Goal: Information Seeking & Learning: Check status

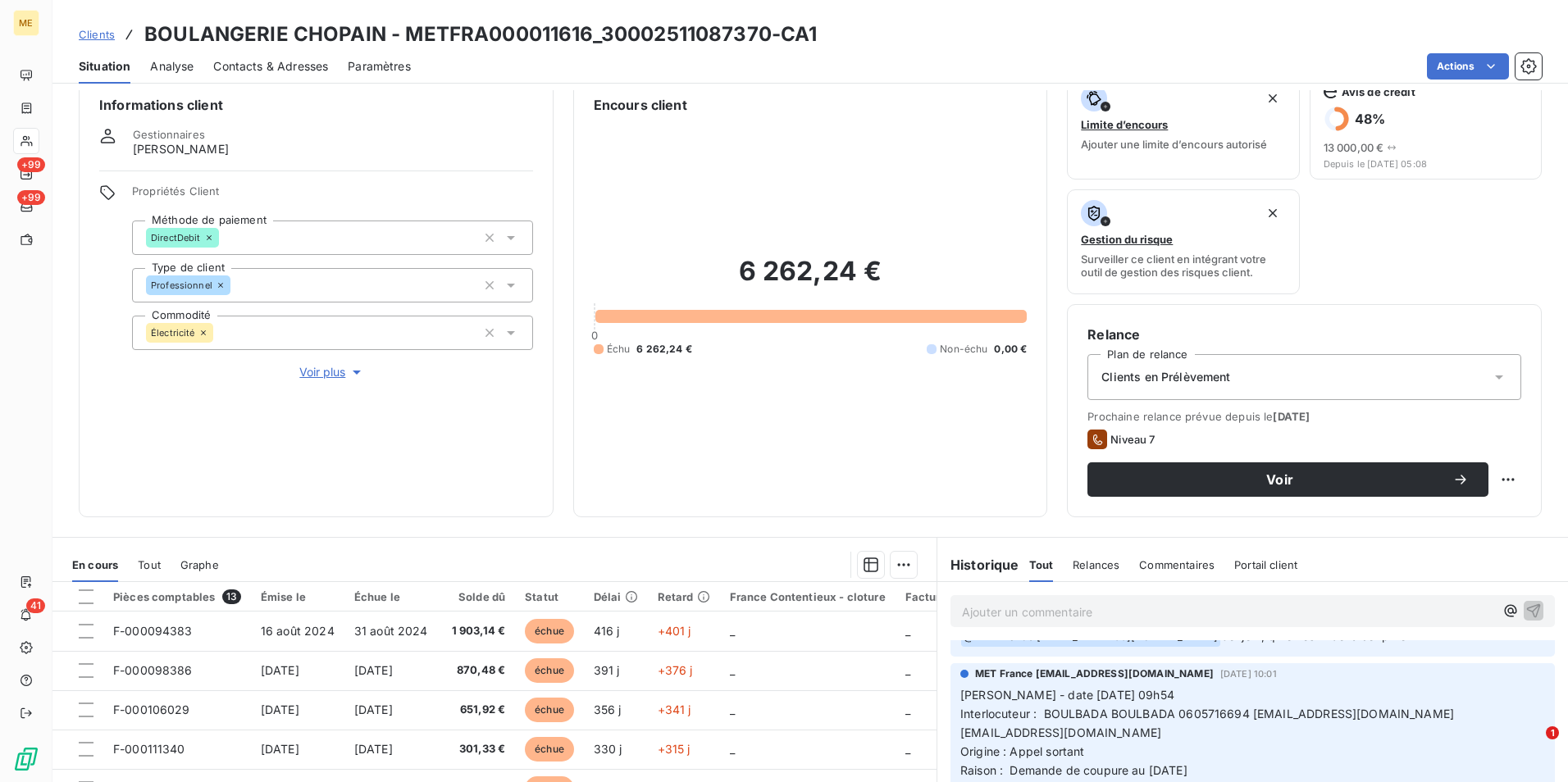
scroll to position [729, 0]
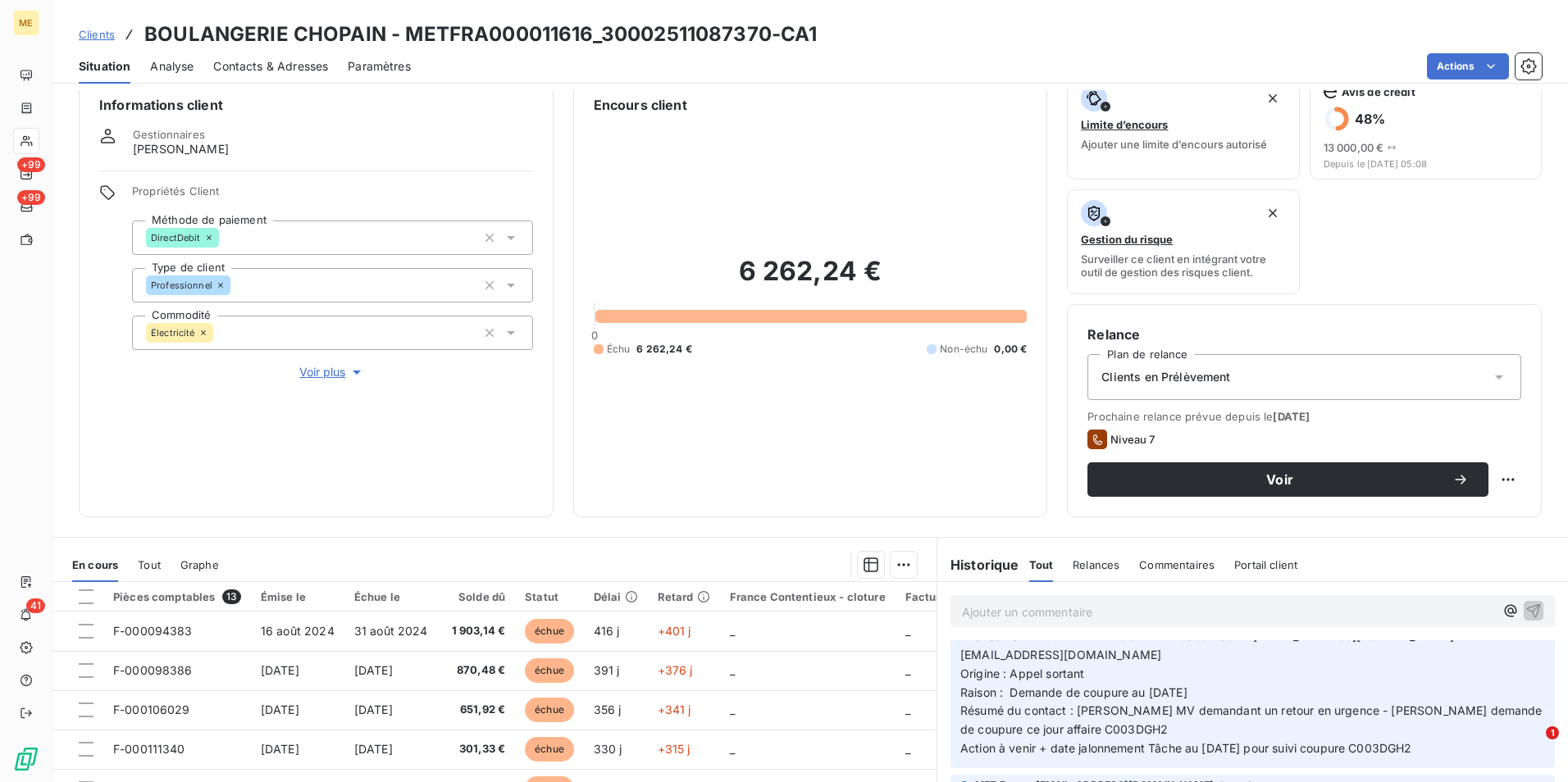
click at [334, 370] on span "Voir plus" at bounding box center [332, 372] width 65 height 16
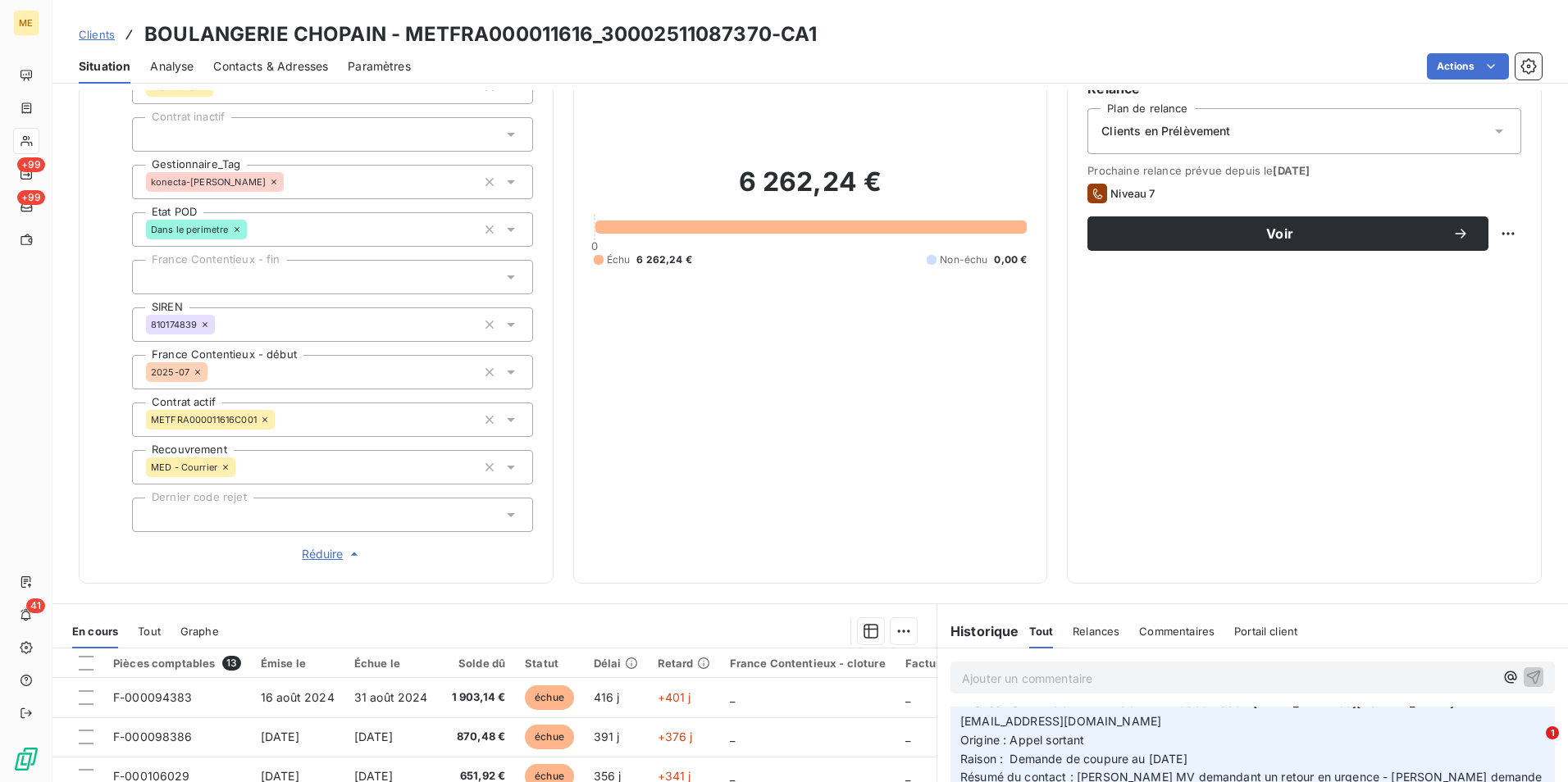
scroll to position [107, 0]
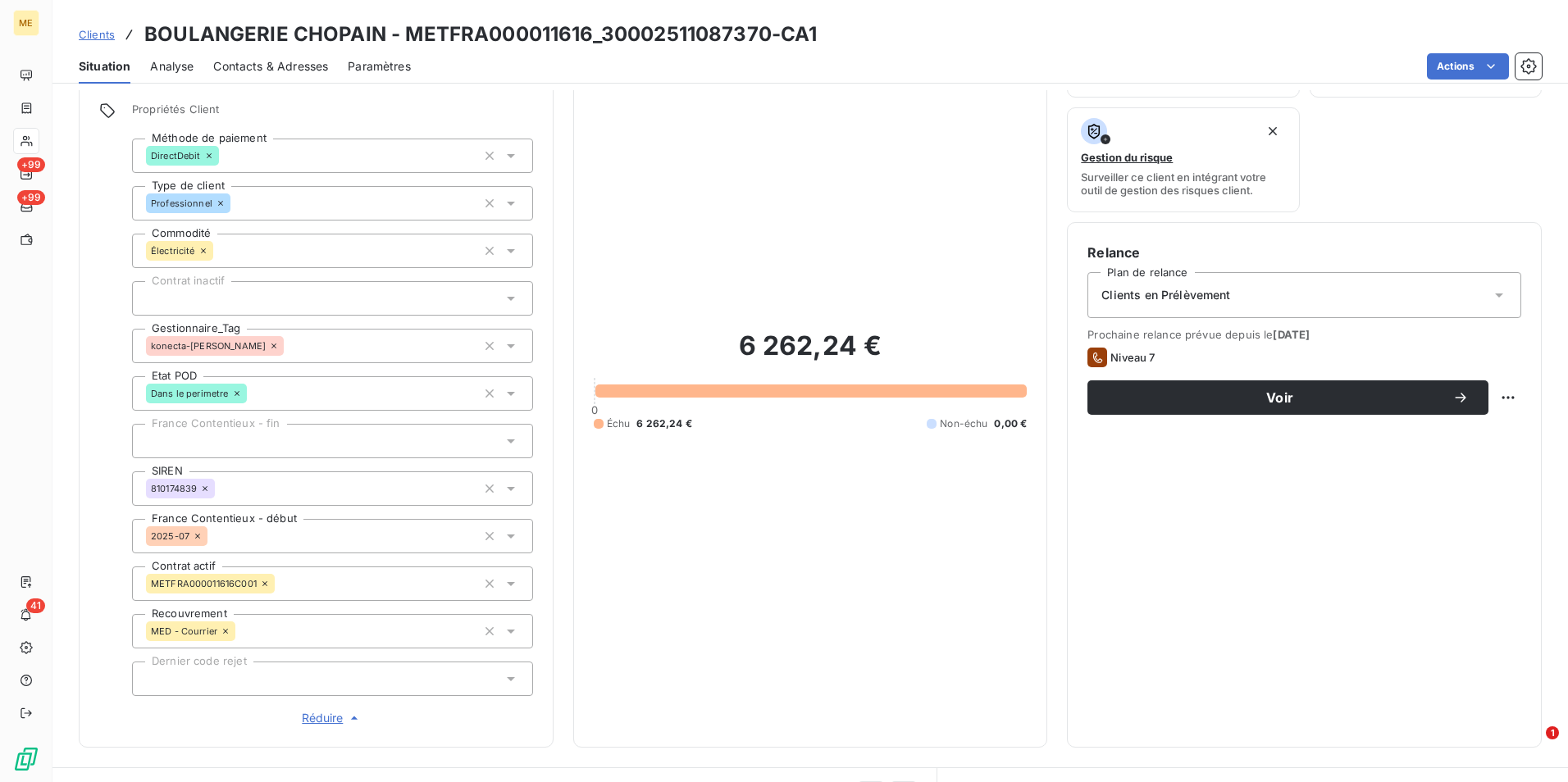
click at [315, 625] on div "MED - Courrier" at bounding box center [333, 632] width 401 height 34
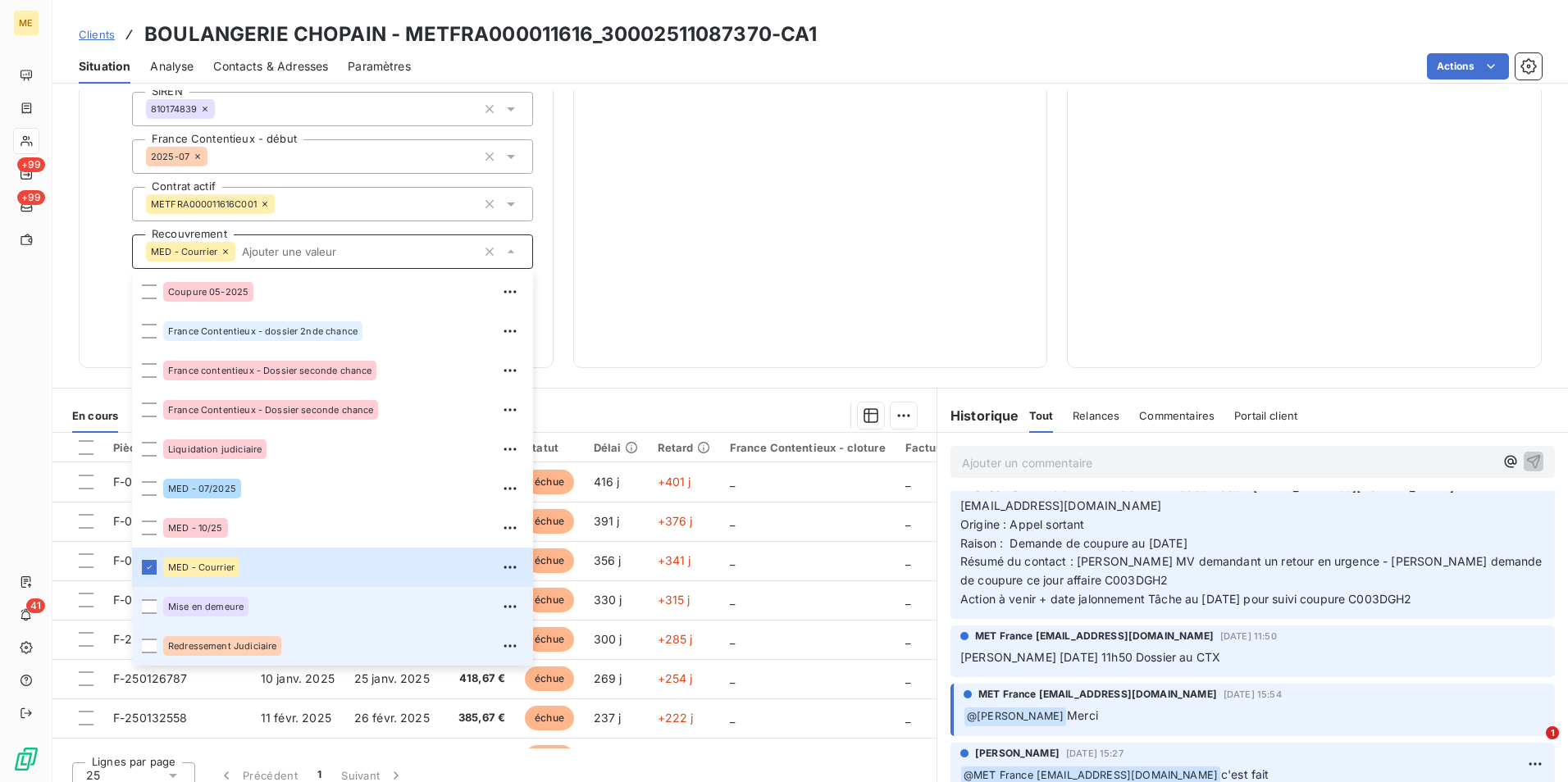
scroll to position [503, 0]
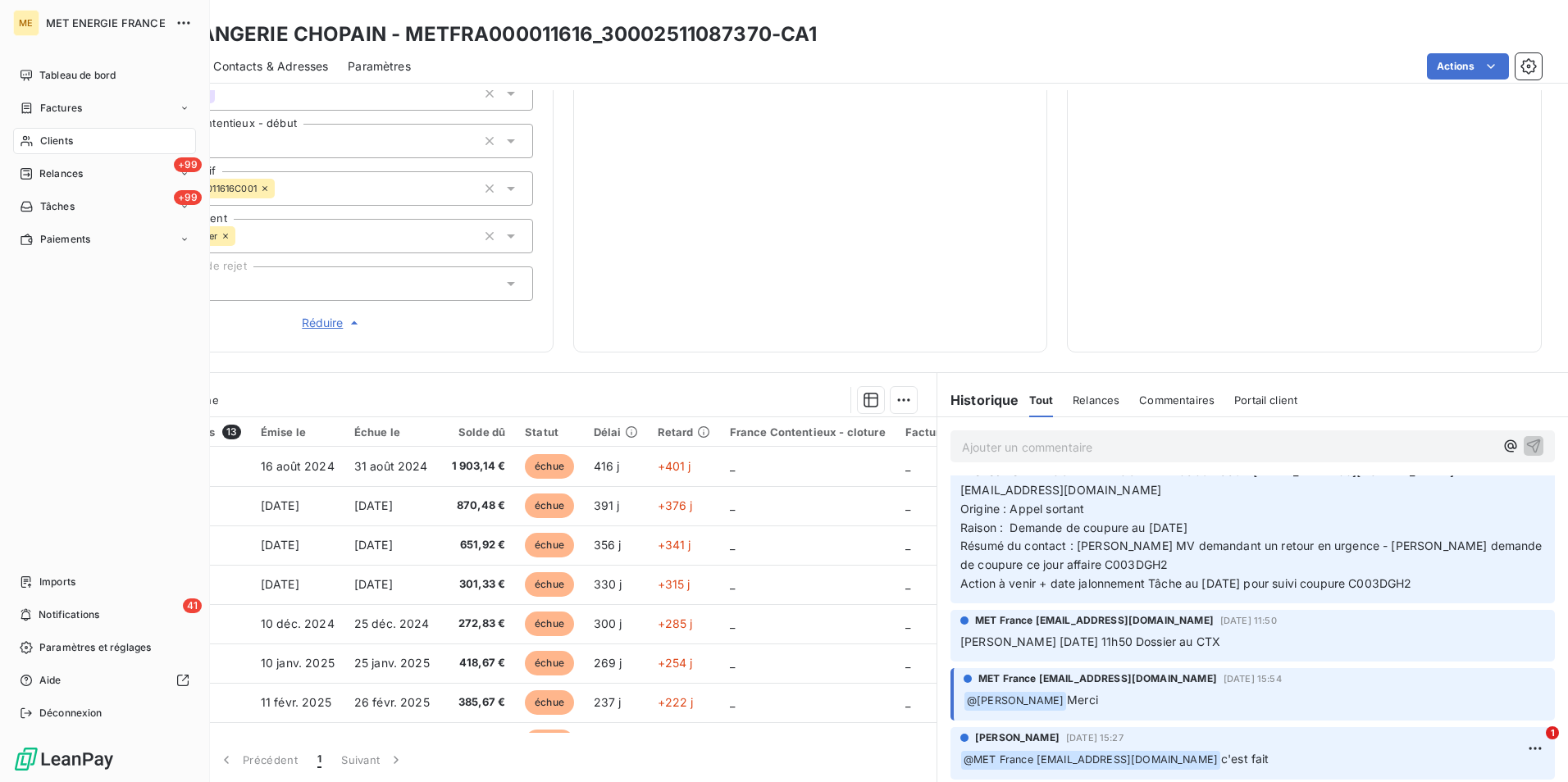
click at [81, 136] on div "Clients" at bounding box center [104, 141] width 183 height 27
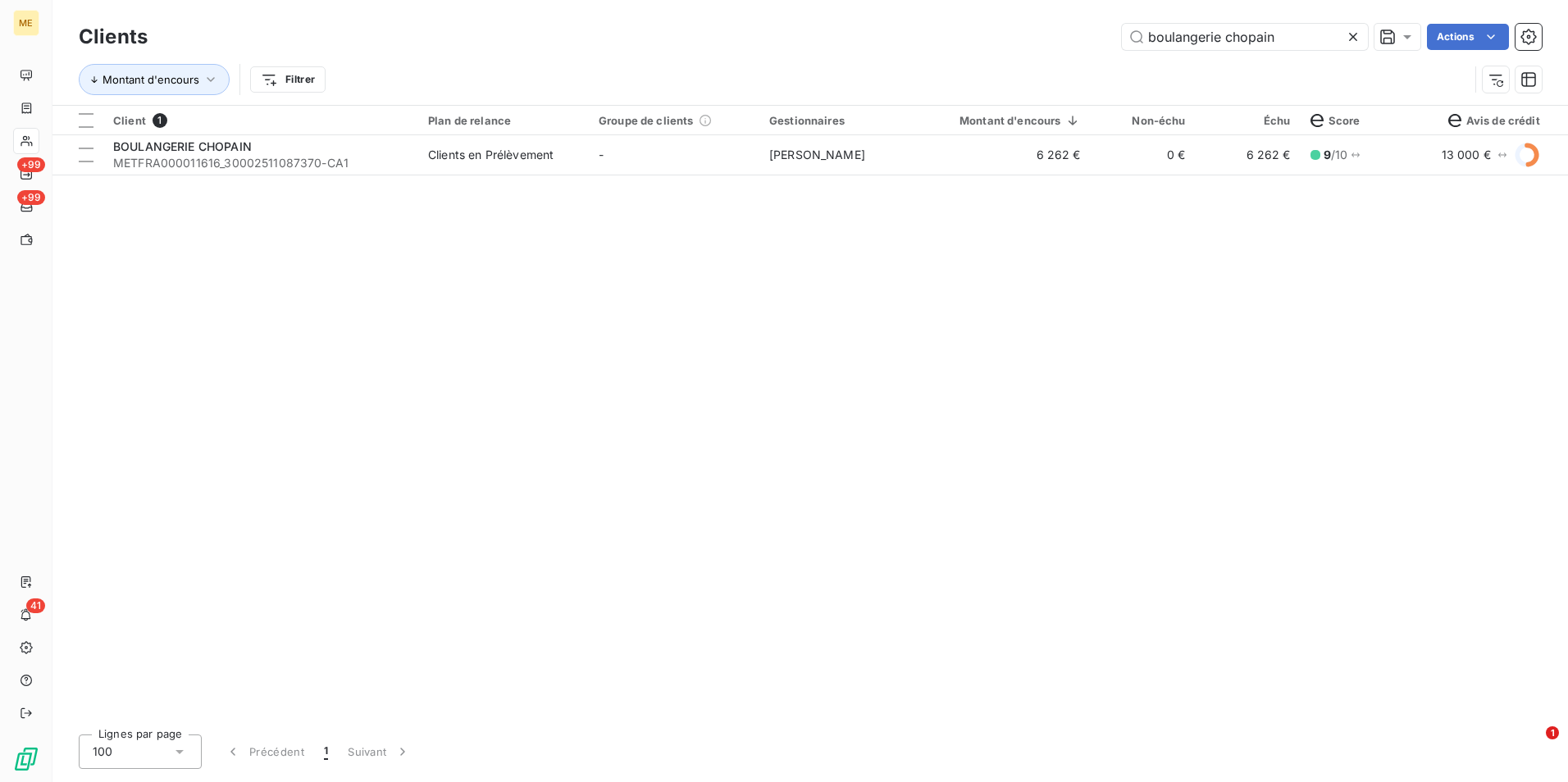
click at [1359, 41] on icon at bounding box center [1352, 36] width 16 height 16
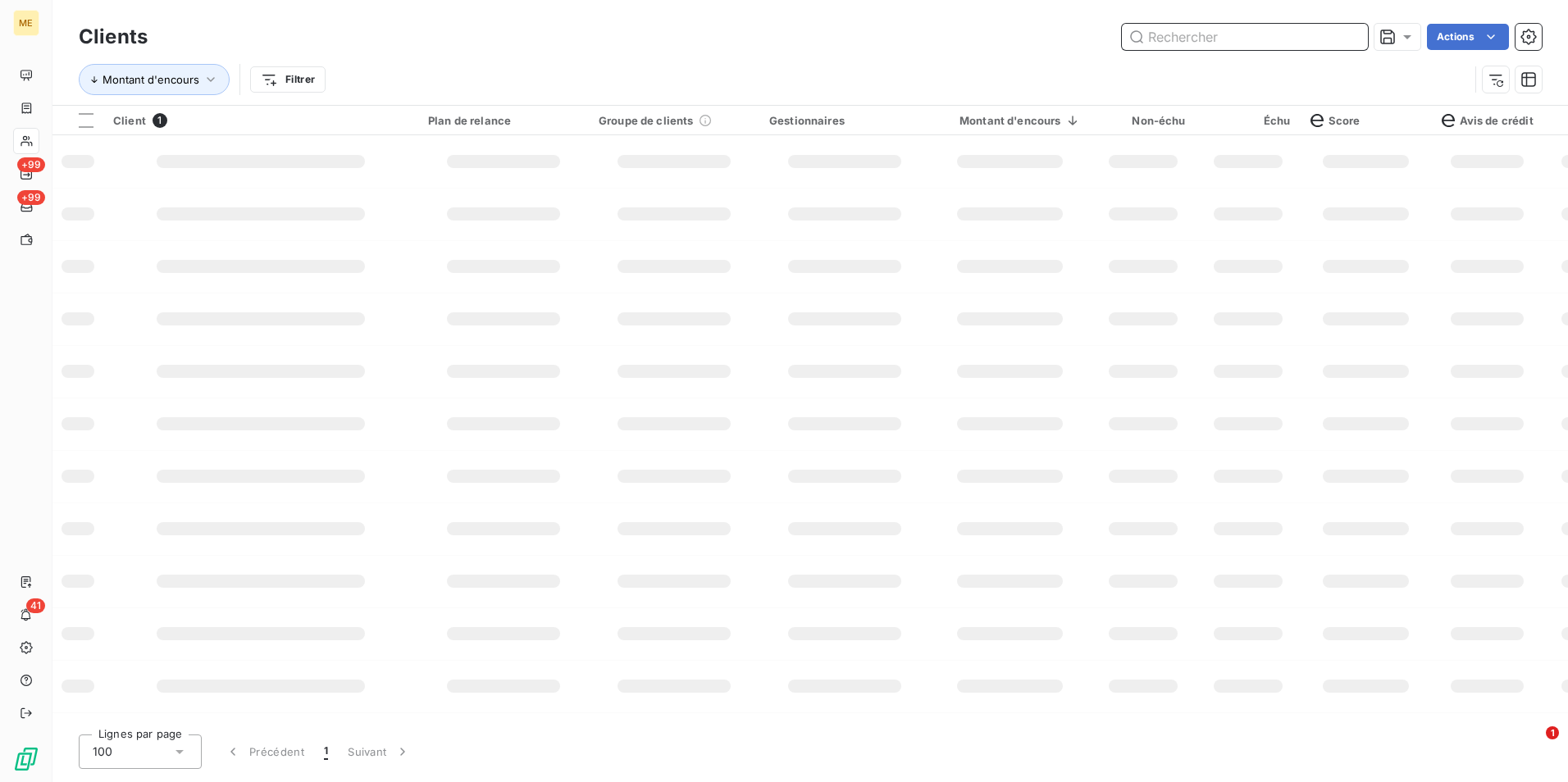
click at [1313, 46] on input "text" at bounding box center [1245, 37] width 246 height 27
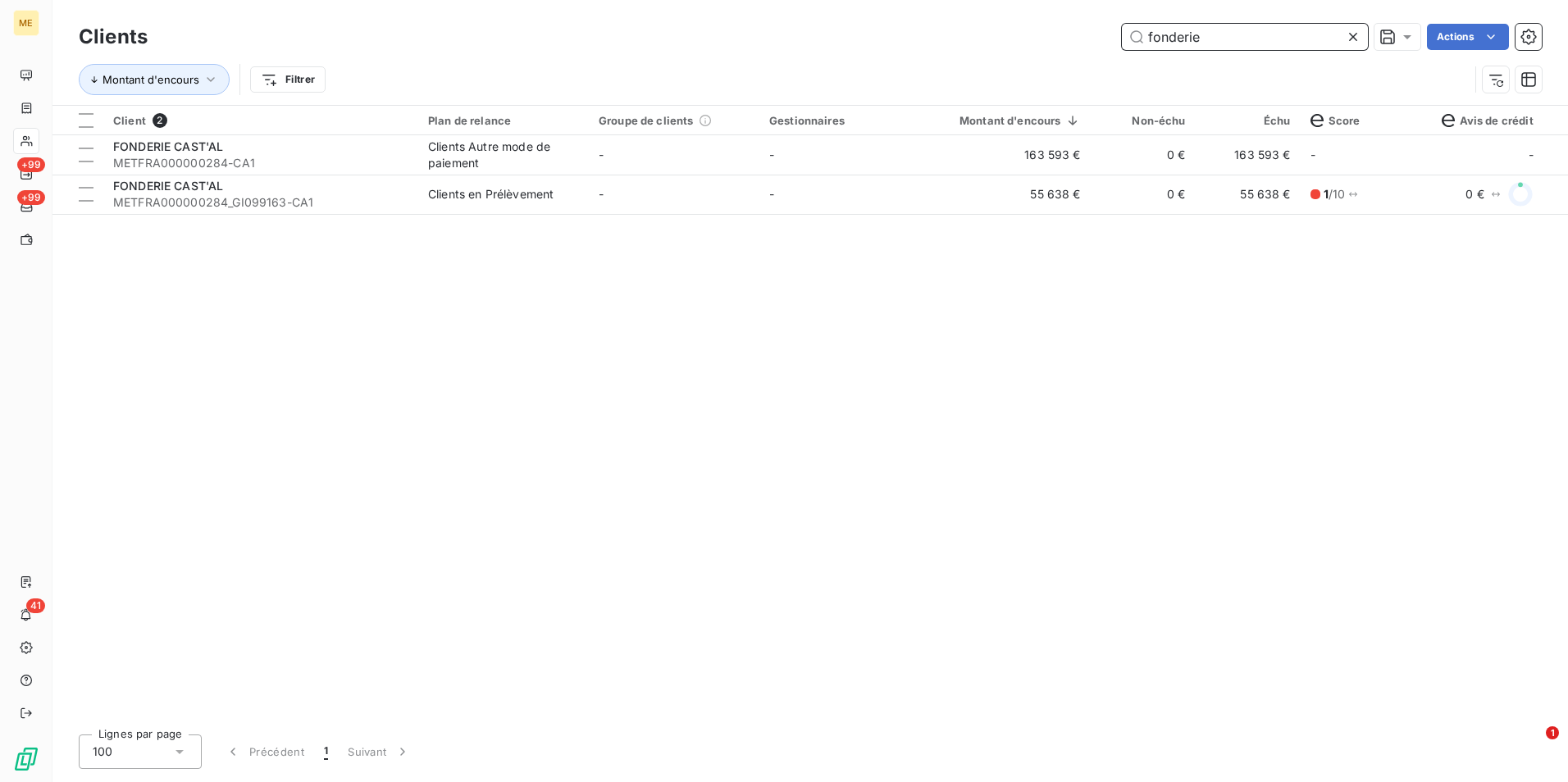
type input "fonderie"
drag, startPoint x: 1349, startPoint y: 35, endPoint x: 1295, endPoint y: 41, distance: 54.3
click at [1349, 35] on icon at bounding box center [1352, 36] width 16 height 16
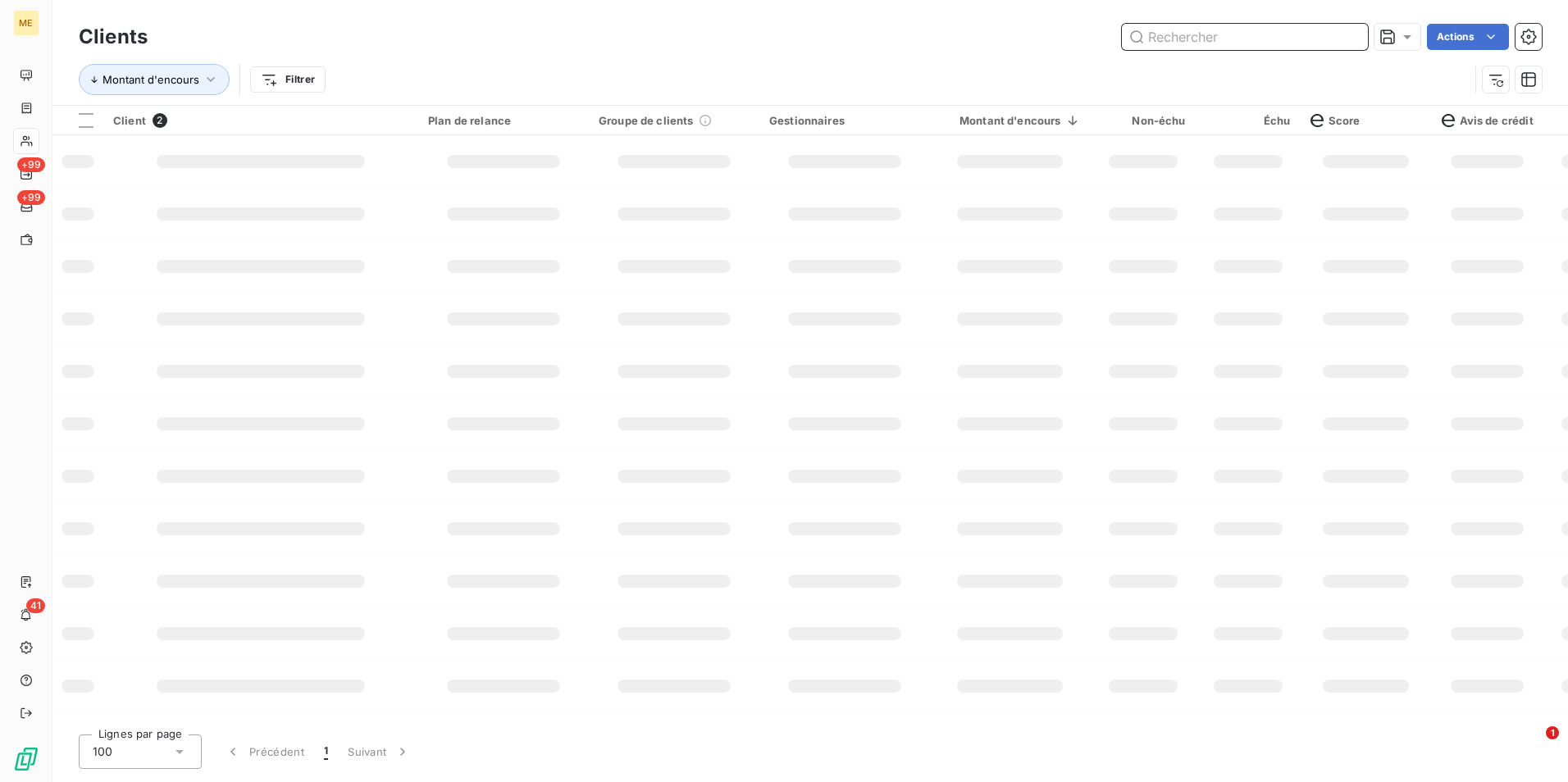
click at [1295, 41] on input "text" at bounding box center [1245, 37] width 246 height 27
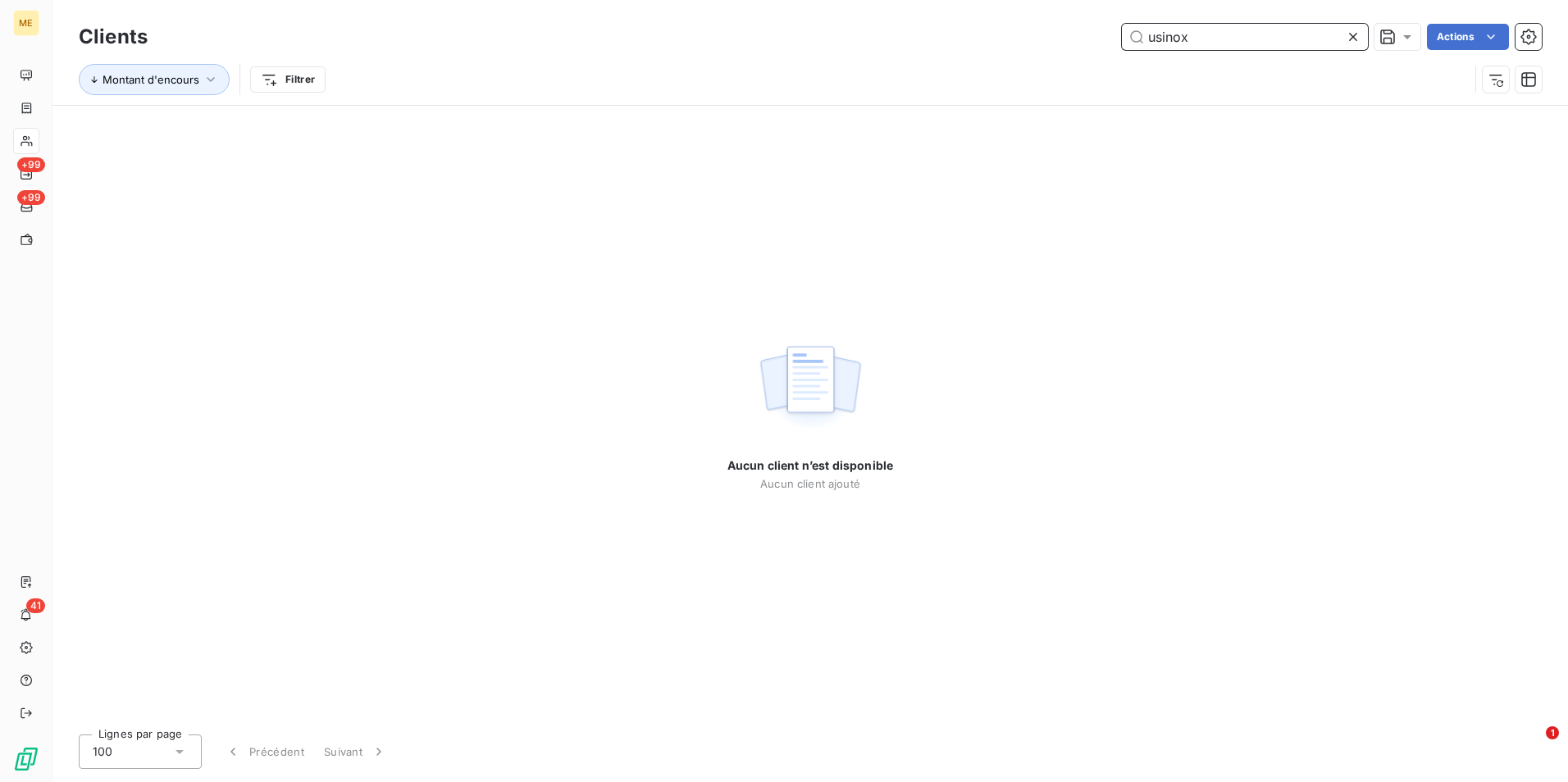
type input "usinox"
click at [1353, 36] on icon at bounding box center [1353, 37] width 9 height 9
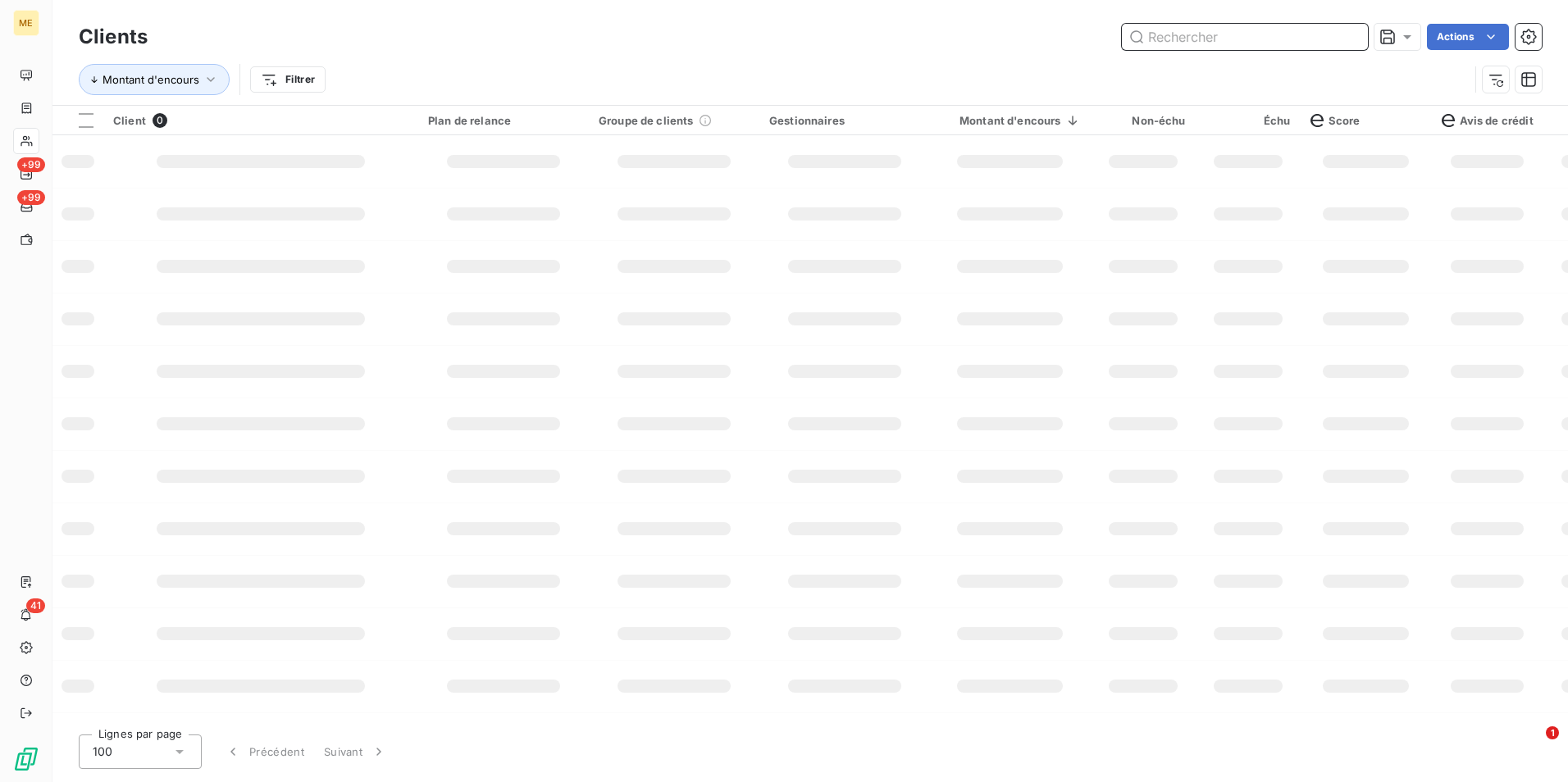
click at [1271, 36] on input "text" at bounding box center [1245, 37] width 246 height 27
click at [1218, 34] on input "AP" at bounding box center [1245, 37] width 246 height 27
type input "A"
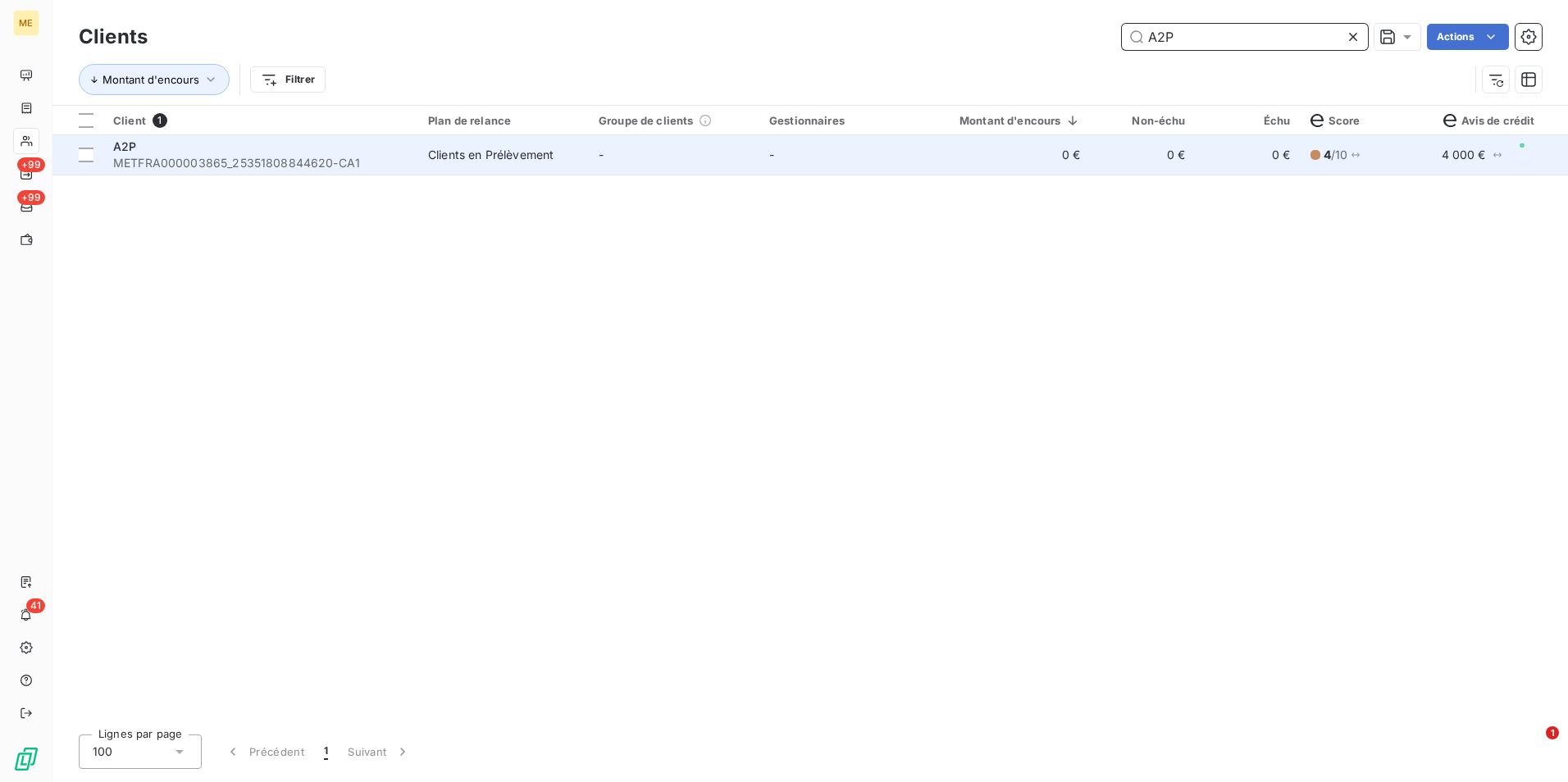
type input "A2P"
click at [589, 169] on td "-" at bounding box center [674, 155] width 170 height 40
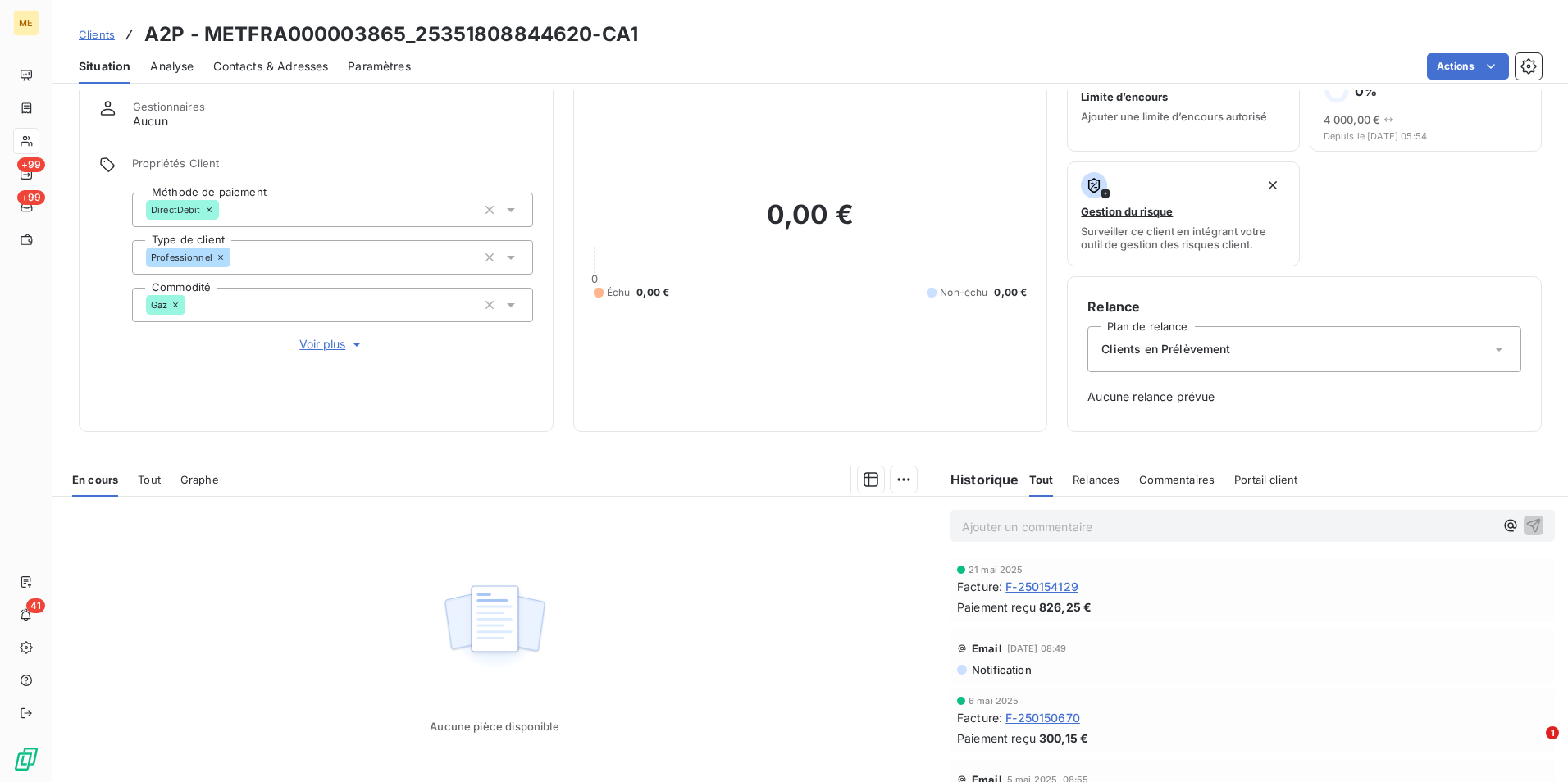
scroll to position [82, 0]
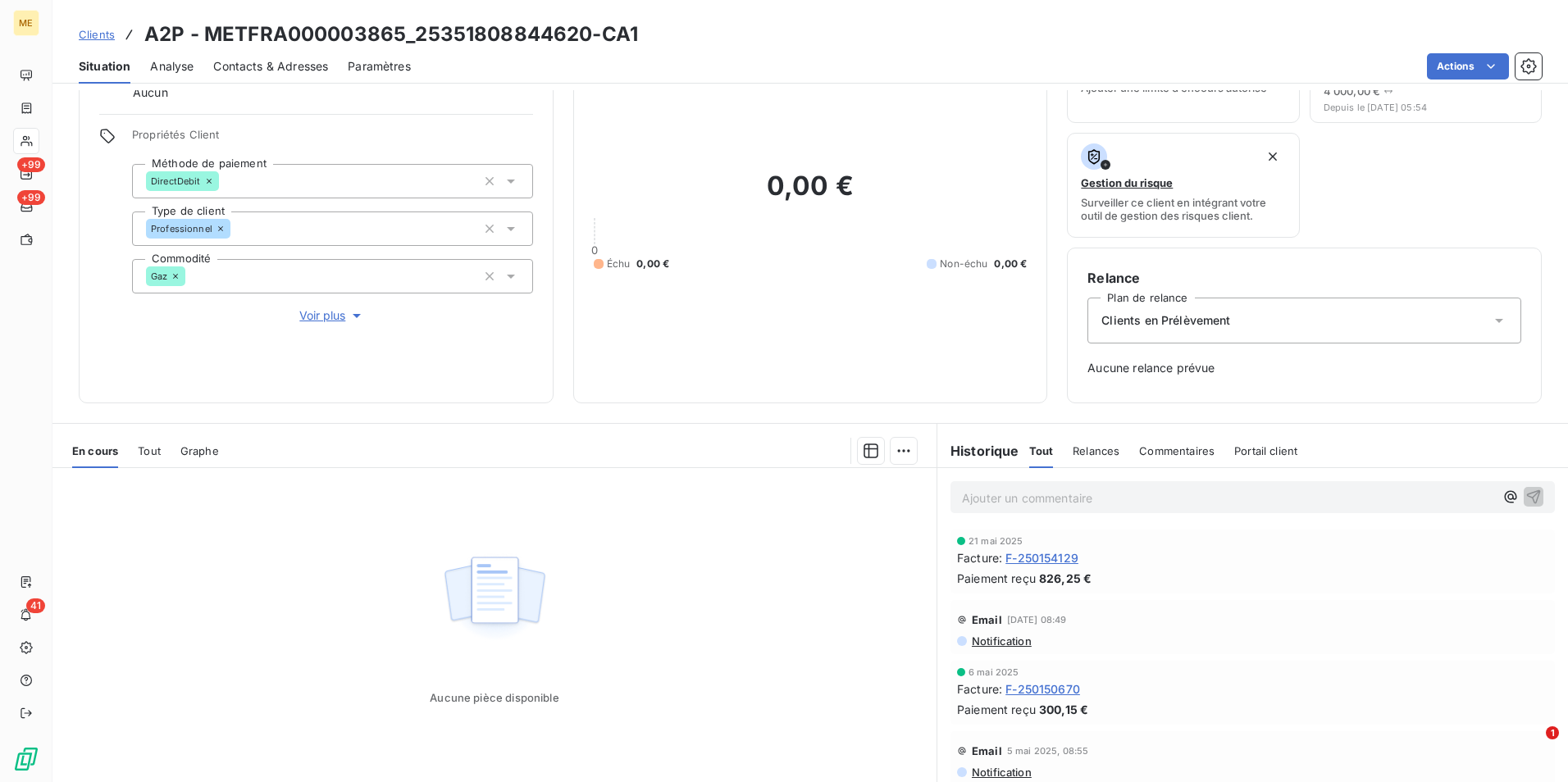
click at [328, 310] on span "Voir plus" at bounding box center [332, 315] width 65 height 16
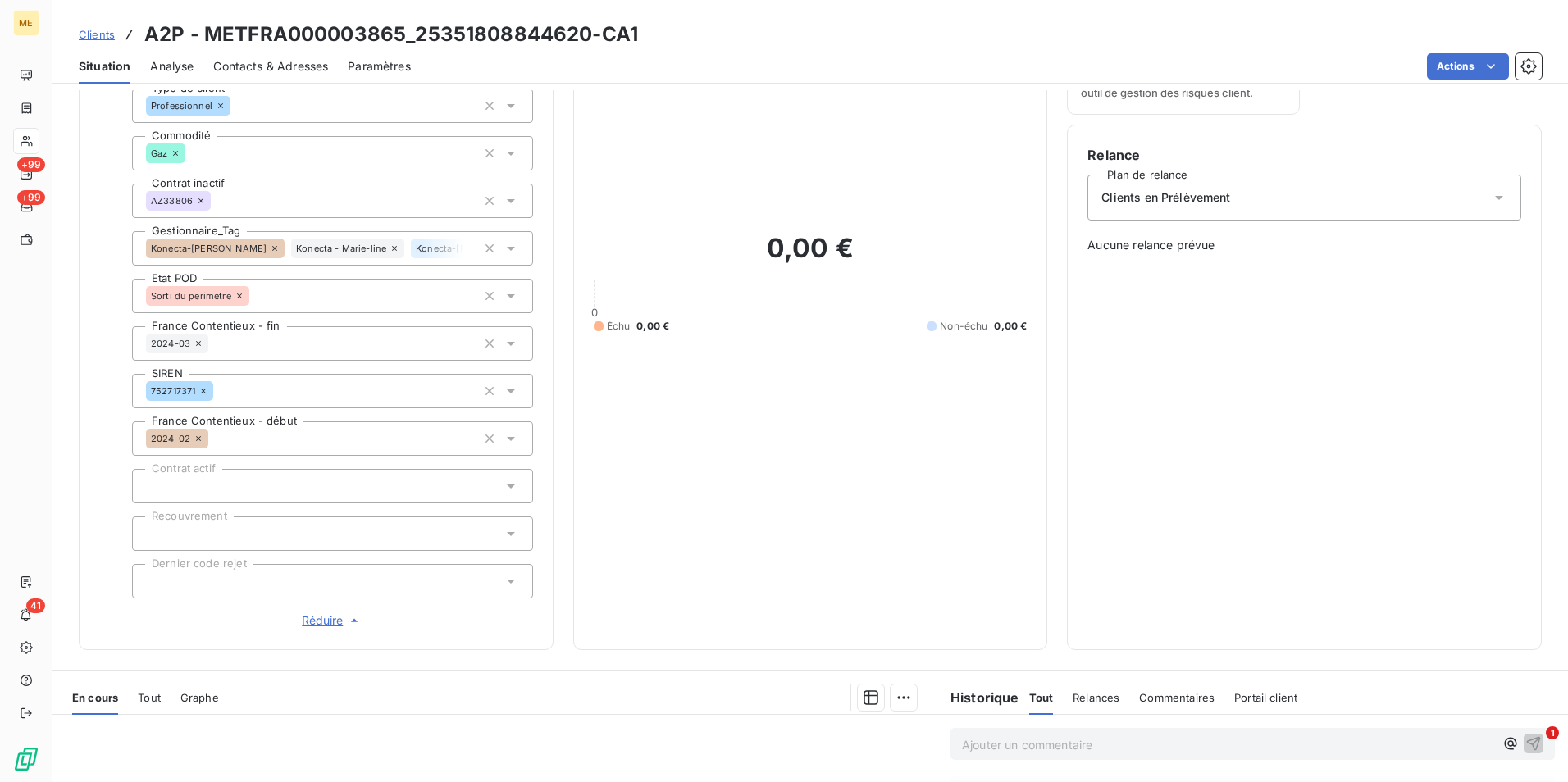
scroll to position [246, 0]
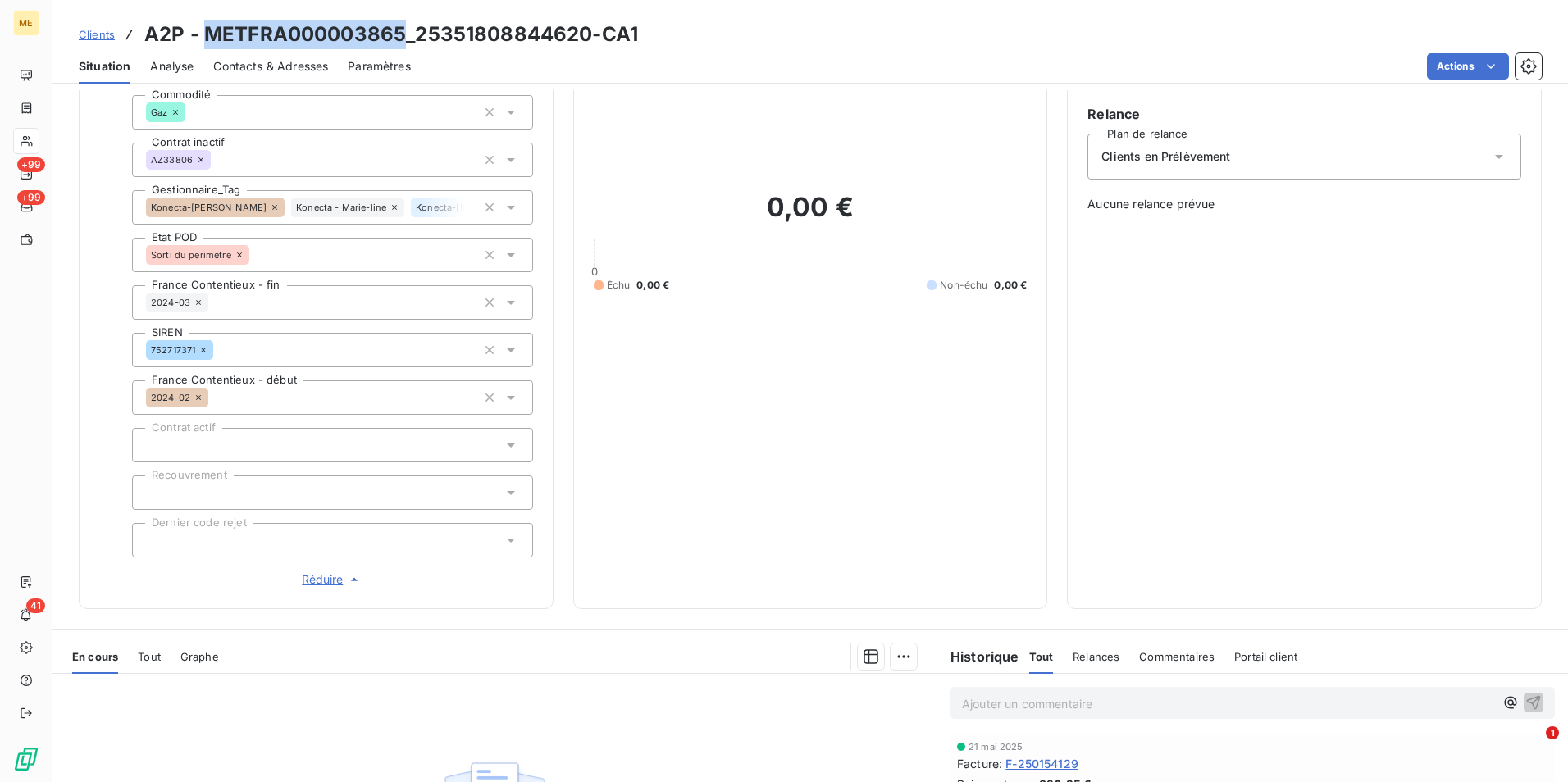
drag, startPoint x: 401, startPoint y: 40, endPoint x: 204, endPoint y: 38, distance: 197.0
click at [204, 38] on h3 "A2P - METFRA000003865_25351808844620-CA1" at bounding box center [391, 34] width 493 height 29
copy h3 "METFRA000003865"
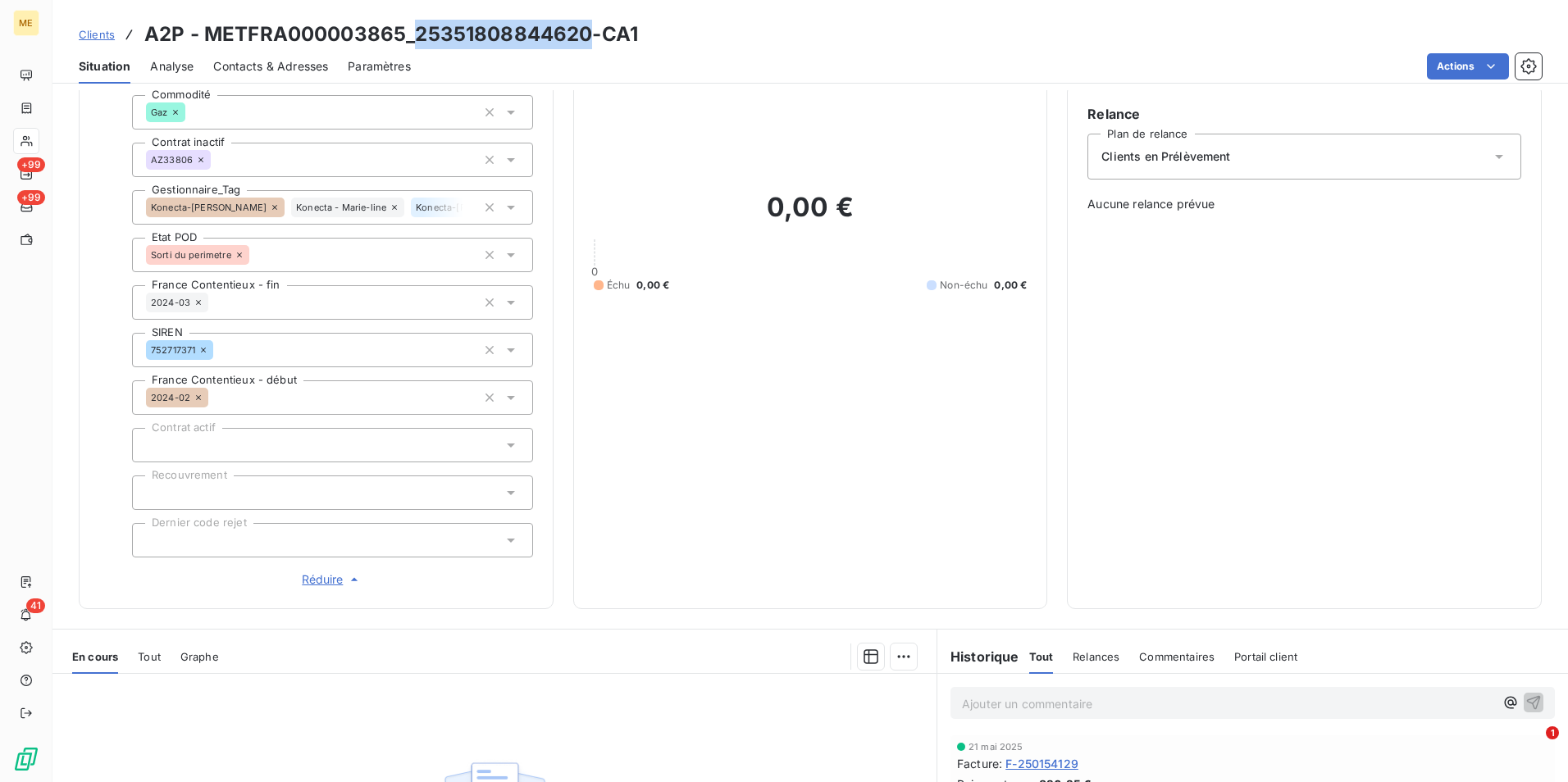
drag, startPoint x: 591, startPoint y: 39, endPoint x: 418, endPoint y: 36, distance: 173.0
click at [418, 36] on h3 "A2P - METFRA000003865_25351808844620-CA1" at bounding box center [391, 34] width 493 height 29
copy h3 "25351808844620"
drag, startPoint x: 95, startPoint y: 36, endPoint x: 258, endPoint y: 36, distance: 163.0
click at [95, 36] on span "Clients" at bounding box center [97, 34] width 36 height 13
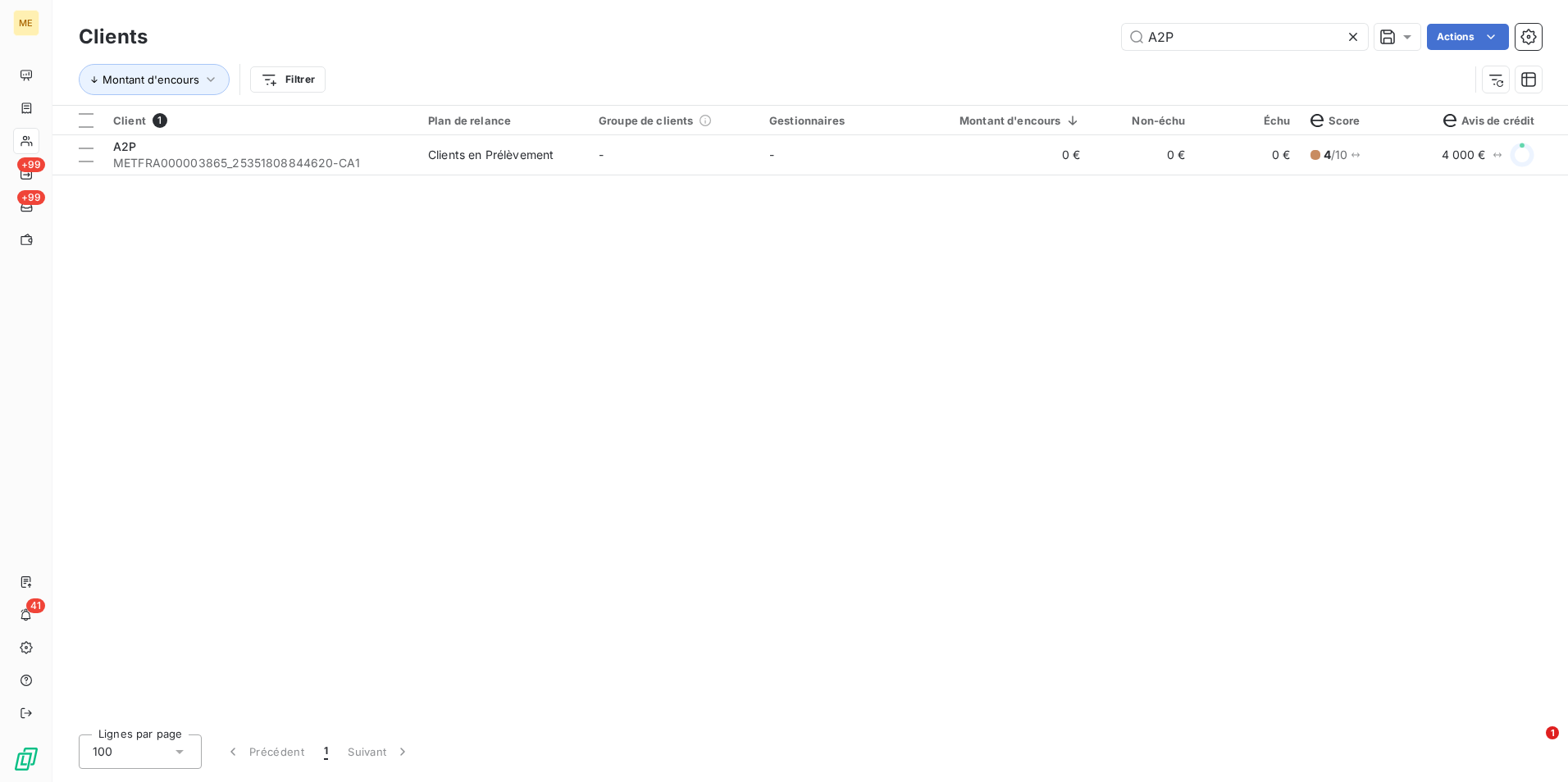
click at [1349, 34] on icon at bounding box center [1353, 37] width 9 height 9
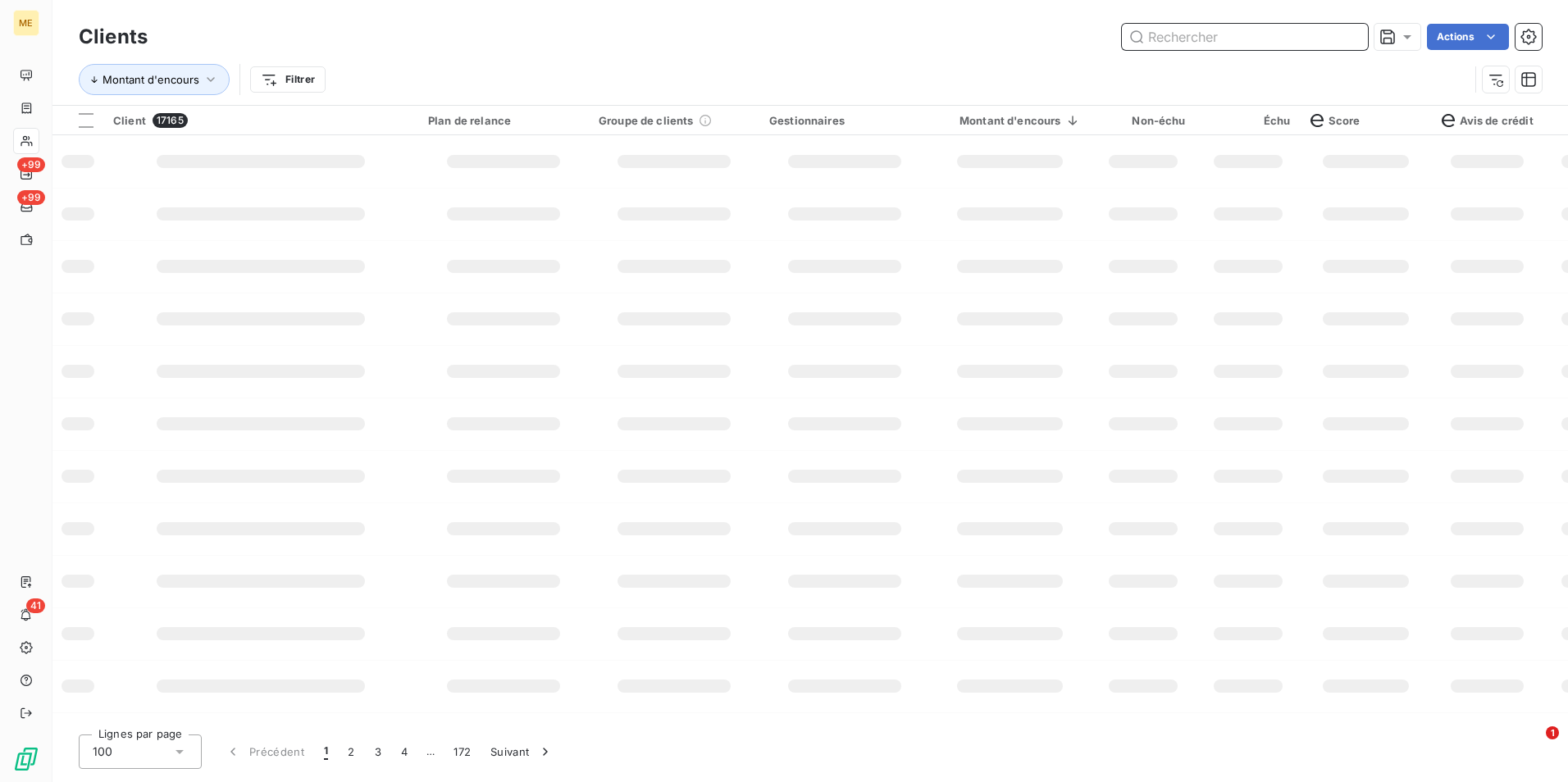
click at [1203, 45] on input "text" at bounding box center [1245, 37] width 246 height 27
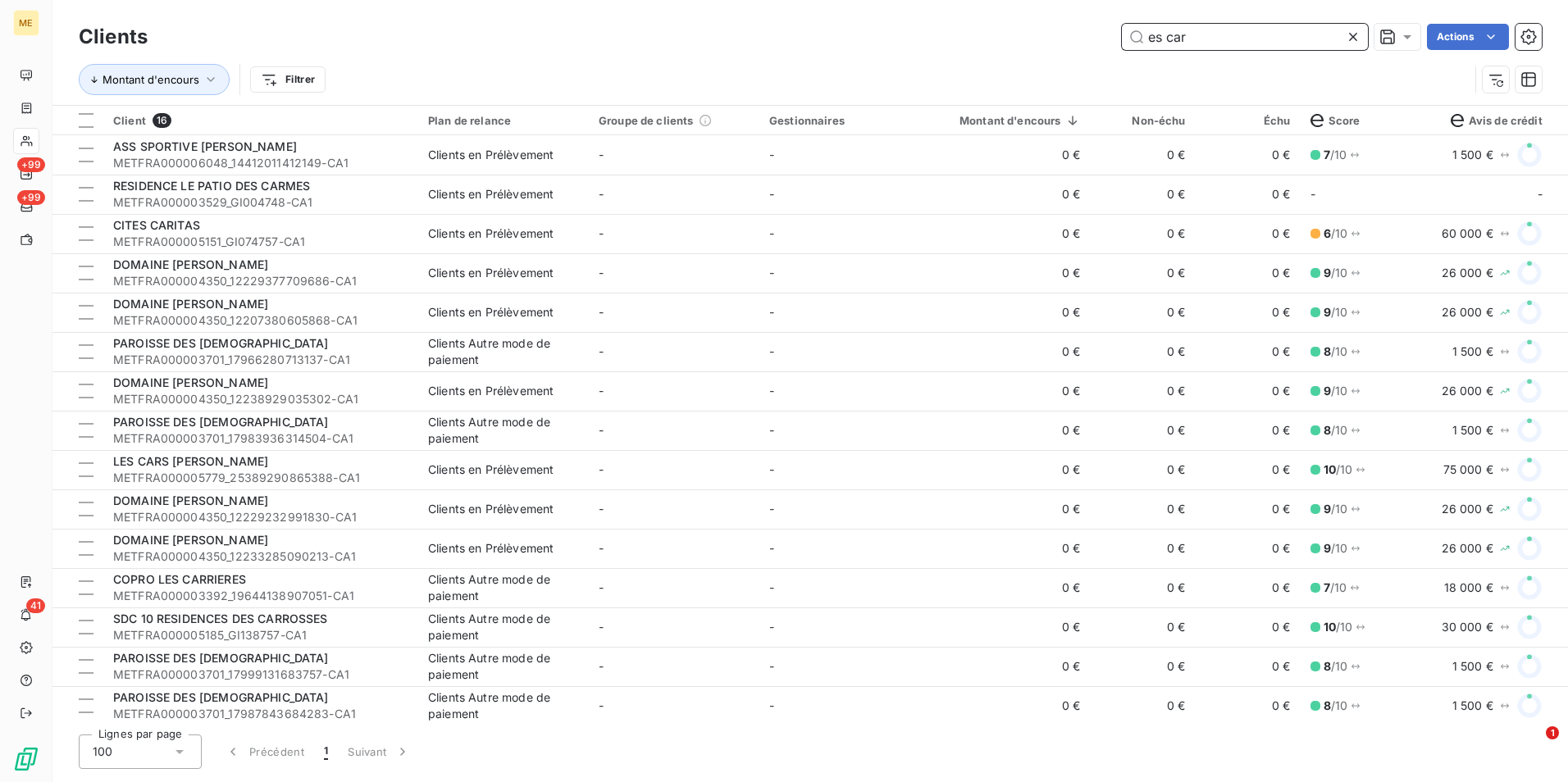
click at [1170, 34] on input "es car" at bounding box center [1245, 37] width 246 height 27
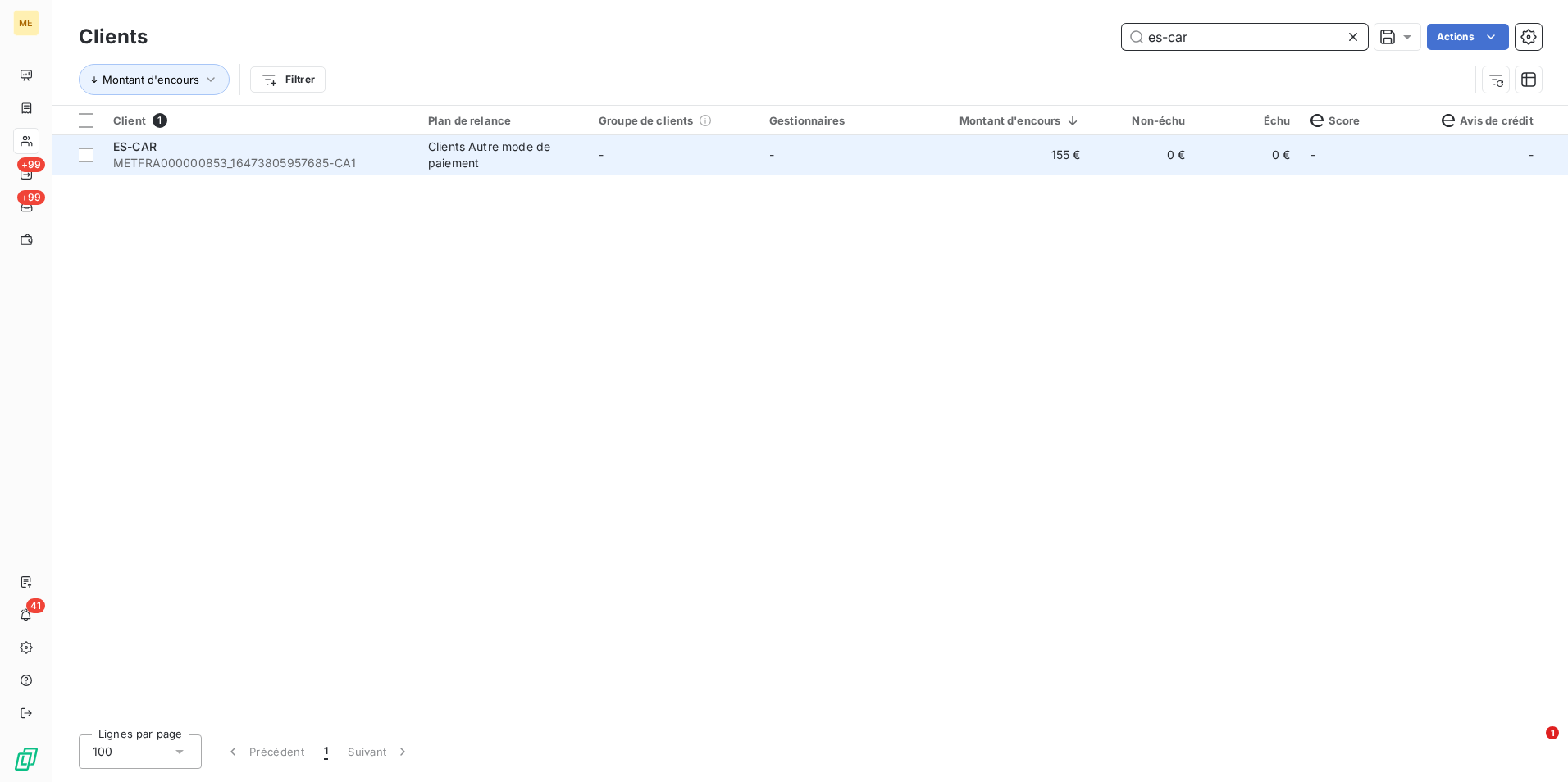
type input "es-car"
click at [811, 166] on td "-" at bounding box center [844, 155] width 170 height 40
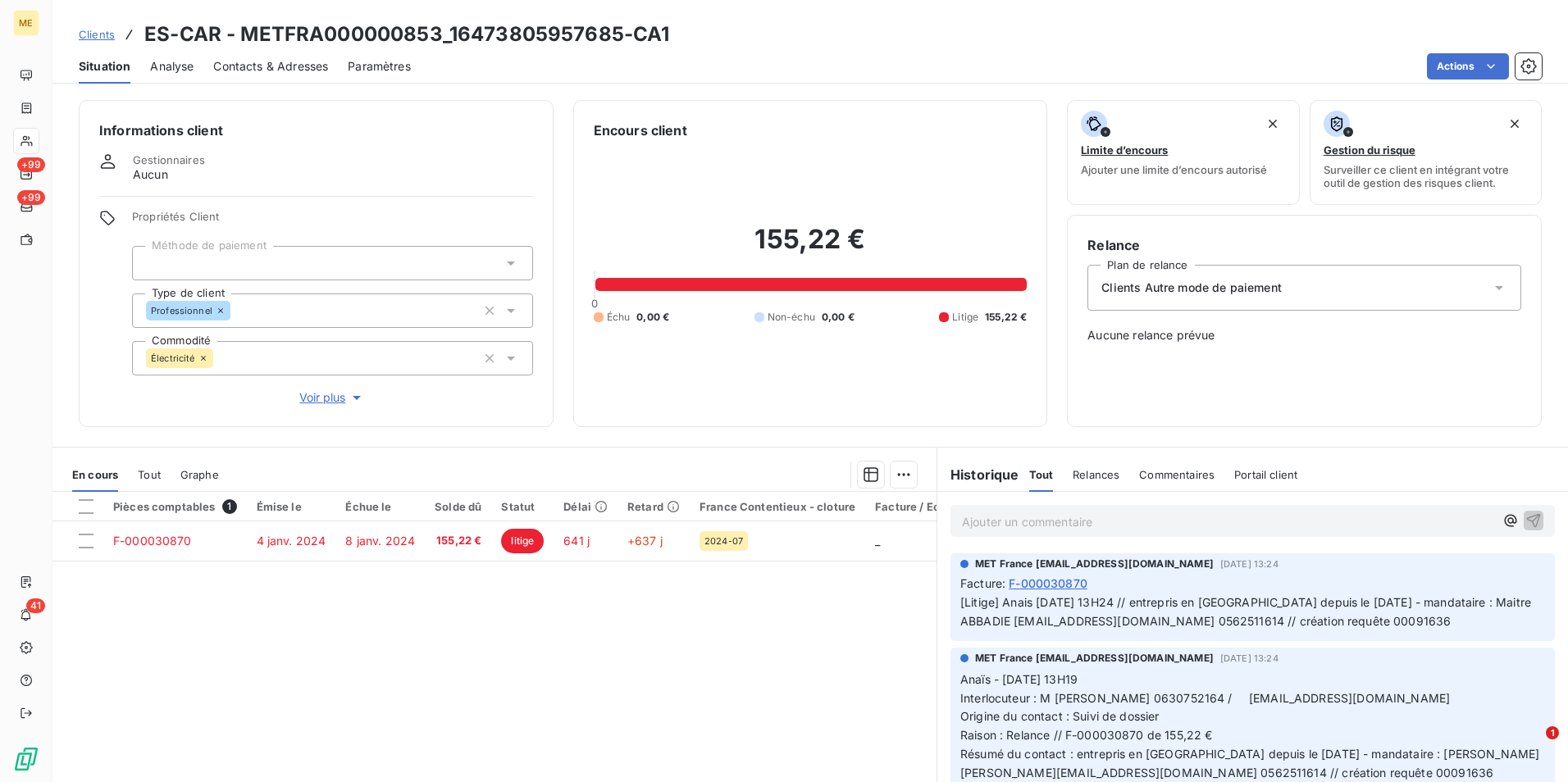
scroll to position [75, 0]
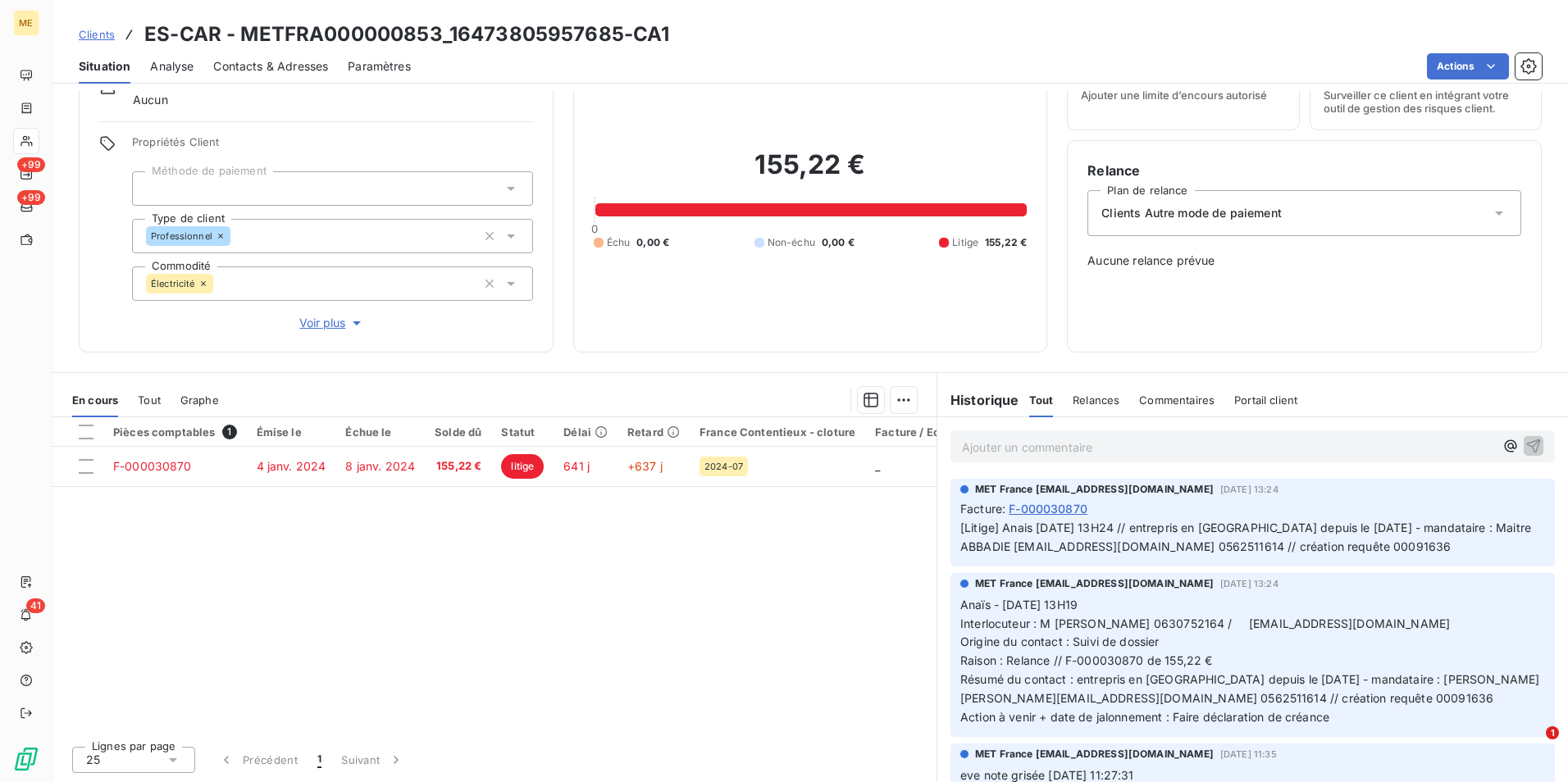
click at [105, 32] on span "Clients" at bounding box center [97, 34] width 36 height 13
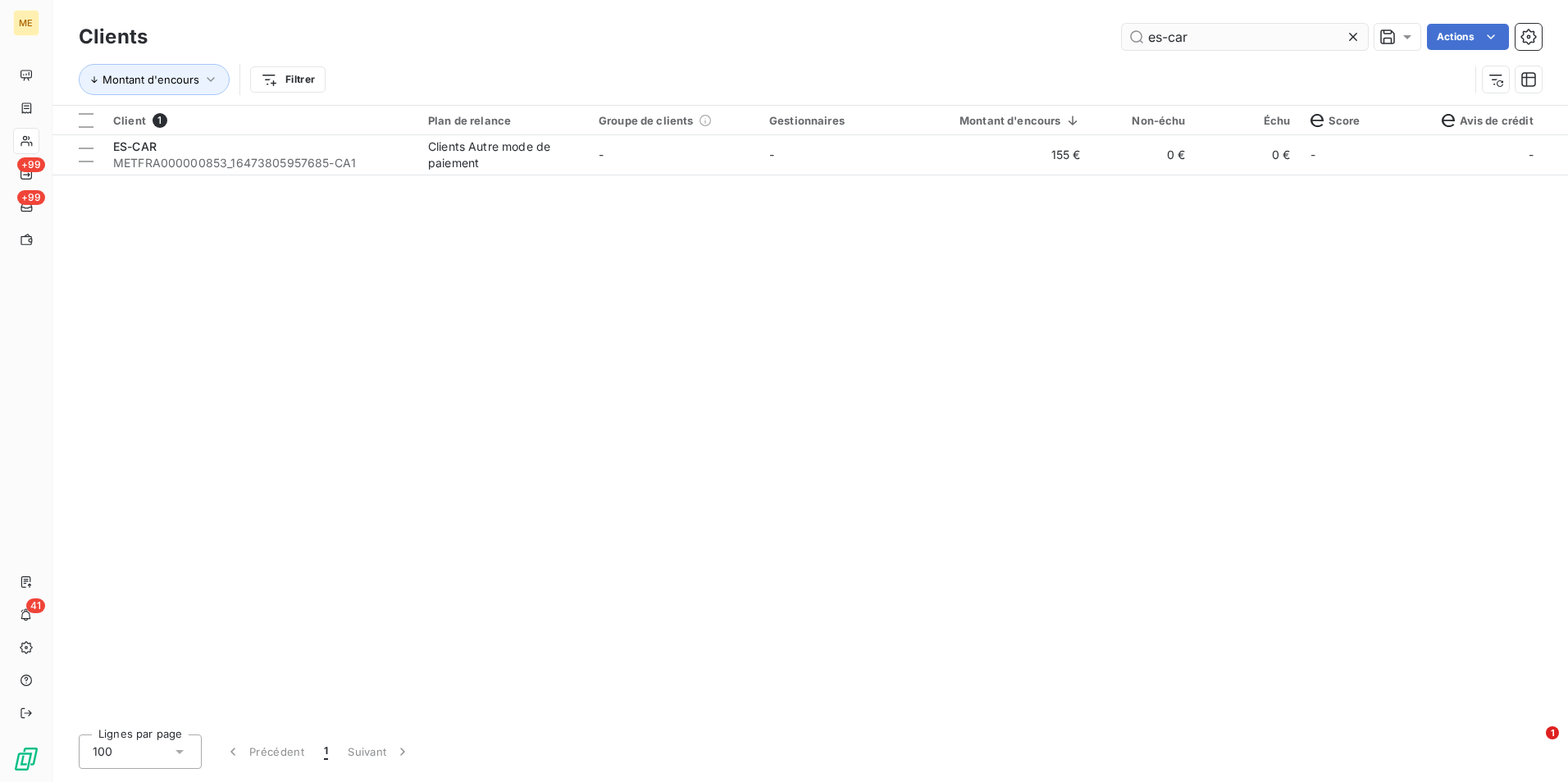
click at [1348, 34] on icon at bounding box center [1352, 36] width 16 height 16
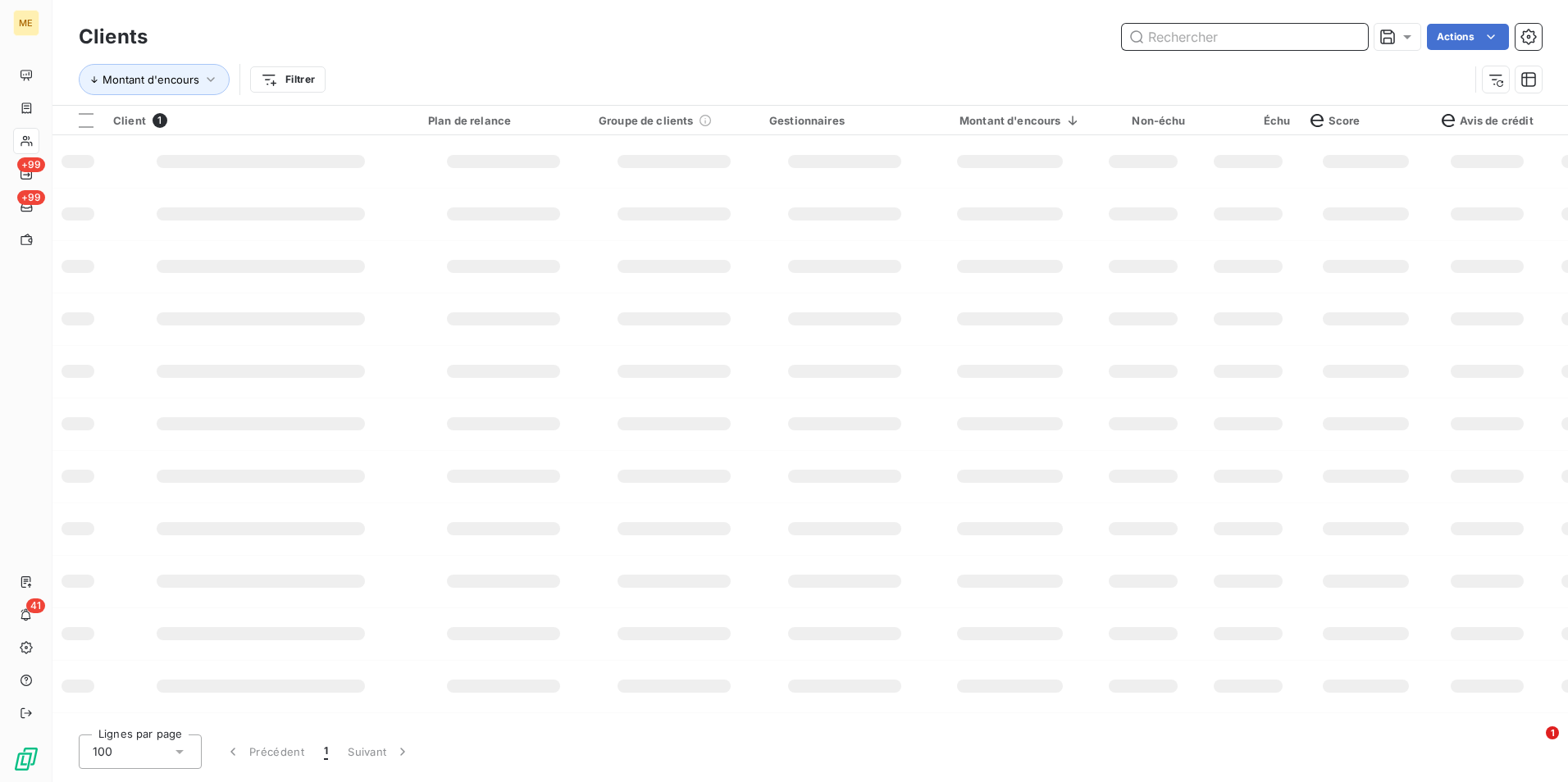
click at [1348, 34] on input "text" at bounding box center [1245, 37] width 246 height 27
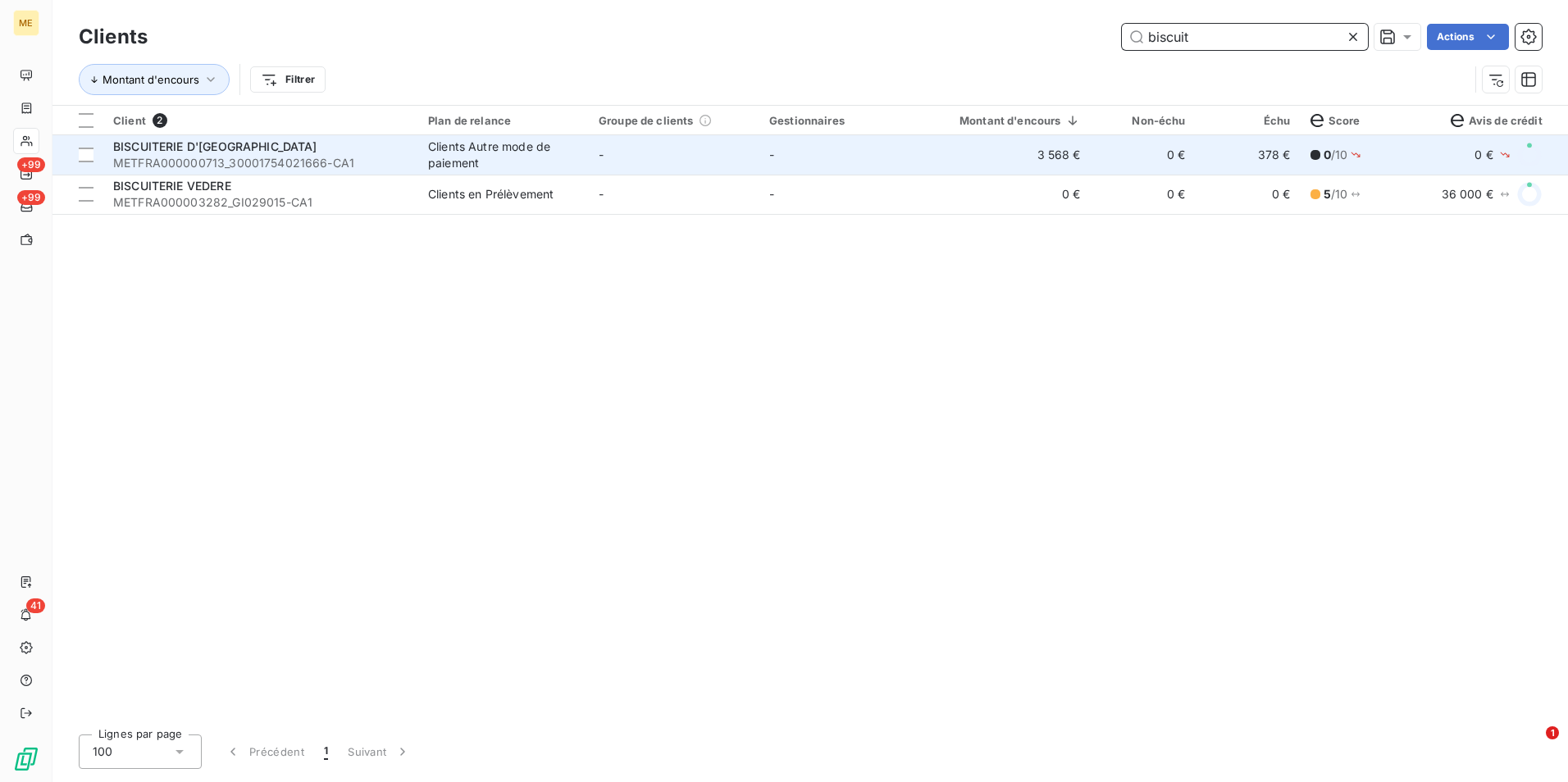
type input "biscuit"
click at [646, 171] on td "-" at bounding box center [674, 155] width 170 height 40
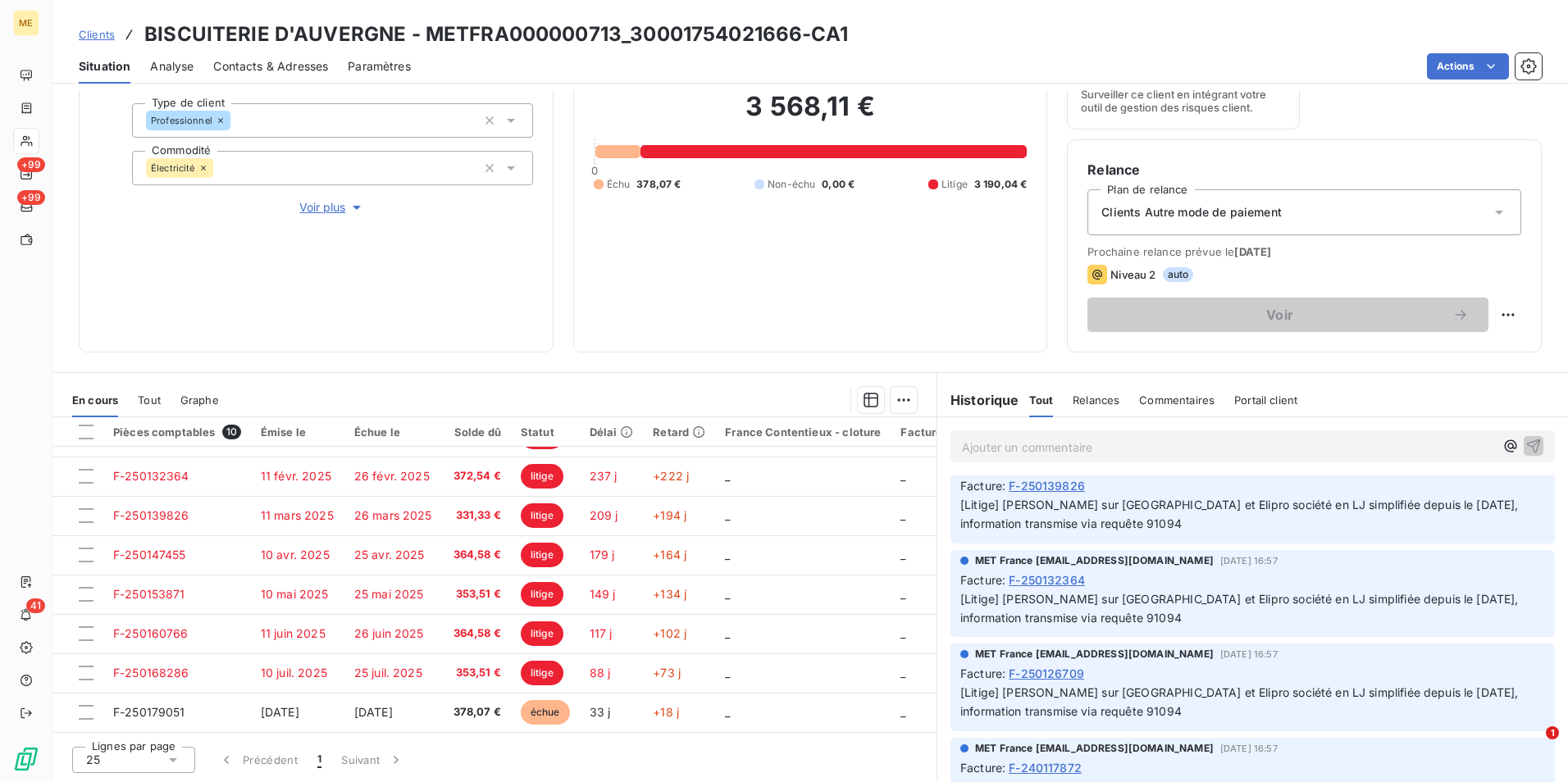
scroll to position [738, 0]
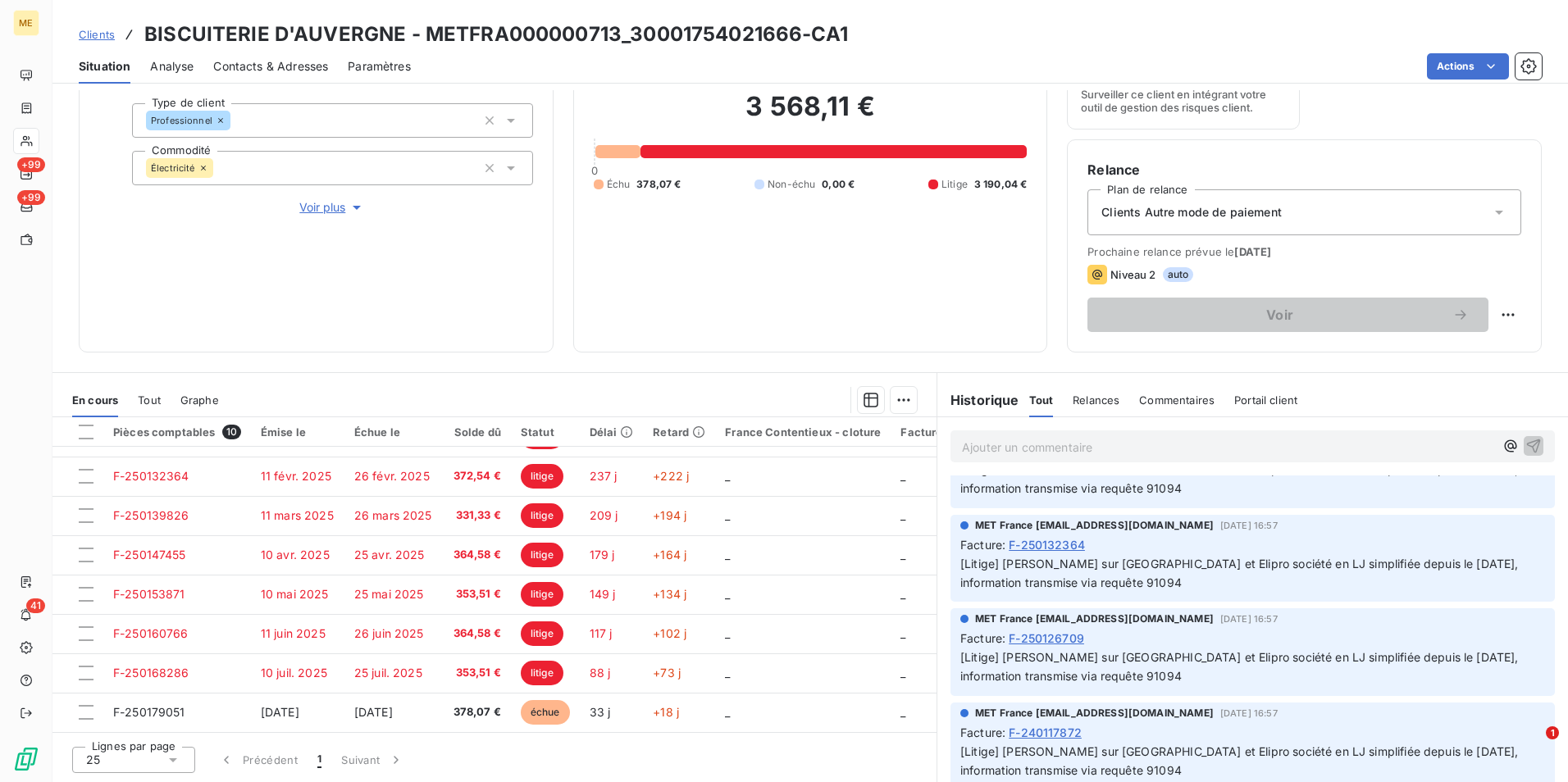
click at [107, 35] on span "Clients" at bounding box center [97, 34] width 36 height 13
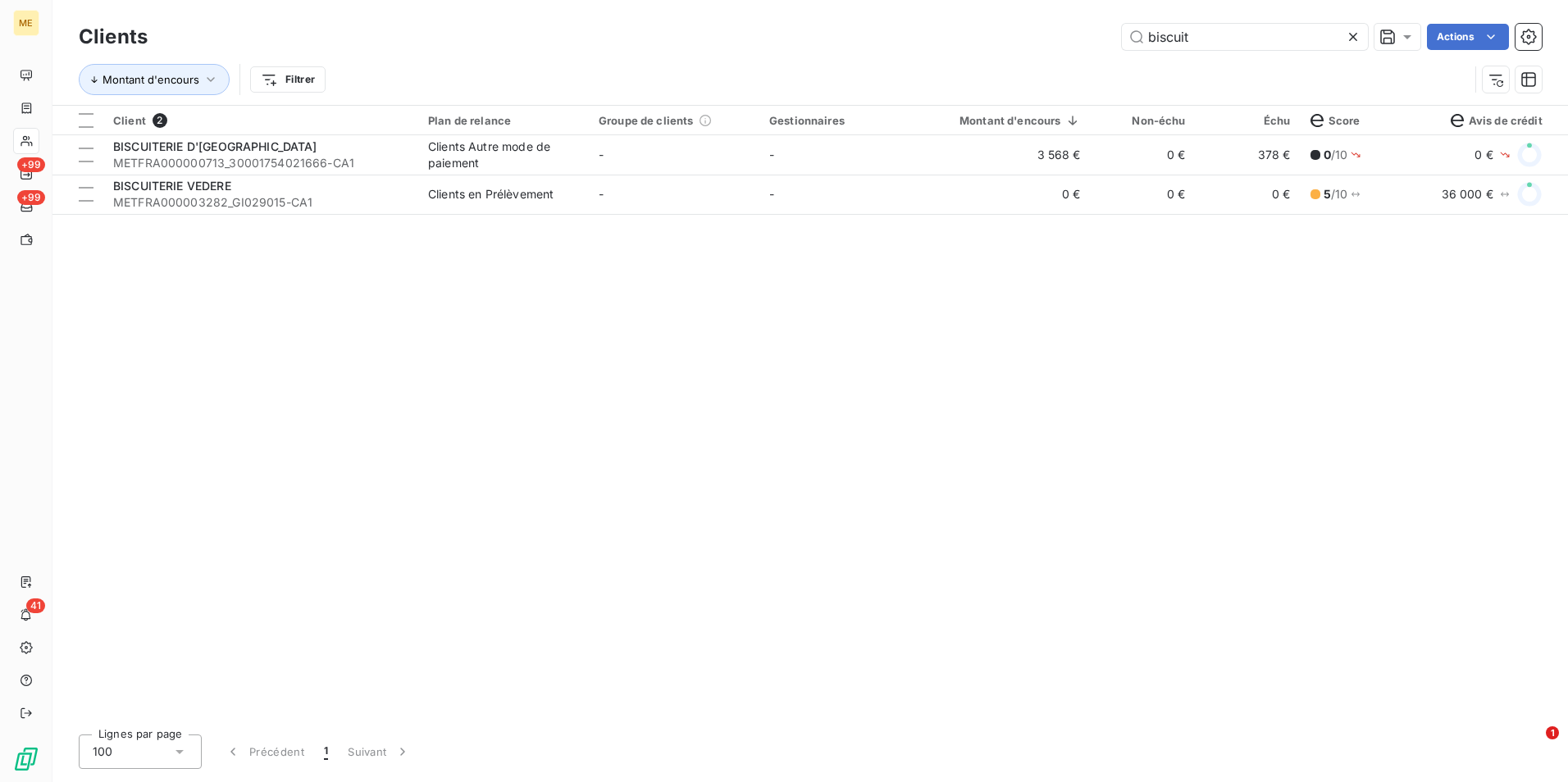
click at [1357, 36] on icon at bounding box center [1352, 36] width 16 height 16
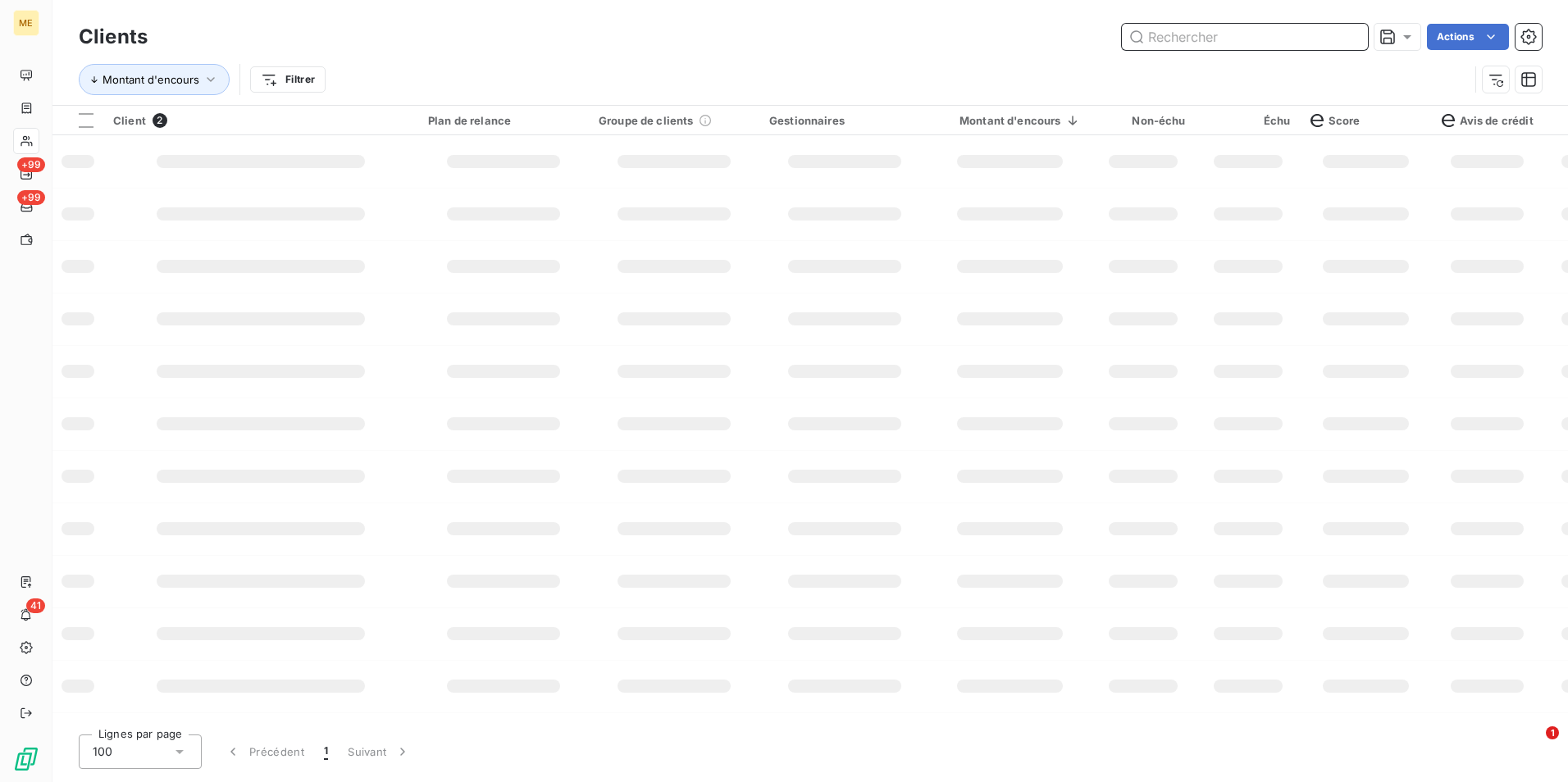
click at [1321, 45] on input "text" at bounding box center [1245, 37] width 246 height 27
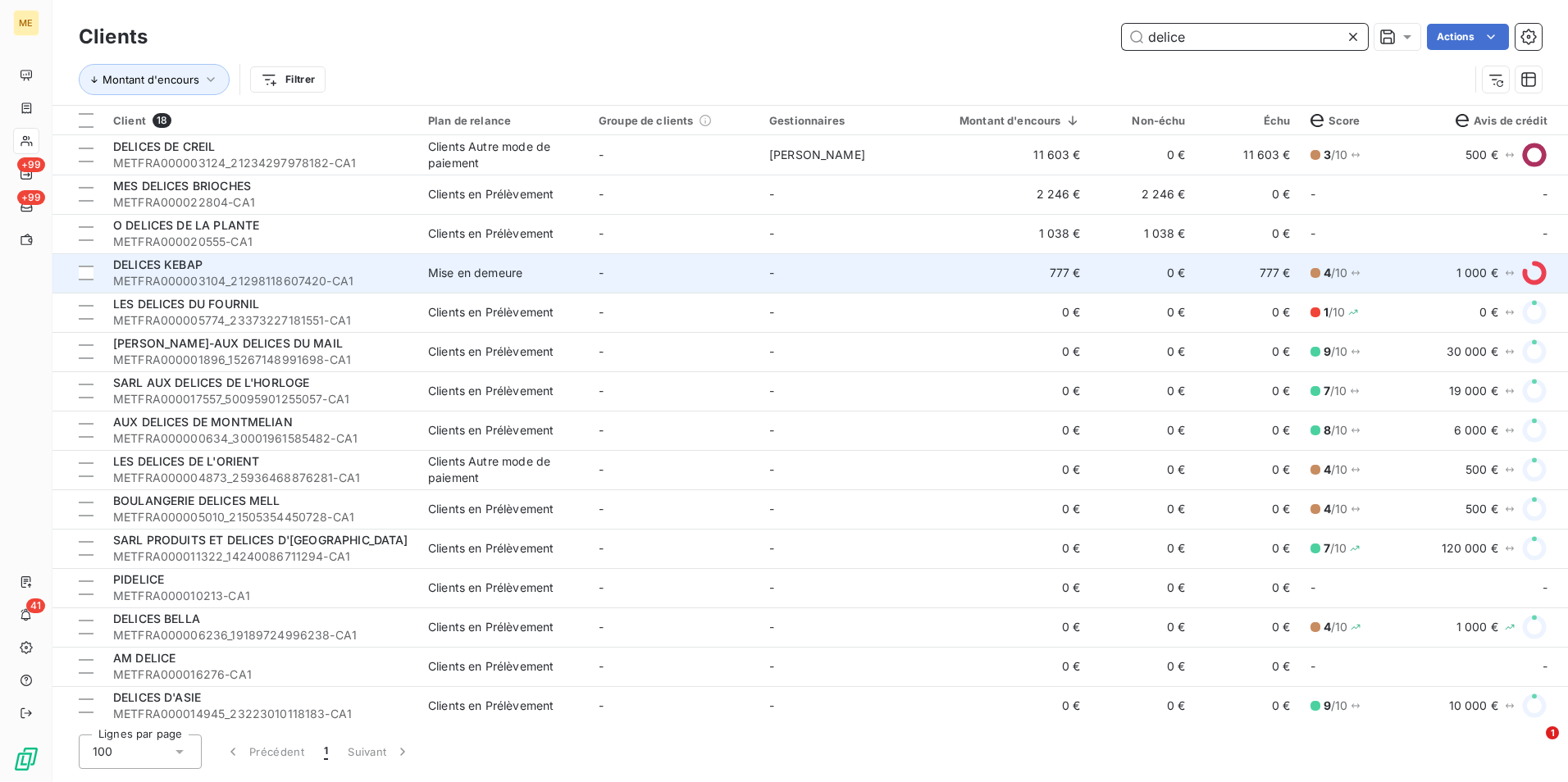
type input "delice"
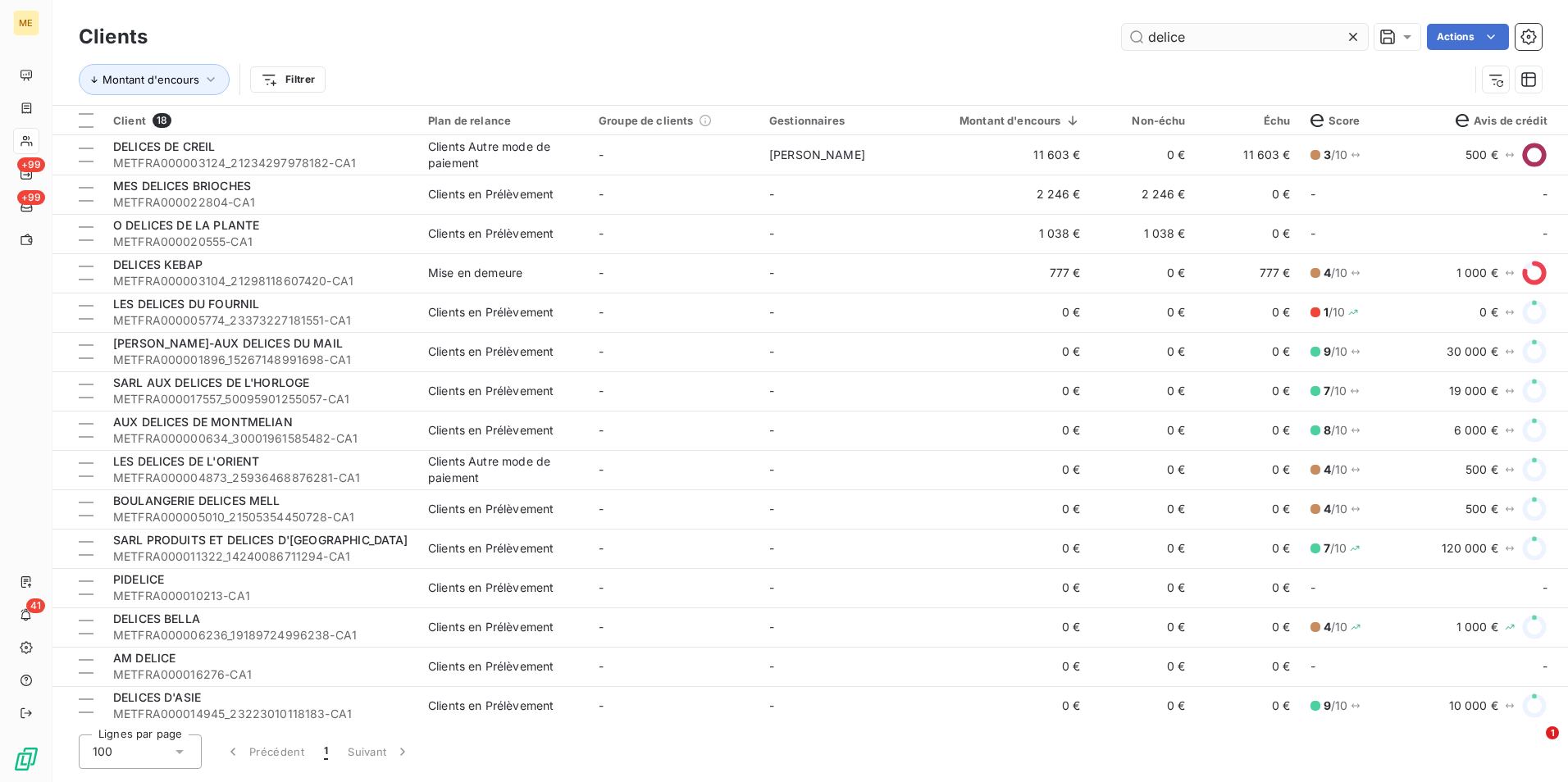
click at [1355, 38] on icon at bounding box center [1352, 36] width 16 height 16
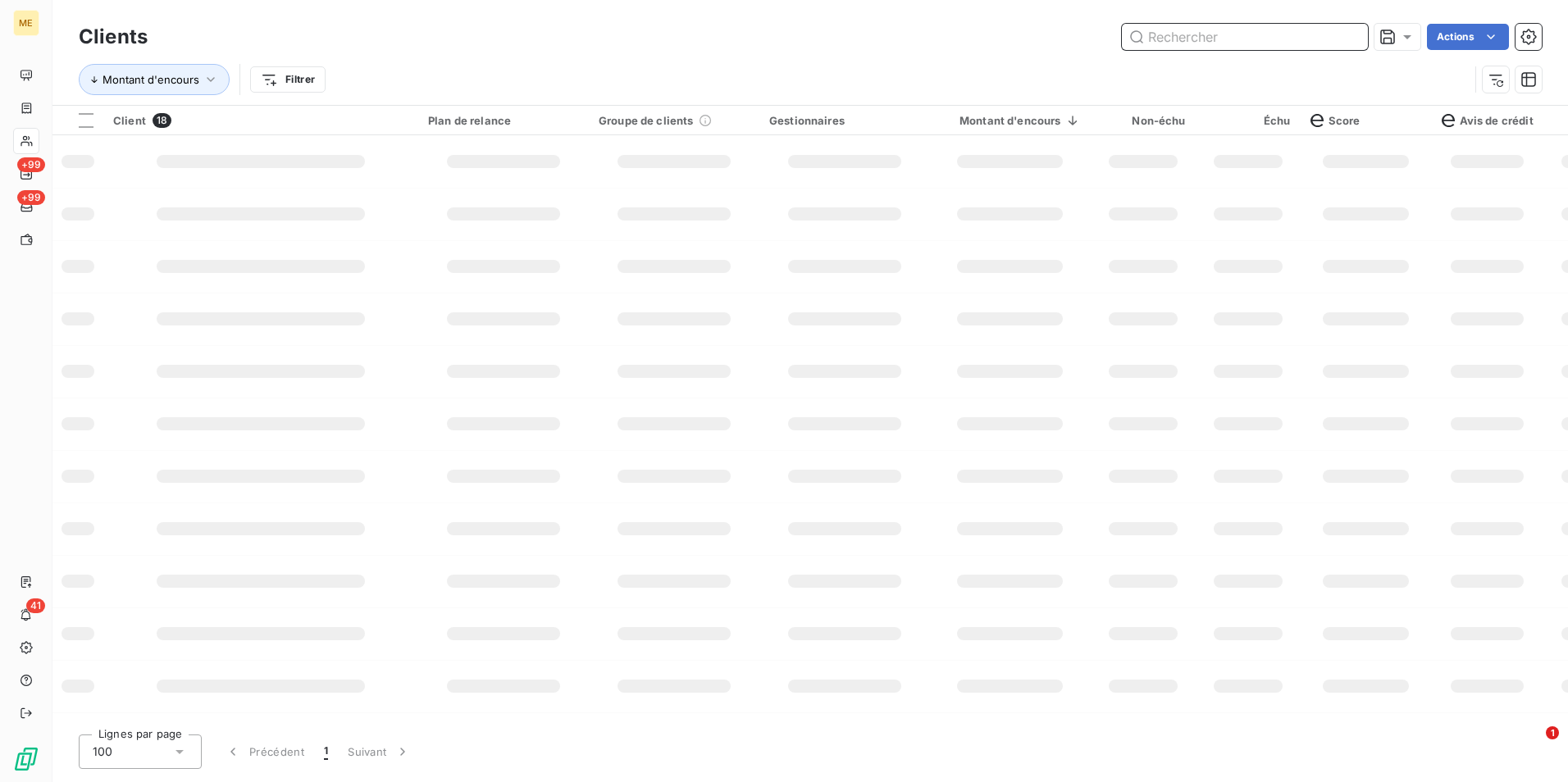
click at [1327, 42] on input "text" at bounding box center [1245, 37] width 246 height 27
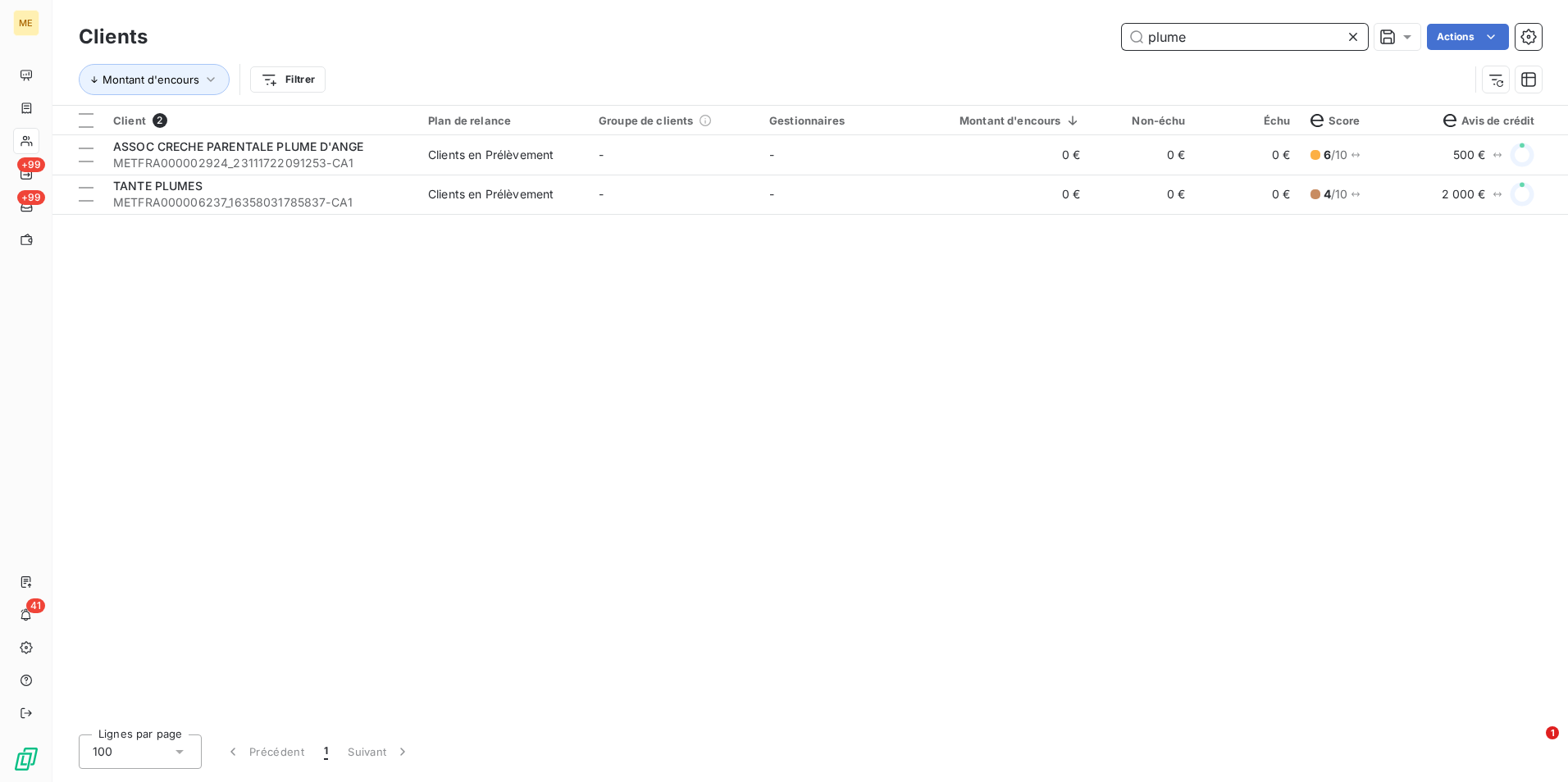
type input "plume"
drag, startPoint x: 1355, startPoint y: 34, endPoint x: 1309, endPoint y: 37, distance: 46.1
click at [1355, 34] on icon at bounding box center [1353, 37] width 9 height 9
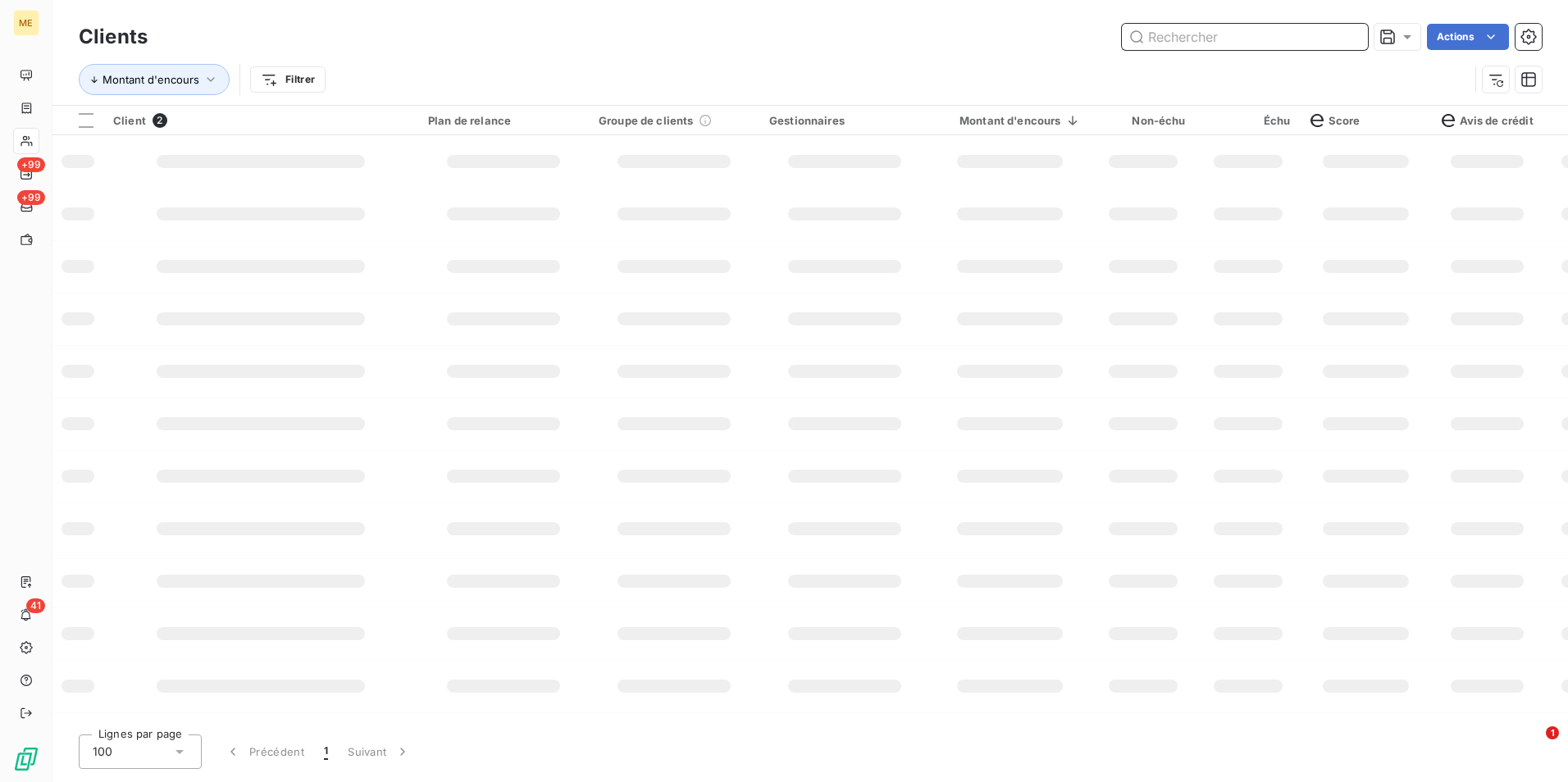
click at [1304, 37] on input "text" at bounding box center [1245, 37] width 246 height 27
type input "r"
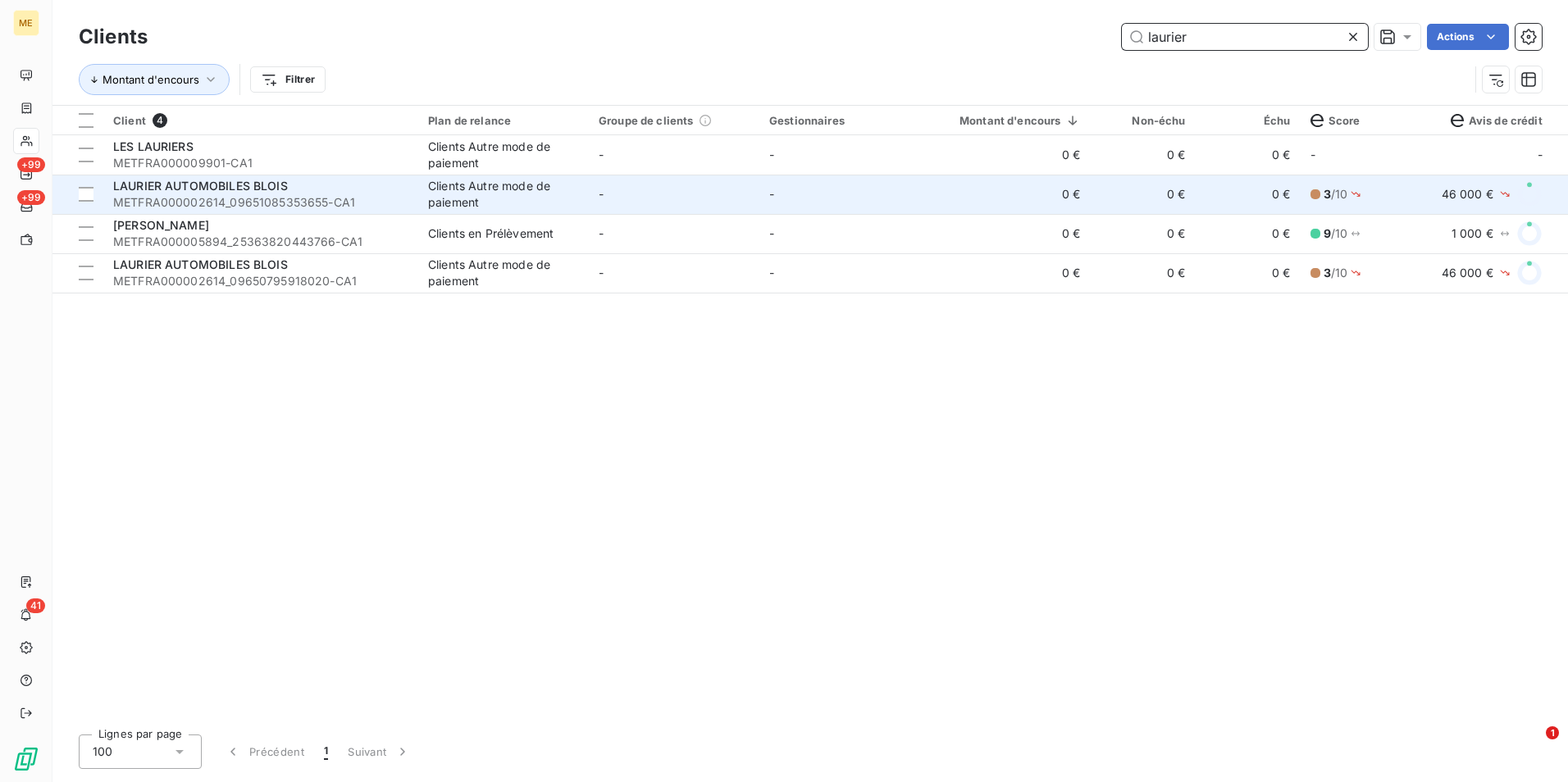
type input "laurier"
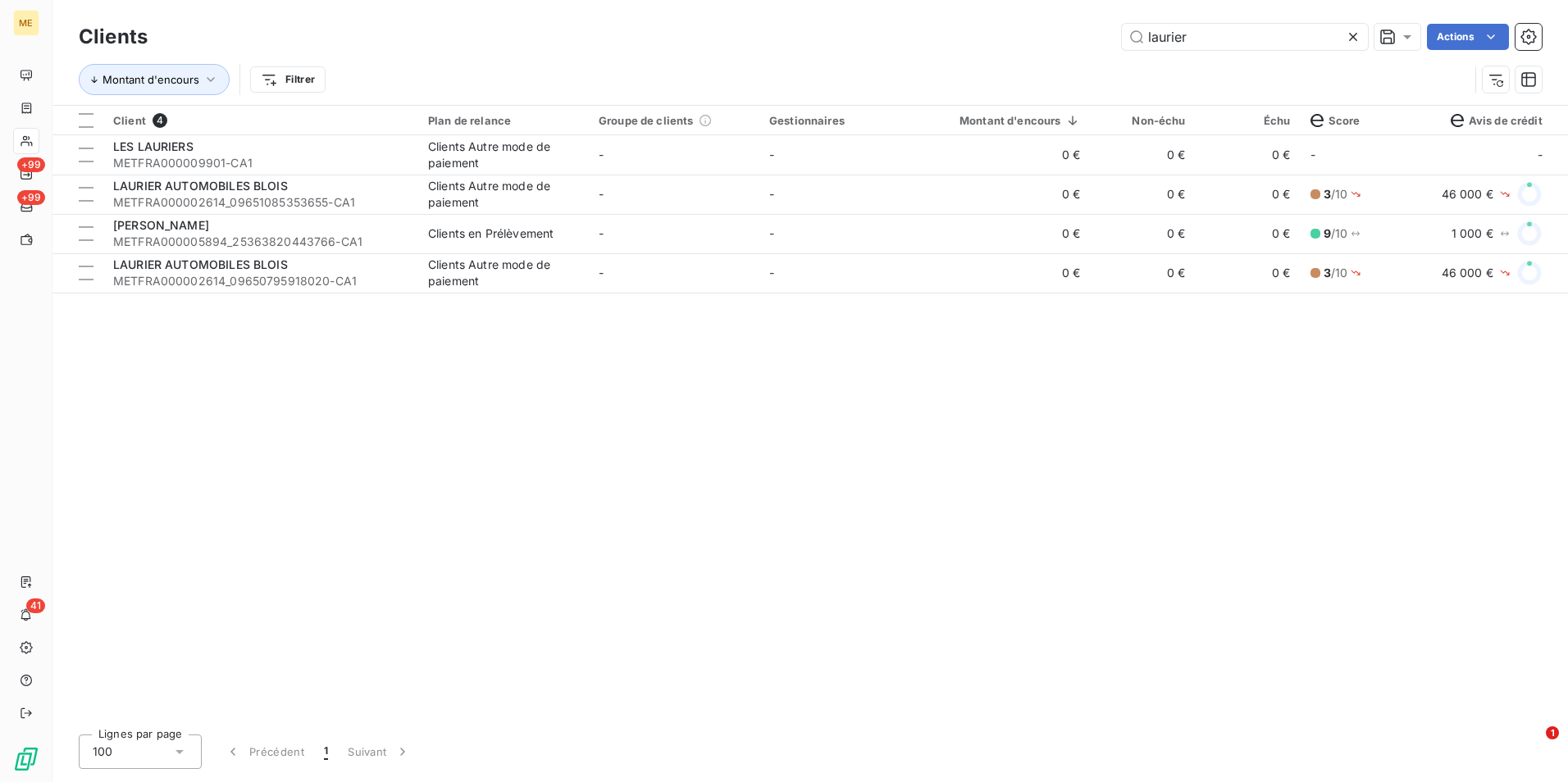
click at [1359, 40] on icon at bounding box center [1352, 36] width 16 height 16
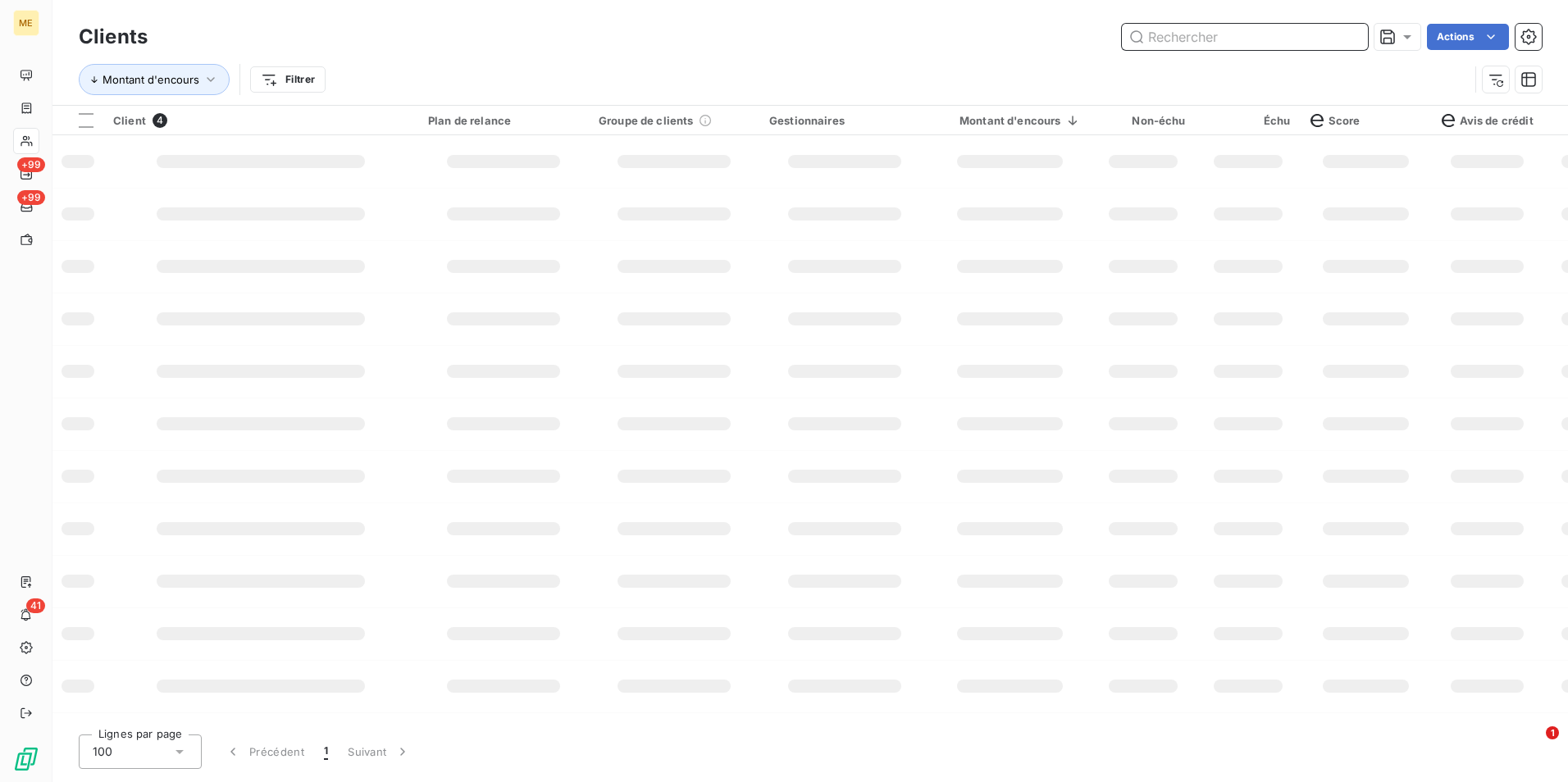
click at [1311, 29] on input "text" at bounding box center [1245, 37] width 246 height 27
type input "v"
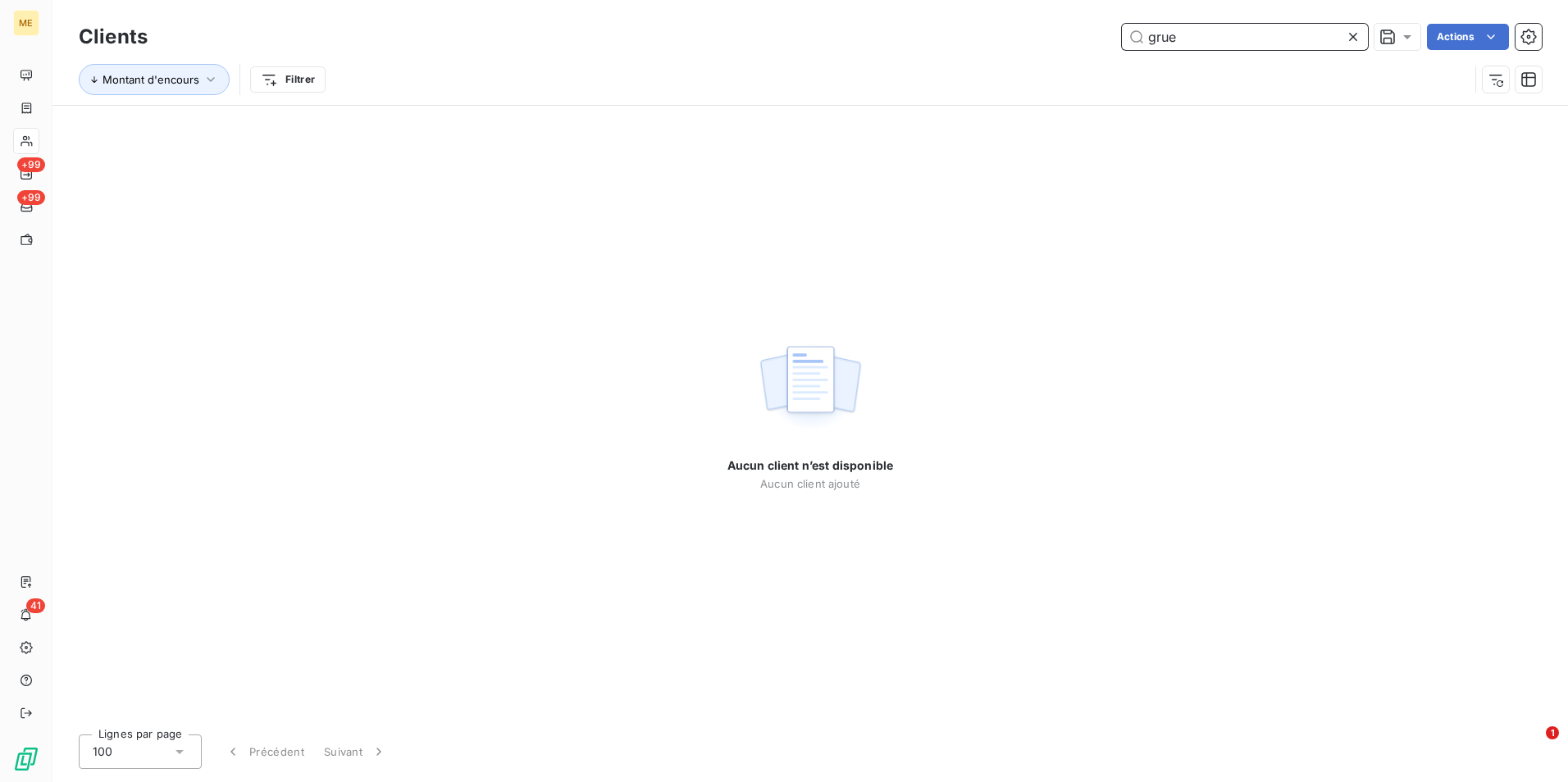
type input "grue"
drag, startPoint x: 1360, startPoint y: 36, endPoint x: 1341, endPoint y: 41, distance: 19.6
click at [1360, 36] on icon at bounding box center [1352, 36] width 16 height 16
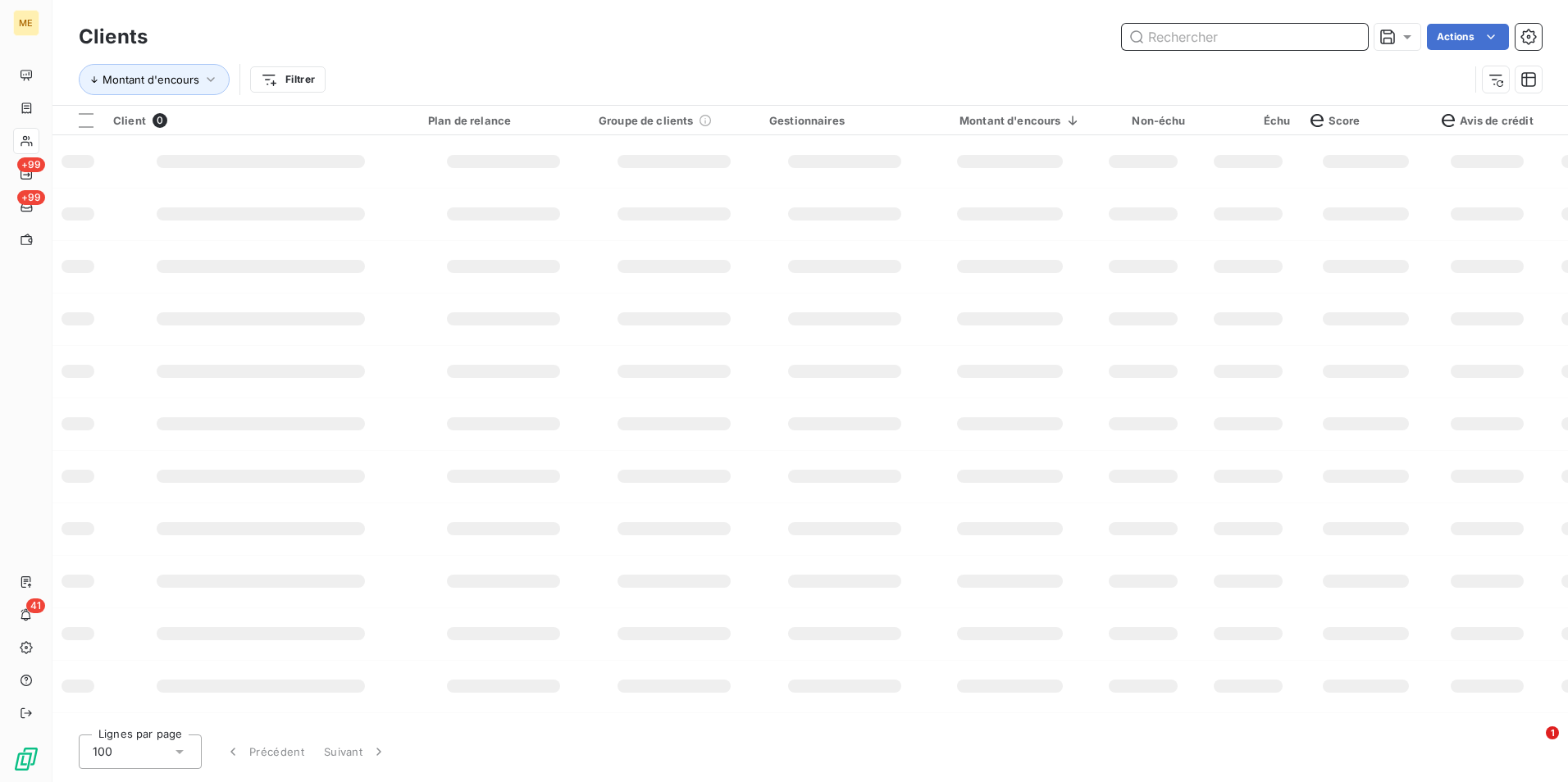
click at [1332, 41] on input "text" at bounding box center [1245, 37] width 246 height 27
type input "w"
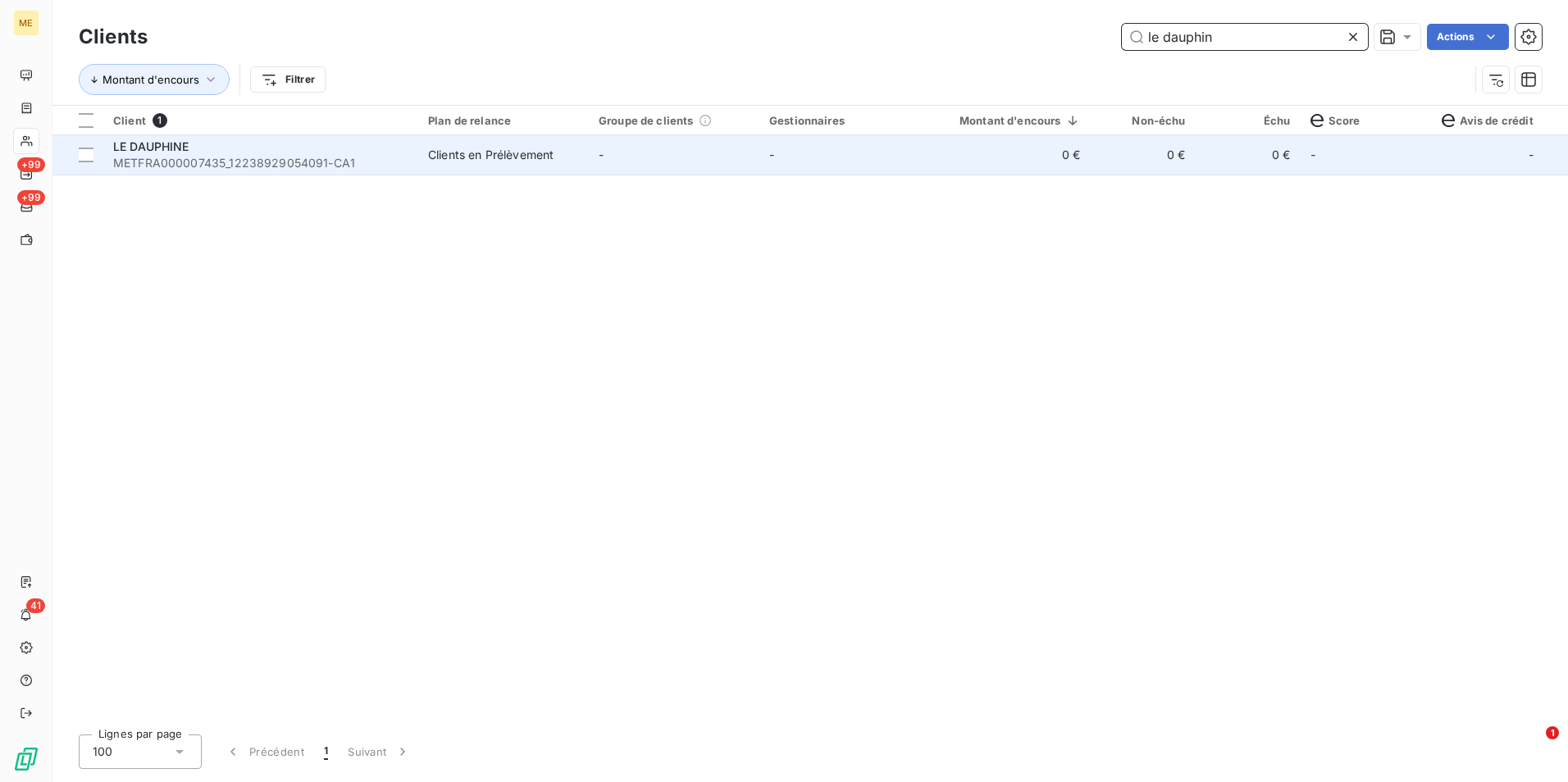
type input "le dauphin"
click at [383, 157] on span "METFRA000007435_12238929054091-CA1" at bounding box center [260, 162] width 295 height 16
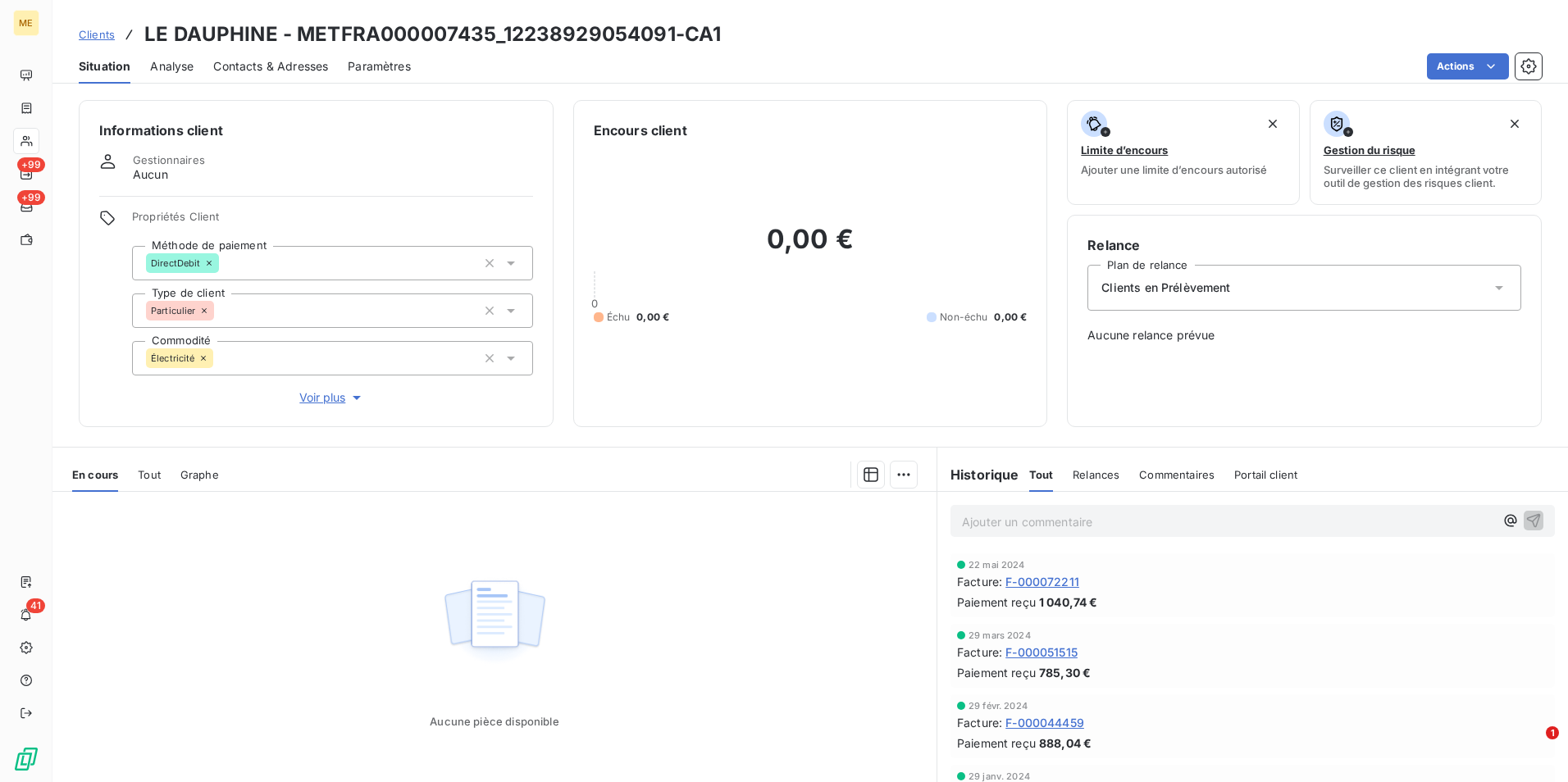
click at [297, 74] on span "Contacts & Adresses" at bounding box center [271, 66] width 115 height 16
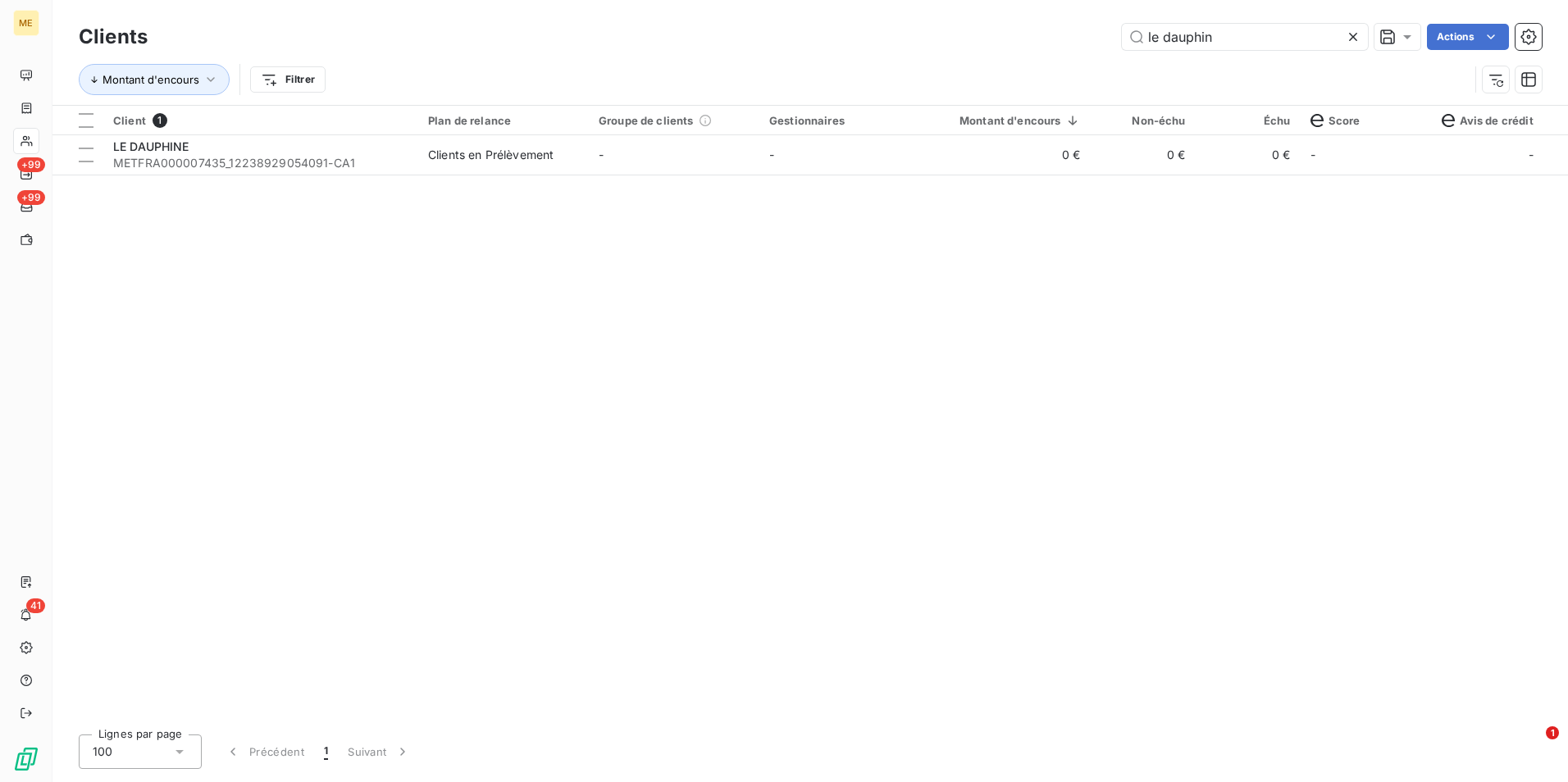
click at [1353, 40] on icon at bounding box center [1352, 36] width 16 height 16
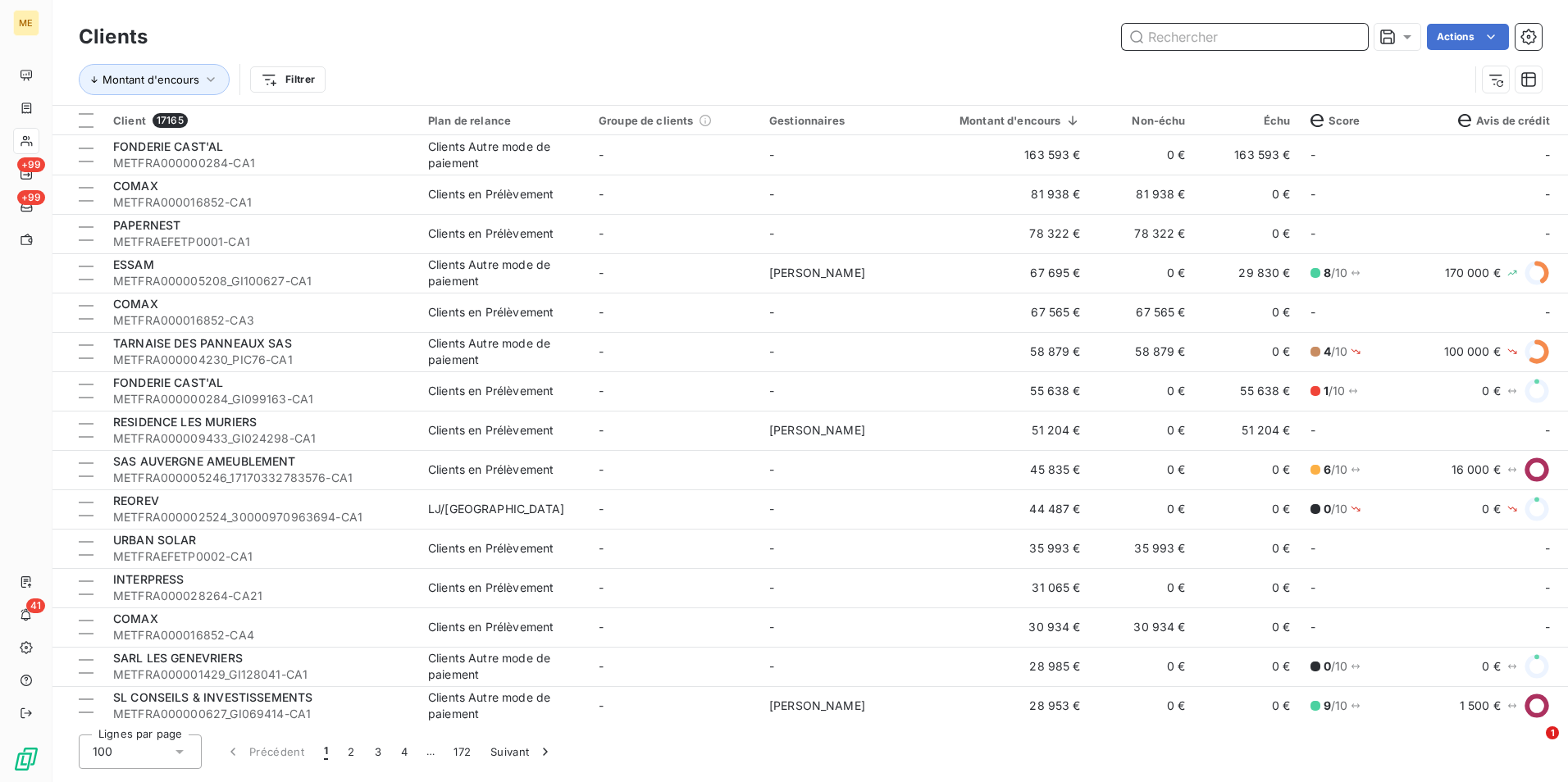
click at [1292, 35] on input "text" at bounding box center [1245, 37] width 246 height 27
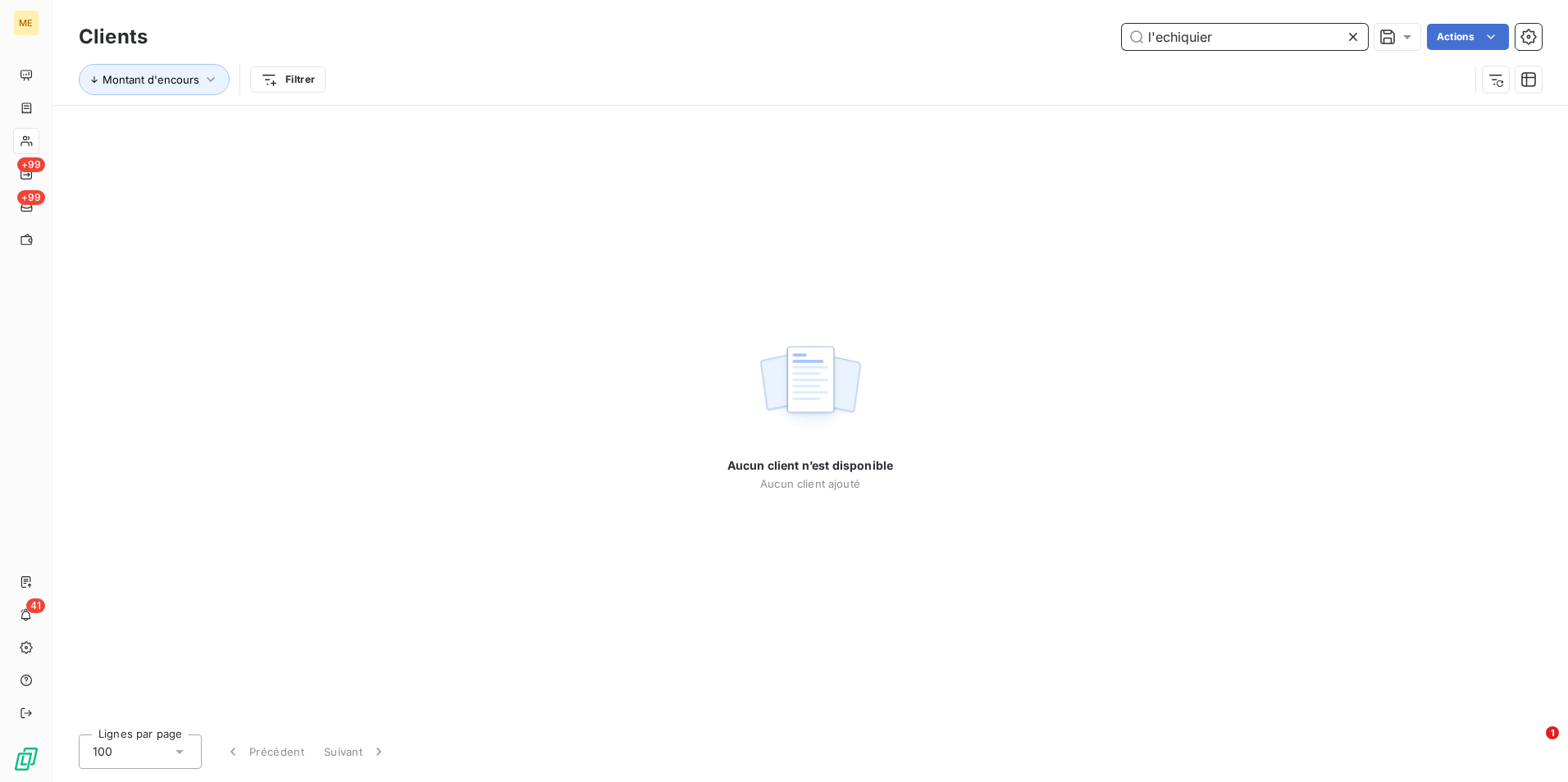
type input "l'echiquier"
drag, startPoint x: 1363, startPoint y: 45, endPoint x: 1352, endPoint y: 38, distance: 13.0
click at [1357, 44] on div at bounding box center [1356, 37] width 23 height 27
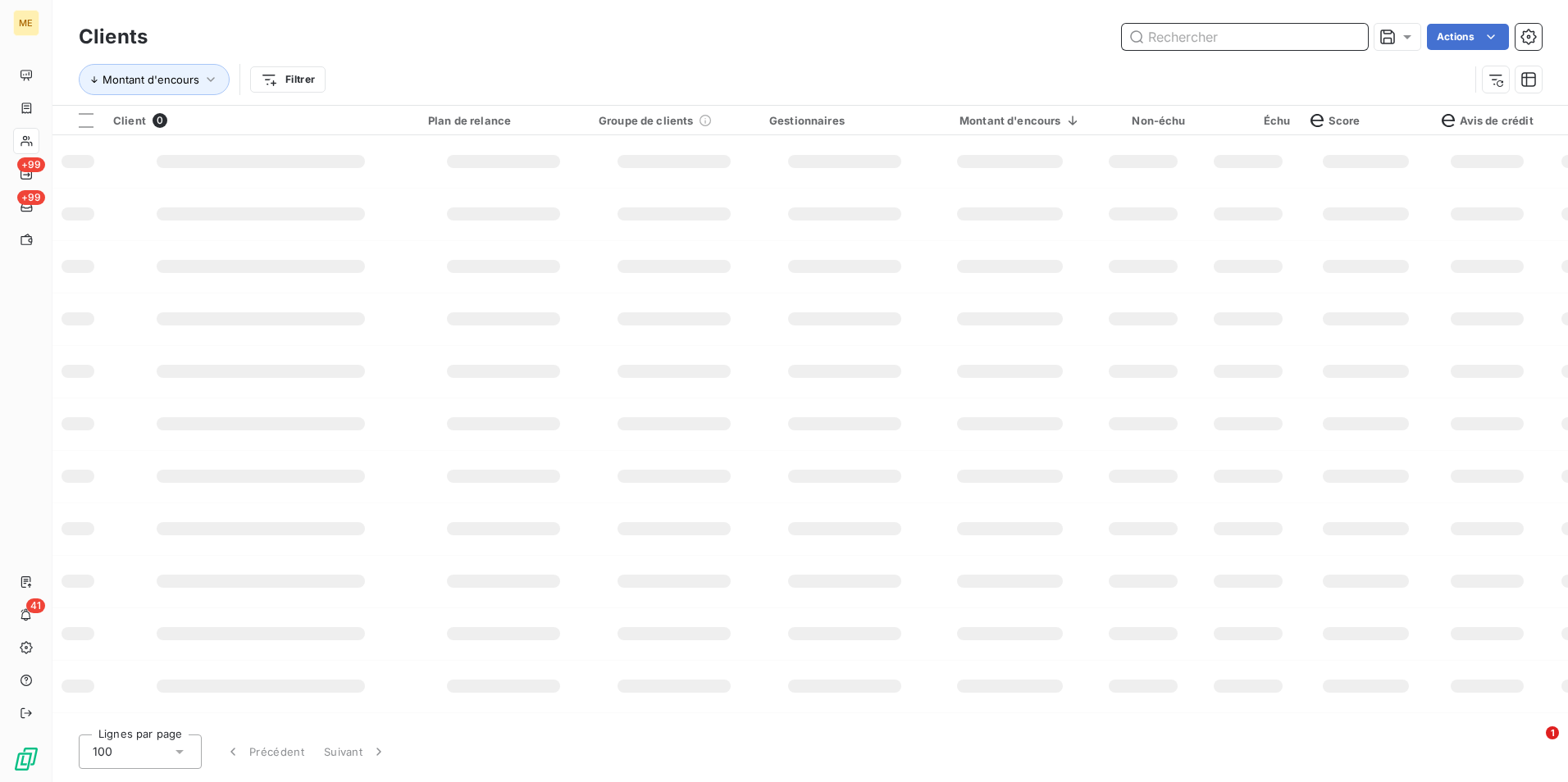
click at [1352, 35] on input "text" at bounding box center [1245, 37] width 246 height 27
click at [1332, 38] on input "text" at bounding box center [1245, 37] width 246 height 27
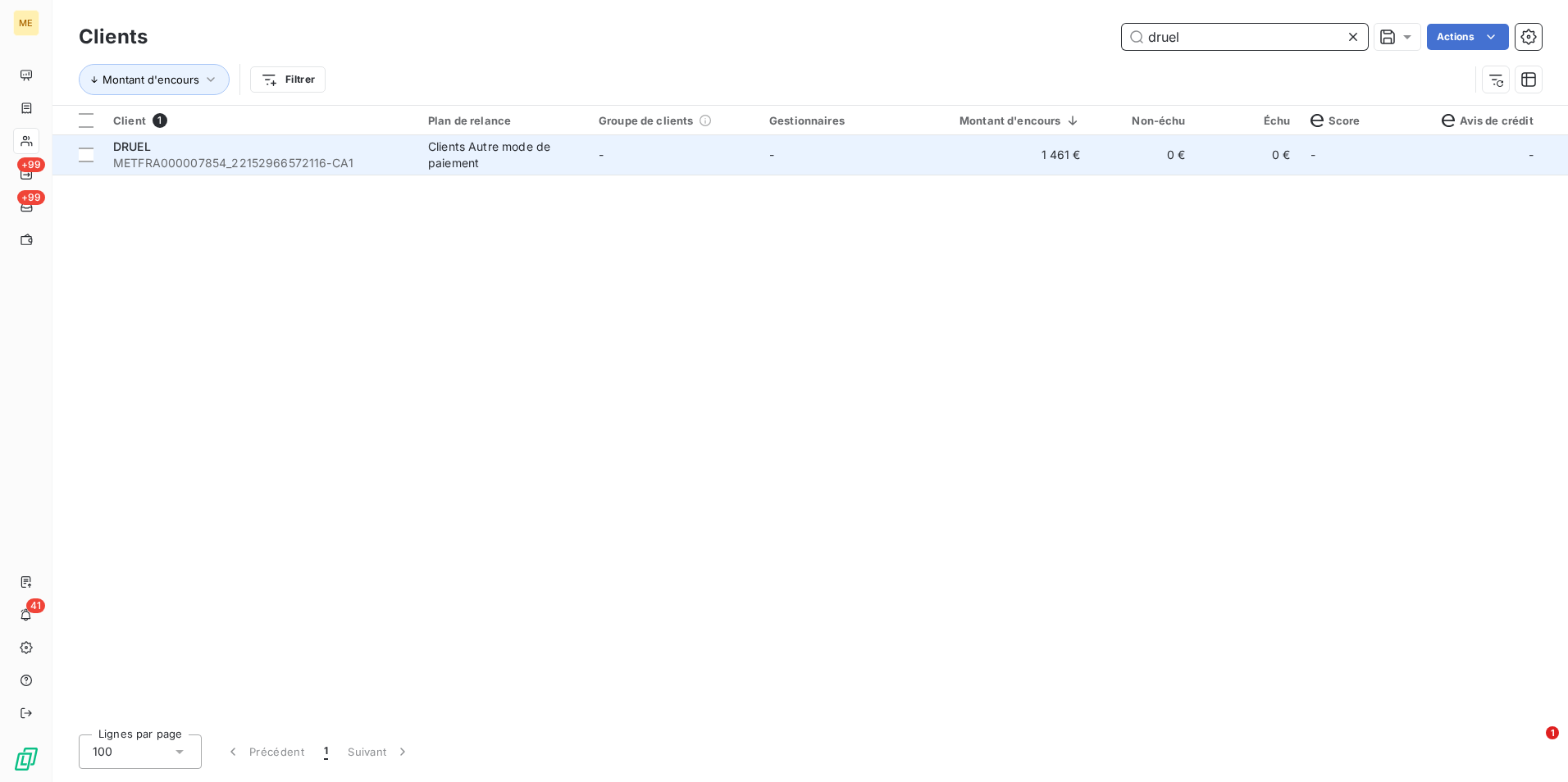
type input "druel"
click at [679, 161] on td "-" at bounding box center [674, 155] width 170 height 40
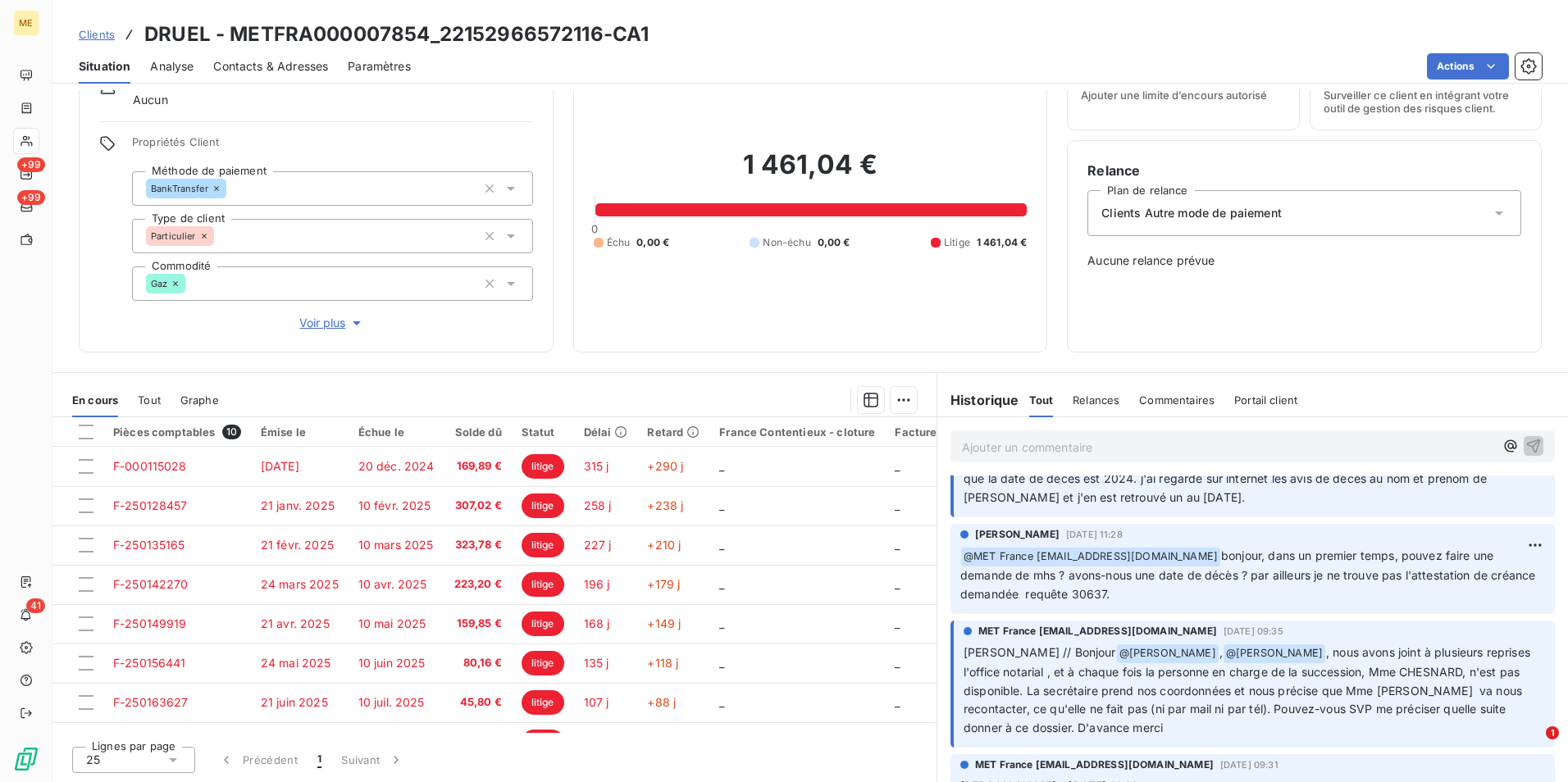
scroll to position [1230, 0]
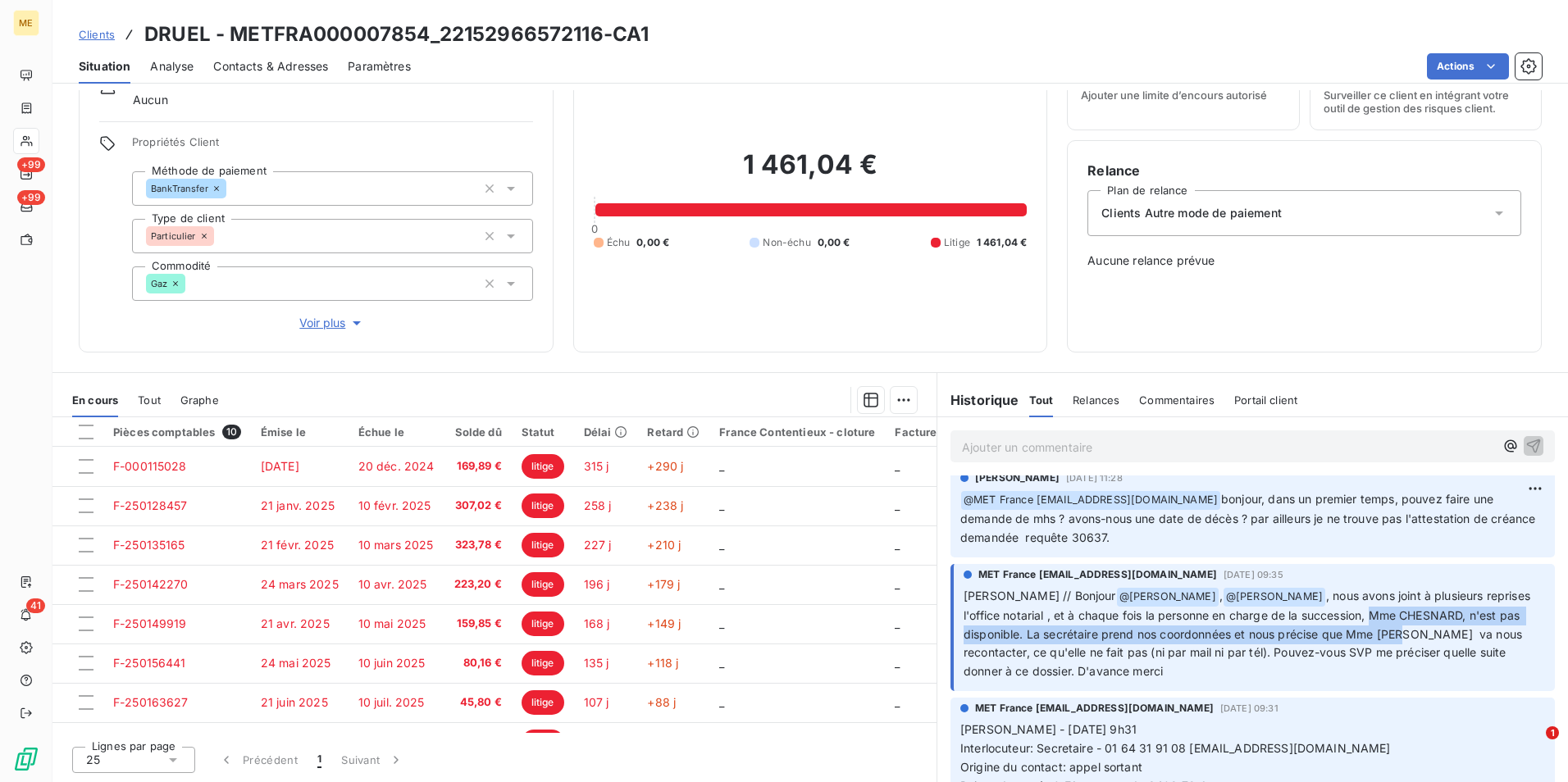
drag, startPoint x: 1331, startPoint y: 612, endPoint x: 1404, endPoint y: 639, distance: 77.8
click at [1404, 639] on span ", nous avons joint à plusieurs reprises l'office notarial , et à chaque fois la…" at bounding box center [1248, 633] width 570 height 90
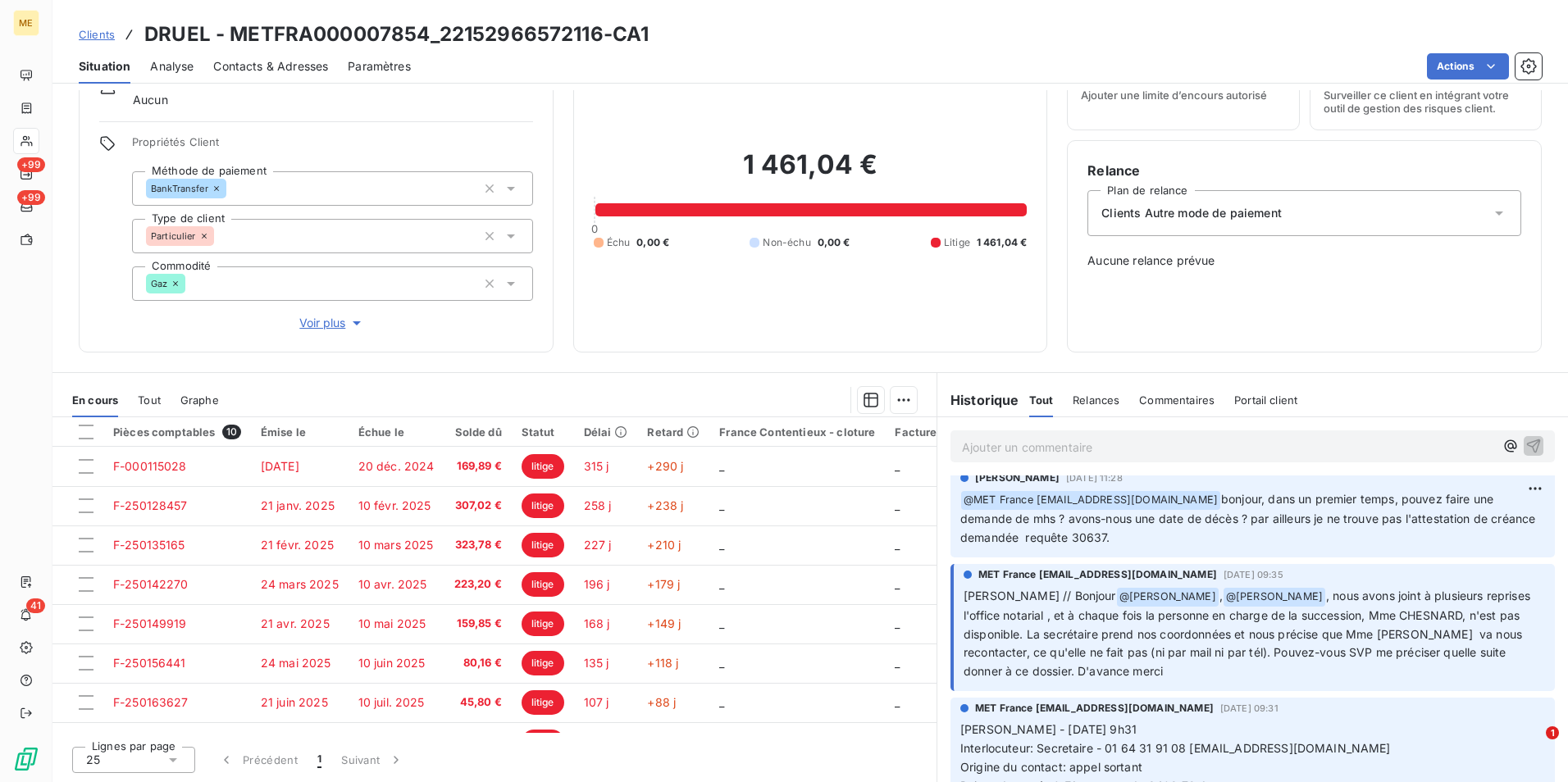
drag, startPoint x: 1404, startPoint y: 639, endPoint x: 1303, endPoint y: 670, distance: 105.7
click at [1303, 670] on p "Sylvain // Bonjour @ Amélie Matray , @ Bélinda Thomont , nous avons joint à plu…" at bounding box center [1254, 634] width 581 height 95
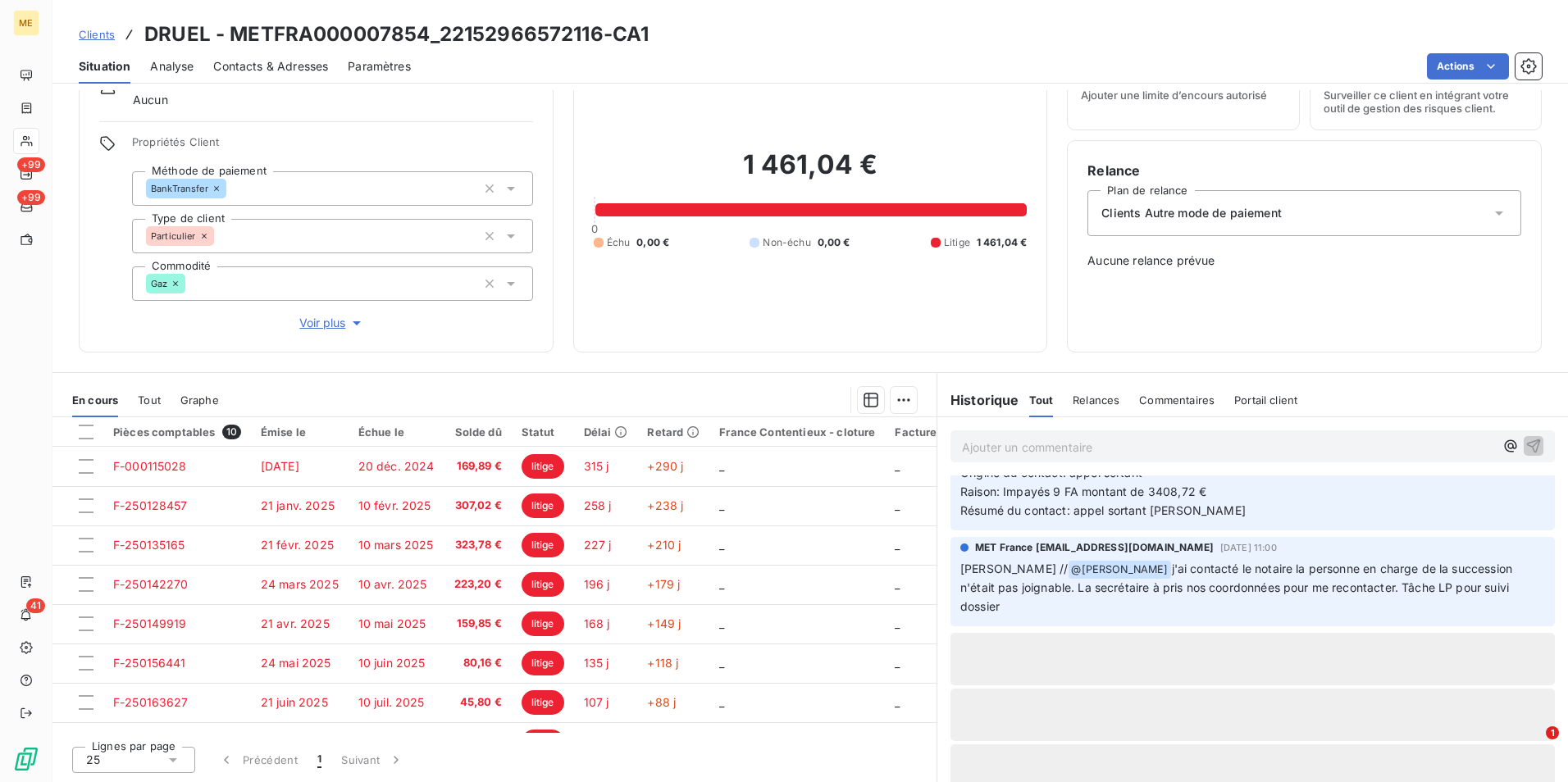
scroll to position [1553, 0]
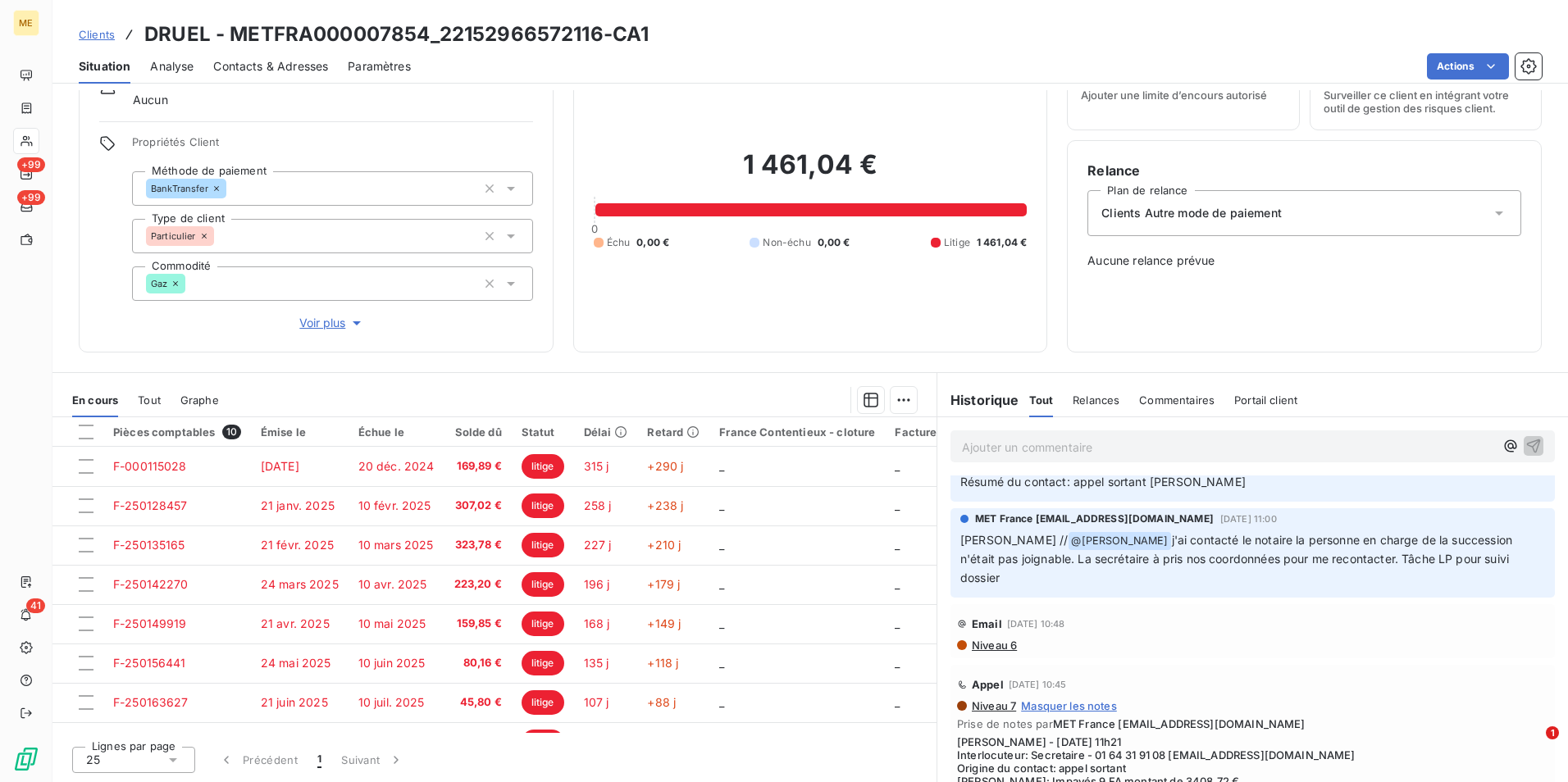
click at [88, 34] on span "Clients" at bounding box center [97, 34] width 36 height 13
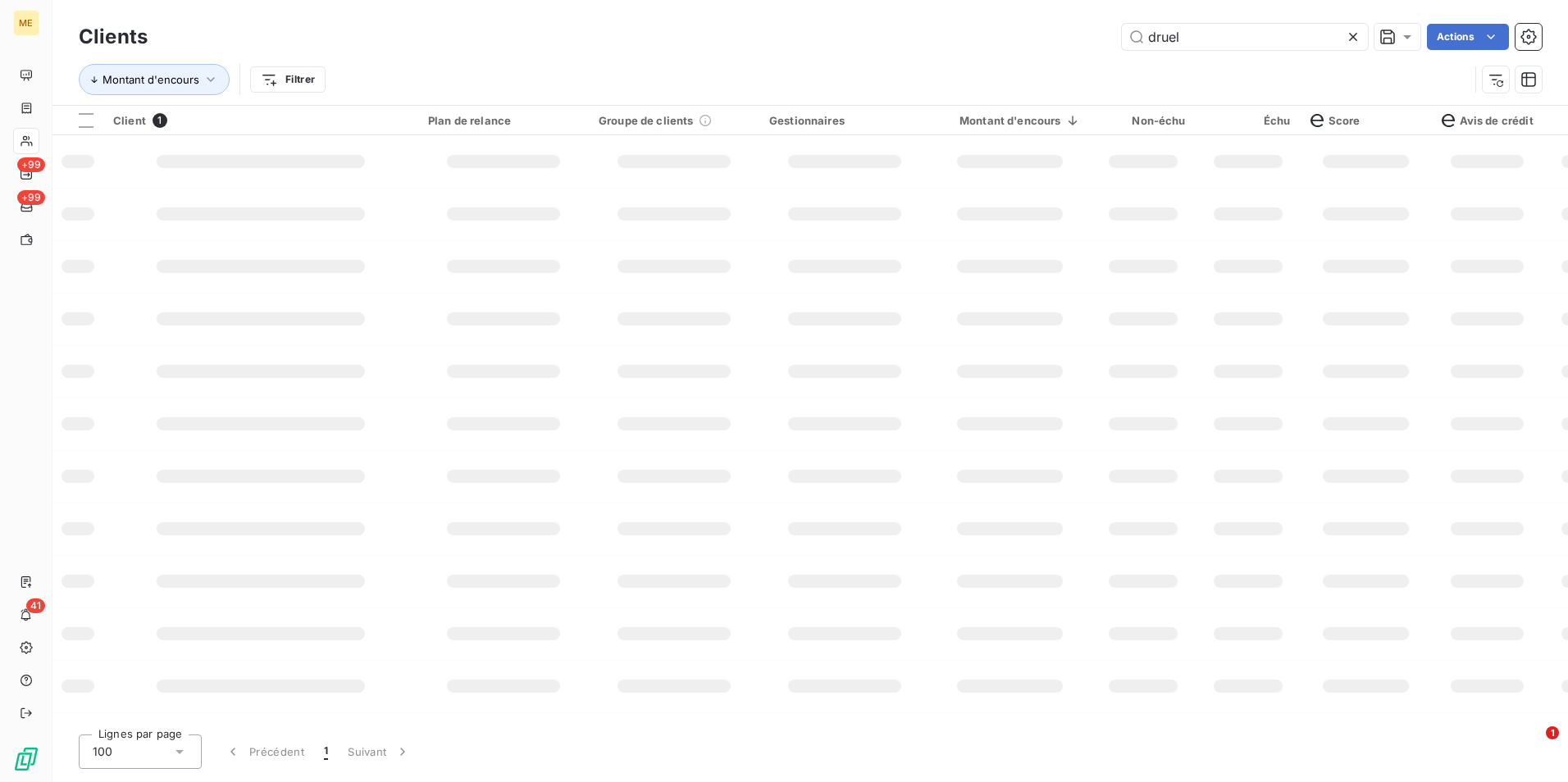
click at [1357, 40] on icon at bounding box center [1352, 36] width 16 height 16
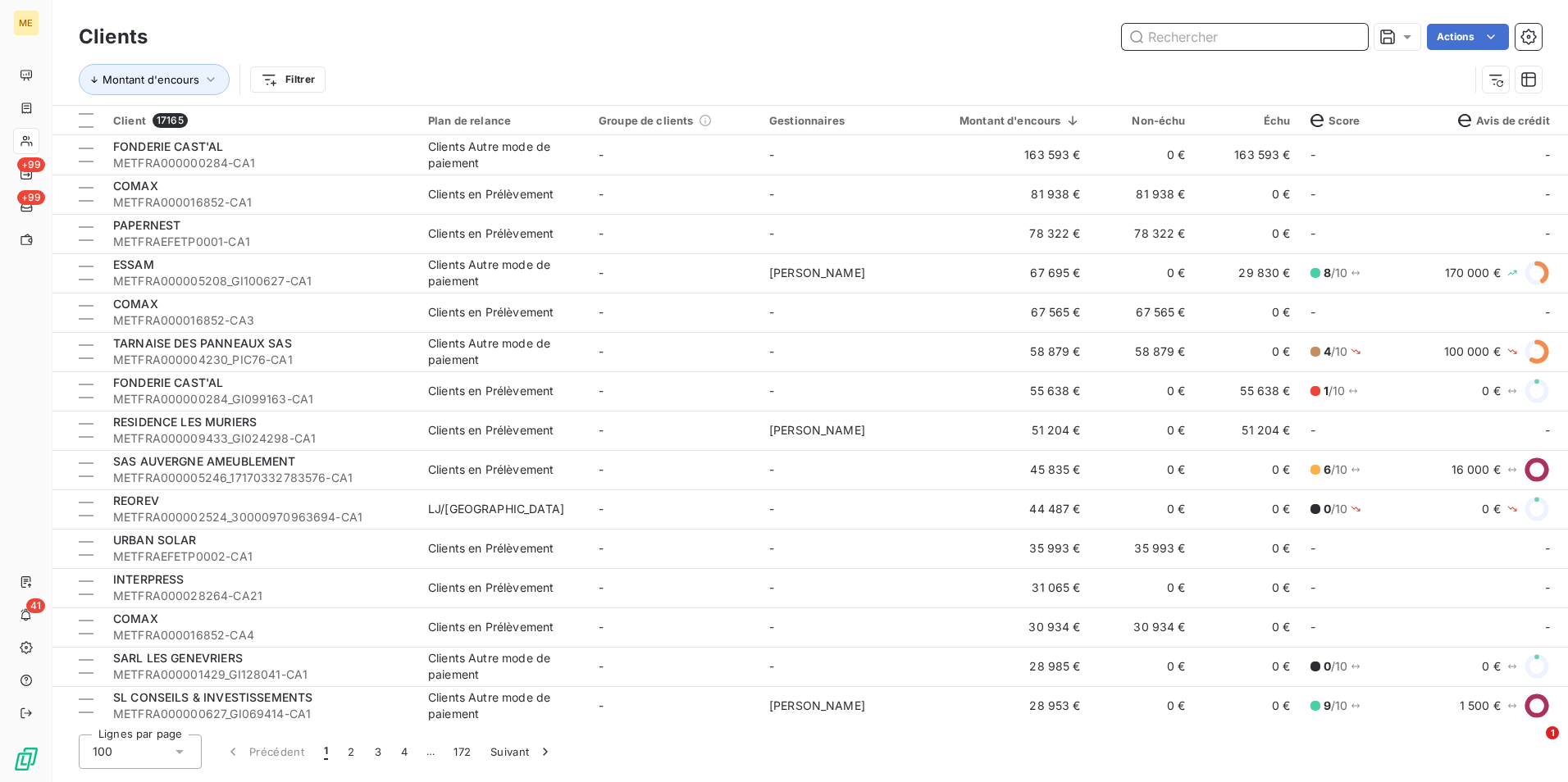
click at [1357, 40] on input "text" at bounding box center [1245, 37] width 246 height 27
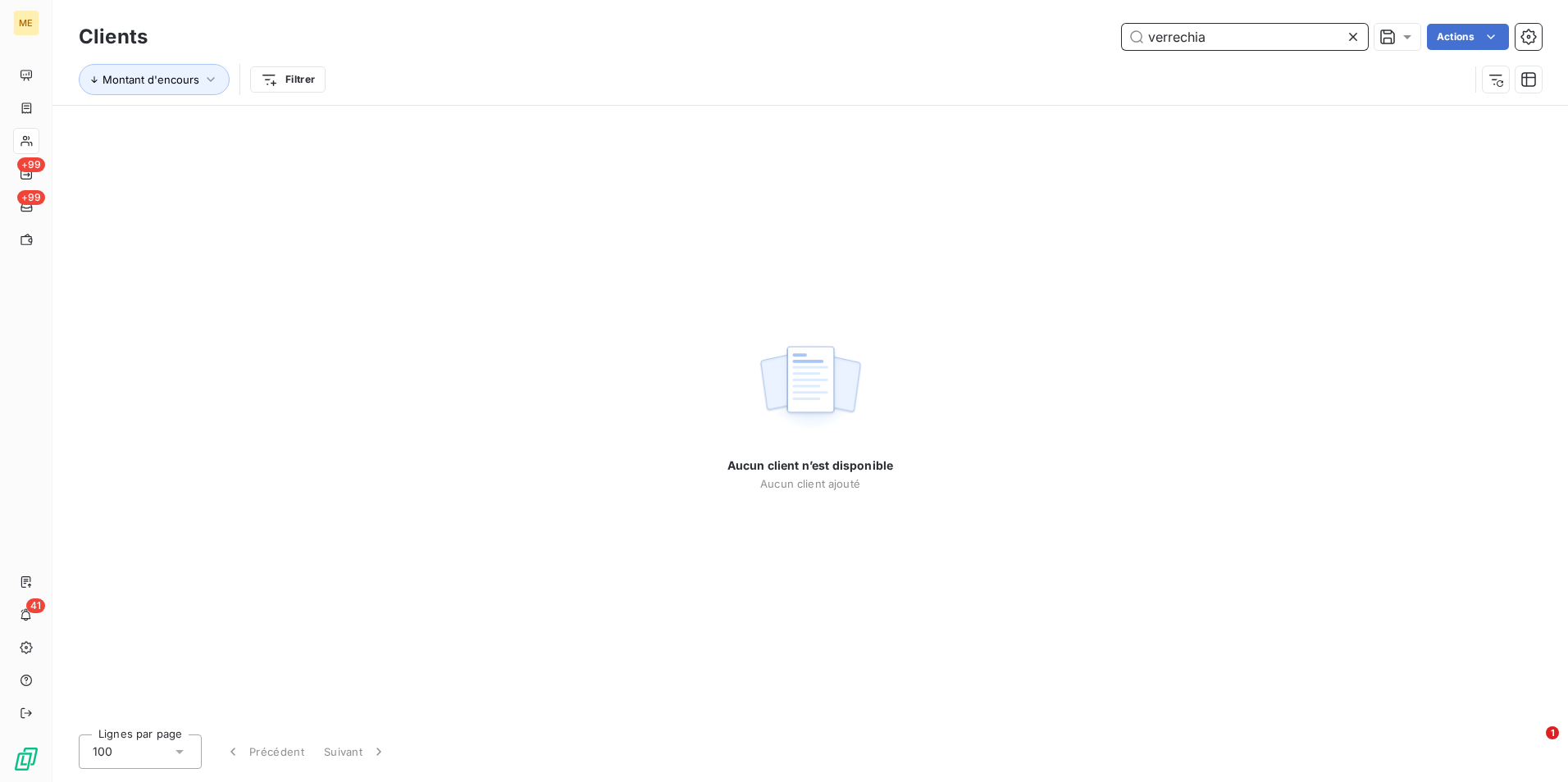
type input "verrechia"
click at [1358, 31] on icon at bounding box center [1352, 36] width 16 height 16
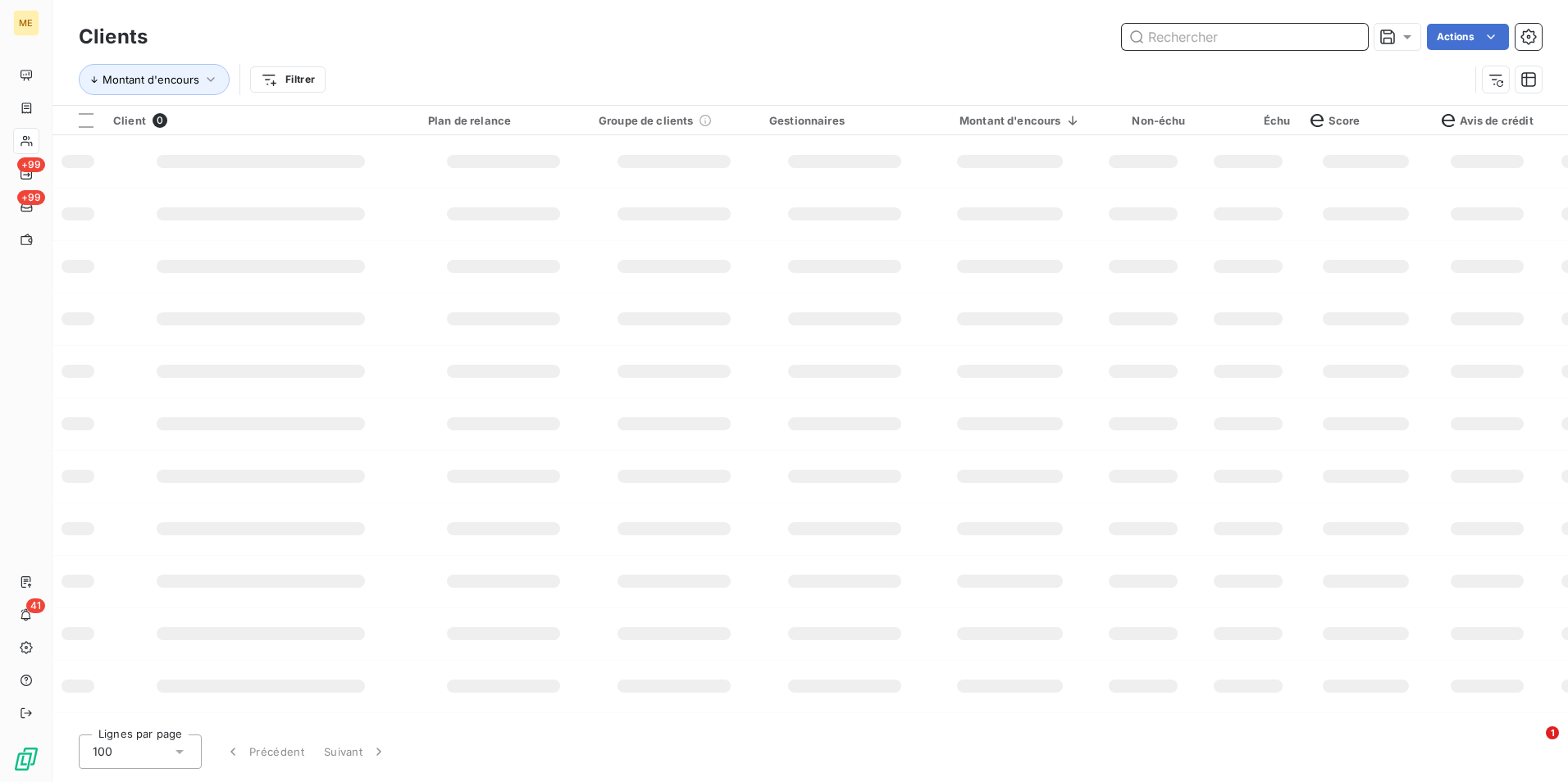
click at [1352, 31] on input "text" at bounding box center [1245, 37] width 246 height 27
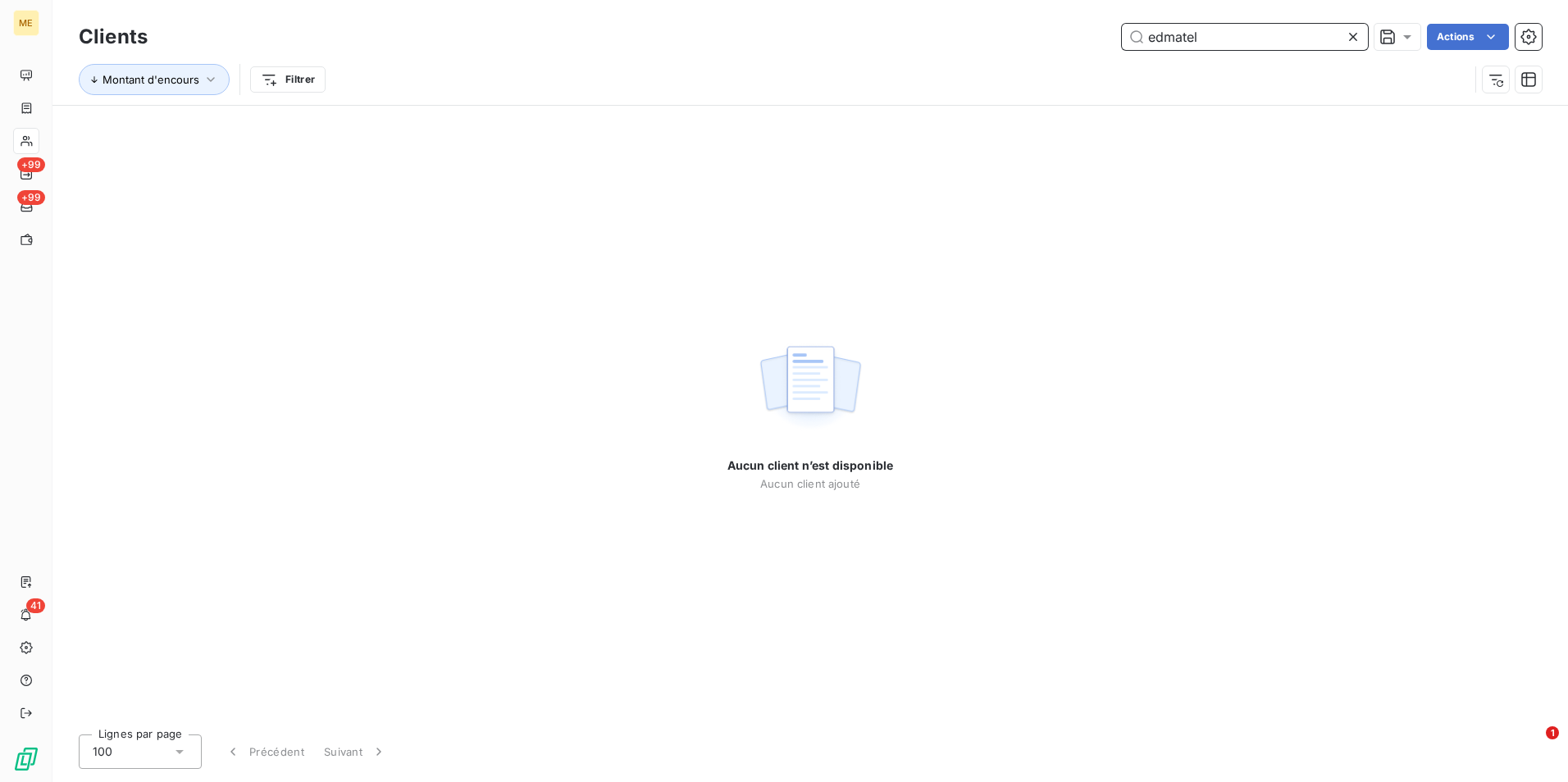
type input "edmatel"
click at [1362, 38] on div at bounding box center [1356, 37] width 23 height 27
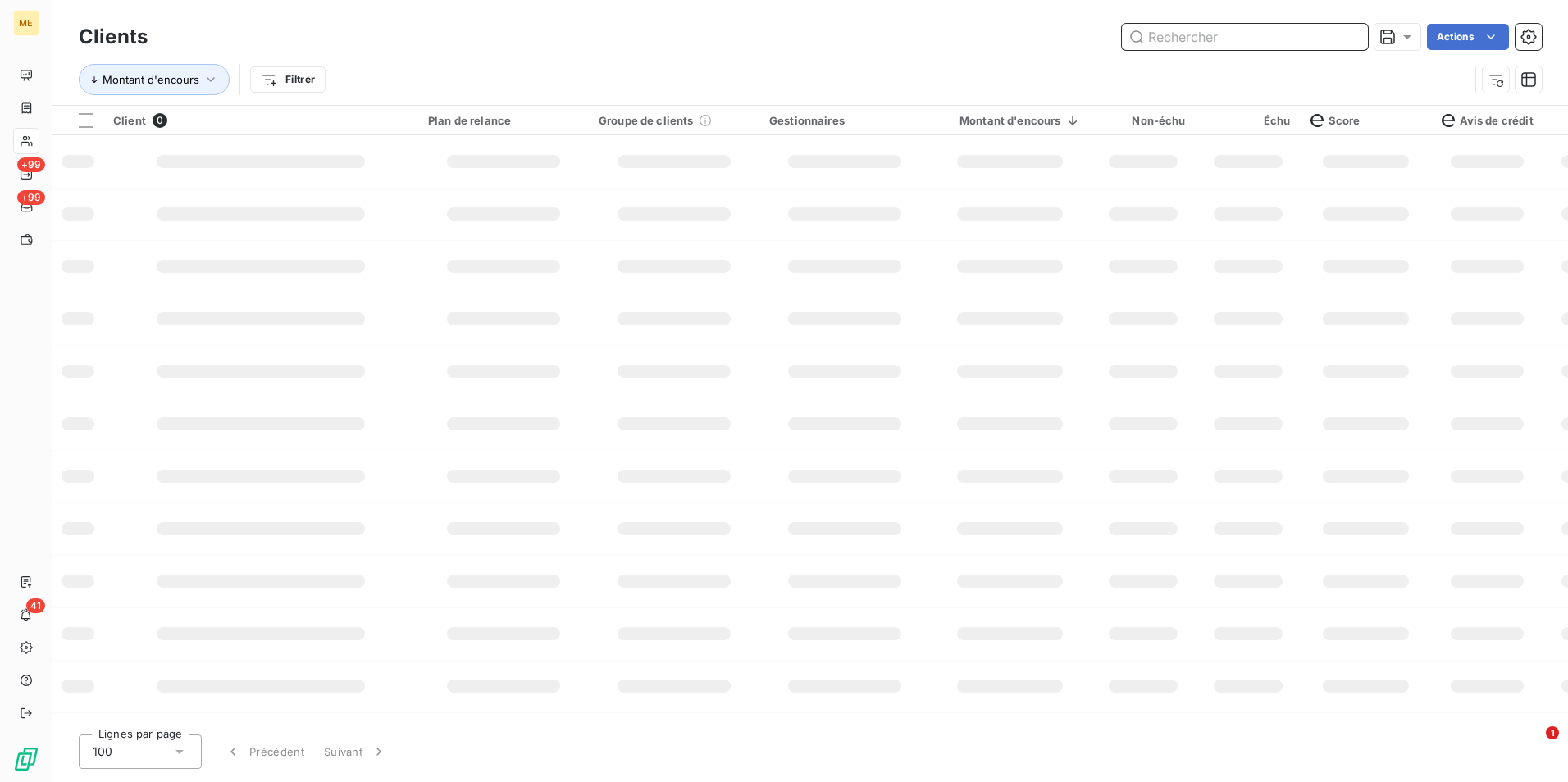
click at [1338, 38] on input "text" at bounding box center [1245, 37] width 246 height 27
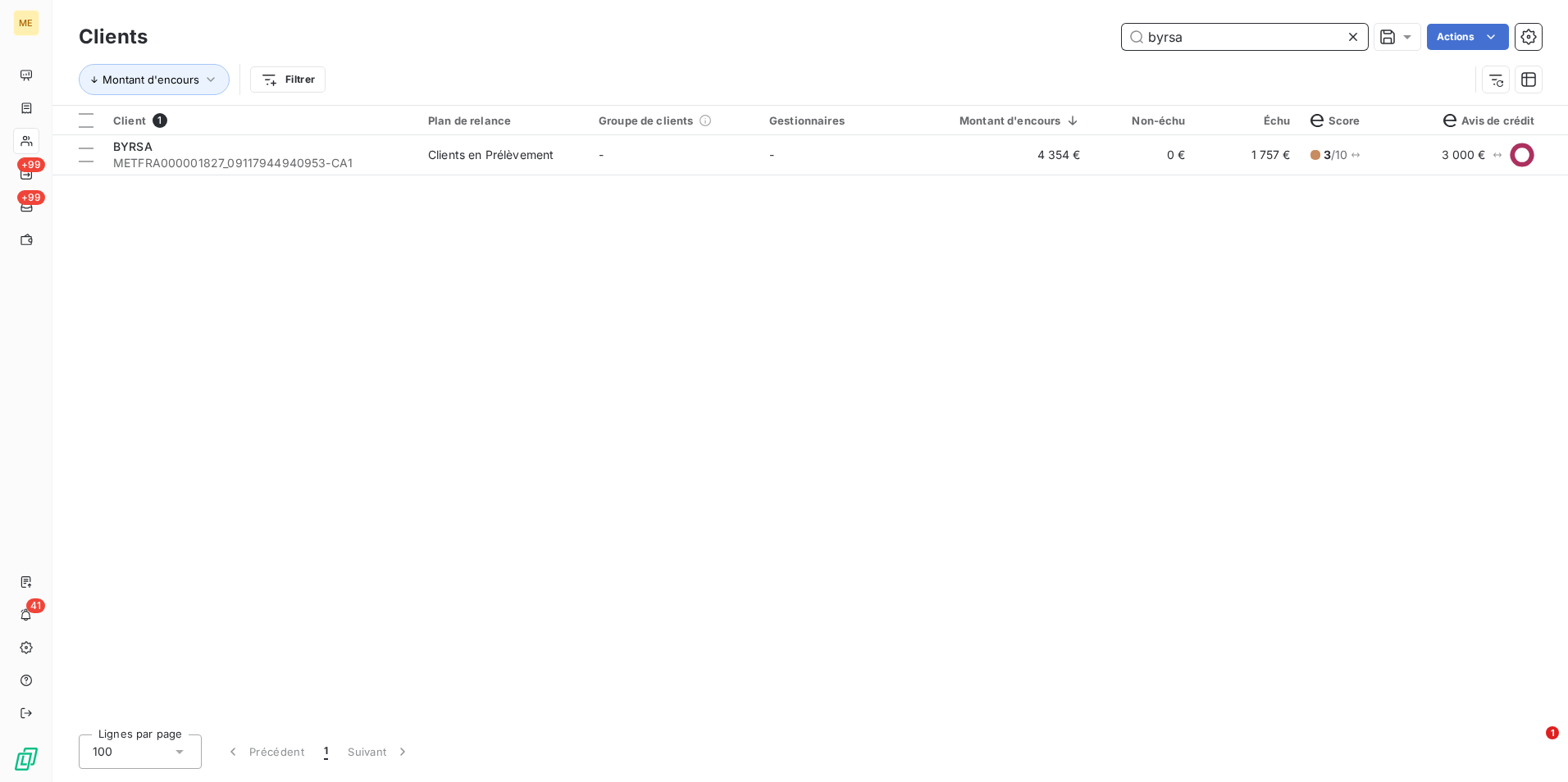
type input "byrsa"
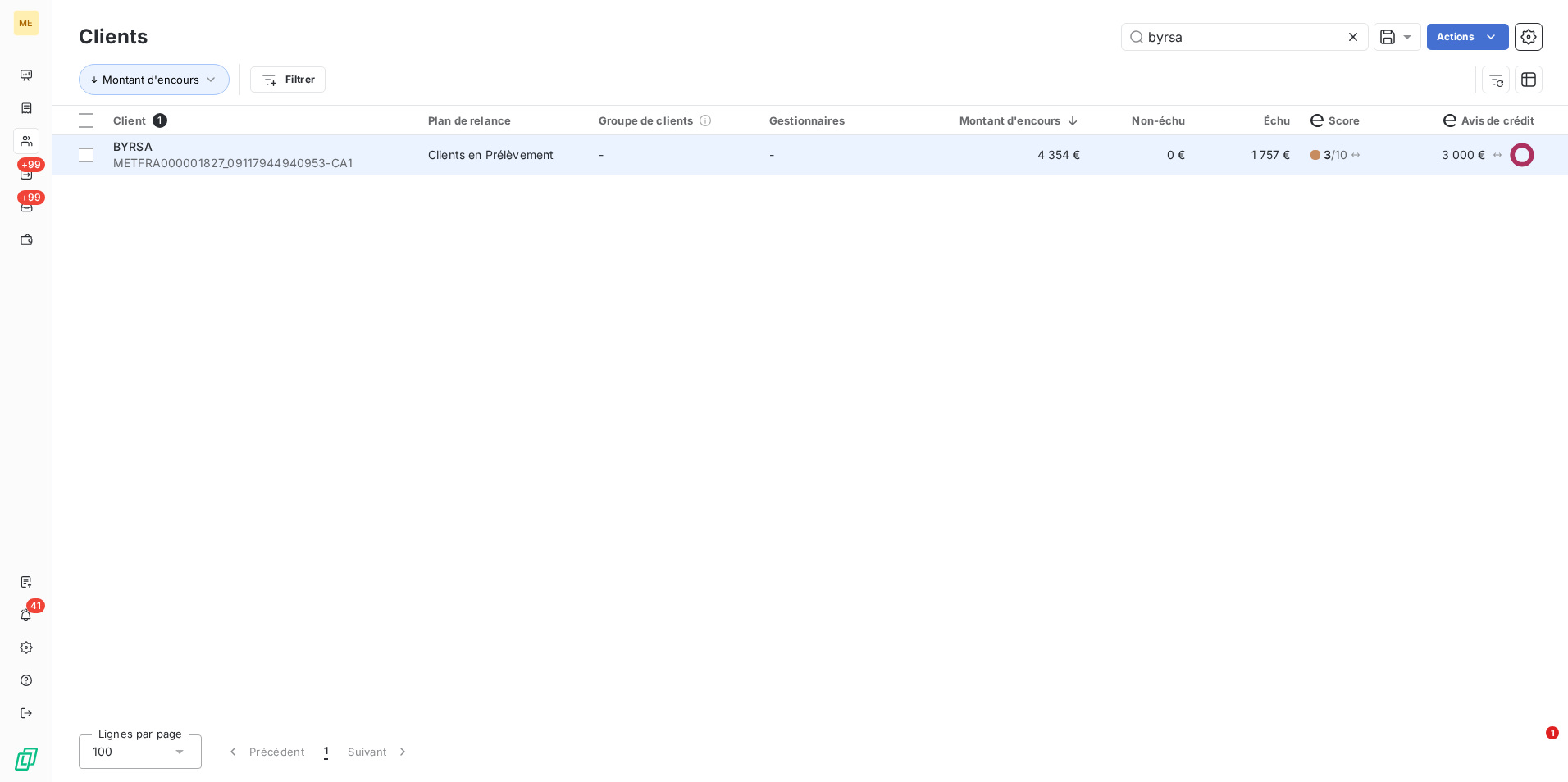
click at [720, 157] on td "-" at bounding box center [674, 155] width 170 height 40
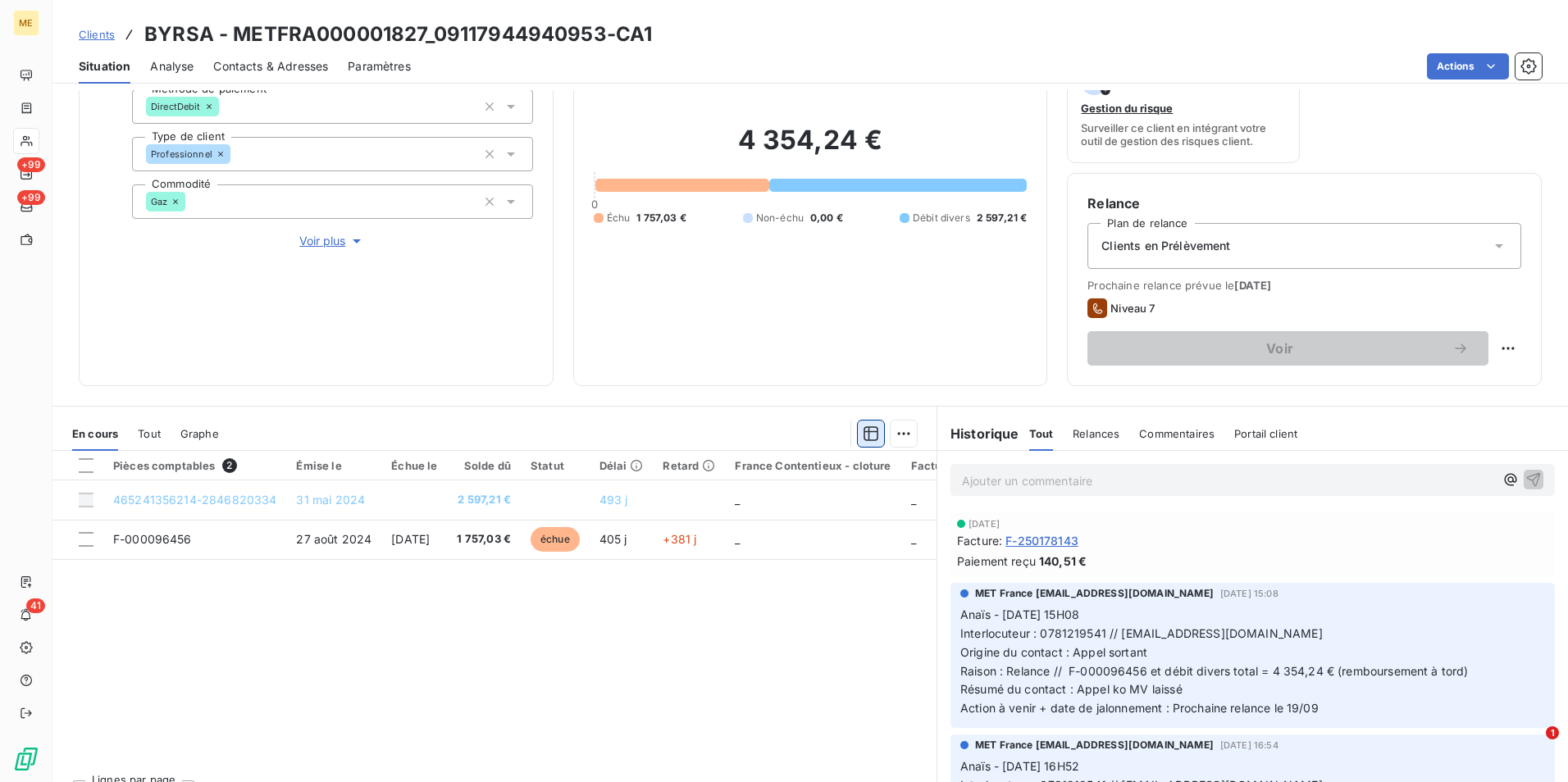
scroll to position [190, 0]
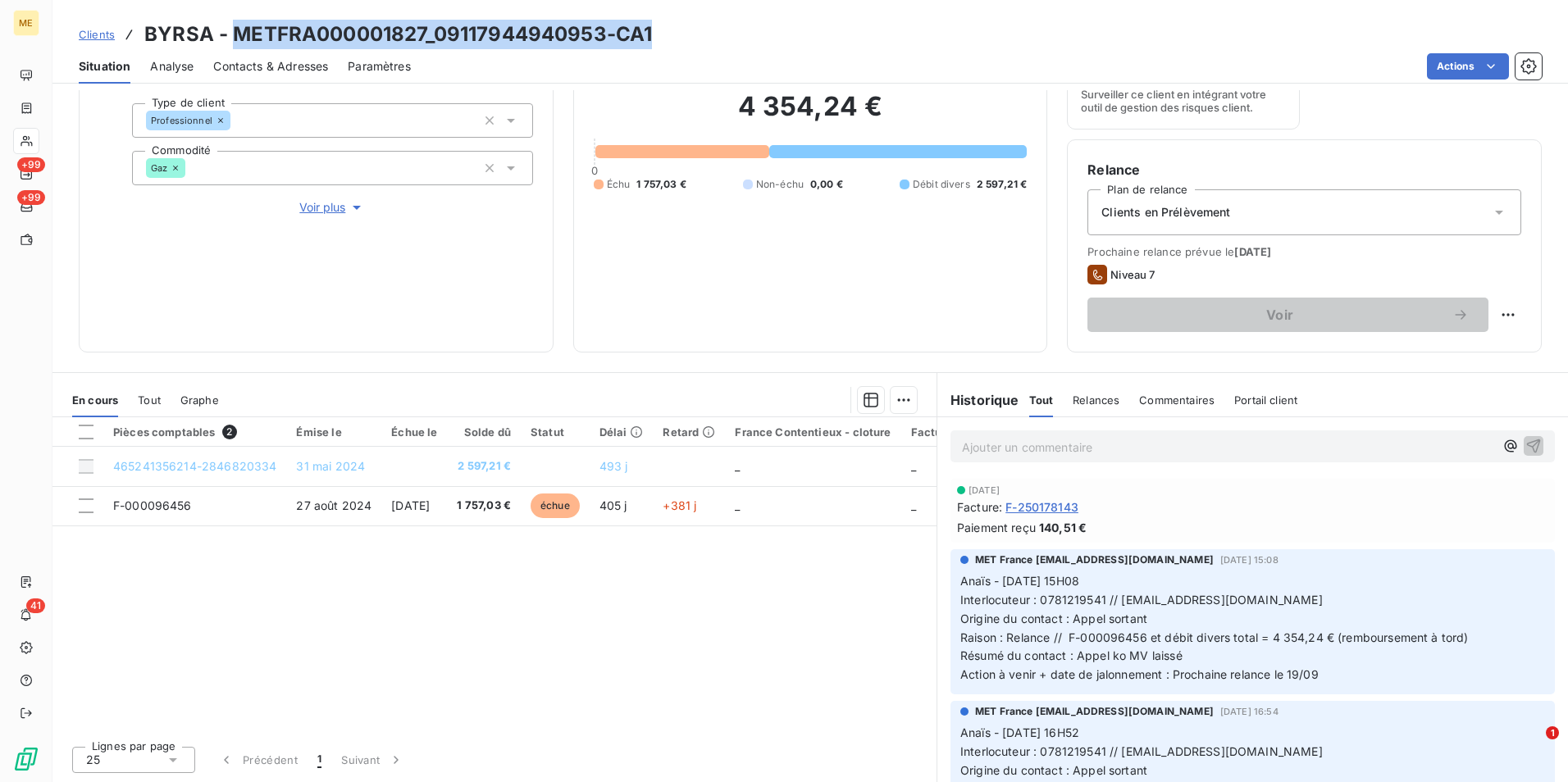
drag, startPoint x: 507, startPoint y: 32, endPoint x: 238, endPoint y: 29, distance: 269.0
click at [238, 29] on div "Clients BYRSA - METFRA000001827_09117944940953-CA1" at bounding box center [810, 34] width 1516 height 29
copy h3 "METFRA000001827_09117944940953-CA1"
click at [500, 44] on h3 "BYRSA - METFRA000001827_09117944940953-CA1" at bounding box center [398, 34] width 508 height 29
drag, startPoint x: 425, startPoint y: 39, endPoint x: 239, endPoint y: 38, distance: 186.0
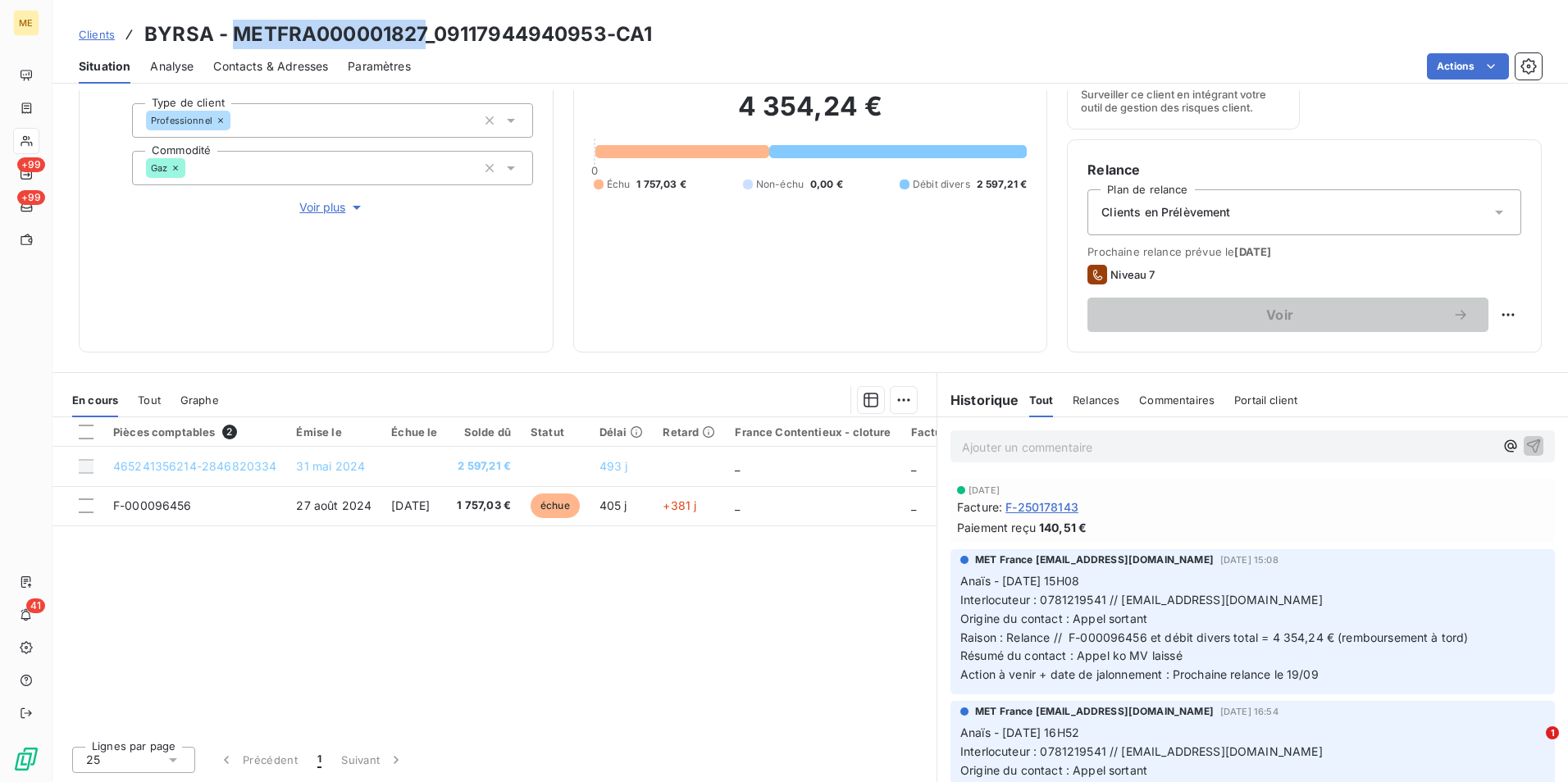
click at [239, 38] on h3 "BYRSA - METFRA000001827_09117944940953-CA1" at bounding box center [398, 34] width 508 height 29
copy h3 "METFRA000001827"
drag, startPoint x: 603, startPoint y: 40, endPoint x: 432, endPoint y: 39, distance: 171.0
click at [432, 39] on h3 "BYRSA - METFRA000001827_09117944940953-CA1" at bounding box center [398, 34] width 508 height 29
copy h3 "09117944940953"
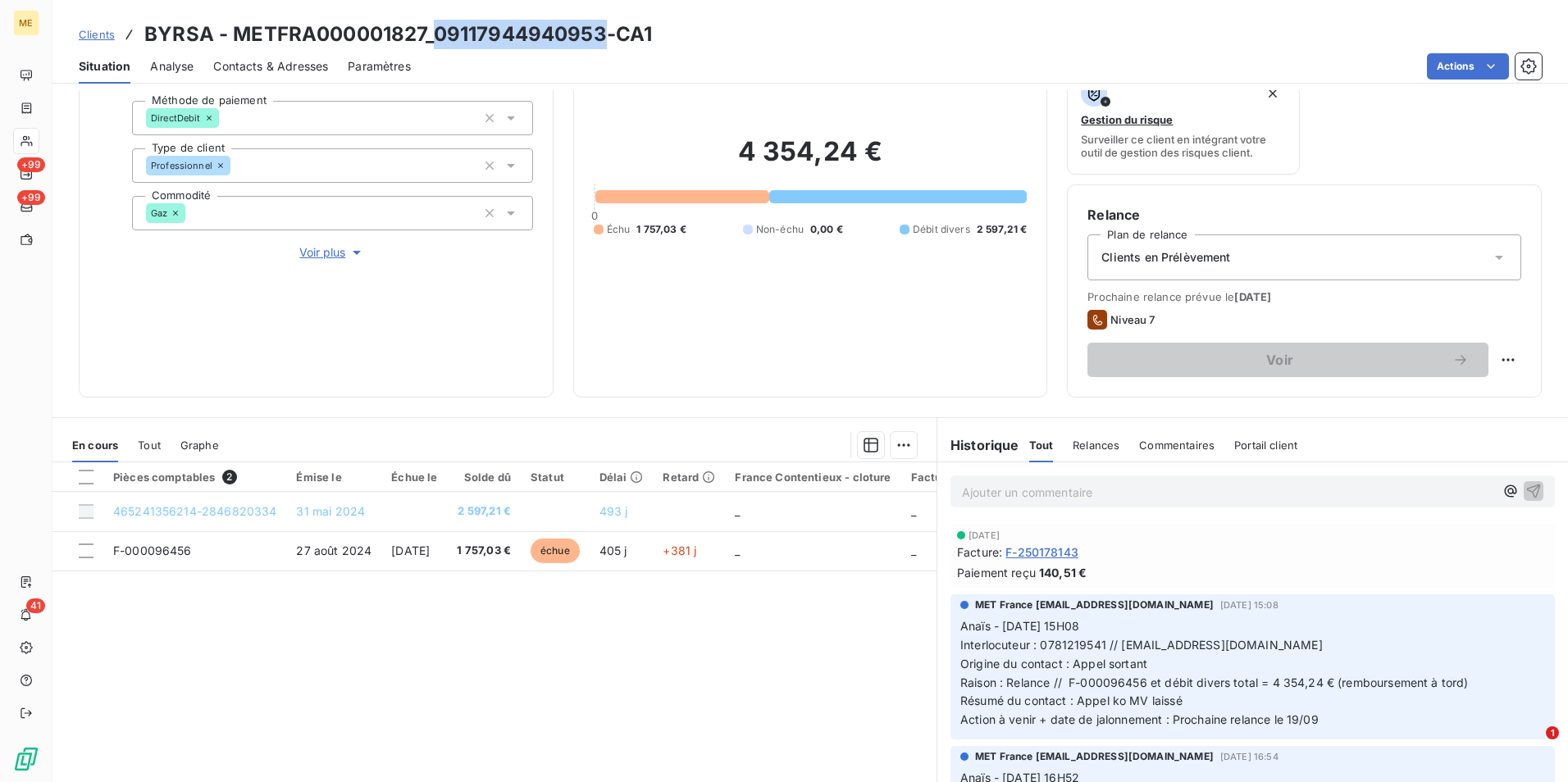
scroll to position [108, 0]
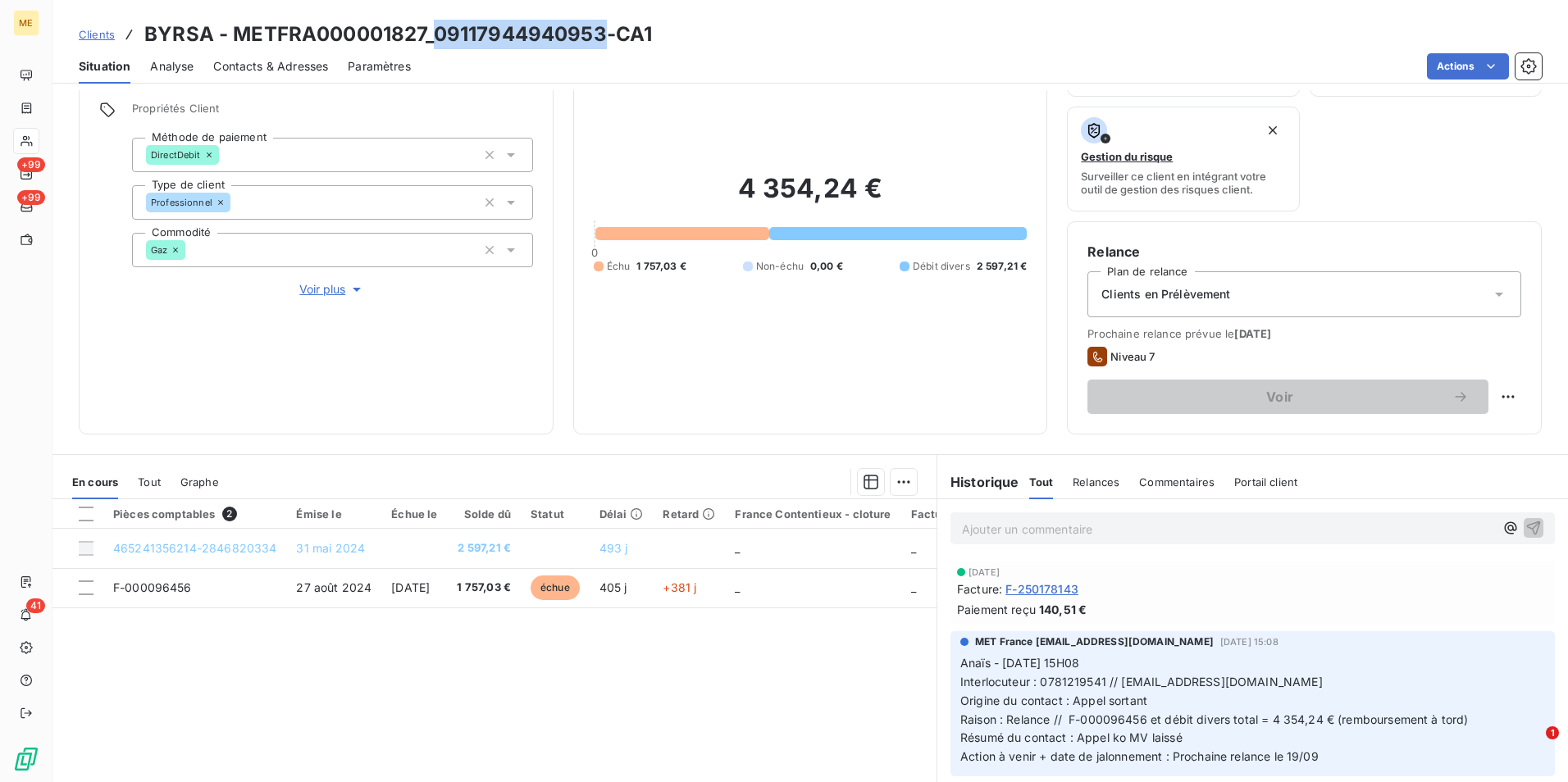
click at [326, 294] on span "Voir plus" at bounding box center [332, 289] width 65 height 16
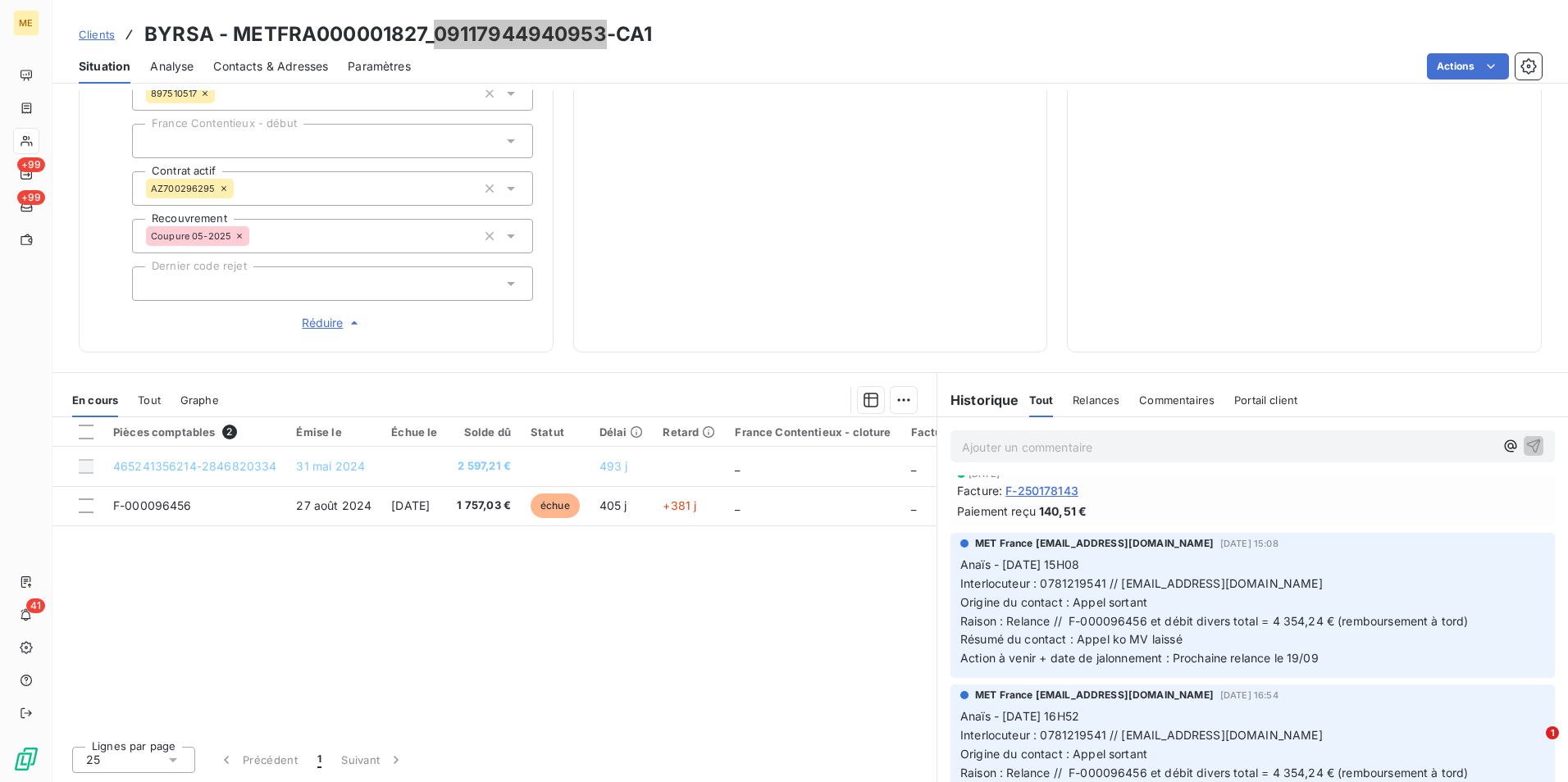
scroll to position [0, 0]
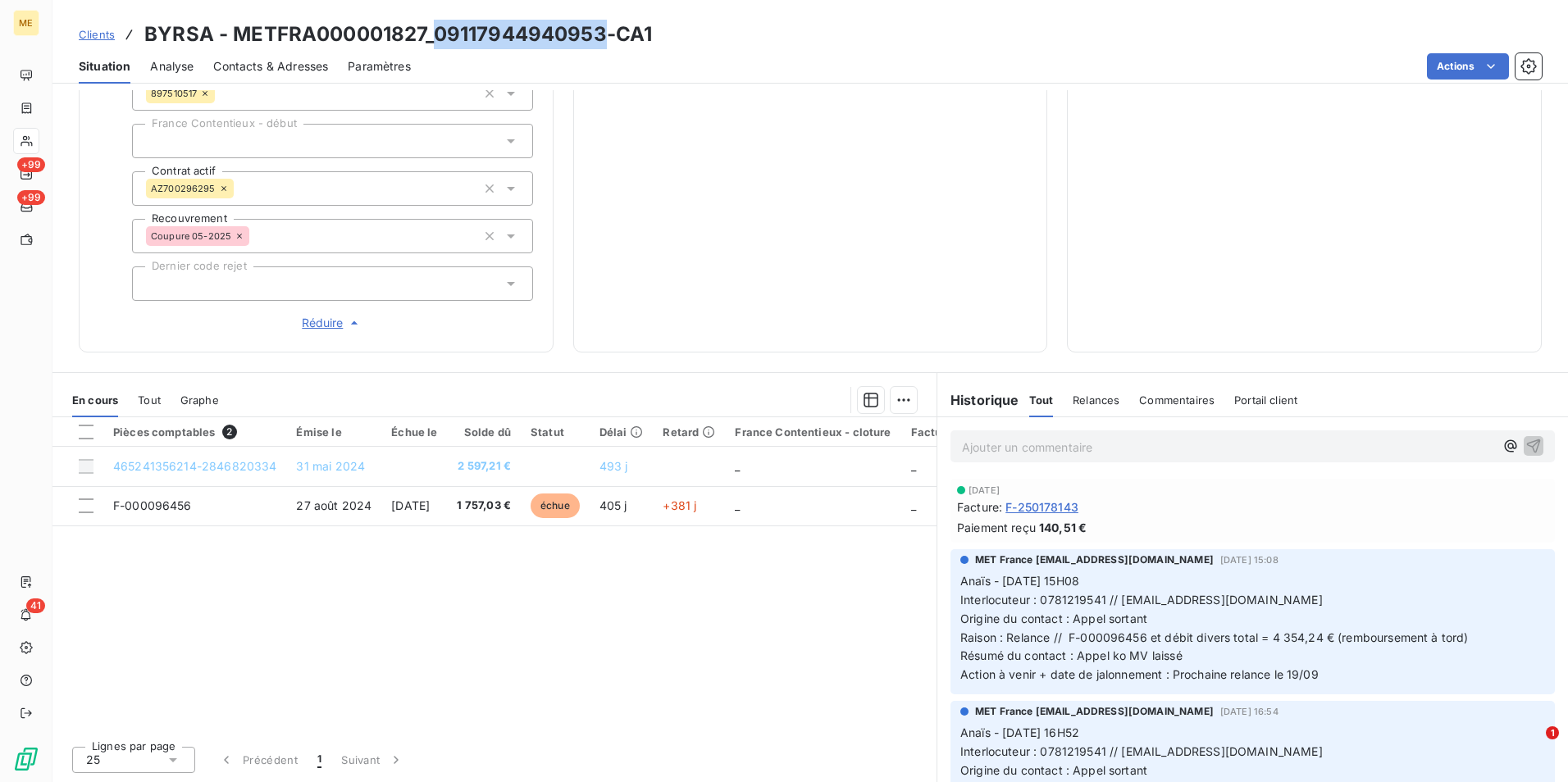
click at [98, 28] on span "Clients" at bounding box center [97, 34] width 36 height 13
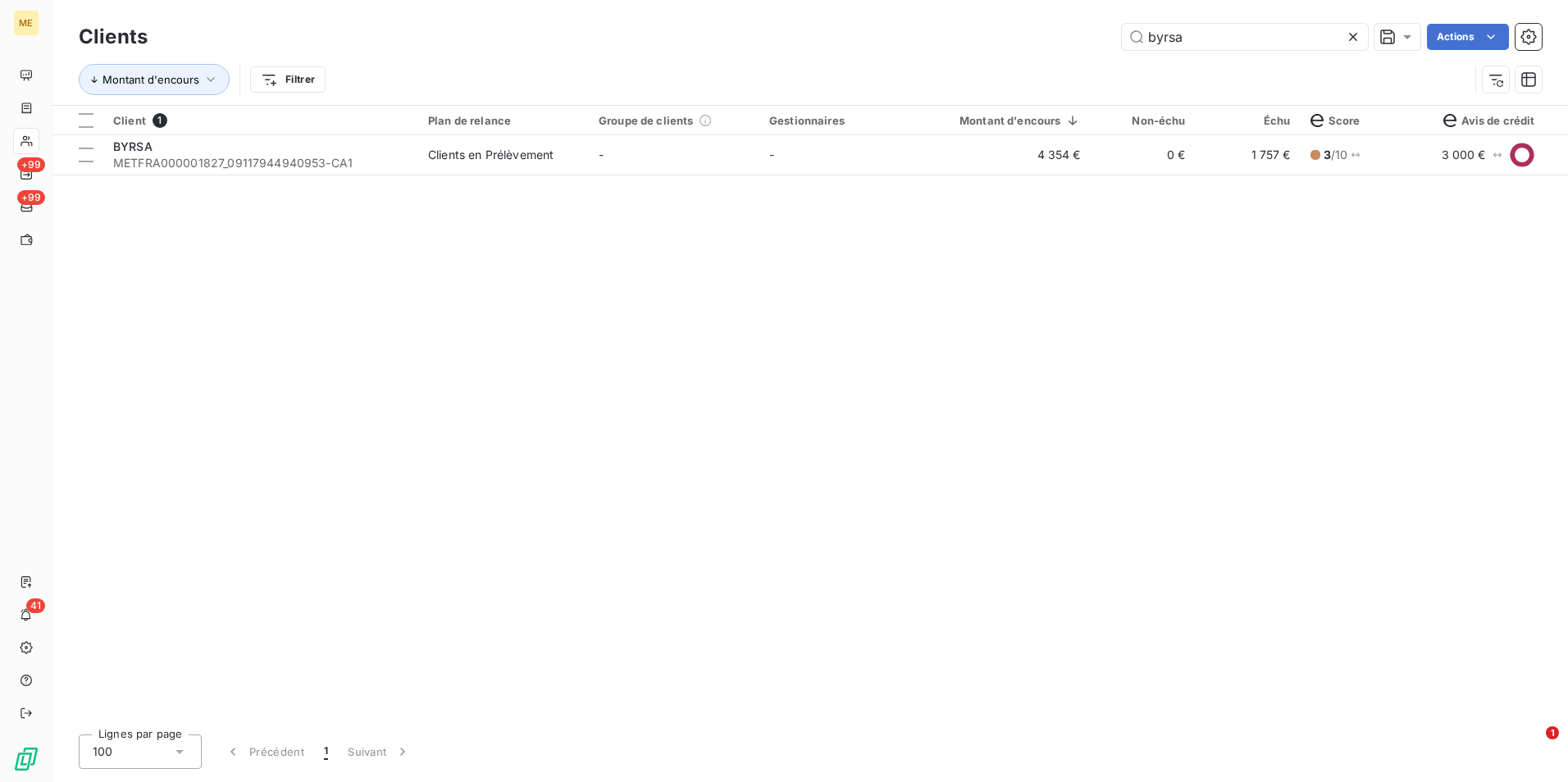
click at [1363, 39] on div at bounding box center [1356, 37] width 23 height 27
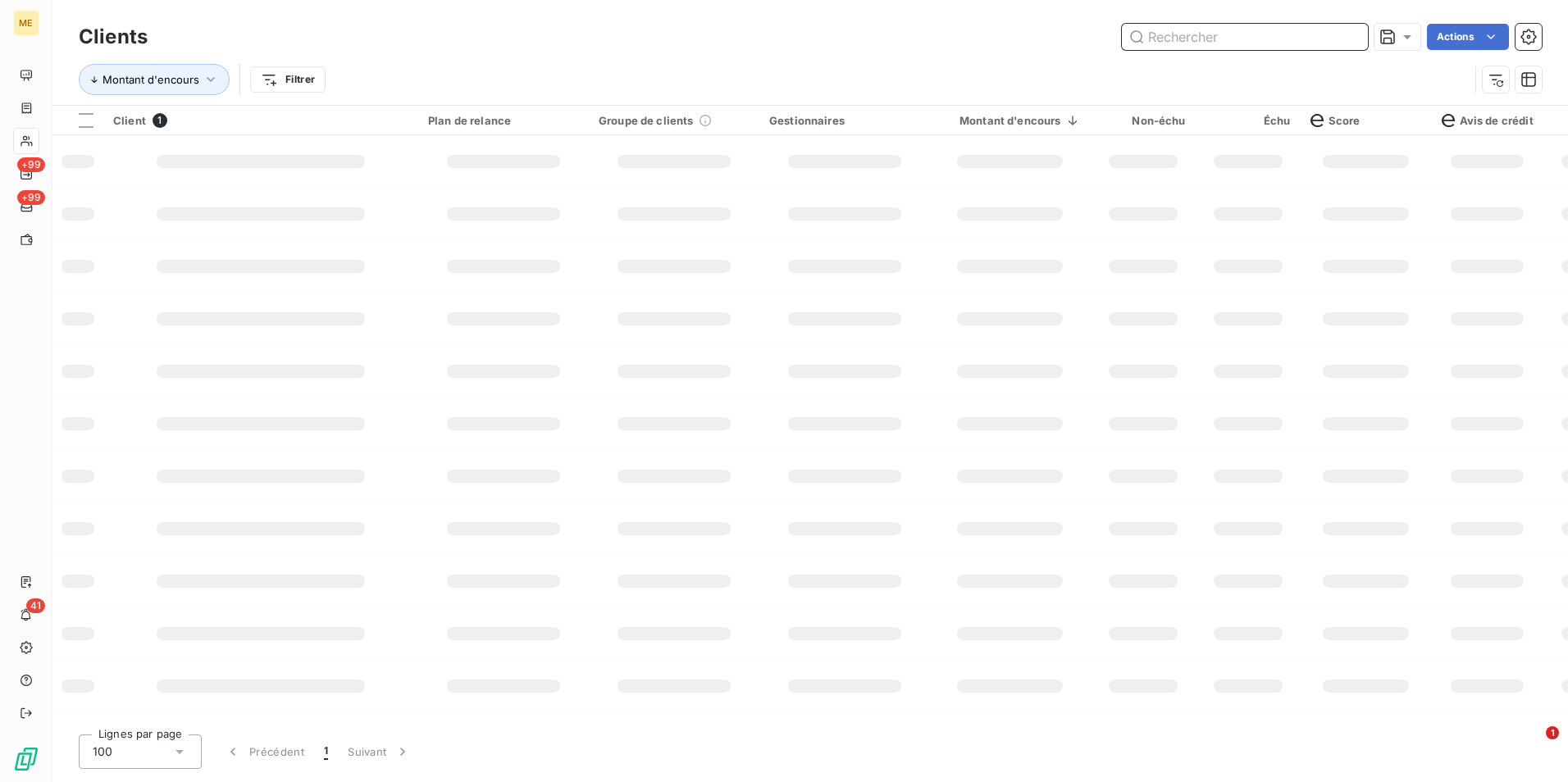
click at [1333, 40] on input "text" at bounding box center [1245, 37] width 246 height 27
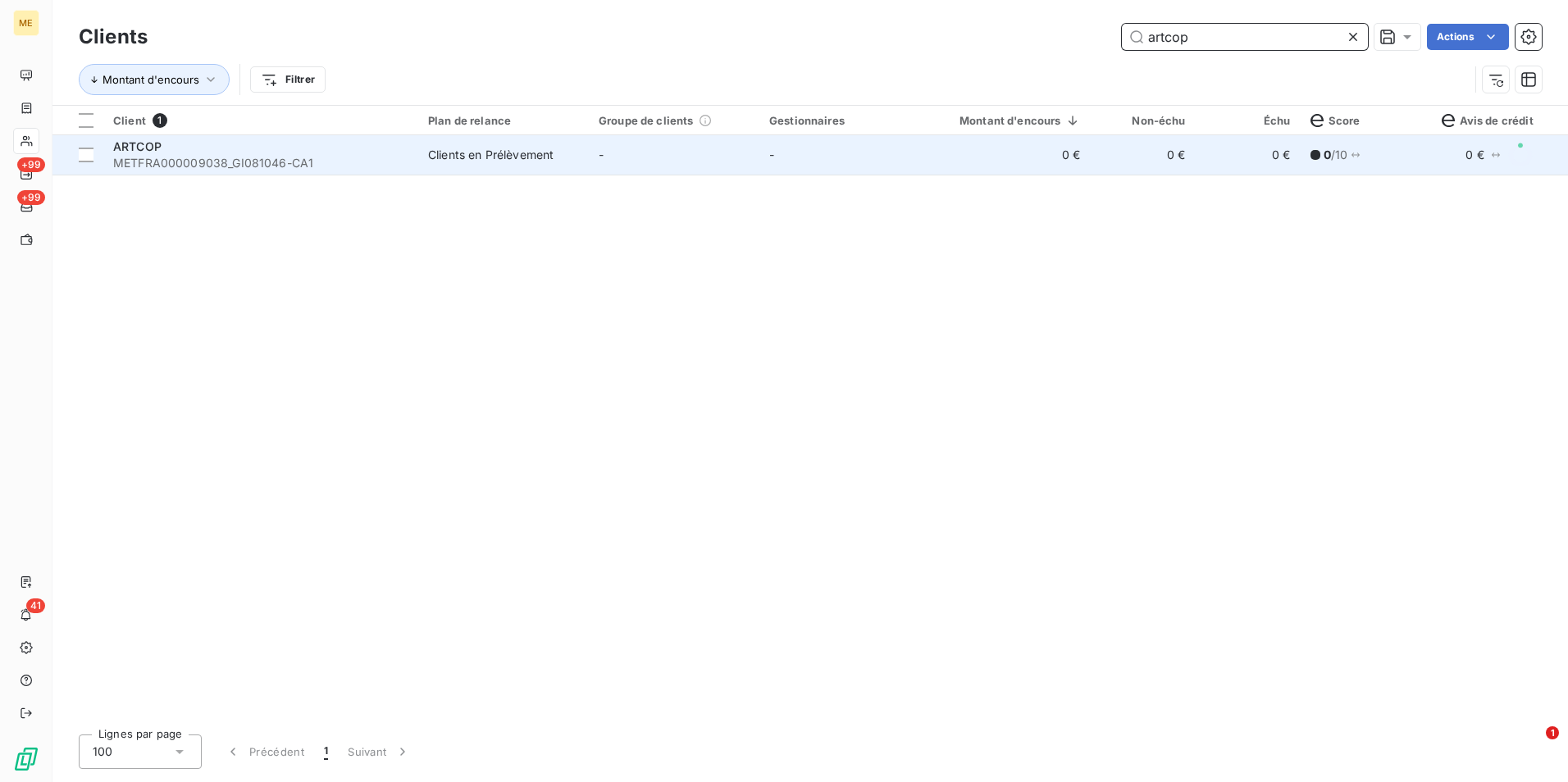
type input "artcop"
click at [1272, 170] on td "0 €" at bounding box center [1248, 155] width 105 height 40
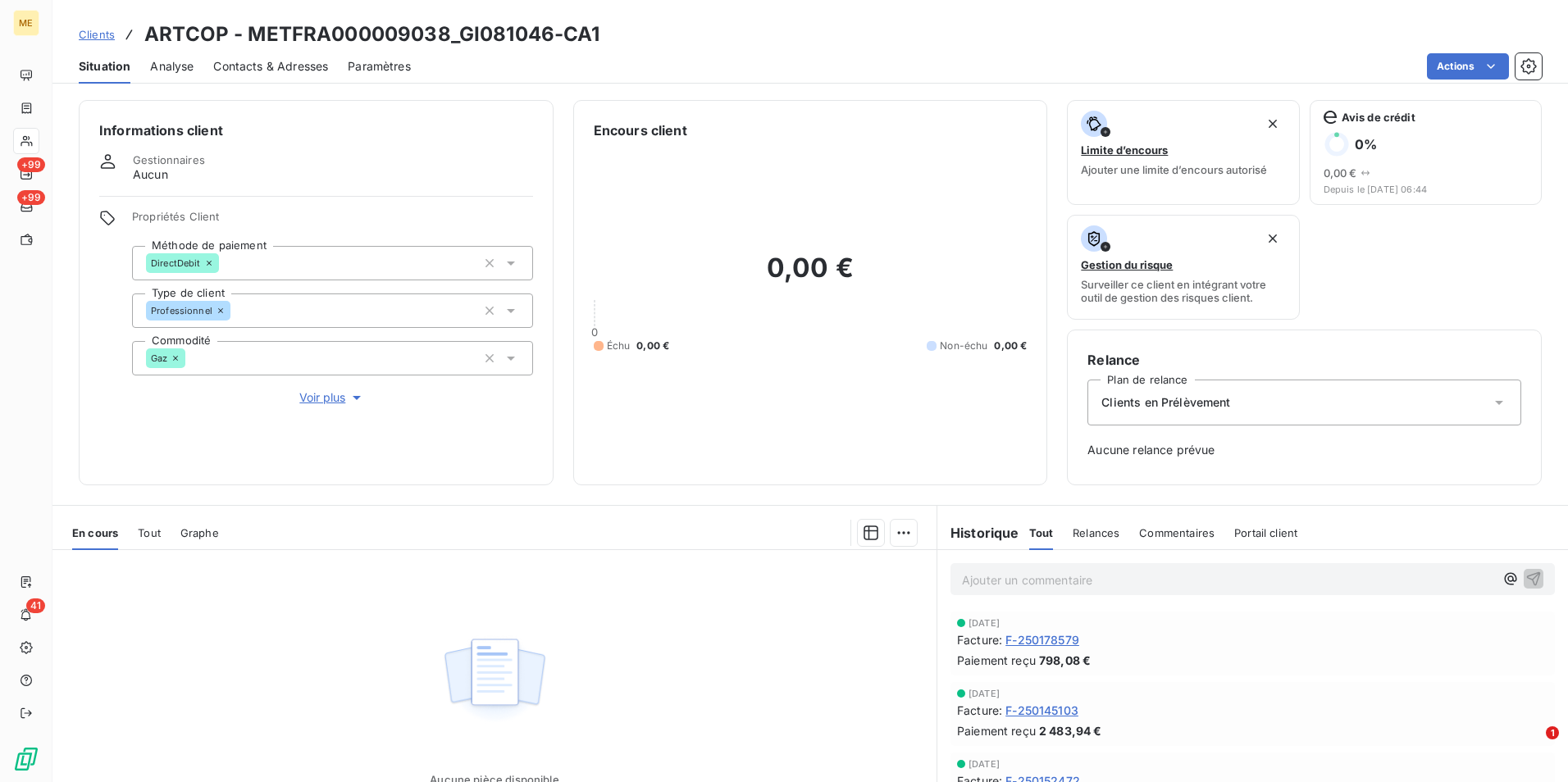
click at [94, 41] on link "Clients" at bounding box center [97, 34] width 36 height 16
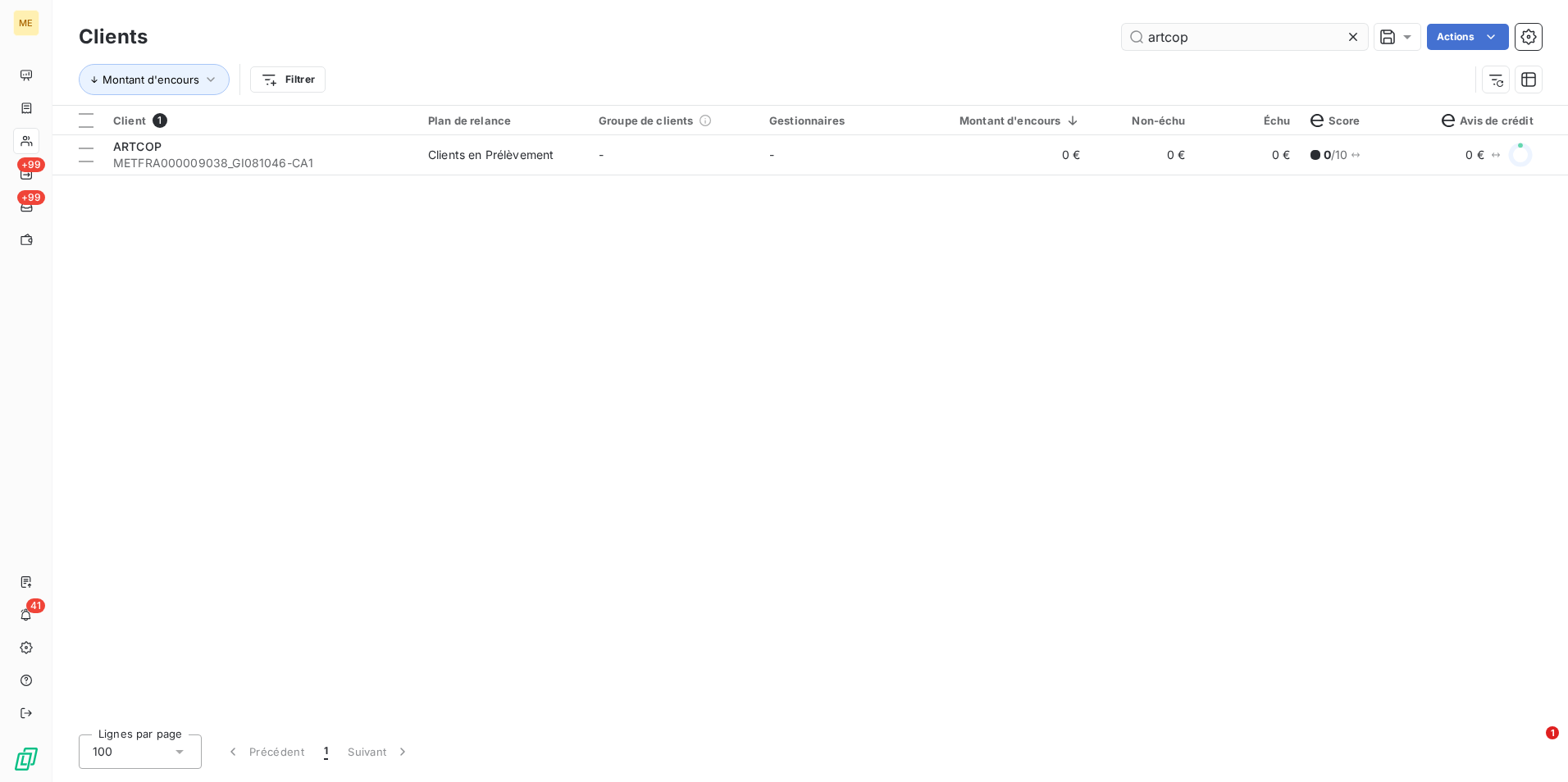
drag, startPoint x: 1360, startPoint y: 33, endPoint x: 1338, endPoint y: 39, distance: 22.8
click at [1357, 33] on icon at bounding box center [1352, 36] width 16 height 16
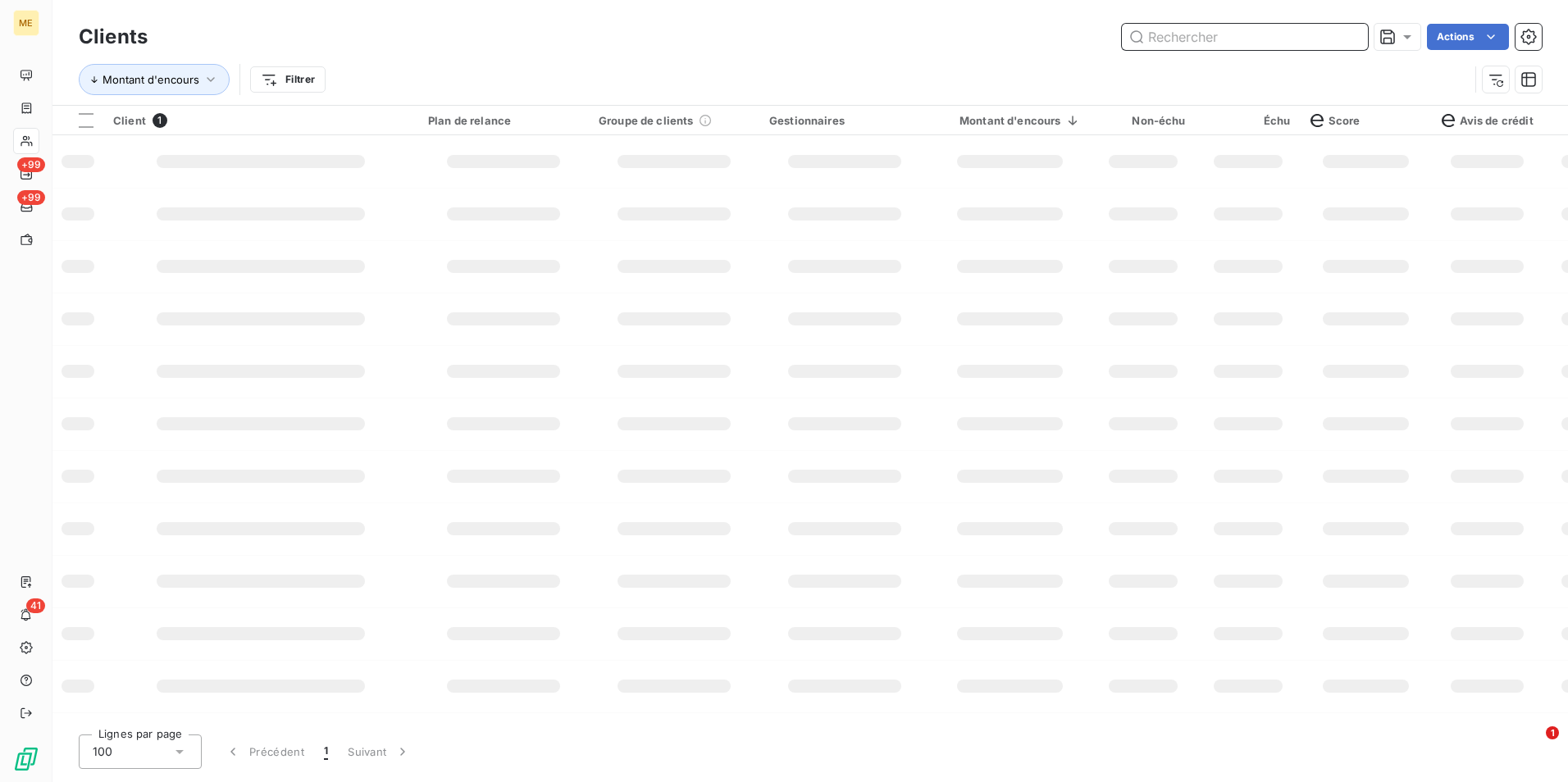
click at [1324, 39] on input "text" at bounding box center [1245, 37] width 246 height 27
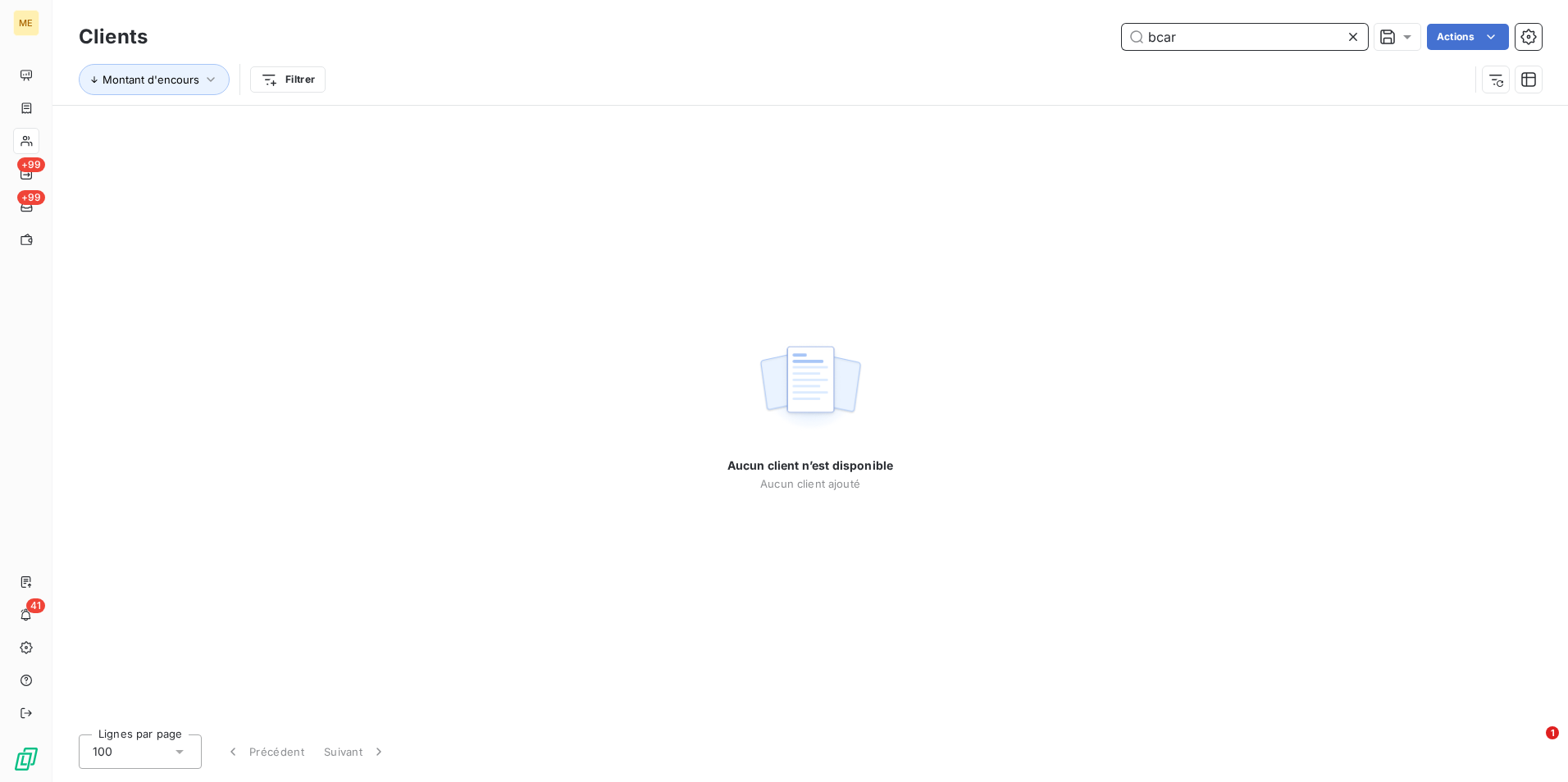
type input "bcar"
click at [1360, 38] on icon at bounding box center [1352, 36] width 16 height 16
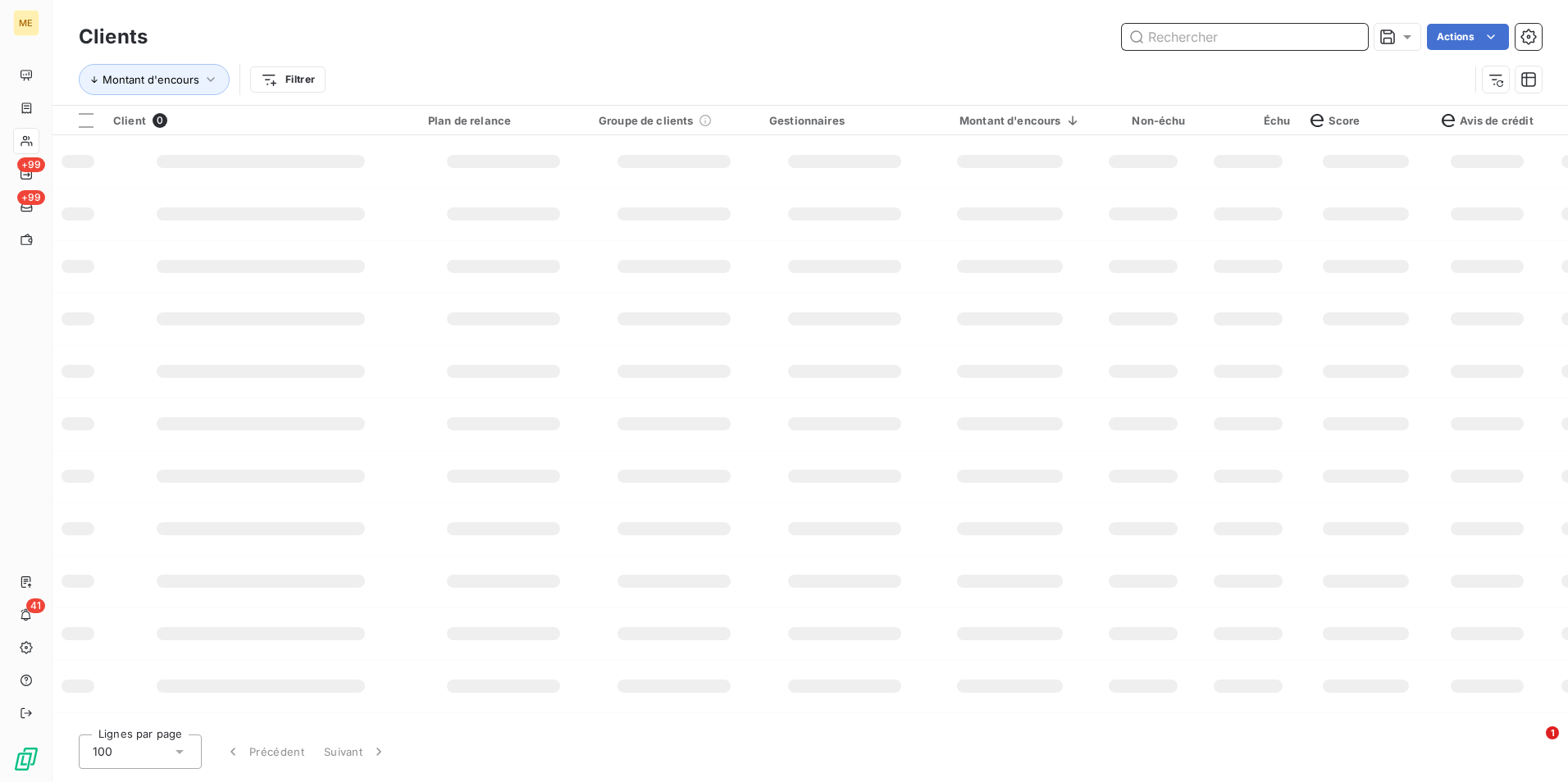
click at [1344, 38] on input "text" at bounding box center [1245, 37] width 246 height 27
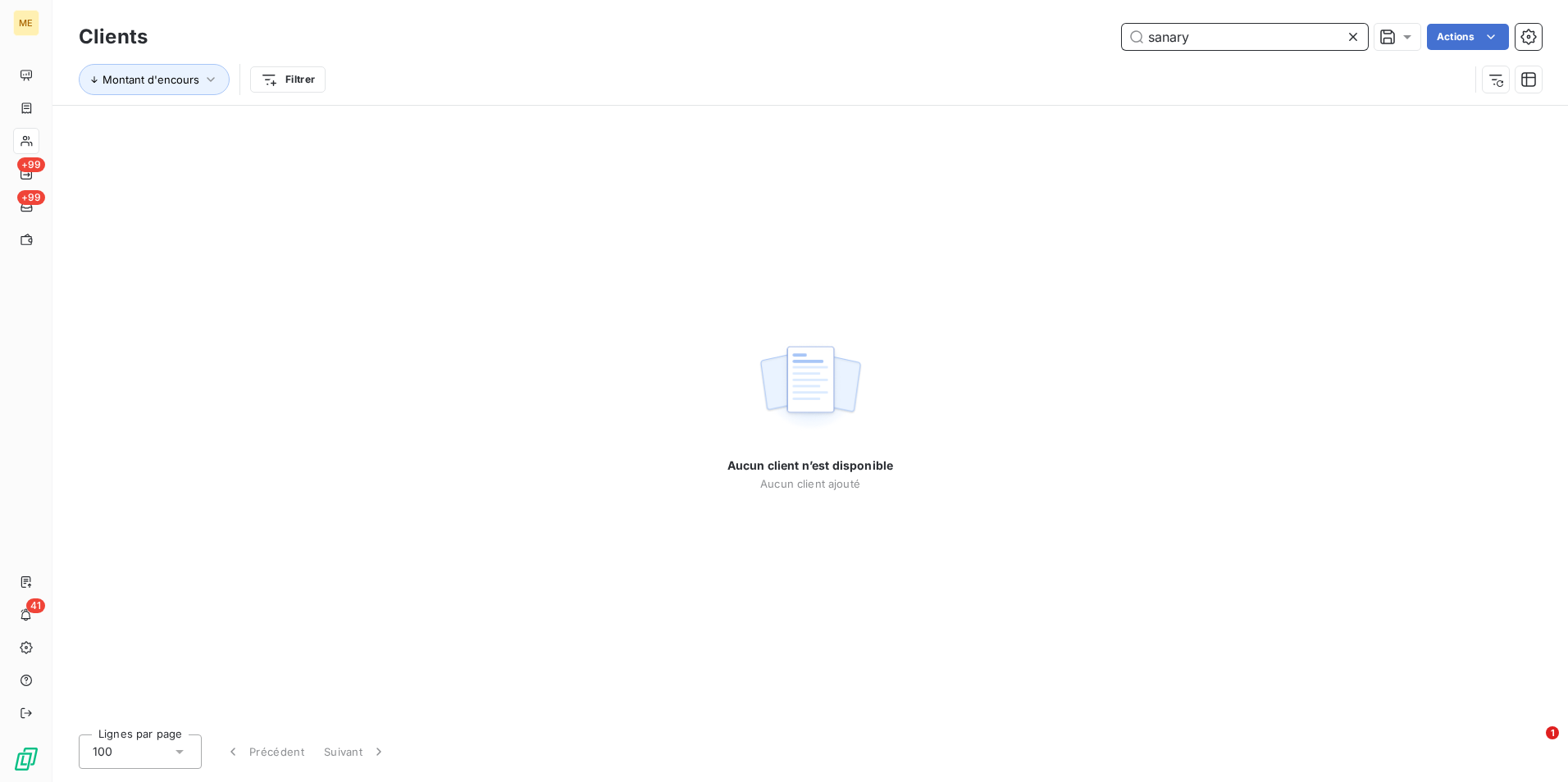
type input "sanary"
click at [1354, 34] on icon at bounding box center [1353, 37] width 9 height 9
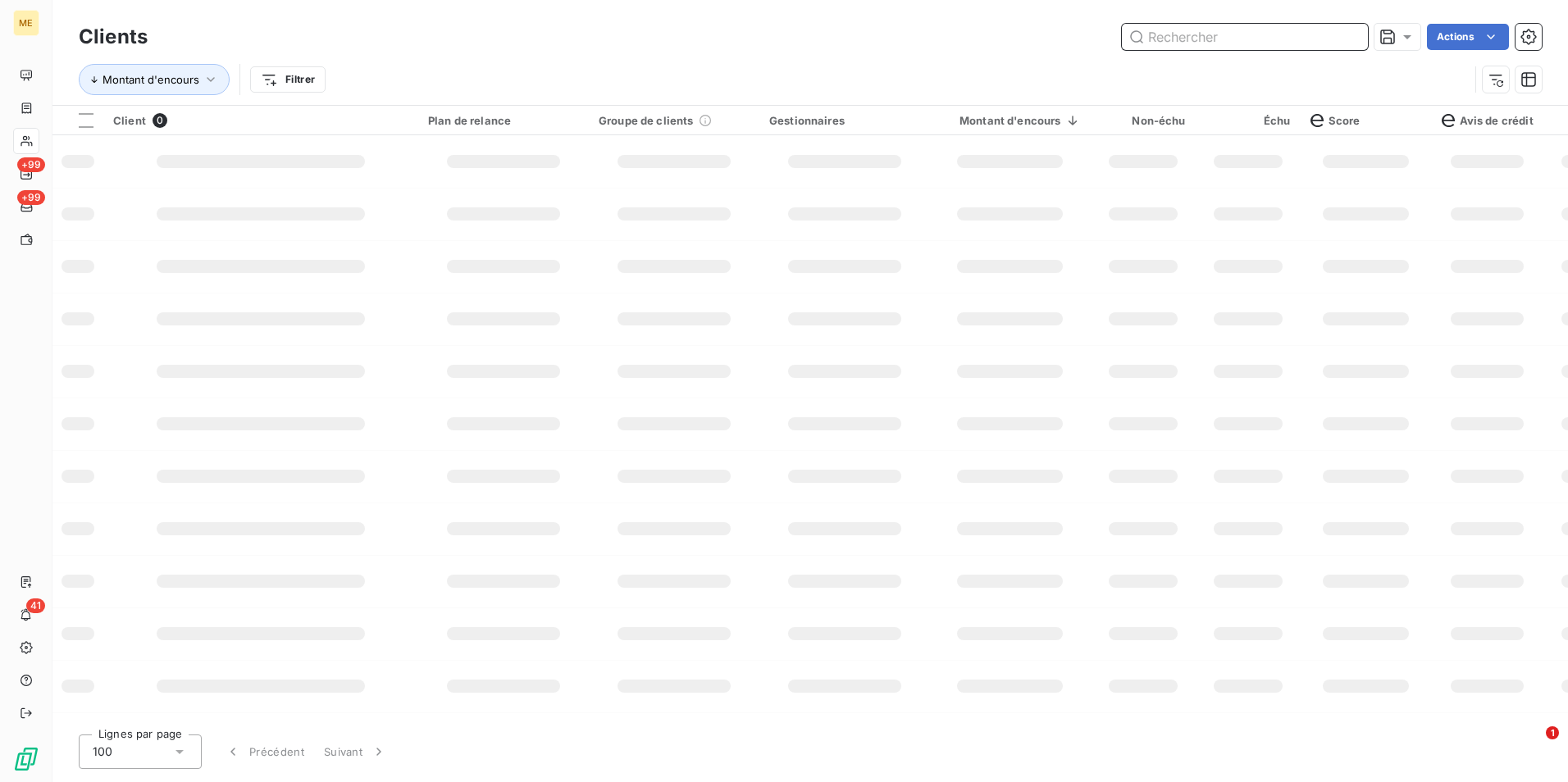
click at [1319, 34] on input "text" at bounding box center [1245, 37] width 246 height 27
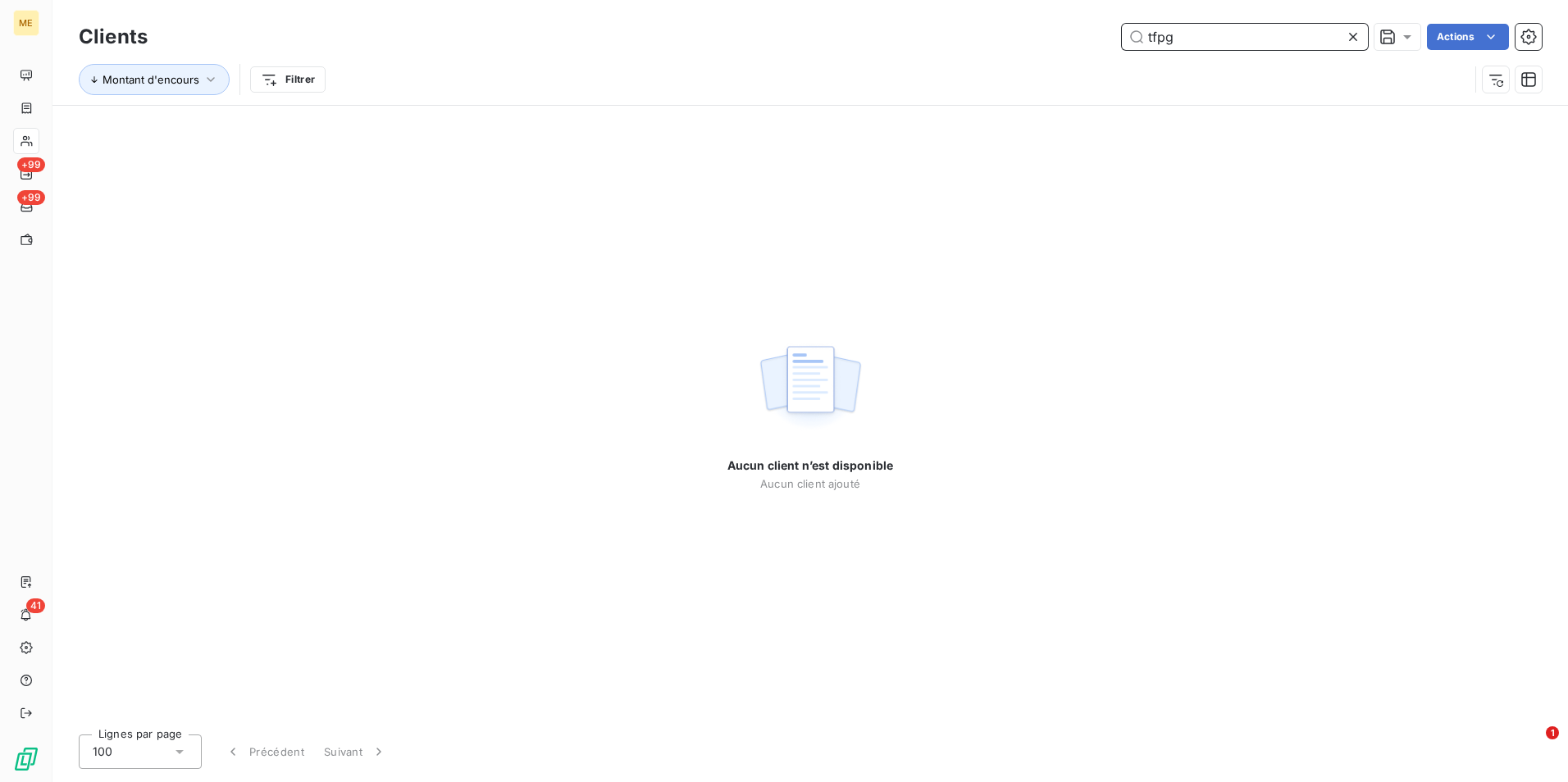
type input "tfpg"
drag, startPoint x: 1352, startPoint y: 35, endPoint x: 1322, endPoint y: 35, distance: 30.0
click at [1352, 35] on icon at bounding box center [1352, 36] width 16 height 16
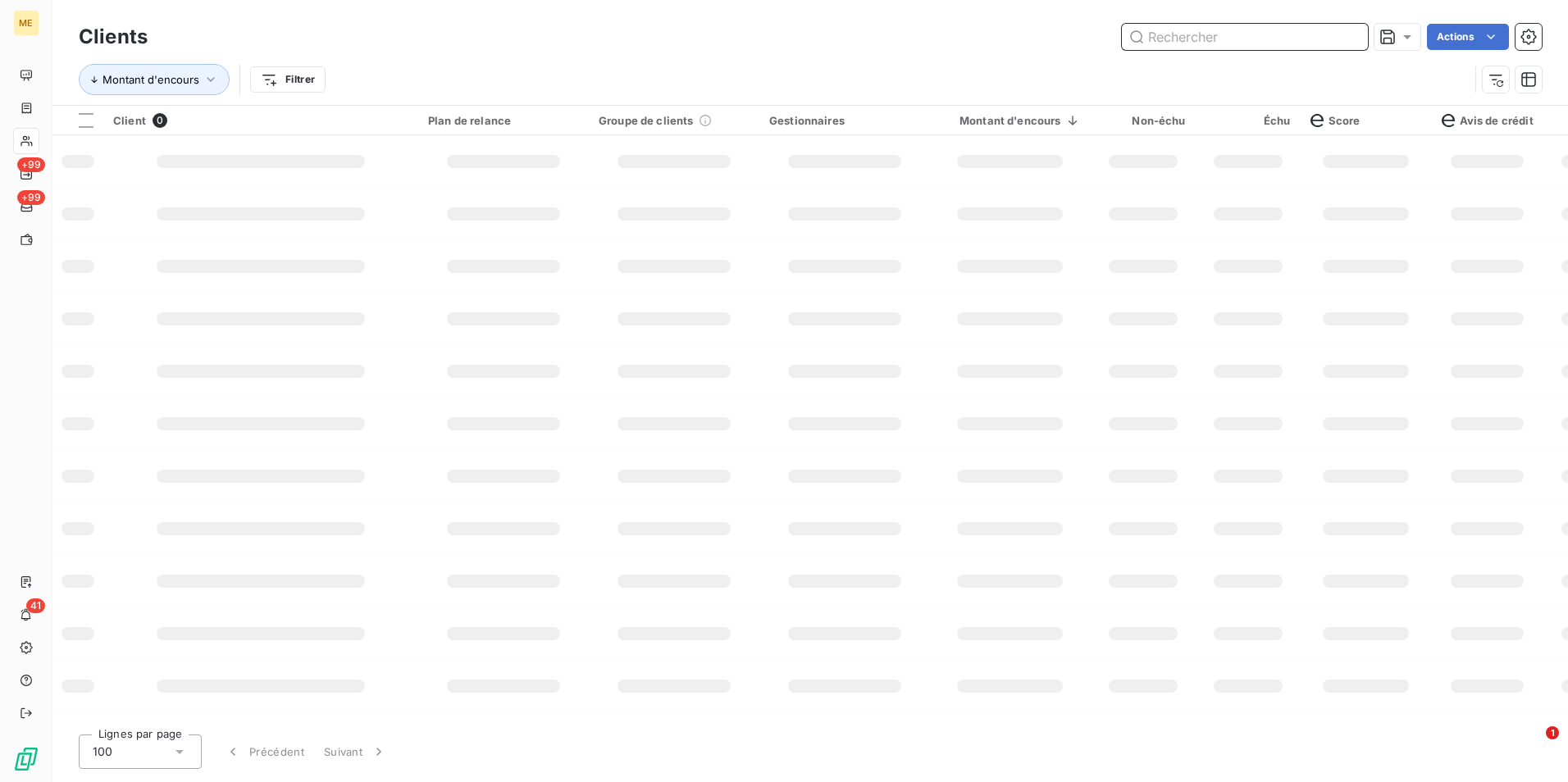
click at [1289, 35] on input "text" at bounding box center [1245, 37] width 246 height 27
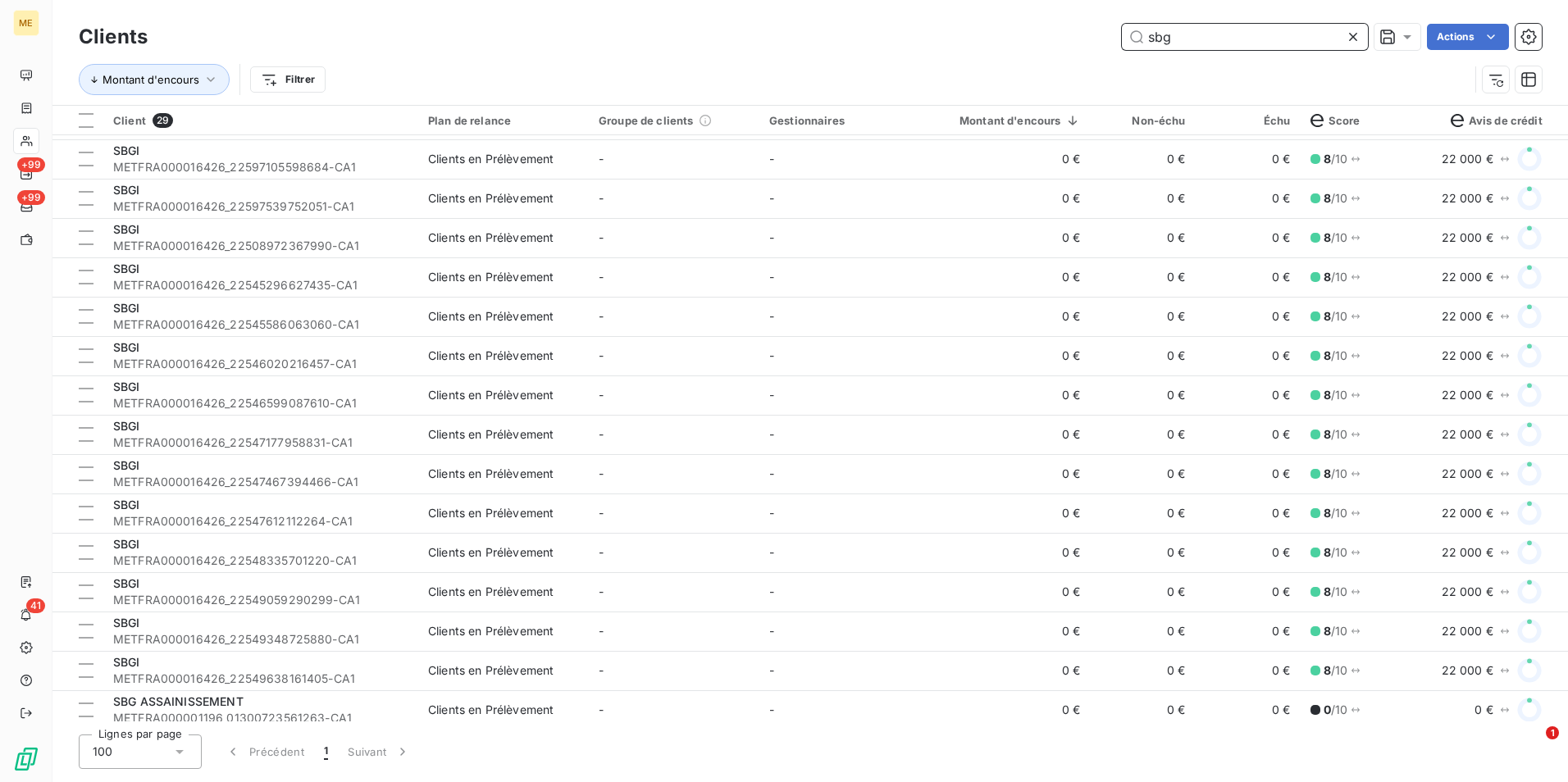
scroll to position [562, 0]
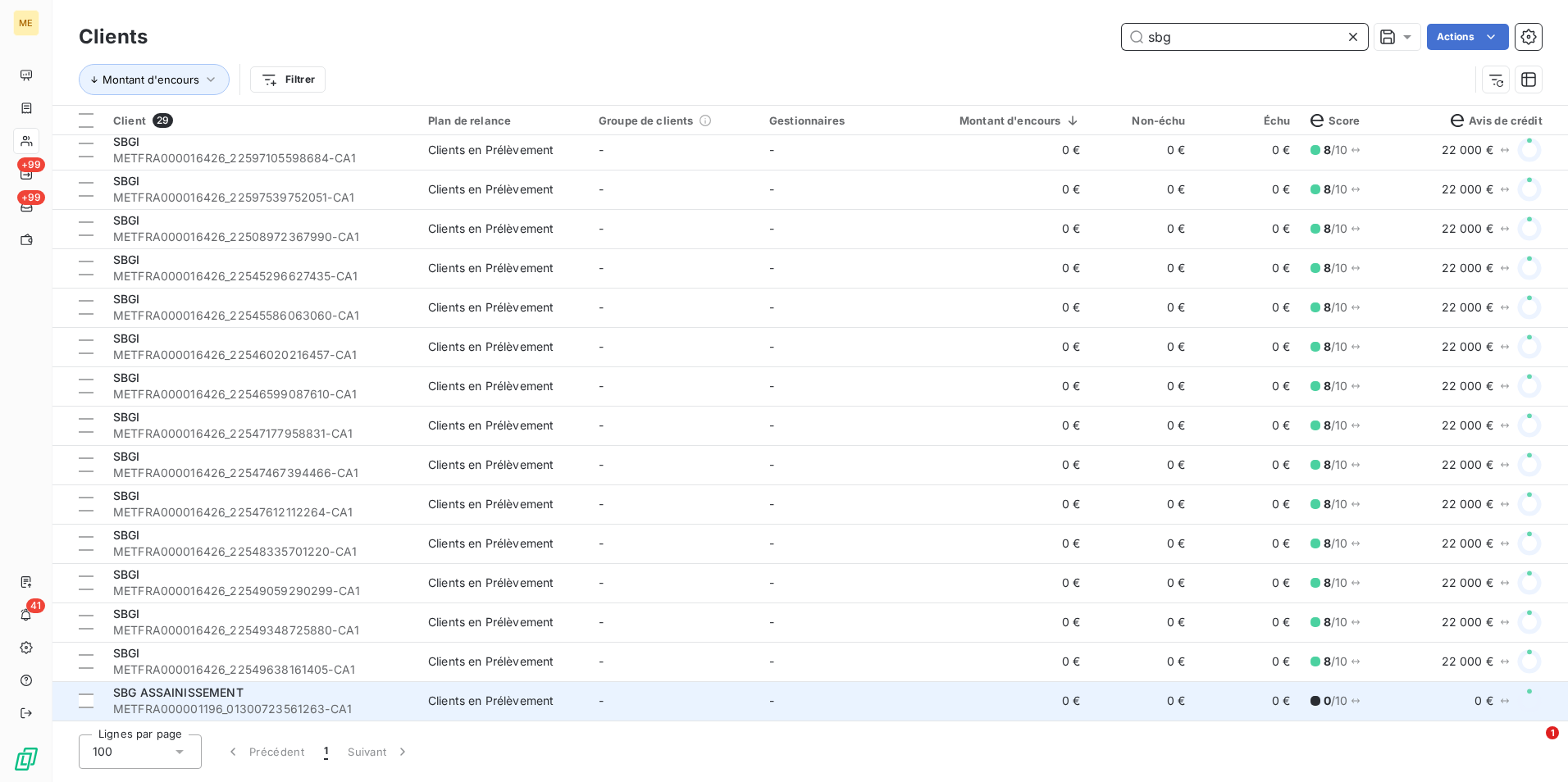
type input "sbg"
click at [898, 701] on td "-" at bounding box center [844, 701] width 170 height 40
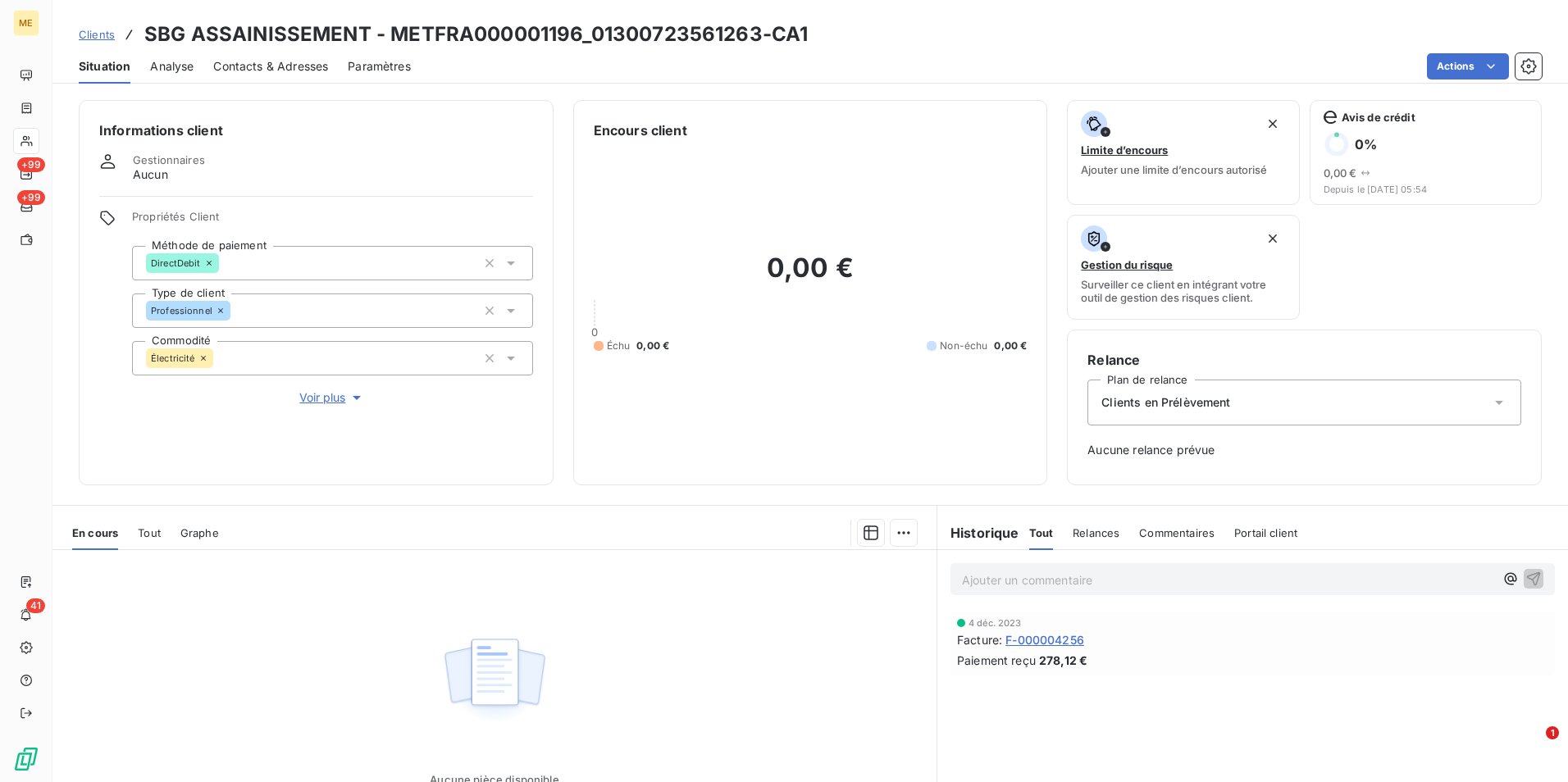
click at [301, 405] on span "Voir plus" at bounding box center [332, 397] width 65 height 16
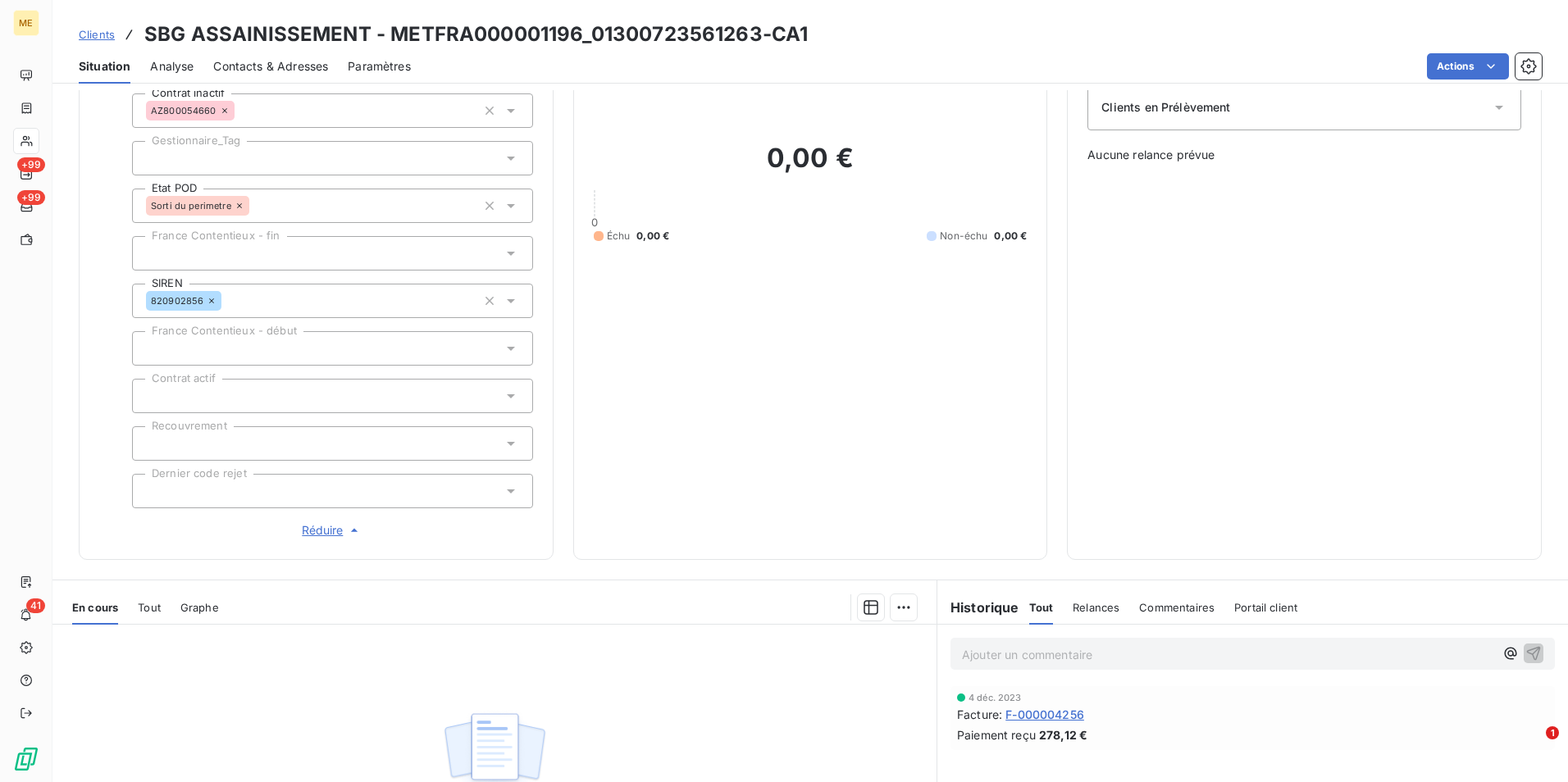
scroll to position [328, 0]
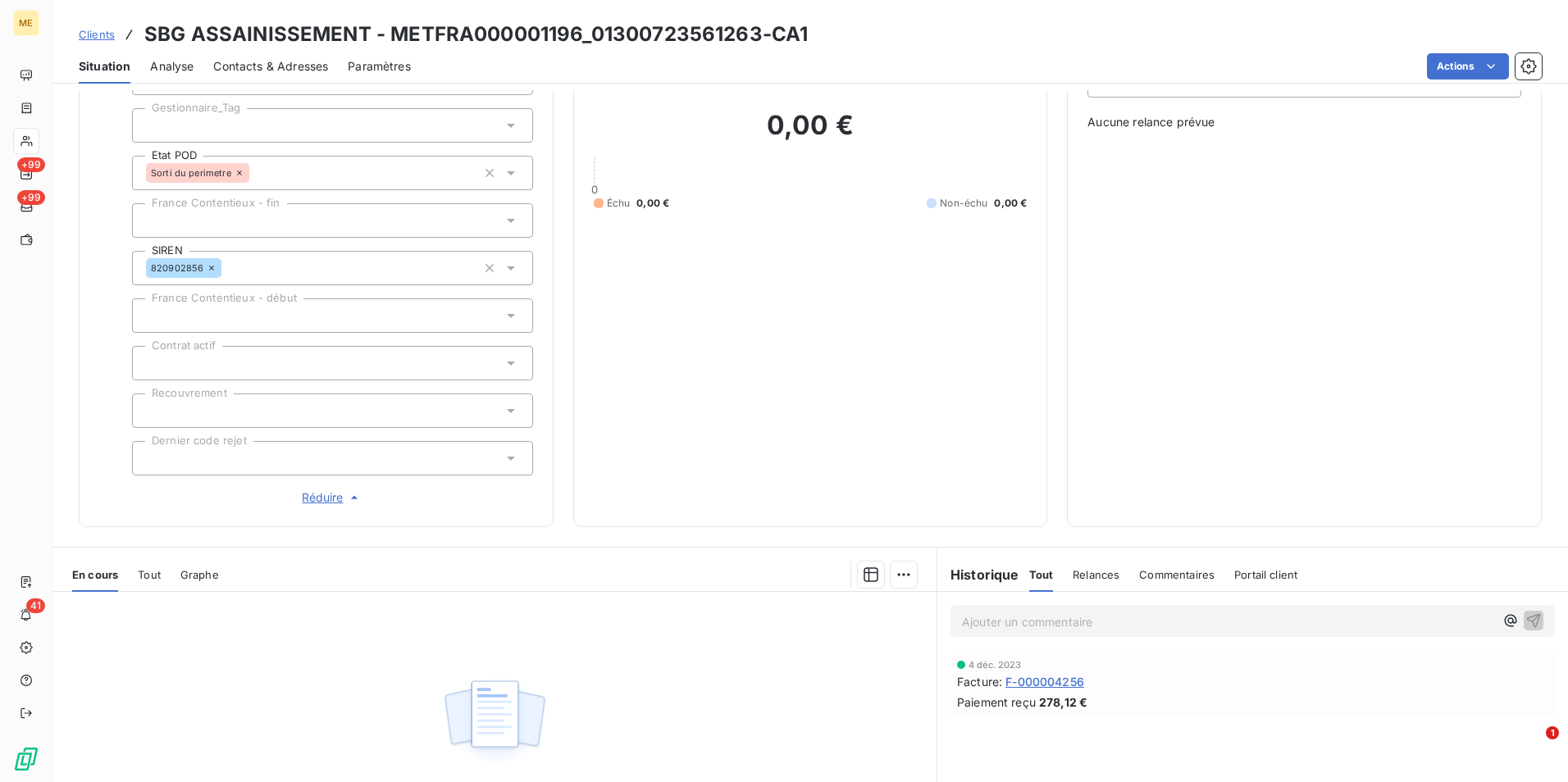
drag, startPoint x: 100, startPoint y: 34, endPoint x: 196, endPoint y: 24, distance: 96.5
click at [100, 34] on span "Clients" at bounding box center [97, 34] width 36 height 13
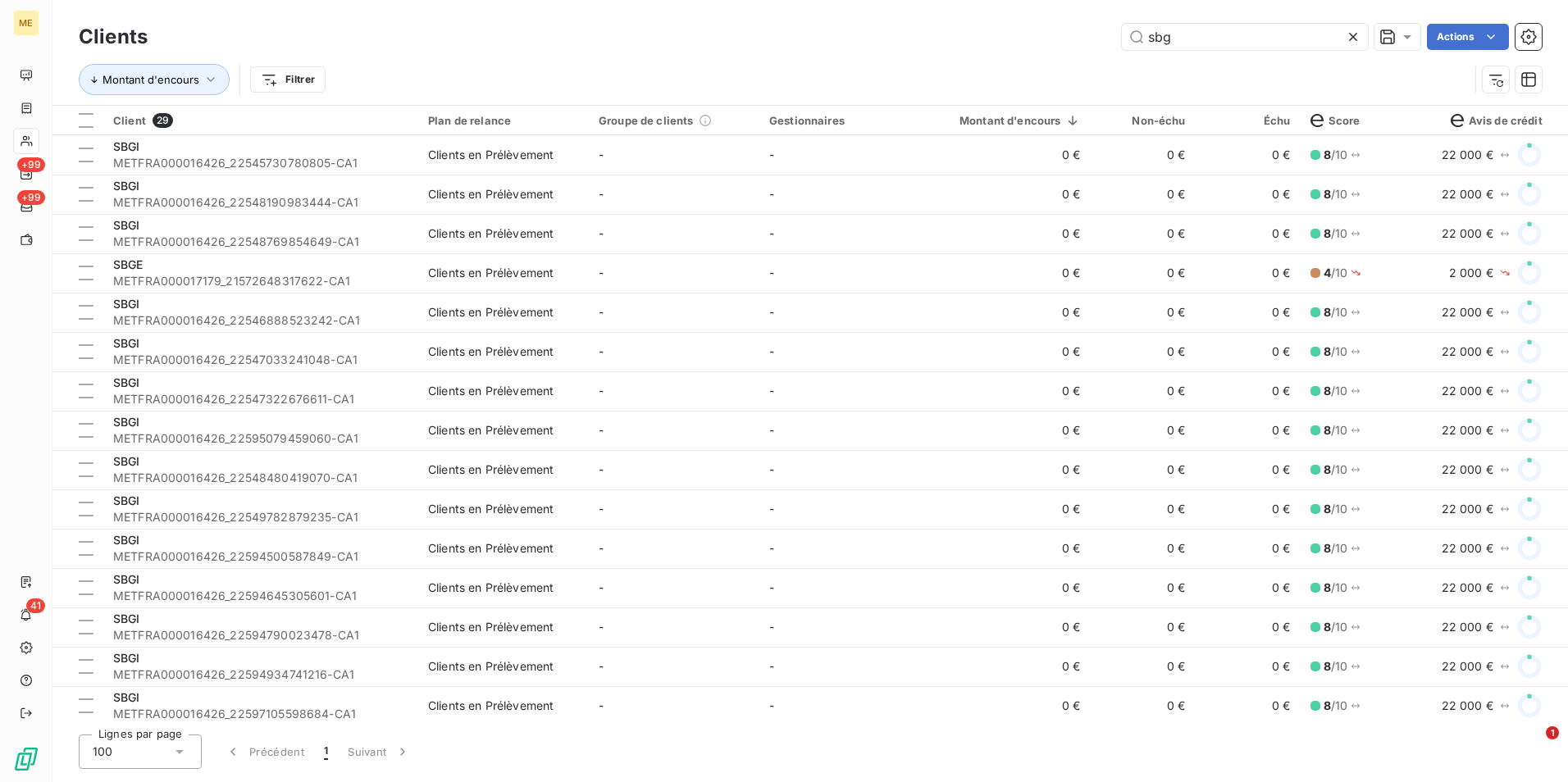
click at [1361, 34] on div at bounding box center [1356, 37] width 23 height 27
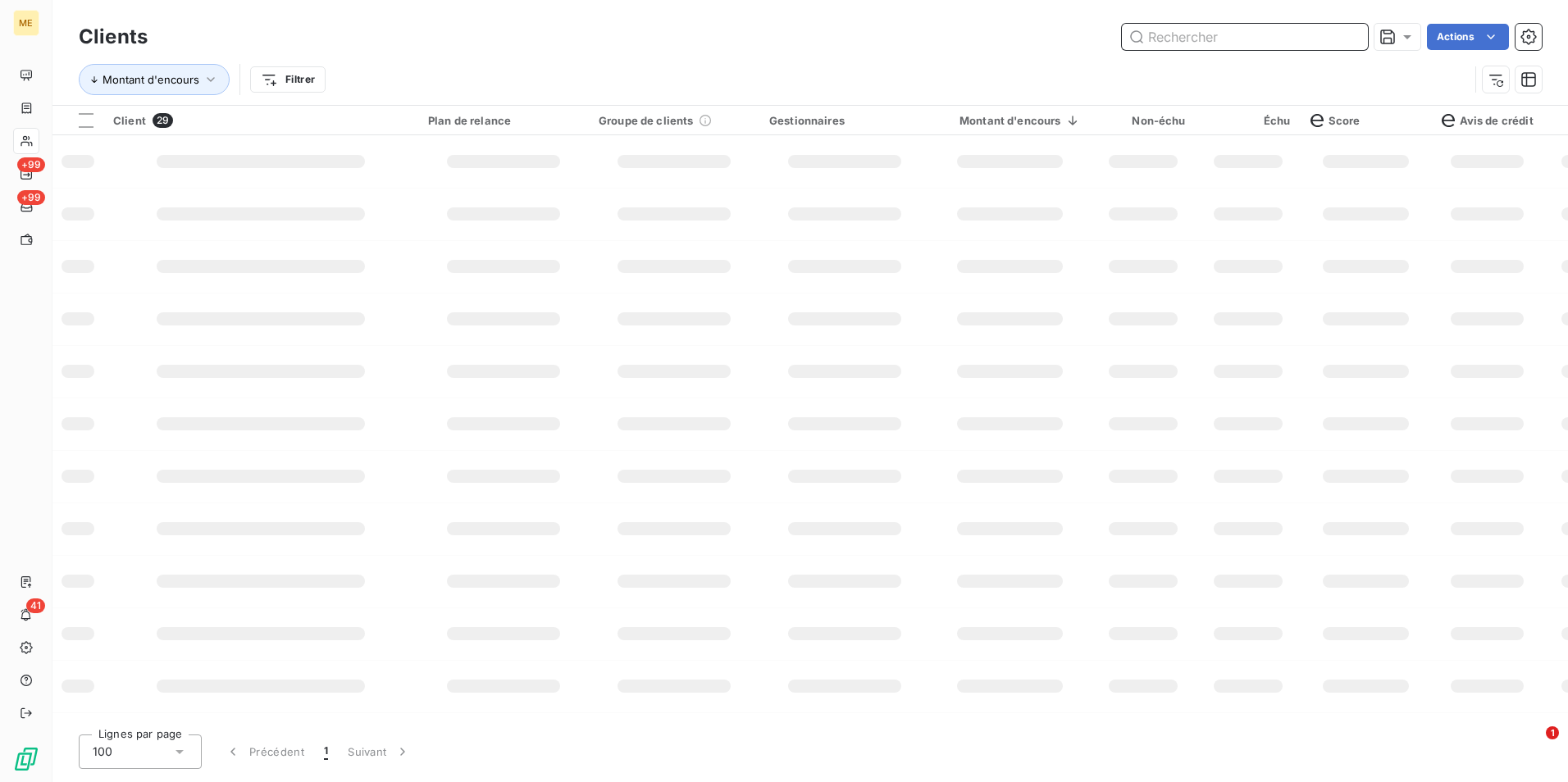
click at [1337, 40] on input "text" at bounding box center [1245, 37] width 246 height 27
type input "o"
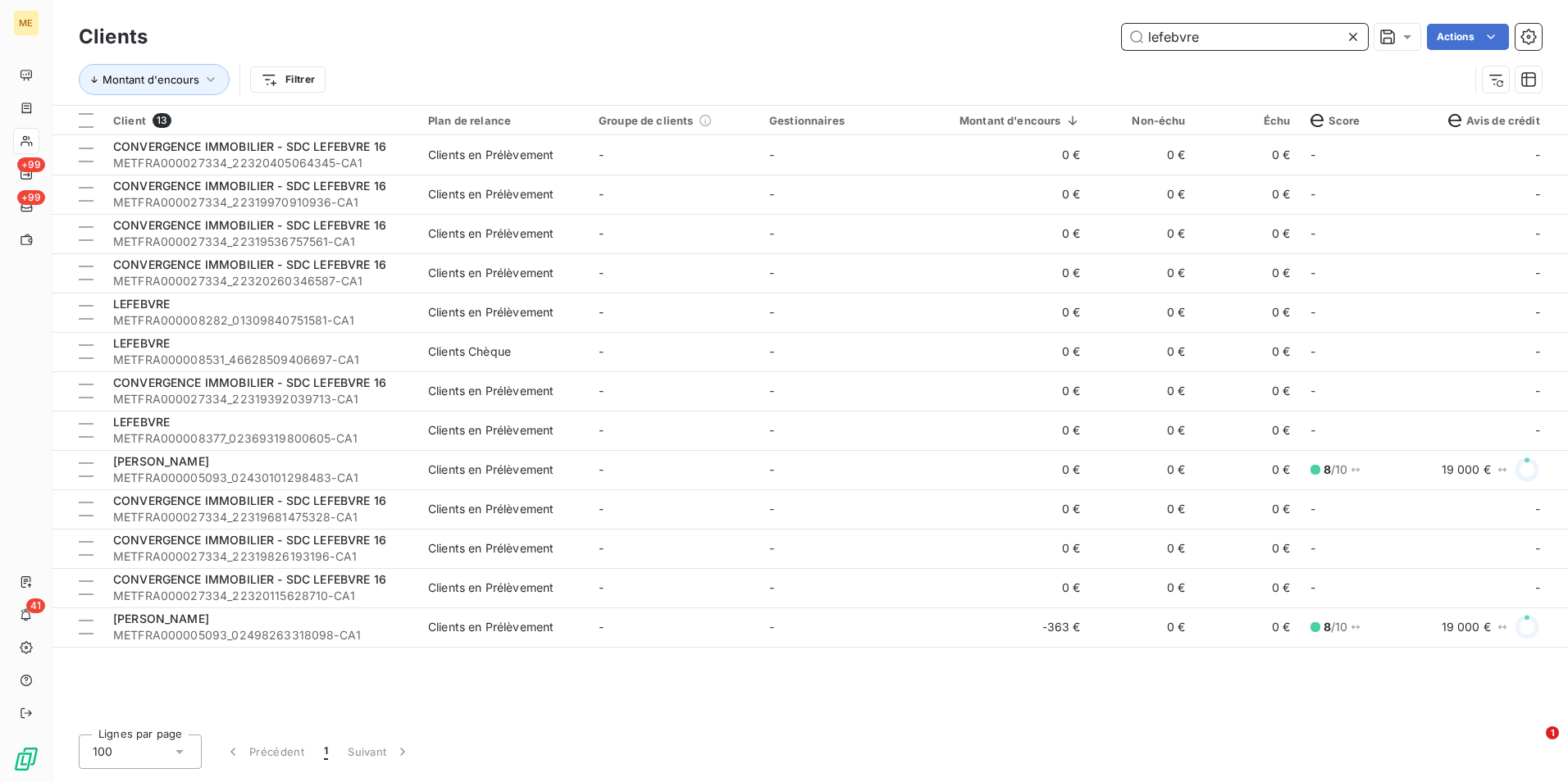
type input "lefebvre"
drag, startPoint x: 1352, startPoint y: 37, endPoint x: 1327, endPoint y: 45, distance: 26.2
click at [1352, 37] on icon at bounding box center [1353, 37] width 9 height 9
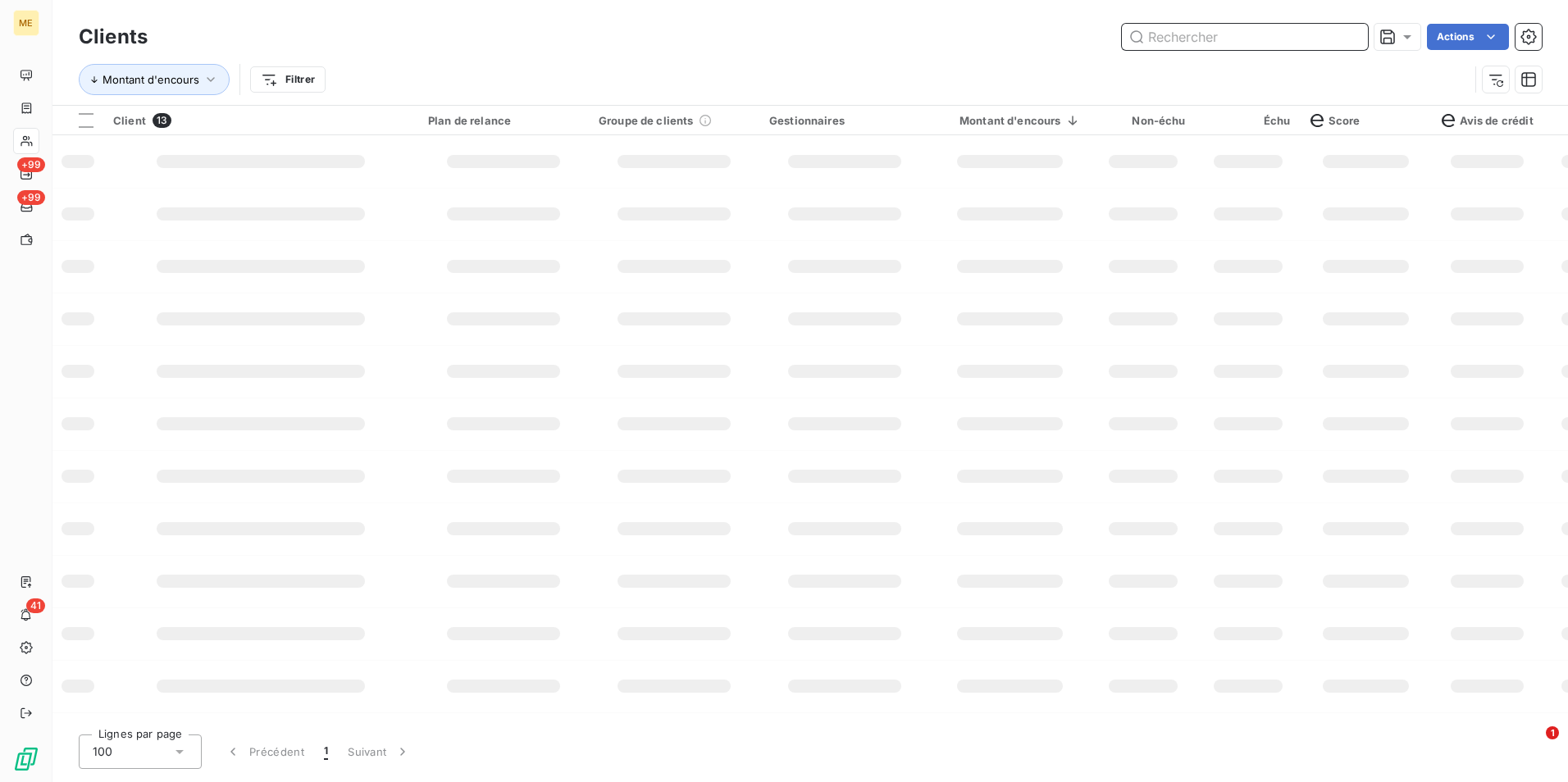
click at [1323, 45] on input "text" at bounding box center [1245, 37] width 246 height 27
type input "k"
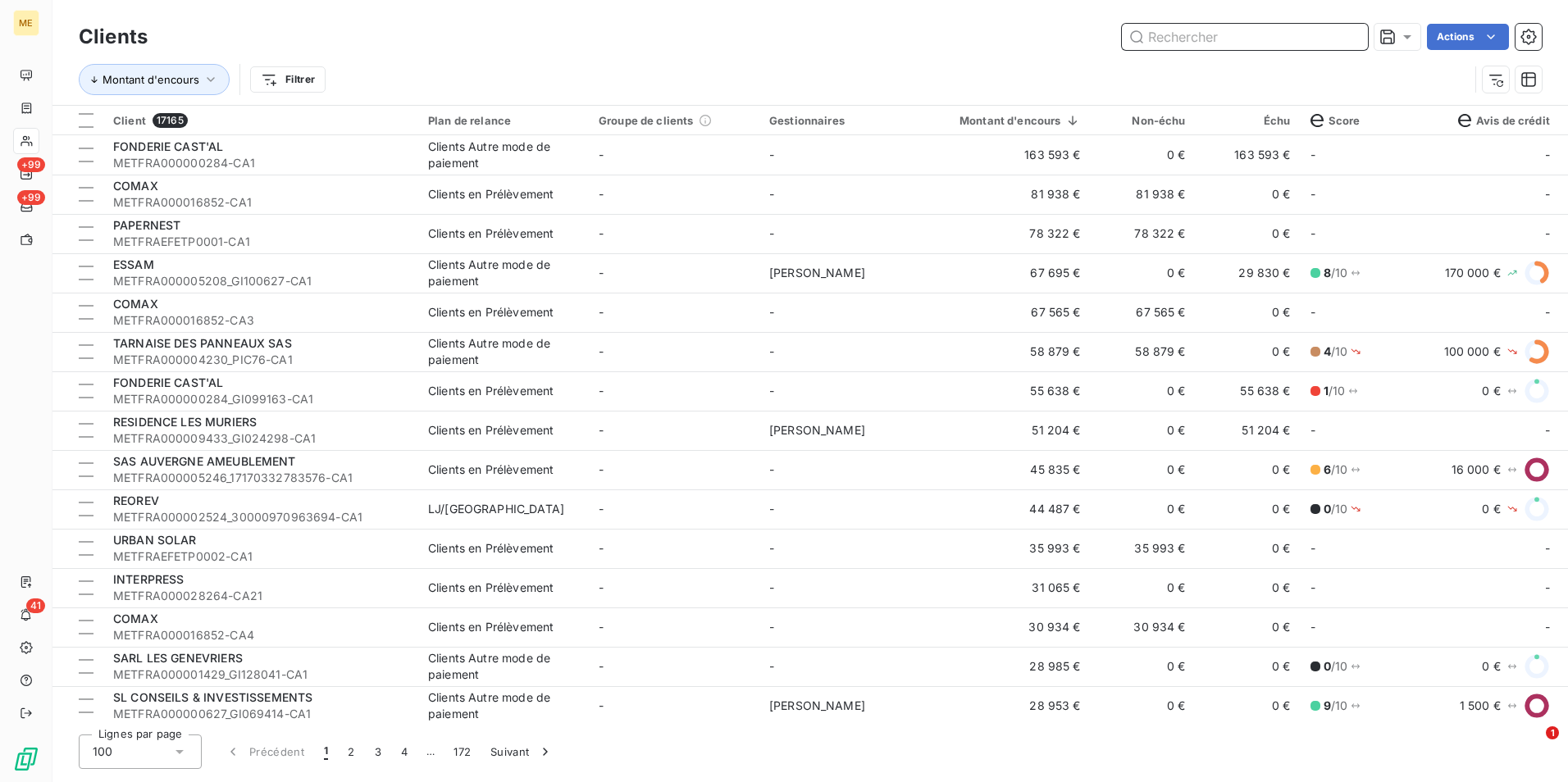
click at [1214, 34] on input "text" at bounding box center [1245, 37] width 246 height 27
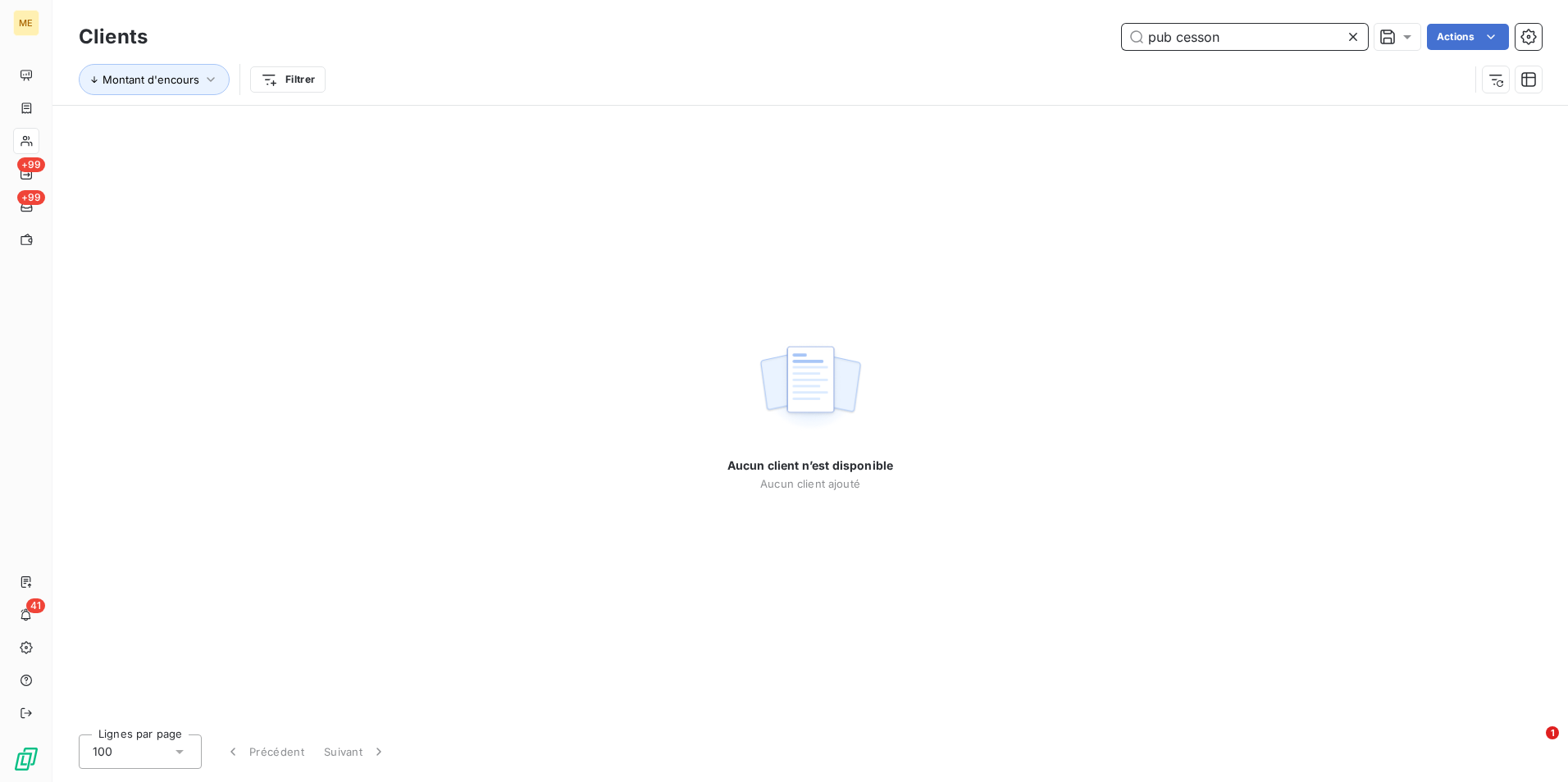
type input "pub cesson"
click at [1353, 37] on icon at bounding box center [1352, 36] width 16 height 16
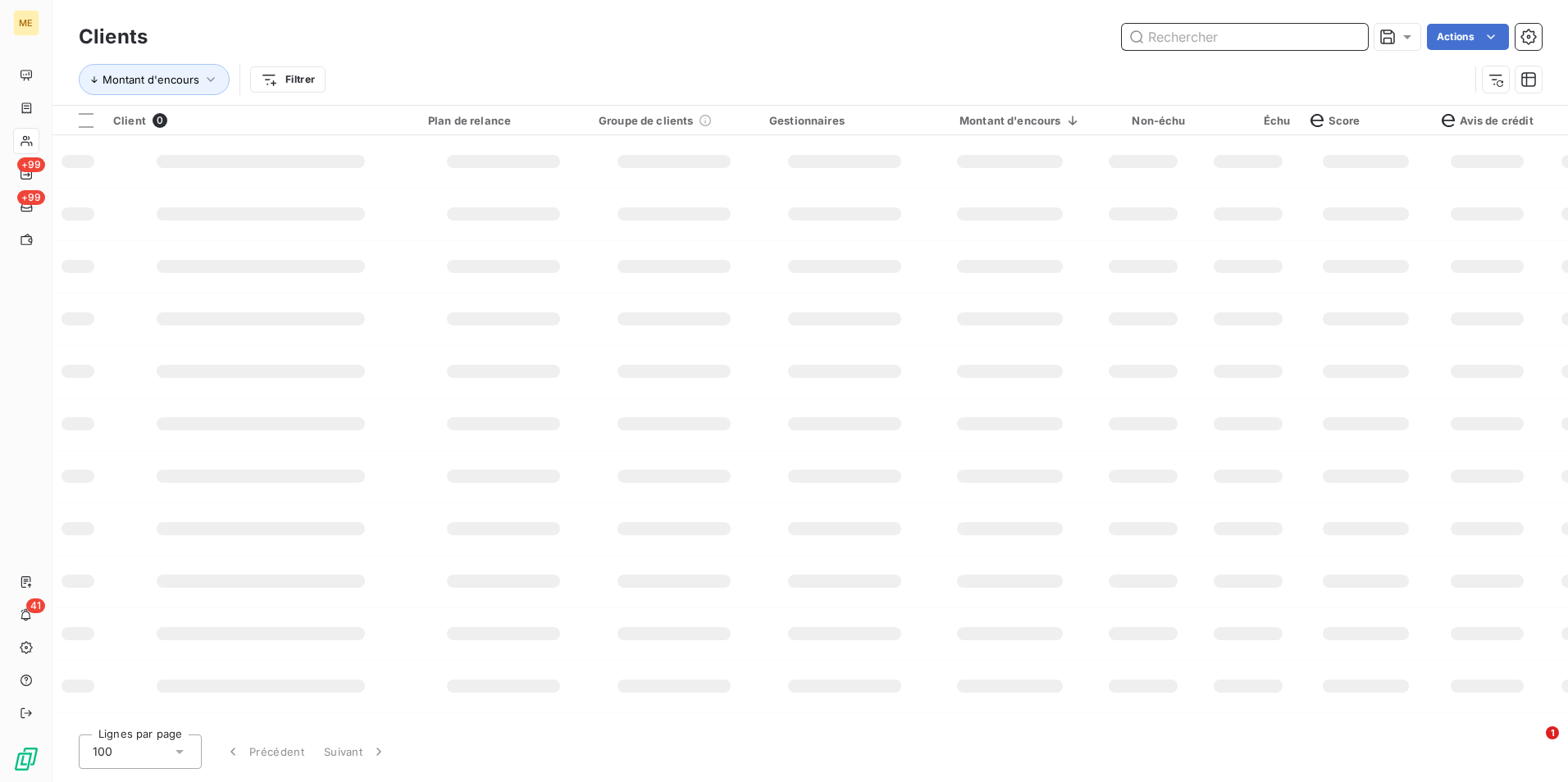
click at [1336, 37] on input "text" at bounding box center [1245, 37] width 246 height 27
type input "c"
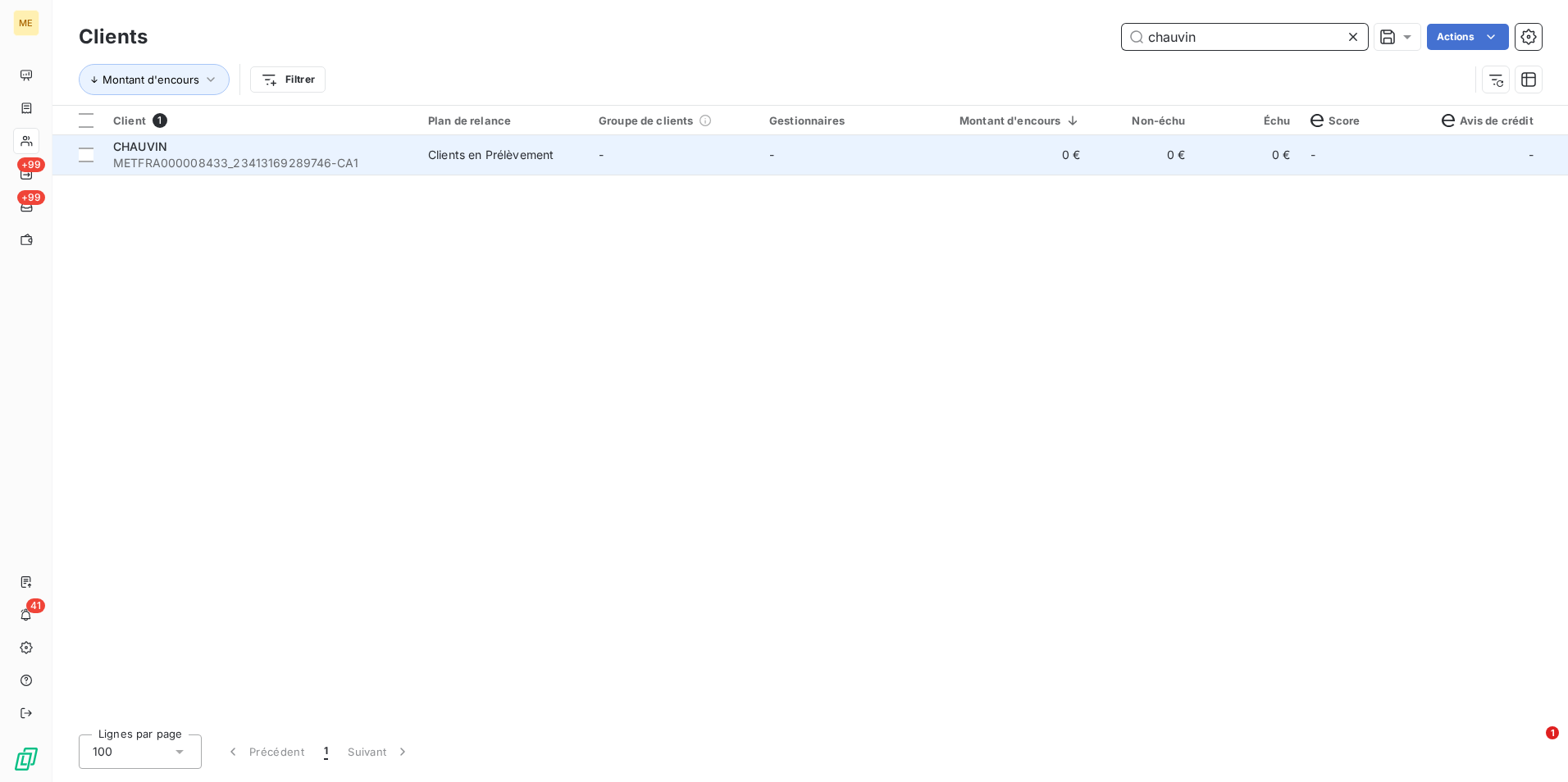
type input "chauvin"
click at [1033, 151] on td "0 €" at bounding box center [1010, 155] width 161 height 40
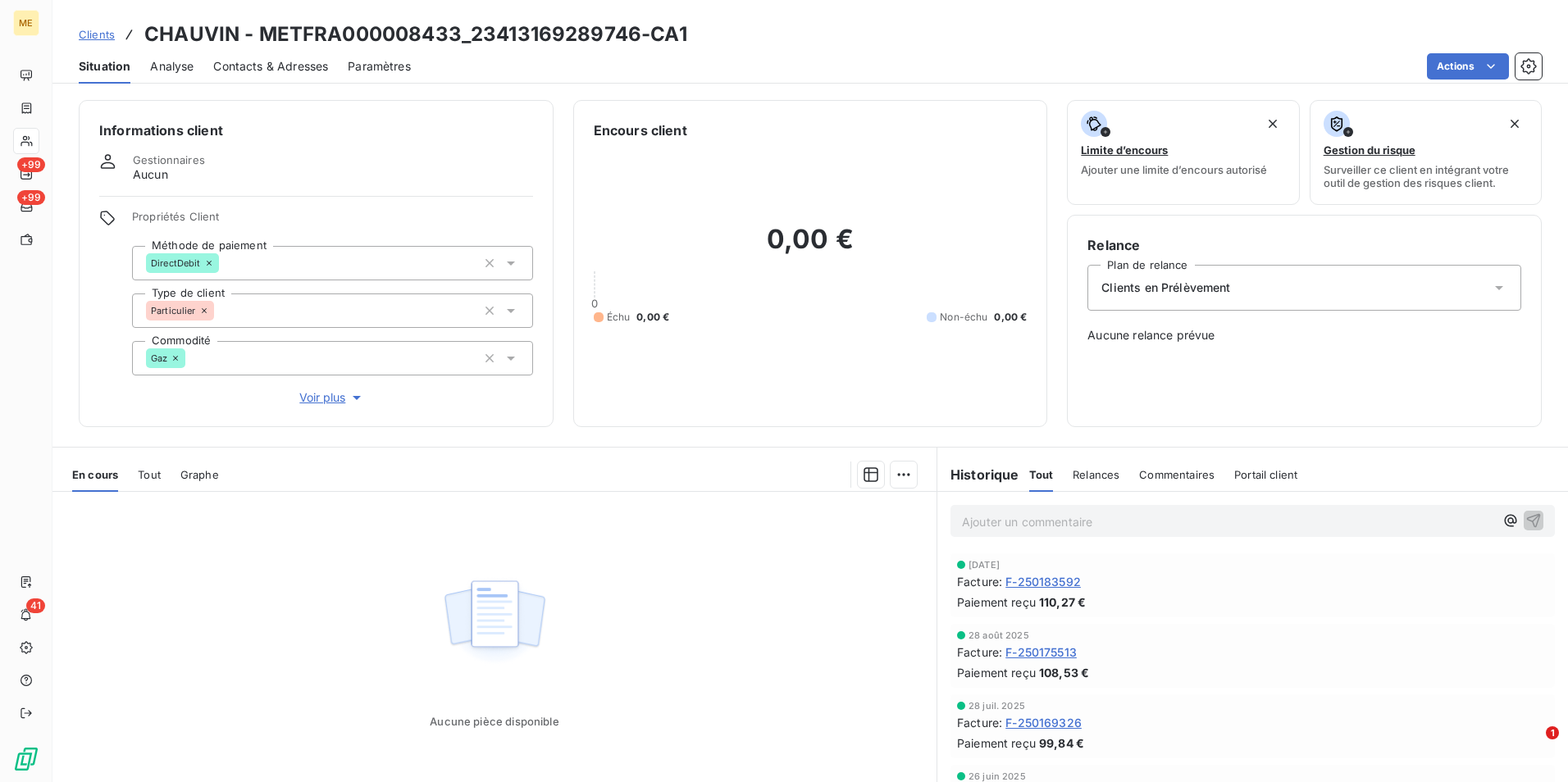
click at [300, 76] on div "Contacts & Adresses" at bounding box center [271, 66] width 115 height 34
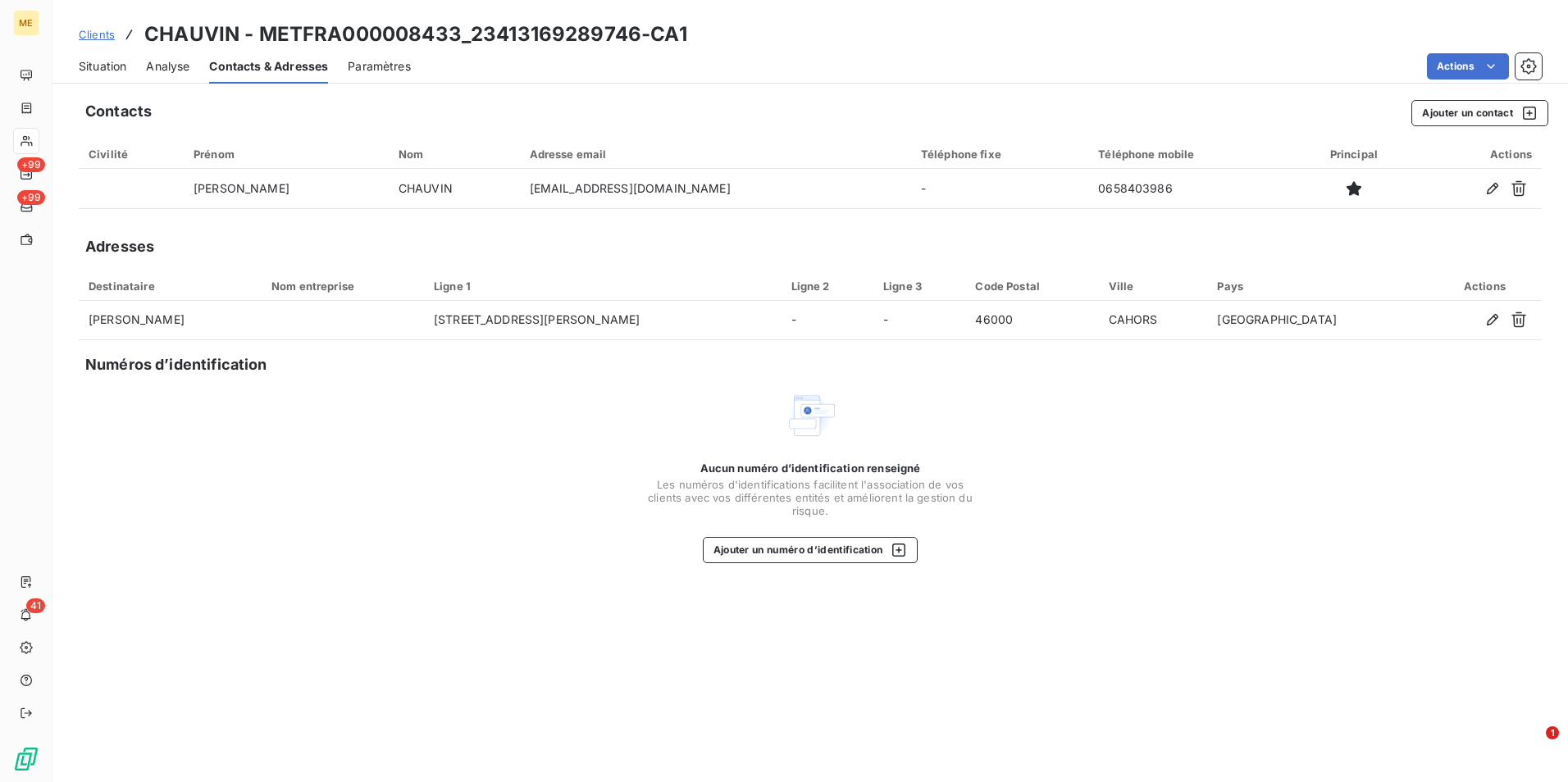
click at [99, 57] on div "Situation" at bounding box center [102, 66] width 47 height 34
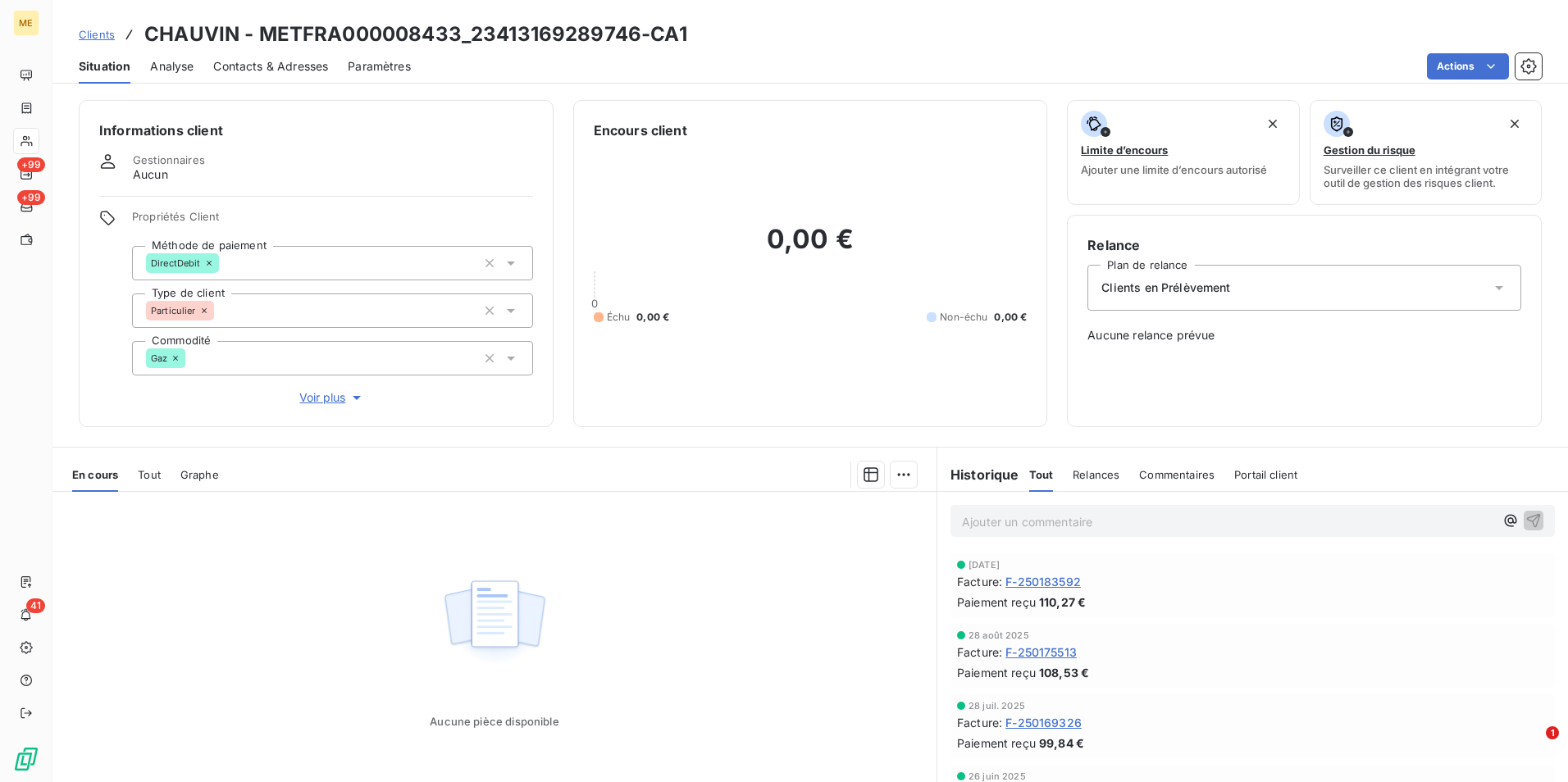
click at [314, 80] on div "Contacts & Adresses" at bounding box center [271, 66] width 115 height 34
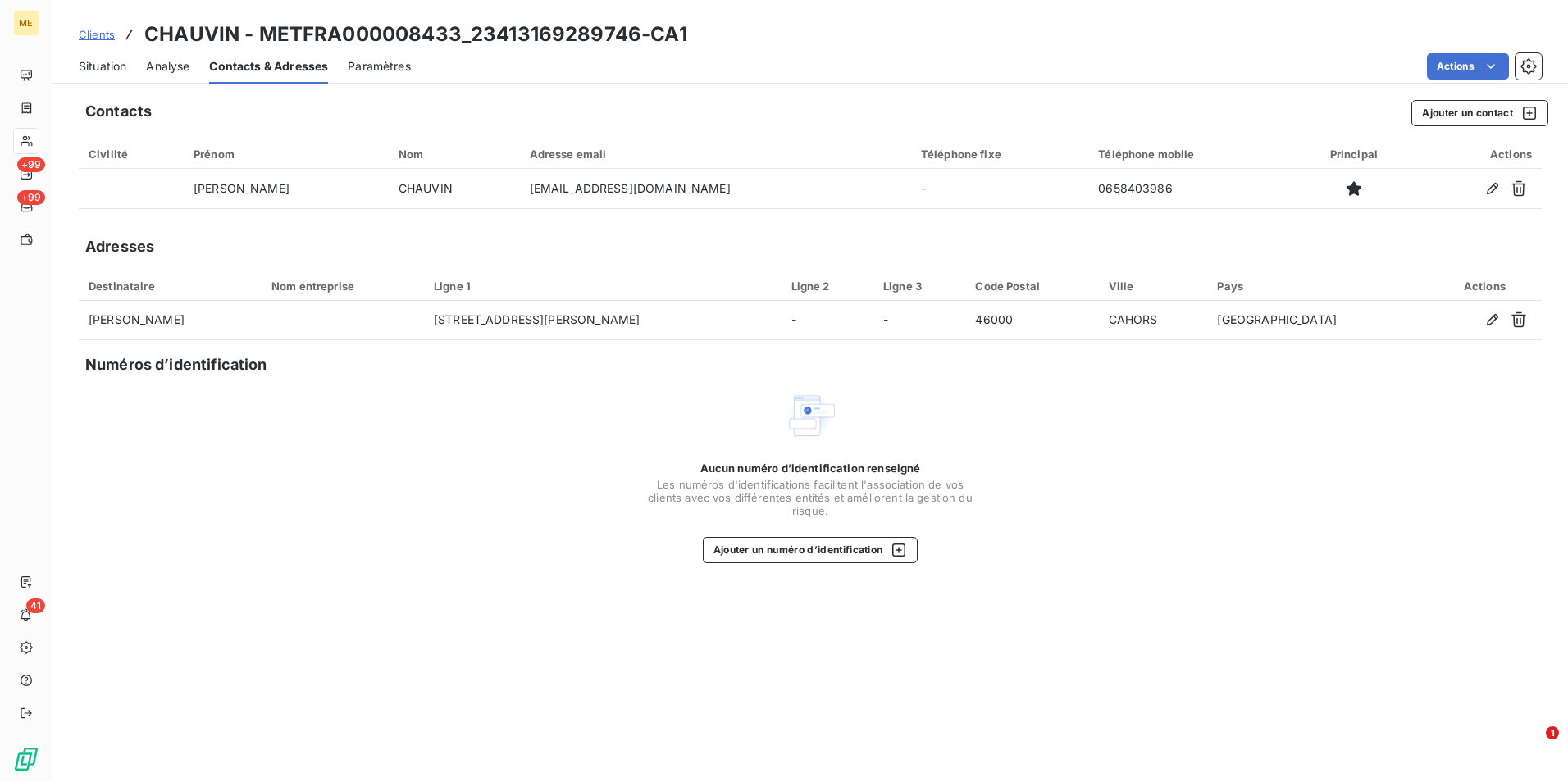
click at [126, 75] on div "Situation" at bounding box center [102, 66] width 47 height 34
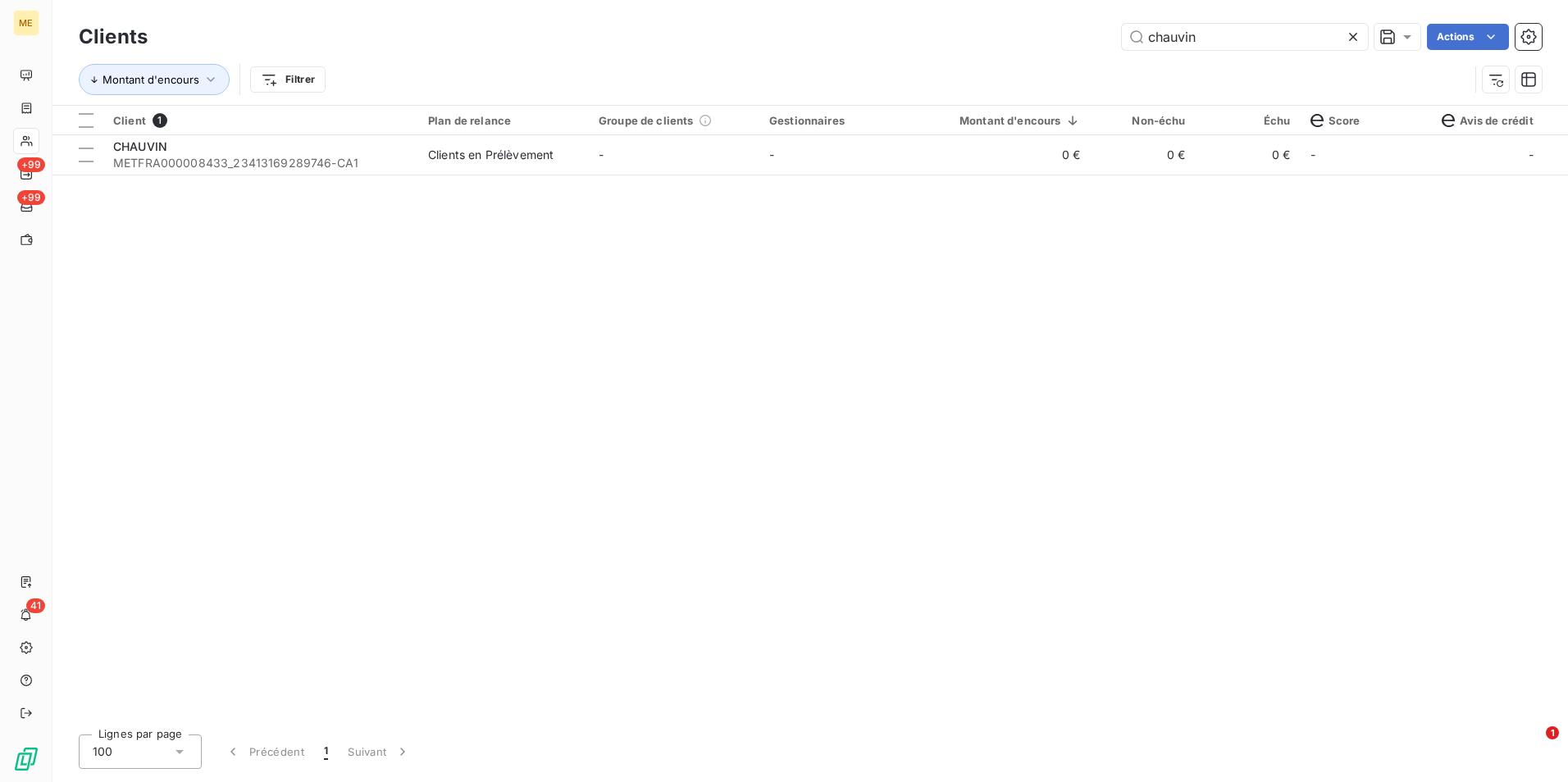
click at [1351, 39] on icon at bounding box center [1353, 37] width 9 height 9
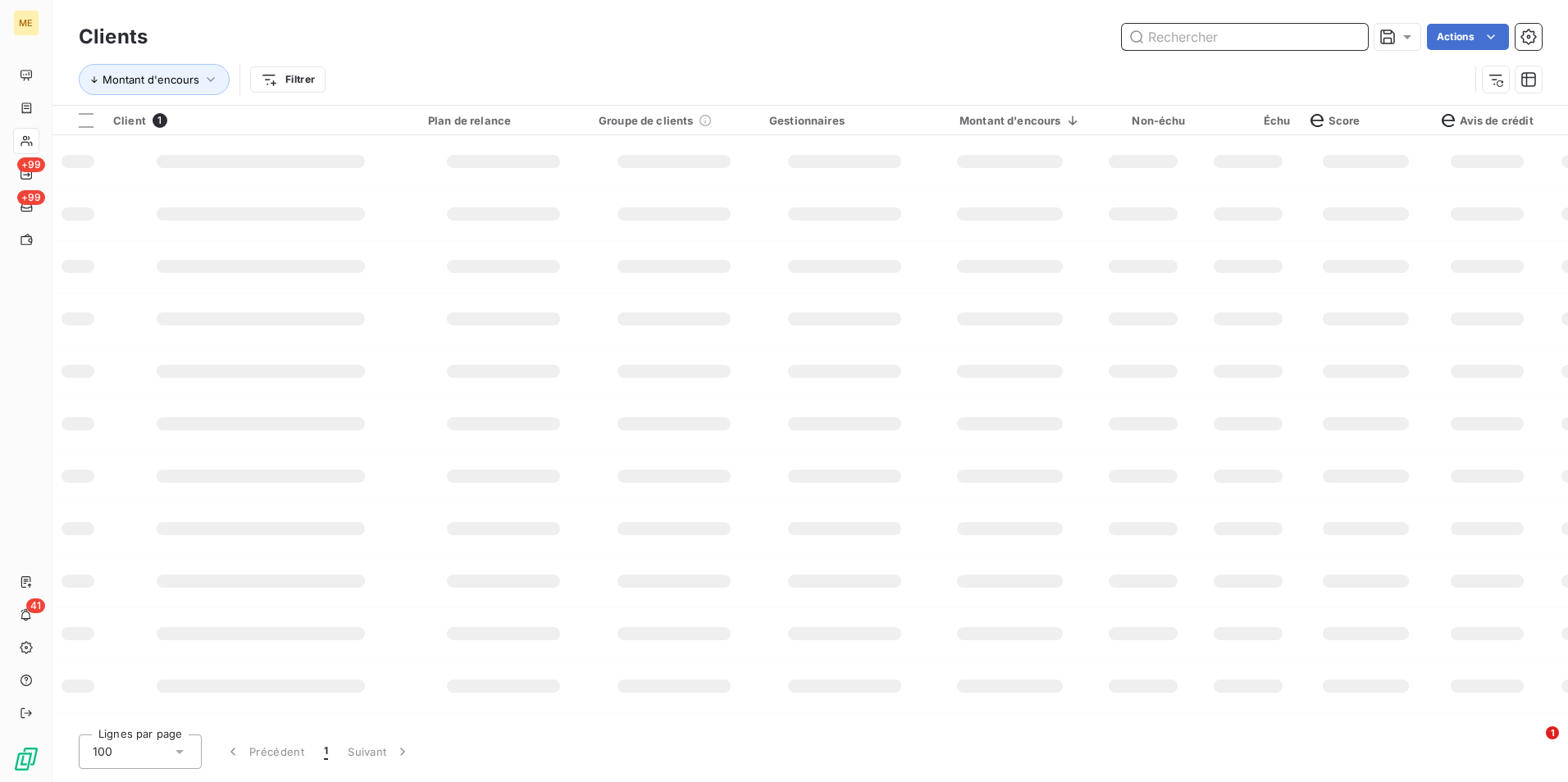
click at [1310, 37] on input "text" at bounding box center [1245, 37] width 246 height 27
type input "m"
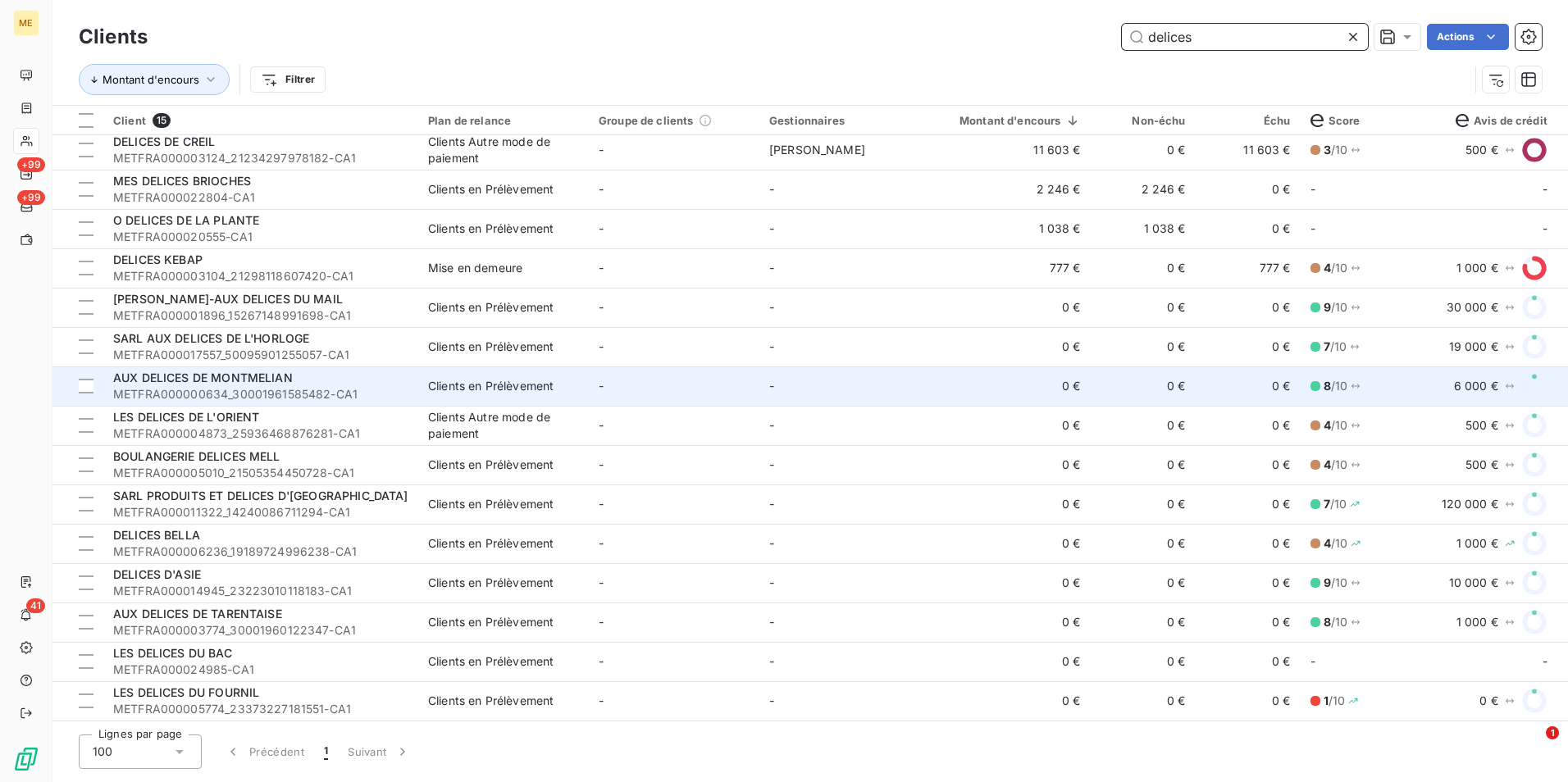
scroll to position [11, 0]
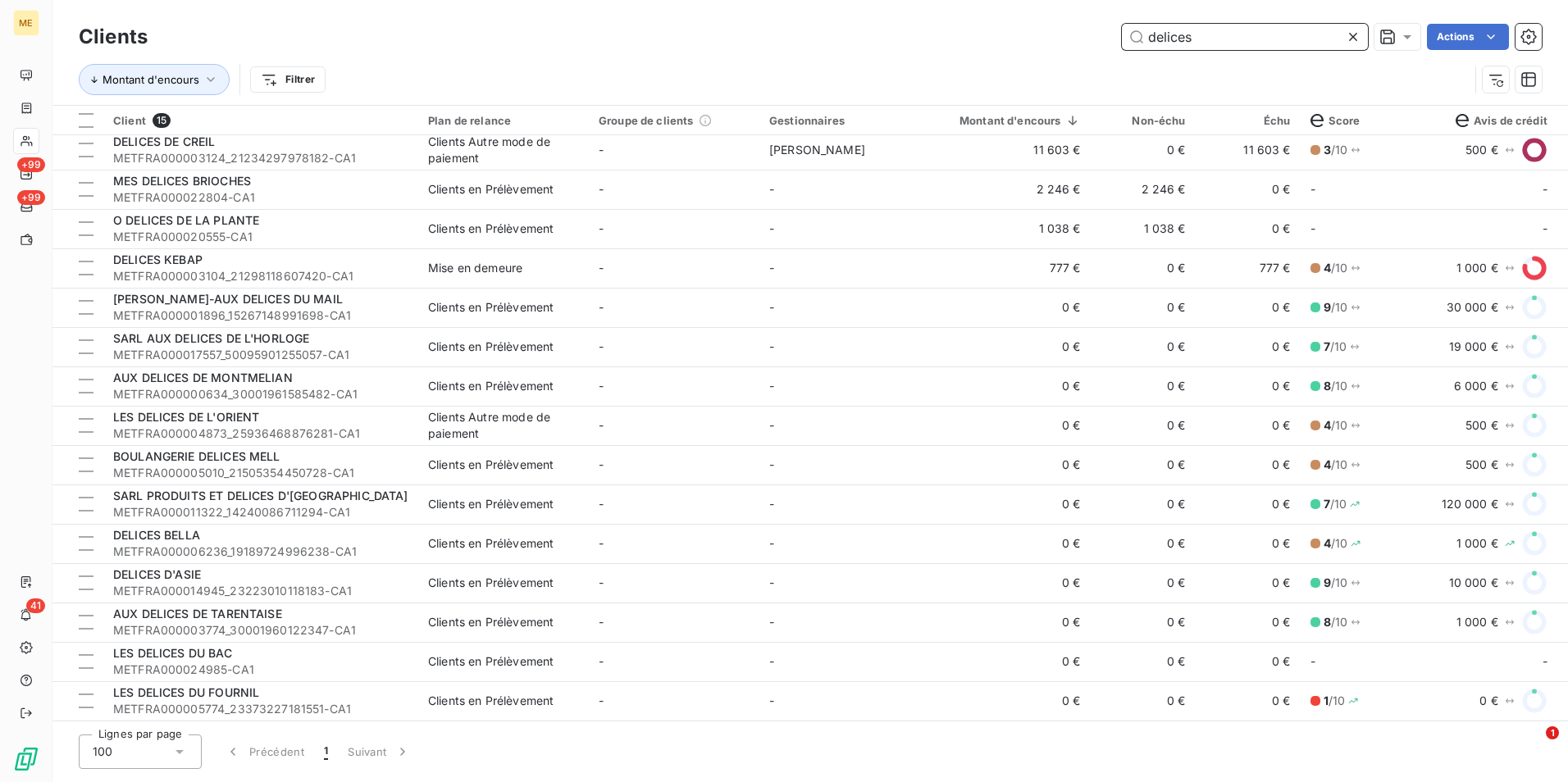
type input "delices"
click at [1344, 37] on icon at bounding box center [1352, 36] width 16 height 16
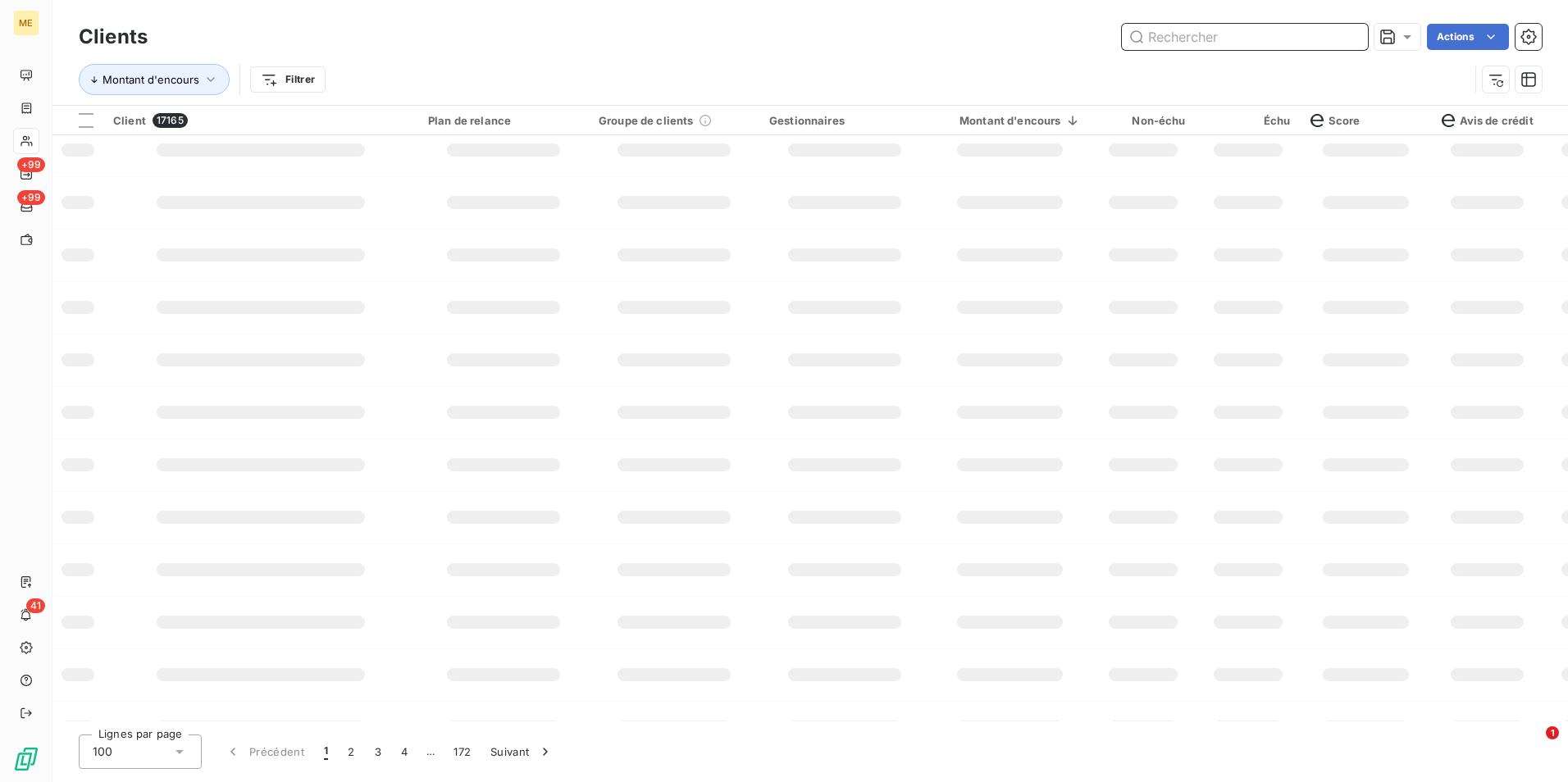
click at [1330, 37] on input "text" at bounding box center [1245, 37] width 246 height 27
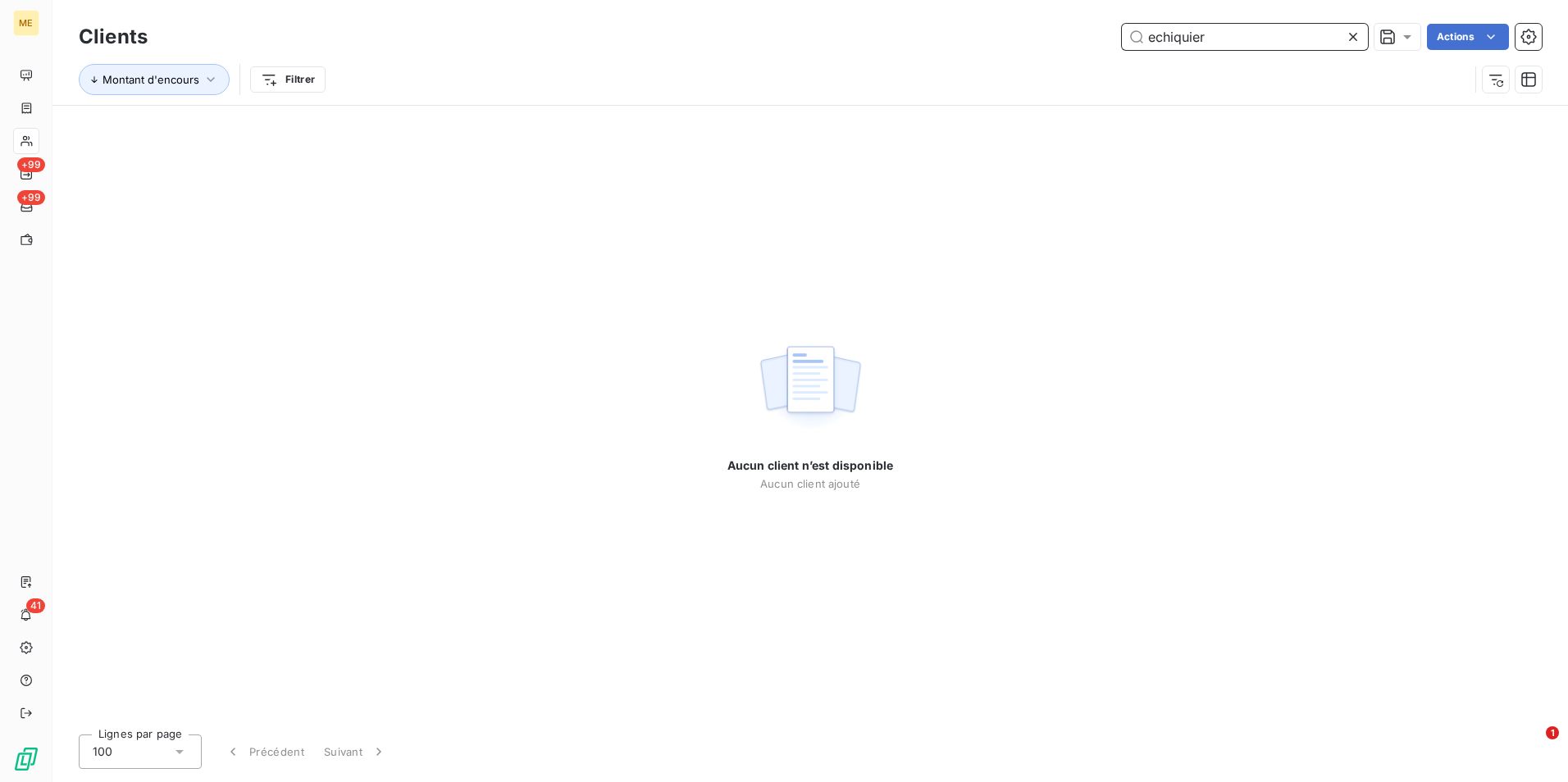
type input "echiquier"
click at [1361, 29] on div at bounding box center [1356, 37] width 23 height 27
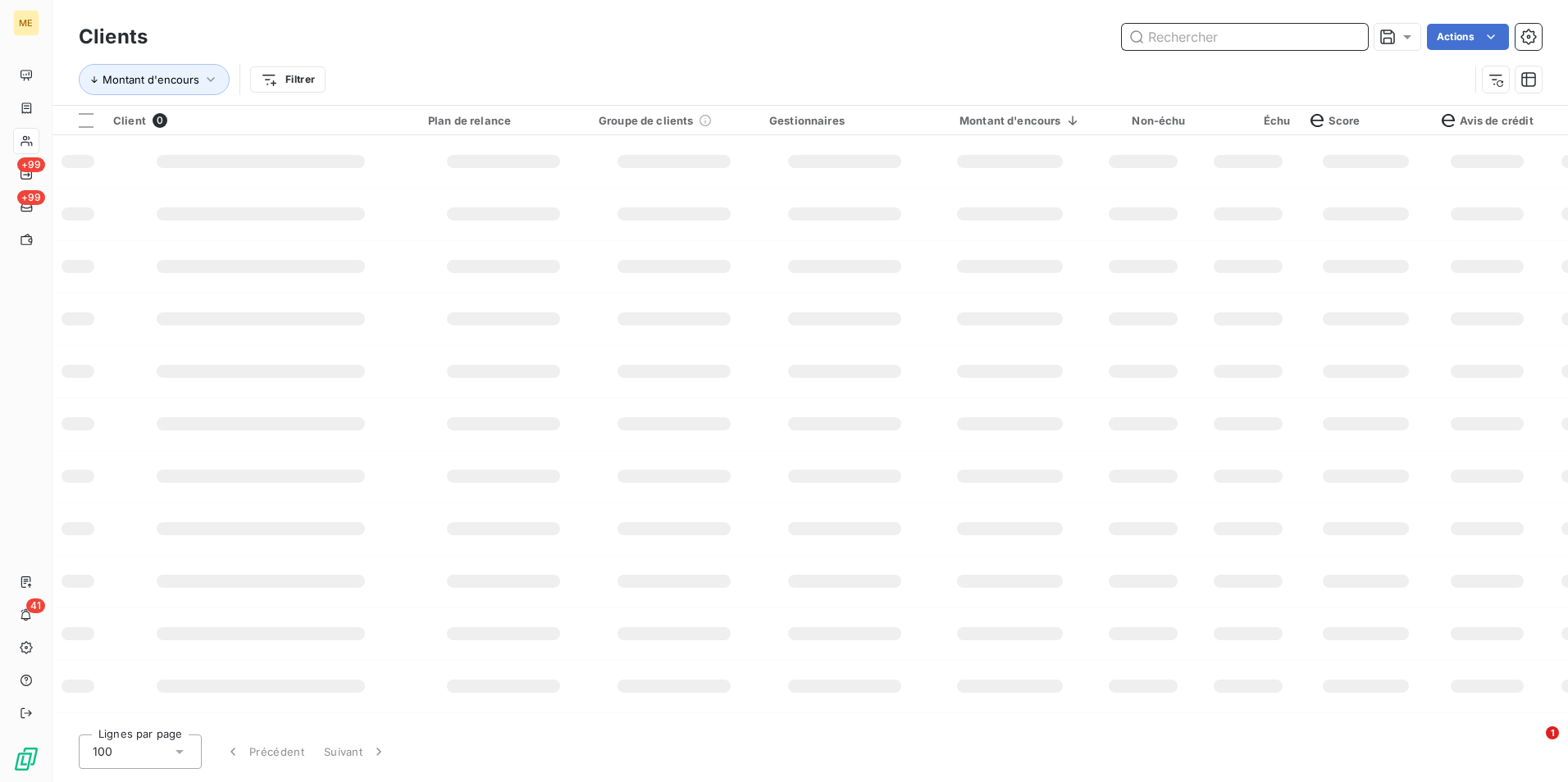
click at [1312, 36] on input "text" at bounding box center [1245, 37] width 246 height 27
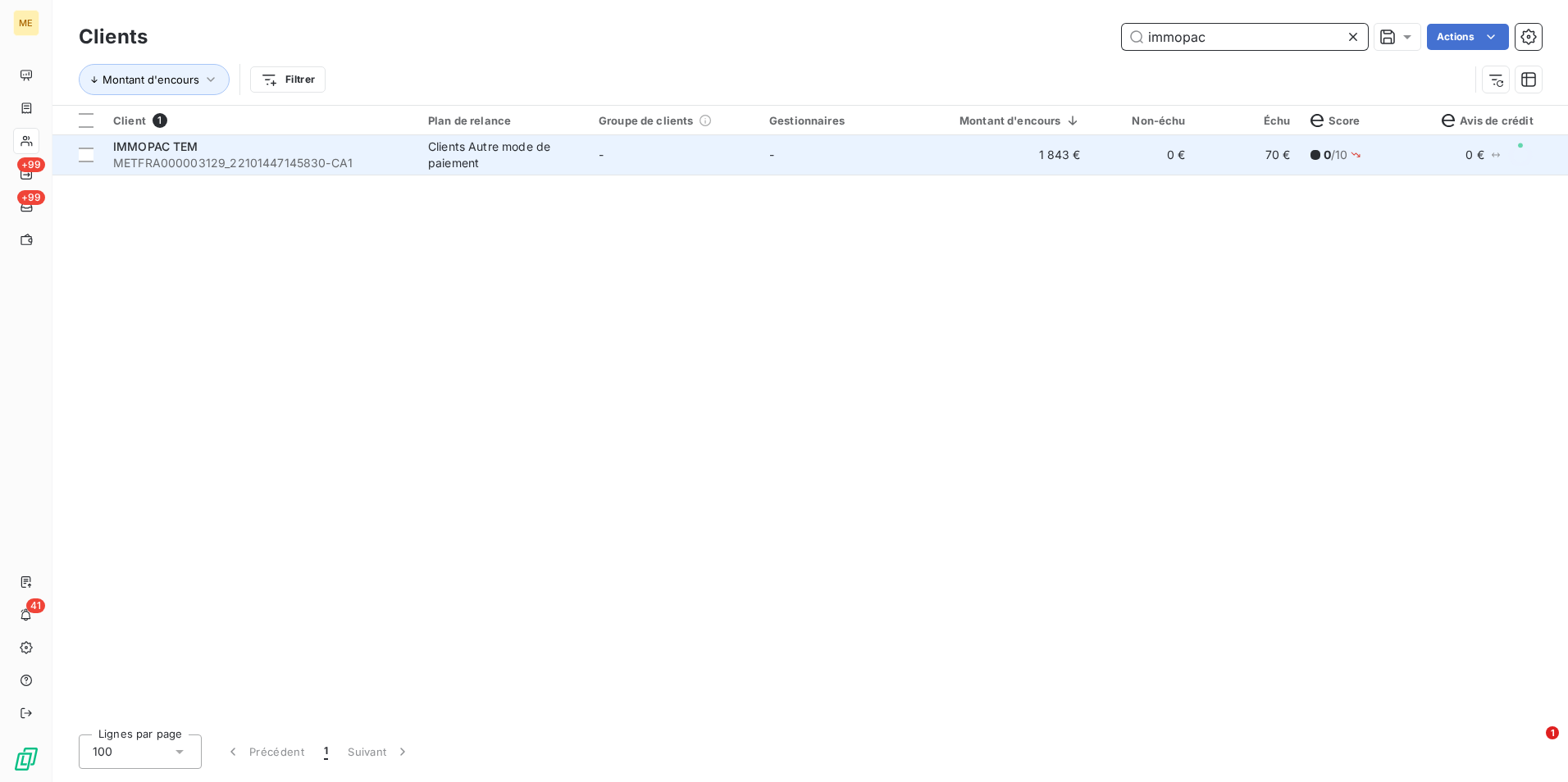
type input "immopac"
click at [892, 170] on td "-" at bounding box center [844, 155] width 170 height 40
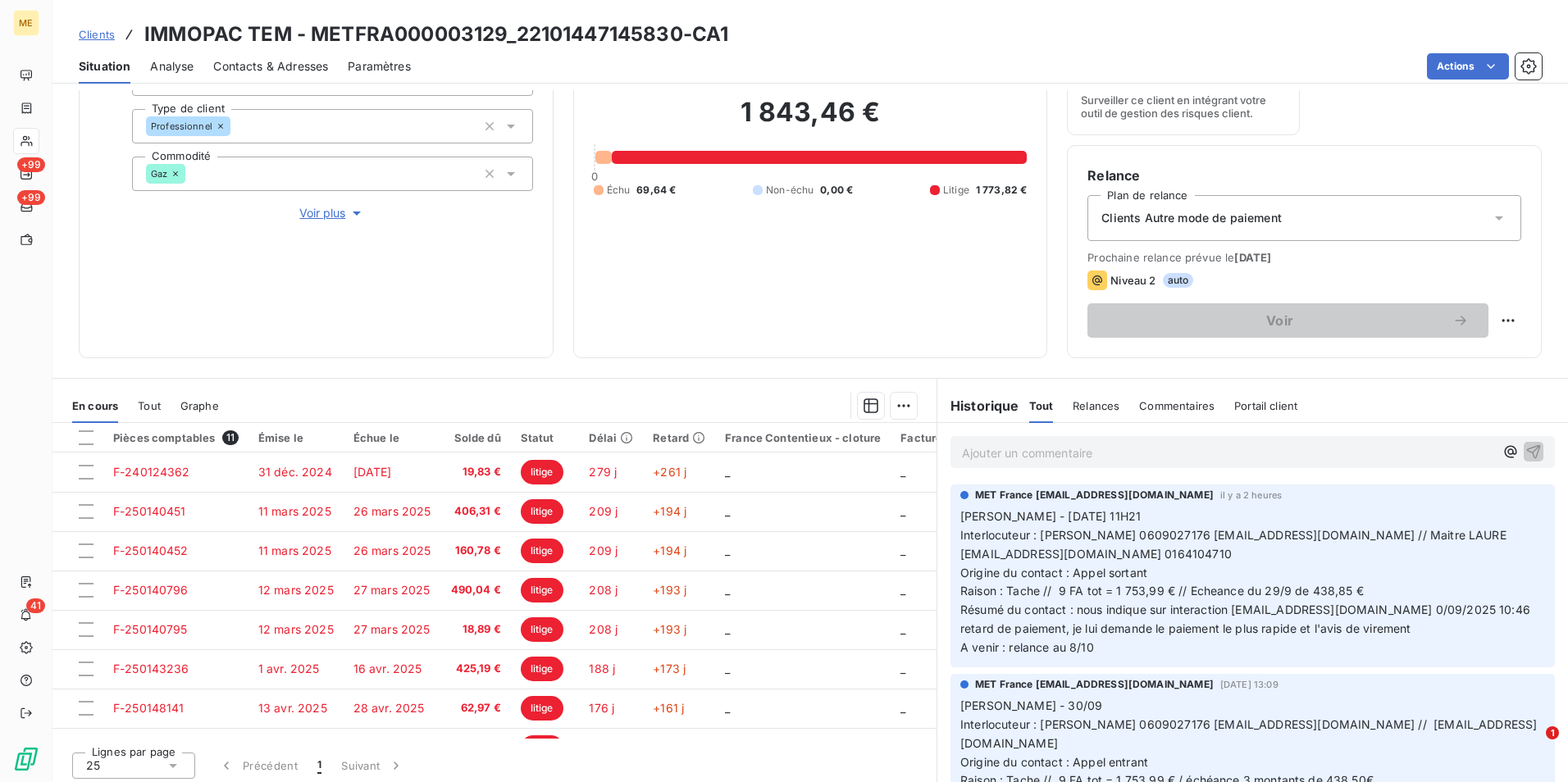
scroll to position [190, 0]
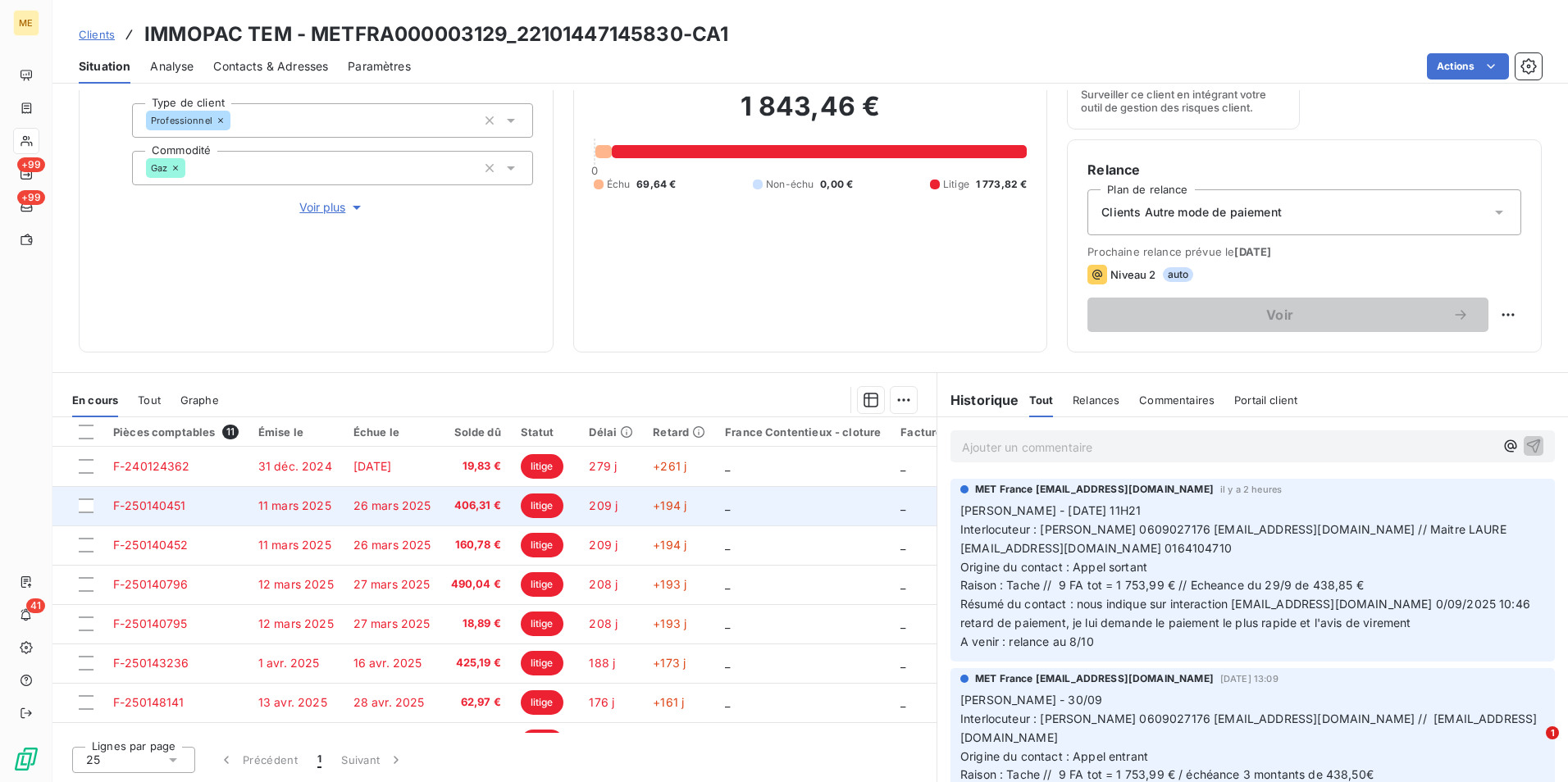
click at [460, 502] on span "406,31 €" at bounding box center [476, 505] width 50 height 16
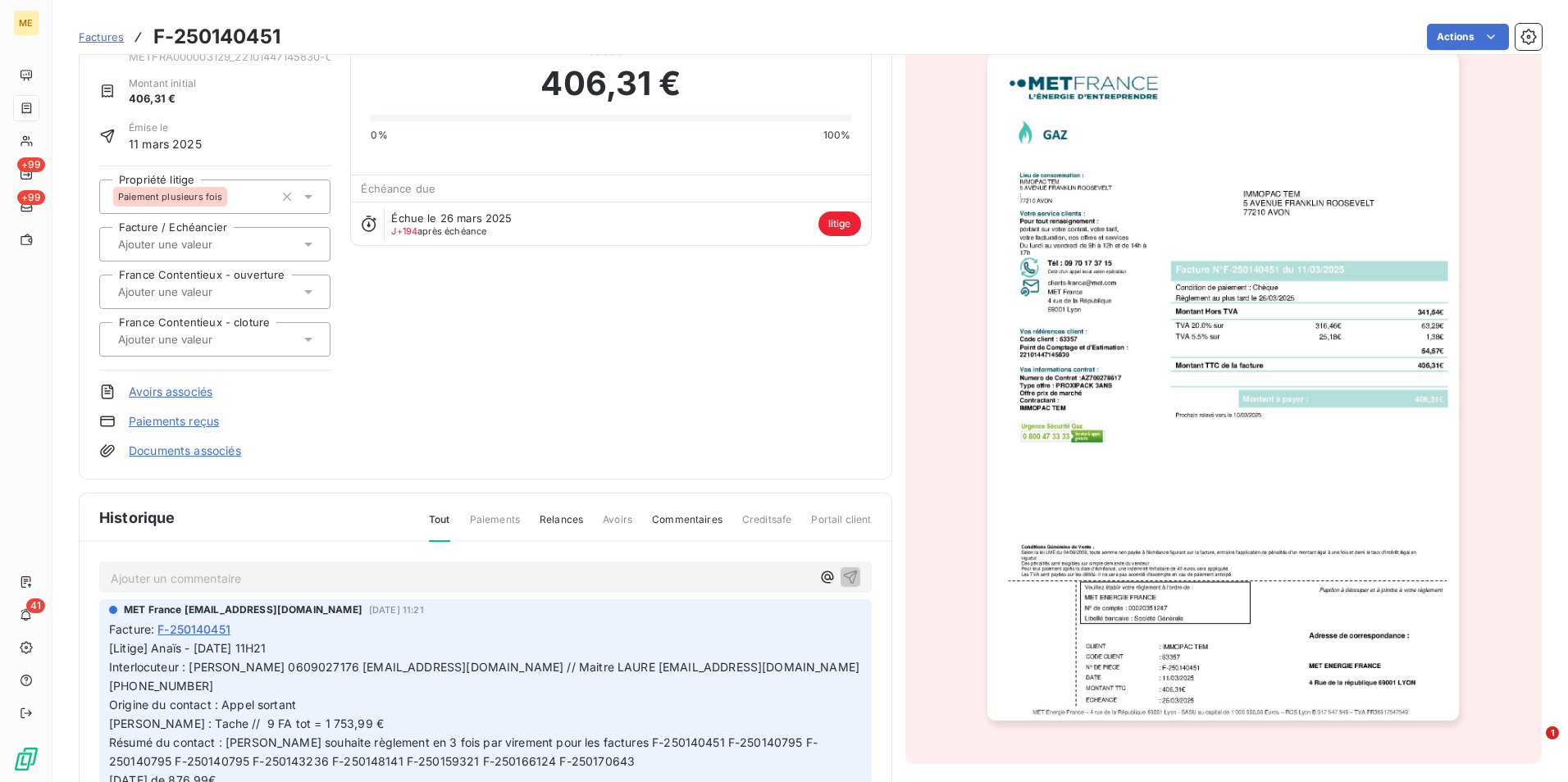
scroll to position [84, 0]
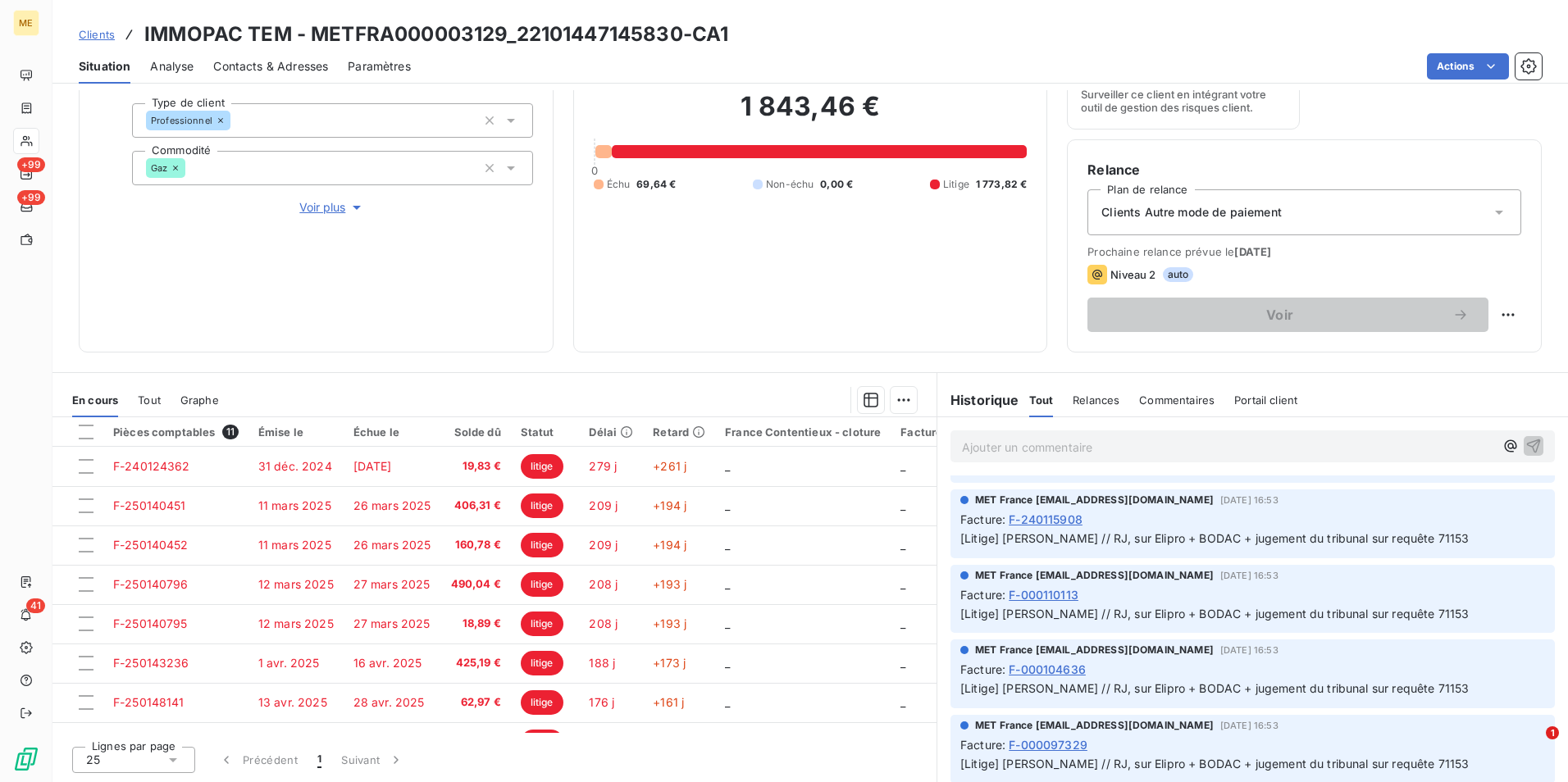
scroll to position [5885, 0]
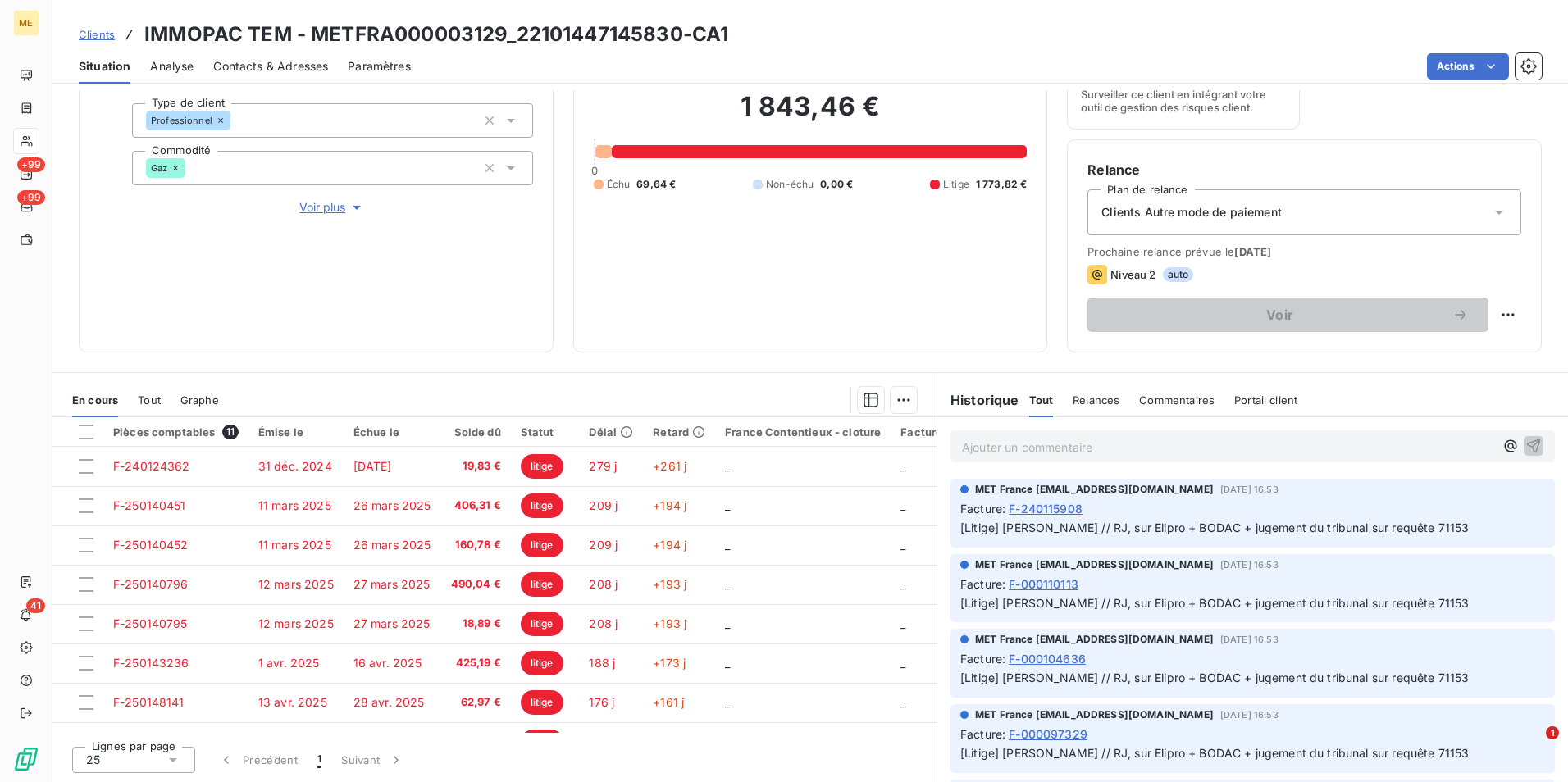
click at [101, 39] on span "Clients" at bounding box center [97, 34] width 36 height 13
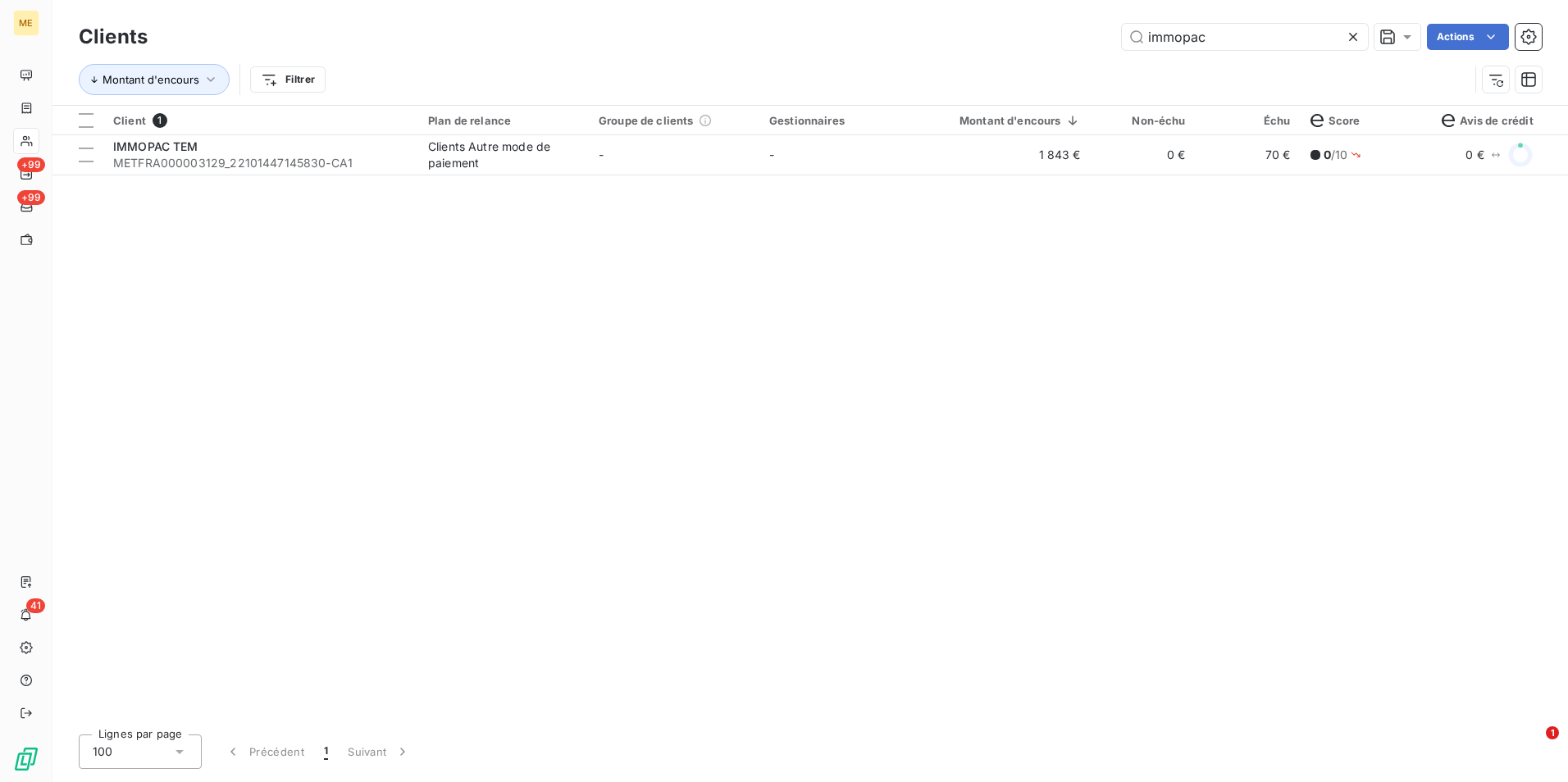
click at [1354, 27] on div at bounding box center [1356, 37] width 23 height 27
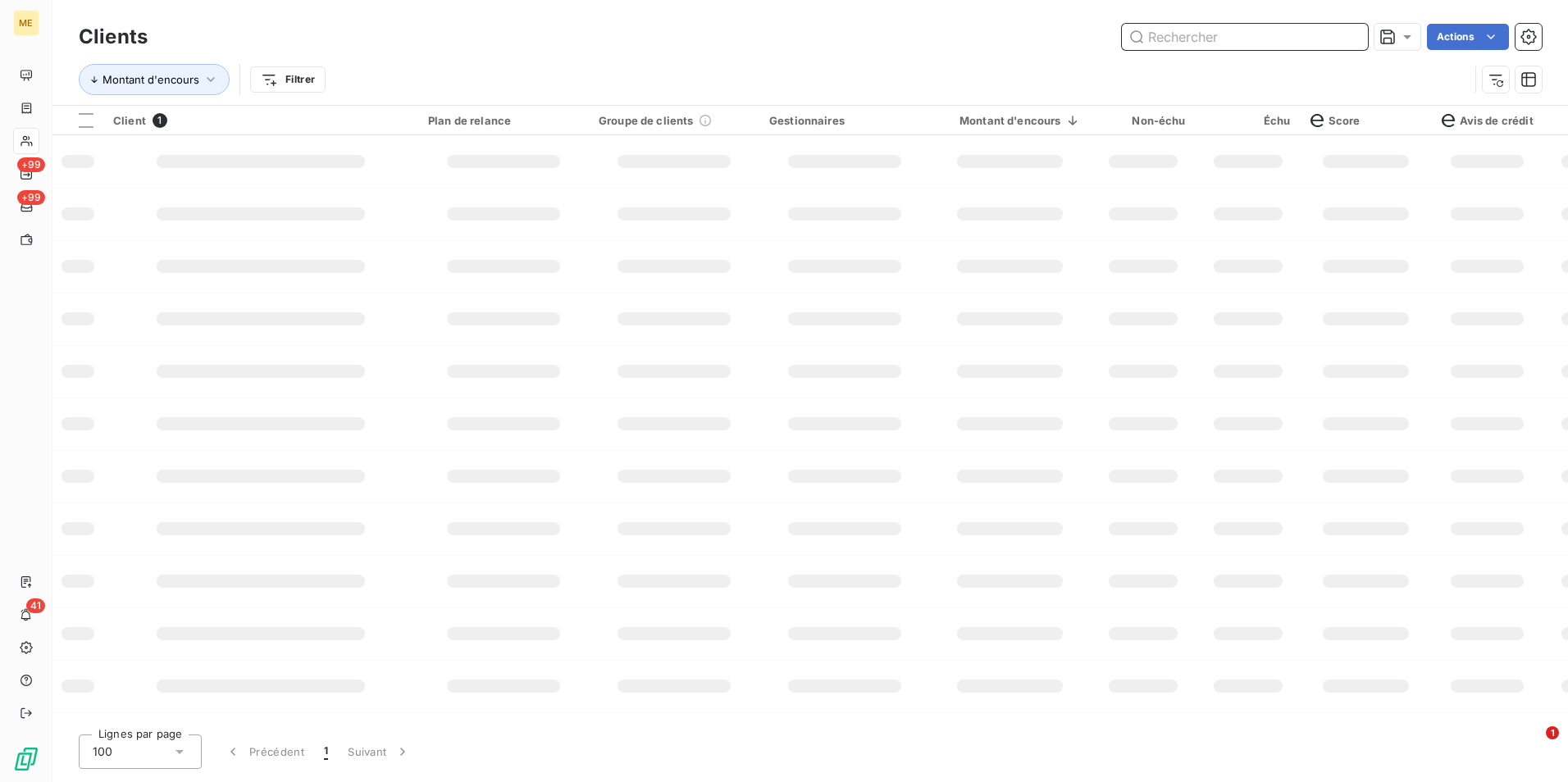
click at [1351, 34] on input "text" at bounding box center [1245, 37] width 246 height 27
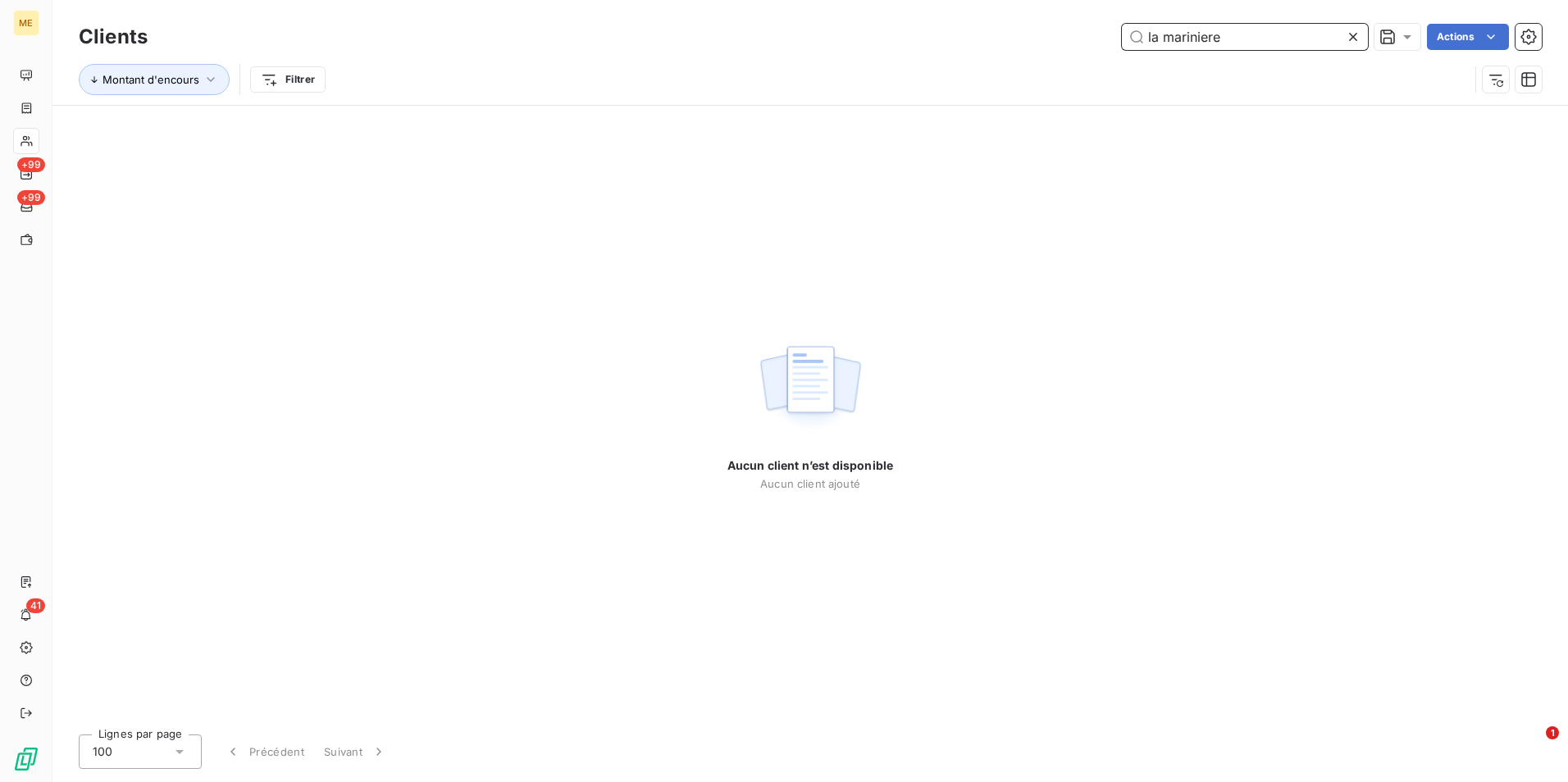
type input "la mariniere"
click at [1350, 41] on icon at bounding box center [1352, 36] width 16 height 16
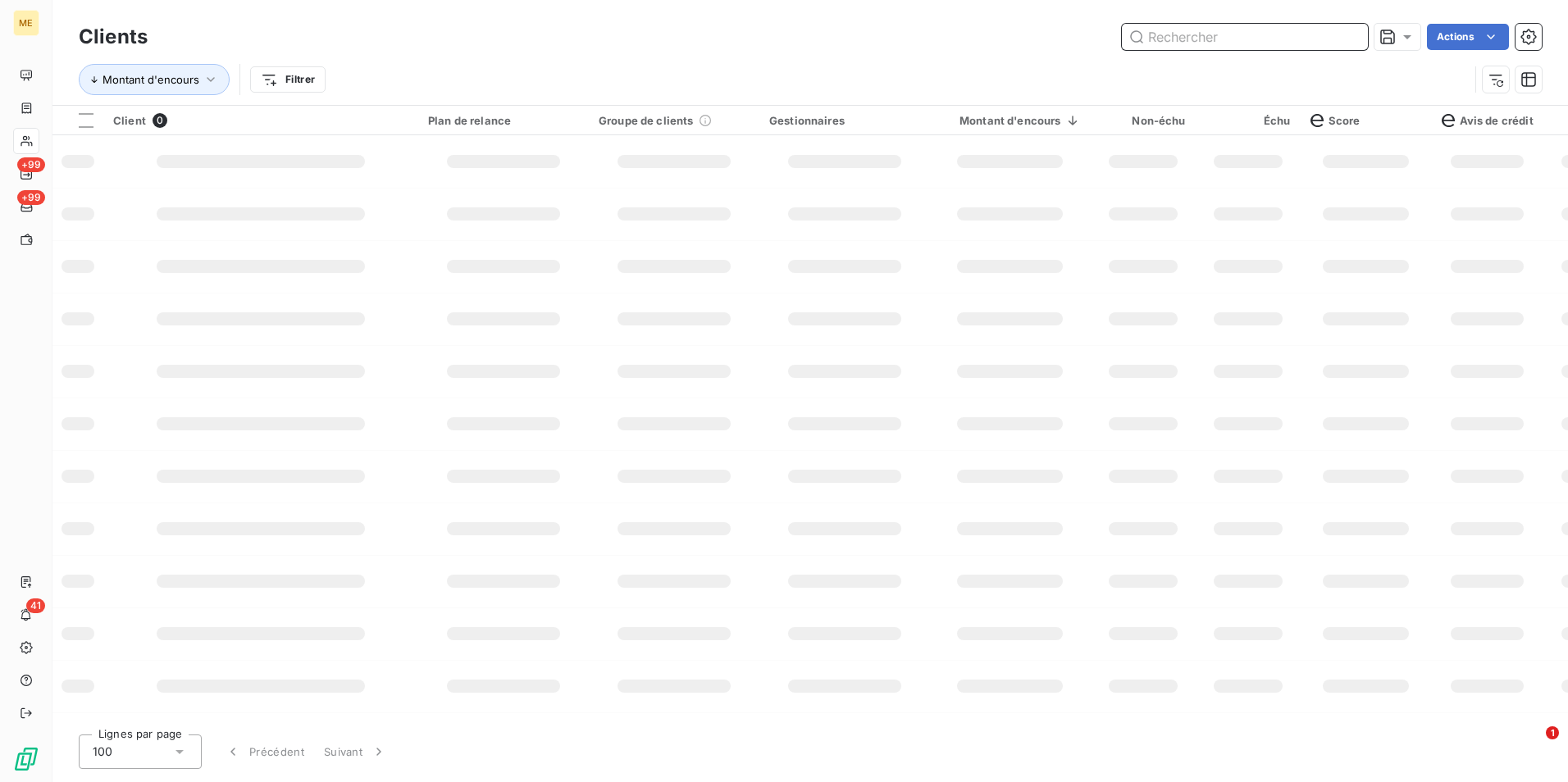
click at [1341, 41] on input "text" at bounding box center [1245, 37] width 246 height 27
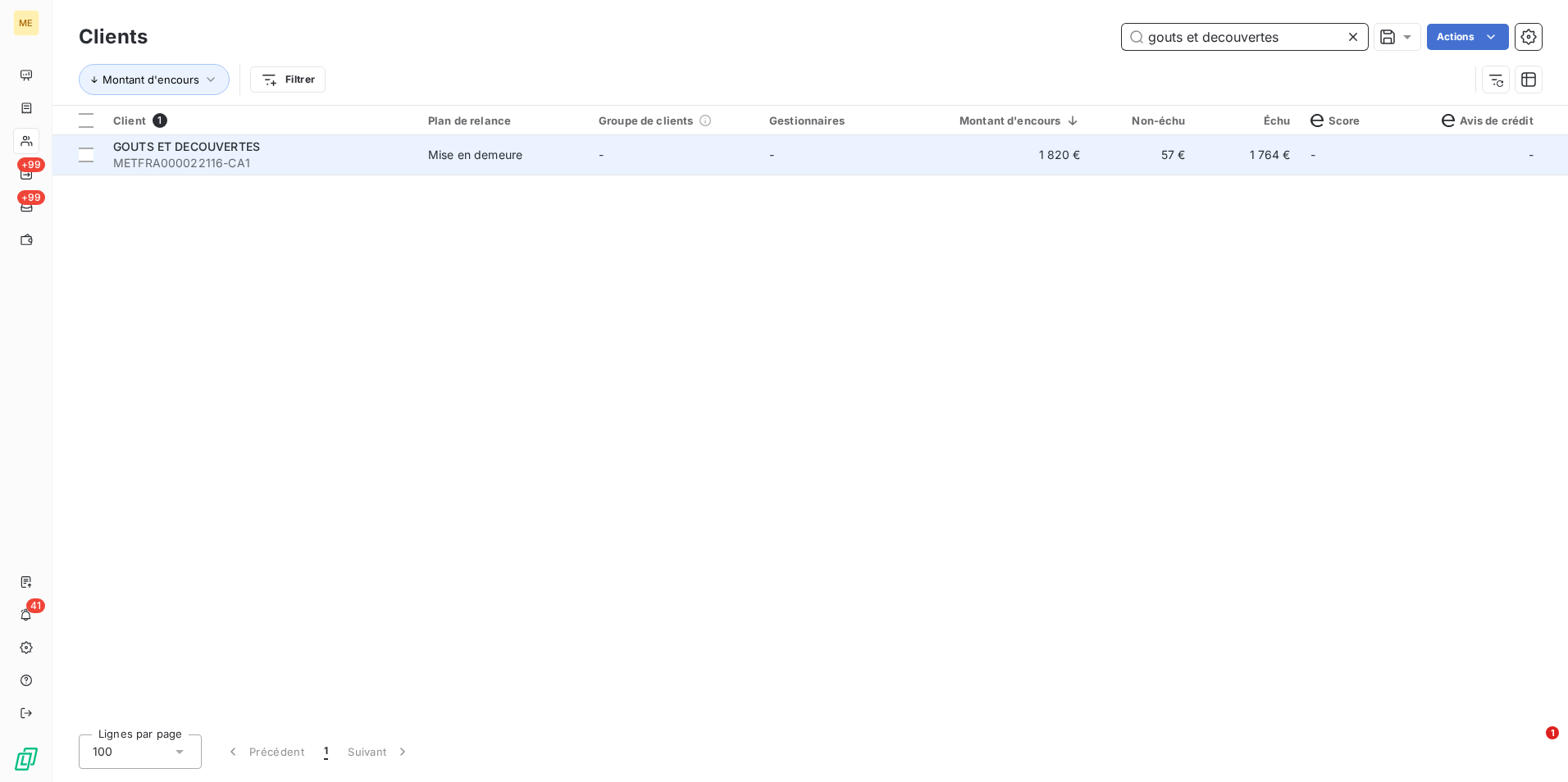
type input "gouts et decouvertes"
click at [258, 152] on span "GOUTS ET DECOUVERTES" at bounding box center [187, 146] width 147 height 14
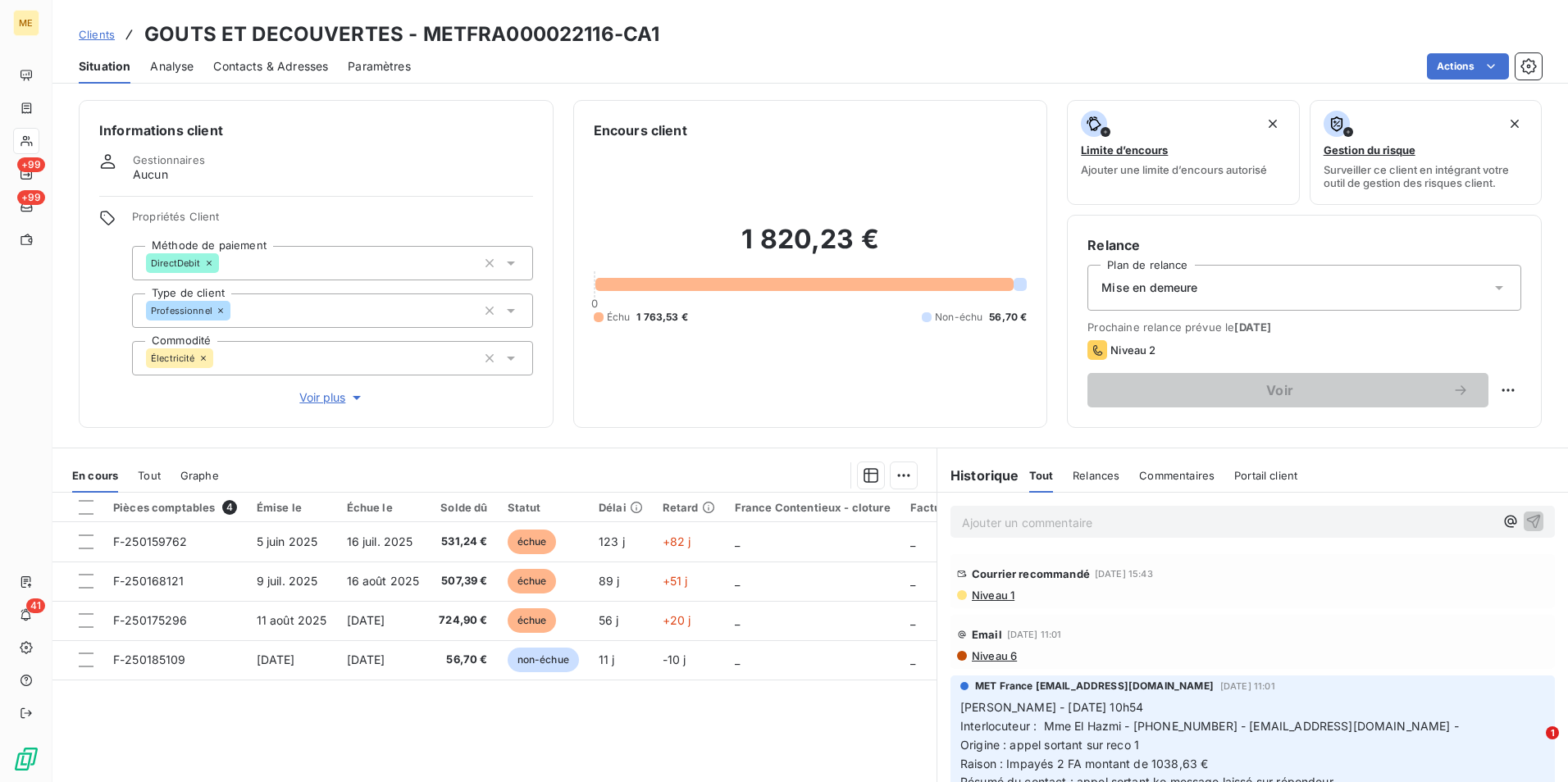
click at [291, 68] on span "Contacts & Adresses" at bounding box center [271, 66] width 115 height 16
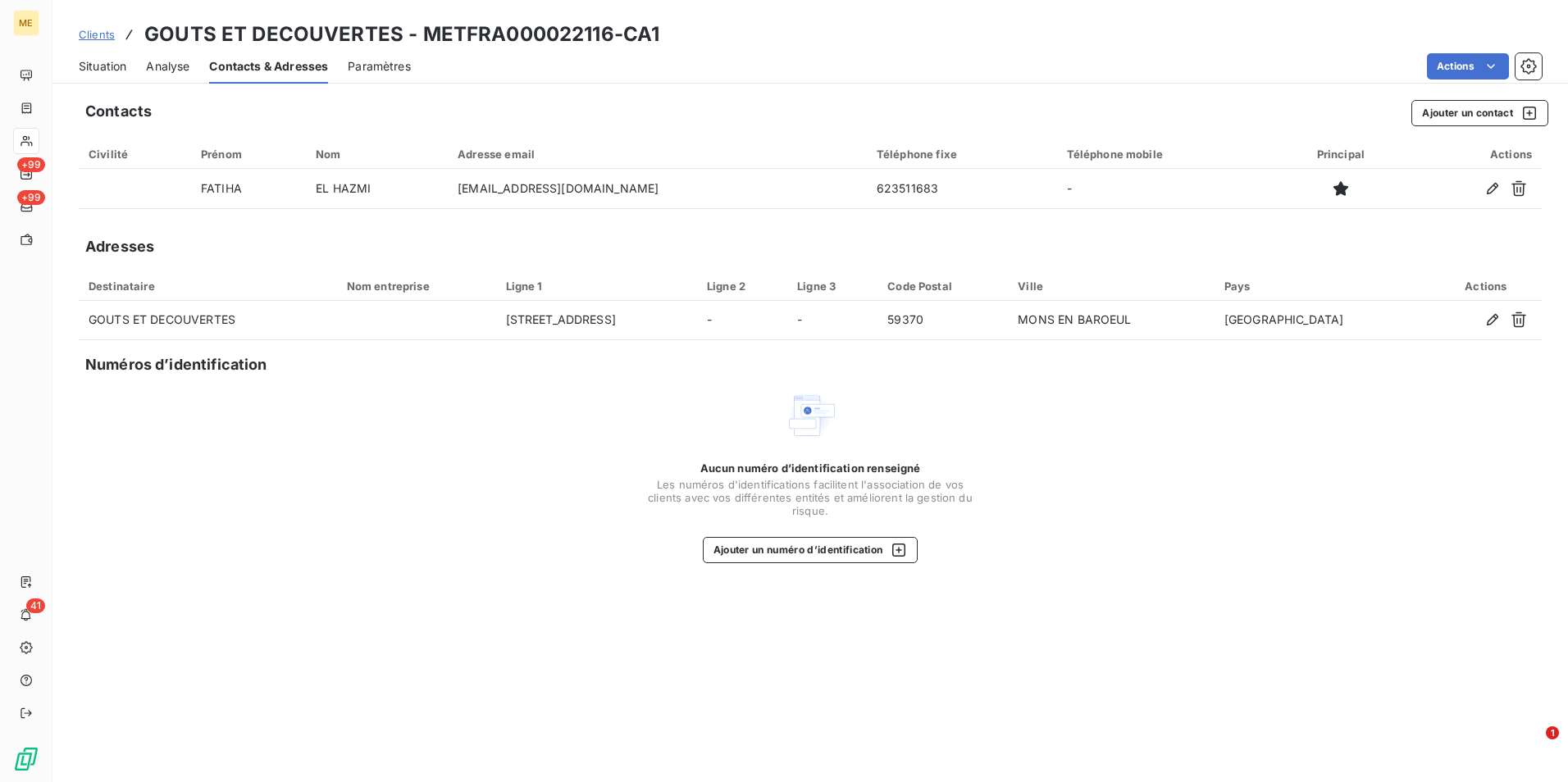
click at [83, 64] on span "Situation" at bounding box center [102, 66] width 47 height 16
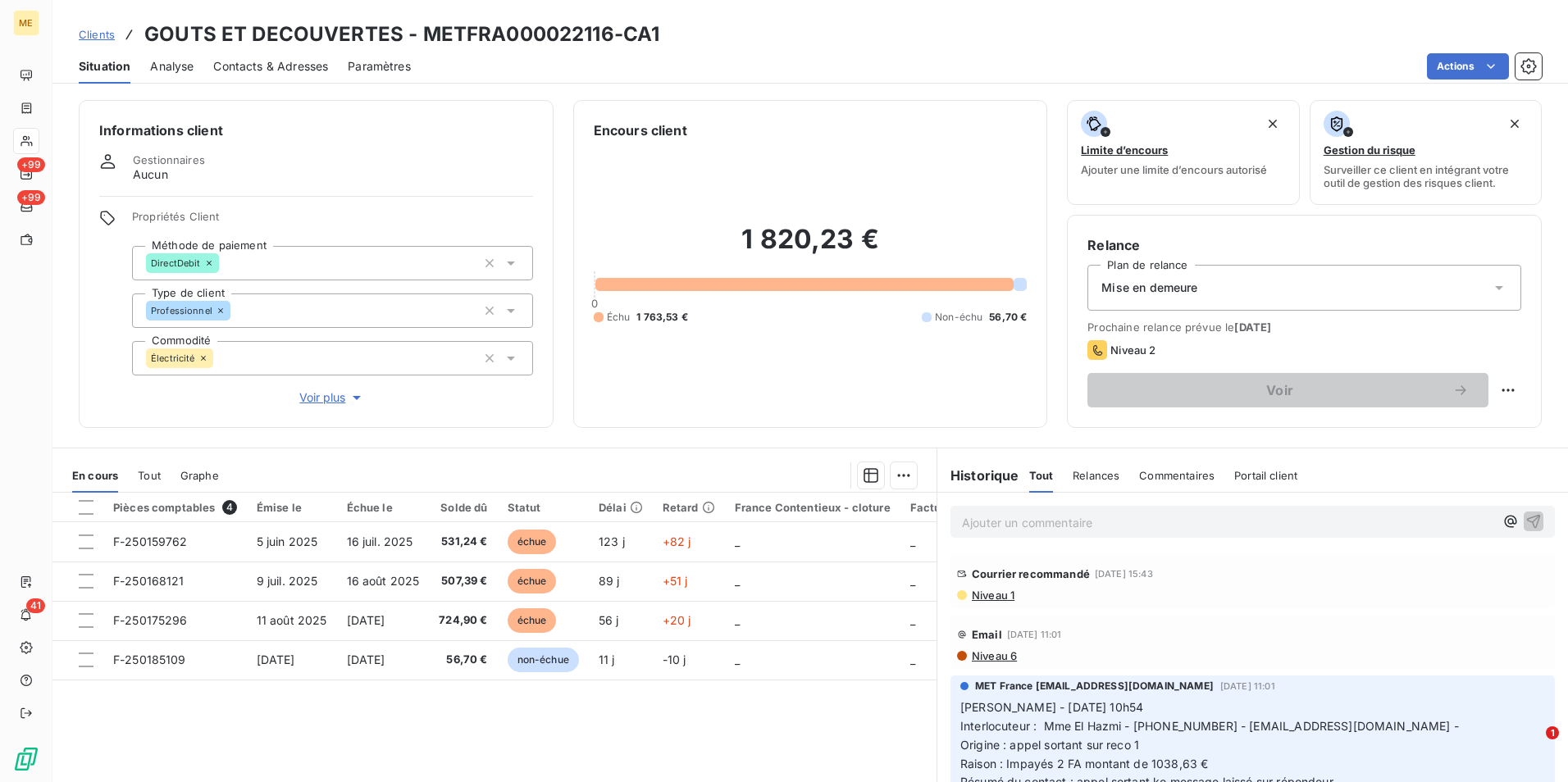
click at [169, 54] on div "Analyse" at bounding box center [172, 66] width 44 height 34
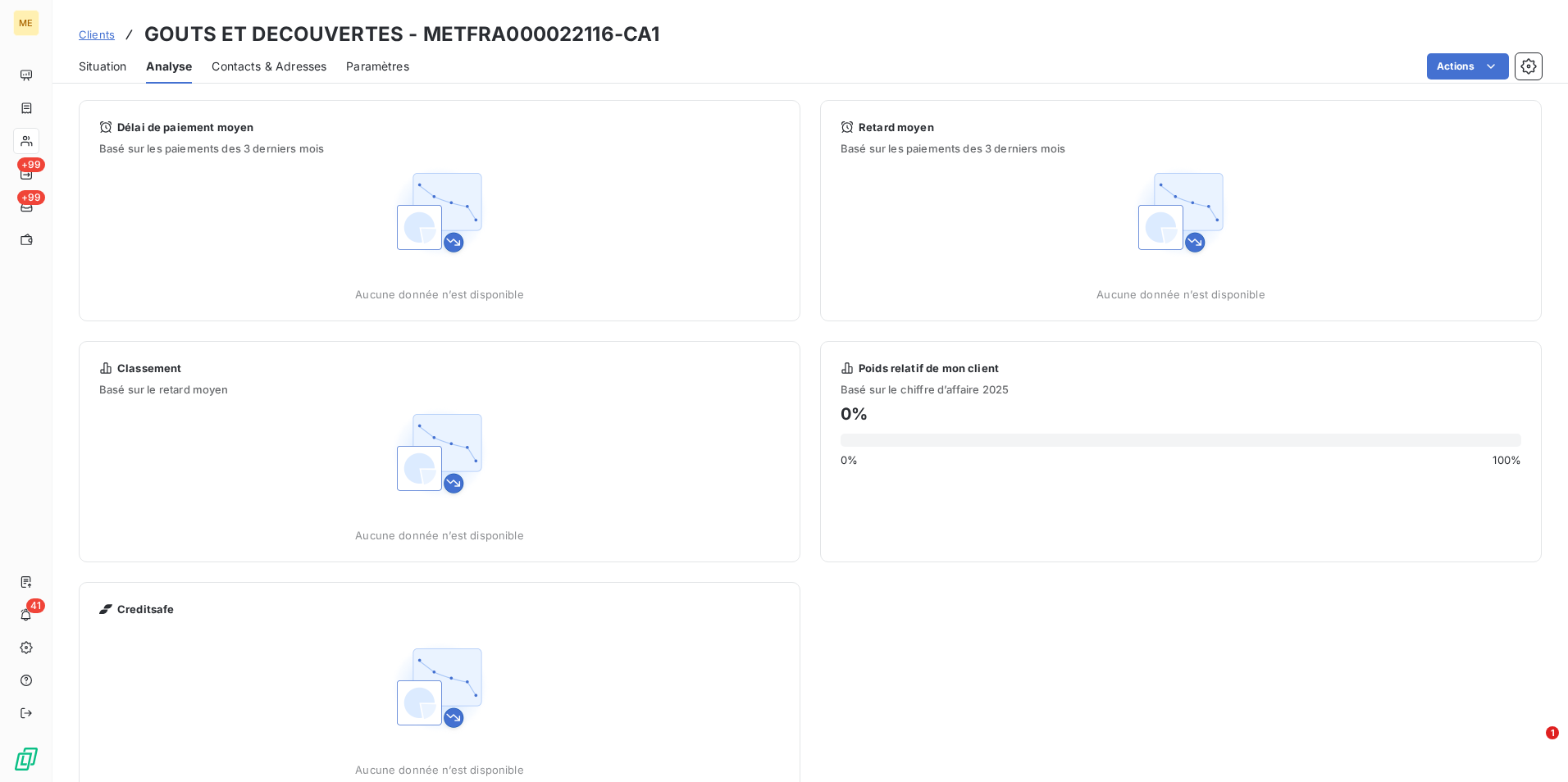
click at [237, 76] on div "Contacts & Adresses" at bounding box center [269, 66] width 115 height 34
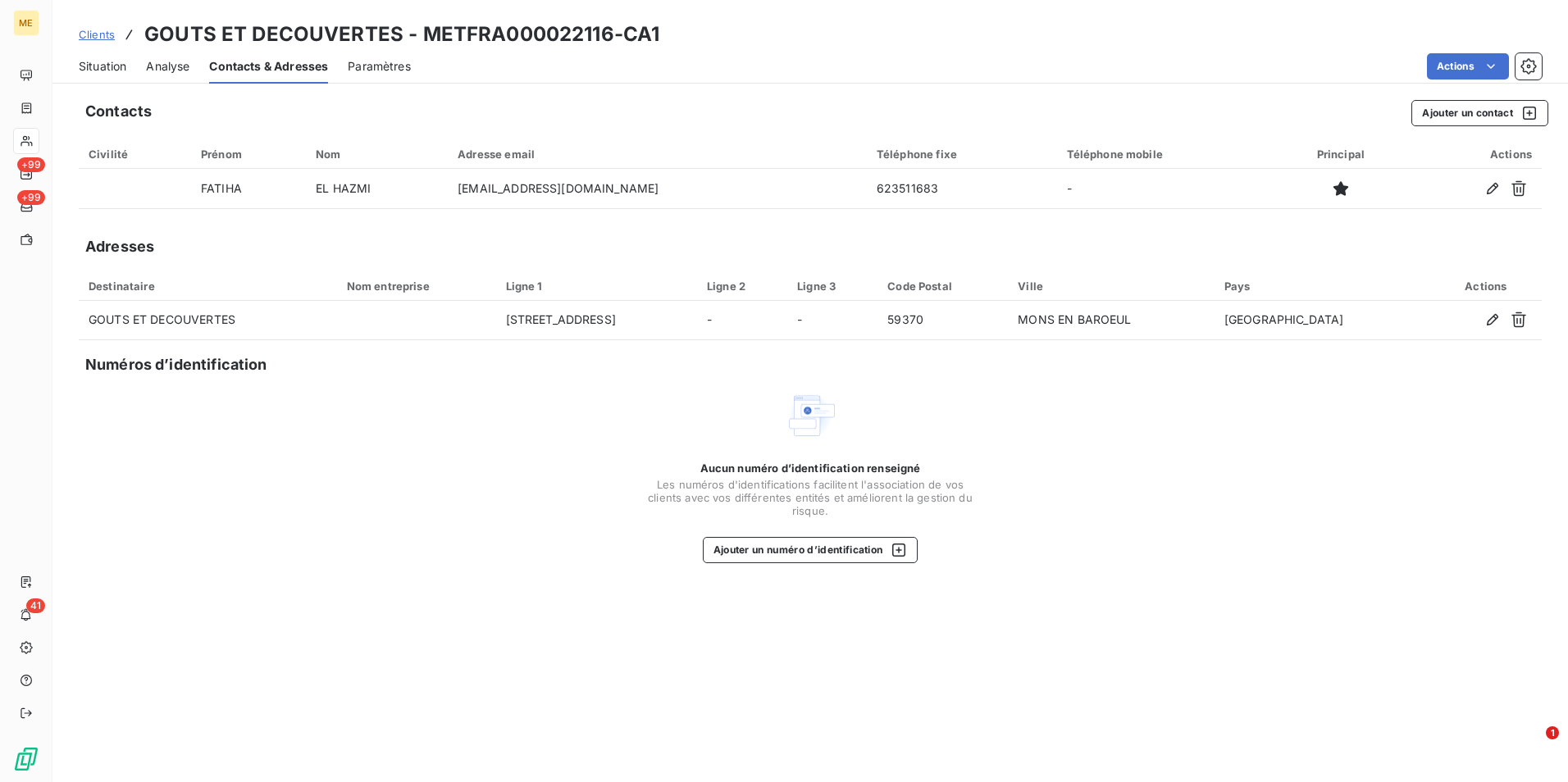
click at [100, 67] on span "Situation" at bounding box center [102, 66] width 47 height 16
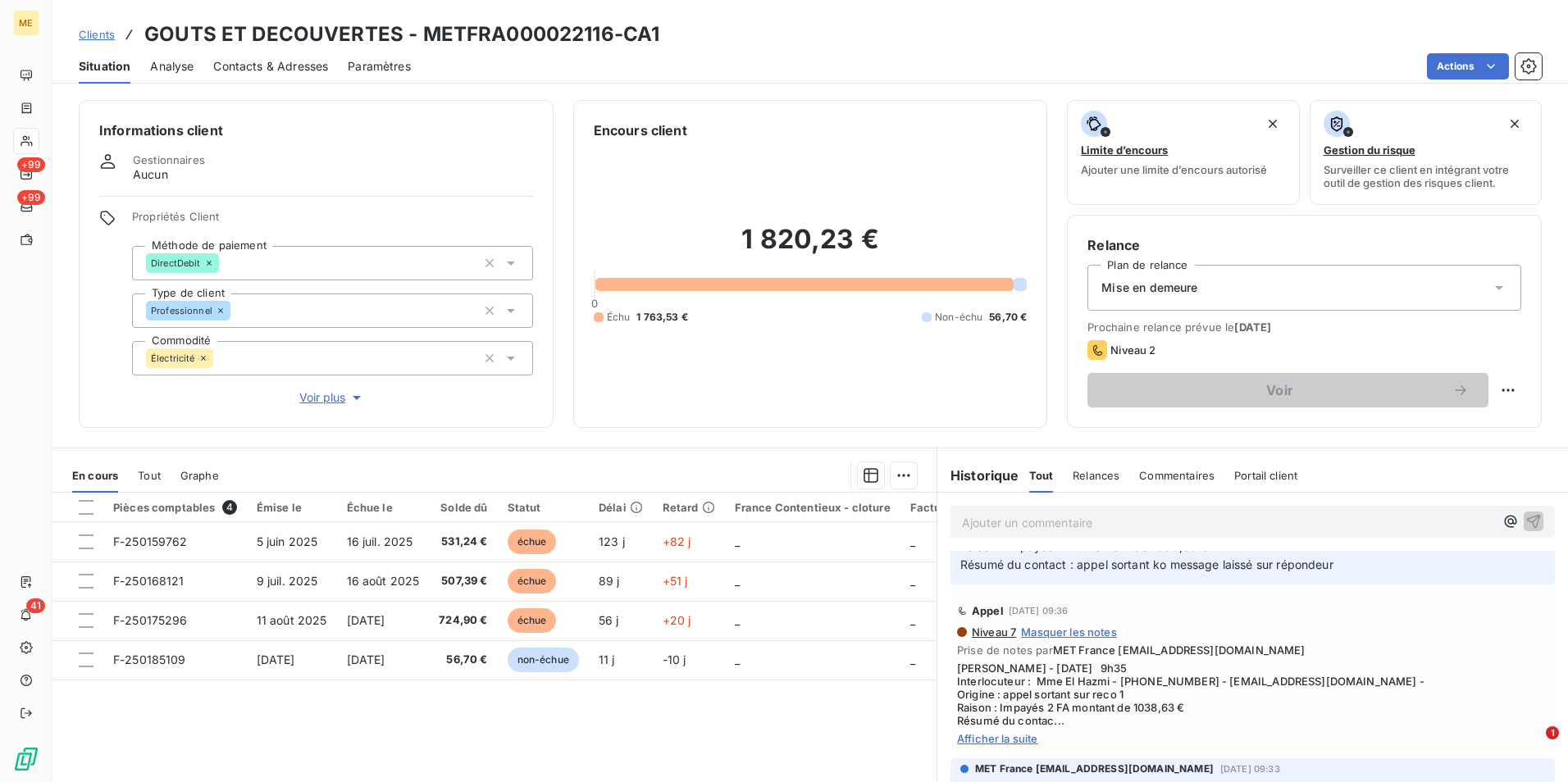
scroll to position [246, 0]
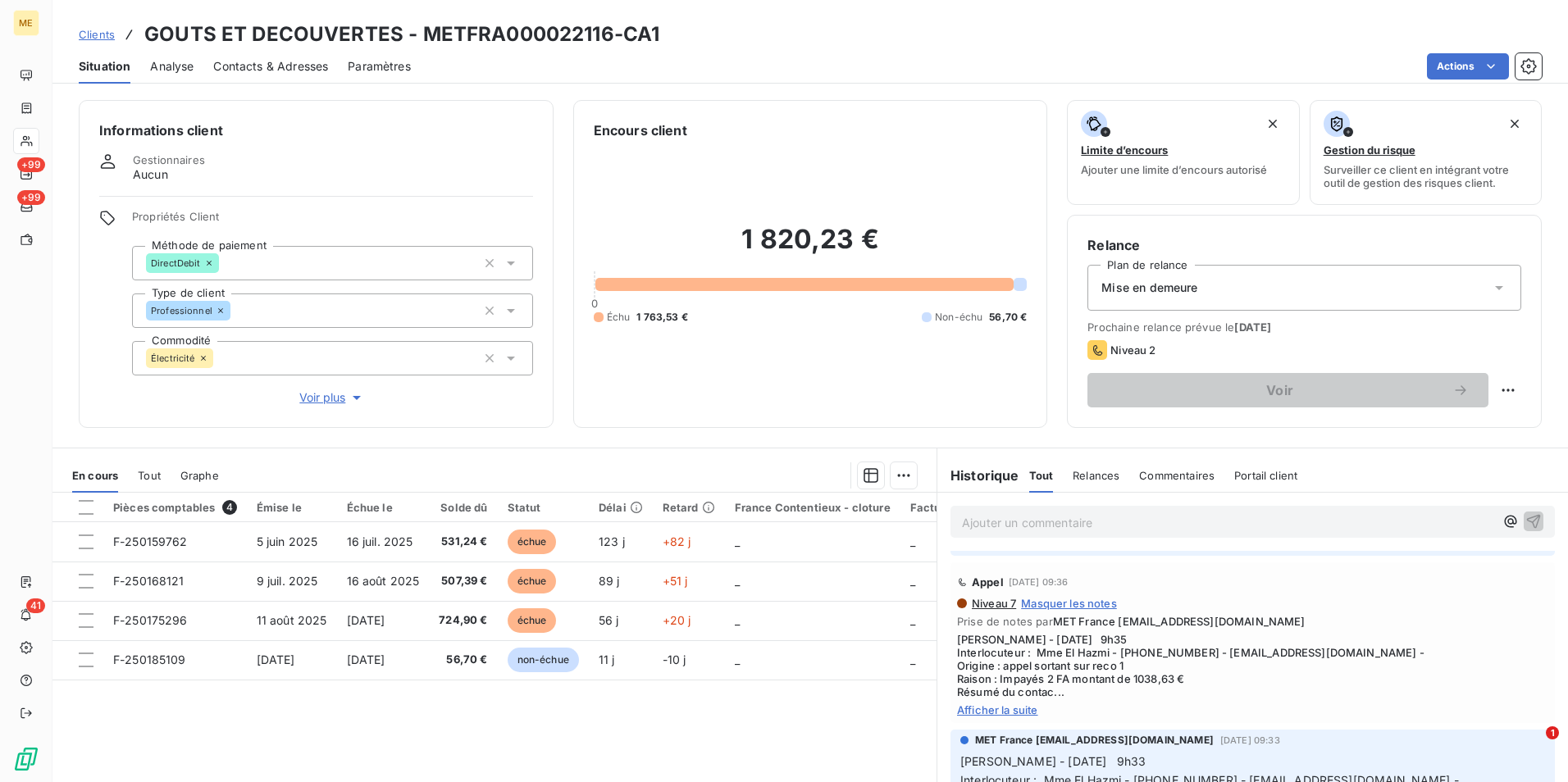
click at [1007, 712] on span "Afficher la suite" at bounding box center [1253, 709] width 591 height 13
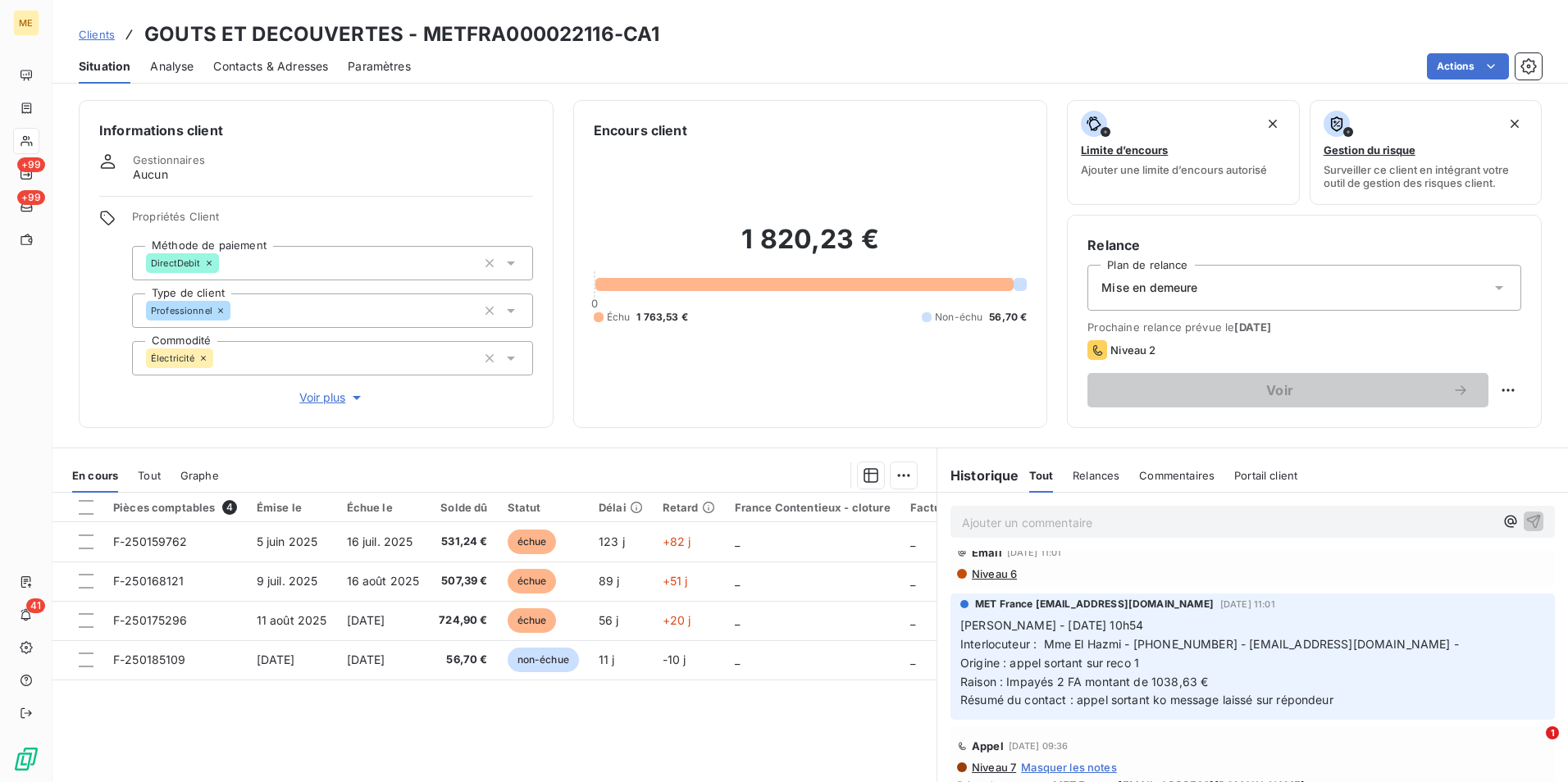
scroll to position [0, 0]
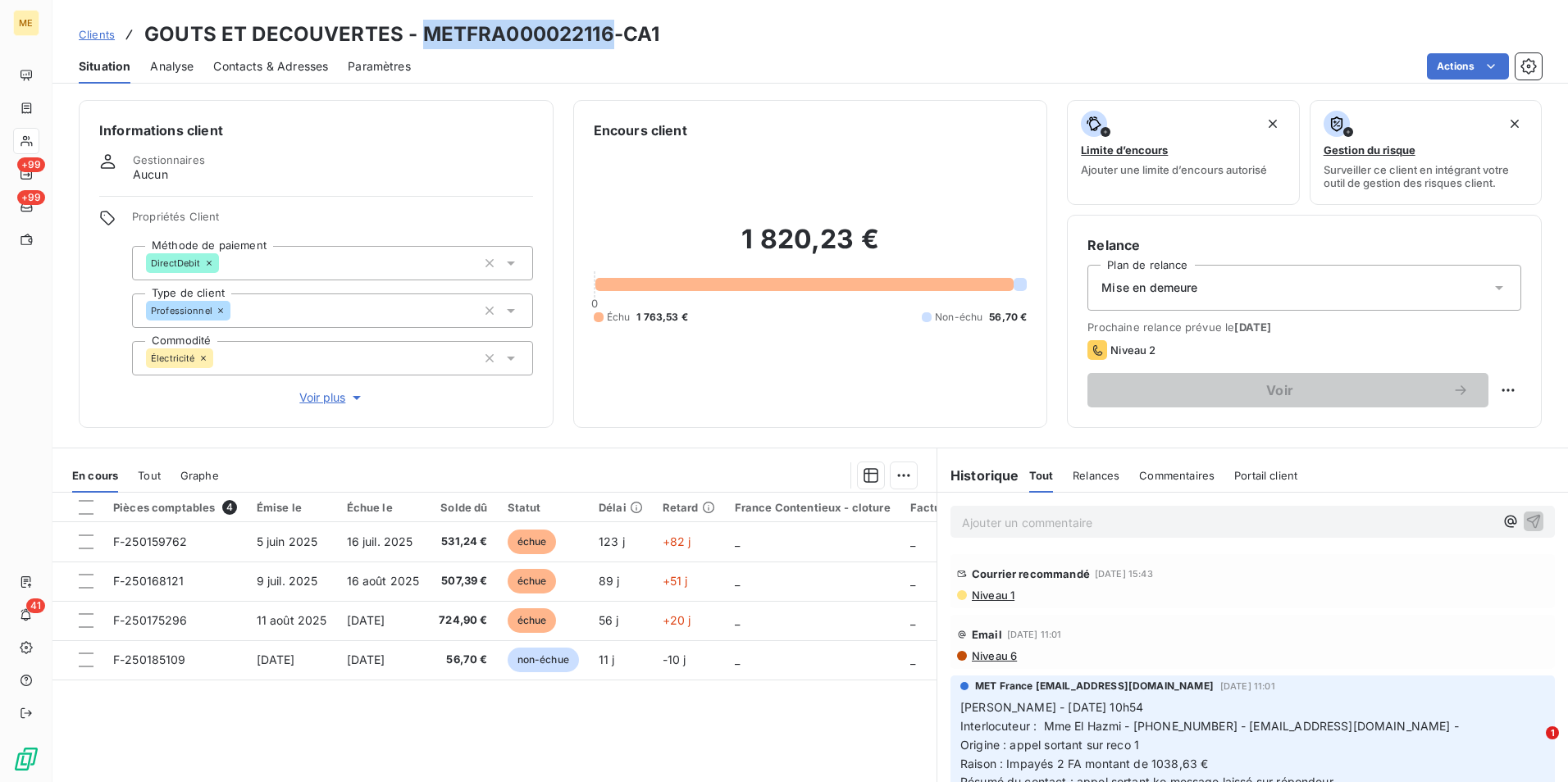
drag, startPoint x: 608, startPoint y: 40, endPoint x: 423, endPoint y: 43, distance: 185.0
click at [423, 43] on h3 "GOUTS ET DECOUVERTES - METFRA000022116-CA1" at bounding box center [401, 34] width 515 height 29
copy h3 "METFRA000022116"
click at [346, 401] on span "Voir plus" at bounding box center [332, 397] width 65 height 16
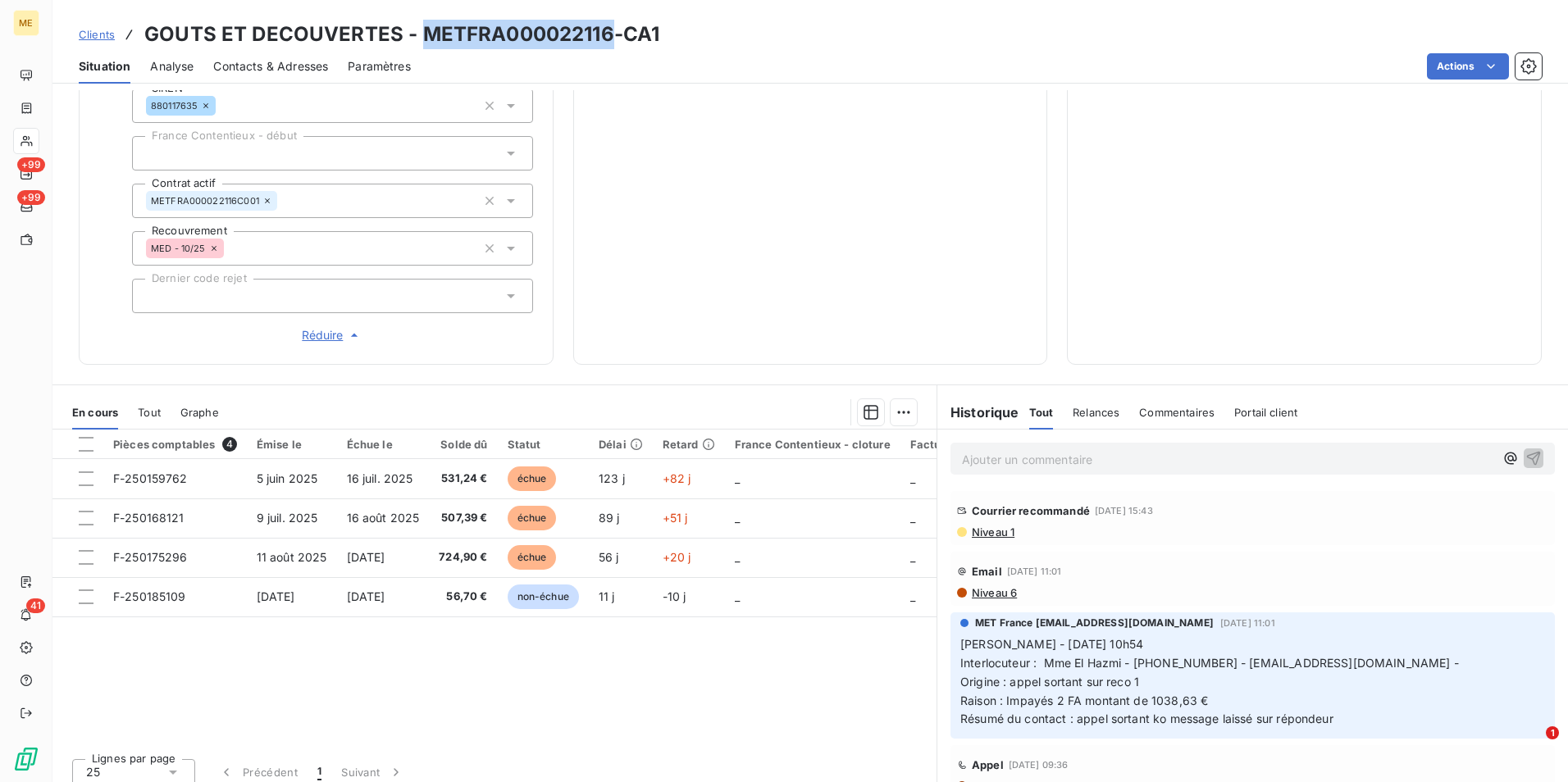
scroll to position [503, 0]
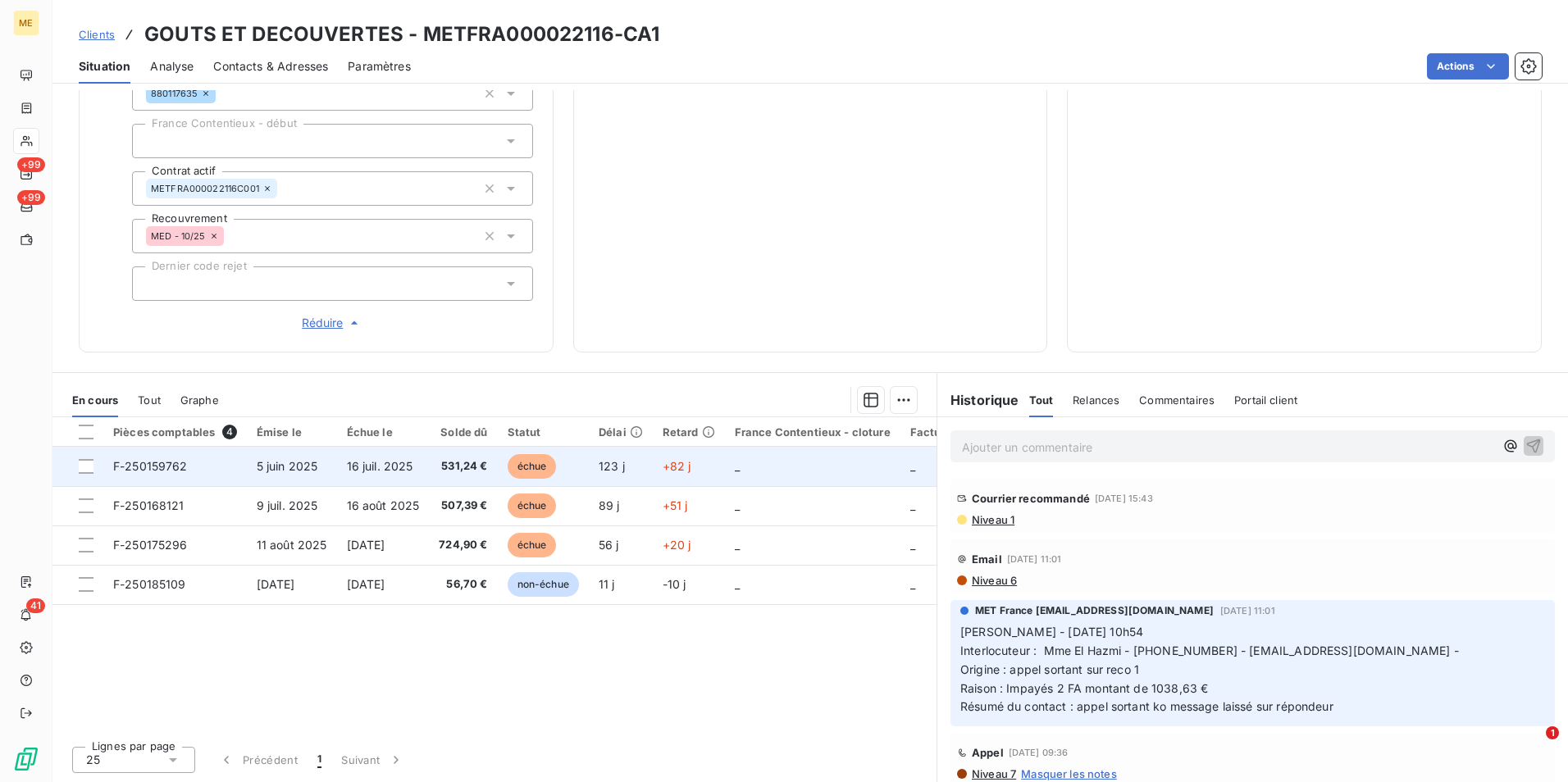
click at [337, 471] on td "5 juin 2025" at bounding box center [291, 467] width 90 height 40
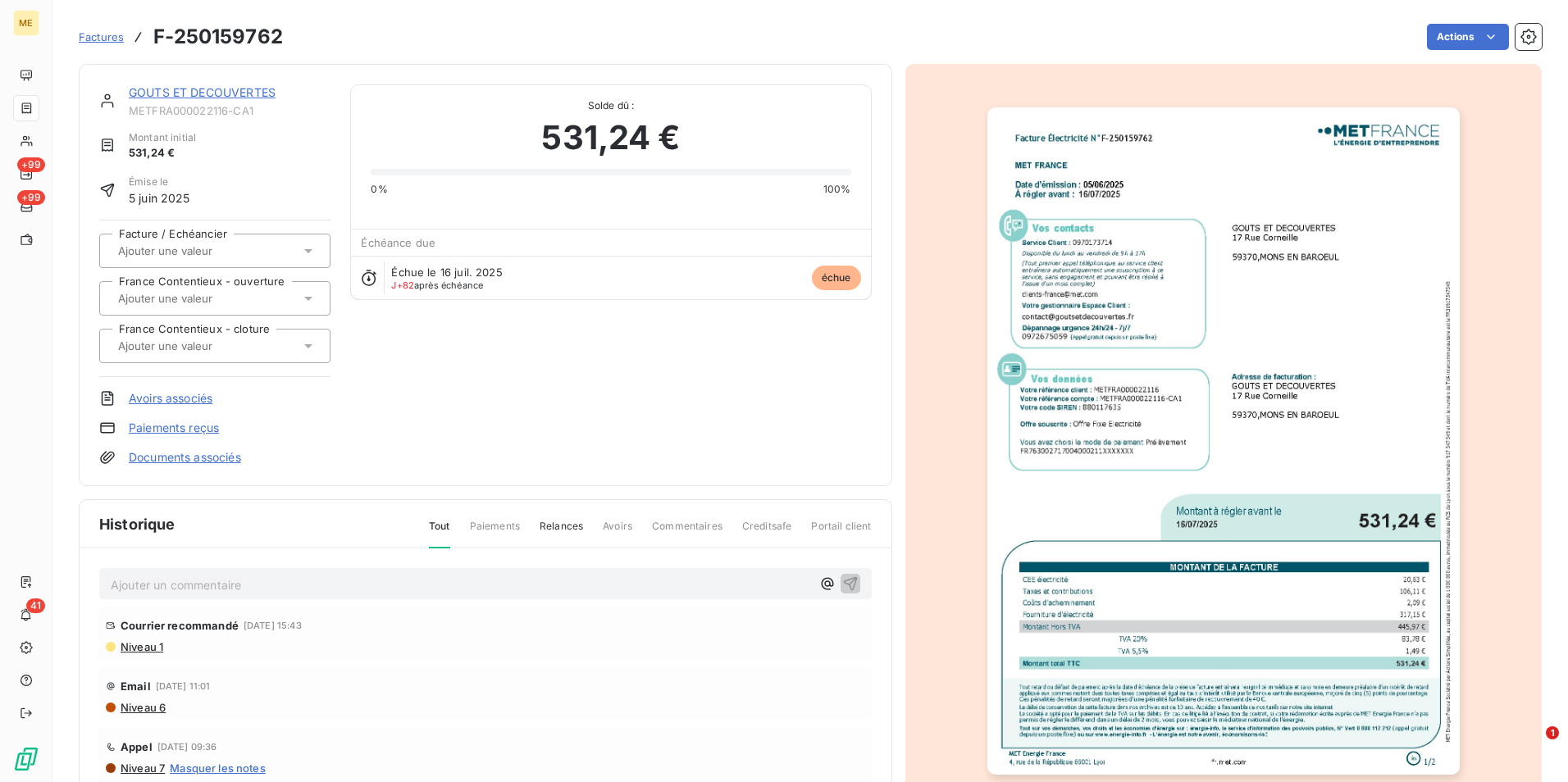
click at [1163, 478] on img "button" at bounding box center [1223, 441] width 472 height 668
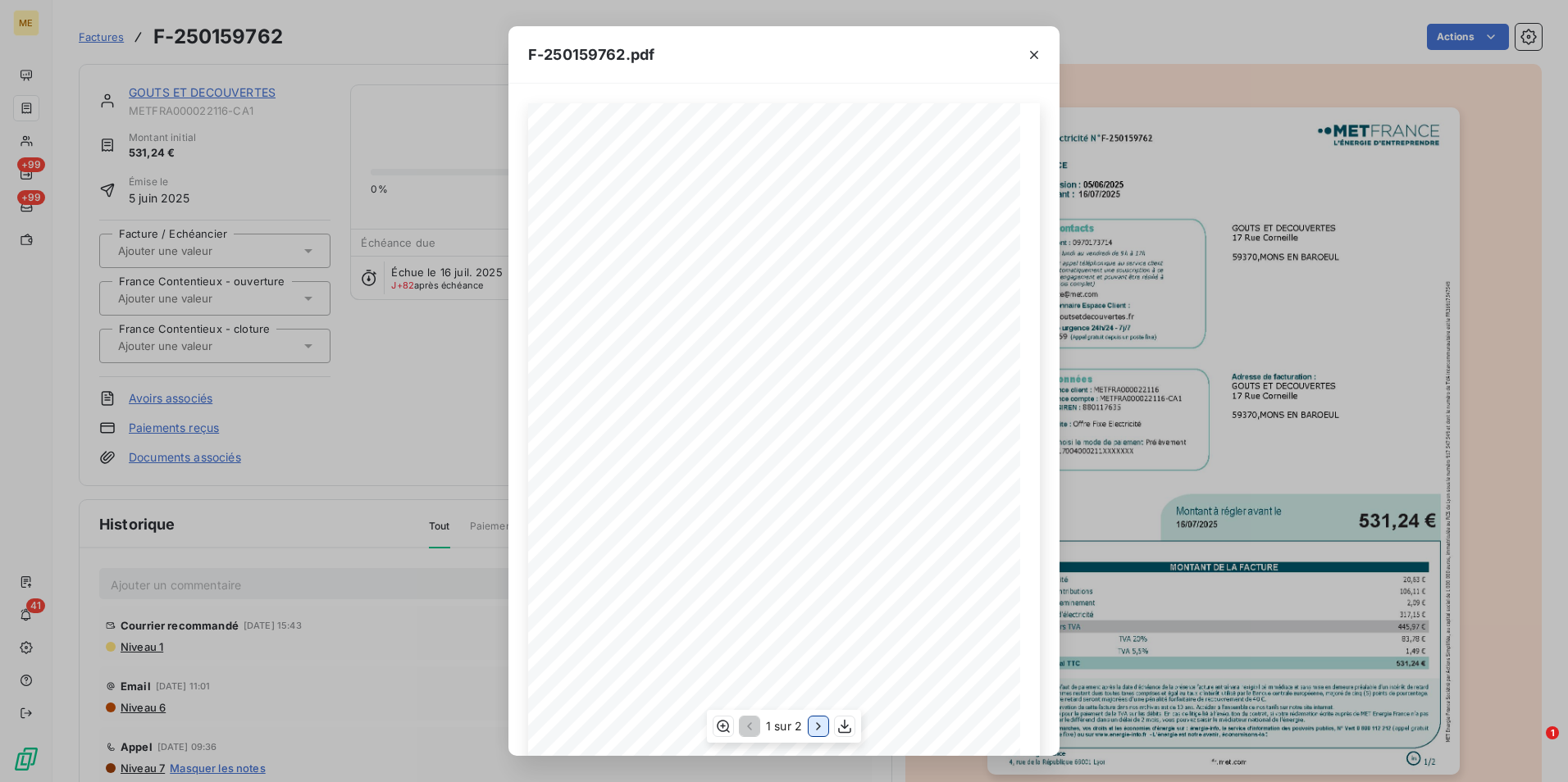
click at [818, 724] on icon "button" at bounding box center [818, 726] width 16 height 16
click at [221, 351] on div "F-250159762.pdf Facture Électricité N° F-250159762 MET Energie France 4, rue de…" at bounding box center [784, 391] width 1568 height 782
click at [1041, 55] on icon "button" at bounding box center [1033, 54] width 16 height 16
click at [1031, 52] on icon "button" at bounding box center [1034, 55] width 9 height 9
click at [1044, 48] on div at bounding box center [1033, 55] width 51 height 57
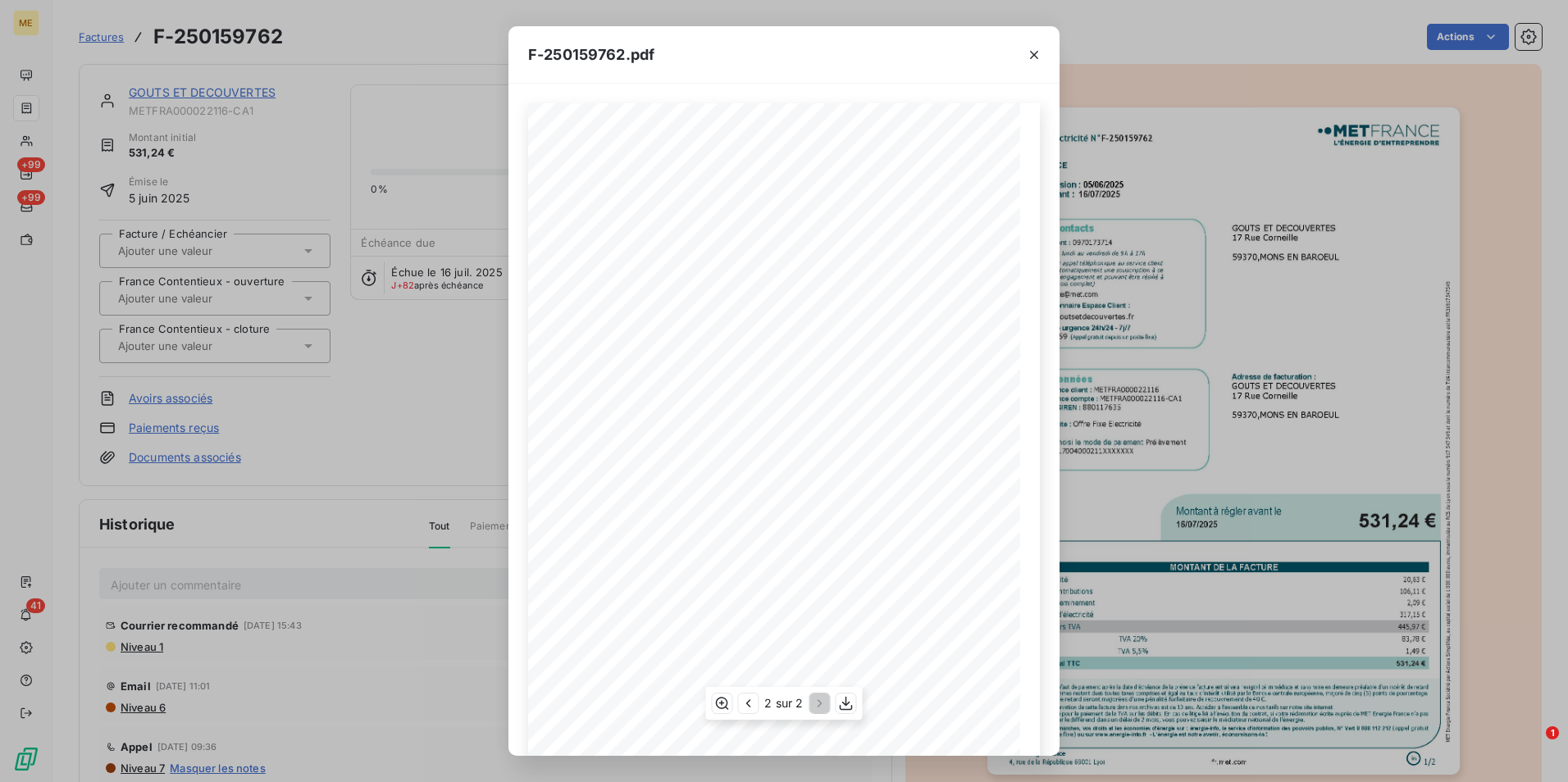
click at [1040, 48] on div at bounding box center [1033, 55] width 51 height 57
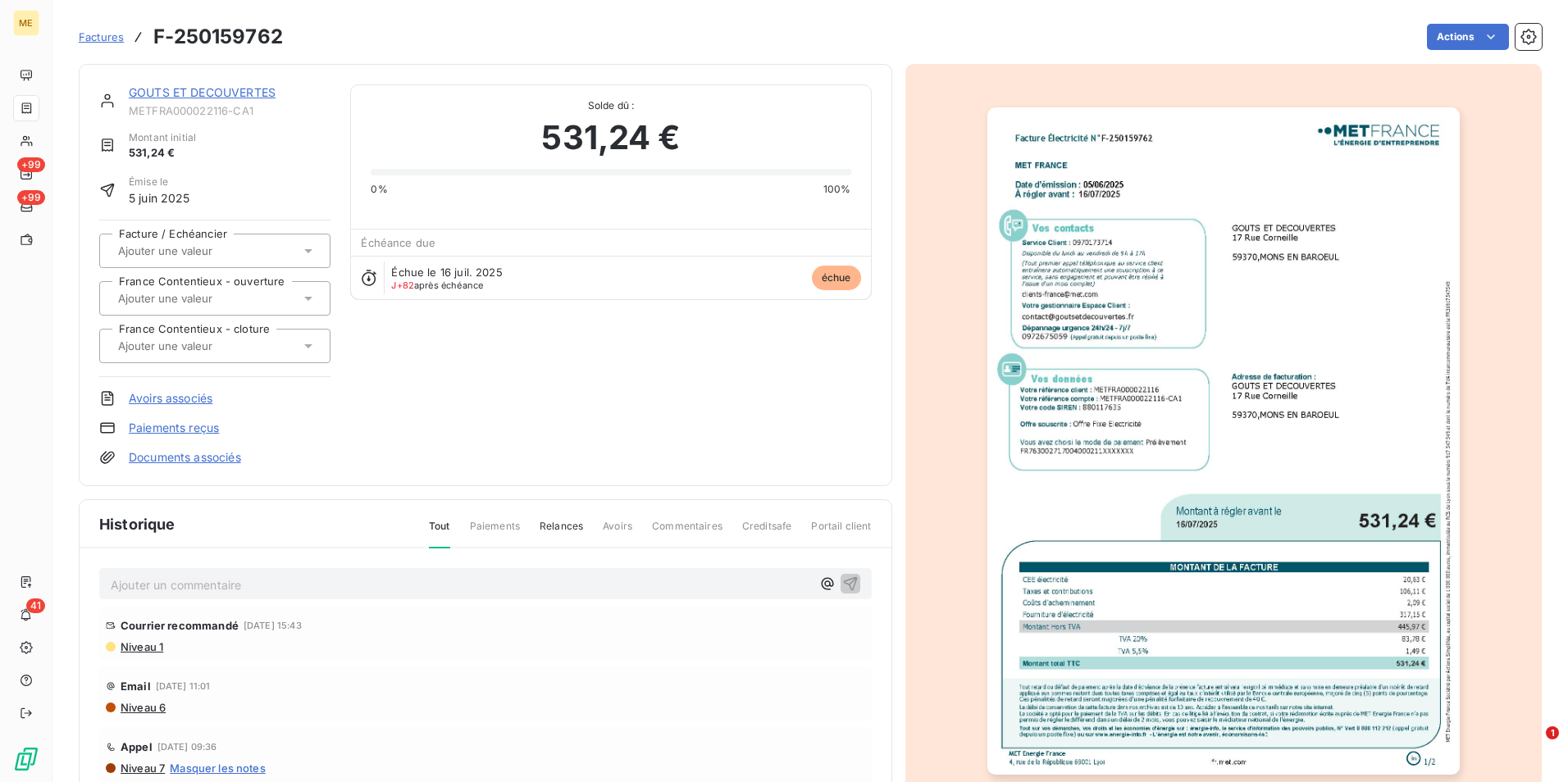
drag, startPoint x: 237, startPoint y: 388, endPoint x: 226, endPoint y: 365, distance: 25.5
click at [237, 388] on div "GOUTS ET DECOUVERTES METFRA000022116-CA1 Montant initial 531,24 € Émise le 5 ju…" at bounding box center [214, 275] width 231 height 382
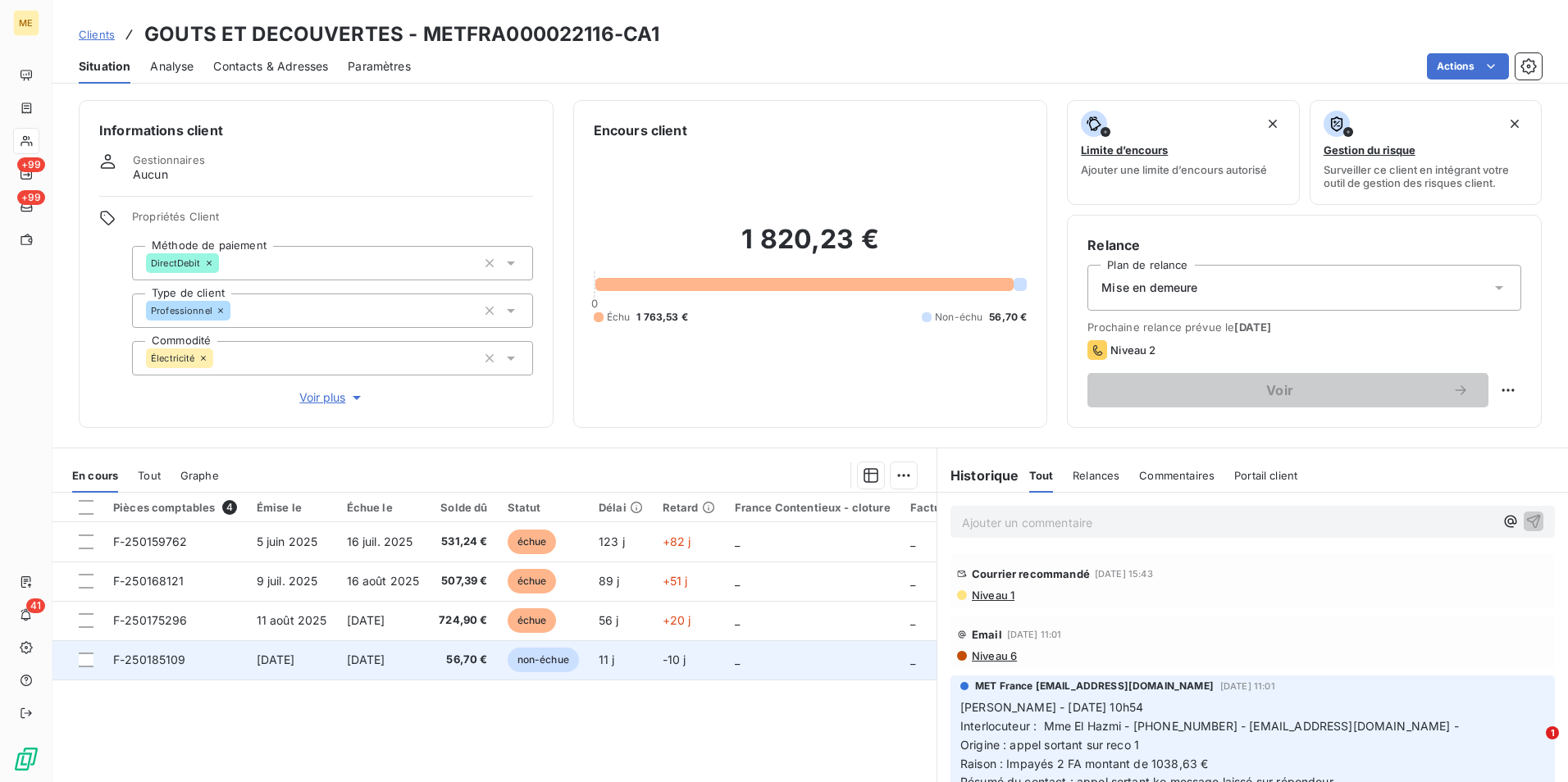
click at [385, 675] on td "16 oct. 2025" at bounding box center [383, 660] width 93 height 40
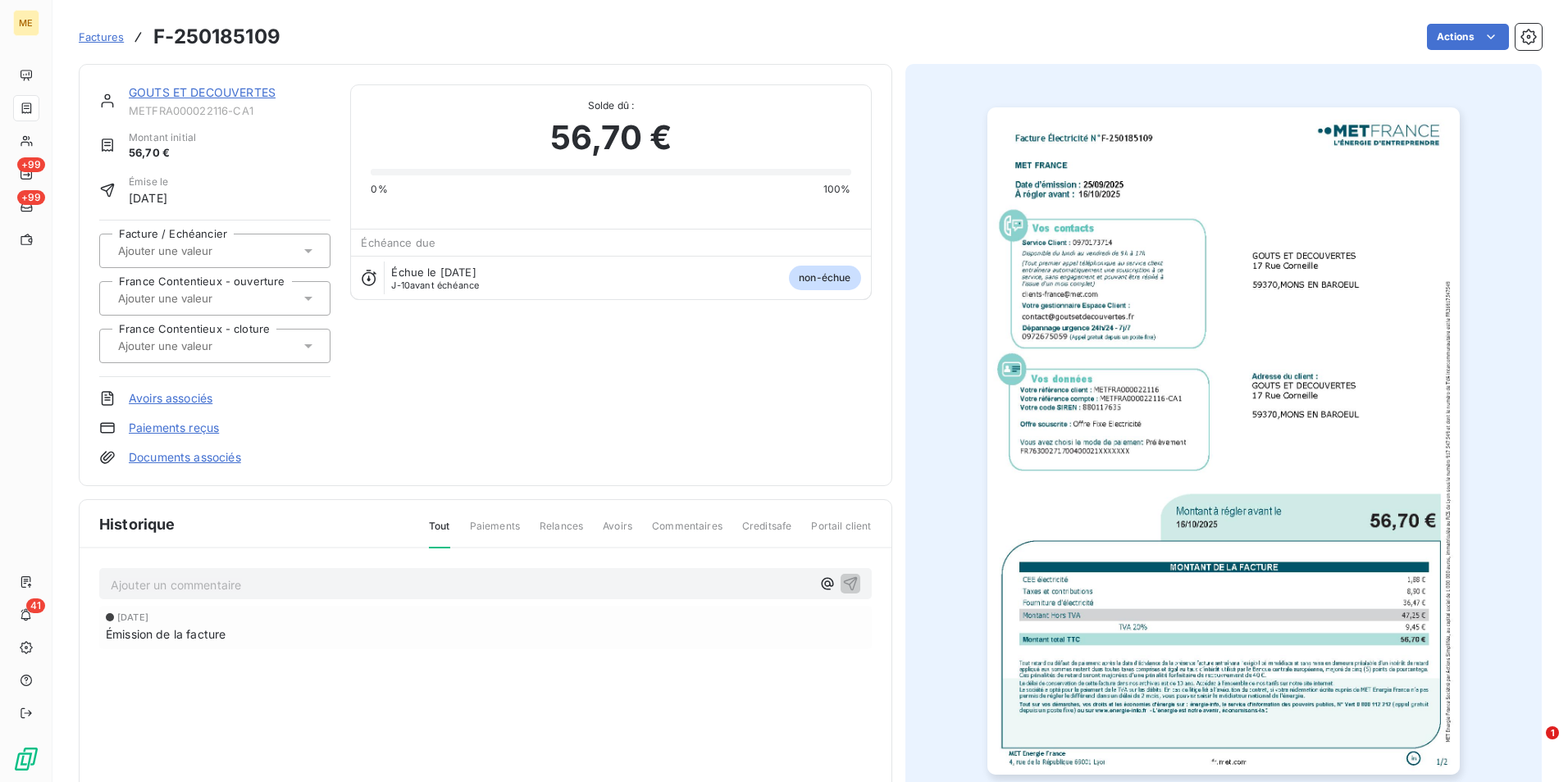
click at [1144, 419] on img "button" at bounding box center [1223, 441] width 472 height 668
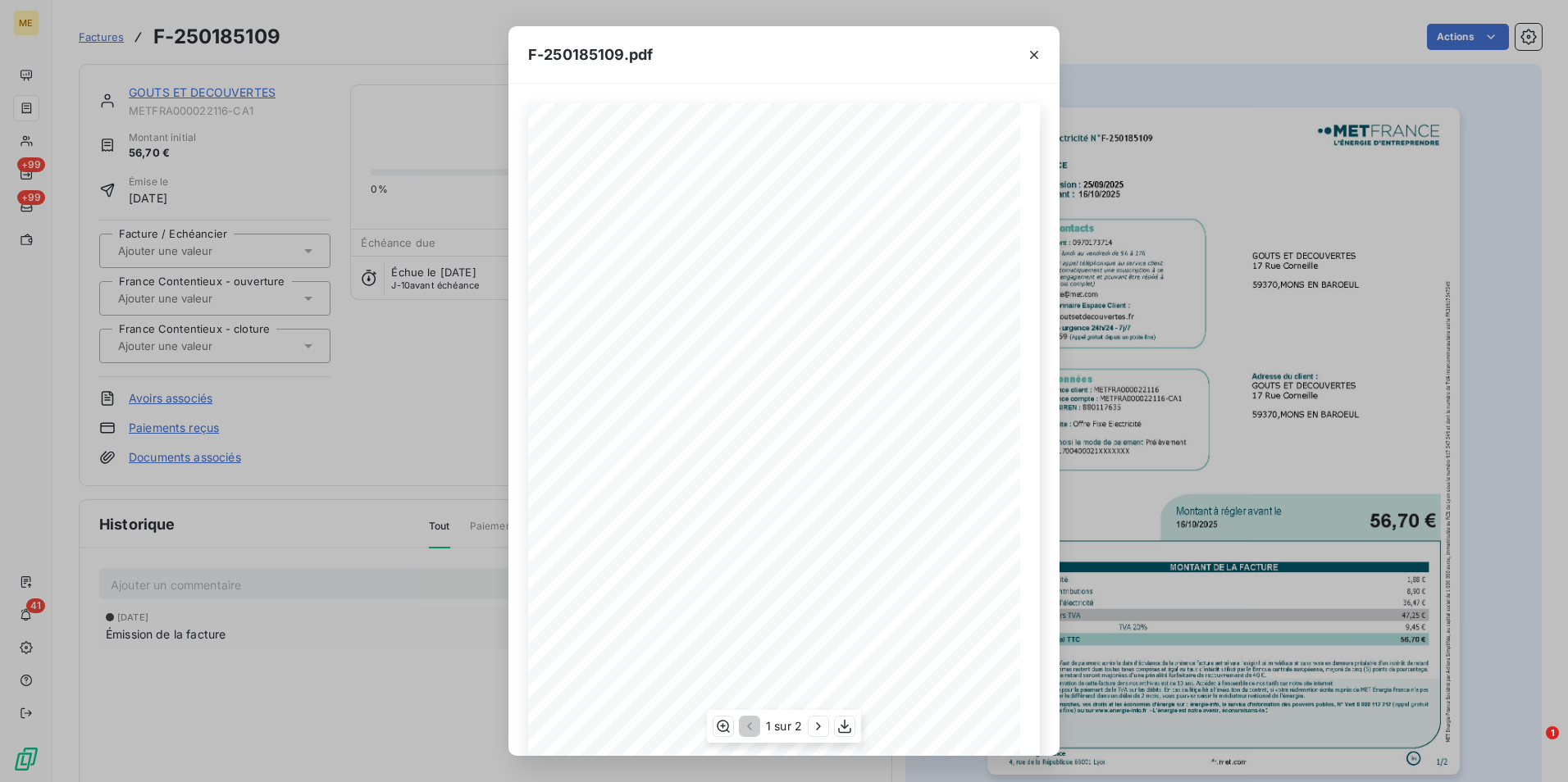
scroll to position [83, 0]
click at [812, 726] on icon "button" at bounding box center [818, 726] width 16 height 16
click at [290, 414] on div "F-250185109.pdf Facture Électricité N° F-250185109 MET Energie France 4, rue de…" at bounding box center [784, 391] width 1568 height 782
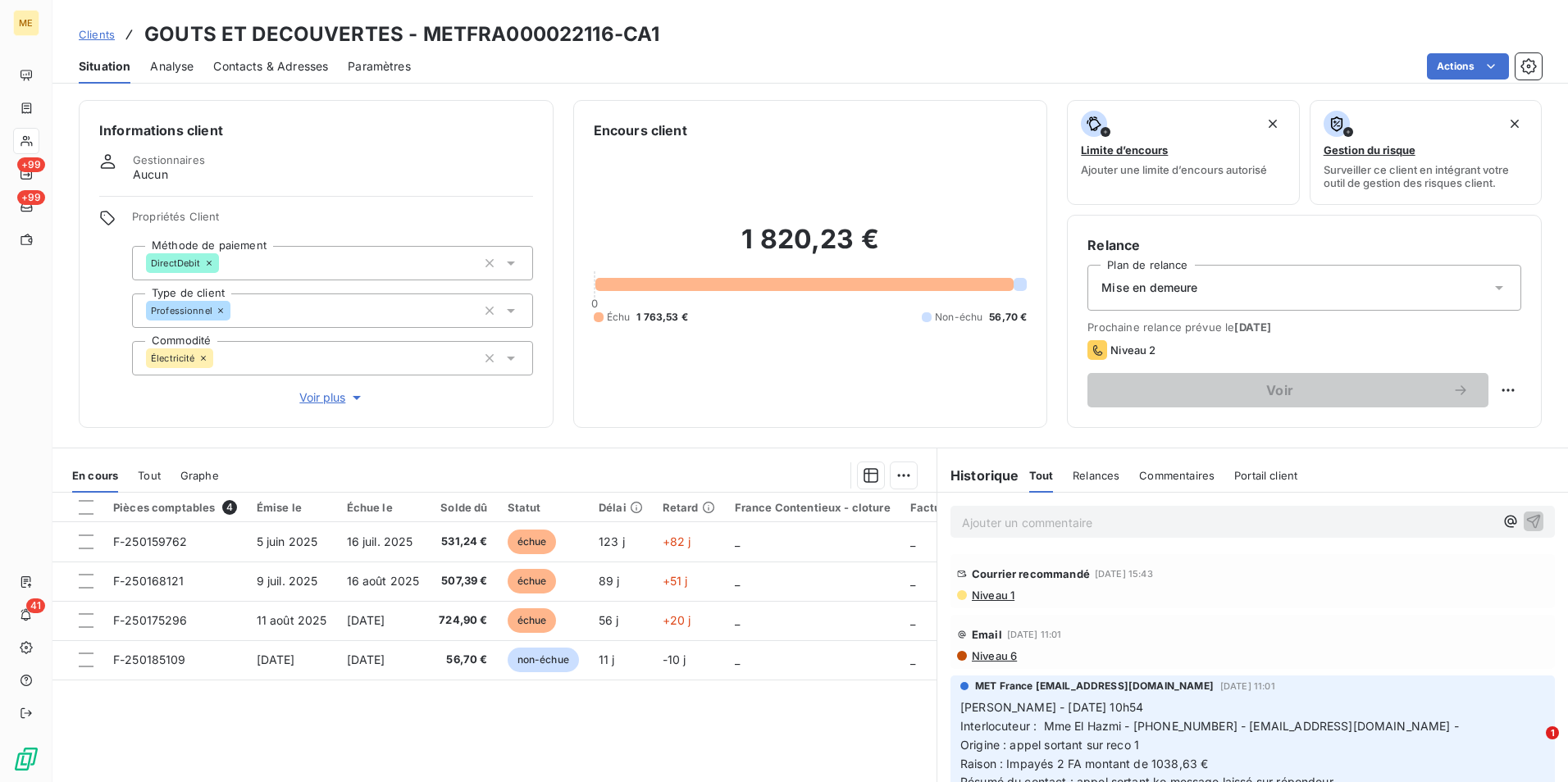
click at [107, 33] on span "Clients" at bounding box center [97, 34] width 36 height 13
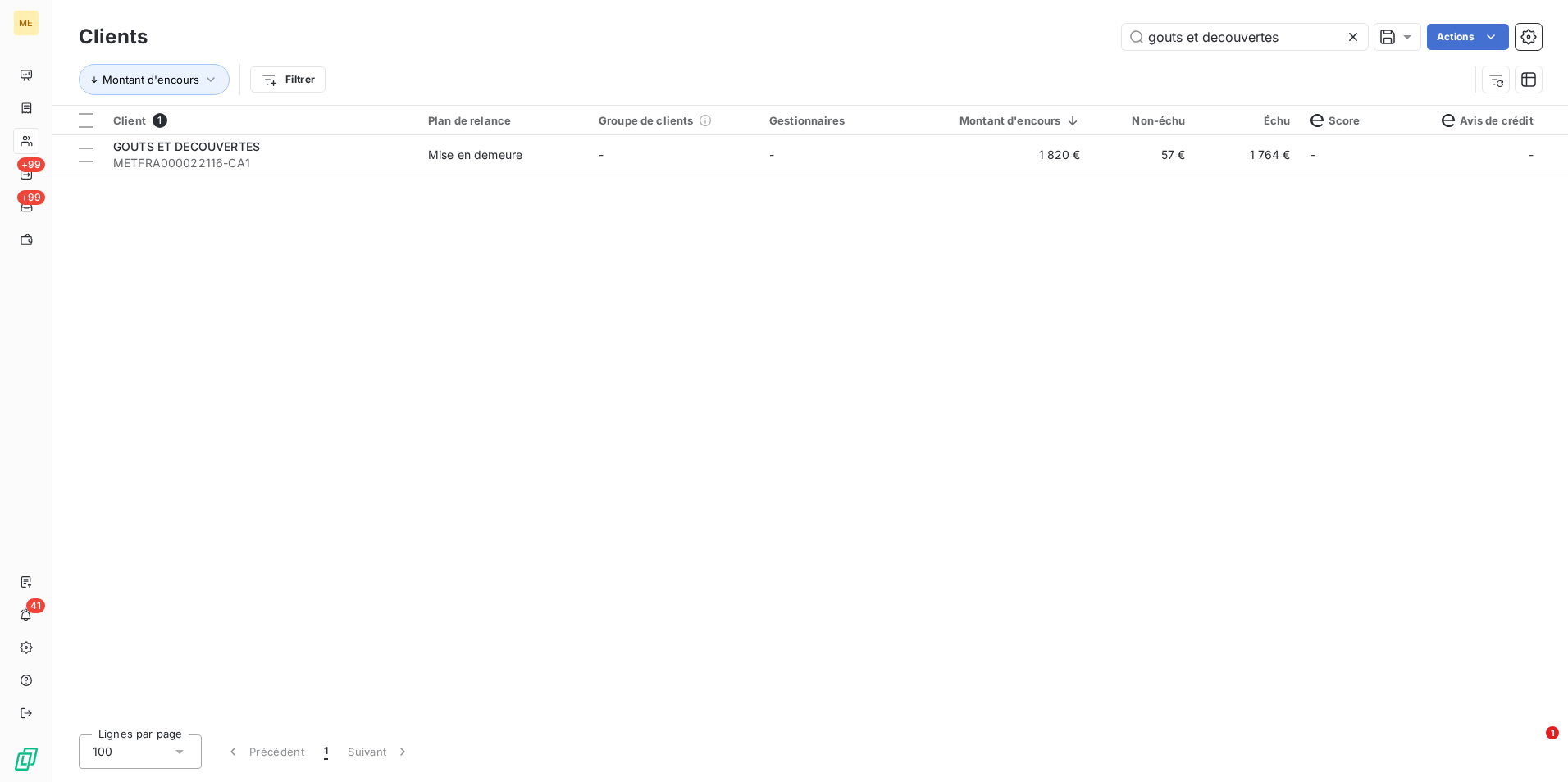
click at [1363, 35] on div at bounding box center [1356, 37] width 23 height 27
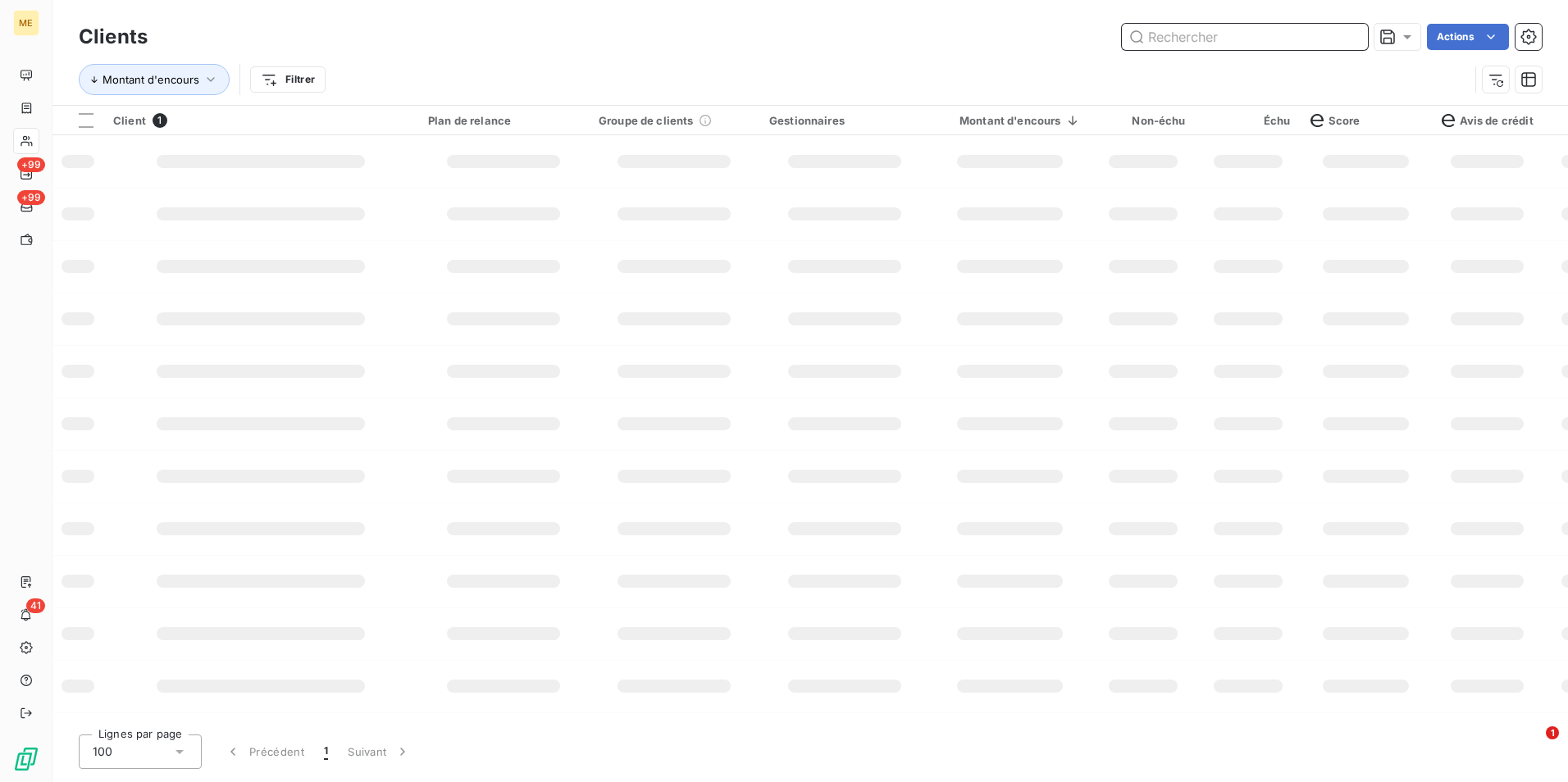
click at [1344, 30] on input "text" at bounding box center [1245, 37] width 246 height 27
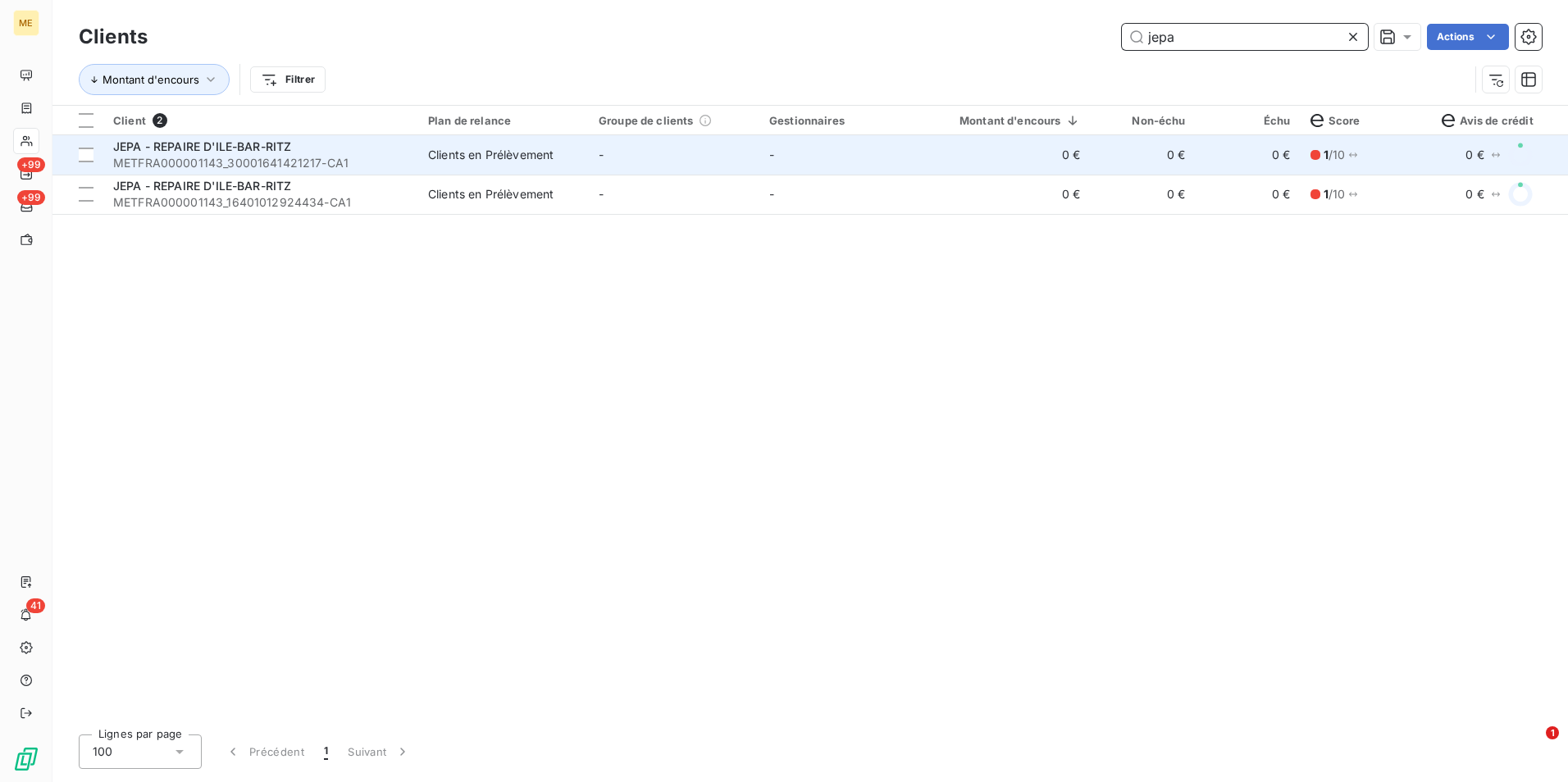
type input "jepa"
click at [156, 151] on span "JEPA - REPAIRE D'ILE-BAR-RITZ" at bounding box center [202, 146] width 178 height 14
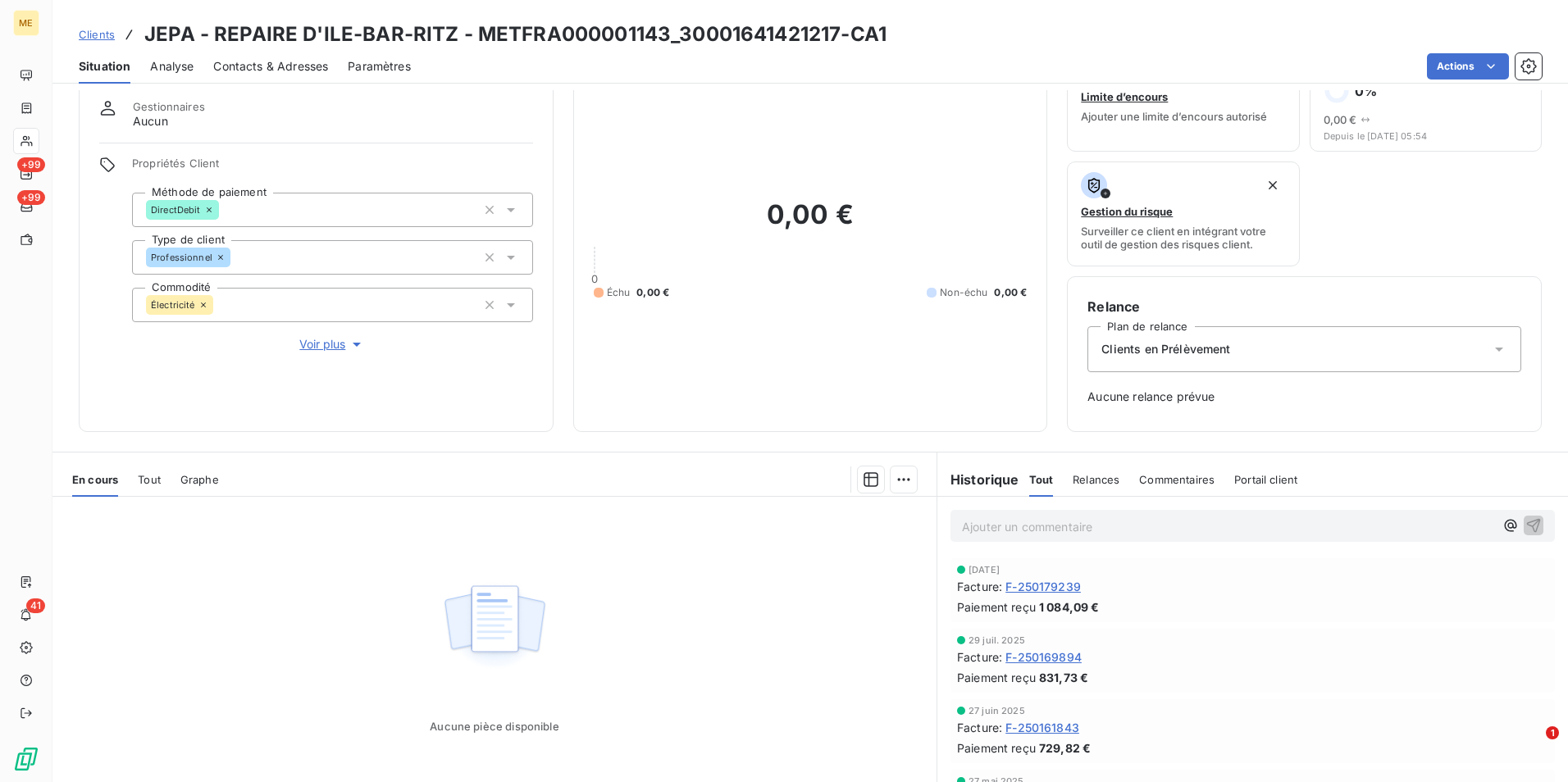
scroll to position [82, 0]
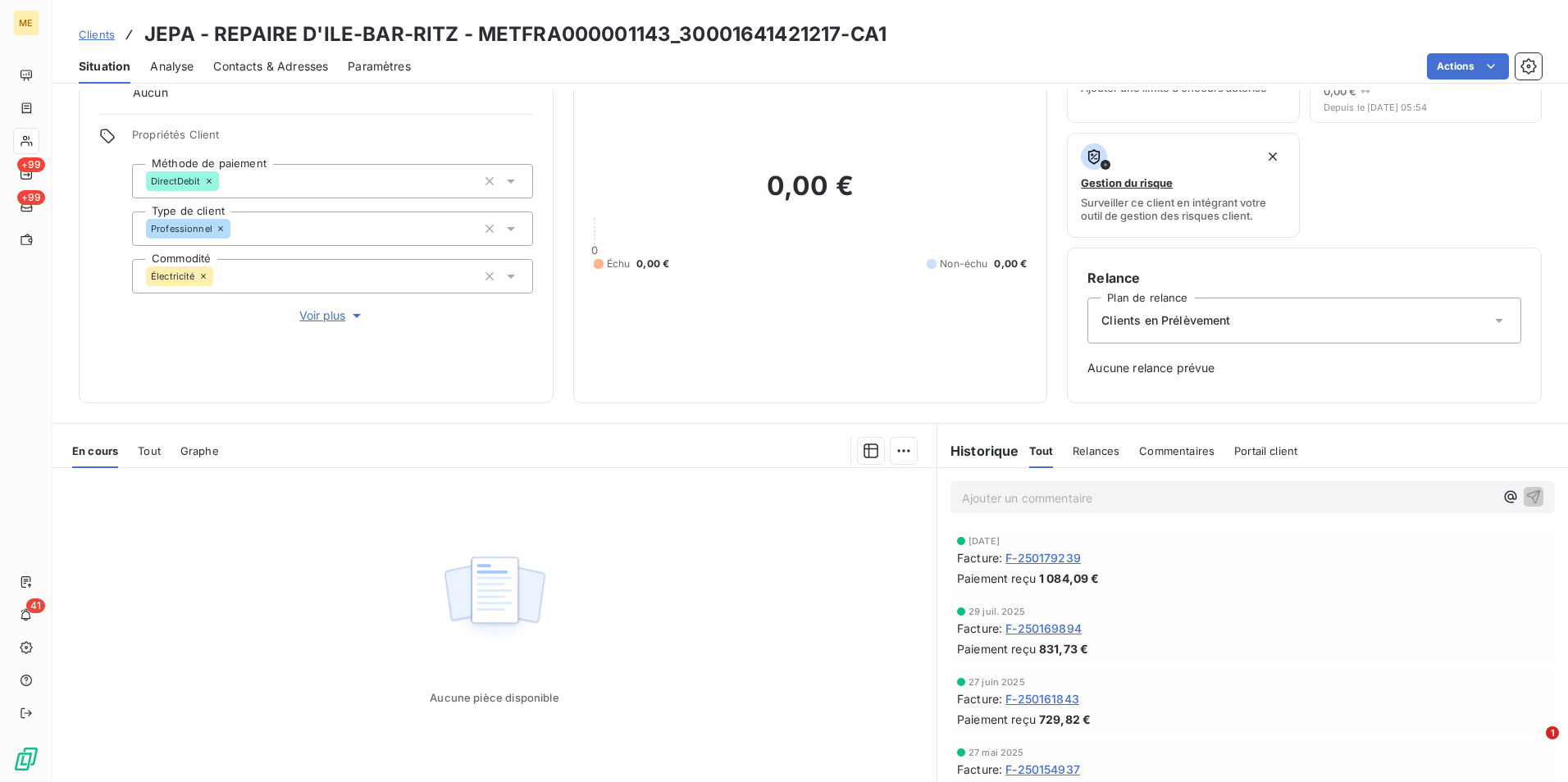
click at [308, 68] on span "Contacts & Adresses" at bounding box center [271, 66] width 115 height 16
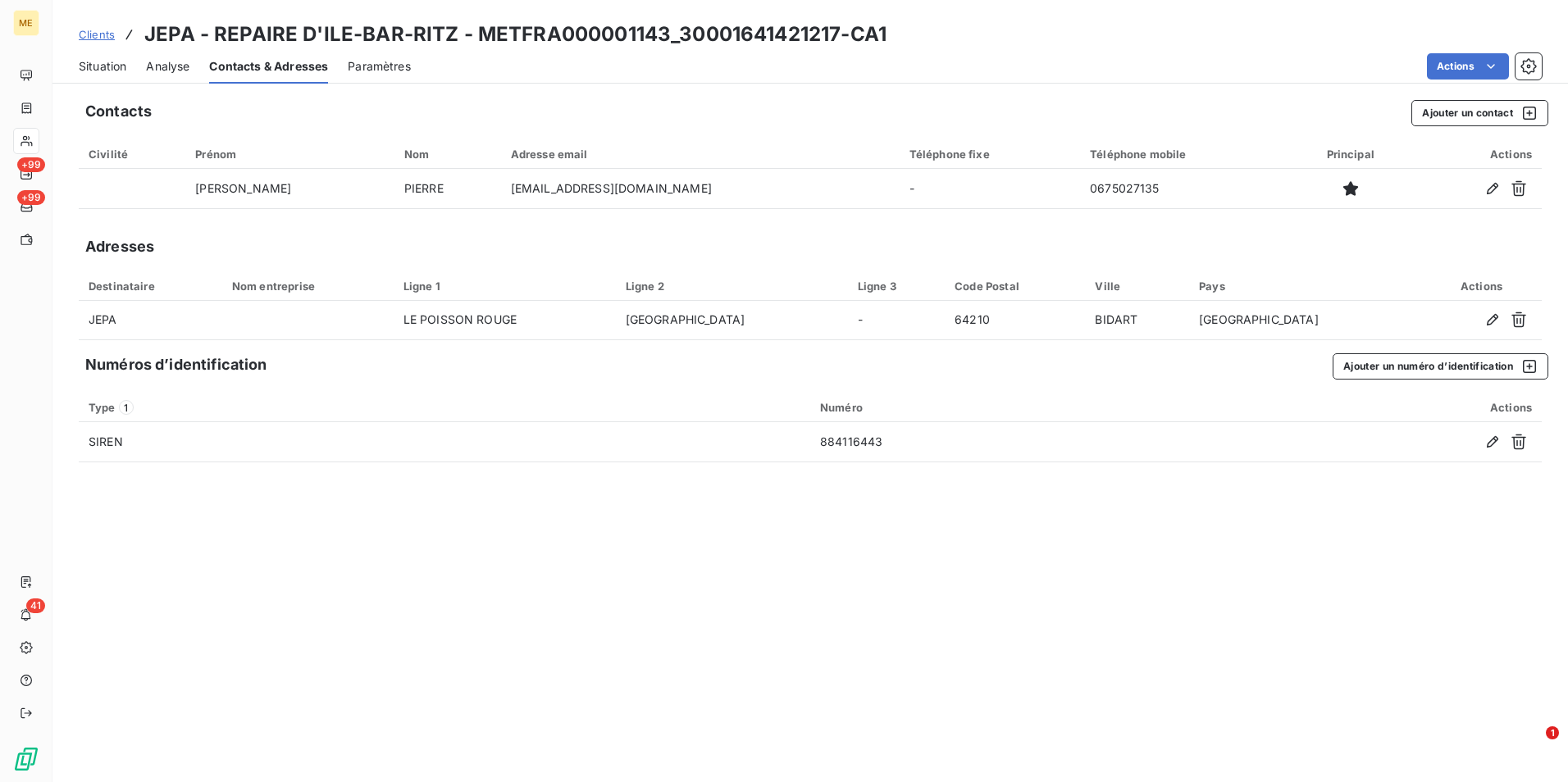
click at [95, 72] on span "Situation" at bounding box center [102, 66] width 47 height 16
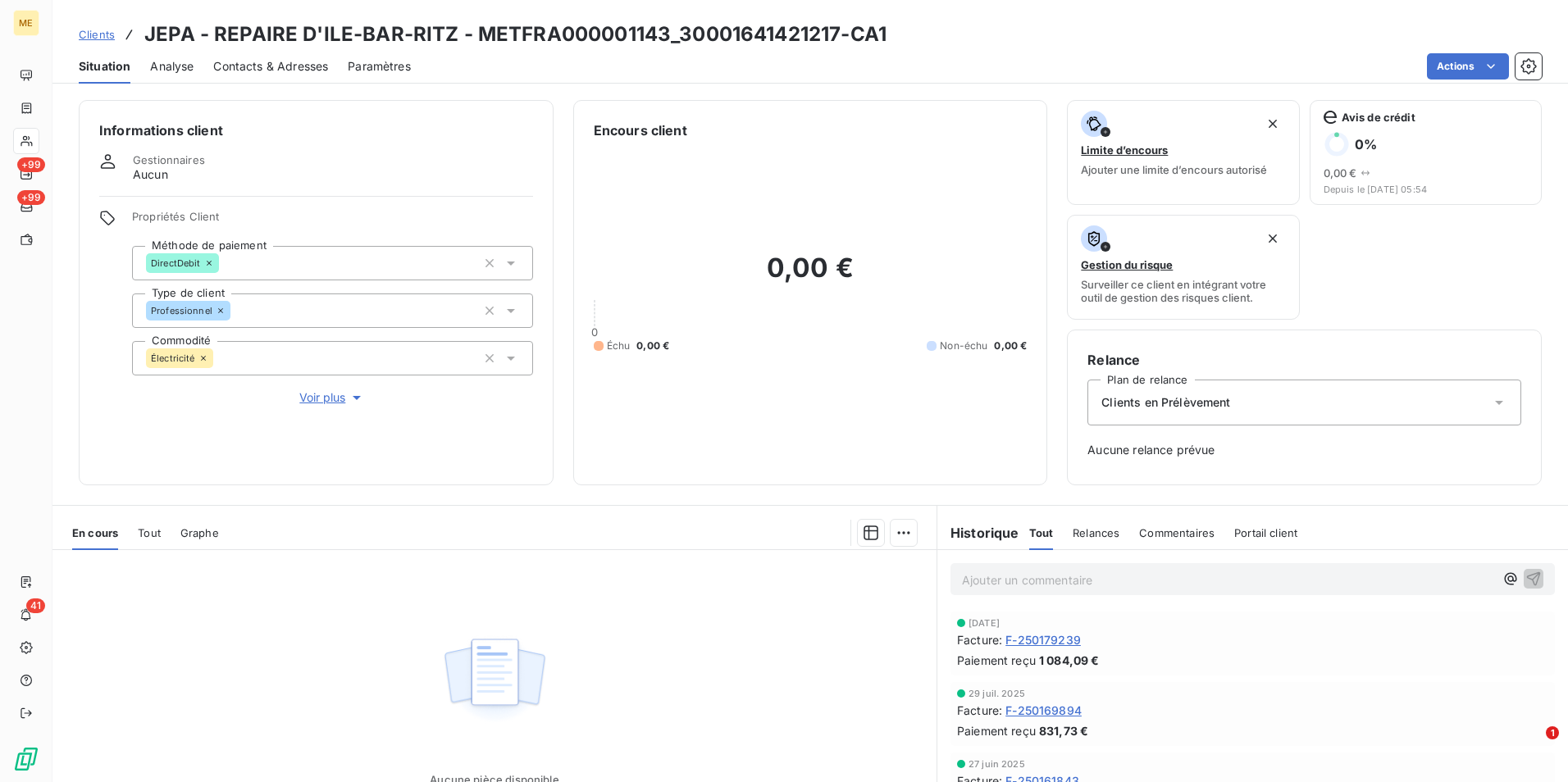
click at [312, 400] on span "Voir plus" at bounding box center [332, 397] width 65 height 16
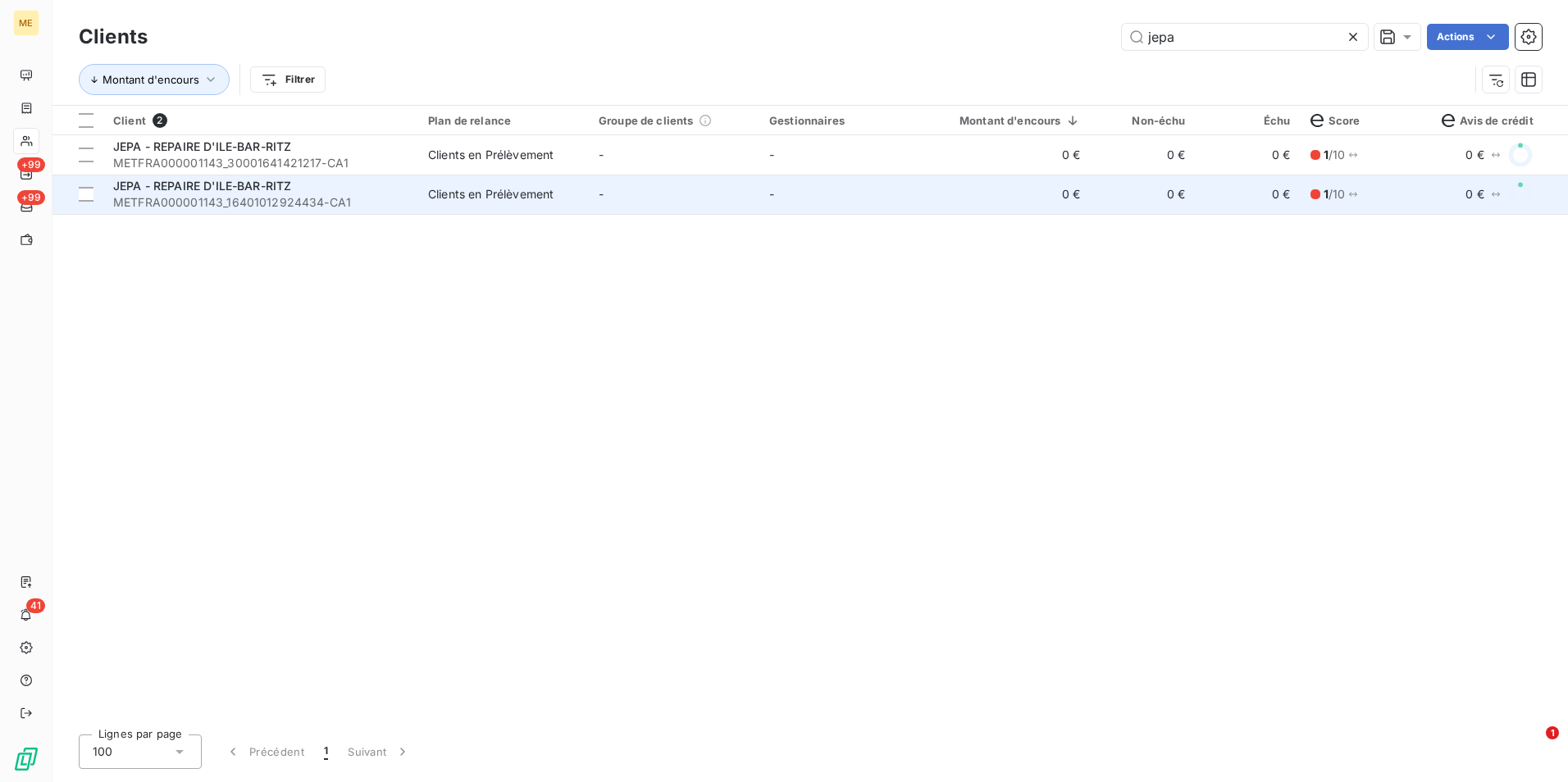
click at [319, 205] on span "METFRA000001143_16401012924434-CA1" at bounding box center [260, 202] width 295 height 16
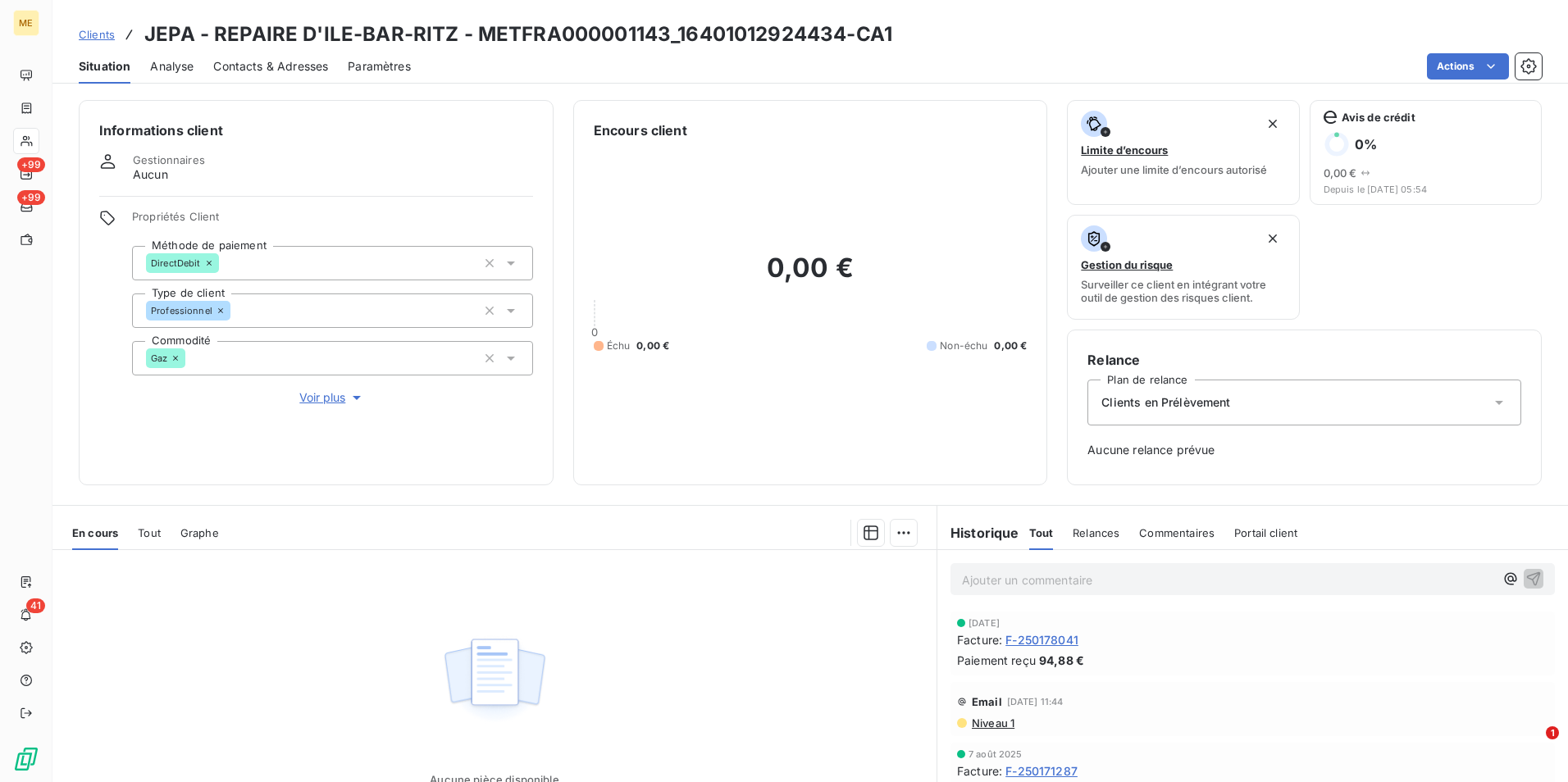
click at [324, 394] on span "Voir plus" at bounding box center [332, 397] width 65 height 16
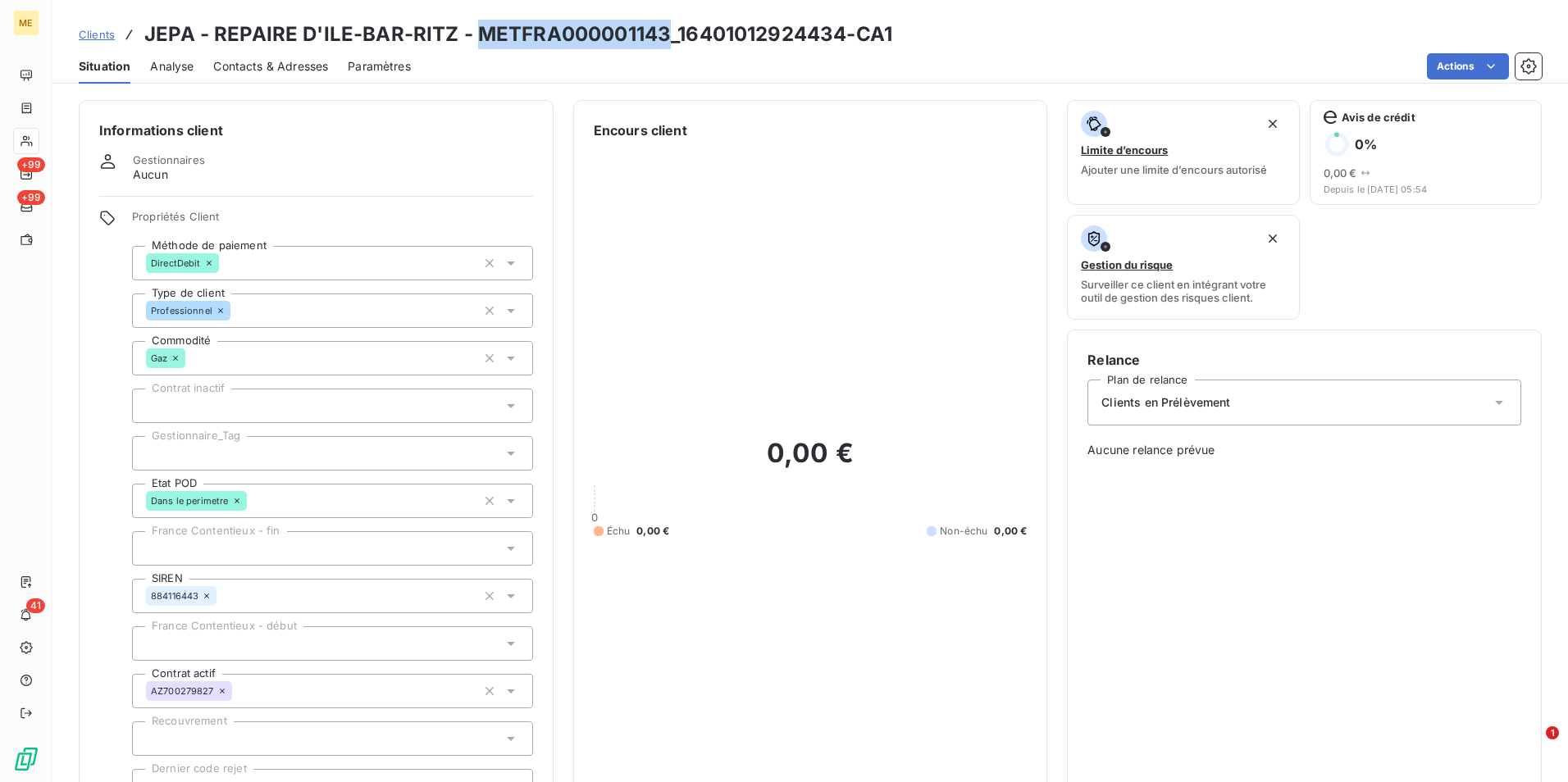
drag, startPoint x: 661, startPoint y: 38, endPoint x: 478, endPoint y: 48, distance: 183.3
click at [478, 48] on h3 "JEPA - REPAIRE D'ILE-BAR-RITZ - METFRA000001143_16401012924434-CA1" at bounding box center [518, 34] width 748 height 29
copy h3 "METFRA000001143"
drag, startPoint x: 677, startPoint y: 34, endPoint x: 839, endPoint y: 43, distance: 162.2
click at [839, 43] on h3 "JEPA - REPAIRE D'ILE-BAR-RITZ - METFRA000001143_16401012924434-CA1" at bounding box center [518, 34] width 748 height 29
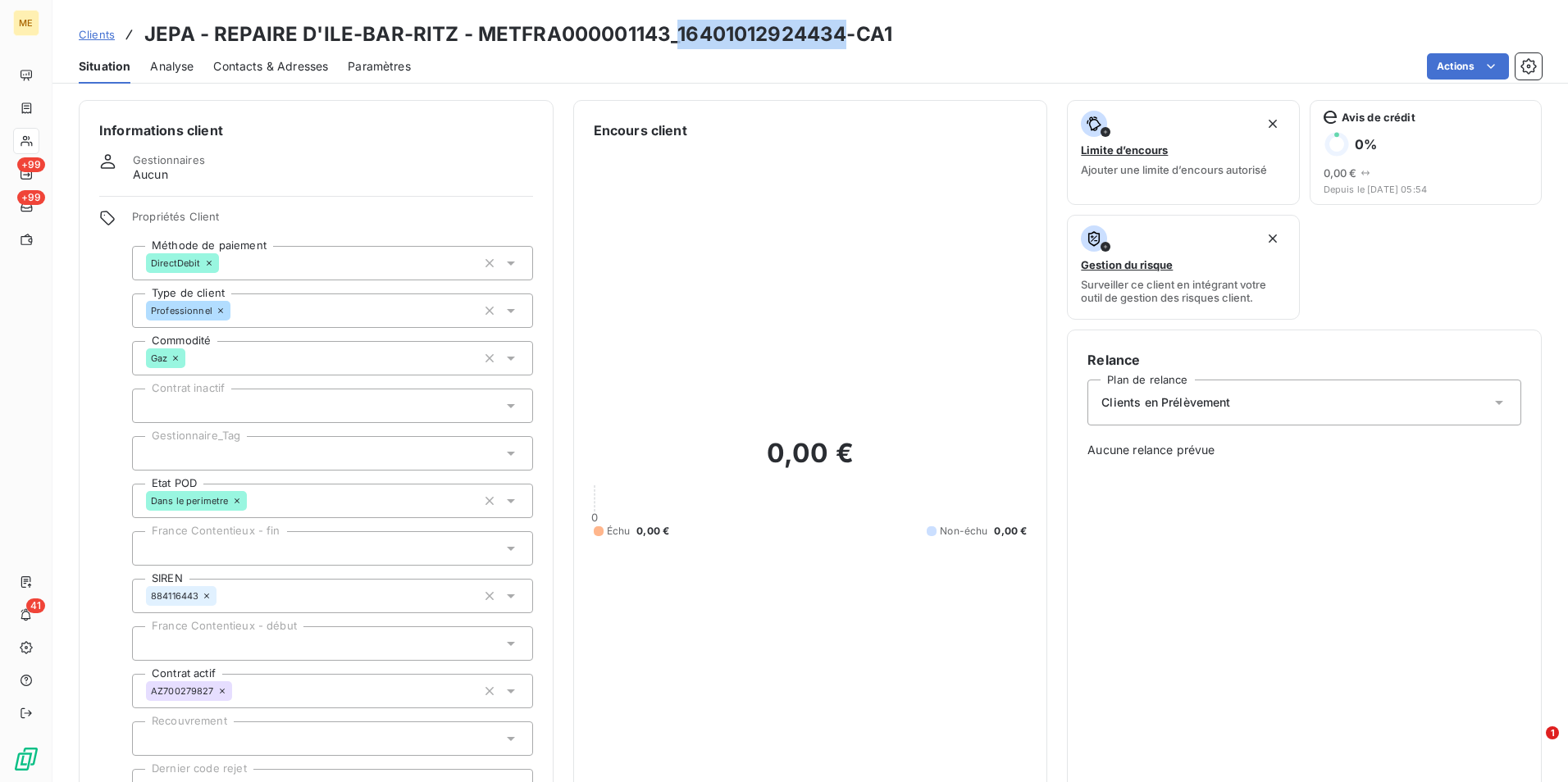
copy h3 "16401012924434"
click at [113, 33] on span "Clients" at bounding box center [97, 34] width 36 height 13
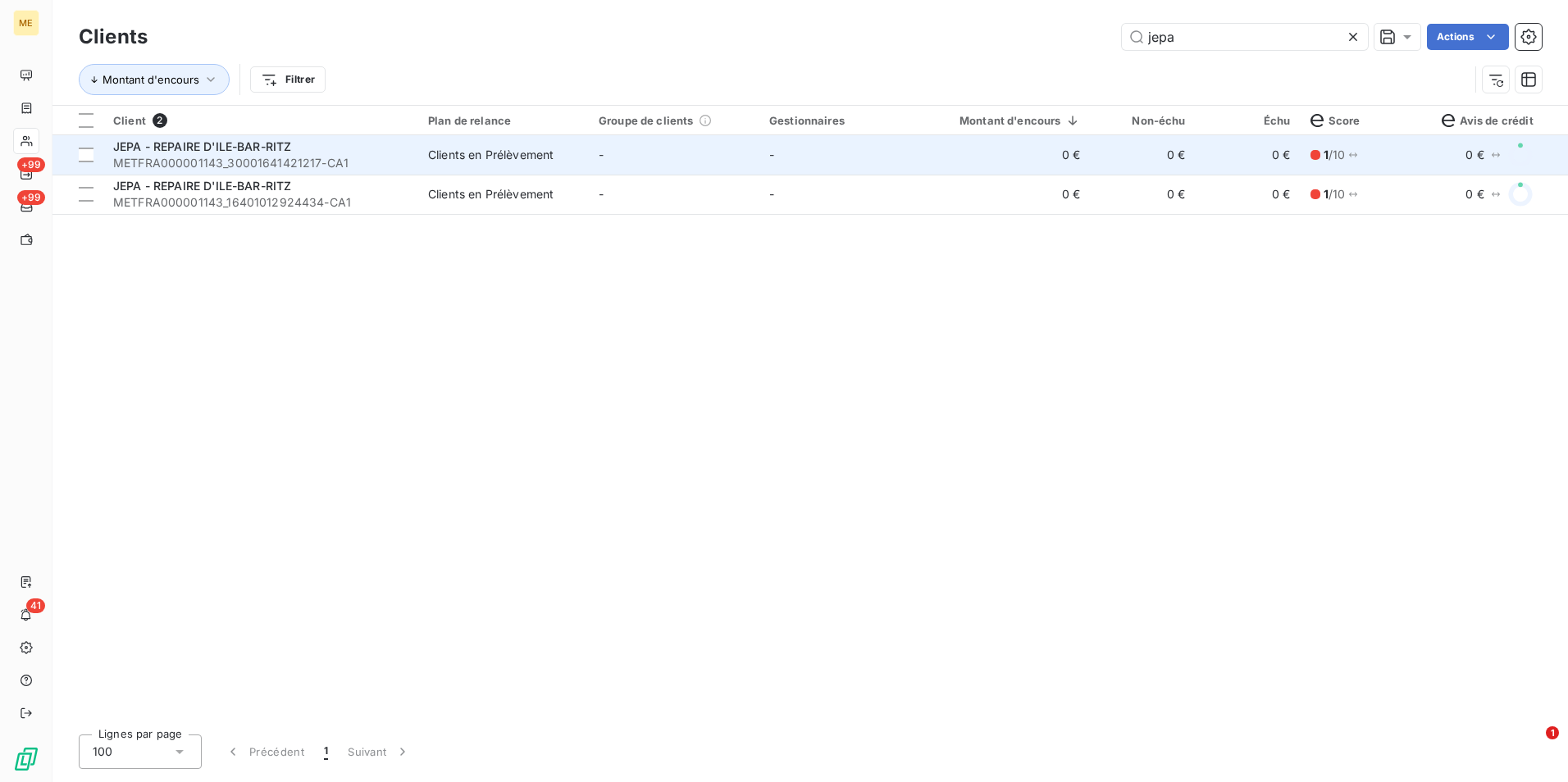
click at [475, 165] on td "Clients en Prélèvement" at bounding box center [504, 155] width 170 height 40
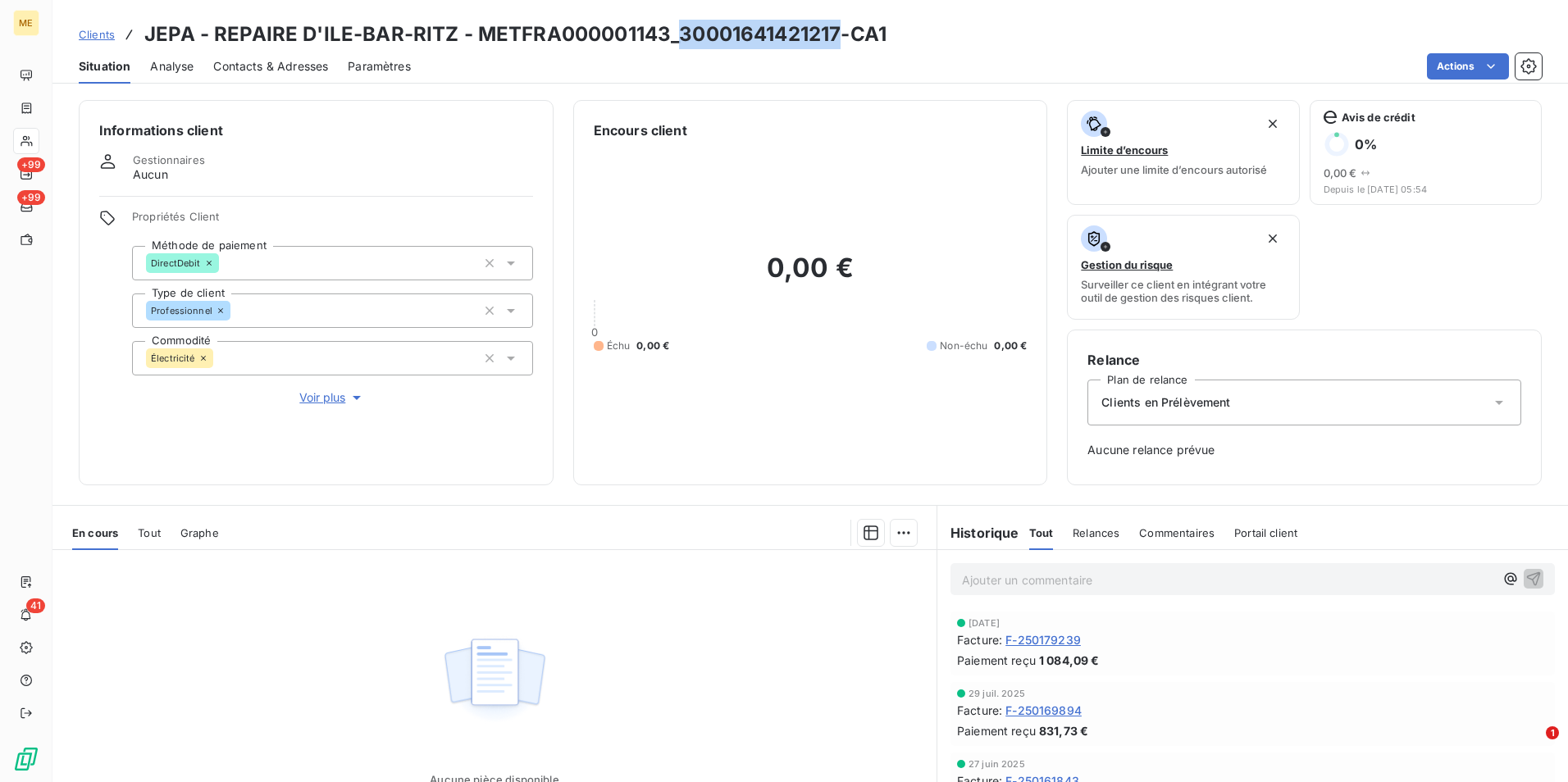
drag, startPoint x: 674, startPoint y: 35, endPoint x: 842, endPoint y: 47, distance: 168.4
click at [842, 47] on h3 "JEPA - REPAIRE D'ILE-BAR-RITZ - METFRA000001143_30001641421217-CA1" at bounding box center [515, 34] width 742 height 29
copy h3 "30001641421217"
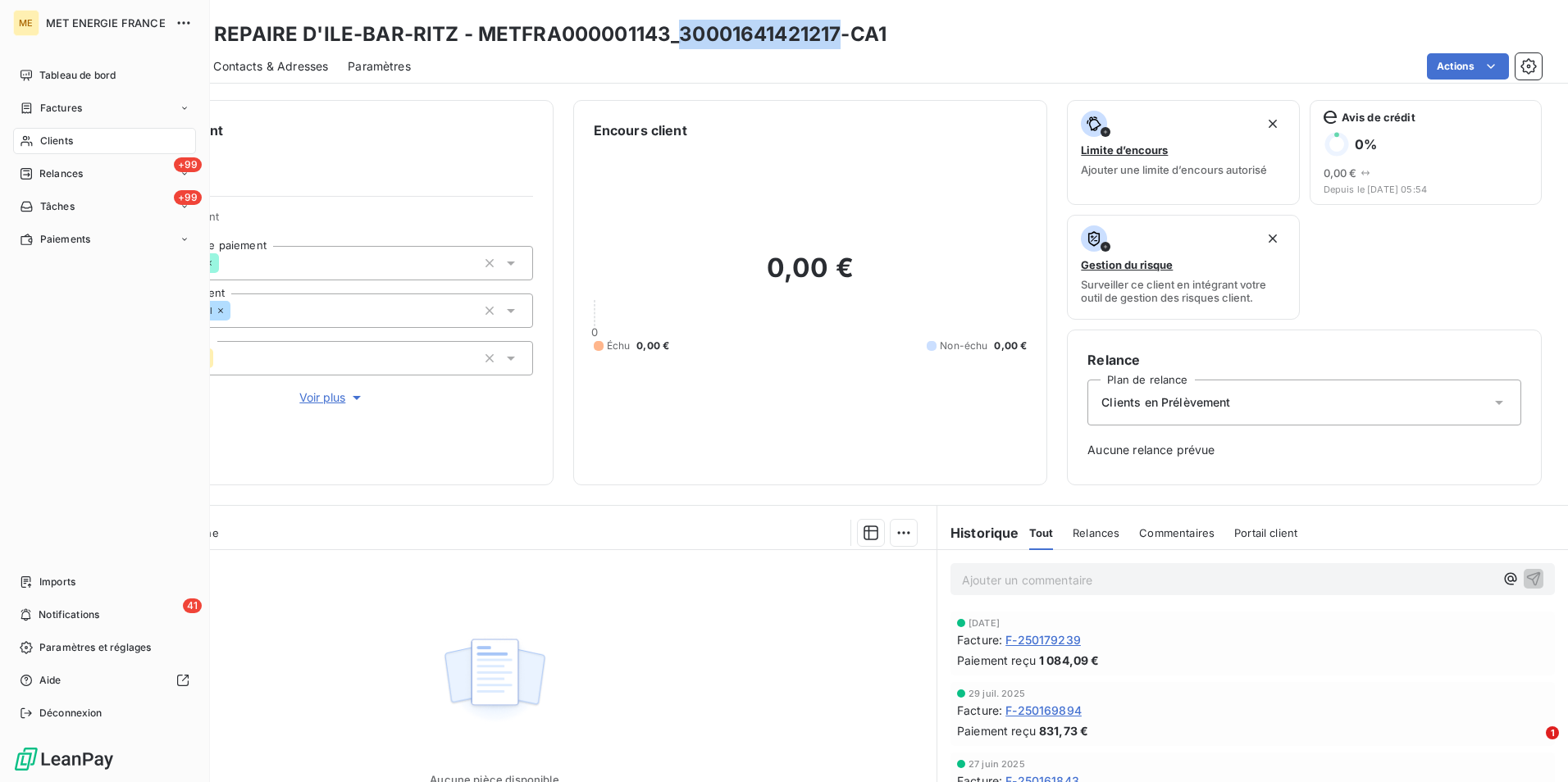
click at [60, 136] on span "Clients" at bounding box center [57, 140] width 33 height 15
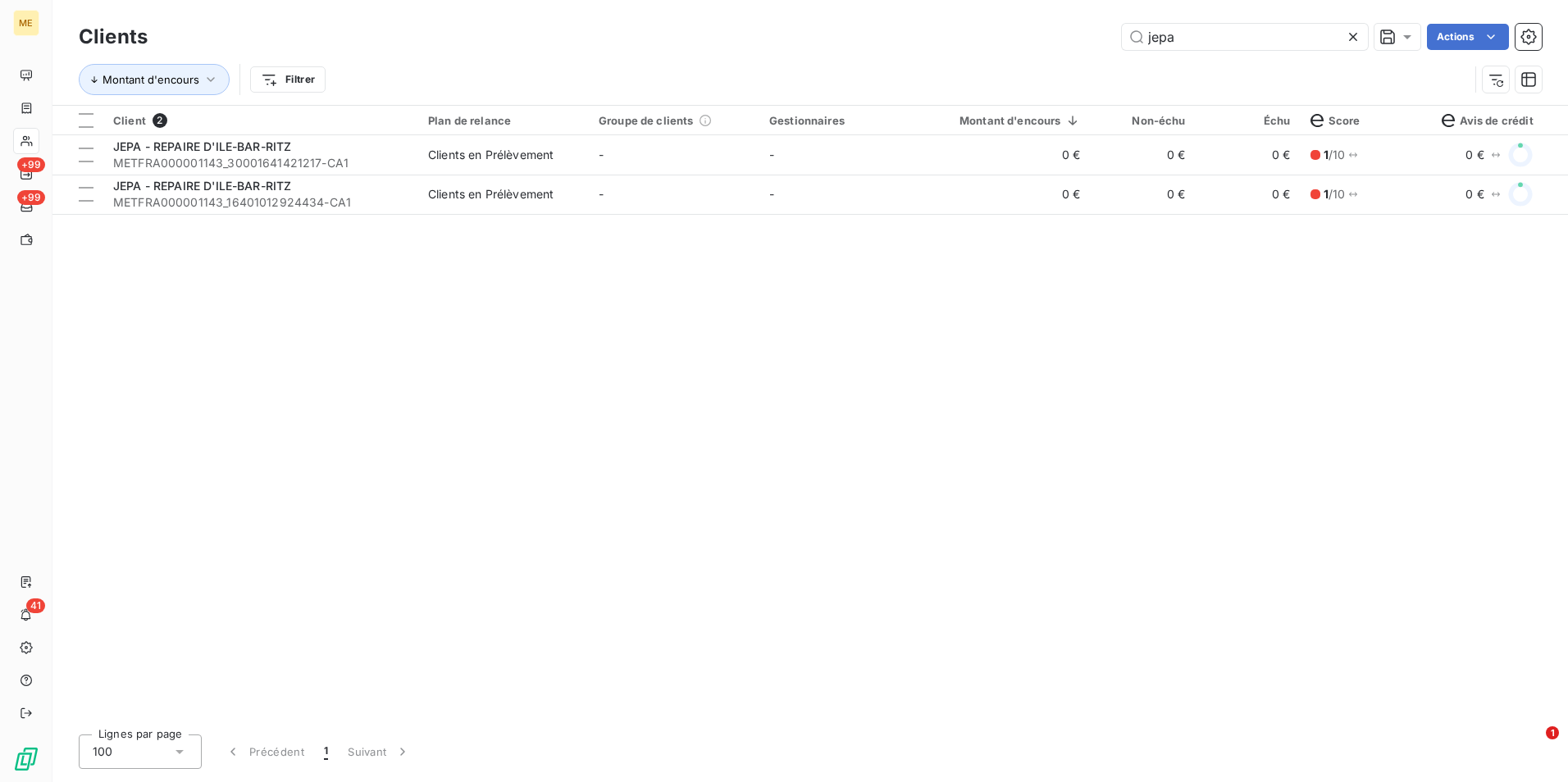
click at [1351, 41] on icon at bounding box center [1352, 36] width 16 height 16
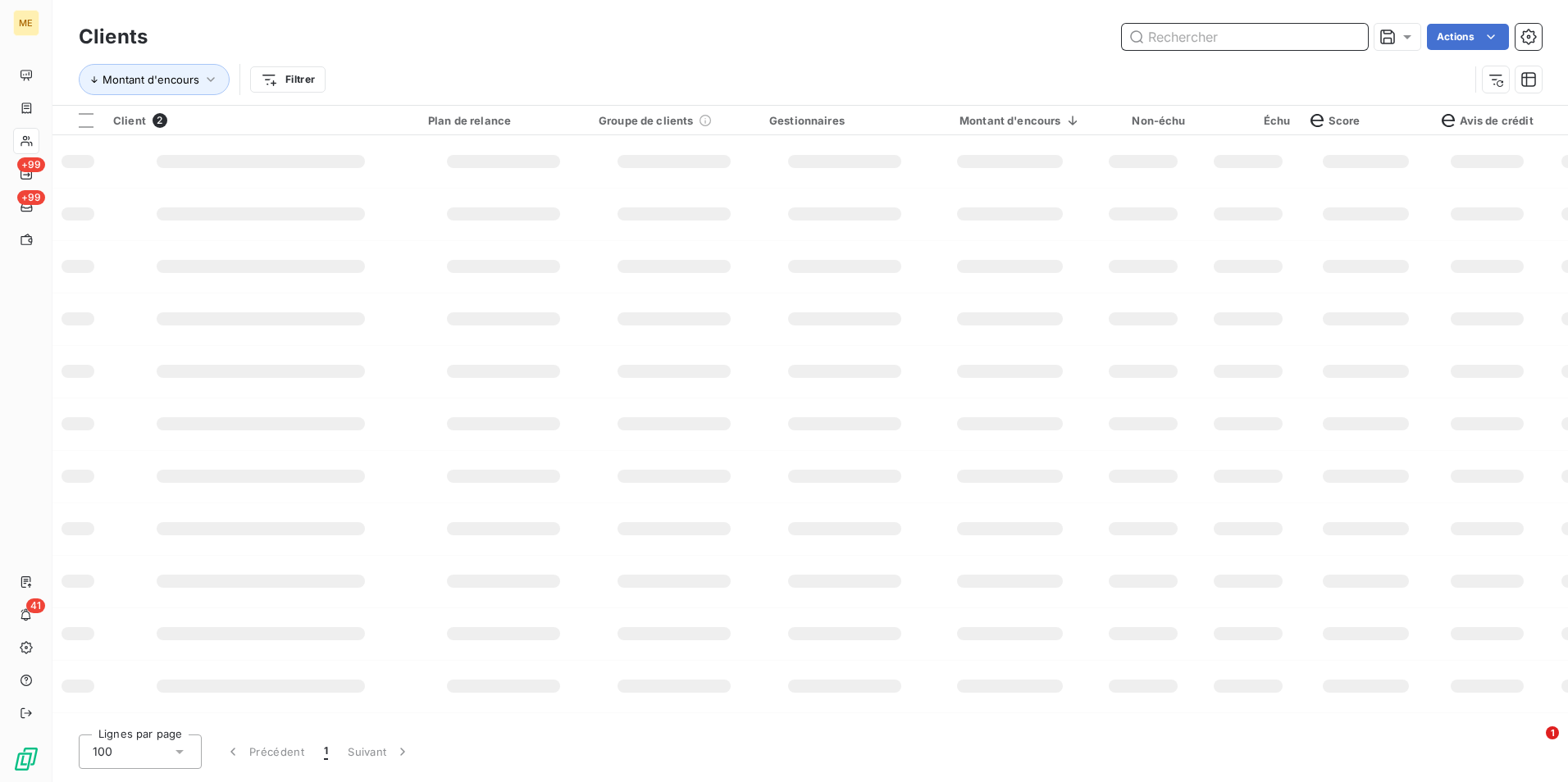
click at [1343, 40] on input "text" at bounding box center [1245, 37] width 246 height 27
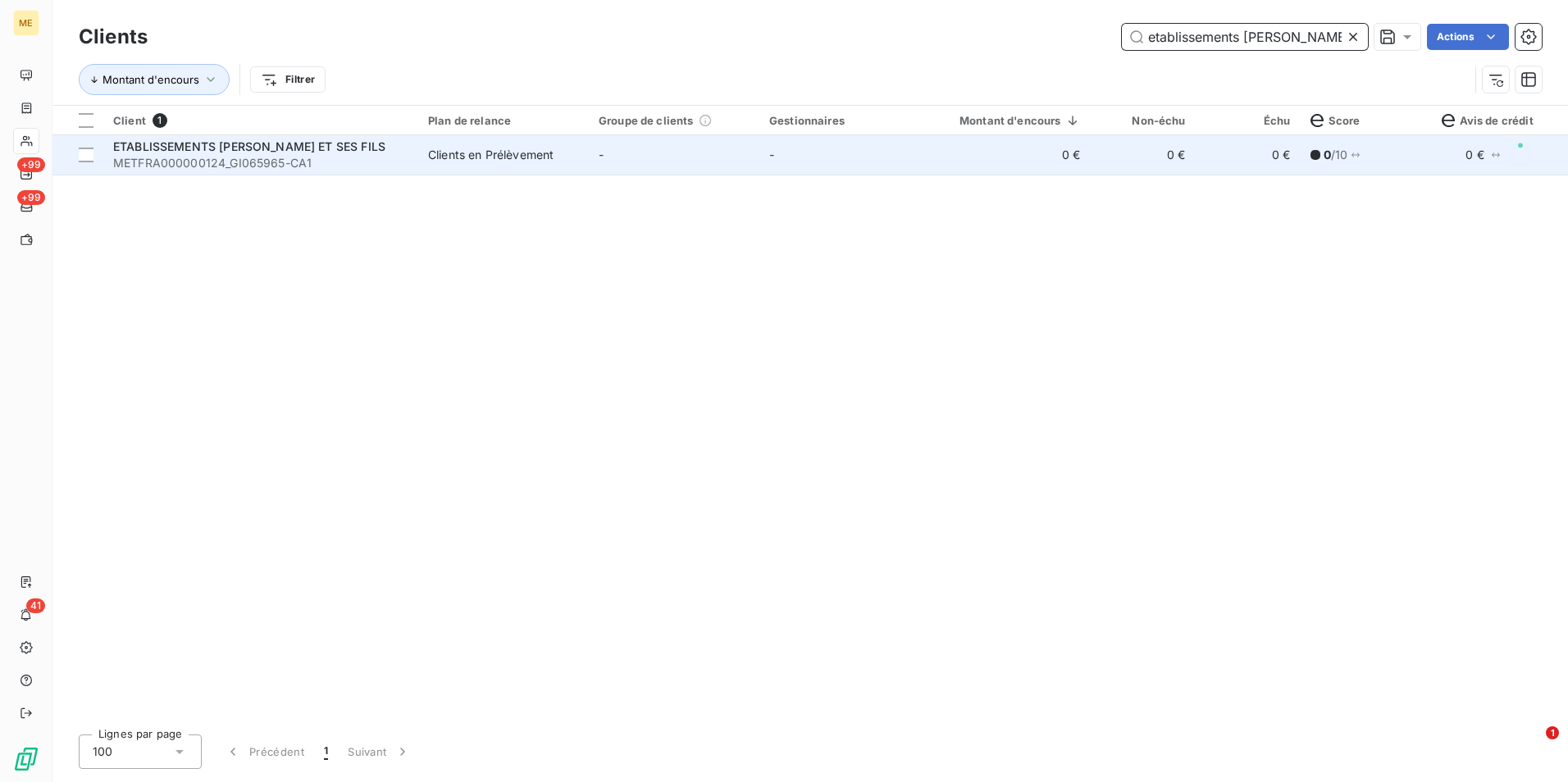
type input "etablissements henri"
click at [319, 164] on span "METFRA000000124_GI065965-CA1" at bounding box center [260, 162] width 295 height 16
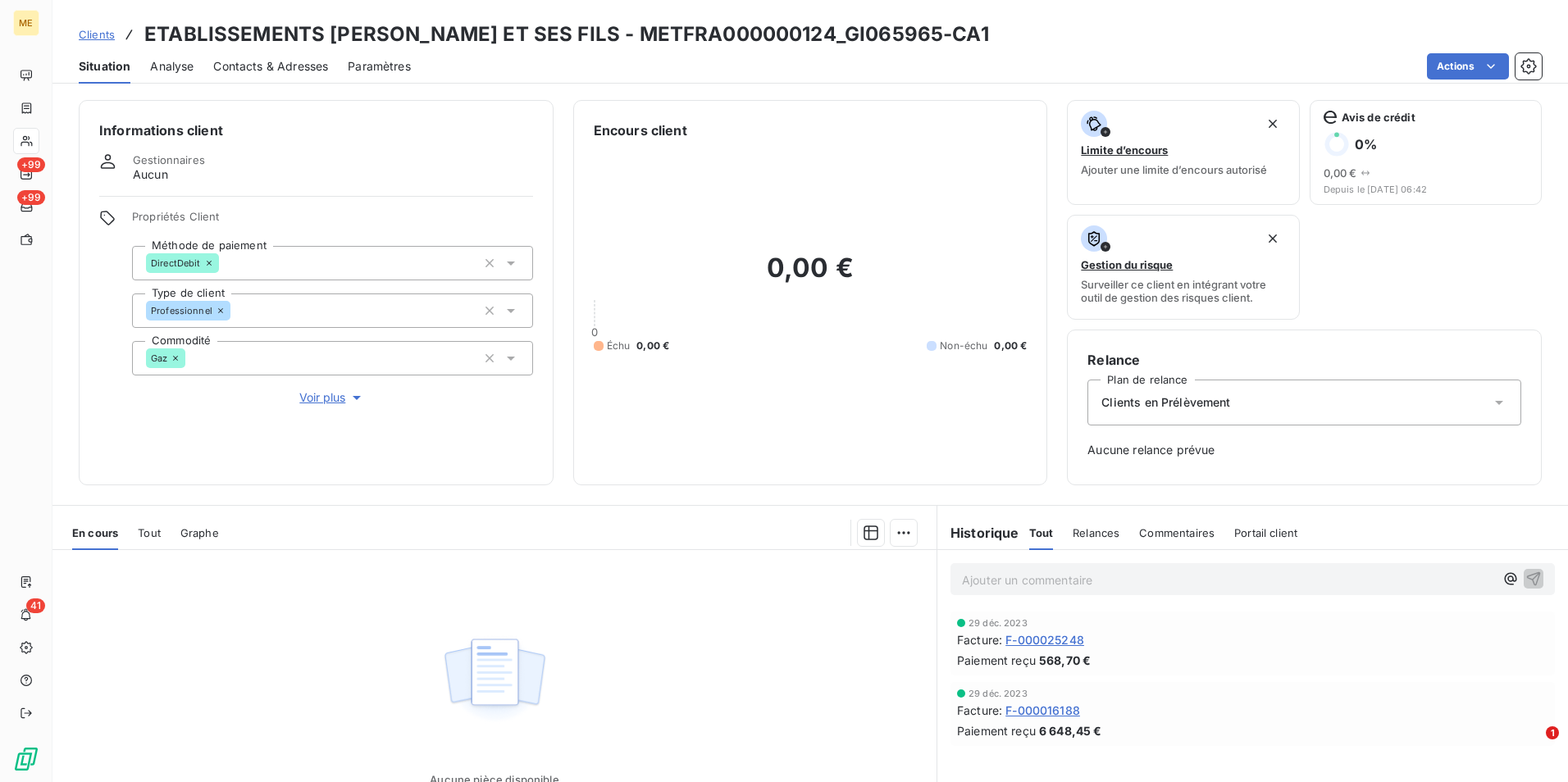
click at [107, 36] on span "Clients" at bounding box center [97, 34] width 36 height 13
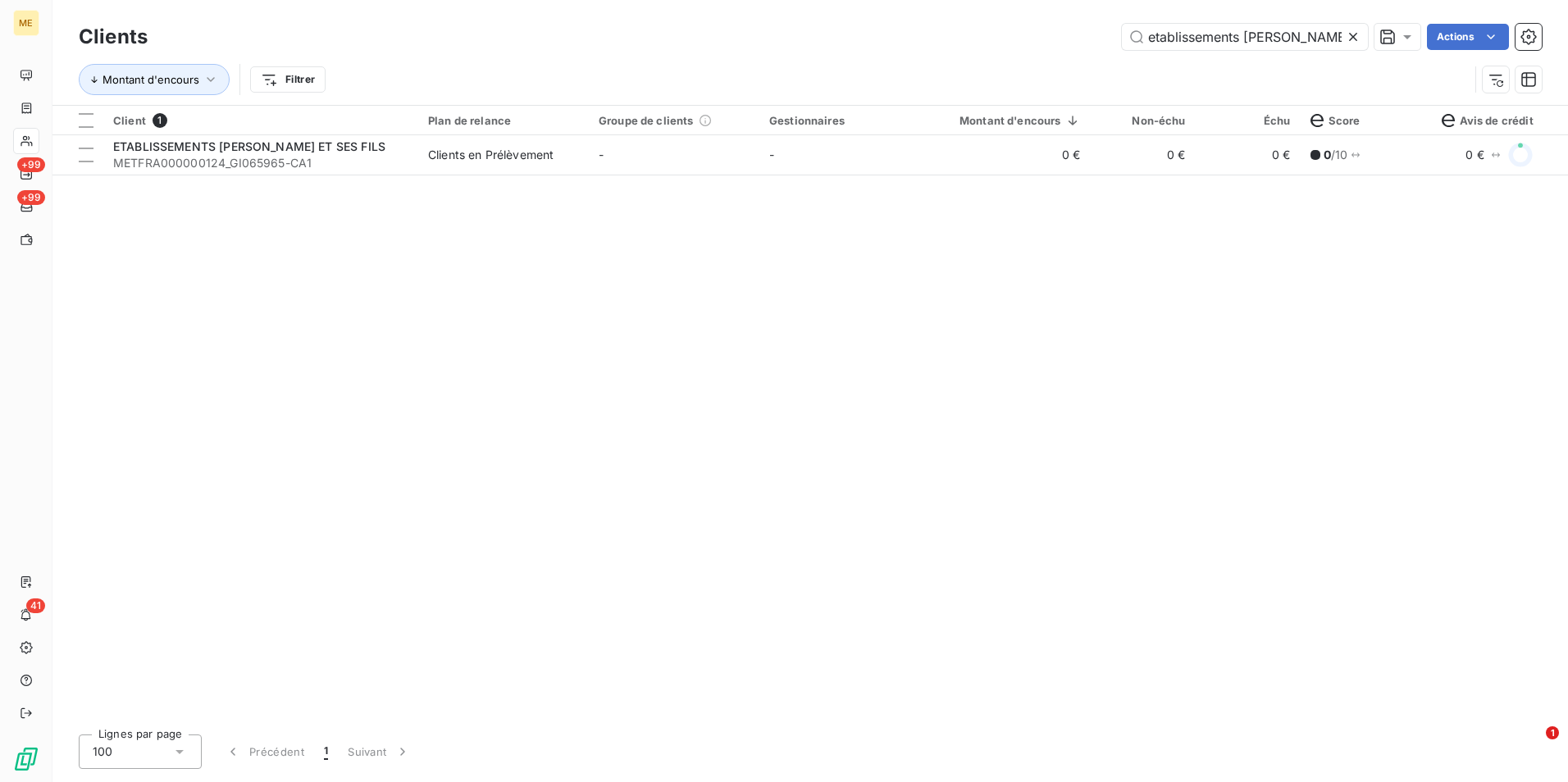
click at [1359, 36] on icon at bounding box center [1352, 36] width 16 height 16
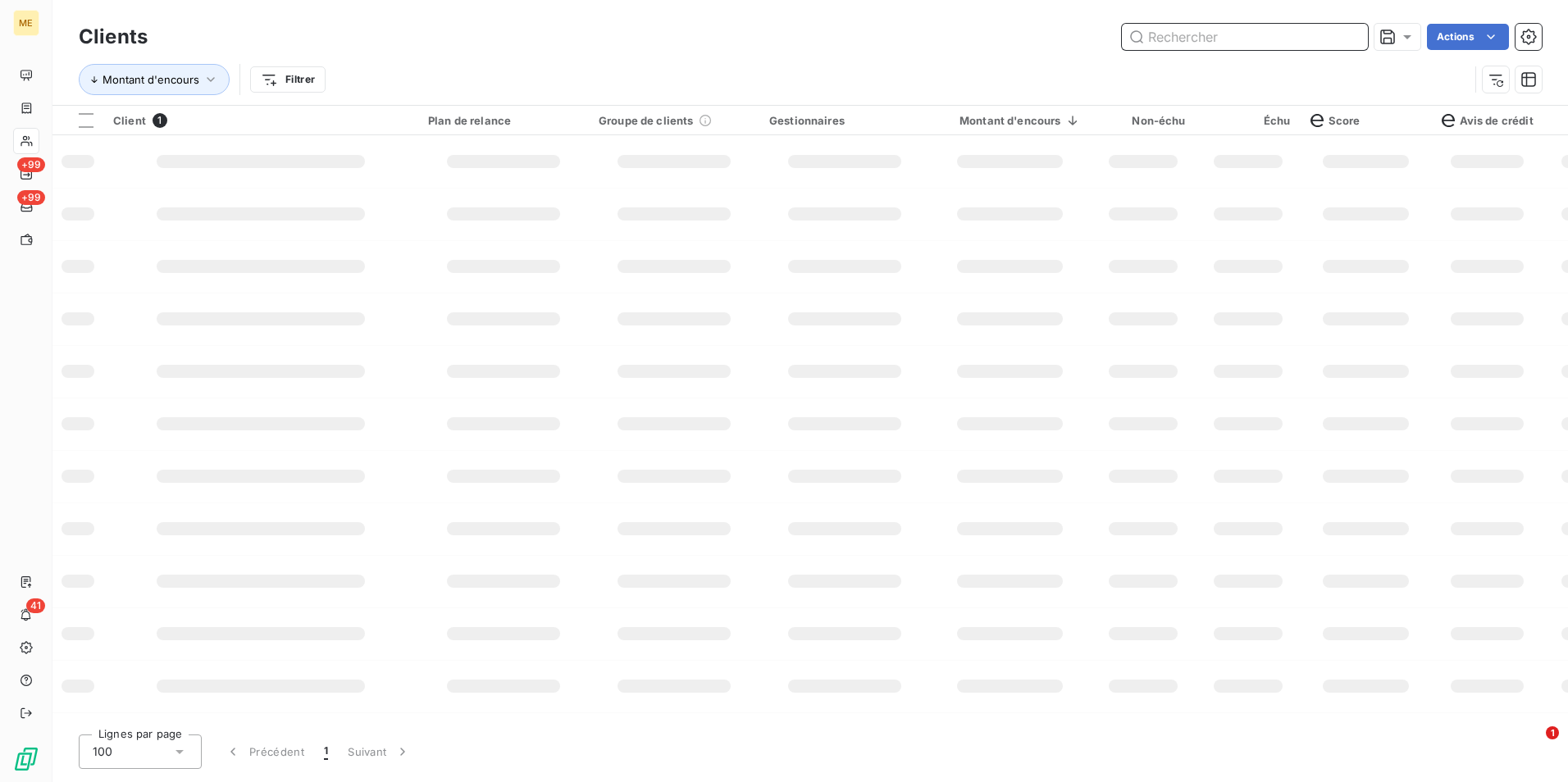
click at [1325, 42] on input "text" at bounding box center [1245, 37] width 246 height 27
type input "q"
type input "c"
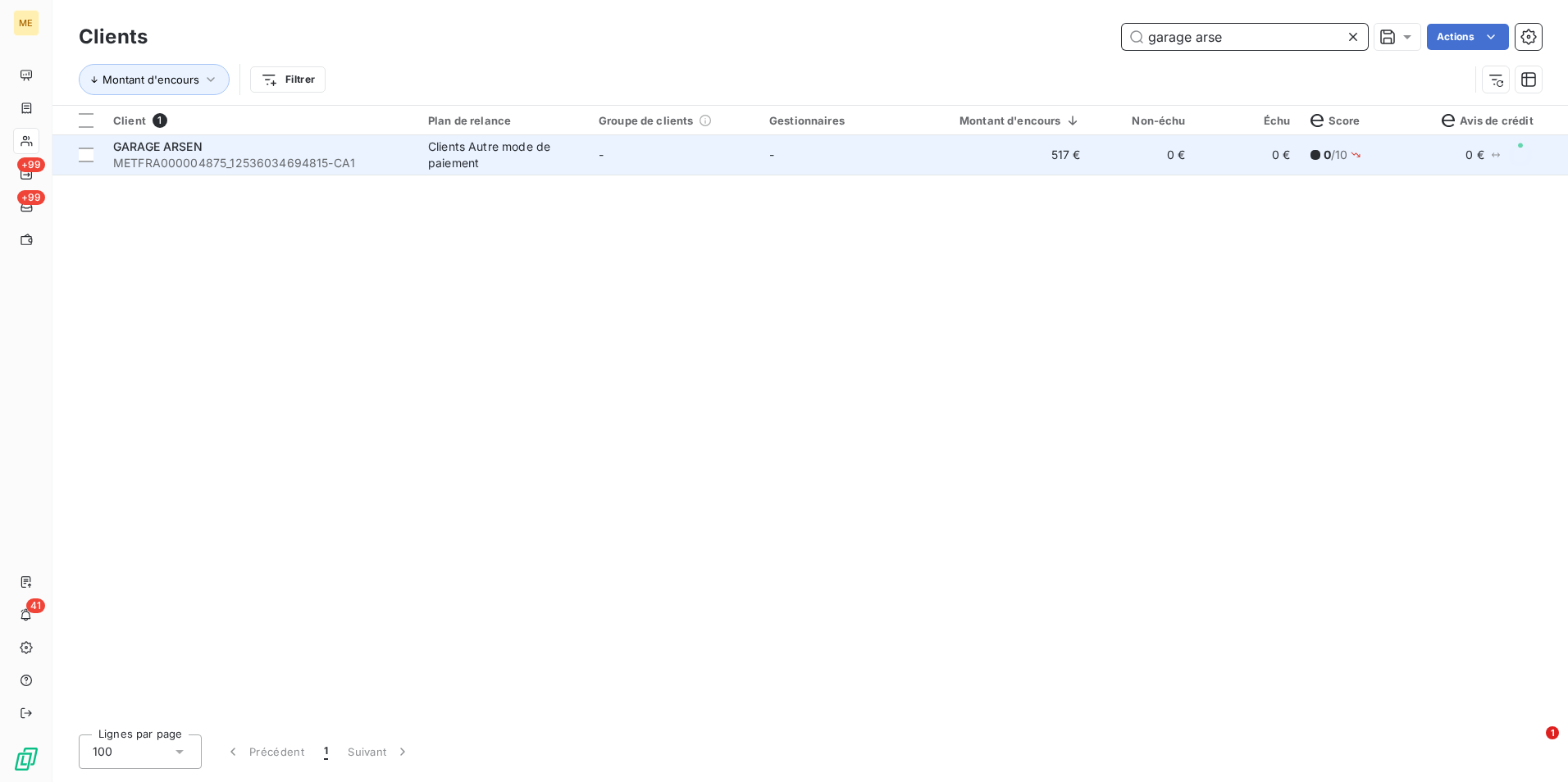
type input "garage arse"
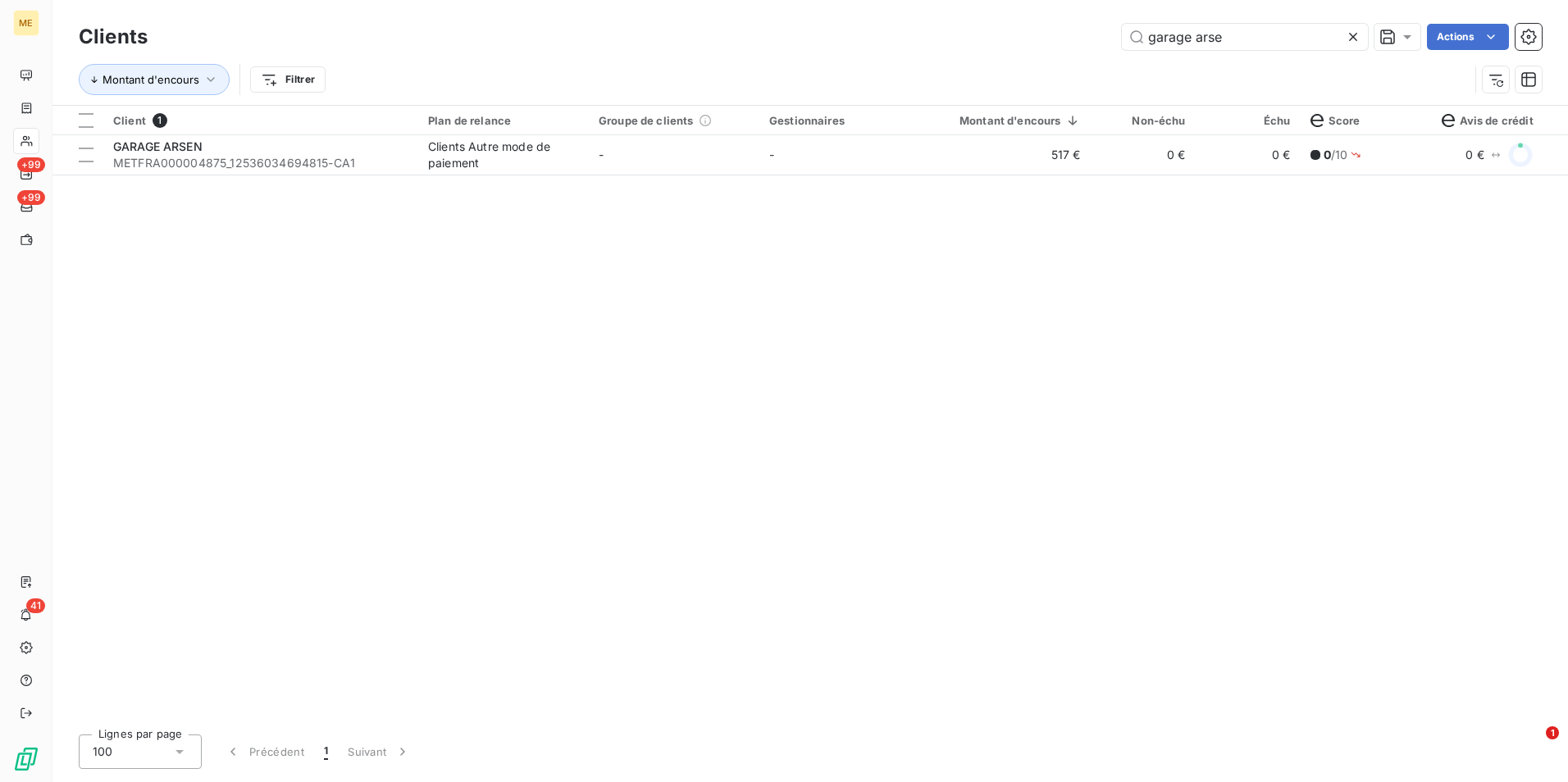
click at [443, 176] on div "Client 1 Plan de relance Groupe de clients Gestionnaires Montant d'encours Non-…" at bounding box center [810, 413] width 1516 height 615
drag, startPoint x: 443, startPoint y: 176, endPoint x: 681, endPoint y: 177, distance: 238.0
click at [681, 177] on div "Client 1 Plan de relance Groupe de clients Gestionnaires Montant d'encours Non-…" at bounding box center [810, 413] width 1516 height 615
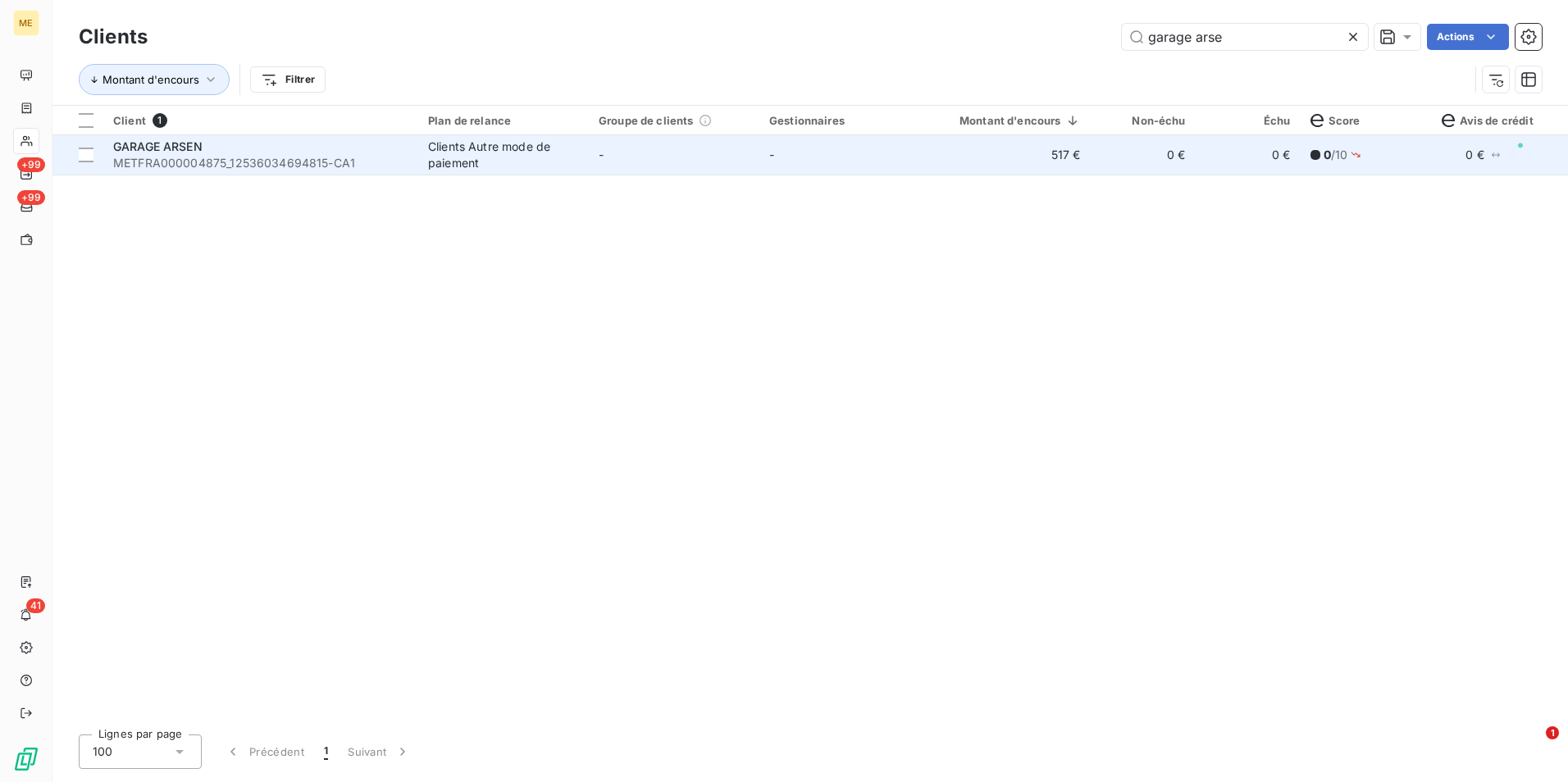
click at [683, 169] on td "-" at bounding box center [674, 155] width 170 height 40
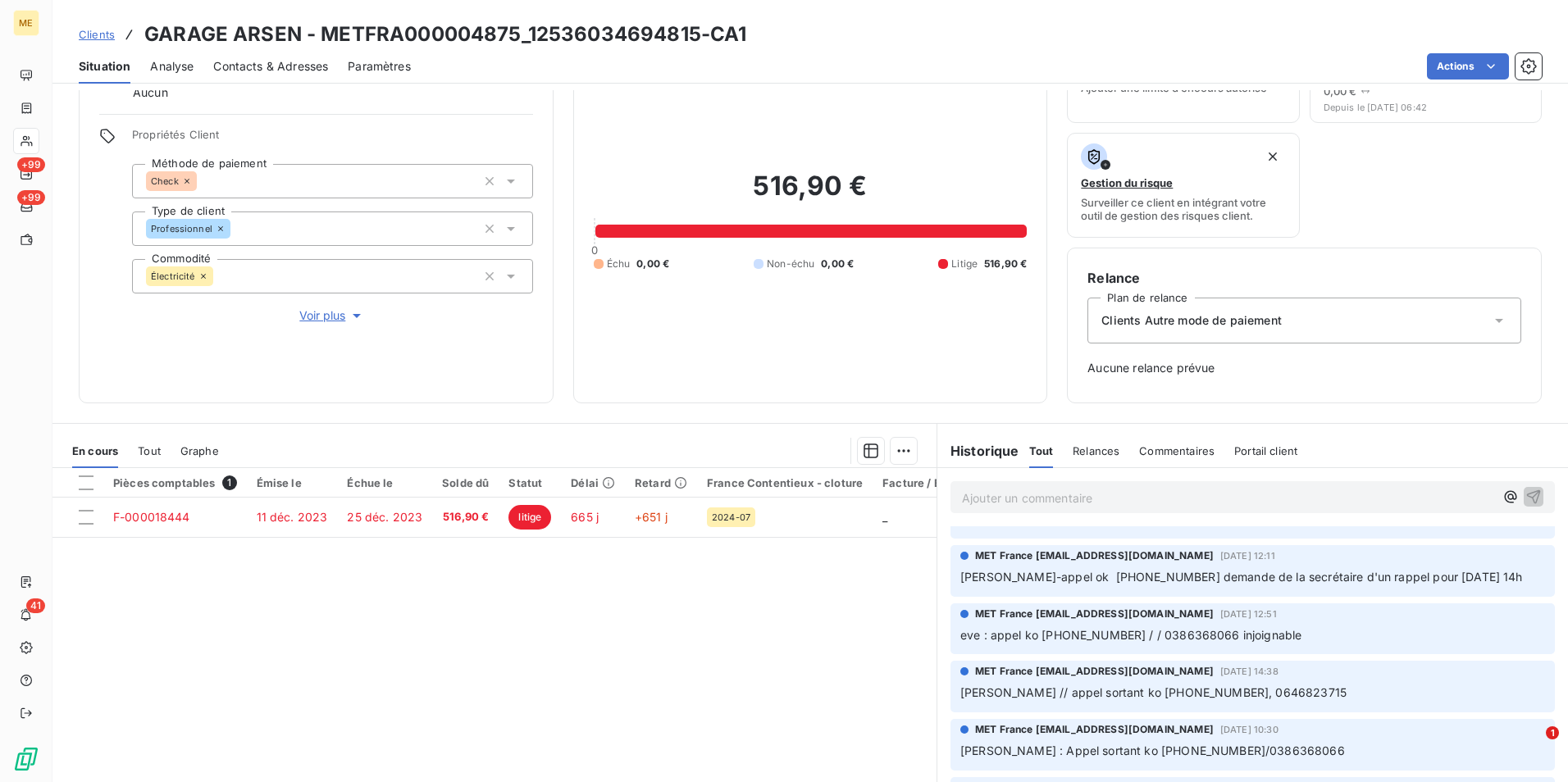
scroll to position [328, 0]
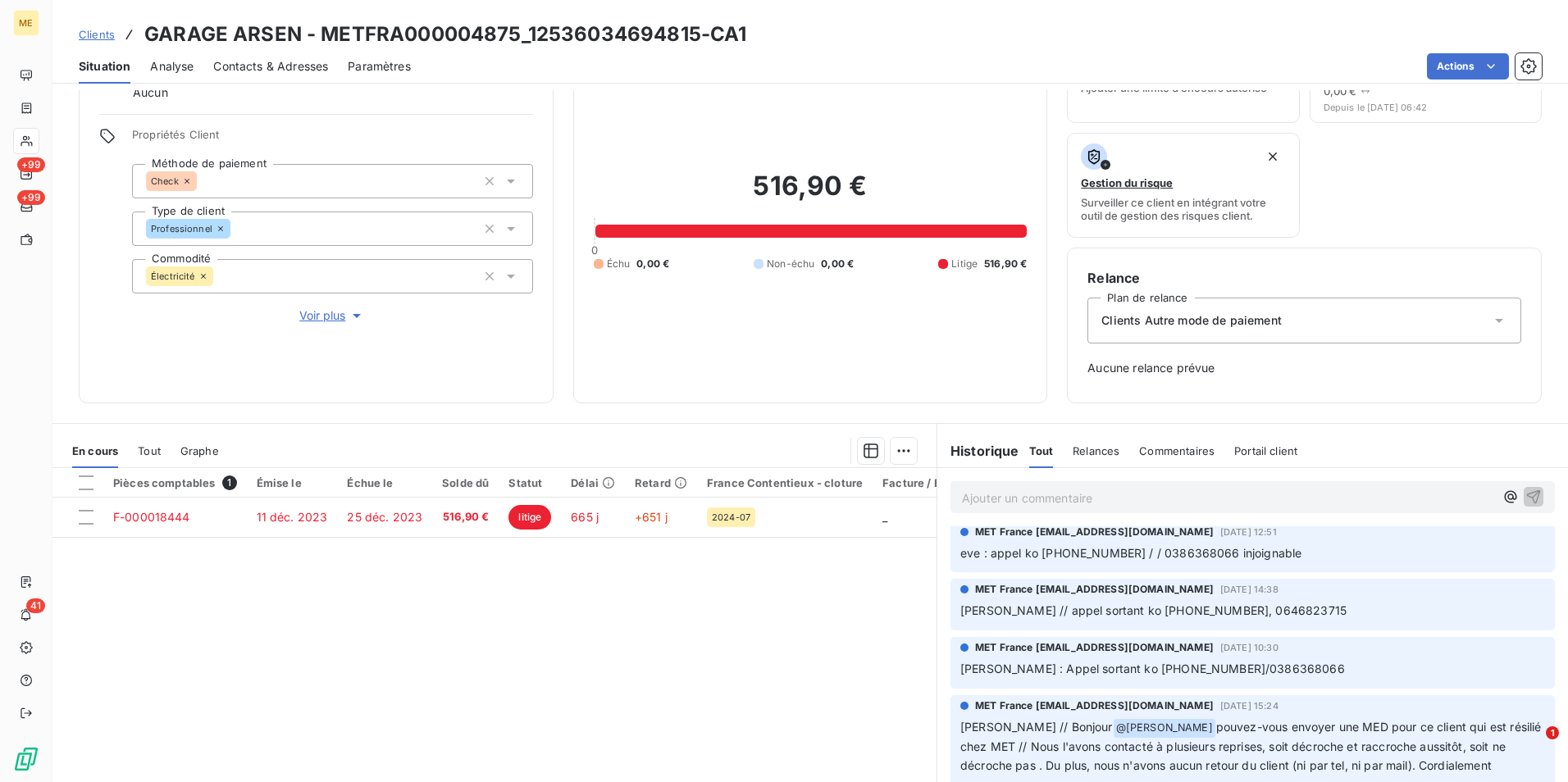
drag, startPoint x: 89, startPoint y: 33, endPoint x: 263, endPoint y: 28, distance: 174.1
click at [89, 33] on span "Clients" at bounding box center [97, 34] width 36 height 13
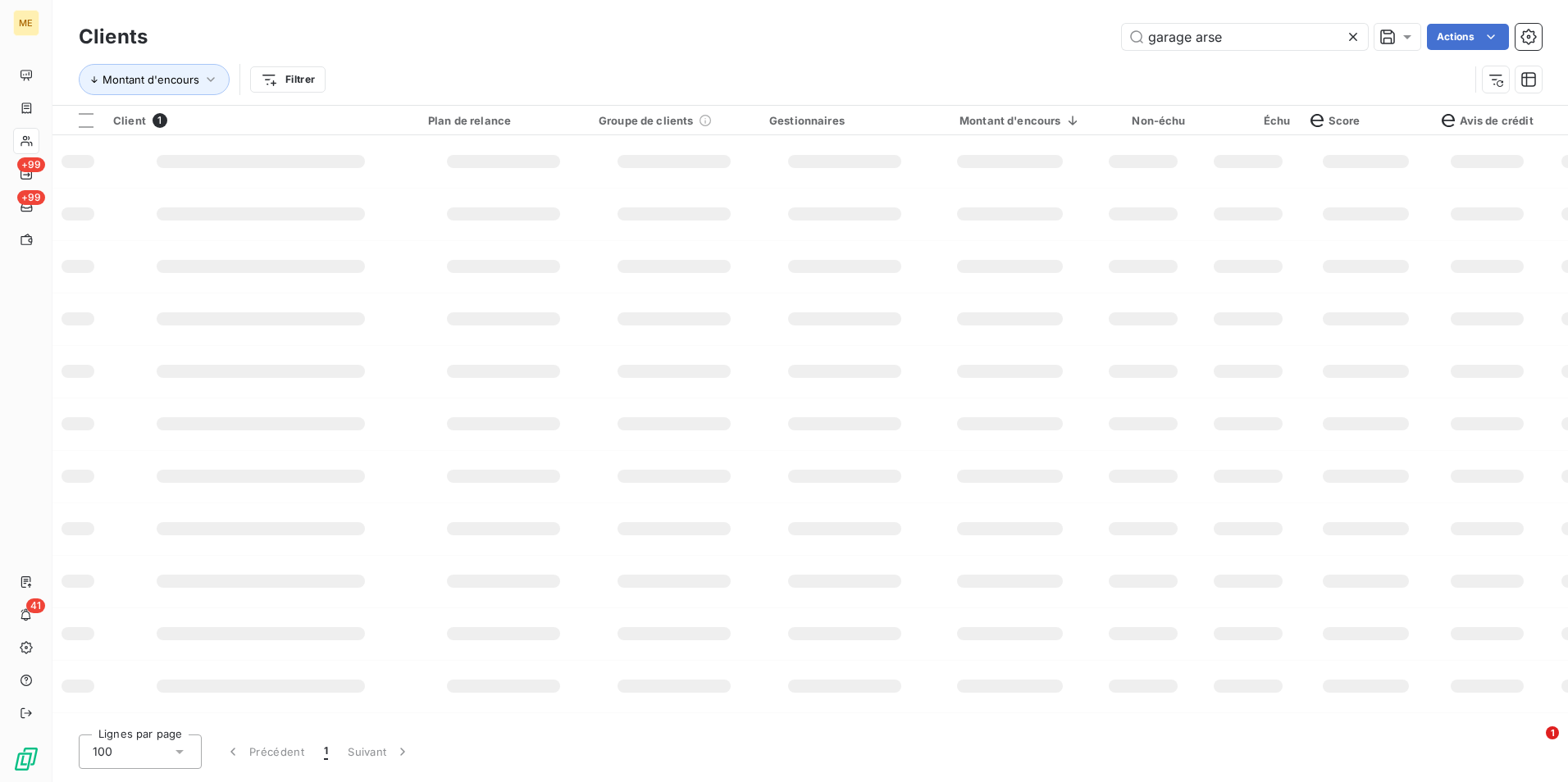
click at [1345, 33] on icon at bounding box center [1352, 36] width 16 height 16
click at [1345, 33] on input "text" at bounding box center [1245, 37] width 246 height 27
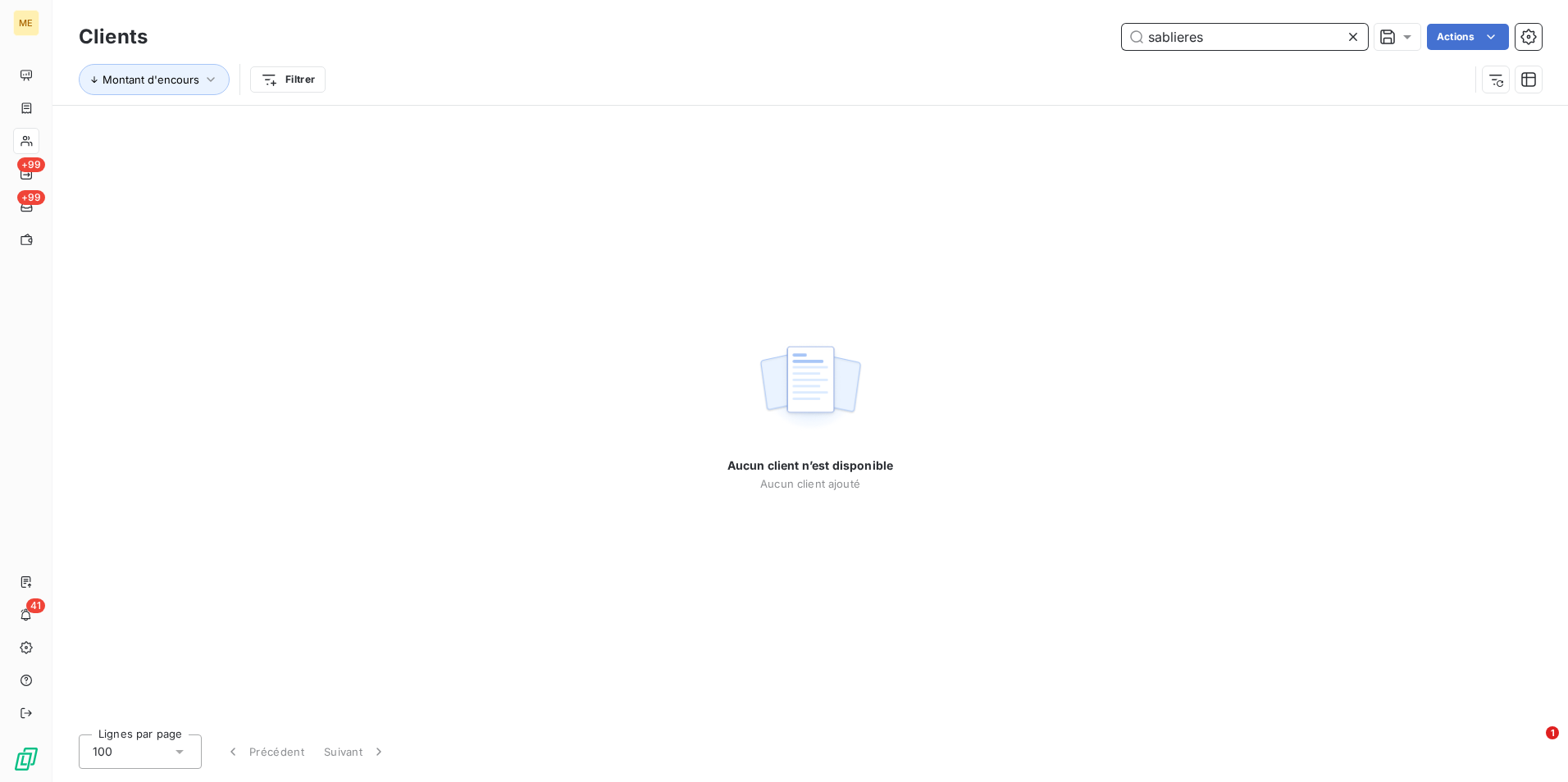
type input "sablieres"
click at [1345, 30] on icon at bounding box center [1352, 36] width 16 height 16
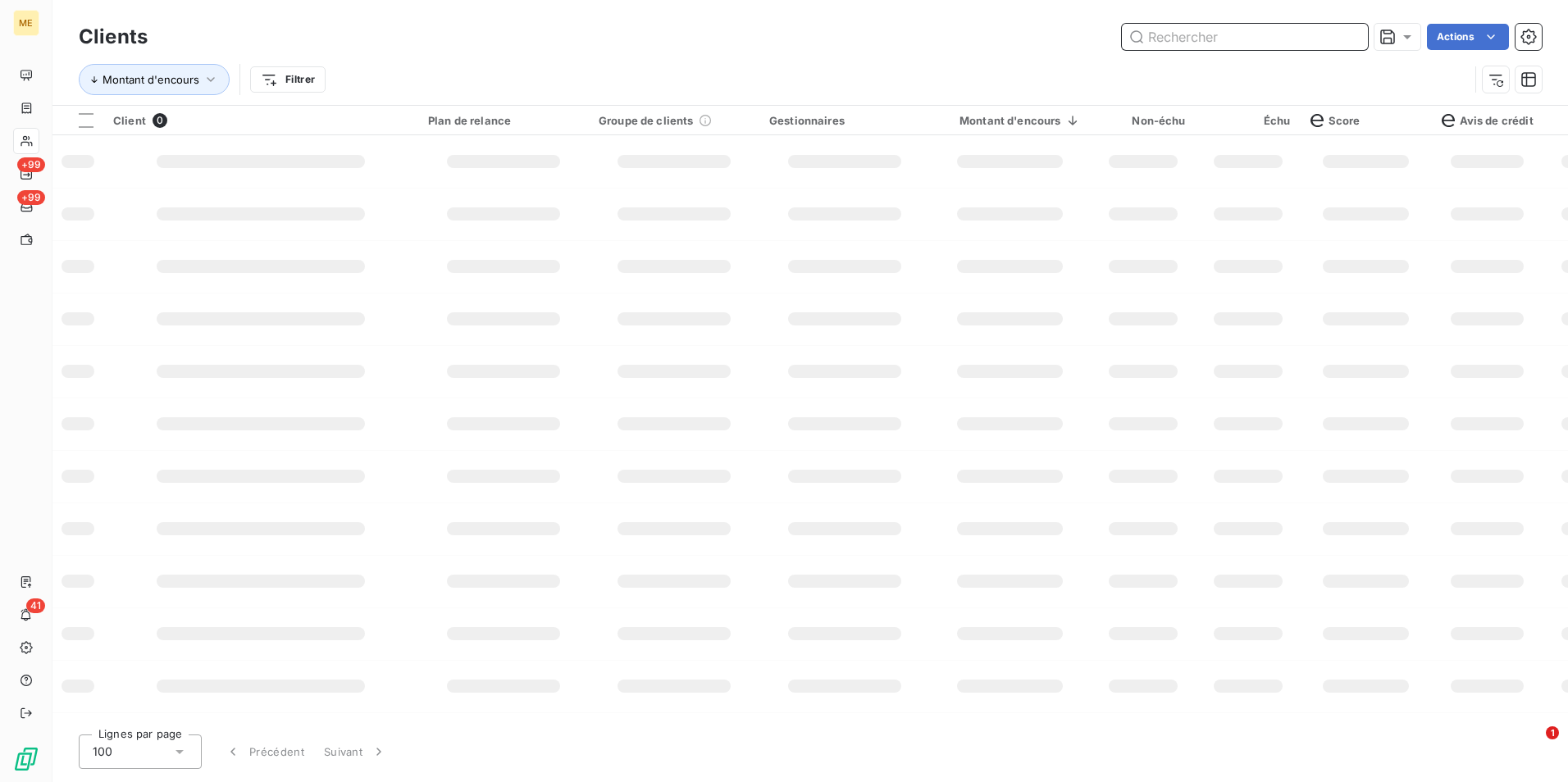
click at [1337, 31] on input "text" at bounding box center [1245, 37] width 246 height 27
type input "u"
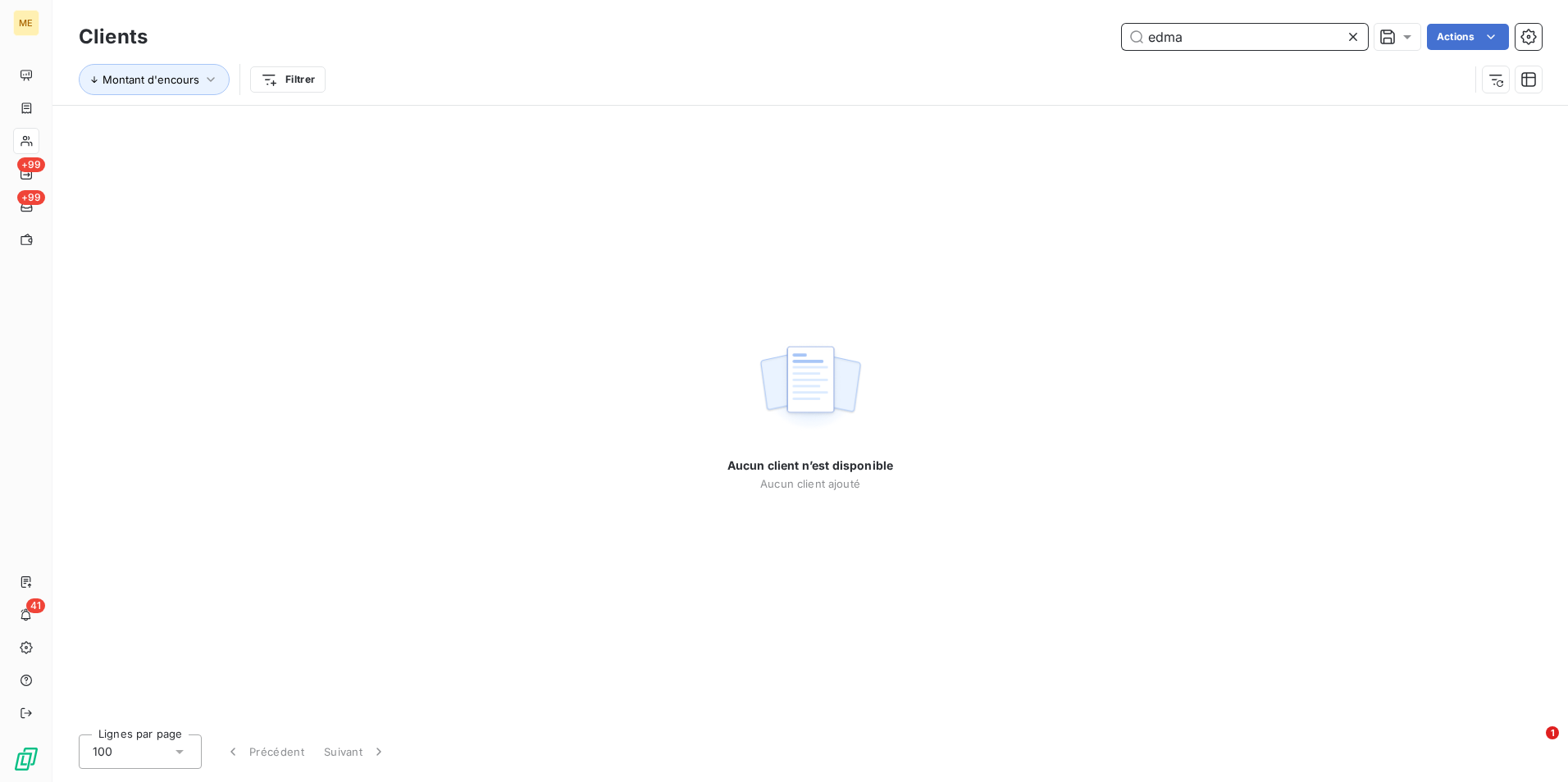
type input "edma"
drag, startPoint x: 1344, startPoint y: 38, endPoint x: 1306, endPoint y: 39, distance: 38.0
click at [1344, 38] on icon at bounding box center [1352, 36] width 16 height 16
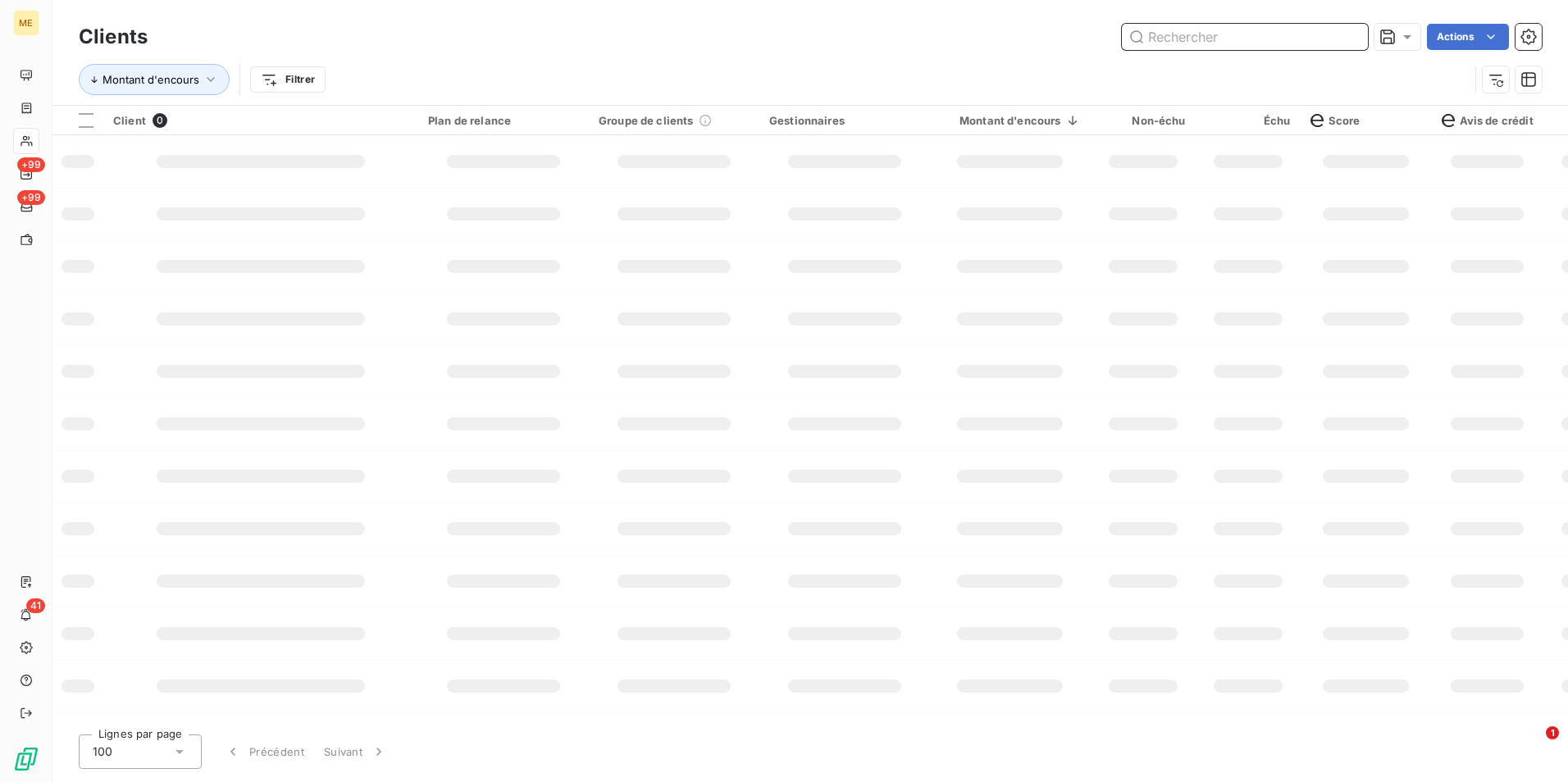
click at [1305, 39] on input "text" at bounding box center [1245, 37] width 246 height 27
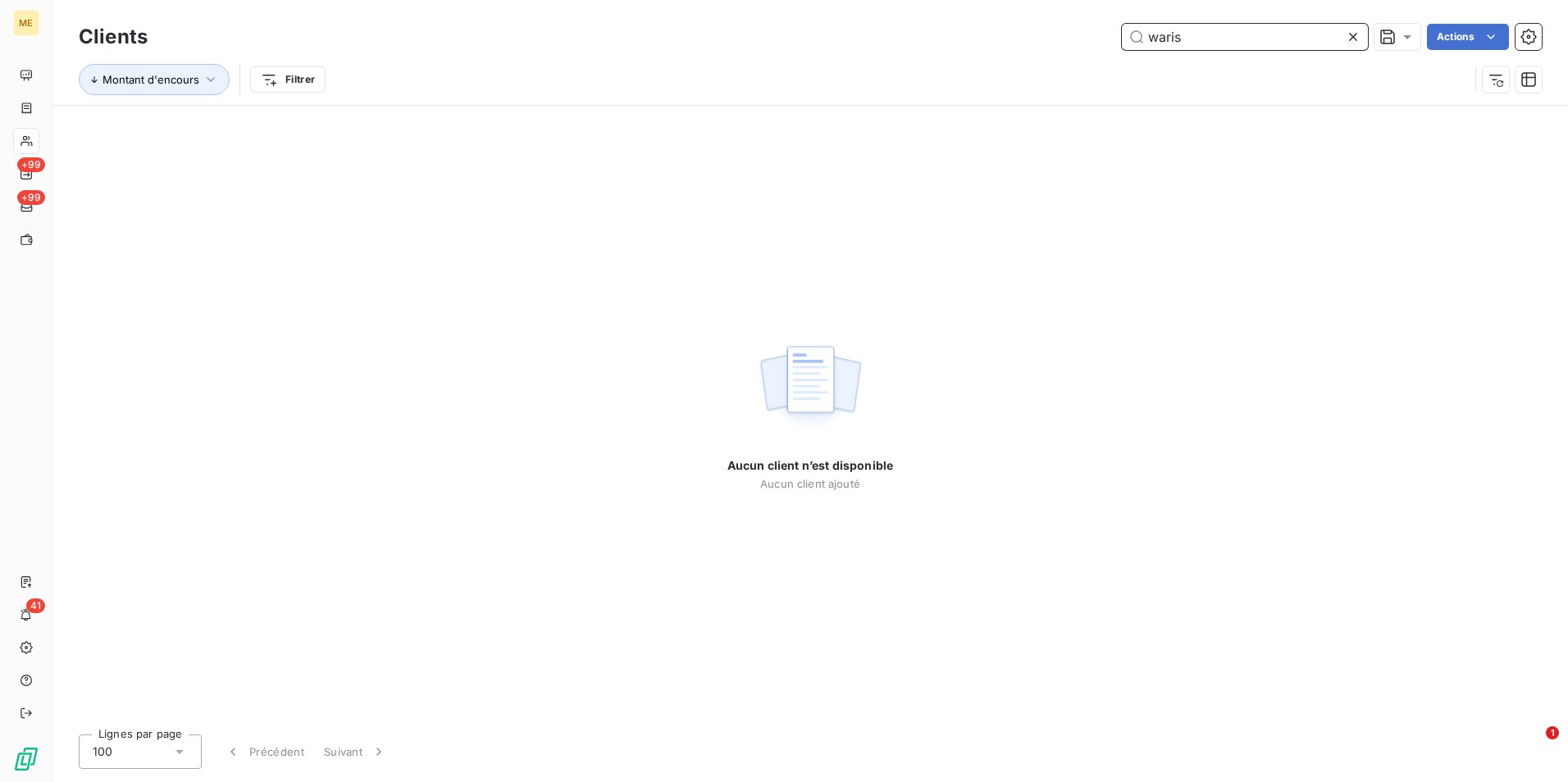
type input "waris"
click at [1347, 36] on icon at bounding box center [1352, 36] width 16 height 16
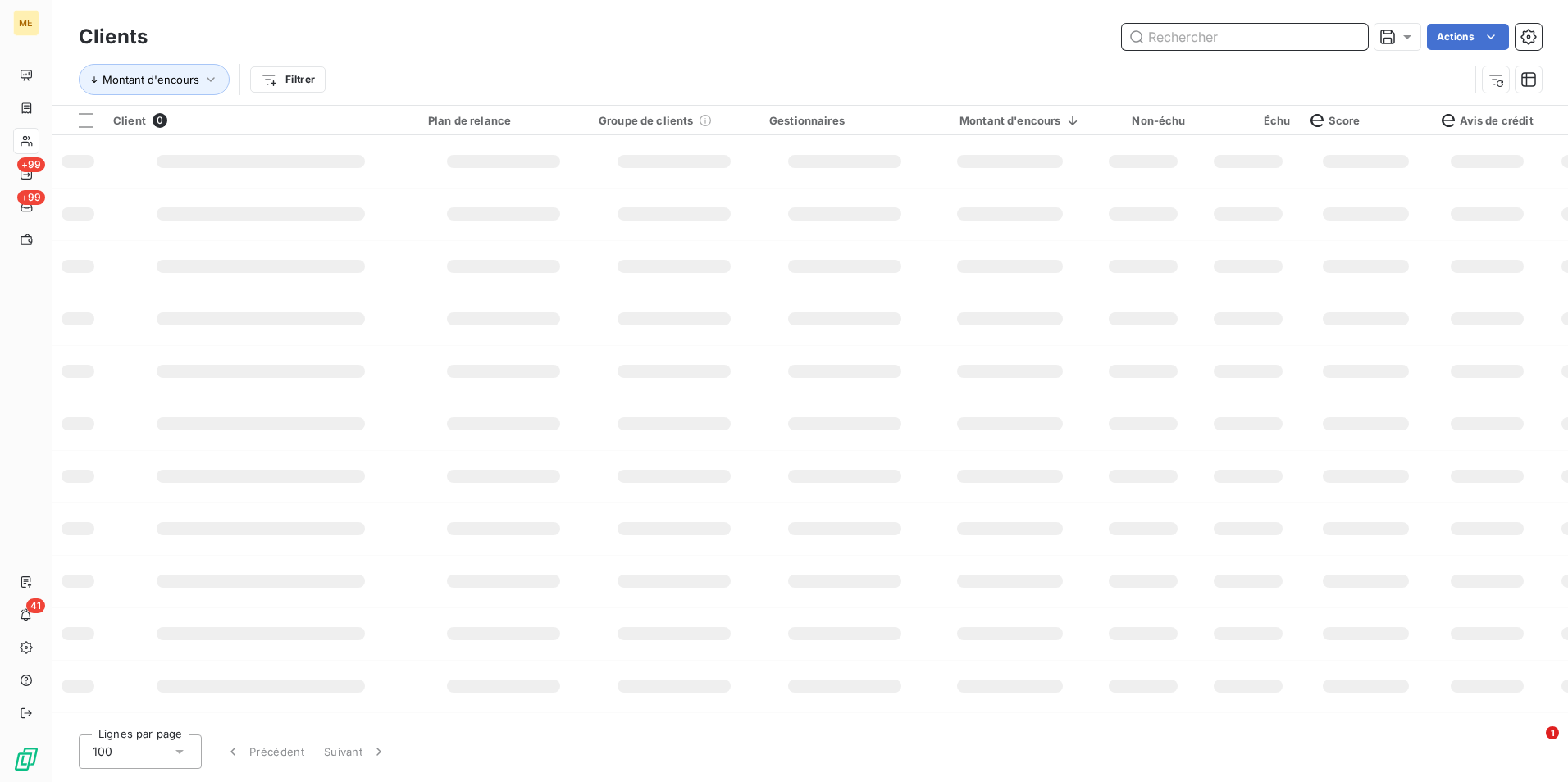
click at [1334, 39] on input "text" at bounding box center [1245, 37] width 246 height 27
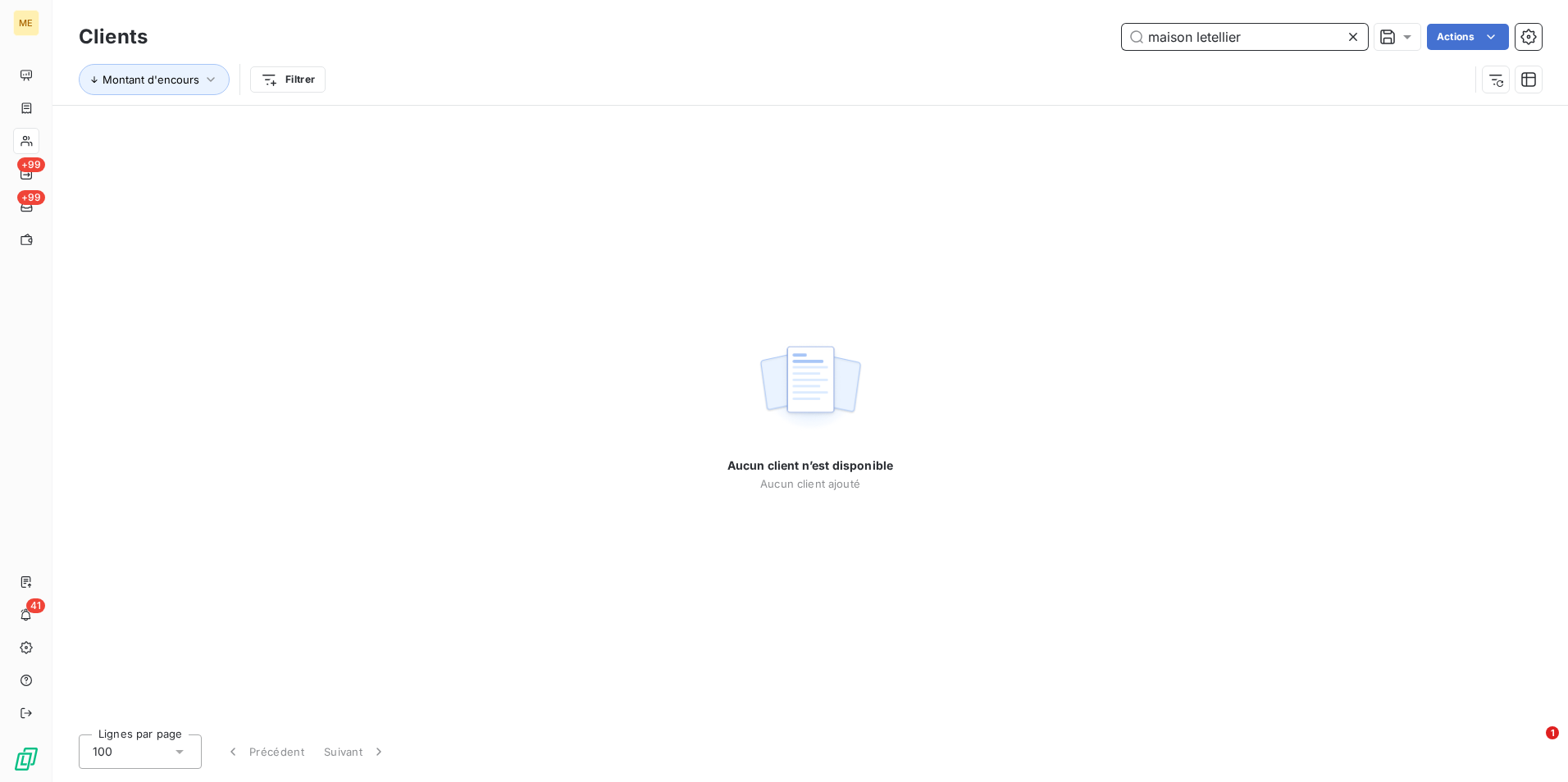
type input "maison letellier"
click at [1355, 34] on icon at bounding box center [1353, 37] width 9 height 9
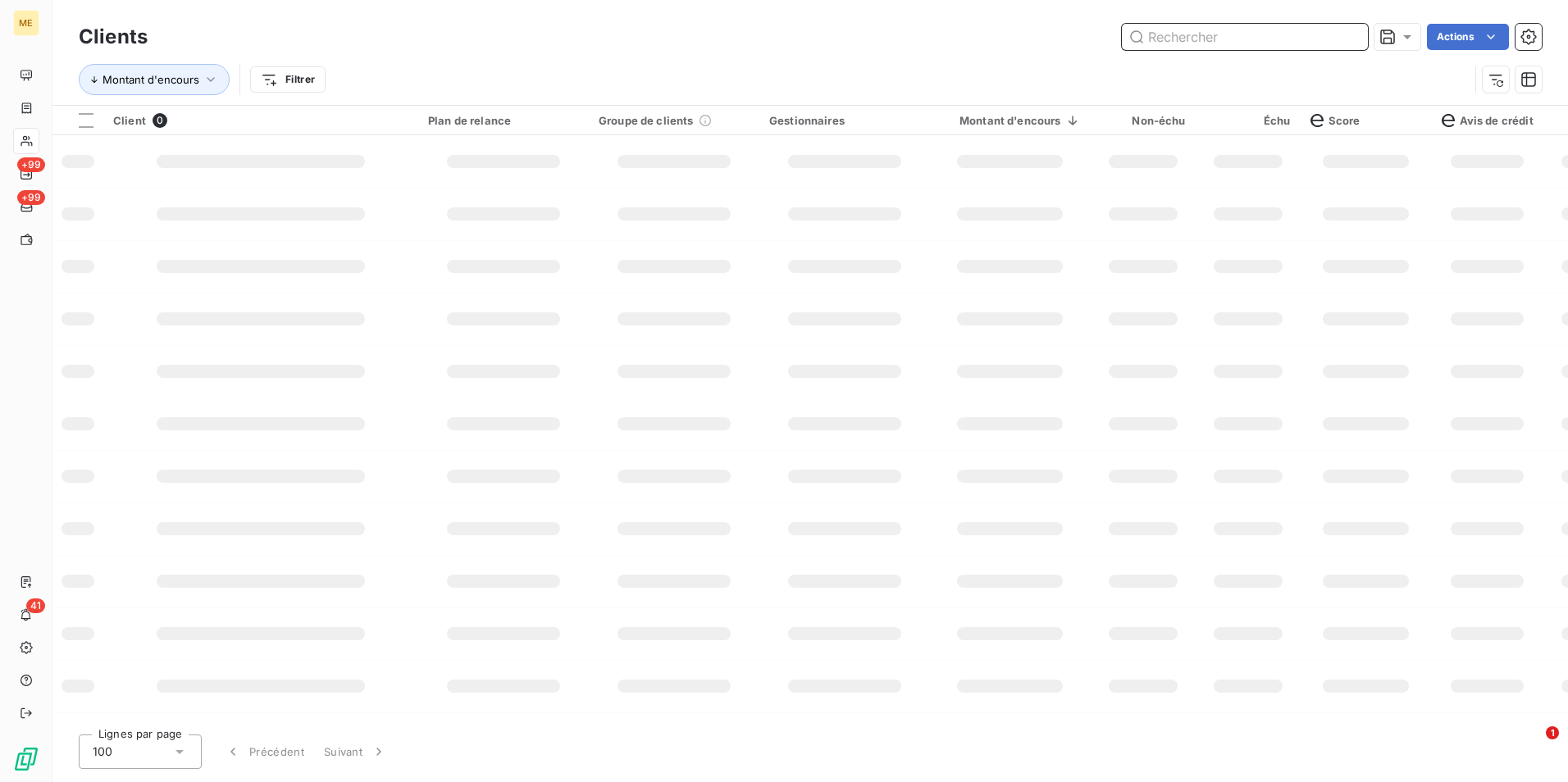
click at [1344, 34] on input "text" at bounding box center [1245, 37] width 246 height 27
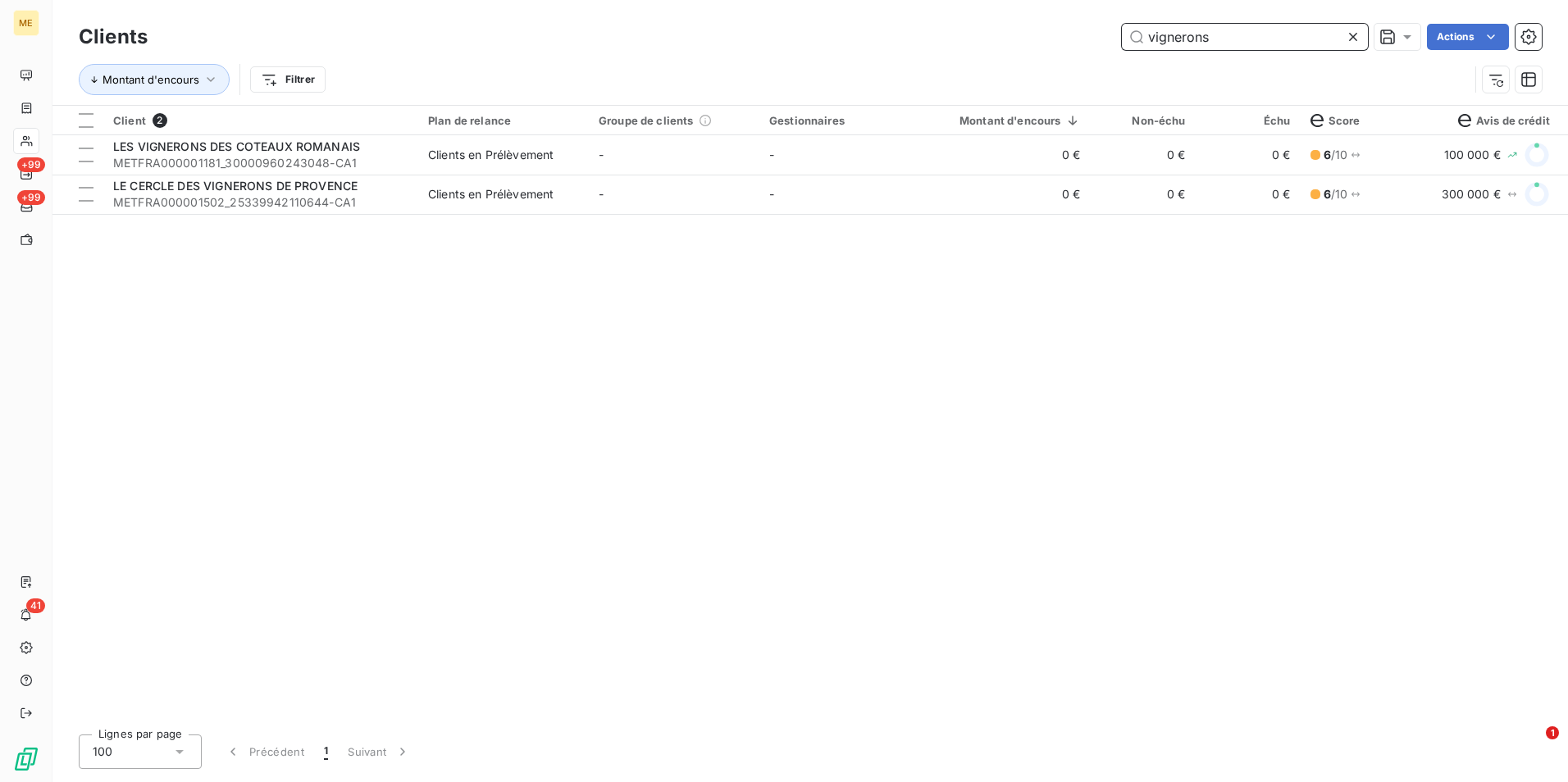
type input "vignerons"
click at [1348, 37] on icon at bounding box center [1352, 36] width 16 height 16
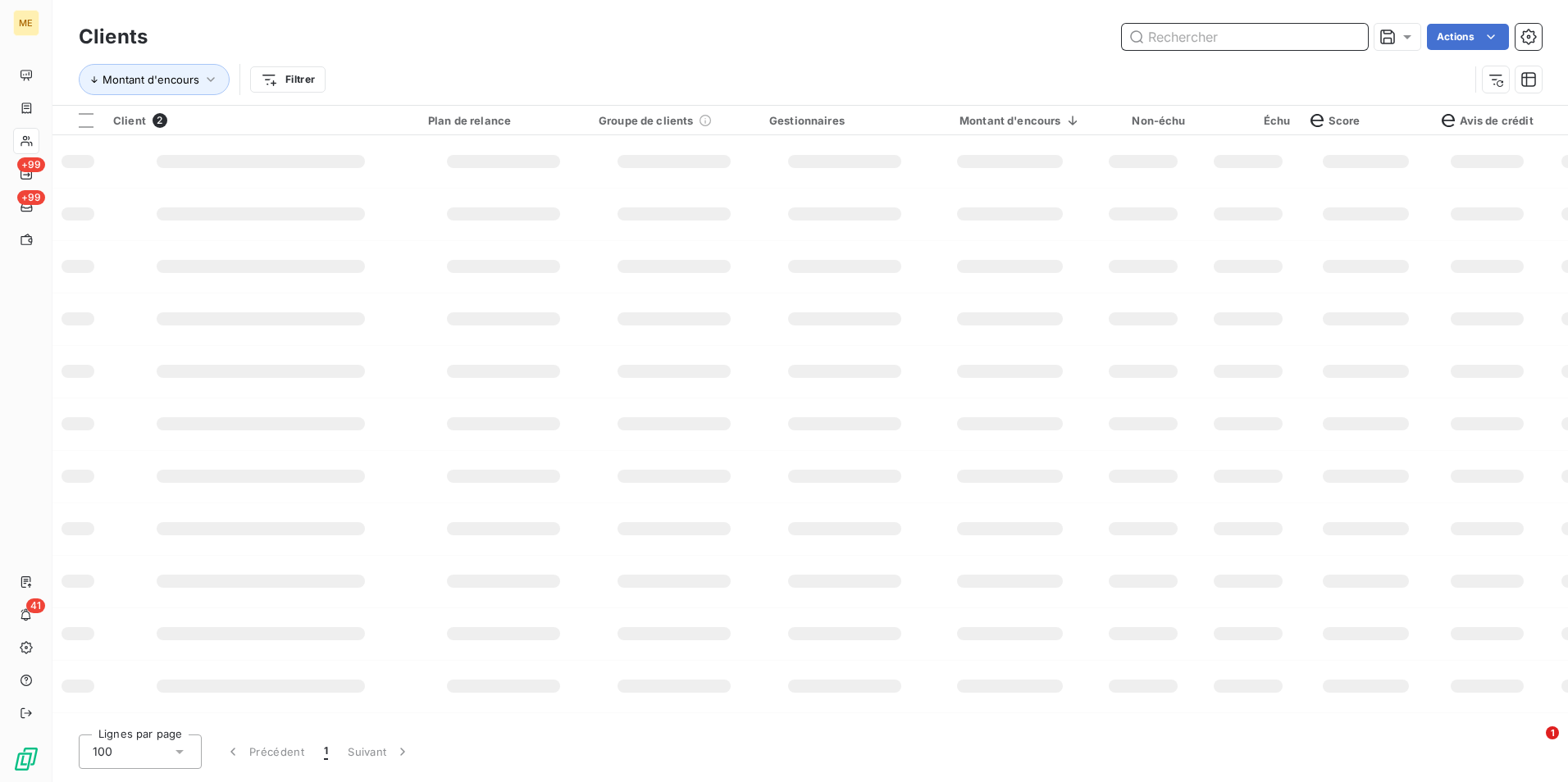
click at [1311, 38] on input "text" at bounding box center [1245, 37] width 246 height 27
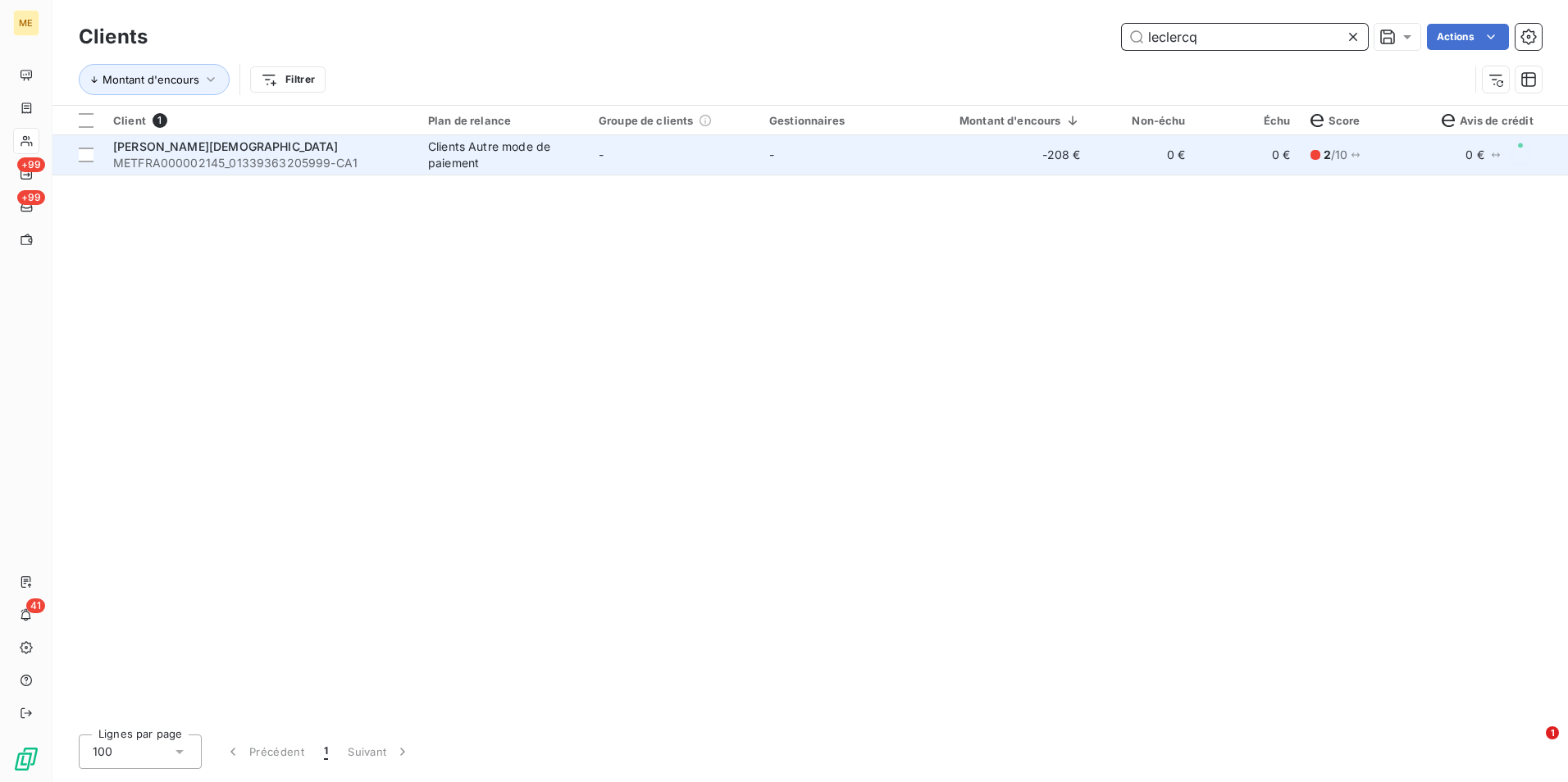
type input "leclercq"
click at [619, 160] on td "-" at bounding box center [674, 155] width 170 height 40
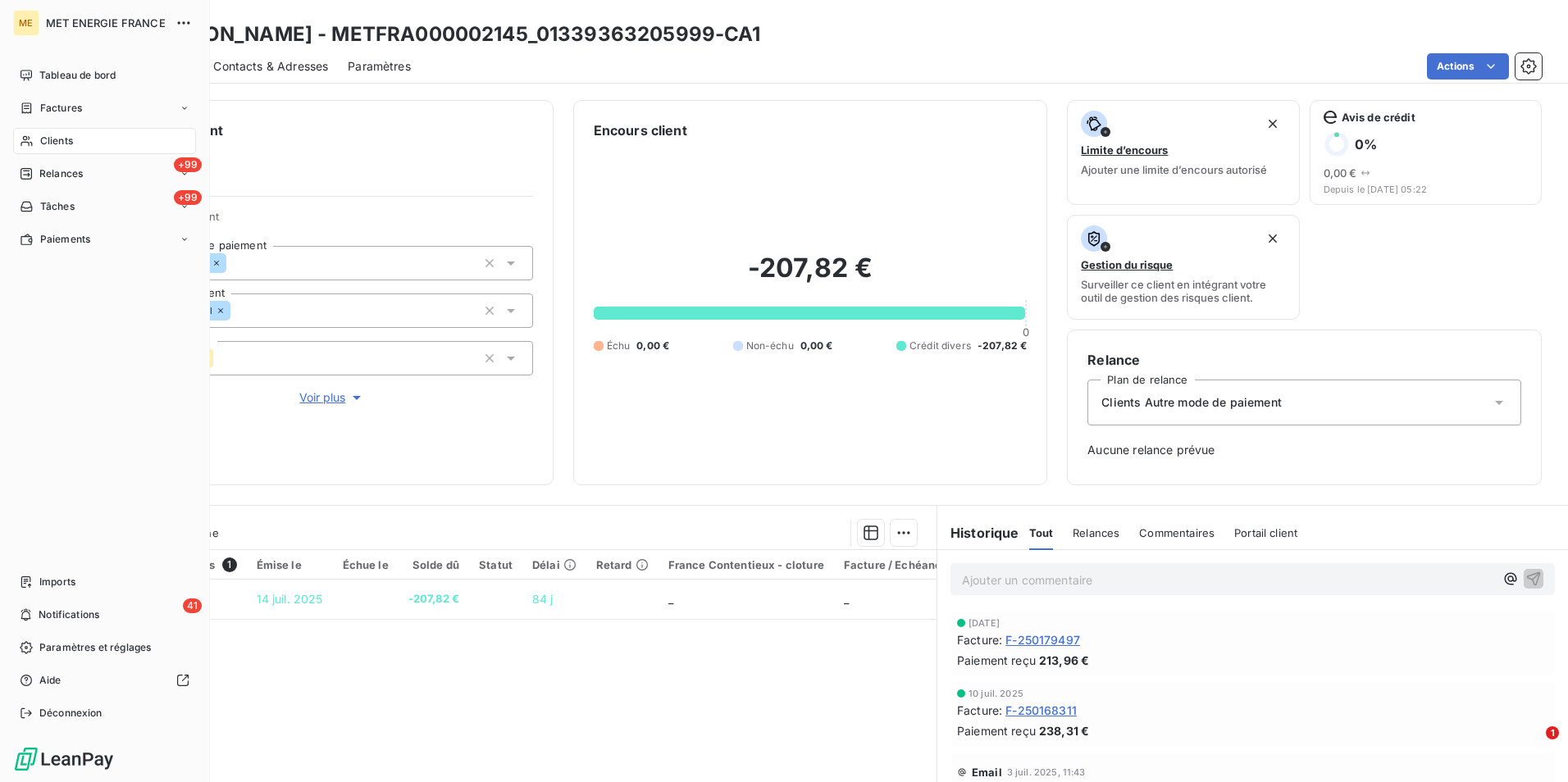
click at [40, 141] on span "Clients" at bounding box center [57, 140] width 33 height 15
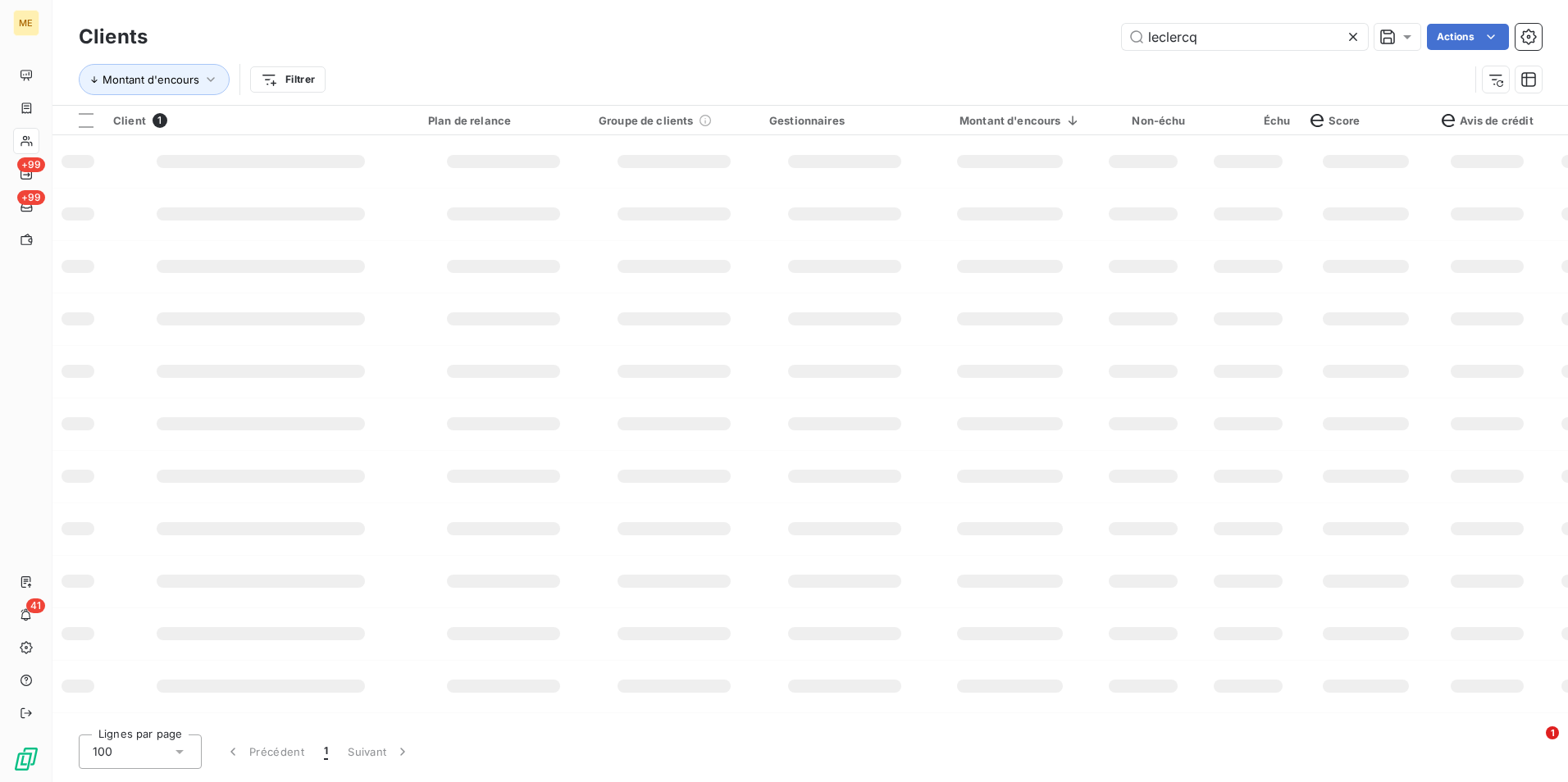
click at [1355, 37] on icon at bounding box center [1352, 36] width 16 height 16
click at [1323, 37] on input "text" at bounding box center [1245, 37] width 246 height 27
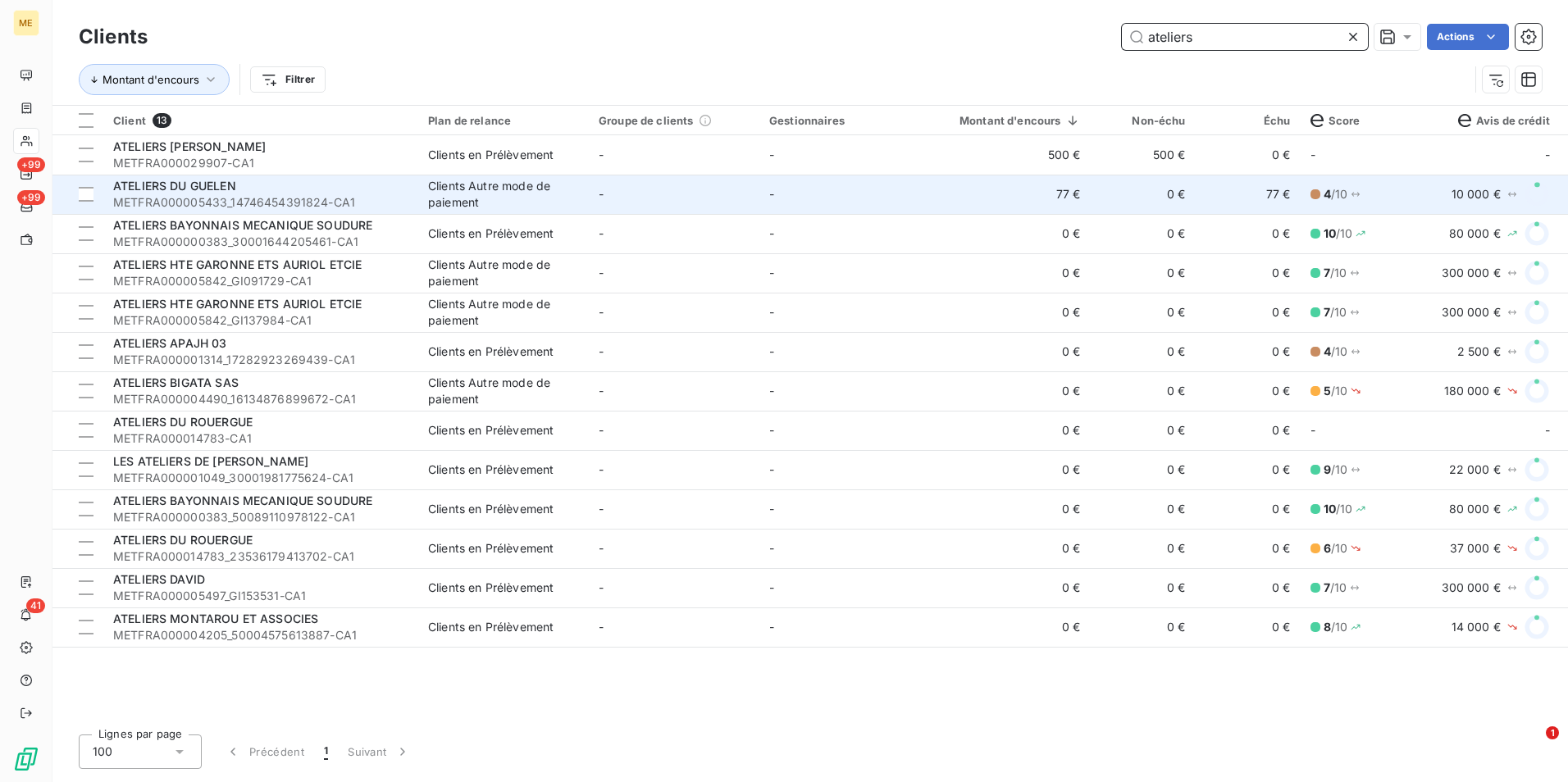
type input "ateliers"
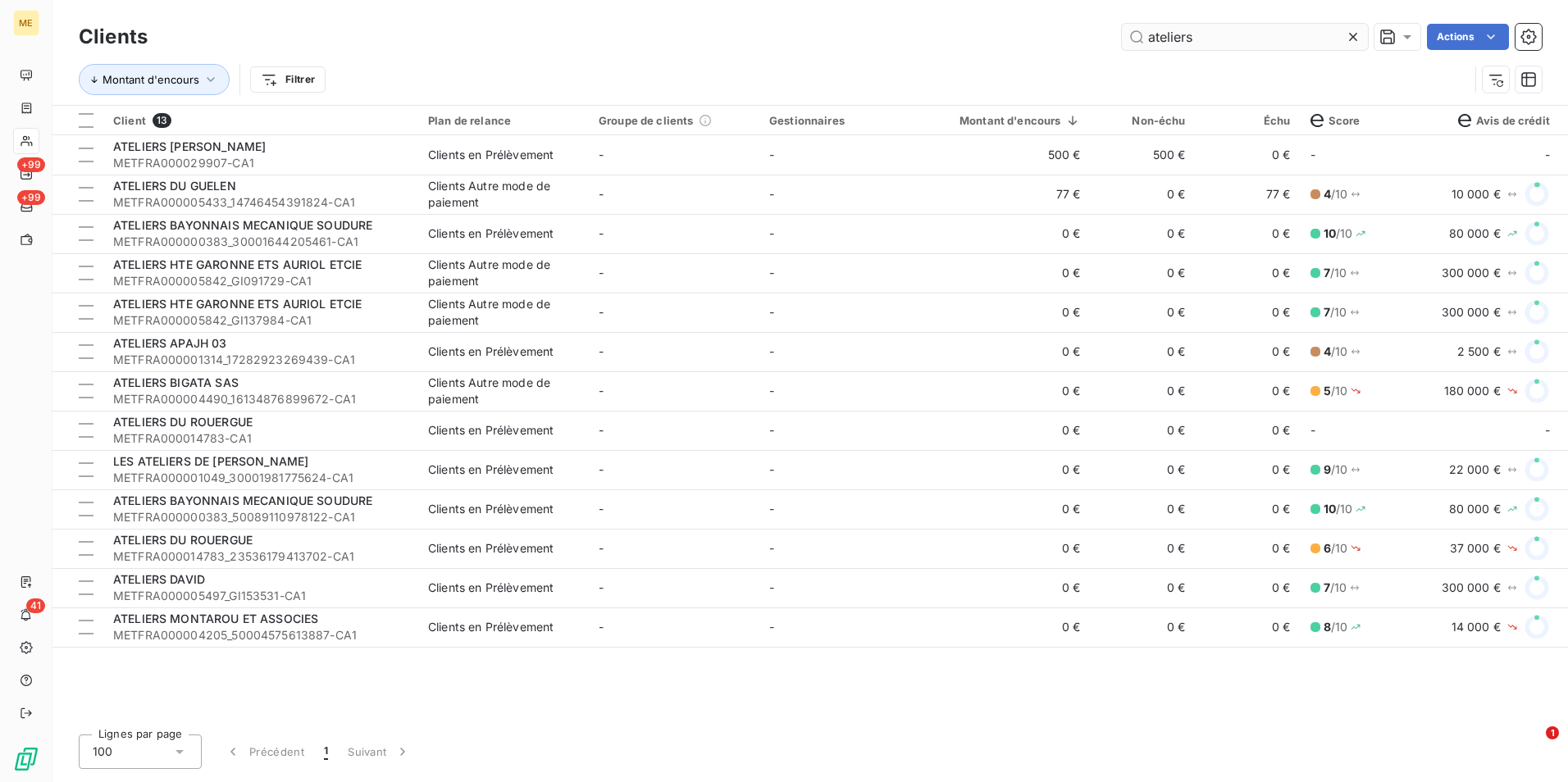
drag, startPoint x: 1351, startPoint y: 34, endPoint x: 1278, endPoint y: 39, distance: 73.2
click at [1351, 34] on icon at bounding box center [1352, 36] width 16 height 16
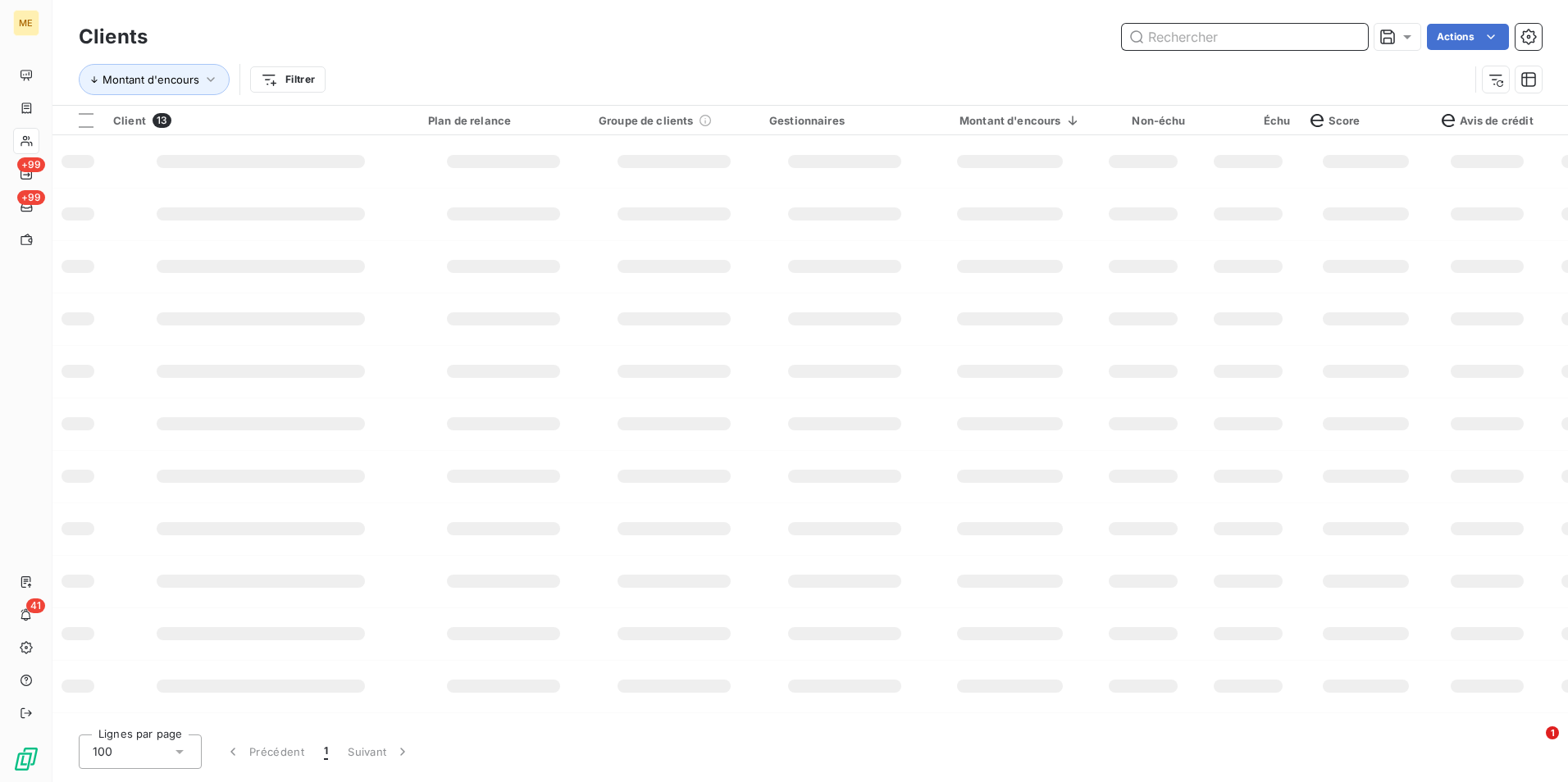
click at [1278, 39] on input "text" at bounding box center [1245, 37] width 246 height 27
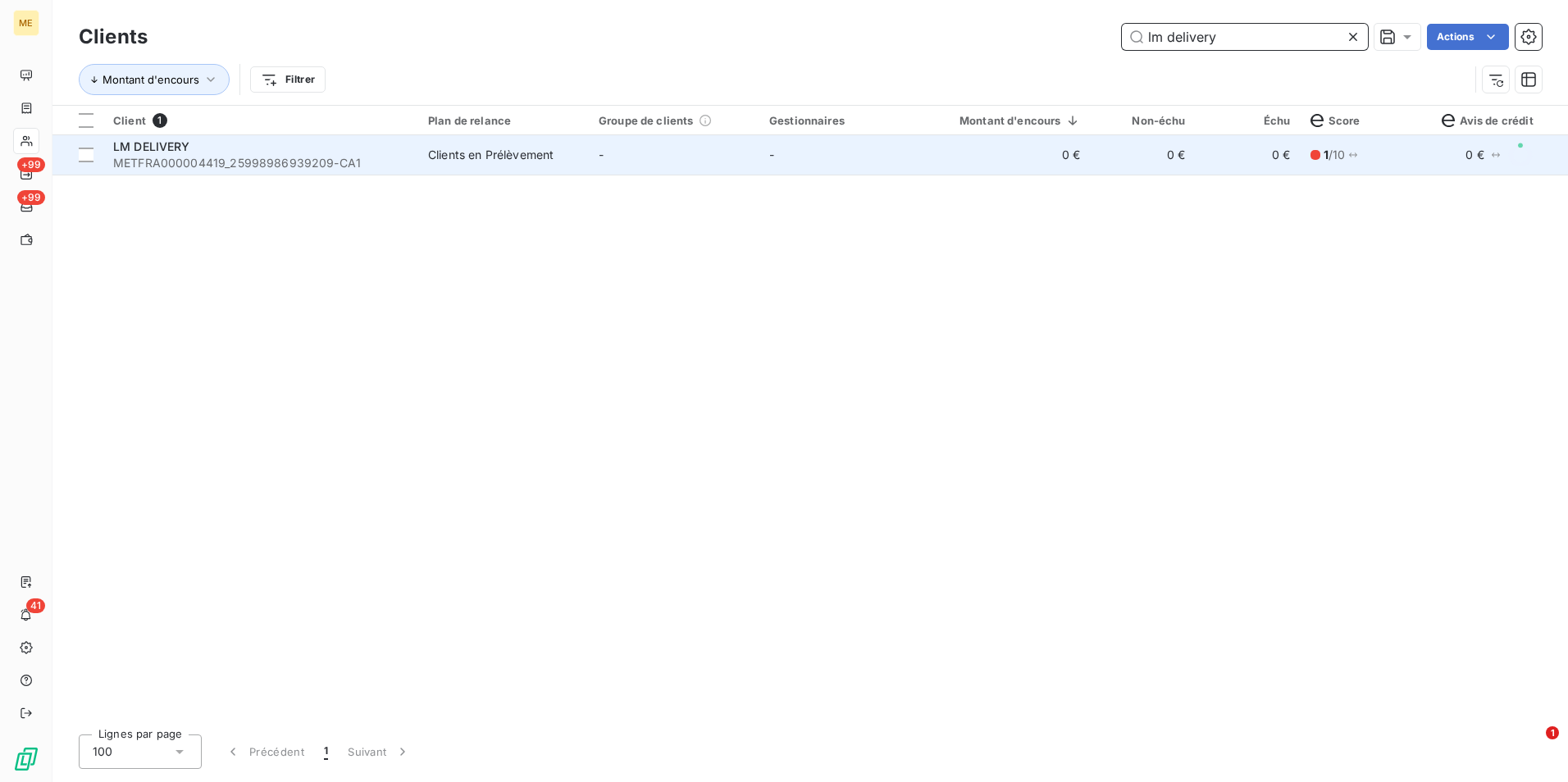
type input "lm delivery"
click at [486, 156] on div "Clients en Prélèvement" at bounding box center [491, 155] width 126 height 16
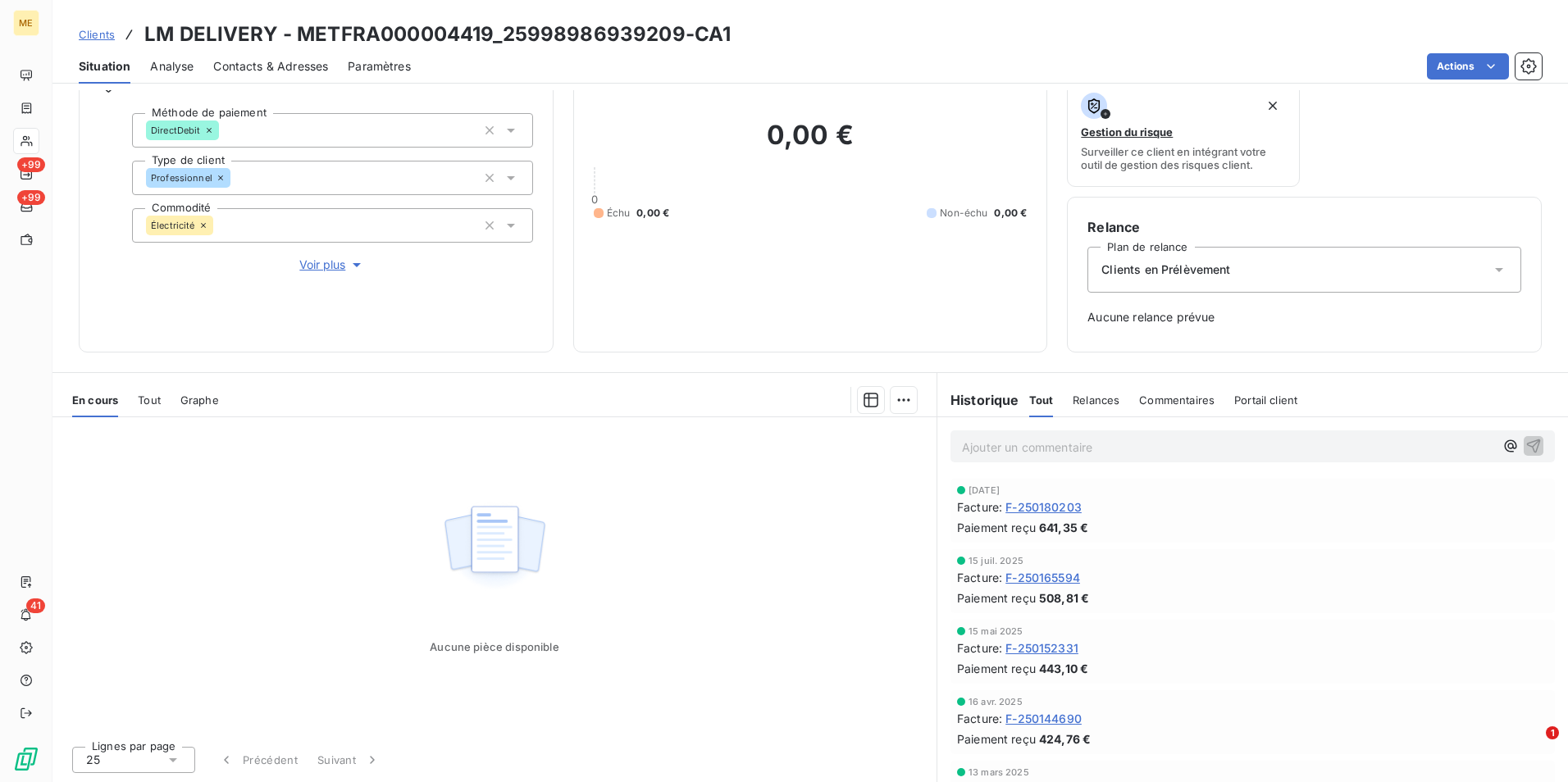
click at [98, 34] on span "Clients" at bounding box center [97, 34] width 36 height 13
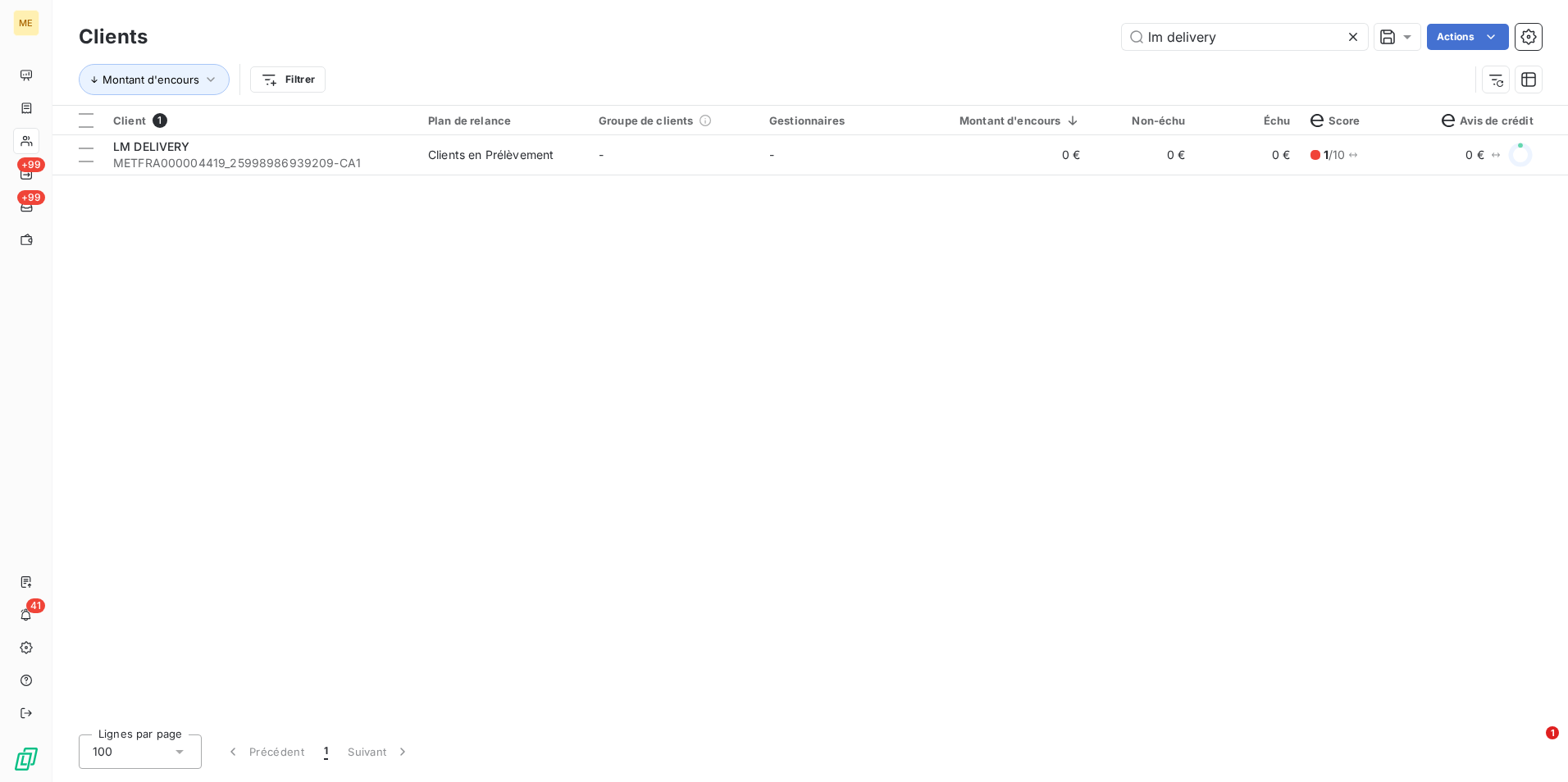
click at [1349, 36] on icon at bounding box center [1352, 36] width 16 height 16
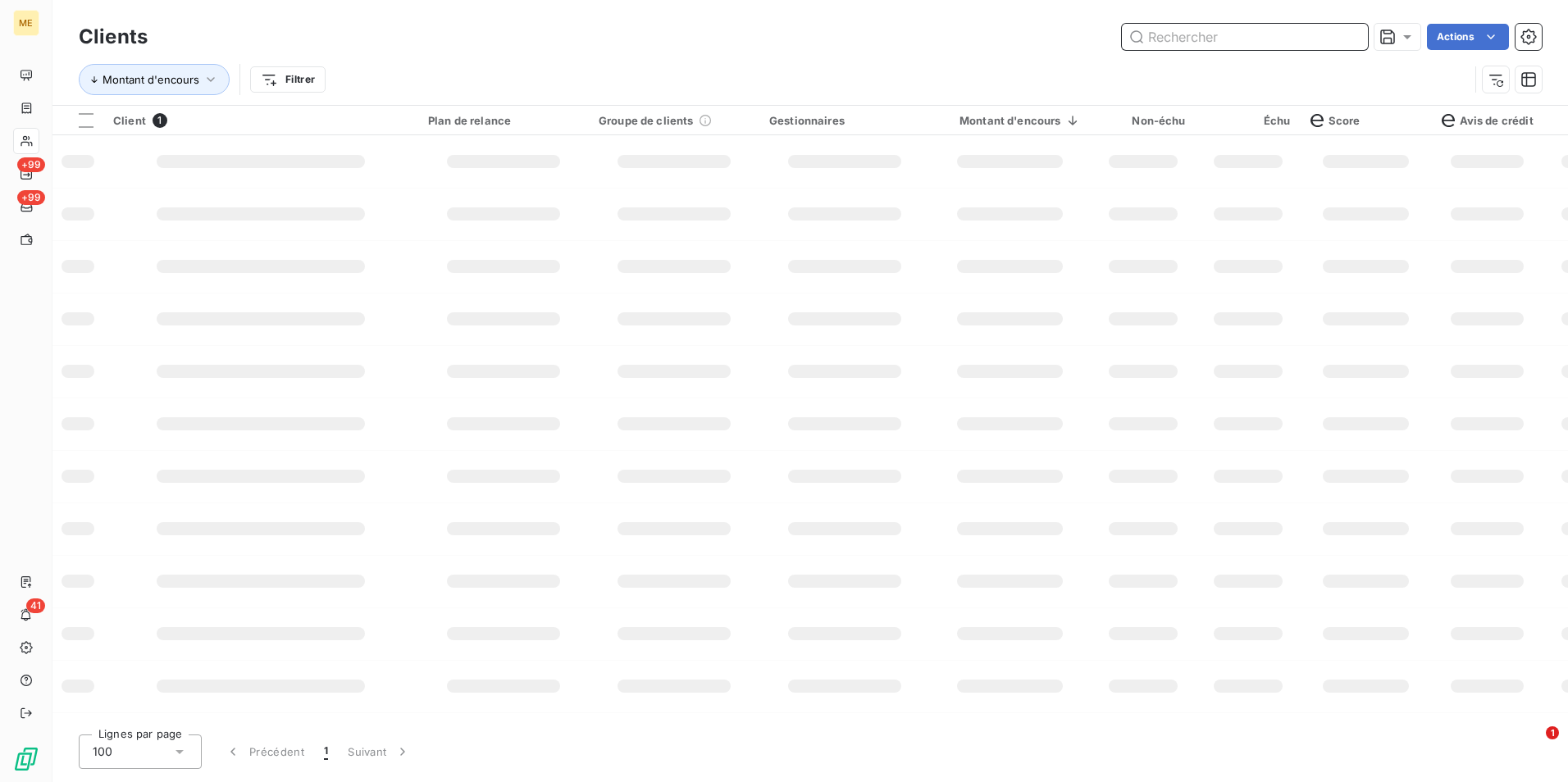
click at [1349, 36] on input "text" at bounding box center [1245, 37] width 246 height 27
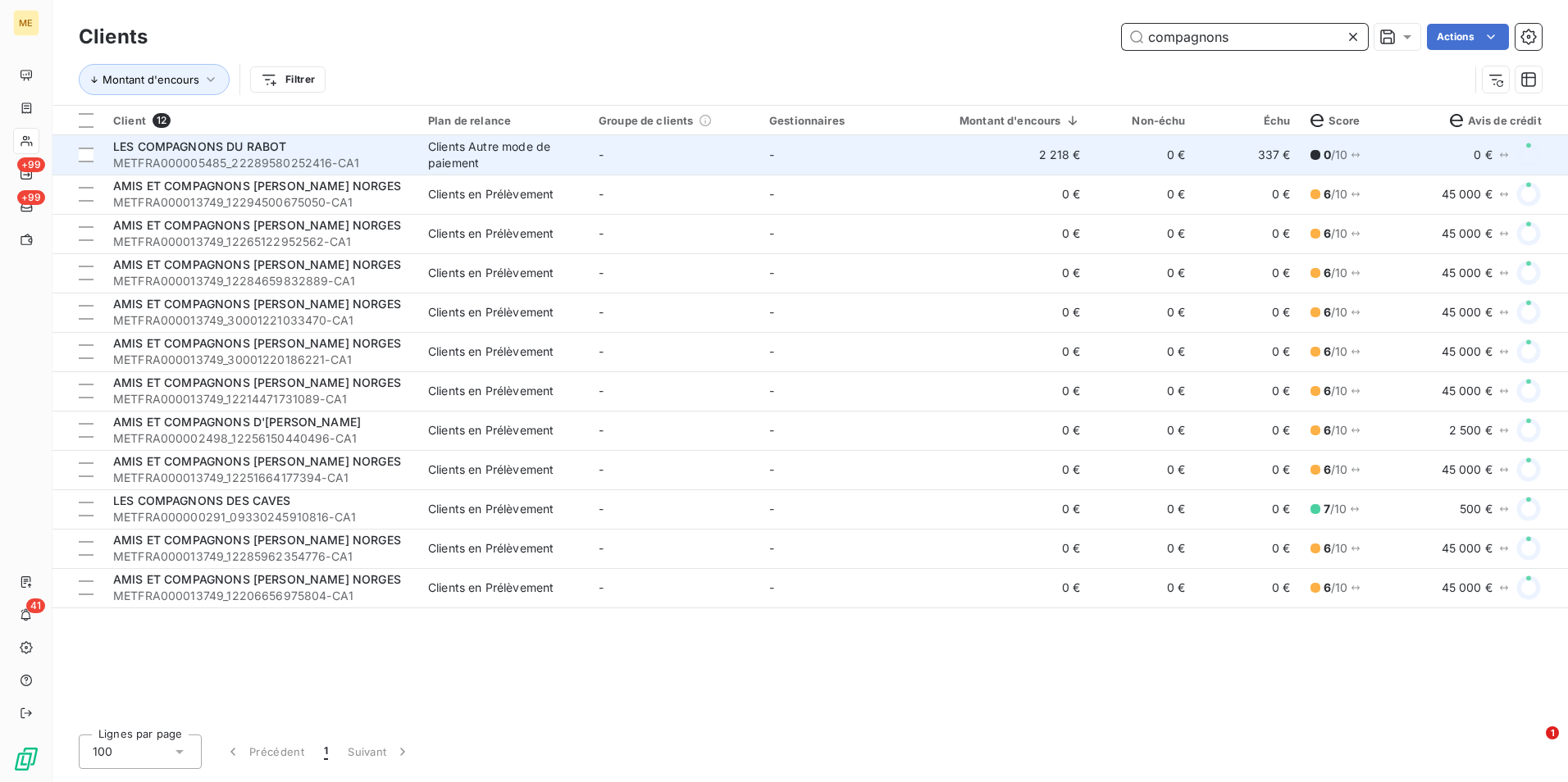
type input "compagnons"
click at [380, 136] on td "LES COMPAGNONS DU RABOT METFRA000005485_22289580252416-CA1" at bounding box center [260, 155] width 315 height 40
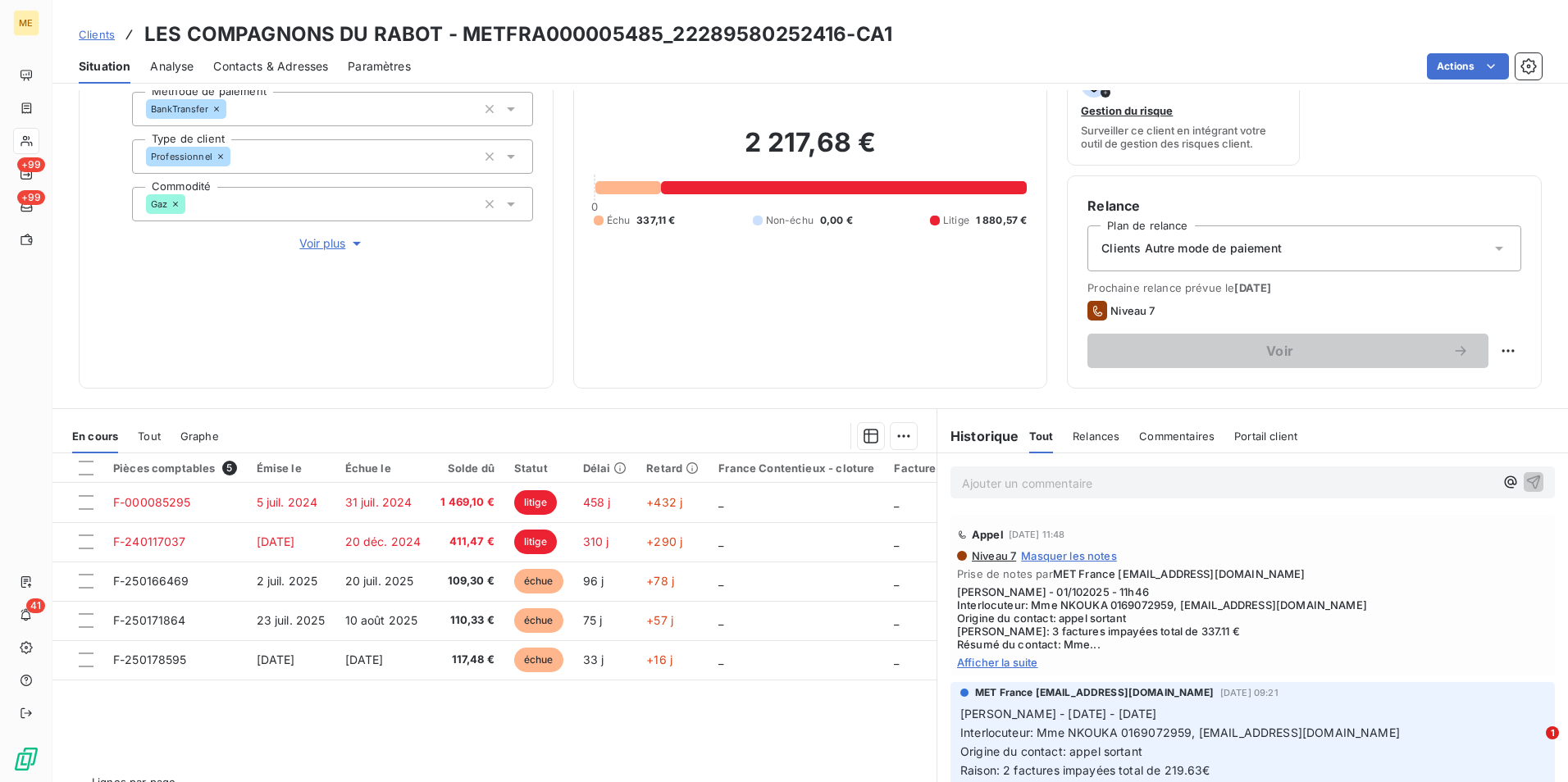
scroll to position [190, 0]
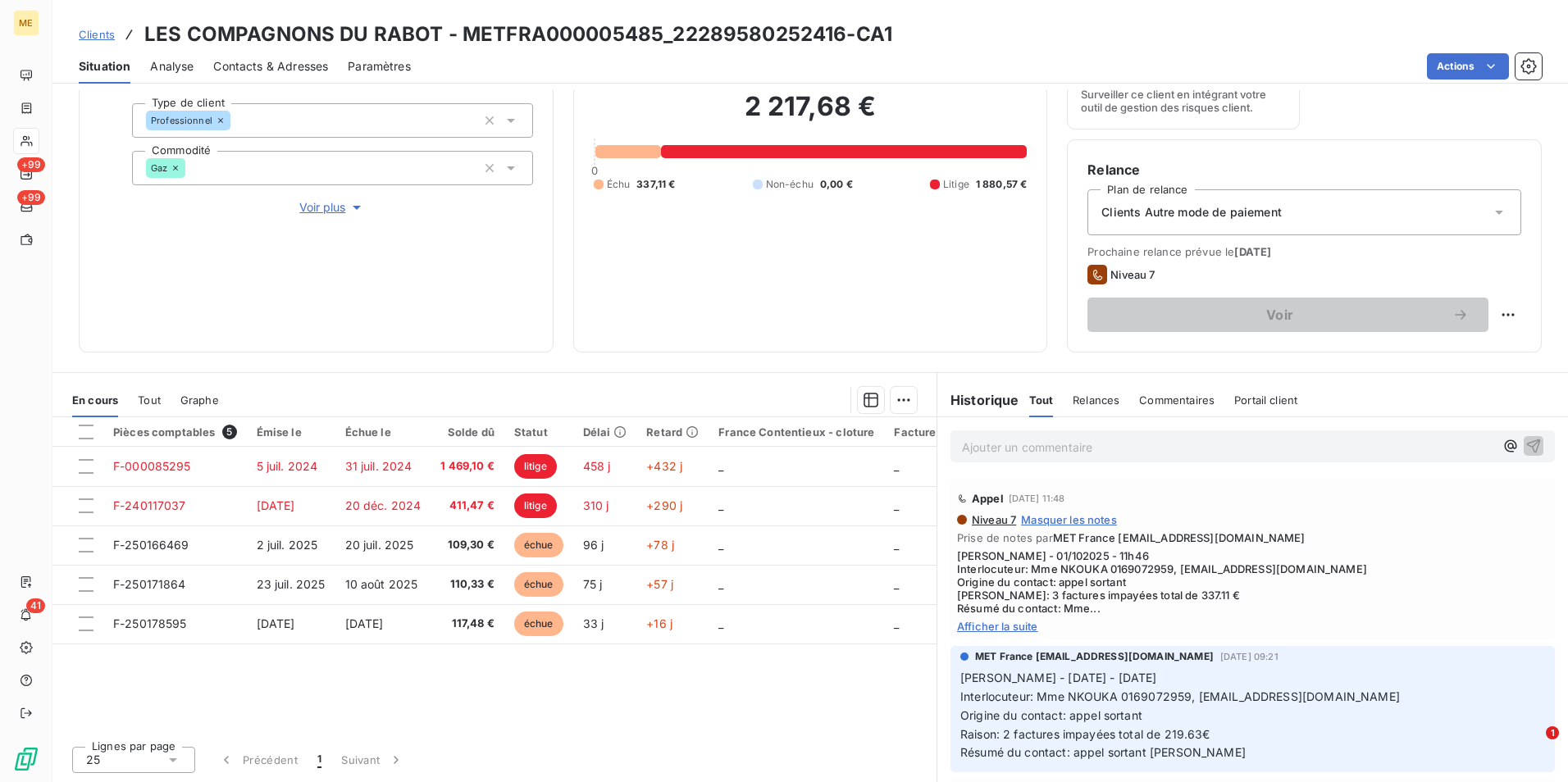
click at [997, 622] on span "Afficher la suite" at bounding box center [1253, 626] width 591 height 13
click at [319, 186] on div "Propriétés Client Méthode de paiement BankTransfer Type de client Professionnel…" at bounding box center [333, 118] width 401 height 197
click at [322, 207] on span "Voir plus" at bounding box center [332, 207] width 65 height 16
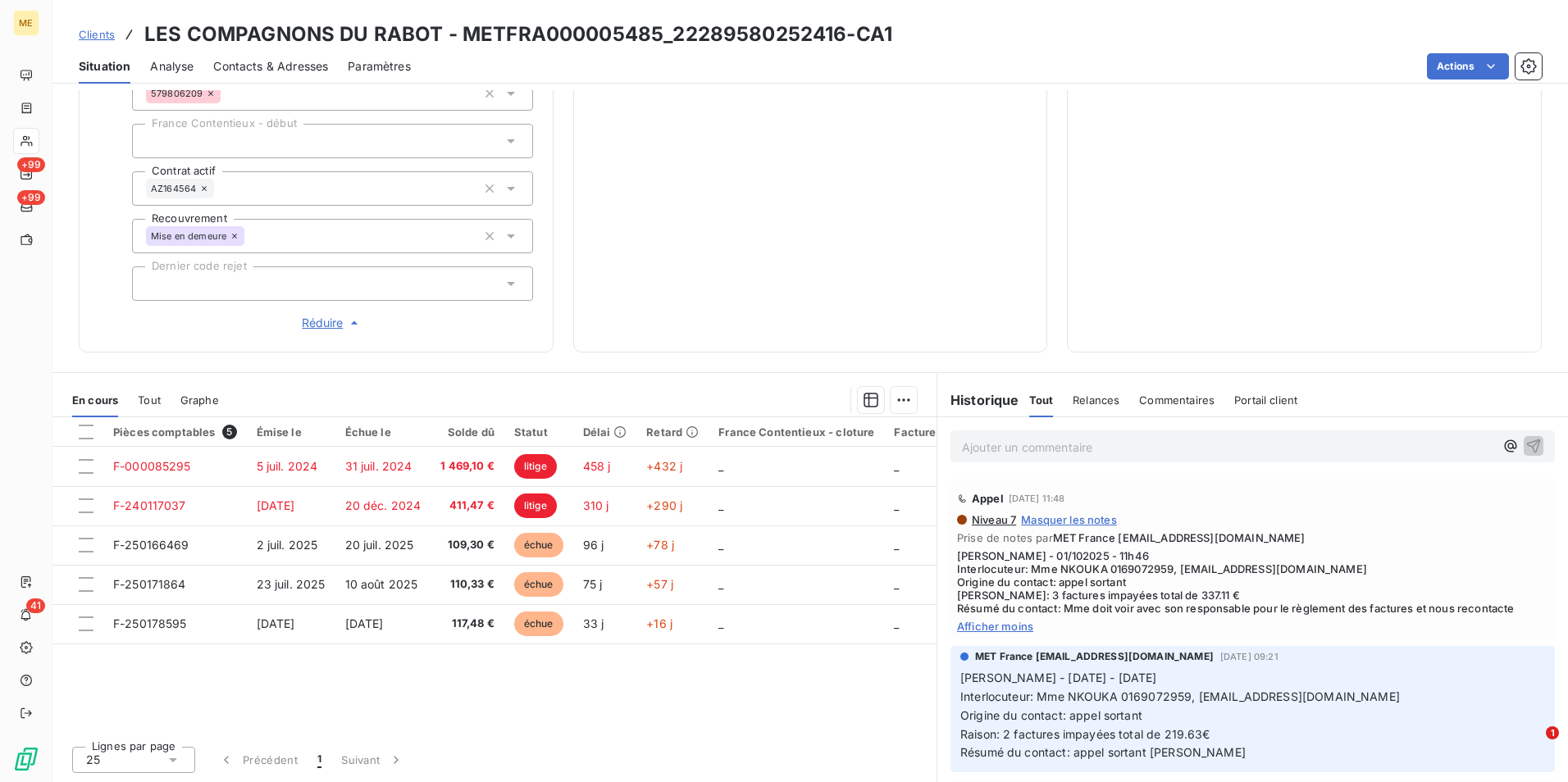
click at [328, 321] on span "Réduire" at bounding box center [332, 322] width 61 height 16
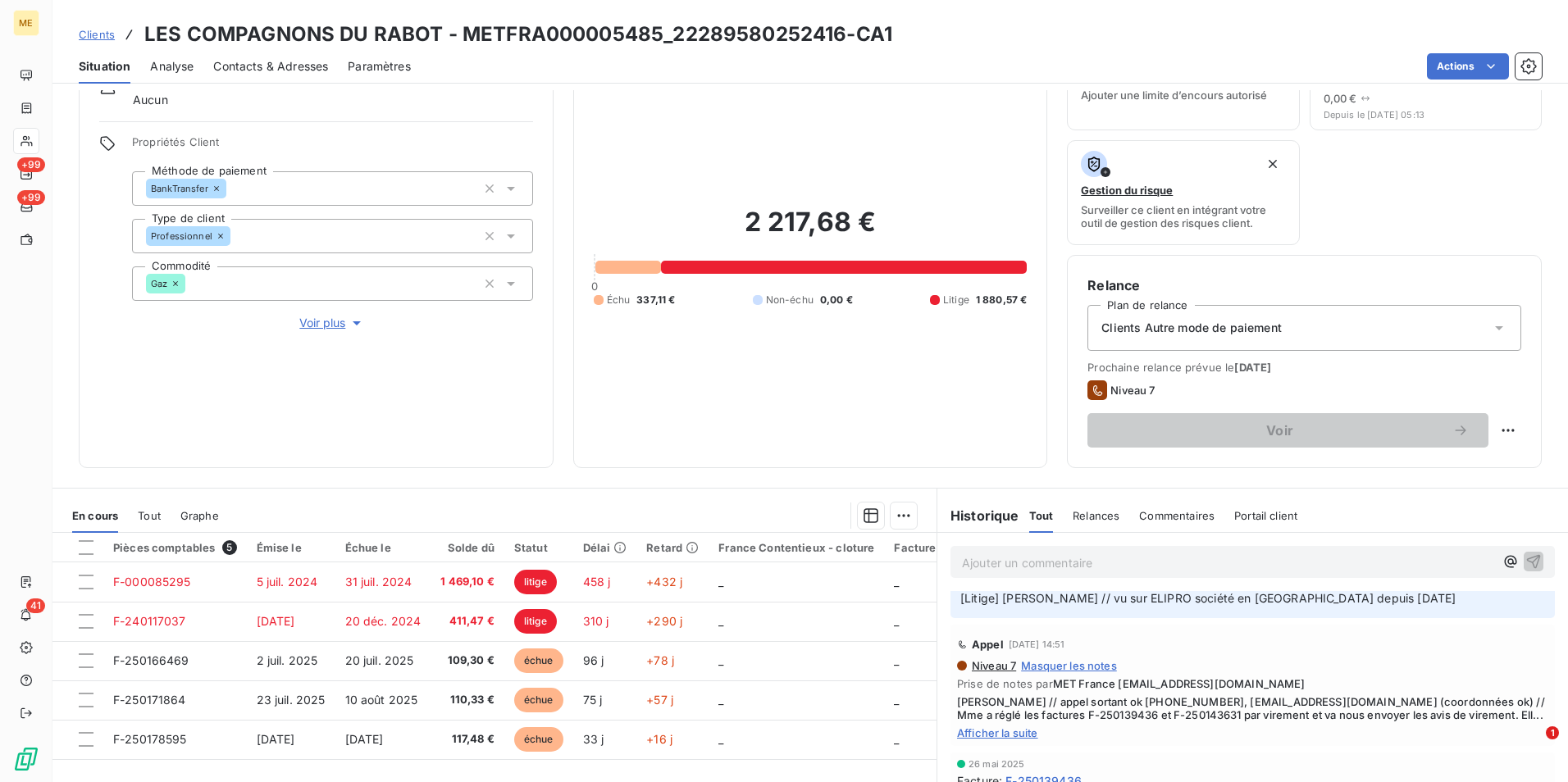
scroll to position [1475, 0]
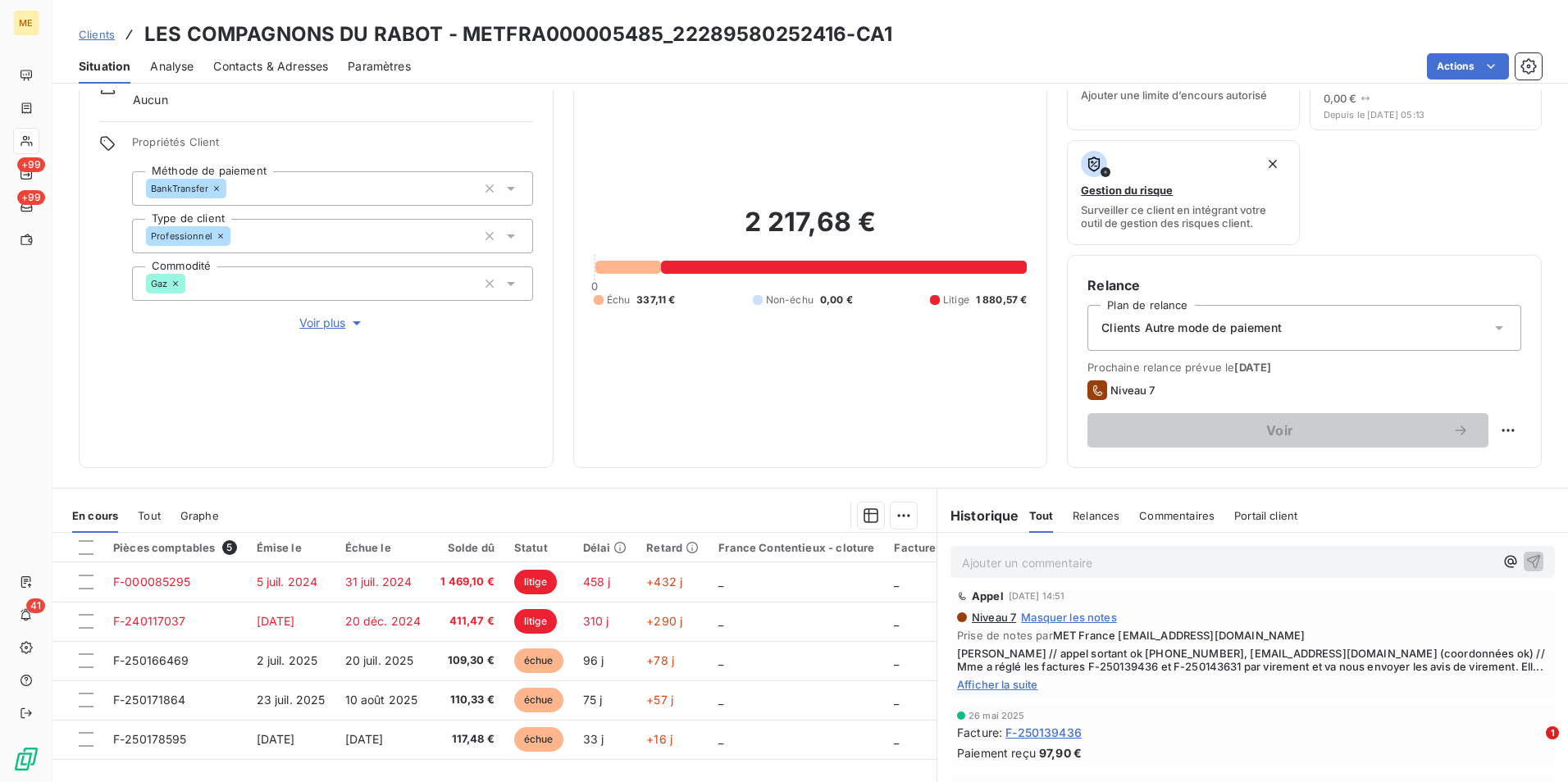
click at [112, 33] on span "Clients" at bounding box center [97, 34] width 36 height 13
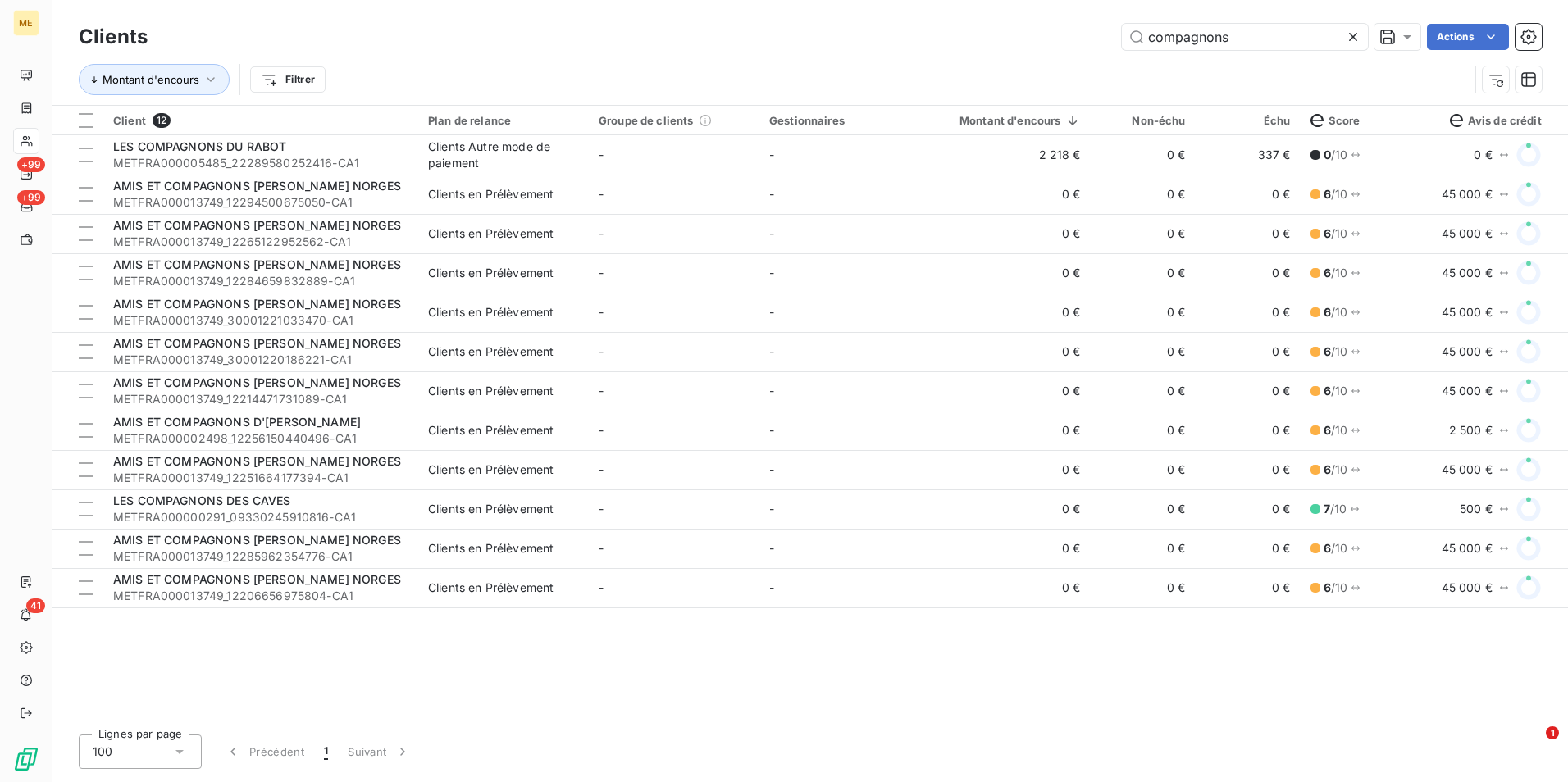
click at [1353, 36] on icon at bounding box center [1353, 37] width 9 height 9
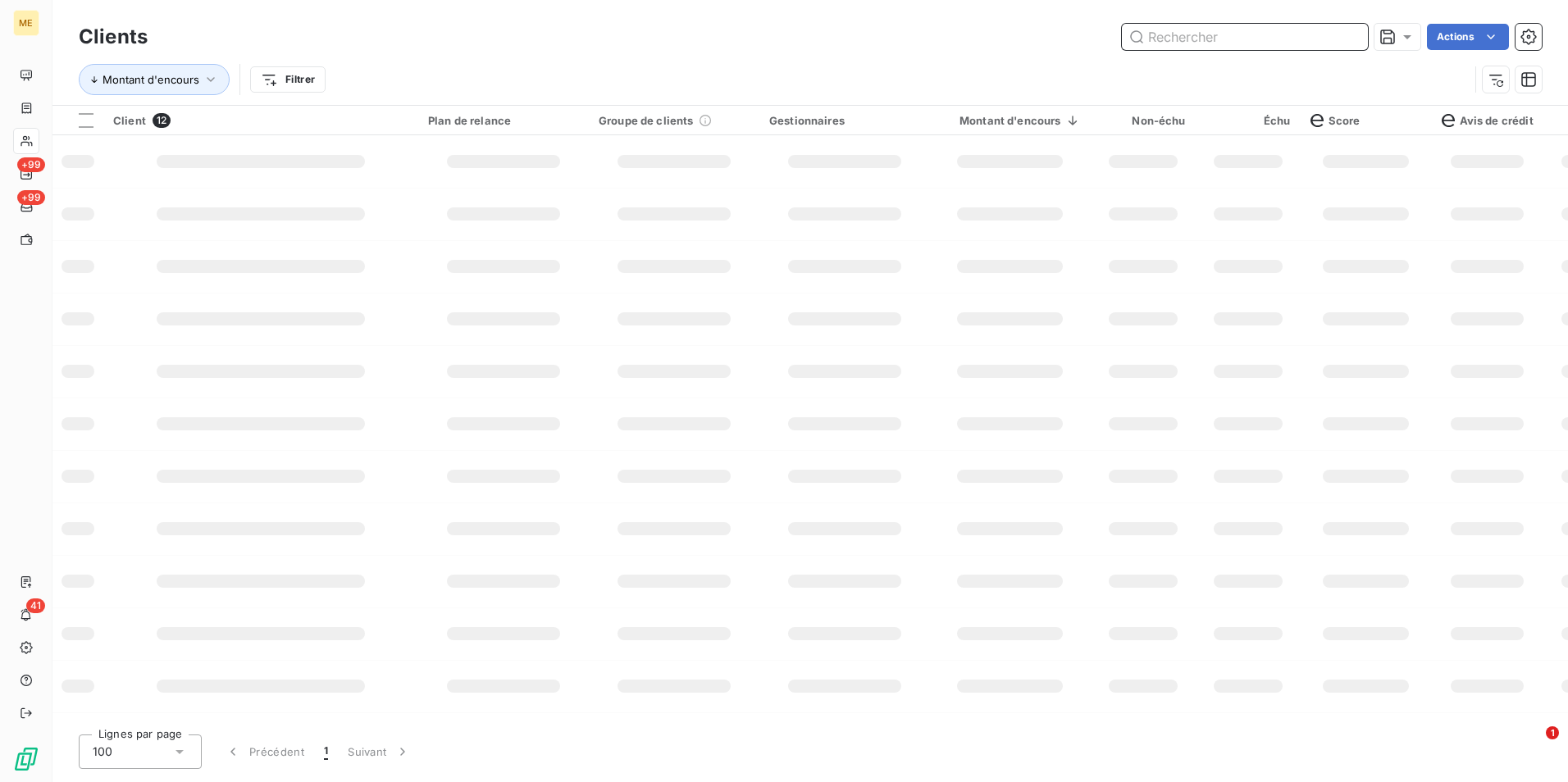
click at [1353, 36] on input "text" at bounding box center [1245, 37] width 246 height 27
type input "m"
type input "s"
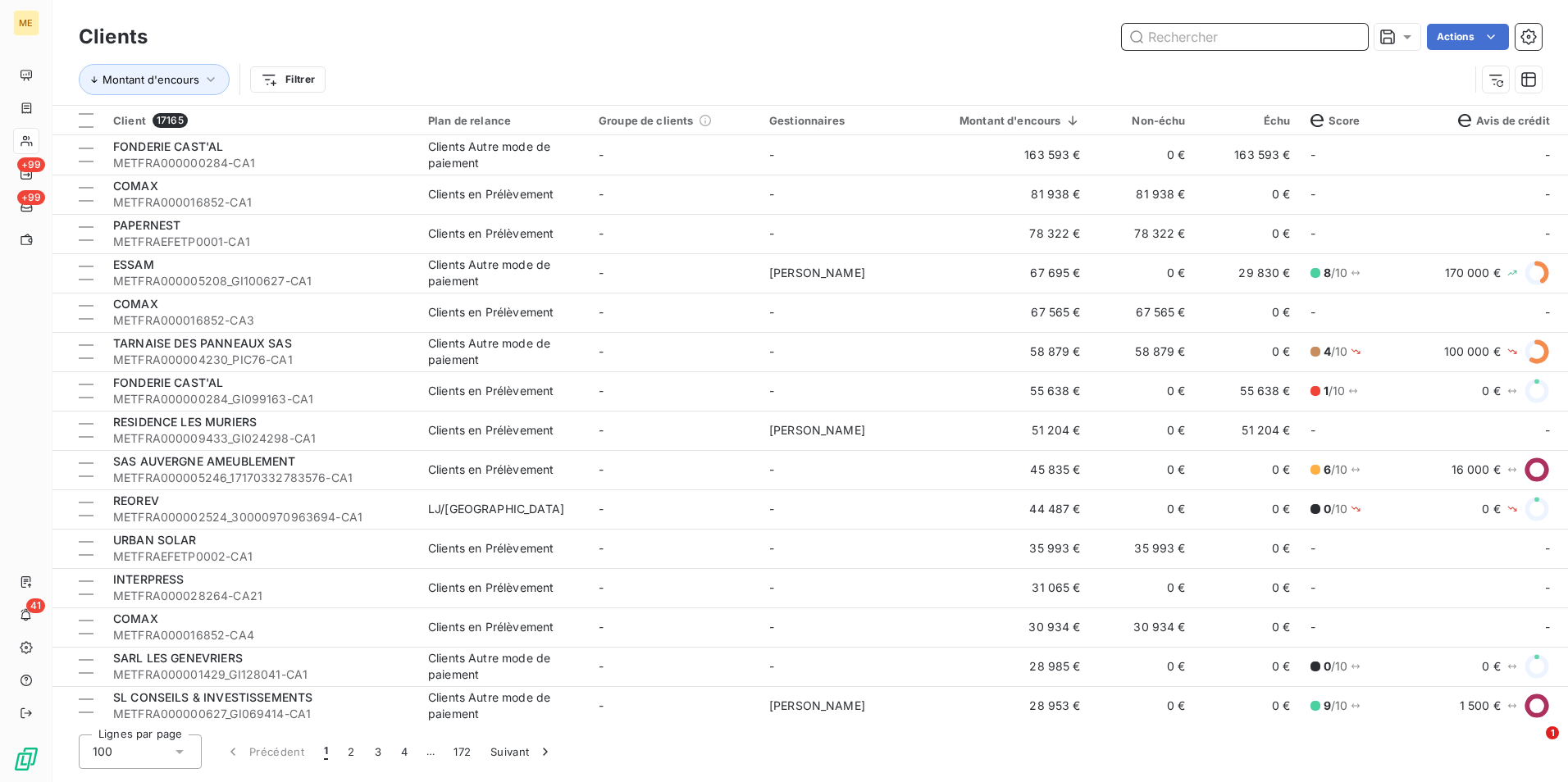
click at [1200, 35] on input "text" at bounding box center [1245, 37] width 246 height 27
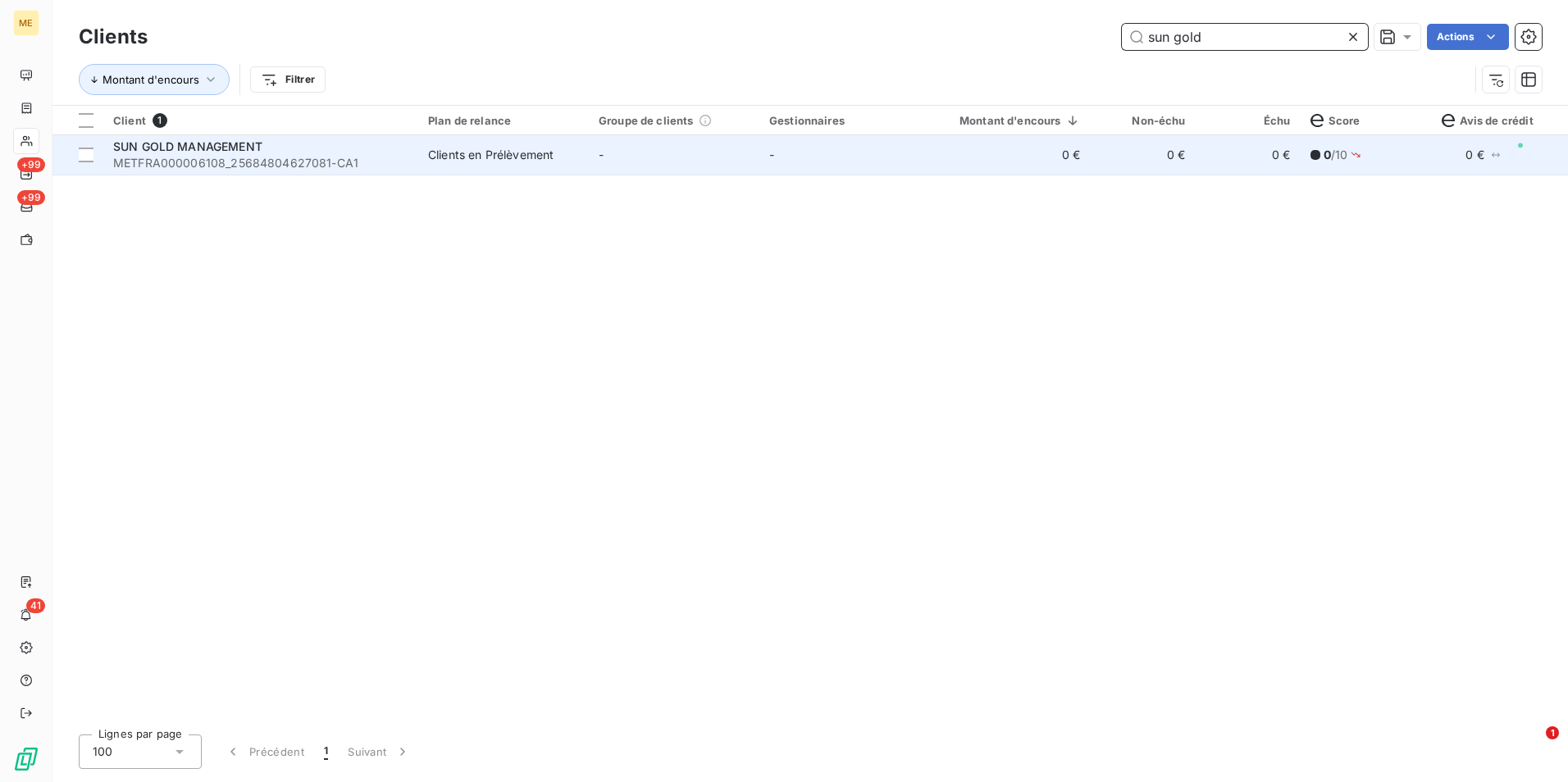
type input "sun gold"
click at [693, 155] on td "-" at bounding box center [674, 155] width 170 height 40
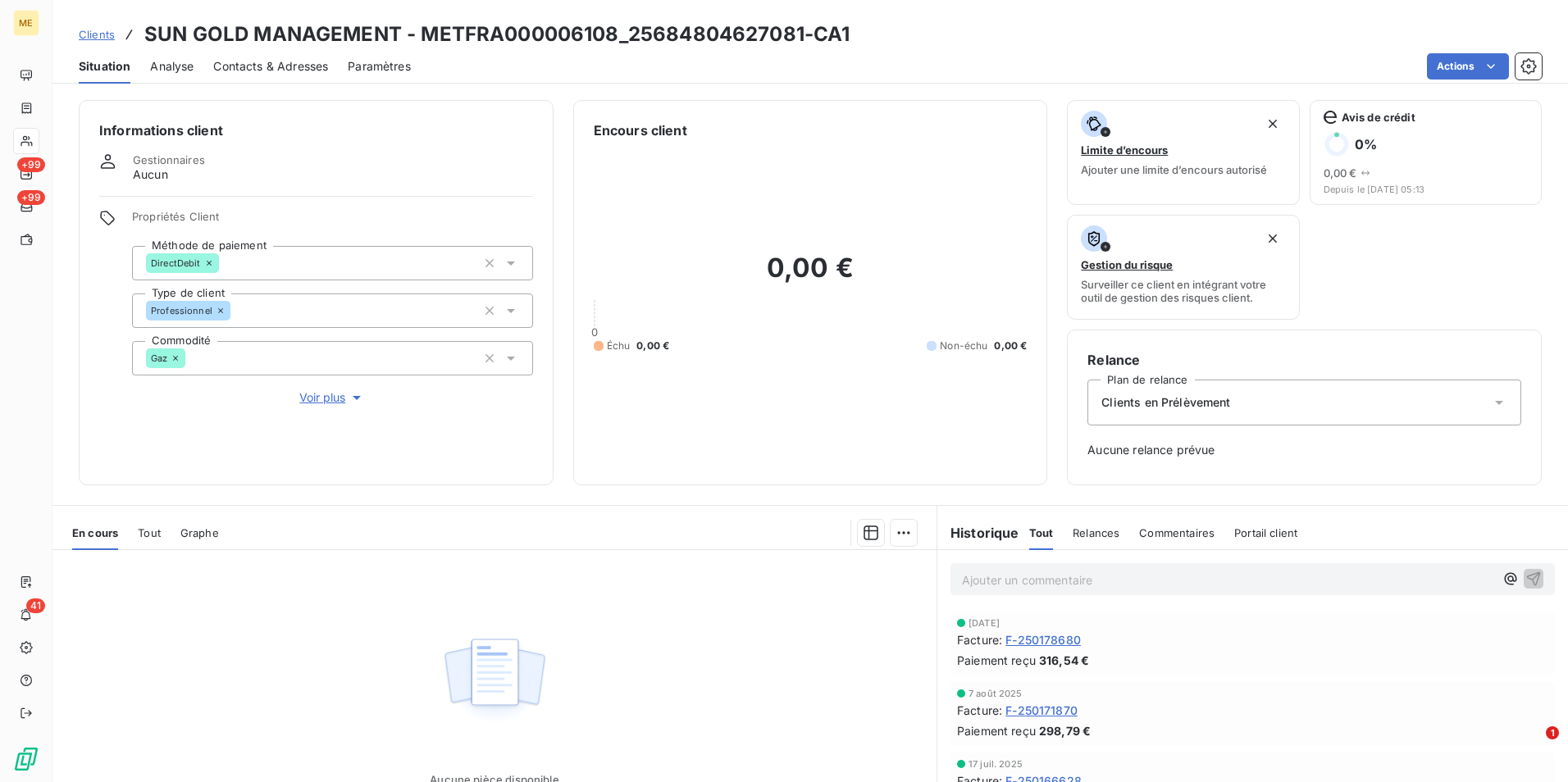
click at [99, 38] on span "Clients" at bounding box center [97, 34] width 36 height 13
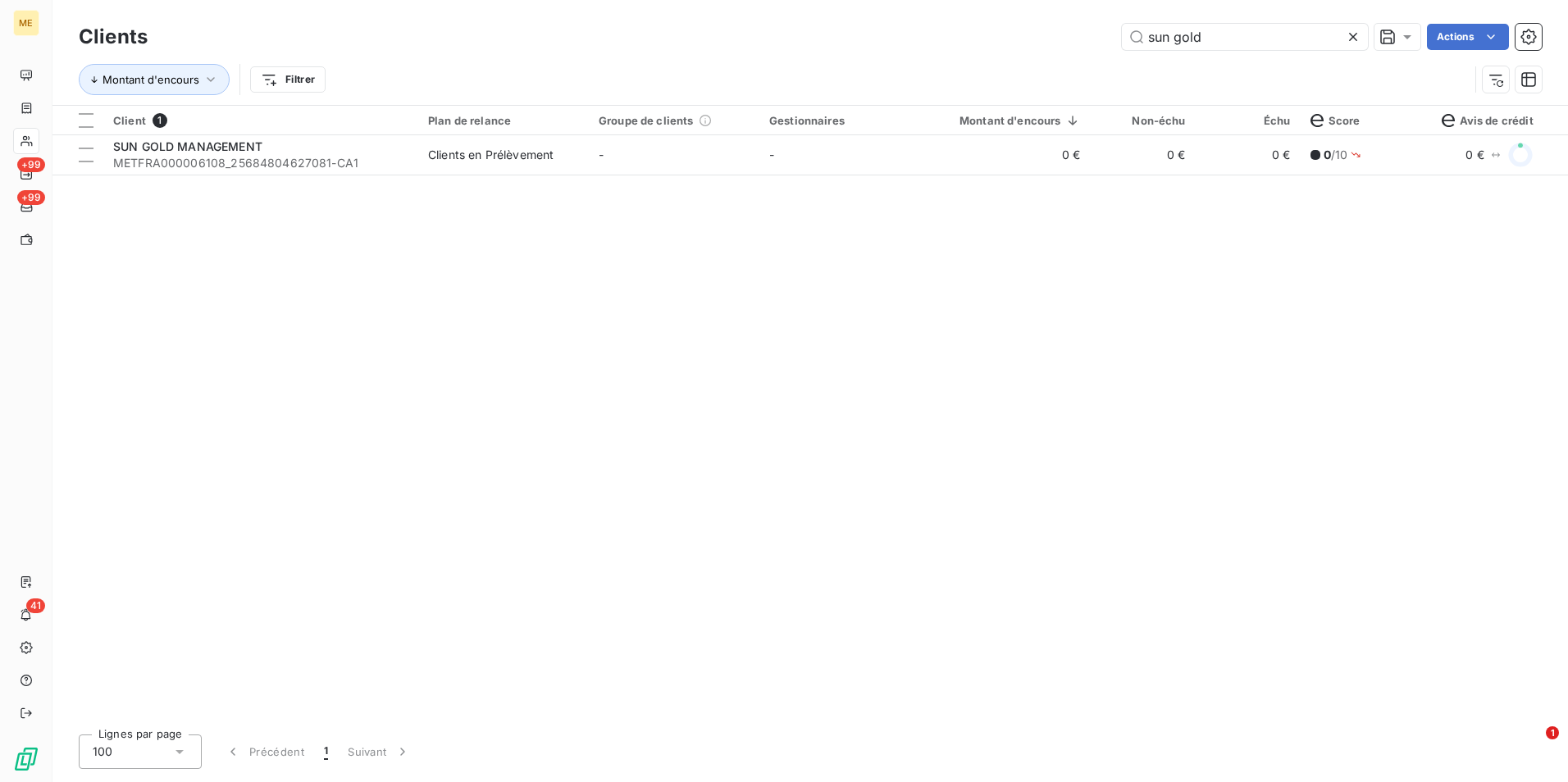
click at [1359, 28] on icon at bounding box center [1352, 36] width 16 height 16
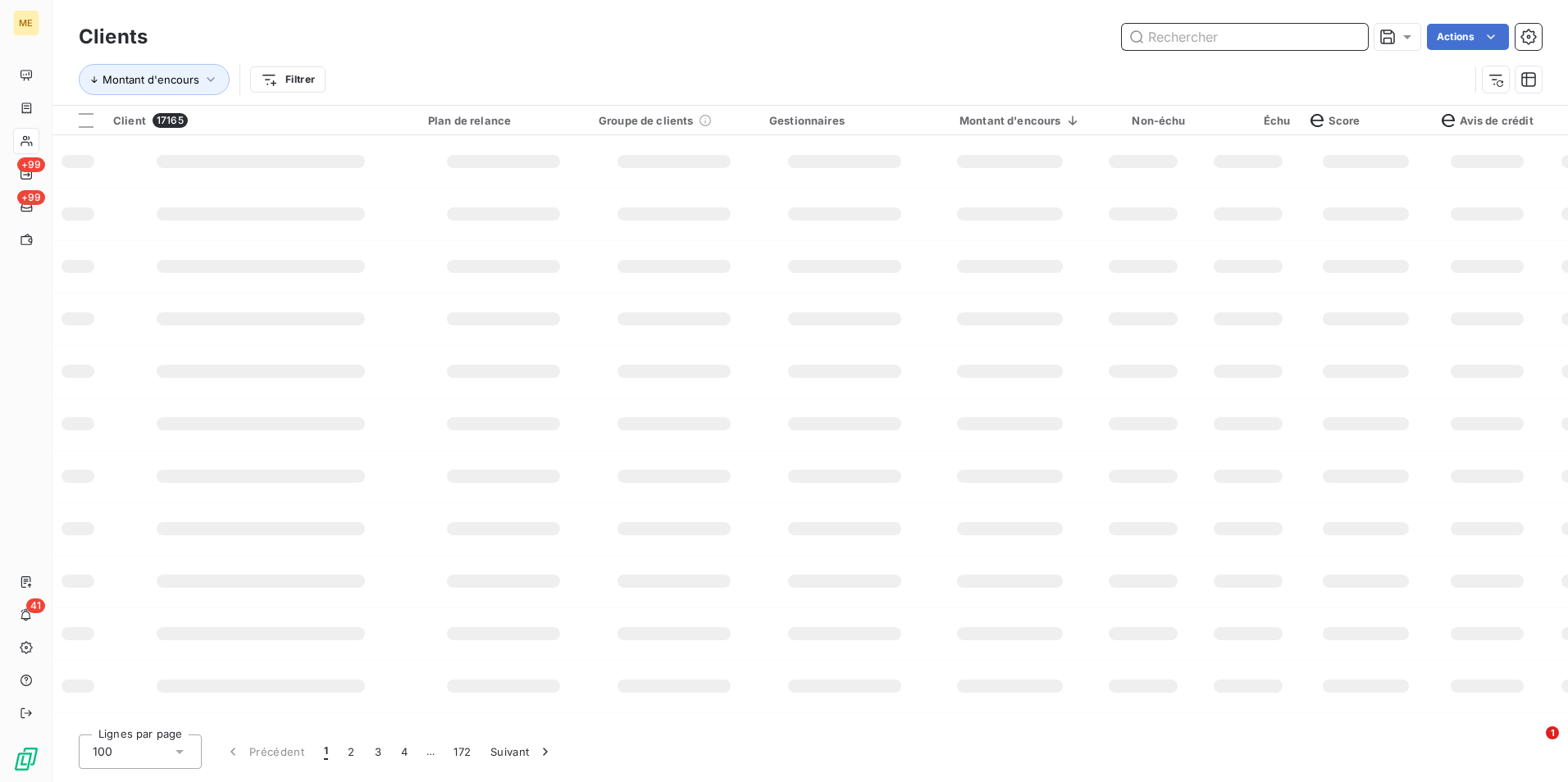
click at [1363, 31] on input "text" at bounding box center [1245, 37] width 246 height 27
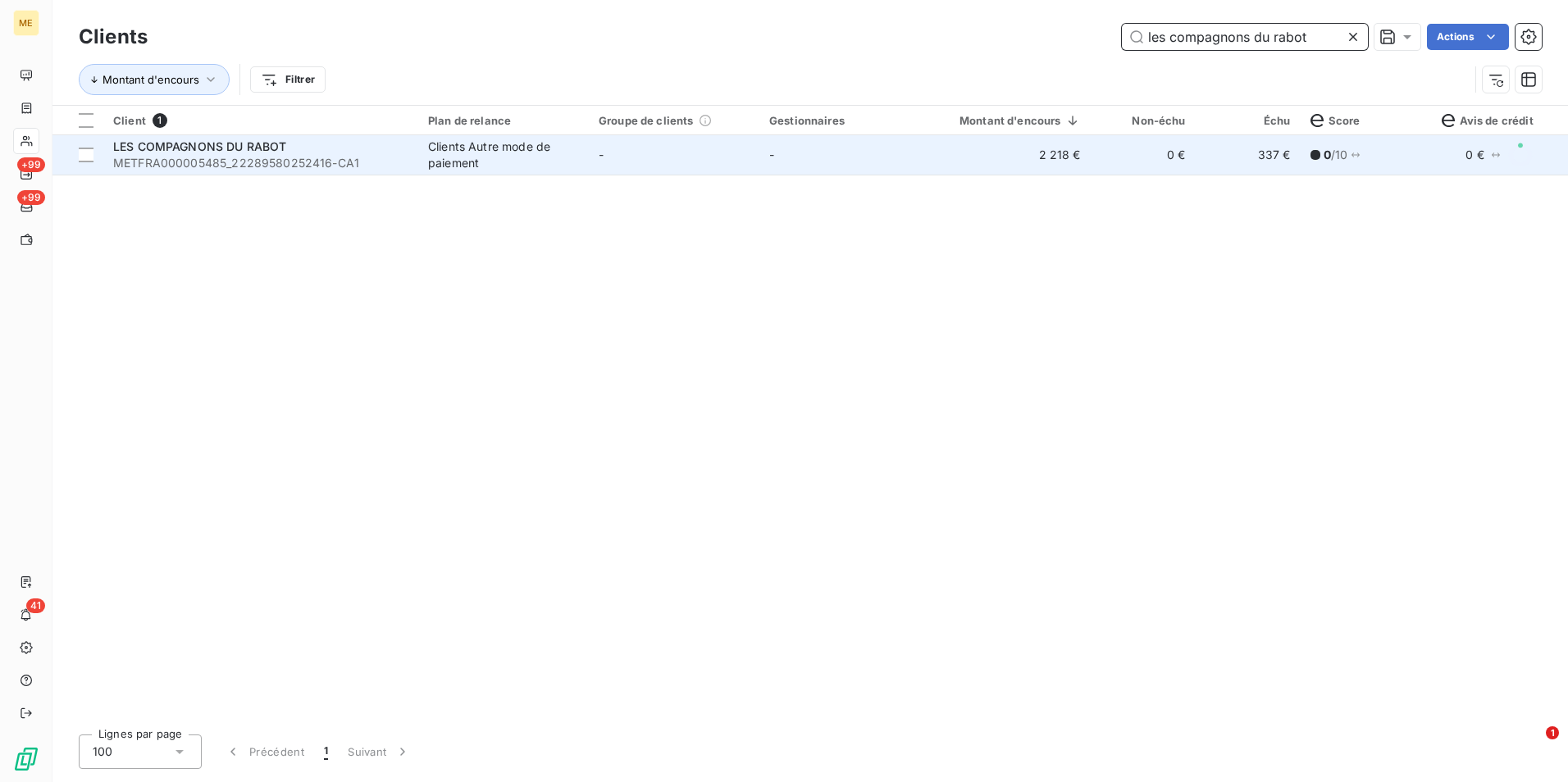
type input "les compagnons du rabot"
click at [854, 157] on td "-" at bounding box center [844, 155] width 170 height 40
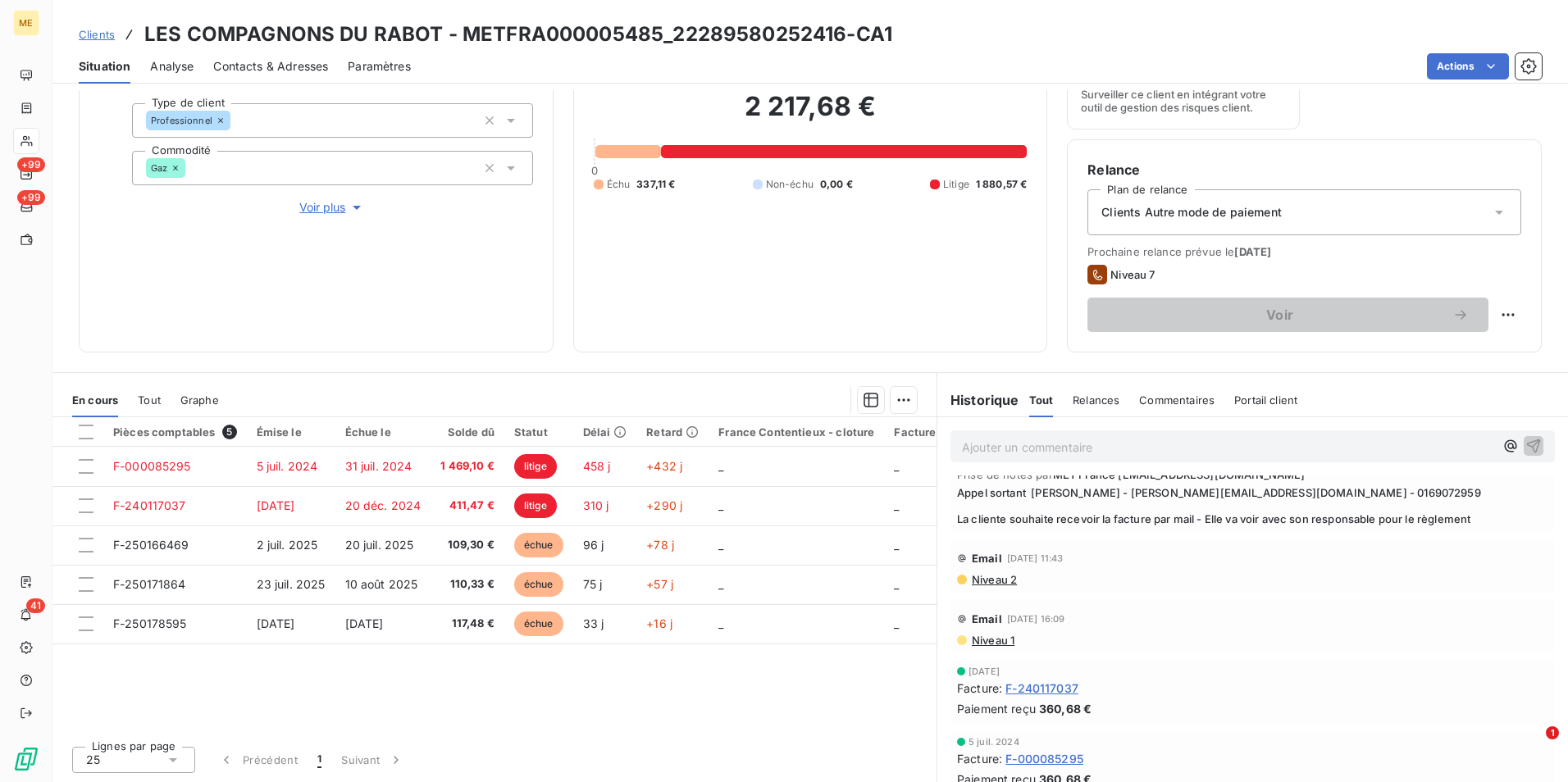
scroll to position [2974, 0]
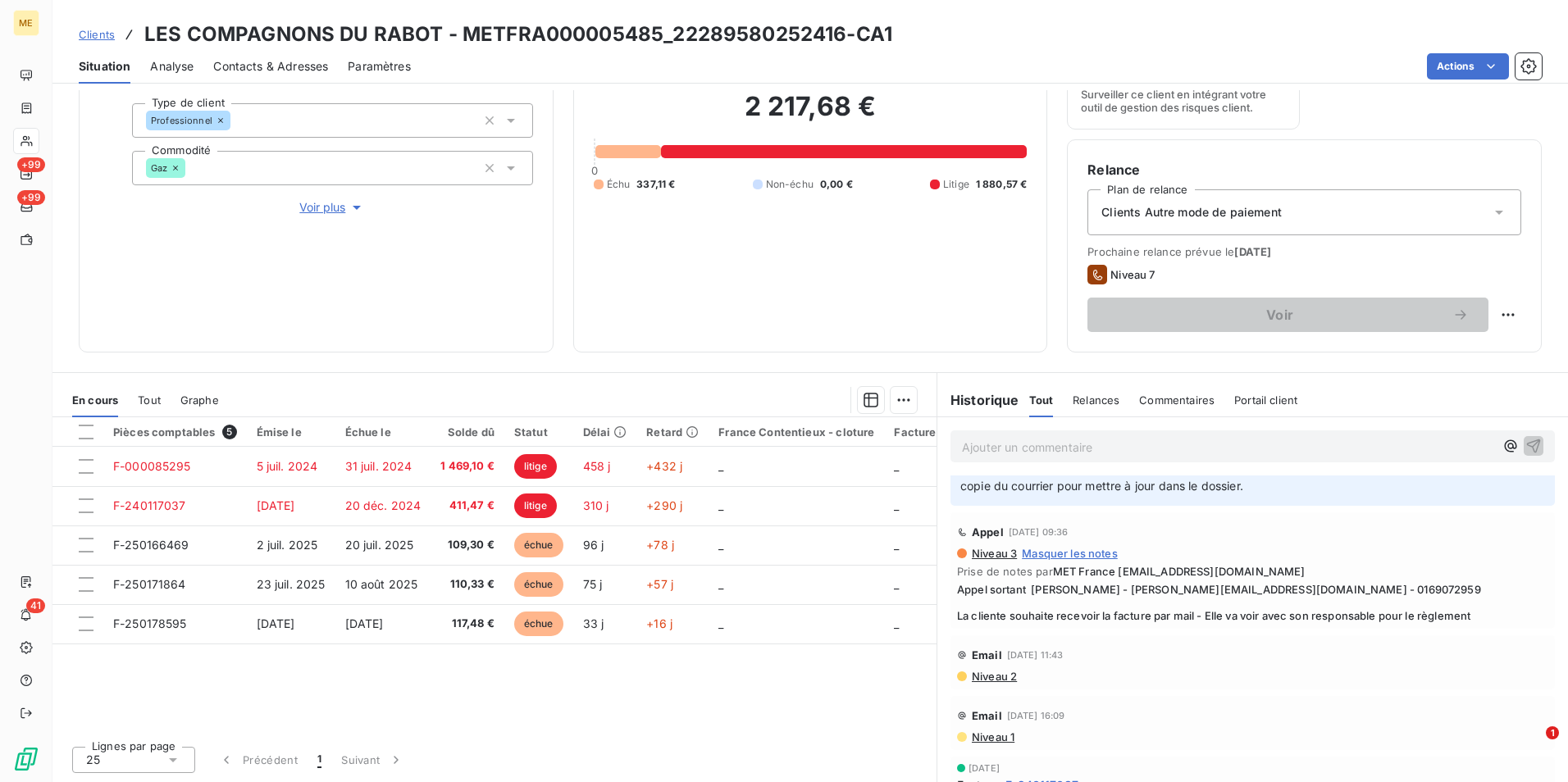
click at [1146, 597] on span "Appel sortant Mme Nkouka - stephanie@compagnonsdurabot.com - 0169072959 La clie…" at bounding box center [1253, 602] width 591 height 40
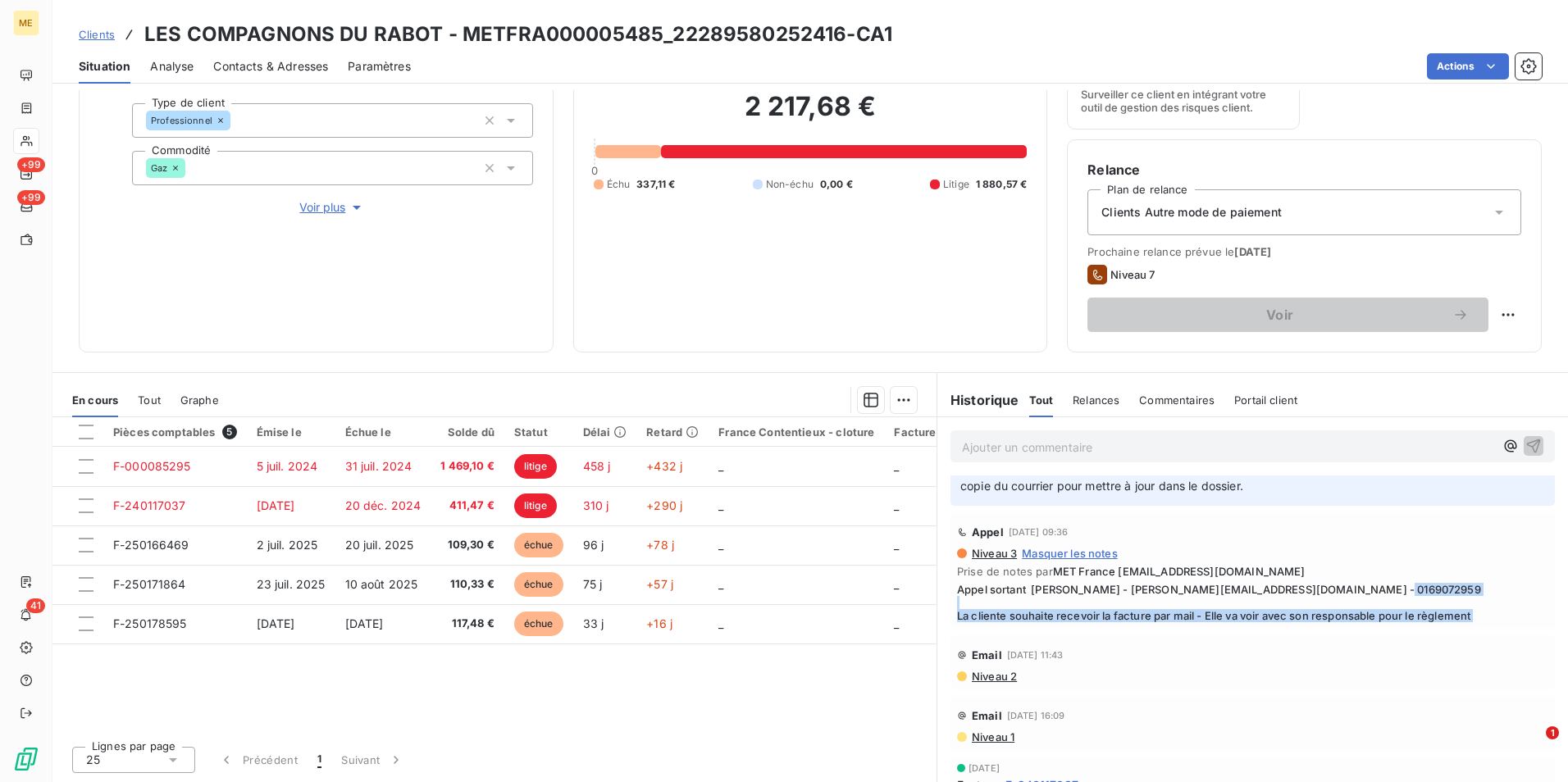
click at [1146, 597] on span "Appel sortant Mme Nkouka - stephanie@compagnonsdurabot.com - 0169072959 La clie…" at bounding box center [1253, 602] width 591 height 40
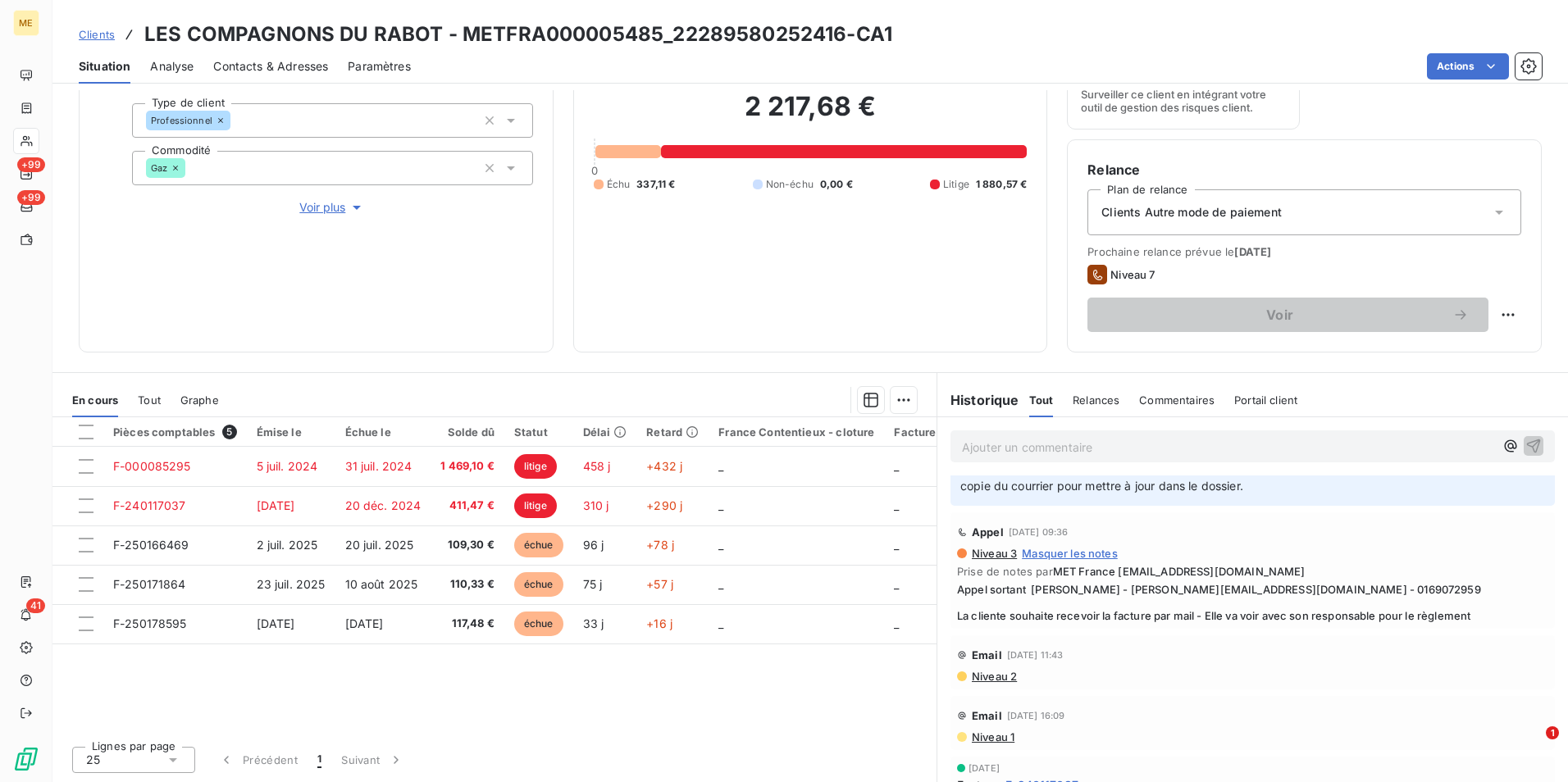
drag, startPoint x: 1146, startPoint y: 597, endPoint x: 1312, endPoint y: 630, distance: 169.2
click at [1312, 642] on div "Email 10 janv. 2025, 11:43" at bounding box center [1253, 655] width 591 height 27
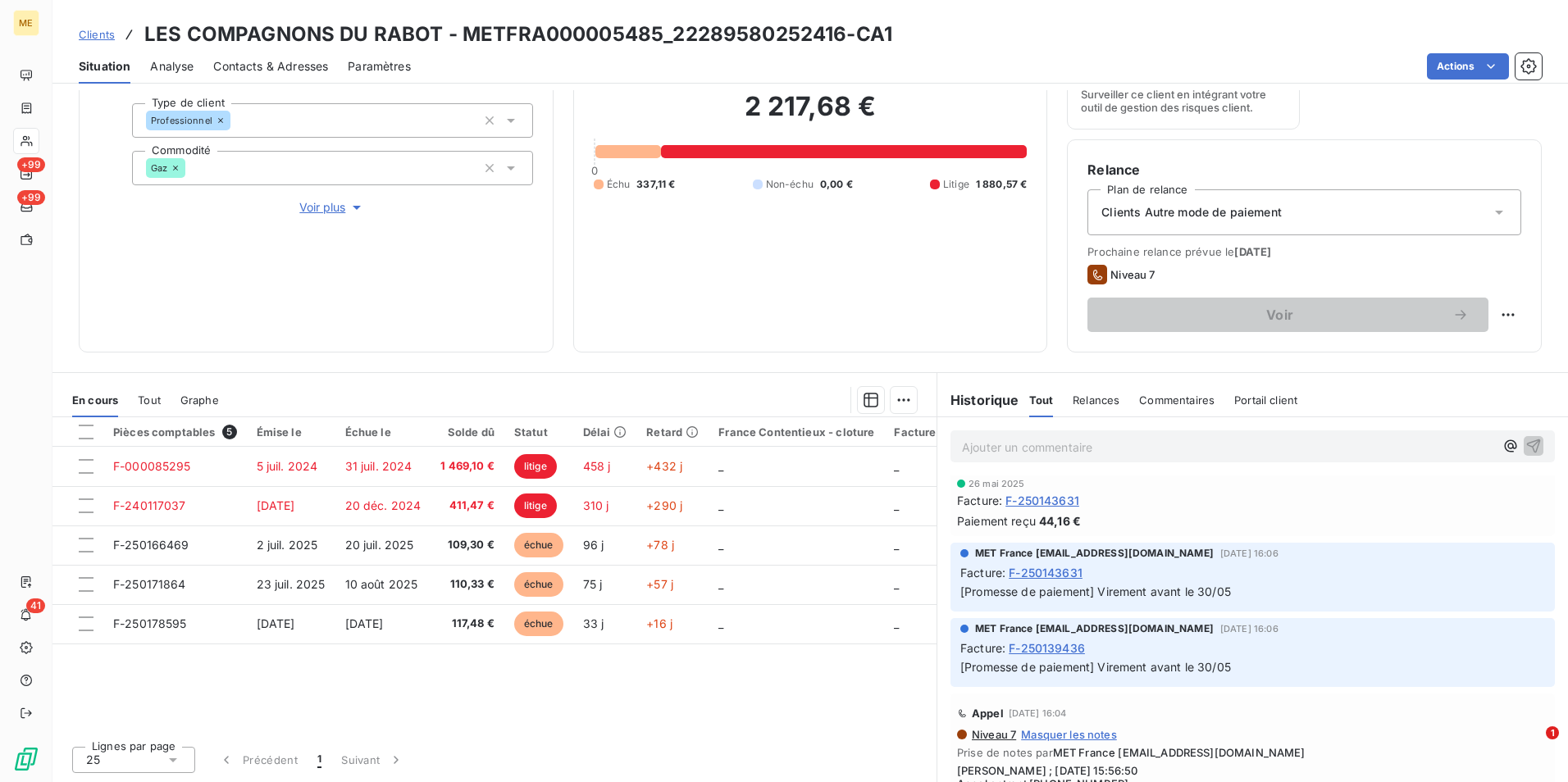
scroll to position [1826, 0]
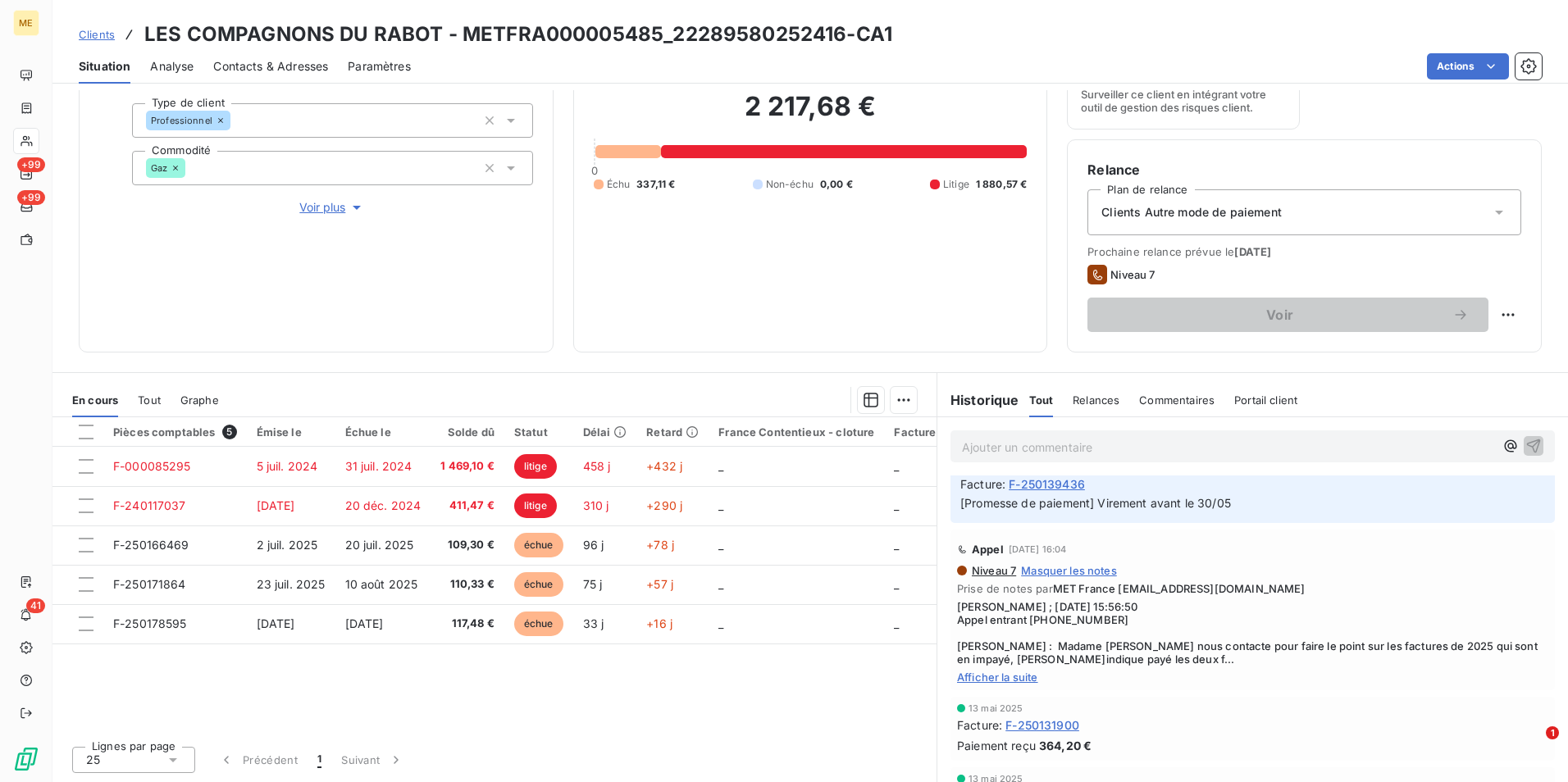
click at [753, 45] on h3 "LES COMPAGNONS DU RABOT - METFRA000005485_22289580252416-CA1" at bounding box center [518, 34] width 748 height 29
click at [744, 38] on h3 "LES COMPAGNONS DU RABOT - METFRA000005485_22289580252416-CA1" at bounding box center [518, 34] width 748 height 29
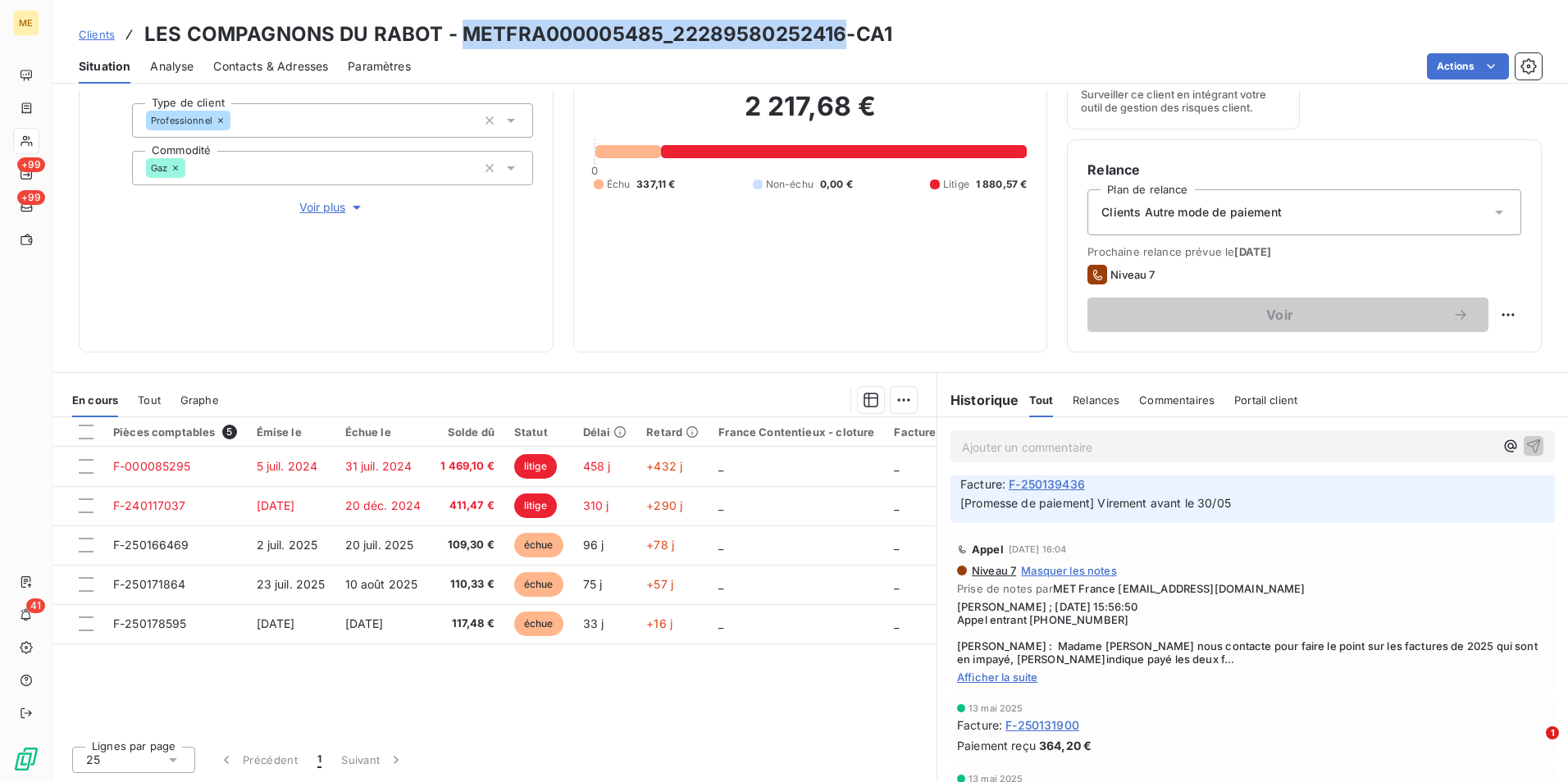
click at [744, 38] on h3 "LES COMPAGNONS DU RABOT - METFRA000005485_22289580252416-CA1" at bounding box center [518, 34] width 748 height 29
copy h3 "METFRA000005485_22289580252416"
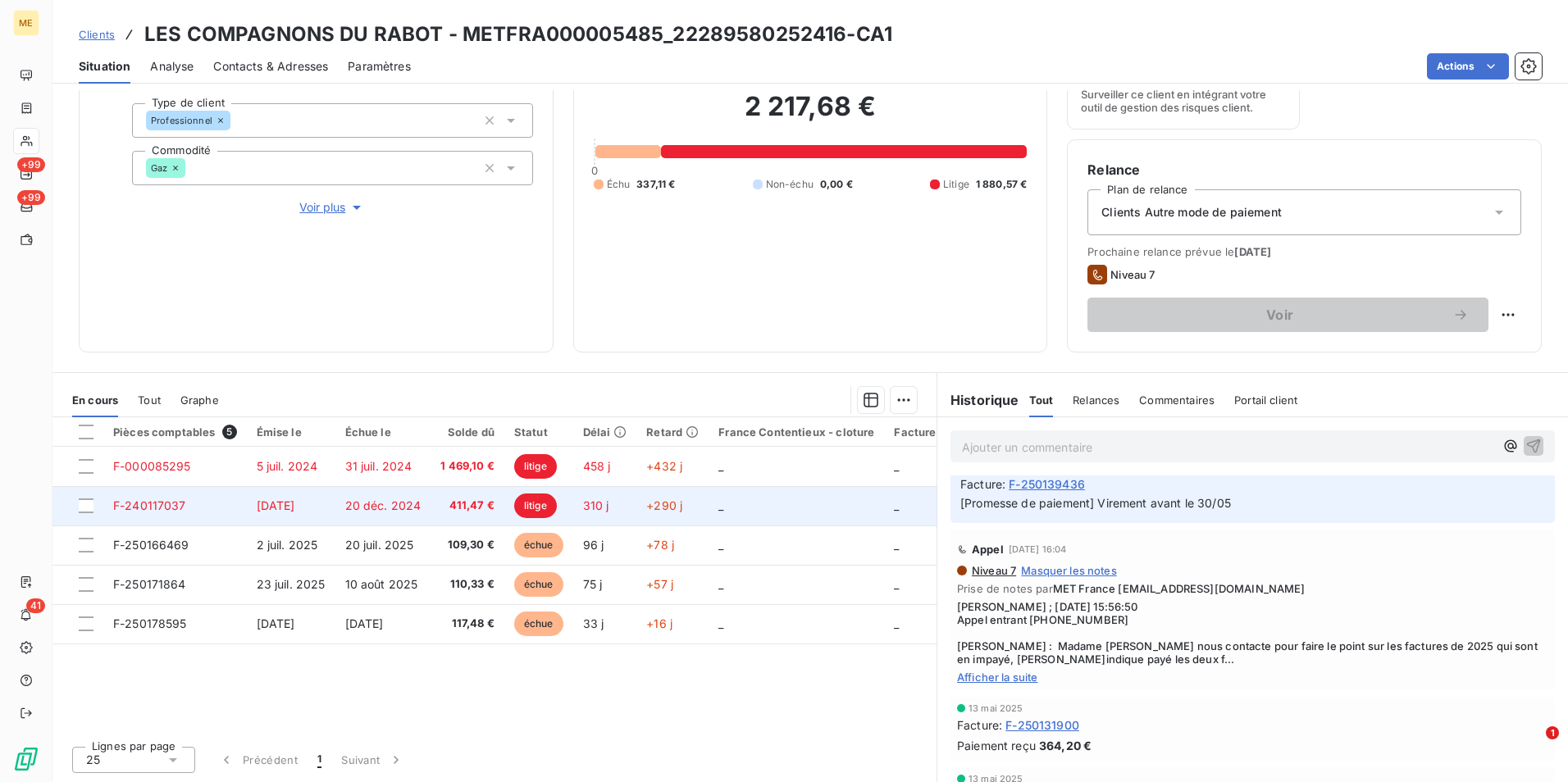
click at [340, 514] on td "20 déc. 2024" at bounding box center [383, 506] width 96 height 40
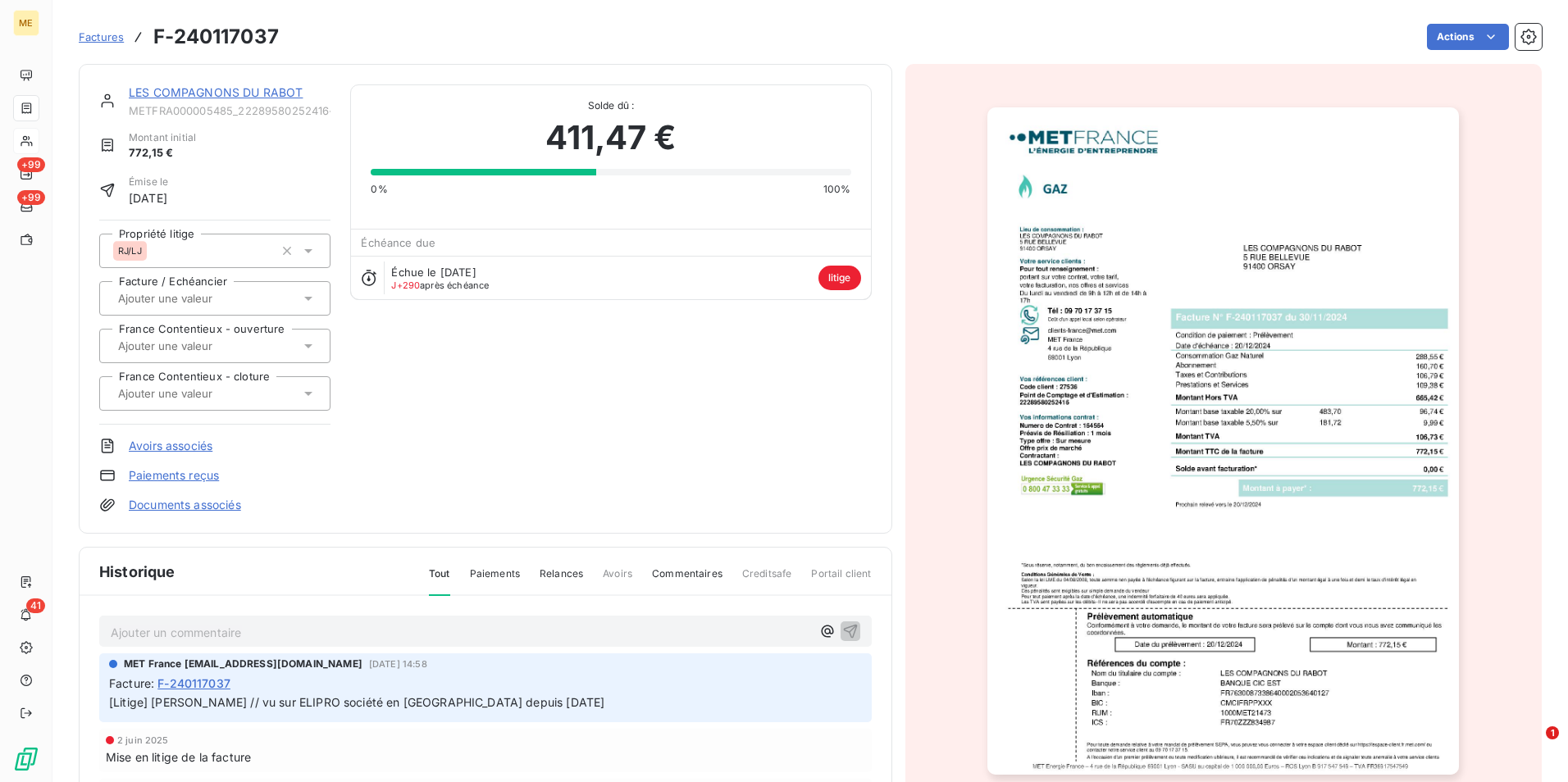
click at [1158, 468] on img "button" at bounding box center [1223, 441] width 472 height 668
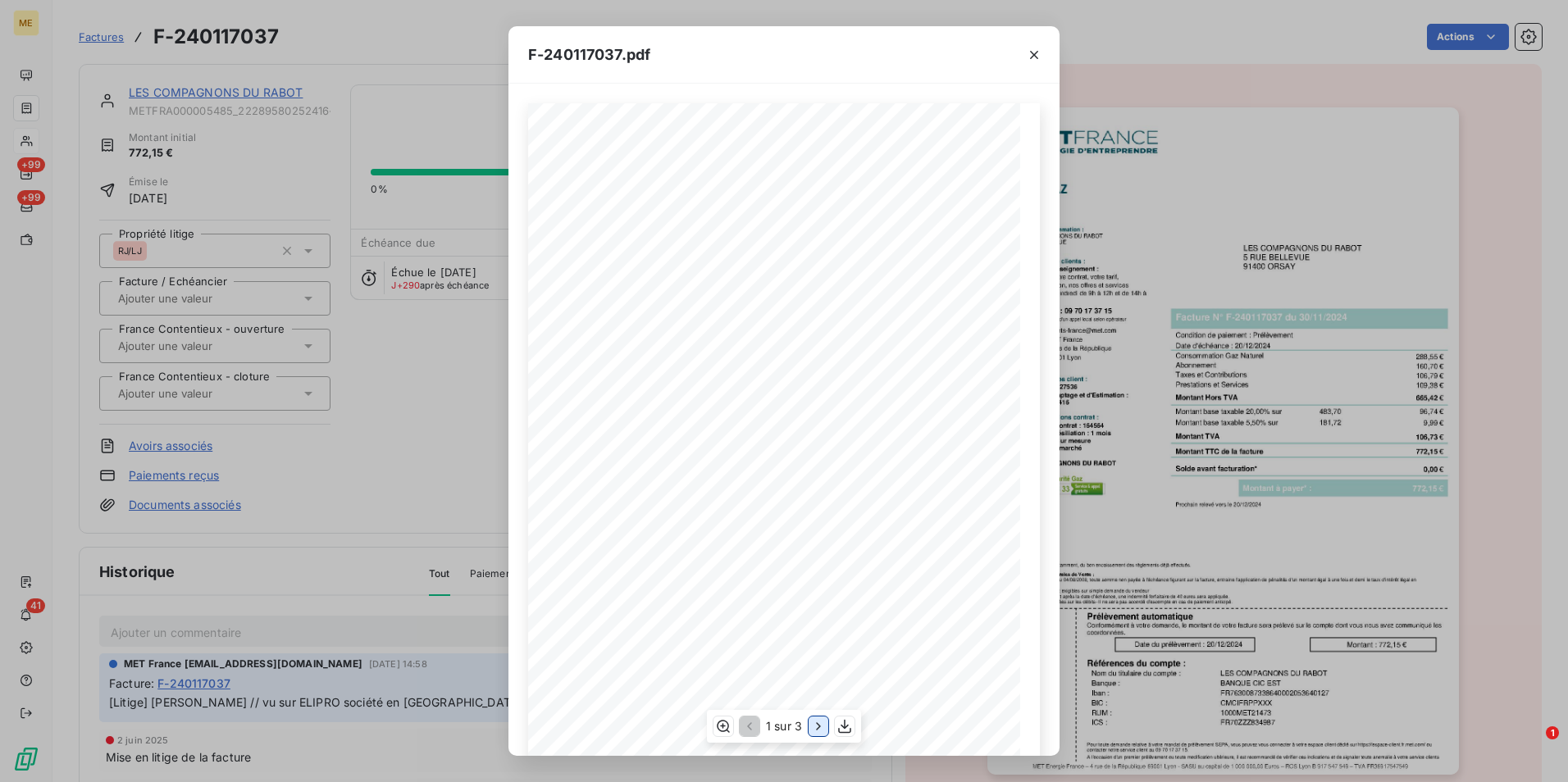
click at [815, 725] on icon "button" at bounding box center [818, 726] width 16 height 16
click at [428, 382] on div "F-240117037.pdf Détail de votre facture : Document à conserver 10 ans Numéro F-…" at bounding box center [784, 391] width 1568 height 782
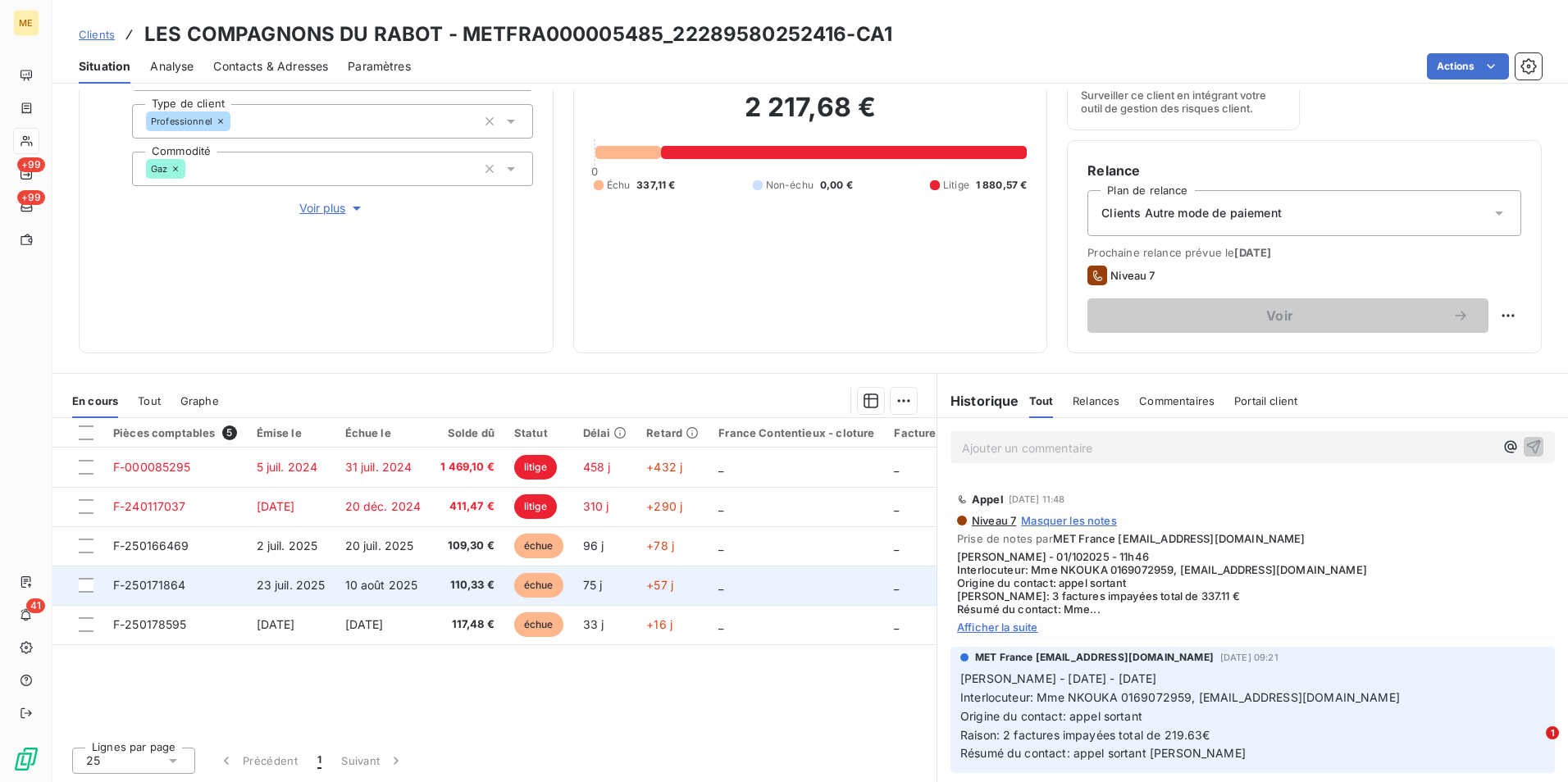
scroll to position [190, 0]
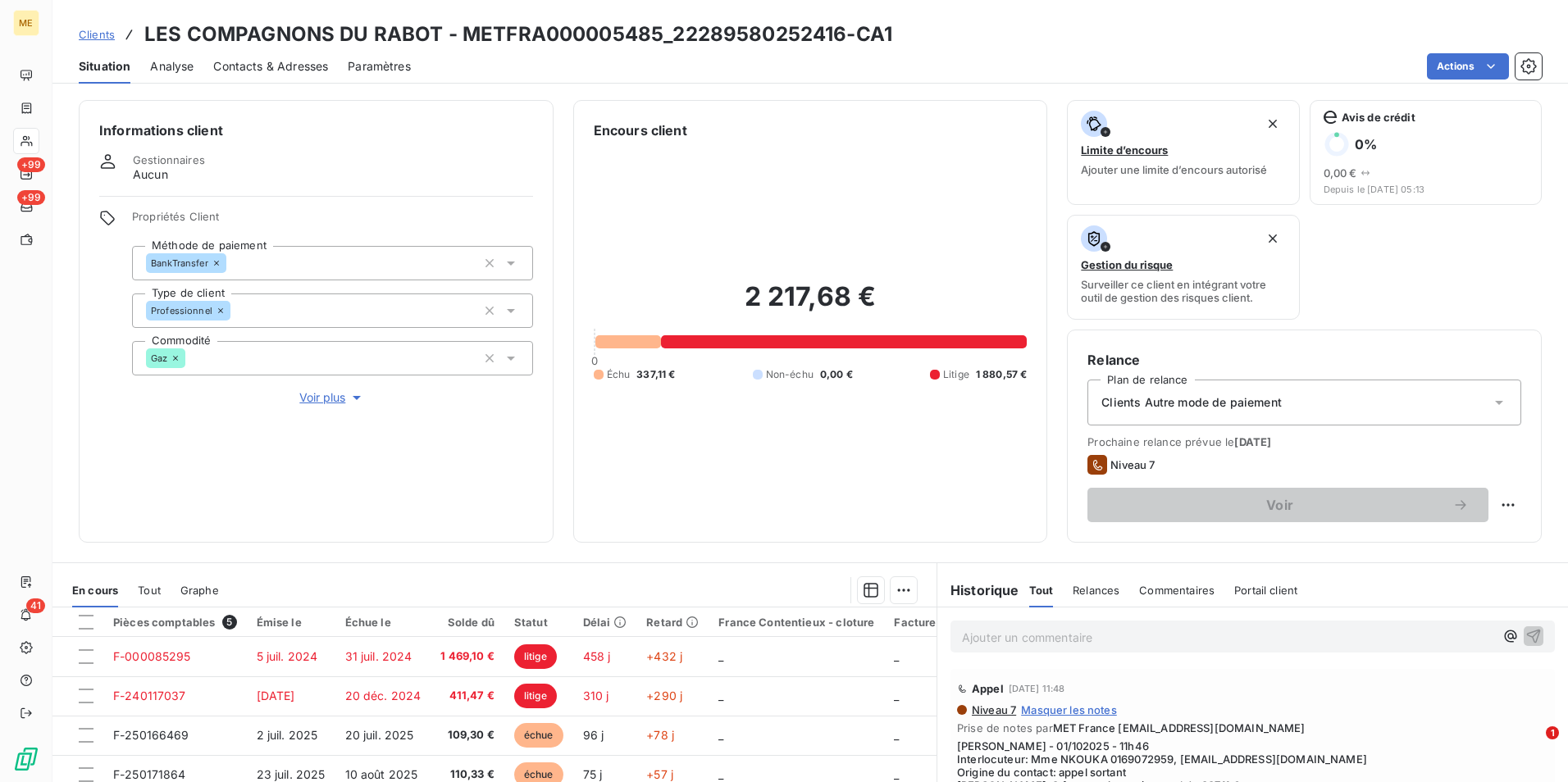
scroll to position [190, 0]
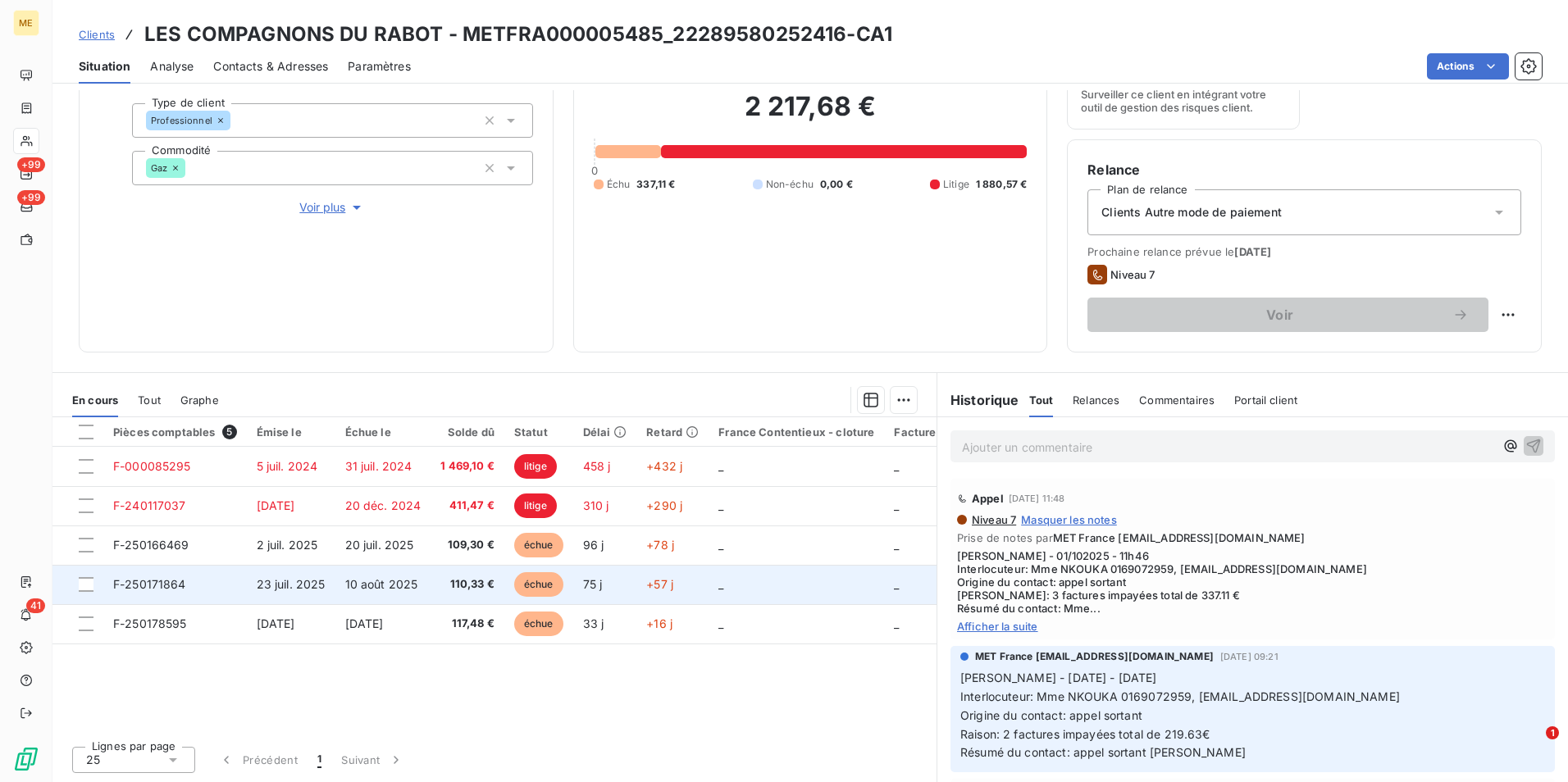
click at [315, 598] on td "23 juil. 2025" at bounding box center [291, 584] width 89 height 40
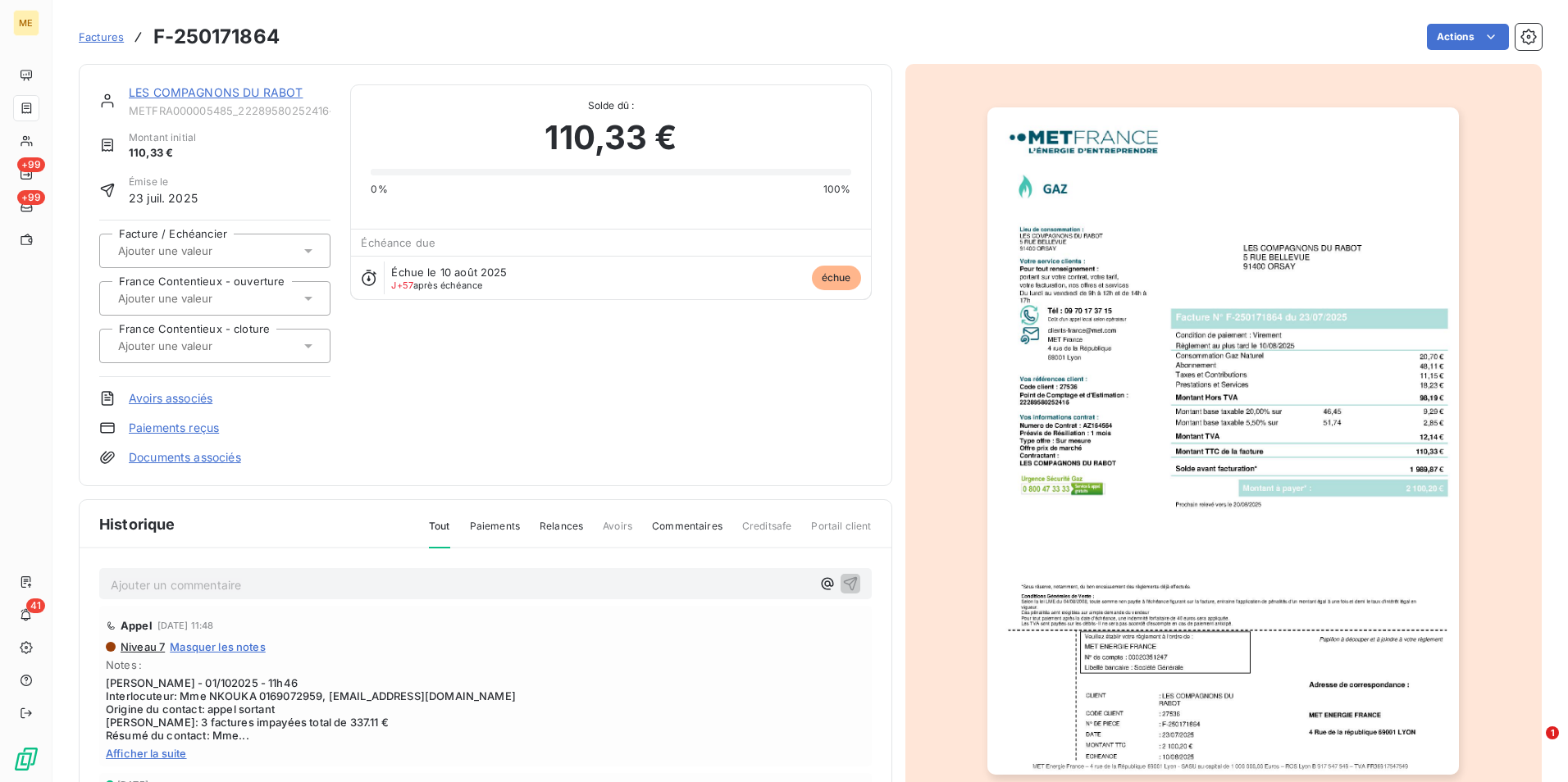
click at [1257, 474] on img "button" at bounding box center [1223, 441] width 472 height 668
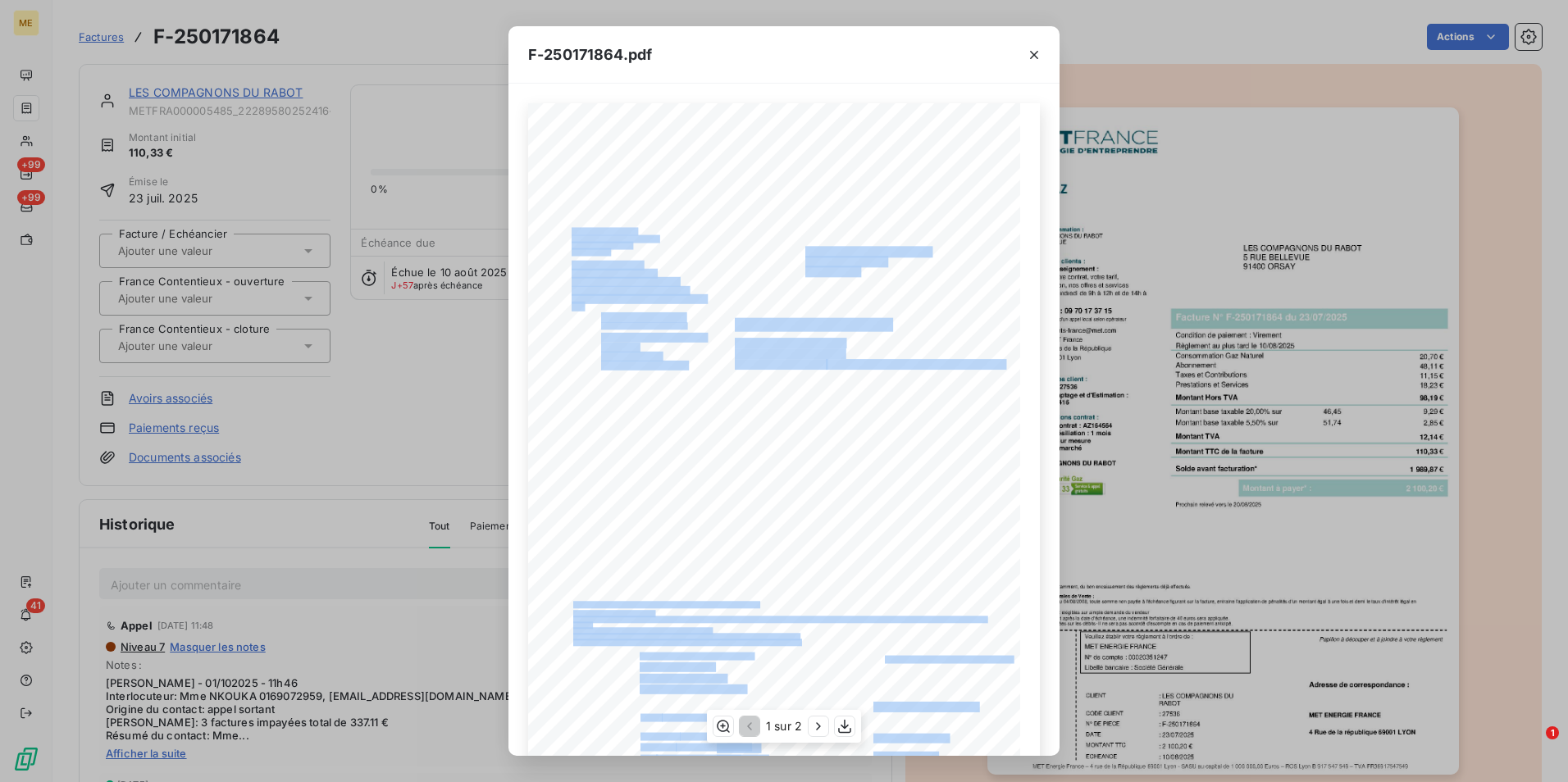
drag, startPoint x: 978, startPoint y: 365, endPoint x: 1026, endPoint y: 365, distance: 48.0
click at [1026, 365] on div "*Sous réserve, notamment, du bon encaissement des règlements déjà effectués. Co…" at bounding box center [783, 450] width 511 height 695
click at [817, 725] on icon "button" at bounding box center [818, 726] width 16 height 16
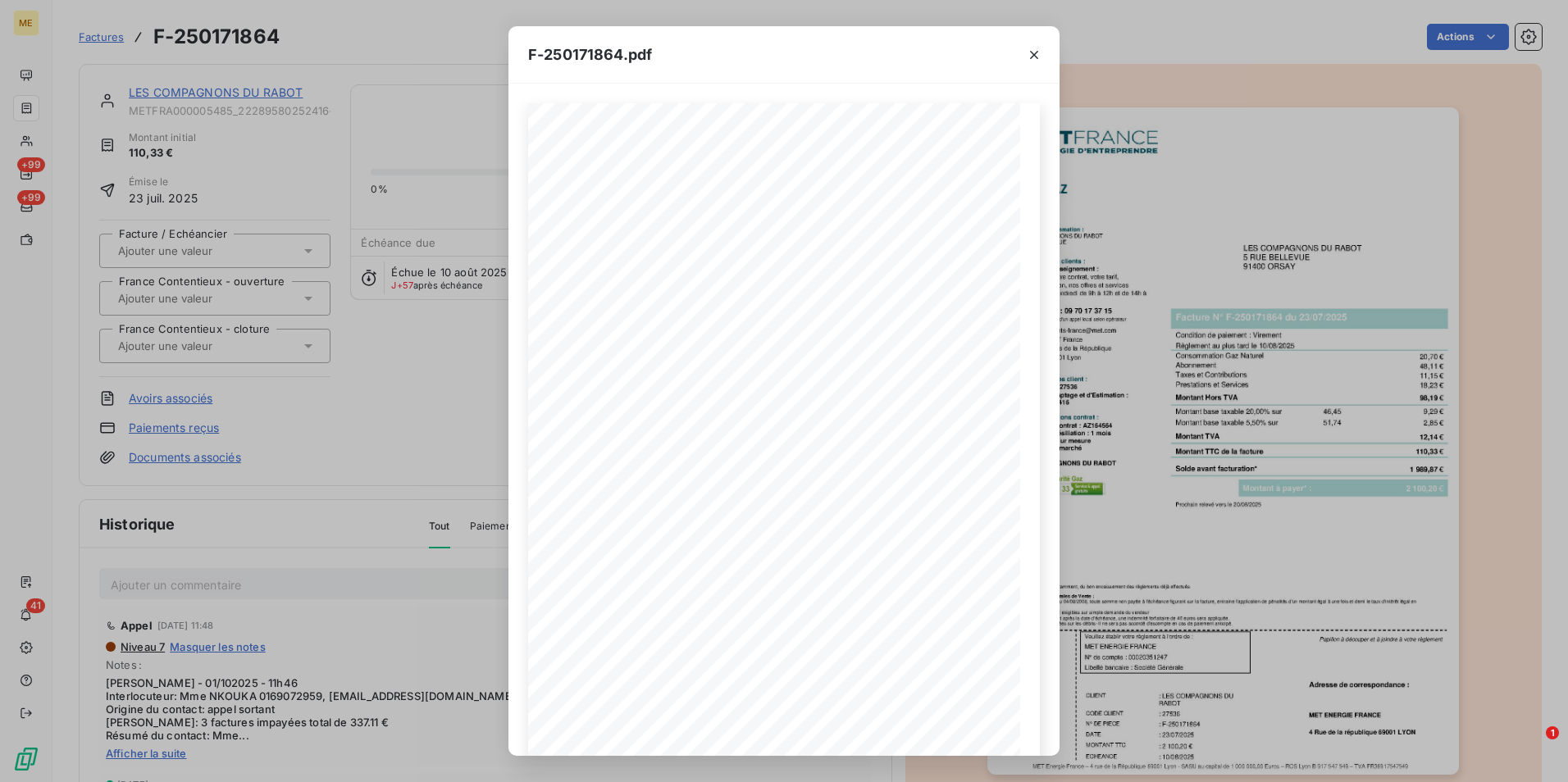
click at [463, 357] on div "F-250171864.pdf Détail de votre facture : Document à conserver 10 ans Numéro F-…" at bounding box center [784, 391] width 1568 height 782
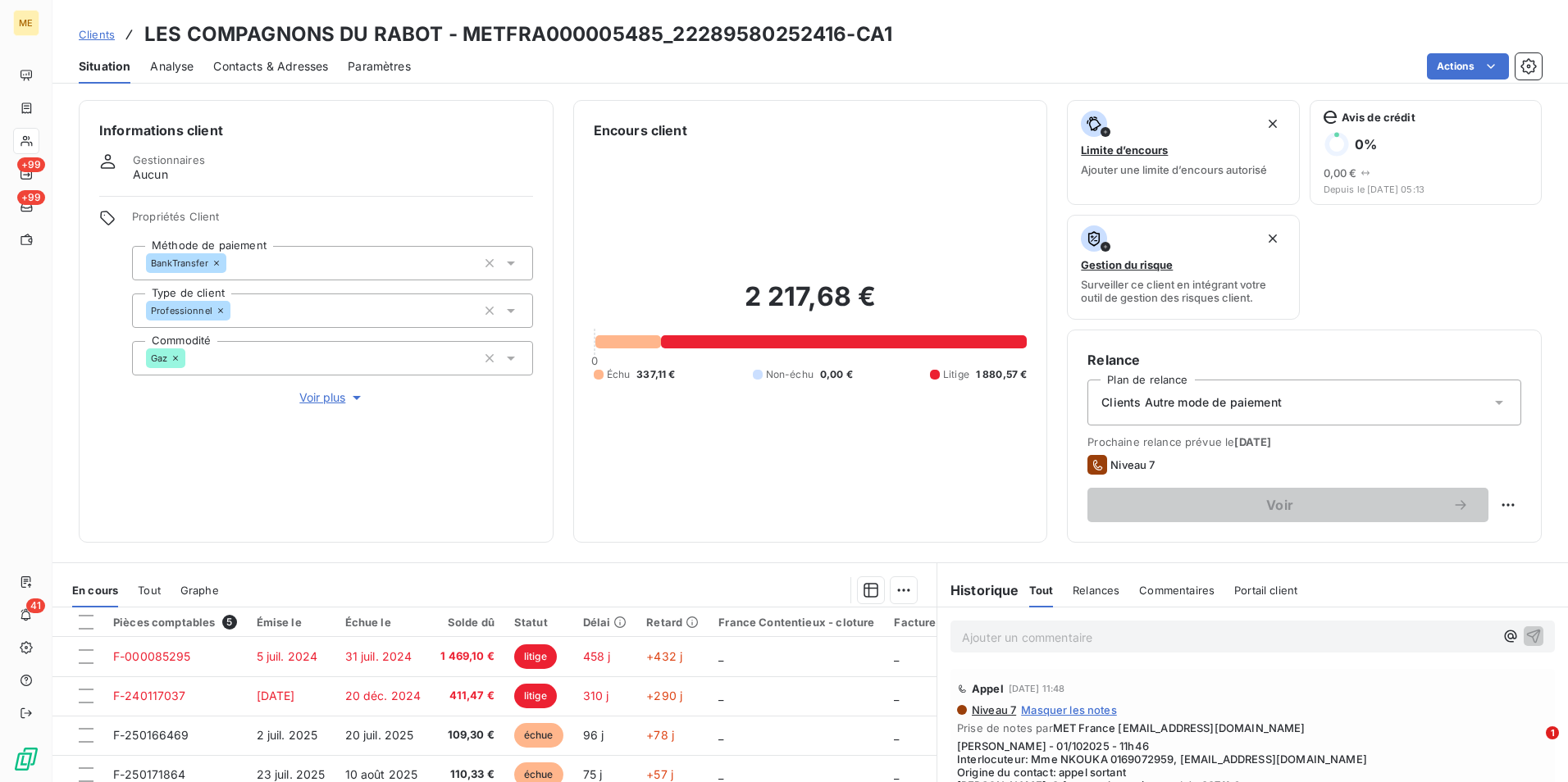
click at [95, 27] on span "Clients" at bounding box center [97, 34] width 36 height 13
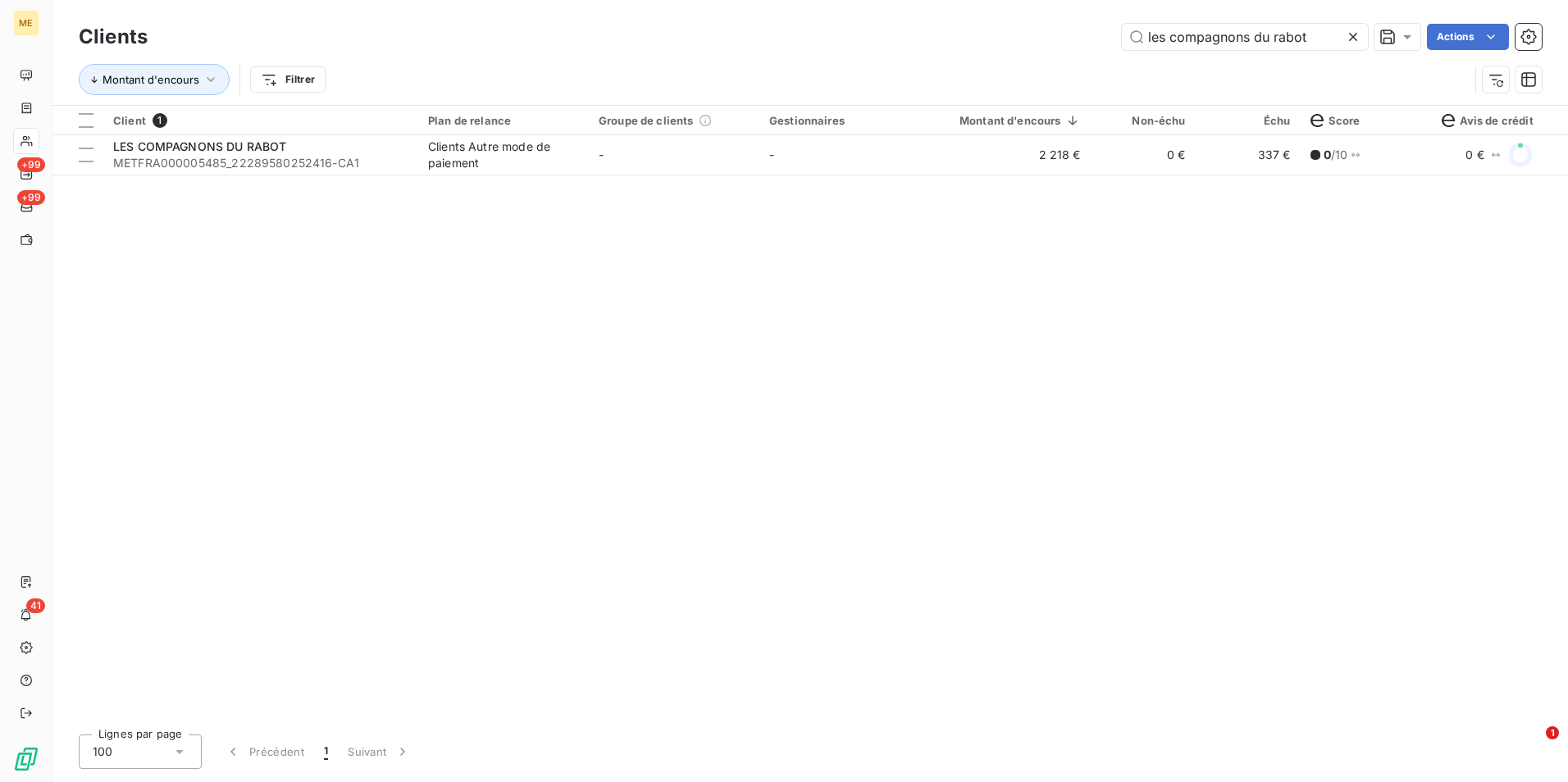
click at [1351, 34] on icon at bounding box center [1352, 36] width 16 height 16
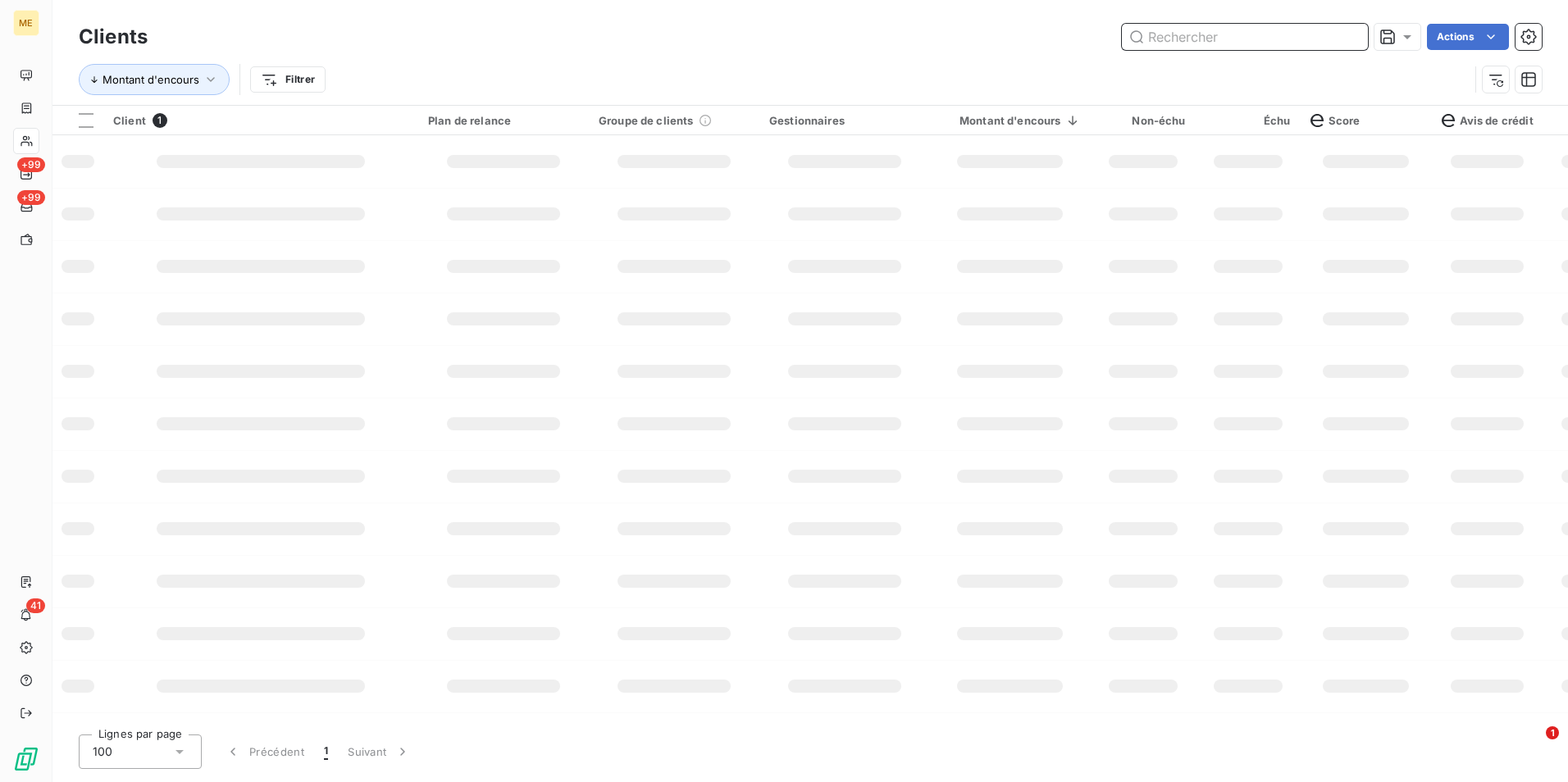
click at [1351, 34] on input "text" at bounding box center [1245, 37] width 246 height 27
type input "P"
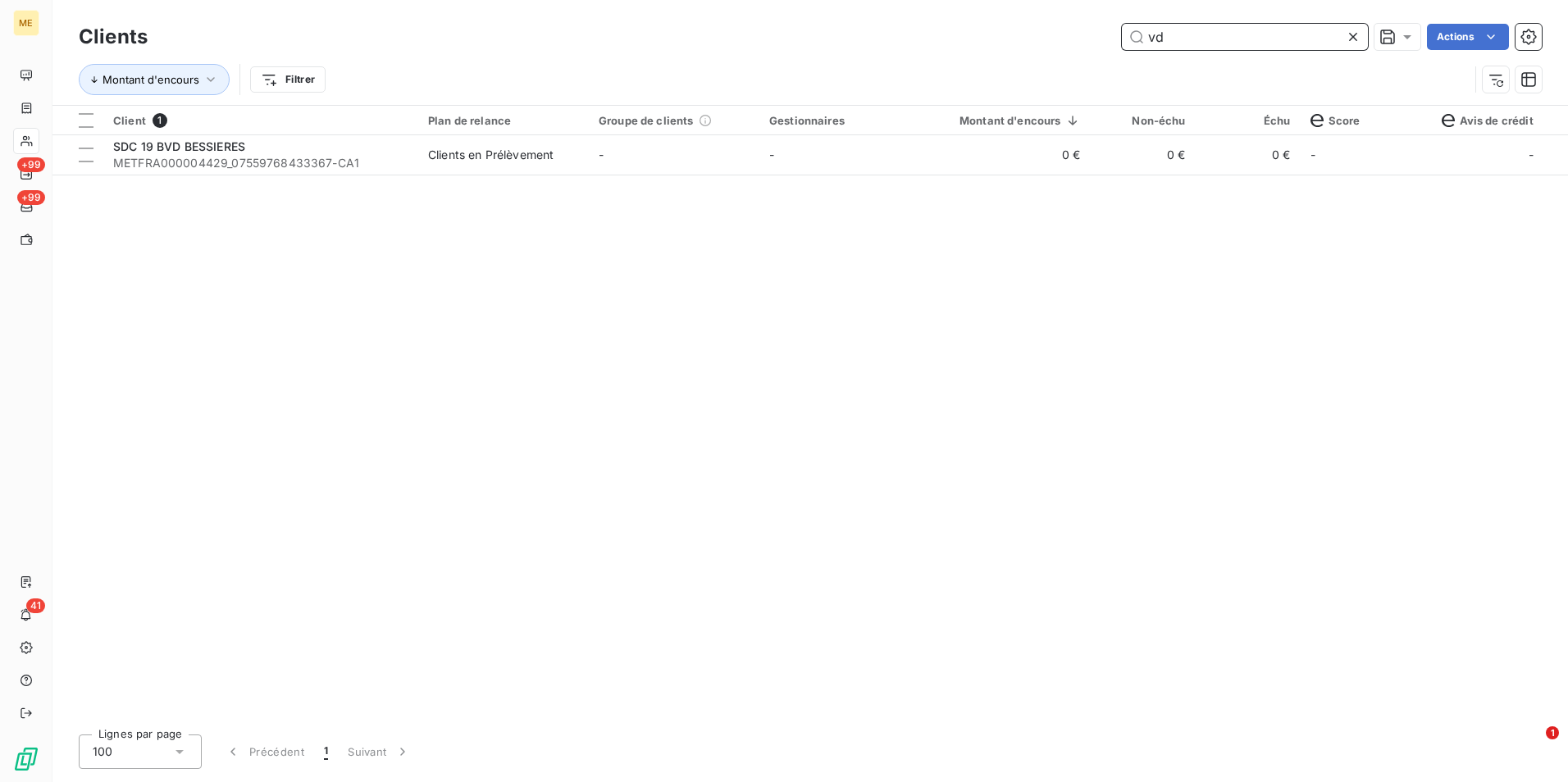
type input "vd"
drag, startPoint x: 1348, startPoint y: 39, endPoint x: 1282, endPoint y: 50, distance: 66.9
click at [1347, 39] on icon at bounding box center [1352, 36] width 16 height 16
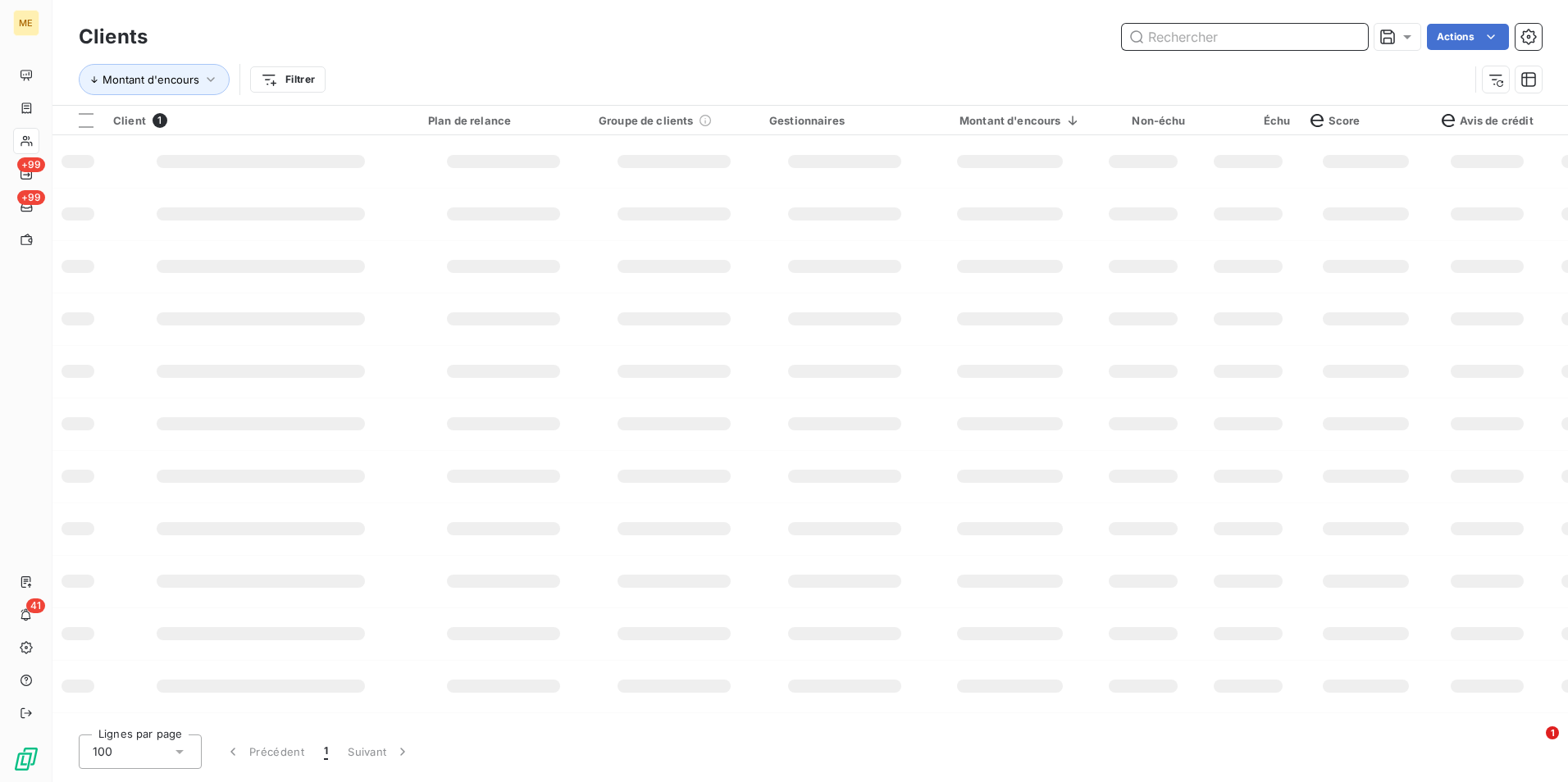
click at [1282, 49] on input "text" at bounding box center [1245, 37] width 246 height 27
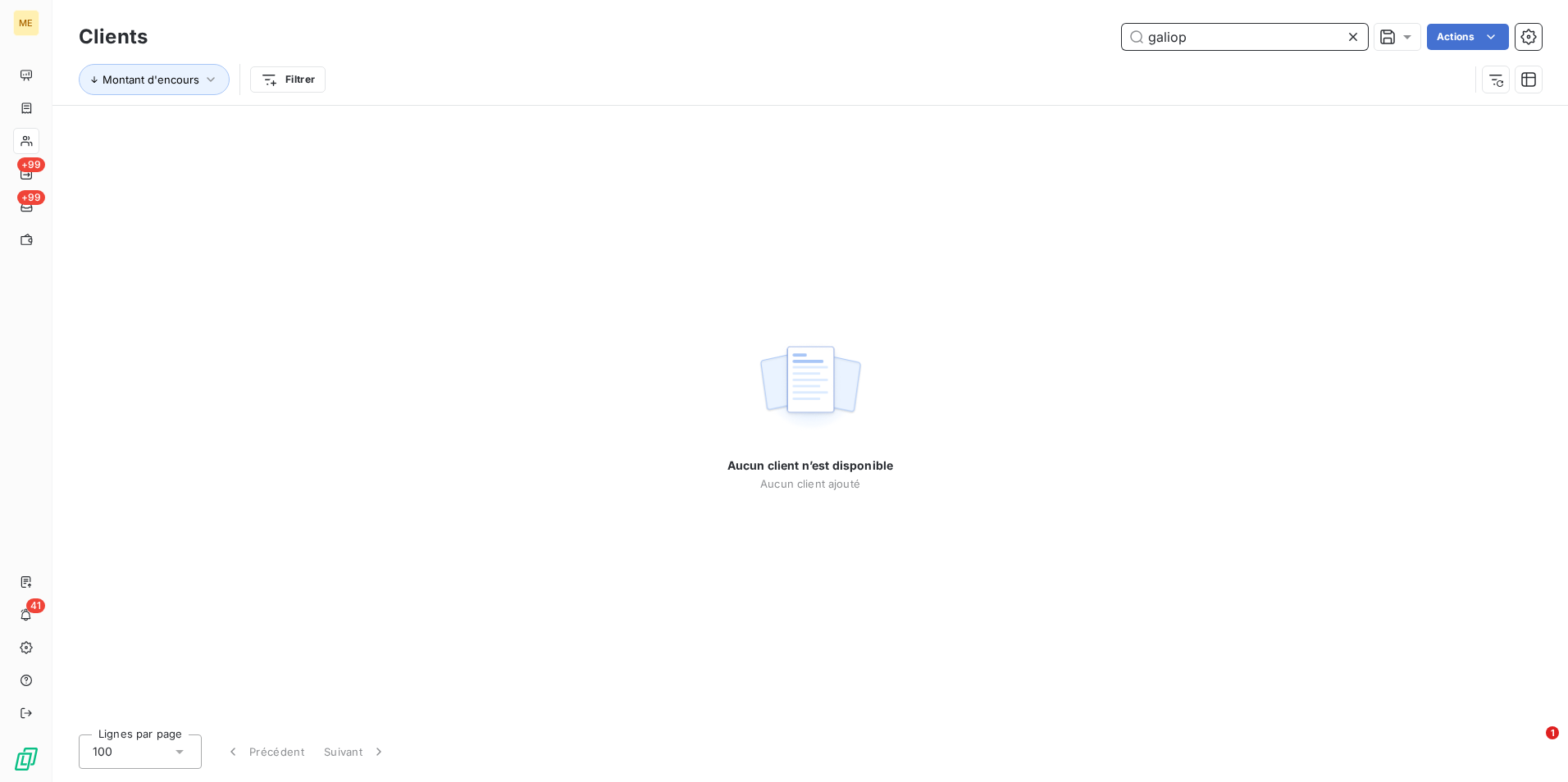
type input "galiop"
drag, startPoint x: 1356, startPoint y: 29, endPoint x: 1345, endPoint y: 32, distance: 11.4
click at [1356, 29] on icon at bounding box center [1352, 36] width 16 height 16
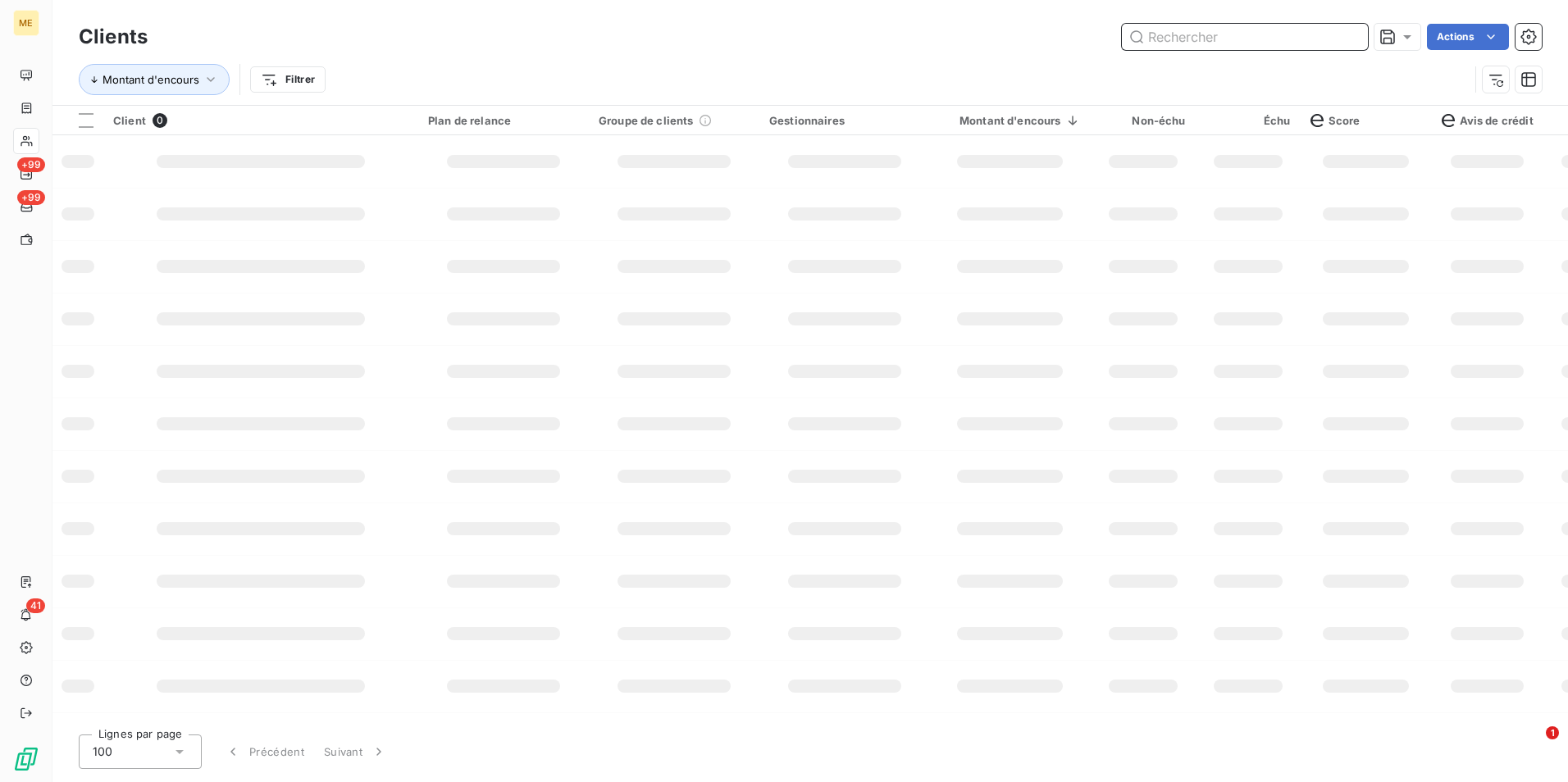
click at [1344, 38] on input "text" at bounding box center [1245, 37] width 246 height 27
type input "a"
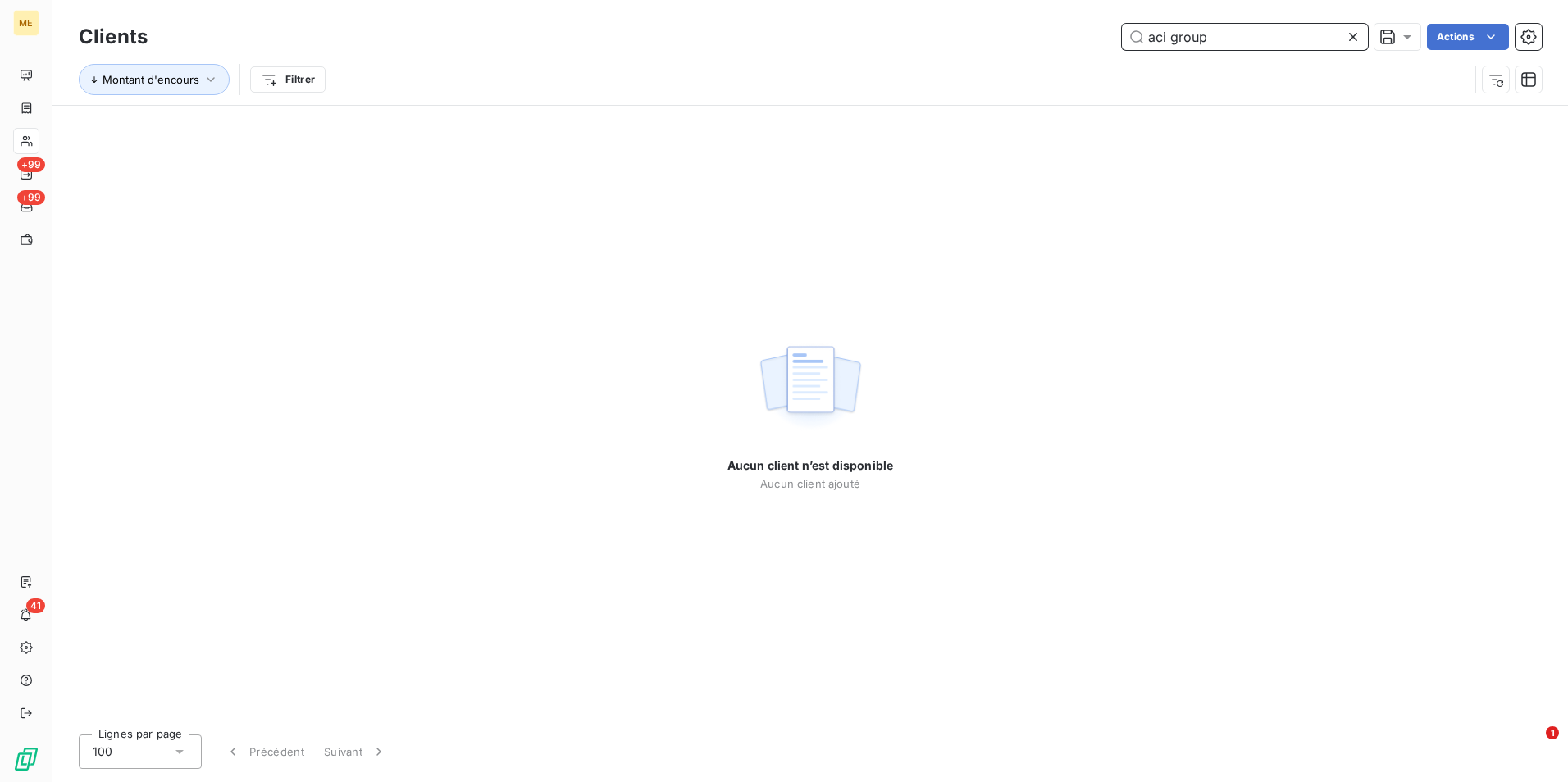
type input "aci group"
click at [1351, 36] on icon at bounding box center [1353, 37] width 9 height 9
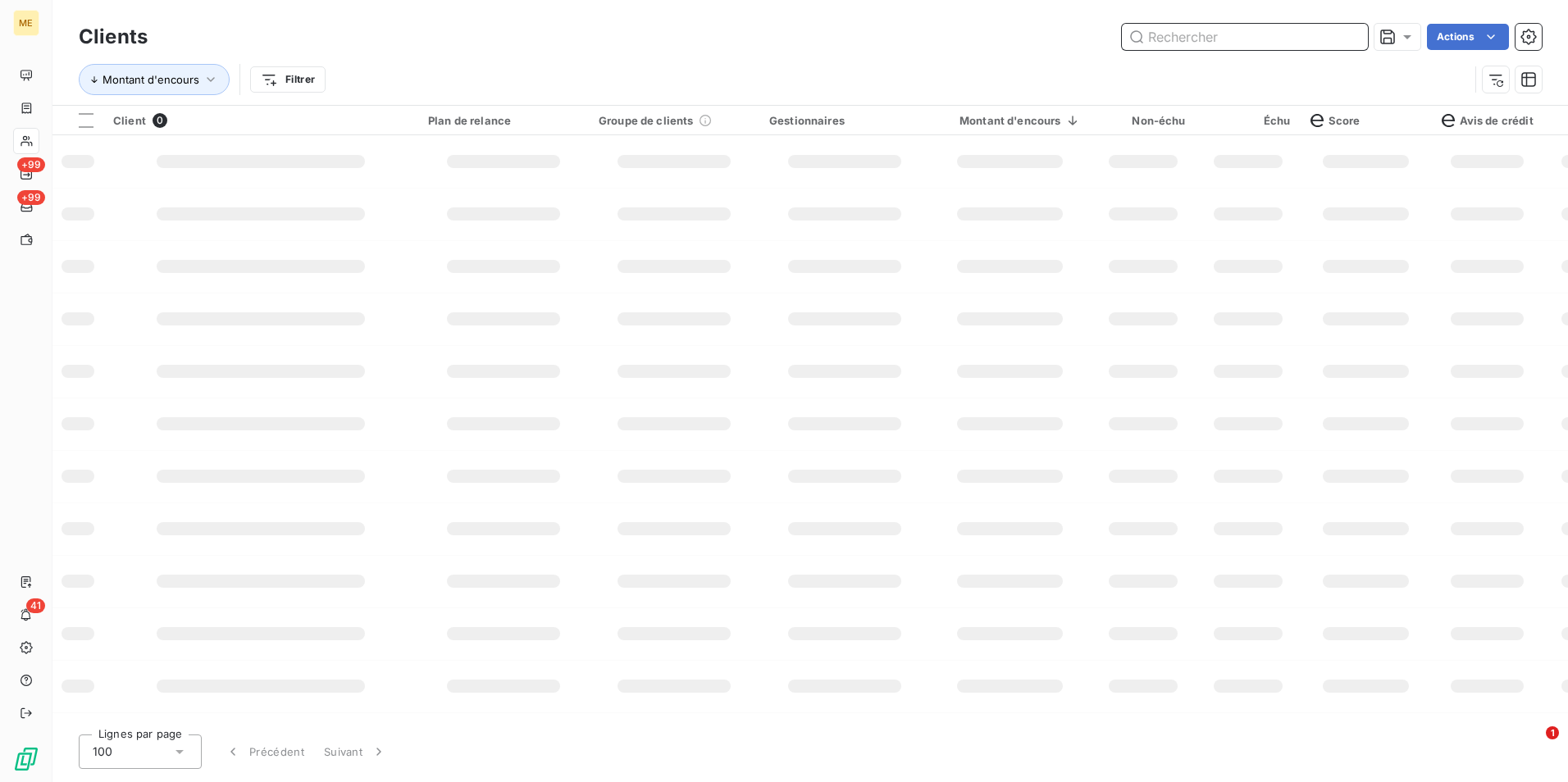
click at [1318, 39] on input "text" at bounding box center [1245, 37] width 246 height 27
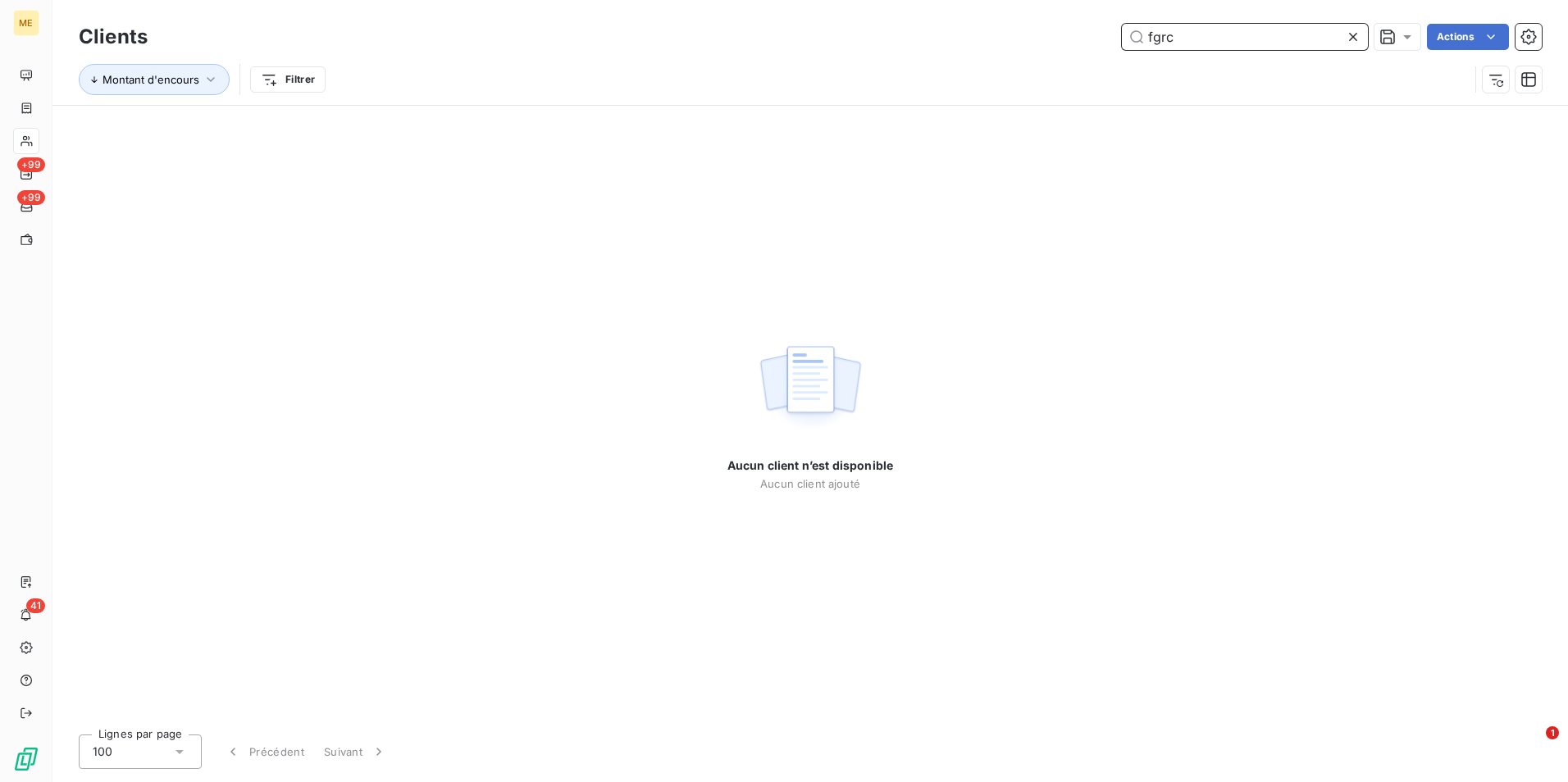
type input "fgrc"
click at [1352, 32] on icon at bounding box center [1352, 36] width 16 height 16
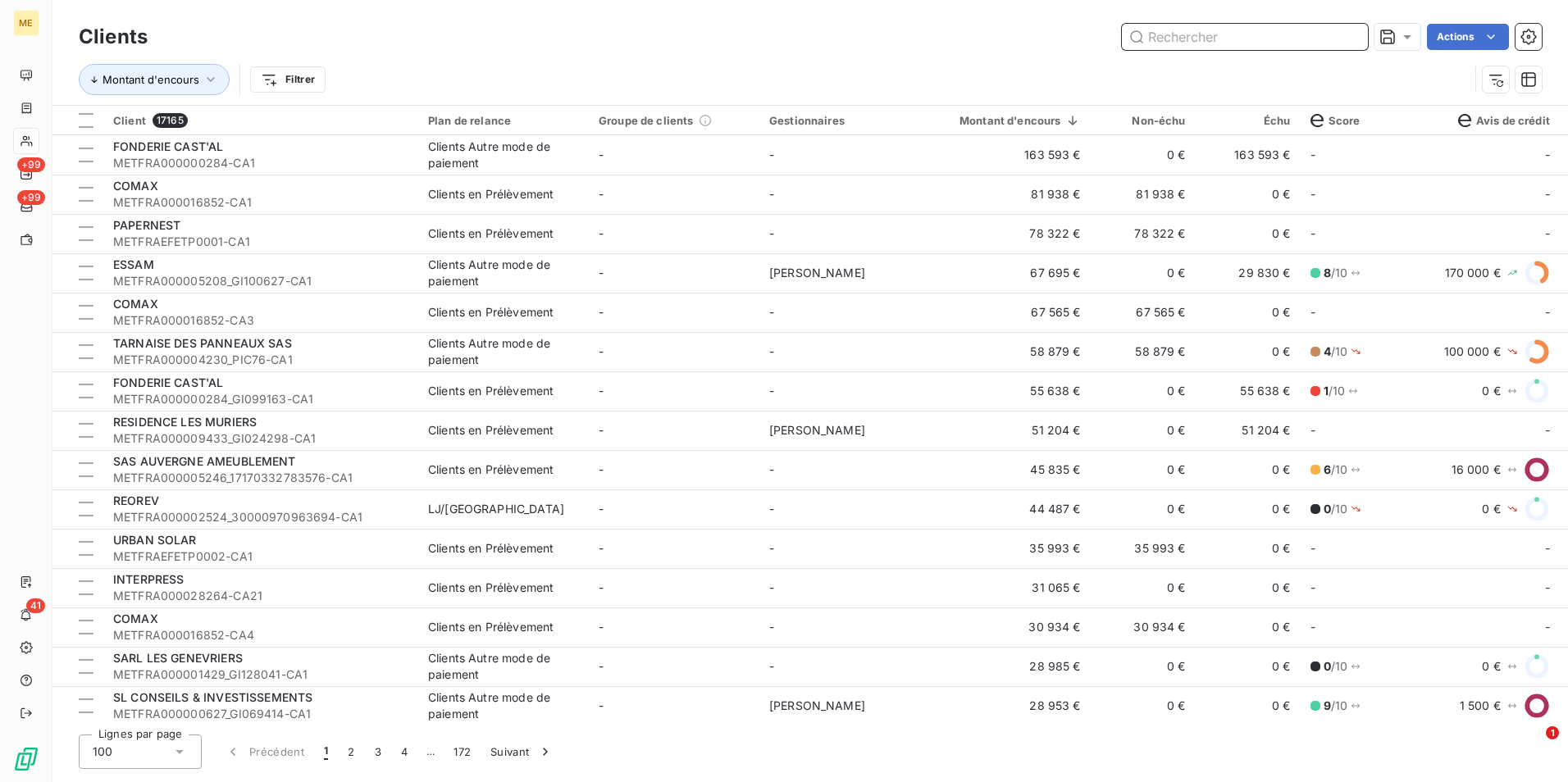
click at [1174, 43] on input "text" at bounding box center [1245, 37] width 246 height 27
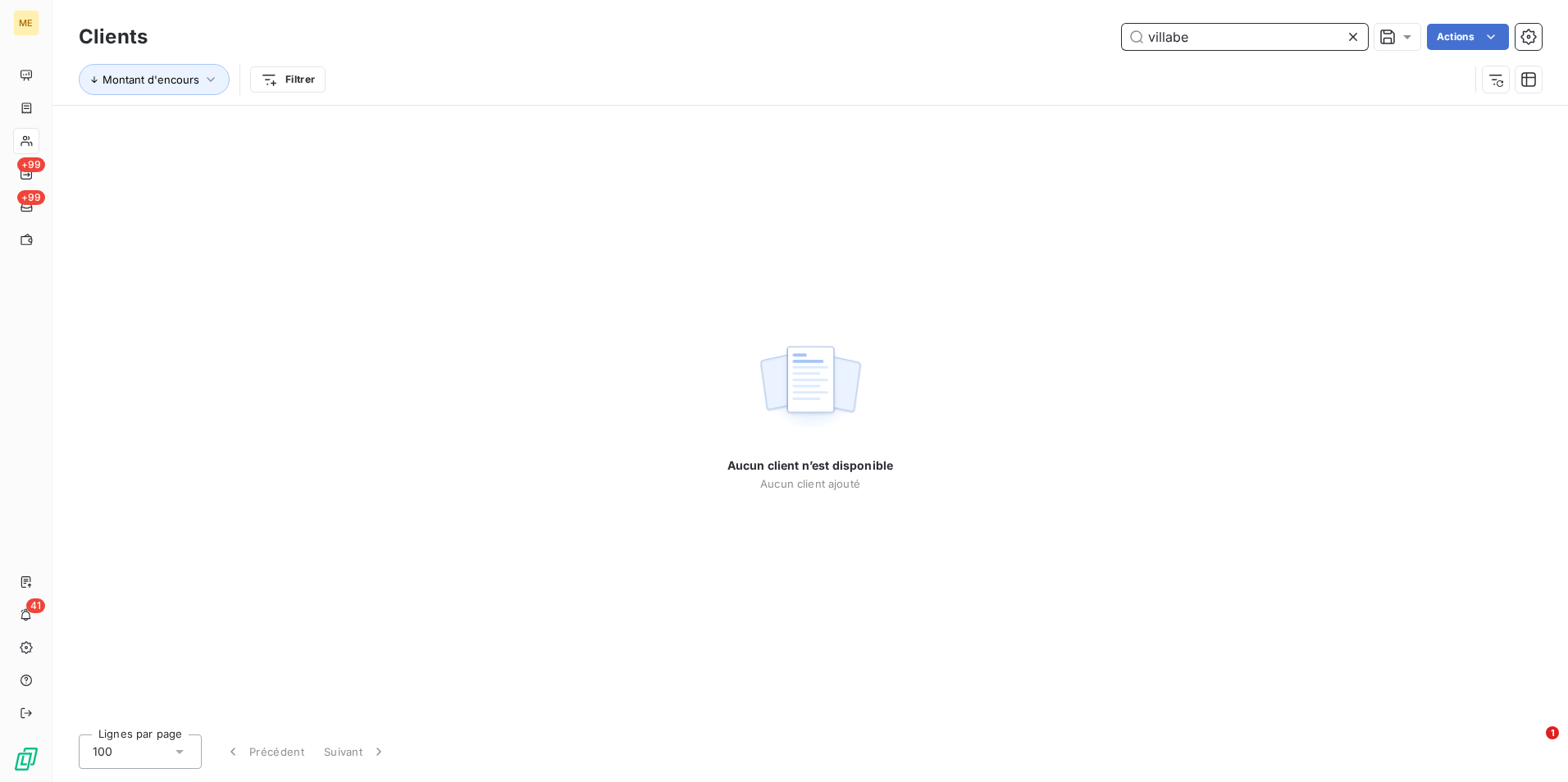
type input "villabe"
click at [1356, 31] on icon at bounding box center [1352, 36] width 16 height 16
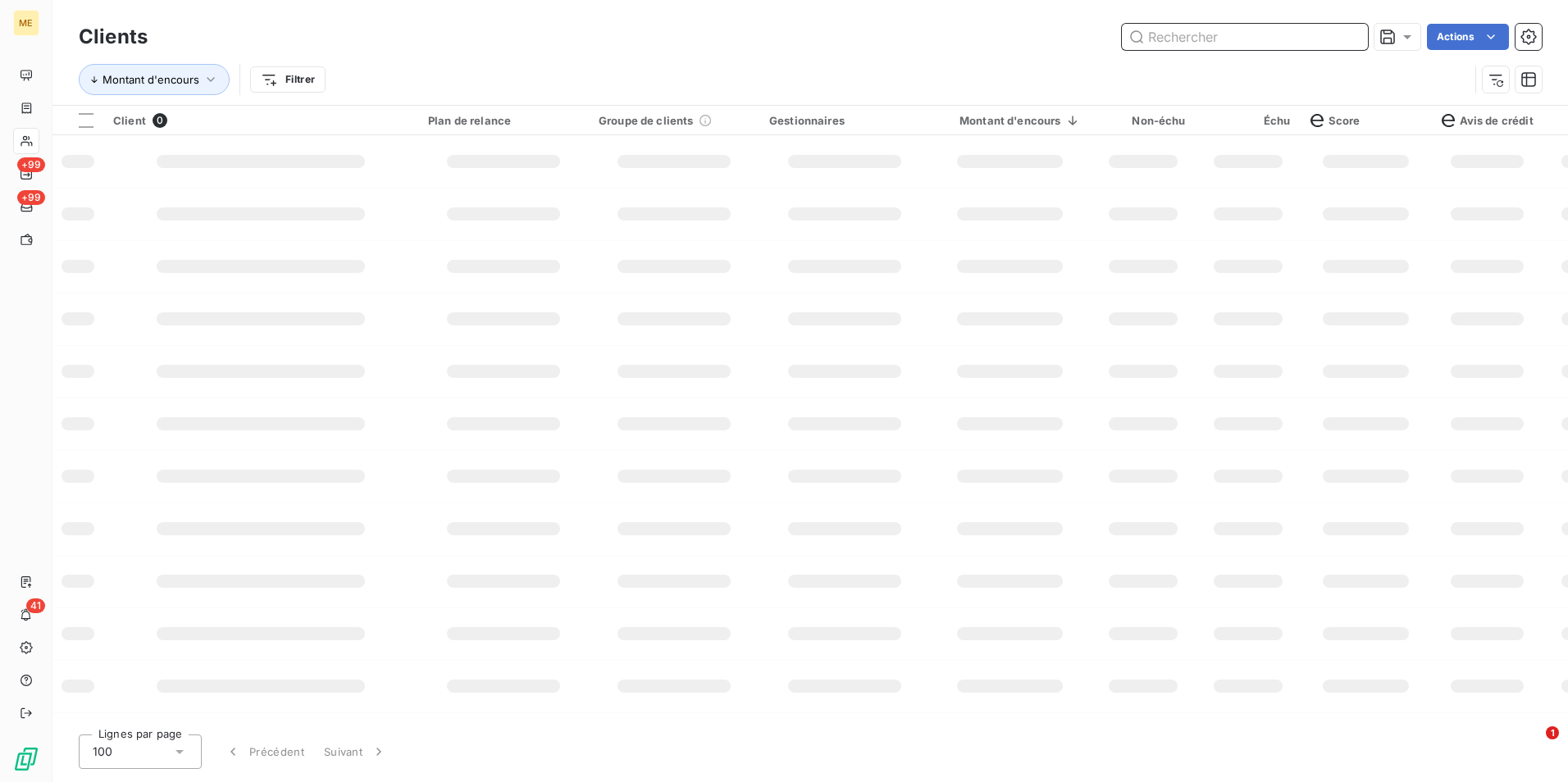
click at [1356, 31] on input "text" at bounding box center [1245, 37] width 246 height 27
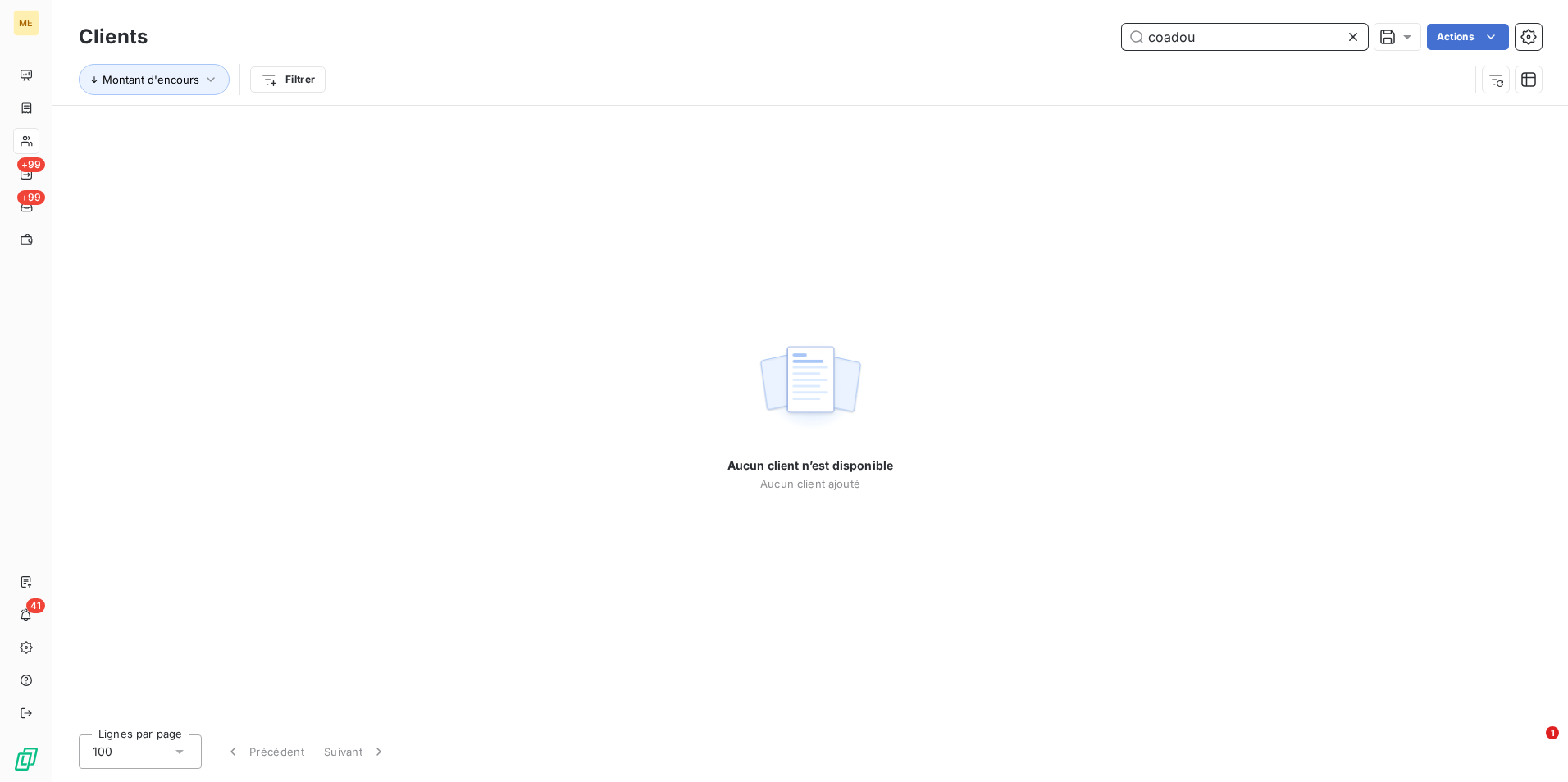
type input "coadou"
click at [1349, 30] on icon at bounding box center [1352, 36] width 16 height 16
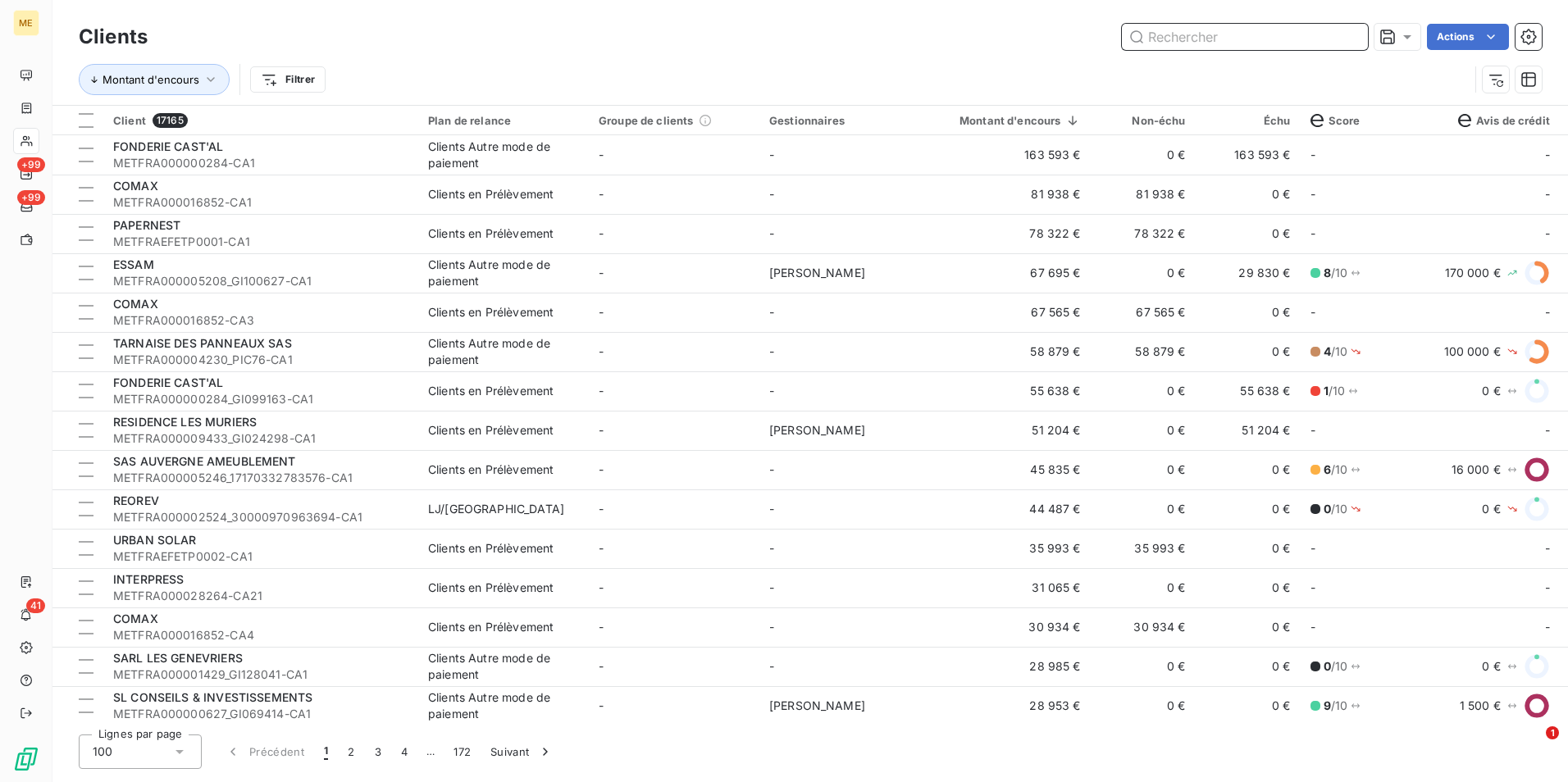
click at [1244, 33] on input "text" at bounding box center [1245, 37] width 246 height 27
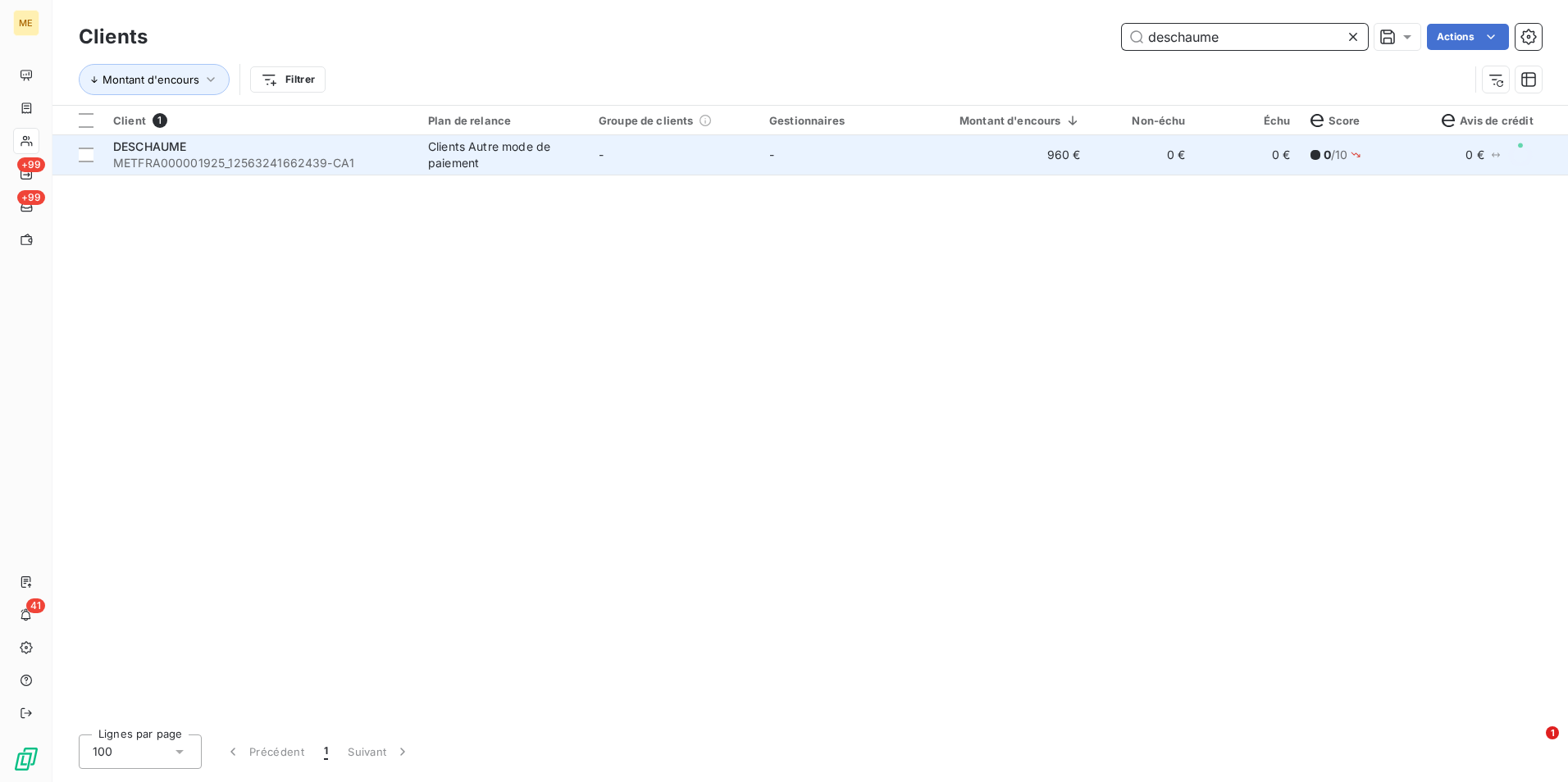
type input "deschaume"
click at [993, 160] on td "960 €" at bounding box center [1010, 155] width 161 height 40
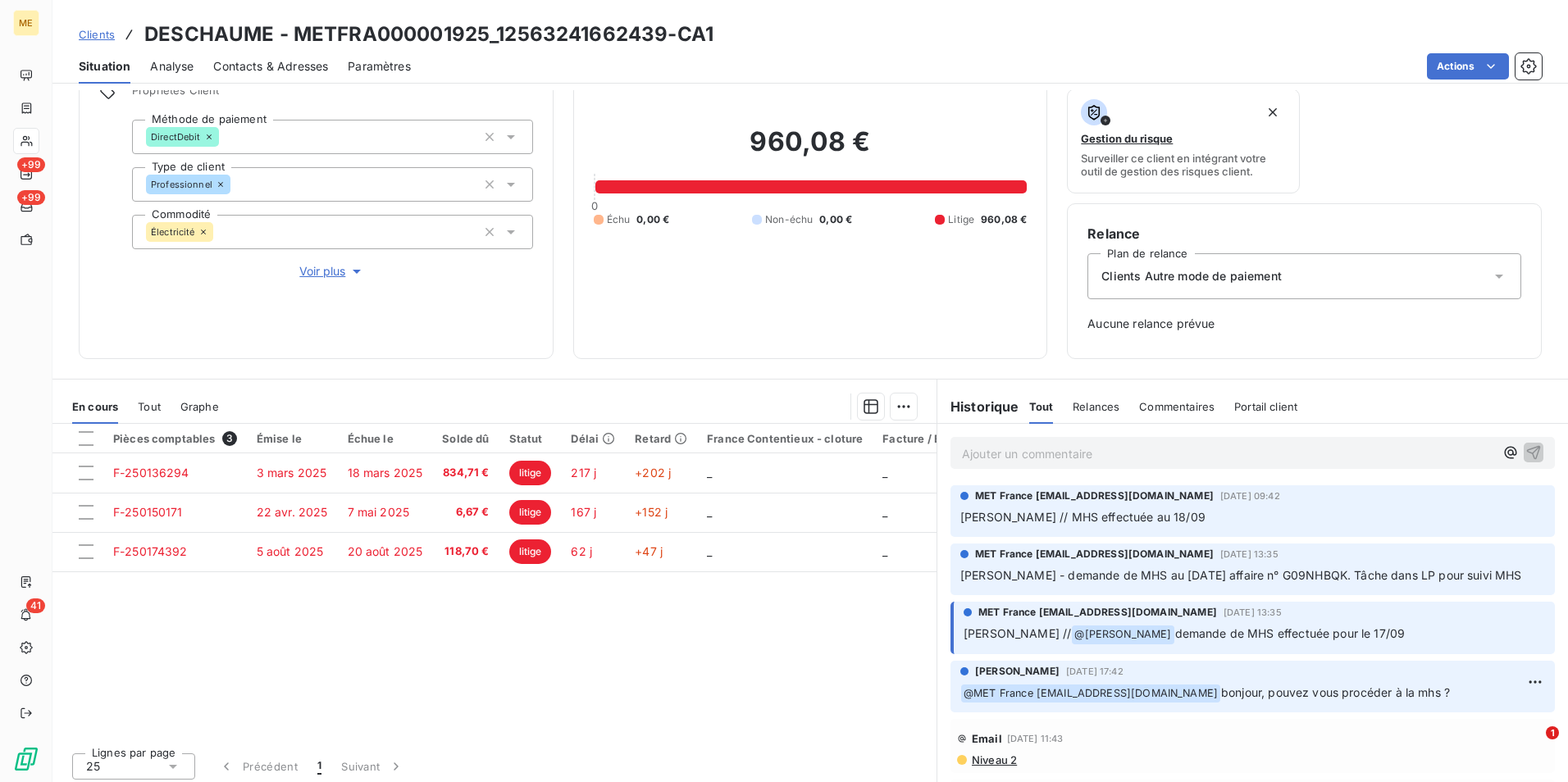
scroll to position [133, 0]
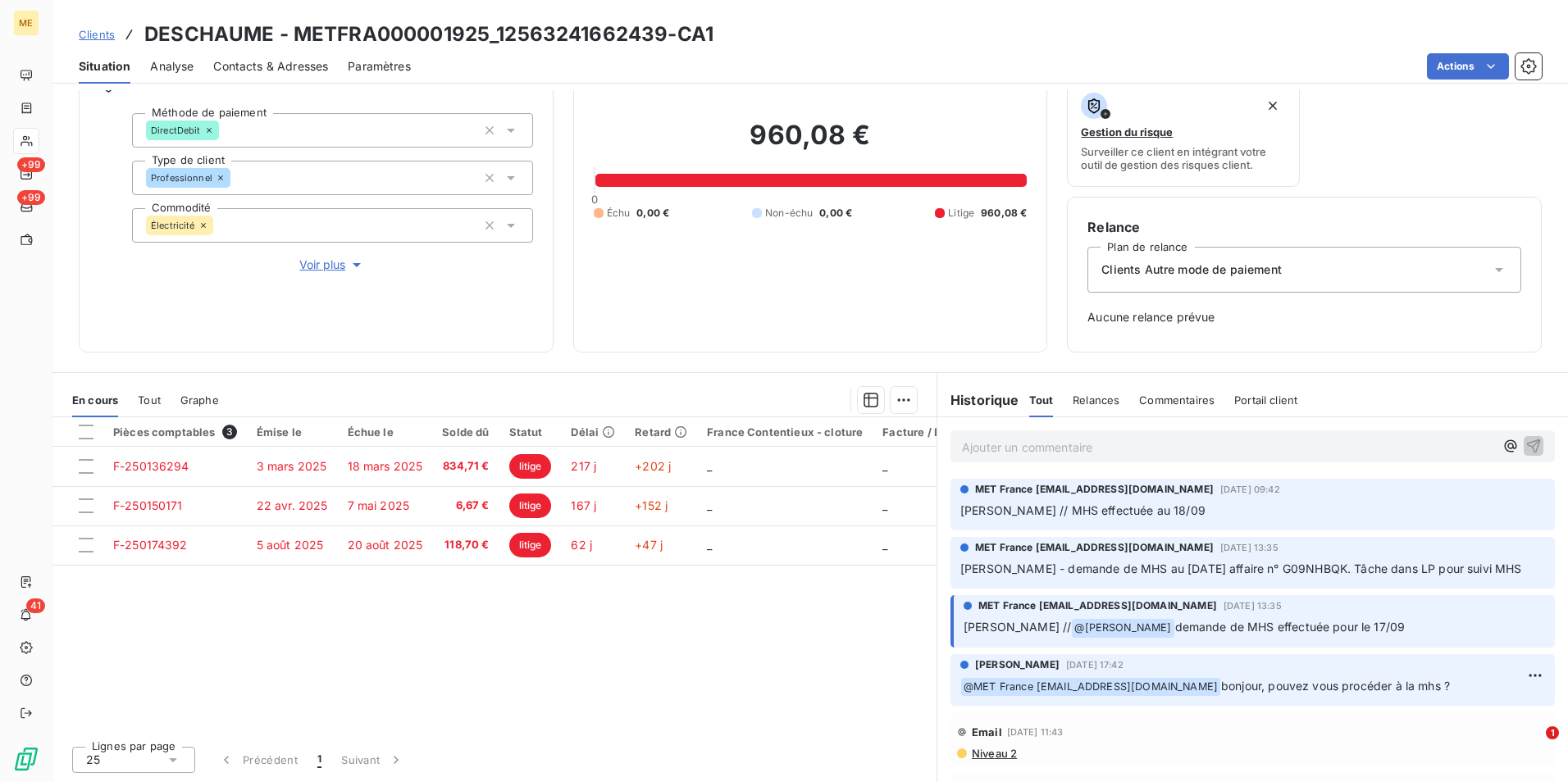
click at [342, 266] on span "Voir plus" at bounding box center [332, 265] width 65 height 16
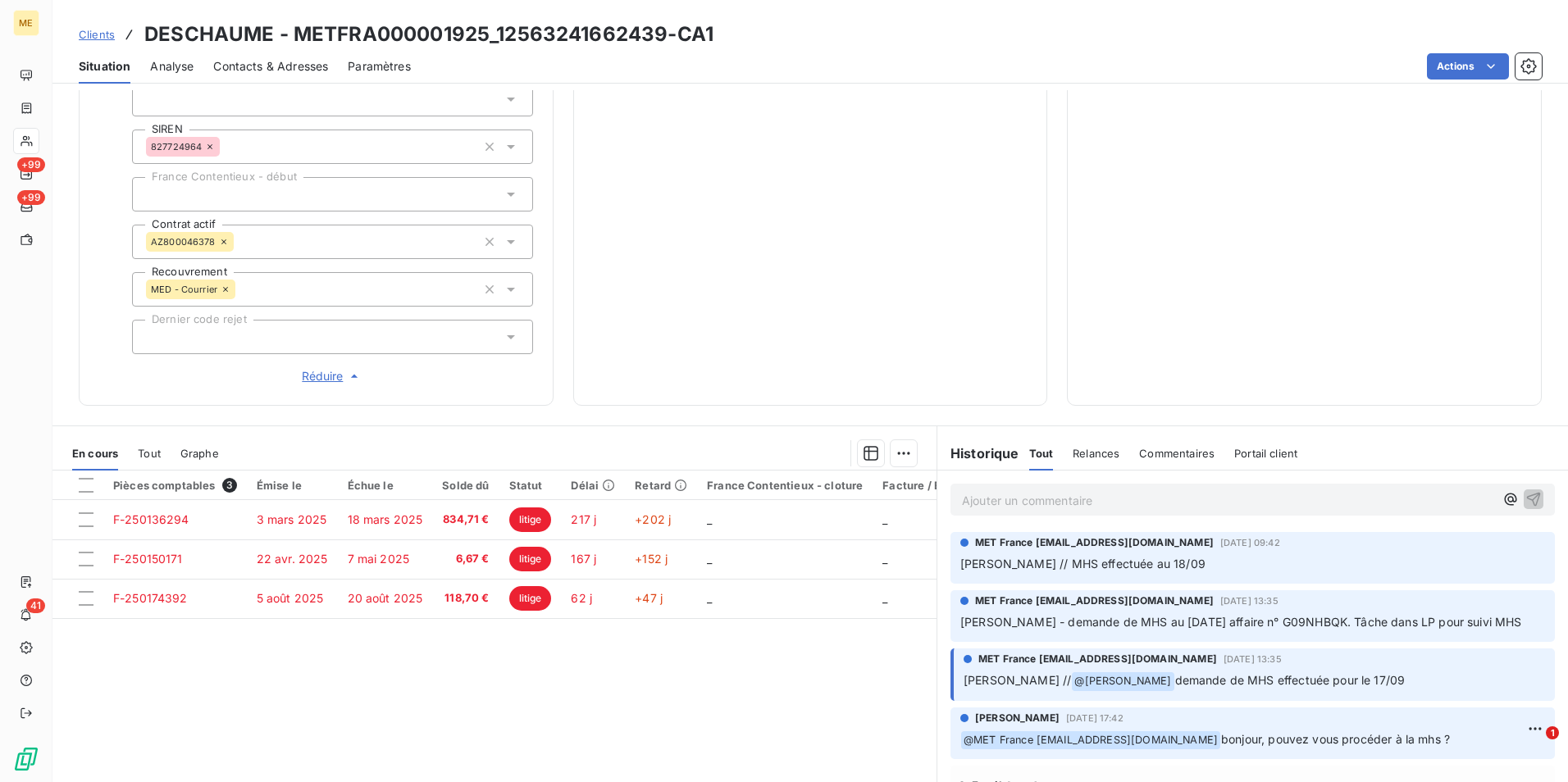
scroll to position [420, 0]
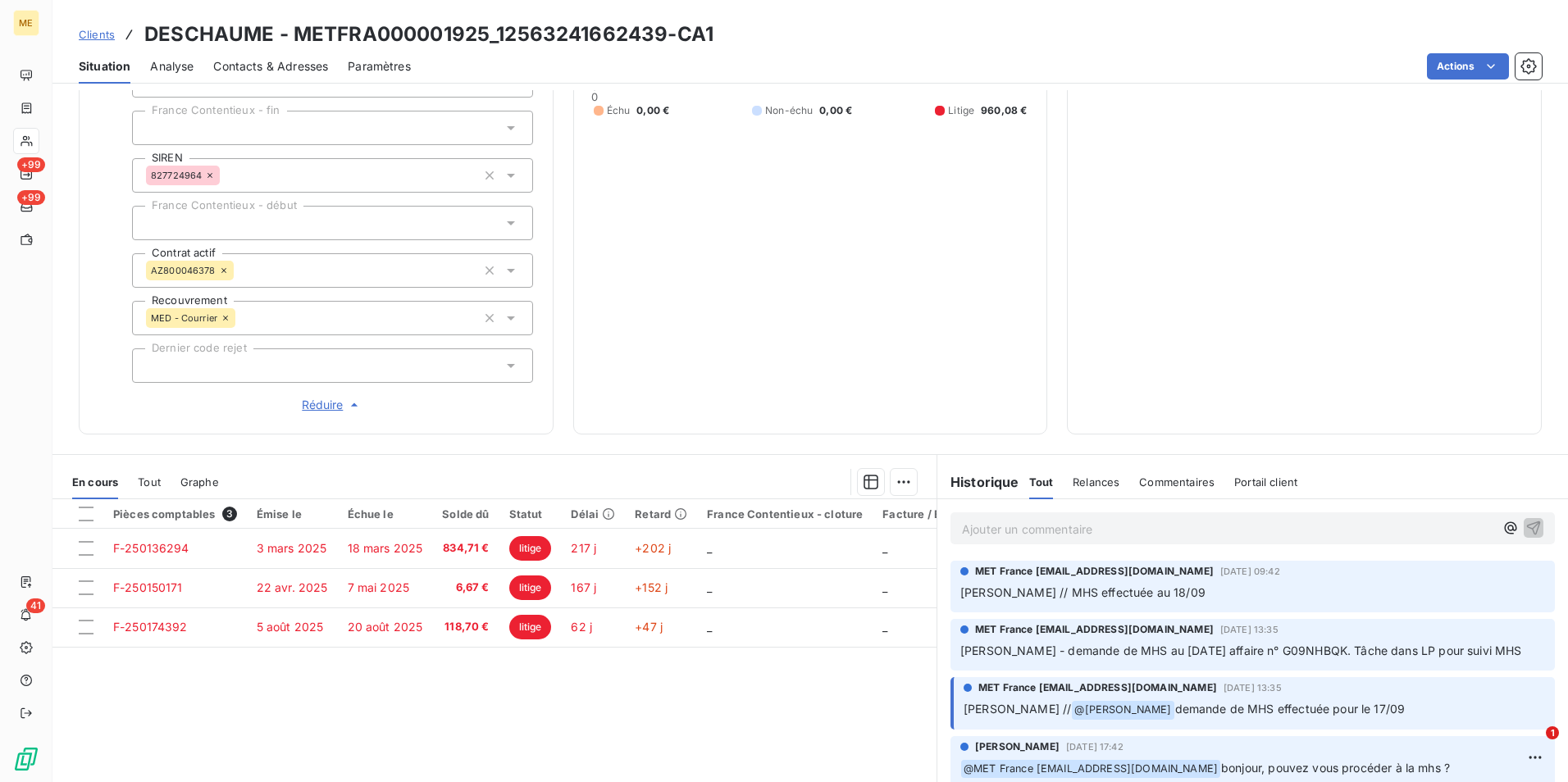
click at [99, 32] on span "Clients" at bounding box center [97, 34] width 36 height 13
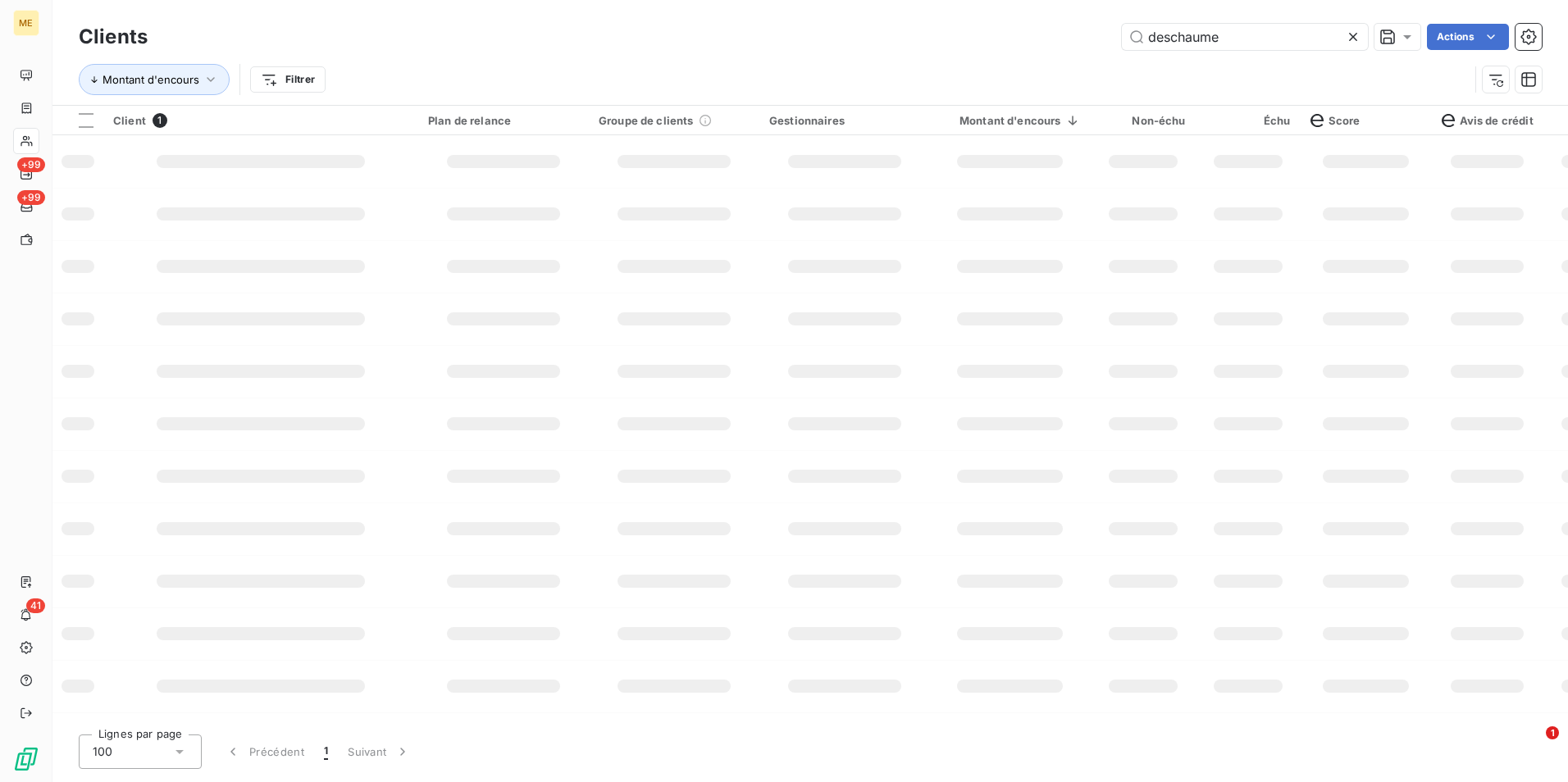
click at [1344, 37] on icon at bounding box center [1352, 36] width 16 height 16
click at [1335, 40] on input "text" at bounding box center [1245, 37] width 246 height 27
paste input "BOULANGERIE L & A MOISSERON"
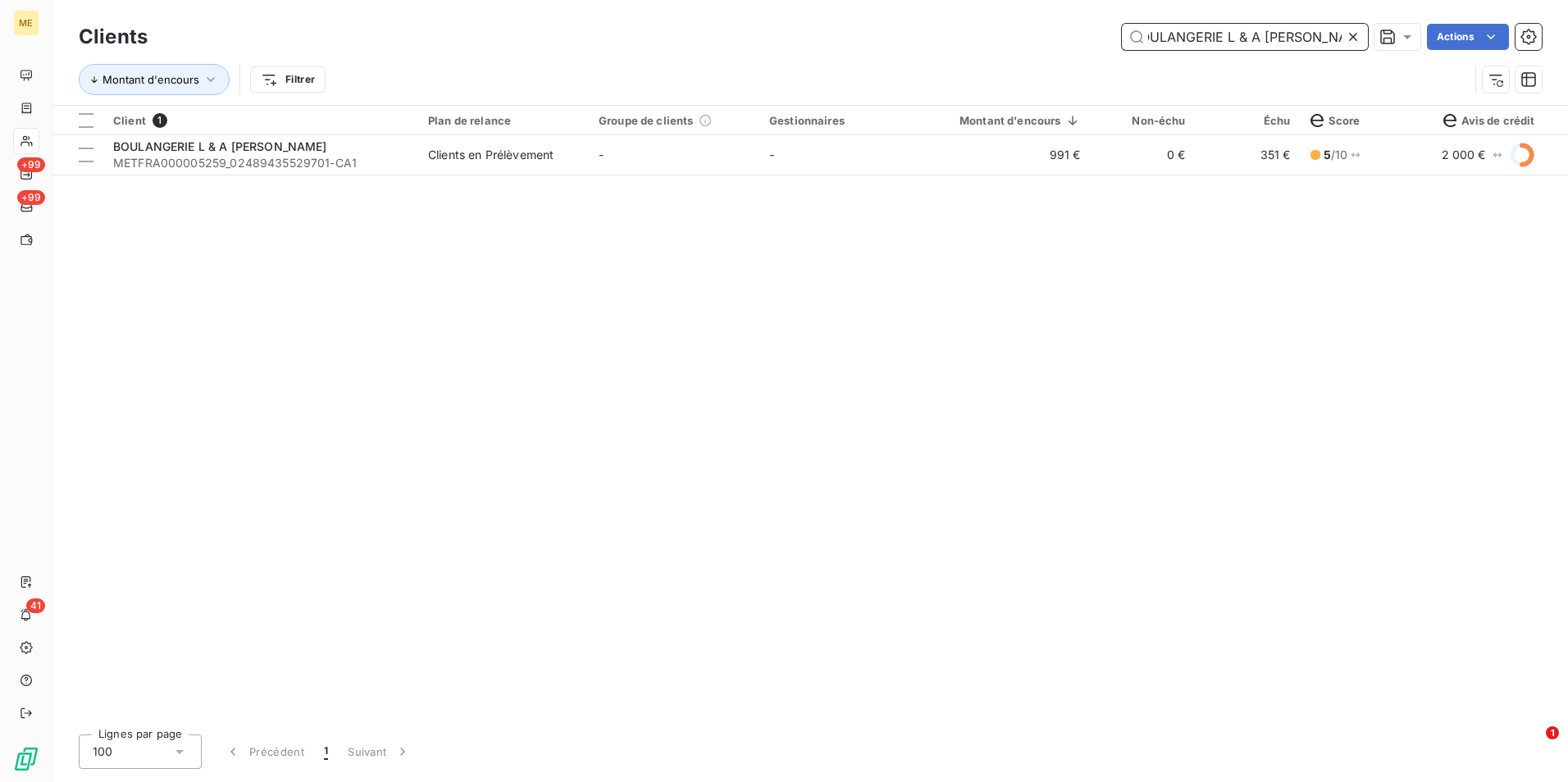
type input "BOULANGERIE L & A MOISSERON"
click at [1030, 150] on td "991 €" at bounding box center [1010, 155] width 161 height 40
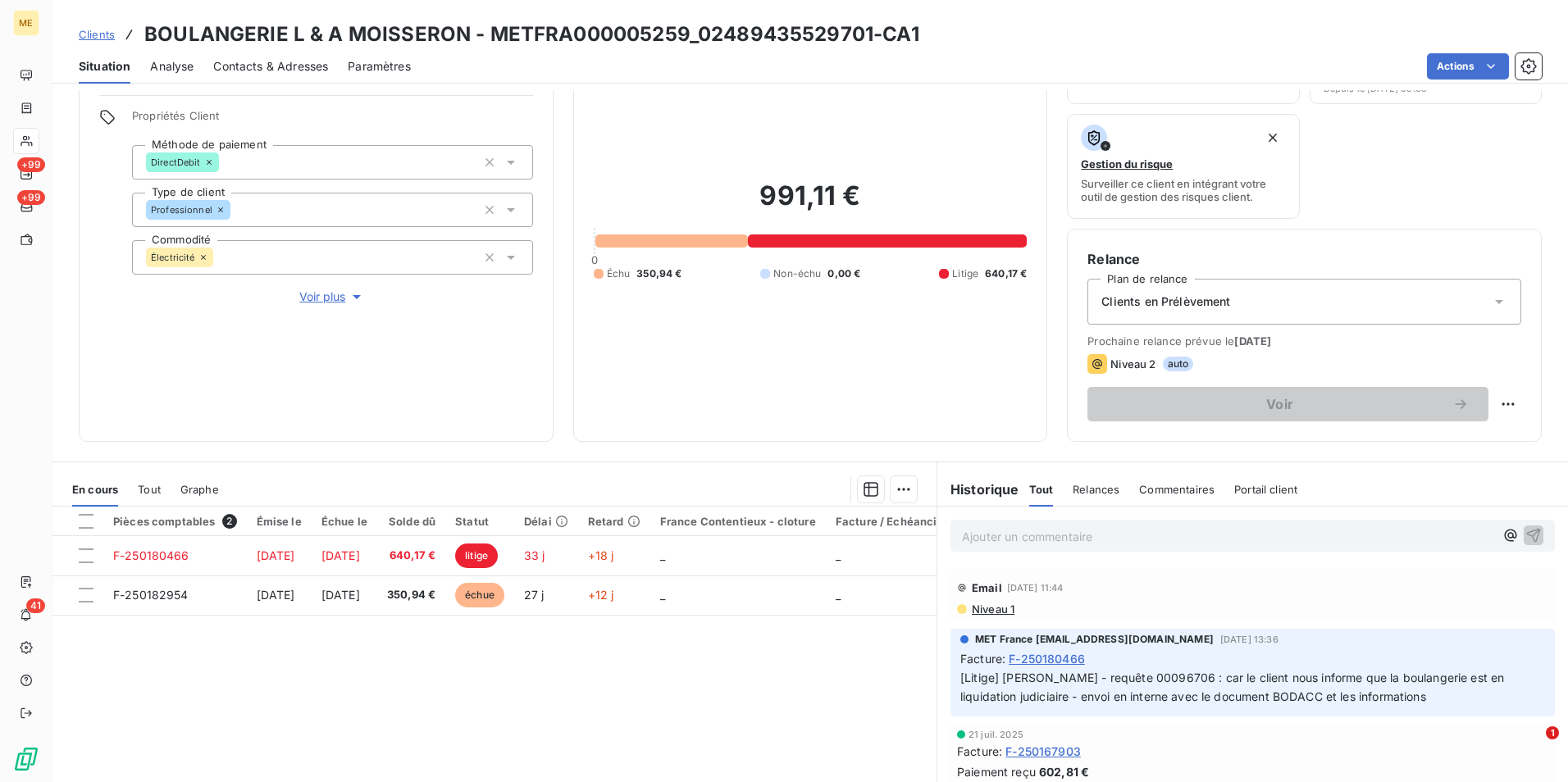
scroll to position [164, 0]
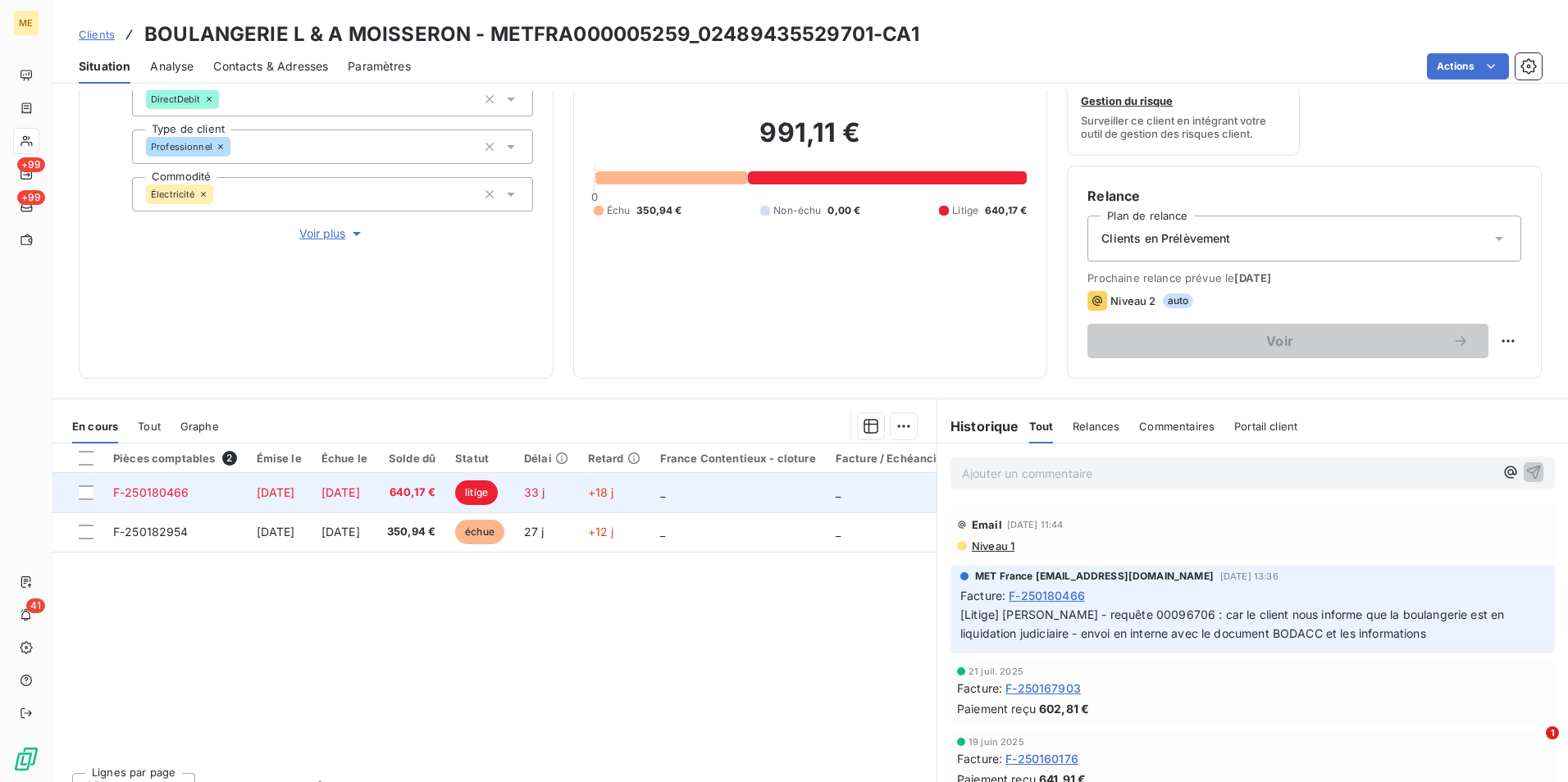
click at [360, 487] on span "18 sept. 2025" at bounding box center [340, 492] width 39 height 14
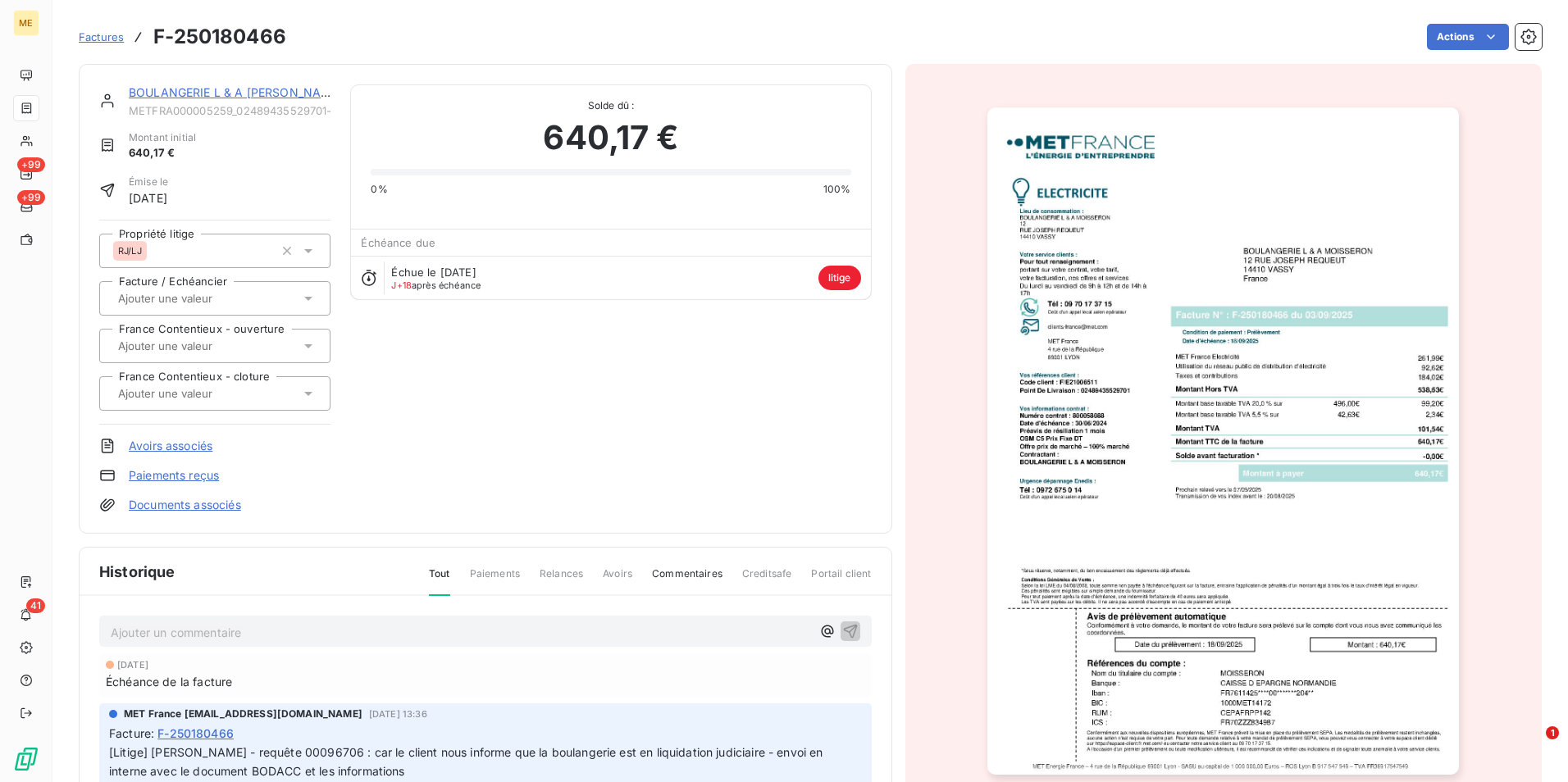
click at [1347, 400] on img "button" at bounding box center [1223, 441] width 472 height 668
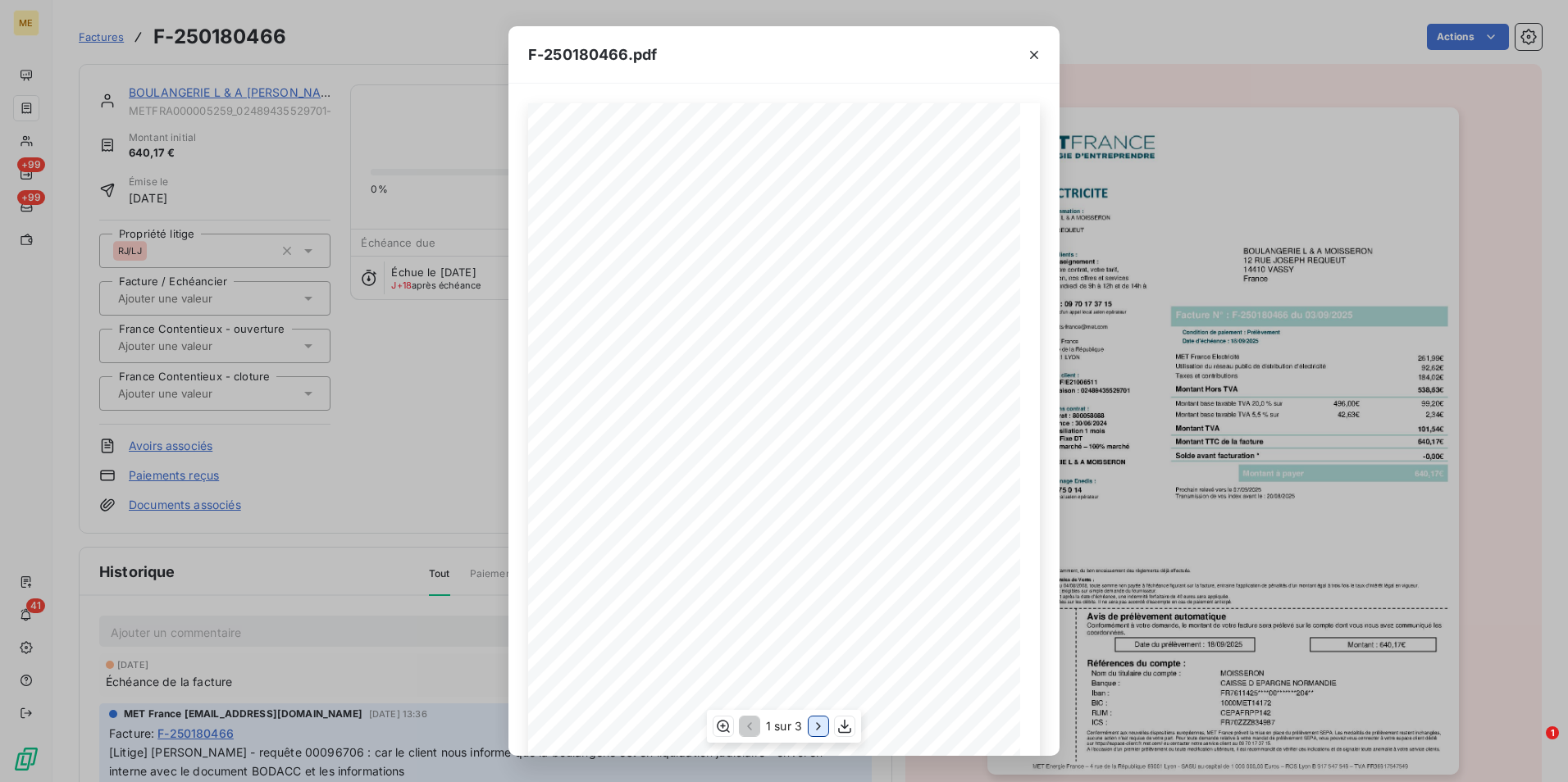
click at [818, 727] on icon "button" at bounding box center [818, 726] width 16 height 16
click at [726, 720] on icon "button" at bounding box center [721, 726] width 16 height 16
click at [344, 144] on div "F-250180466.pdf Détail de votre facture : Document à conserver 10 ans 2/2 Numér…" at bounding box center [784, 391] width 1568 height 782
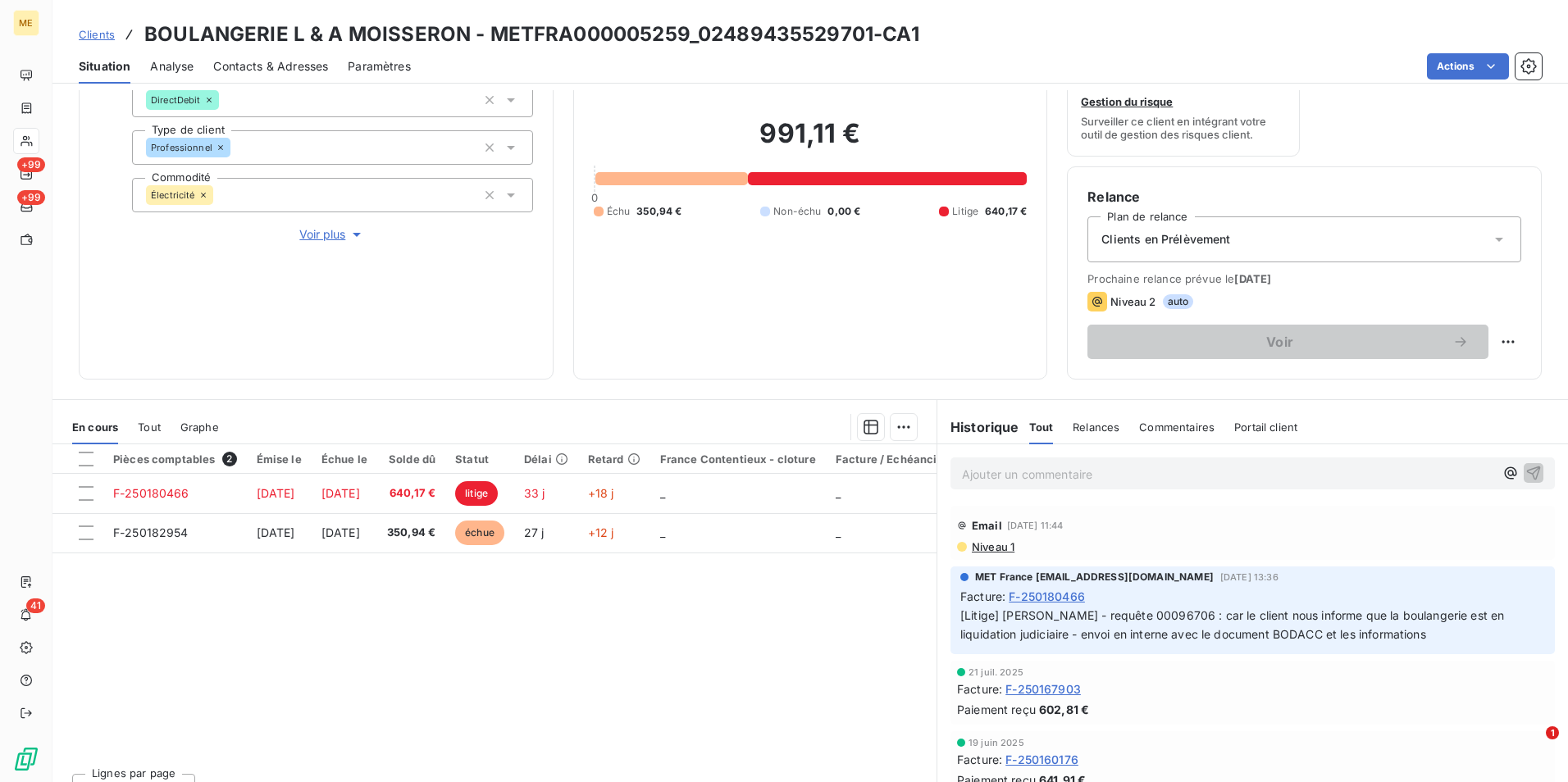
scroll to position [164, 0]
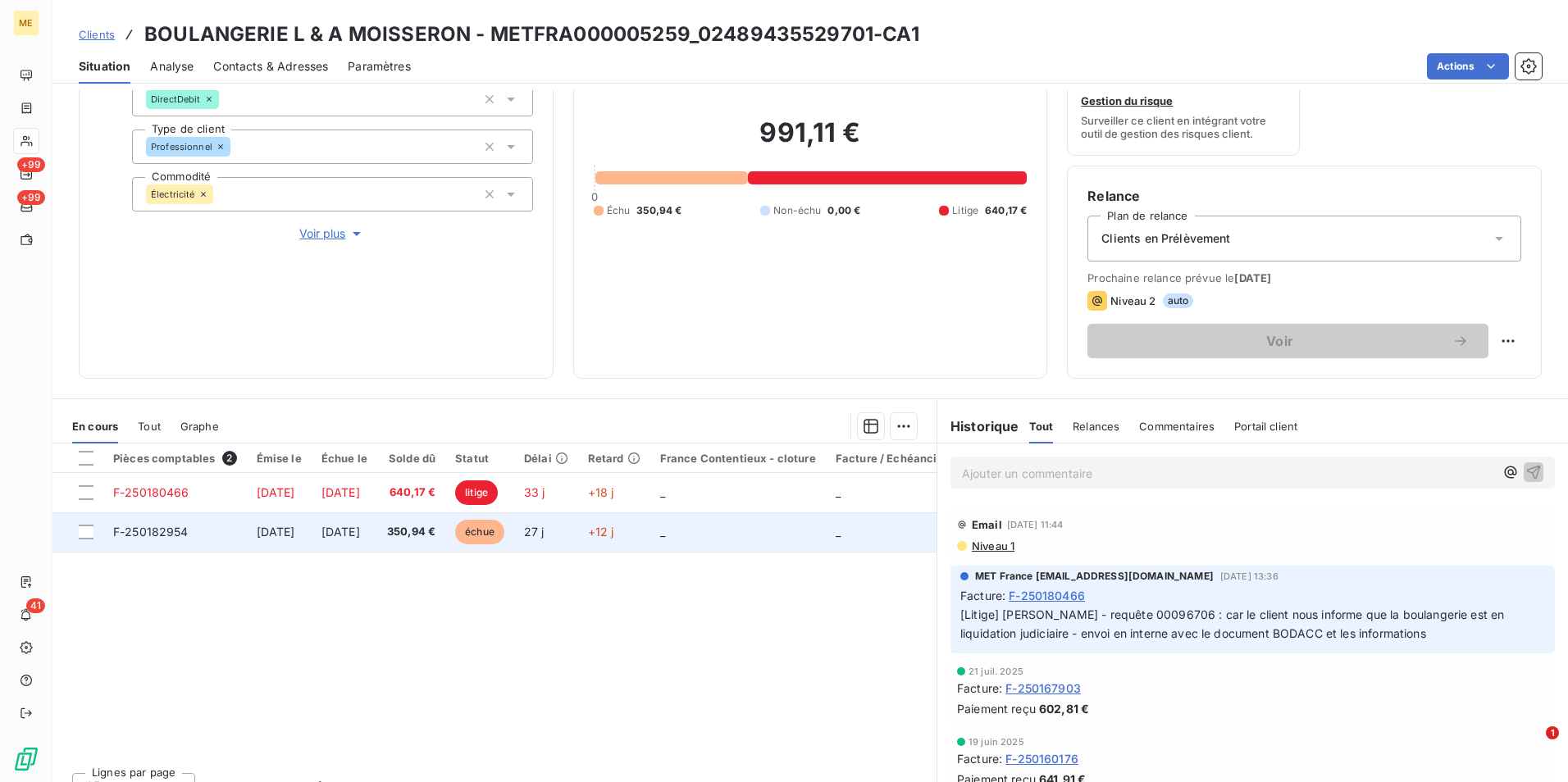
click at [437, 534] on td "350,94 €" at bounding box center [411, 532] width 68 height 40
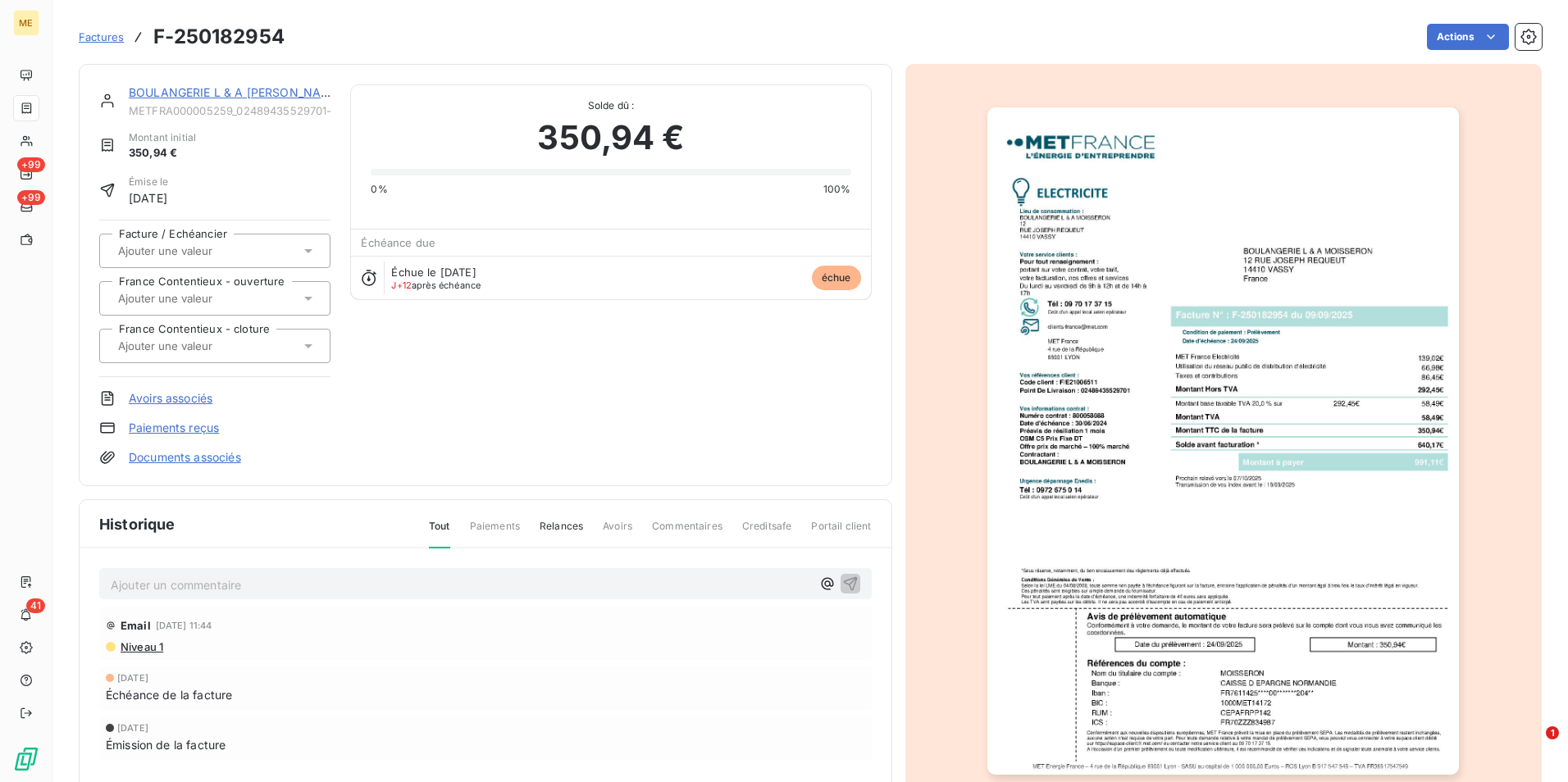
click at [1042, 405] on img "button" at bounding box center [1223, 441] width 472 height 668
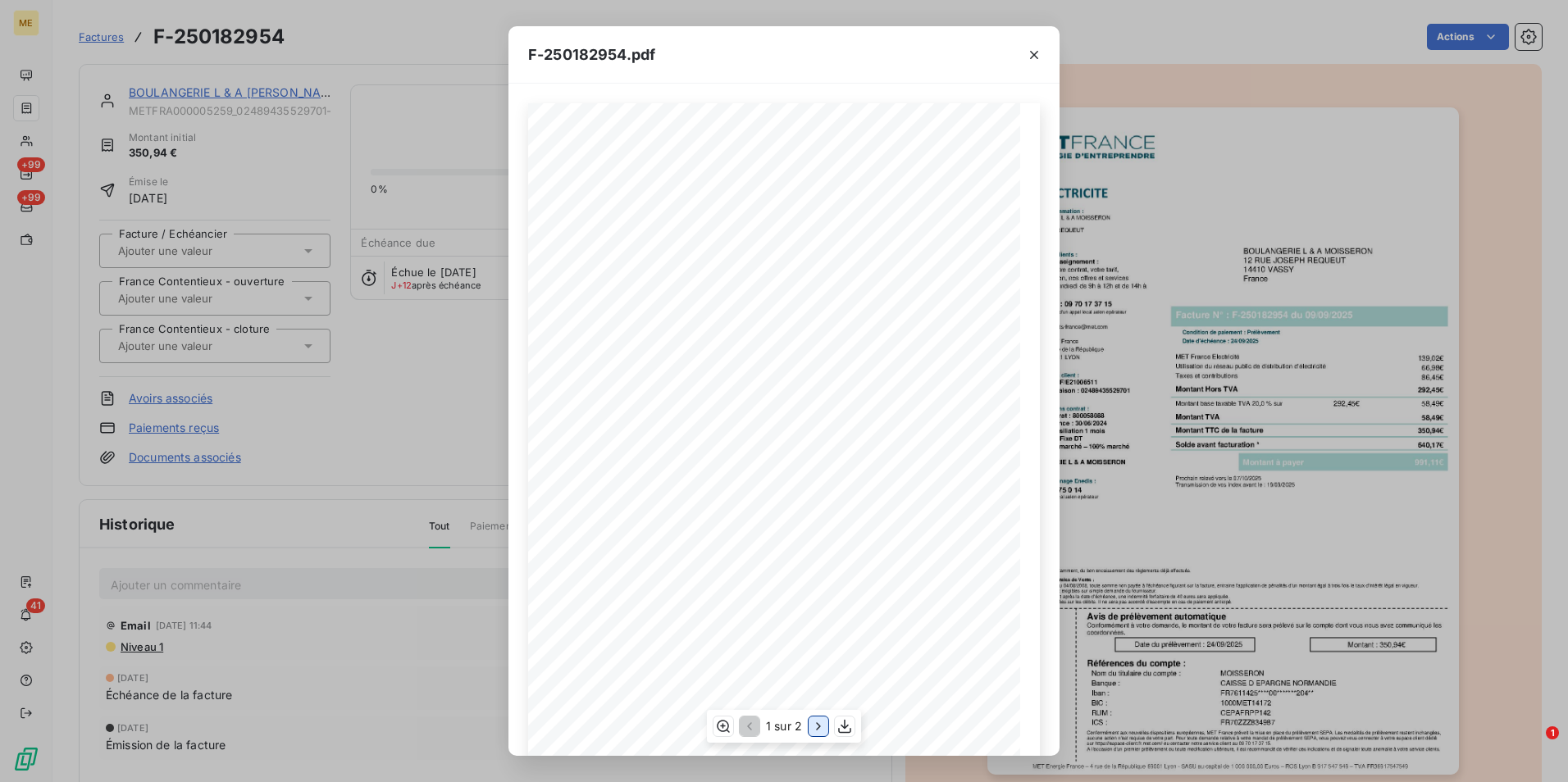
click at [814, 723] on icon "button" at bounding box center [818, 726] width 16 height 16
click at [728, 724] on icon "button" at bounding box center [721, 726] width 16 height 16
click at [390, 284] on div "F-250182954.pdf Détail de votre facture : Document à conserver 10 ans 2/2 Numér…" at bounding box center [784, 391] width 1568 height 782
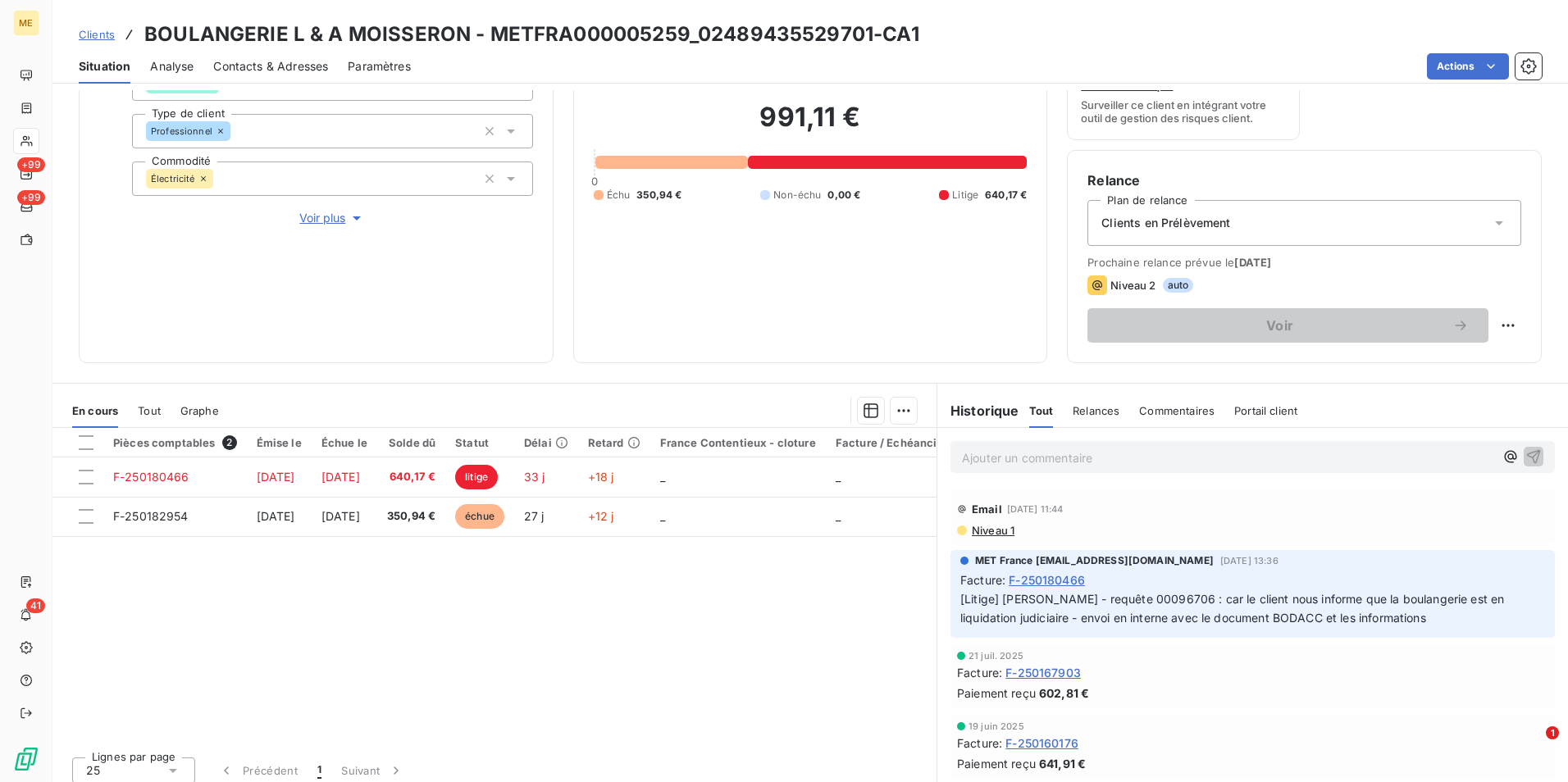
scroll to position [190, 0]
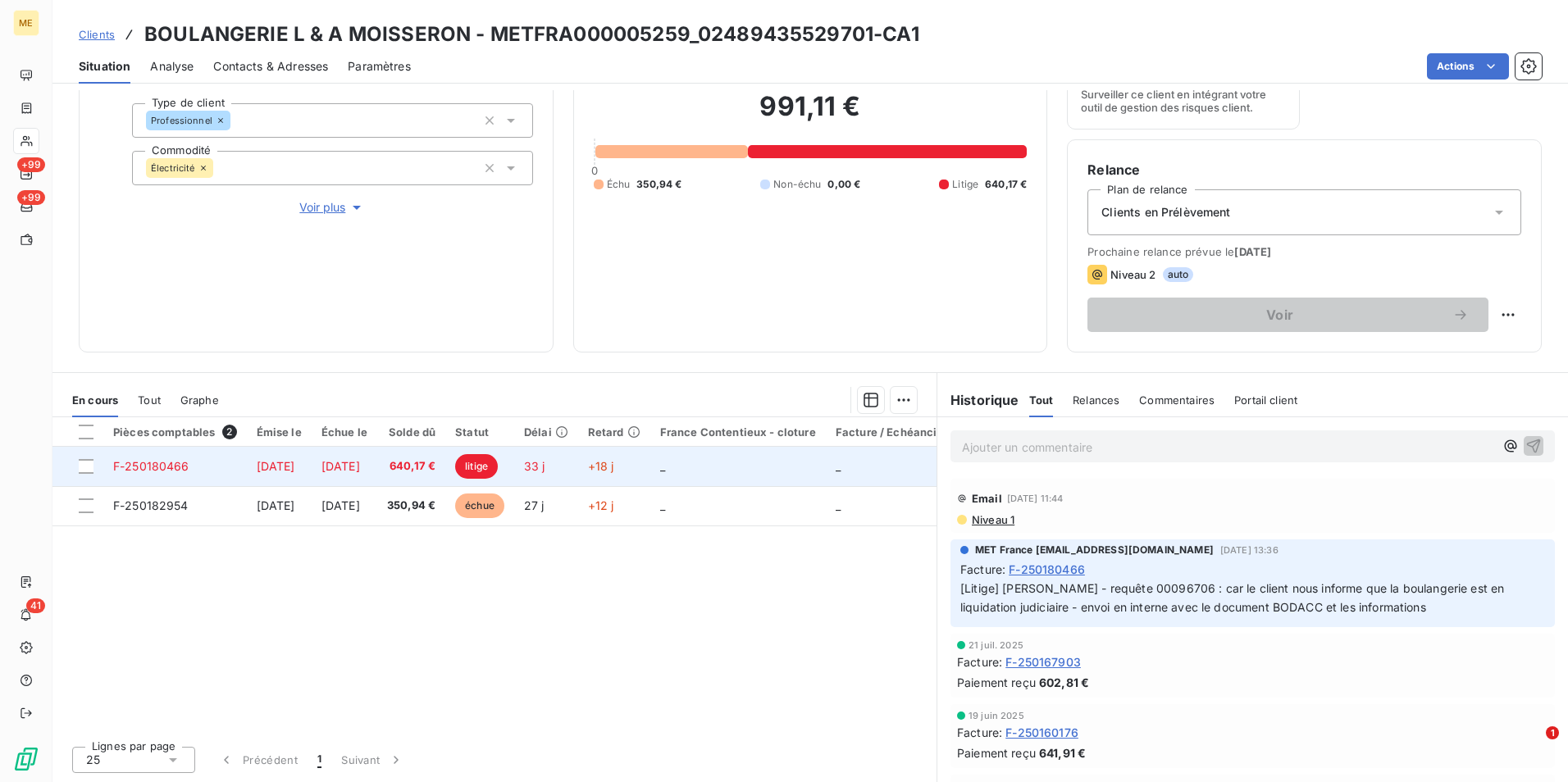
click at [285, 461] on span "[DATE]" at bounding box center [276, 466] width 39 height 14
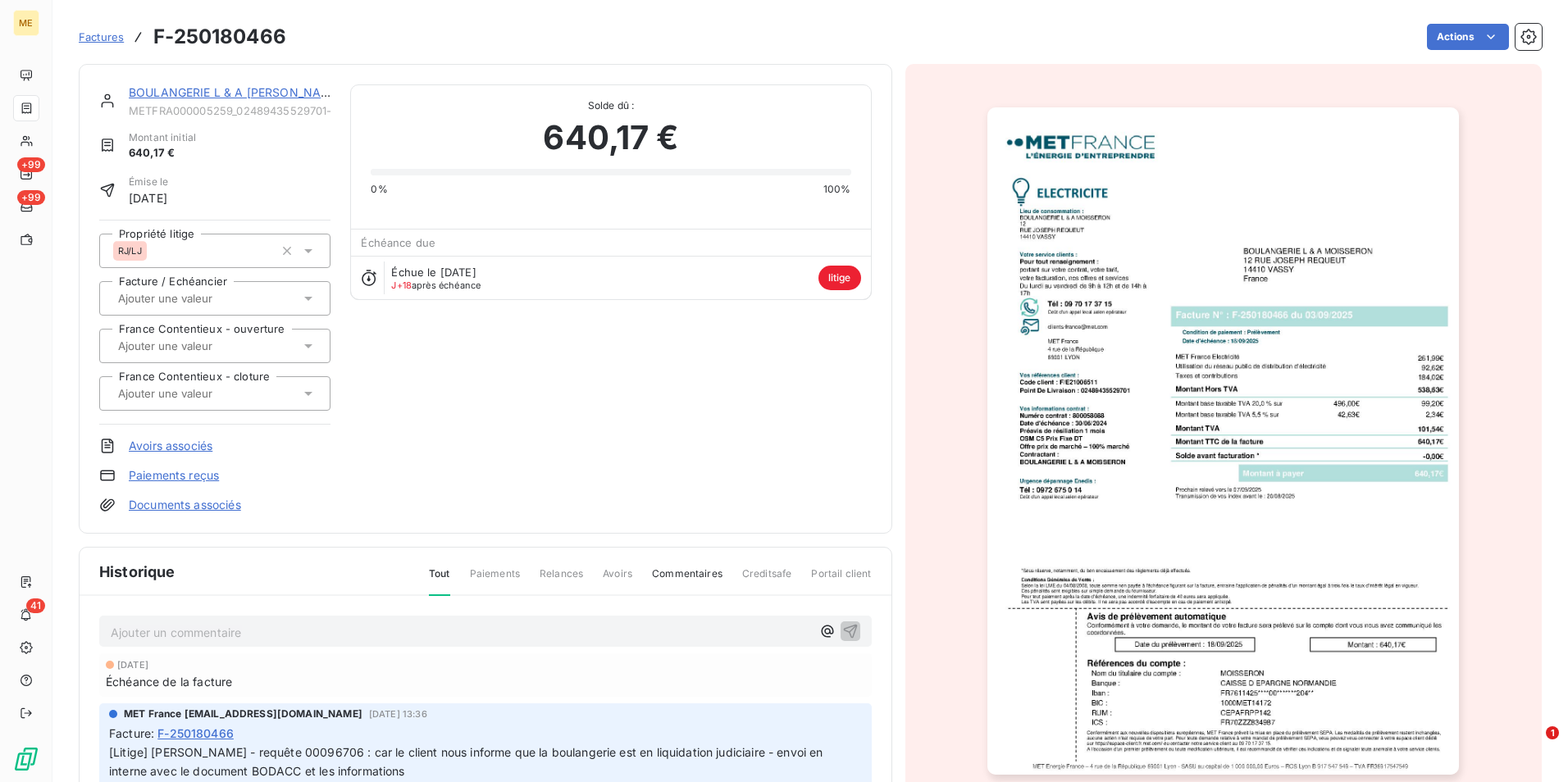
click at [1314, 398] on img "button" at bounding box center [1223, 441] width 472 height 668
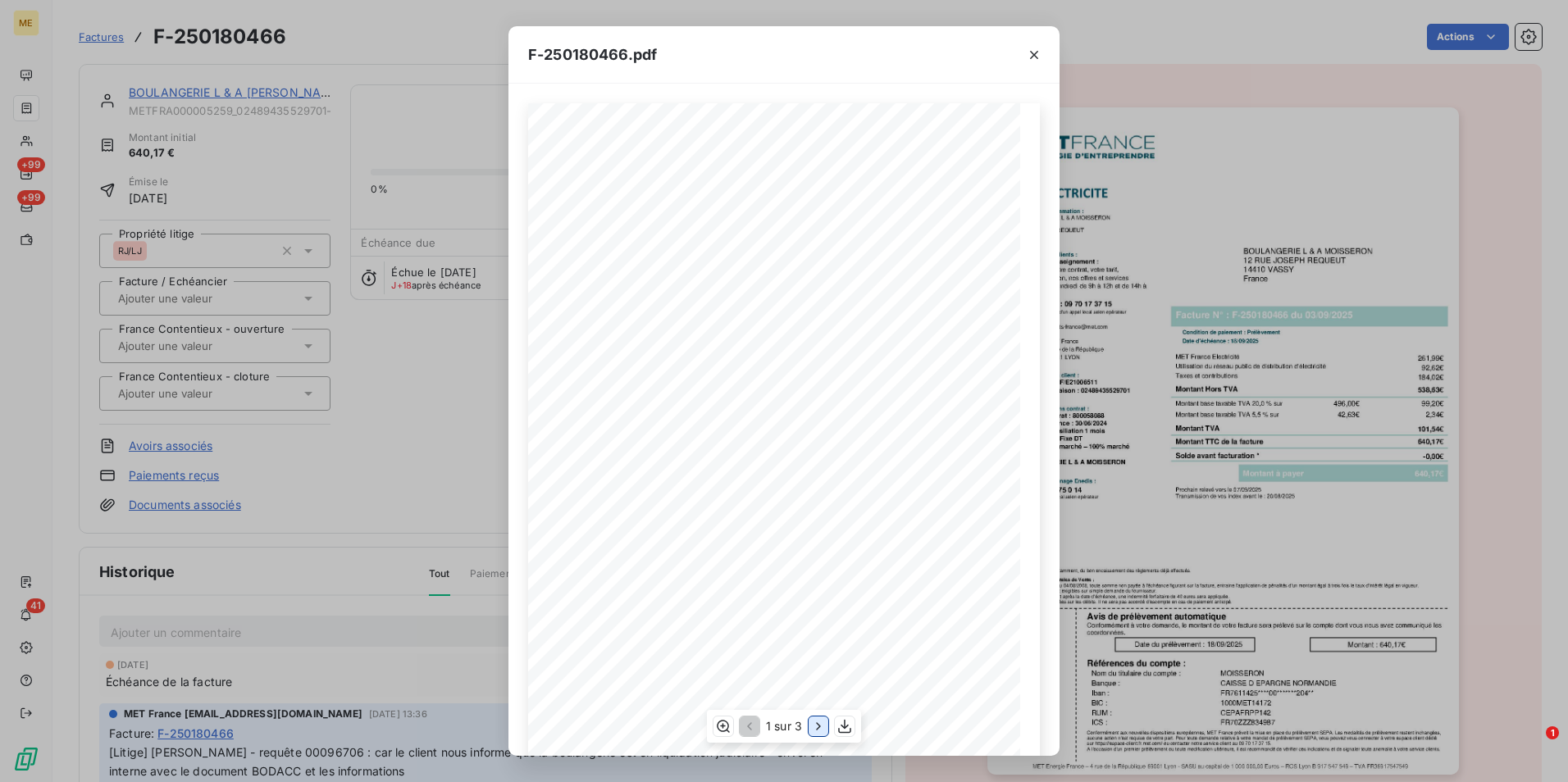
click at [818, 725] on icon "button" at bounding box center [818, 726] width 4 height 8
click at [715, 724] on icon "button" at bounding box center [721, 726] width 16 height 16
drag, startPoint x: 643, startPoint y: 319, endPoint x: 568, endPoint y: 313, distance: 75.2
click at [568, 313] on span at bounding box center [755, 317] width 548 height 9
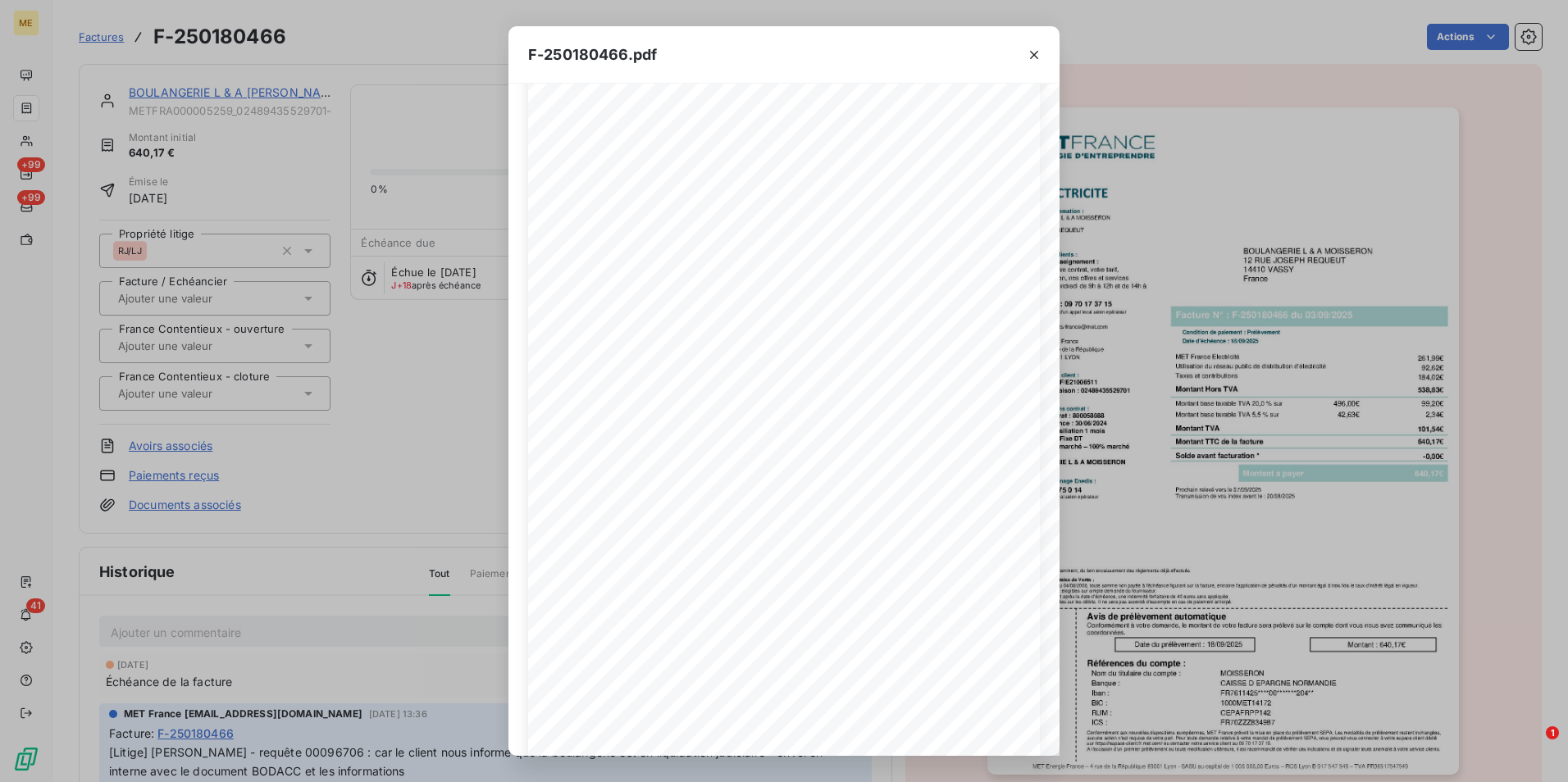
click at [285, 436] on div "F-250180466.pdf Détail de votre facture : Document à conserver 10 ans 2/2 Numér…" at bounding box center [784, 391] width 1568 height 782
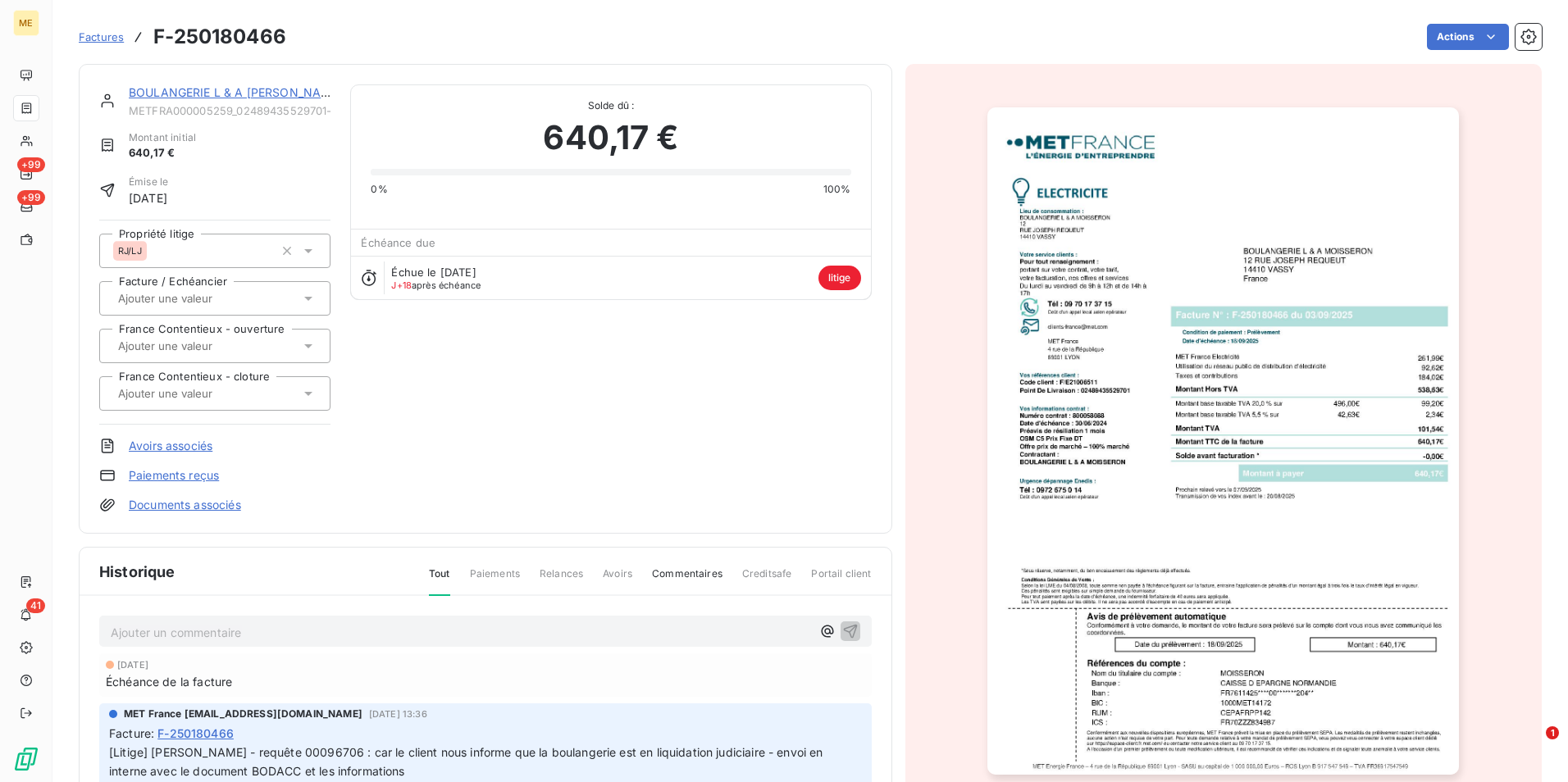
click at [1106, 358] on img "button" at bounding box center [1223, 441] width 472 height 668
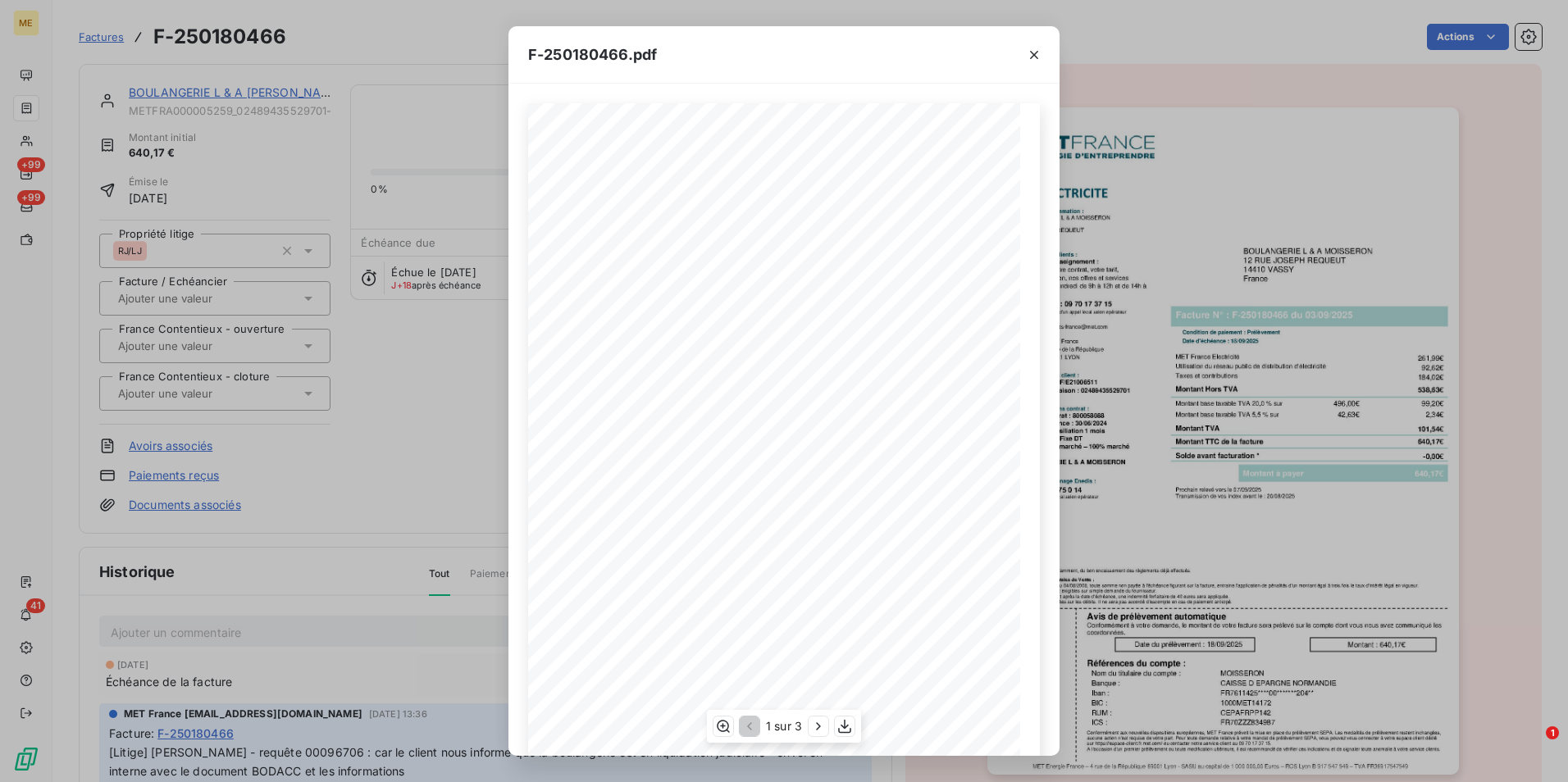
click at [806, 734] on div "1 sur 3" at bounding box center [783, 726] width 154 height 33
click at [821, 725] on icon "button" at bounding box center [818, 726] width 16 height 16
click at [371, 428] on div "F-250180466.pdf Détail de votre facture : Document à conserver 10 ans 2/2 Numér…" at bounding box center [784, 391] width 1568 height 782
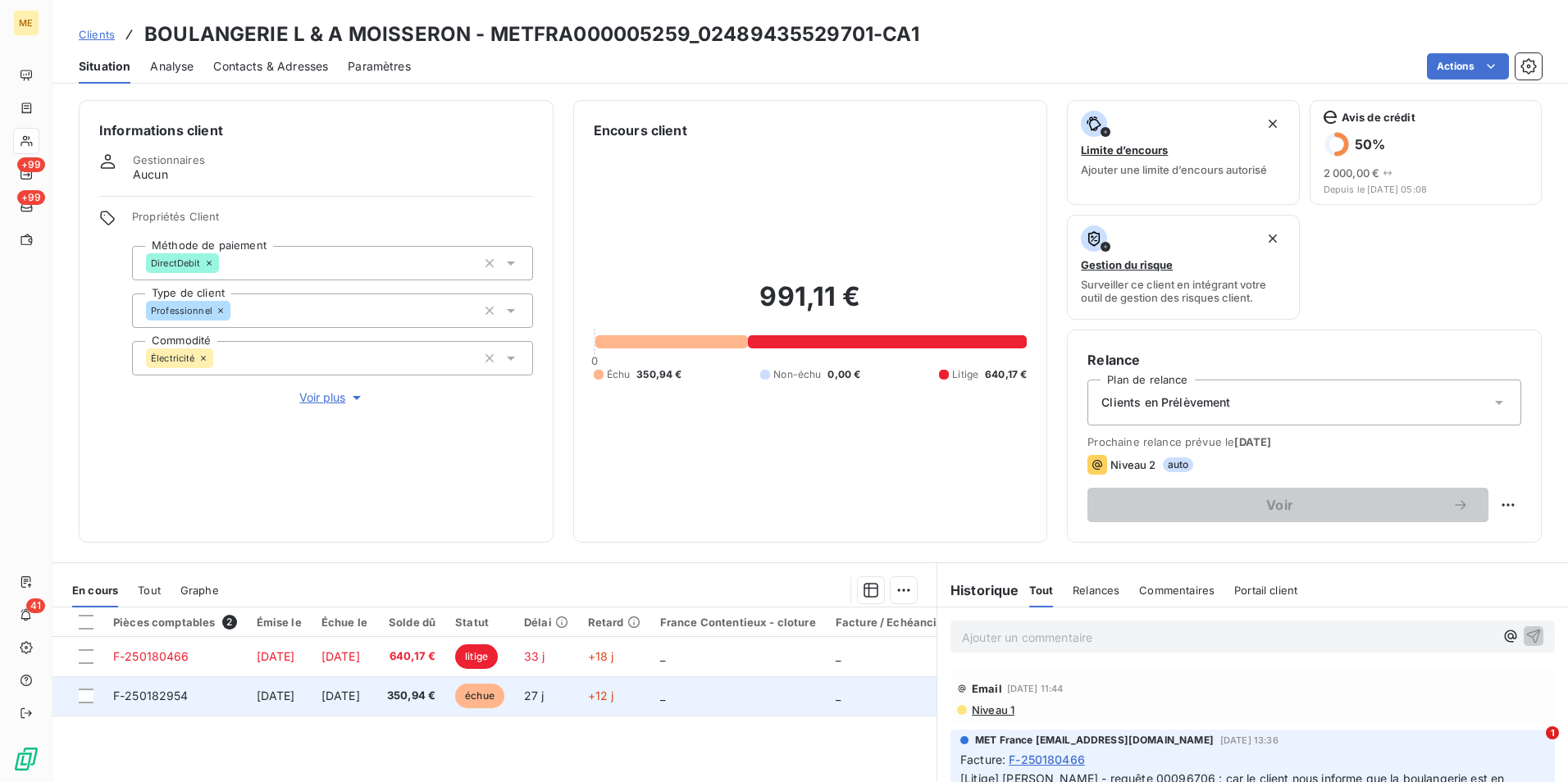
click at [295, 693] on span "9 sept. 2025" at bounding box center [276, 695] width 39 height 14
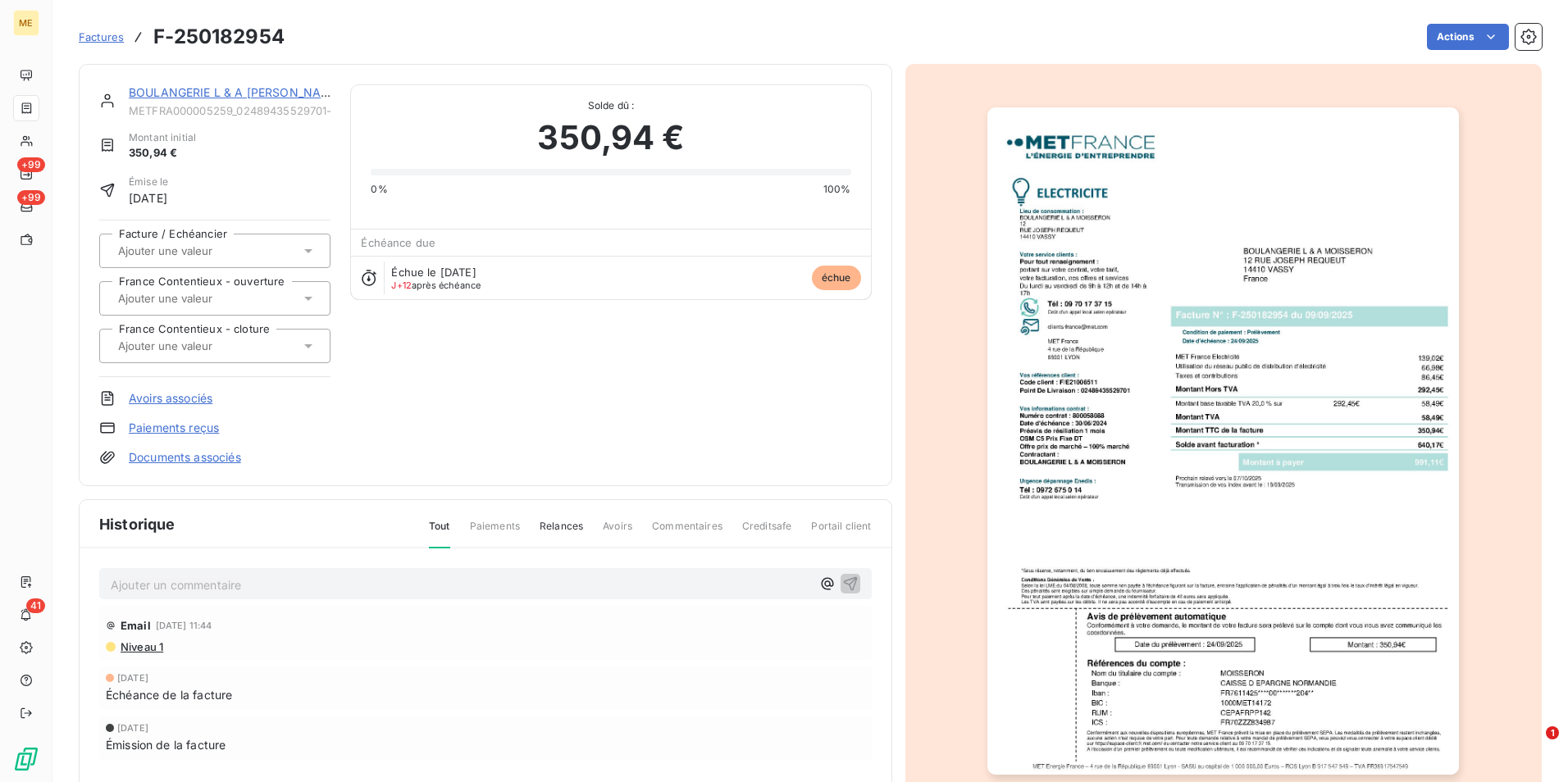
click at [1161, 327] on div at bounding box center [1223, 441] width 637 height 755
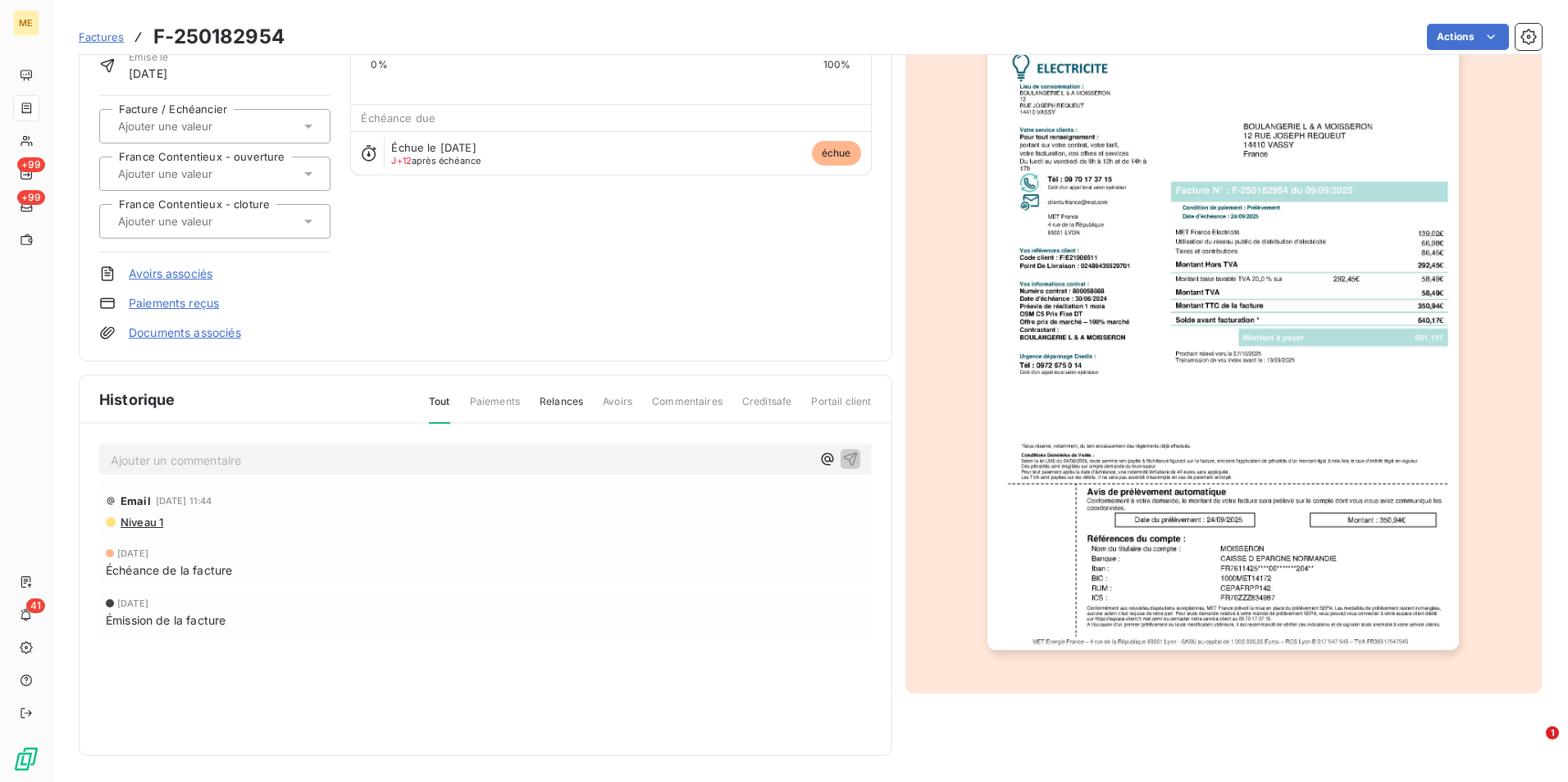
scroll to position [44, 0]
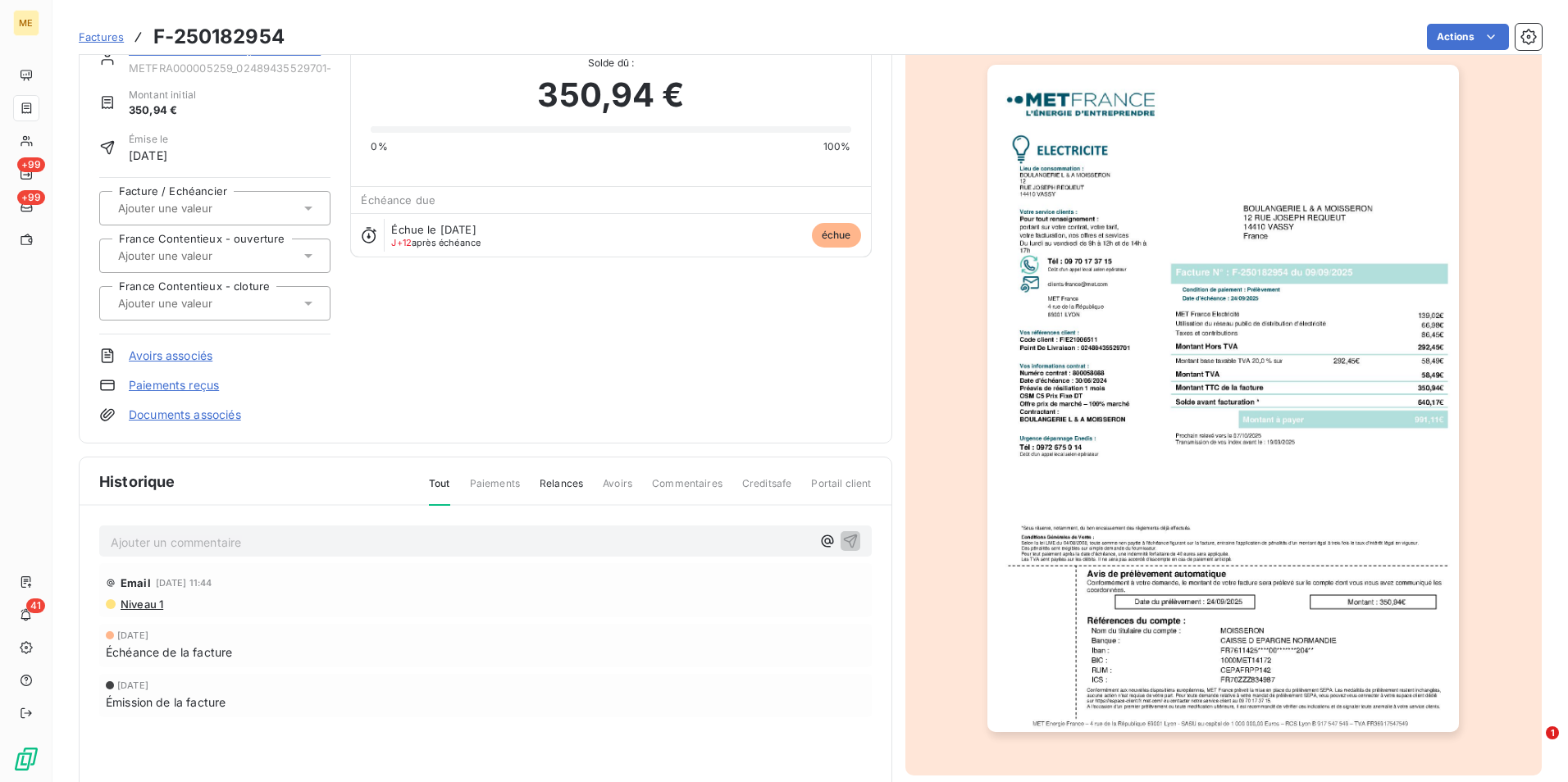
click at [1206, 431] on img "button" at bounding box center [1223, 398] width 472 height 668
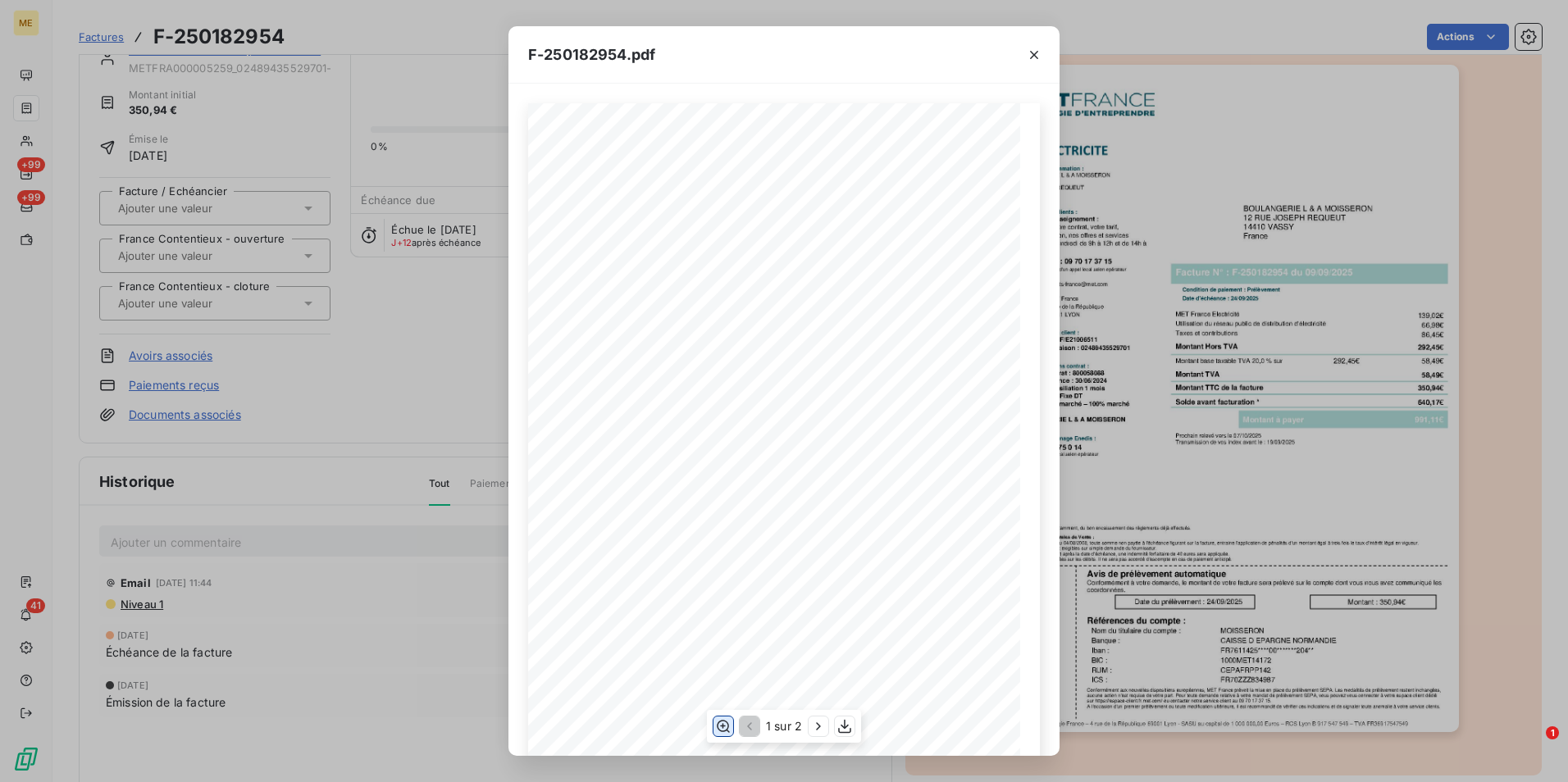
click at [726, 723] on icon "button" at bounding box center [723, 727] width 13 height 12
click at [821, 723] on icon "button" at bounding box center [818, 726] width 16 height 16
click at [343, 362] on div "F-250182954.pdf Détail de votre facture : Document à conserver 10 ans 2/2 Numér…" at bounding box center [784, 391] width 1568 height 782
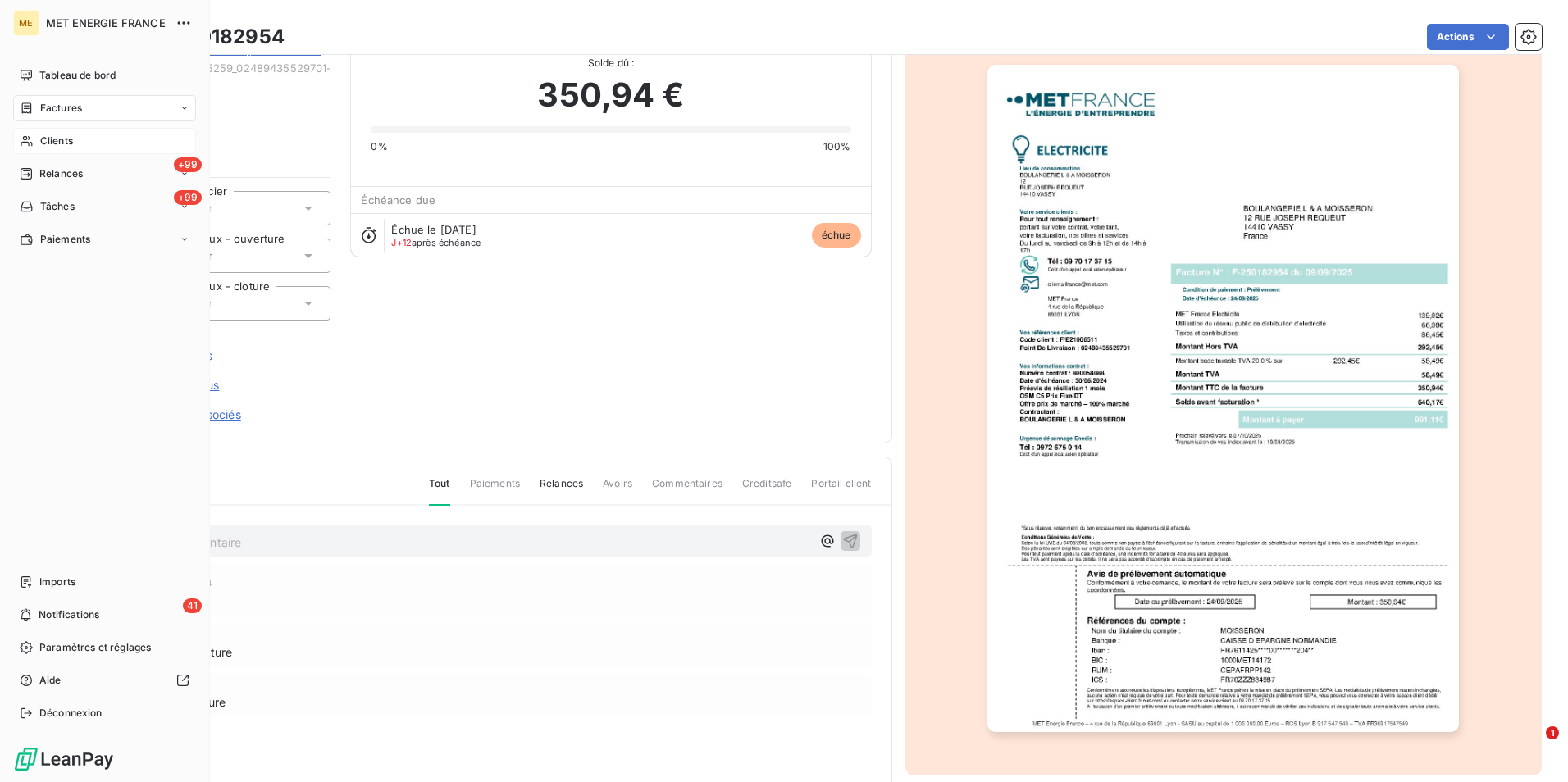
click at [68, 136] on span "Clients" at bounding box center [57, 140] width 33 height 15
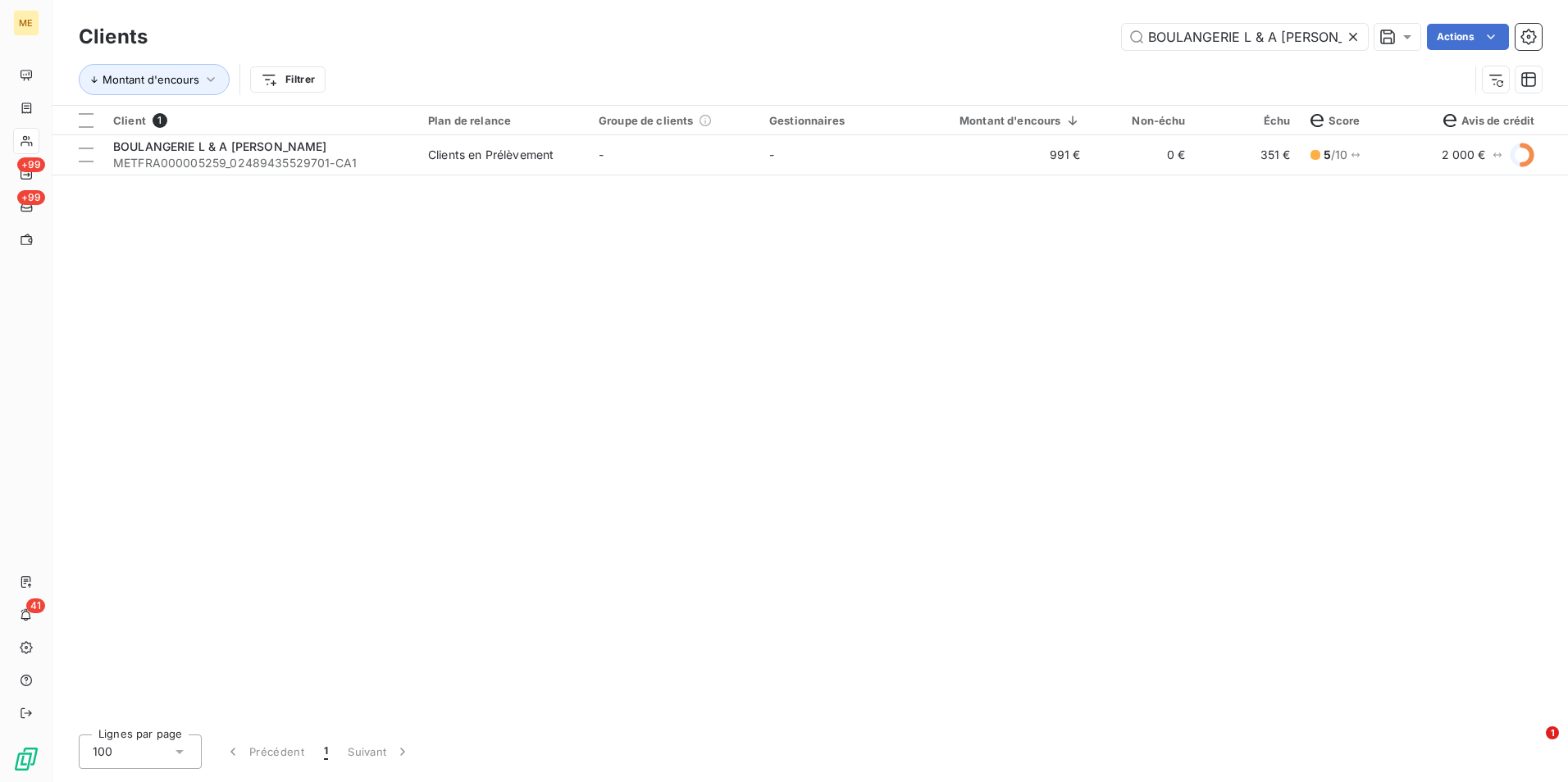
click at [1351, 34] on icon at bounding box center [1352, 36] width 16 height 16
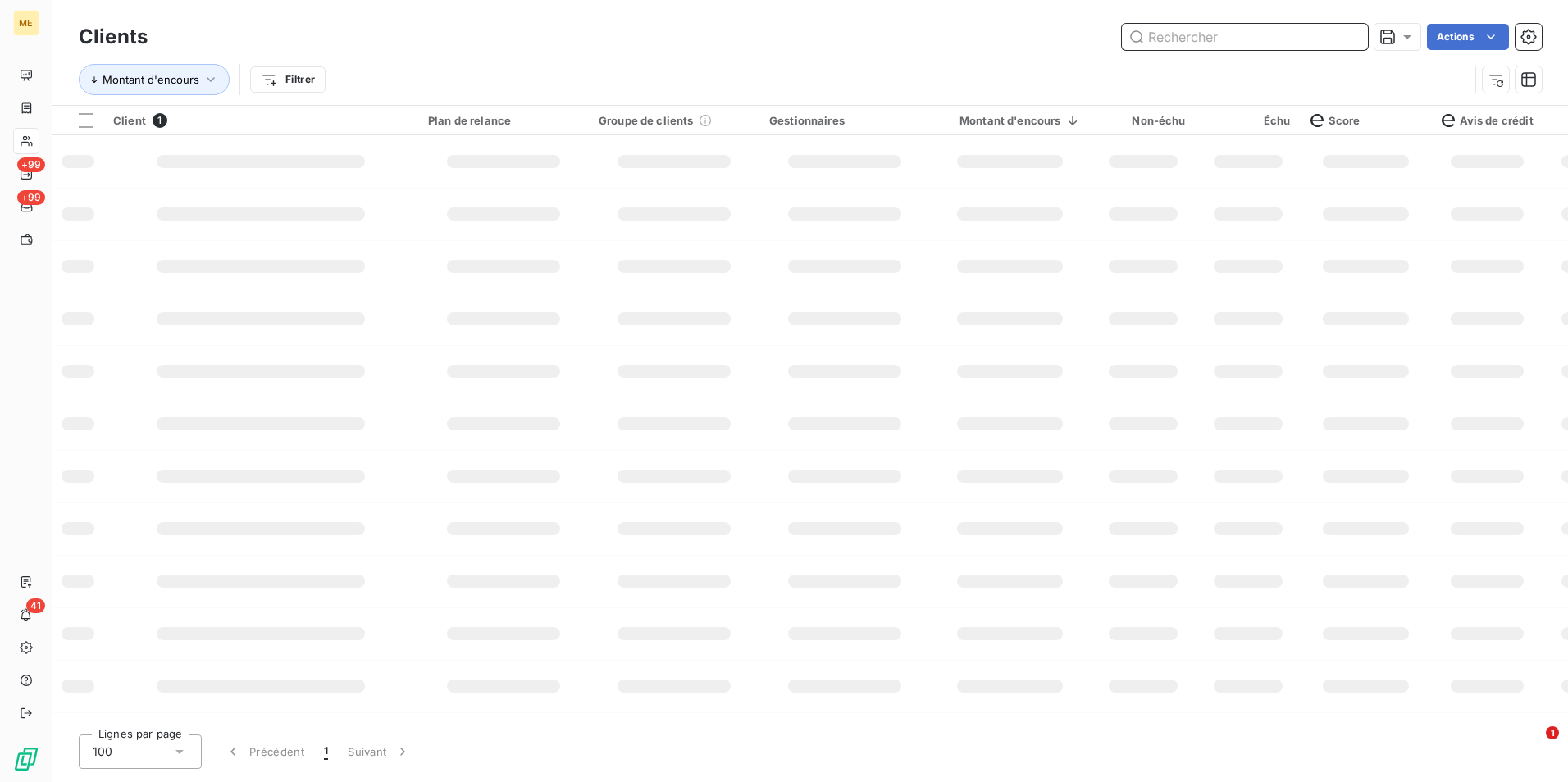
click at [1349, 34] on input "text" at bounding box center [1245, 37] width 246 height 27
paste input "LE HANGAR"
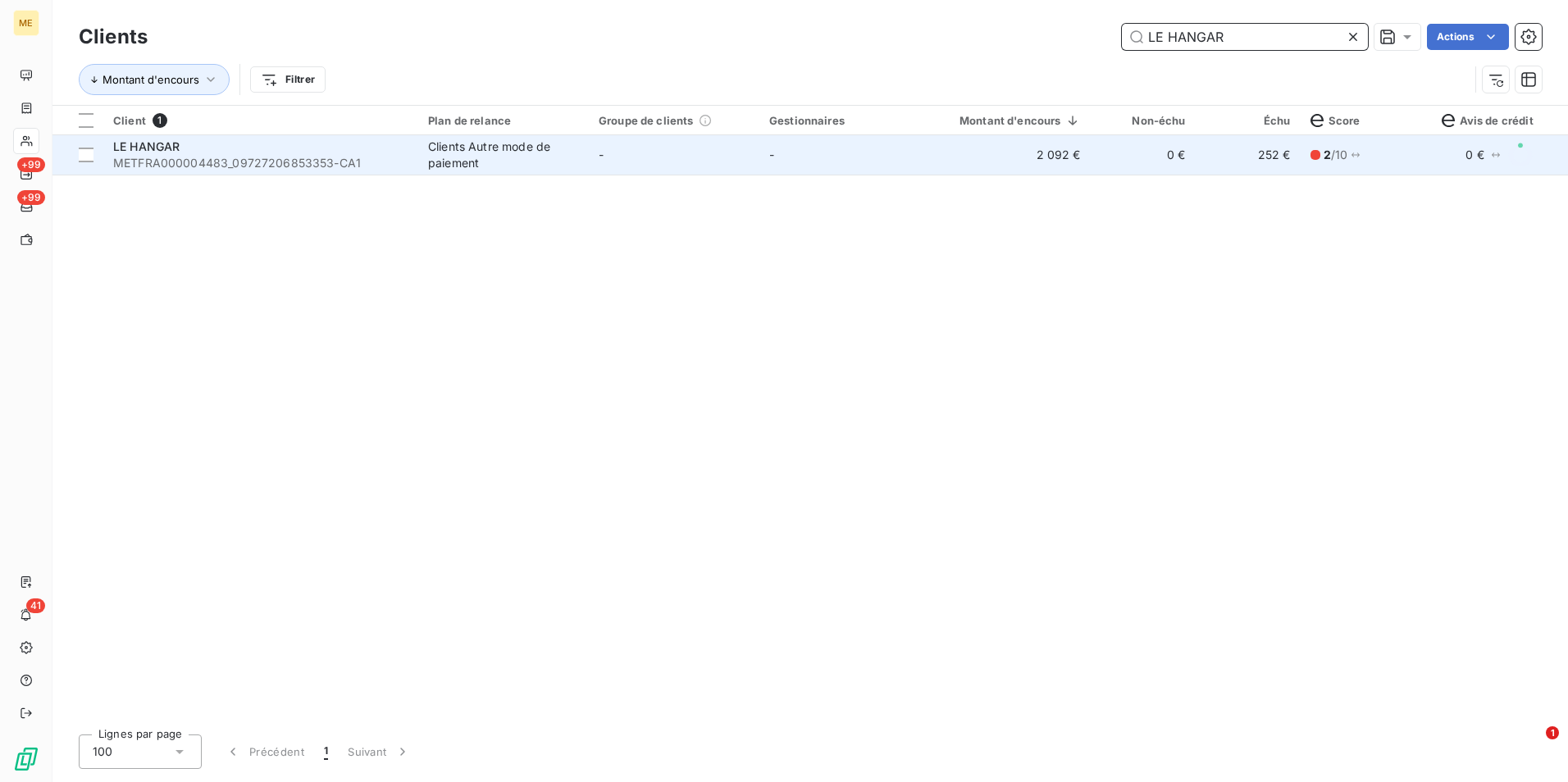
type input "LE HANGAR"
click at [1104, 168] on td "0 €" at bounding box center [1143, 155] width 105 height 40
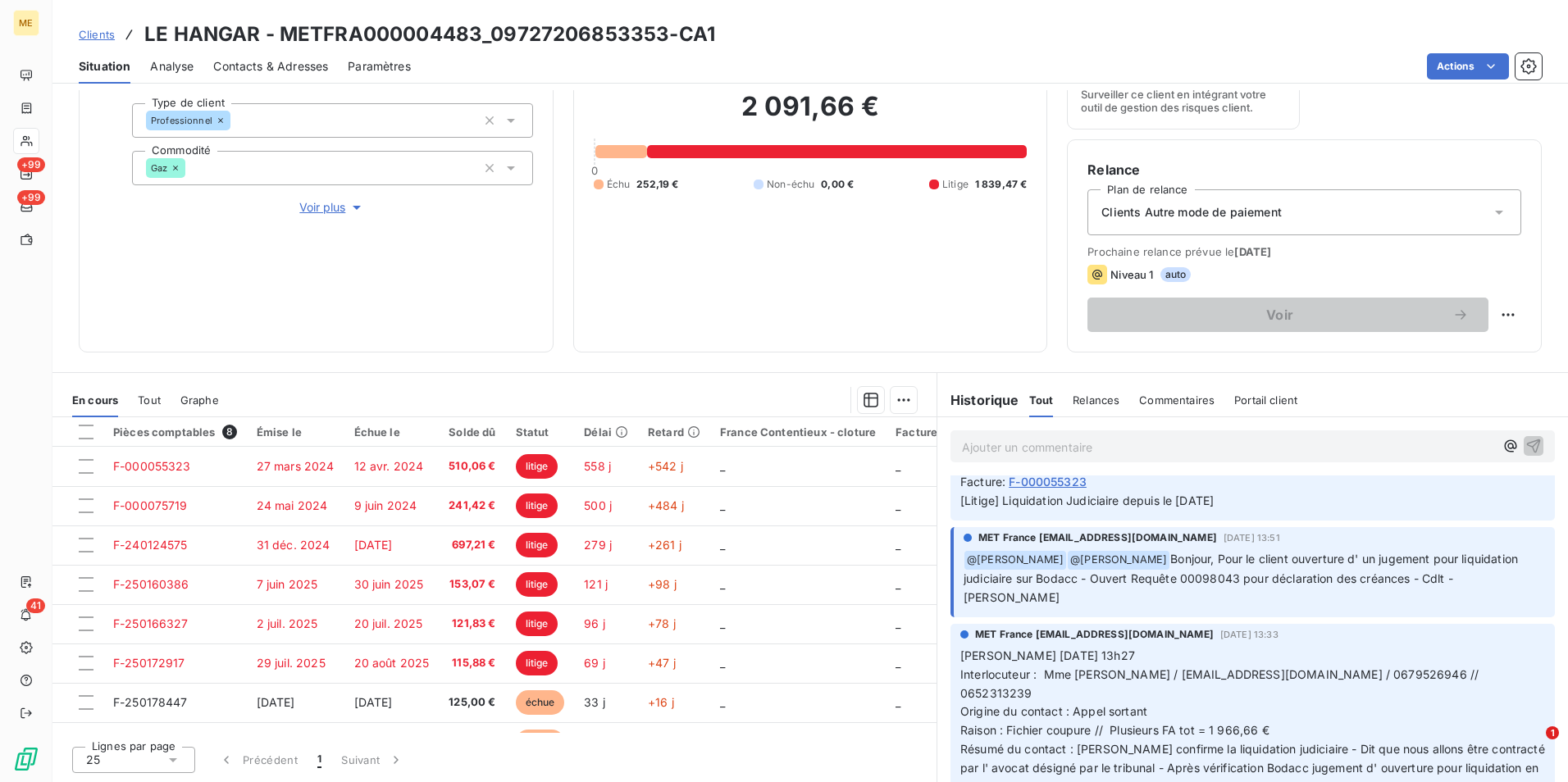
scroll to position [492, 0]
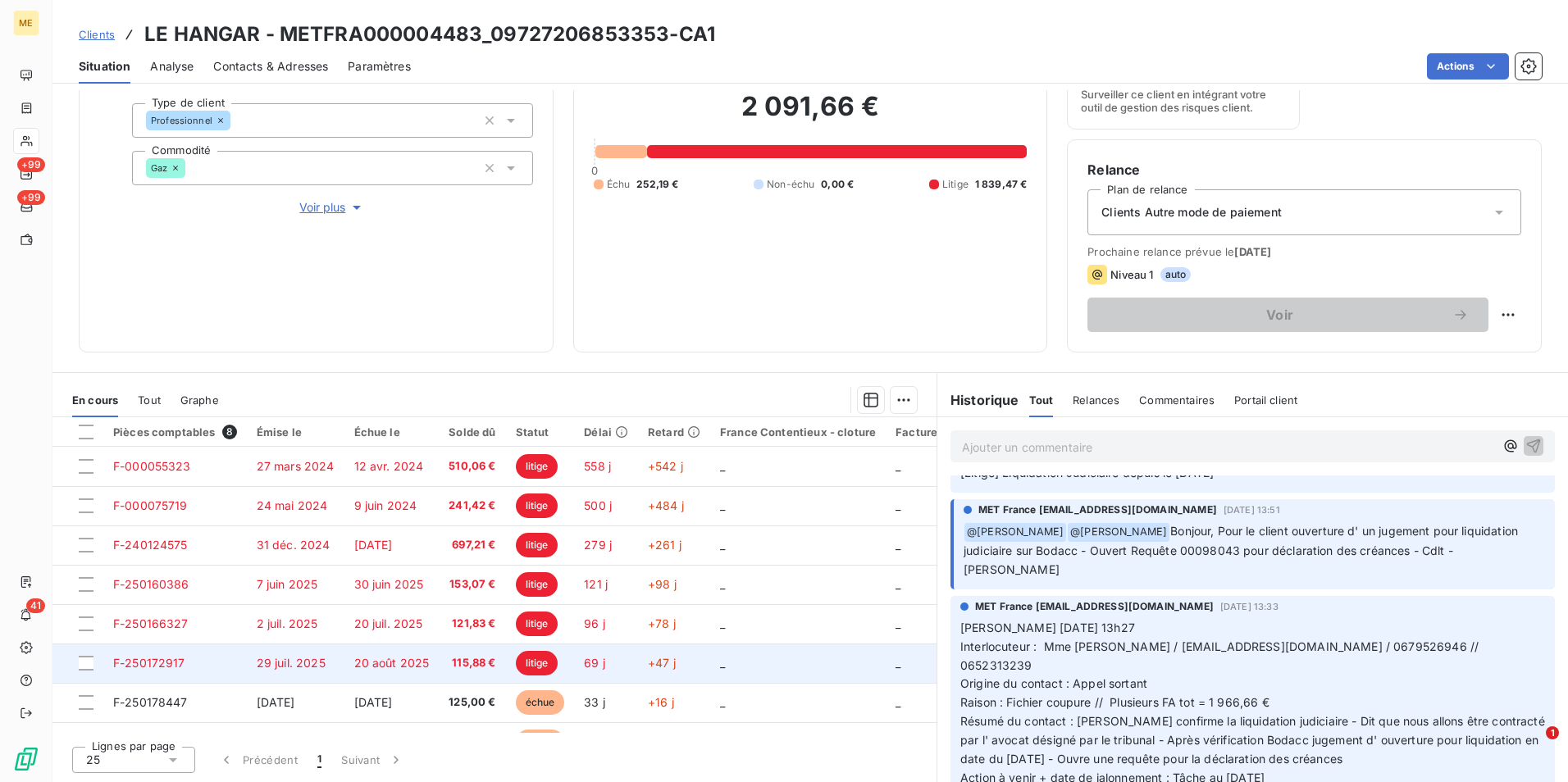
click at [426, 662] on td "20 août 2025" at bounding box center [392, 663] width 95 height 40
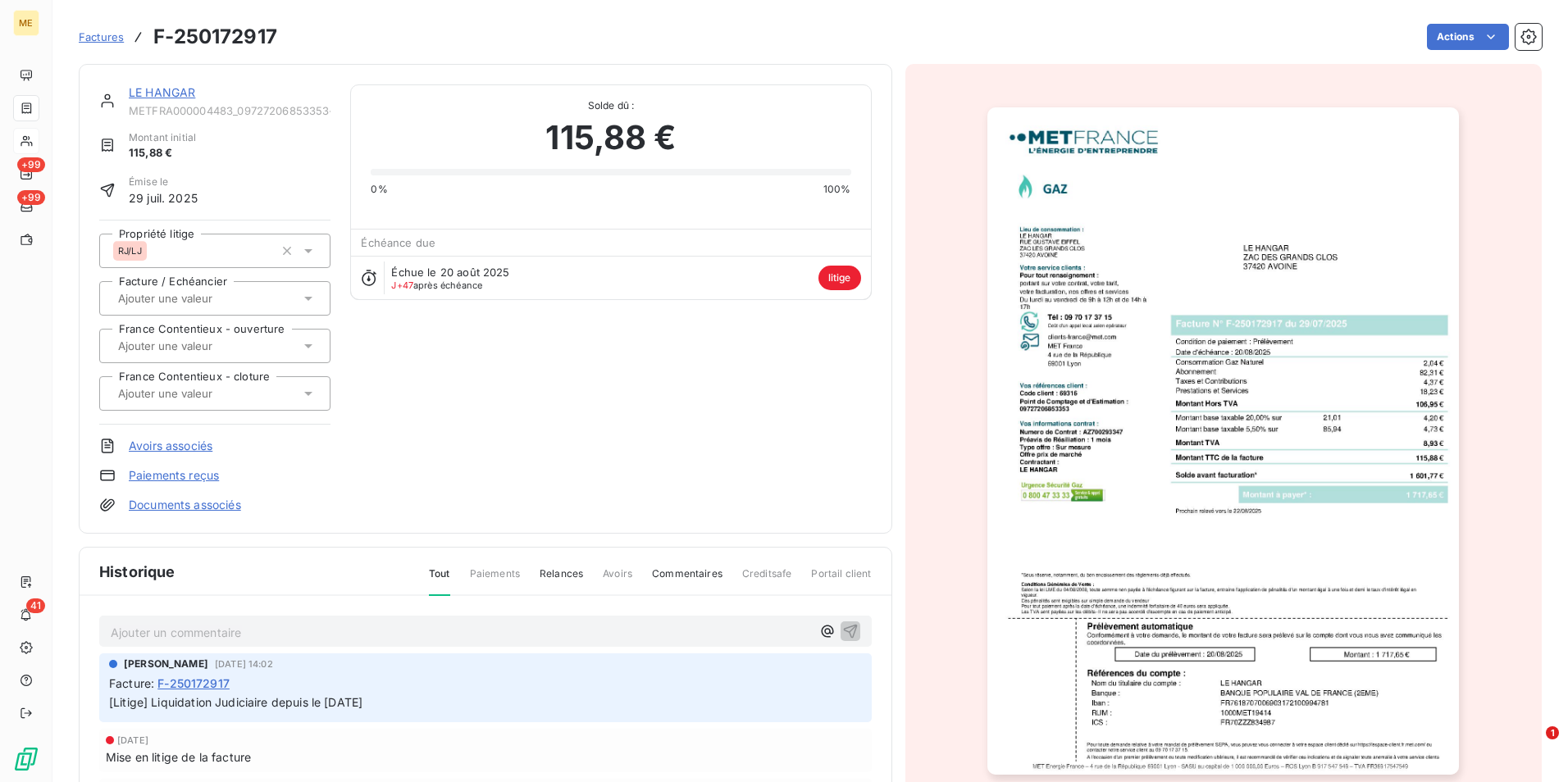
click at [1351, 434] on img "button" at bounding box center [1223, 441] width 472 height 668
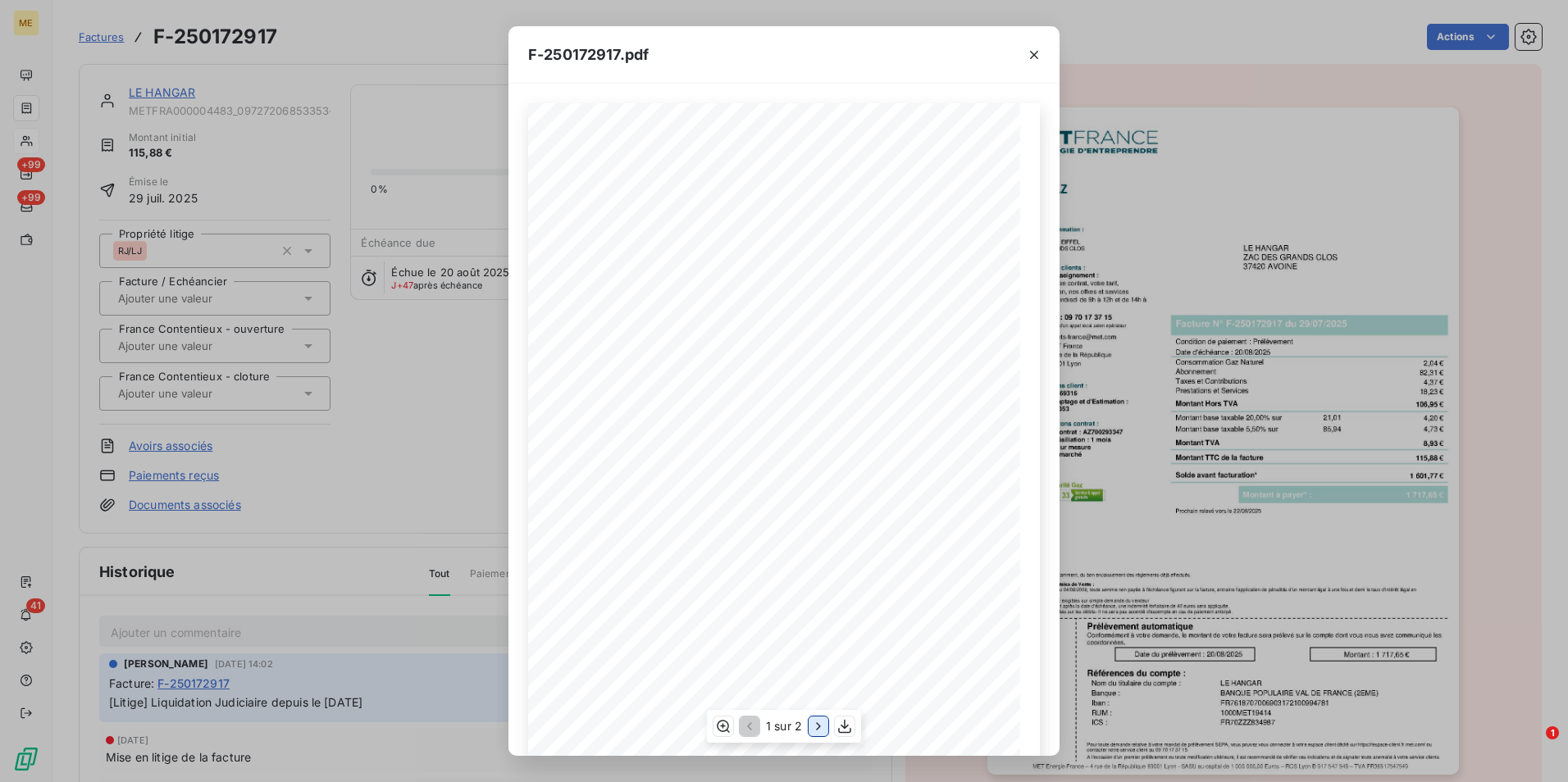
click at [813, 730] on icon "button" at bounding box center [818, 726] width 16 height 16
click at [723, 730] on icon "button" at bounding box center [721, 726] width 16 height 16
click at [348, 449] on div "F-250172917.pdf Détail de votre facture : Document à conserver 10 ans Numéro F-…" at bounding box center [784, 391] width 1568 height 782
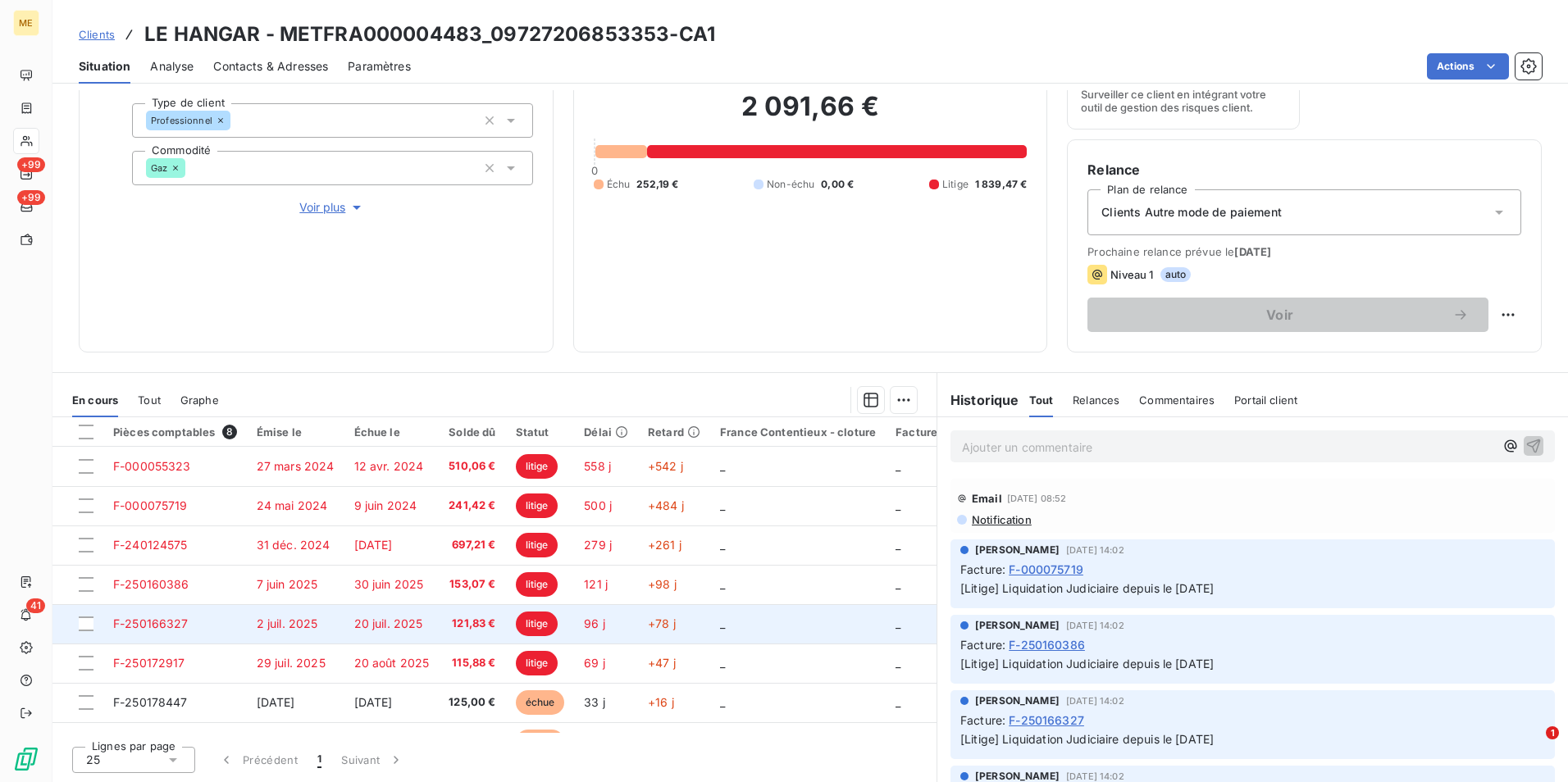
scroll to position [36, 0]
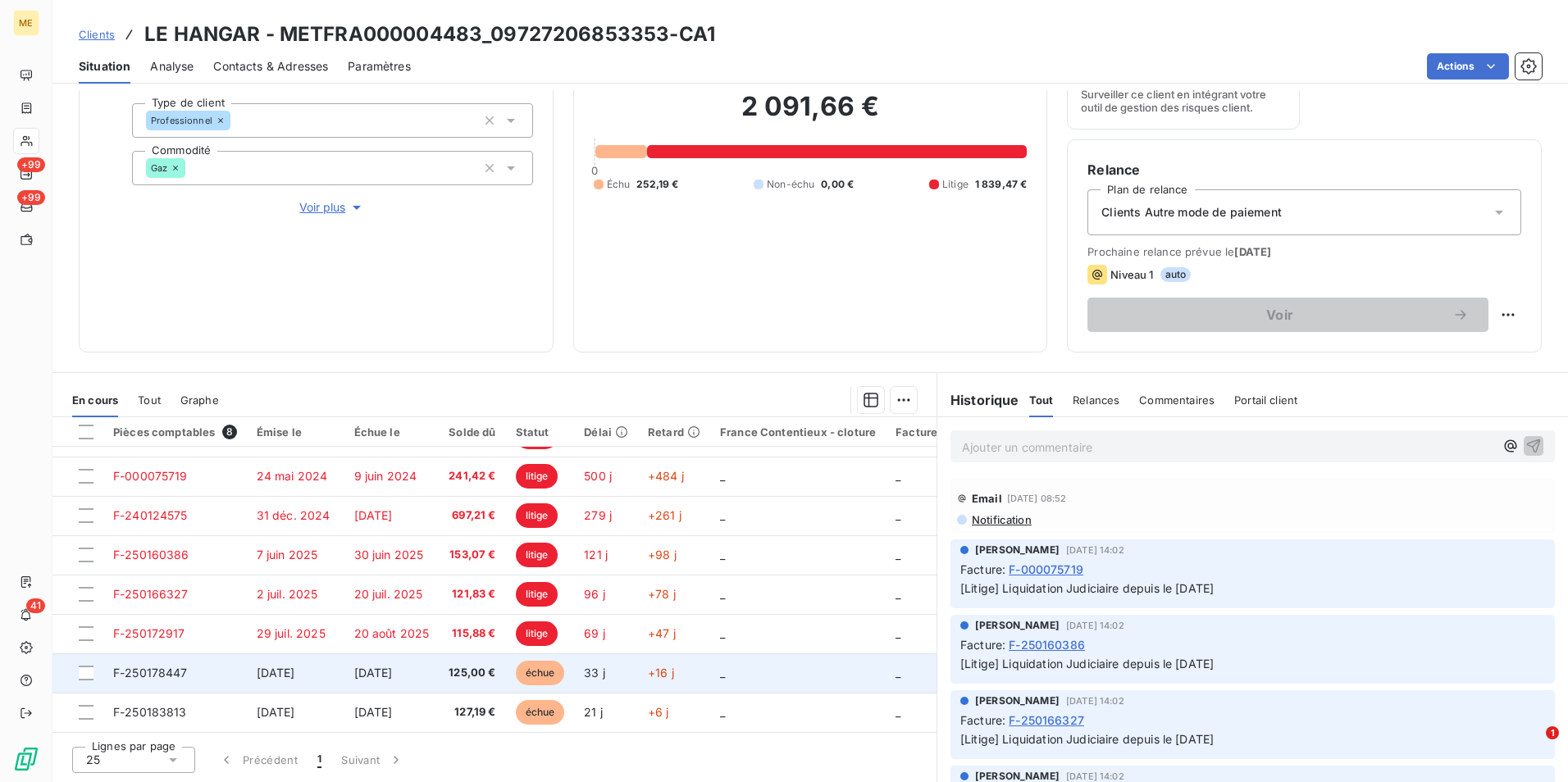
click at [395, 657] on td "[DATE]" at bounding box center [392, 673] width 95 height 40
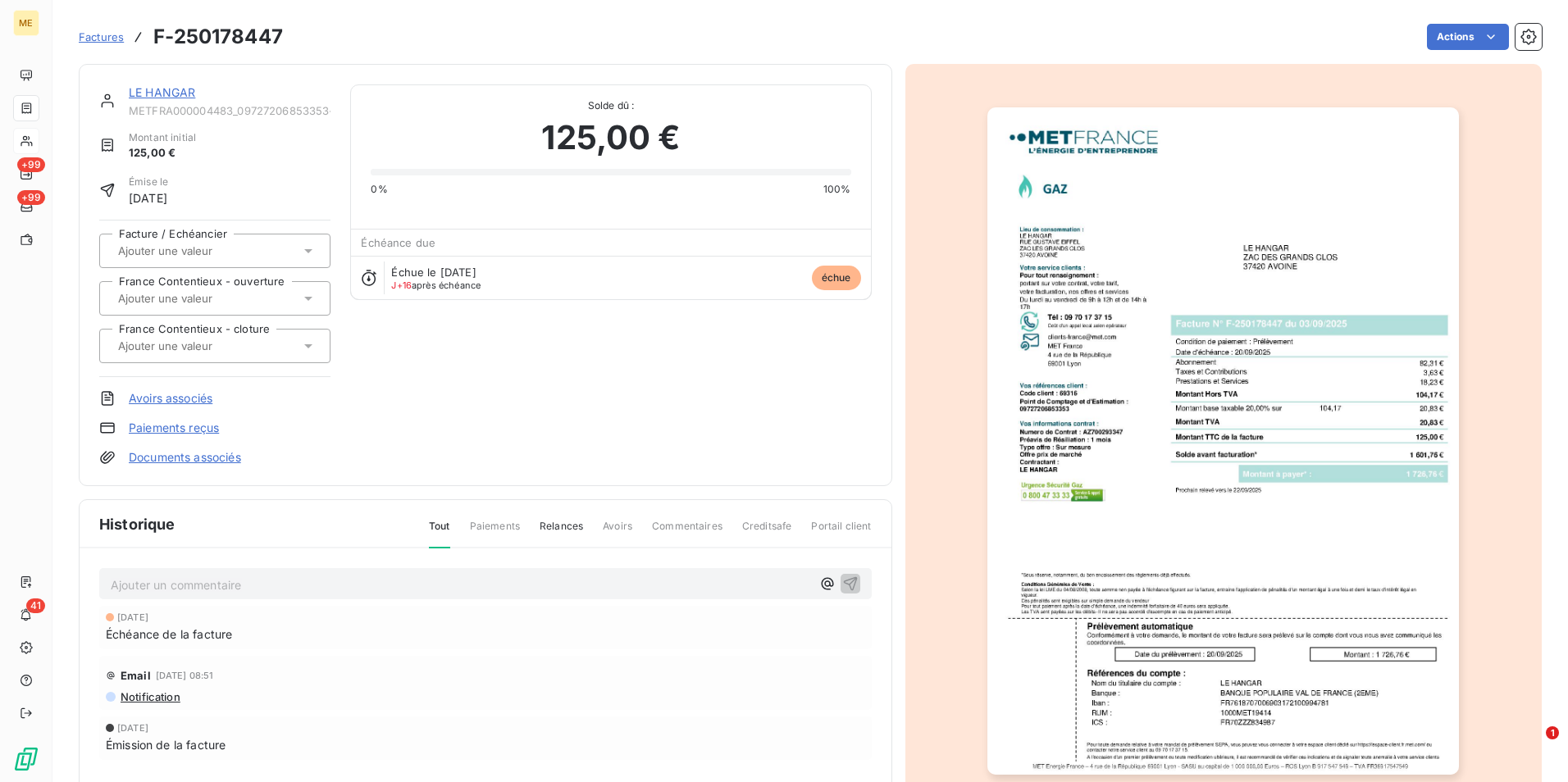
click at [1099, 422] on img "button" at bounding box center [1223, 441] width 472 height 668
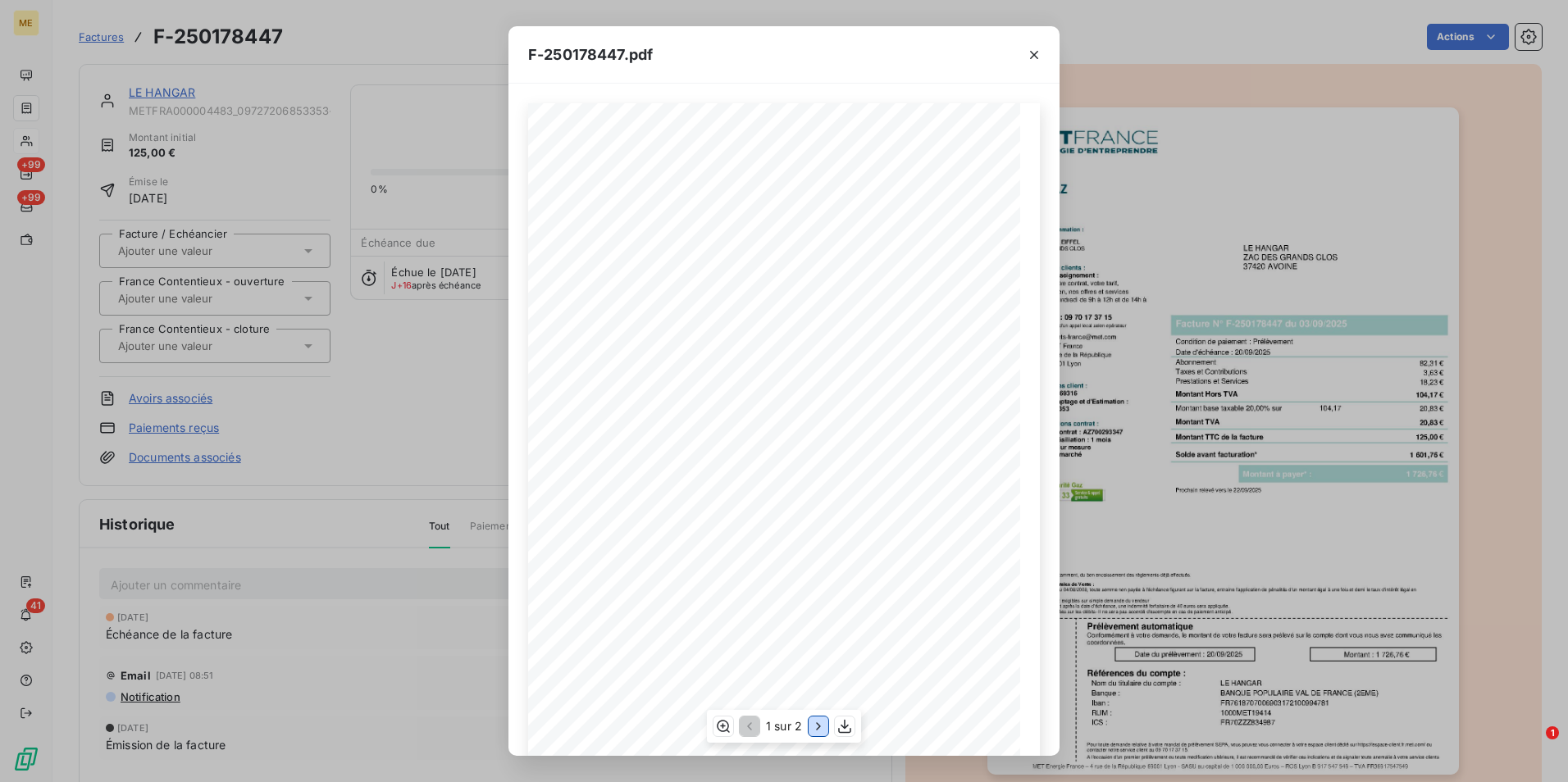
drag, startPoint x: 814, startPoint y: 730, endPoint x: 787, endPoint y: 734, distance: 27.3
click at [808, 730] on div "1 sur 2" at bounding box center [783, 726] width 154 height 33
click at [821, 724] on icon "button" at bounding box center [818, 726] width 16 height 16
click at [722, 727] on icon "button" at bounding box center [721, 726] width 16 height 16
click at [354, 447] on div "F-250178447.pdf Détail de votre facture : Document à conserver 10 ans Numéro F-…" at bounding box center [784, 391] width 1568 height 782
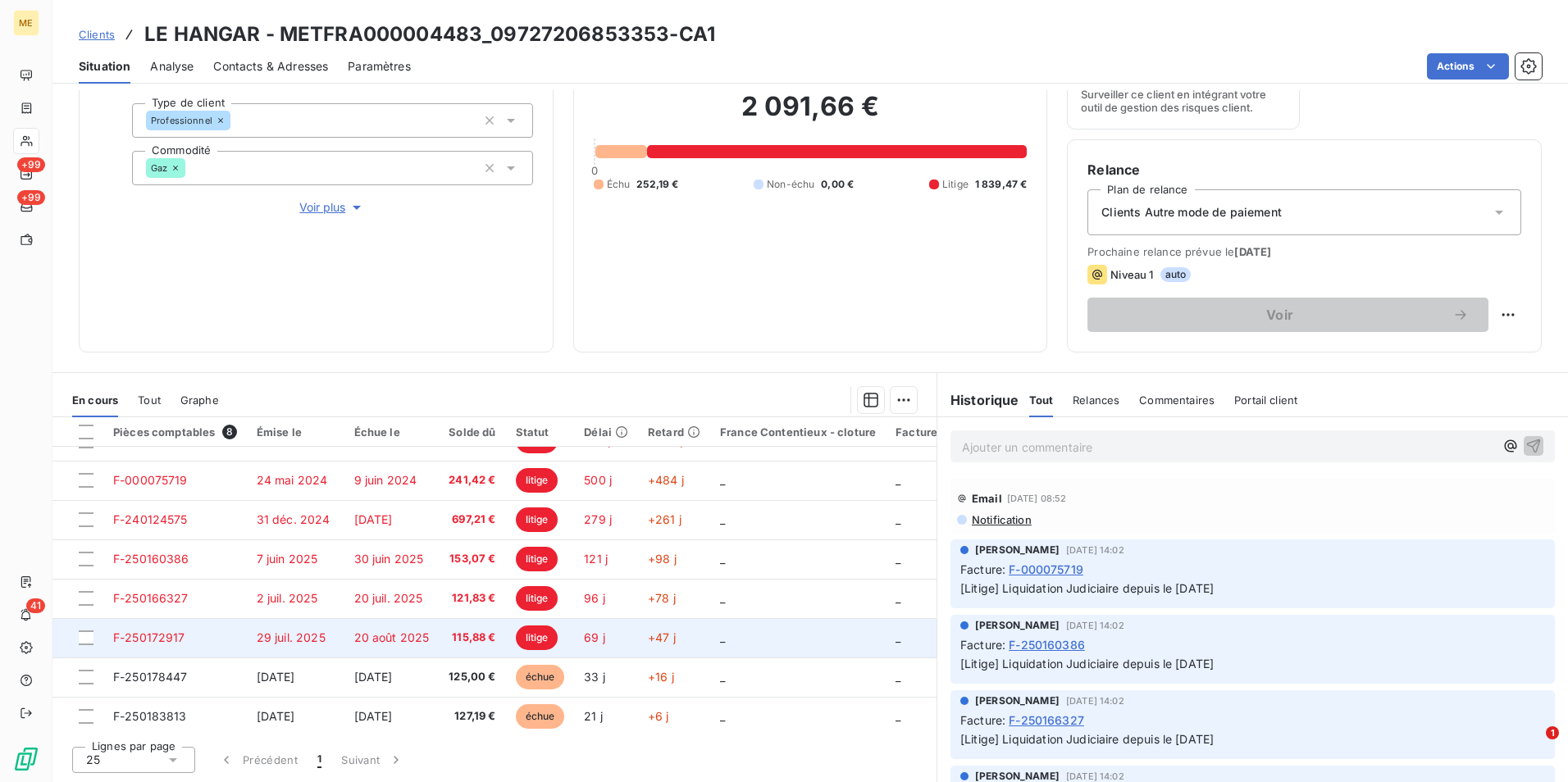
scroll to position [36, 0]
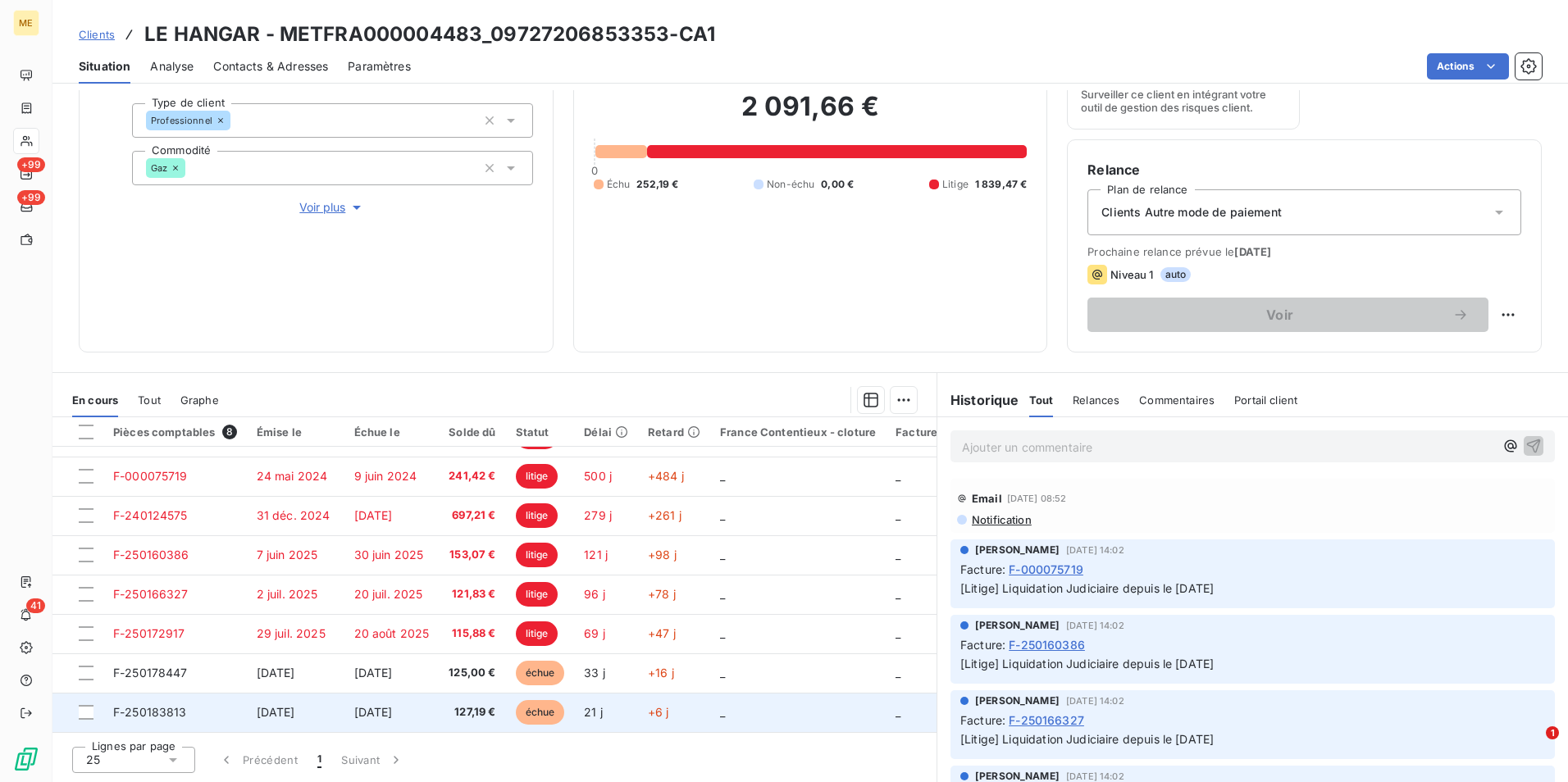
click at [475, 695] on td "127,19 €" at bounding box center [471, 712] width 66 height 40
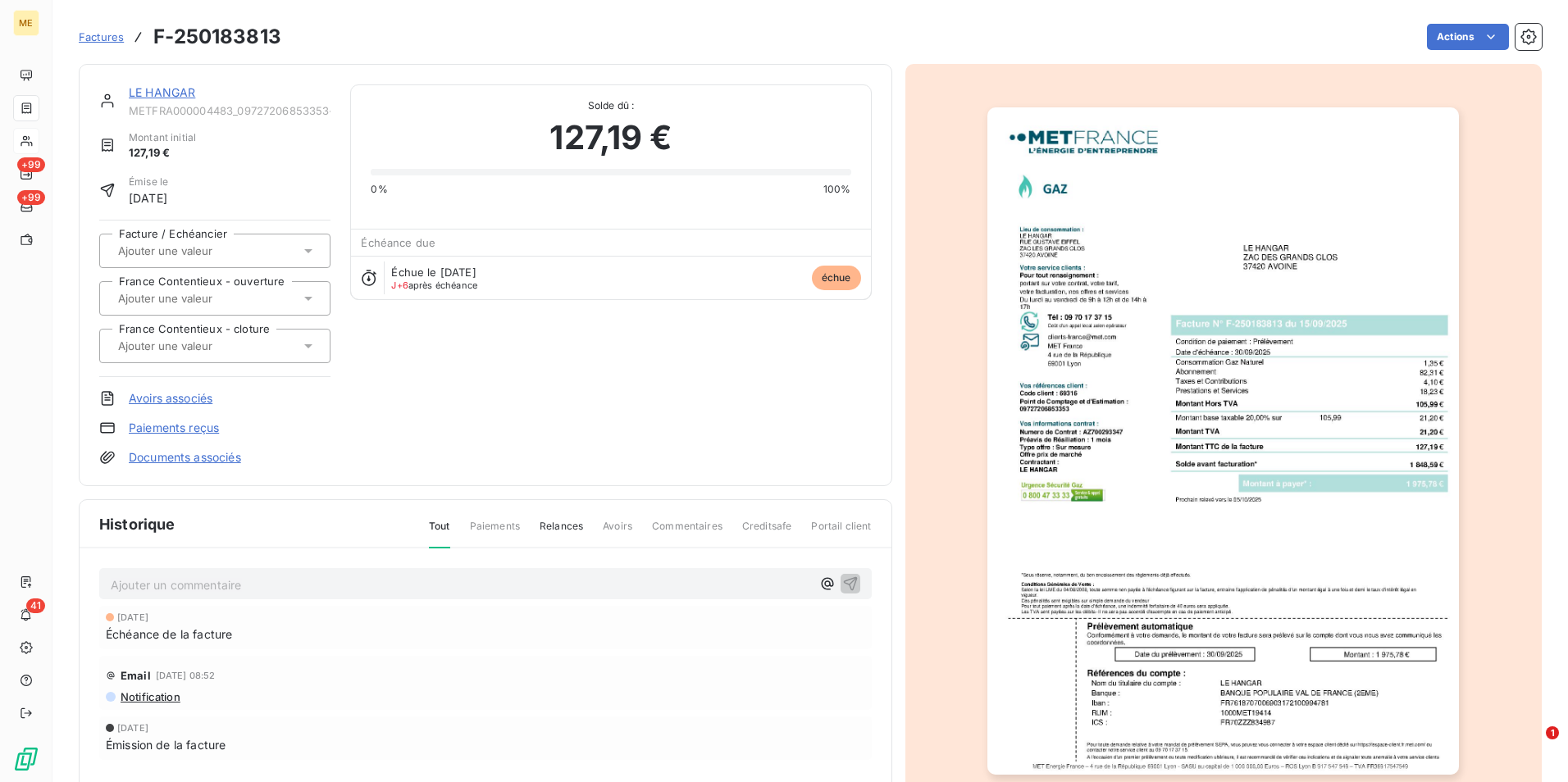
click at [1136, 466] on img "button" at bounding box center [1223, 441] width 472 height 668
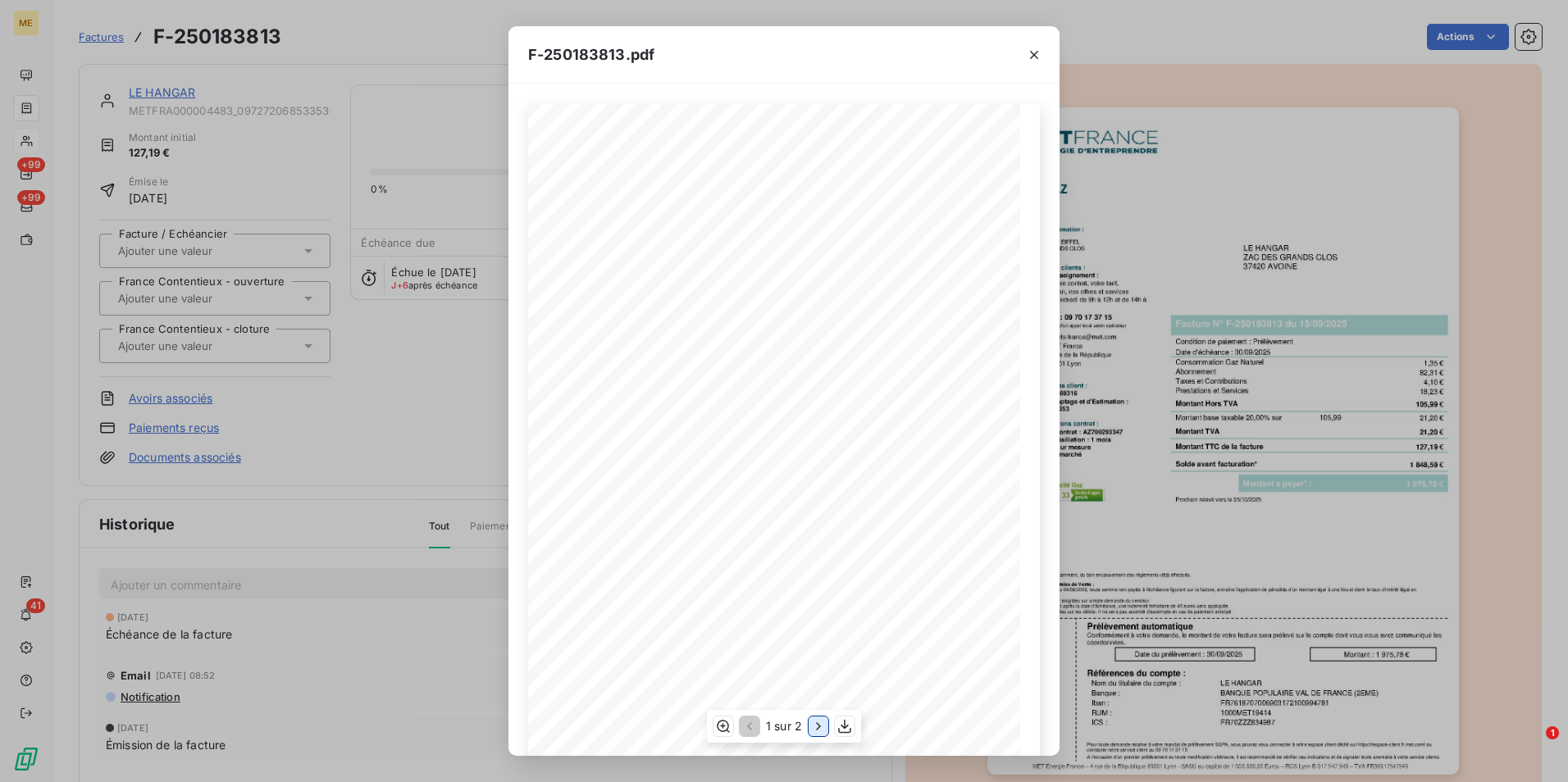
click at [817, 722] on icon "button" at bounding box center [818, 726] width 16 height 16
click at [721, 724] on icon "button" at bounding box center [721, 726] width 16 height 16
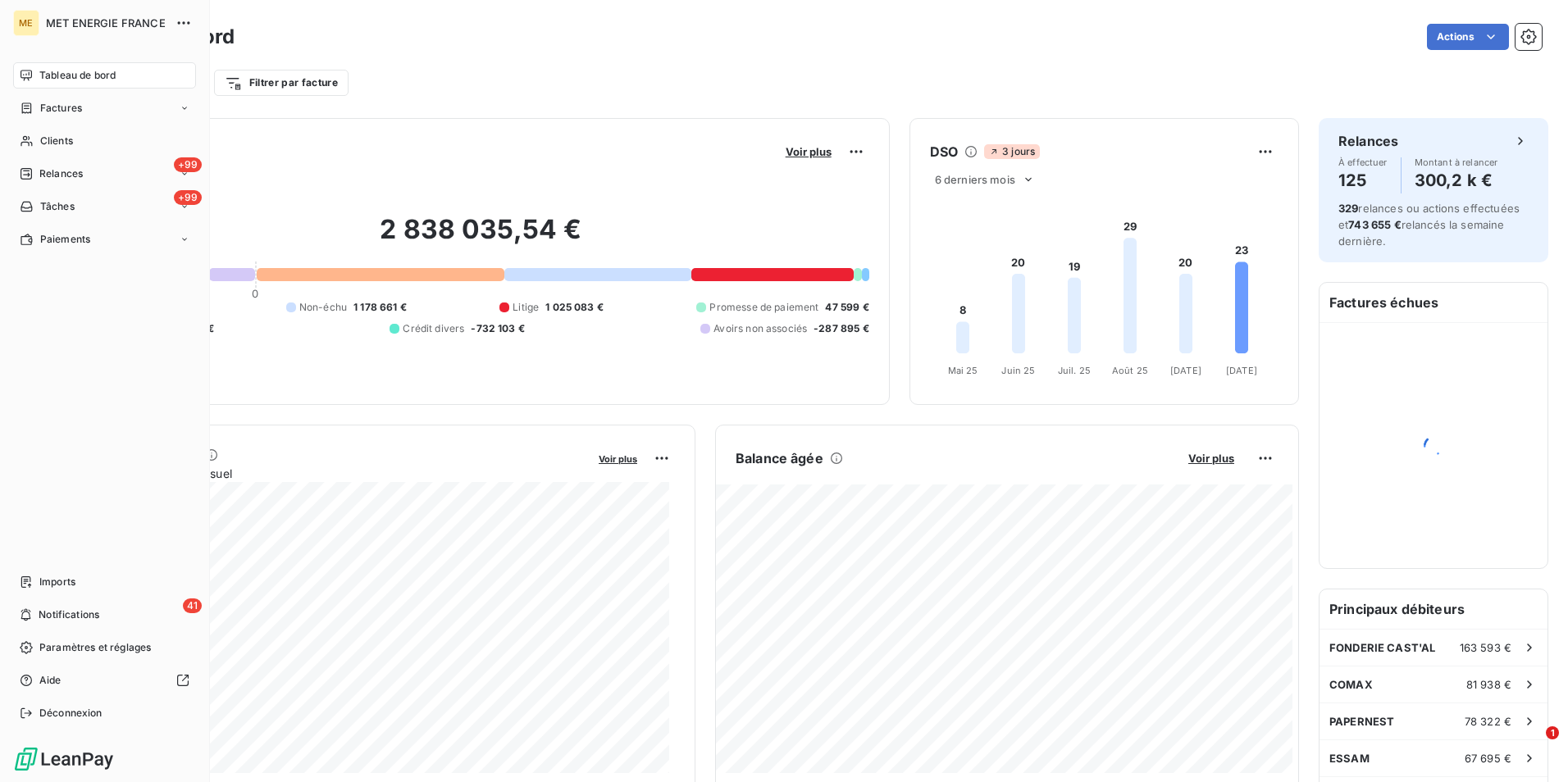
drag, startPoint x: 60, startPoint y: 140, endPoint x: 423, endPoint y: 81, distance: 367.8
click at [60, 140] on span "Clients" at bounding box center [57, 140] width 33 height 15
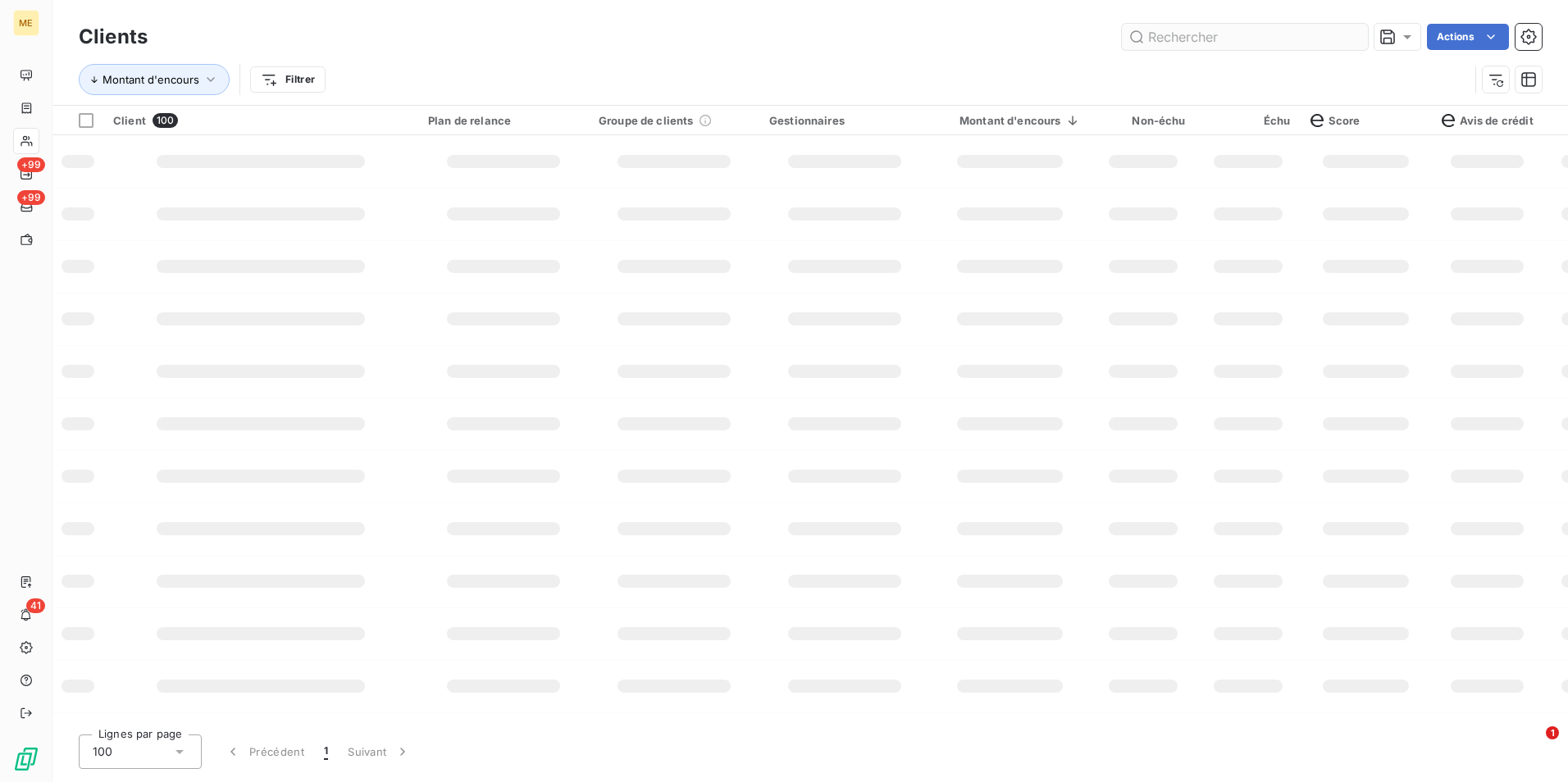
click at [1260, 45] on input "text" at bounding box center [1245, 37] width 246 height 27
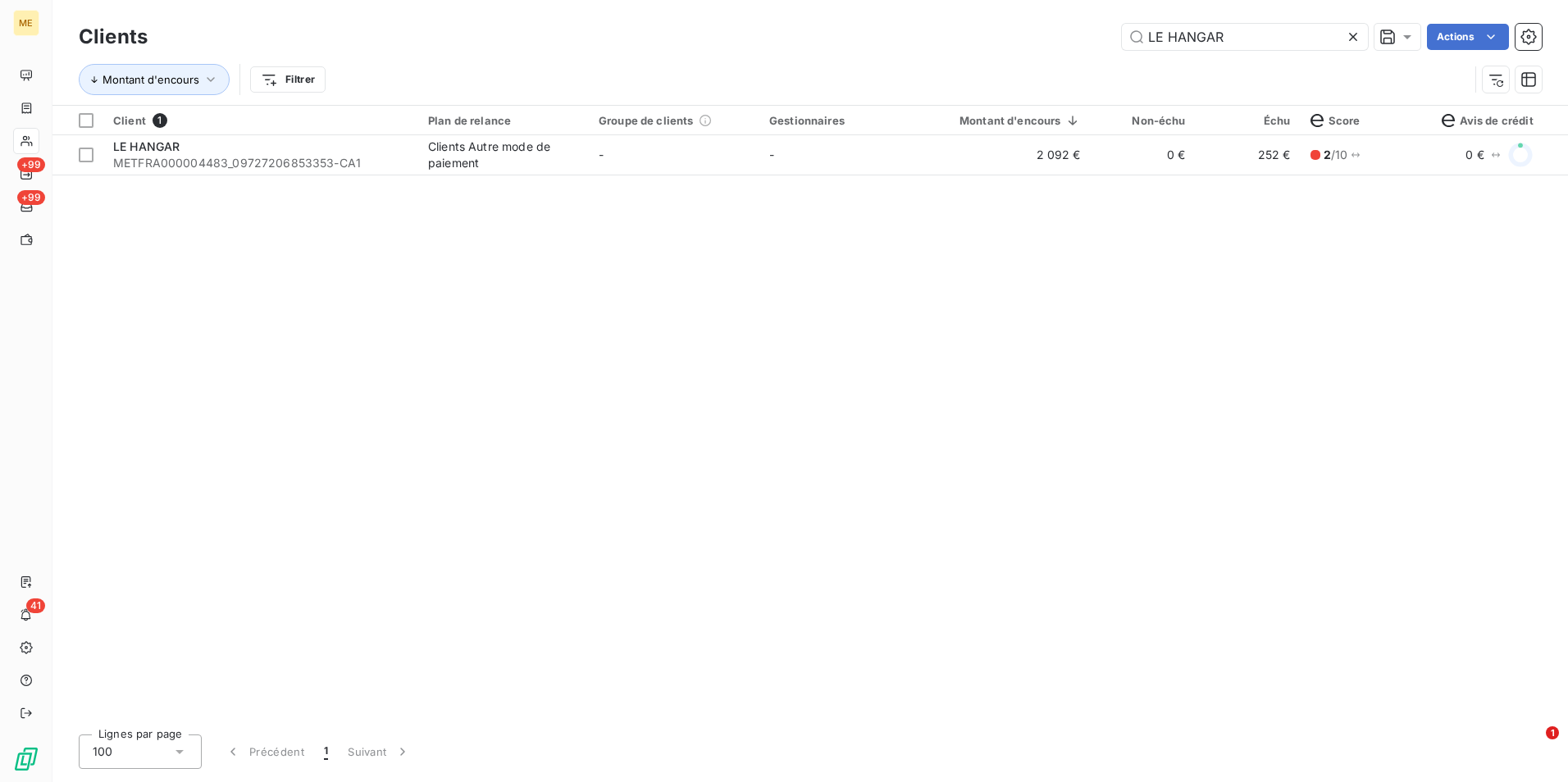
type input "LE HANGAR"
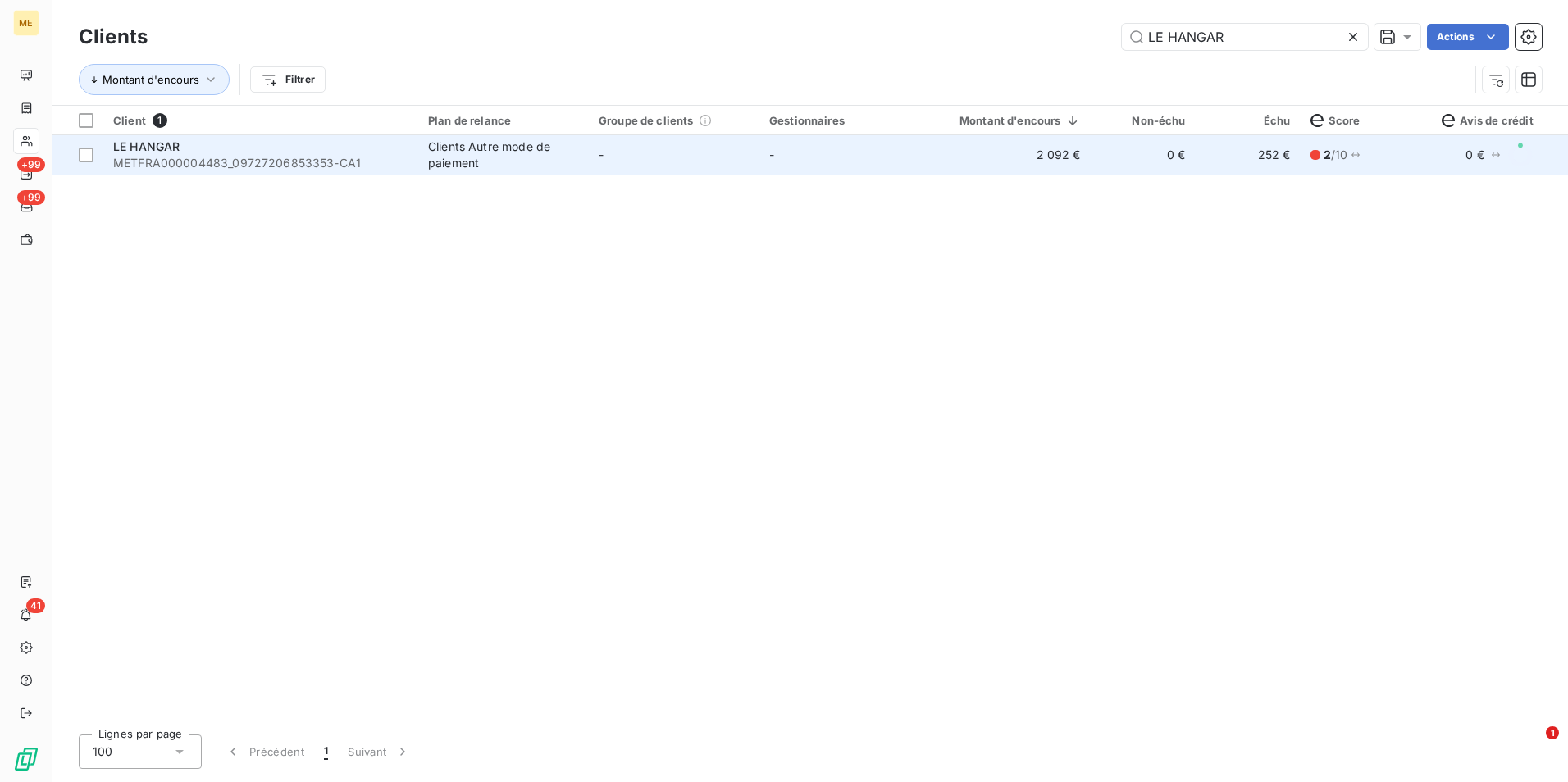
click at [355, 155] on span "METFRA000004483_09727206853353-CA1" at bounding box center [260, 162] width 295 height 16
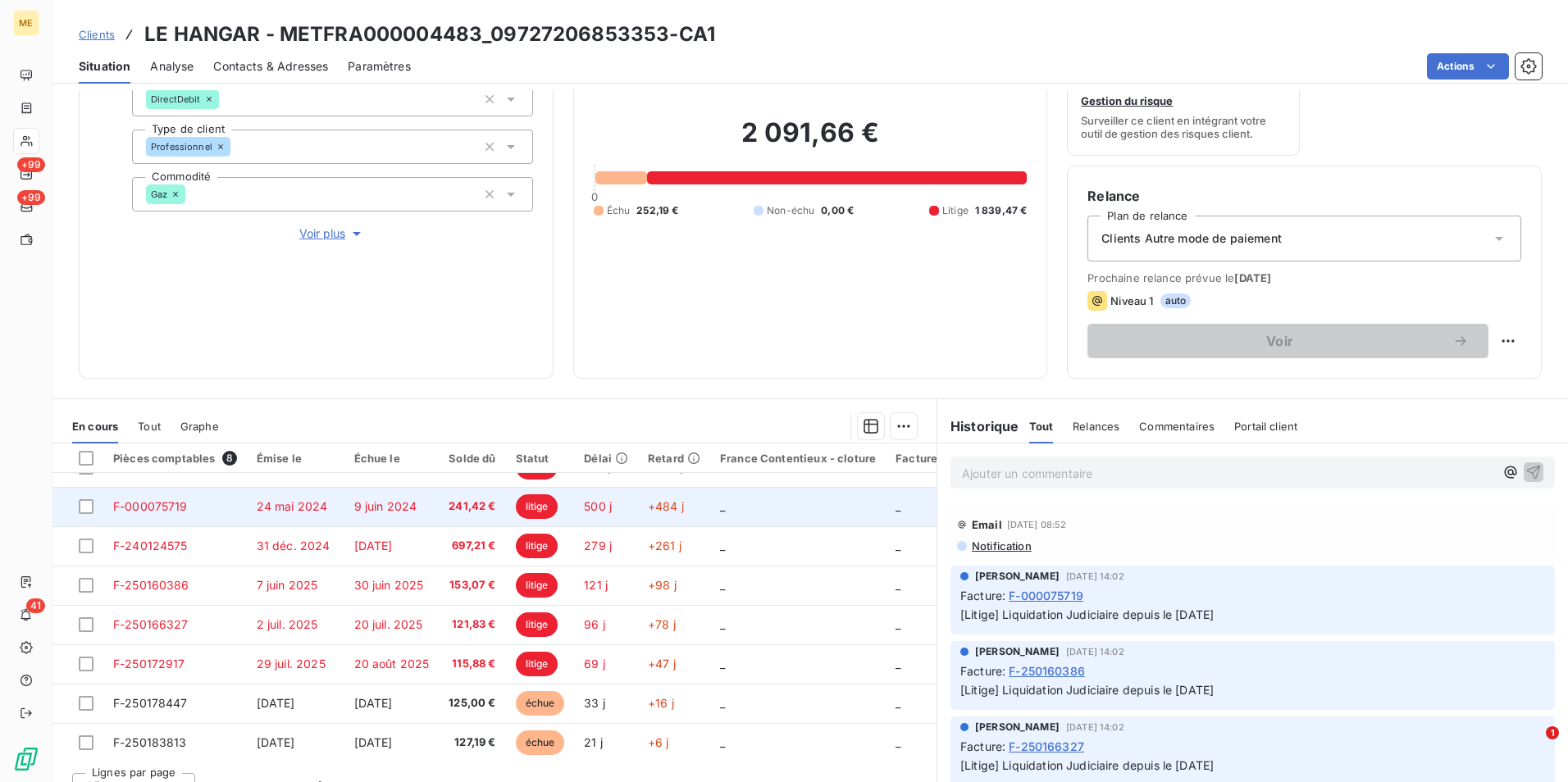
scroll to position [36, 0]
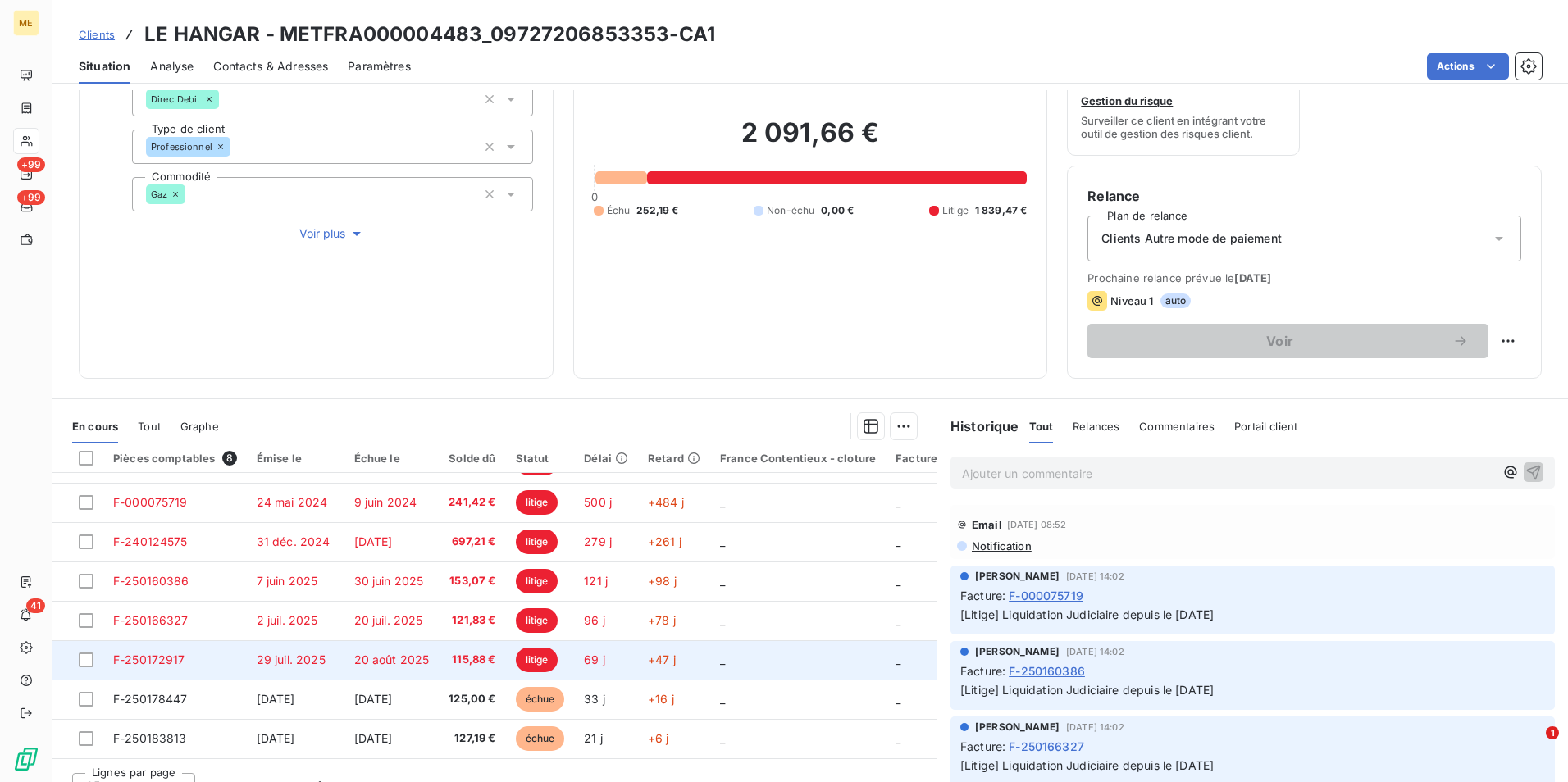
click at [430, 654] on td "20 août 2025" at bounding box center [392, 660] width 95 height 40
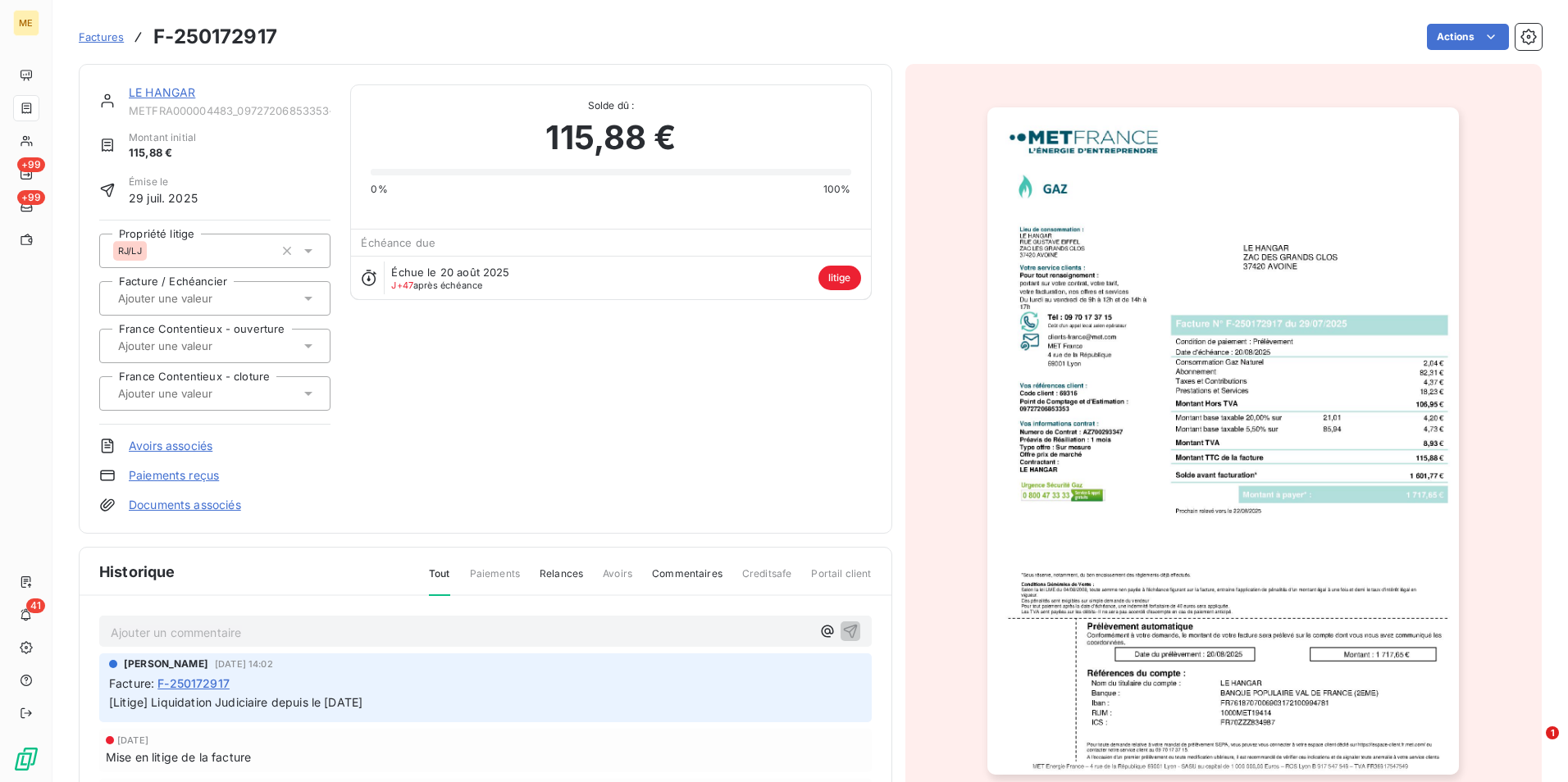
click at [1228, 405] on img "button" at bounding box center [1223, 441] width 472 height 668
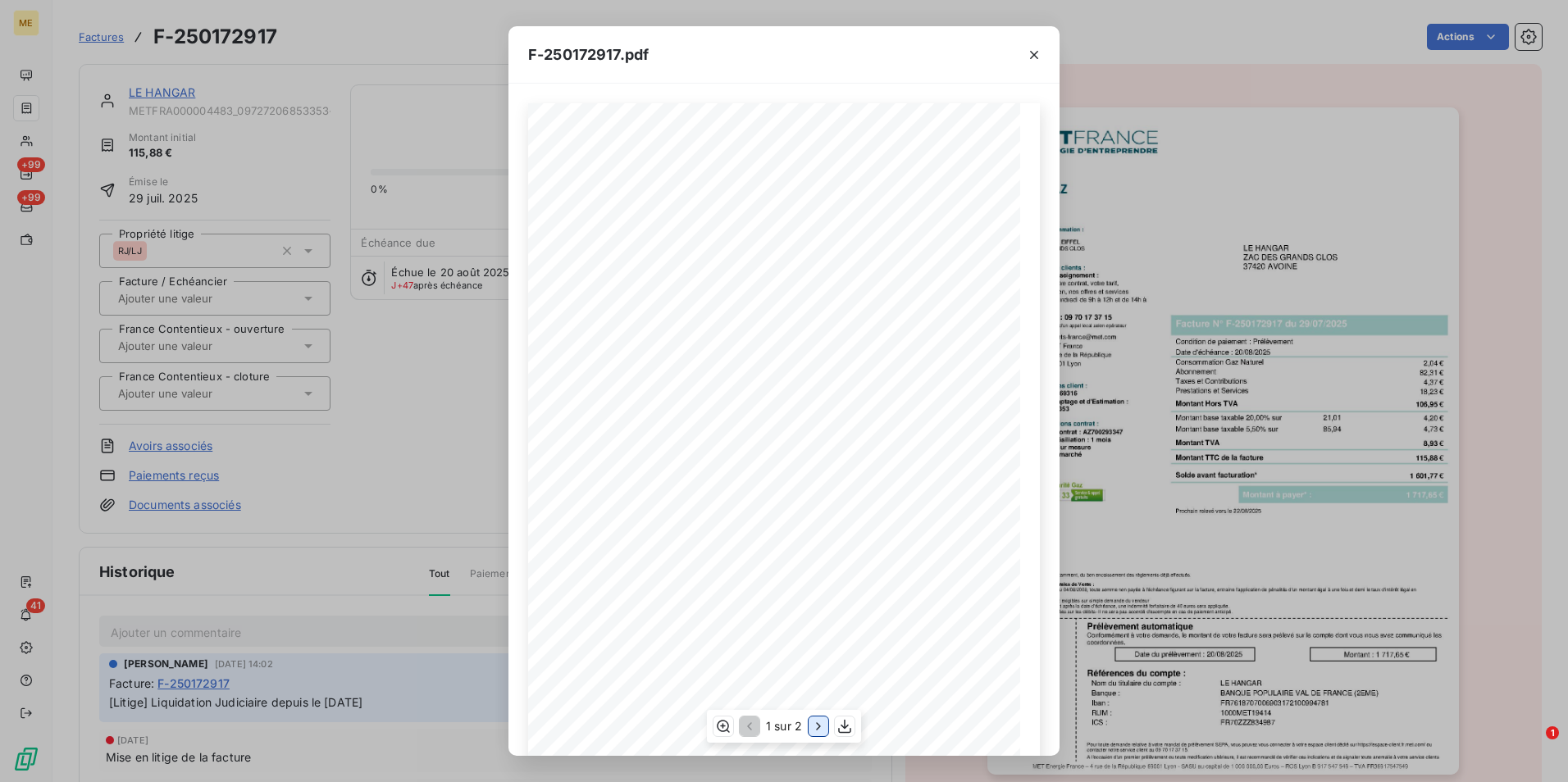
click at [816, 721] on icon "button" at bounding box center [818, 726] width 16 height 16
click at [414, 392] on div "F-250172917.pdf Détail de votre facture : Document à conserver 10 ans Numéro F-…" at bounding box center [784, 391] width 1568 height 782
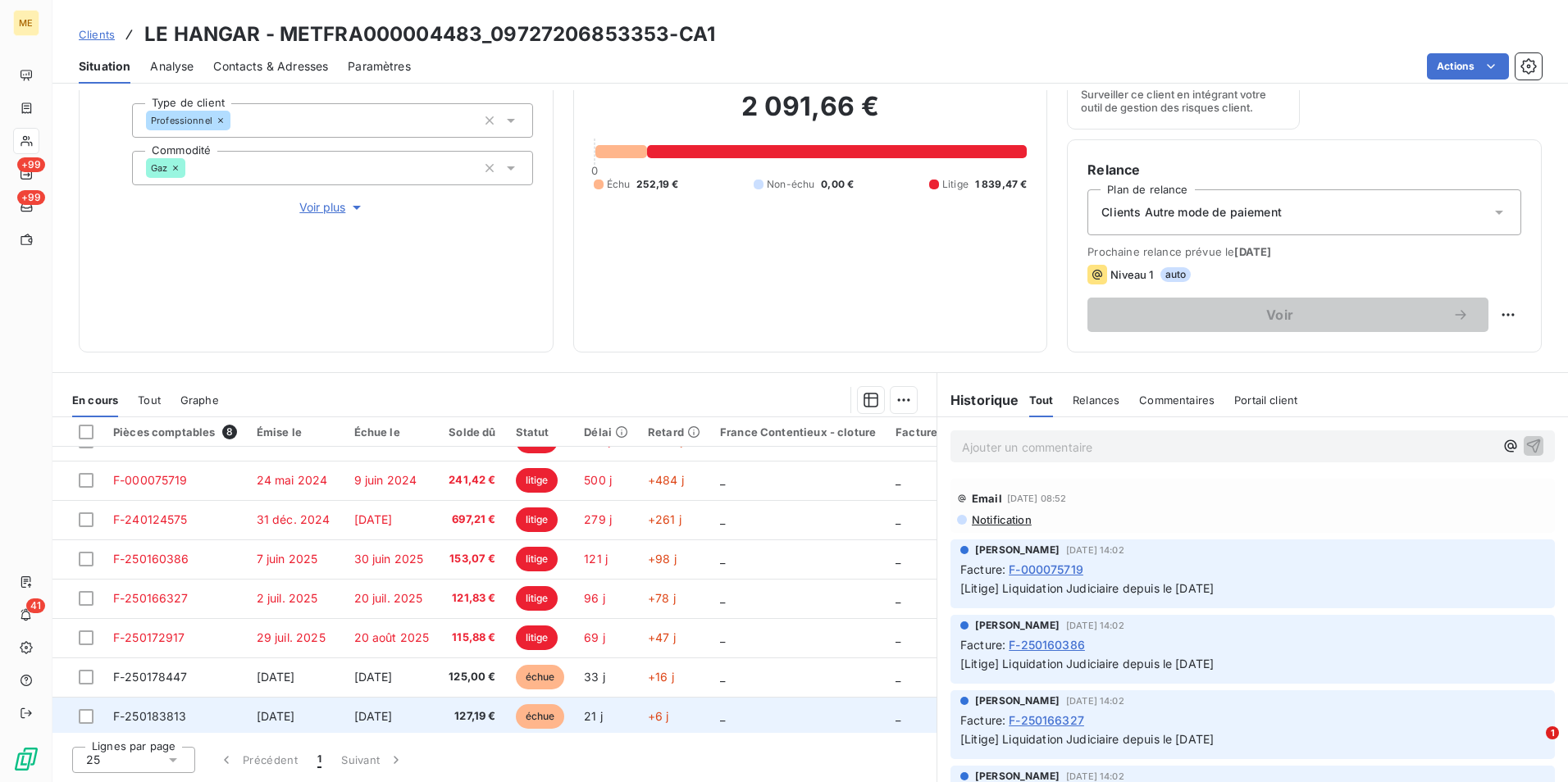
scroll to position [36, 0]
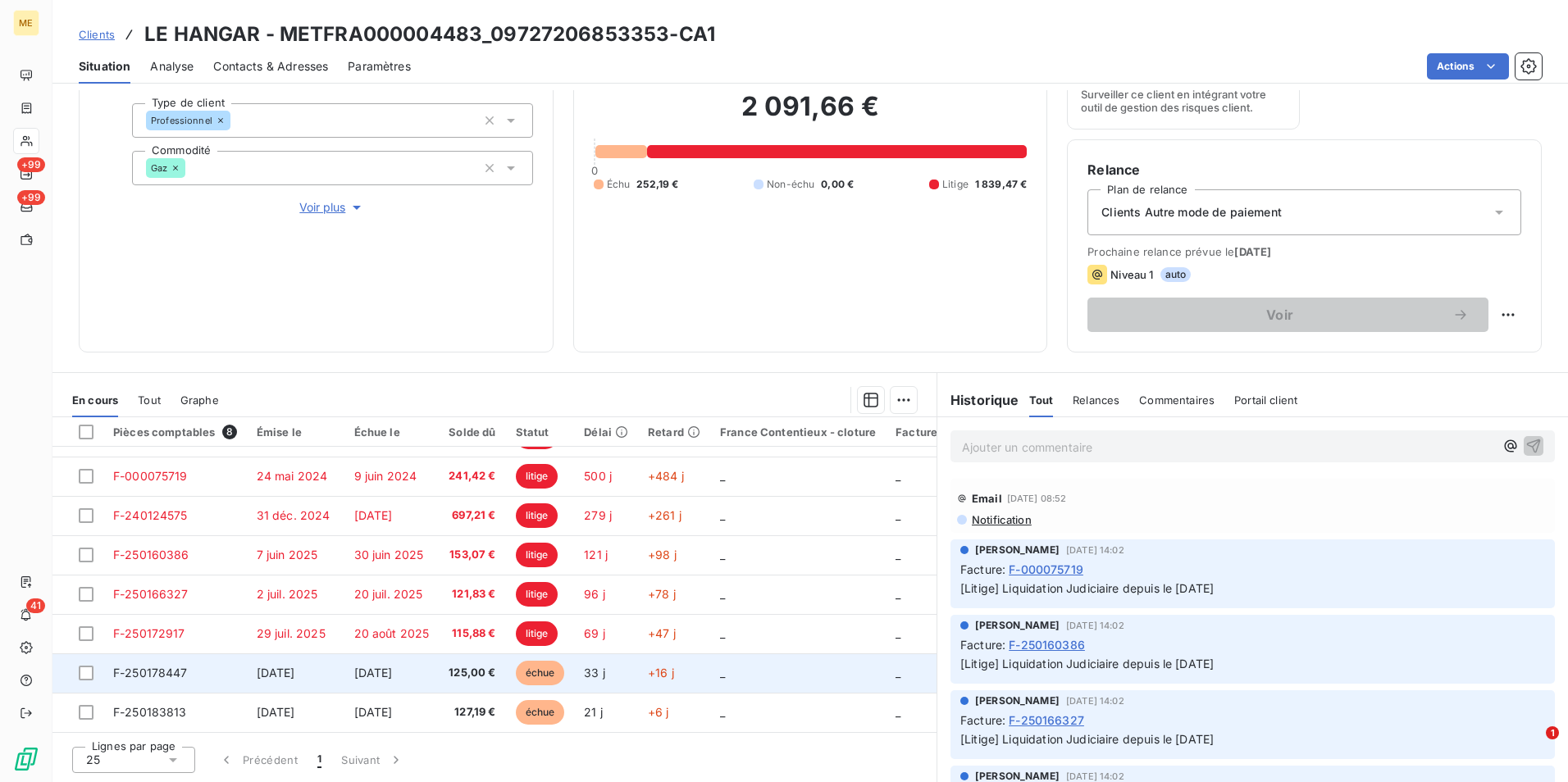
click at [429, 672] on td "[DATE]" at bounding box center [392, 673] width 95 height 40
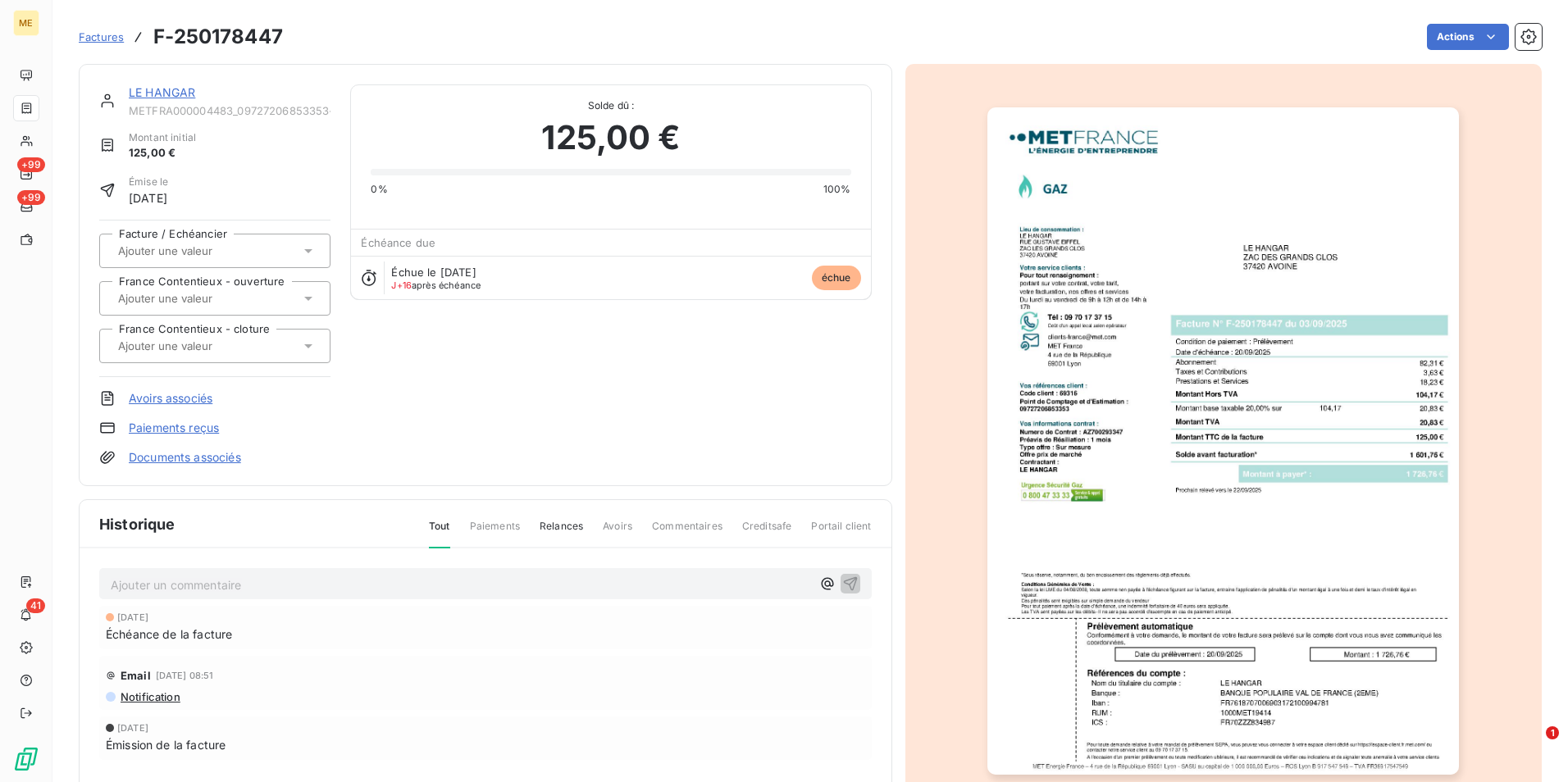
click at [1159, 539] on img "button" at bounding box center [1223, 441] width 472 height 668
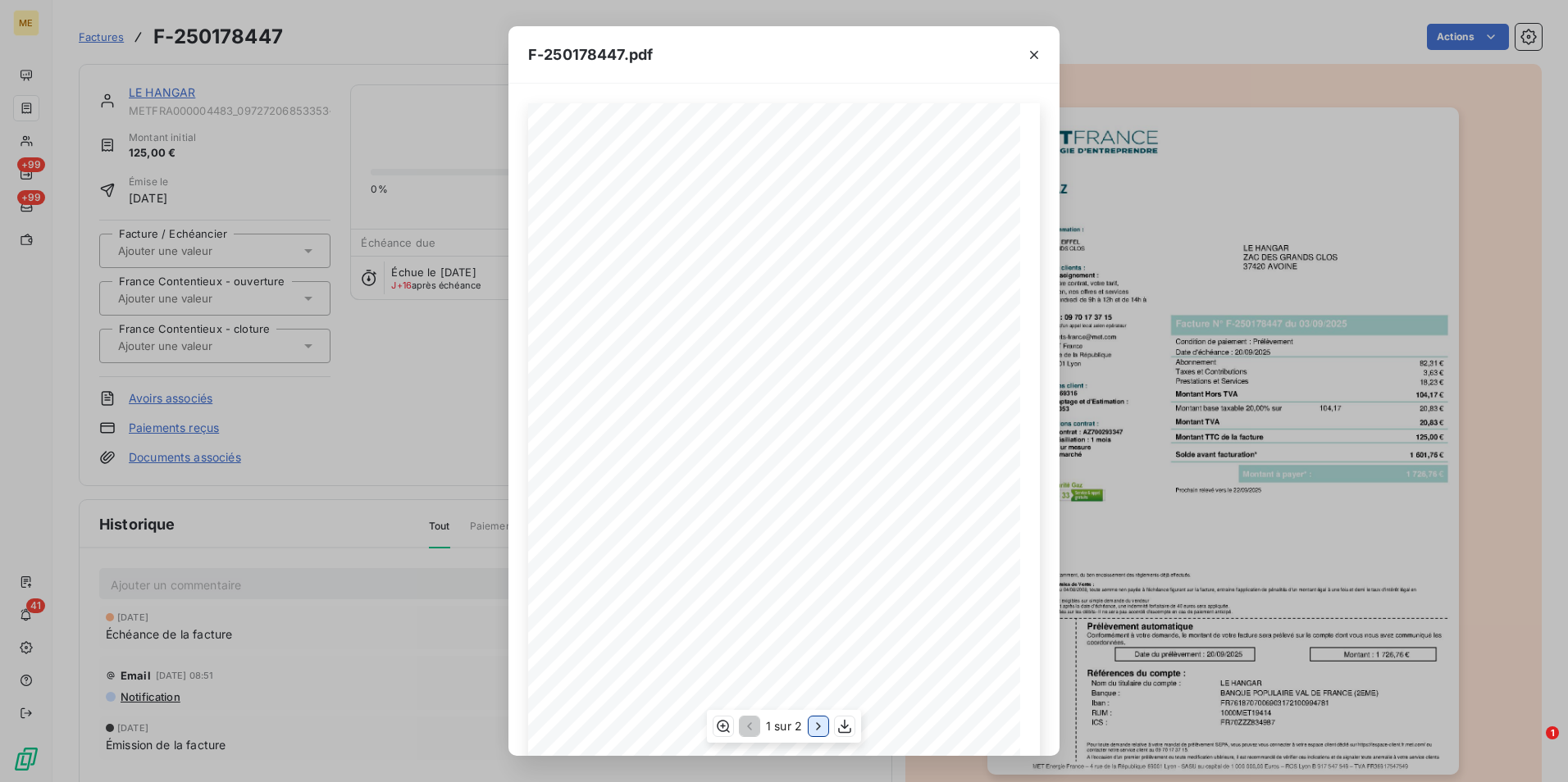
click at [810, 728] on button "button" at bounding box center [818, 726] width 20 height 20
click at [718, 718] on icon "button" at bounding box center [721, 726] width 16 height 16
click at [380, 364] on div "F-250178447.pdf Détail de votre facture : Document à conserver 10 ans Numéro F-…" at bounding box center [784, 391] width 1568 height 782
click at [235, 276] on div "F-250183813.pdf Détail de votre facture : Document à conserver 10 ans Numéro F-…" at bounding box center [784, 391] width 1568 height 782
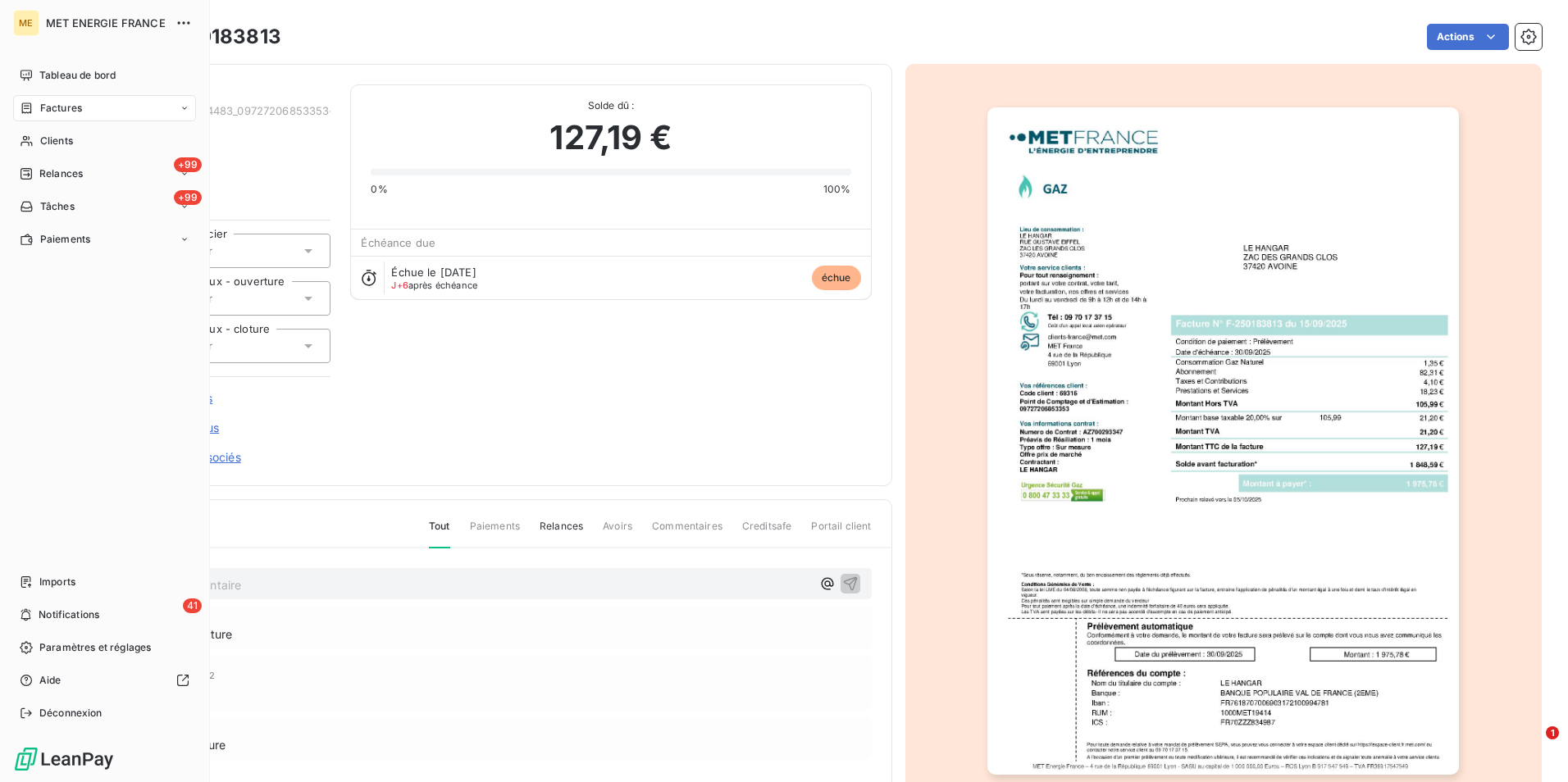
drag, startPoint x: 62, startPoint y: 131, endPoint x: 188, endPoint y: 121, distance: 126.4
click at [62, 131] on div "Clients" at bounding box center [104, 141] width 183 height 27
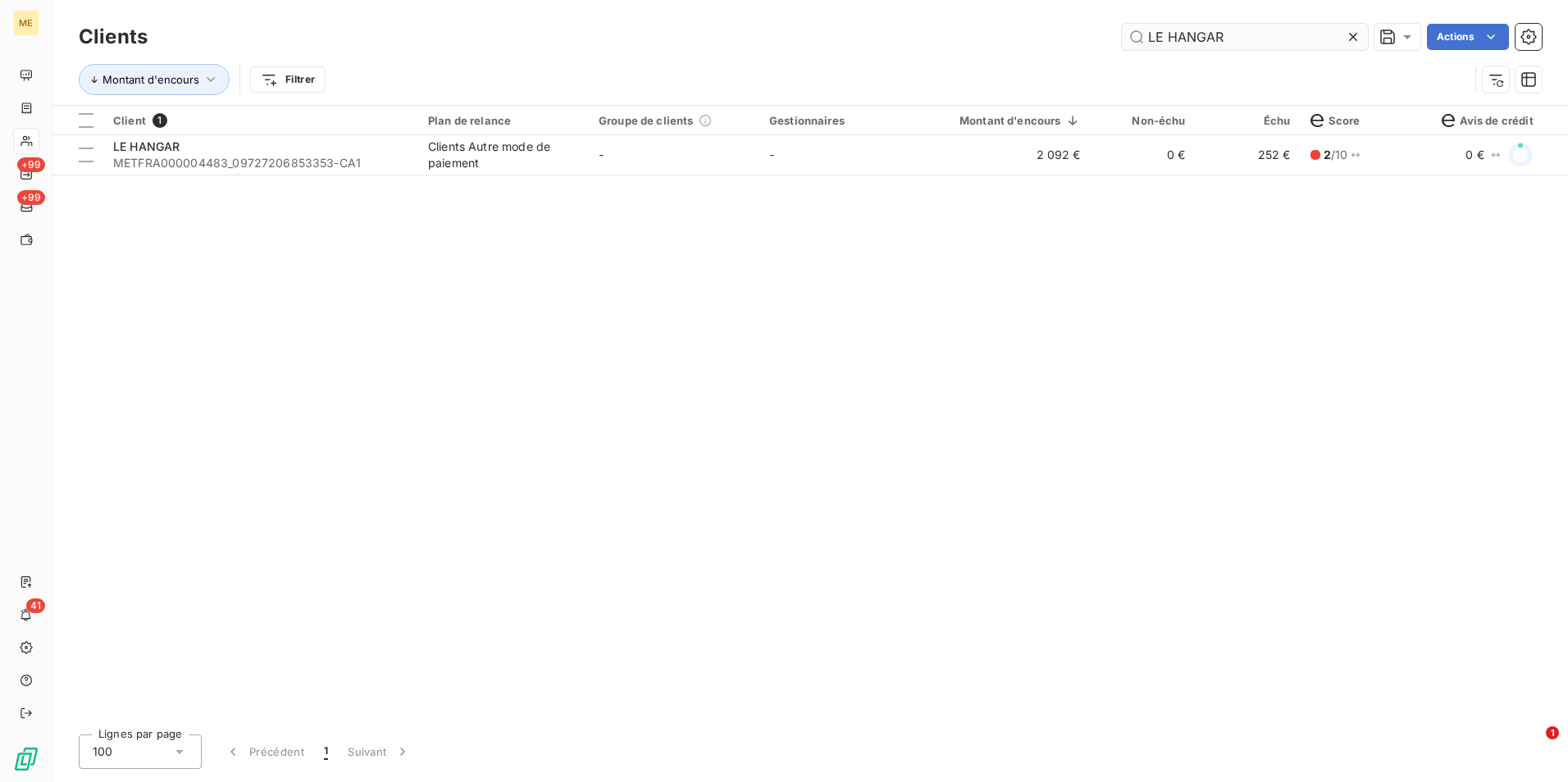
click at [1359, 32] on icon at bounding box center [1352, 36] width 16 height 16
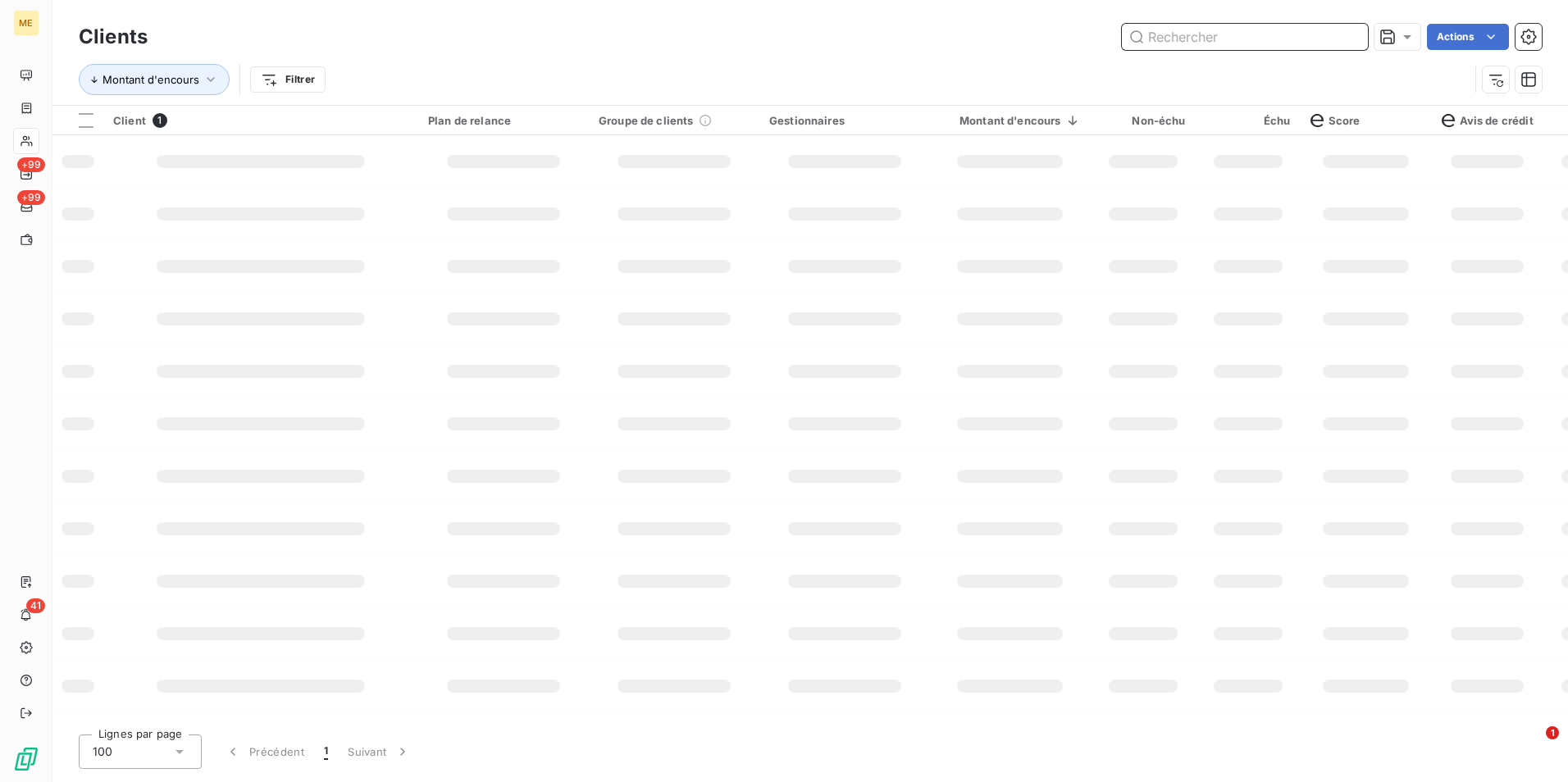
click at [1359, 34] on input "text" at bounding box center [1245, 37] width 246 height 27
paste input "LAUXIME"
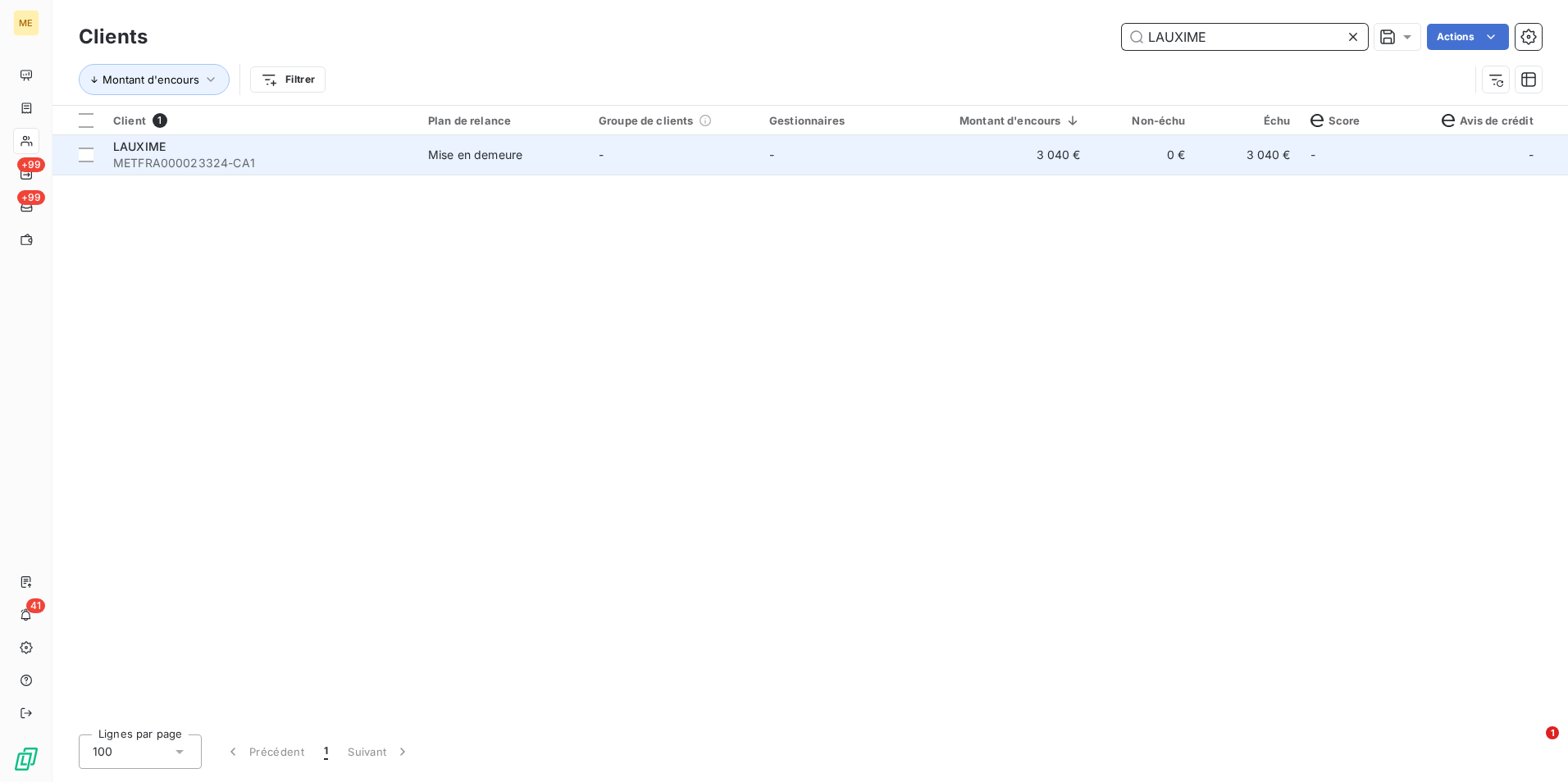
type input "LAUXIME"
click at [958, 158] on td "3 040 €" at bounding box center [1010, 155] width 161 height 40
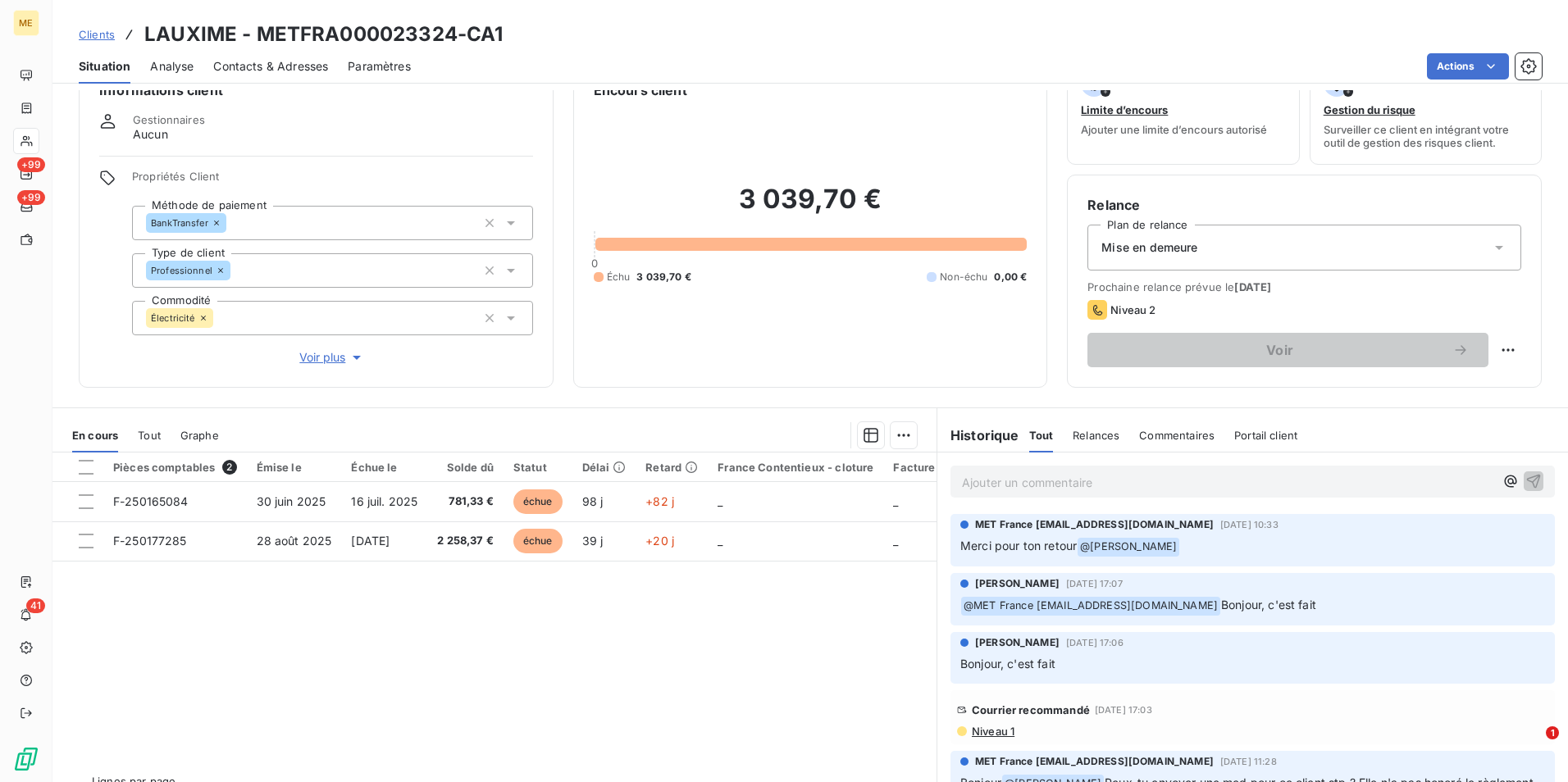
scroll to position [76, 0]
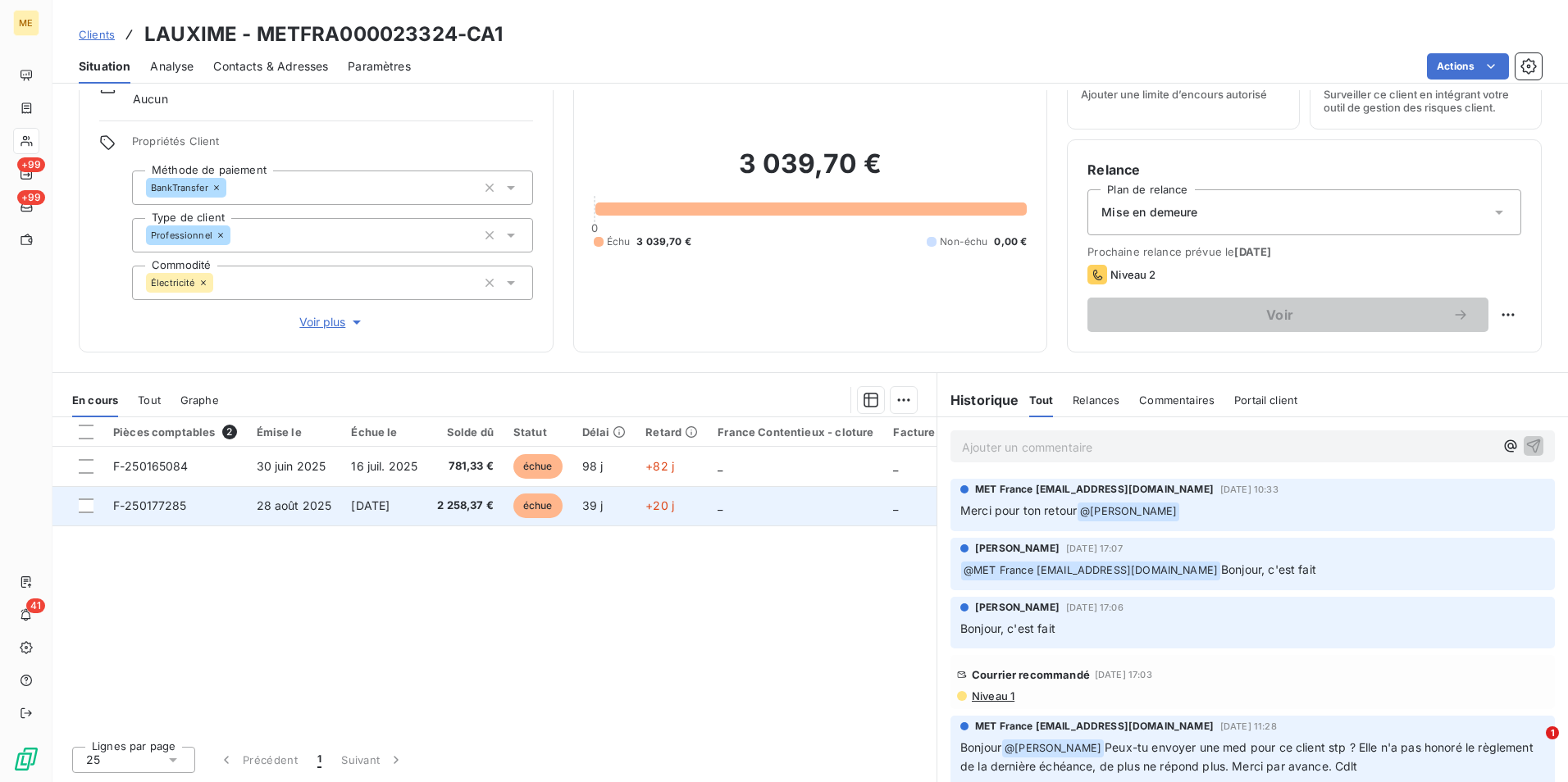
click at [441, 499] on td "2 258,37 €" at bounding box center [465, 506] width 77 height 40
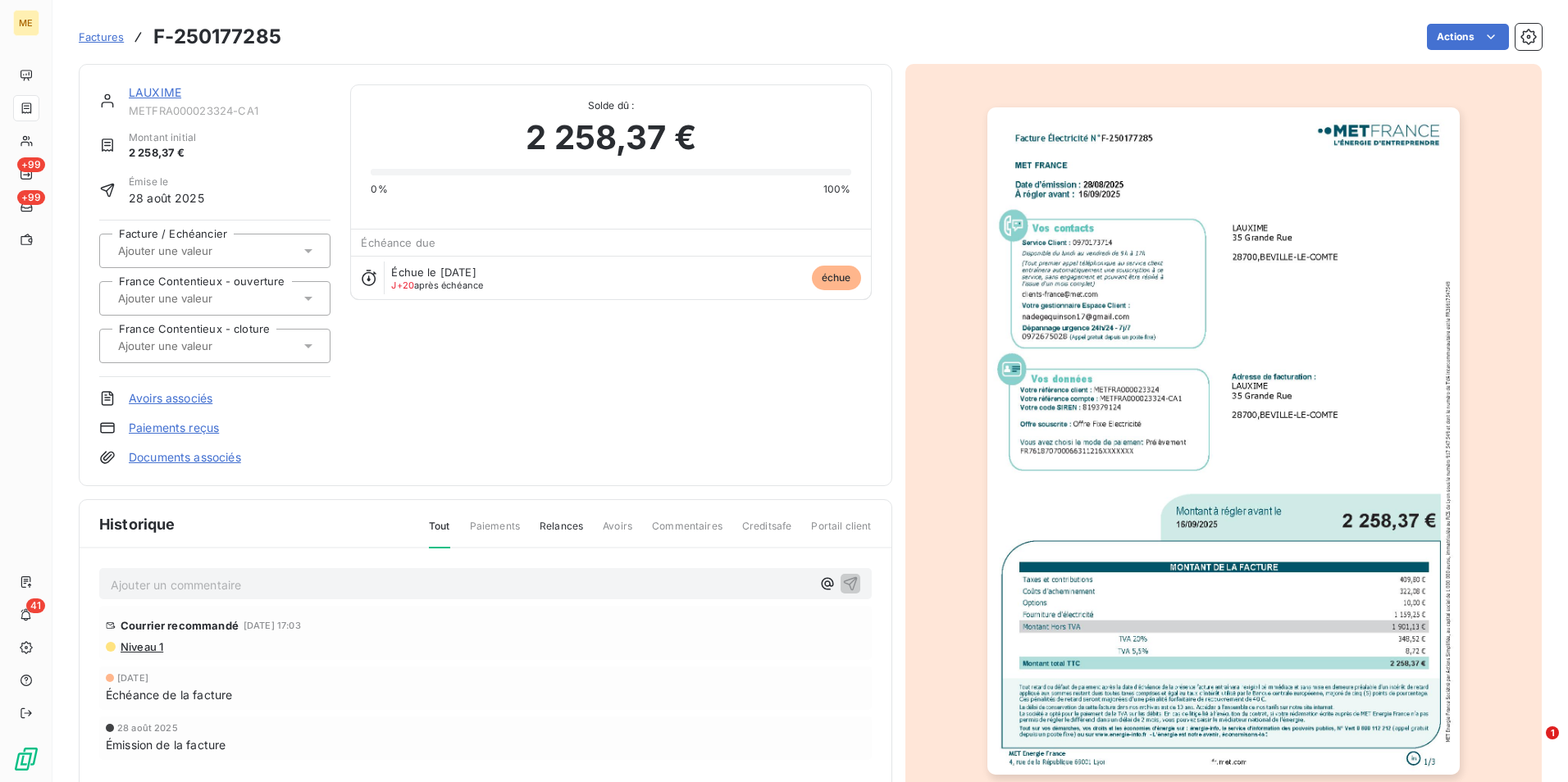
click at [1238, 388] on img "button" at bounding box center [1223, 441] width 472 height 668
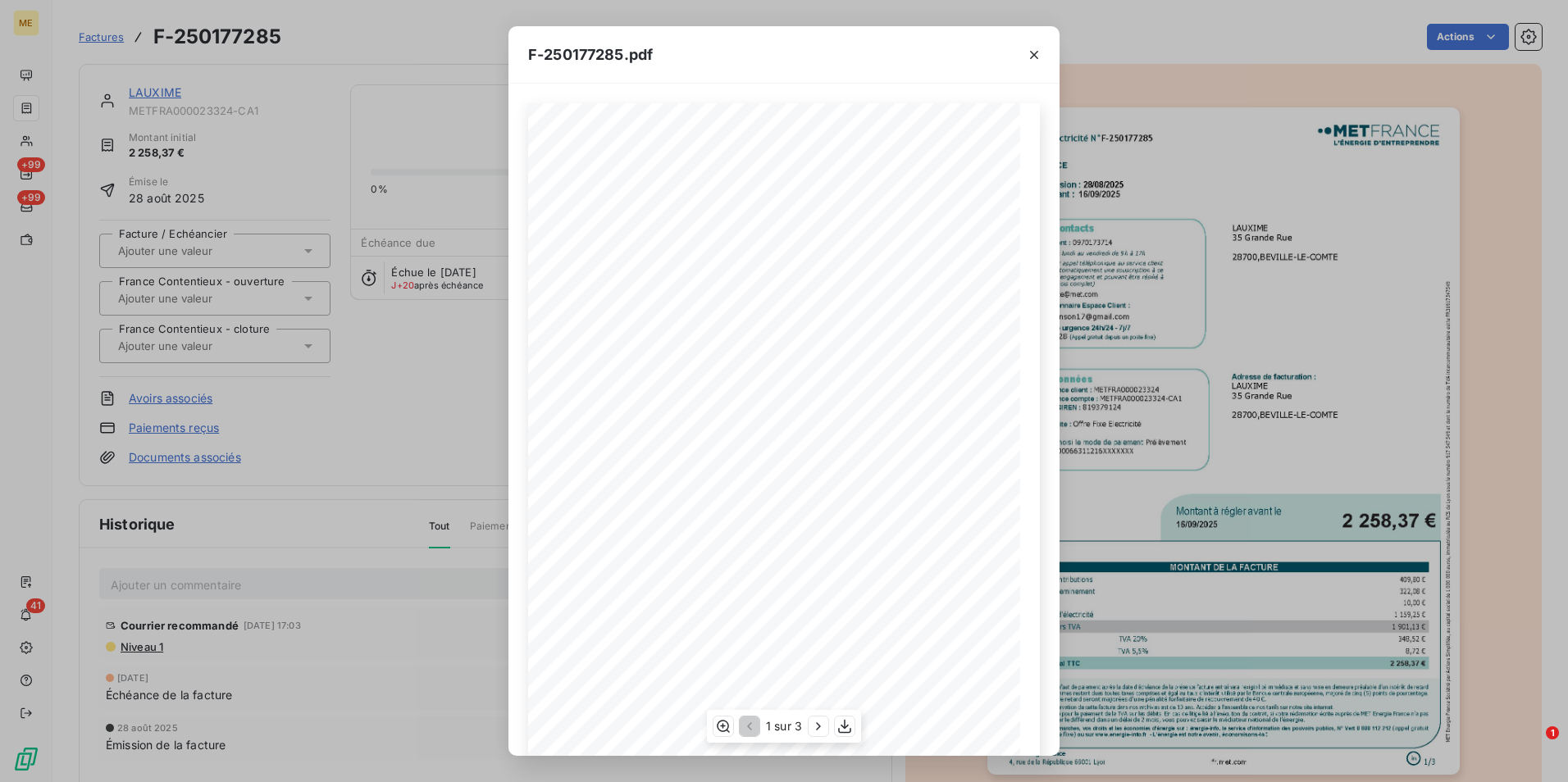
scroll to position [82, 0]
click at [821, 724] on icon "button" at bounding box center [818, 726] width 16 height 16
click at [725, 723] on icon "button" at bounding box center [721, 726] width 16 height 16
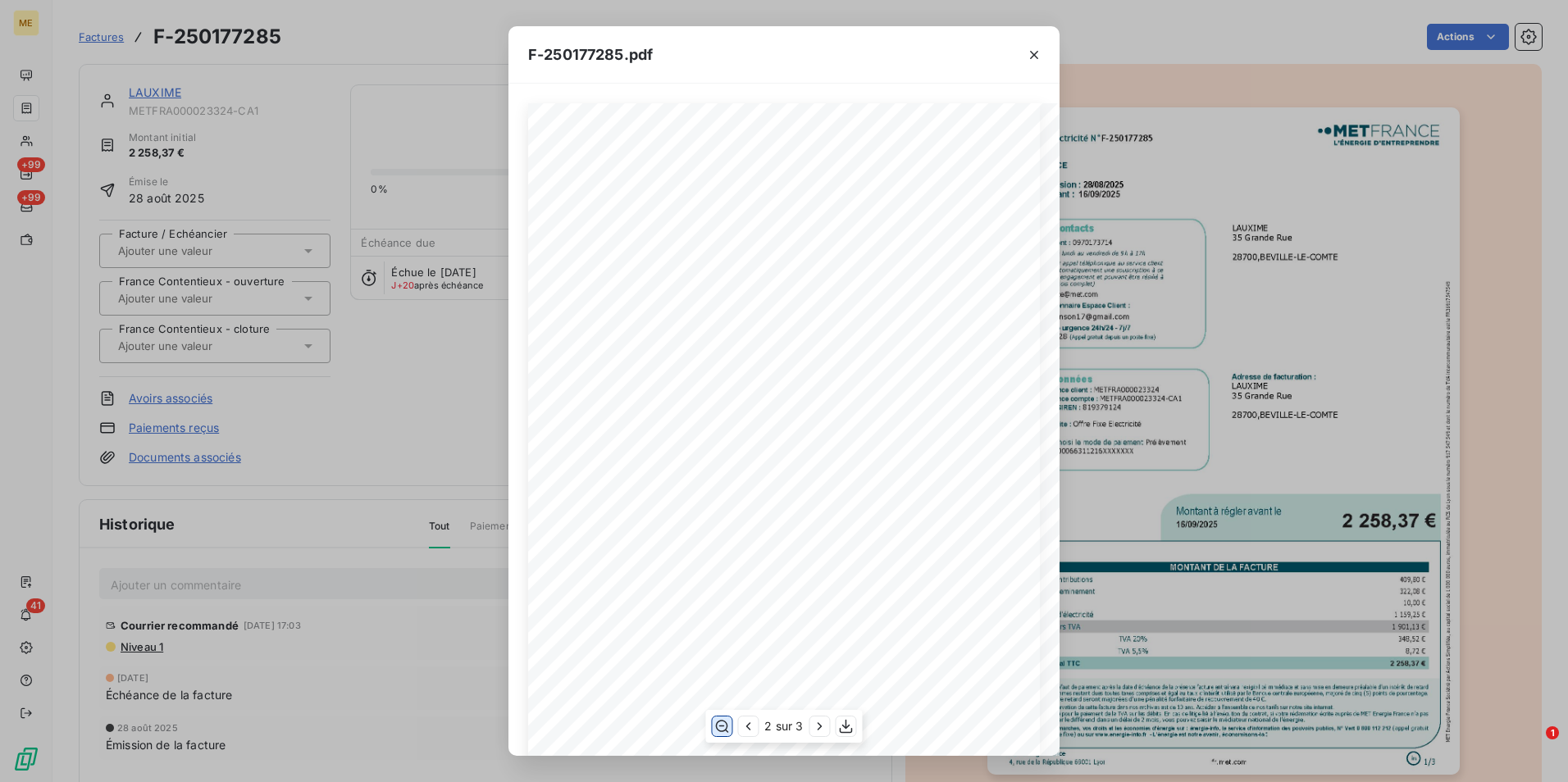
click at [519, 495] on span "D'ÉLECTRICITÉ" at bounding box center [524, 497] width 75 height 9
click at [208, 344] on div "F-250177285.pdf Facture Électricité N° F-250177285 MET Energie France 4, rue de…" at bounding box center [784, 391] width 1568 height 782
click at [164, 143] on div "F-250177285.pdf Facture Électricité N° F-250177285 MET Energie France 4, rue de…" at bounding box center [784, 391] width 1568 height 782
click at [1031, 55] on icon "button" at bounding box center [1033, 54] width 16 height 16
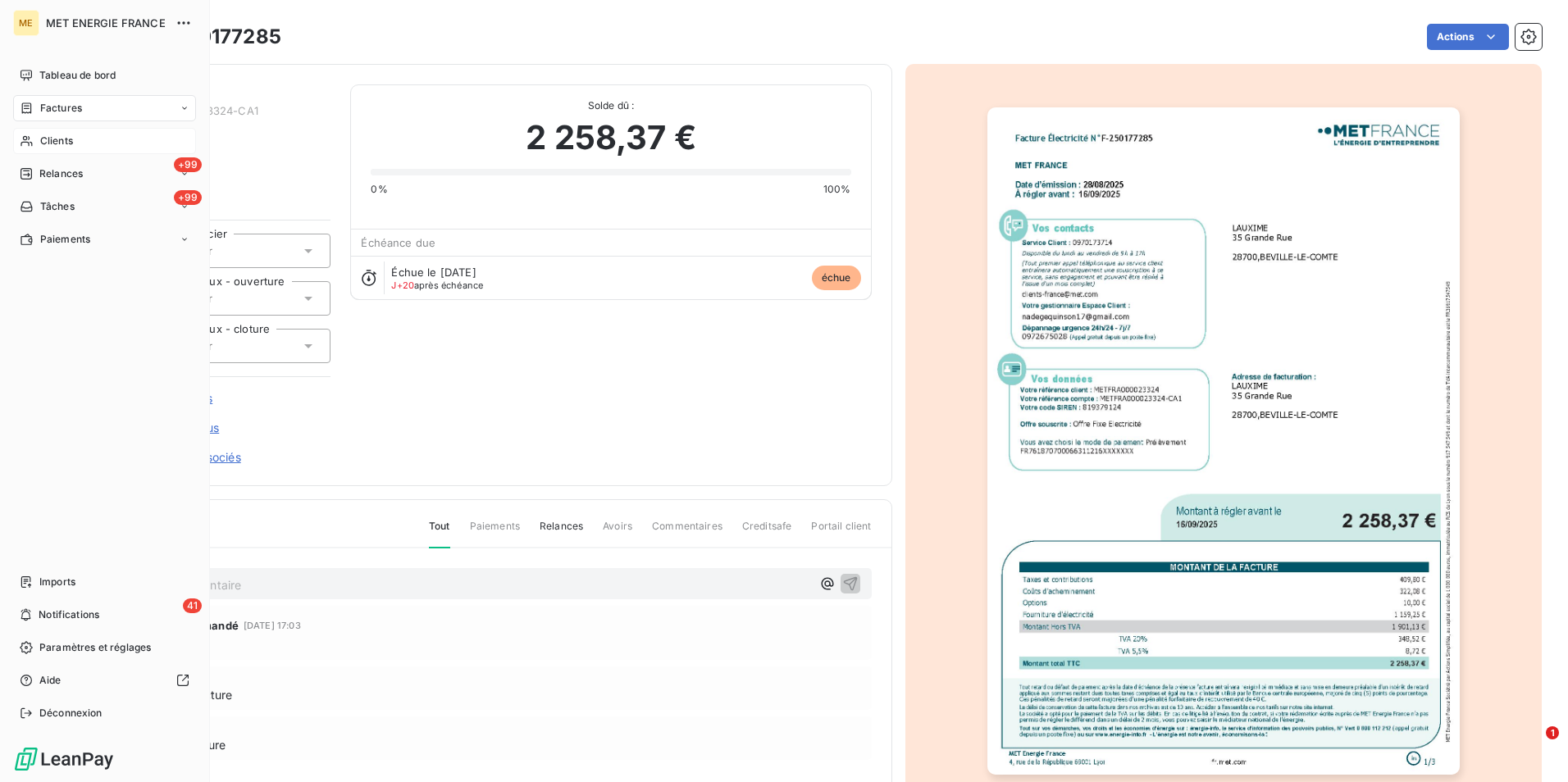
click at [51, 139] on span "Clients" at bounding box center [57, 140] width 33 height 15
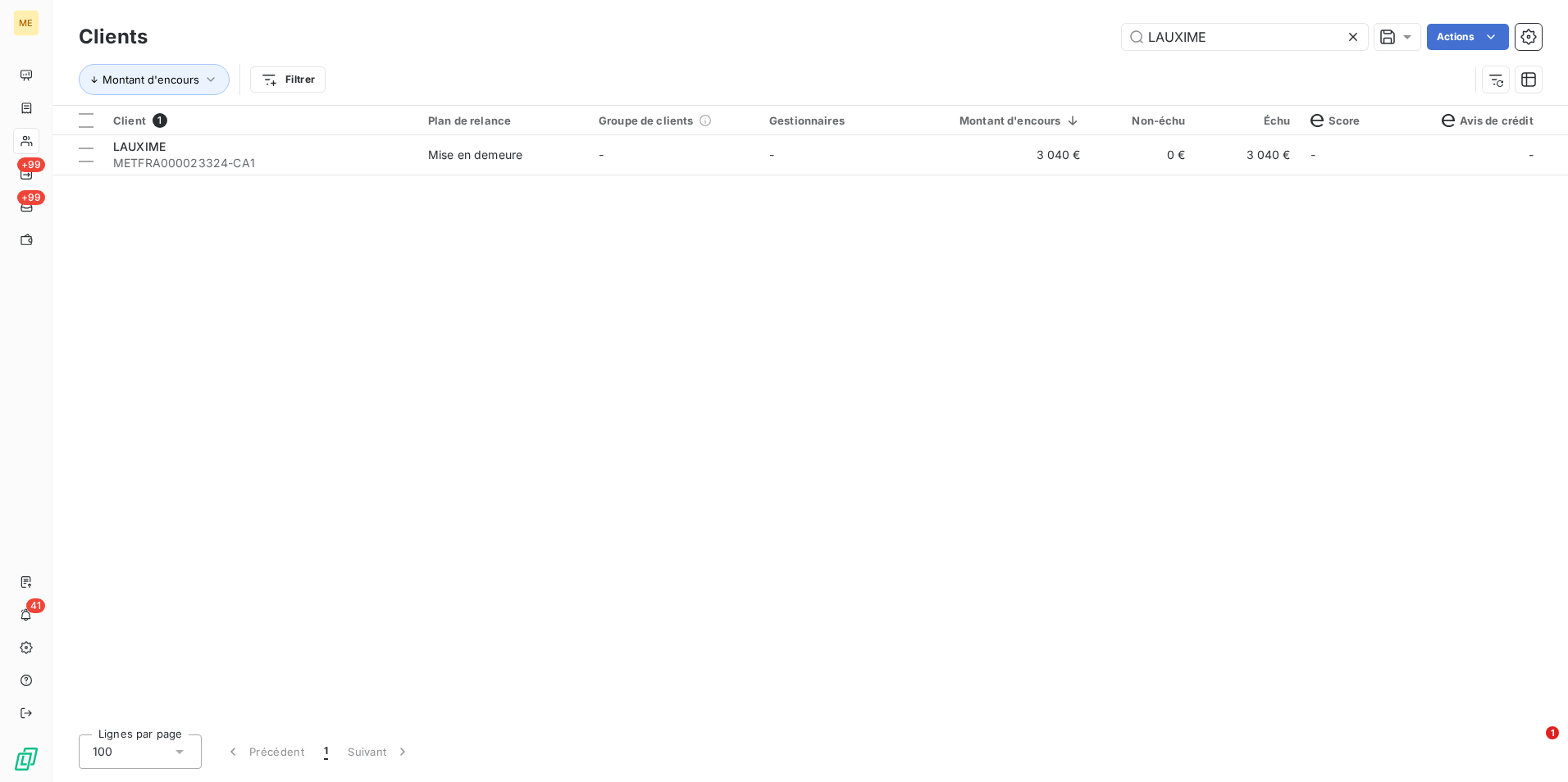
click at [1349, 34] on icon at bounding box center [1352, 36] width 16 height 16
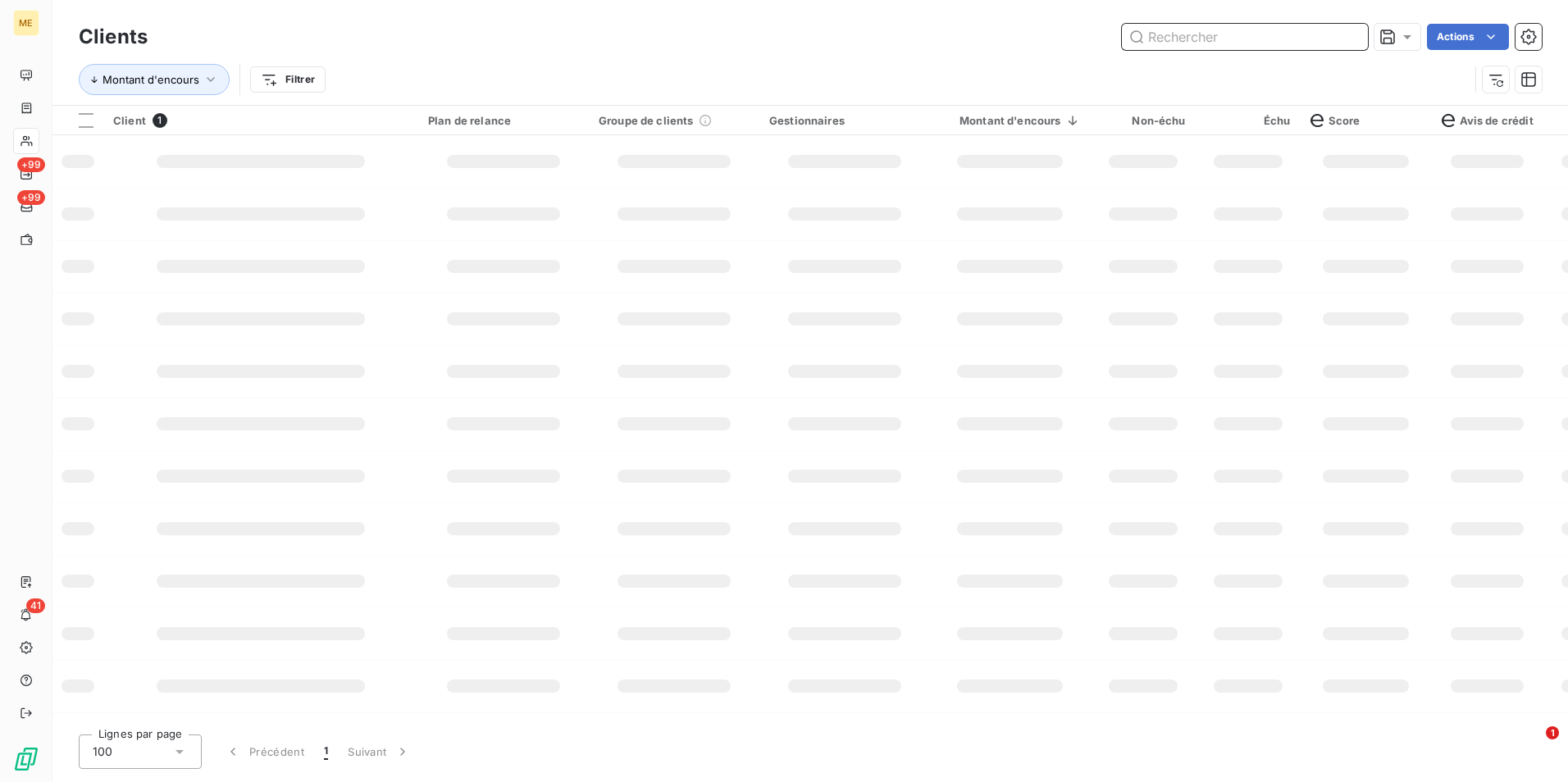
click at [1320, 37] on input "text" at bounding box center [1245, 37] width 246 height 27
paste input "GOUTS ET DECOUVERTES"
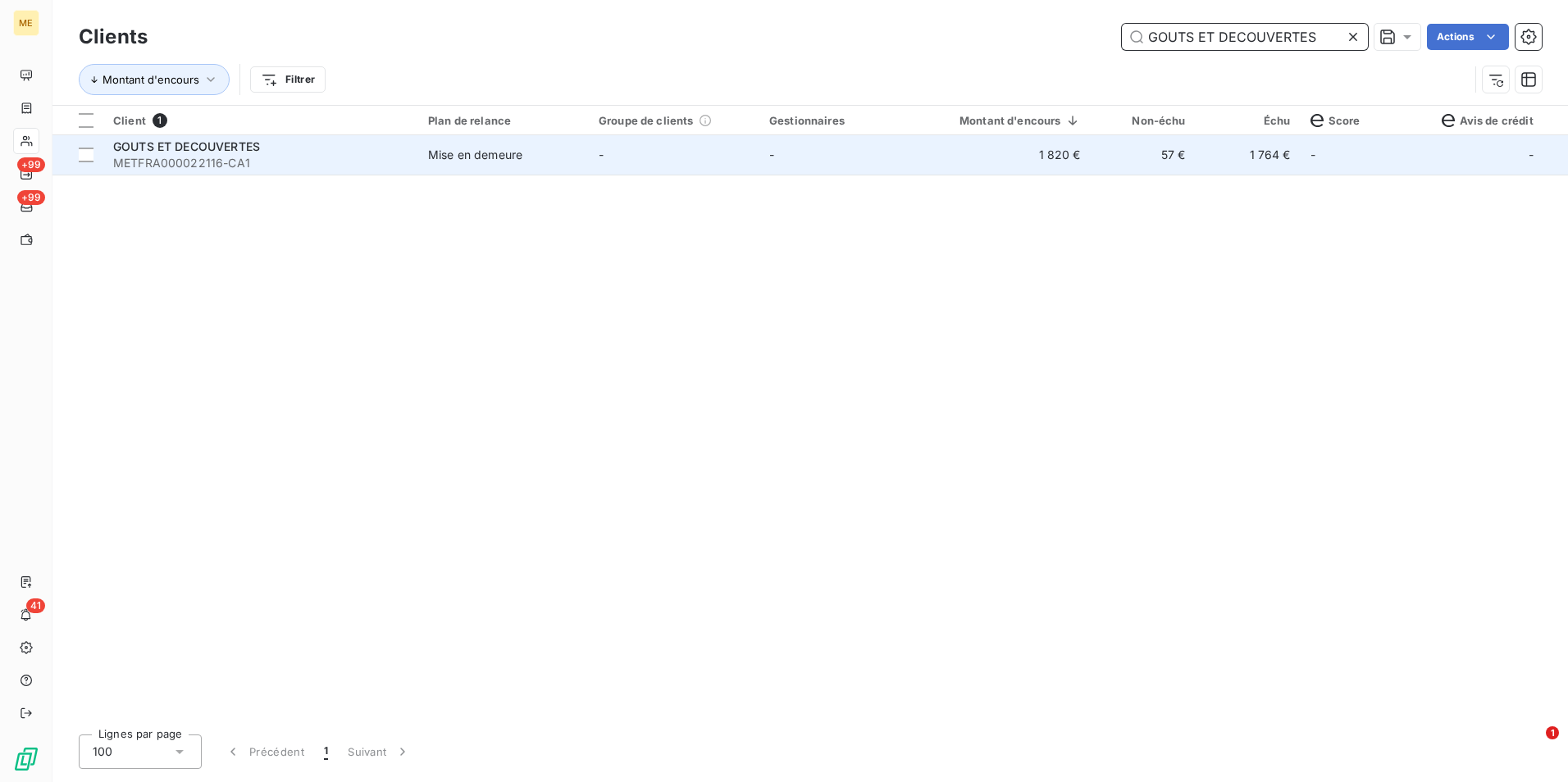
type input "GOUTS ET DECOUVERTES"
click at [995, 162] on td "1 820 €" at bounding box center [1010, 155] width 161 height 40
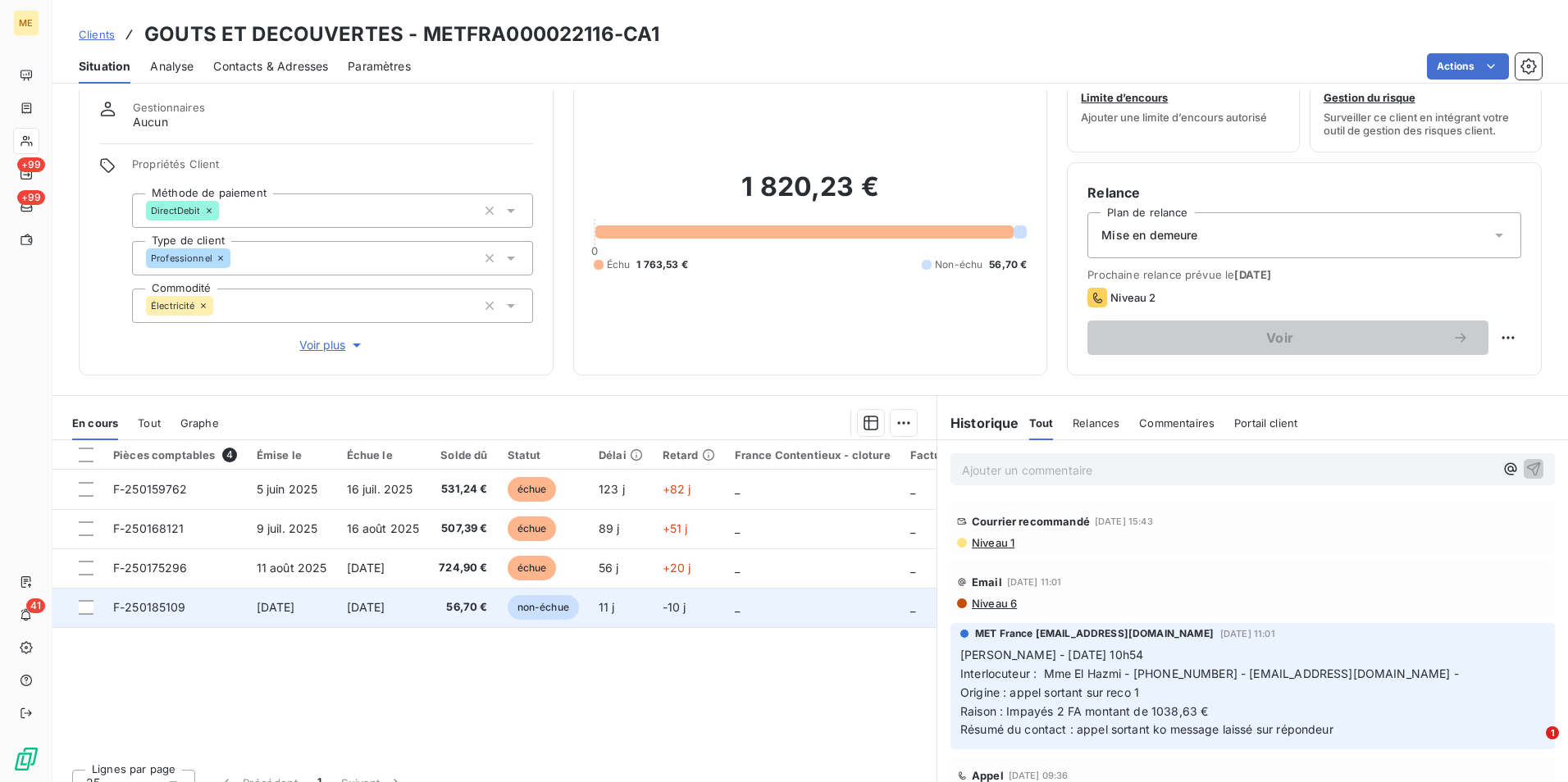
scroll to position [76, 0]
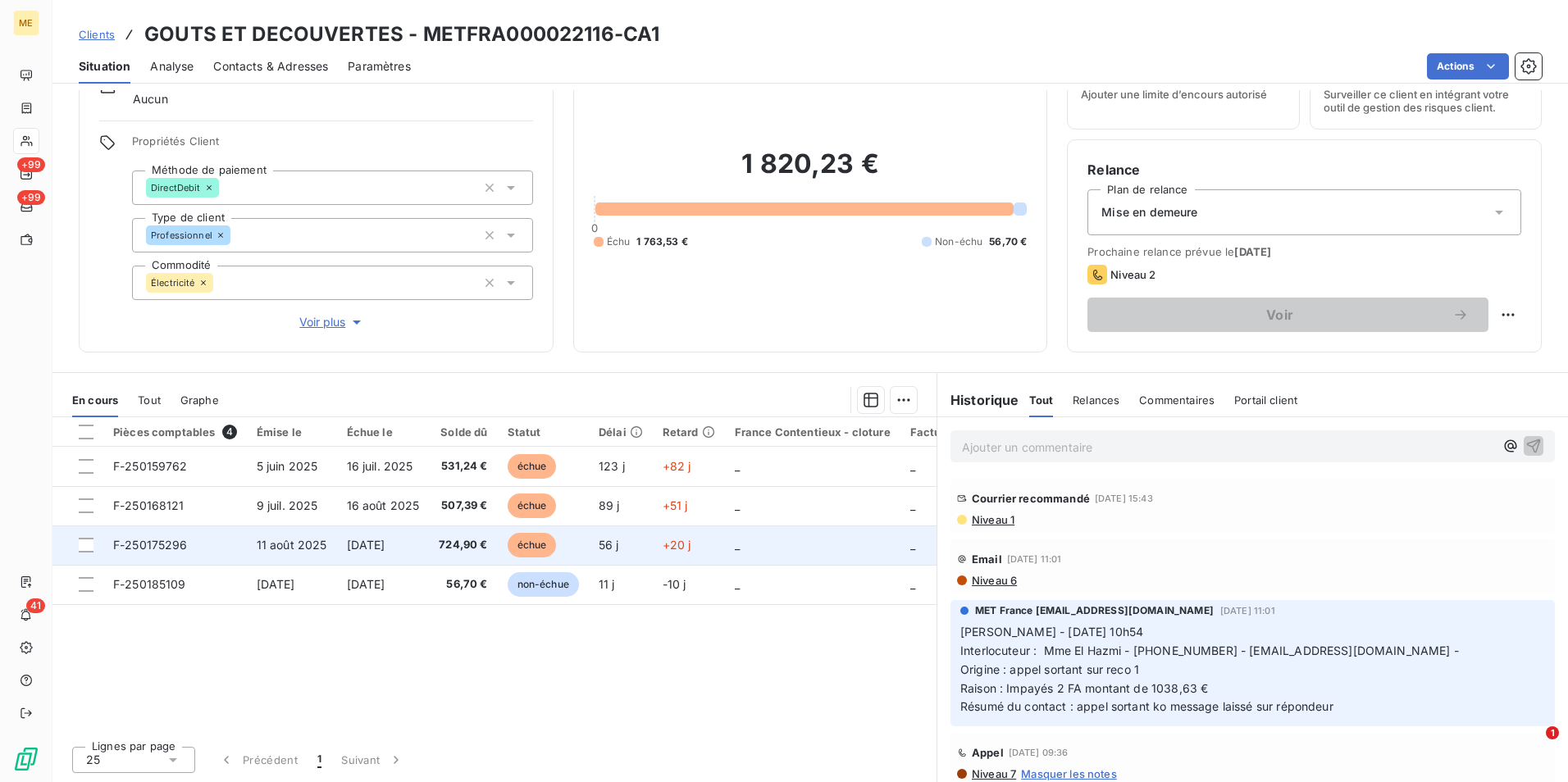
click at [404, 556] on td "[DATE]" at bounding box center [383, 545] width 93 height 40
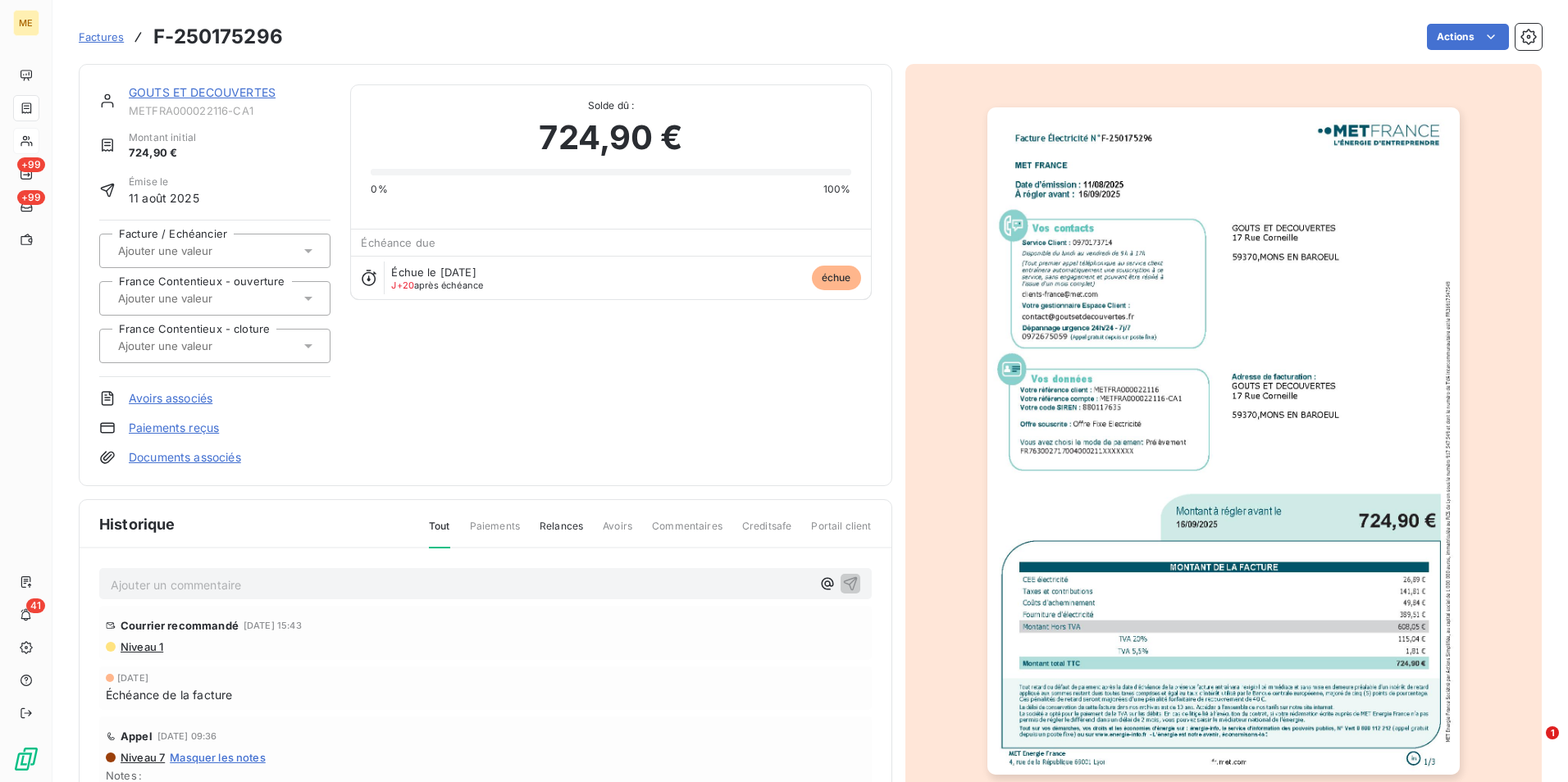
click at [1279, 576] on img "button" at bounding box center [1223, 441] width 472 height 668
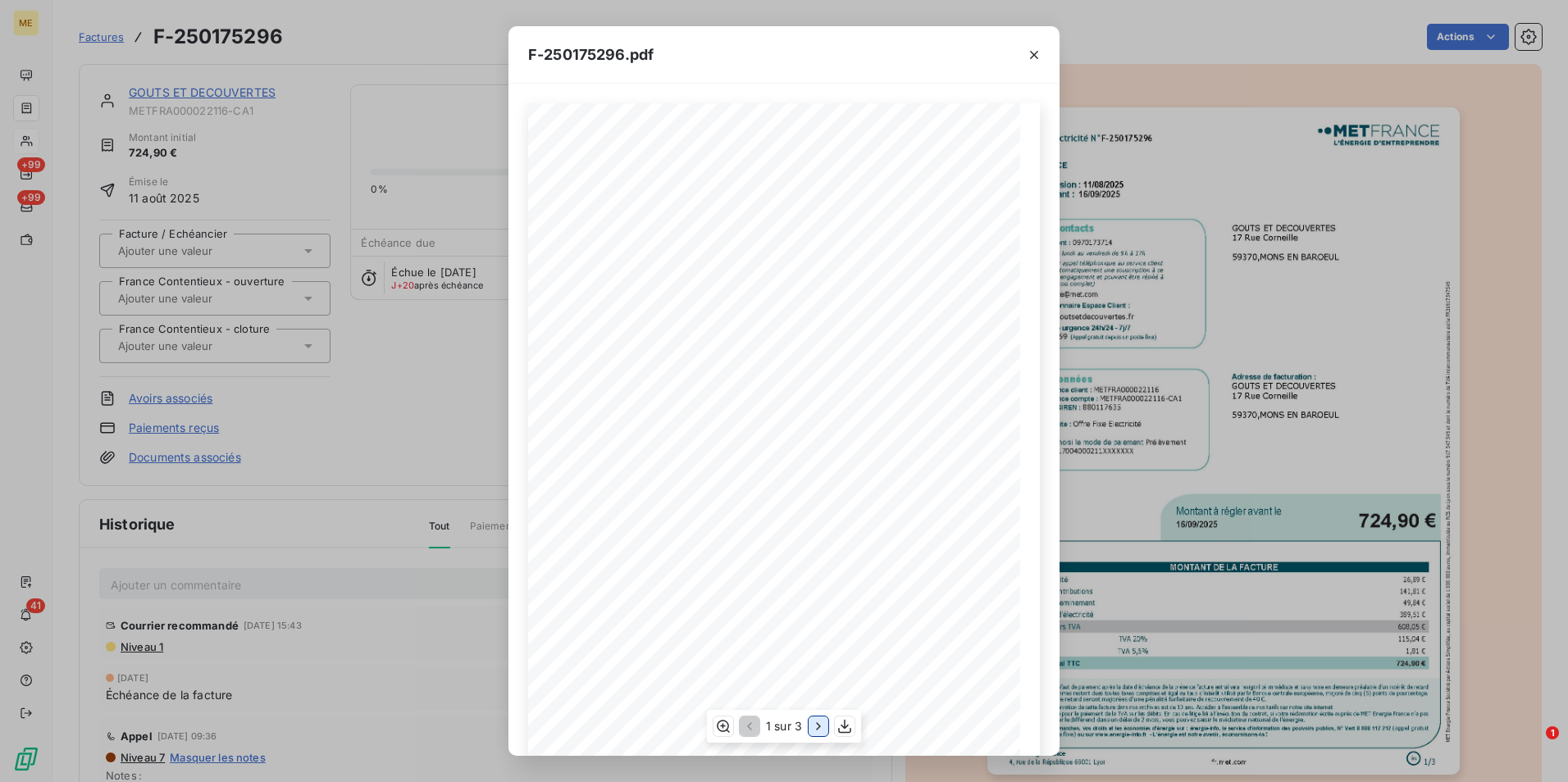
click at [816, 730] on icon "button" at bounding box center [818, 726] width 16 height 16
click at [412, 370] on div "F-250175296.pdf Facture Électricité N° F-250175296 MET Energie France 4, rue de…" at bounding box center [784, 391] width 1568 height 782
click at [1034, 54] on icon "button" at bounding box center [1034, 55] width 9 height 9
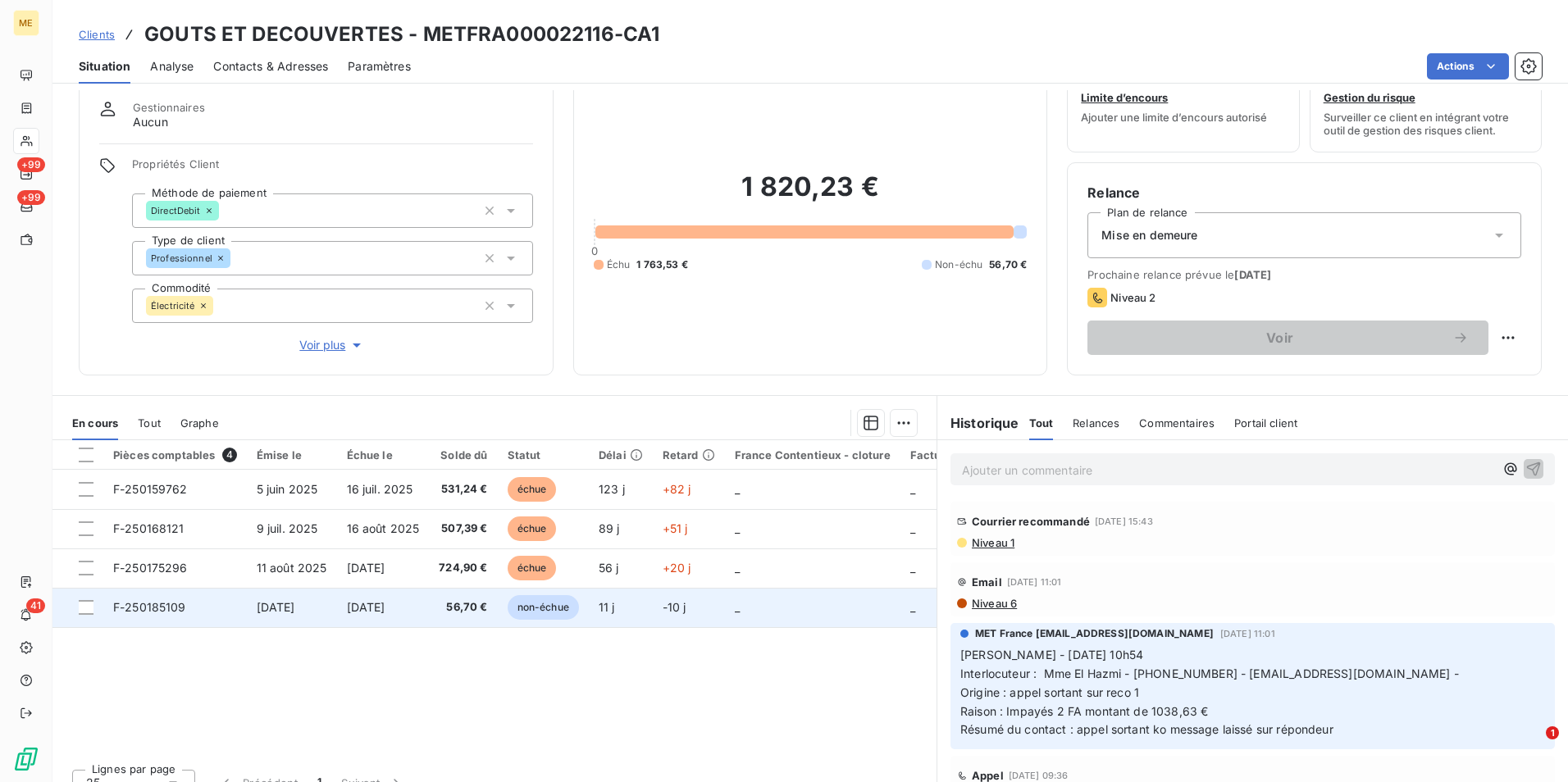
scroll to position [76, 0]
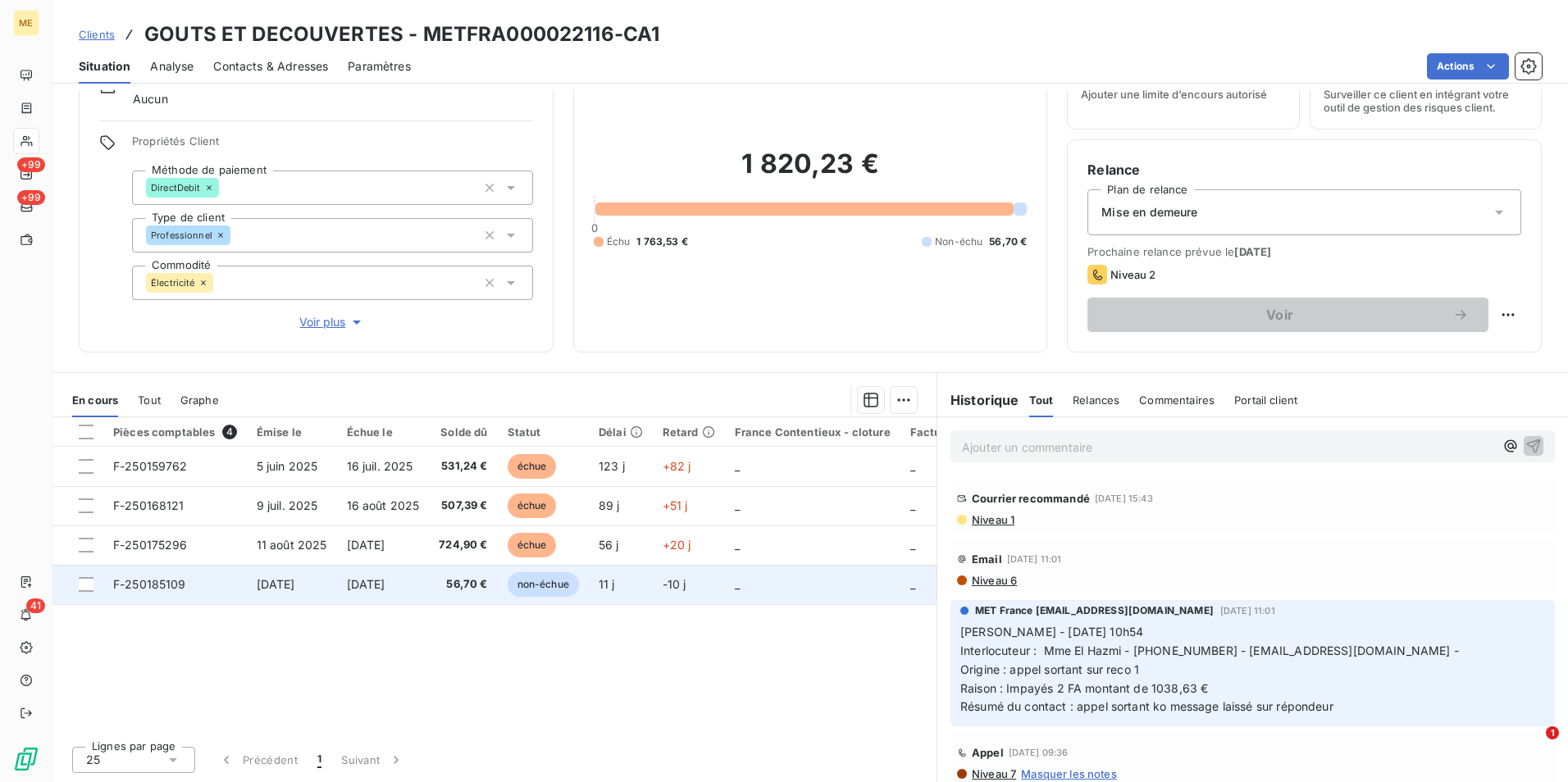
click at [385, 588] on span "16 oct. 2025" at bounding box center [366, 584] width 39 height 14
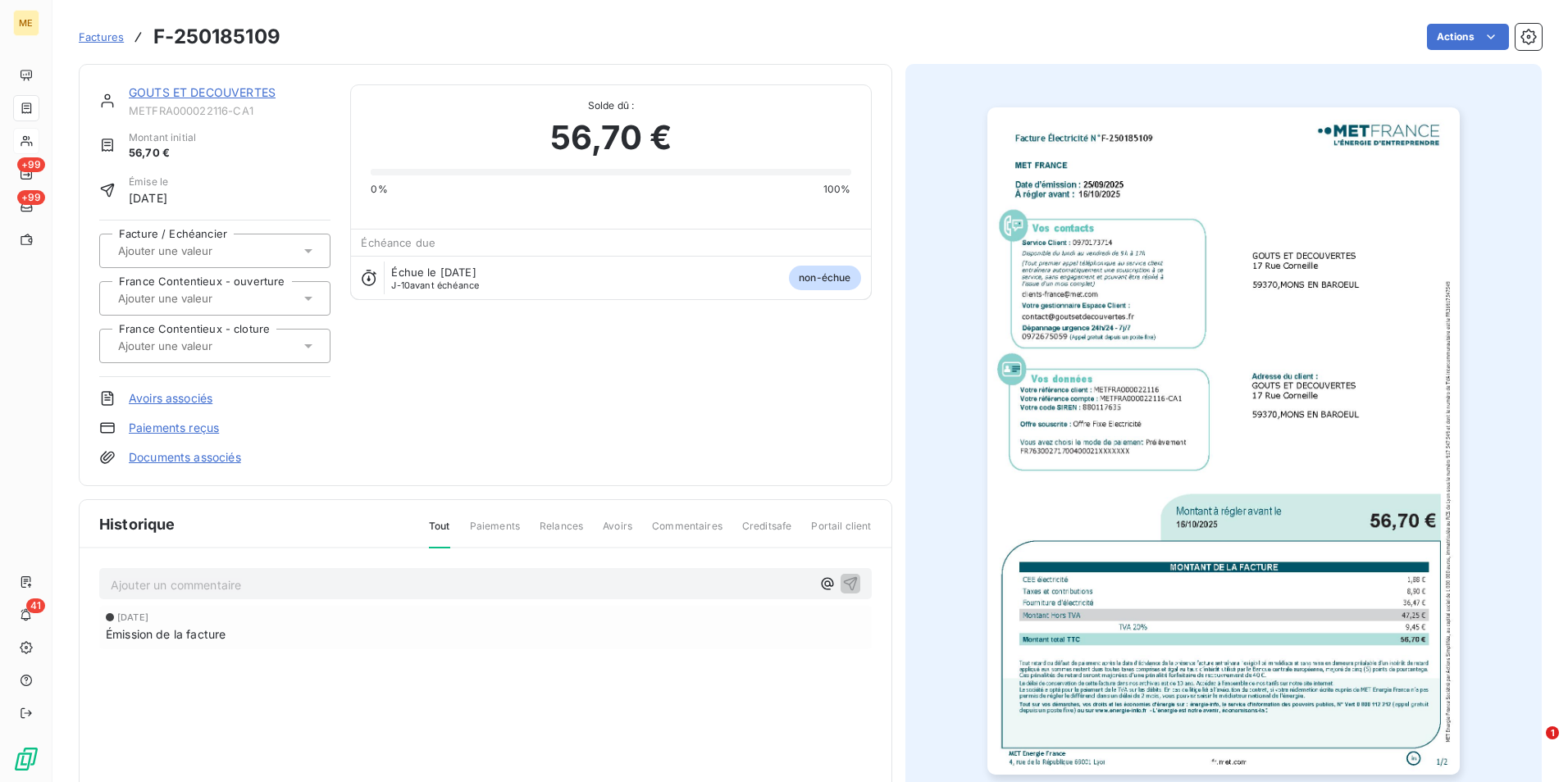
click at [1150, 423] on img "button" at bounding box center [1223, 441] width 472 height 668
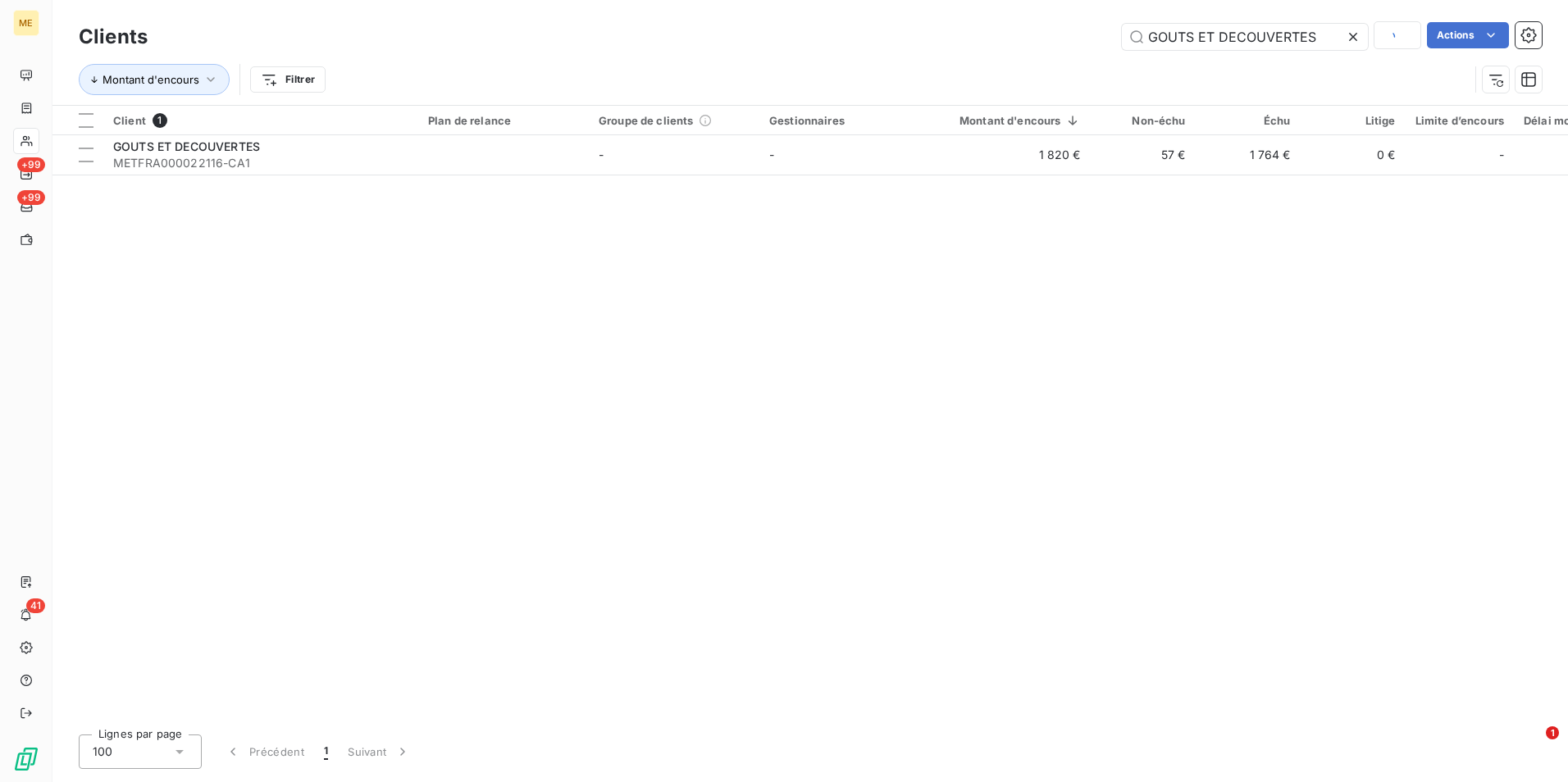
click at [1347, 34] on icon at bounding box center [1352, 36] width 16 height 16
click at [1347, 34] on input "text" at bounding box center [1245, 37] width 246 height 27
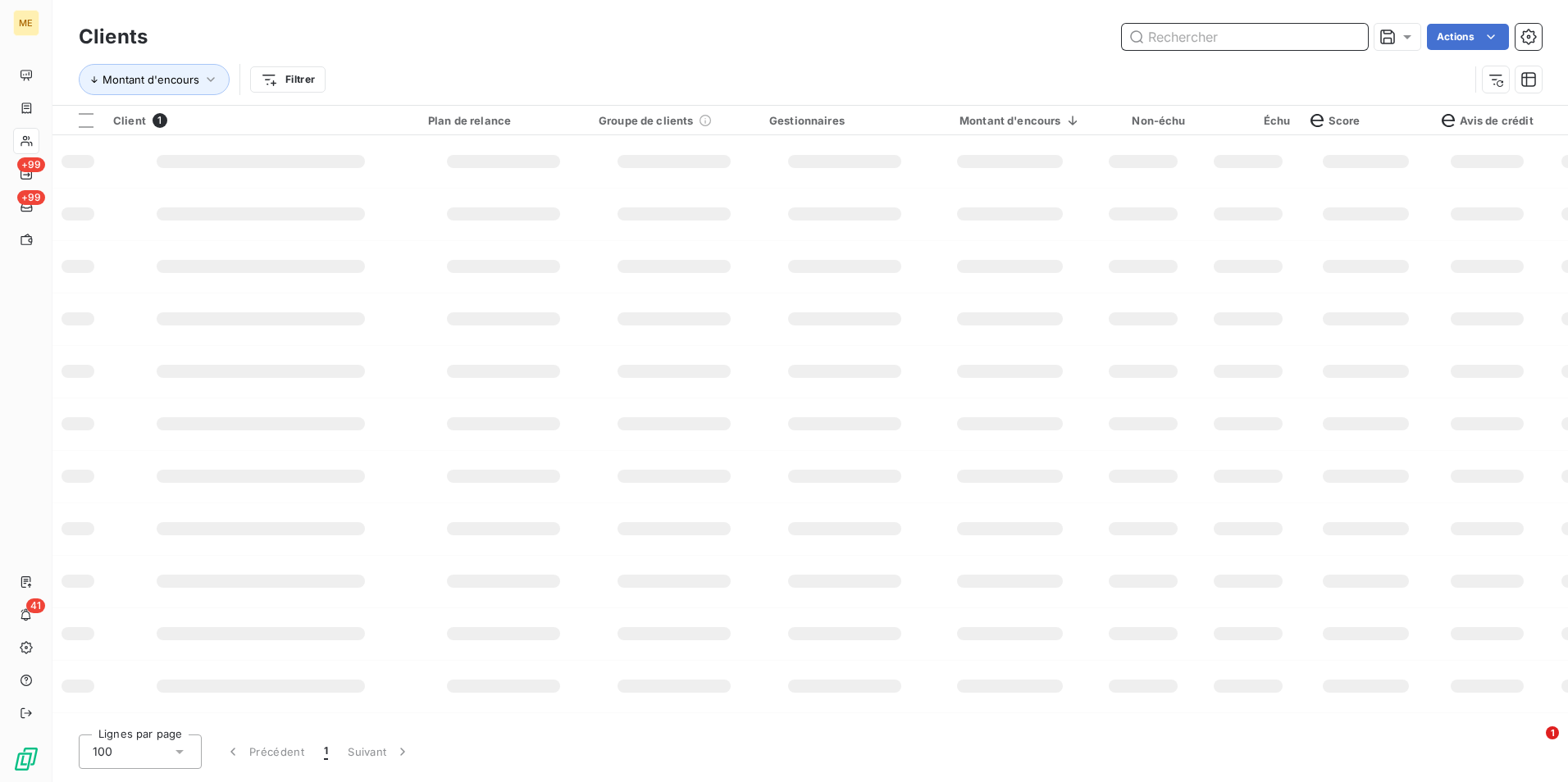
paste input "LA CRETE DE FONTENAY"
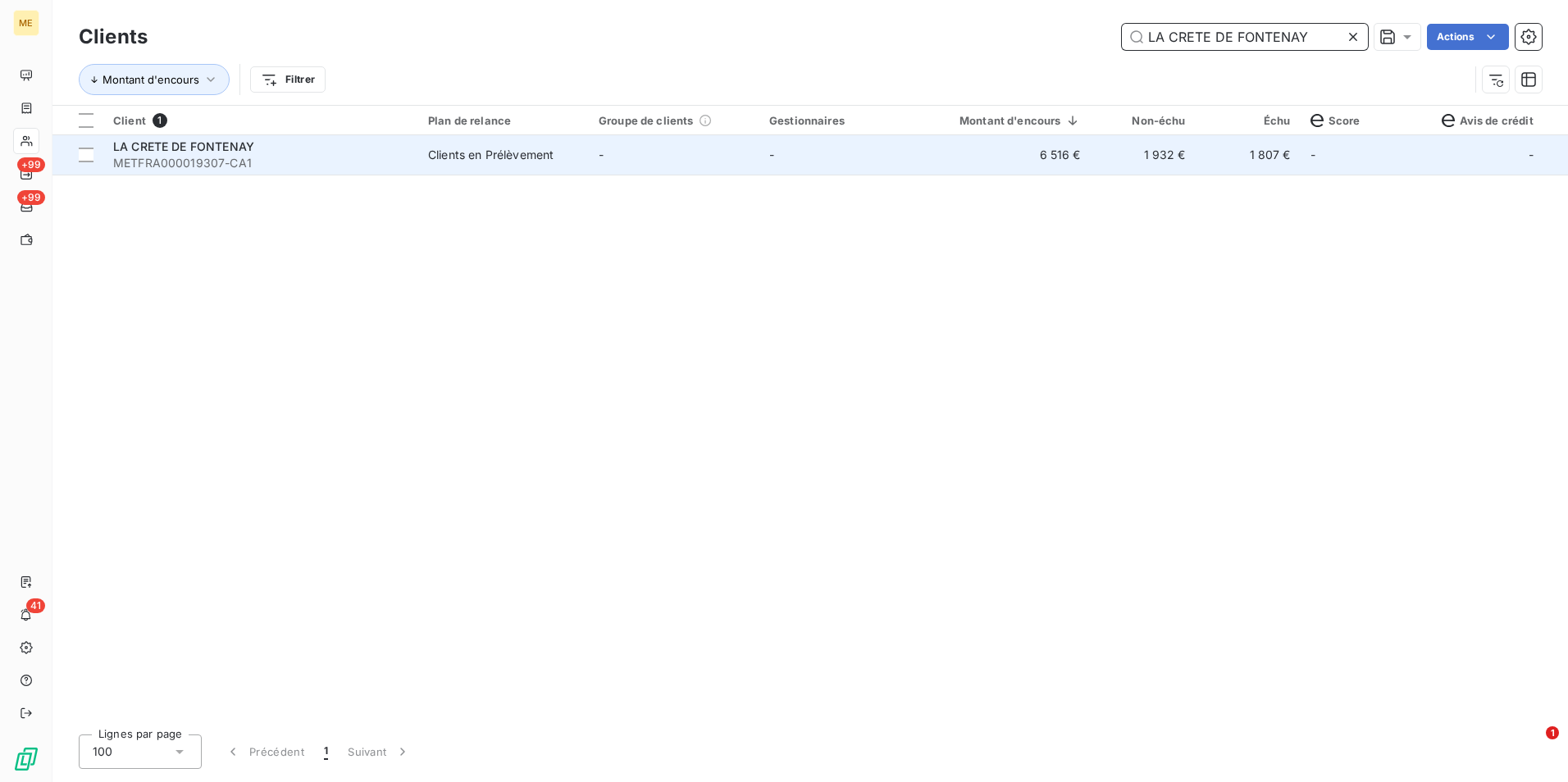
type input "LA CRETE DE FONTENAY"
click at [1024, 171] on td "6 516 €" at bounding box center [1010, 155] width 161 height 40
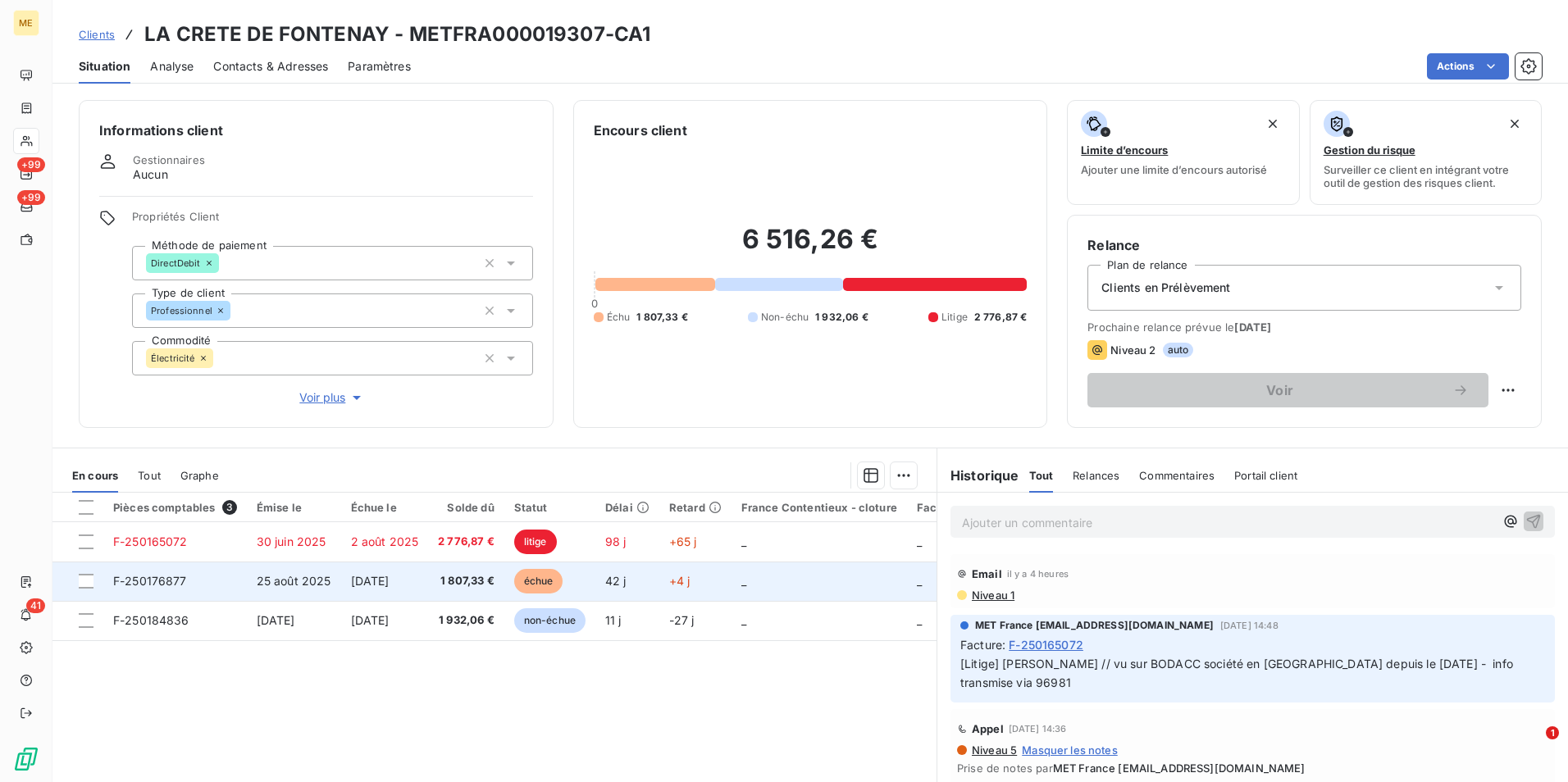
click at [353, 574] on span "[DATE]" at bounding box center [370, 581] width 39 height 14
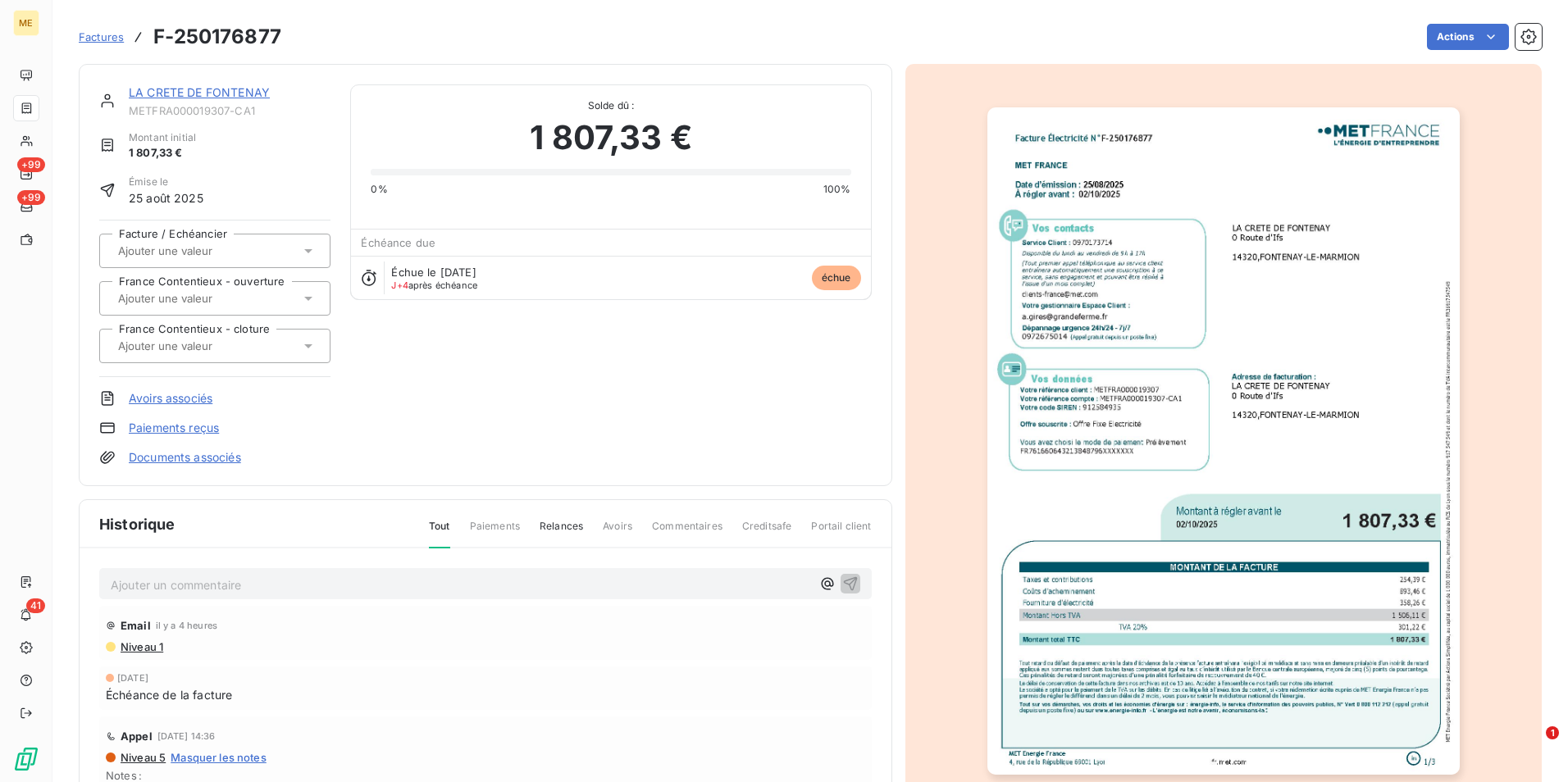
click at [1384, 418] on img "button" at bounding box center [1223, 441] width 472 height 668
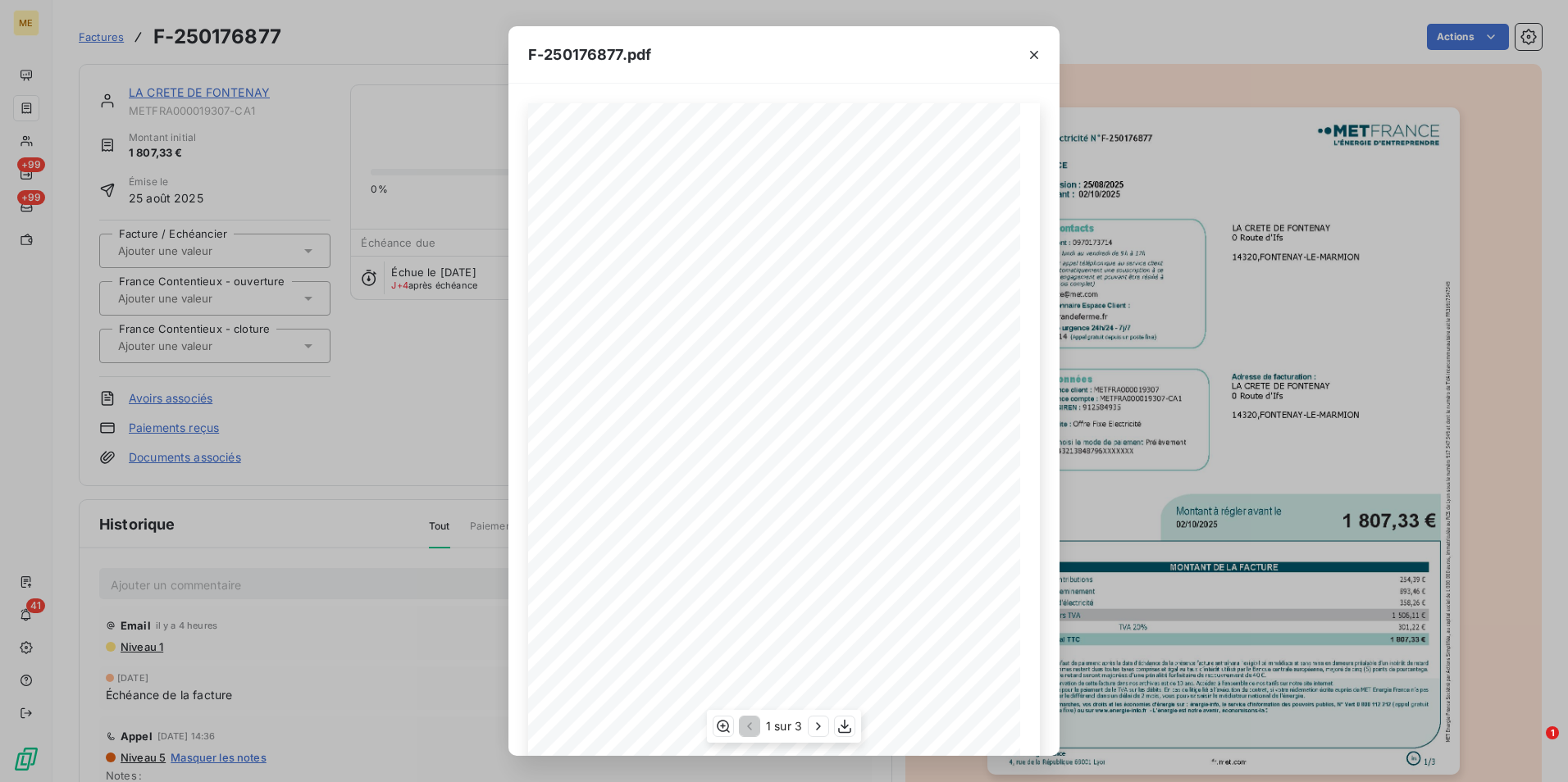
scroll to position [2, 0]
click at [813, 727] on icon "button" at bounding box center [818, 726] width 16 height 16
click at [287, 144] on div "F-250176877.pdf Facture Électricité N° F-250176877 MET Energie France [STREET_A…" at bounding box center [784, 391] width 1568 height 782
click at [1035, 51] on icon "button" at bounding box center [1033, 54] width 16 height 16
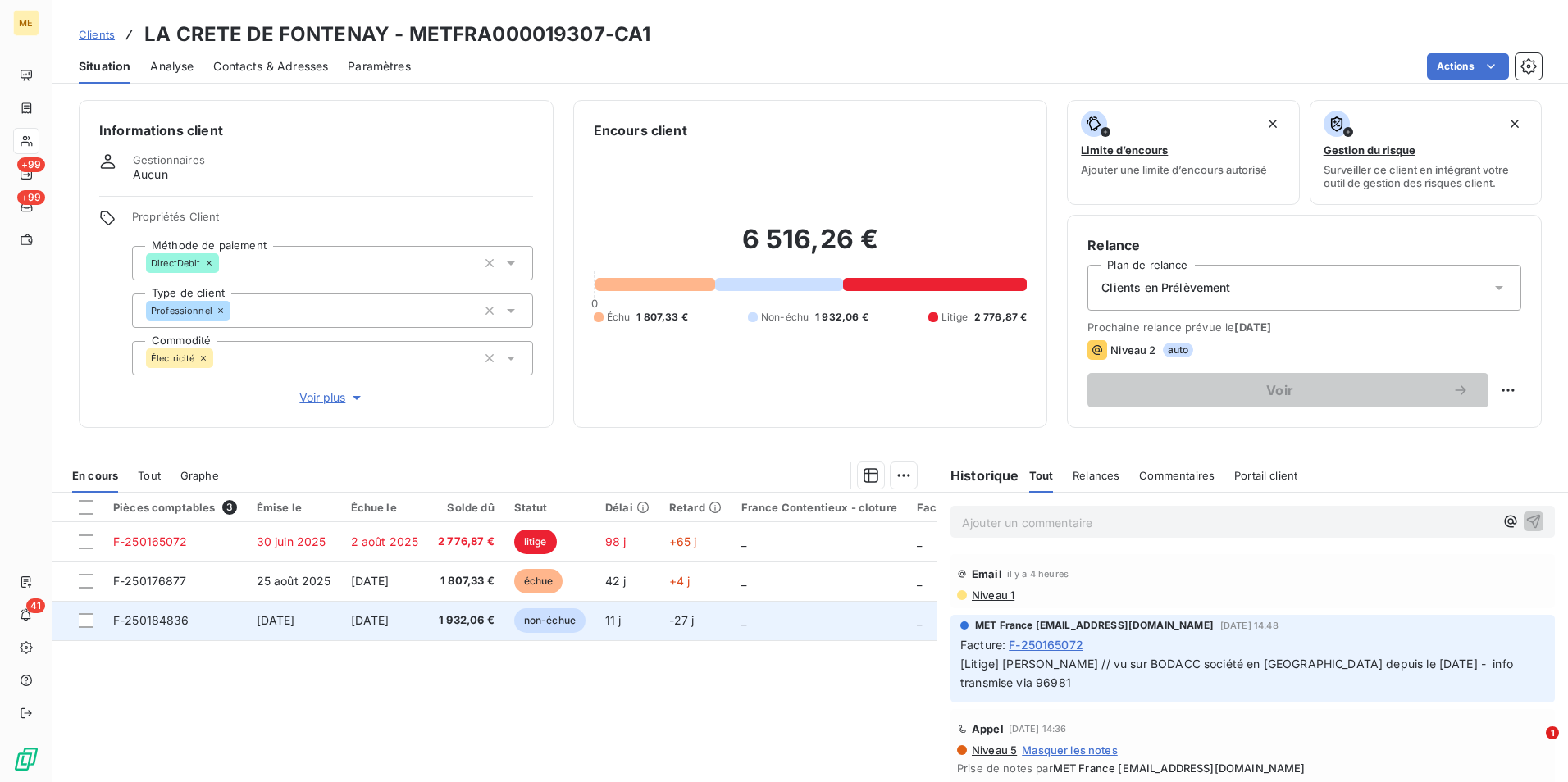
click at [461, 616] on span "1 932,06 €" at bounding box center [466, 620] width 57 height 16
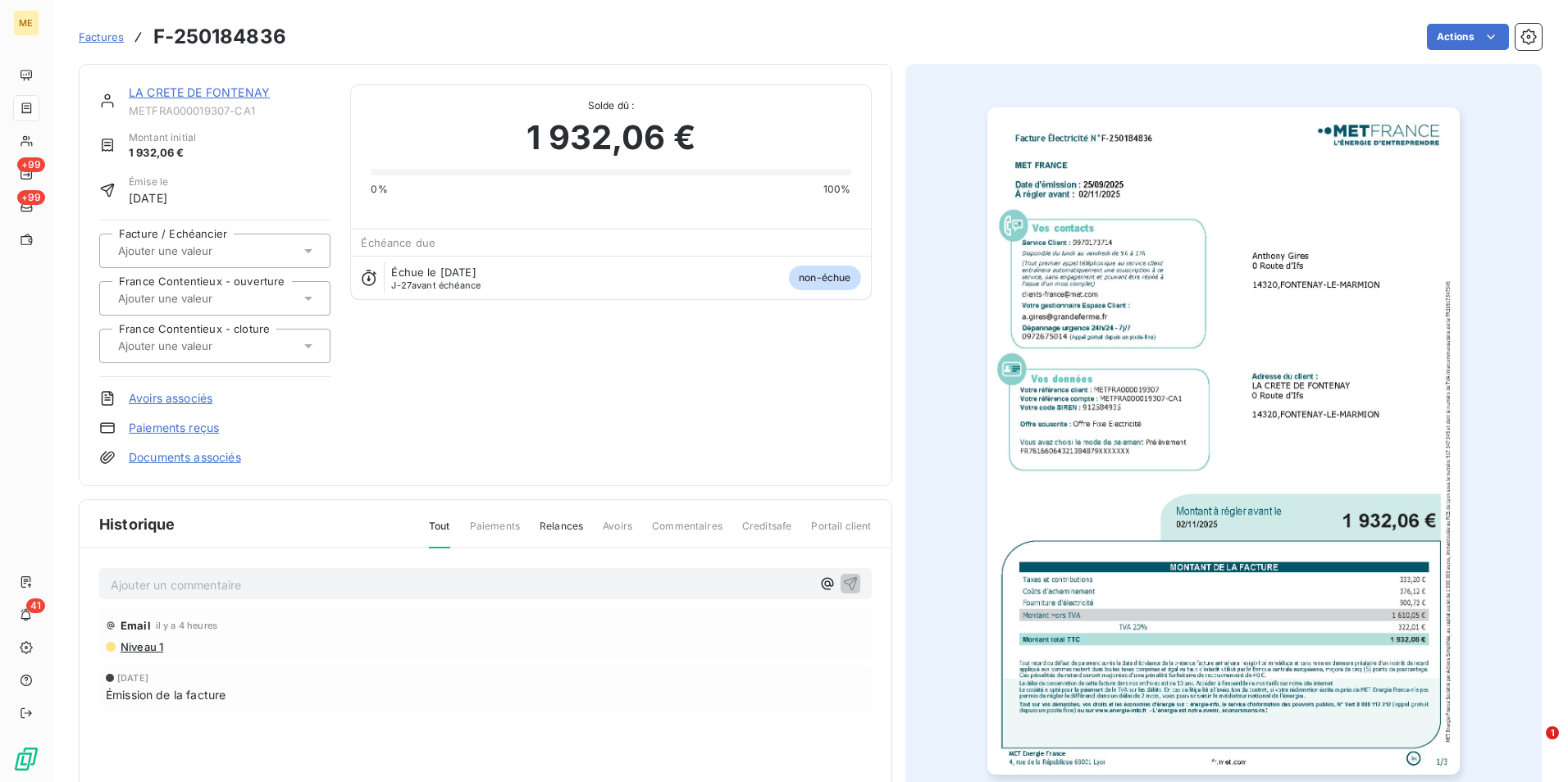
click at [1183, 516] on img "button" at bounding box center [1223, 441] width 472 height 668
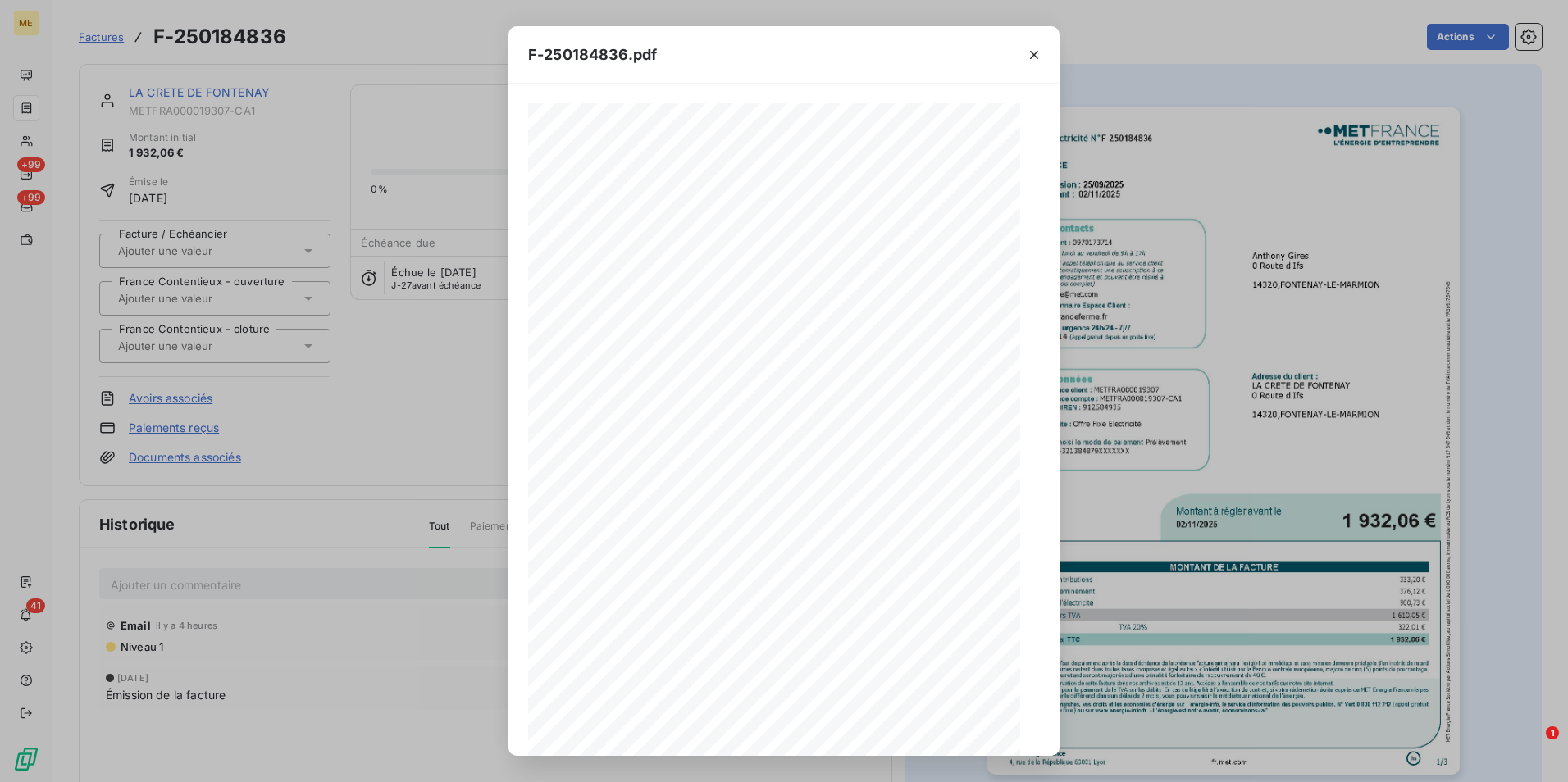
click at [841, 624] on div "Facture Électricité N° F-250184836 MET Energie France [STREET_ADDRESS] [DATE][D…" at bounding box center [783, 461] width 511 height 717
click at [821, 689] on span "l’exigibilité" at bounding box center [814, 692] width 25 height 5
click at [812, 721] on icon "button" at bounding box center [818, 726] width 16 height 16
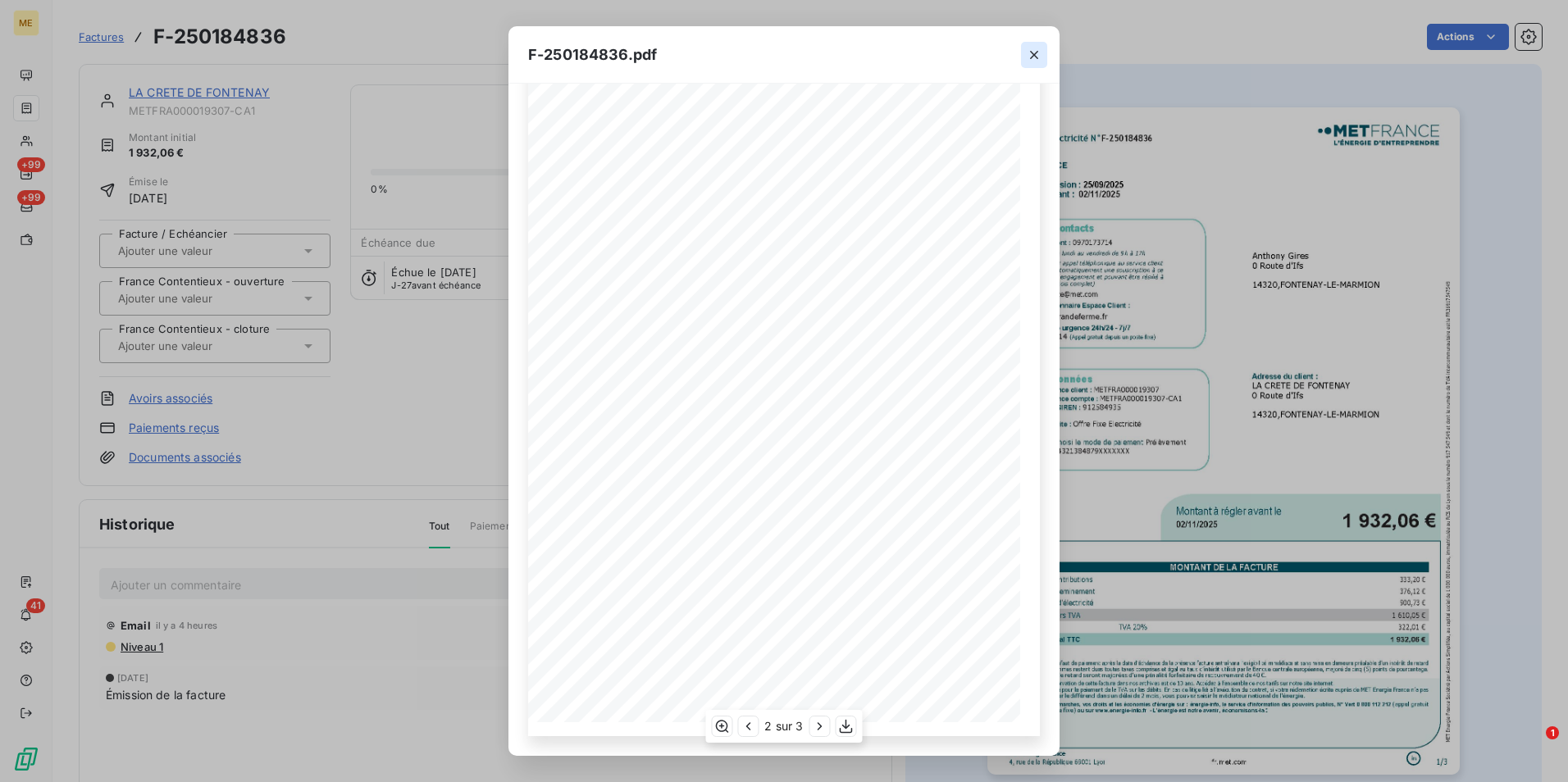
click at [415, 295] on div "F-250184836.pdf Facture Électricité N° F-250184836 MET Energie France 4, rue de…" at bounding box center [784, 391] width 1568 height 782
click at [1030, 54] on icon "button" at bounding box center [1033, 54] width 16 height 16
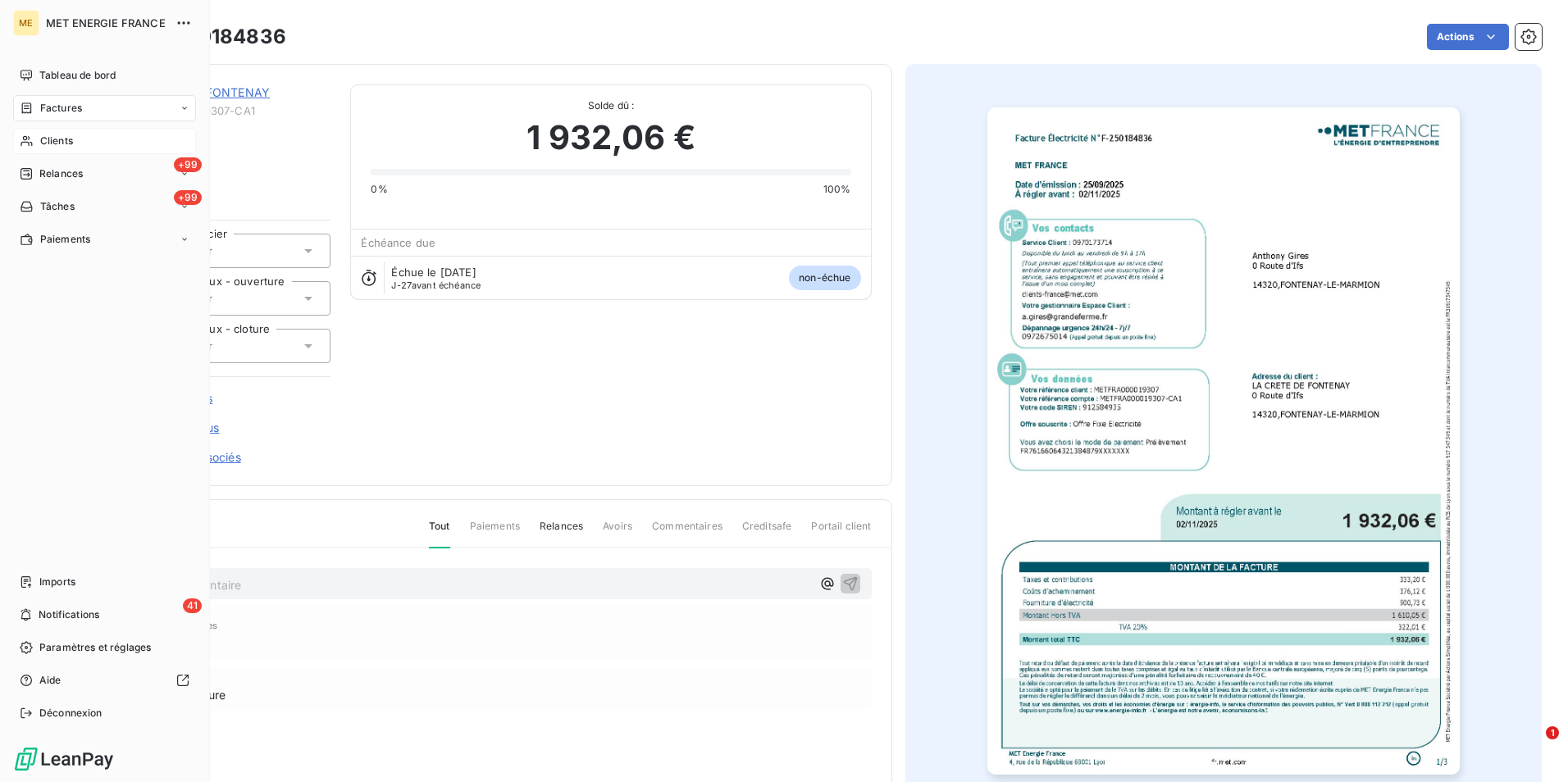
click at [69, 144] on span "Clients" at bounding box center [57, 140] width 33 height 15
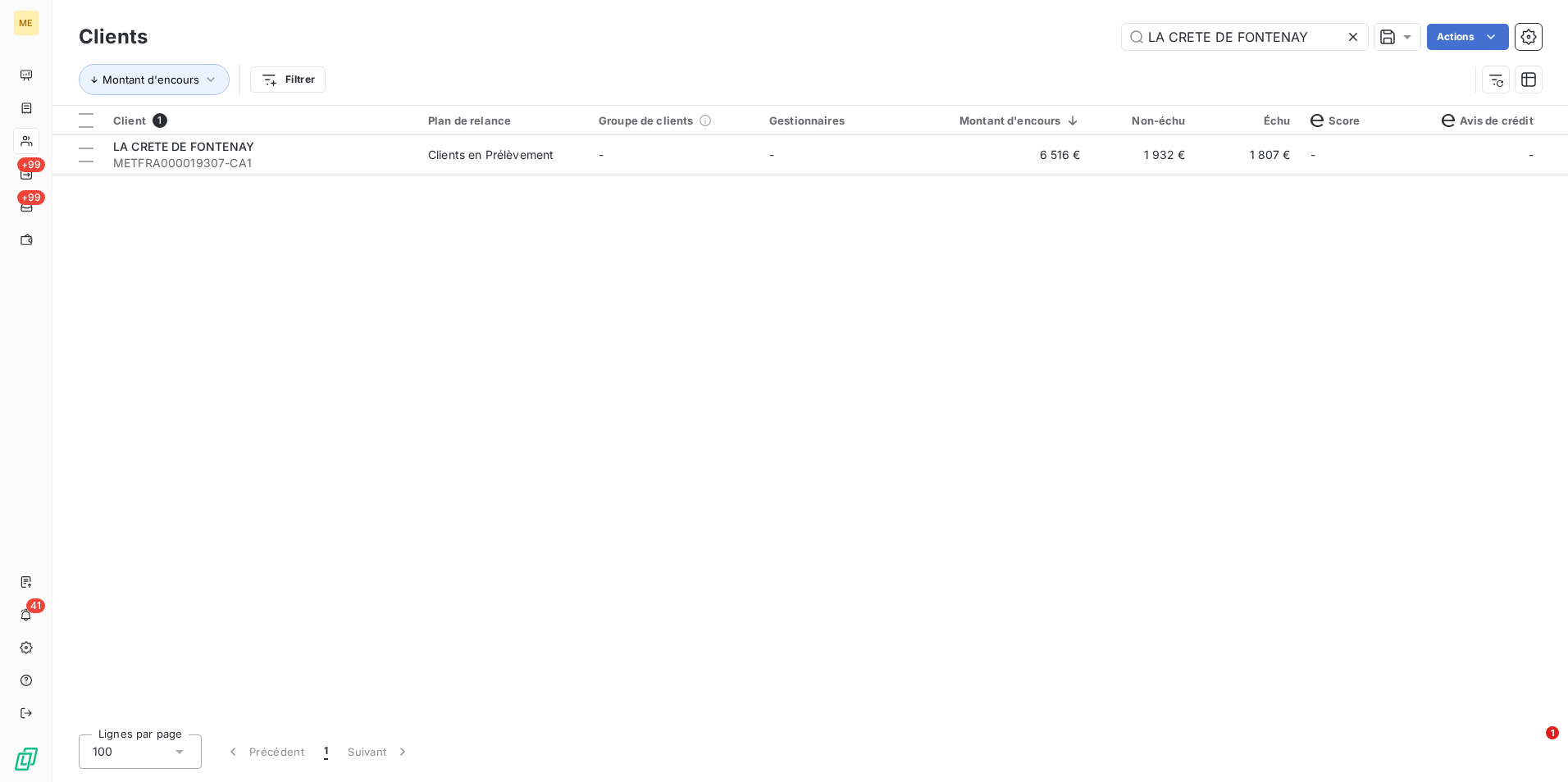
click at [1357, 41] on icon at bounding box center [1352, 36] width 16 height 16
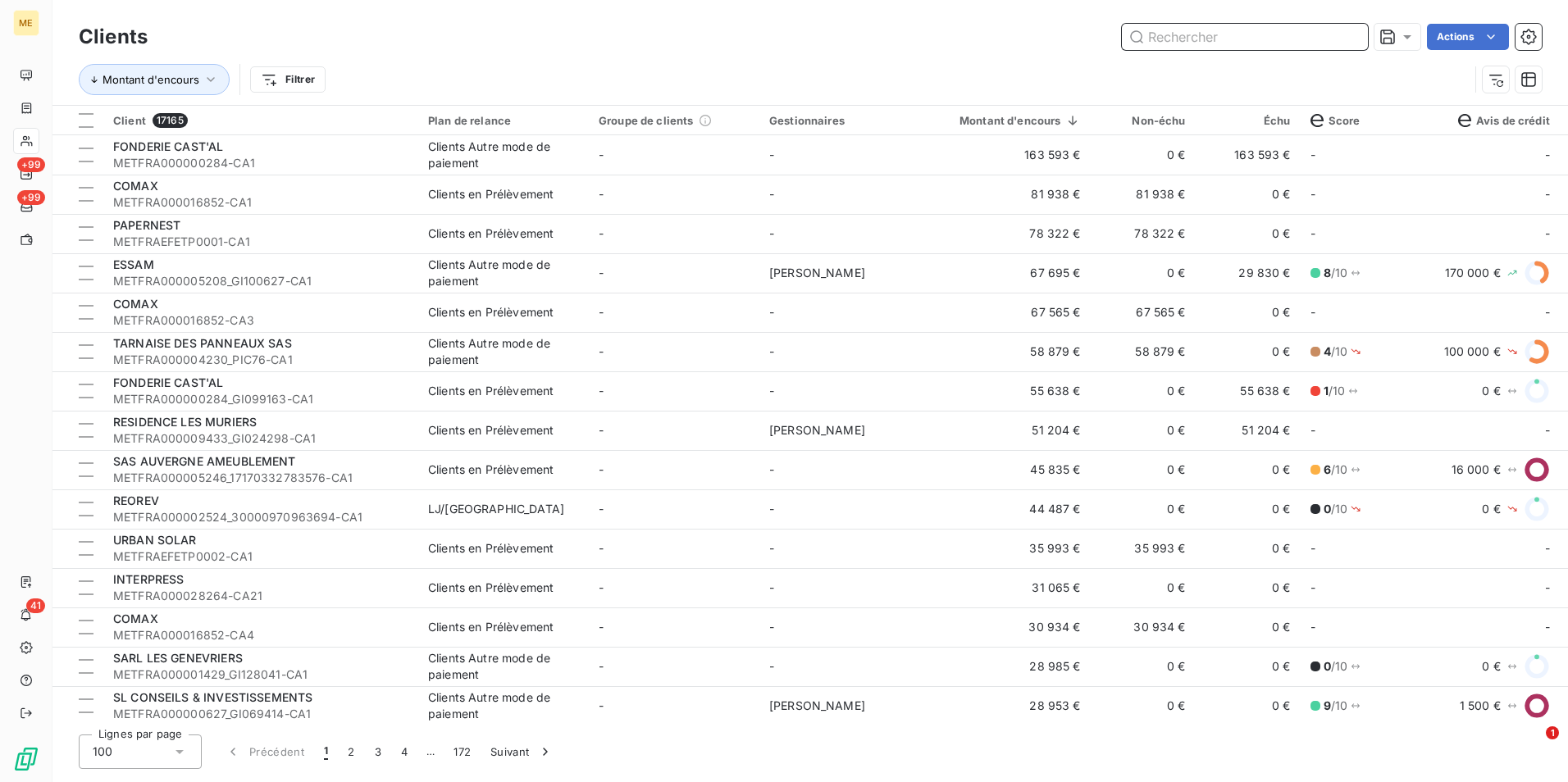
click at [1188, 34] on input "text" at bounding box center [1245, 37] width 246 height 27
paste input "BYRSA"
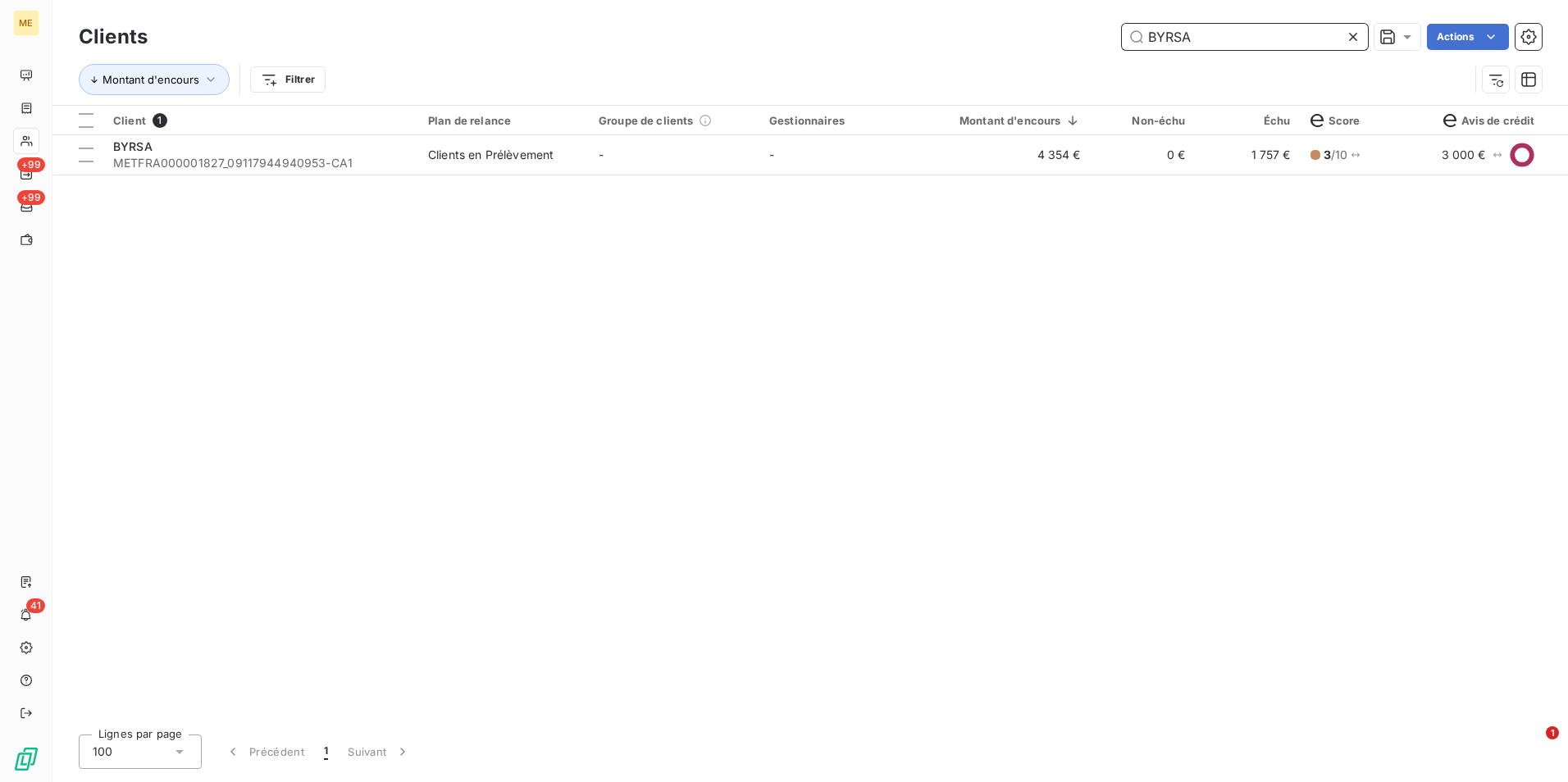
type input "BYRSA"
click at [856, 186] on div "Client 1 Plan de relance Groupe de clients Gestionnaires Montant d'encours Non-…" at bounding box center [810, 413] width 1516 height 615
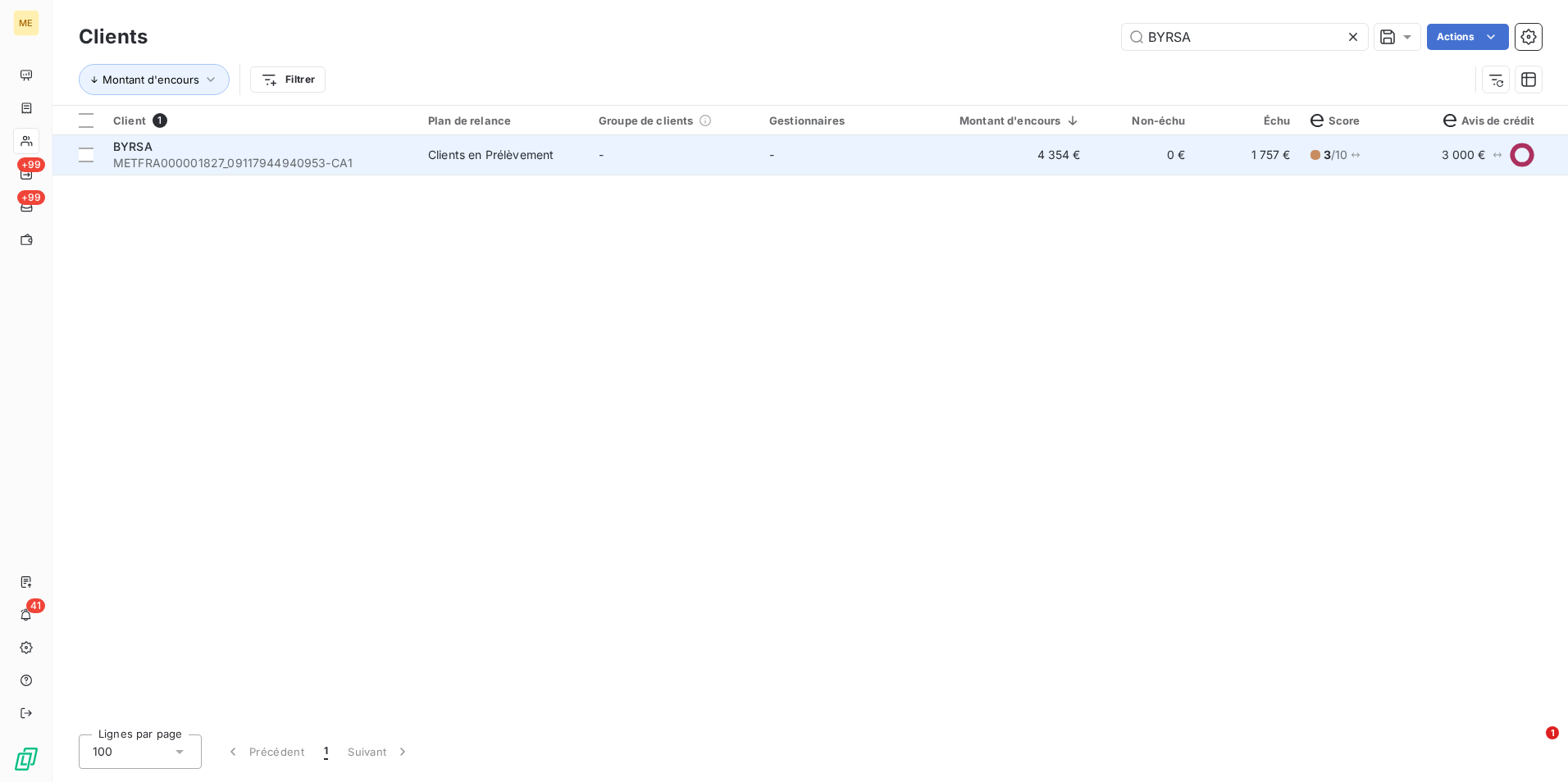
click at [854, 150] on td "-" at bounding box center [844, 155] width 170 height 40
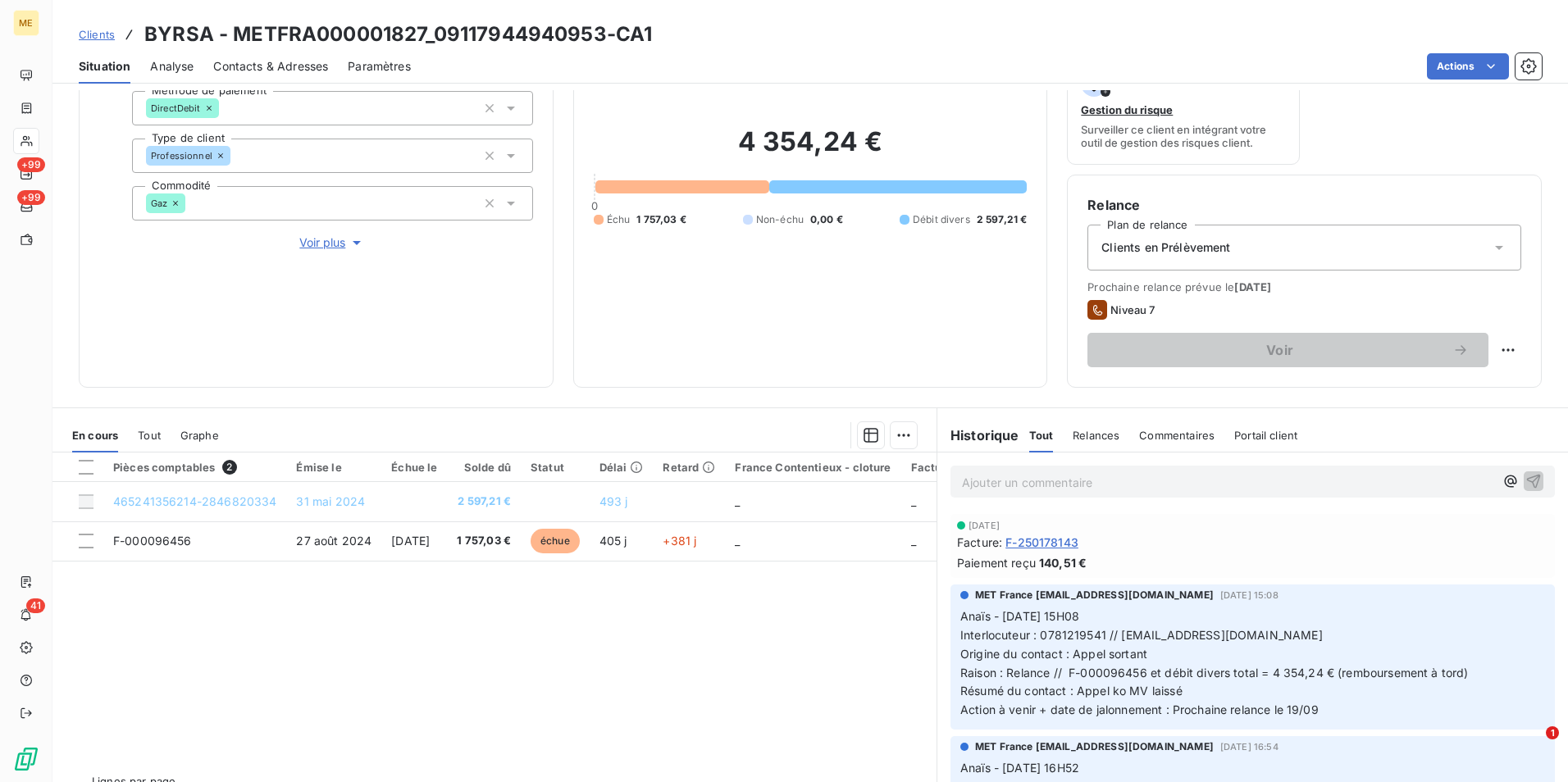
scroll to position [190, 0]
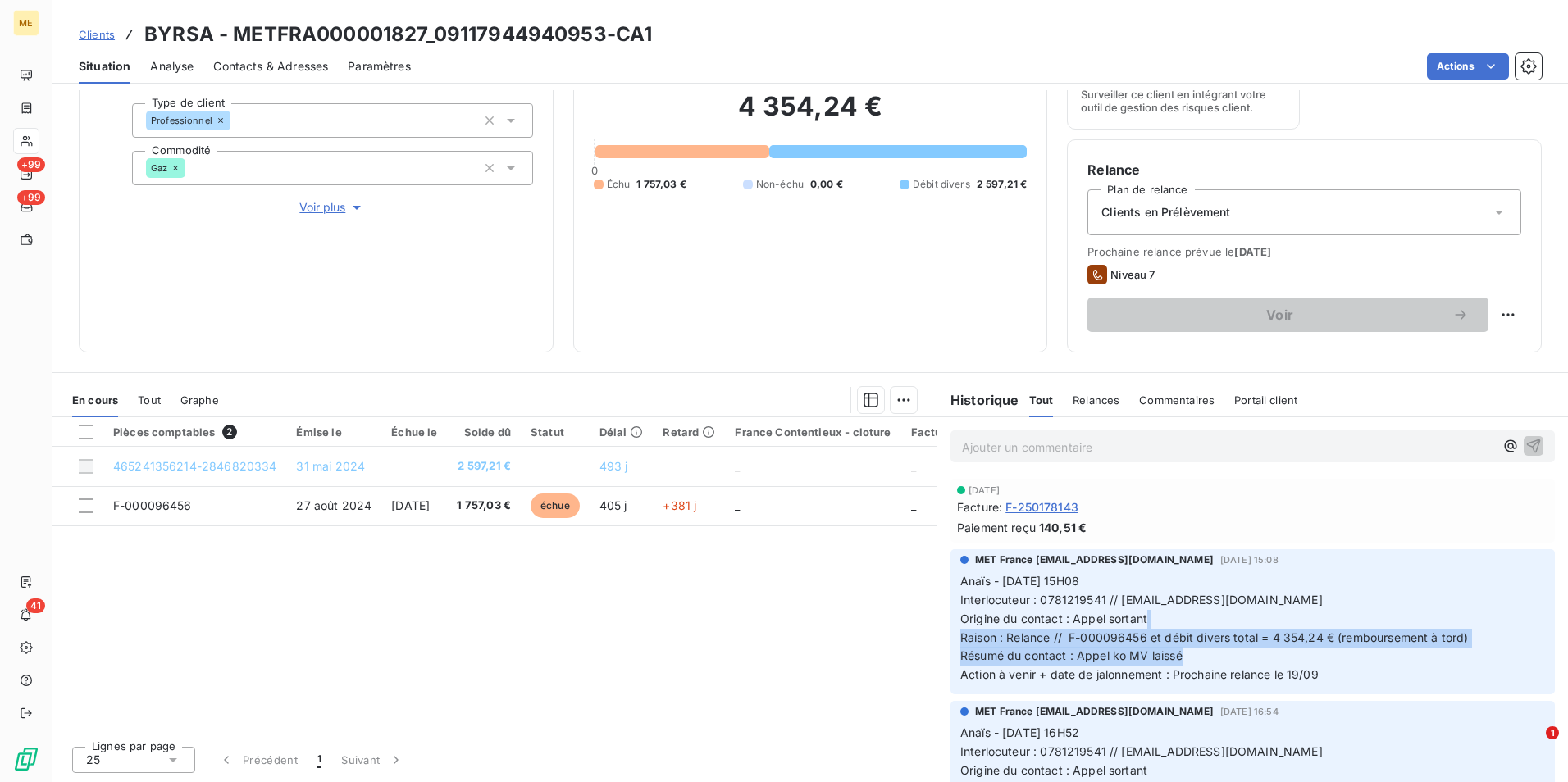
drag, startPoint x: 1347, startPoint y: 627, endPoint x: 1477, endPoint y: 656, distance: 133.2
click at [1477, 656] on p "Anaïs - 15/09/2025 - 15H08 Interlocuteur : 0781219541 // LAGUERANDE.BYRSA72@GMA…" at bounding box center [1253, 628] width 585 height 113
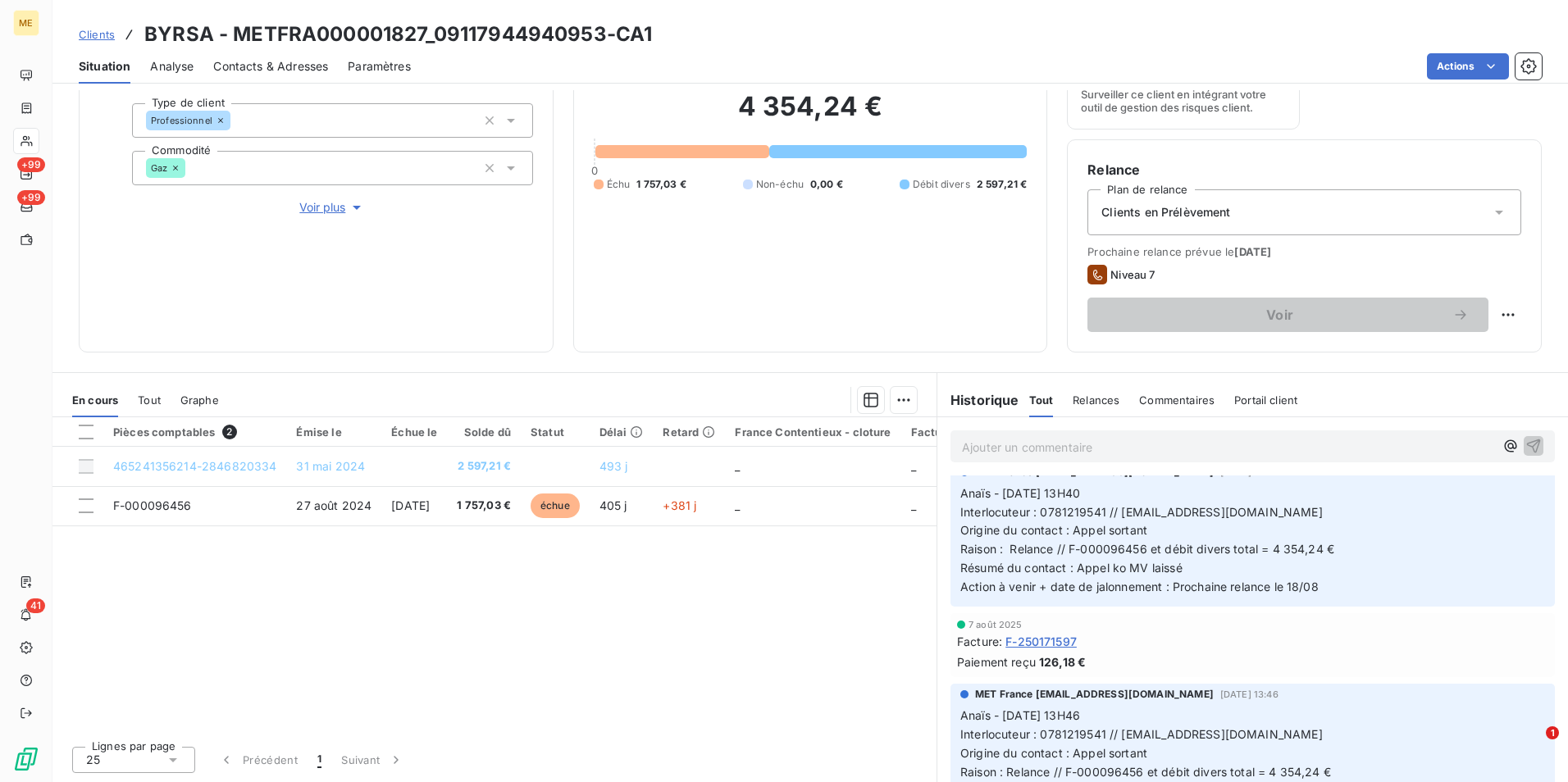
scroll to position [410, 0]
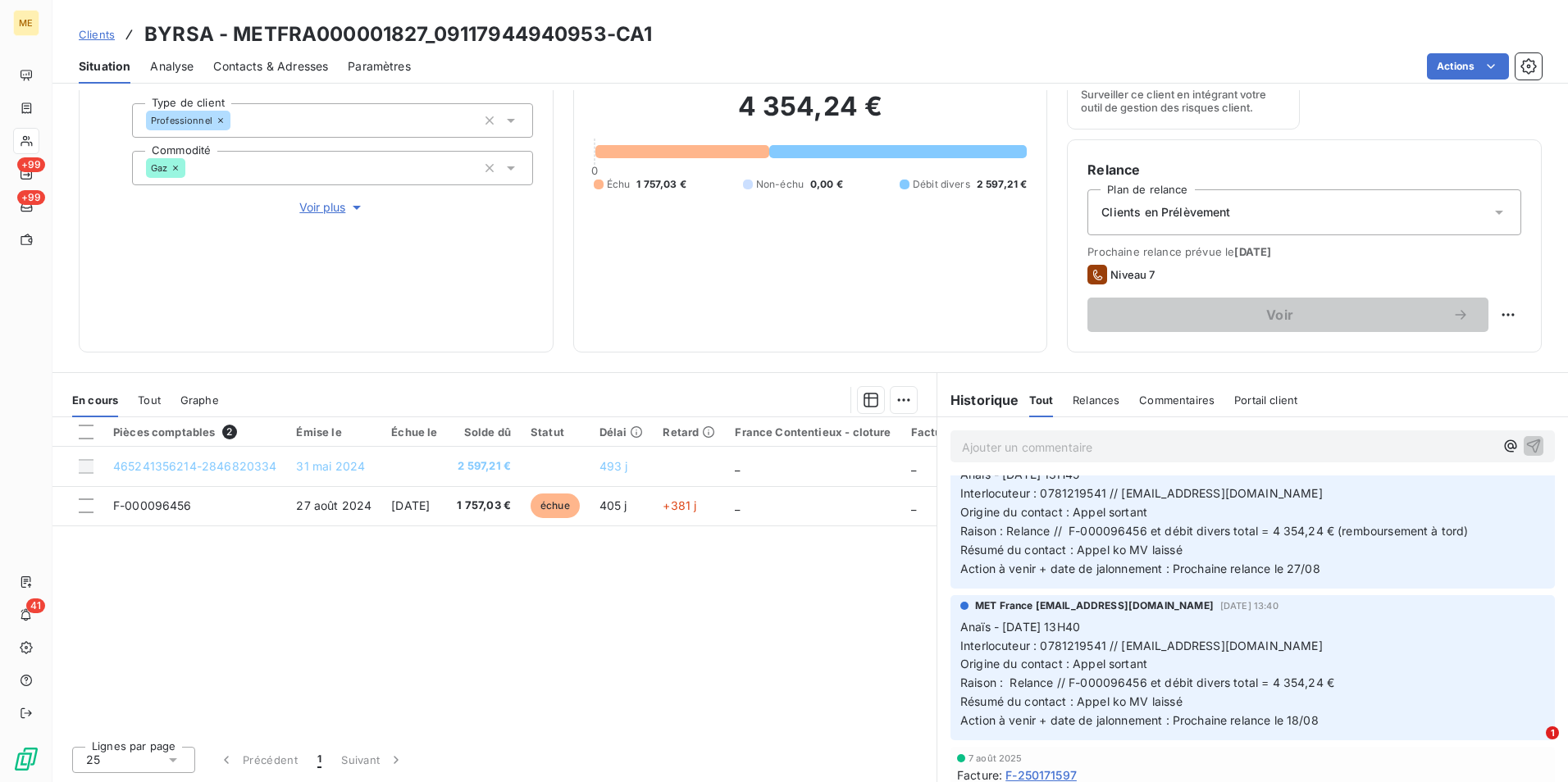
click at [340, 210] on span "Voir plus" at bounding box center [332, 207] width 65 height 16
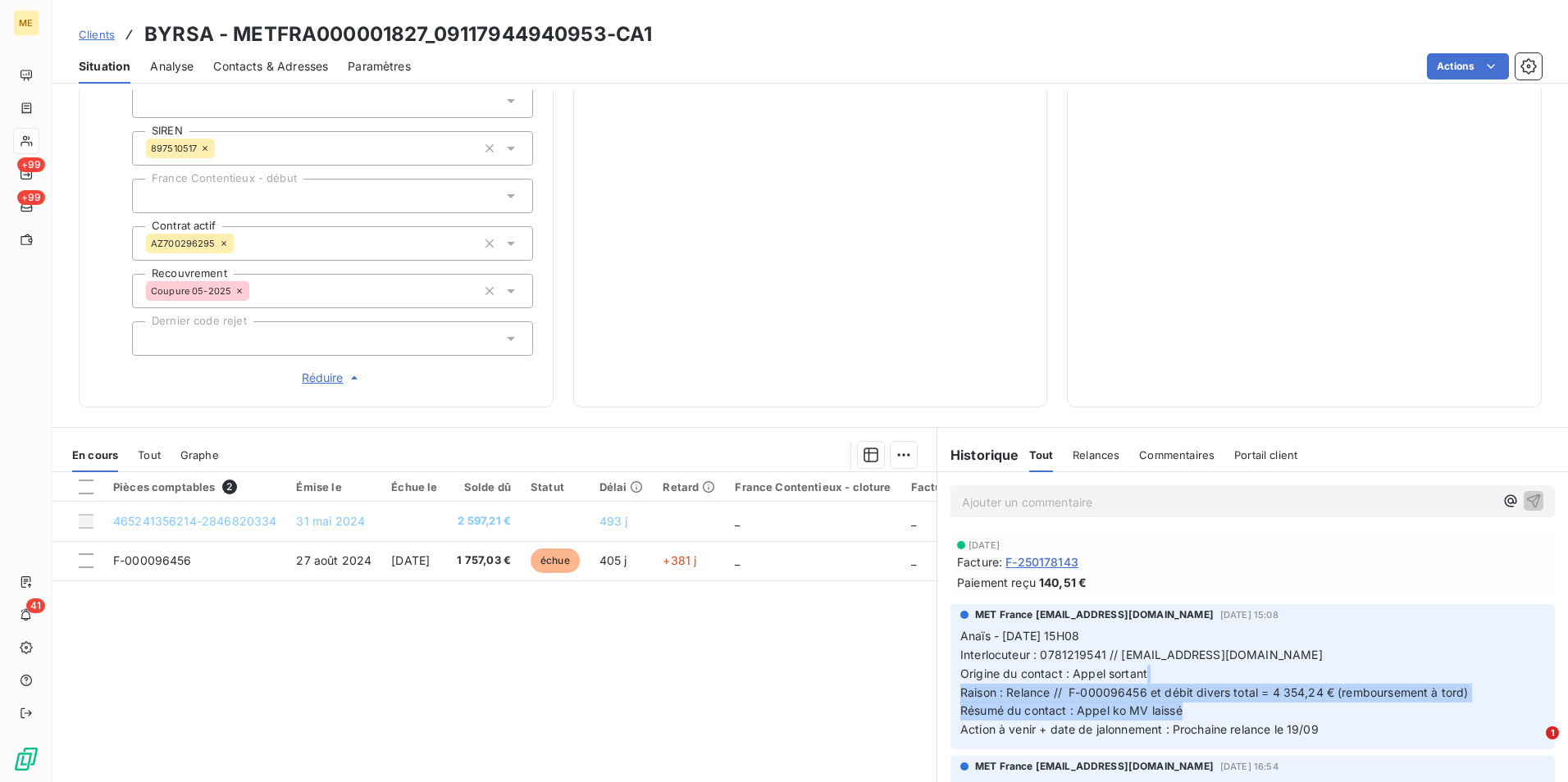
scroll to position [420, 0]
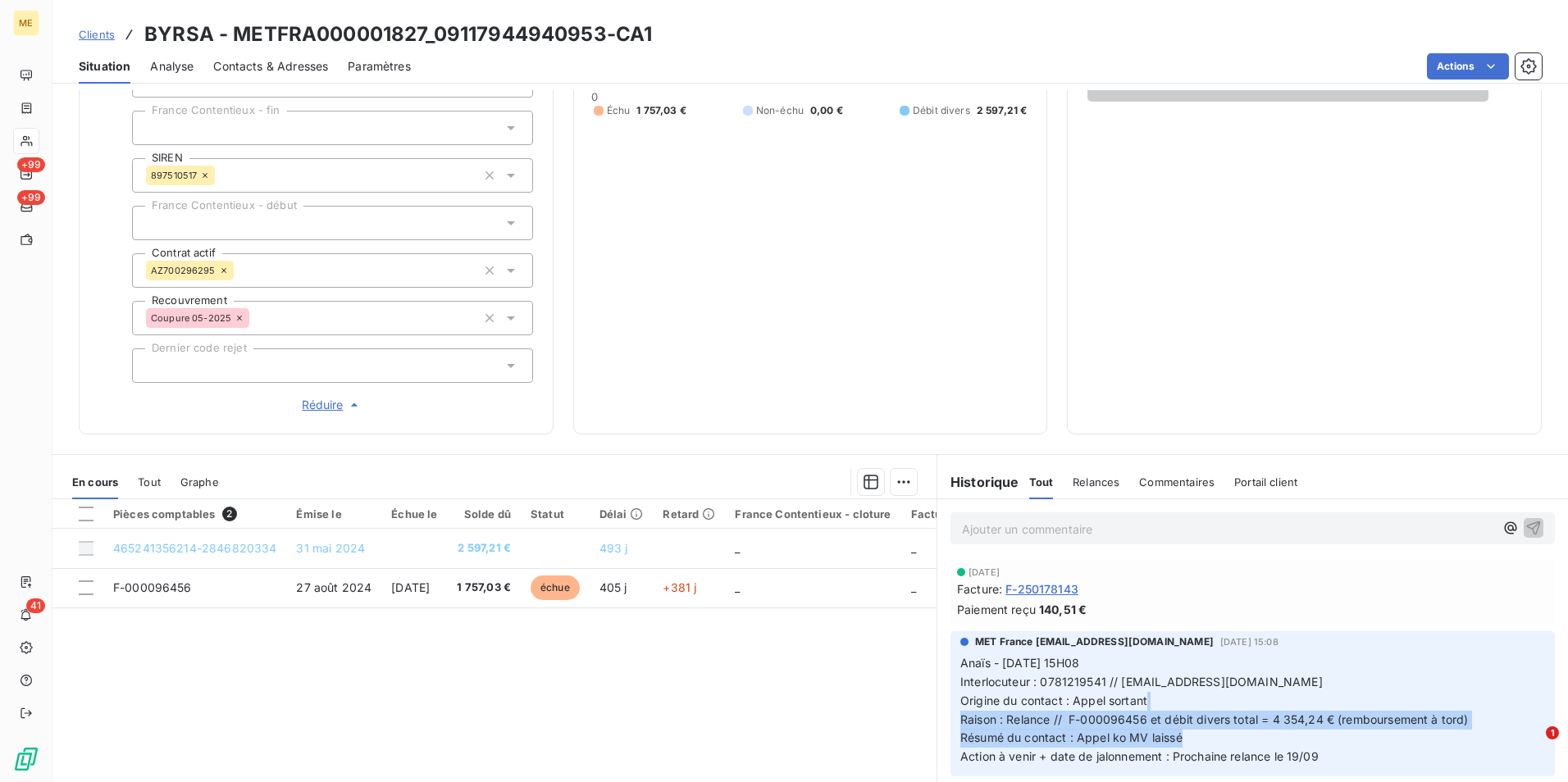
click at [336, 403] on span "Réduire" at bounding box center [332, 405] width 61 height 16
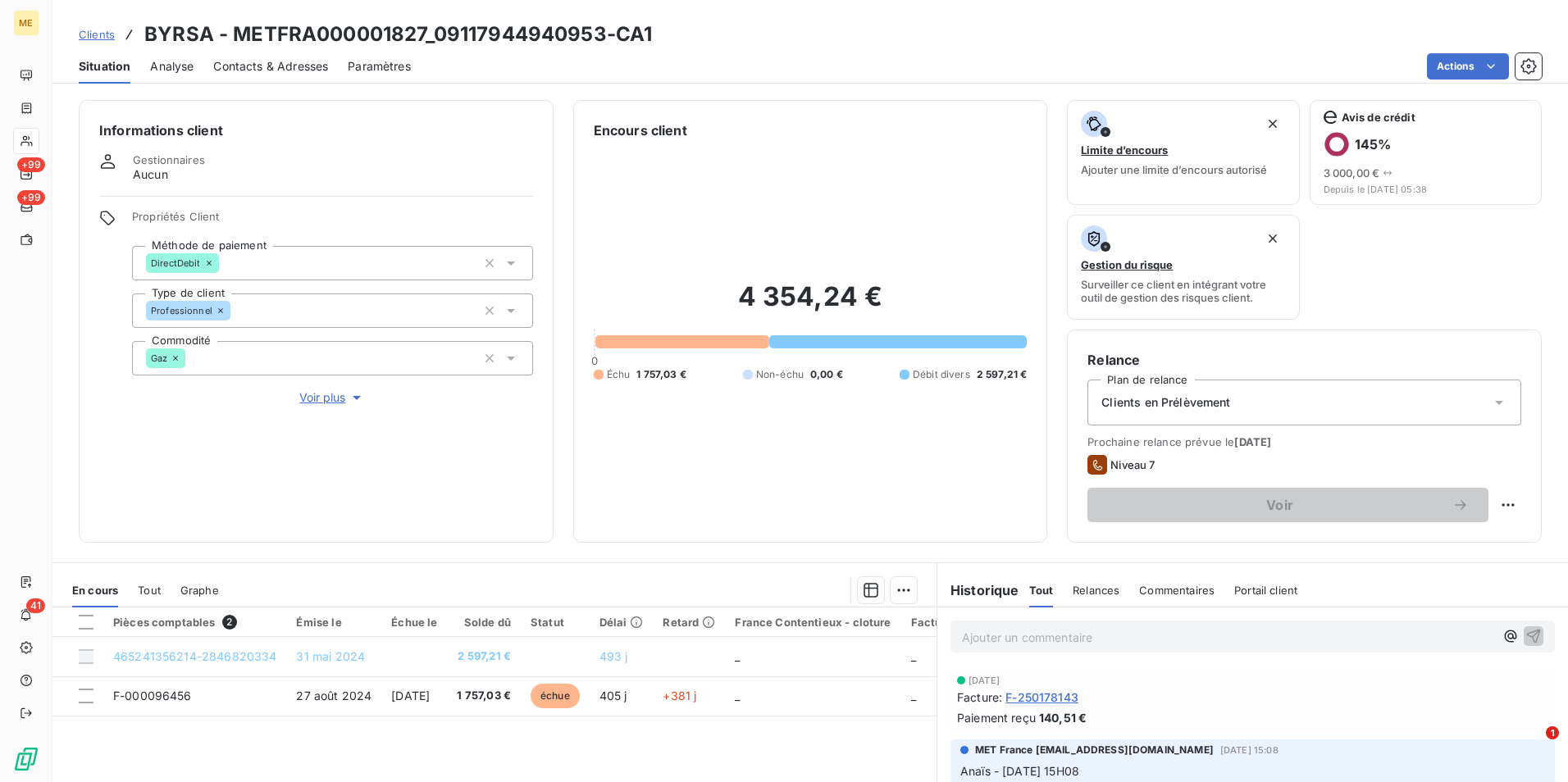
click at [1047, 693] on span "F-250178143" at bounding box center [1042, 697] width 73 height 17
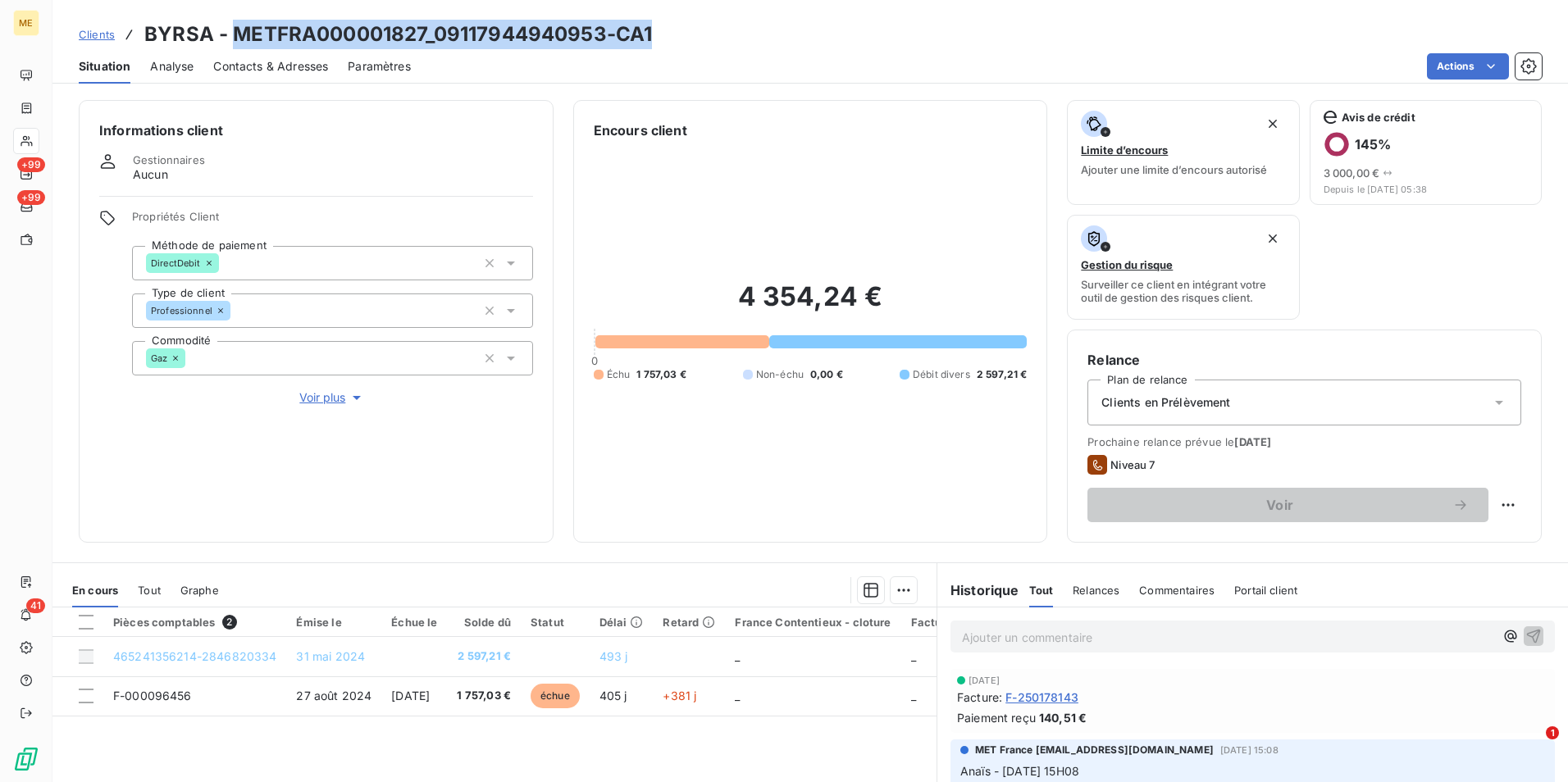
drag, startPoint x: 233, startPoint y: 31, endPoint x: 782, endPoint y: 43, distance: 549.1
click at [782, 43] on div "Clients BYRSA - METFRA000001827_09117944940953-CA1" at bounding box center [810, 34] width 1516 height 29
copy h3 "METFRA000001827_09117944940953-CA1"
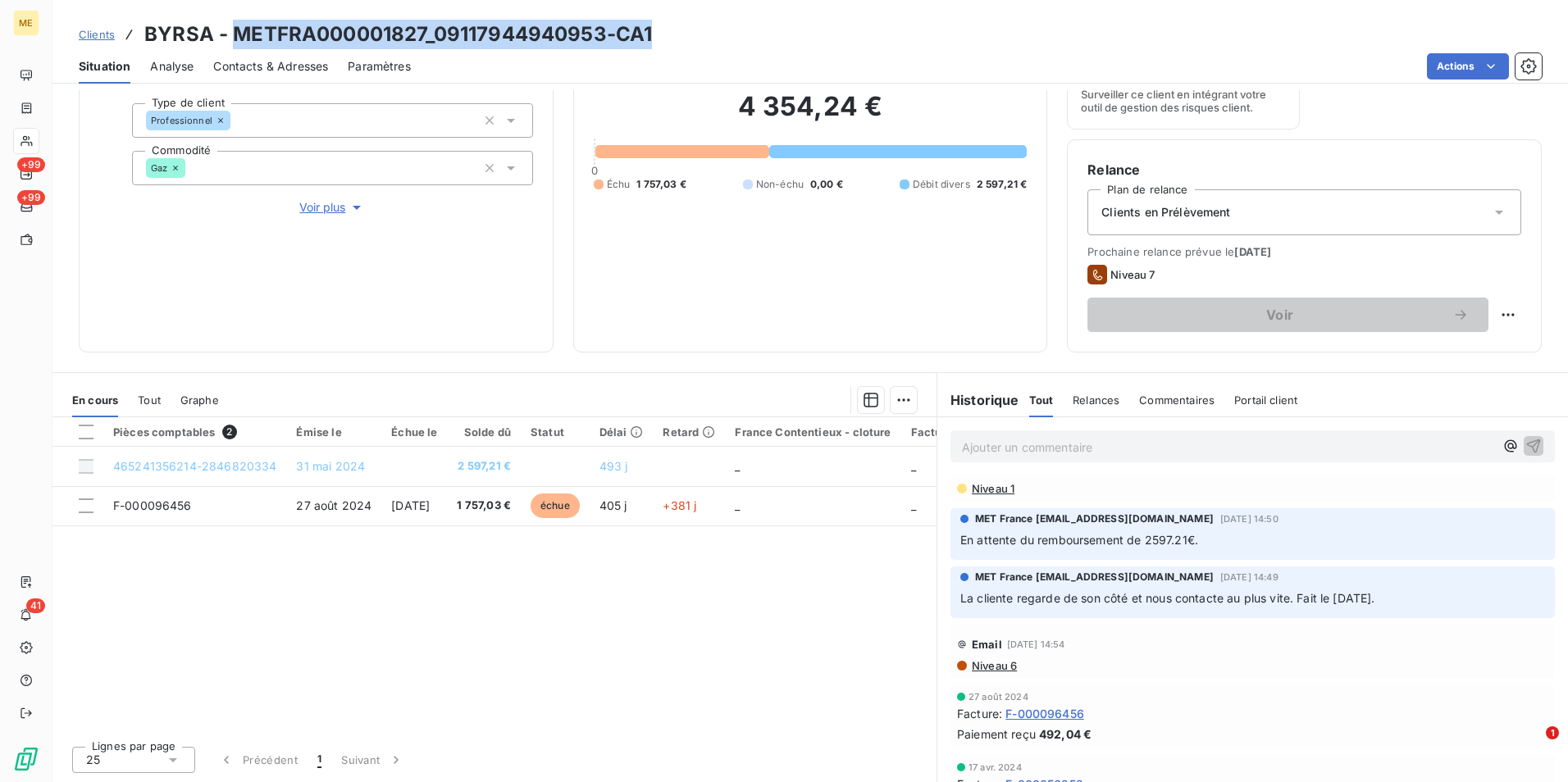
scroll to position [3198, 0]
click at [811, 621] on div "Pièces comptables 2 Émise le Échue le Solde dû Statut Délai Retard France Conte…" at bounding box center [494, 575] width 884 height 315
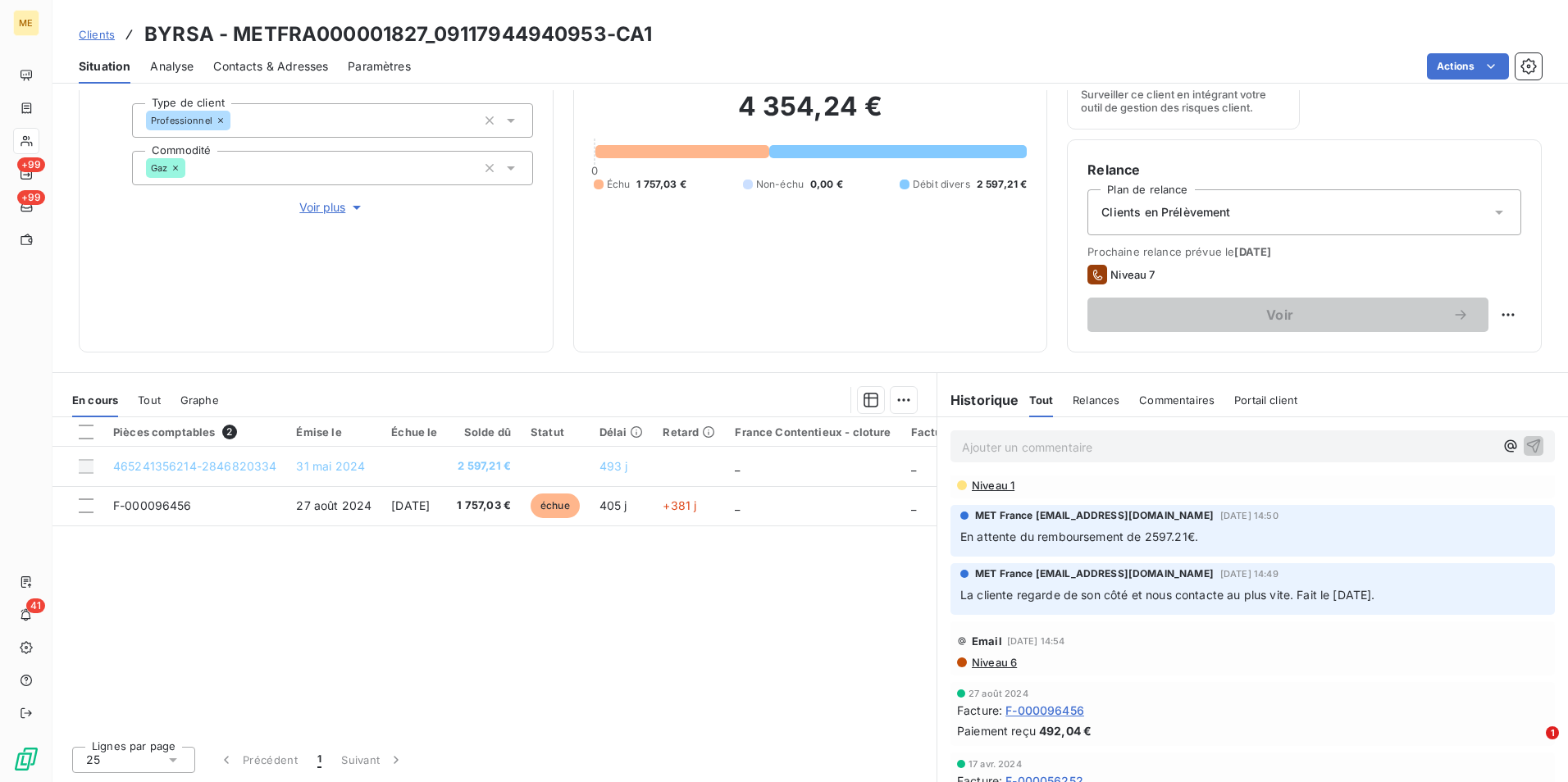
drag, startPoint x: 98, startPoint y: 38, endPoint x: 108, endPoint y: 40, distance: 10.2
click at [99, 38] on span "Clients" at bounding box center [97, 34] width 36 height 13
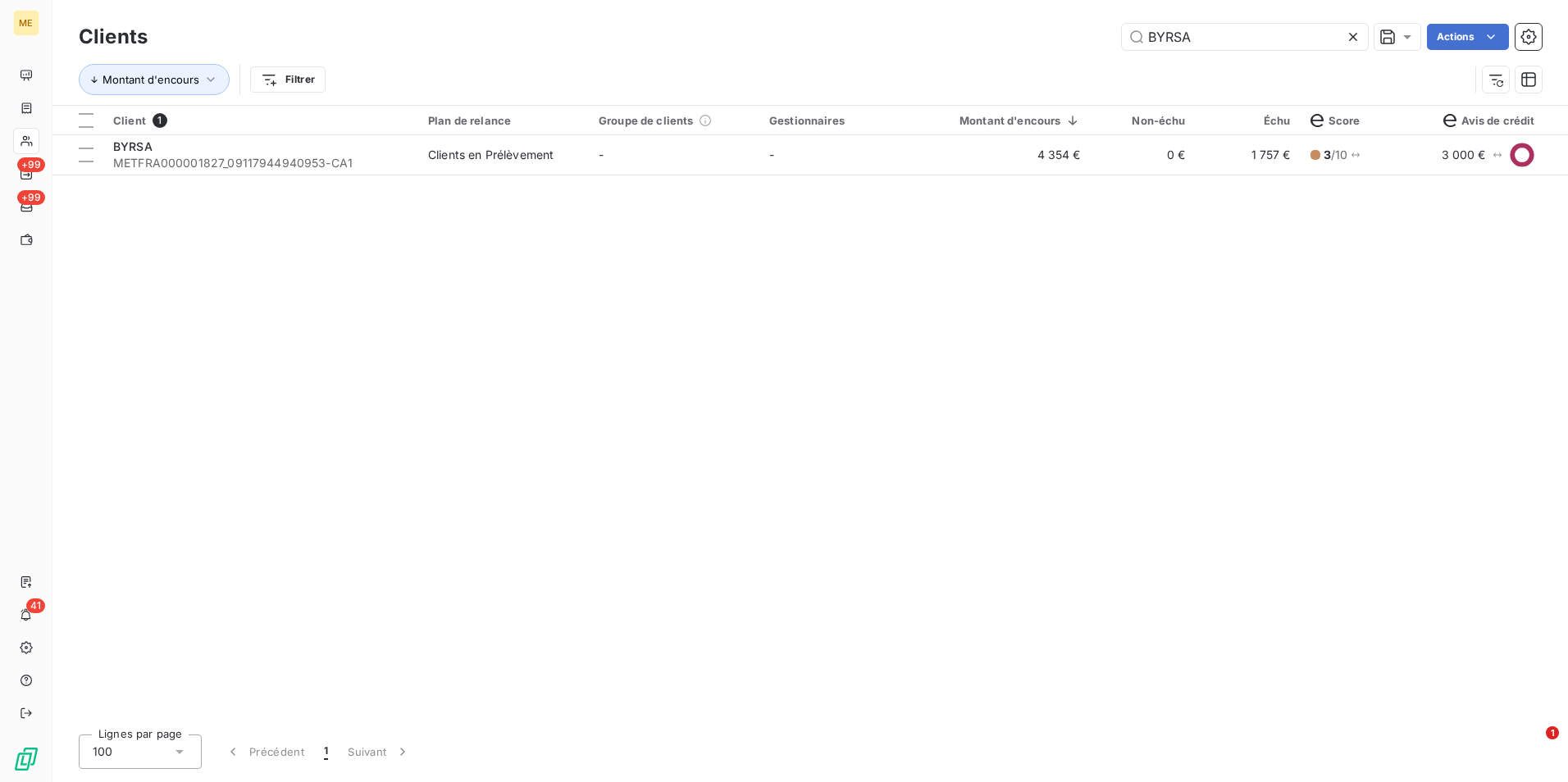
click at [1356, 34] on icon at bounding box center [1352, 36] width 16 height 16
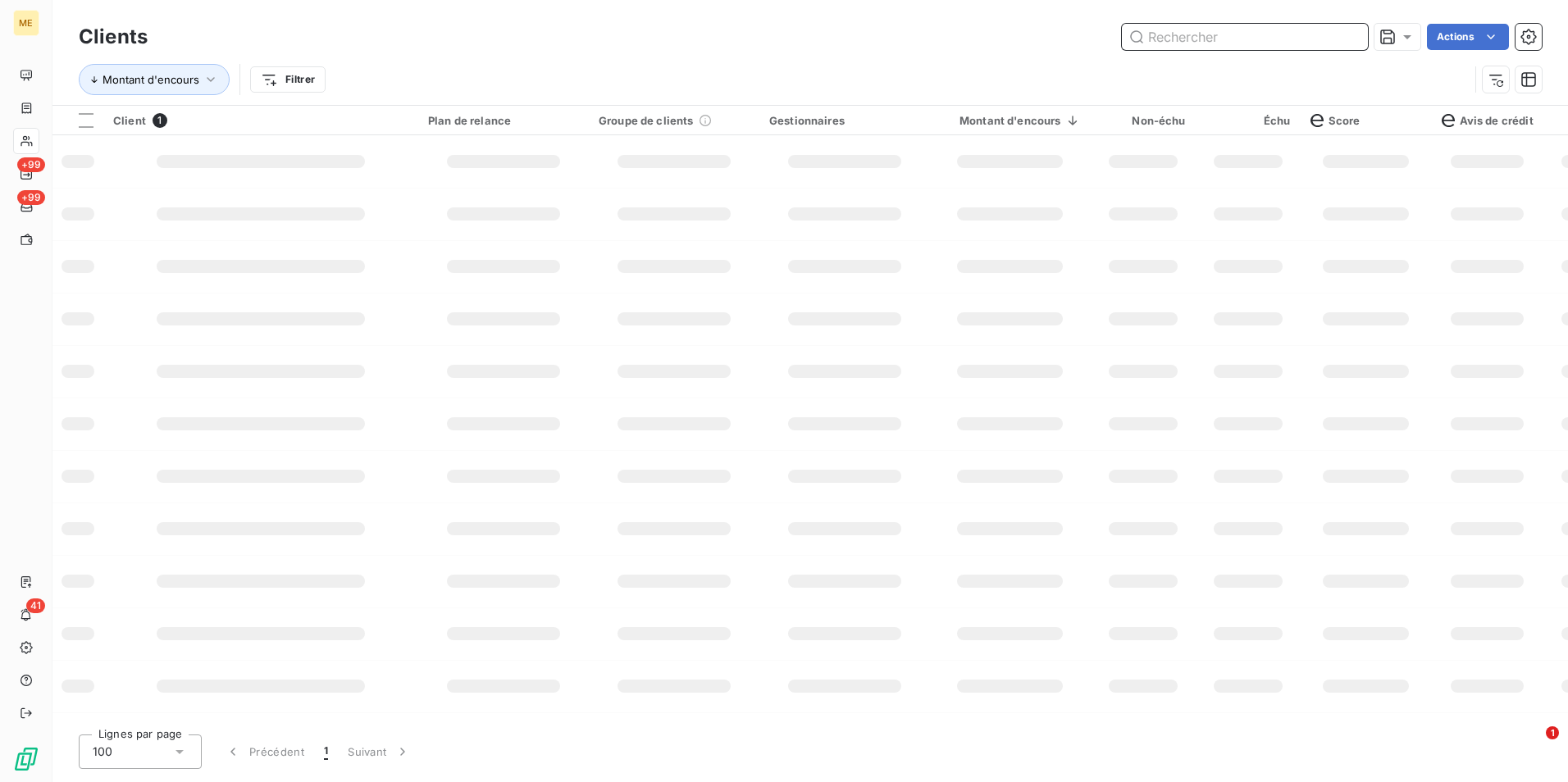
click at [1329, 40] on input "text" at bounding box center [1245, 37] width 246 height 27
paste input "LA CRETE DE FONTENAY"
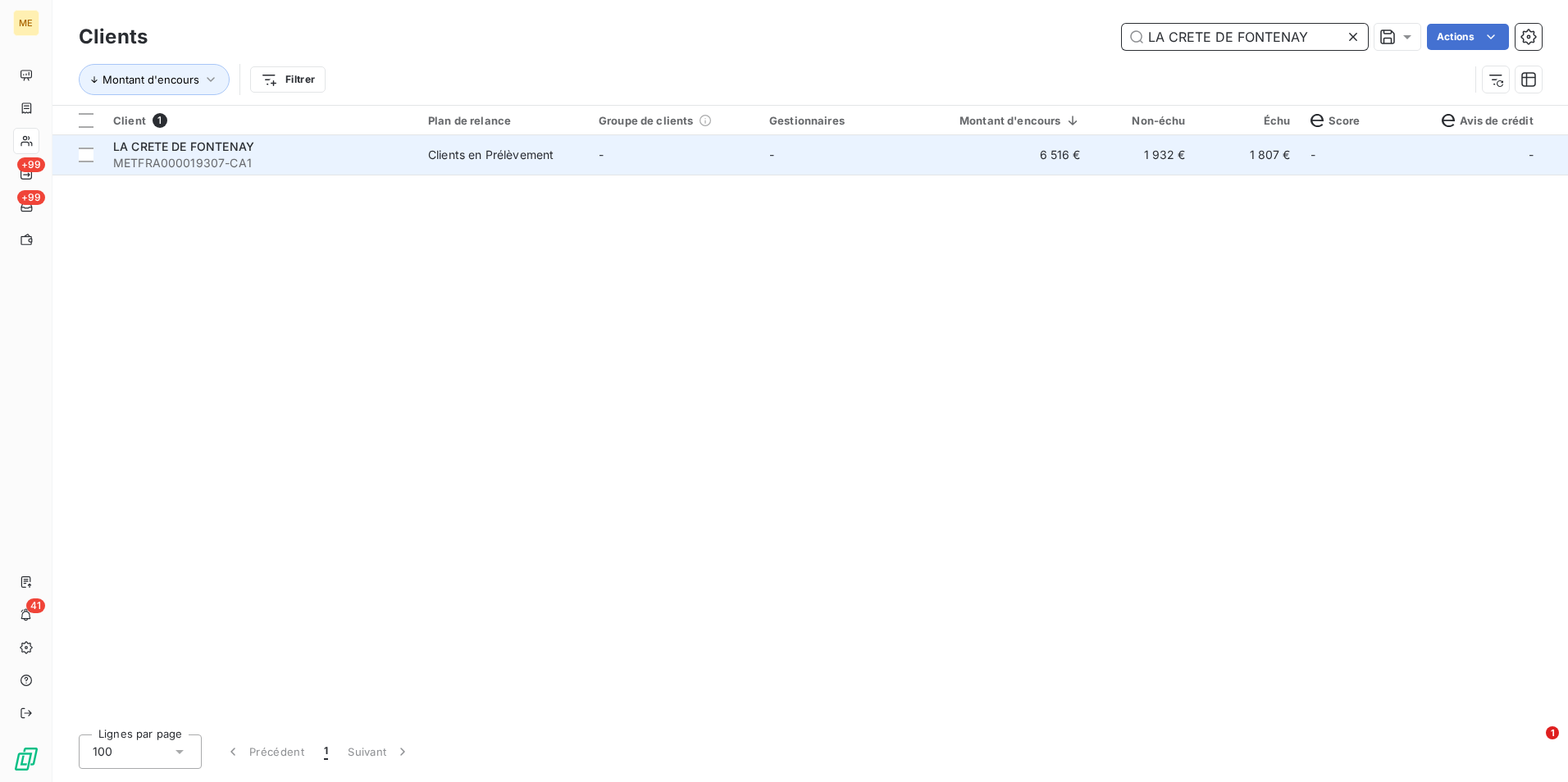
type input "LA CRETE DE FONTENAY"
click at [805, 163] on td "-" at bounding box center [844, 155] width 170 height 40
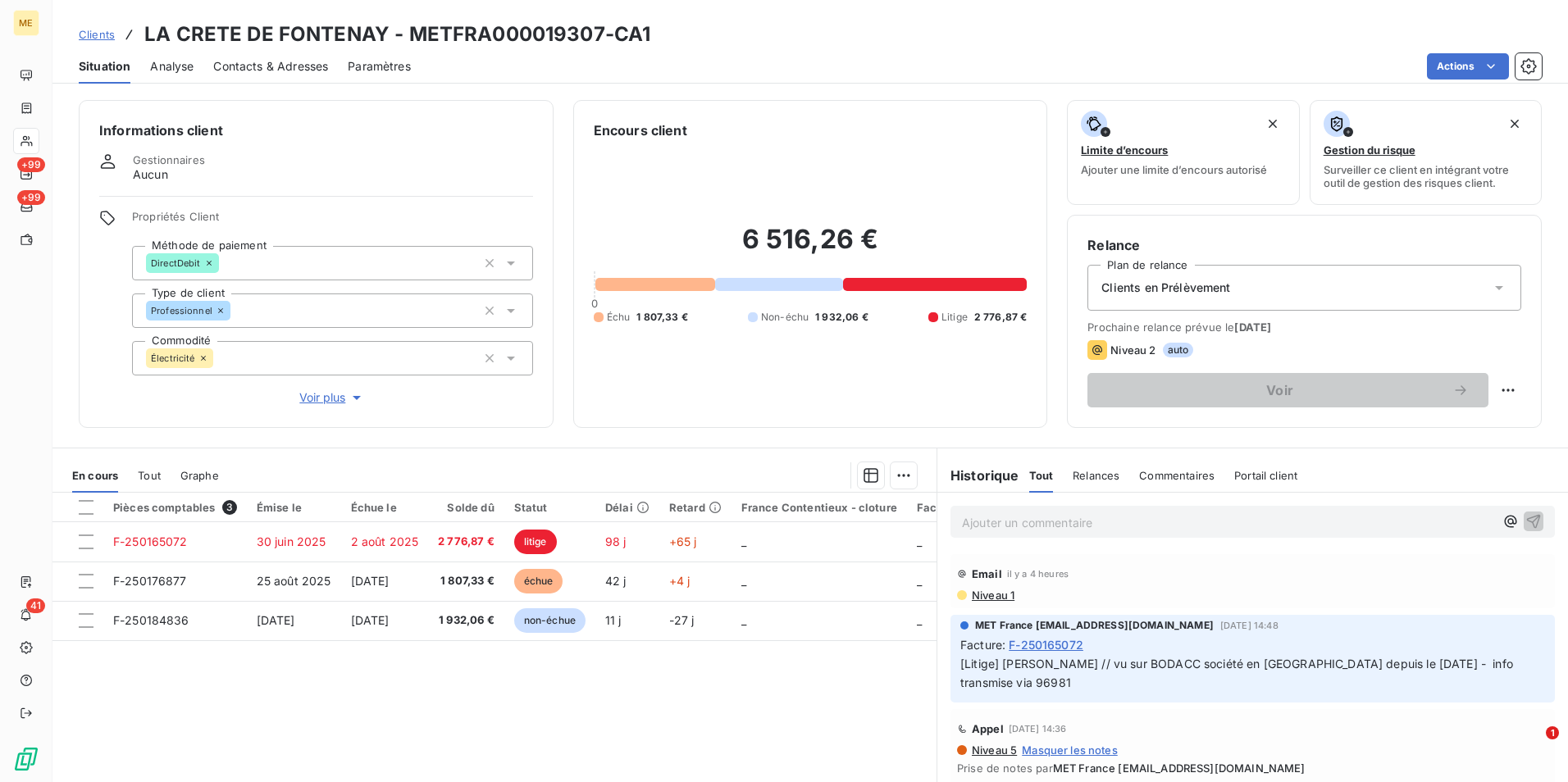
scroll to position [76, 0]
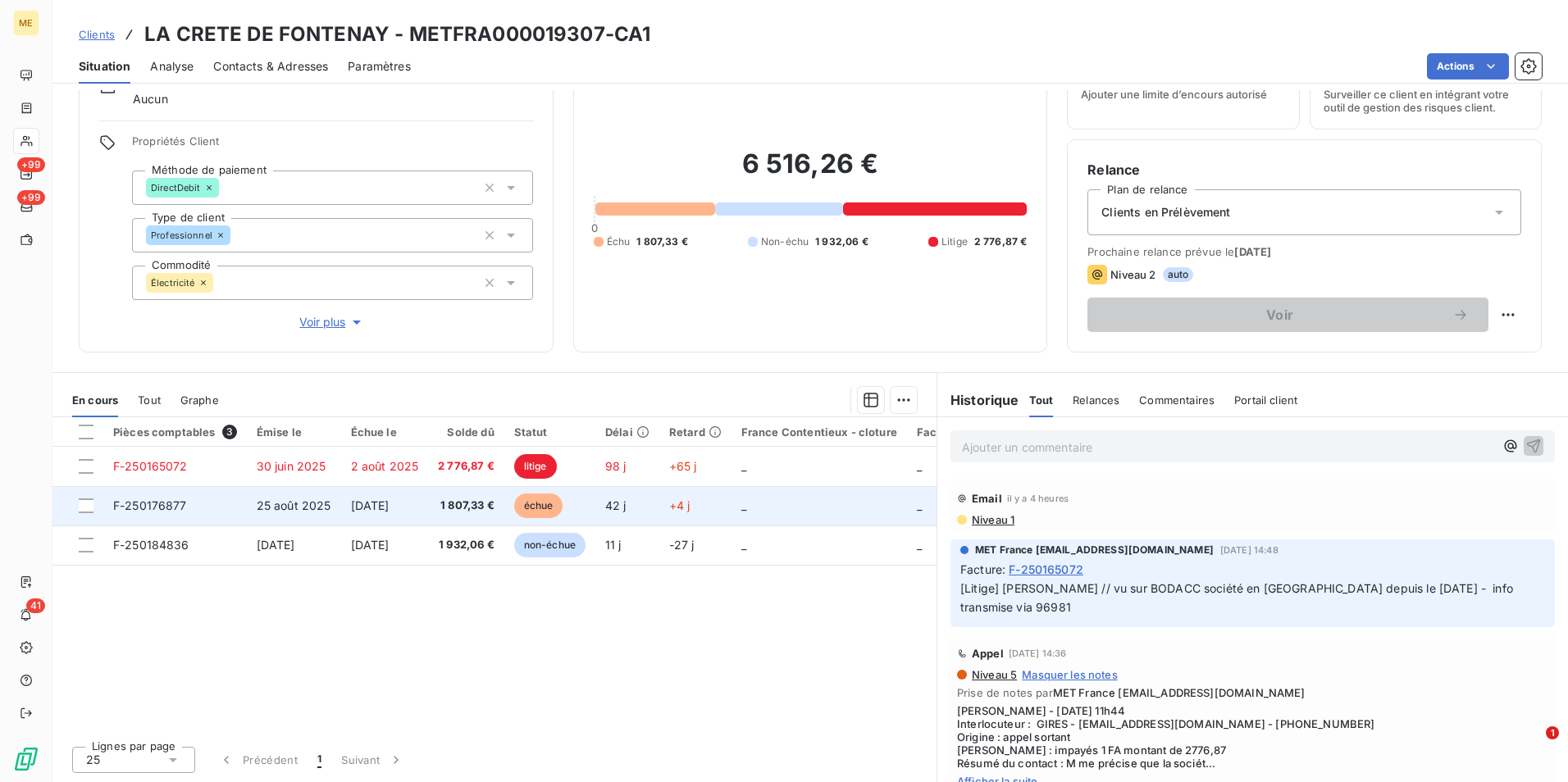
click at [345, 508] on td "[DATE]" at bounding box center [385, 506] width 88 height 40
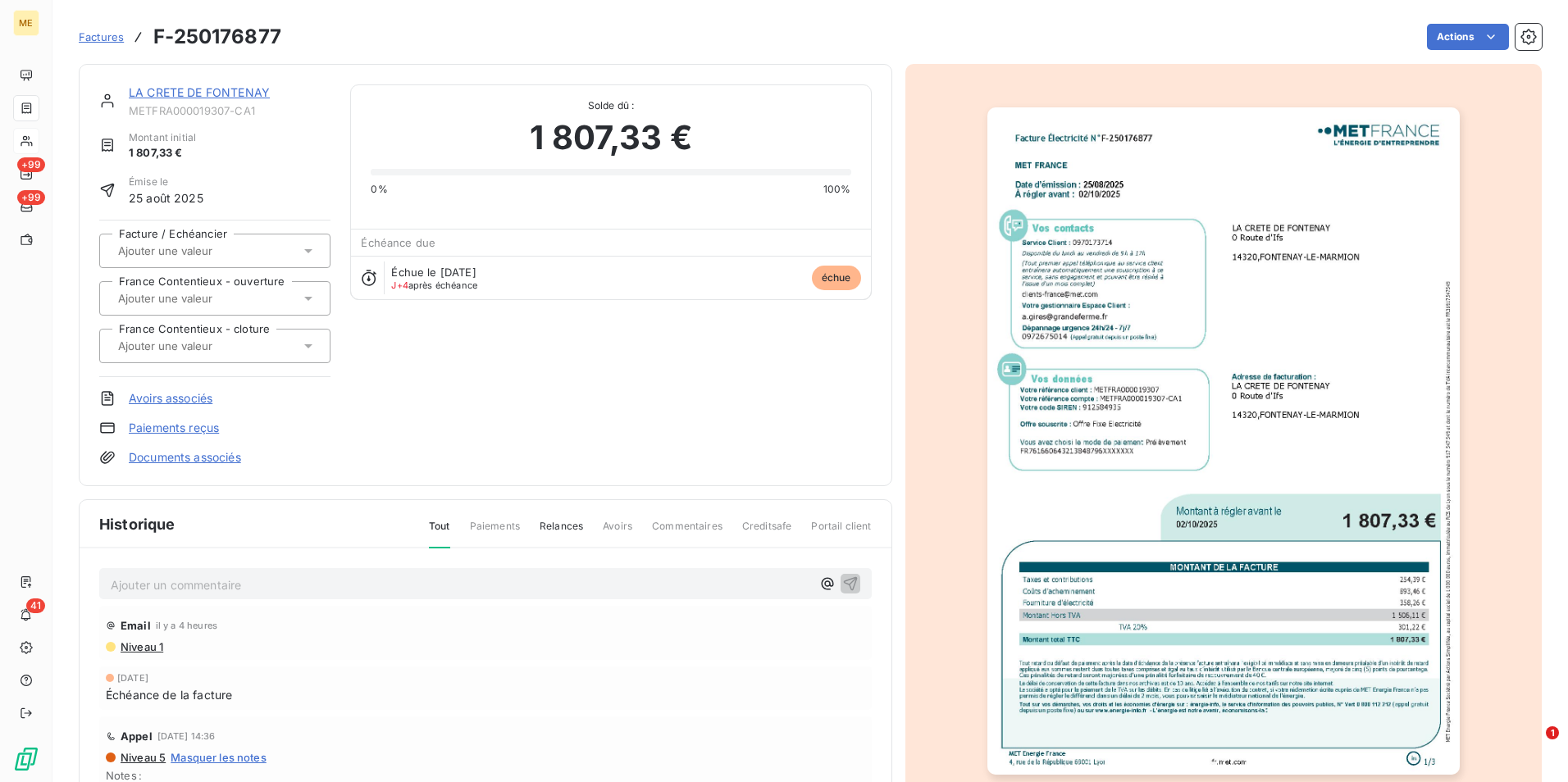
click at [1248, 457] on img "button" at bounding box center [1223, 441] width 472 height 668
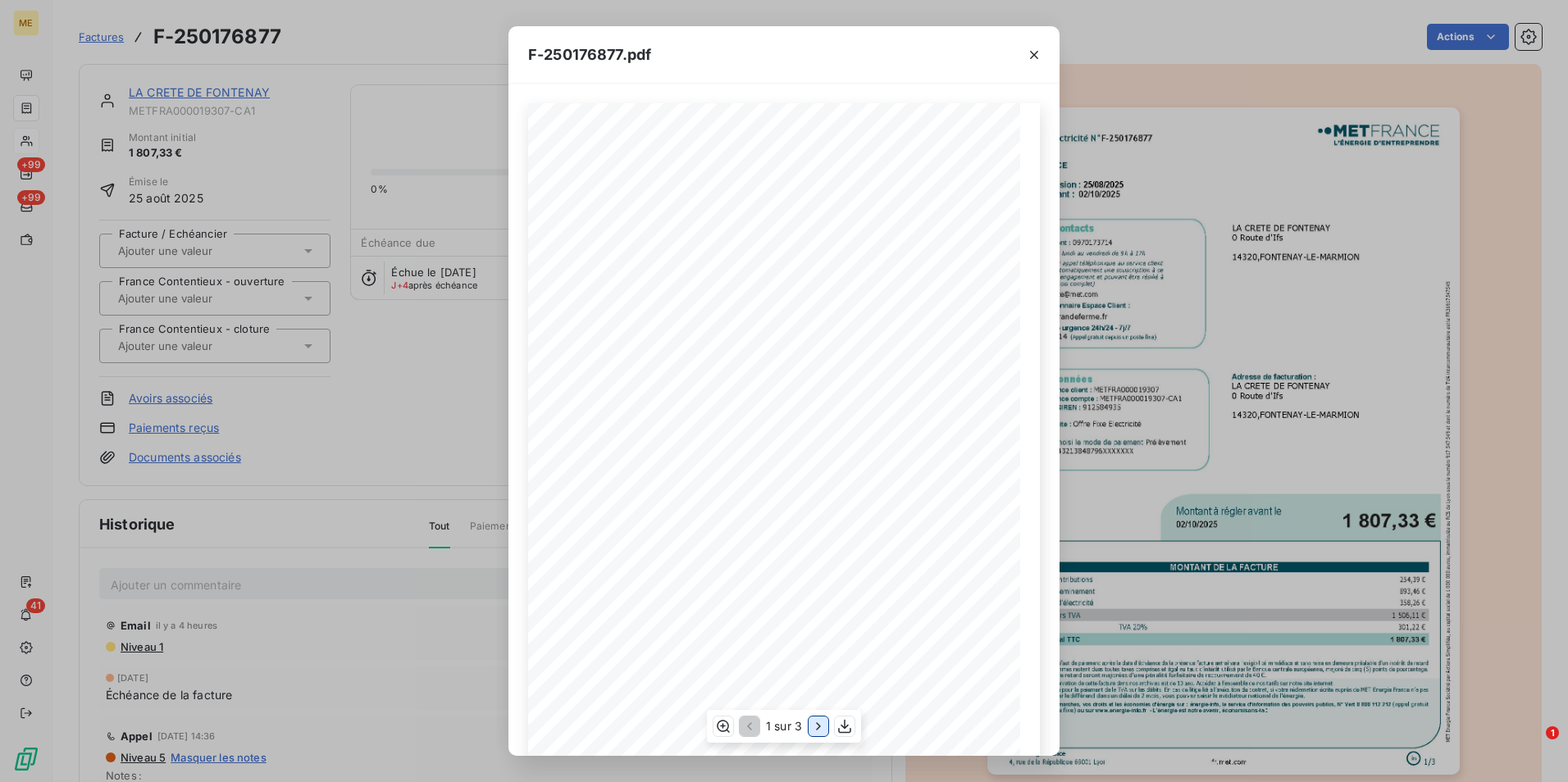
click at [812, 730] on icon "button" at bounding box center [818, 726] width 16 height 16
click at [418, 388] on div "F-250176877.pdf Facture Électricité N° F-250176877 MET Energie France 4, rue de…" at bounding box center [784, 391] width 1568 height 782
click at [1031, 55] on icon "button" at bounding box center [1033, 54] width 16 height 16
click at [467, 368] on div "F-250176877.pdf Facture Électricité N° F-250176877 MET Energie France 4, rue de…" at bounding box center [784, 391] width 1568 height 782
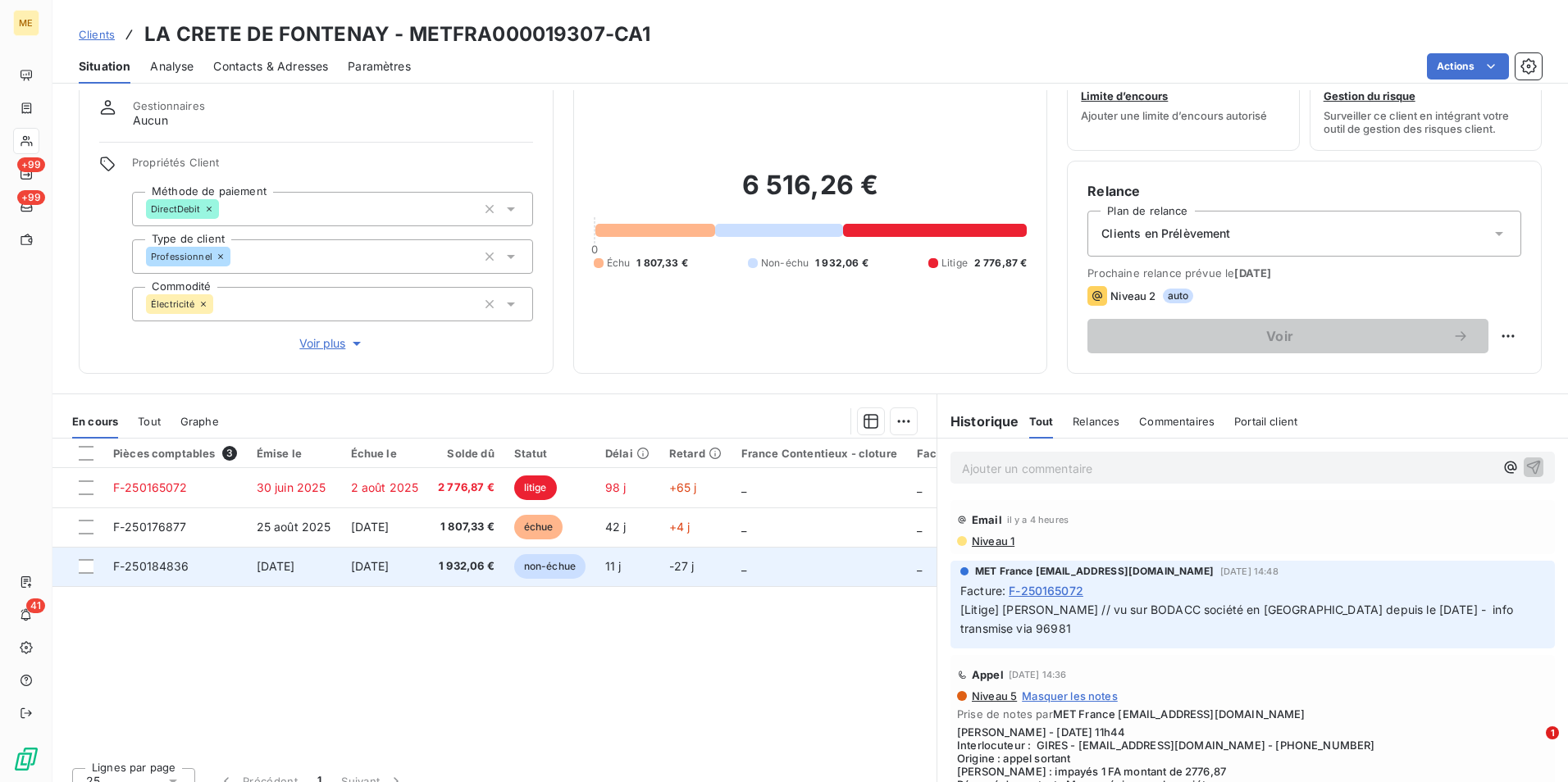
scroll to position [76, 0]
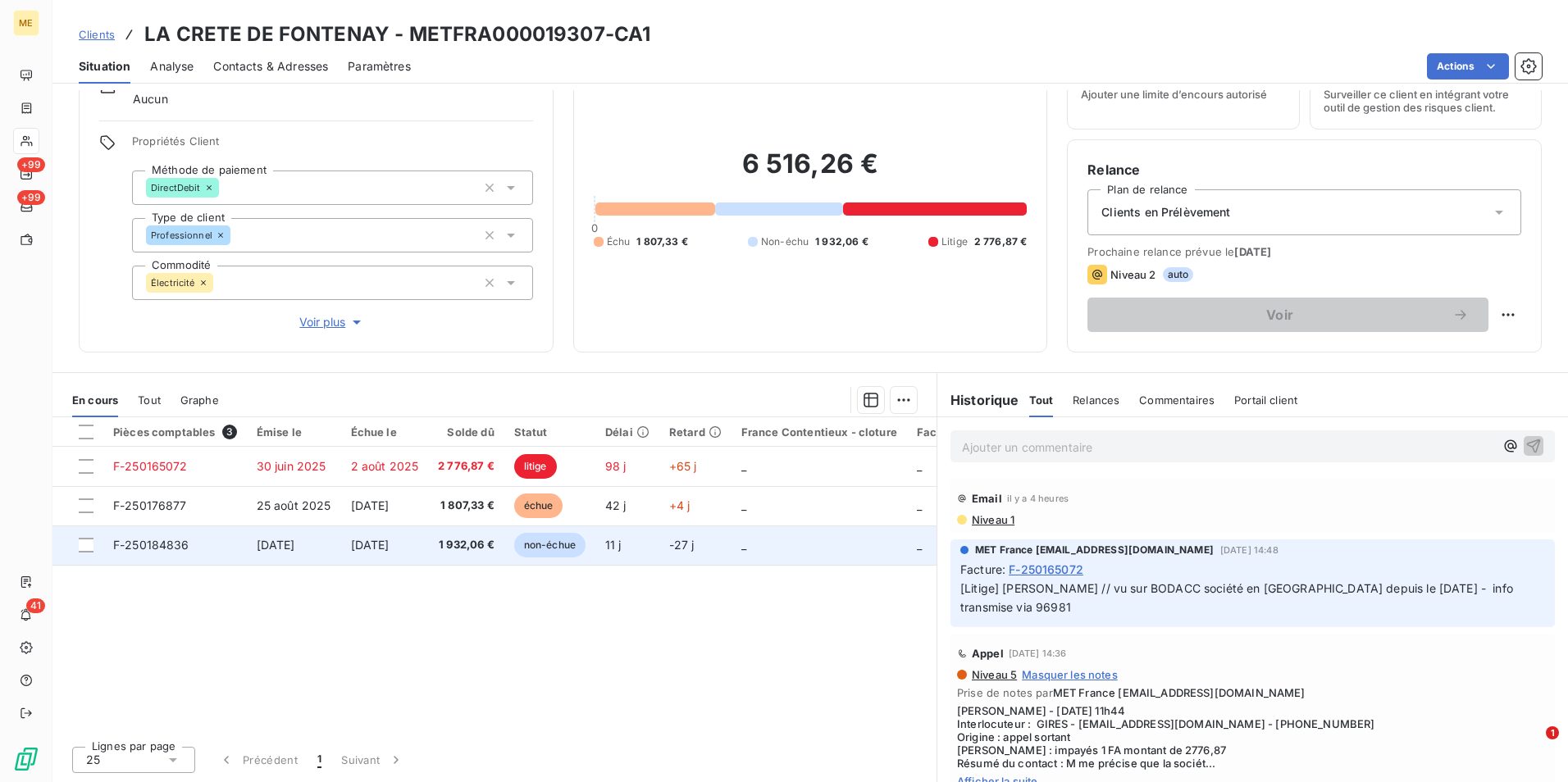
click at [389, 551] on span "[DATE]" at bounding box center [370, 545] width 39 height 14
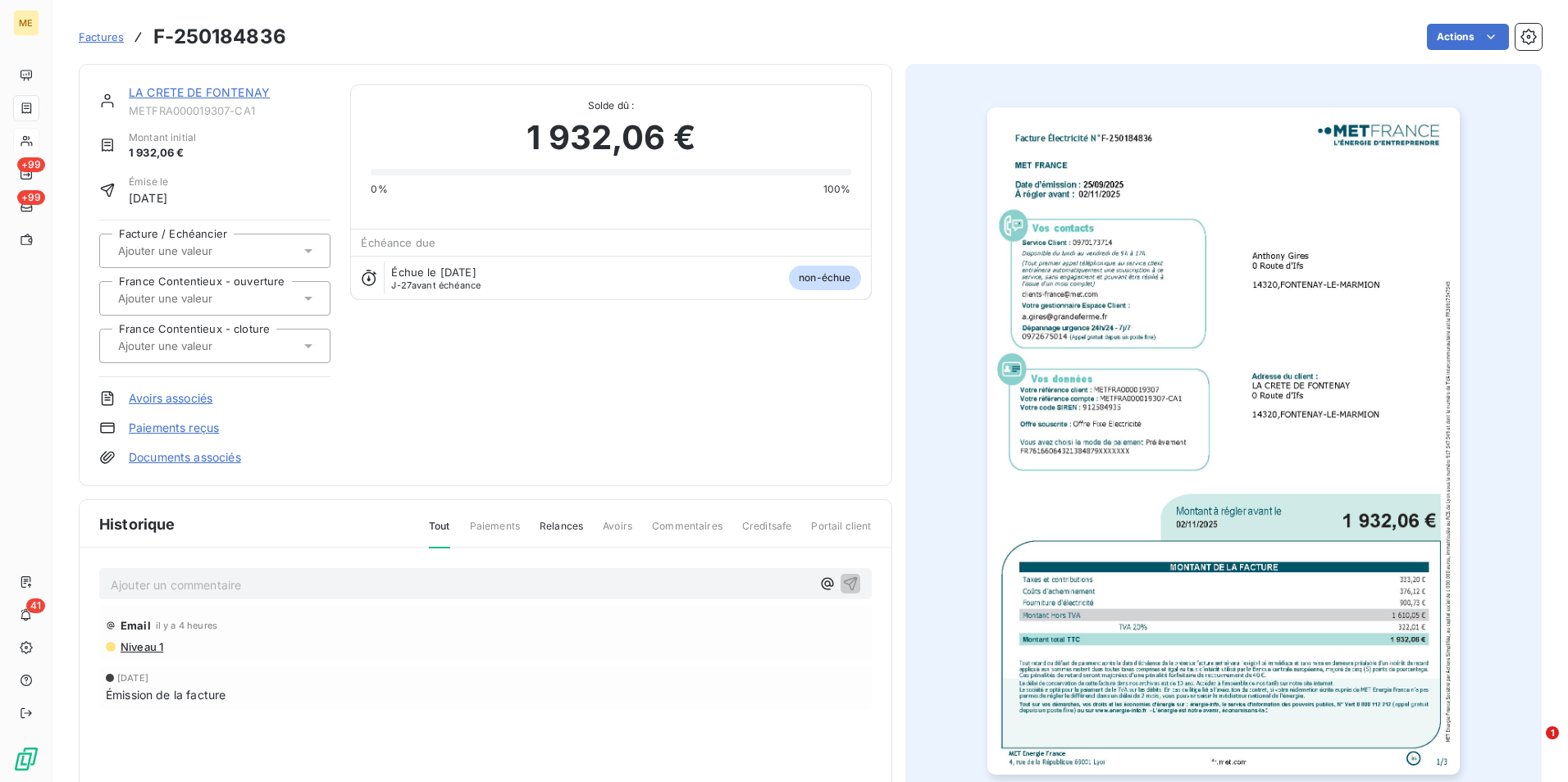
click at [1202, 351] on img "button" at bounding box center [1223, 441] width 472 height 668
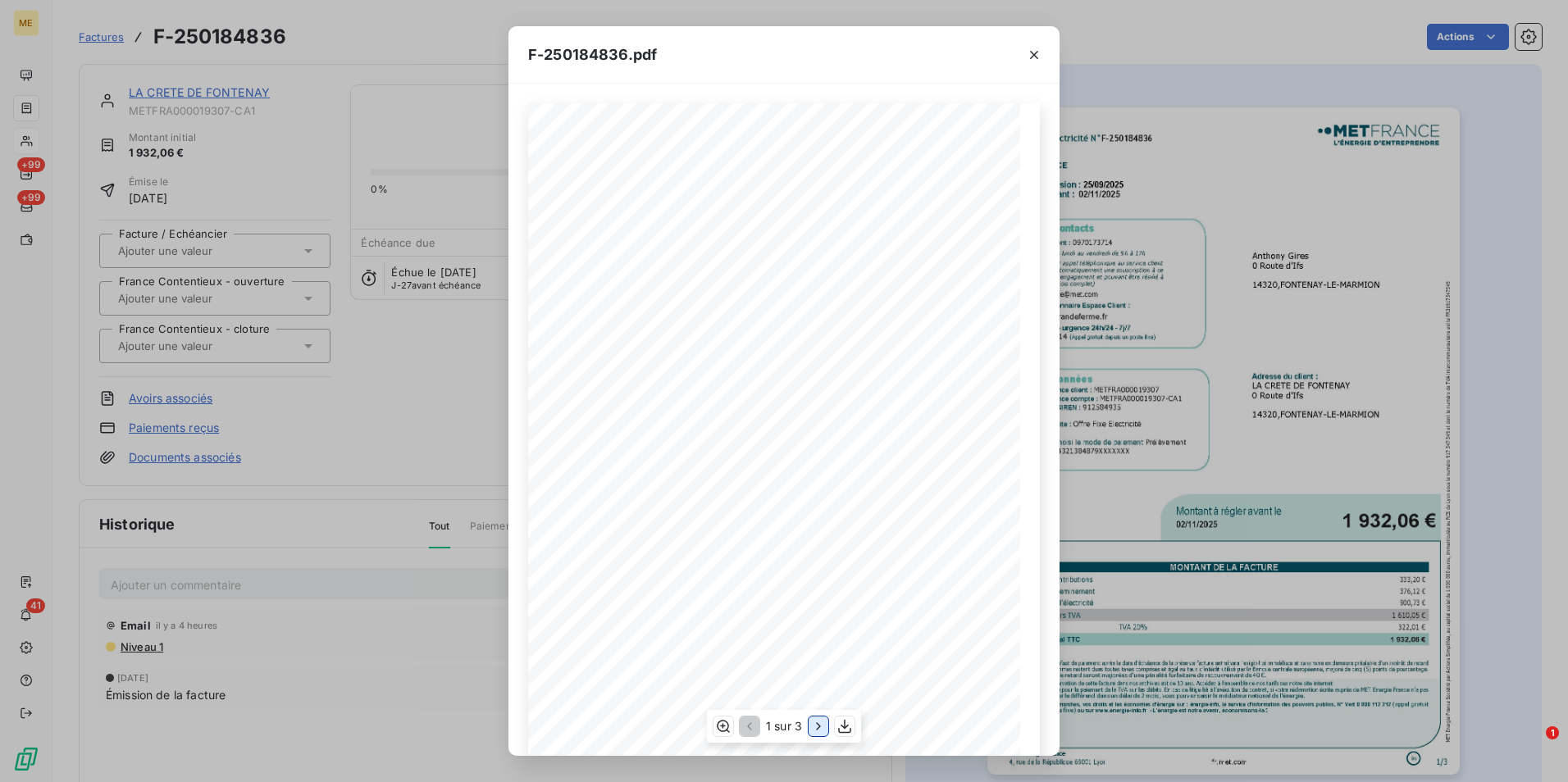
click at [818, 725] on icon "button" at bounding box center [818, 726] width 16 height 16
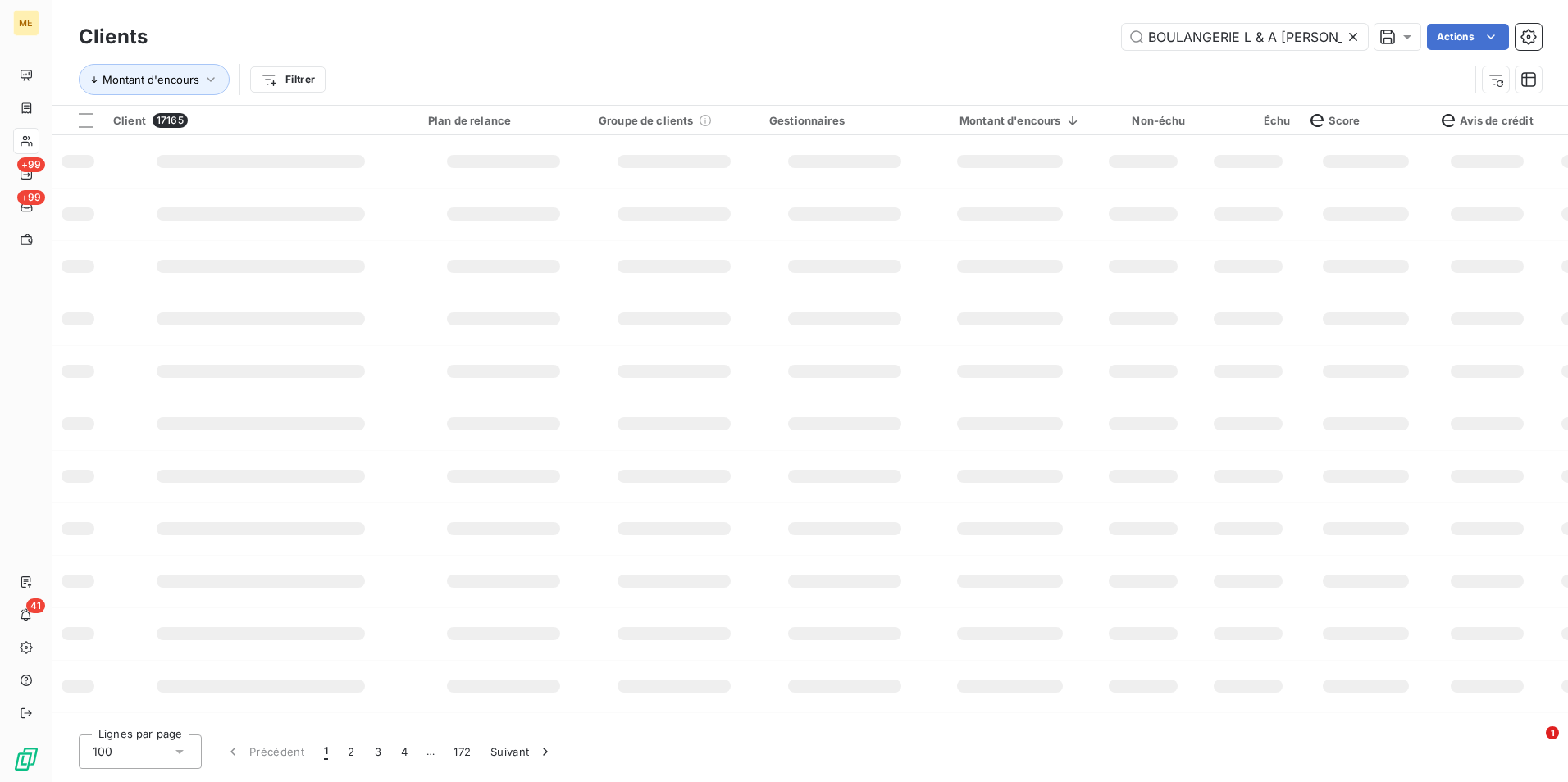
scroll to position [0, 16]
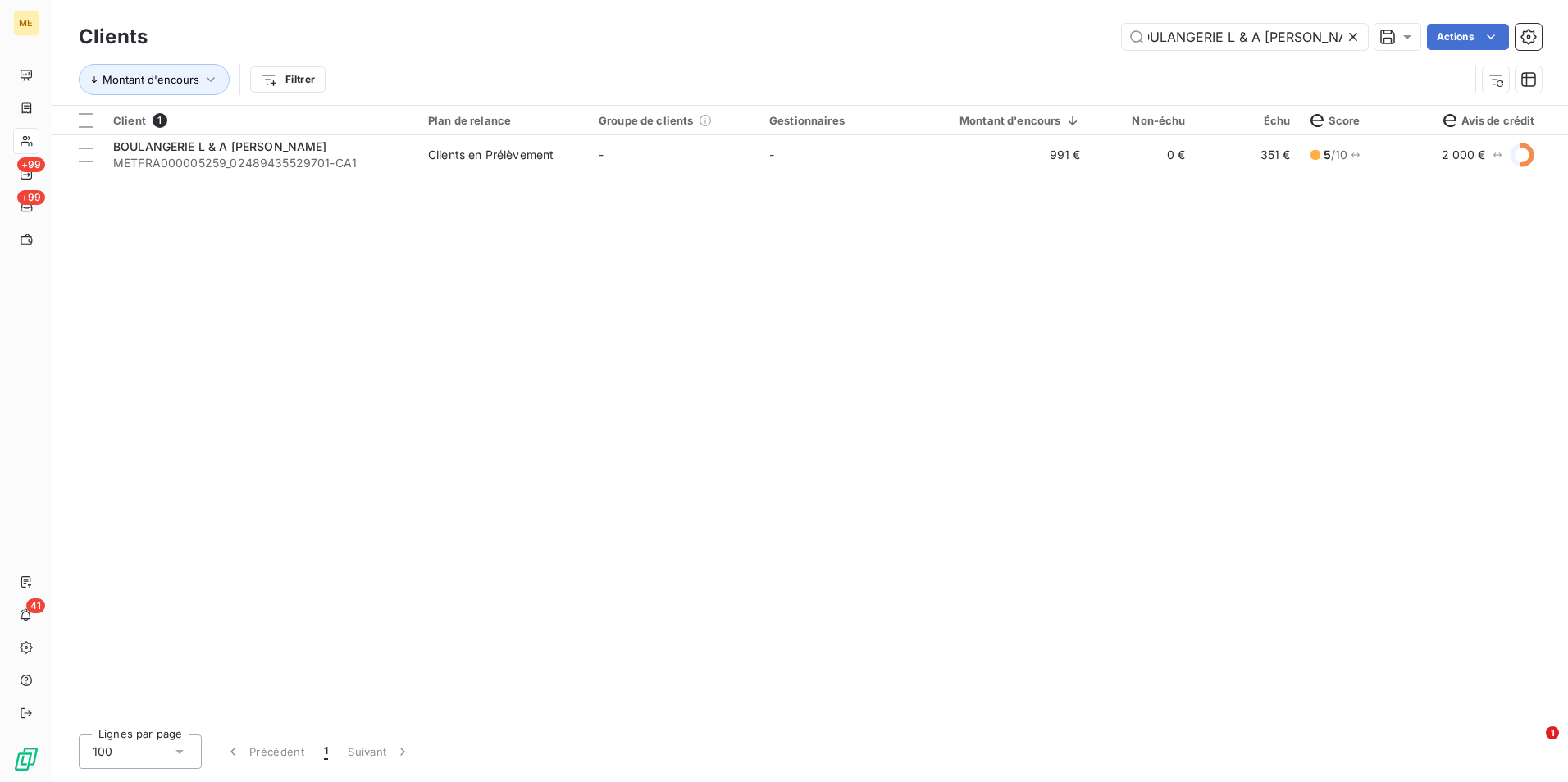
type input "BOULANGERIE L & A [PERSON_NAME]"
click at [570, 177] on div "Client 1 Plan de relance Groupe de clients Gestionnaires Montant d'encours Non-…" at bounding box center [810, 413] width 1516 height 615
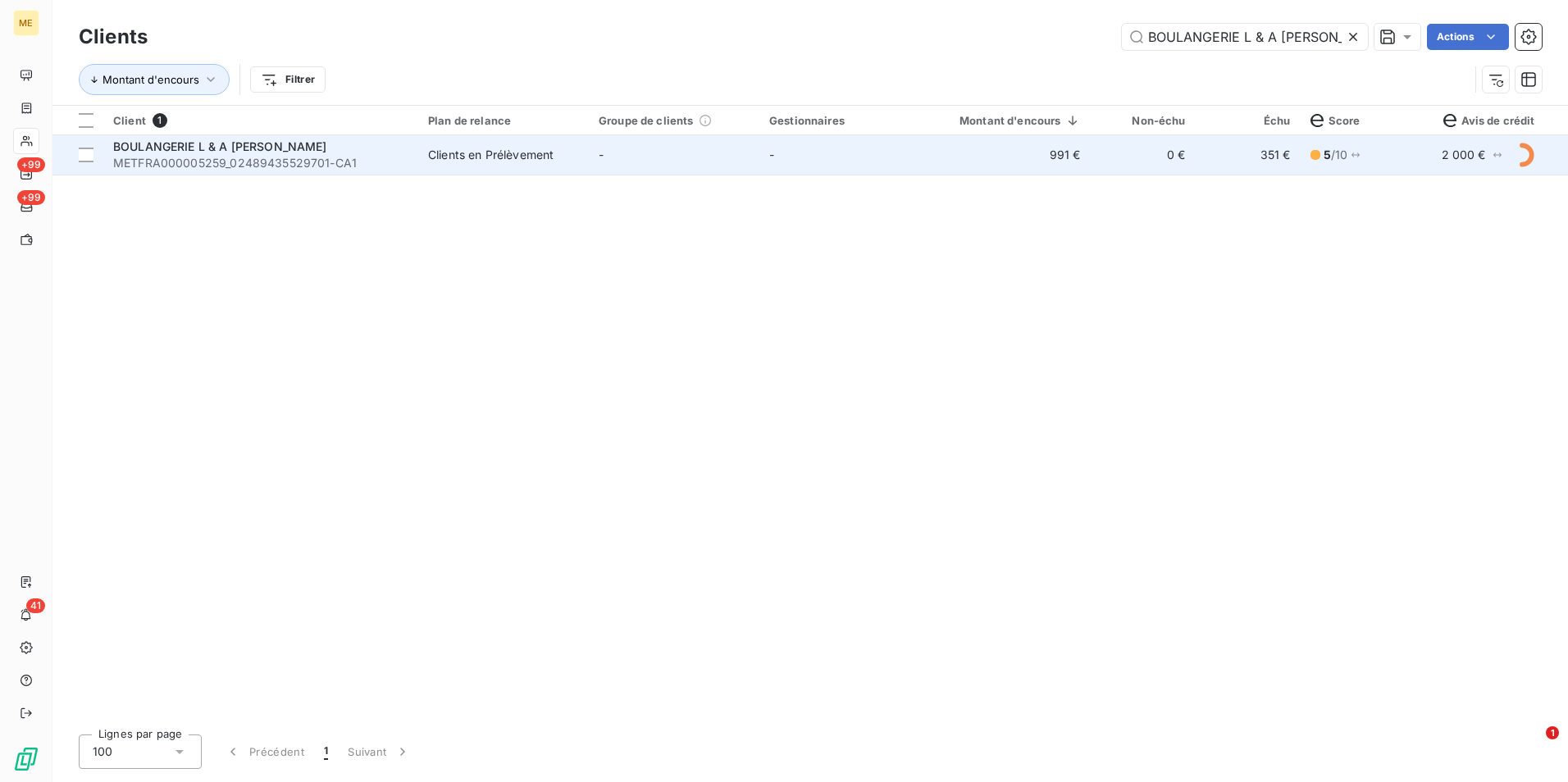
click at [574, 159] on span "Clients en Prélèvement" at bounding box center [504, 155] width 151 height 16
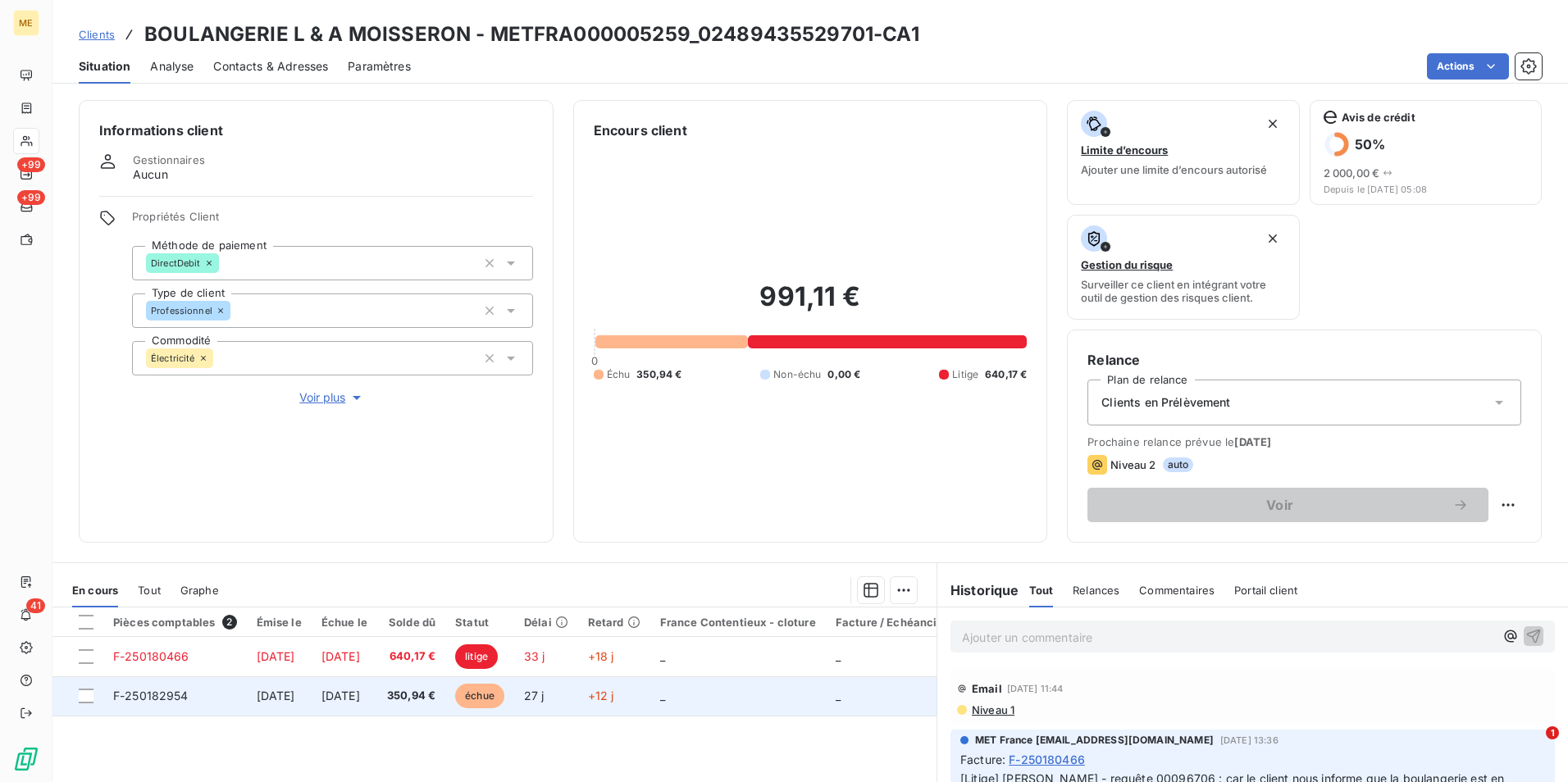
click at [445, 704] on td "350,94 €" at bounding box center [411, 696] width 68 height 40
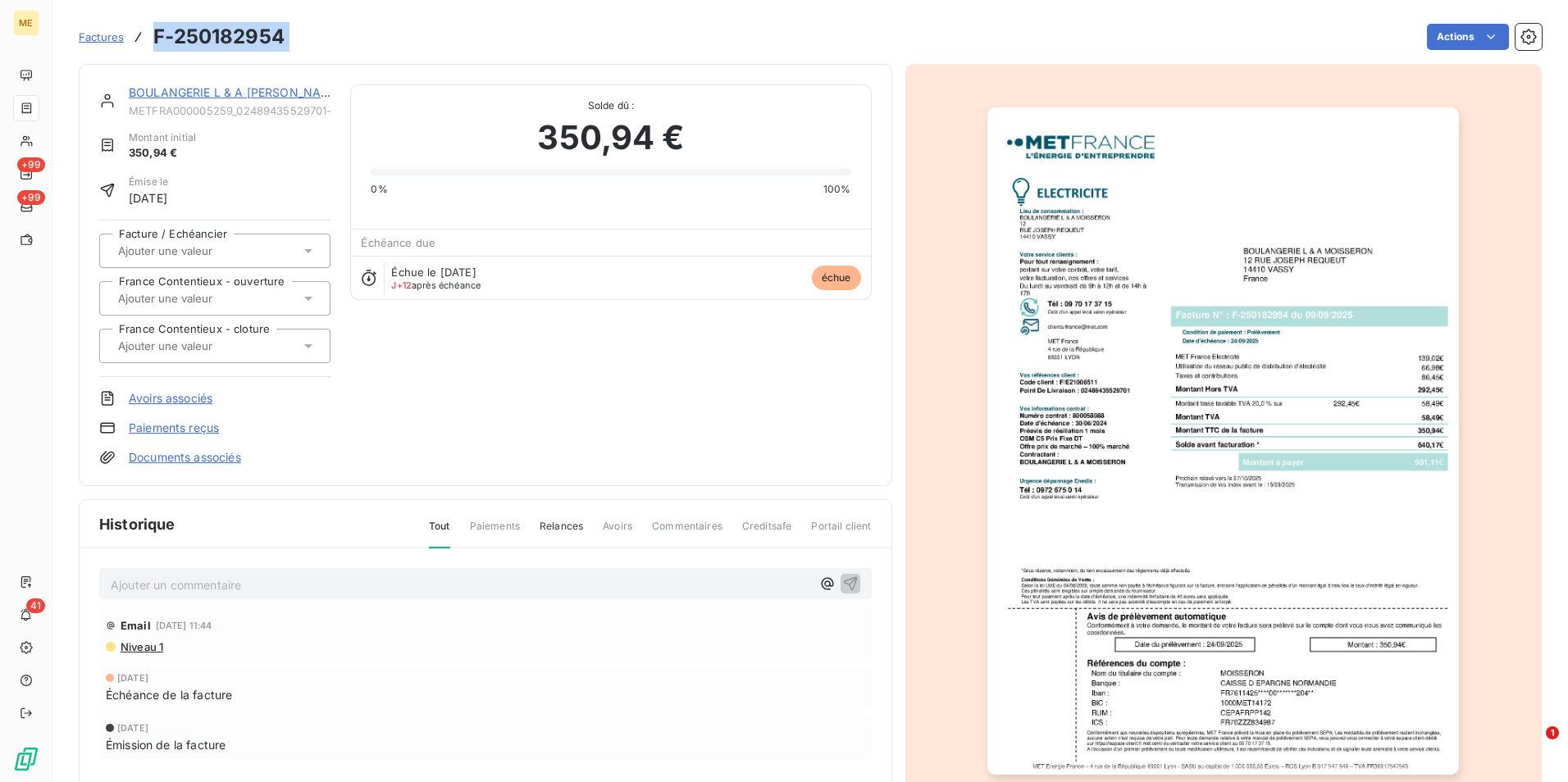
drag, startPoint x: 319, startPoint y: 41, endPoint x: 150, endPoint y: 42, distance: 169.0
click at [150, 42] on div "Factures F-250182954 Actions" at bounding box center [811, 37] width 1463 height 34
copy section "F-250182954 Actions"
click at [1226, 448] on img "button" at bounding box center [1223, 441] width 472 height 668
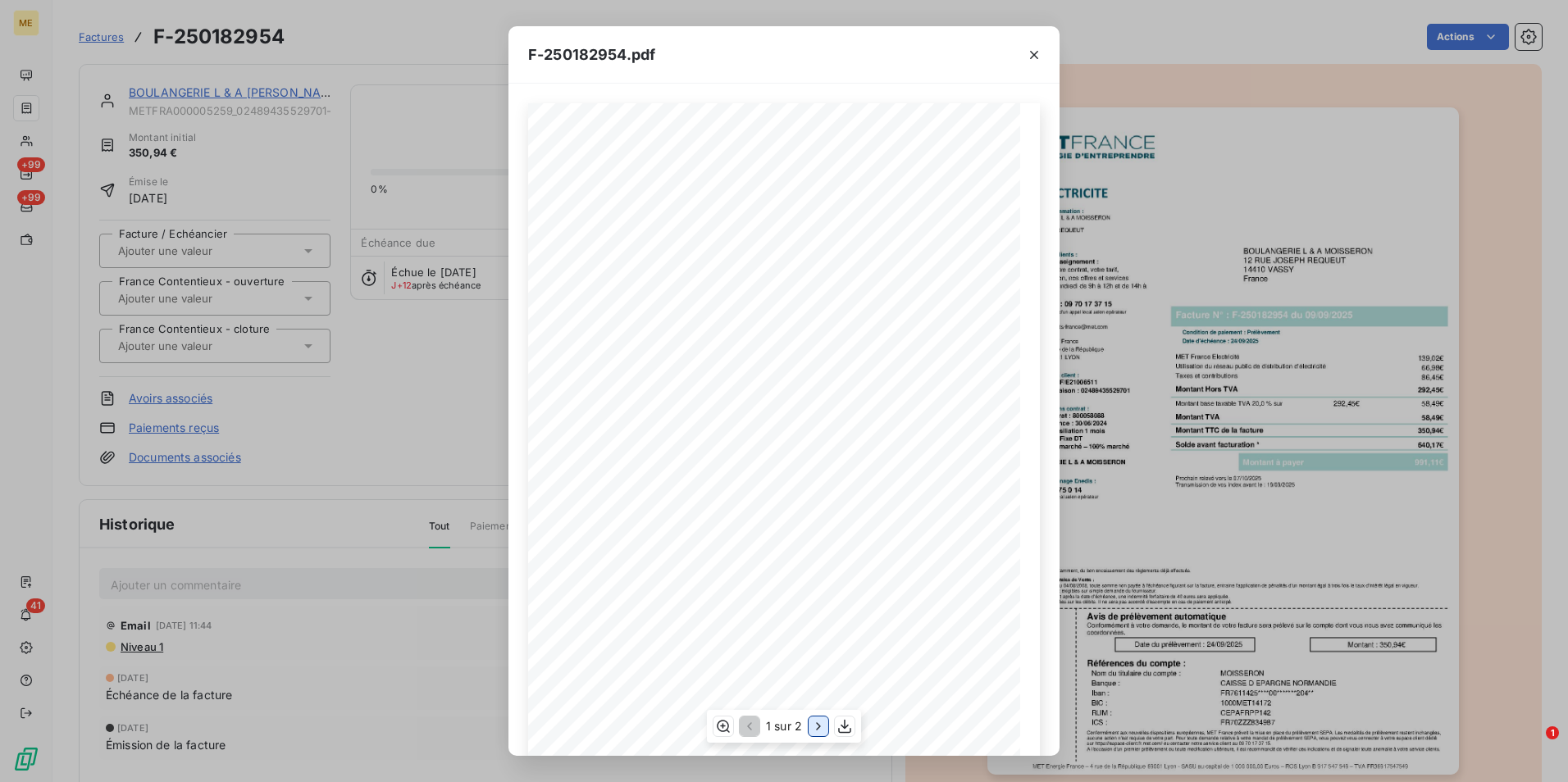
click at [818, 726] on icon "button" at bounding box center [818, 726] width 16 height 16
click at [343, 445] on div "F-250182954.pdf Détail de votre facture : Document à conserver 10 ans 2/2 Numér…" at bounding box center [784, 391] width 1568 height 782
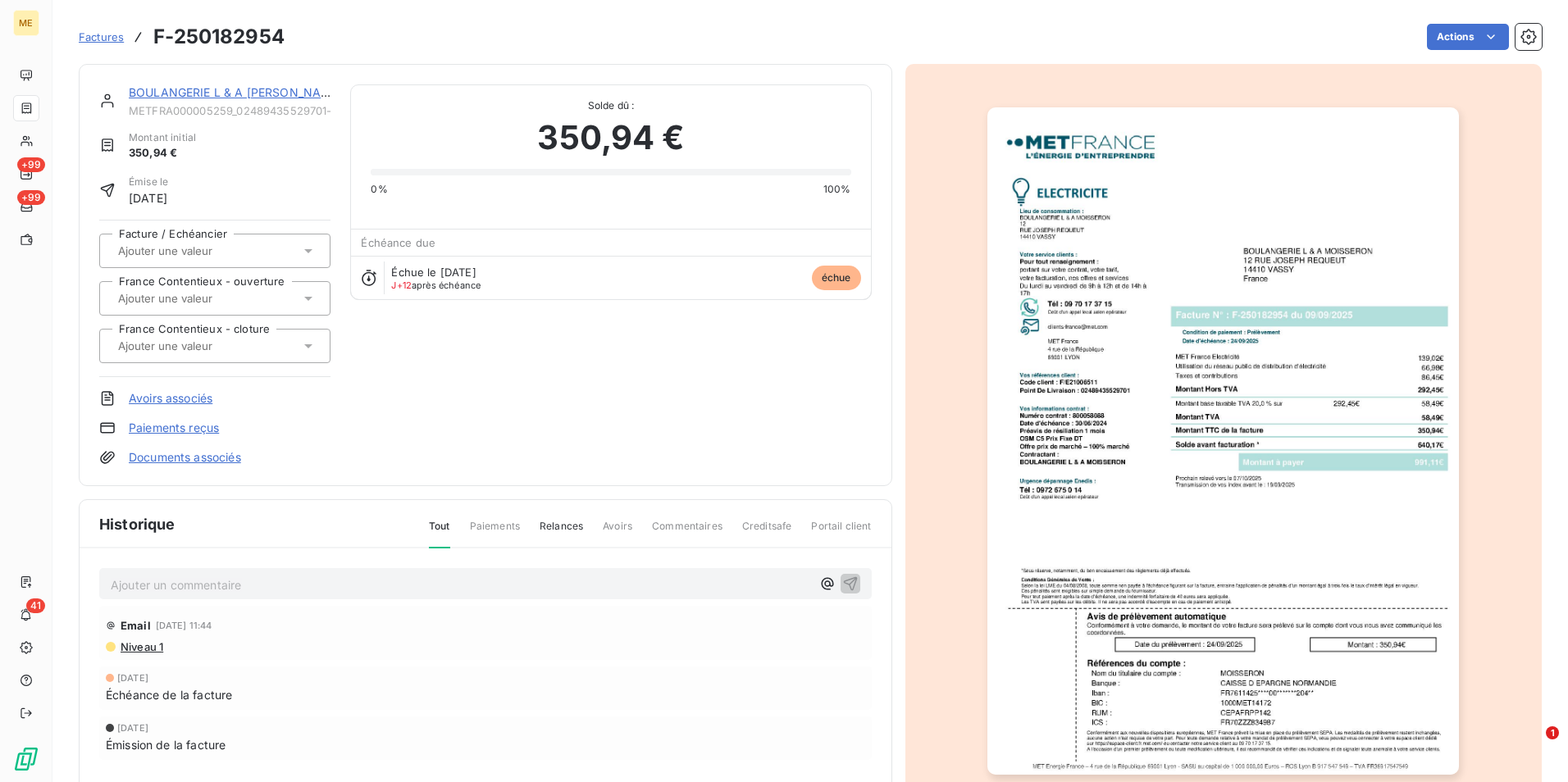
click at [963, 283] on div at bounding box center [1223, 441] width 637 height 755
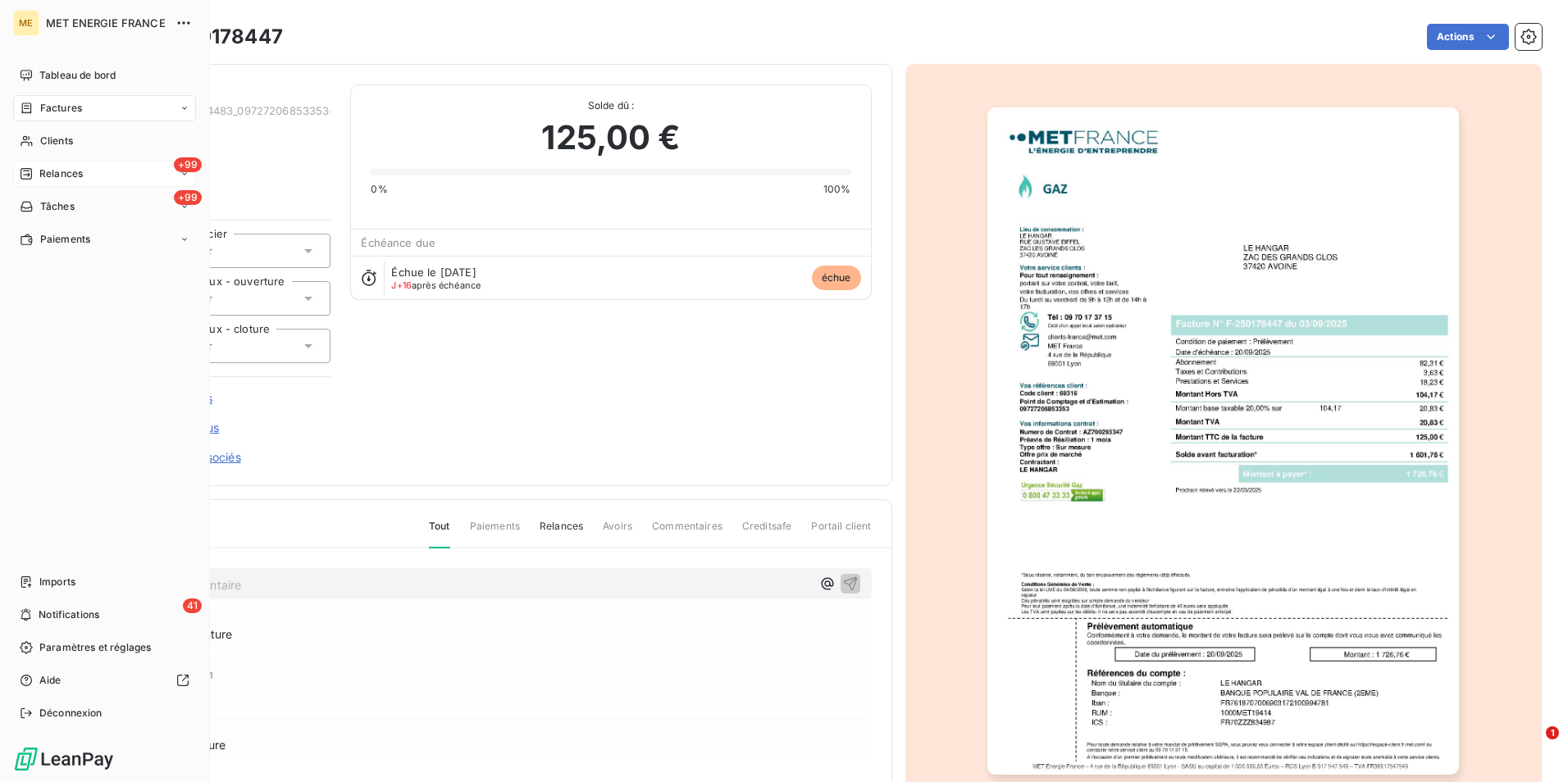
click at [71, 169] on span "Relances" at bounding box center [61, 174] width 44 height 15
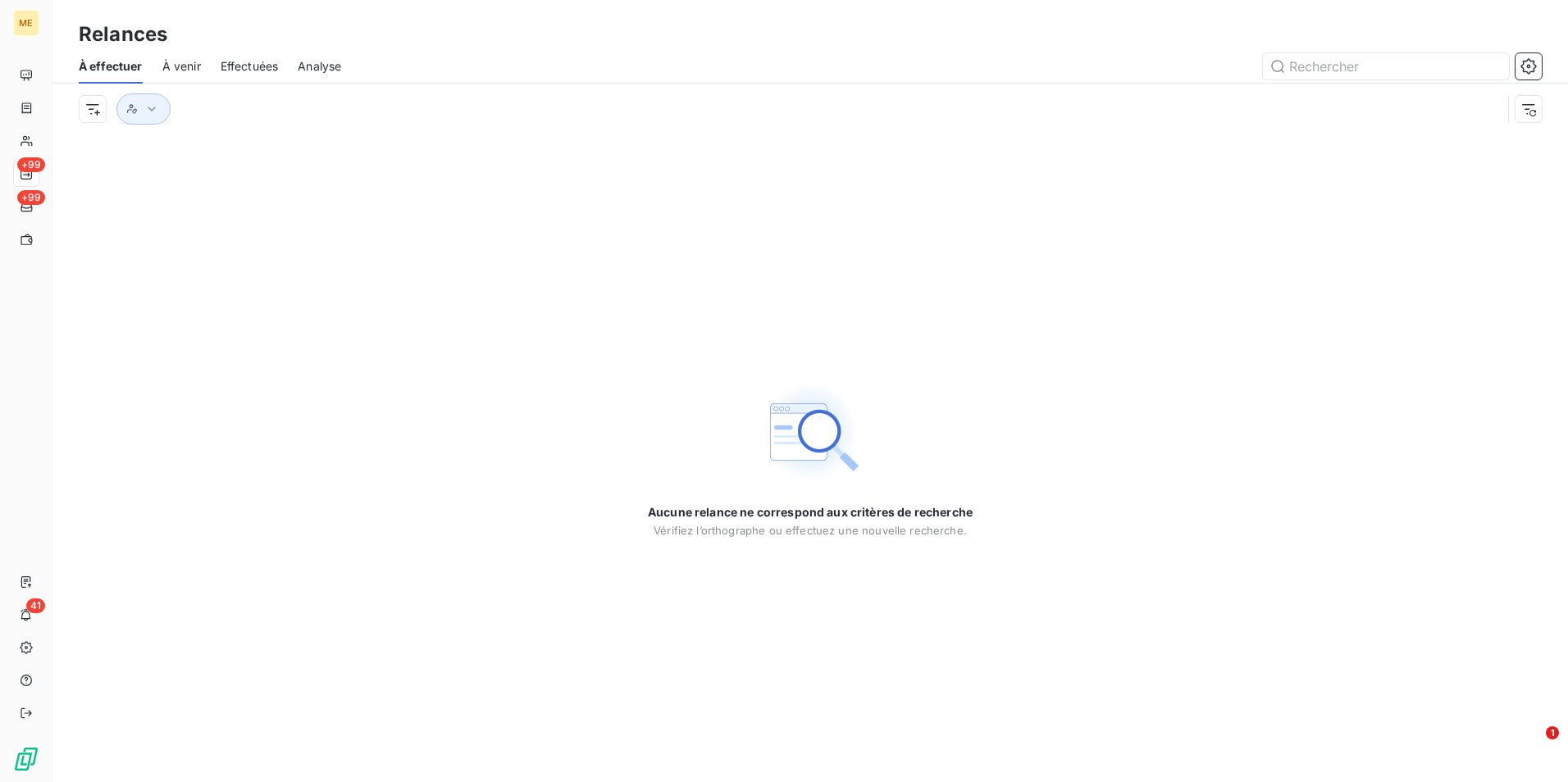
click at [265, 63] on span "Effectuées" at bounding box center [250, 66] width 58 height 16
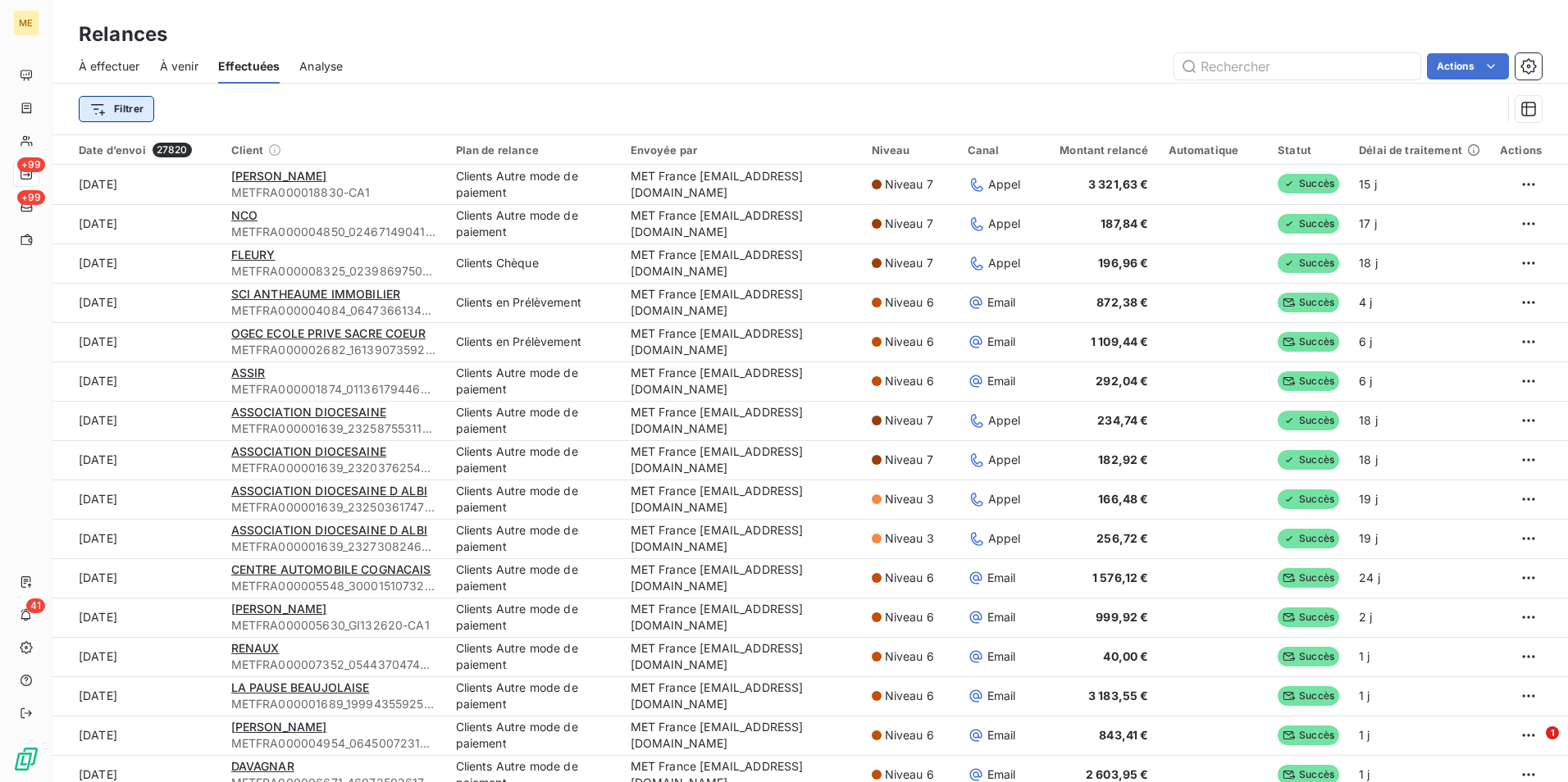
click at [123, 106] on html "ME +99 +99 41 Relances À effectuer À venir Effectuées Analyse Actions Filtrer D…" at bounding box center [784, 391] width 1568 height 782
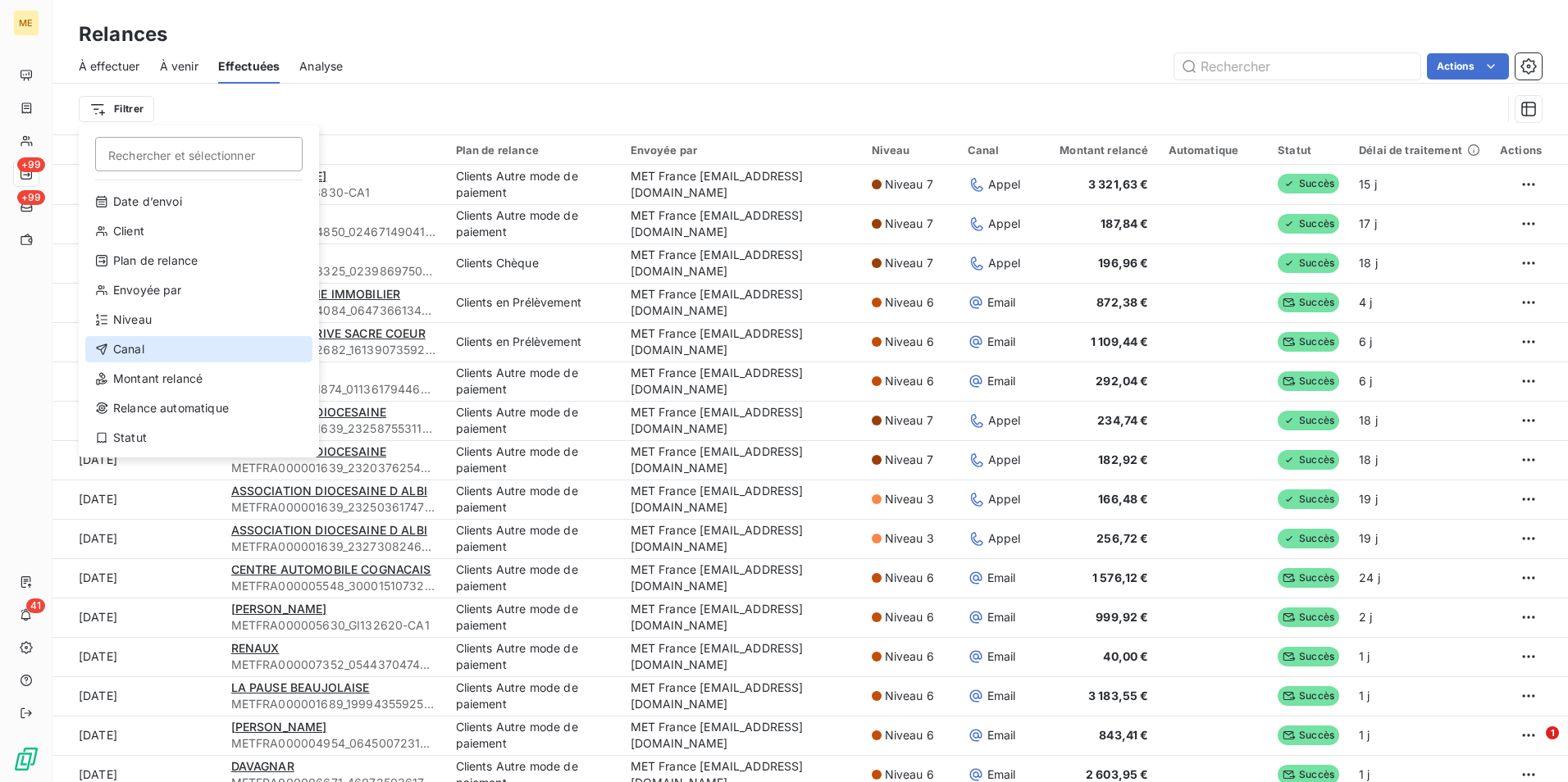
click at [126, 350] on div "Canal" at bounding box center [199, 349] width 227 height 27
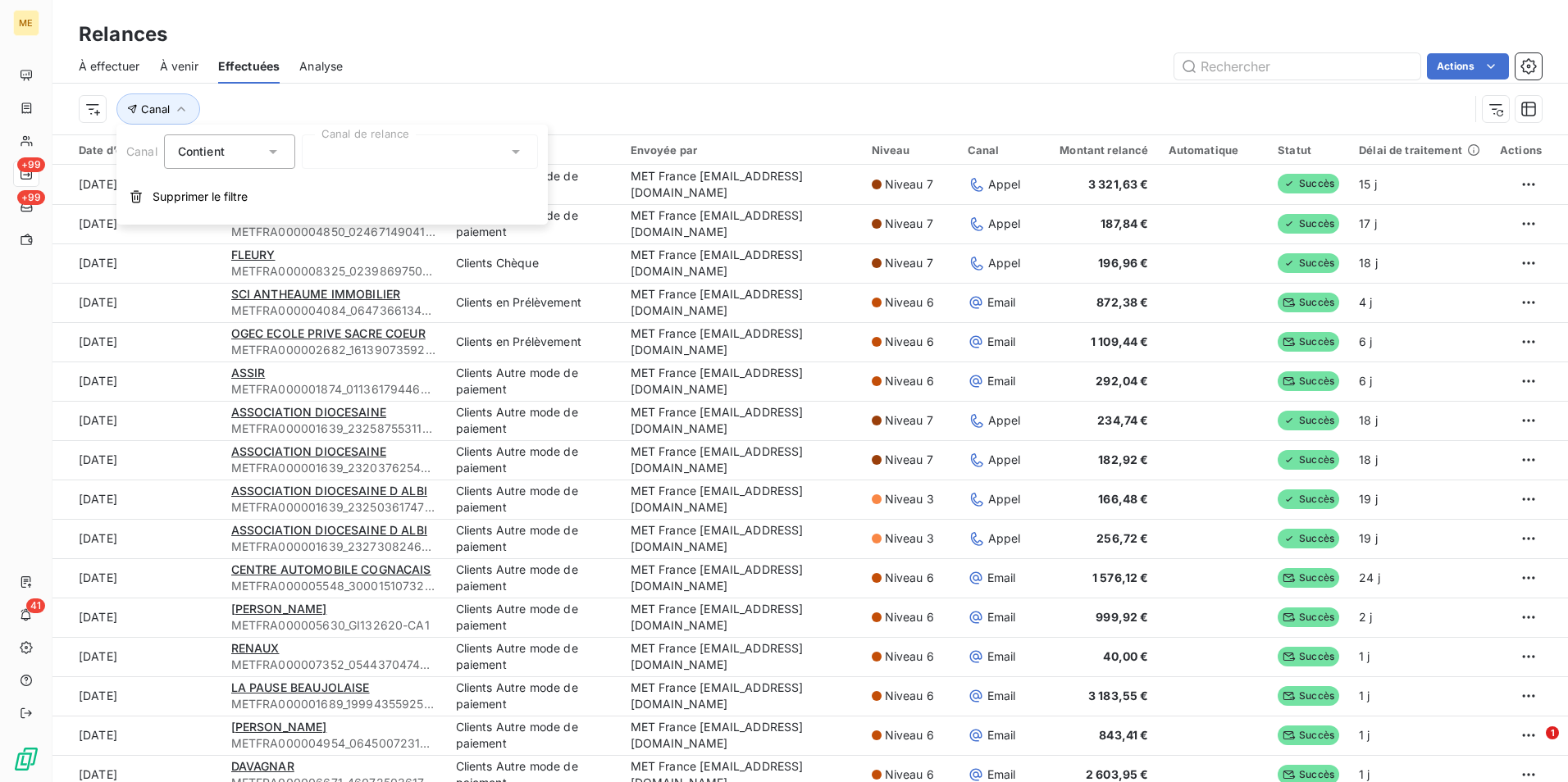
click at [393, 151] on div at bounding box center [420, 151] width 236 height 34
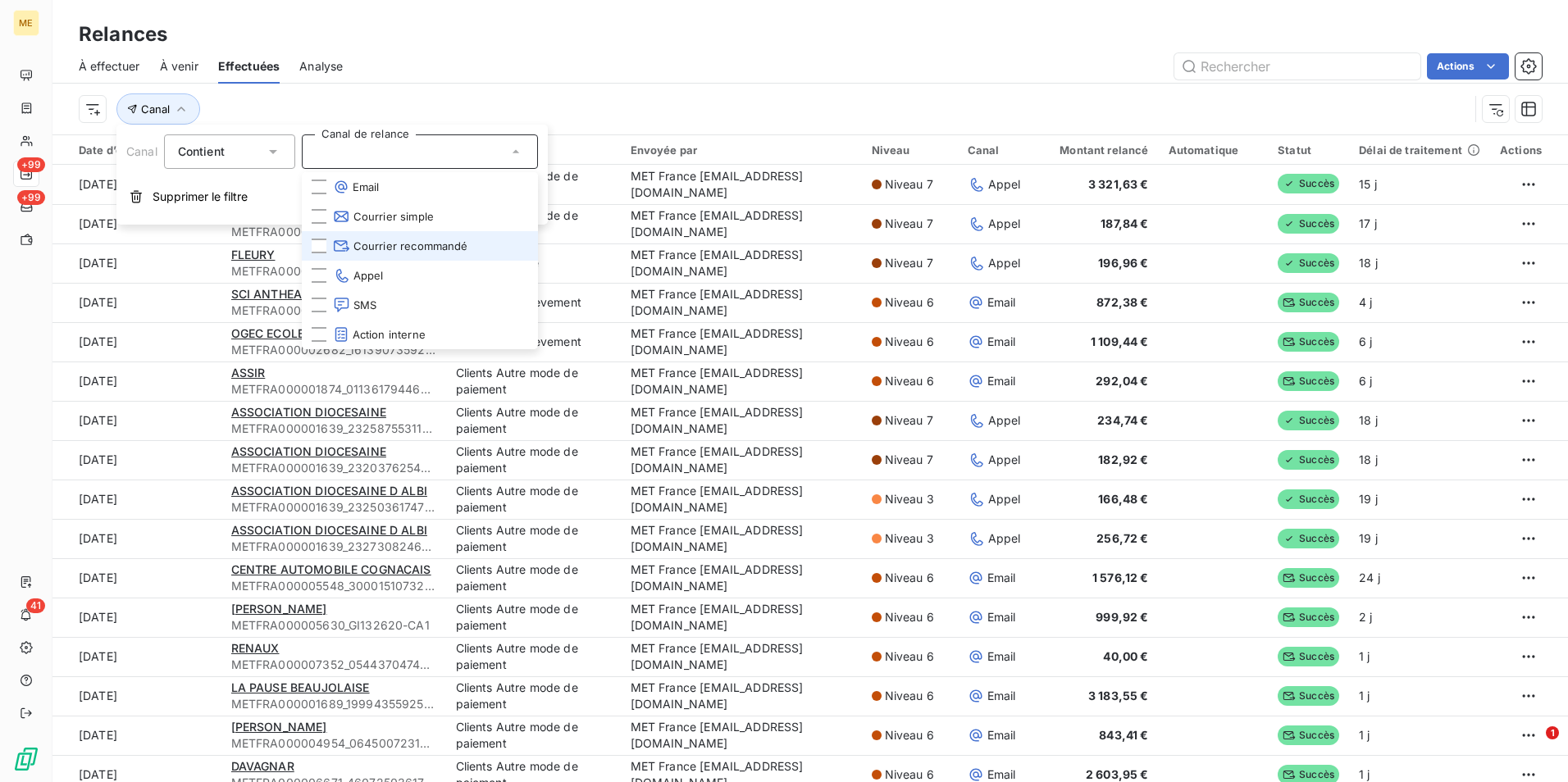
click at [391, 254] on span "Courrier recommandé" at bounding box center [400, 246] width 135 height 16
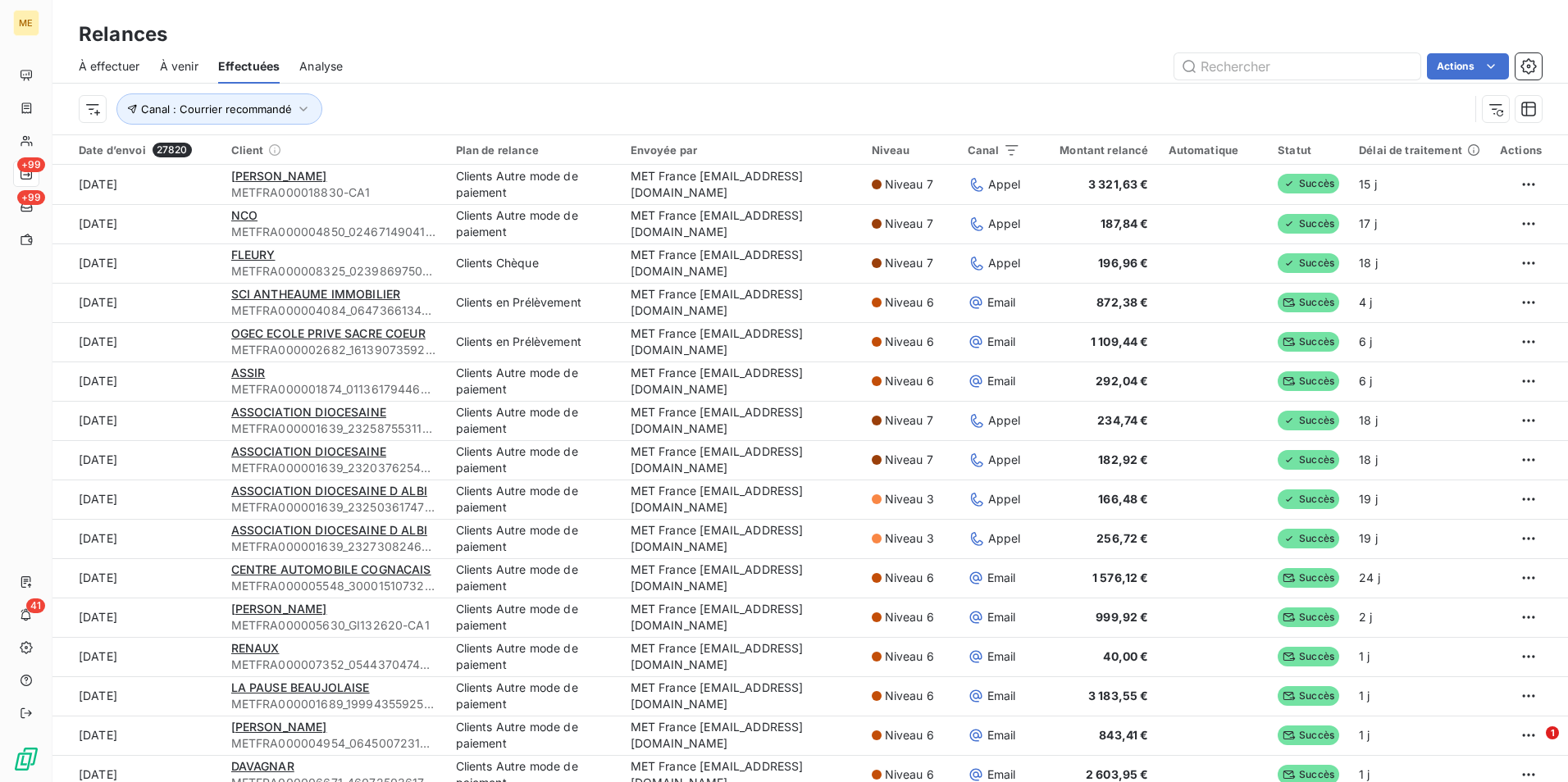
click at [623, 80] on div "À effectuer À venir Effectuées Analyse Actions" at bounding box center [810, 66] width 1516 height 34
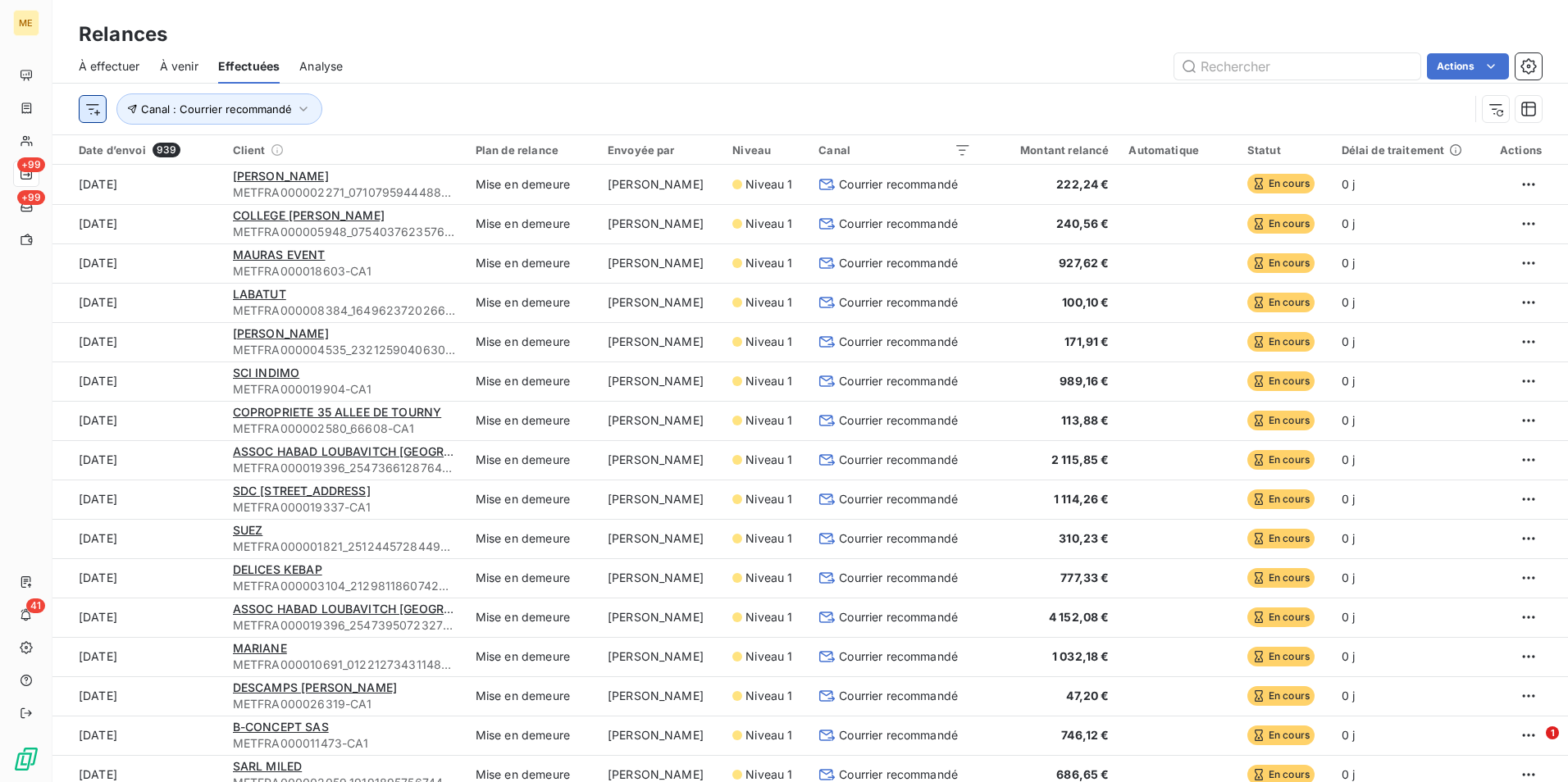
drag, startPoint x: 108, startPoint y: 109, endPoint x: 100, endPoint y: 108, distance: 8.1
click at [106, 109] on div "Canal : Courrier recommandé" at bounding box center [774, 109] width 1390 height 31
click at [89, 107] on html "ME +99 +99 41 Relances À effectuer À venir Effectuées Analyse Actions Canal : C…" at bounding box center [784, 391] width 1568 height 782
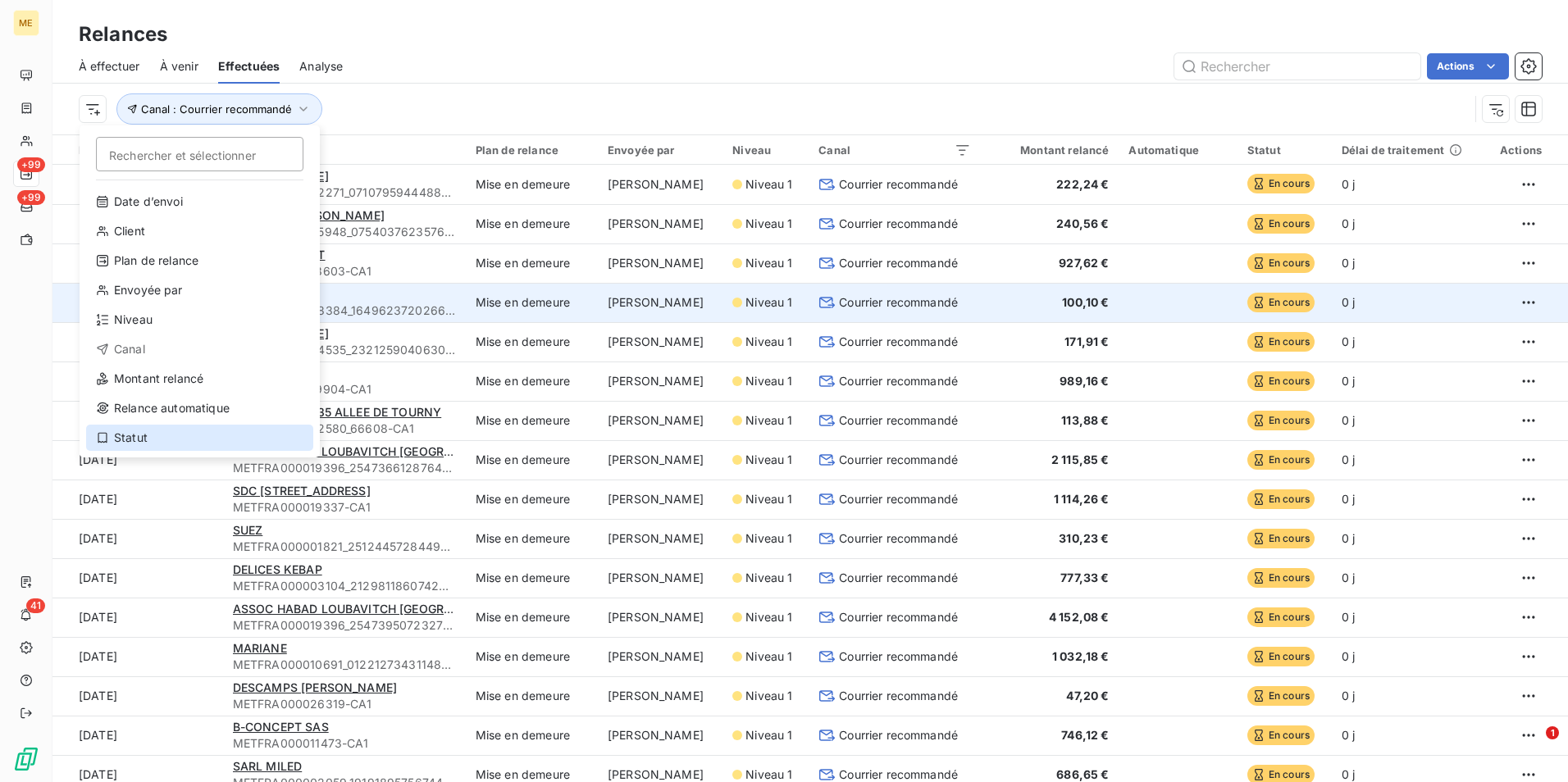
drag, startPoint x: 156, startPoint y: 443, endPoint x: 395, endPoint y: 291, distance: 283.2
click at [158, 442] on div "Statut" at bounding box center [199, 437] width 227 height 27
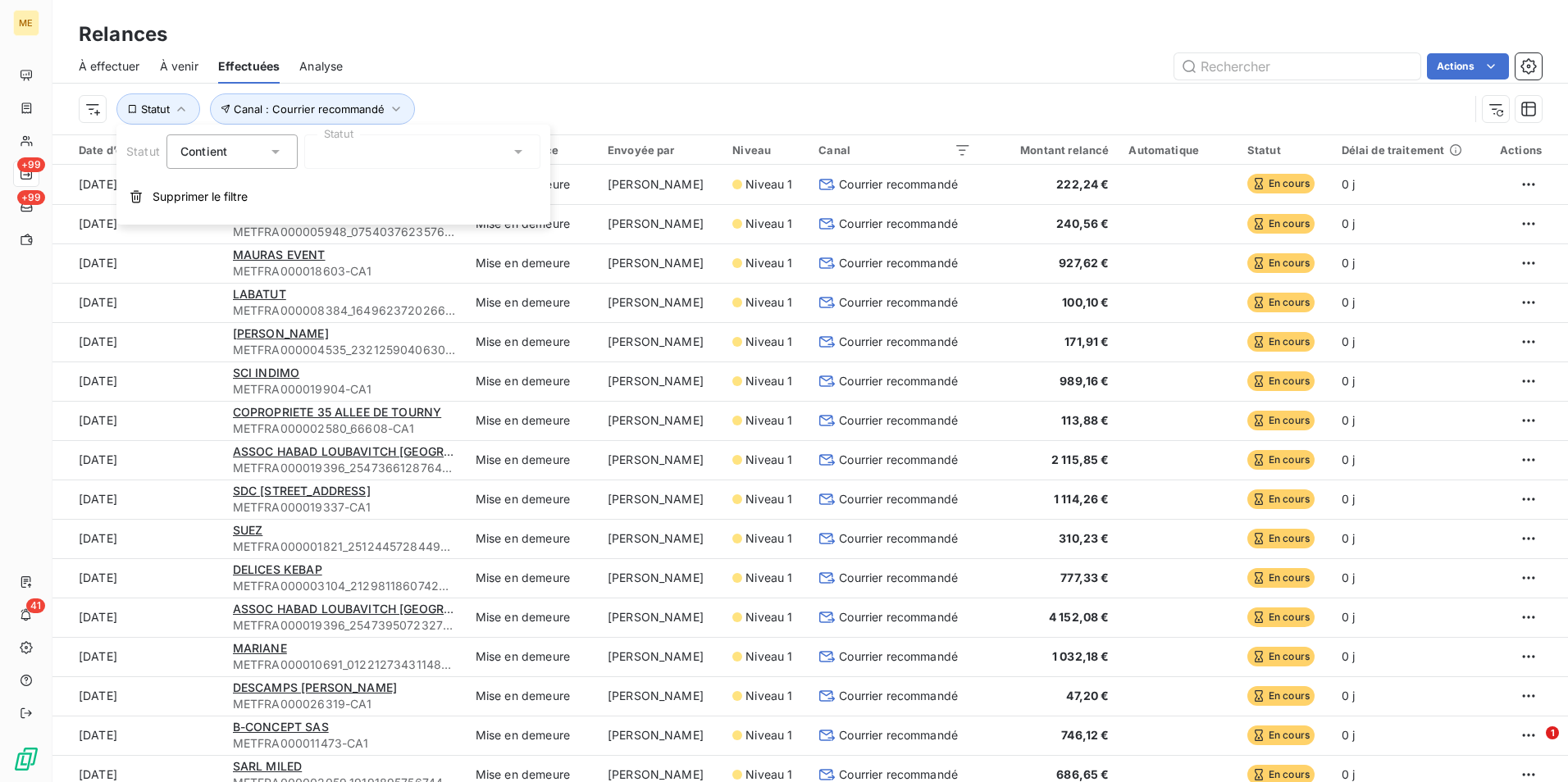
click at [490, 145] on div at bounding box center [422, 151] width 236 height 34
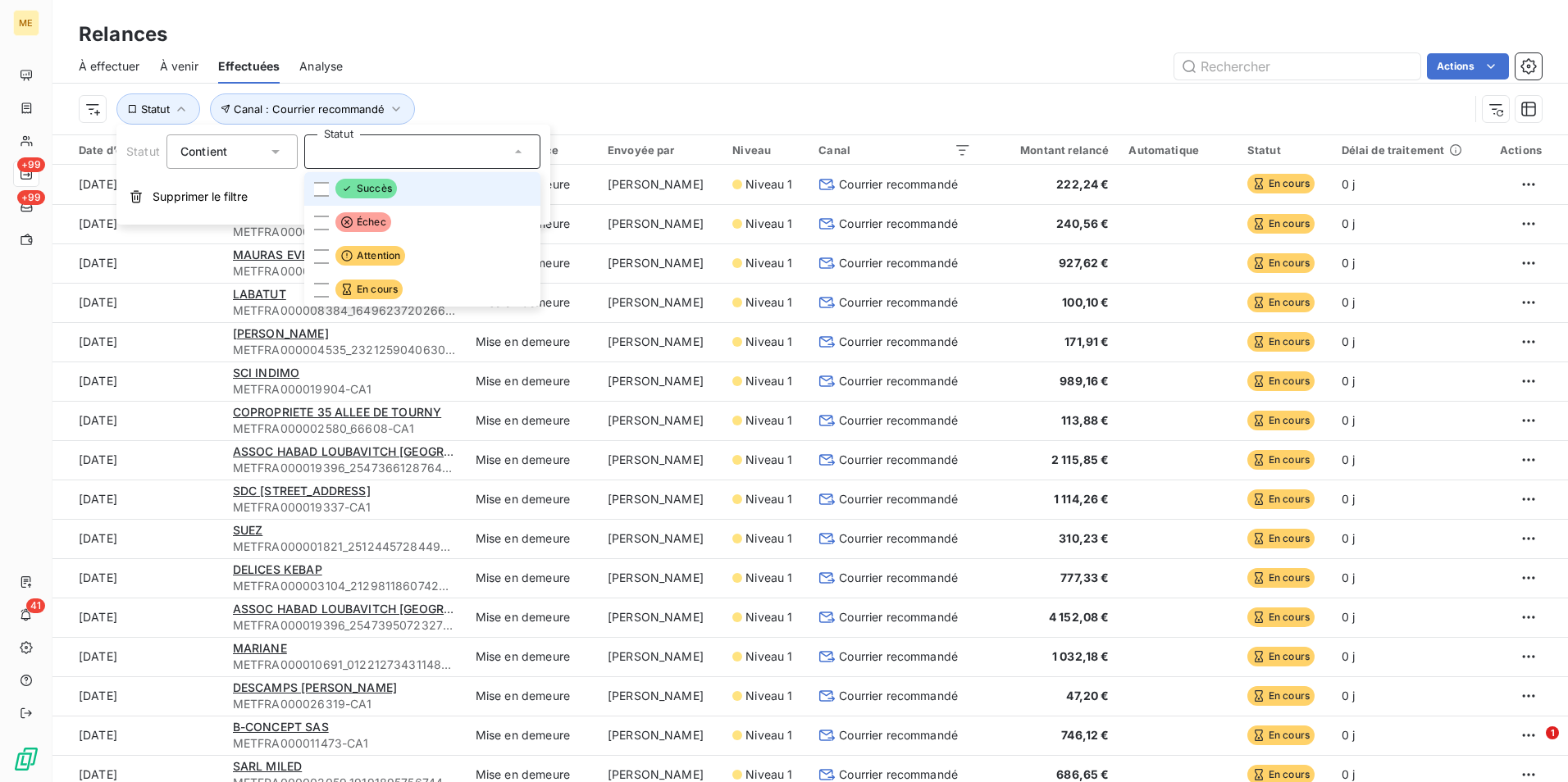
click at [403, 193] on li "Succès" at bounding box center [422, 188] width 236 height 34
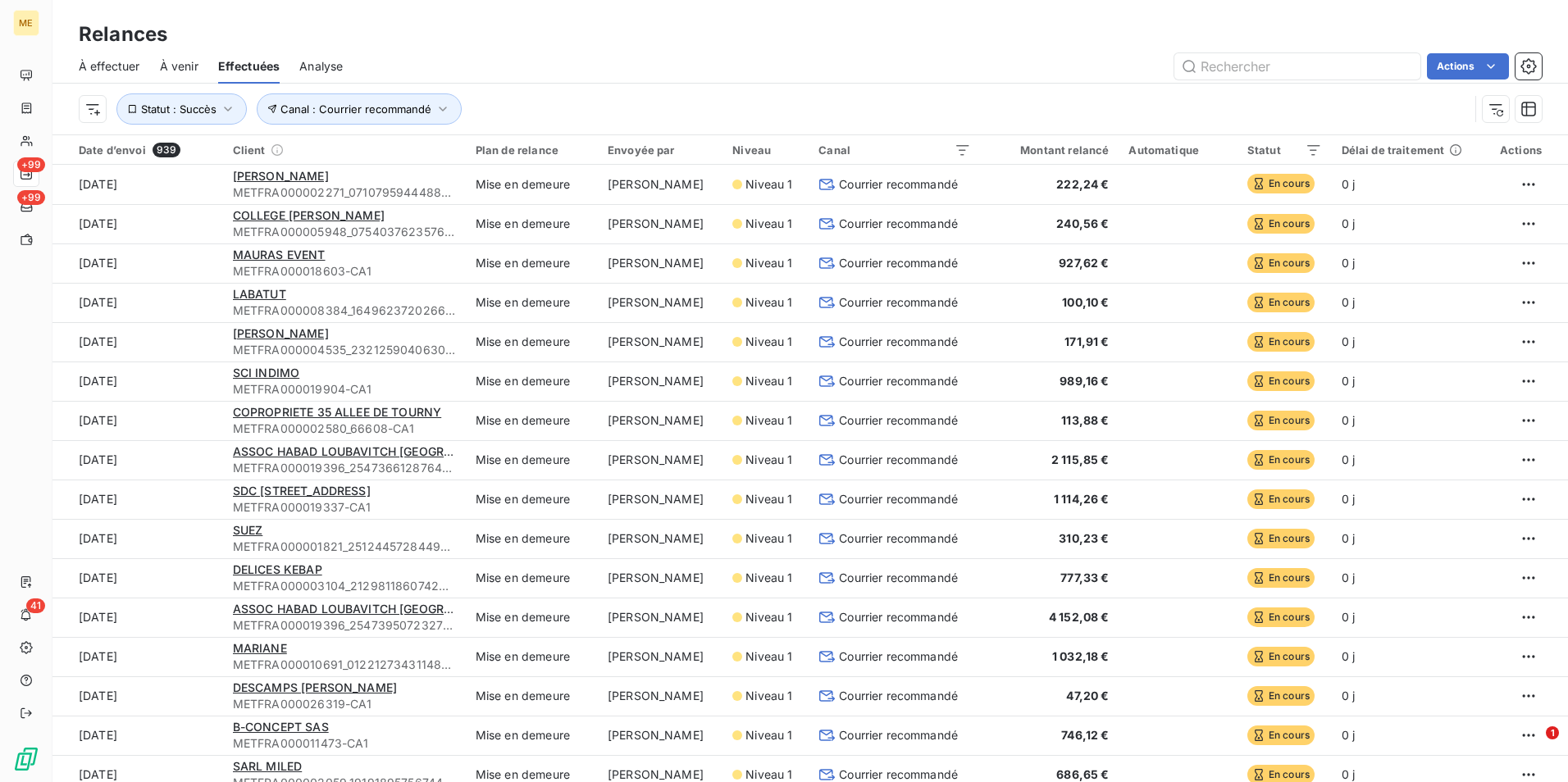
click at [736, 73] on div "Actions" at bounding box center [952, 66] width 1179 height 27
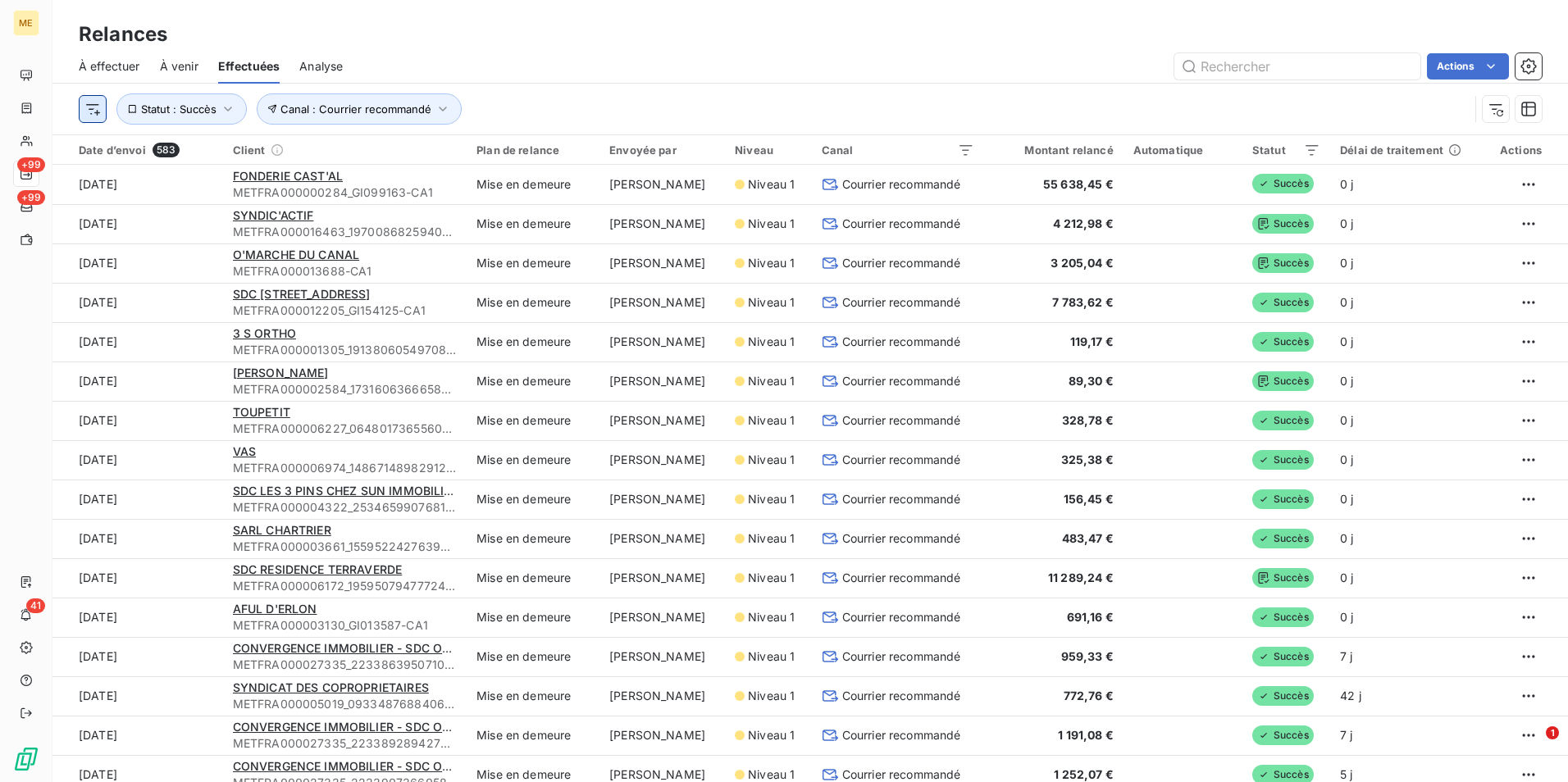
click at [89, 106] on html "ME +99 +99 41 Relances À effectuer À venir Effectuées Analyse Actions Canal : C…" at bounding box center [784, 391] width 1568 height 782
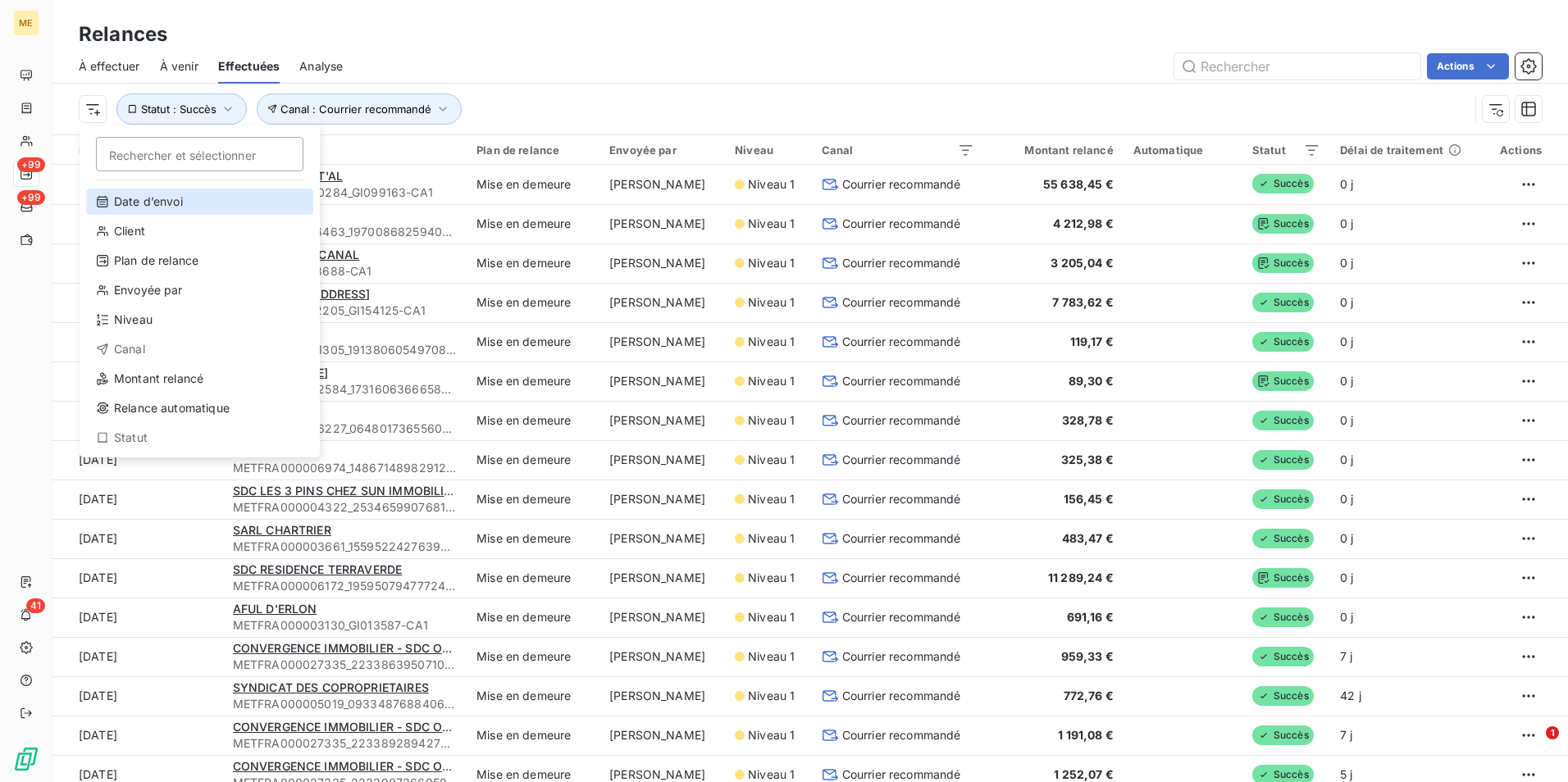
click at [131, 203] on div "Date d’envoi" at bounding box center [199, 201] width 227 height 27
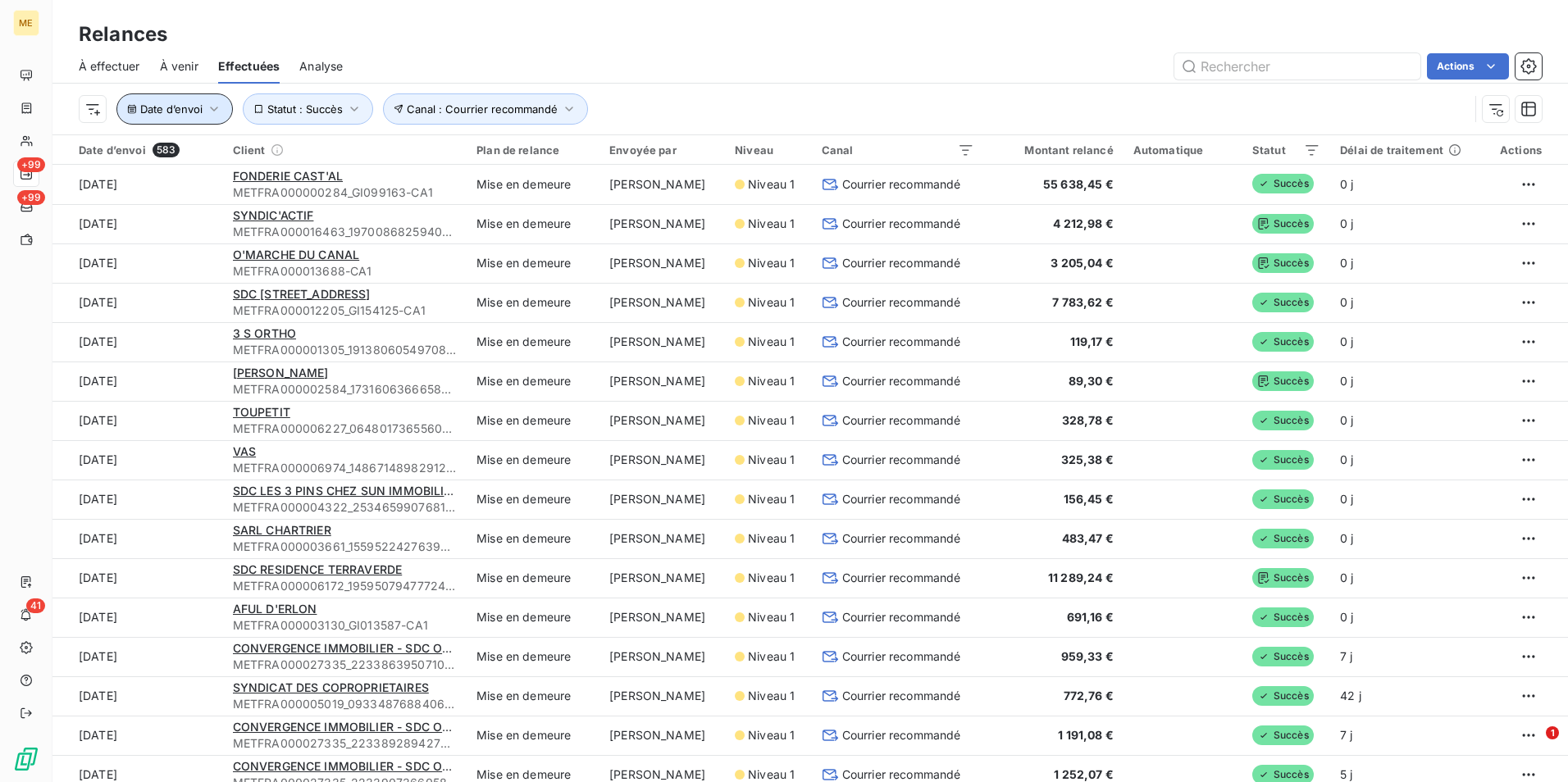
click at [196, 109] on span "Date d’envoi" at bounding box center [171, 108] width 63 height 13
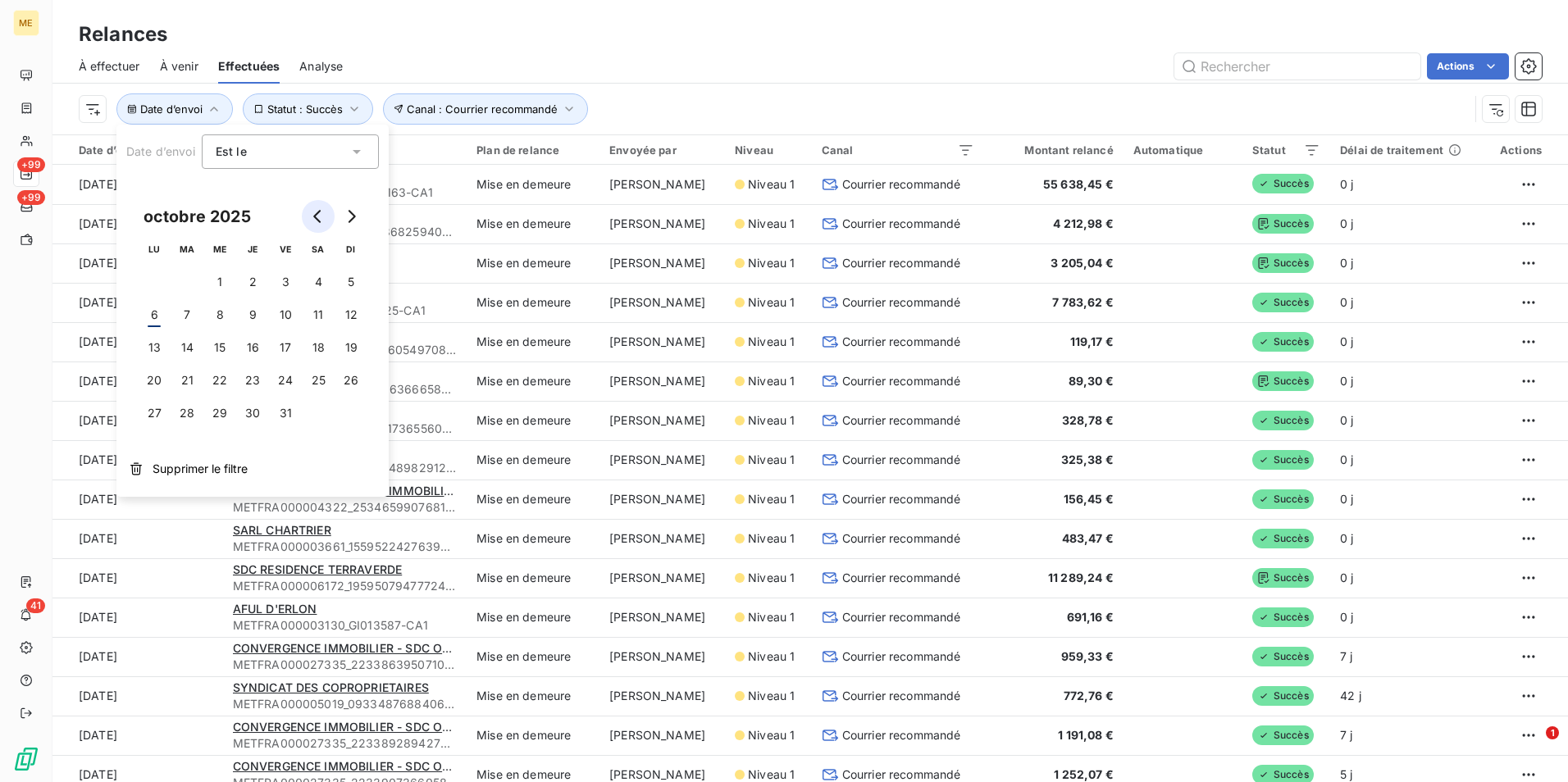
click at [306, 205] on button "Go to previous month" at bounding box center [318, 217] width 33 height 33
click at [144, 282] on button "1" at bounding box center [154, 282] width 33 height 33
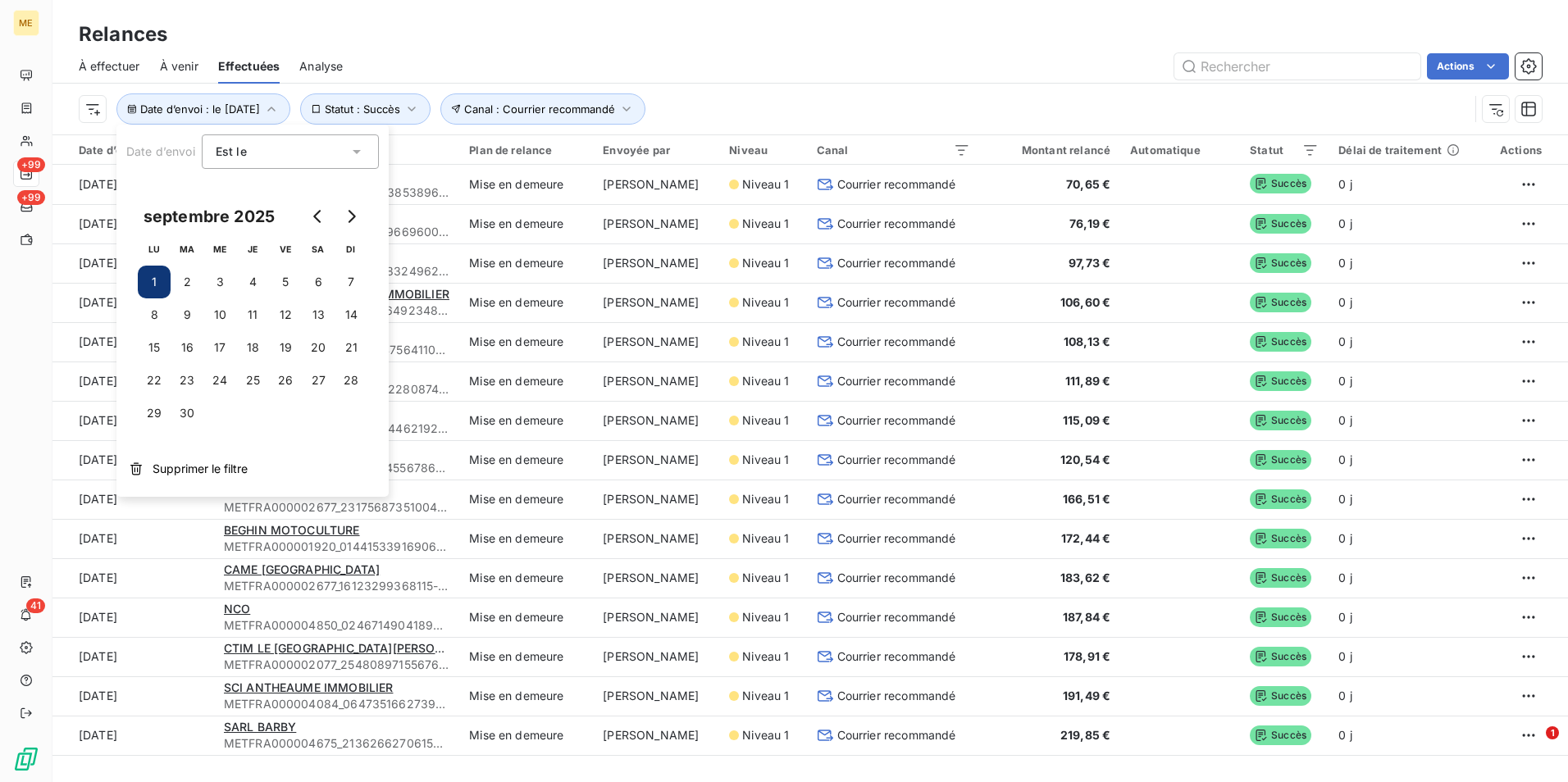
click at [758, 77] on div "Actions" at bounding box center [952, 66] width 1179 height 27
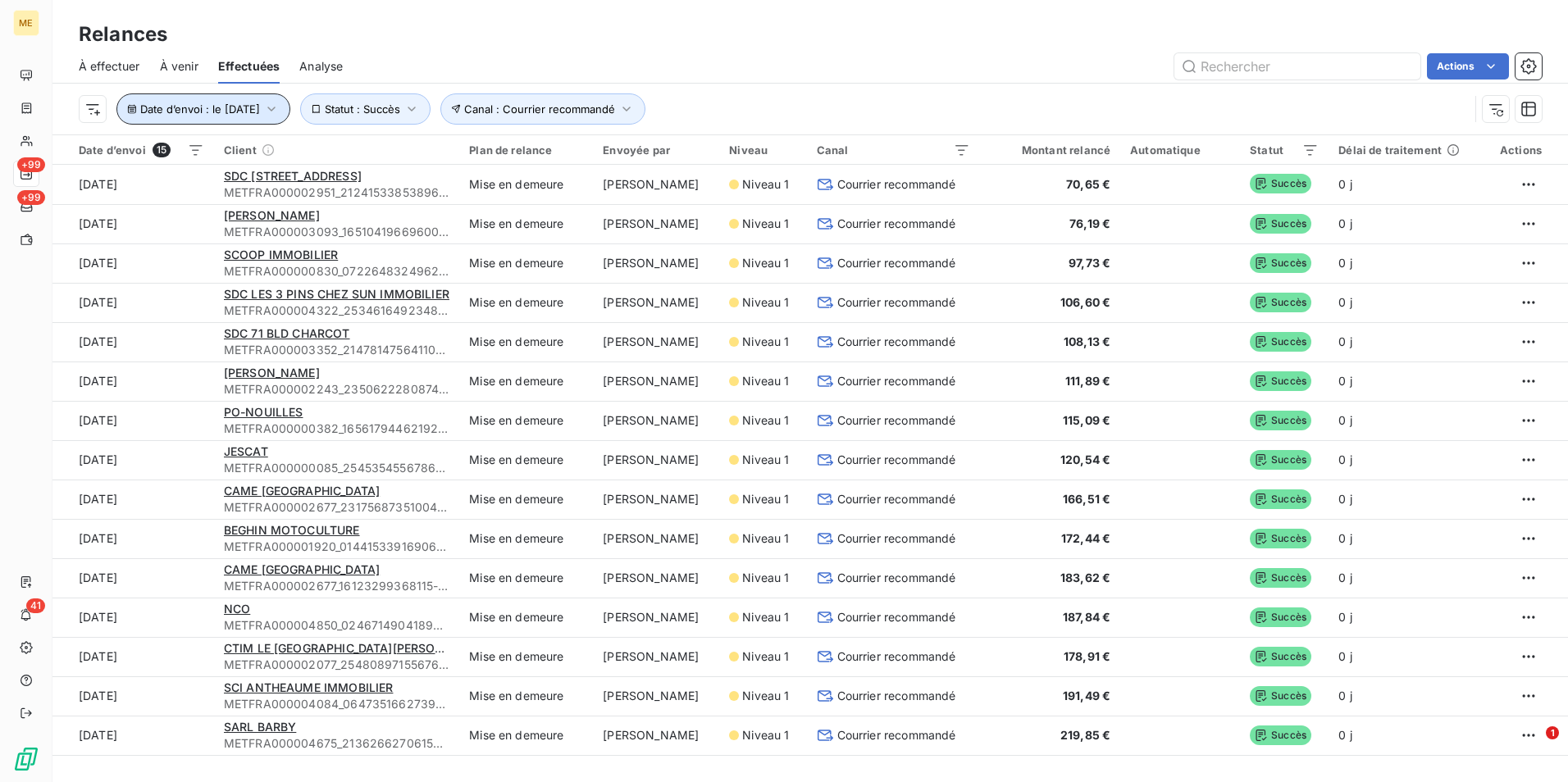
click at [286, 117] on button "Date d’envoi : le [DATE]" at bounding box center [203, 109] width 174 height 31
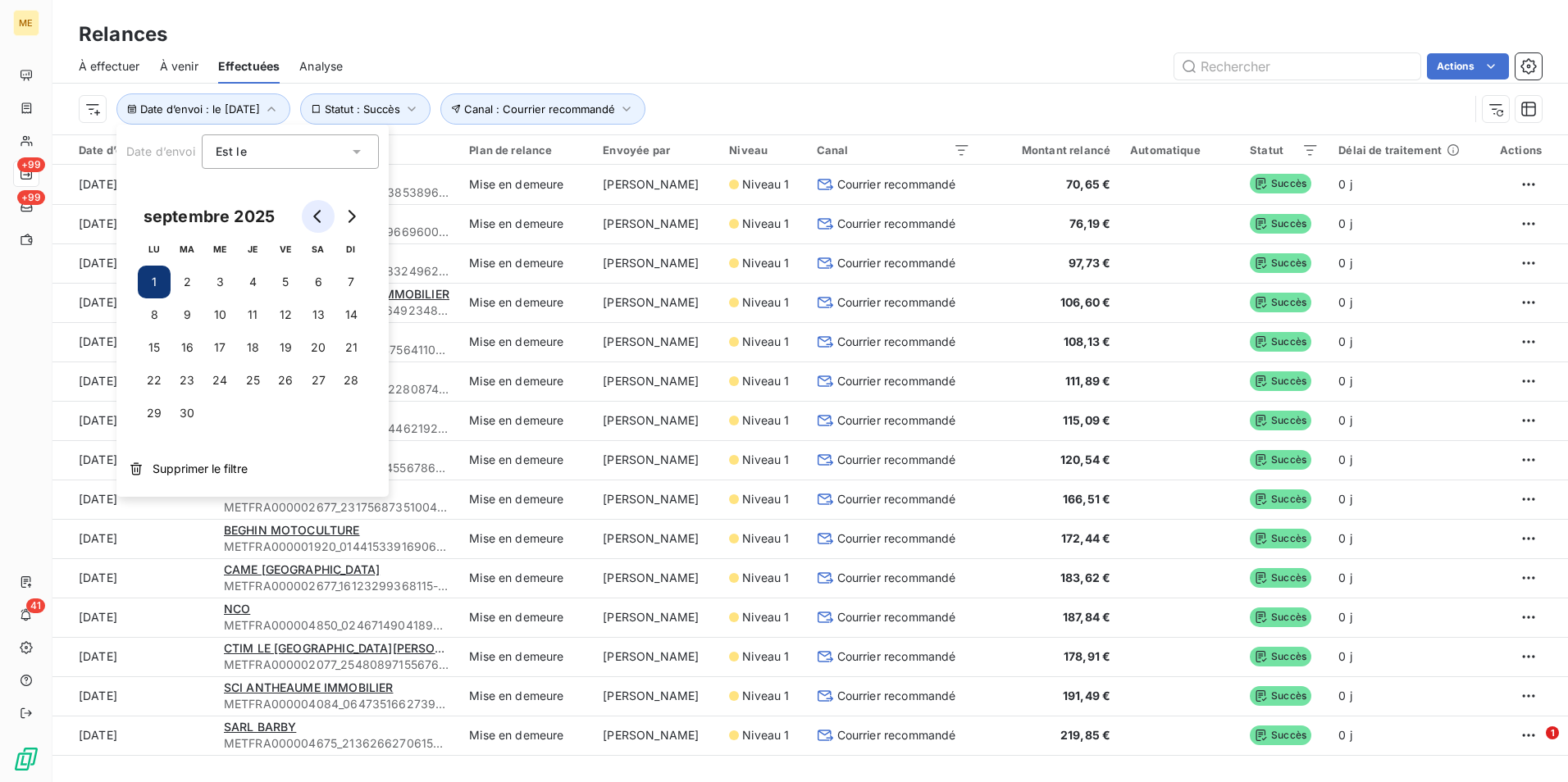
click at [314, 216] on icon "Go to previous month" at bounding box center [316, 216] width 8 height 13
click at [287, 280] on button "1" at bounding box center [285, 282] width 33 height 33
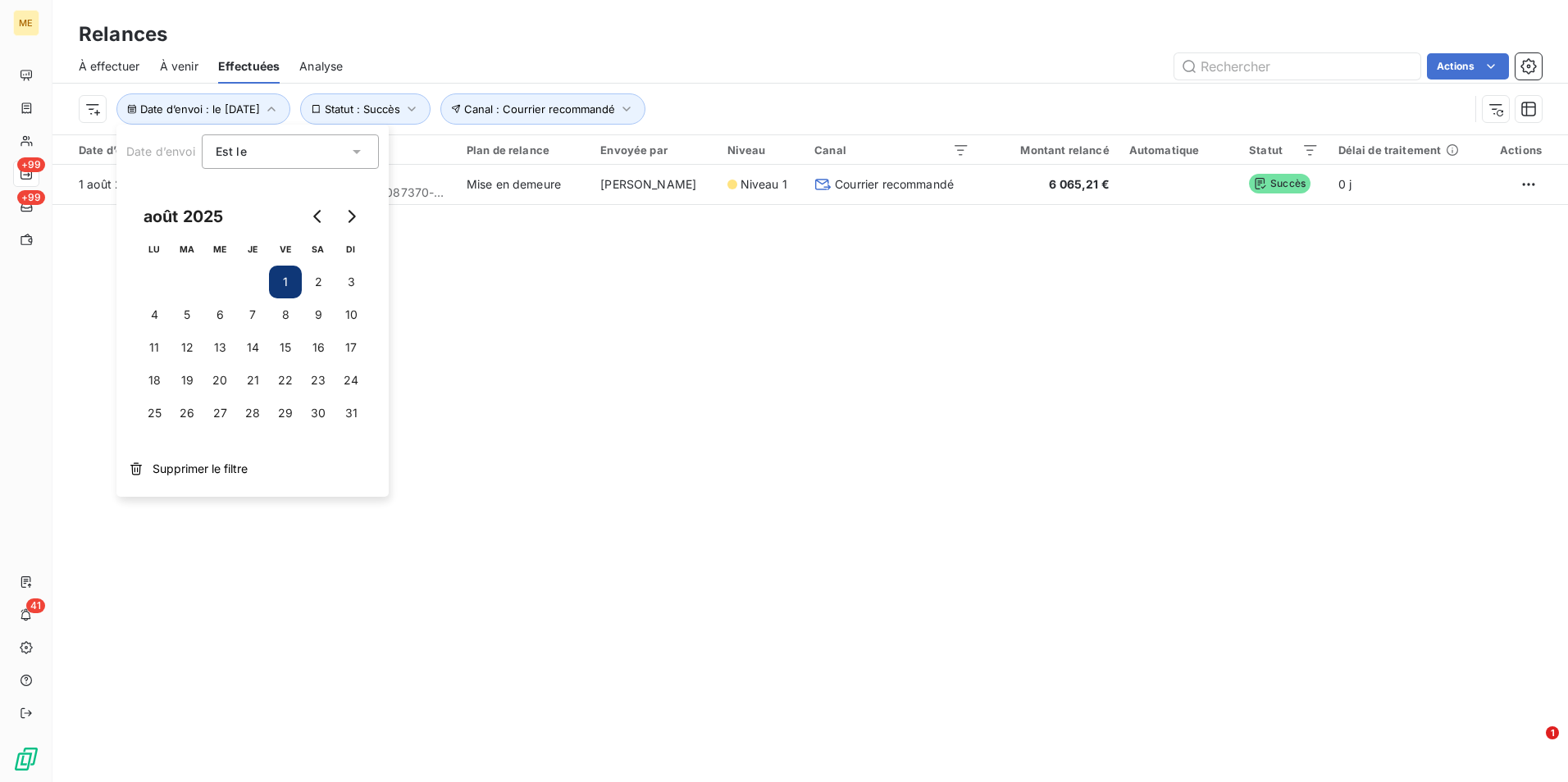
click at [338, 162] on div "Est le" at bounding box center [282, 151] width 133 height 23
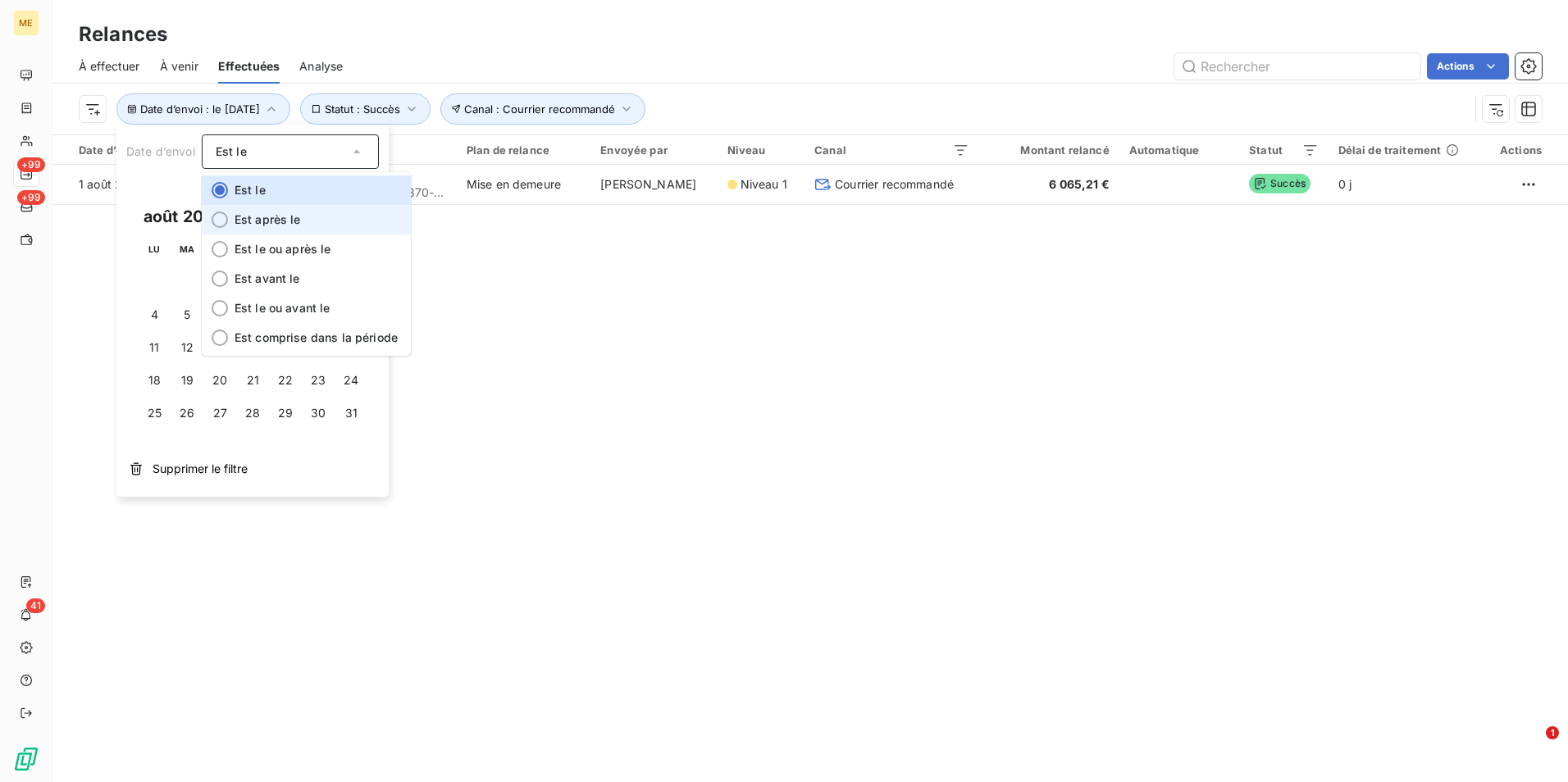
click at [309, 223] on li "Est après le" at bounding box center [306, 219] width 209 height 29
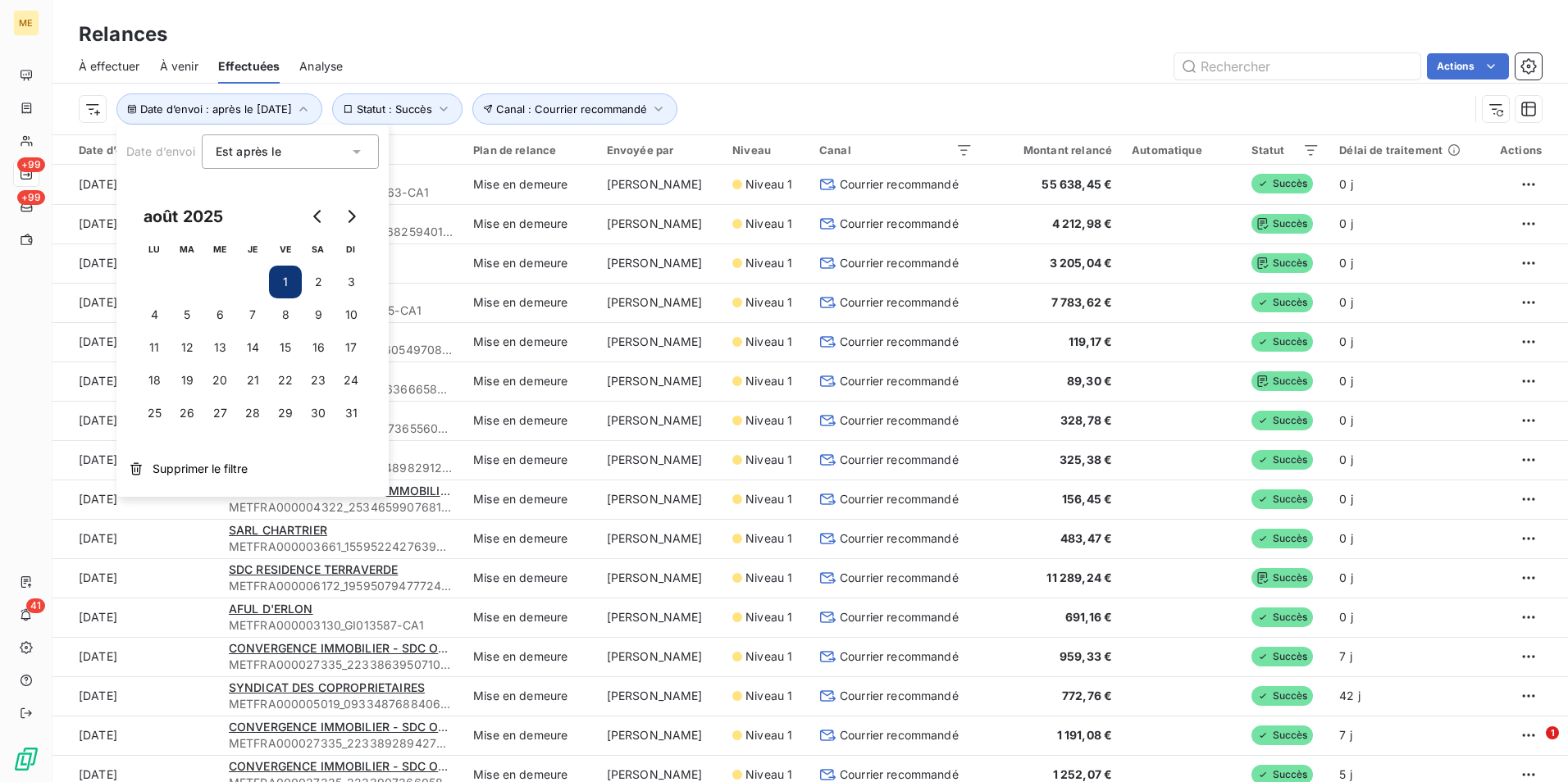
click at [836, 39] on div "Relances" at bounding box center [810, 34] width 1516 height 29
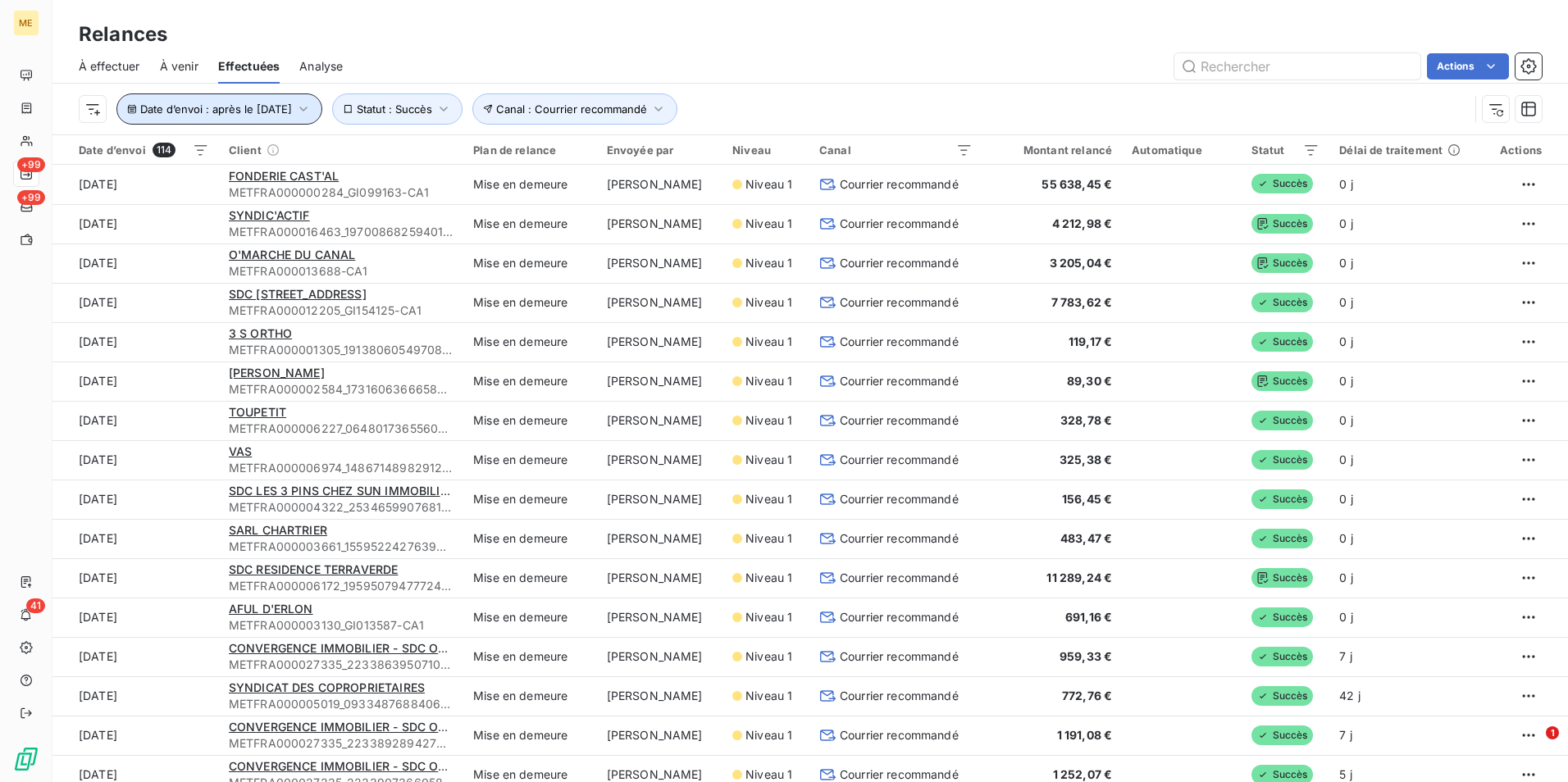
click at [312, 114] on icon "button" at bounding box center [303, 108] width 16 height 16
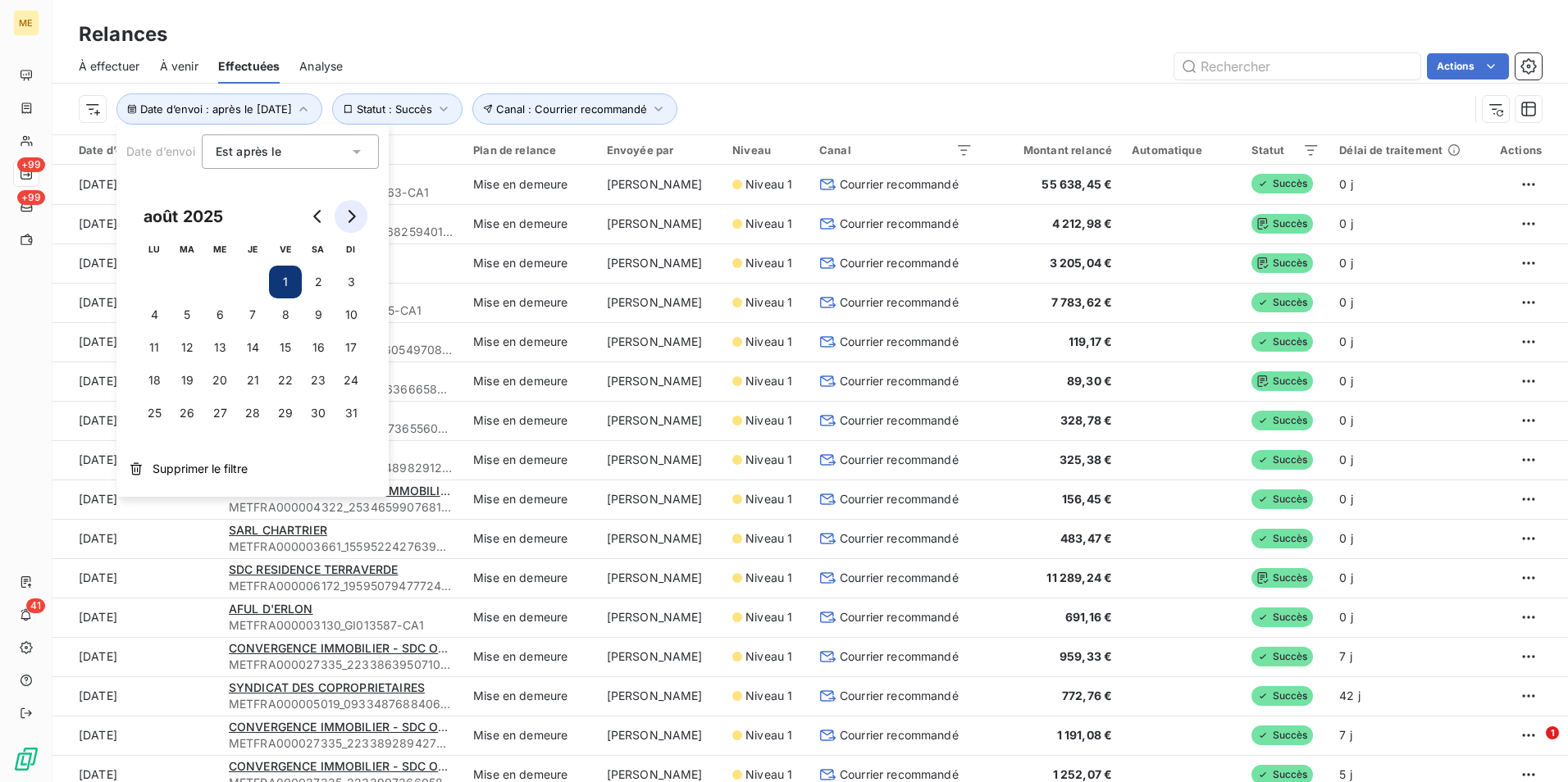
click at [347, 209] on button "Go to next month" at bounding box center [351, 217] width 33 height 33
click at [158, 277] on button "1" at bounding box center [154, 282] width 33 height 33
click at [841, 54] on div "Actions" at bounding box center [952, 66] width 1179 height 27
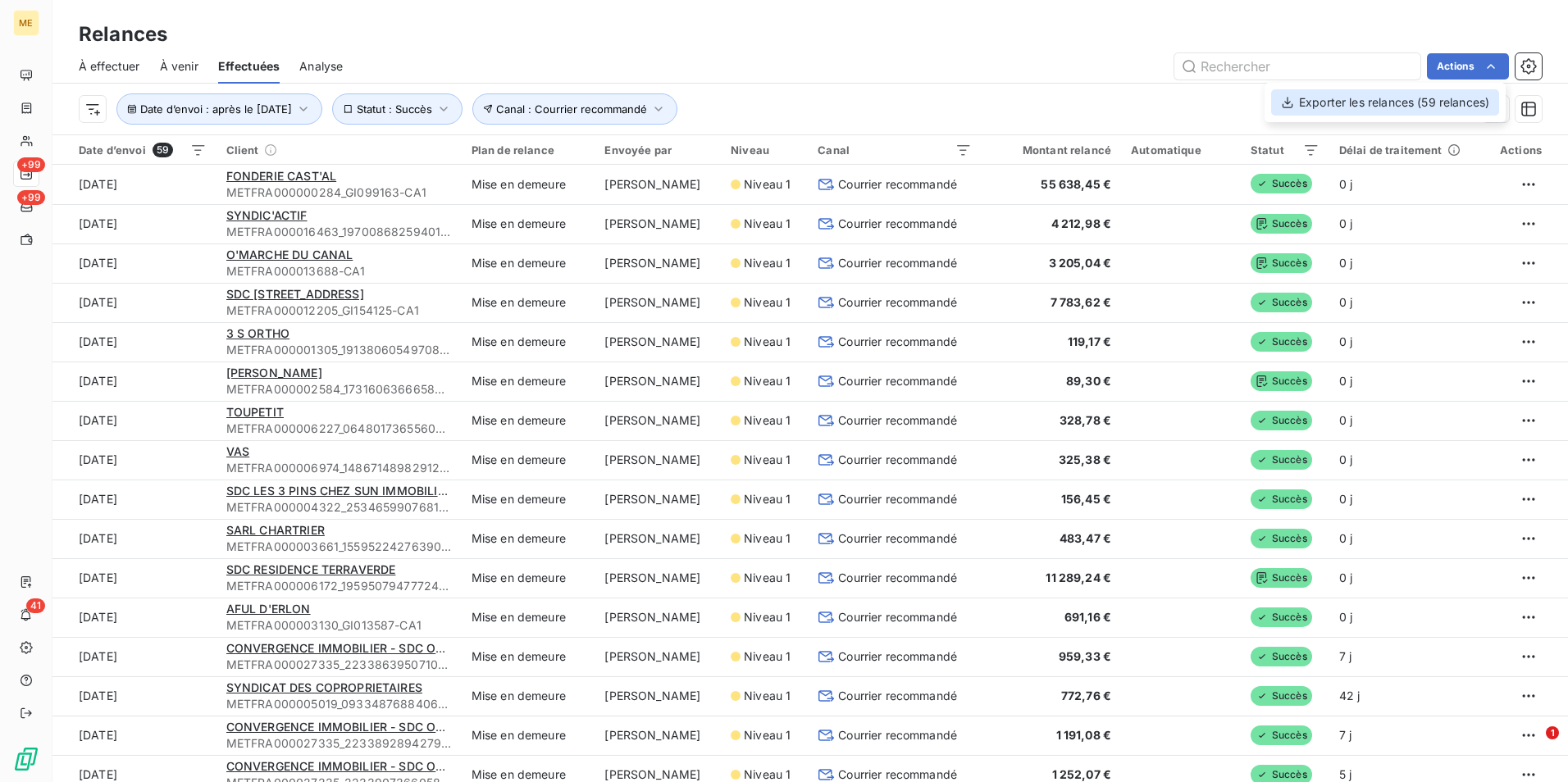
click at [1416, 108] on div "Exporter les relances (59 relances)" at bounding box center [1385, 102] width 228 height 27
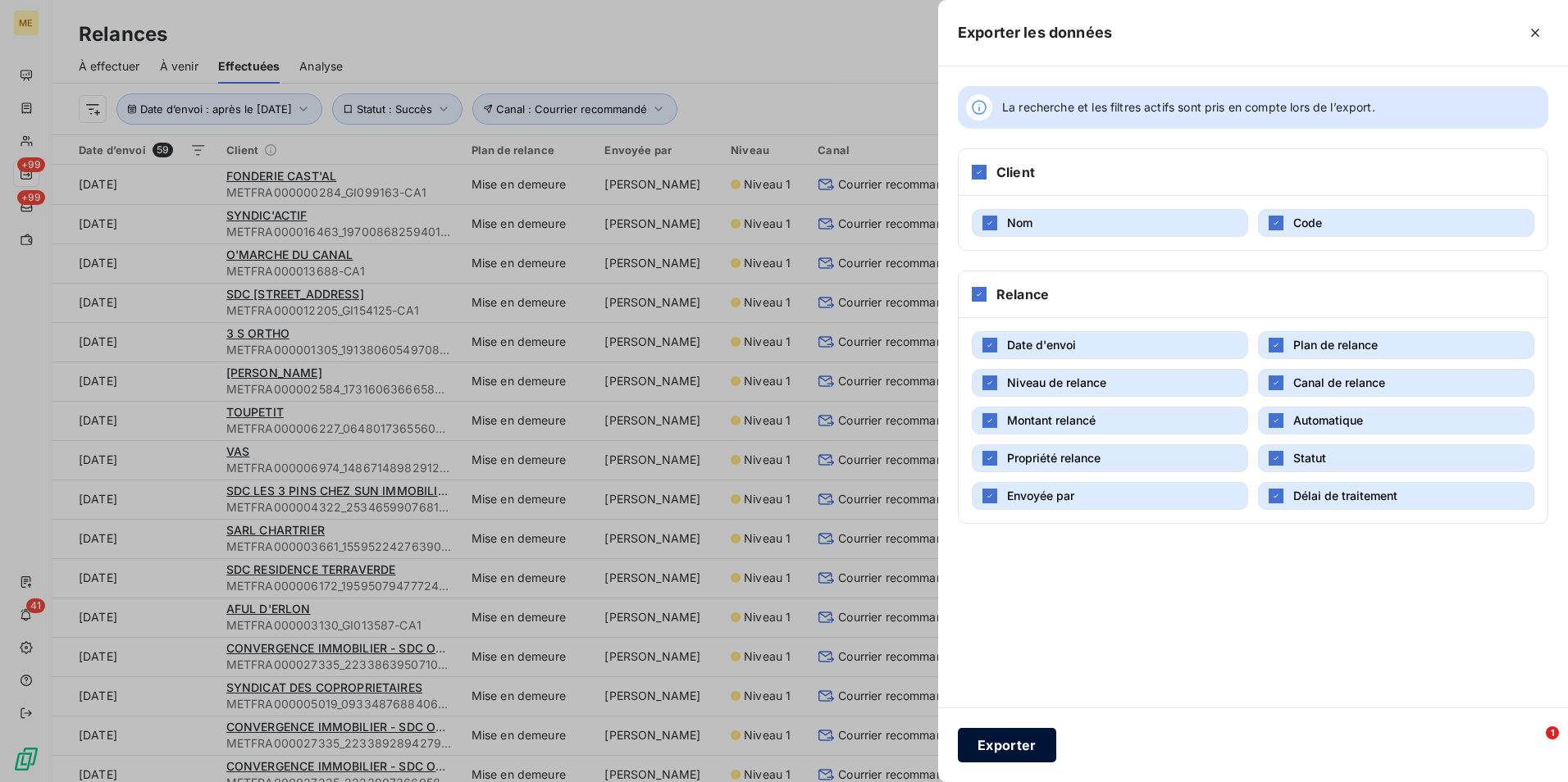
click at [1023, 743] on button "Exporter" at bounding box center [1007, 745] width 98 height 34
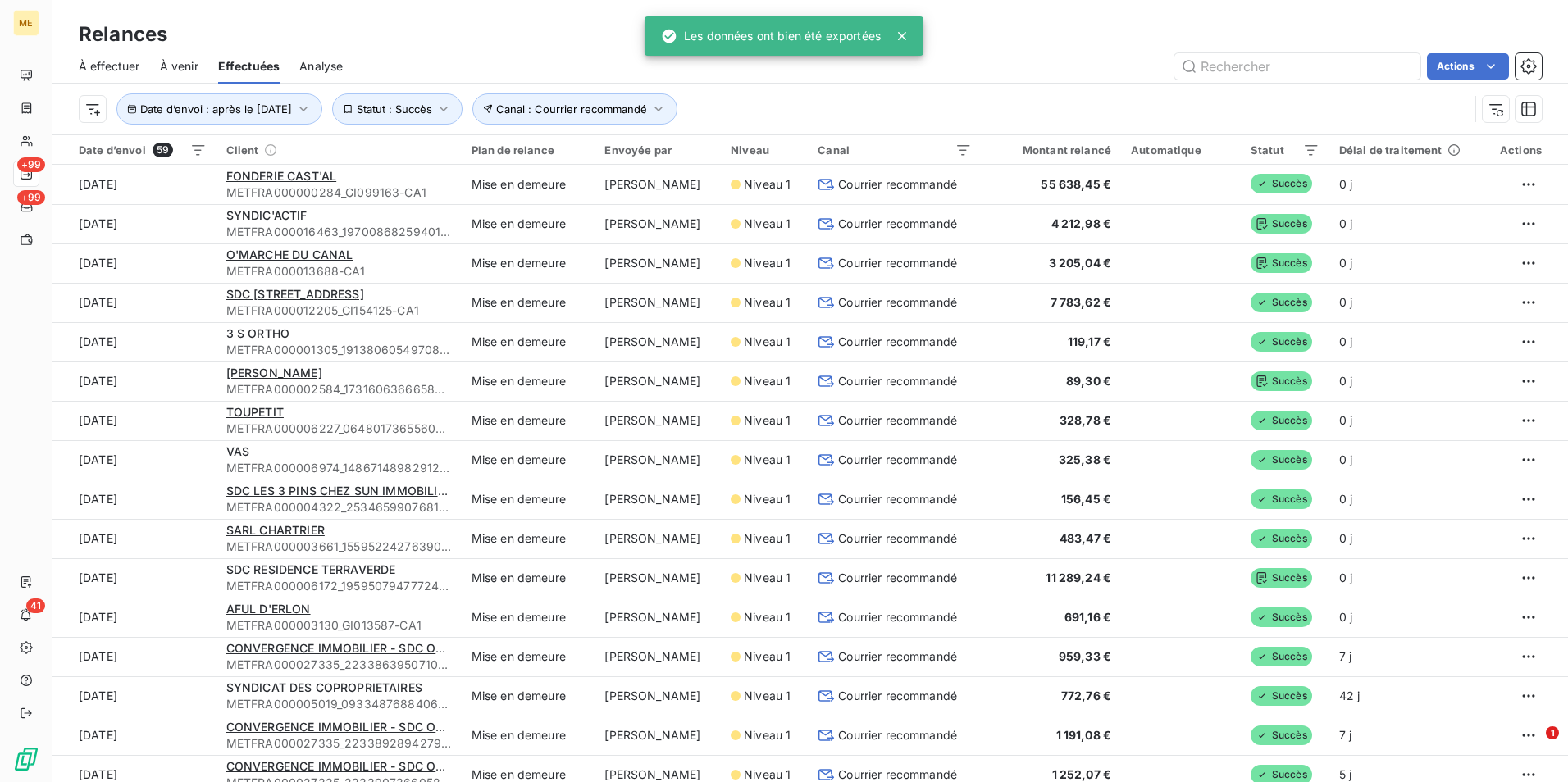
drag, startPoint x: 1024, startPoint y: 82, endPoint x: 971, endPoint y: 113, distance: 61.4
click at [1024, 82] on div "À effectuer À venir Effectuées Analyse Actions" at bounding box center [810, 66] width 1516 height 34
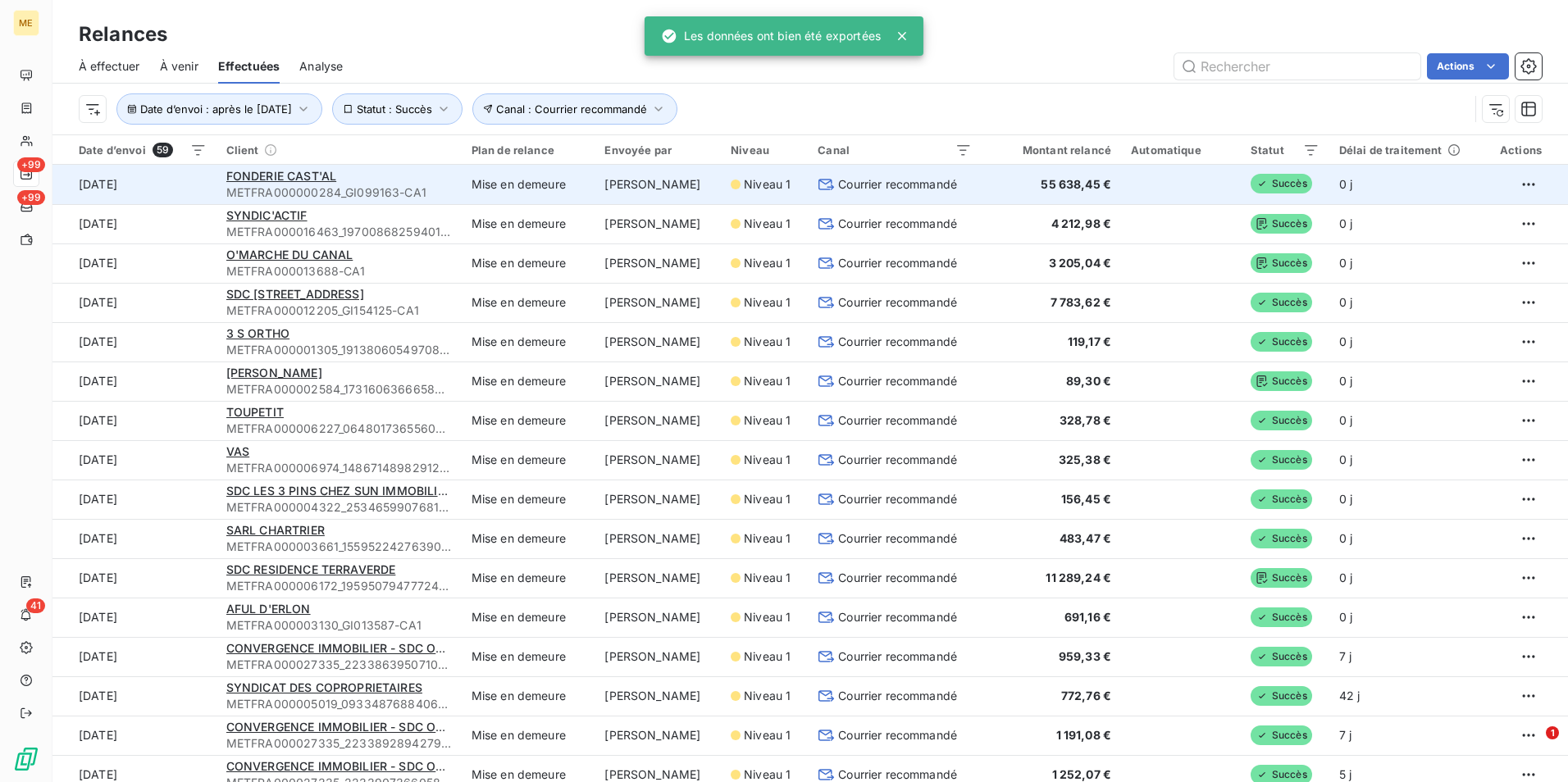
click at [423, 185] on span "METFRA000000284_GI099163-CA1" at bounding box center [339, 192] width 225 height 16
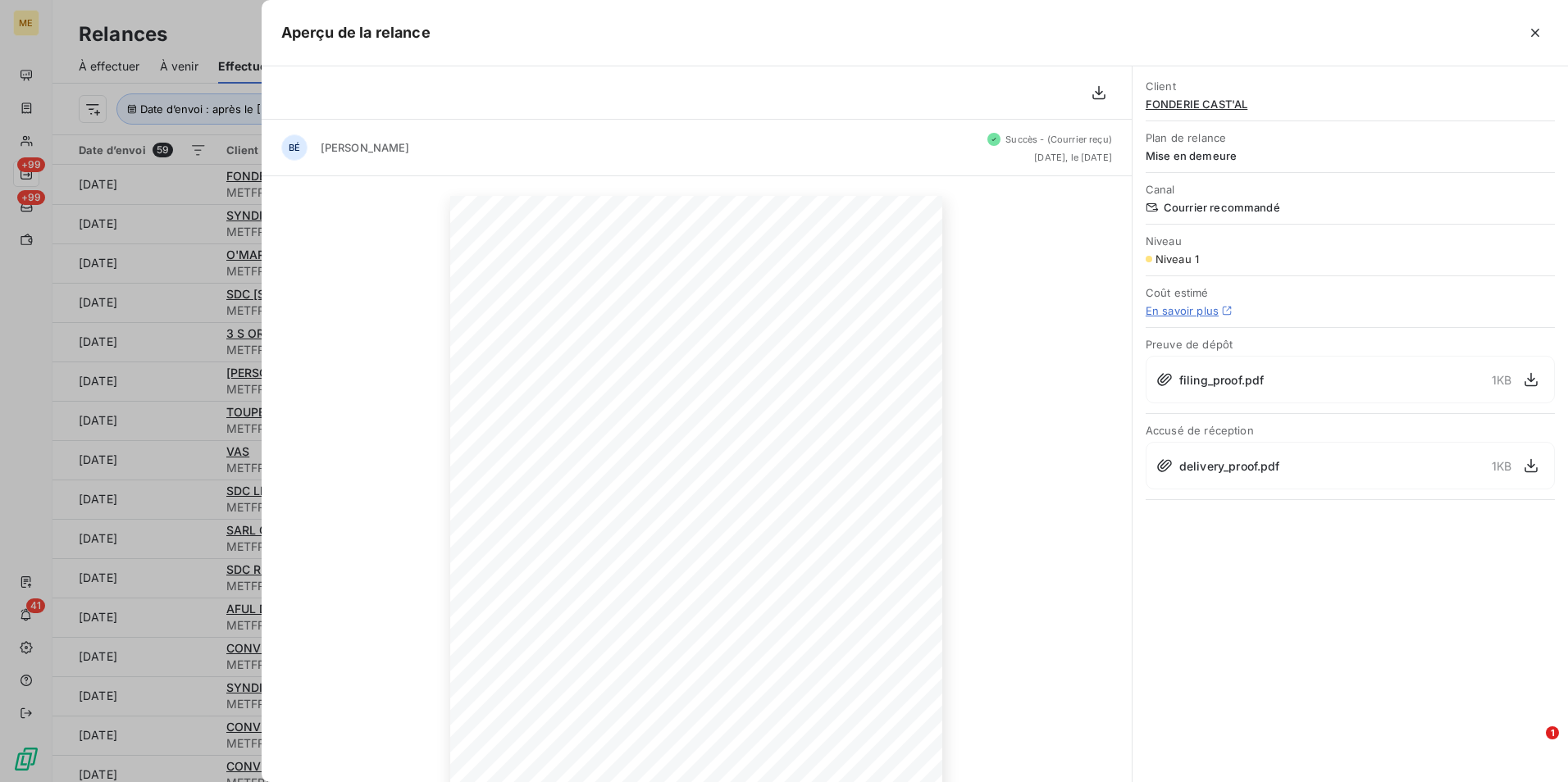
click at [1195, 102] on span "FONDERIE CAST'AL" at bounding box center [1351, 104] width 409 height 13
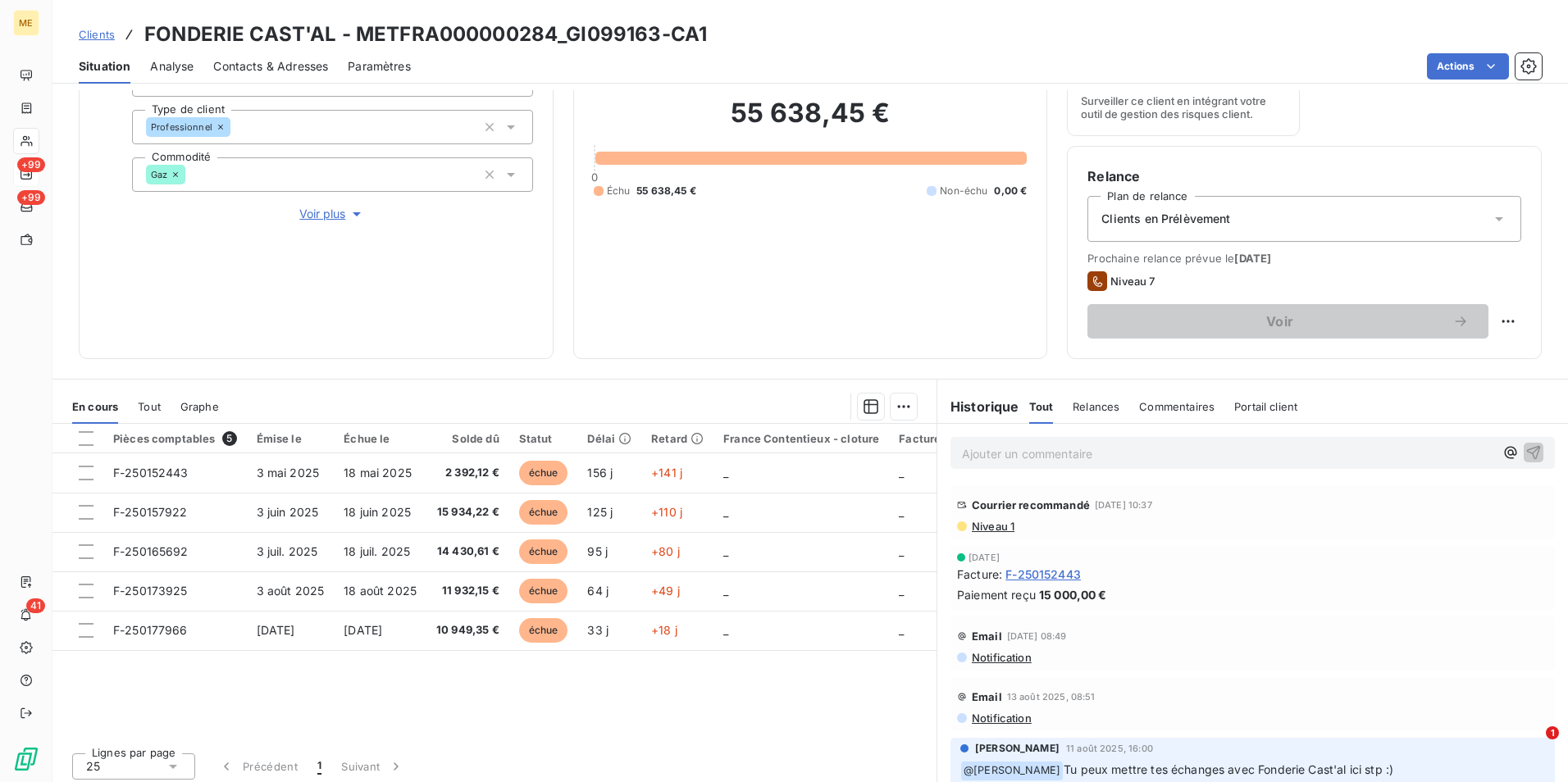
scroll to position [190, 0]
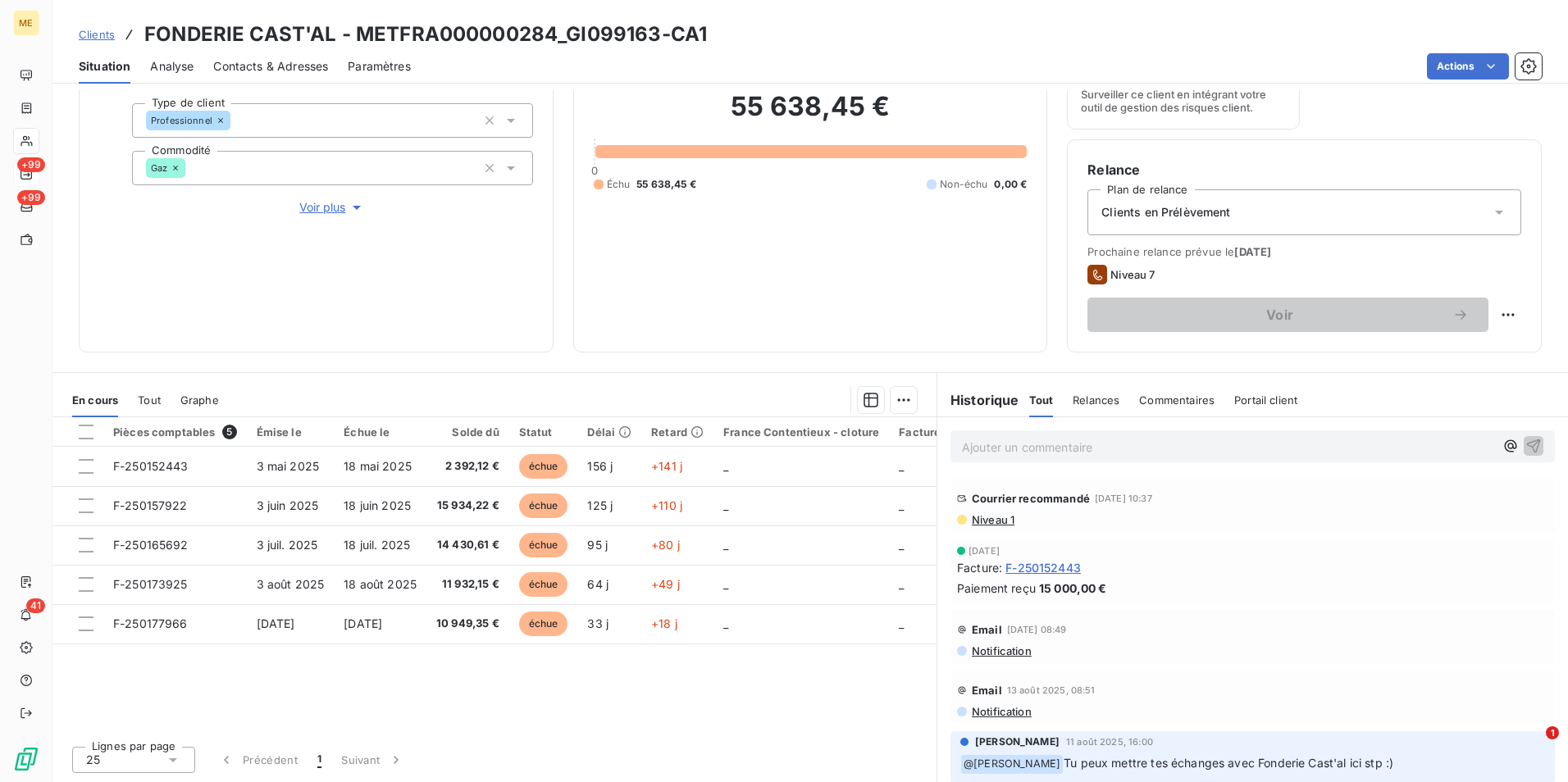
click at [983, 519] on span "Niveau 1" at bounding box center [993, 519] width 45 height 13
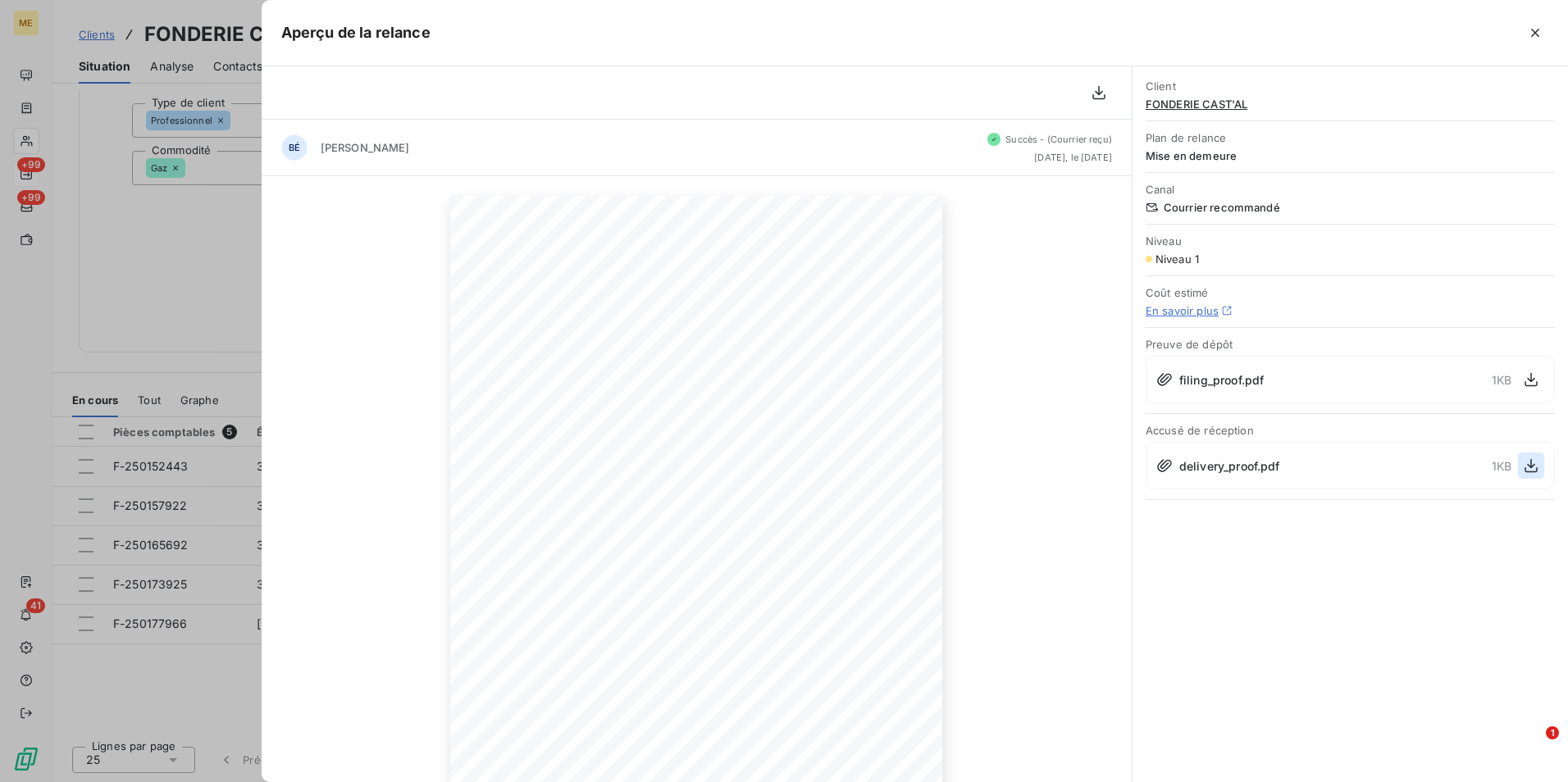
click at [1540, 461] on button "button" at bounding box center [1531, 466] width 27 height 27
drag, startPoint x: 89, startPoint y: 195, endPoint x: 76, endPoint y: 170, distance: 28.2
click at [84, 192] on div at bounding box center [784, 391] width 1568 height 782
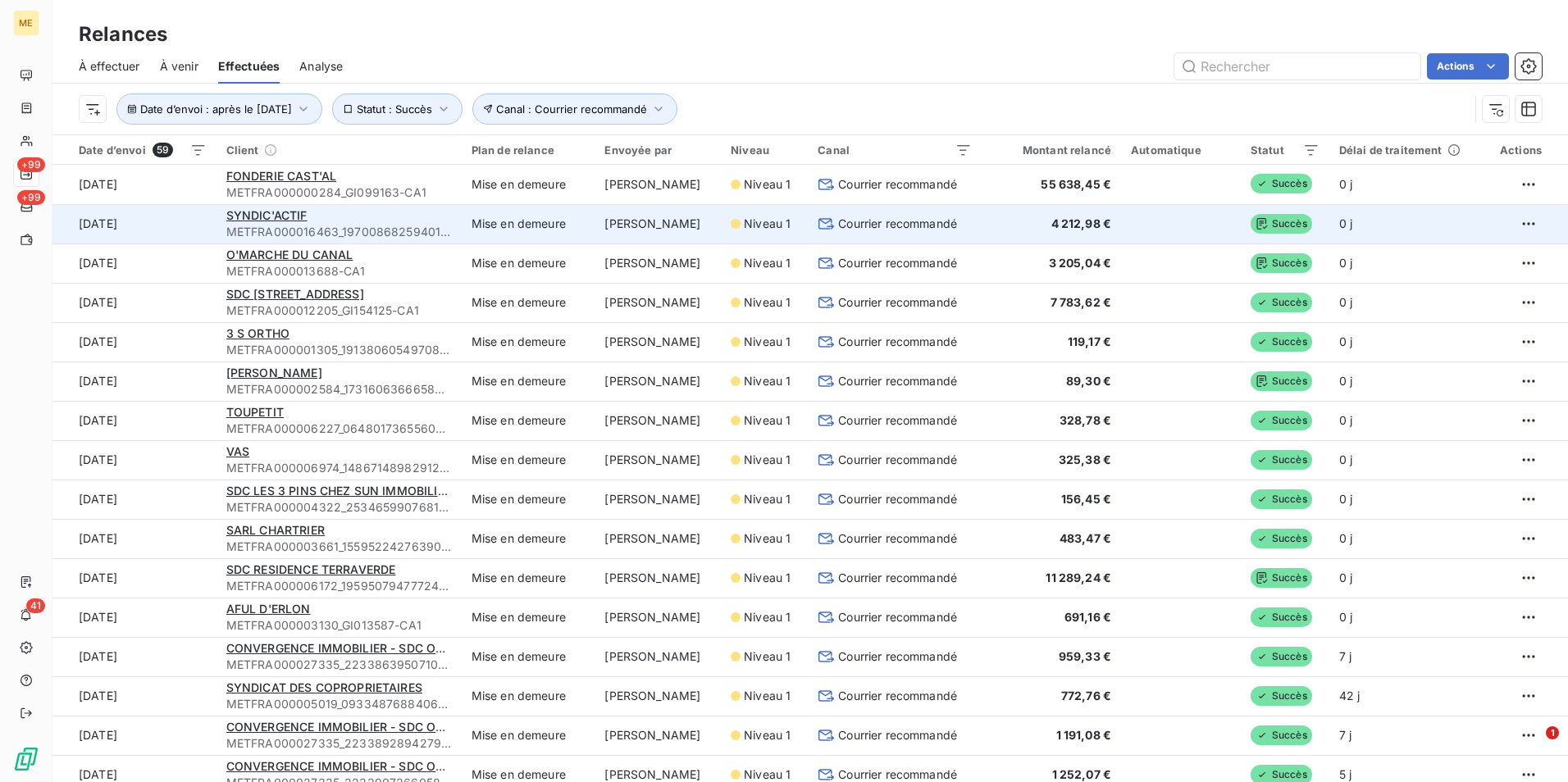
click at [337, 220] on div "SYNDIC'ACTIF" at bounding box center [339, 215] width 225 height 16
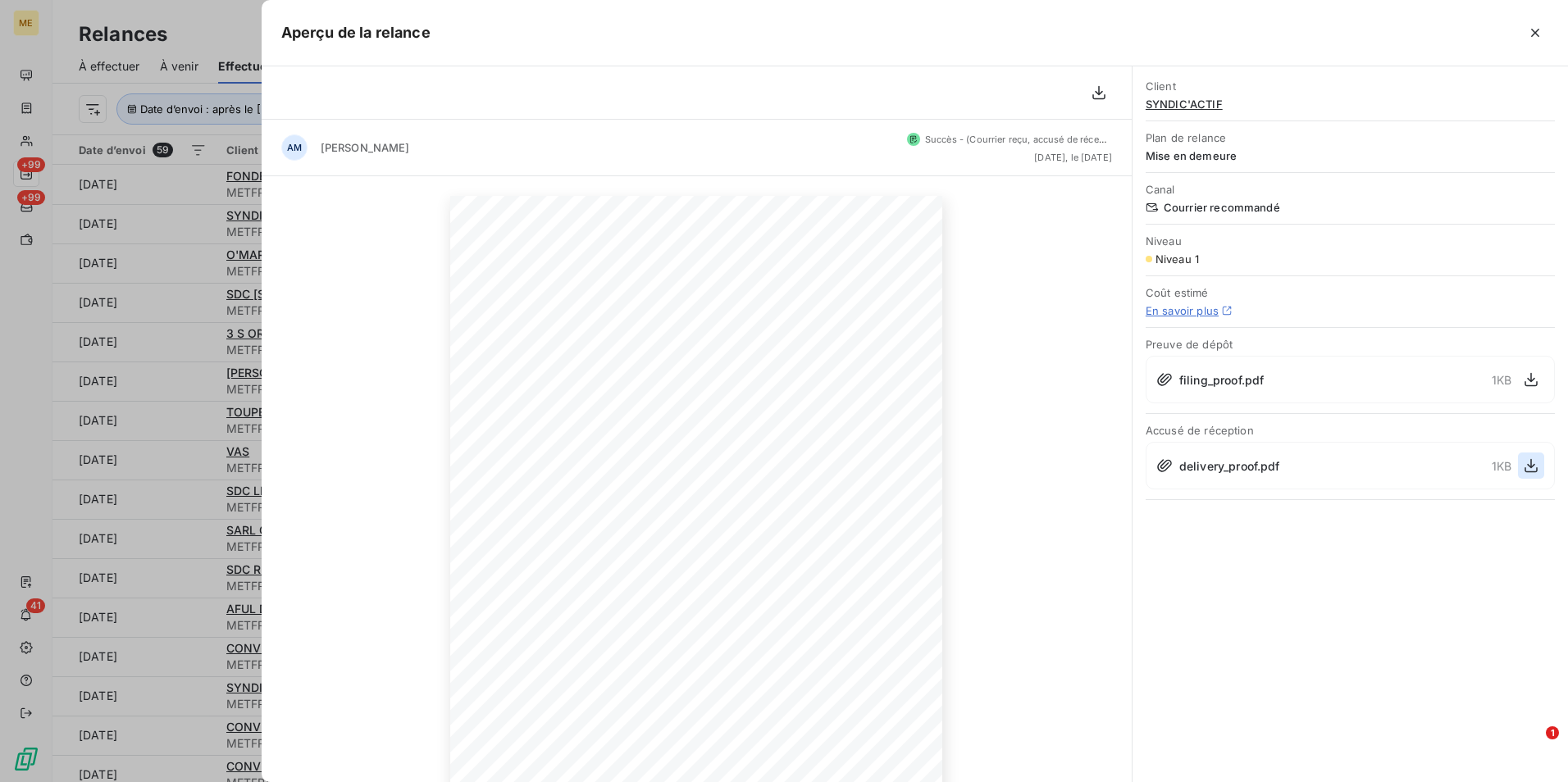
click at [1533, 464] on icon "button" at bounding box center [1531, 465] width 16 height 16
click at [1186, 107] on span "SYNDIC'ACTIF" at bounding box center [1351, 104] width 409 height 13
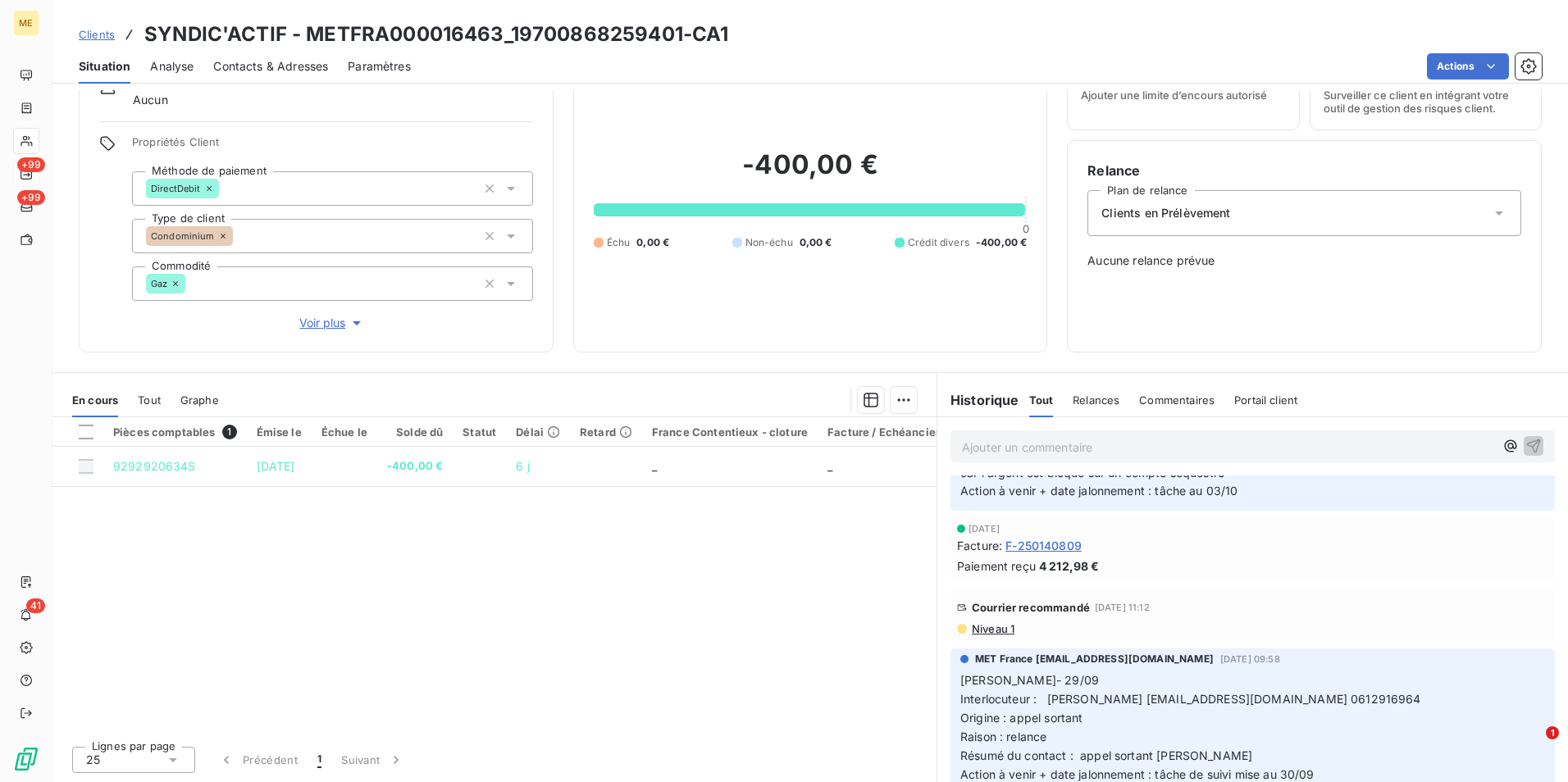
scroll to position [410, 0]
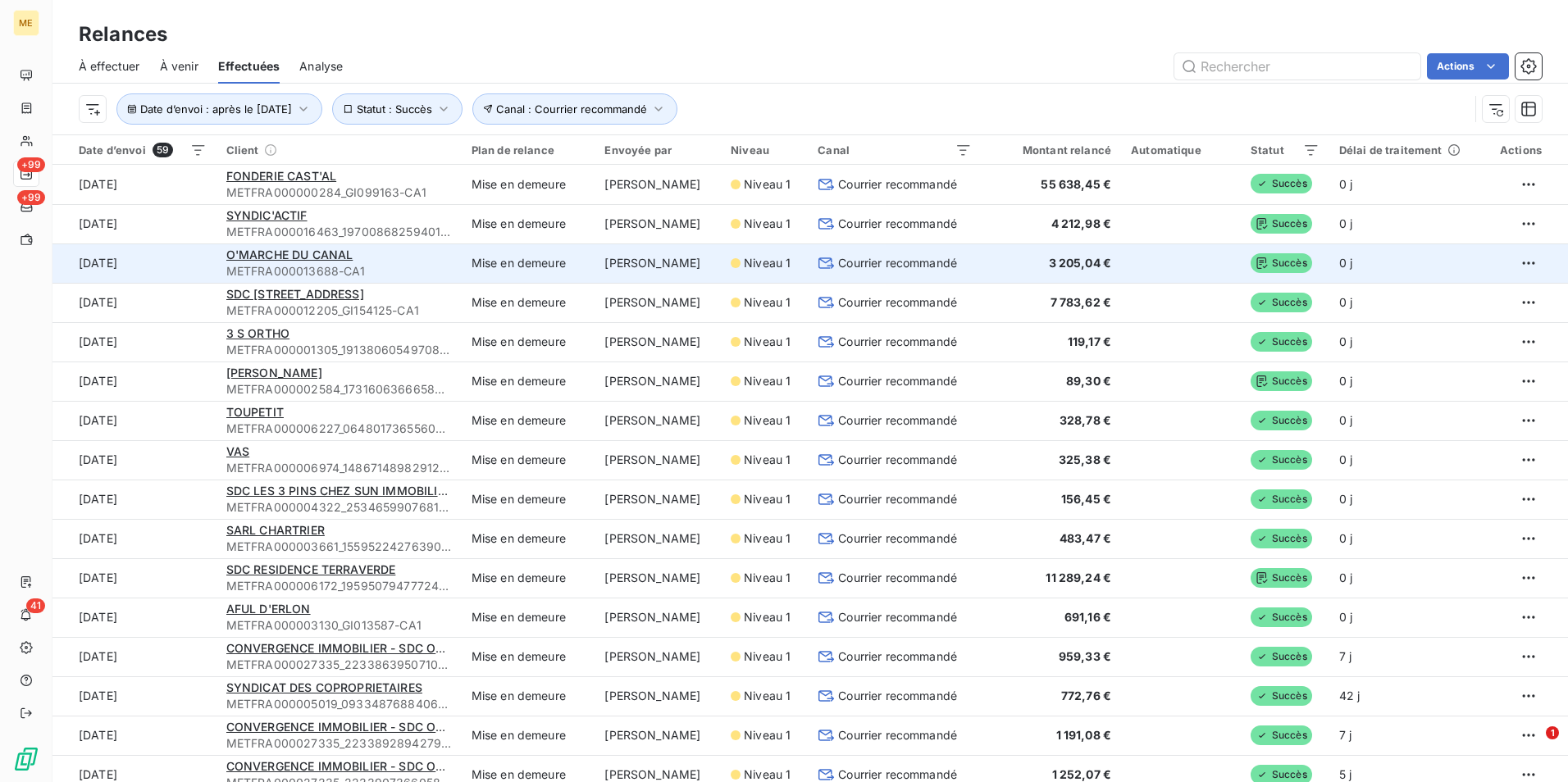
click at [379, 258] on div "O'MARCHE DU CANAL" at bounding box center [339, 254] width 225 height 16
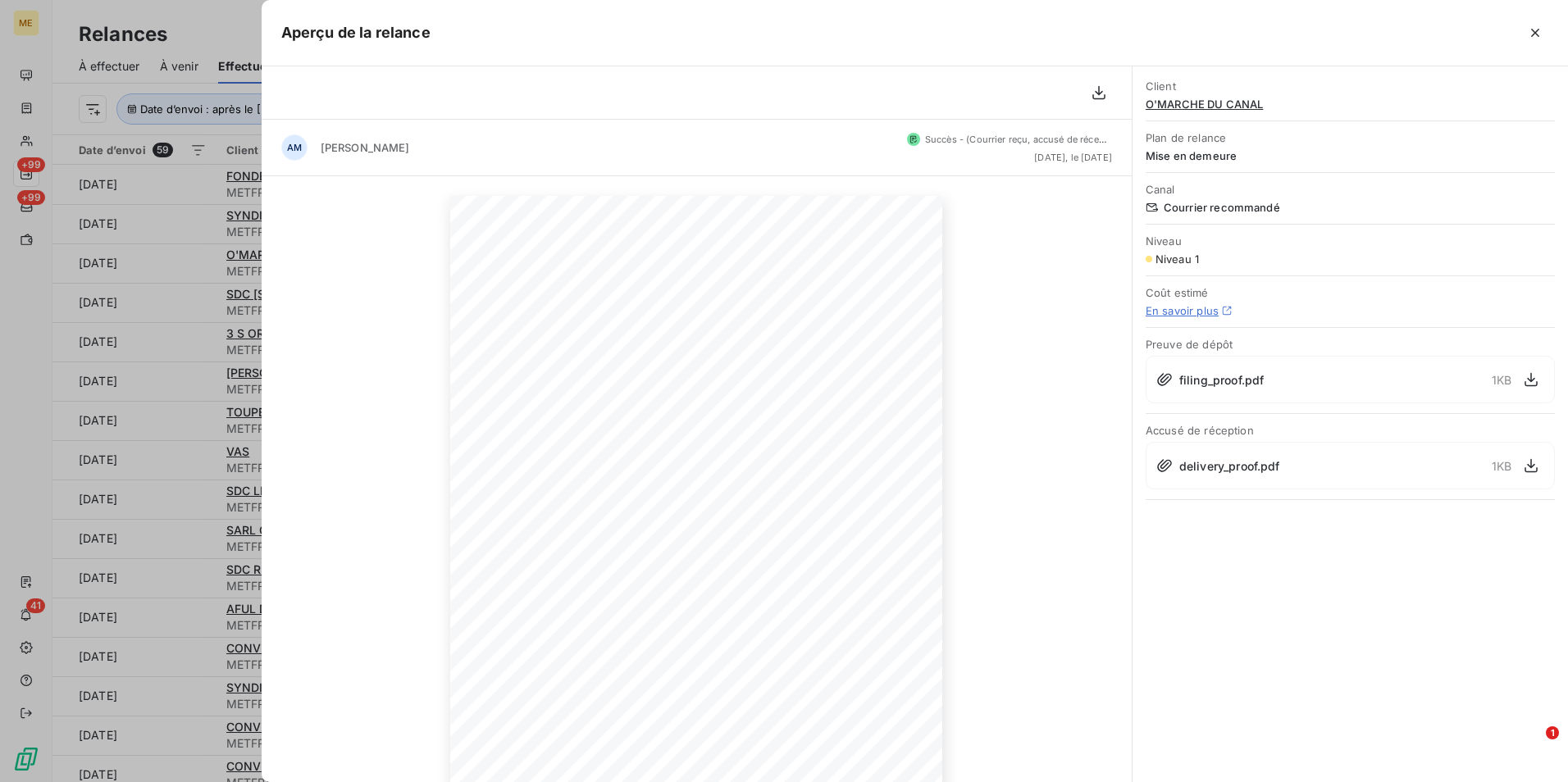
click at [1196, 102] on span "O'MARCHE DU CANAL" at bounding box center [1351, 104] width 409 height 13
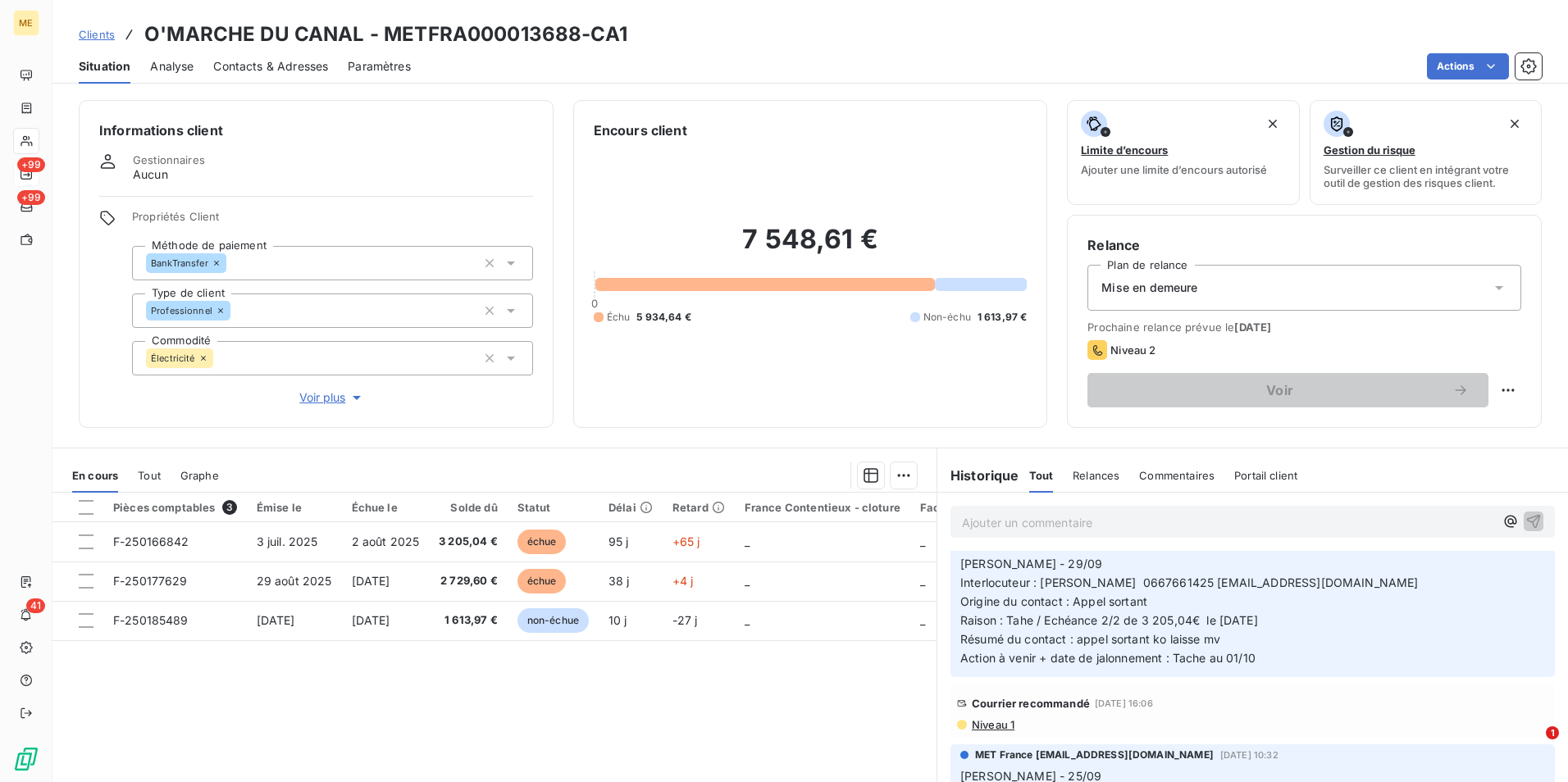
scroll to position [164, 0]
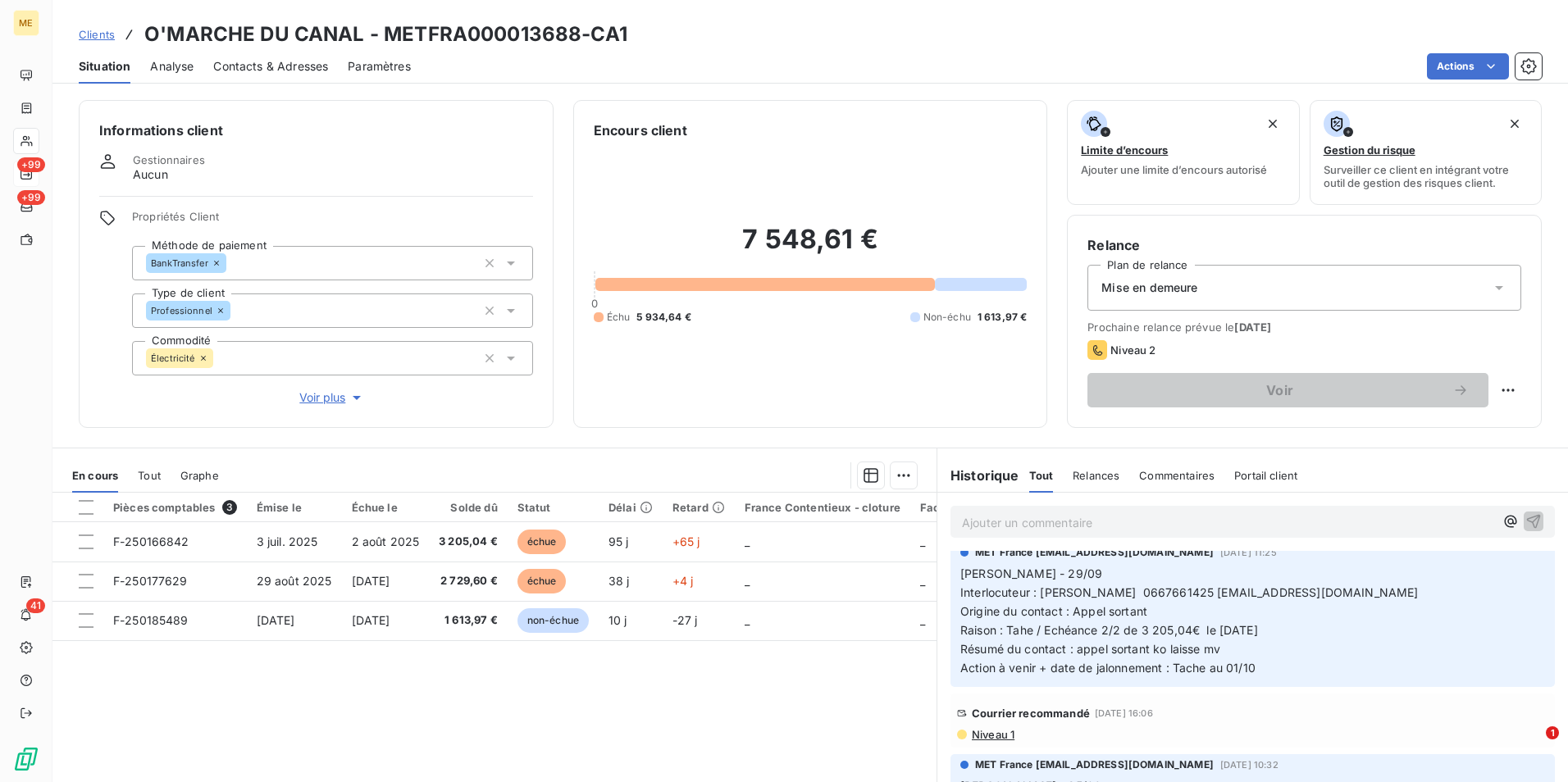
click at [983, 731] on span "Niveau 1" at bounding box center [993, 734] width 45 height 13
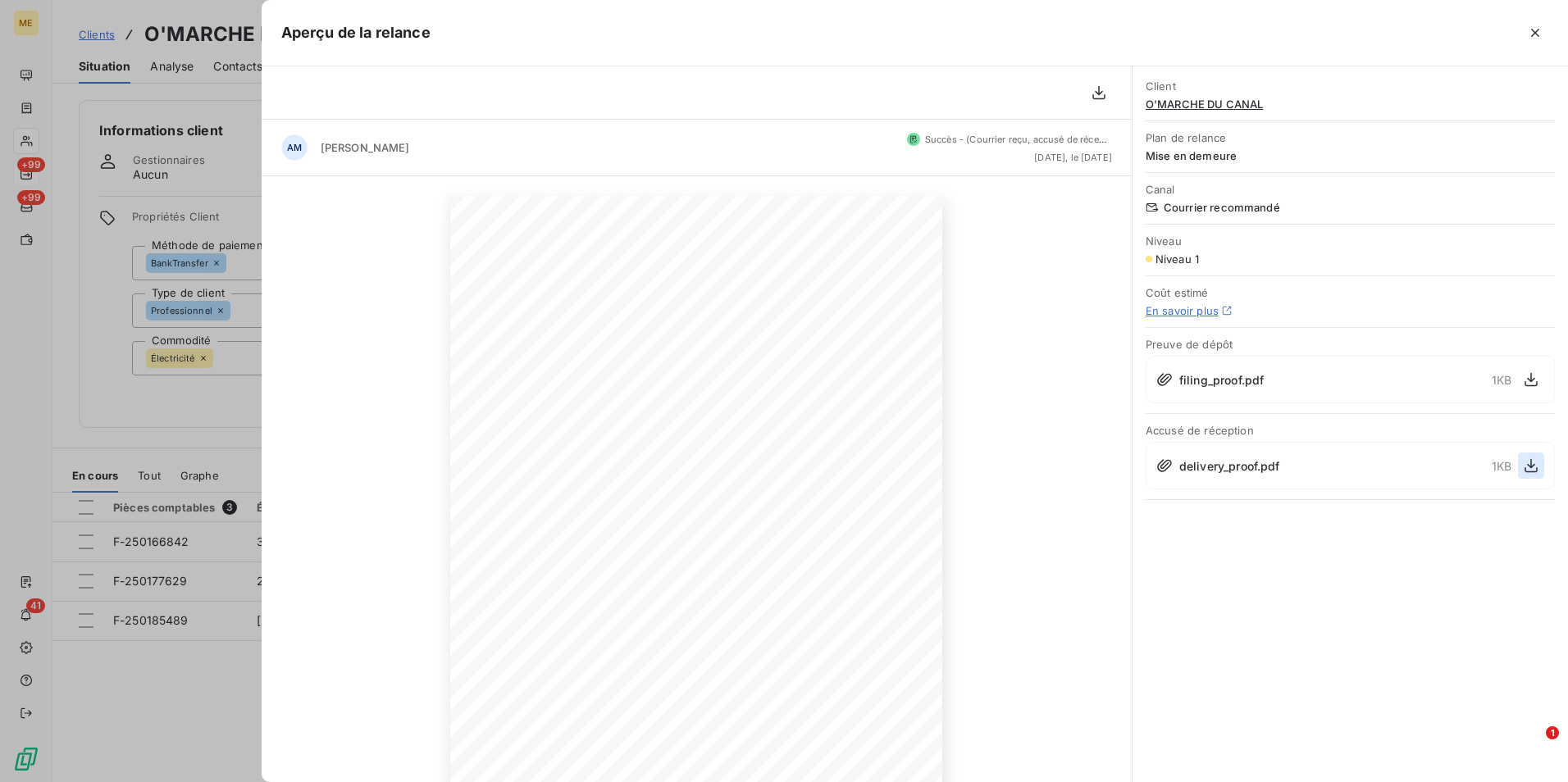
click at [1527, 462] on icon "button" at bounding box center [1531, 465] width 16 height 16
click at [182, 101] on div at bounding box center [784, 391] width 1568 height 782
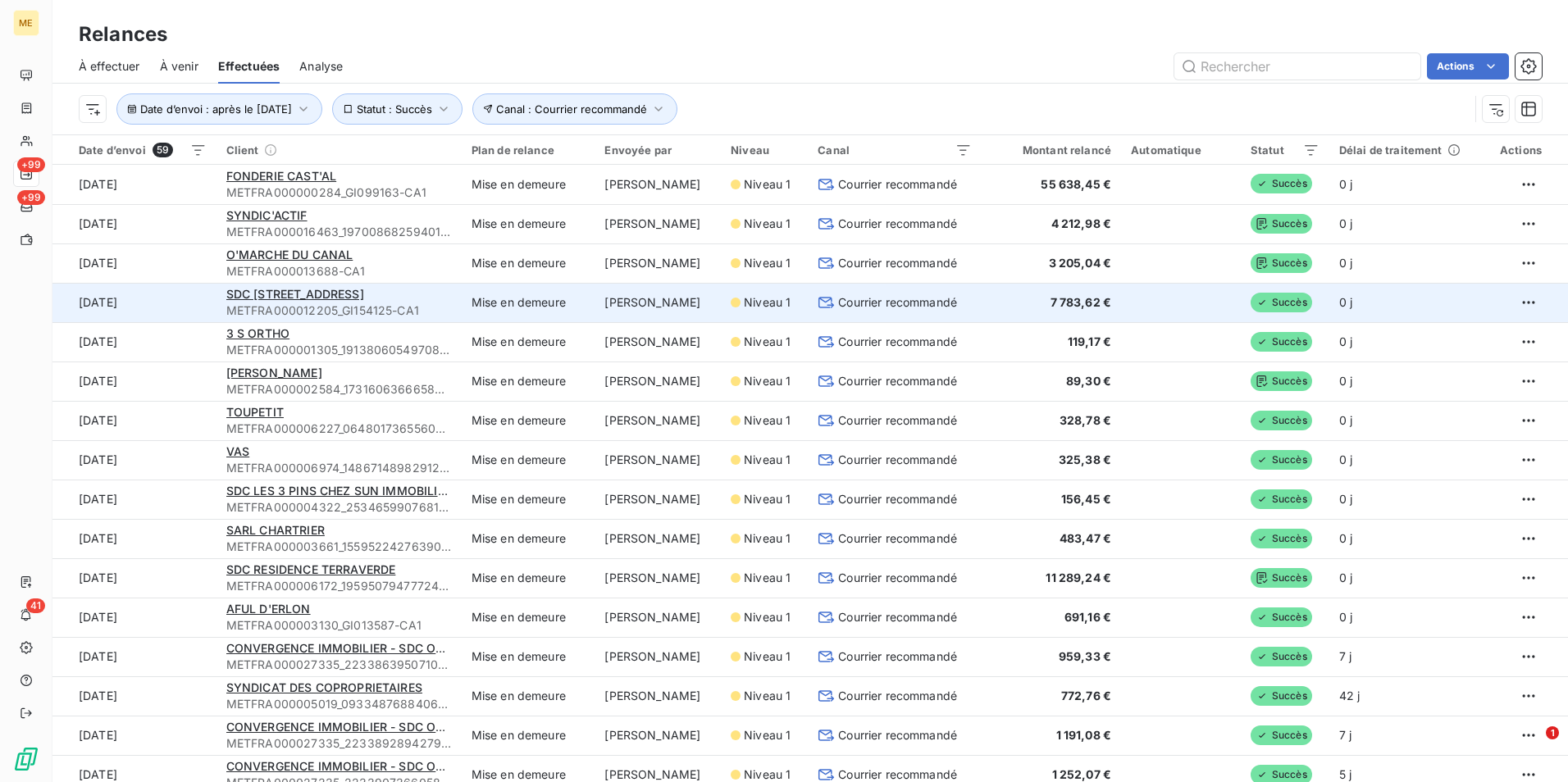
click at [503, 302] on td "Mise en demeure" at bounding box center [528, 302] width 133 height 40
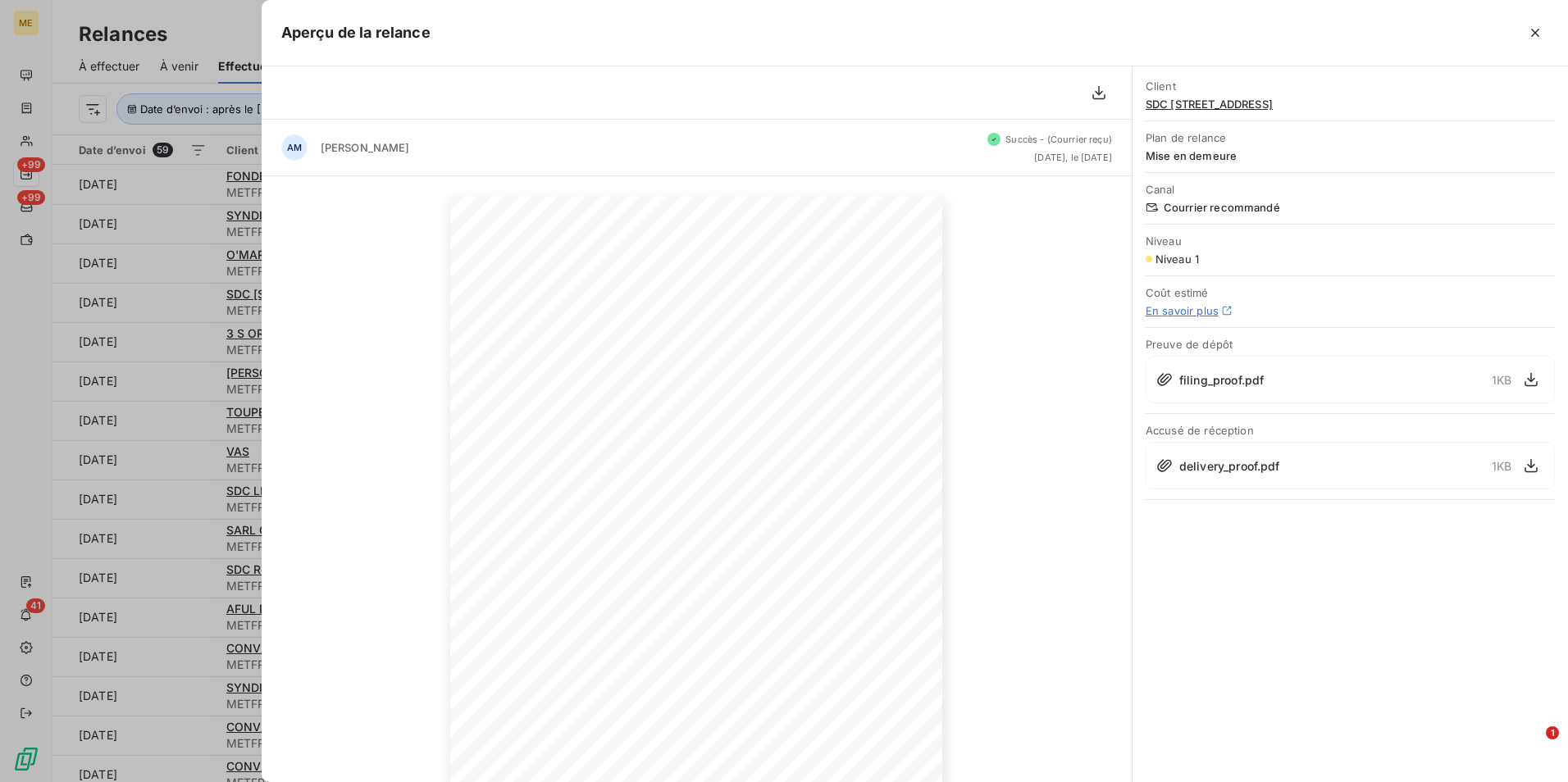
click at [1167, 106] on span "SDC [STREET_ADDRESS]" at bounding box center [1351, 104] width 409 height 13
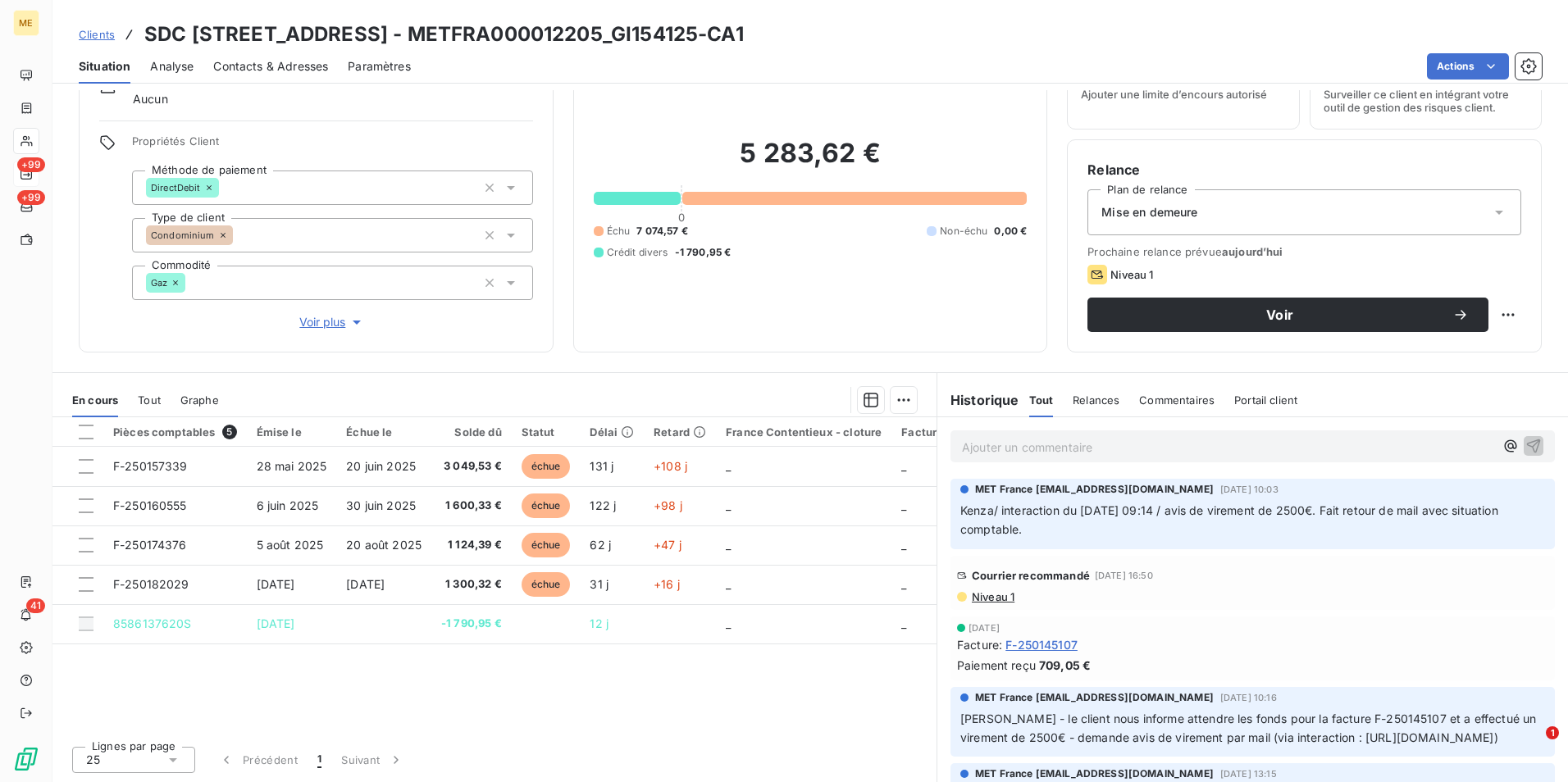
scroll to position [82, 0]
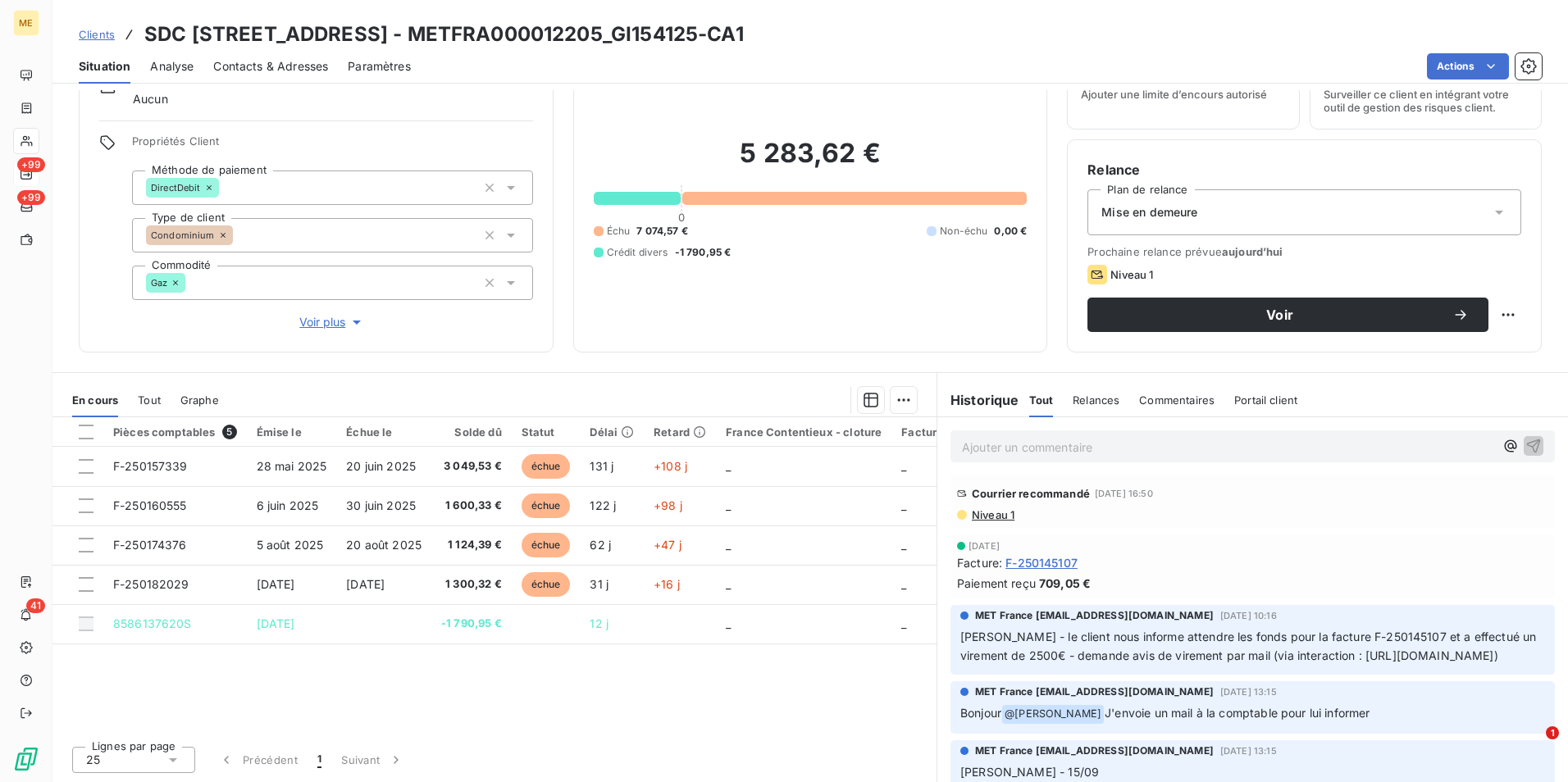
click at [1004, 516] on span "Niveau 1" at bounding box center [993, 514] width 45 height 13
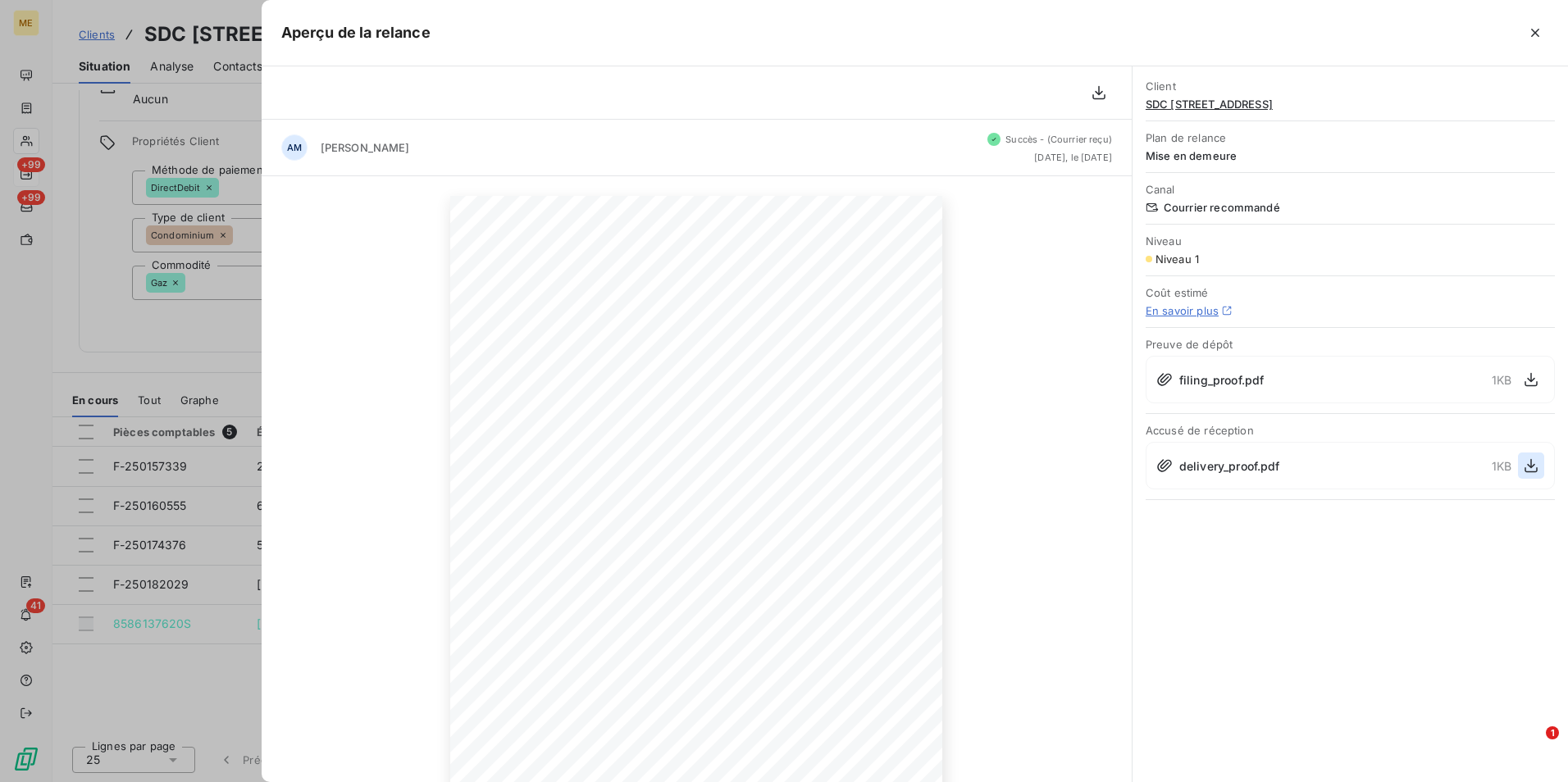
click at [1540, 457] on button "button" at bounding box center [1531, 466] width 27 height 27
click at [1532, 464] on icon "button" at bounding box center [1531, 465] width 16 height 16
click at [1534, 464] on icon "button" at bounding box center [1531, 465] width 16 height 16
click at [122, 265] on div at bounding box center [784, 391] width 1568 height 782
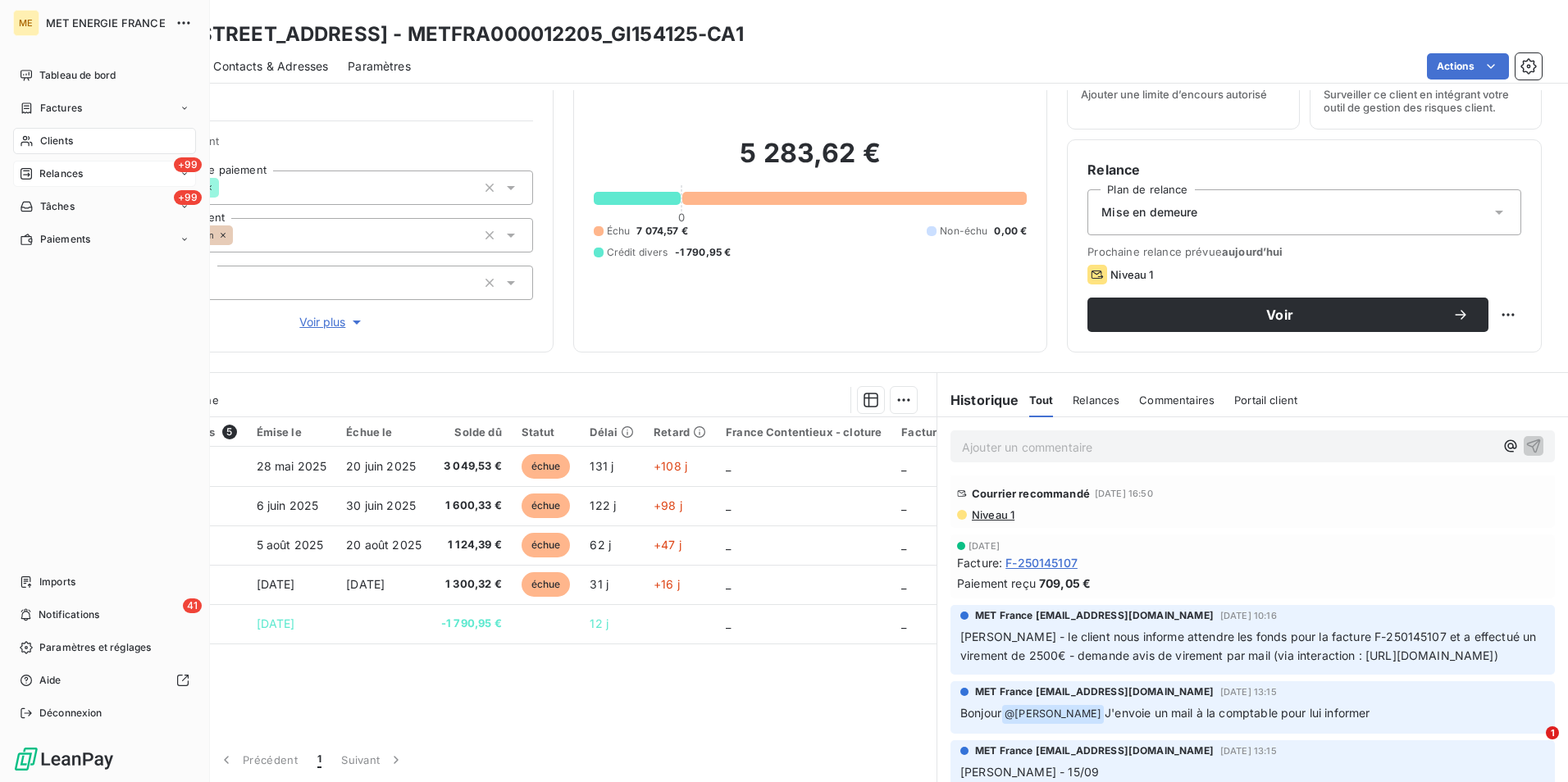
click at [46, 136] on span "Clients" at bounding box center [57, 140] width 33 height 15
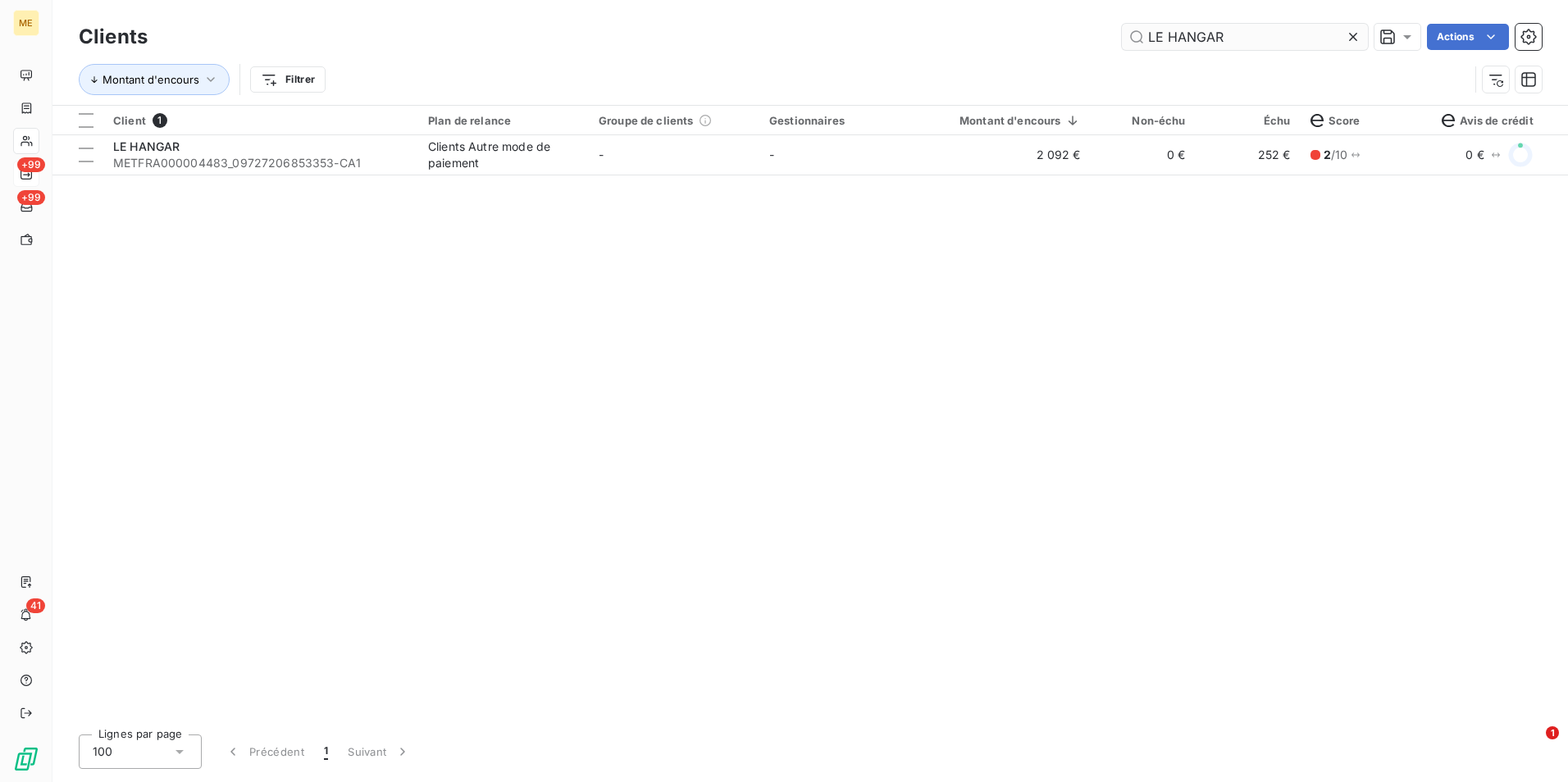
click at [1353, 45] on icon at bounding box center [1352, 36] width 16 height 16
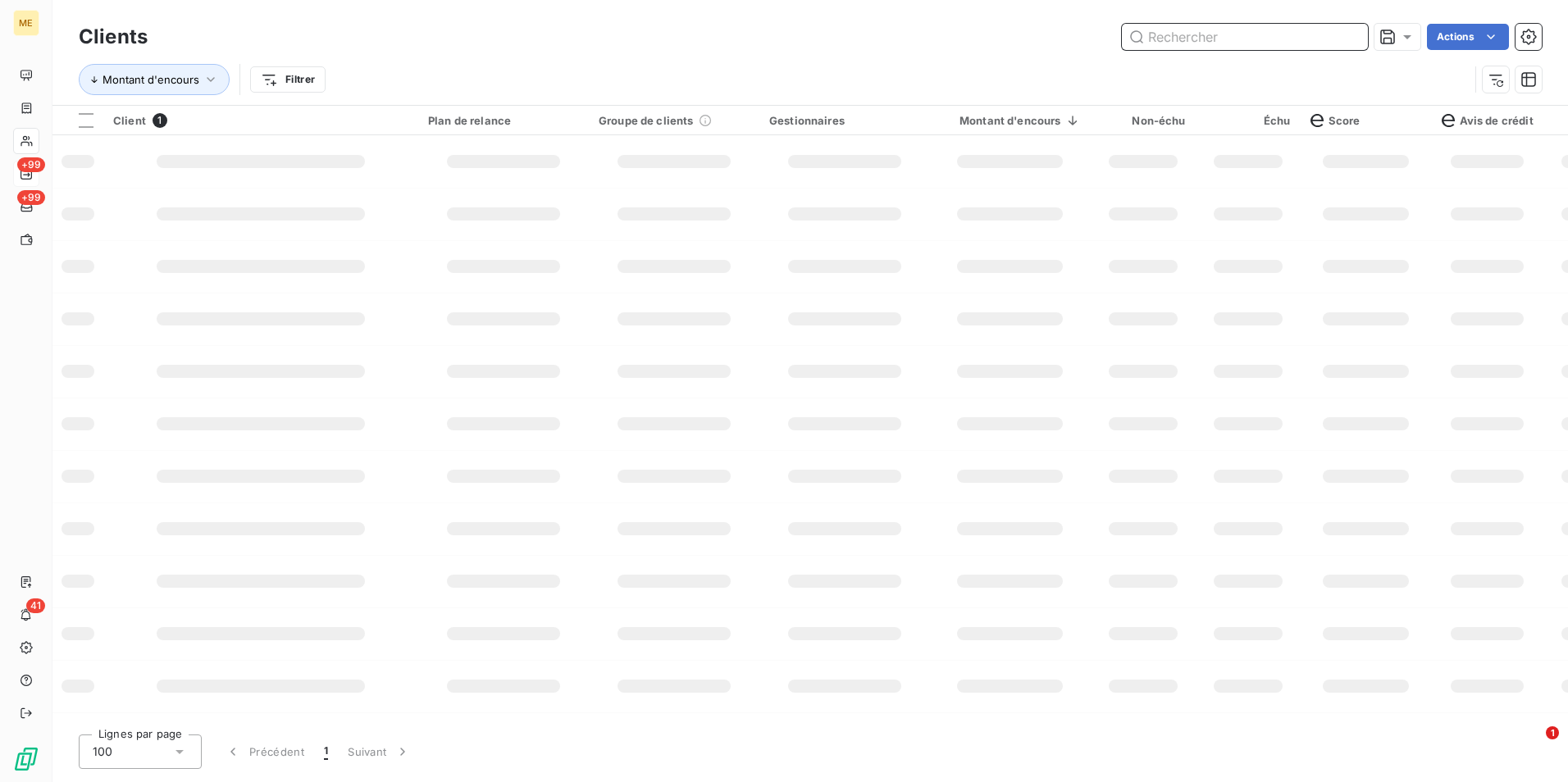
click at [1349, 39] on input "text" at bounding box center [1245, 37] width 246 height 27
paste input "METFRA000001305_19138060549708"
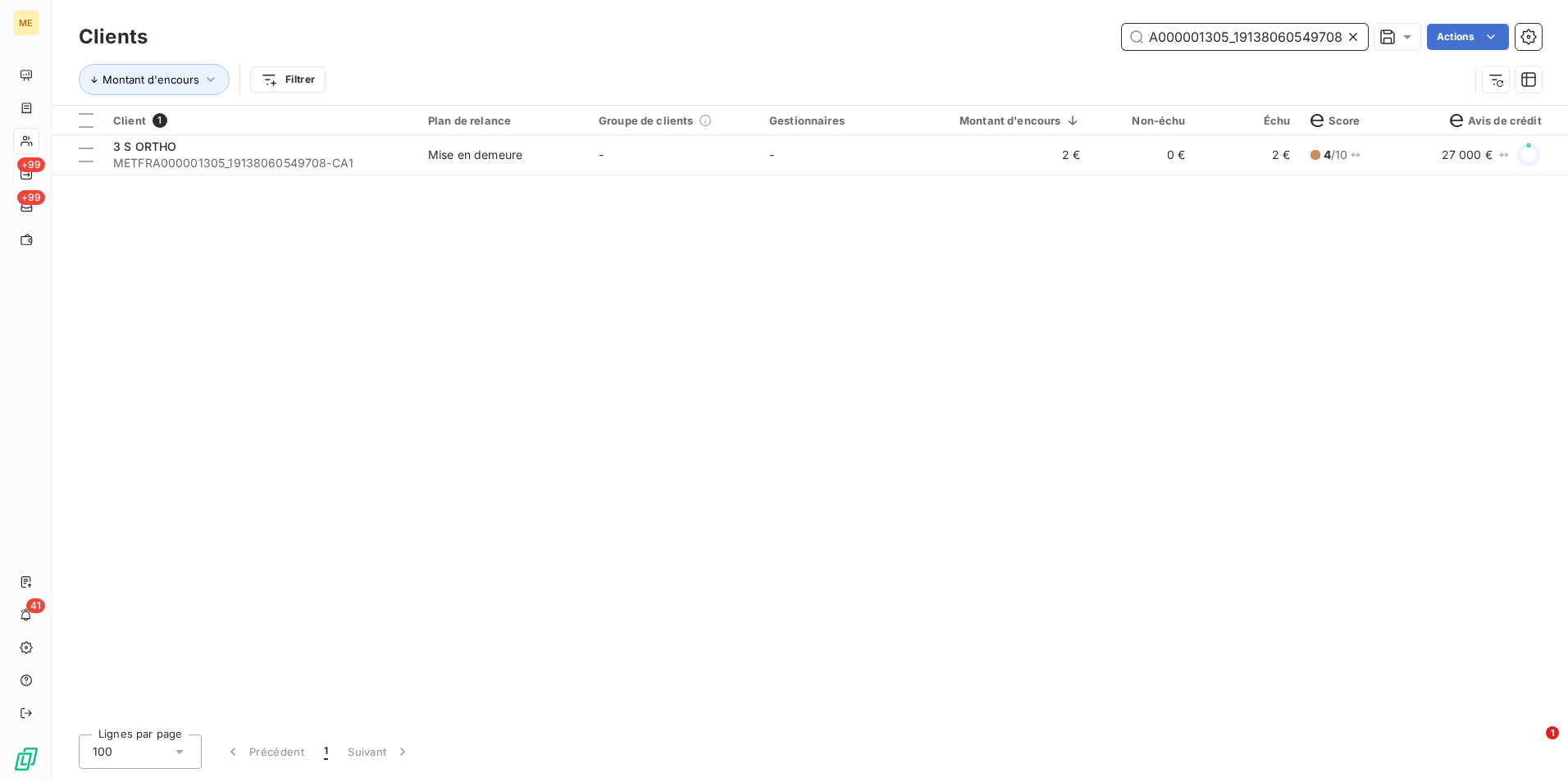
type input "METFRA000001305_19138060549708"
click at [693, 163] on td "-" at bounding box center [674, 155] width 170 height 40
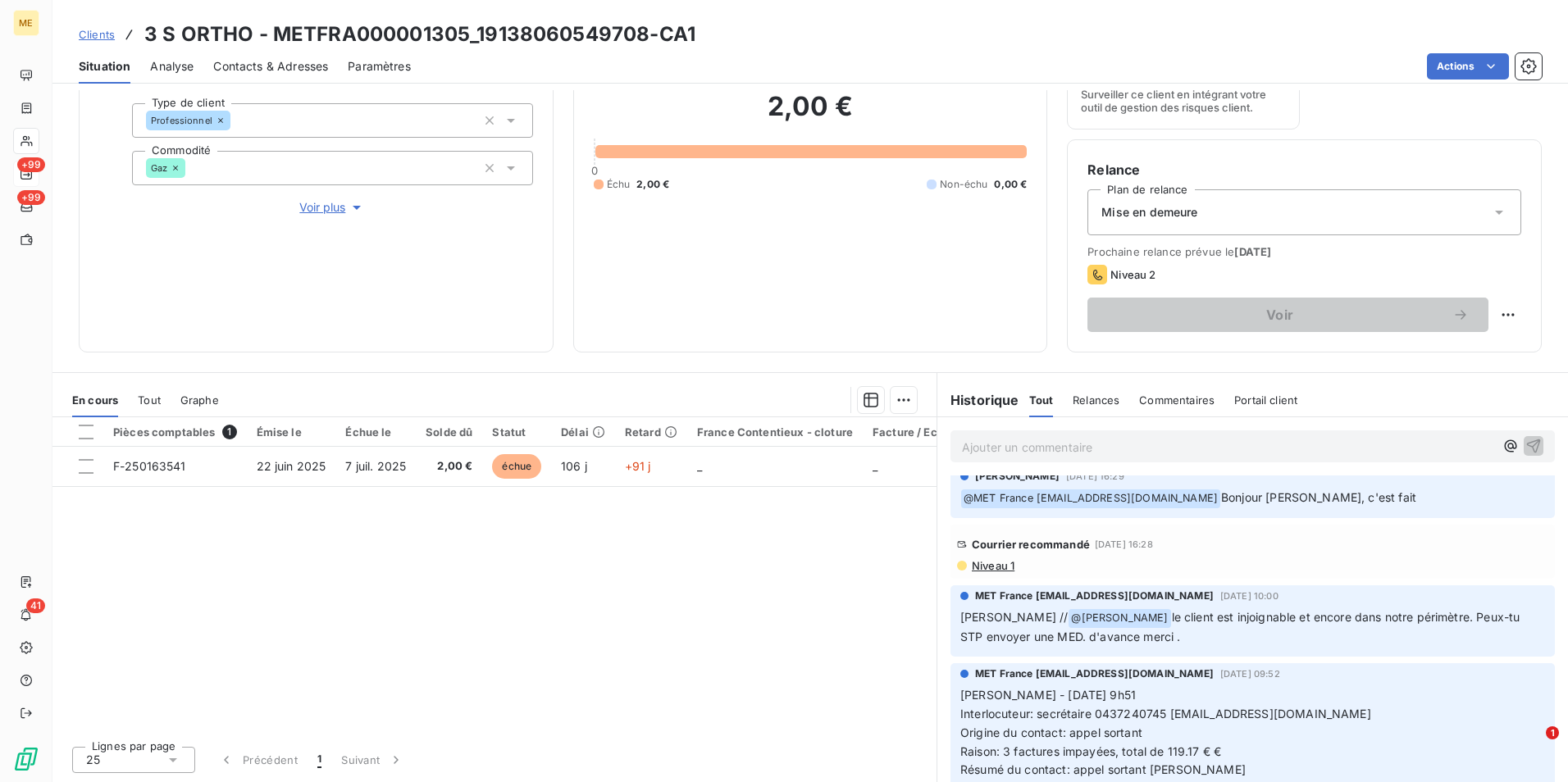
scroll to position [656, 0]
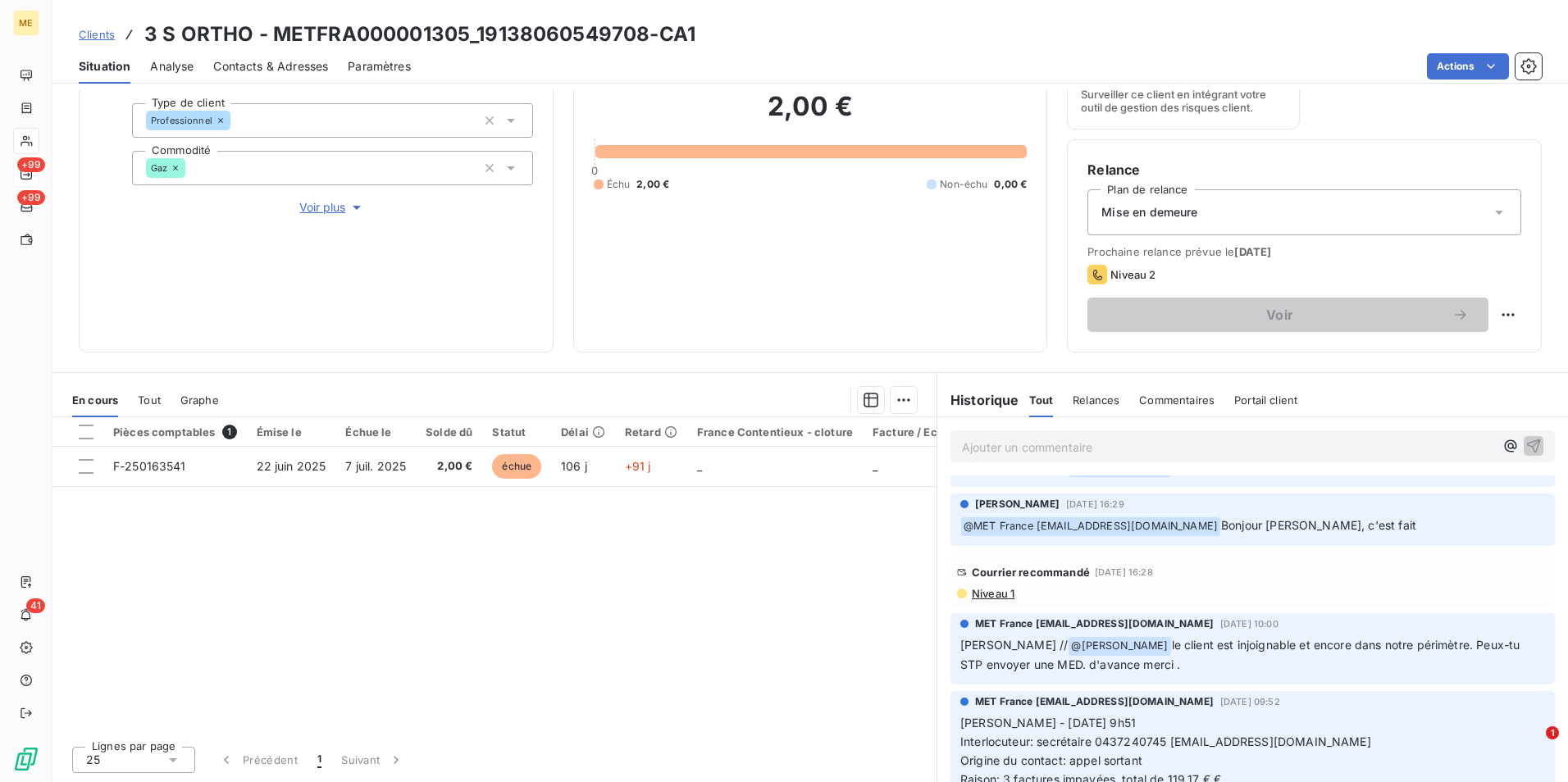
click at [972, 591] on span "Niveau 1" at bounding box center [993, 593] width 45 height 13
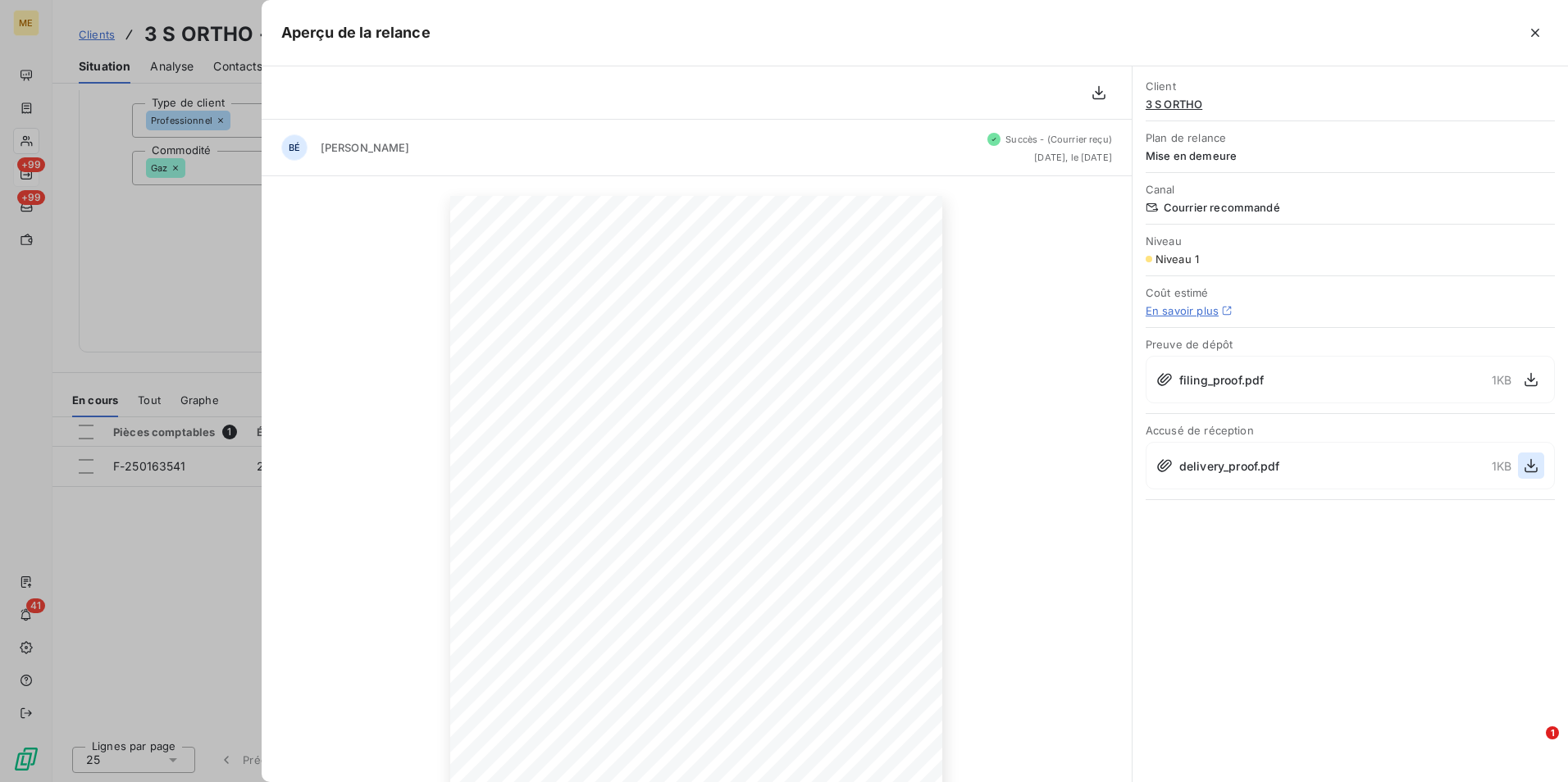
click at [1527, 457] on icon "button" at bounding box center [1531, 465] width 16 height 16
click at [175, 138] on div at bounding box center [784, 391] width 1568 height 782
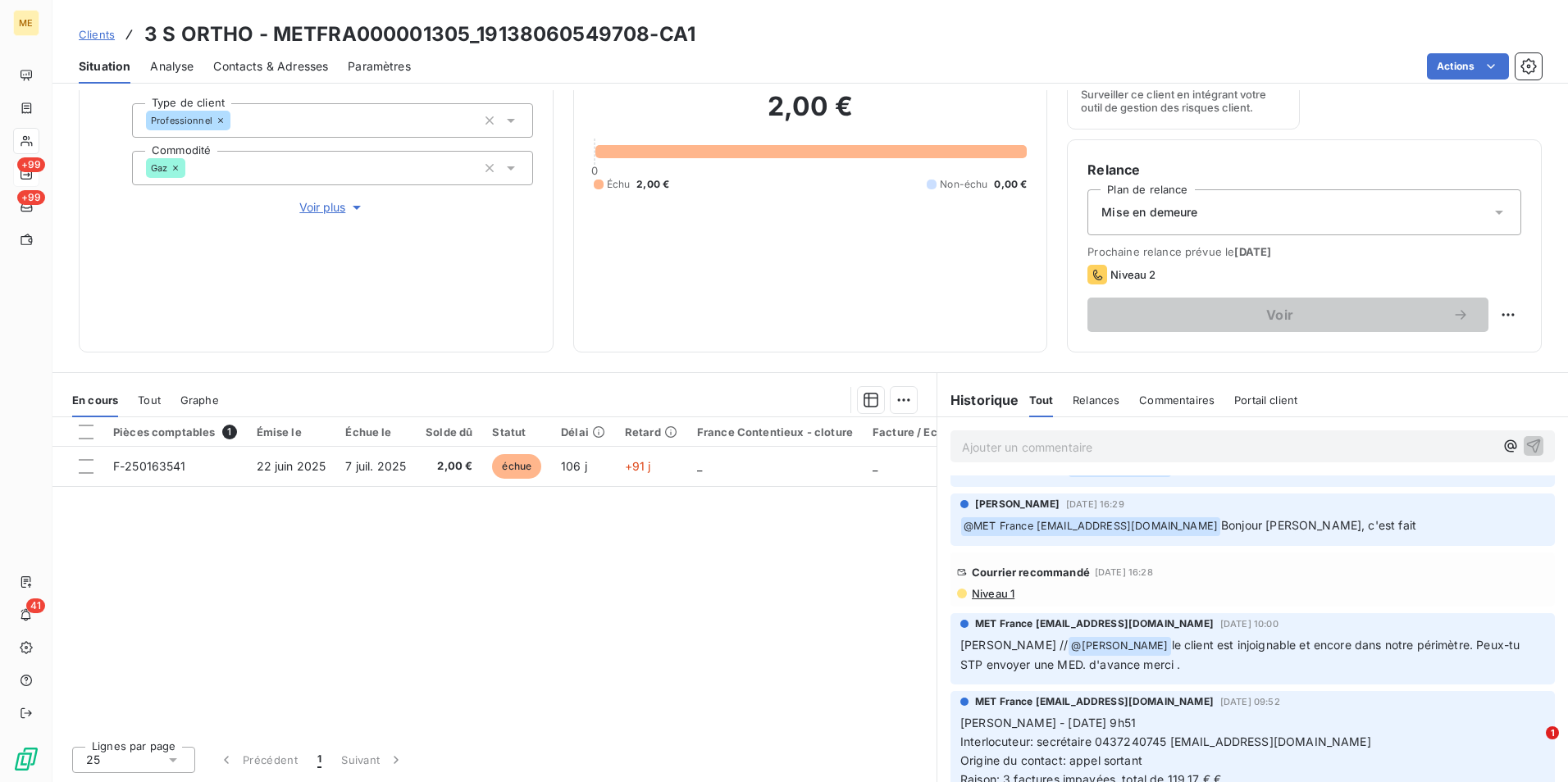
click at [104, 36] on span "Clients" at bounding box center [97, 34] width 36 height 13
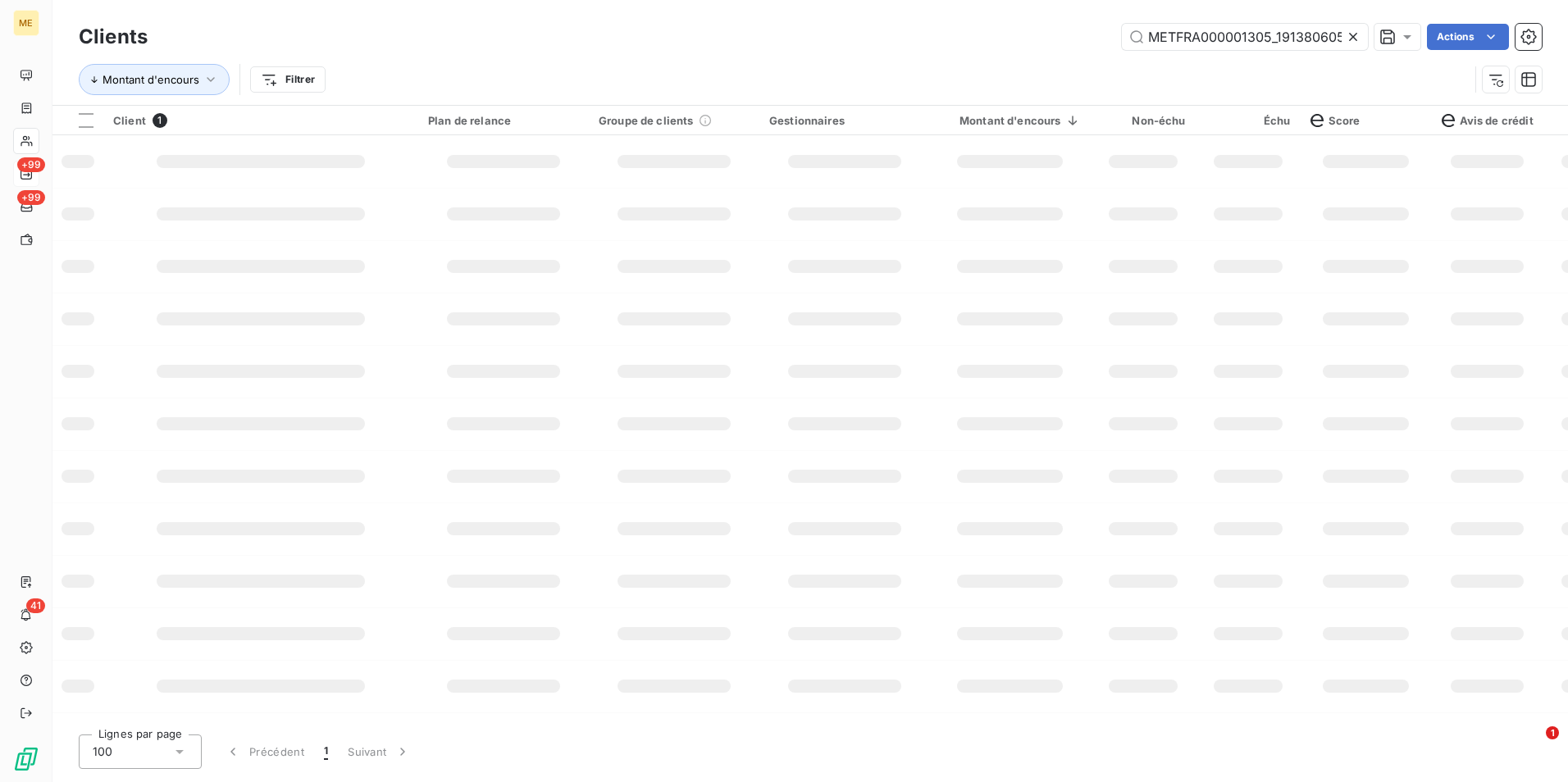
click at [1349, 34] on icon at bounding box center [1353, 37] width 9 height 9
click at [1344, 37] on input "text" at bounding box center [1245, 37] width 246 height 27
paste input "METFRA000002584_17316063666580"
type input "METFRA000002584_17316063666580"
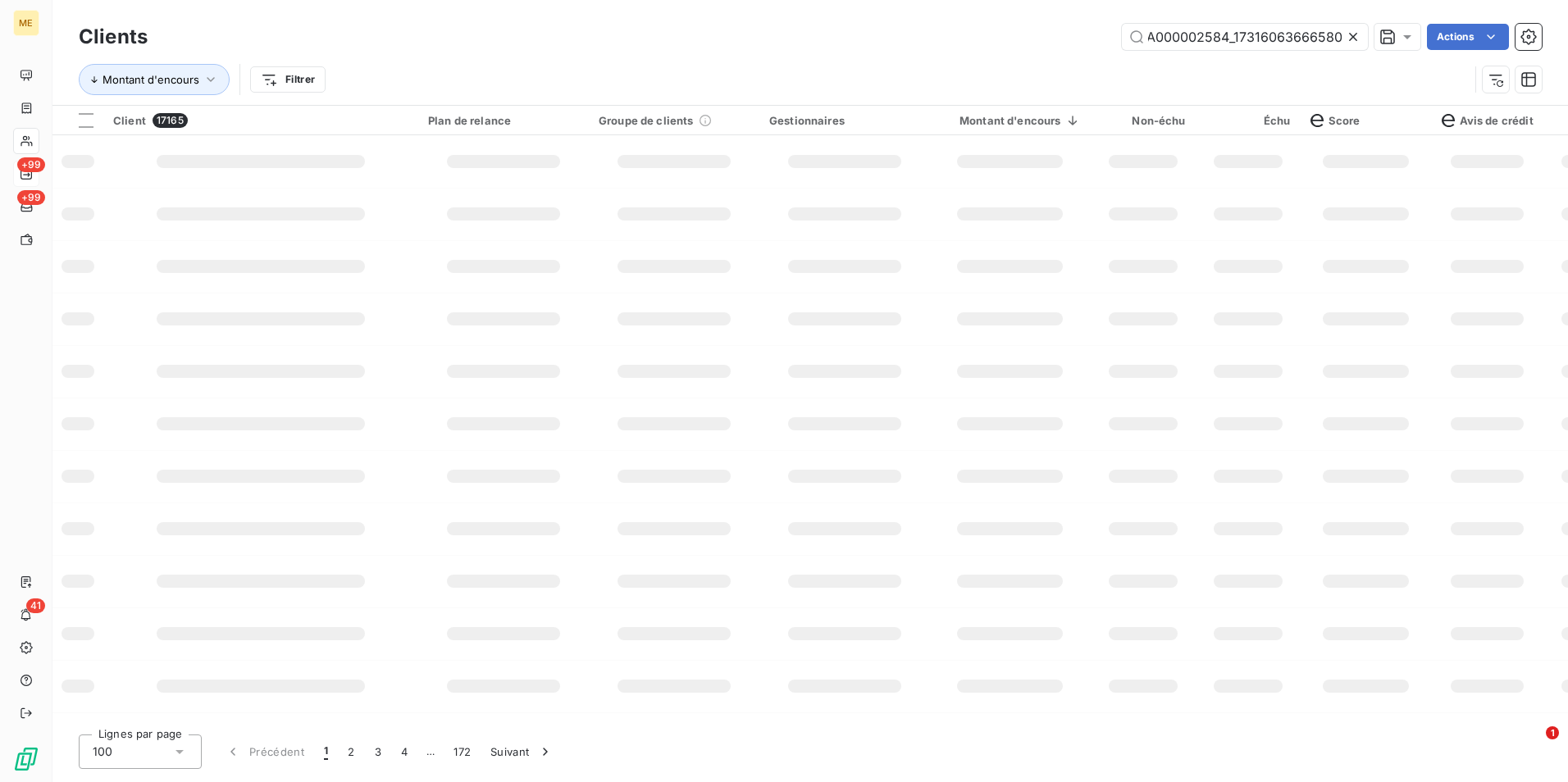
click at [917, 175] on td at bounding box center [844, 161] width 170 height 52
click at [918, 161] on td at bounding box center [844, 161] width 170 height 52
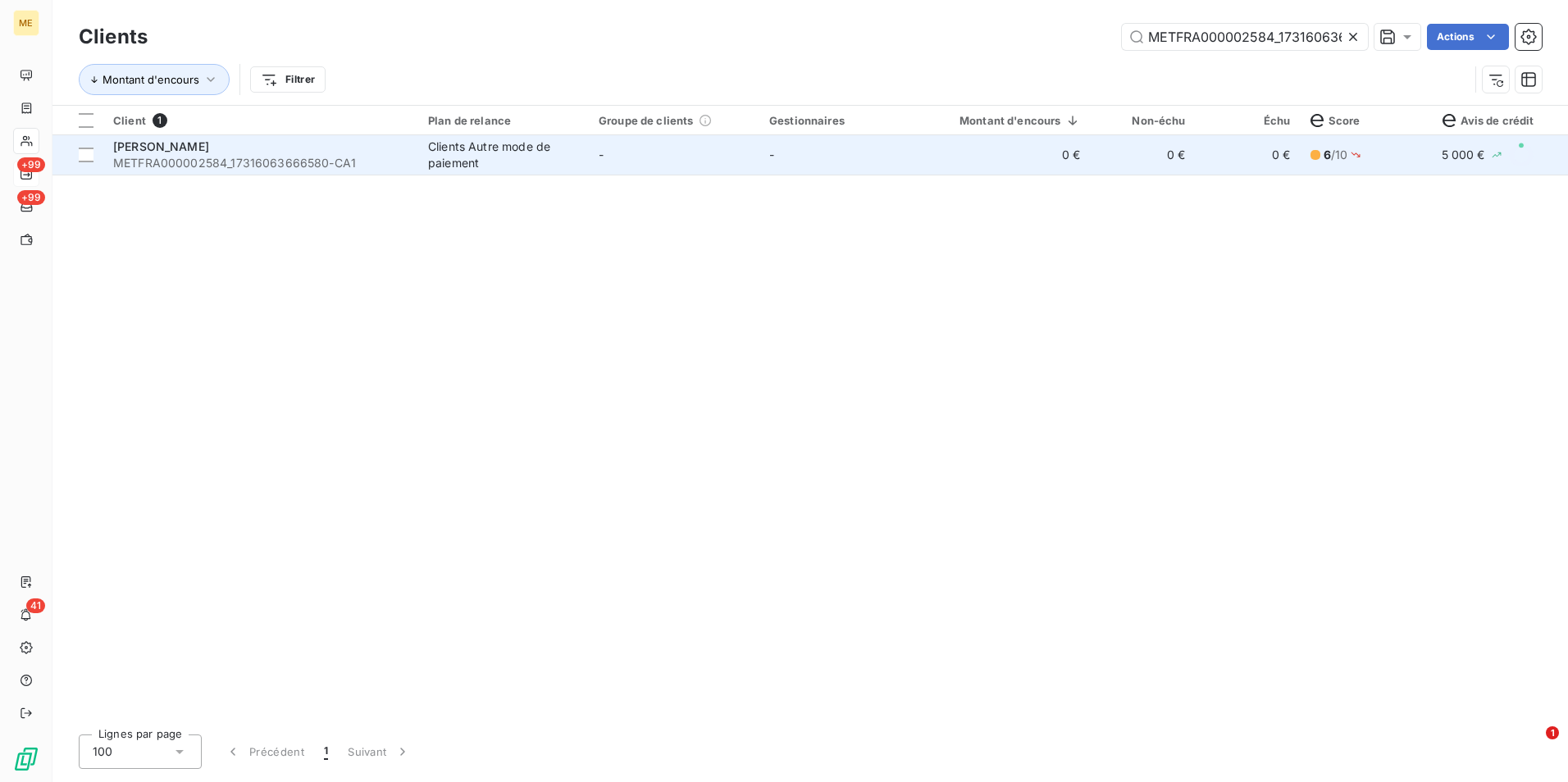
click at [869, 151] on td "-" at bounding box center [844, 155] width 170 height 40
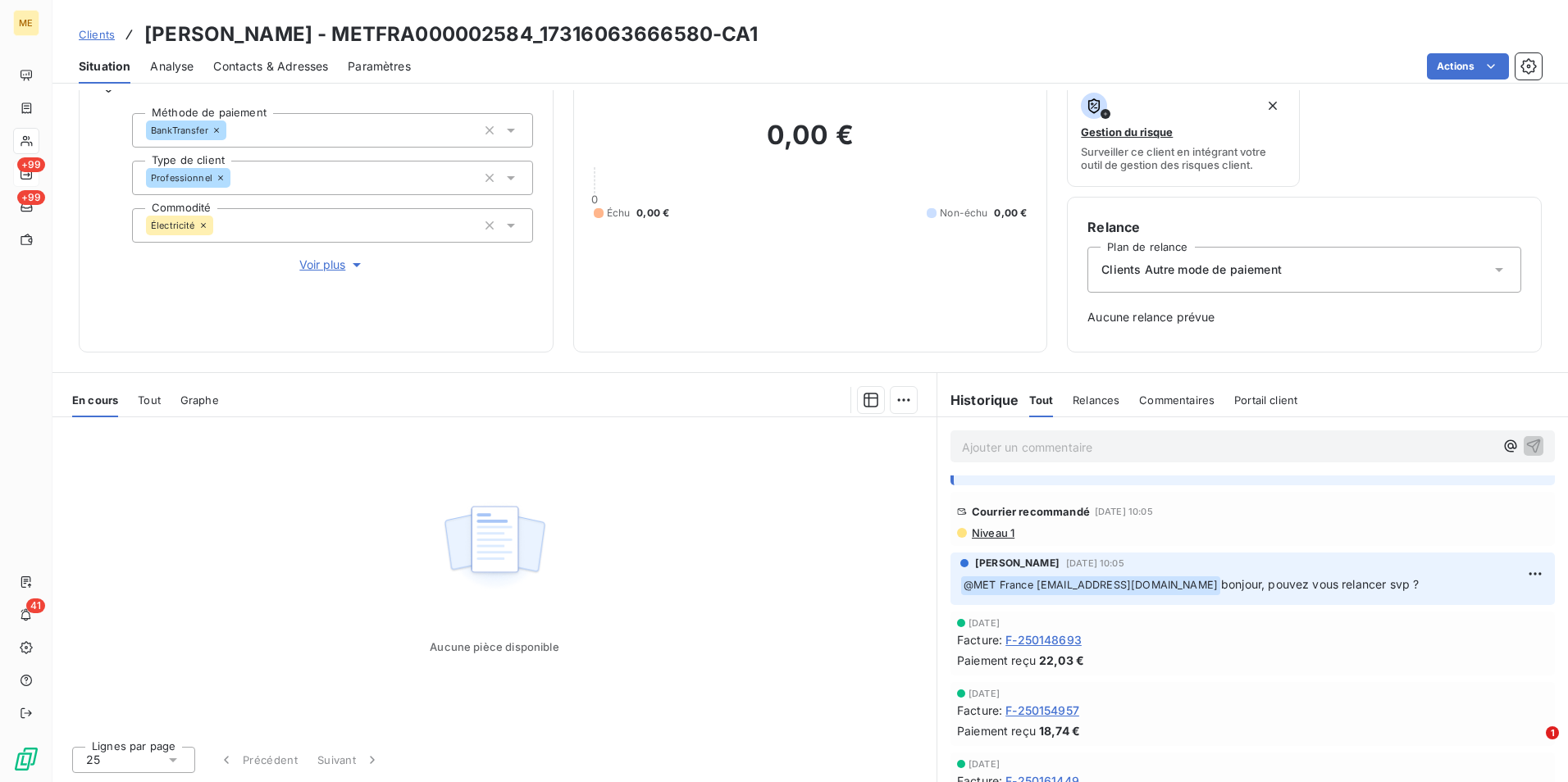
scroll to position [984, 0]
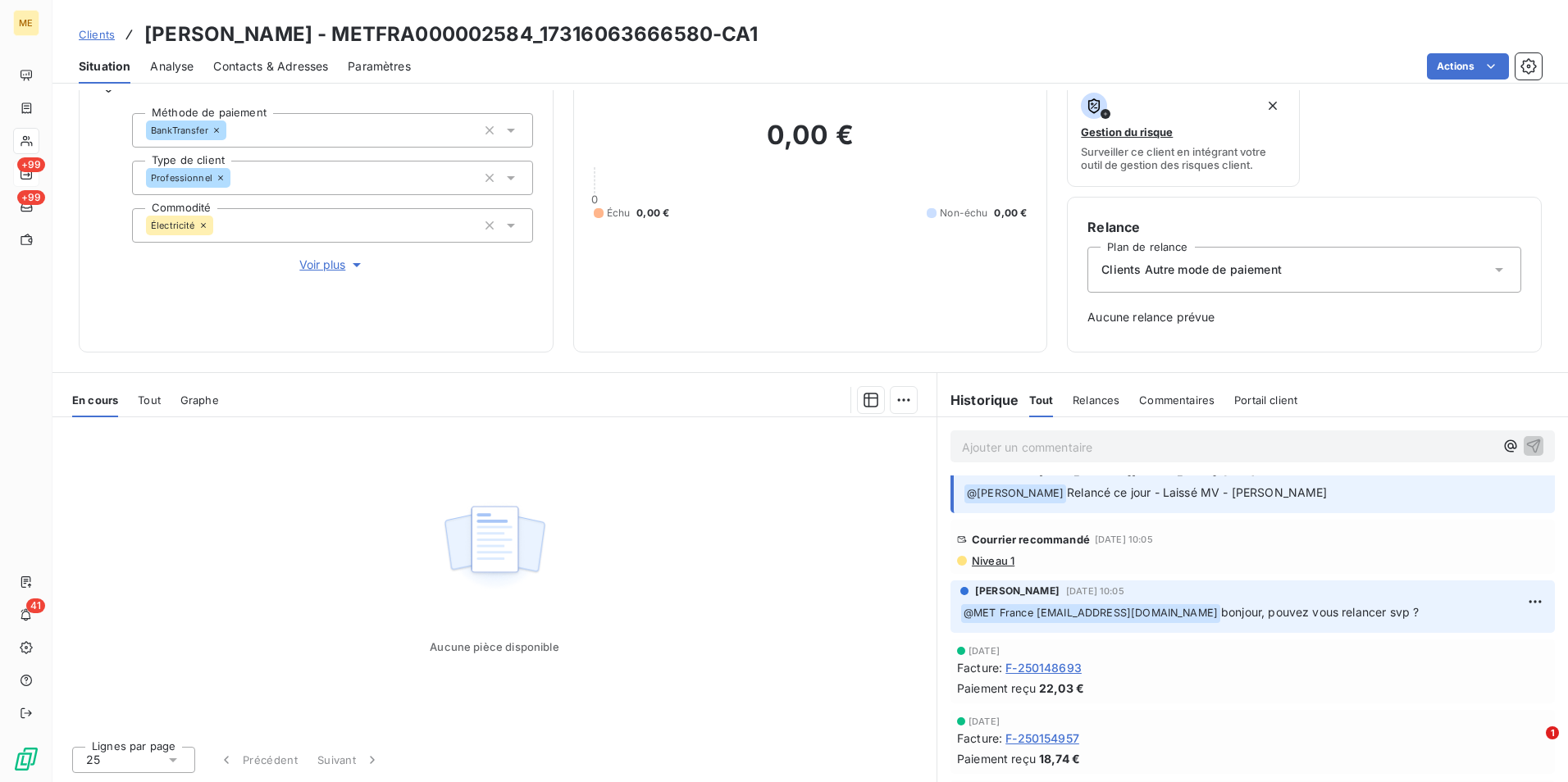
click at [983, 566] on span "Niveau 1" at bounding box center [993, 560] width 45 height 13
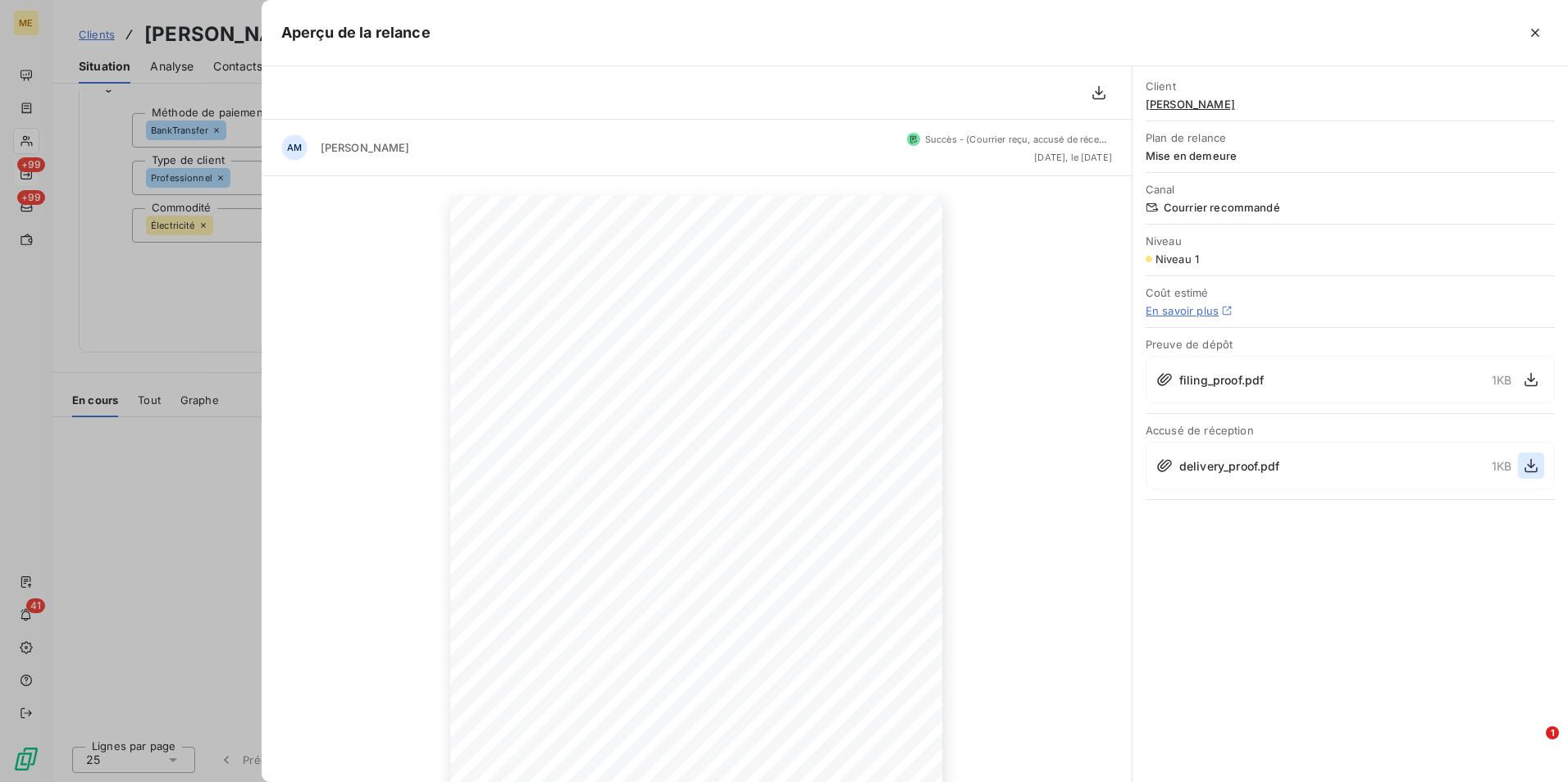
click at [1528, 470] on icon "button" at bounding box center [1531, 465] width 16 height 16
click at [218, 133] on div at bounding box center [784, 391] width 1568 height 782
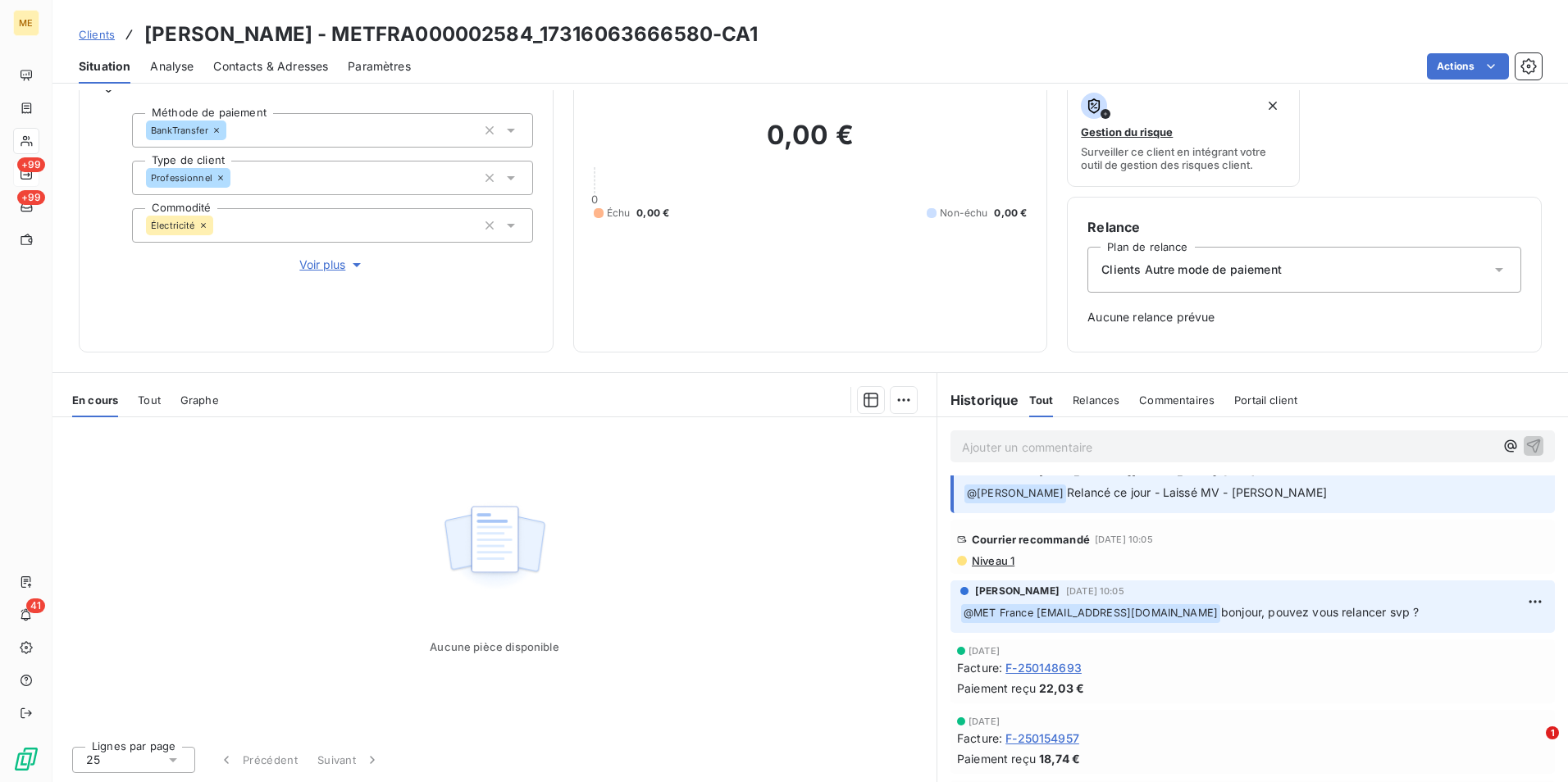
click at [99, 31] on span "Clients" at bounding box center [97, 34] width 36 height 13
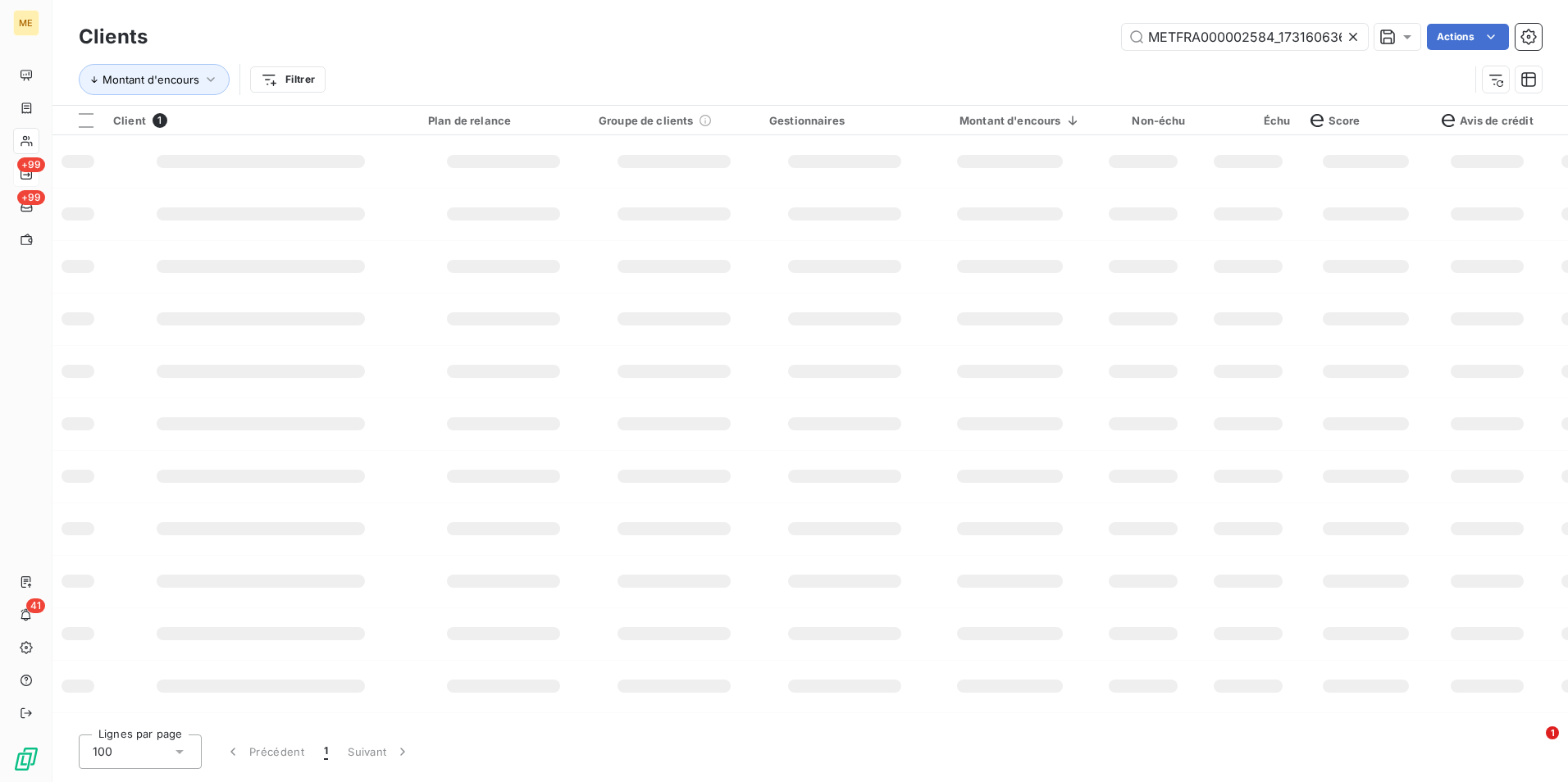
scroll to position [0, 45]
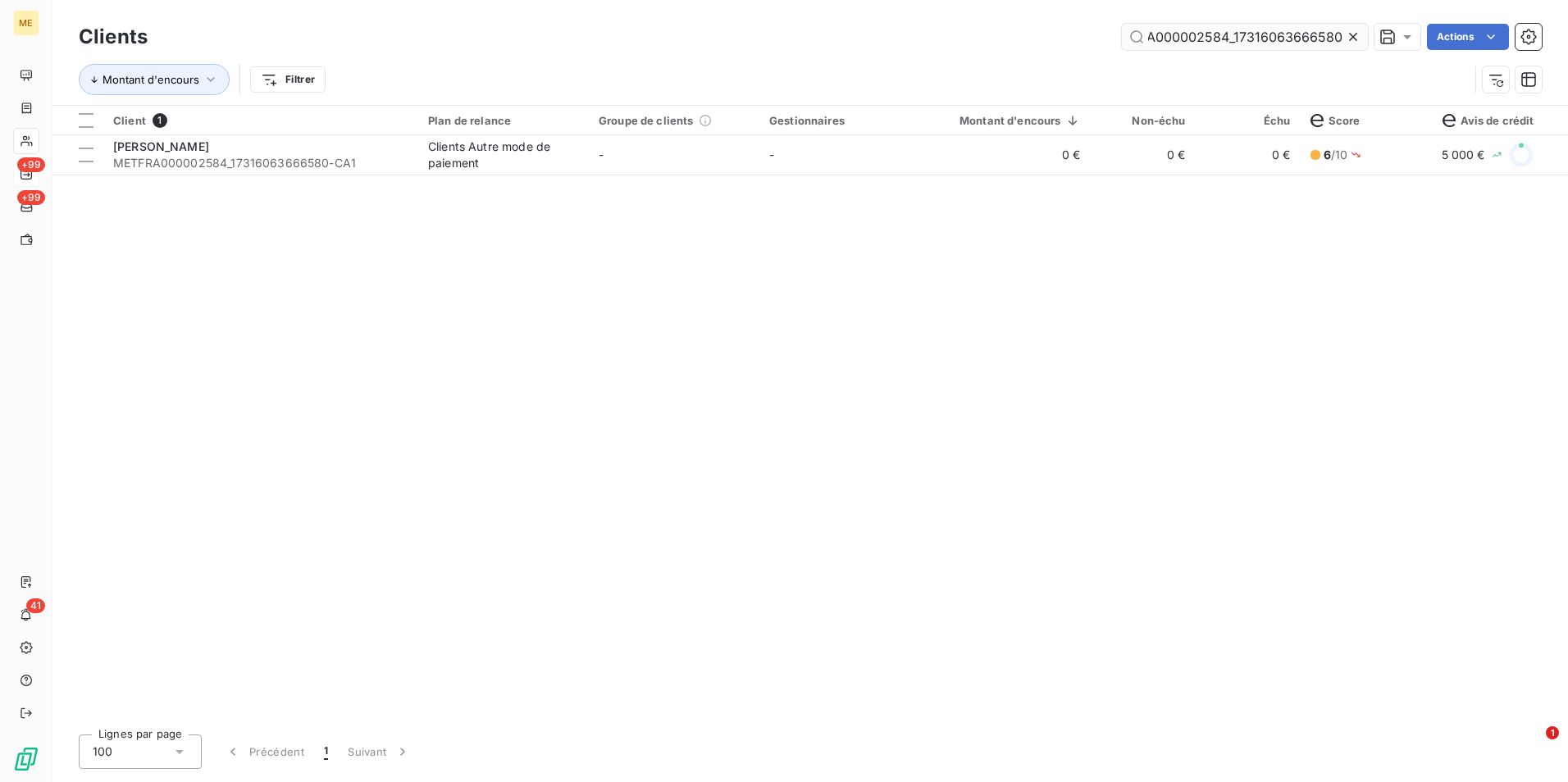
click at [1344, 40] on icon at bounding box center [1352, 36] width 16 height 16
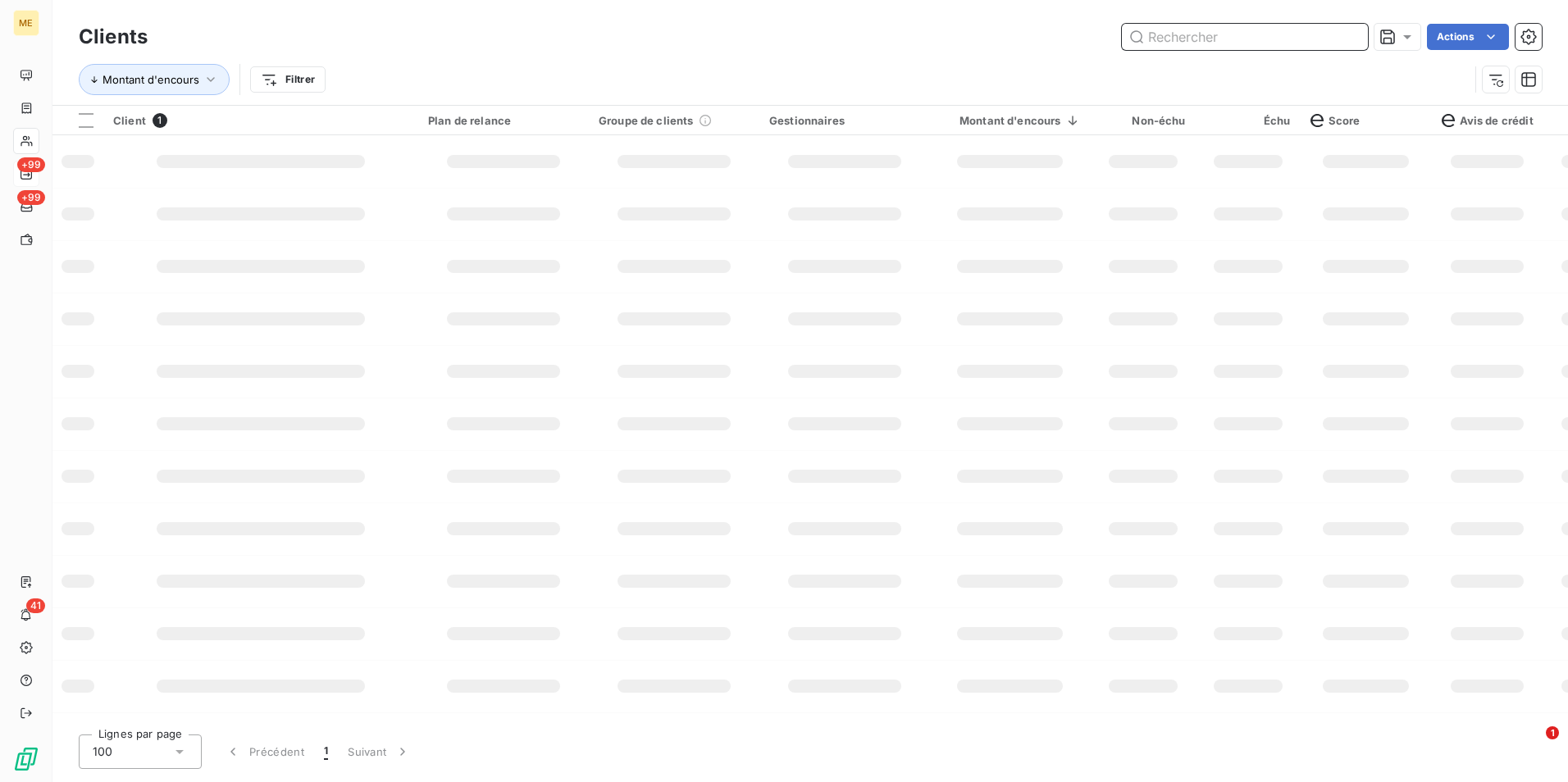
click at [1344, 37] on input "text" at bounding box center [1245, 37] width 246 height 27
paste input "METFRA000006227_06480173655603"
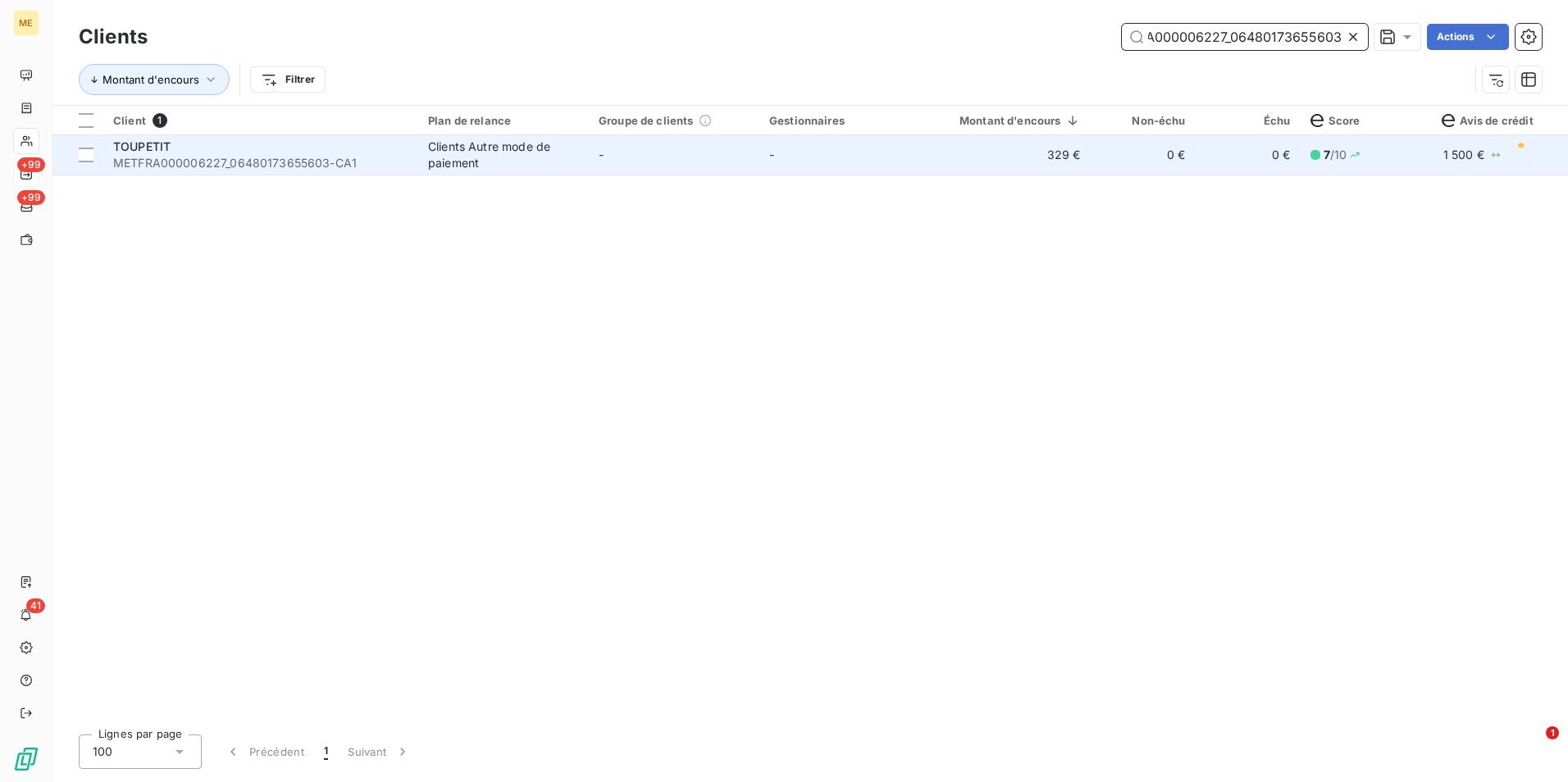
type input "METFRA000006227_06480173655603"
click at [1107, 155] on td "0 €" at bounding box center [1143, 155] width 105 height 40
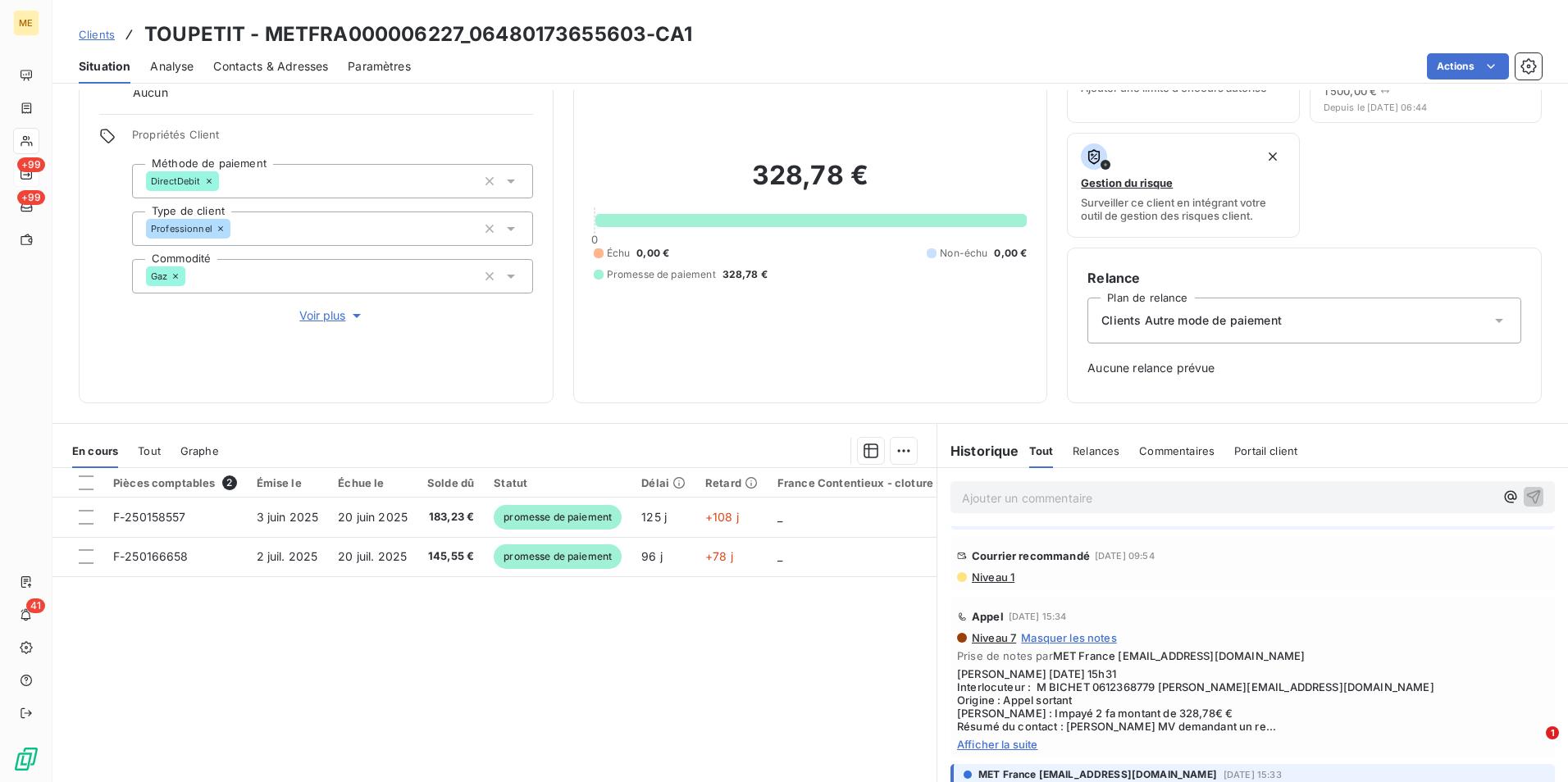
scroll to position [574, 0]
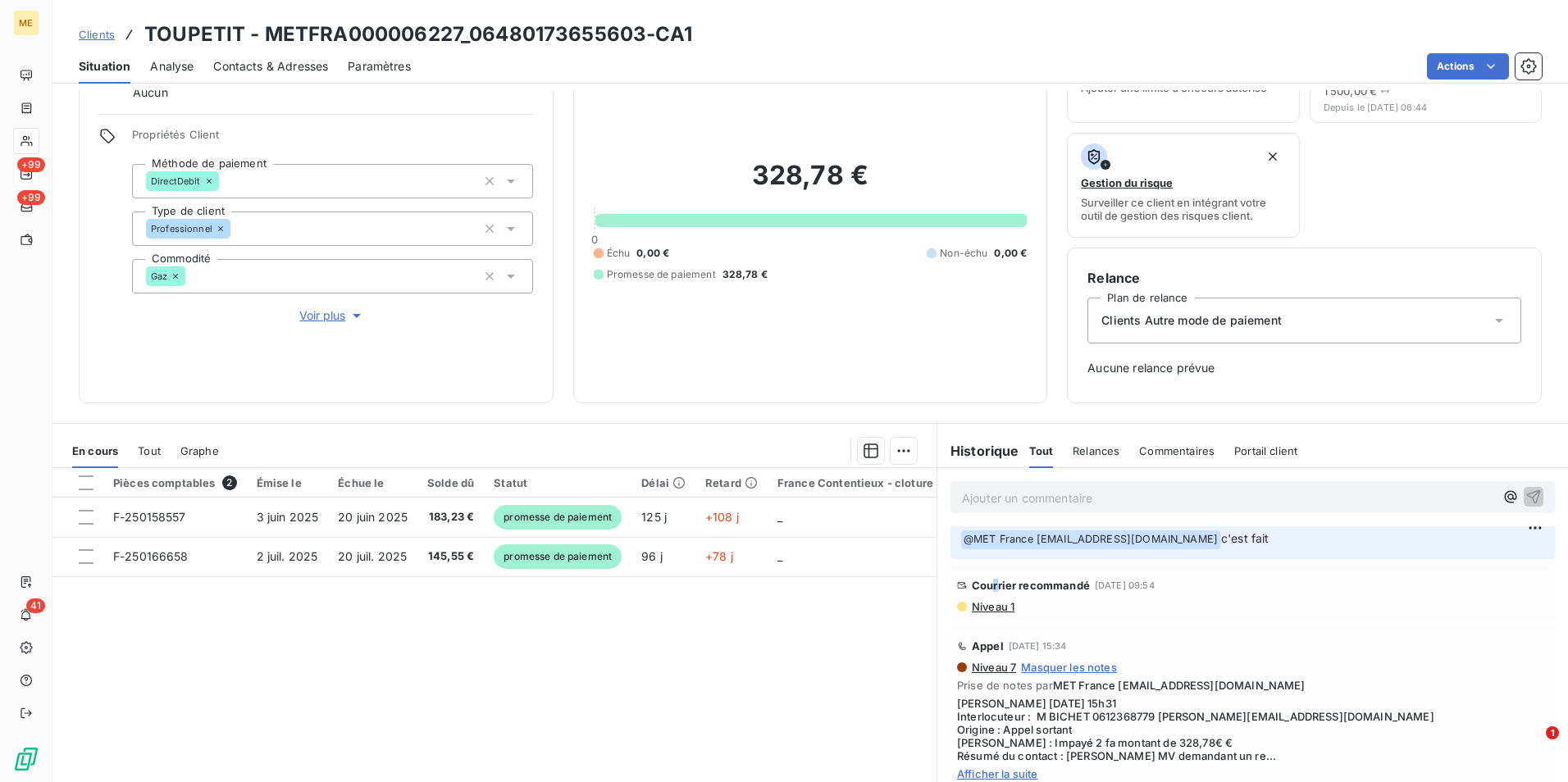
click at [989, 597] on div "Courrier recommandé [DATE] 09:54 Niveau 1" at bounding box center [1253, 593] width 591 height 41
click at [989, 605] on span "Niveau 1" at bounding box center [993, 606] width 45 height 13
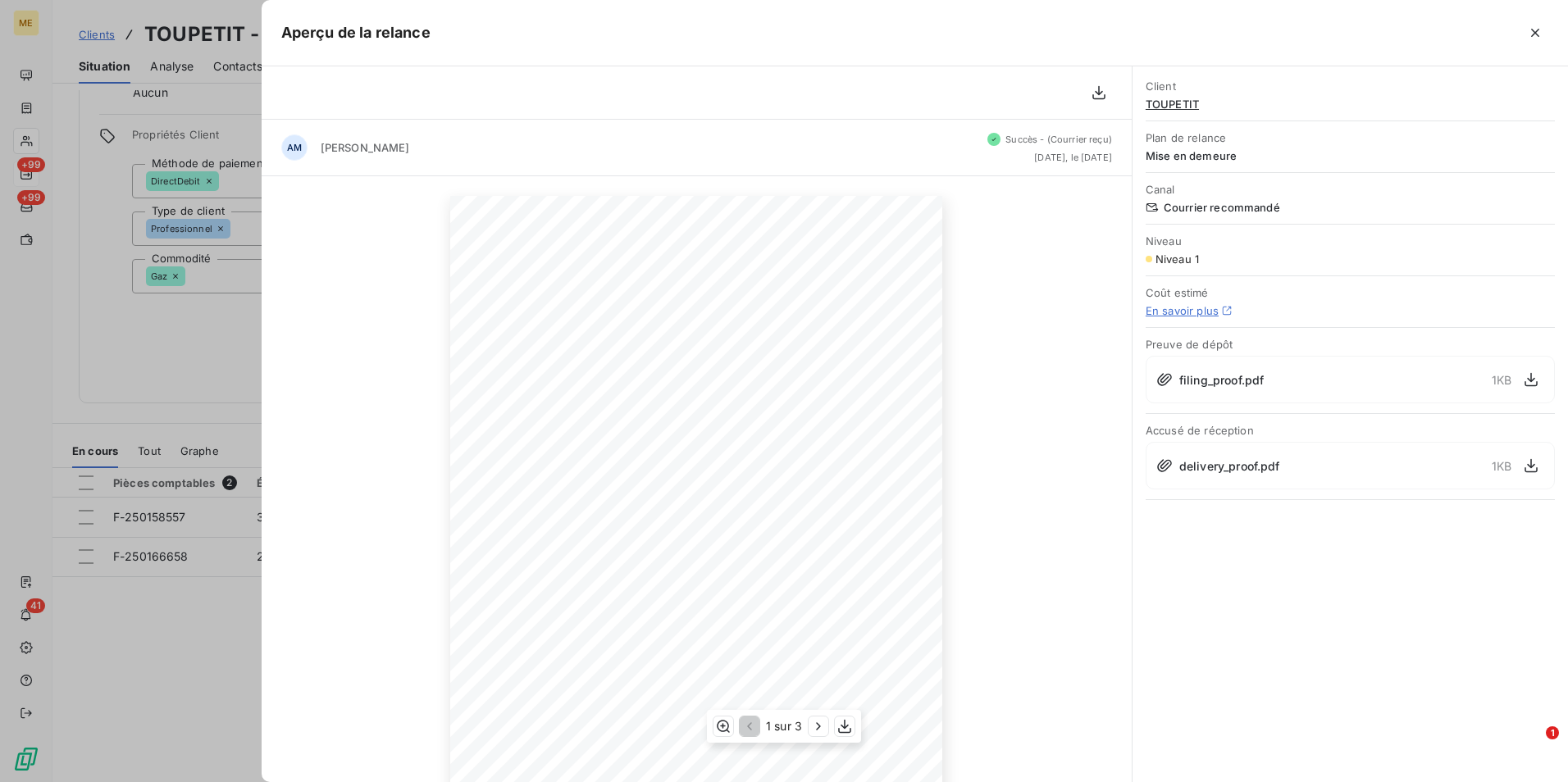
scroll to position [82, 0]
click at [1529, 461] on icon "button" at bounding box center [1531, 465] width 16 height 16
click at [180, 70] on div at bounding box center [784, 391] width 1568 height 782
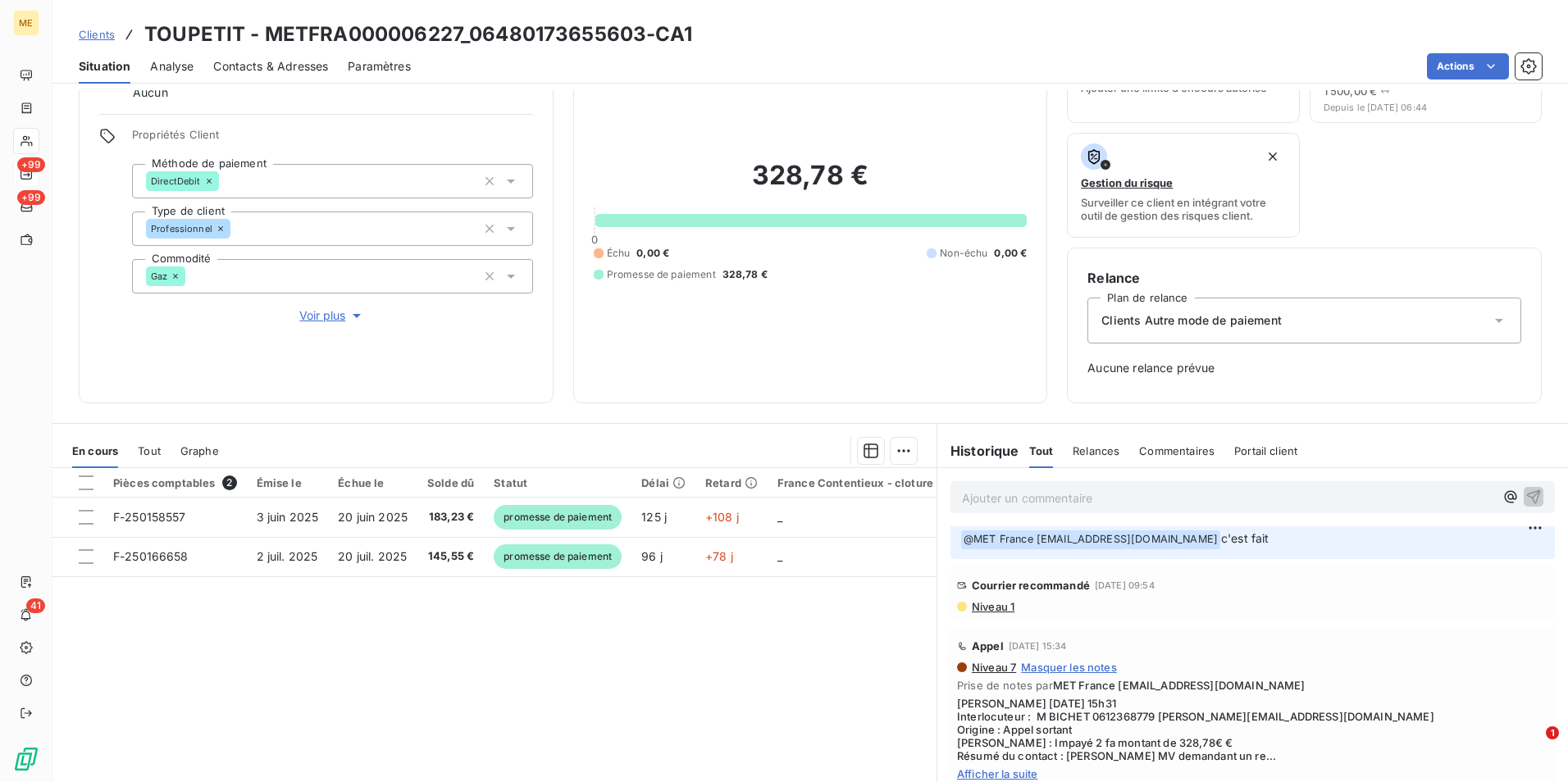
drag, startPoint x: 83, startPoint y: 32, endPoint x: 113, endPoint y: 31, distance: 30.0
click at [83, 32] on span "Clients" at bounding box center [97, 34] width 36 height 13
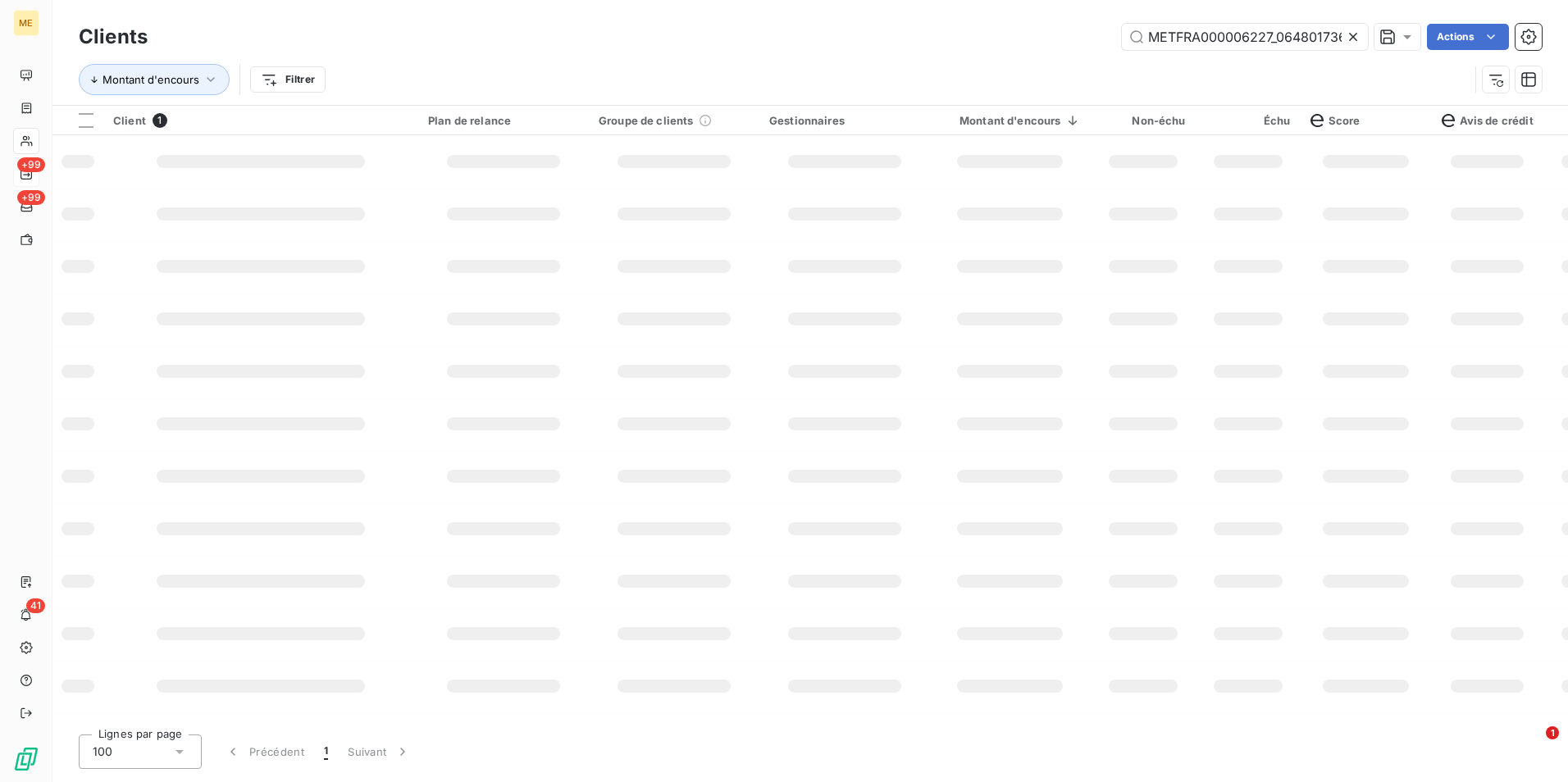
scroll to position [0, 46]
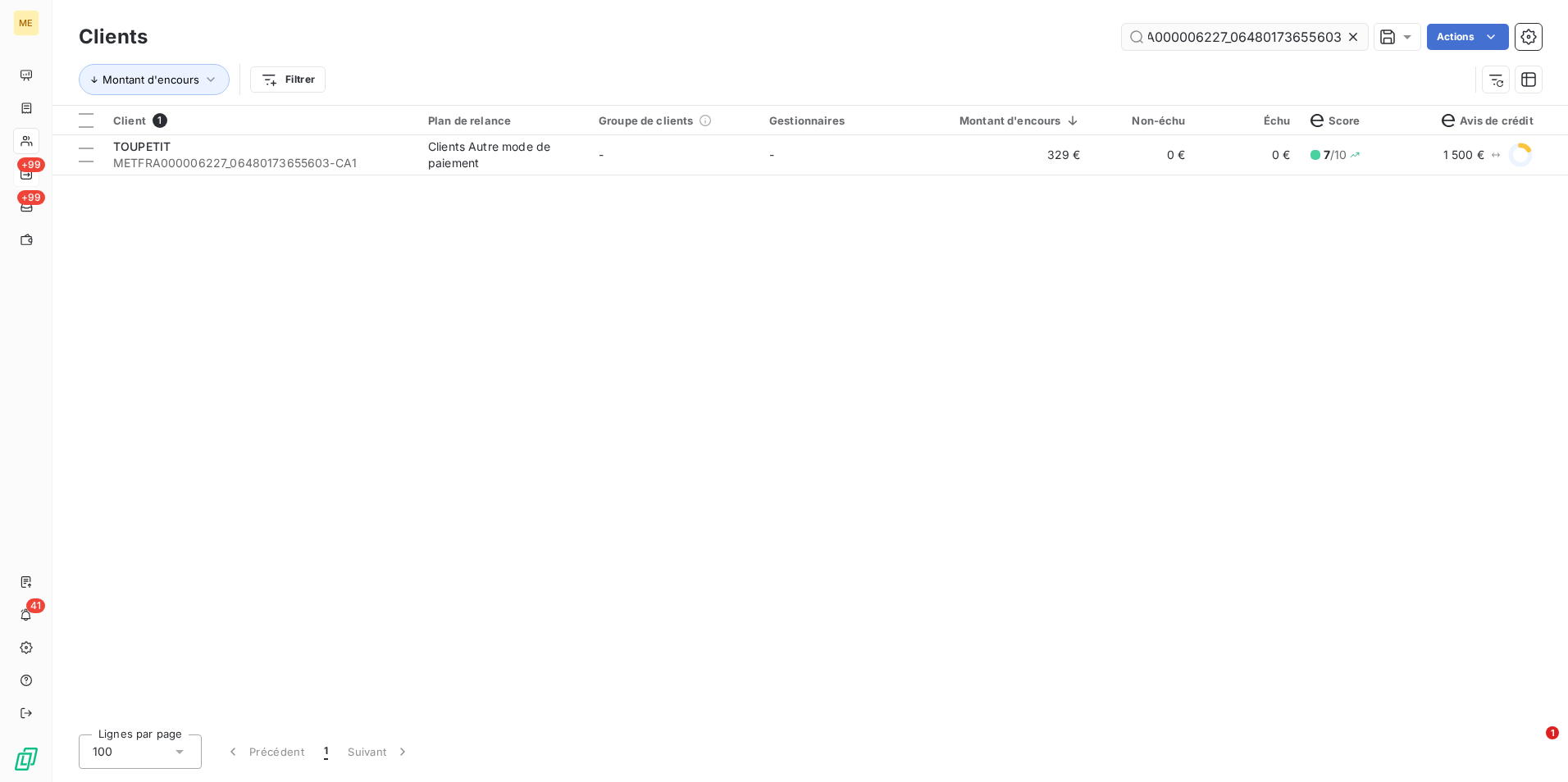
click at [1353, 42] on icon at bounding box center [1352, 36] width 16 height 16
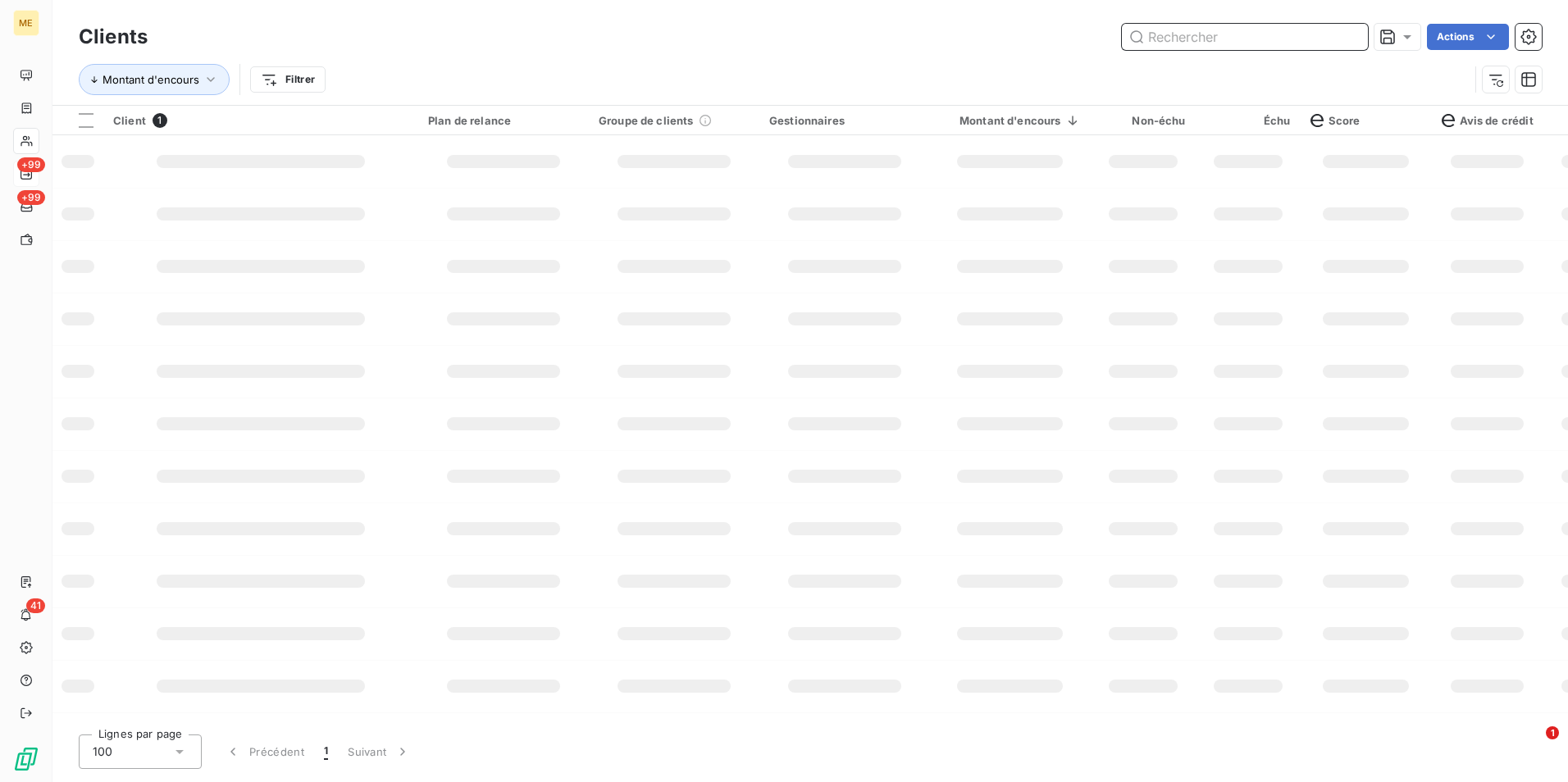
click at [1352, 36] on input "text" at bounding box center [1245, 37] width 246 height 27
paste input "METFRA000006974_14867148982912"
type input "METFRA000006974_14867148982912"
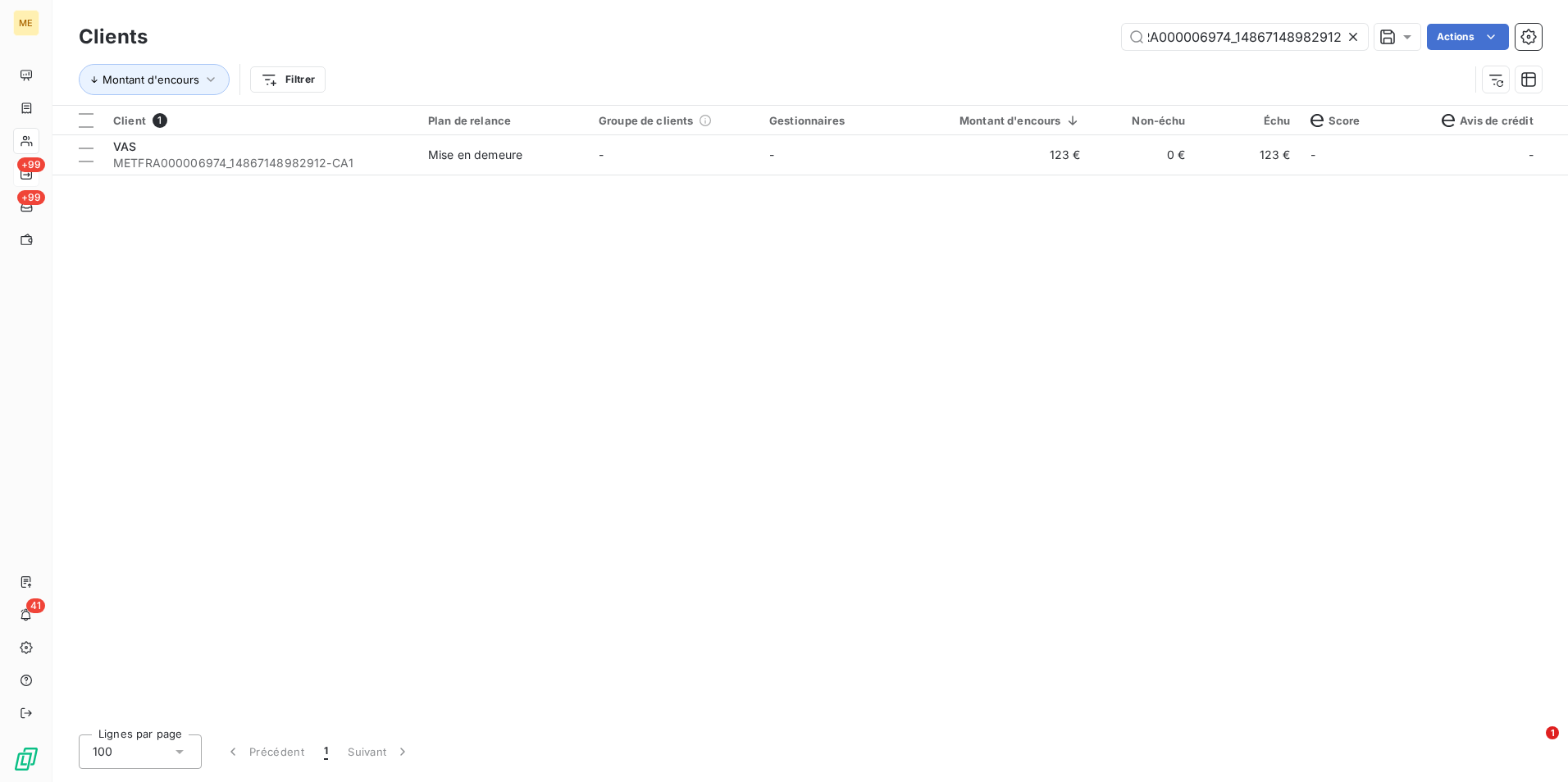
scroll to position [0, 0]
click at [916, 161] on td "-" at bounding box center [844, 155] width 170 height 40
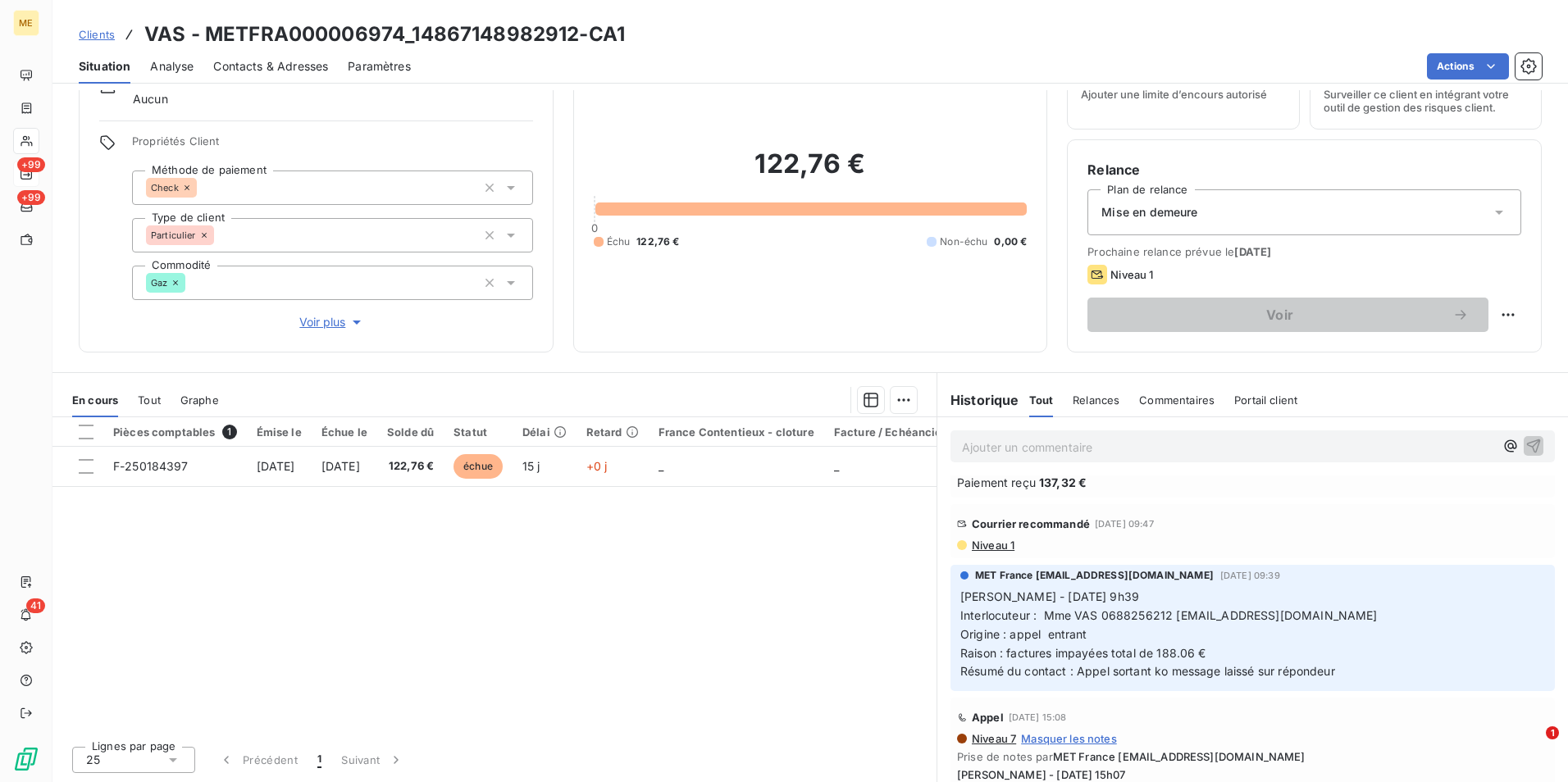
scroll to position [901, 0]
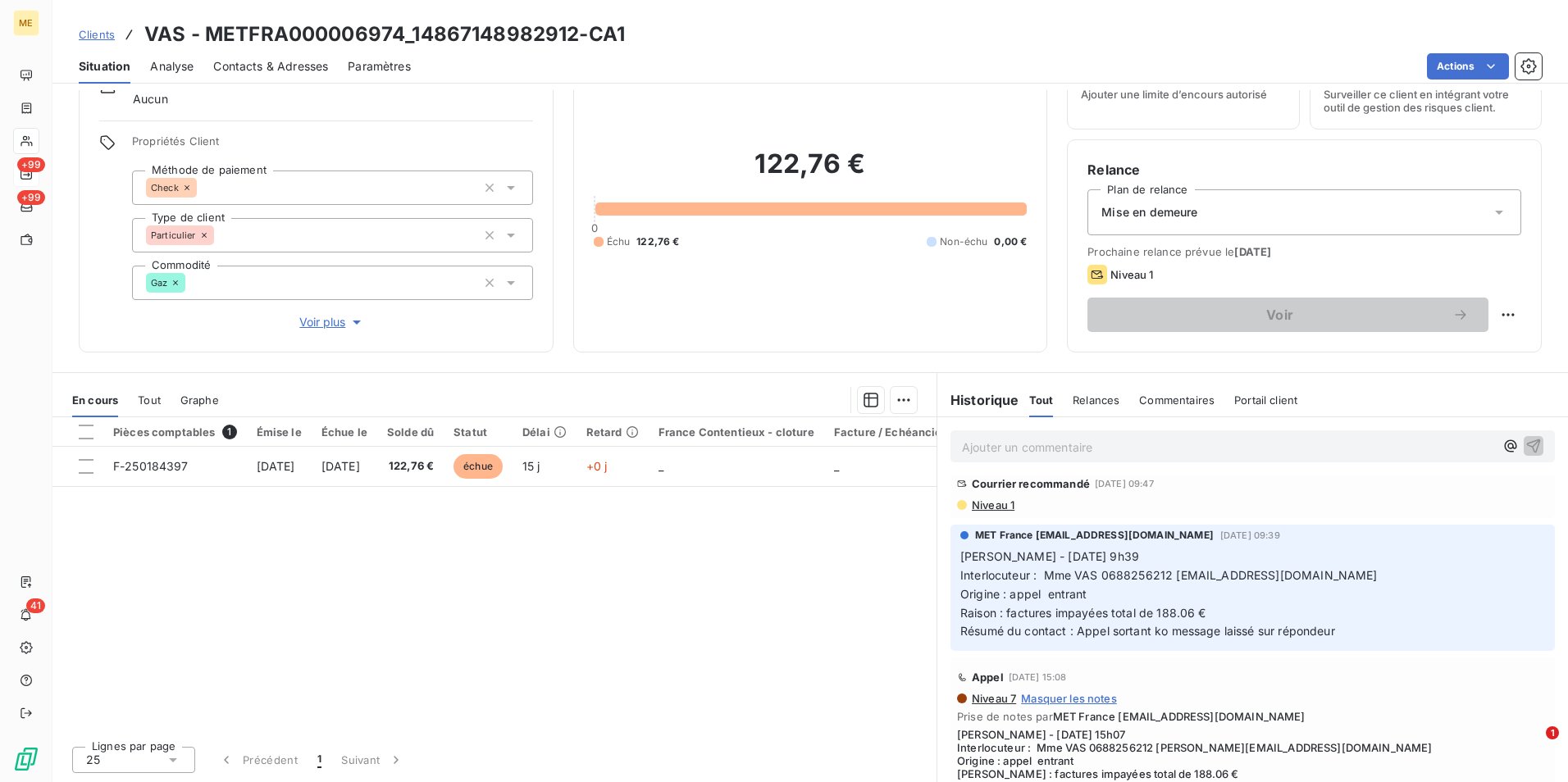
click at [985, 511] on span "Niveau 1" at bounding box center [993, 504] width 45 height 13
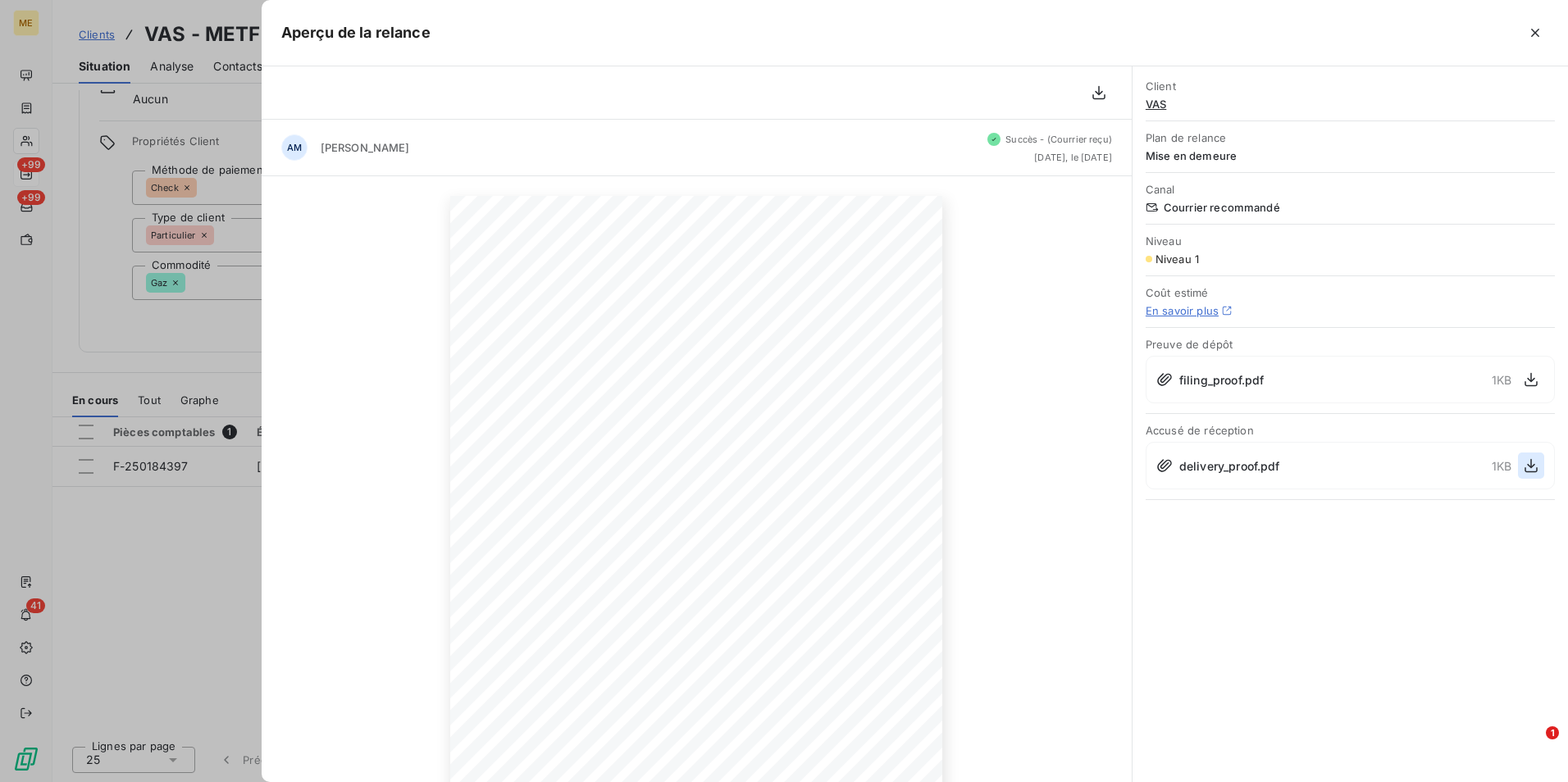
click at [1520, 467] on button "button" at bounding box center [1531, 466] width 27 height 27
drag, startPoint x: 273, startPoint y: 304, endPoint x: 272, endPoint y: 284, distance: 20.0
click at [272, 284] on div "[DATE] Objet : [MET ENERGIE FRANCE] Retard de paiement - Mise en demeure avant …" at bounding box center [696, 544] width 870 height 736
click at [72, 73] on div at bounding box center [784, 391] width 1568 height 782
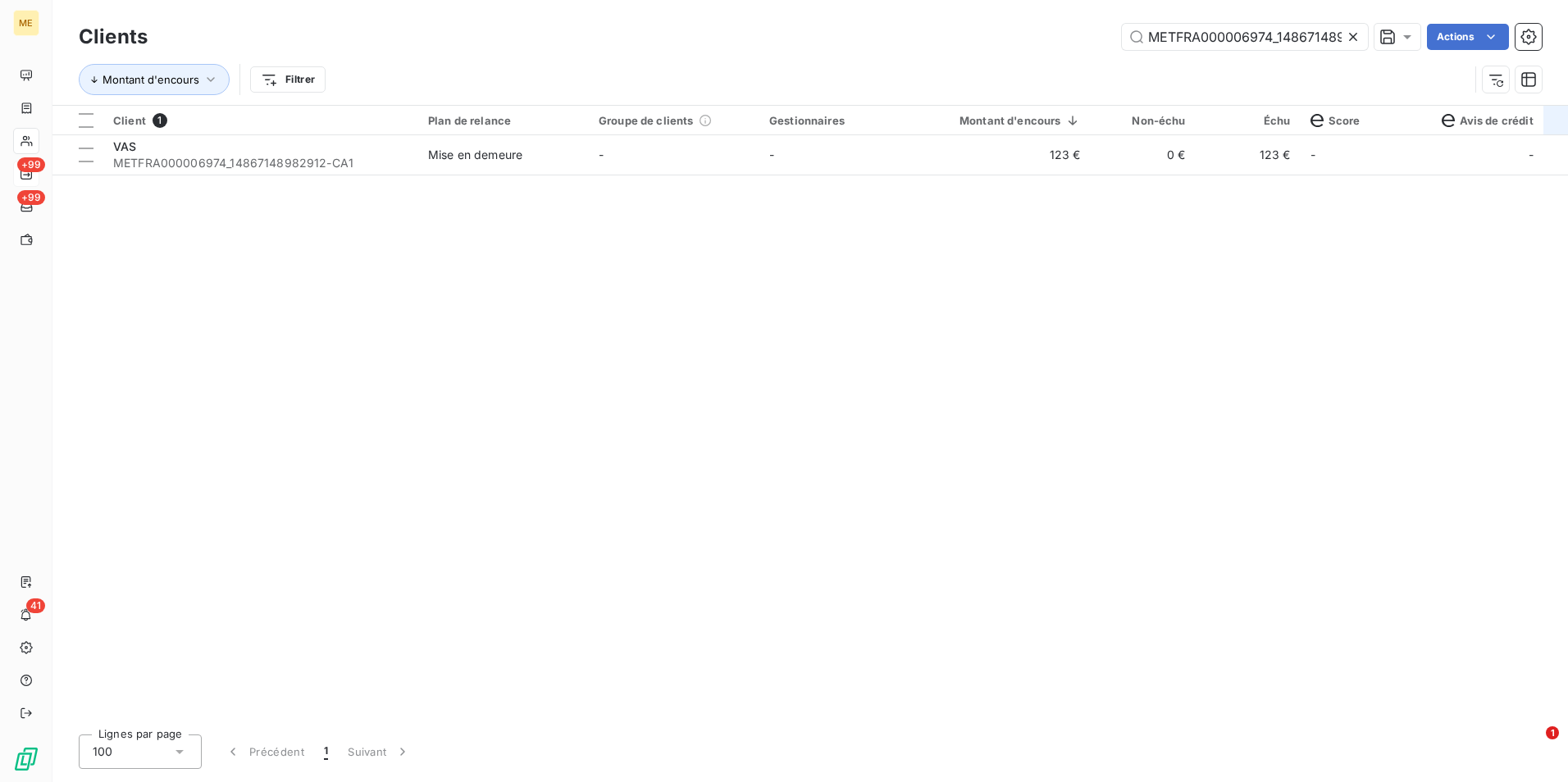
scroll to position [0, 42]
click at [1342, 35] on input "METFRA000006974_14867148982912" at bounding box center [1245, 37] width 246 height 27
click at [1351, 35] on icon at bounding box center [1353, 37] width 9 height 9
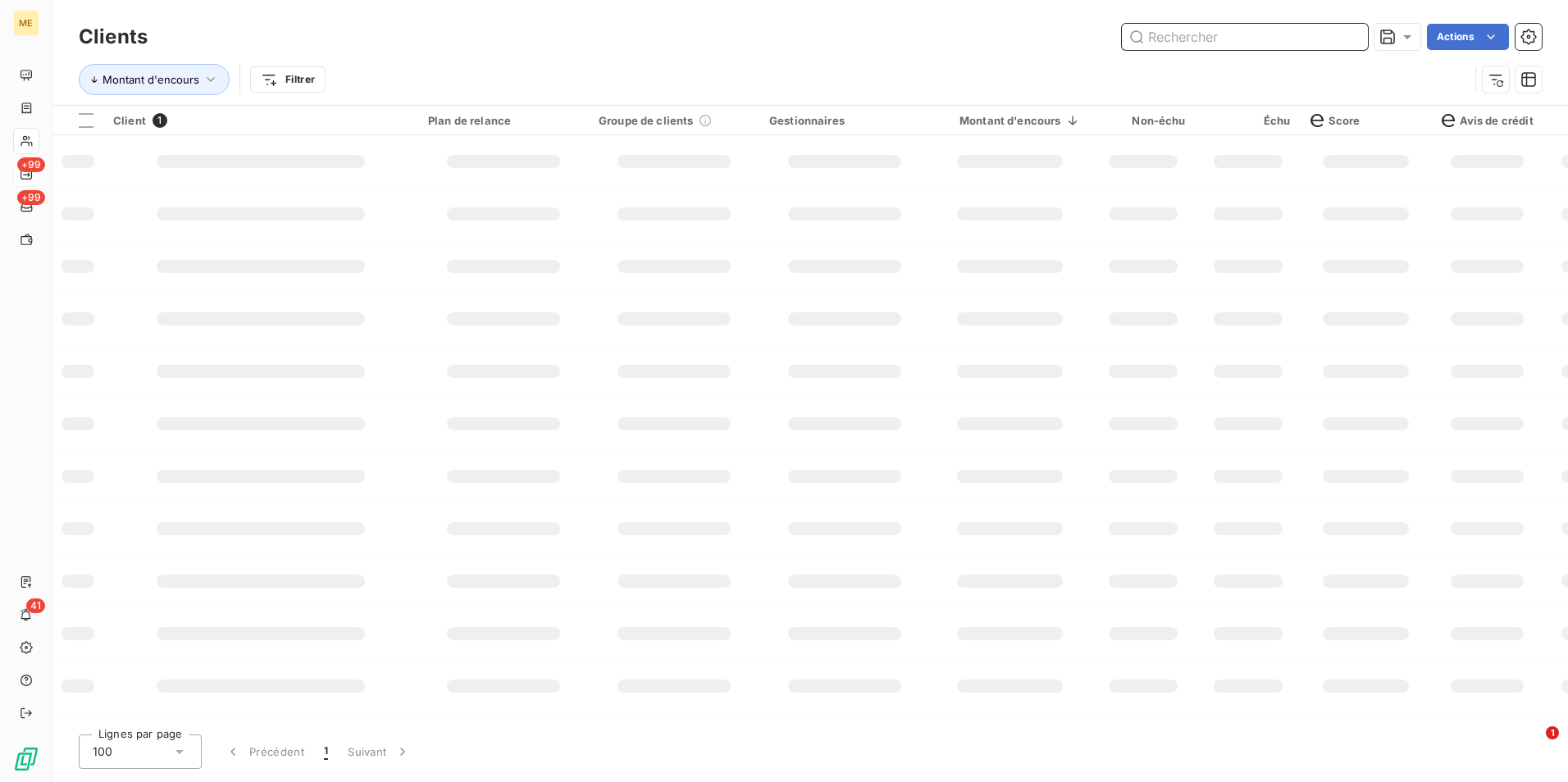
click at [1344, 39] on input "text" at bounding box center [1245, 37] width 246 height 27
paste input "METFRA000004322_25346599076817"
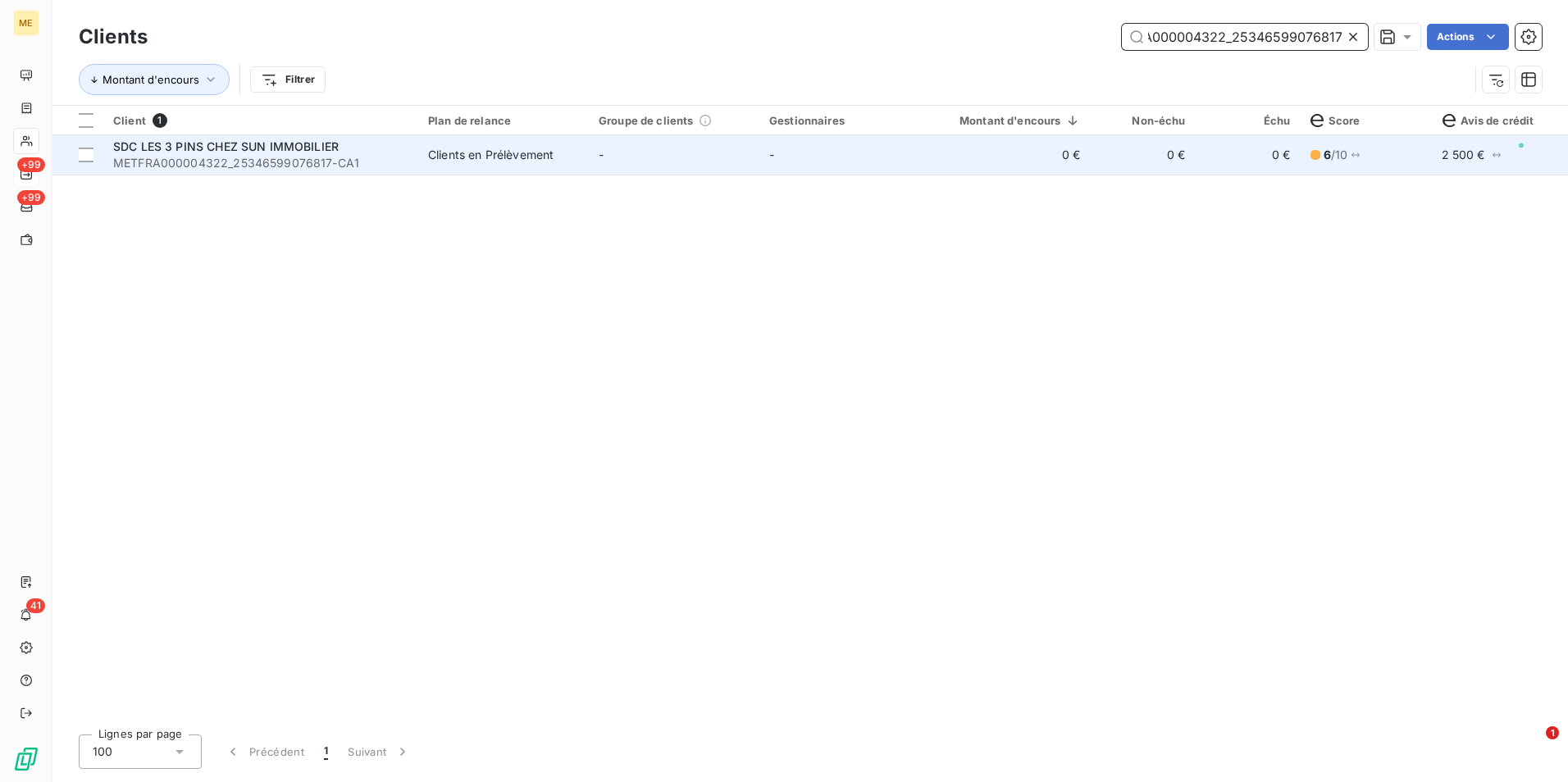
type input "METFRA000004322_25346599076817"
click at [855, 167] on td "-" at bounding box center [844, 155] width 170 height 40
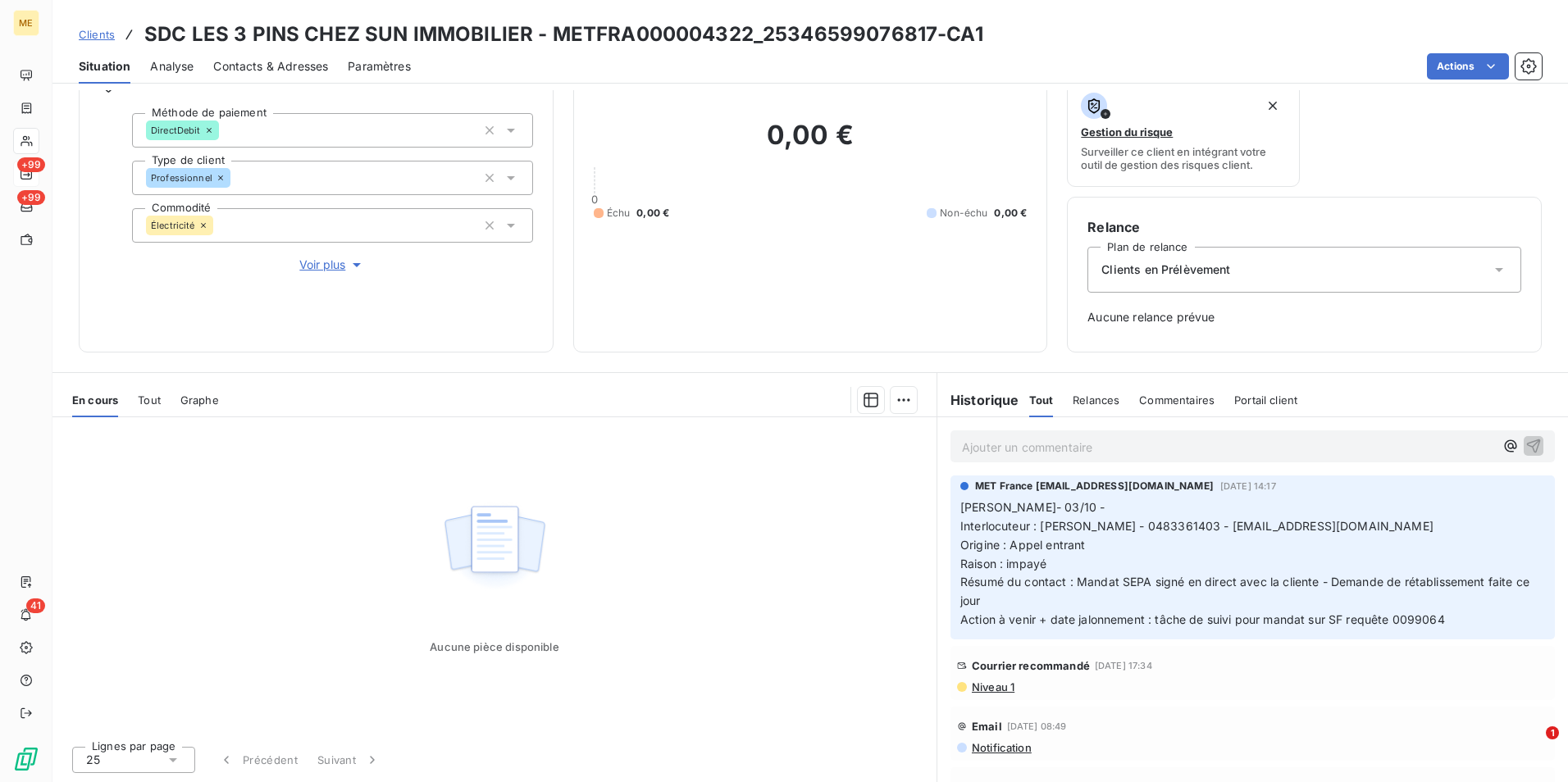
scroll to position [574, 0]
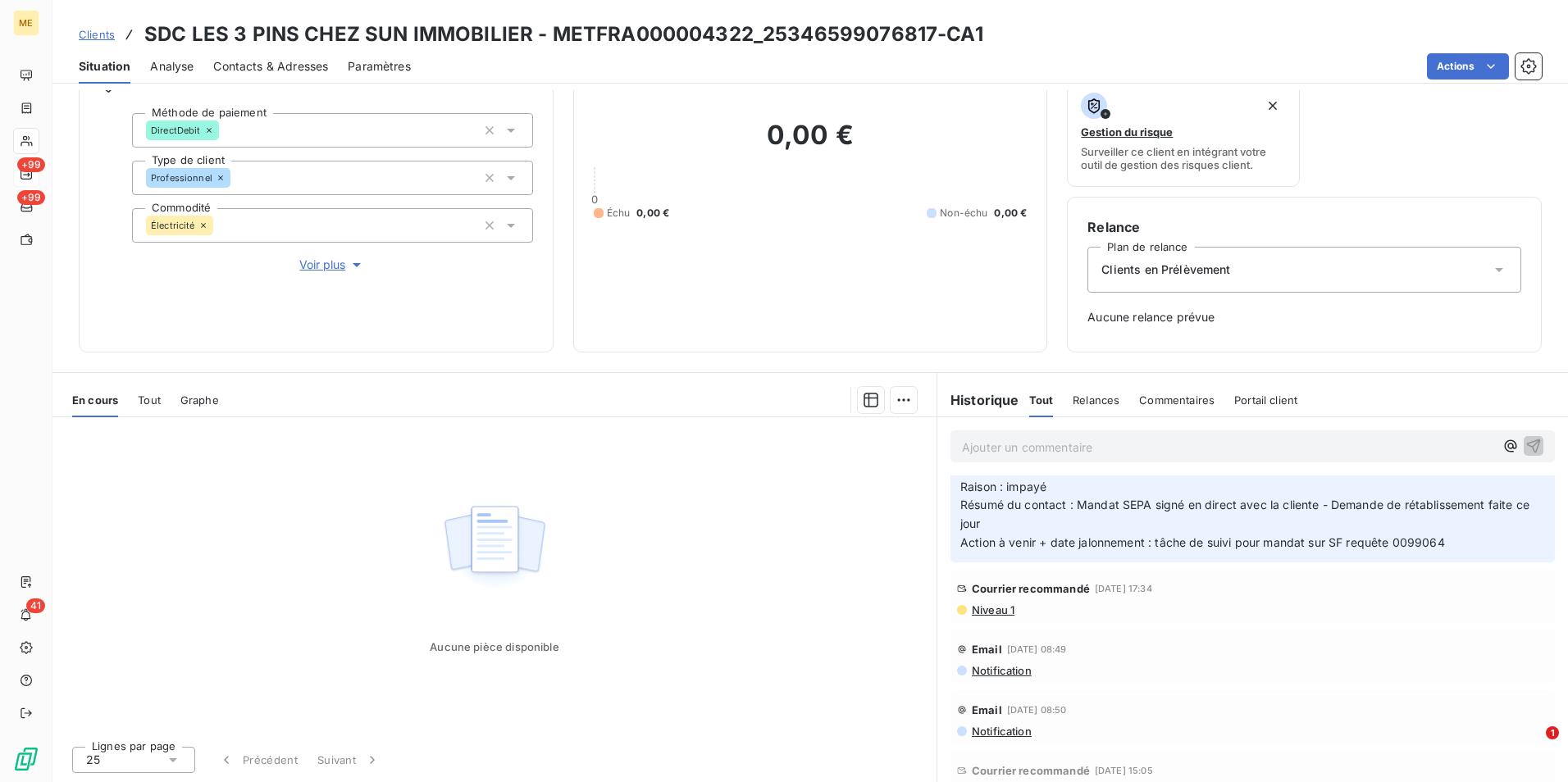
click at [995, 604] on span "Niveau 1" at bounding box center [993, 609] width 45 height 13
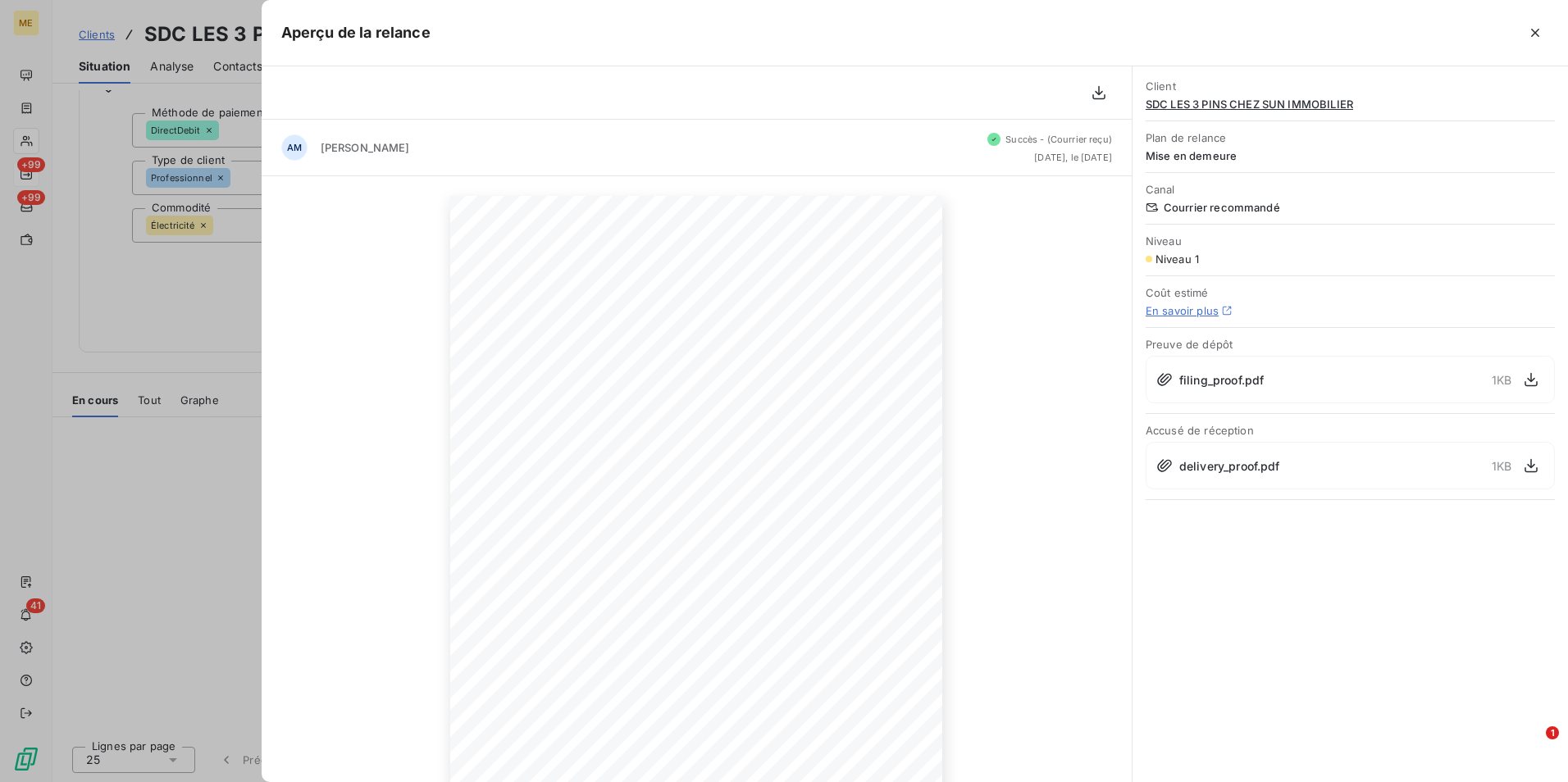
drag, startPoint x: 1527, startPoint y: 467, endPoint x: 1498, endPoint y: 473, distance: 29.6
click at [1527, 466] on icon "button" at bounding box center [1531, 465] width 16 height 16
click at [131, 201] on div at bounding box center [784, 391] width 1568 height 782
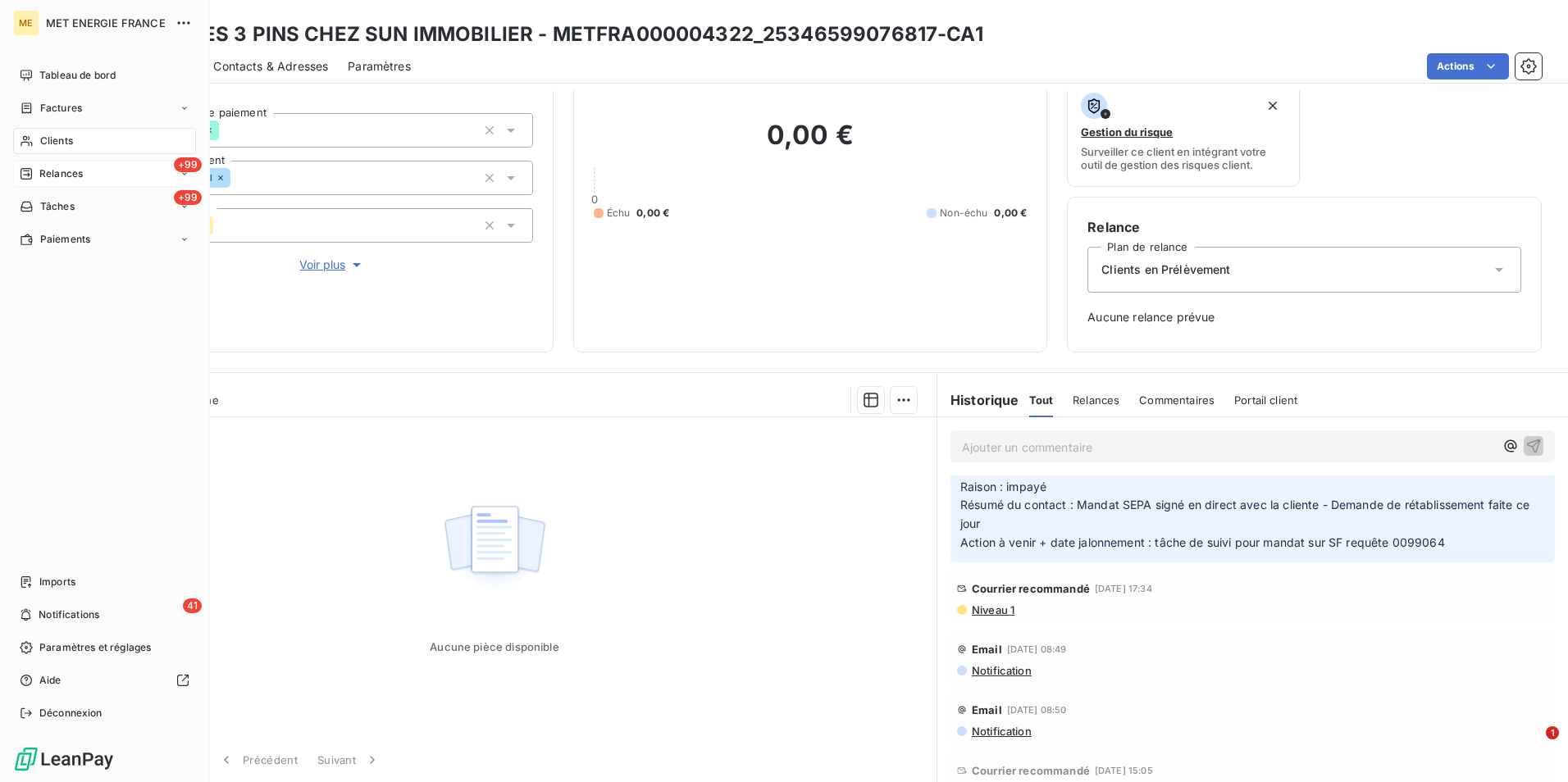
click at [62, 147] on span "Clients" at bounding box center [57, 140] width 33 height 15
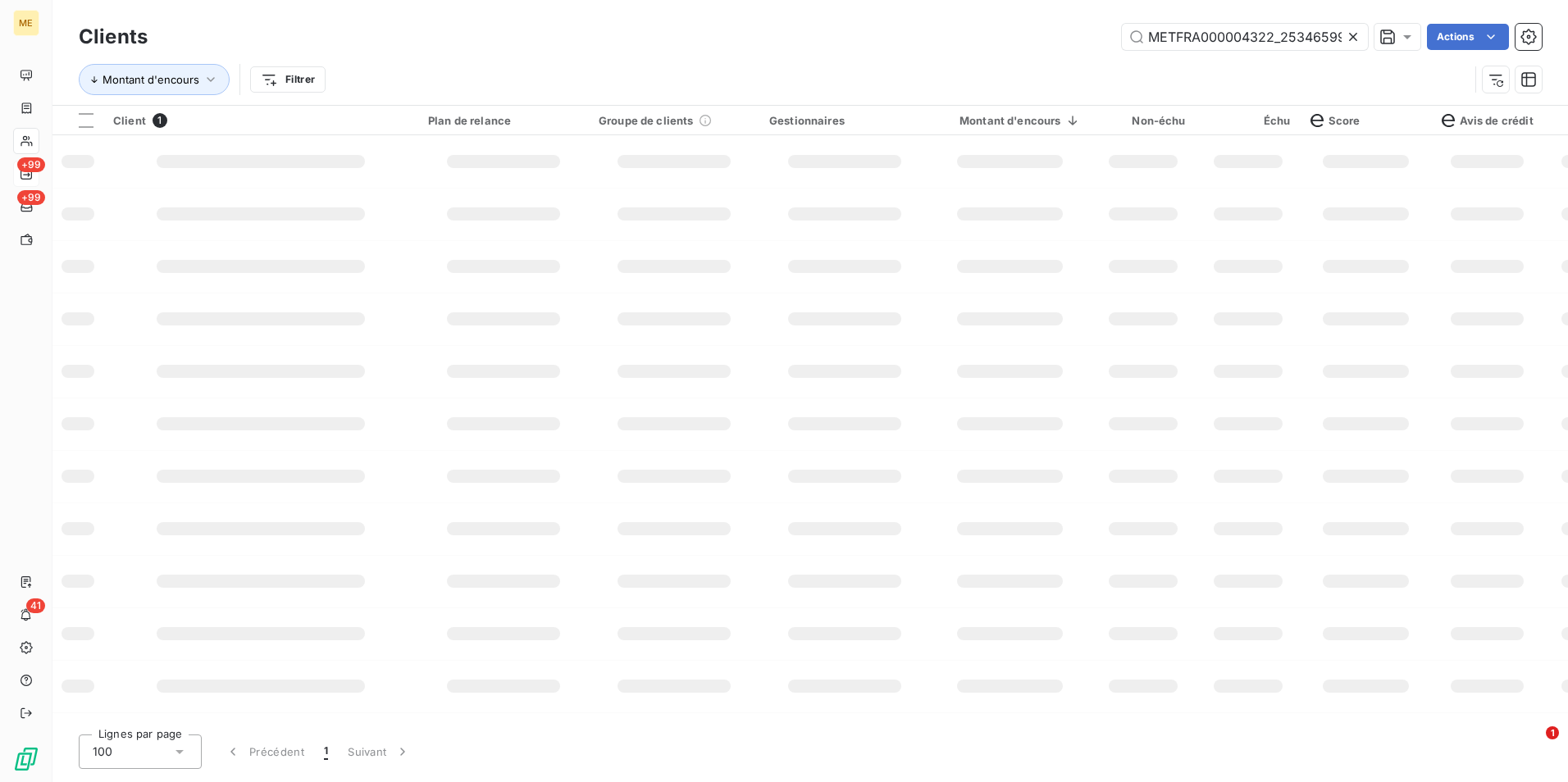
scroll to position [0, 48]
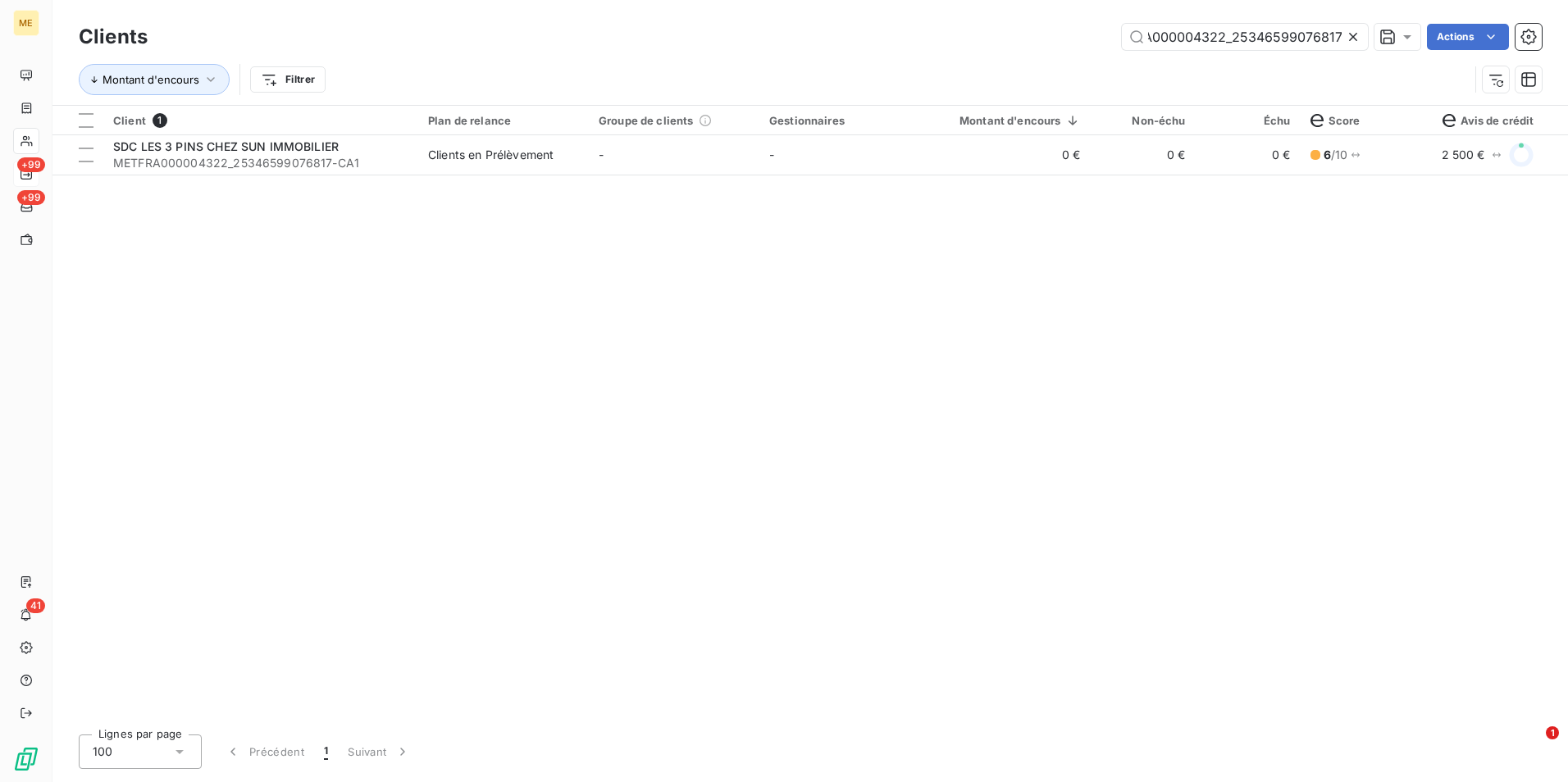
click at [1344, 37] on icon at bounding box center [1352, 36] width 16 height 16
click at [1344, 37] on input "text" at bounding box center [1245, 37] width 246 height 27
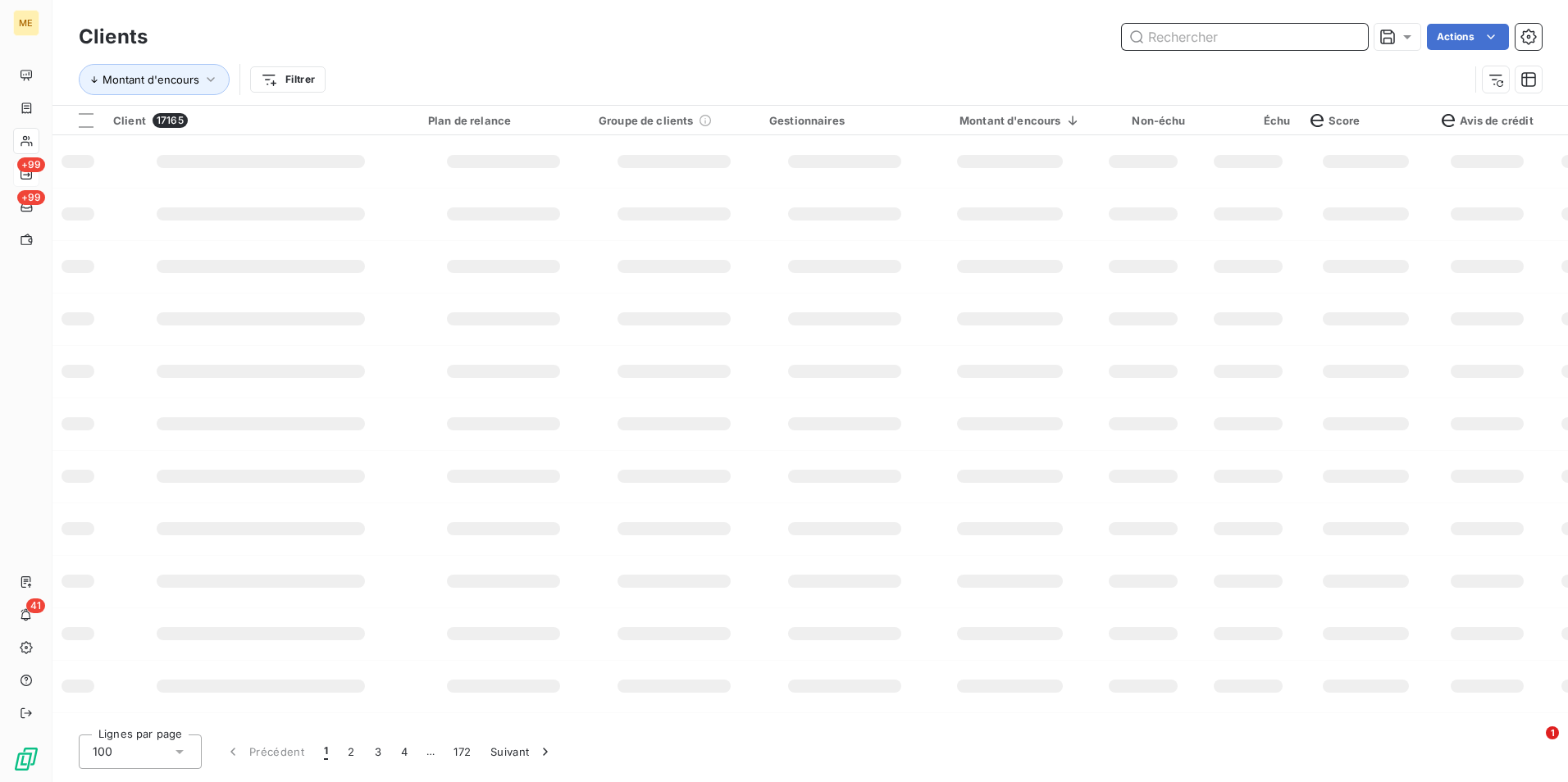
paste input "METFRA000003661_15595224276390"
type input "METFRA000003661_15595224276390"
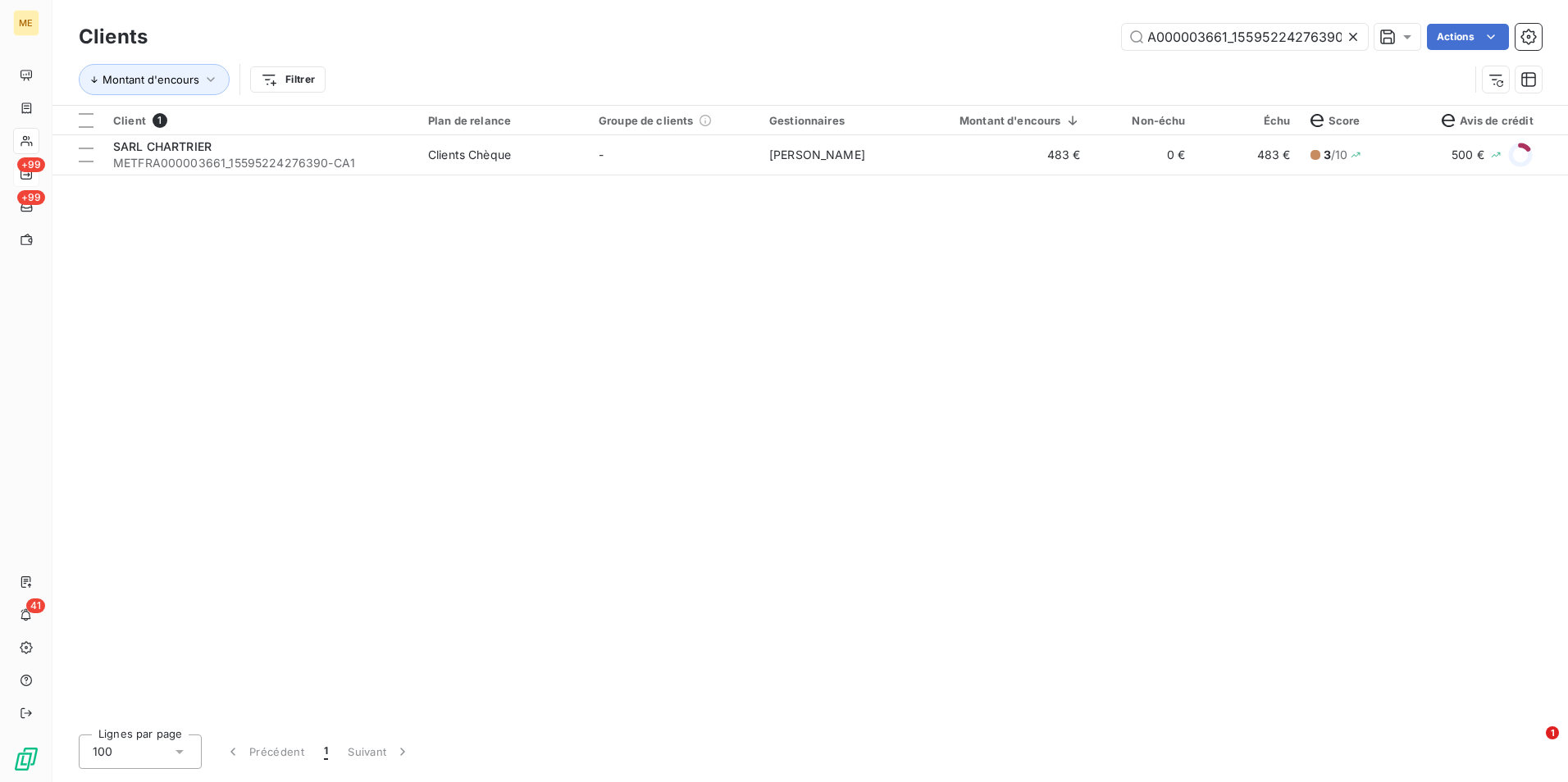
click at [636, 158] on td "-" at bounding box center [674, 155] width 170 height 40
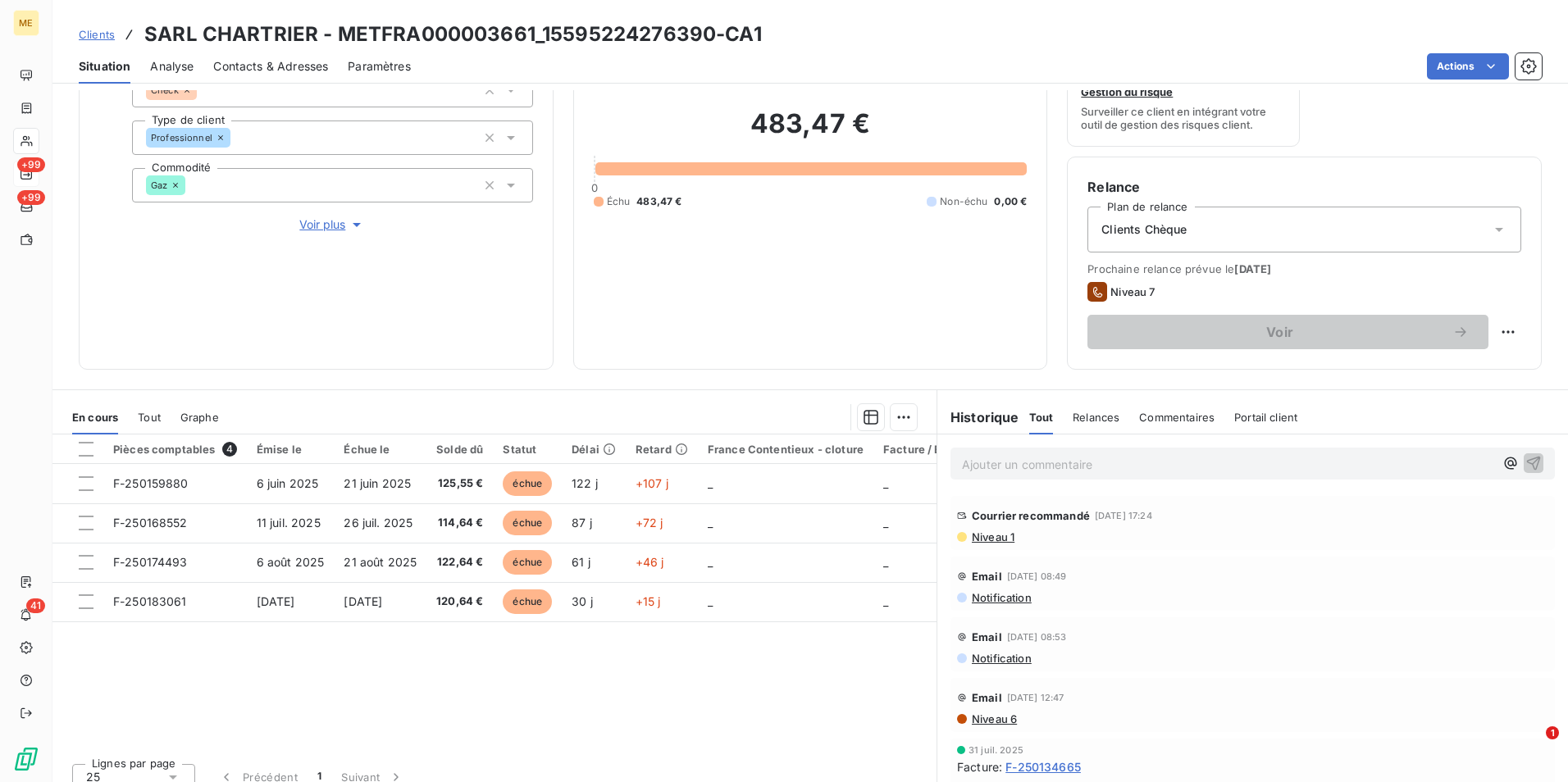
scroll to position [190, 0]
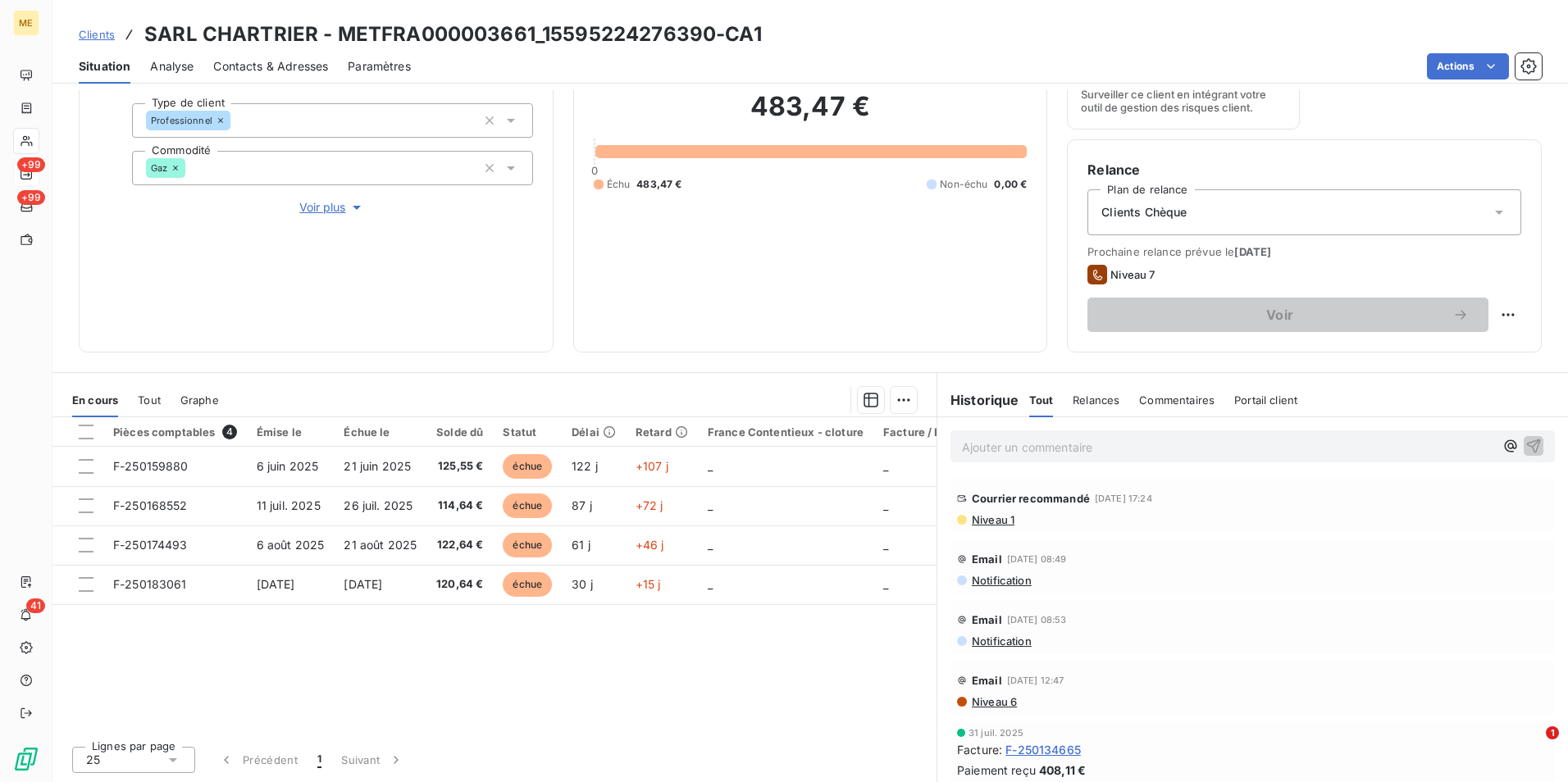
click at [993, 521] on span "Niveau 1" at bounding box center [993, 519] width 45 height 13
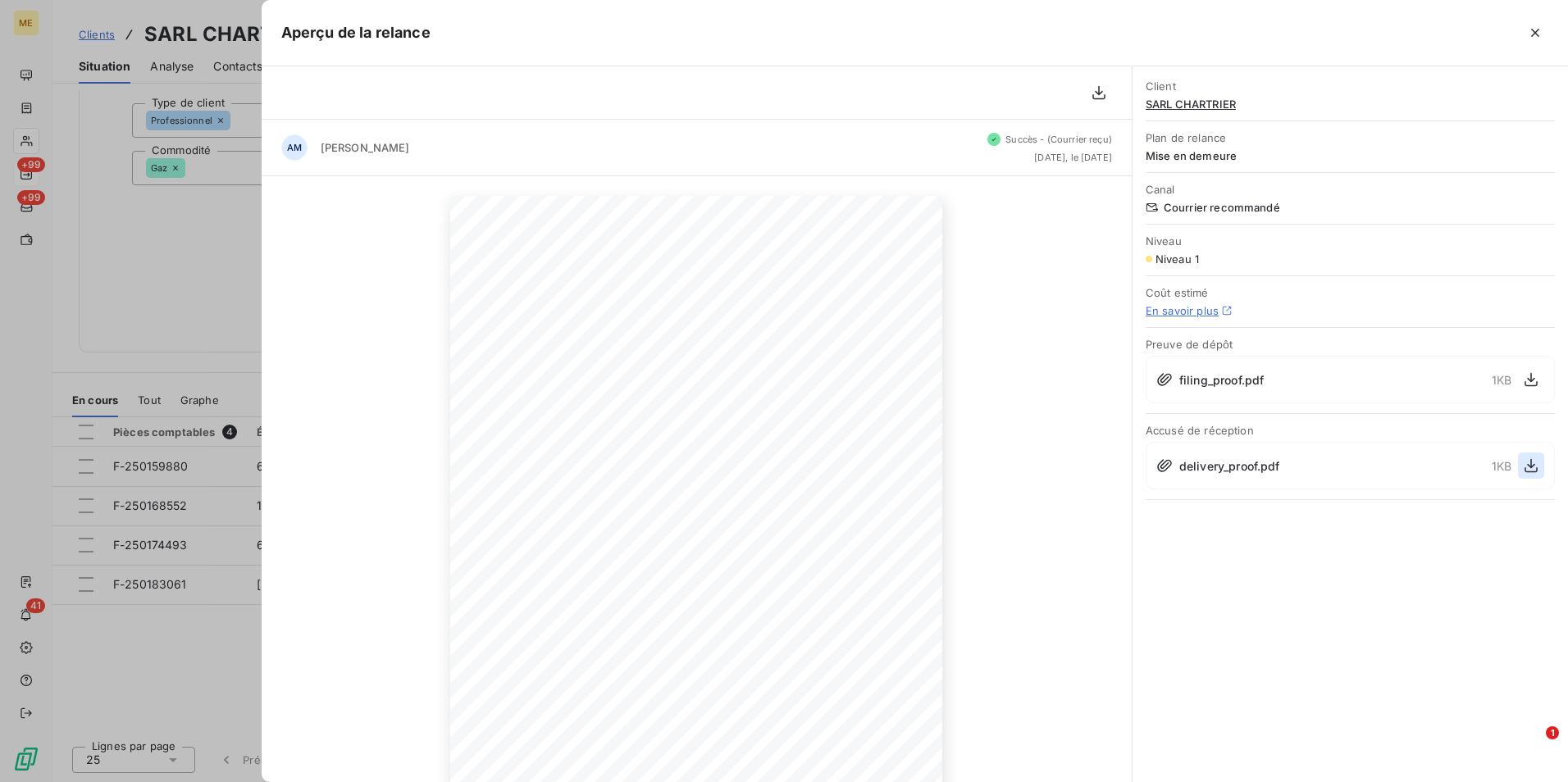
click at [1532, 461] on icon "button" at bounding box center [1531, 465] width 16 height 16
click at [154, 175] on div at bounding box center [784, 391] width 1568 height 782
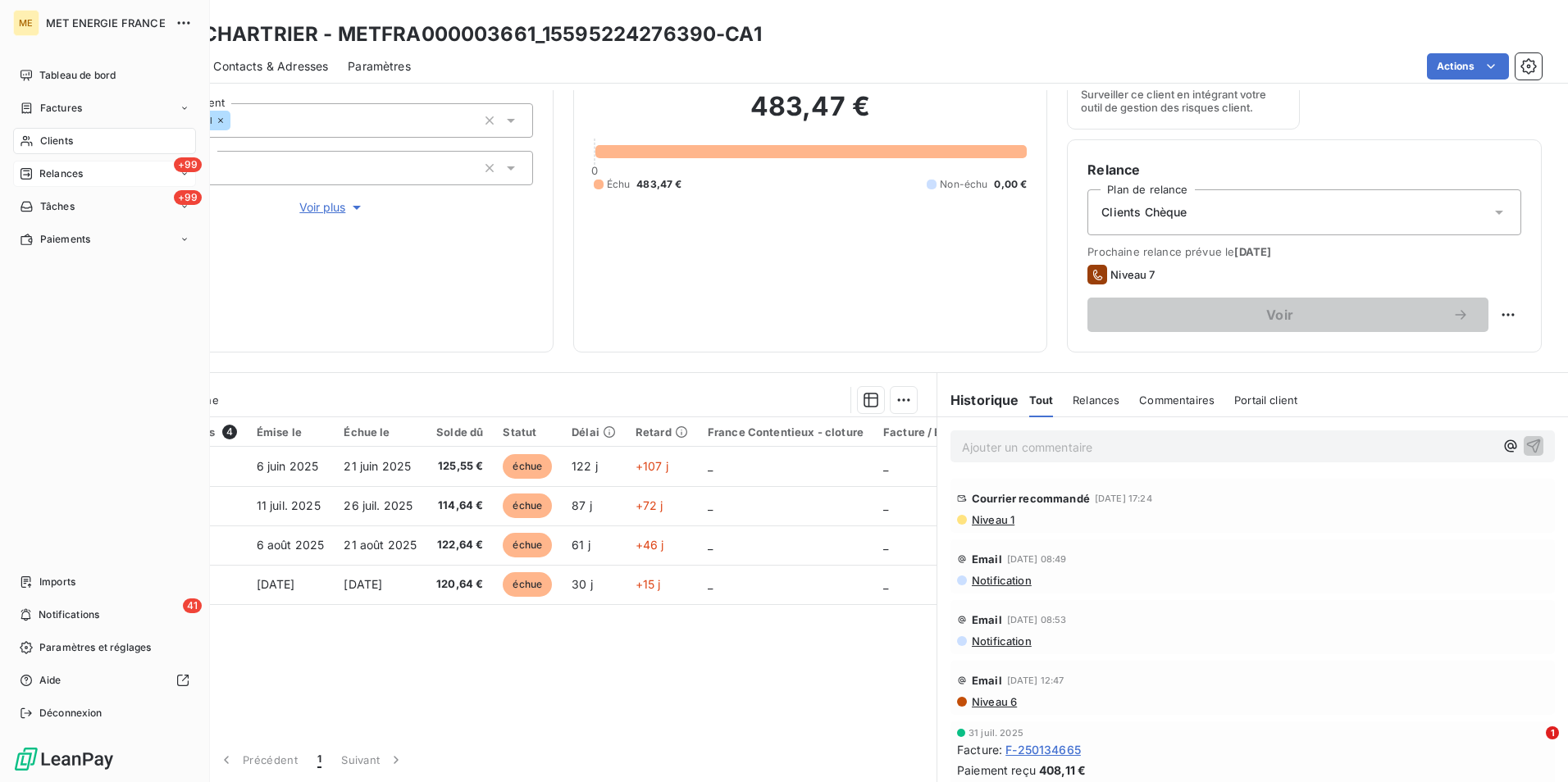
drag, startPoint x: 52, startPoint y: 145, endPoint x: 115, endPoint y: 129, distance: 65.0
click at [50, 136] on span "Clients" at bounding box center [57, 140] width 33 height 15
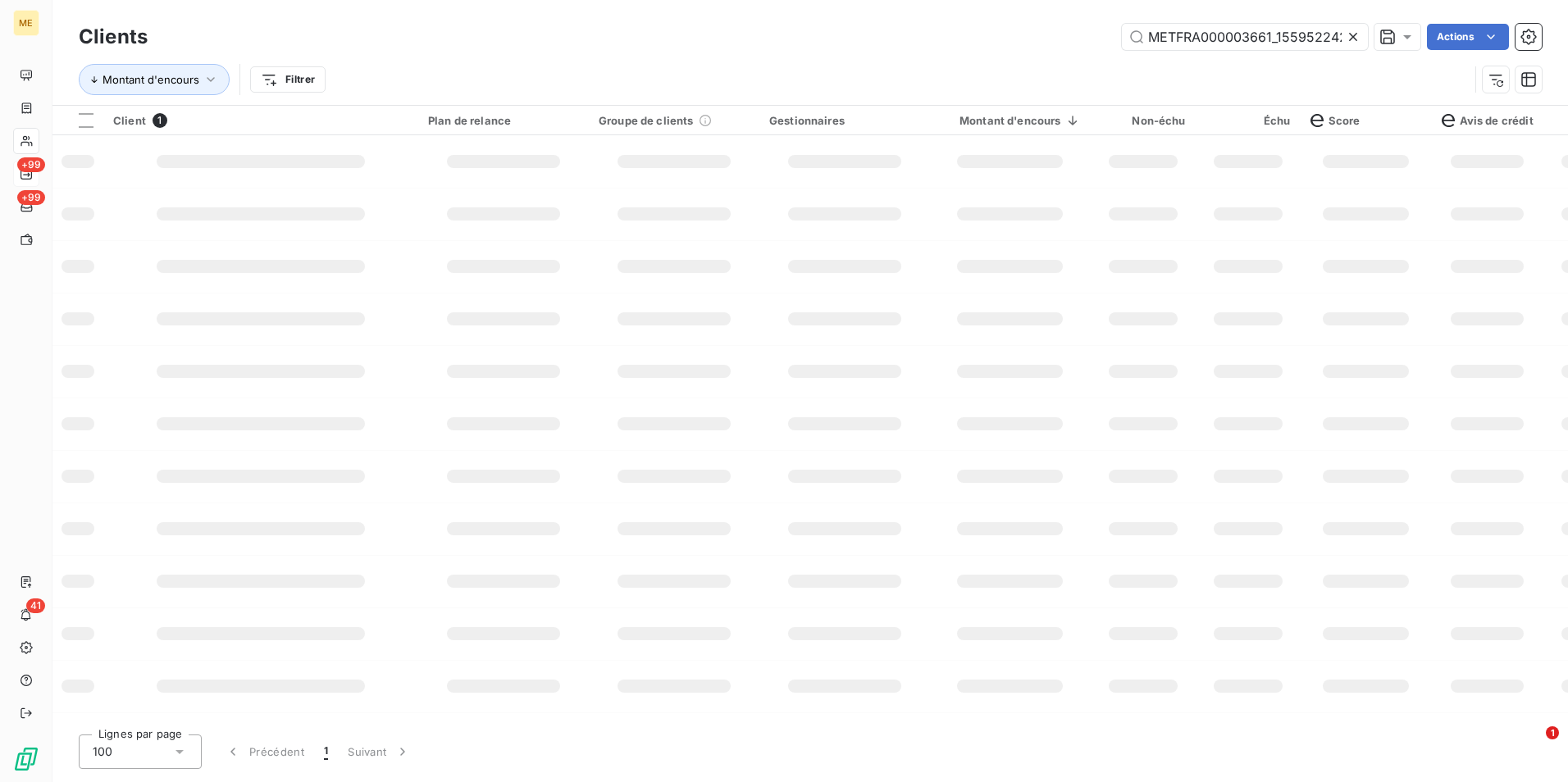
scroll to position [0, 45]
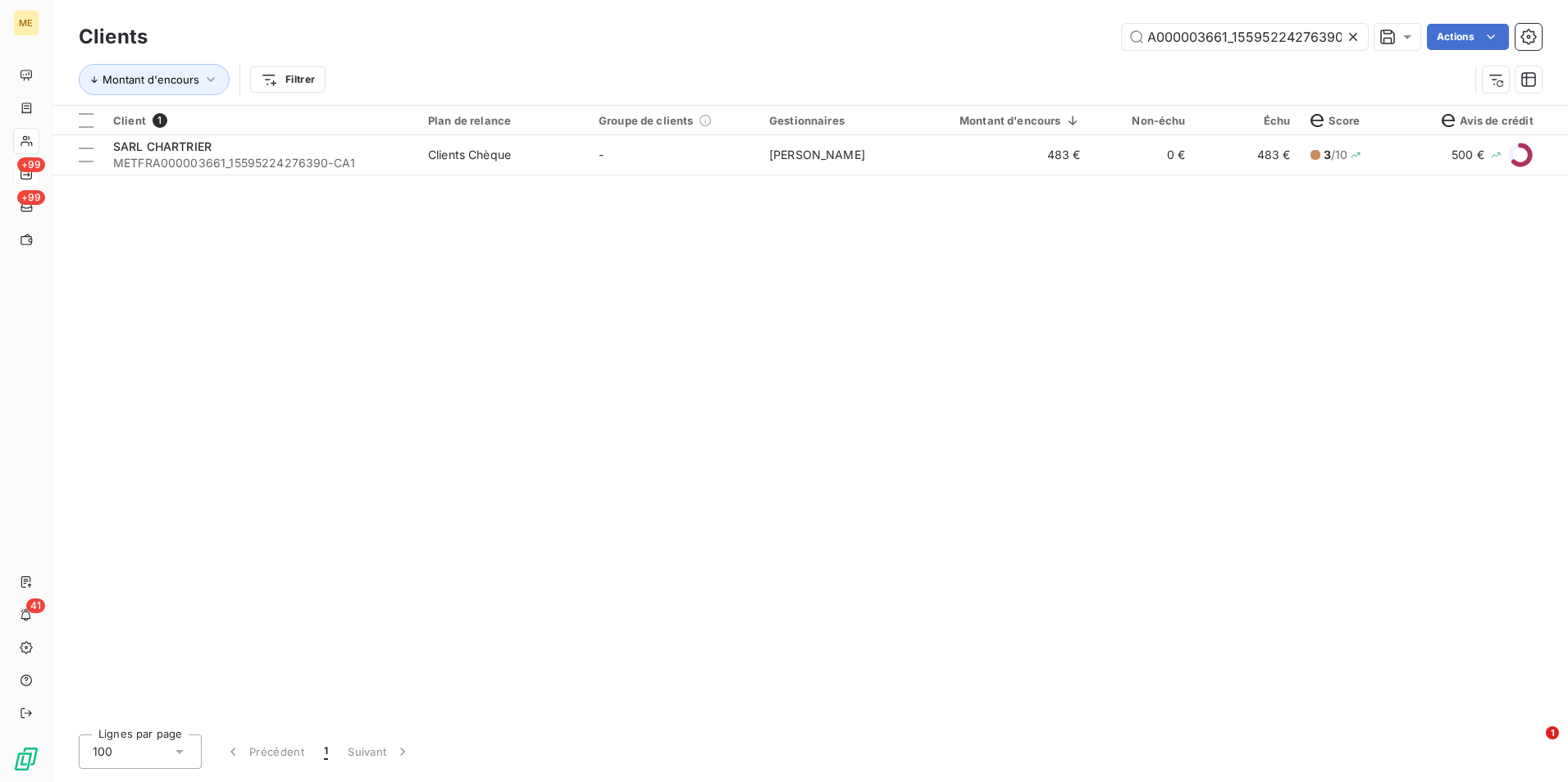
click at [1350, 37] on icon at bounding box center [1352, 36] width 16 height 16
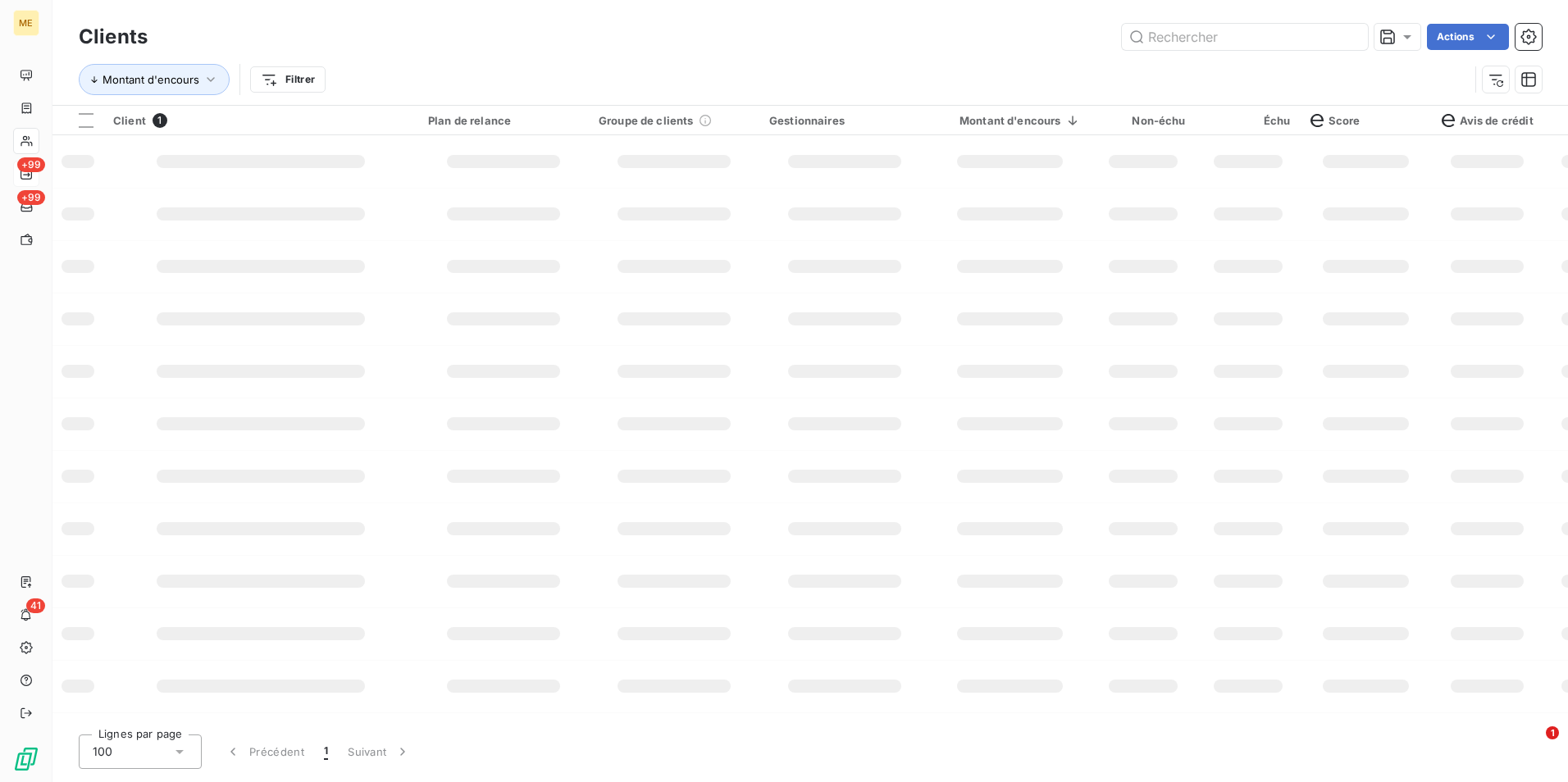
scroll to position [0, 0]
click at [1350, 37] on input "text" at bounding box center [1245, 37] width 246 height 27
paste input "METFRA000006172_19595079477724"
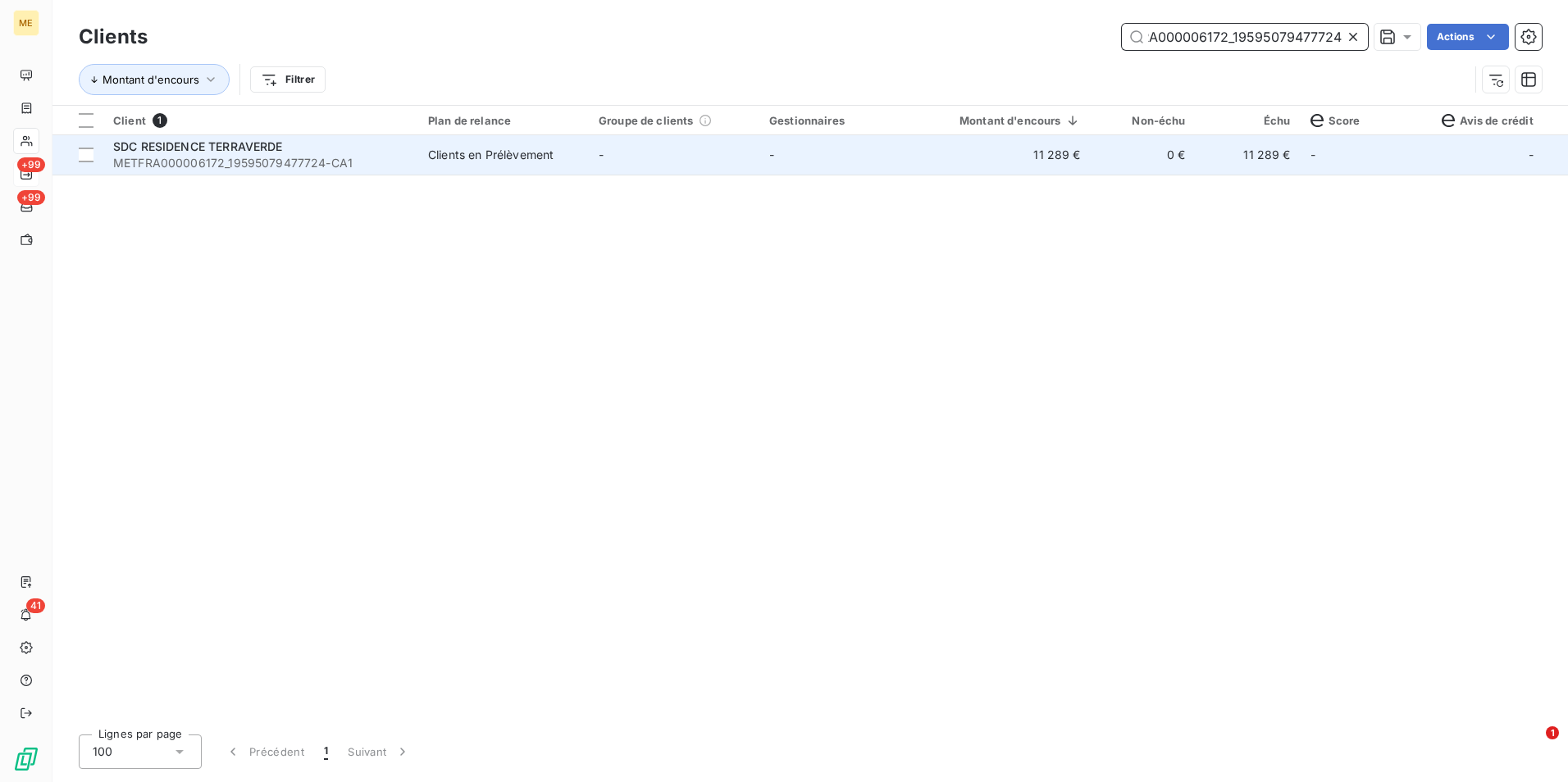
type input "METFRA000006172_19595079477724"
click at [1001, 158] on td "11 289 €" at bounding box center [1010, 155] width 161 height 40
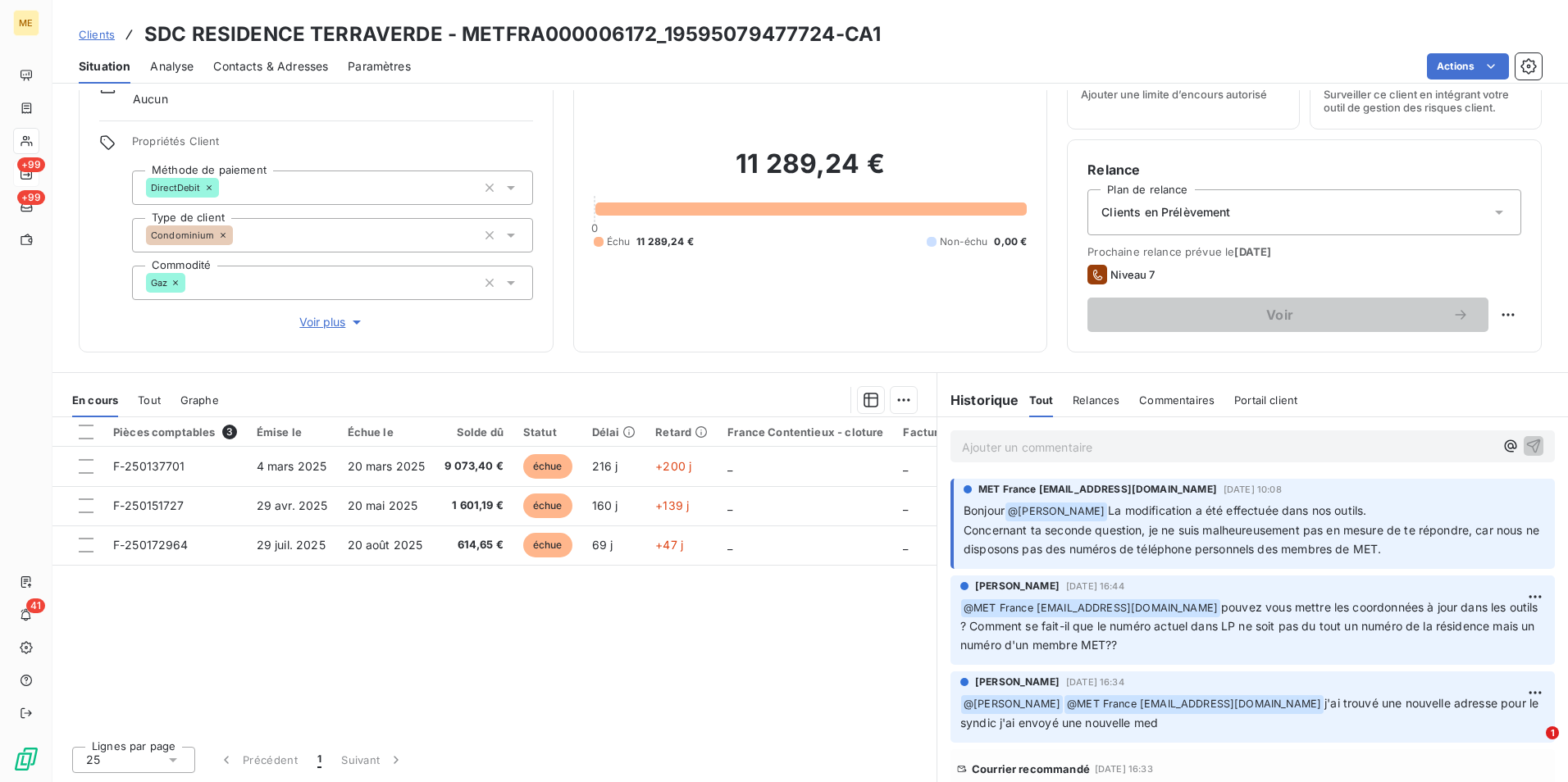
scroll to position [82, 0]
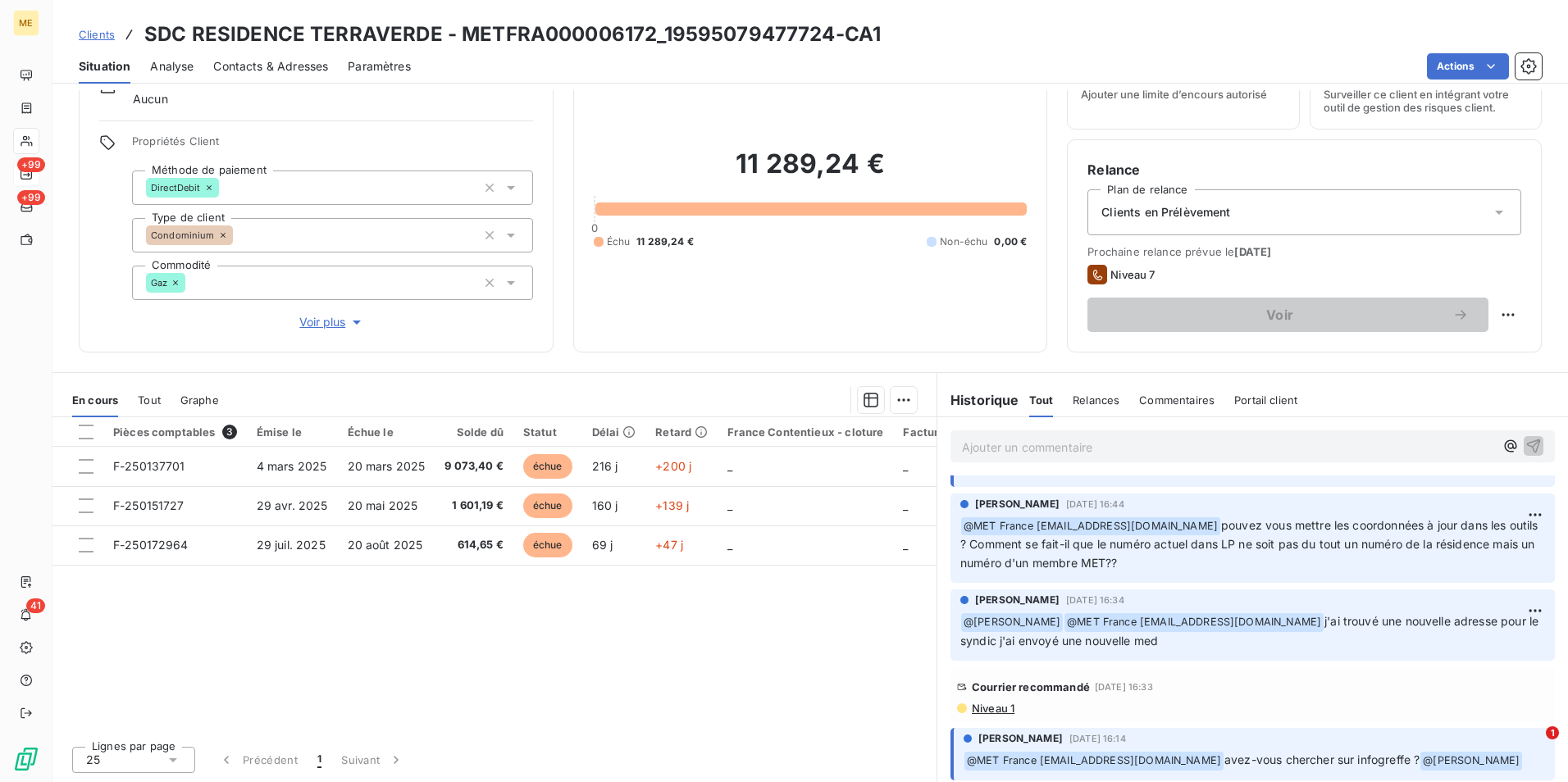
click at [996, 708] on span "Niveau 1" at bounding box center [993, 708] width 45 height 13
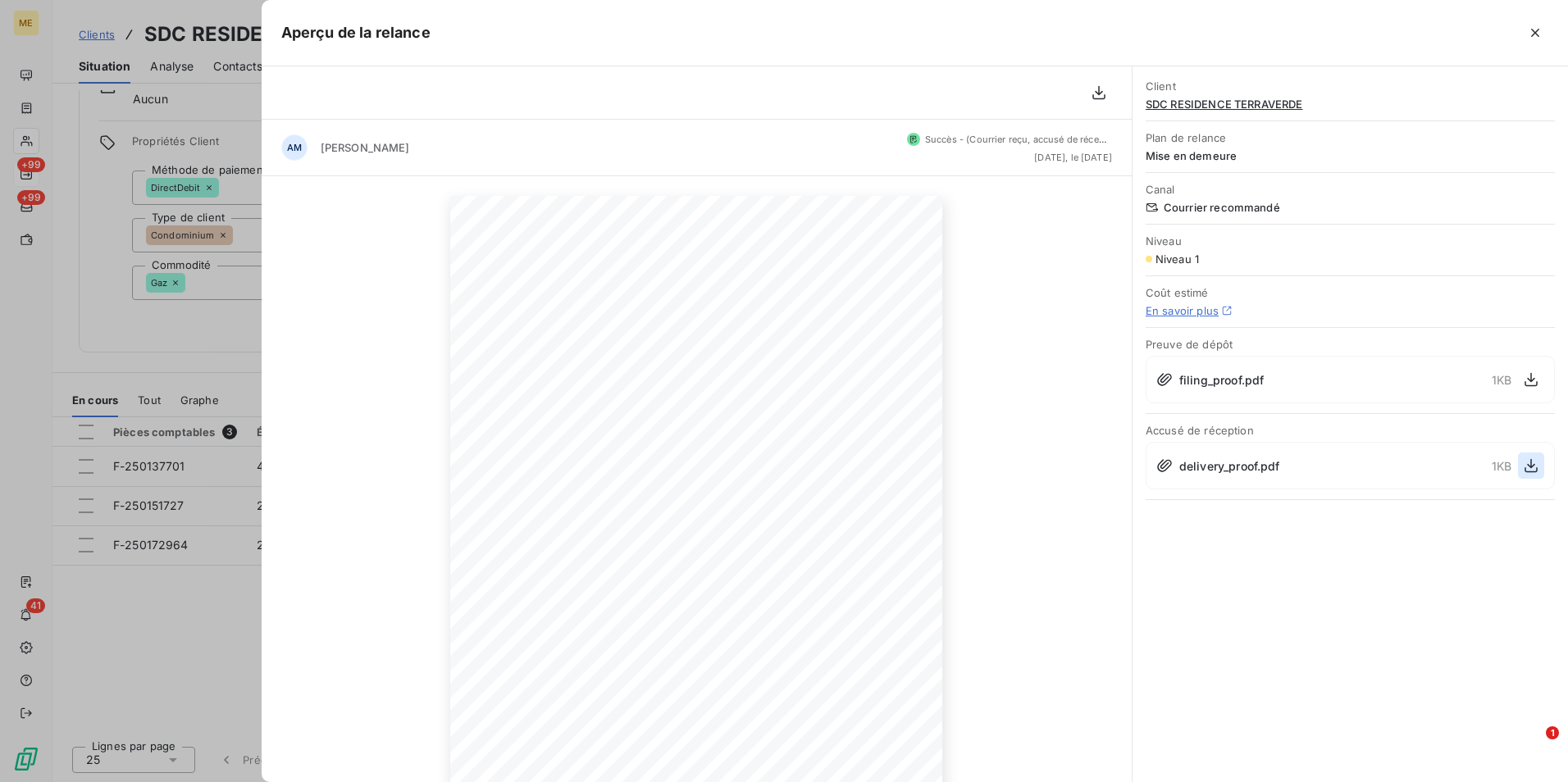
click at [1521, 467] on button "button" at bounding box center [1531, 466] width 27 height 27
click at [160, 278] on div at bounding box center [784, 391] width 1568 height 782
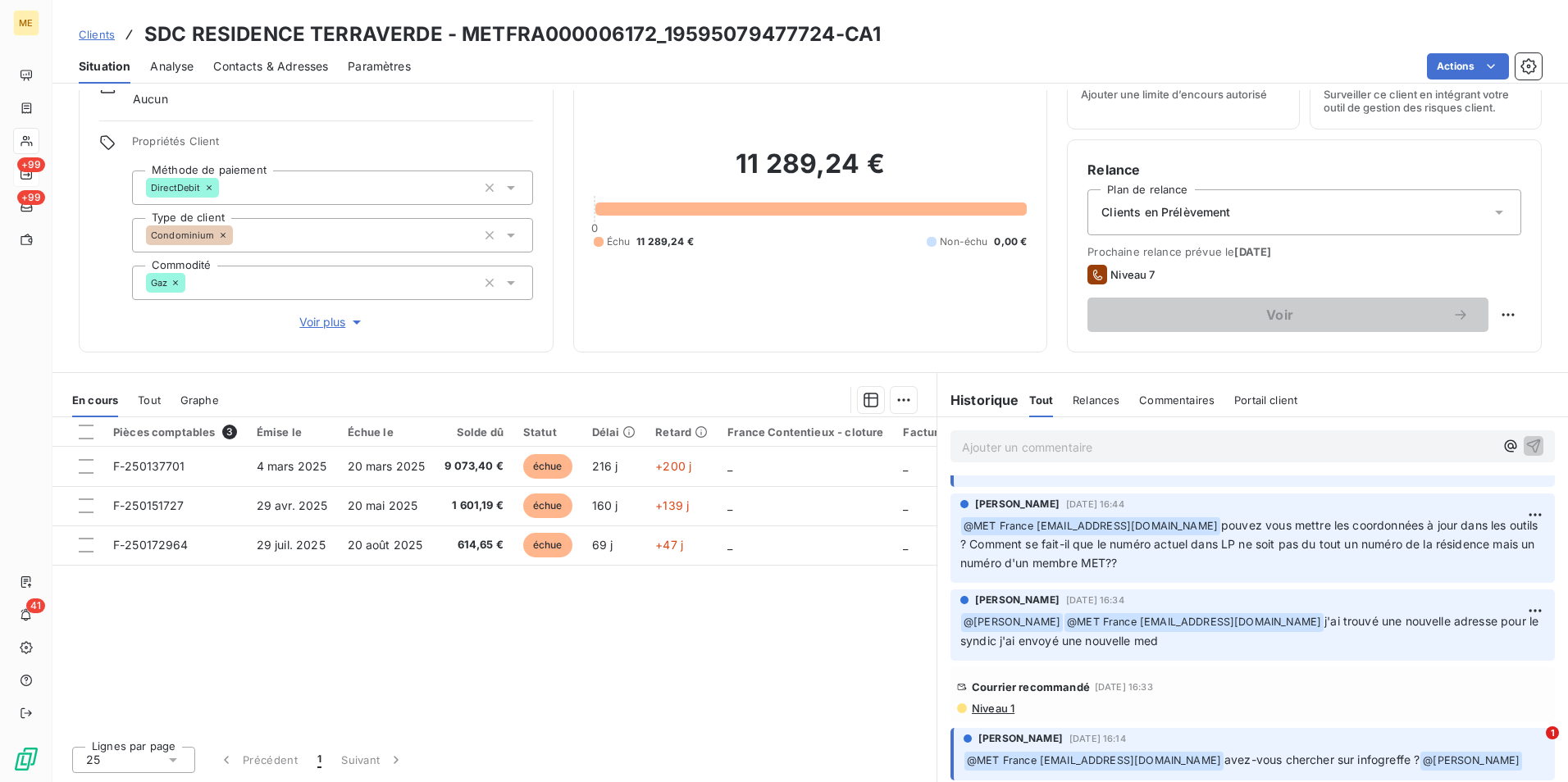
click at [237, 70] on span "Contacts & Adresses" at bounding box center [271, 66] width 115 height 16
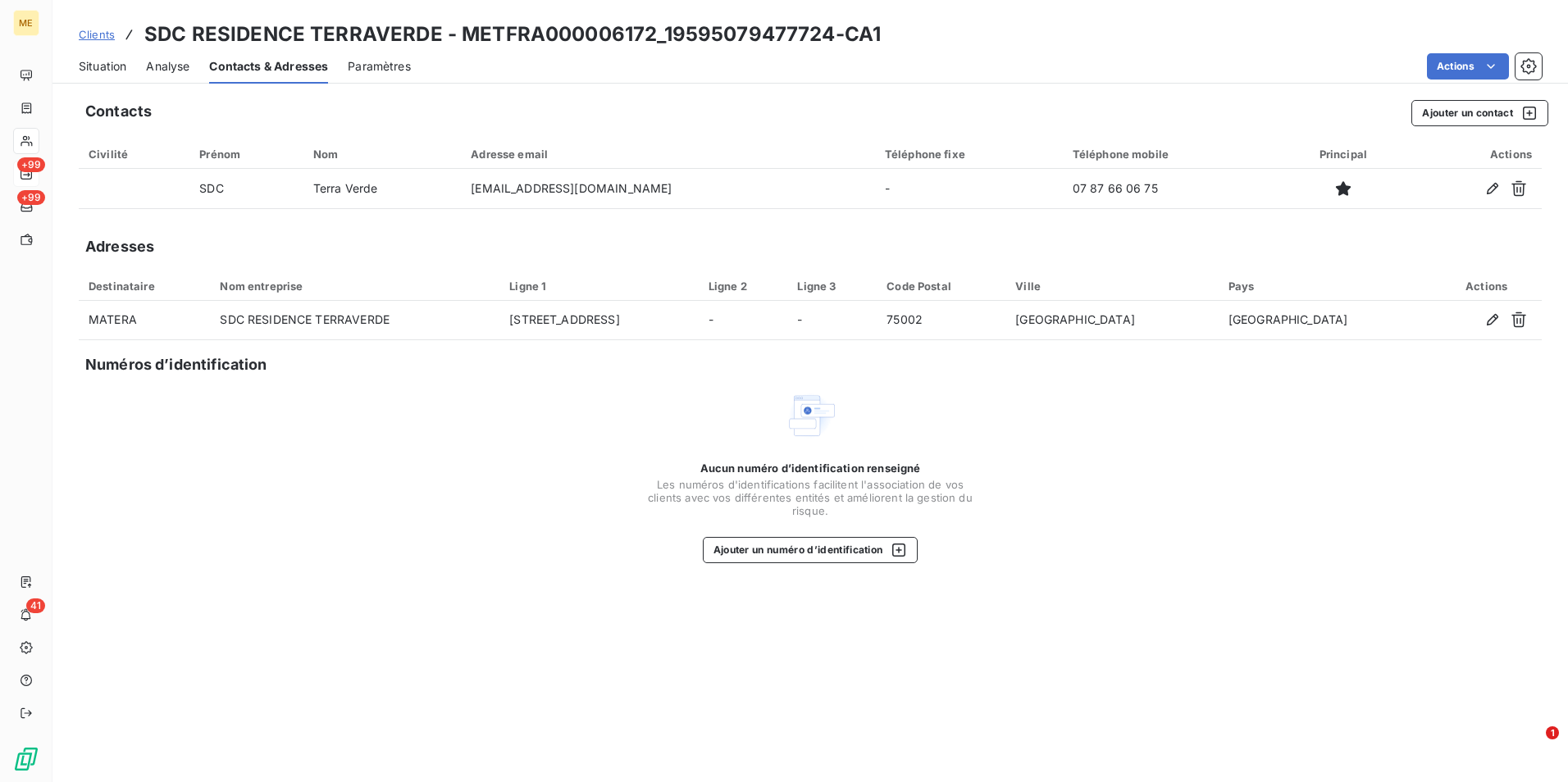
click at [126, 68] on span "Situation" at bounding box center [102, 66] width 47 height 16
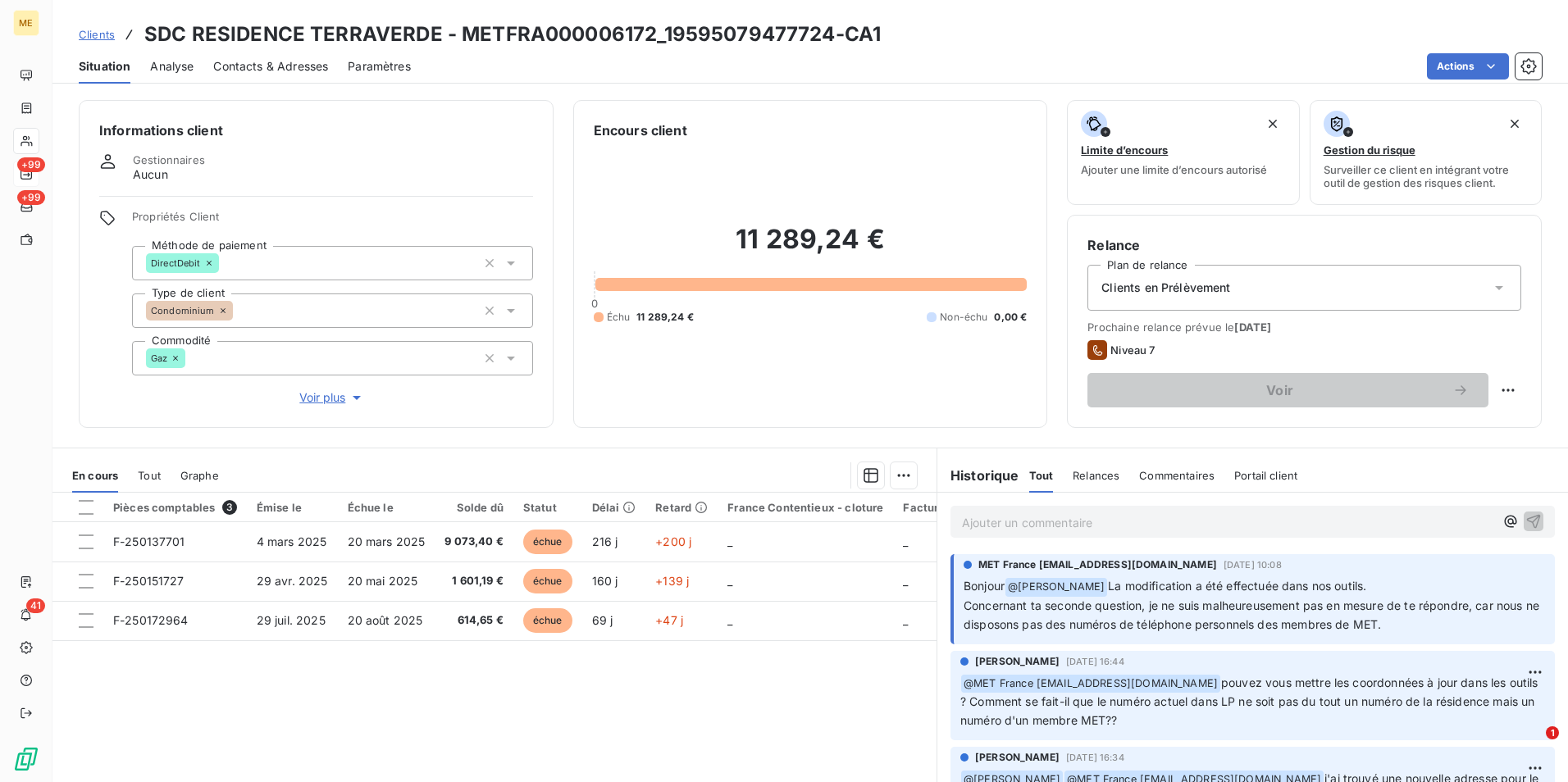
click at [329, 386] on div "Propriétés Client Méthode de paiement DirectDebit Type de client Condominium Co…" at bounding box center [333, 308] width 401 height 197
click at [330, 394] on span "Voir plus" at bounding box center [332, 397] width 65 height 16
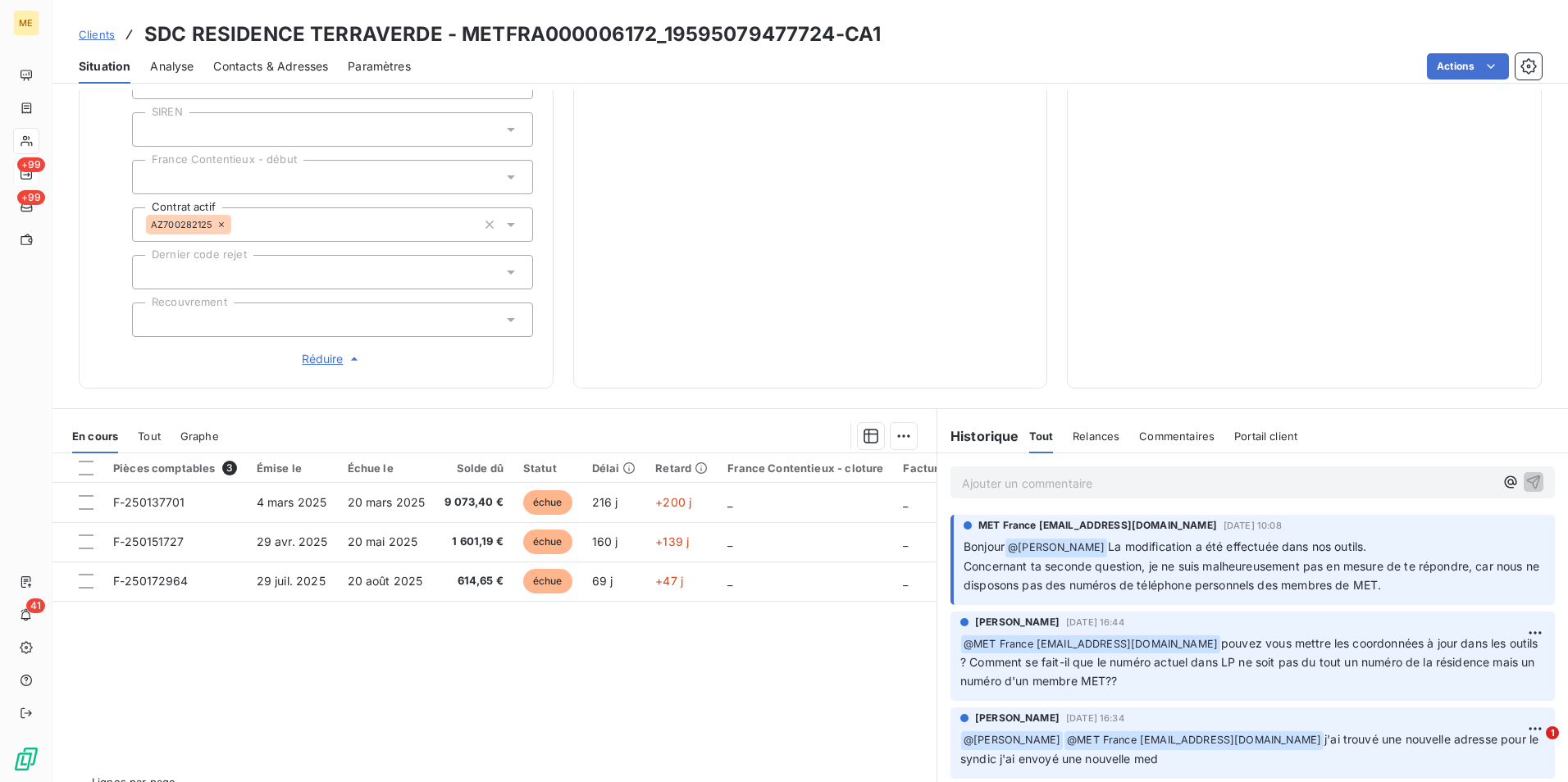
scroll to position [503, 0]
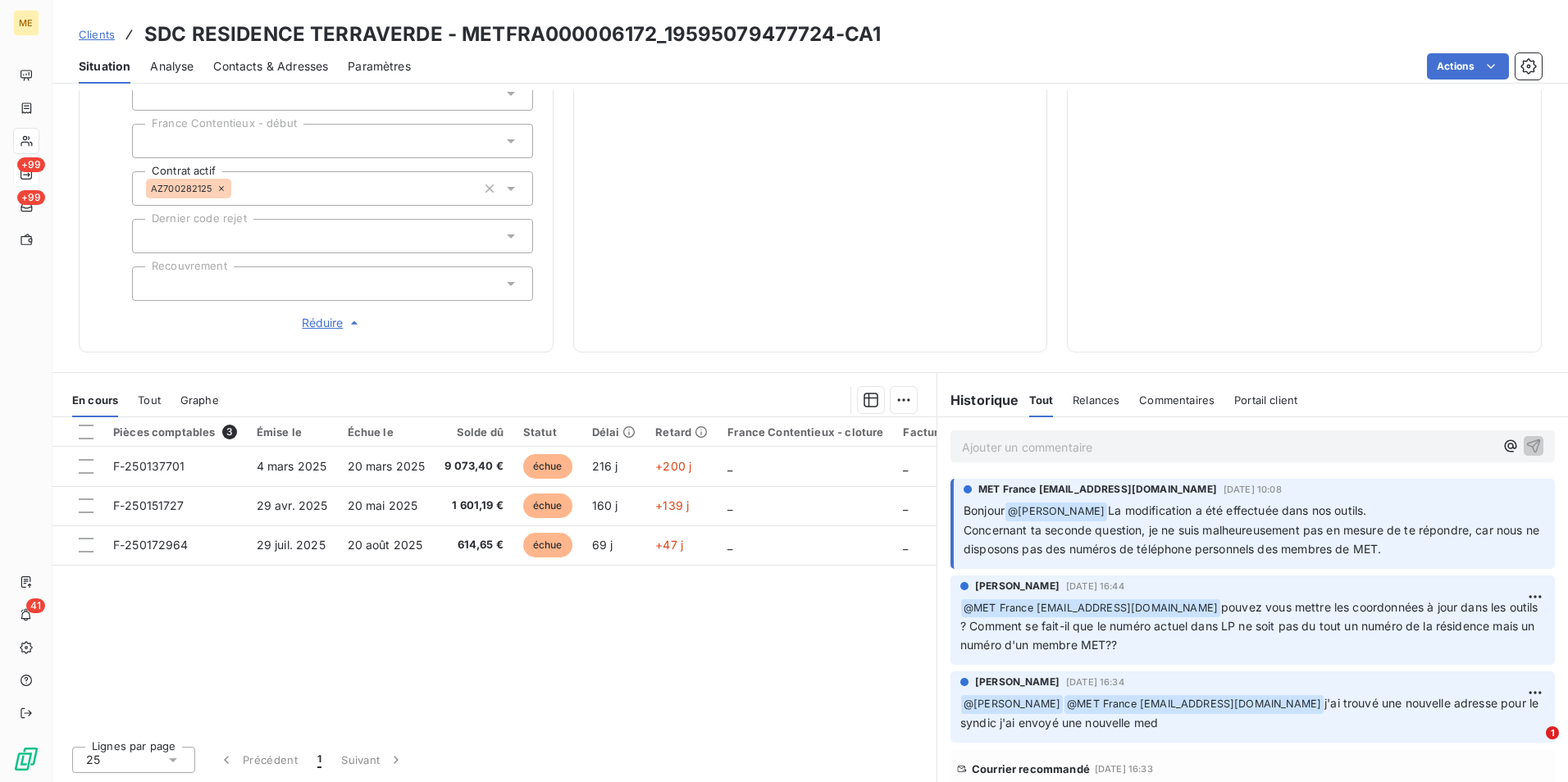
click at [86, 30] on span "Clients" at bounding box center [97, 34] width 36 height 13
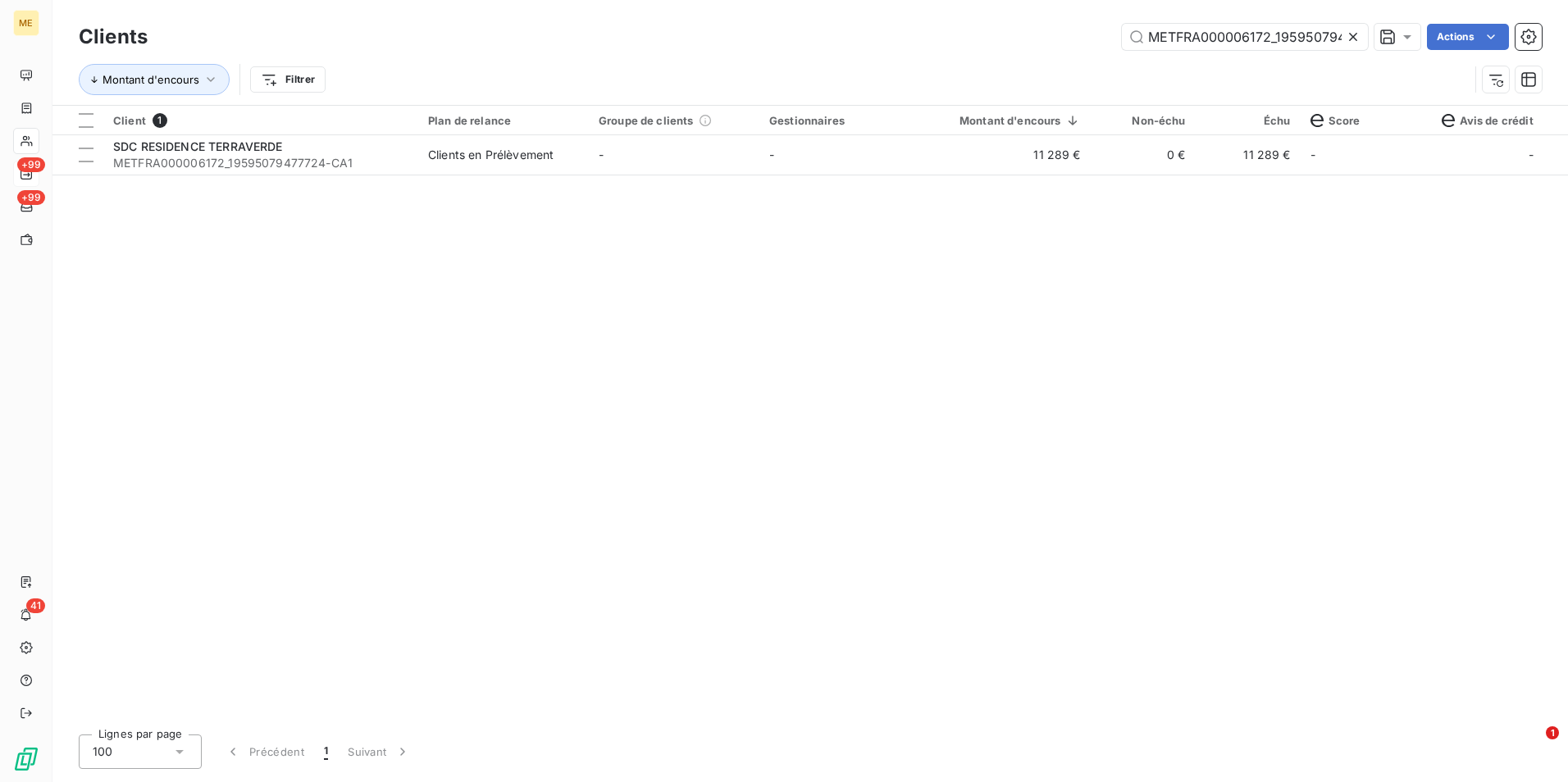
click at [1352, 40] on icon at bounding box center [1352, 36] width 16 height 16
click at [1351, 36] on input "text" at bounding box center [1245, 37] width 246 height 27
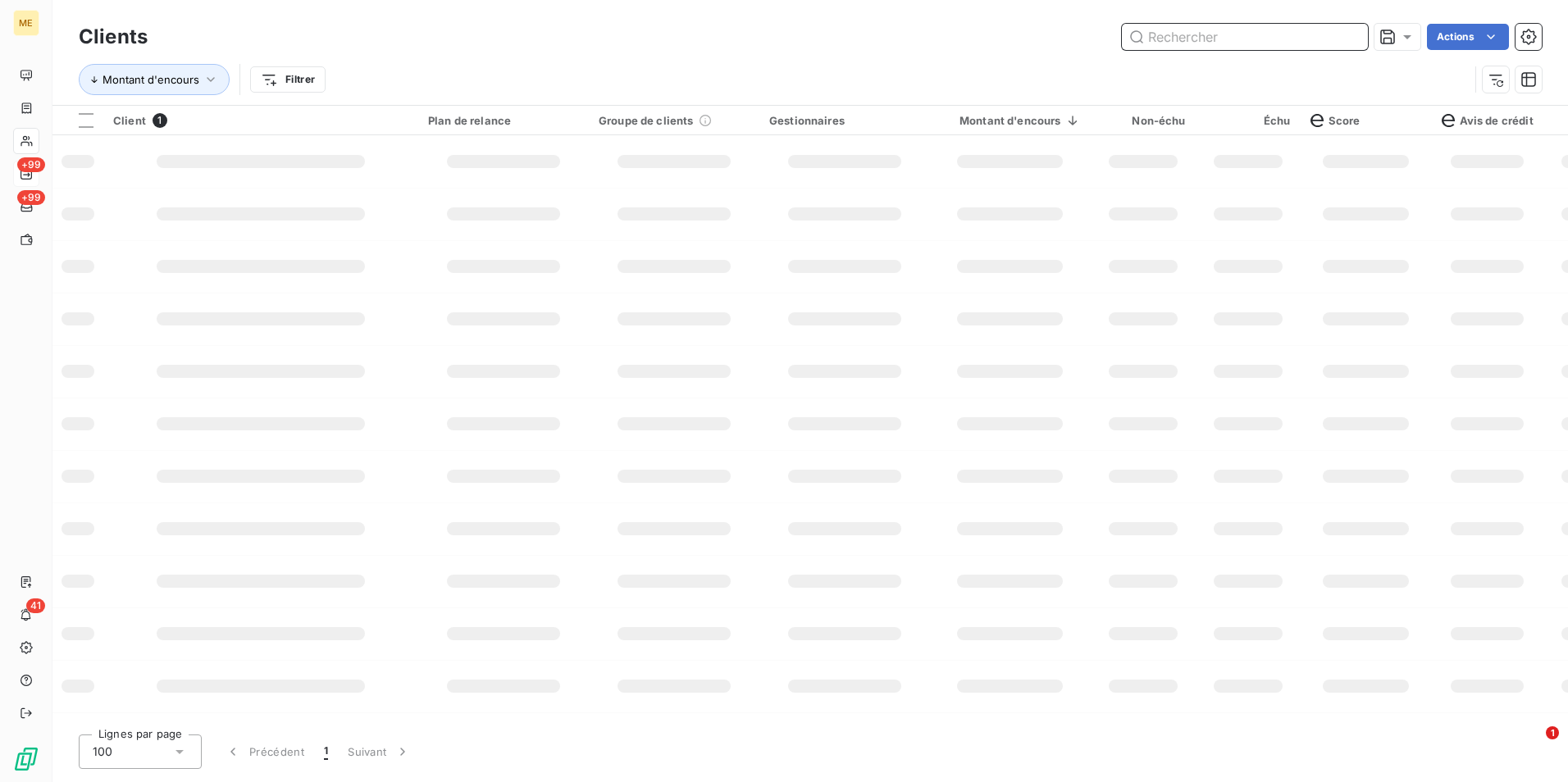
paste input "METFRA000003130_GI013587"
type input "METFRA000003130_GI013587"
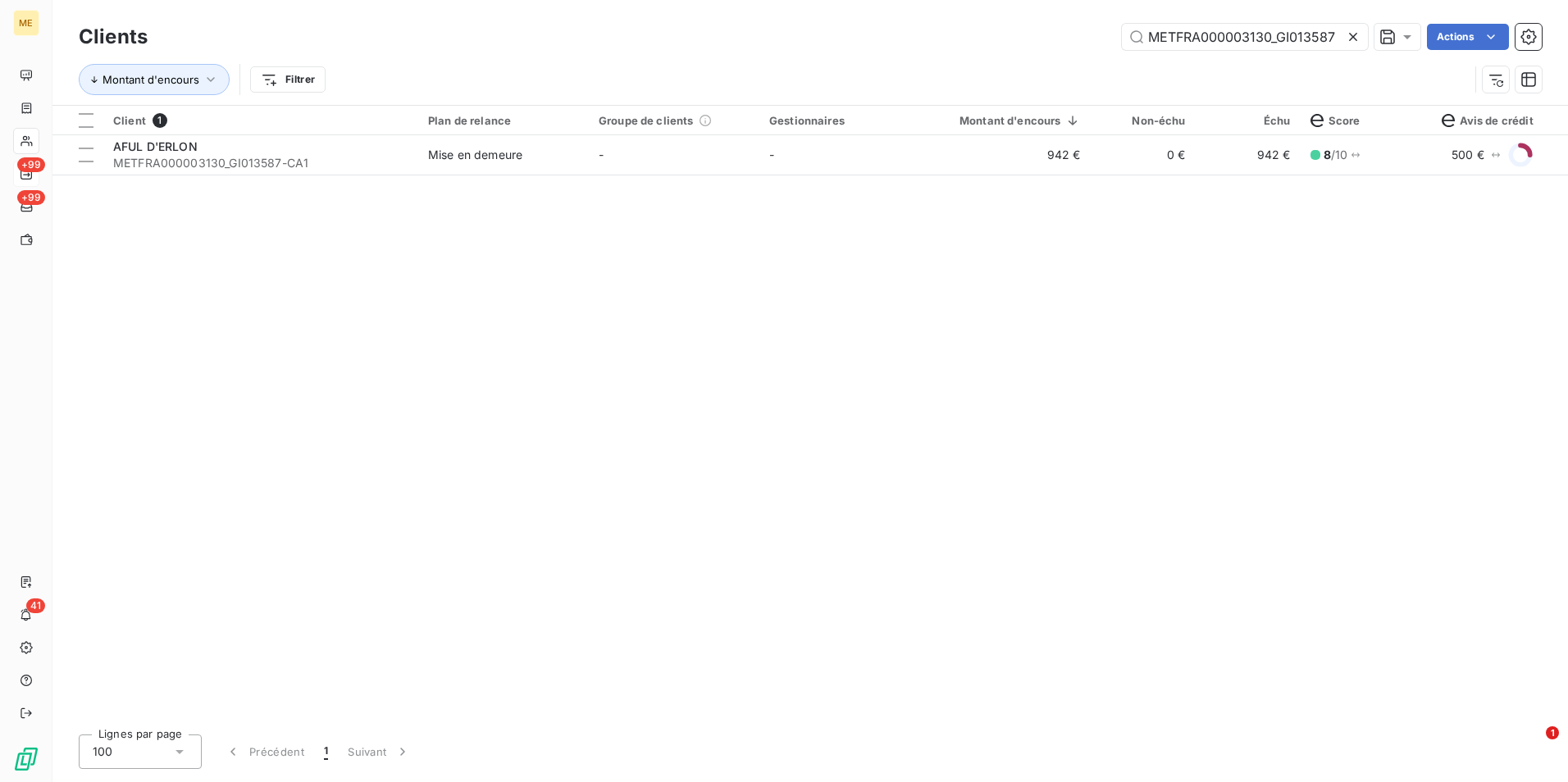
click at [812, 167] on td "-" at bounding box center [844, 155] width 170 height 40
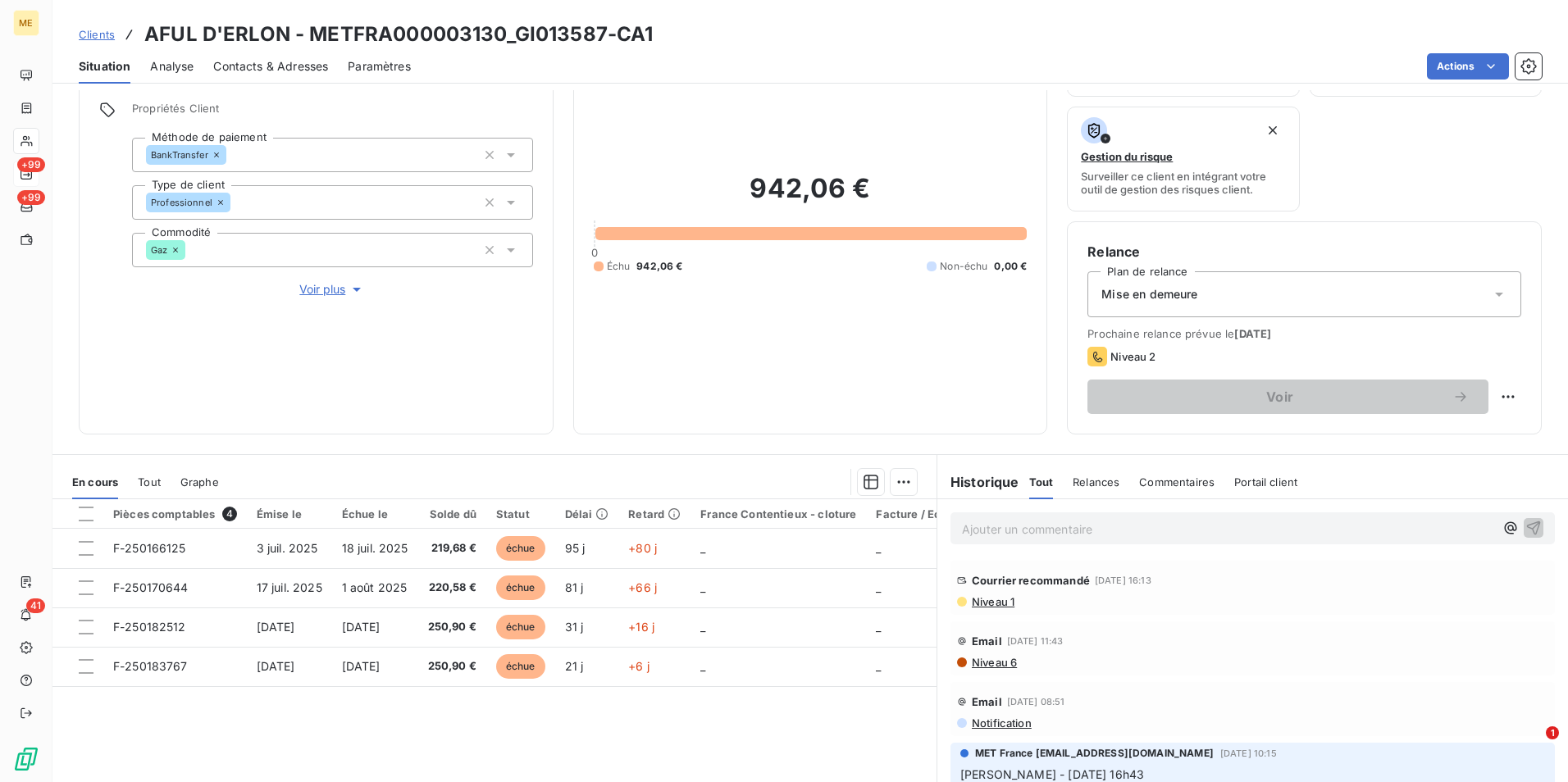
click at [983, 602] on span "Niveau 1" at bounding box center [993, 602] width 45 height 13
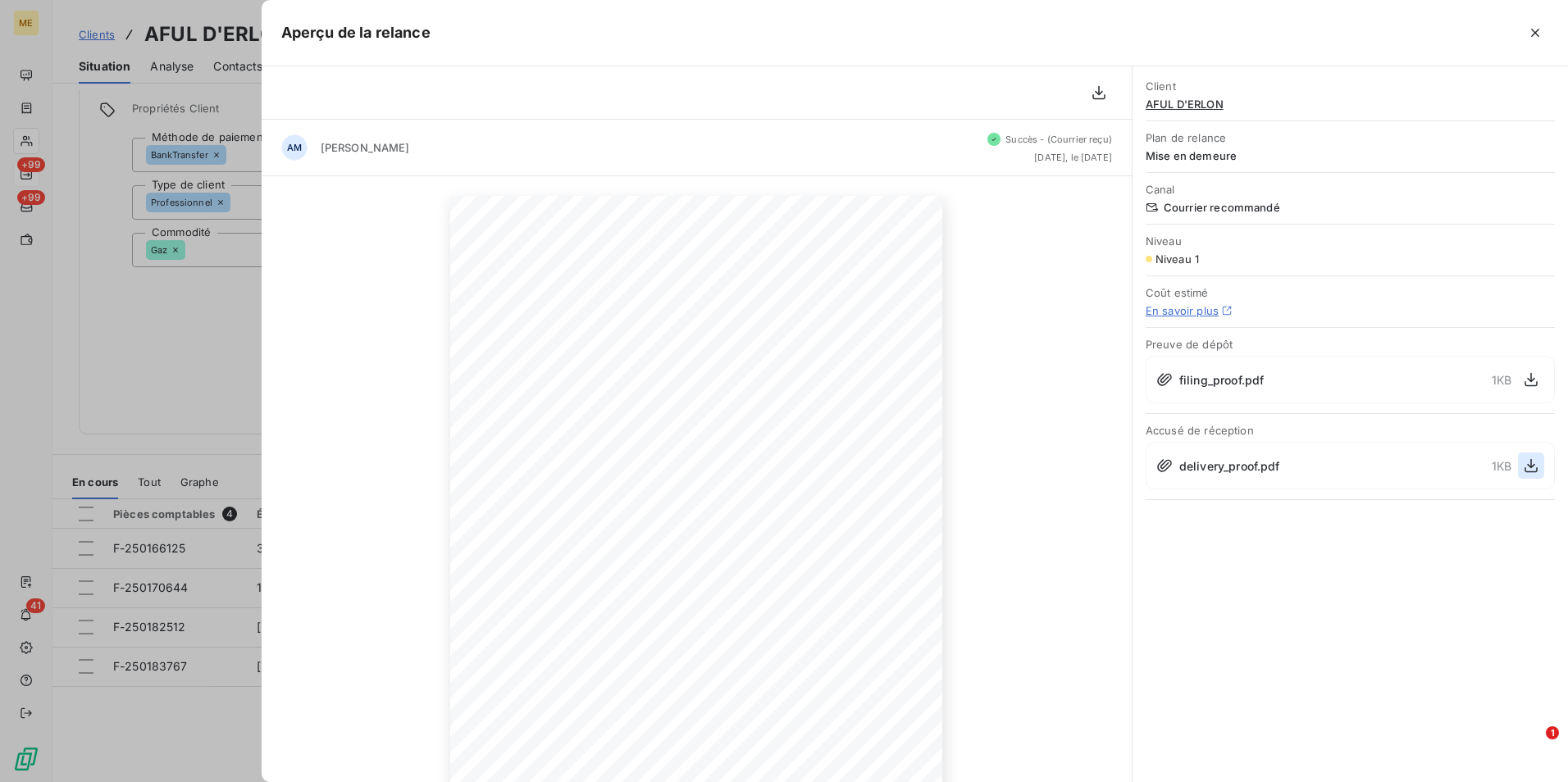
click at [1528, 462] on icon "button" at bounding box center [1531, 465] width 16 height 16
click at [217, 236] on div at bounding box center [784, 391] width 1568 height 782
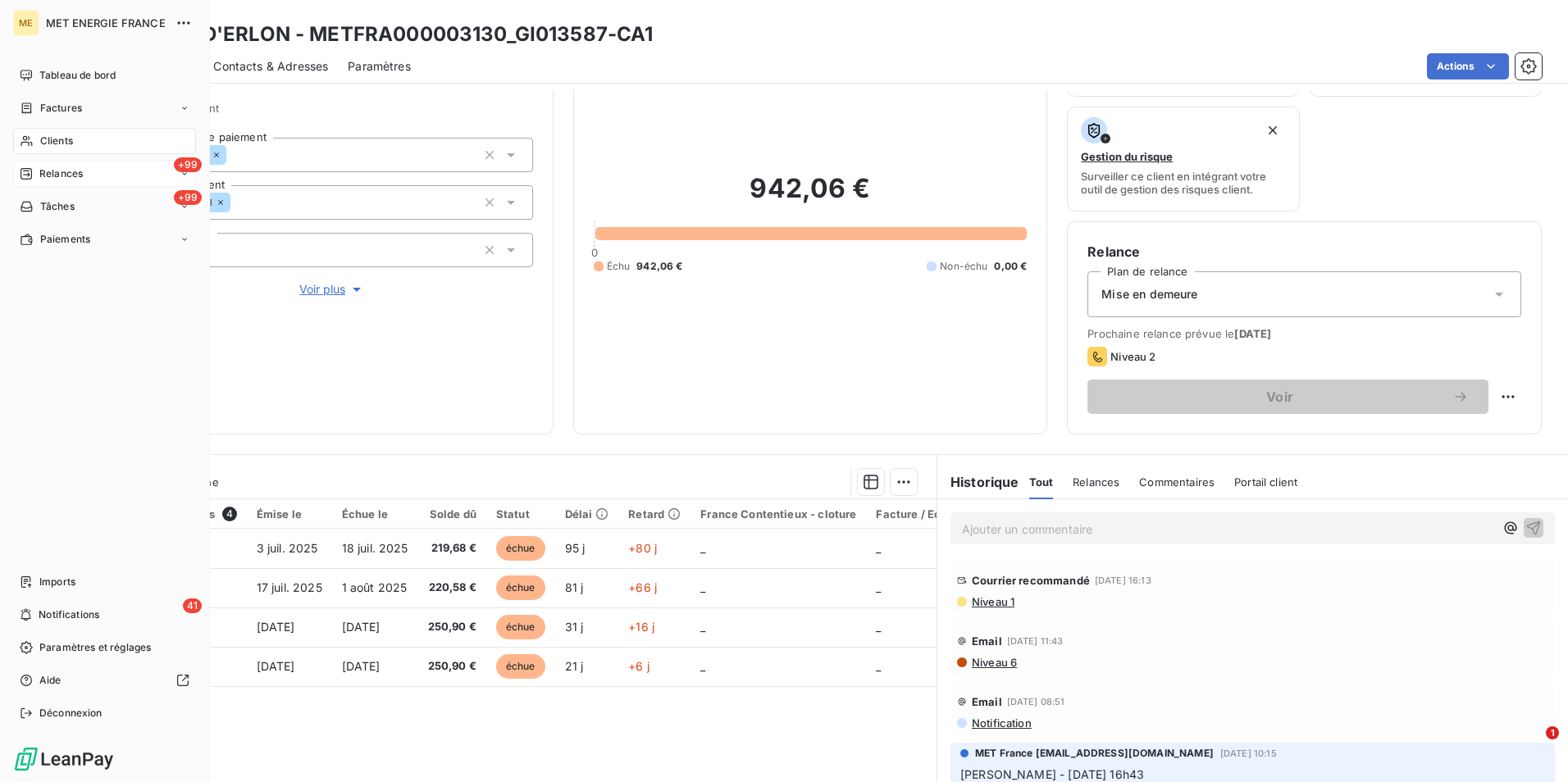
click at [58, 138] on span "Clients" at bounding box center [57, 140] width 33 height 15
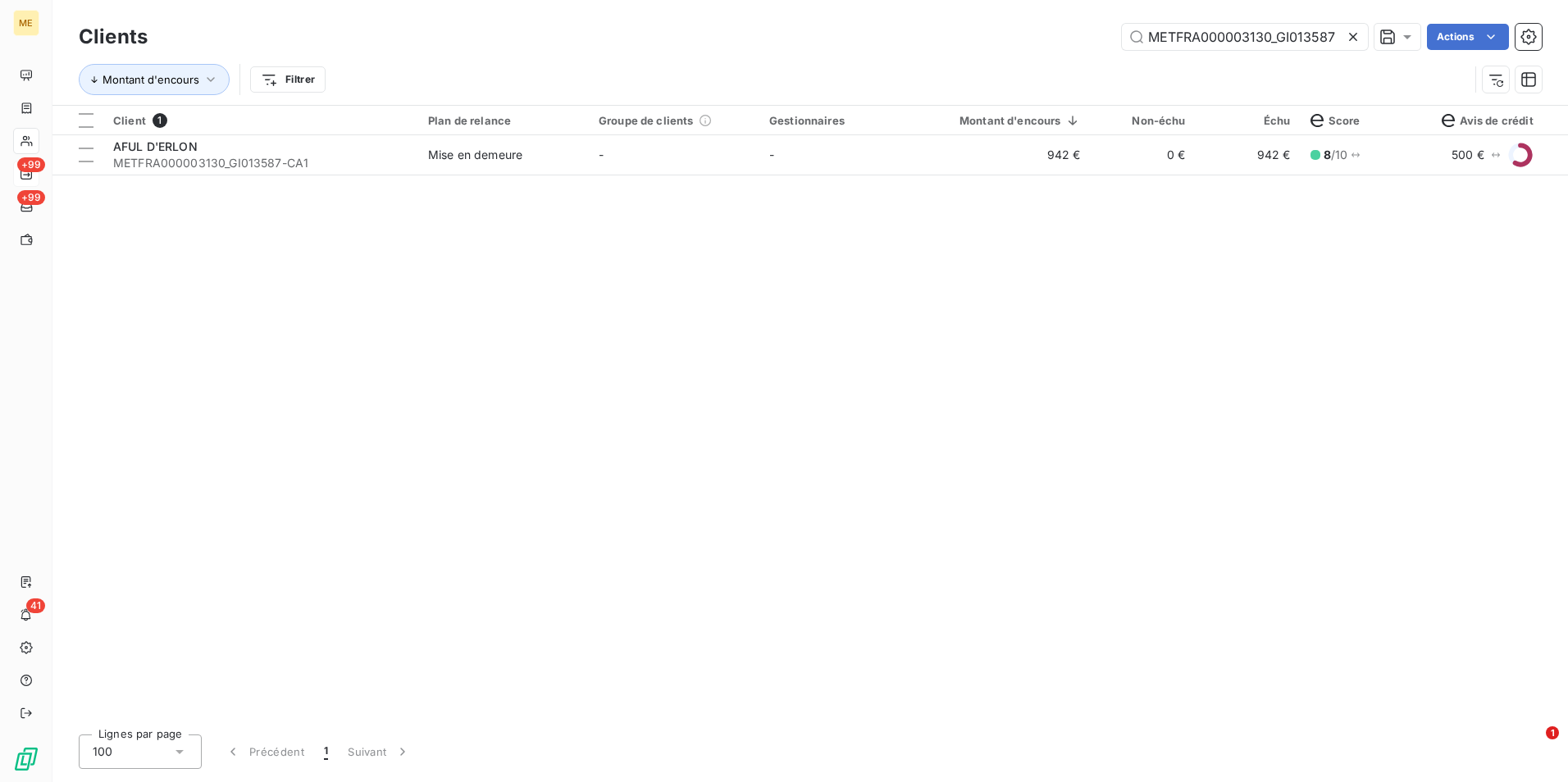
click at [1353, 37] on icon at bounding box center [1352, 36] width 16 height 16
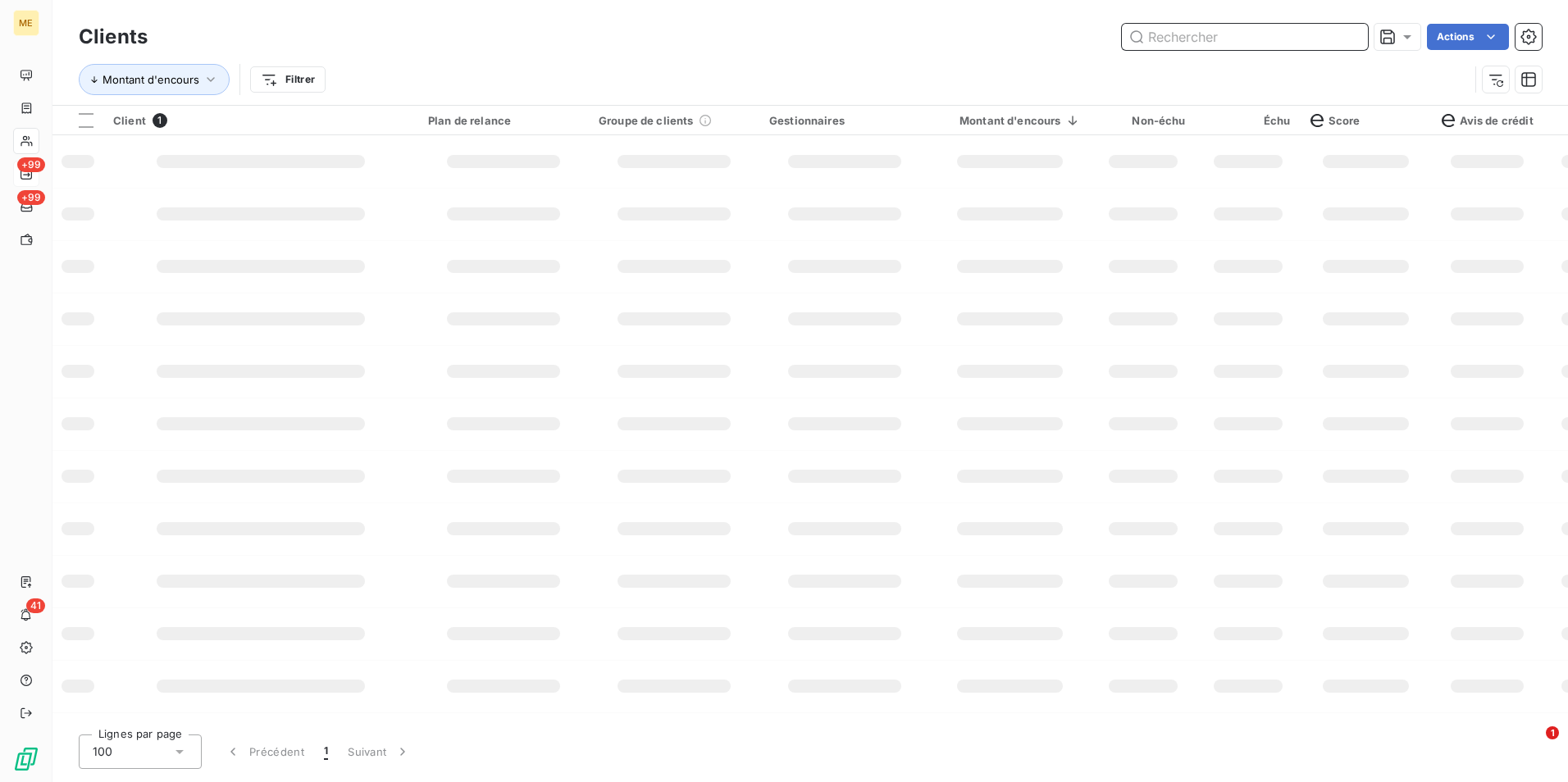
click at [1346, 37] on input "text" at bounding box center [1245, 37] width 246 height 27
paste input "METFRA000027335_22338639507100"
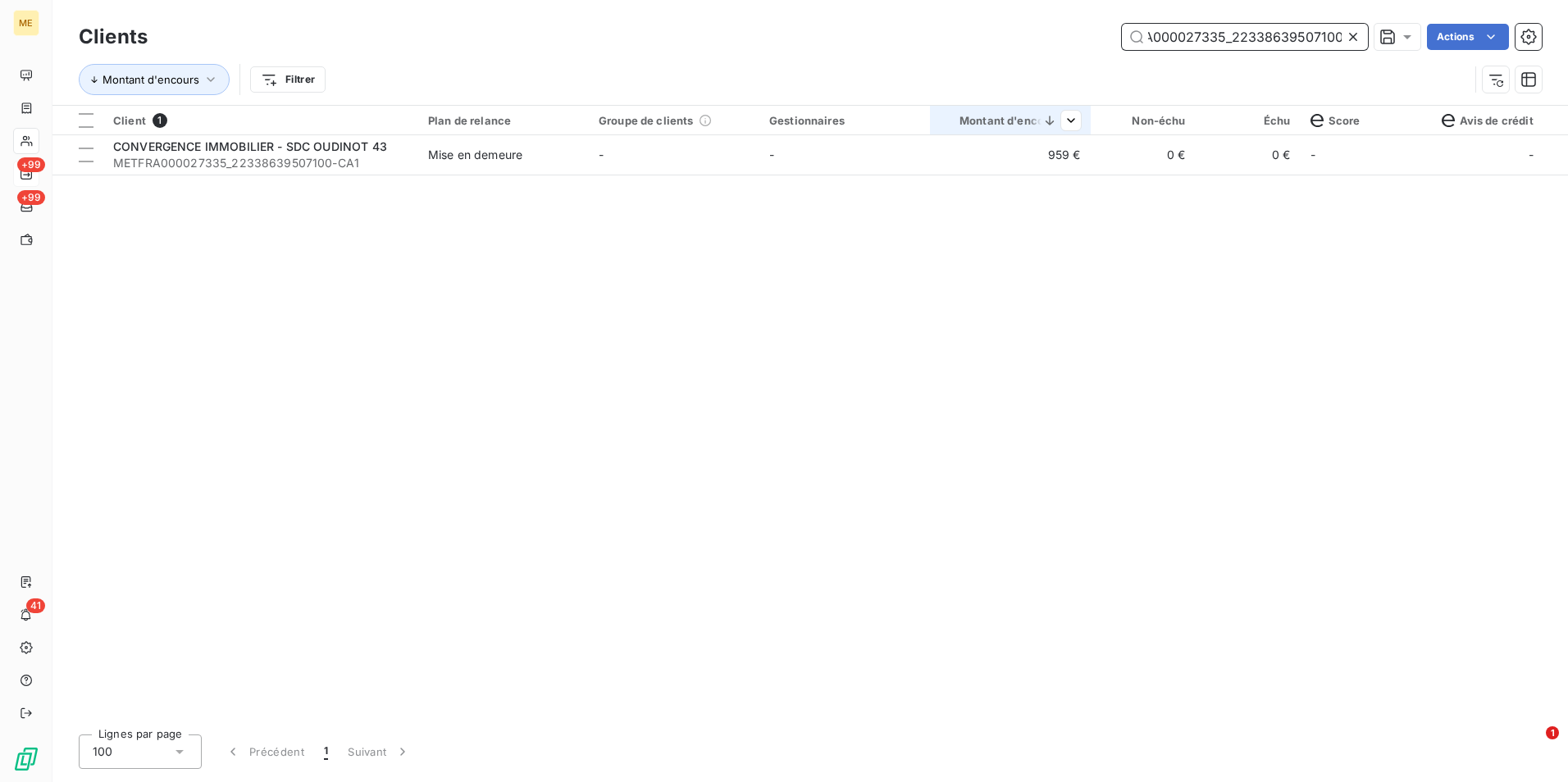
type input "METFRA000027335_22338639507100"
click at [1036, 158] on td "959 €" at bounding box center [1010, 155] width 161 height 40
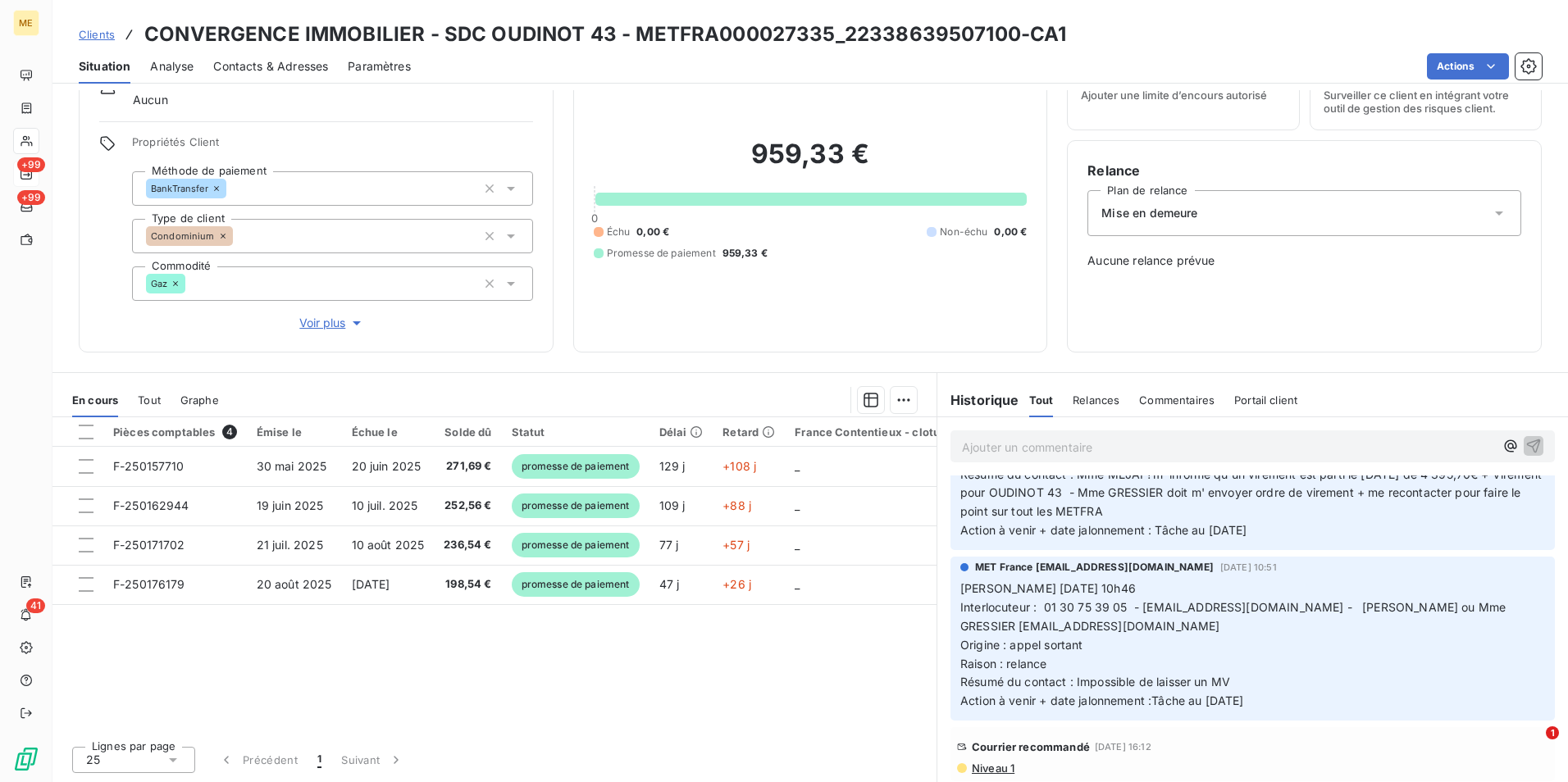
scroll to position [984, 0]
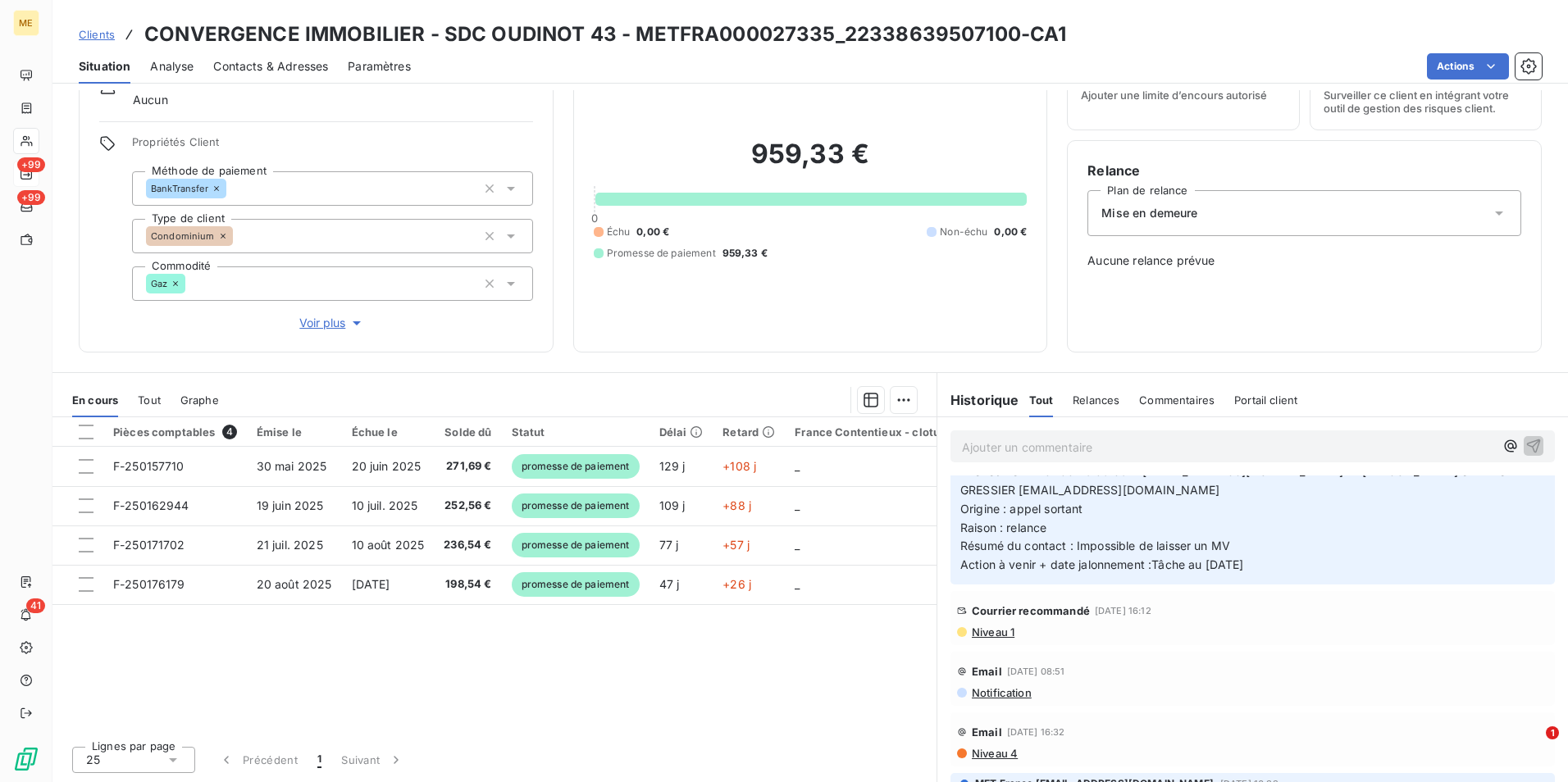
click at [969, 625] on div "Courrier recommandé [DATE] 16:12 Niveau 1" at bounding box center [1253, 618] width 591 height 41
click at [991, 634] on span "Niveau 1" at bounding box center [993, 632] width 45 height 13
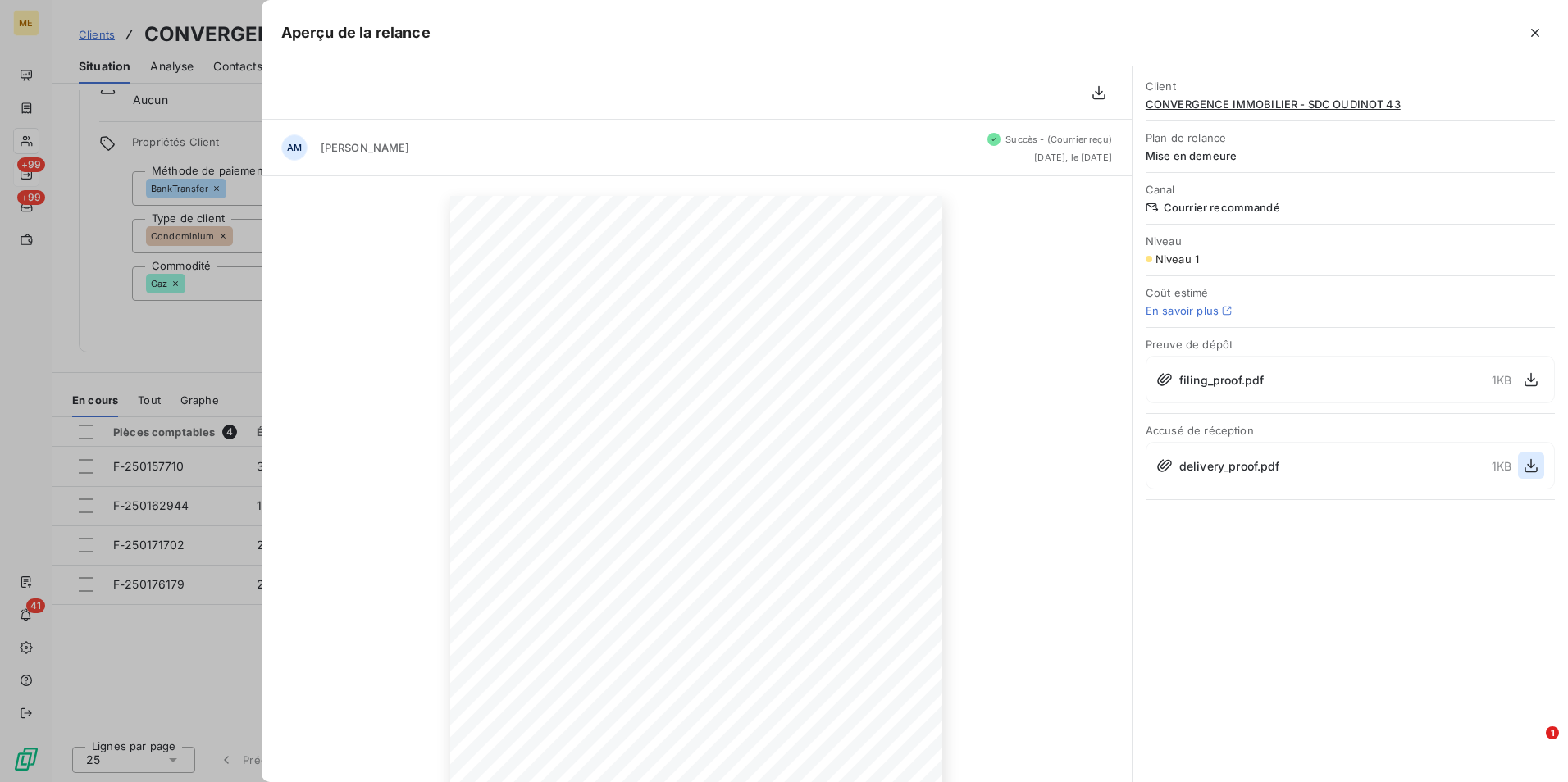
click at [1532, 464] on icon "button" at bounding box center [1531, 465] width 16 height 16
drag, startPoint x: 234, startPoint y: 200, endPoint x: 228, endPoint y: 191, distance: 10.8
click at [234, 199] on div at bounding box center [784, 391] width 1568 height 782
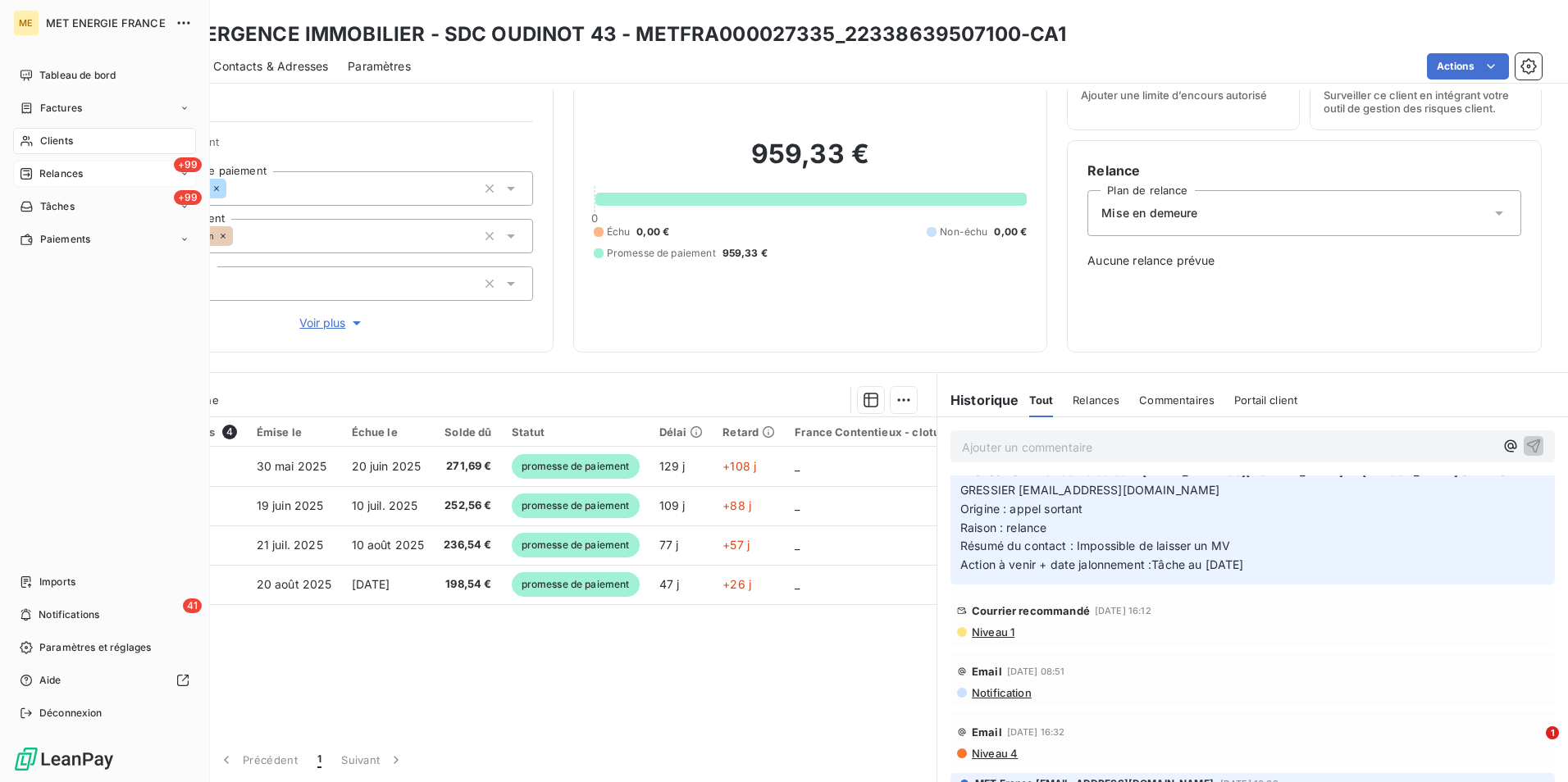
drag, startPoint x: 40, startPoint y: 136, endPoint x: 98, endPoint y: 133, distance: 58.1
click at [41, 136] on span "Clients" at bounding box center [57, 140] width 33 height 15
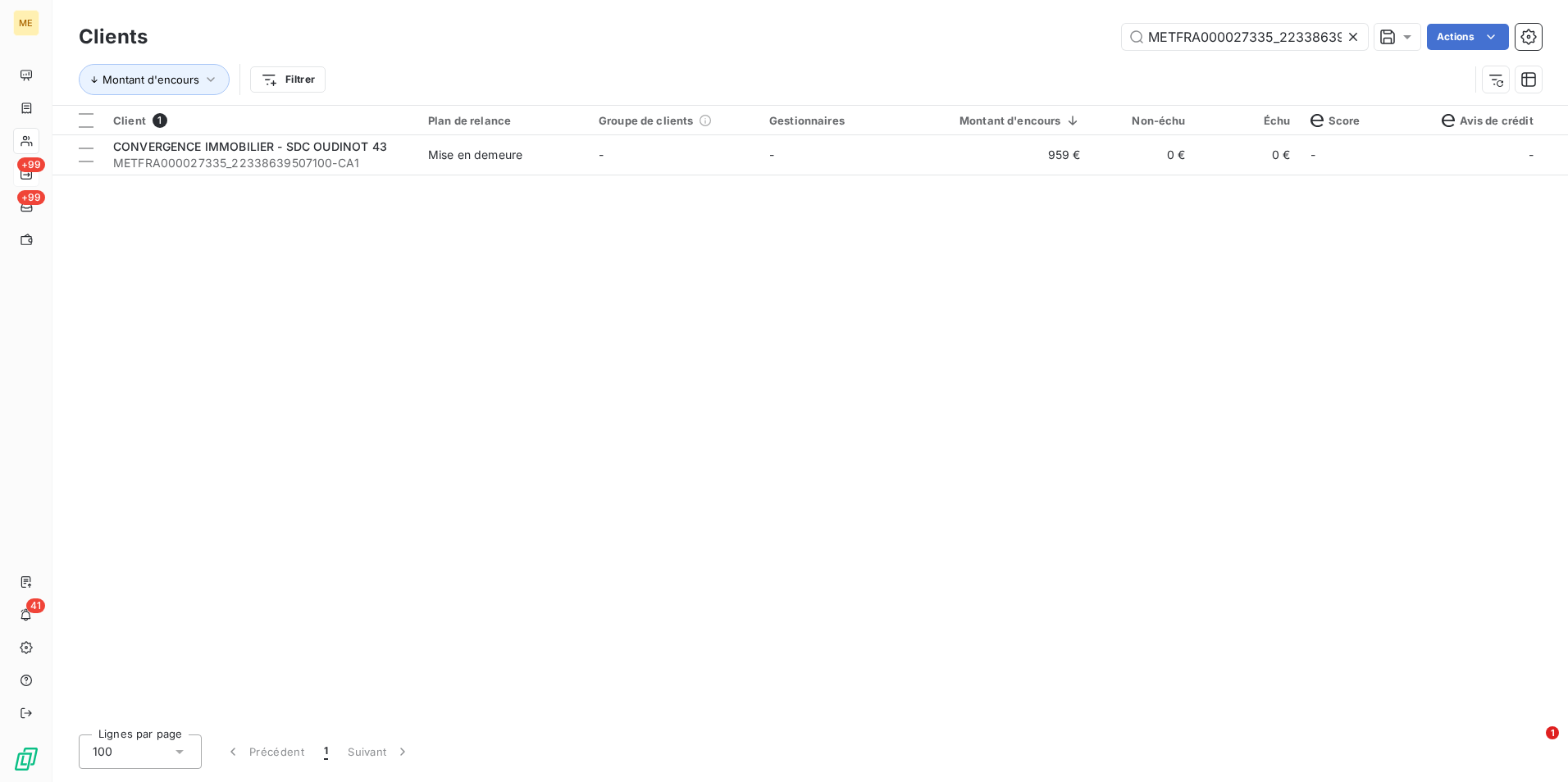
click at [1344, 33] on icon at bounding box center [1352, 36] width 16 height 16
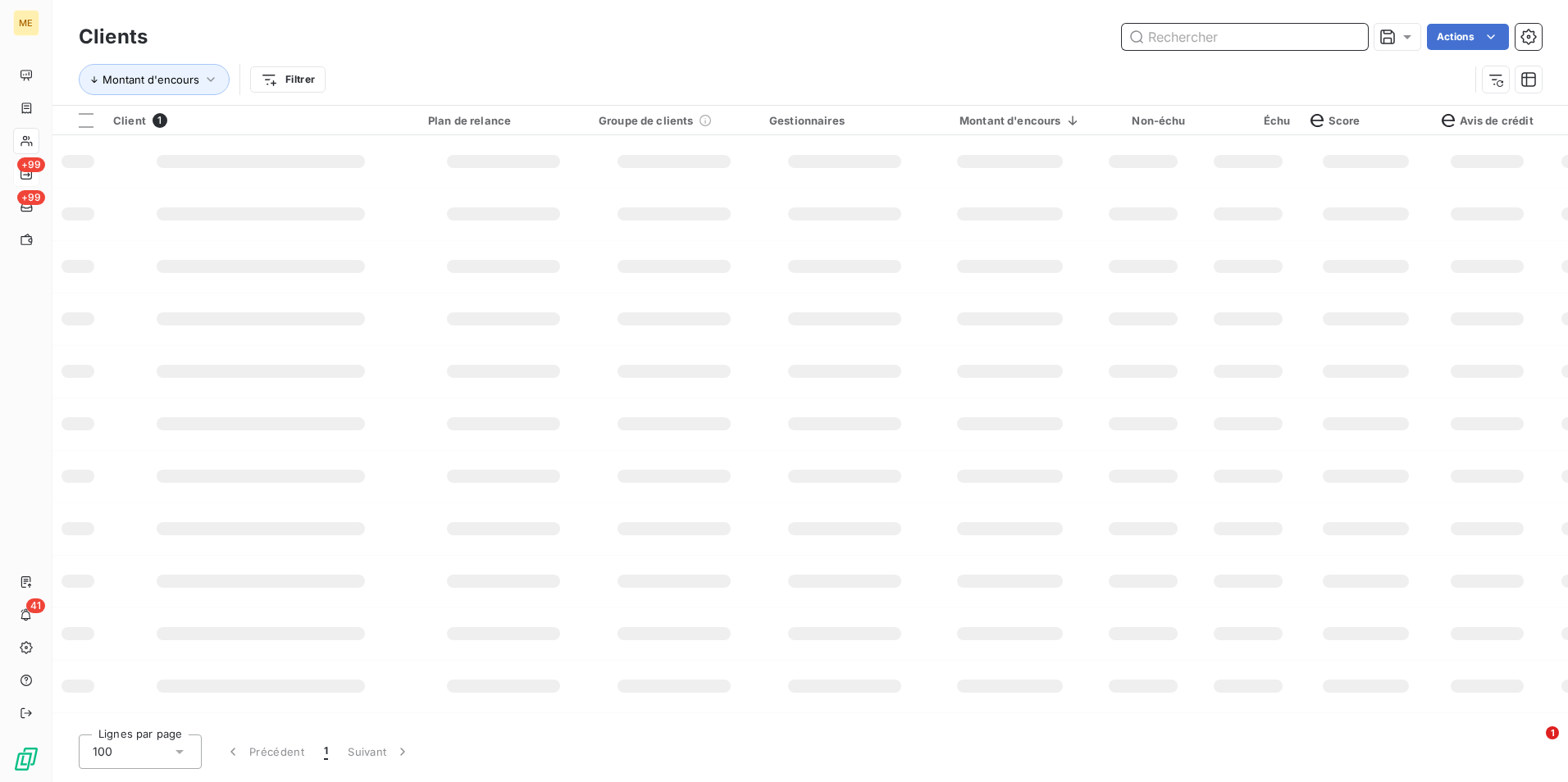
click at [1344, 33] on input "text" at bounding box center [1245, 37] width 246 height 27
paste input "METFRA000005019_09334876884064"
type input "METFRA000005019_09334876884064"
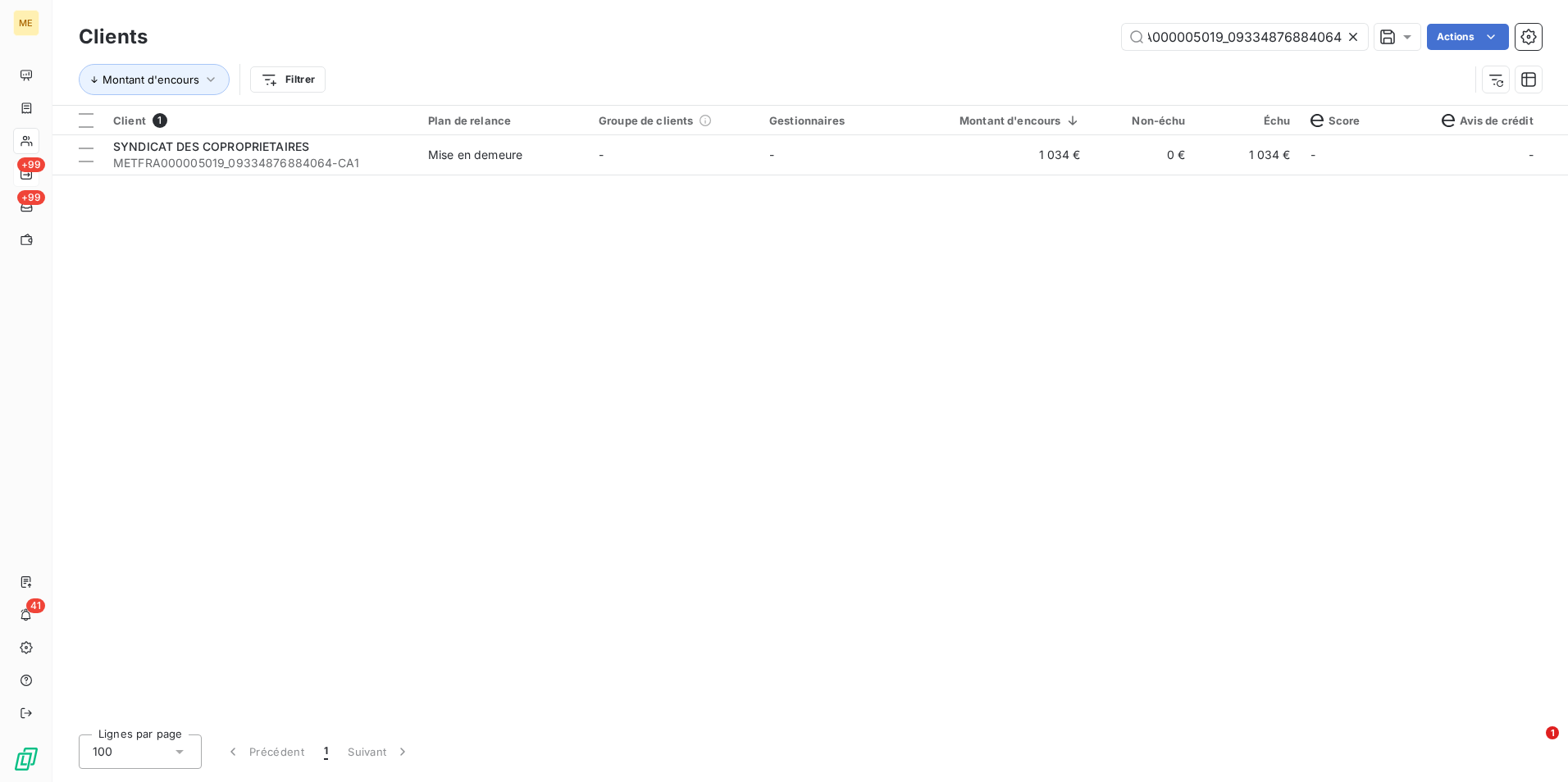
scroll to position [0, 0]
click at [842, 178] on div "Client 1 Plan de relance Groupe de clients Gestionnaires Montant d'encours Non-…" at bounding box center [810, 413] width 1516 height 615
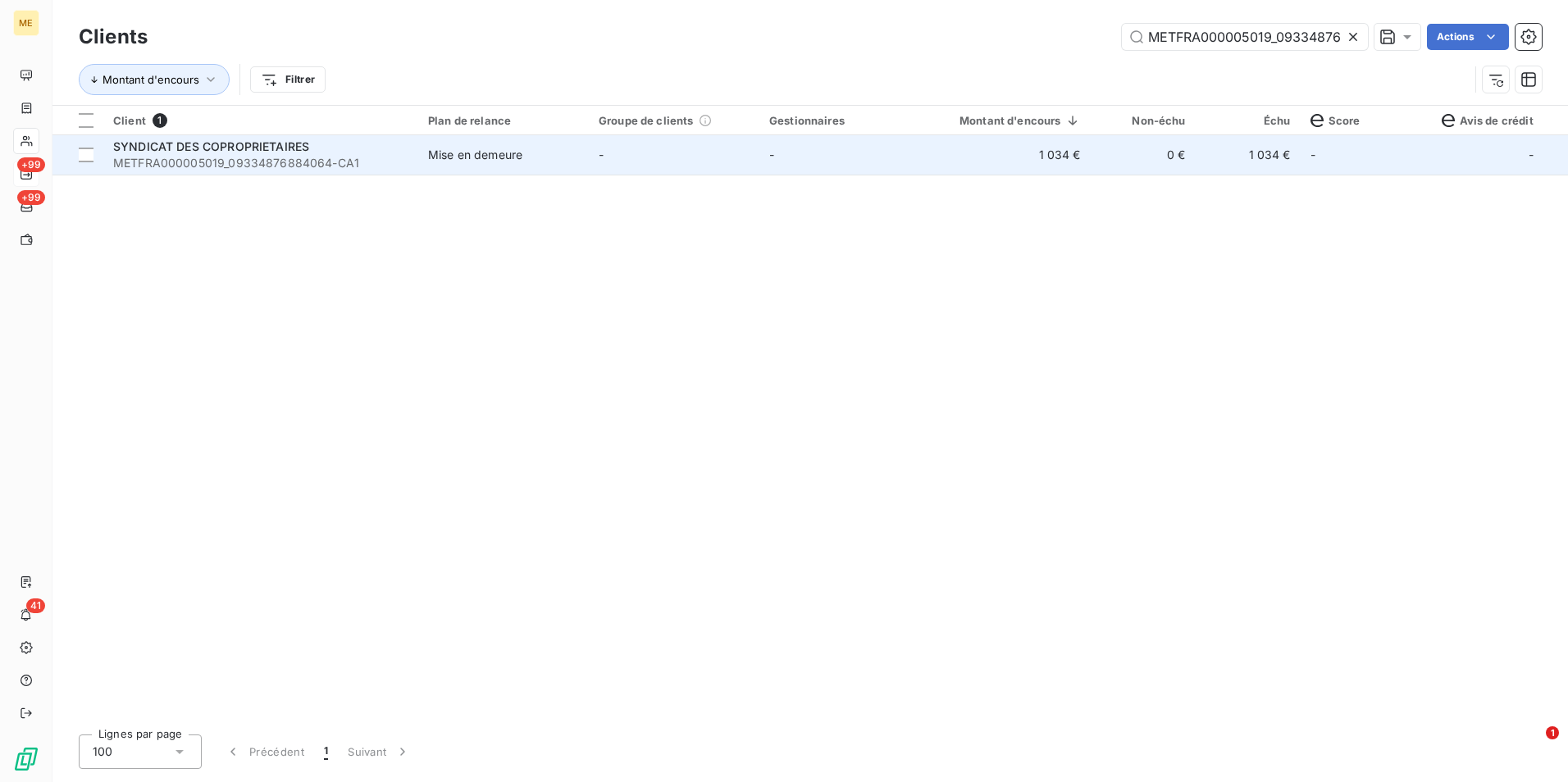
click at [845, 162] on td "-" at bounding box center [844, 155] width 170 height 40
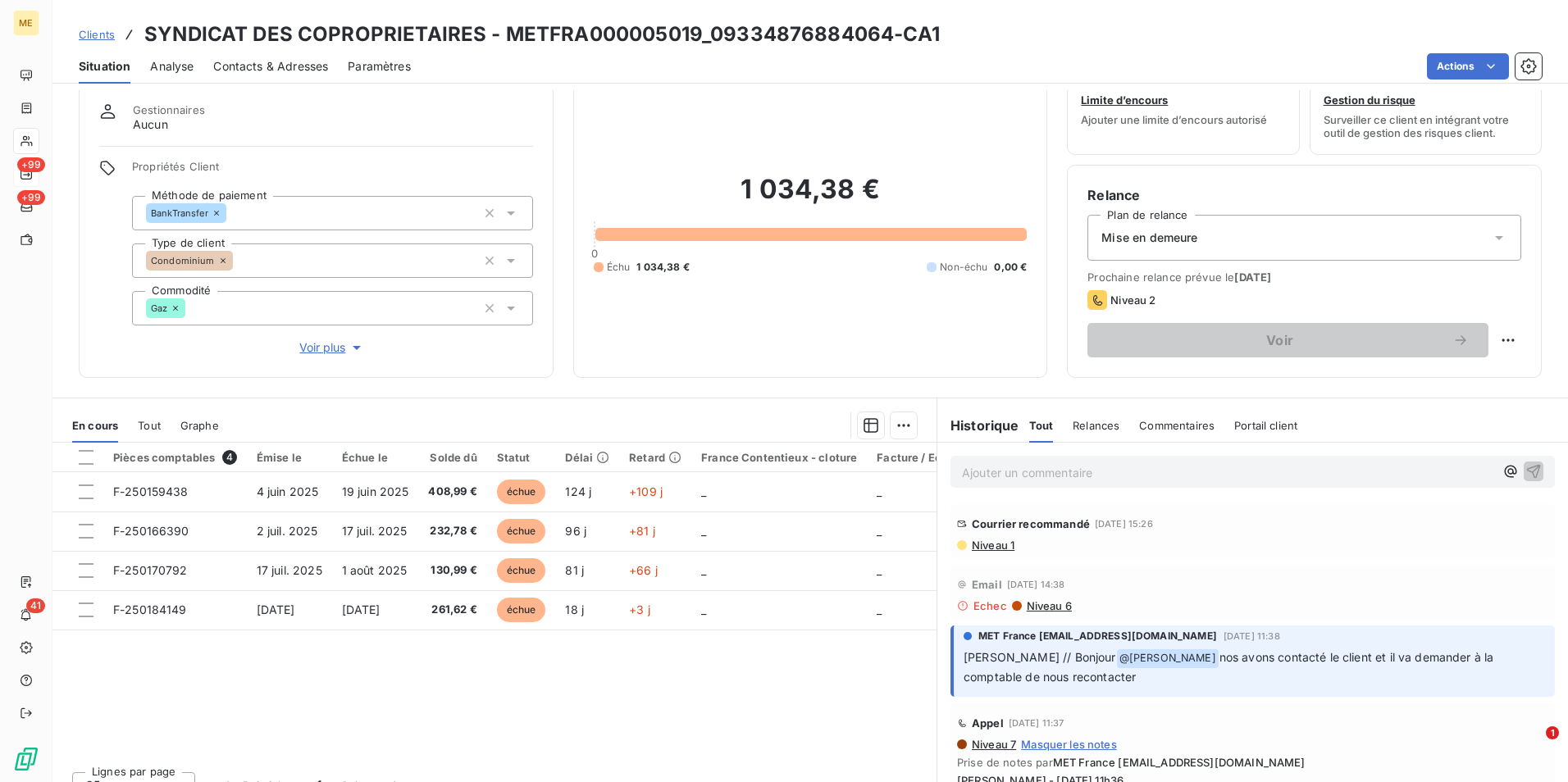
scroll to position [76, 0]
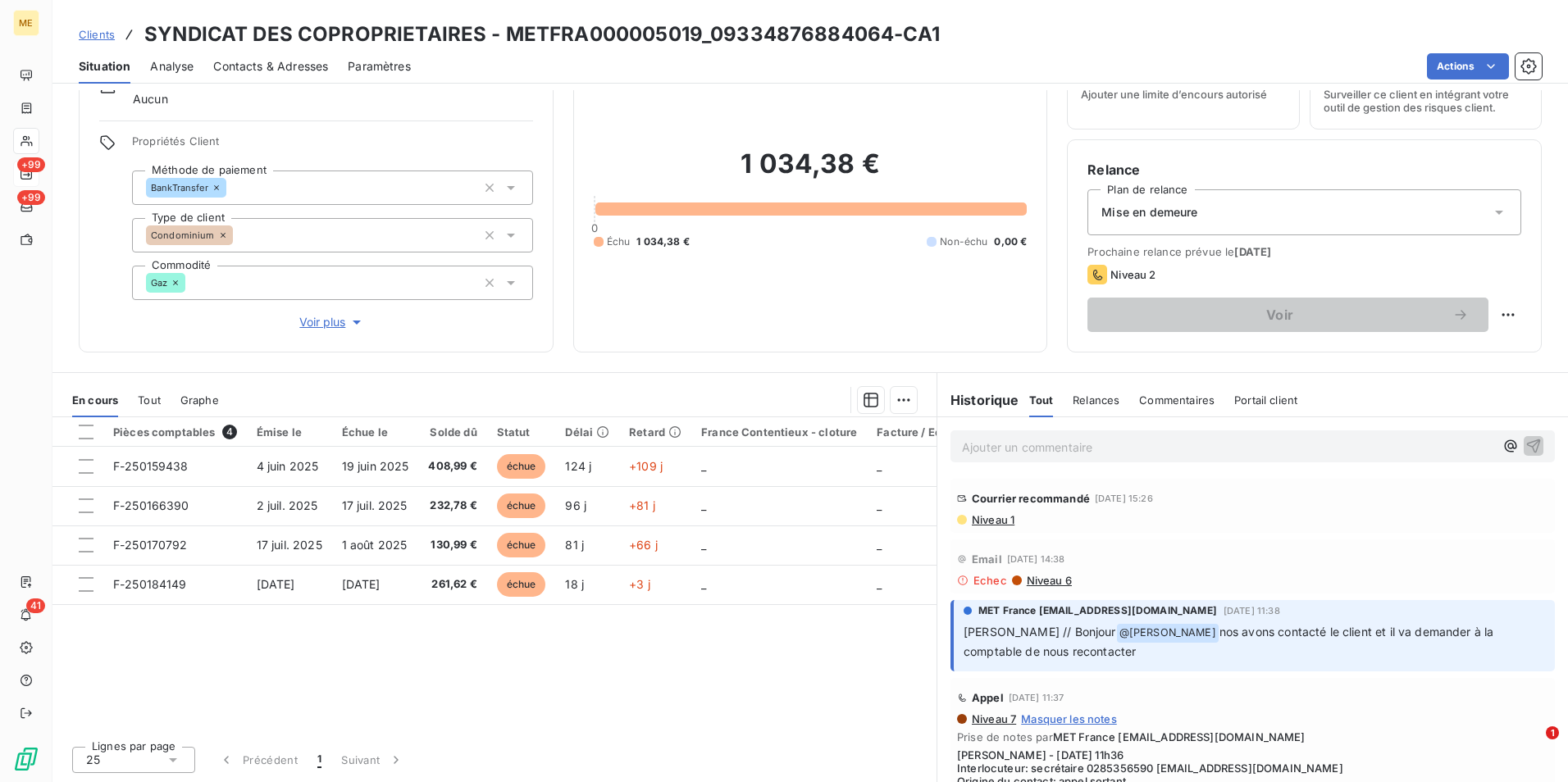
click at [983, 521] on span "Niveau 1" at bounding box center [993, 519] width 45 height 13
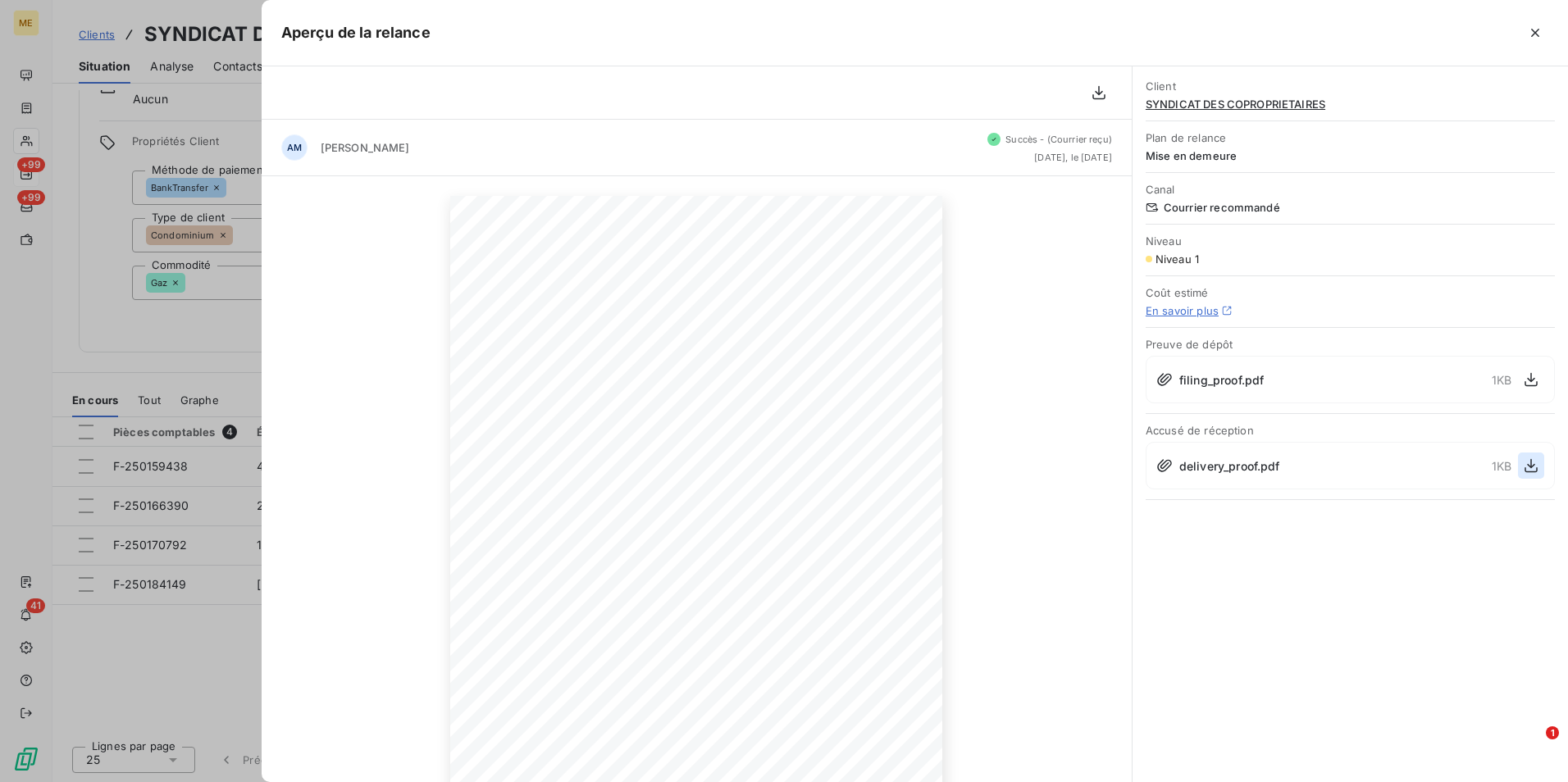
click at [1532, 467] on icon "button" at bounding box center [1530, 466] width 13 height 14
click at [190, 250] on div at bounding box center [784, 391] width 1568 height 782
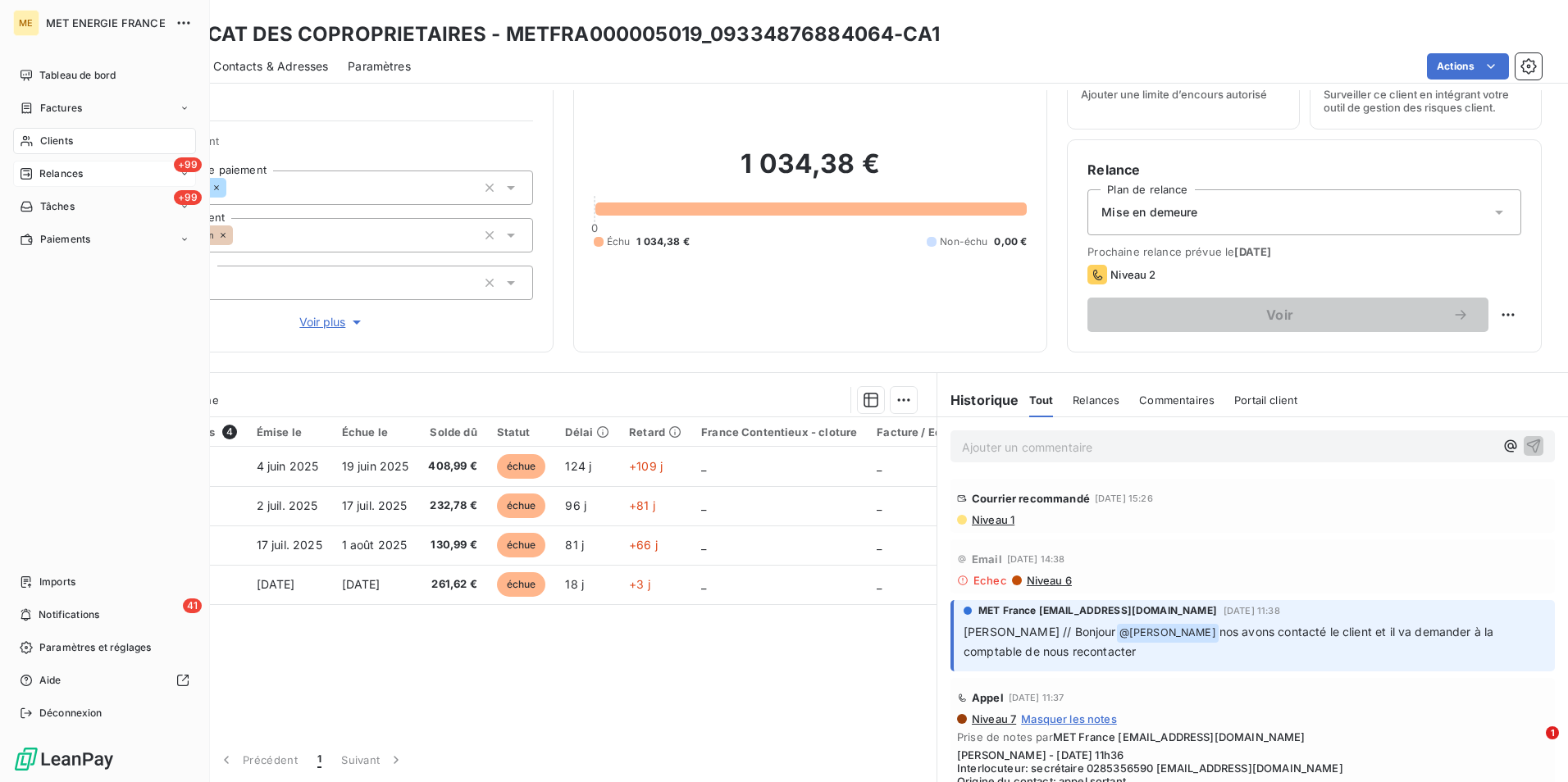
click at [63, 133] on div "Clients" at bounding box center [104, 141] width 183 height 27
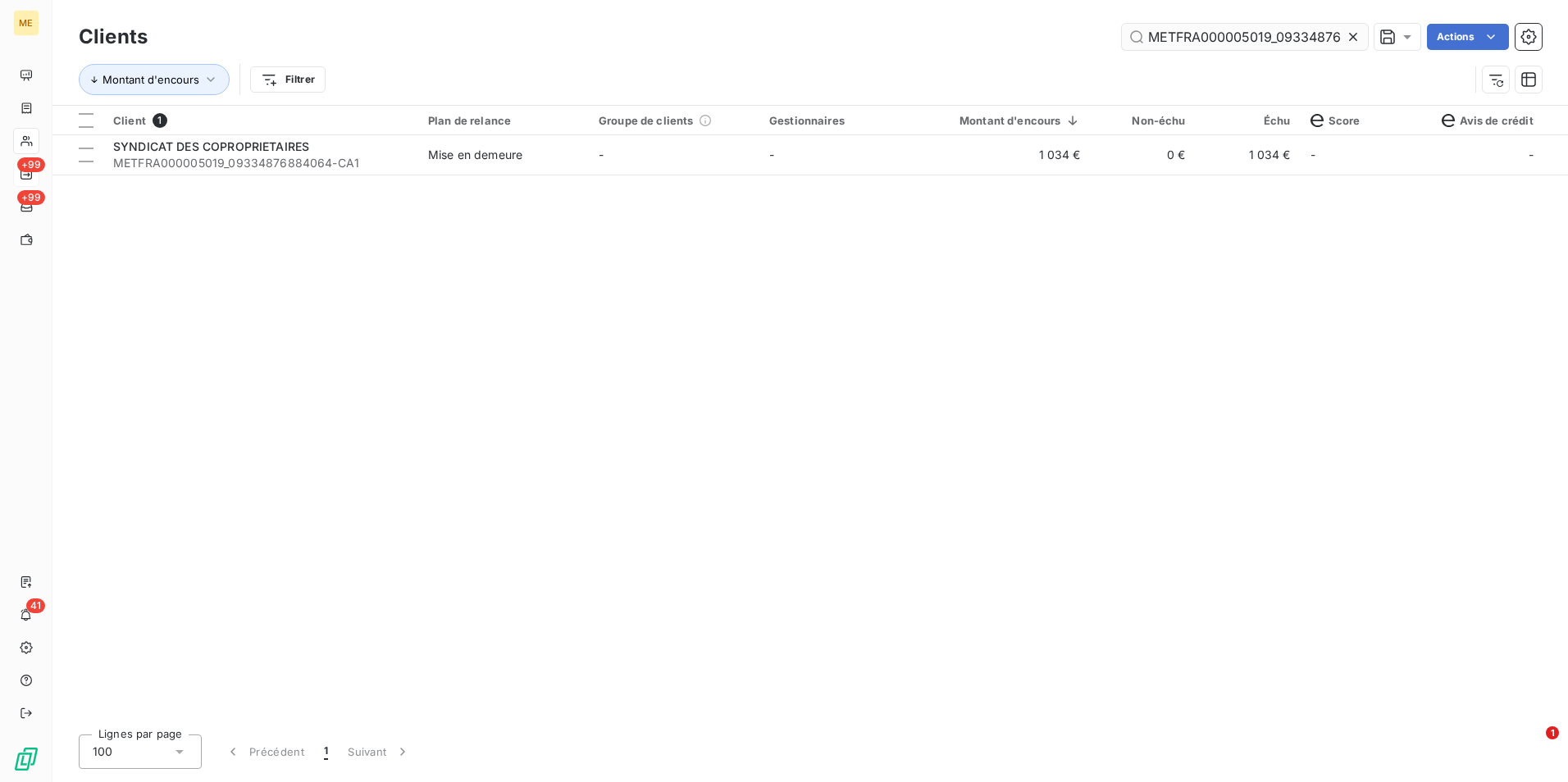
click at [1352, 34] on icon at bounding box center [1352, 36] width 16 height 16
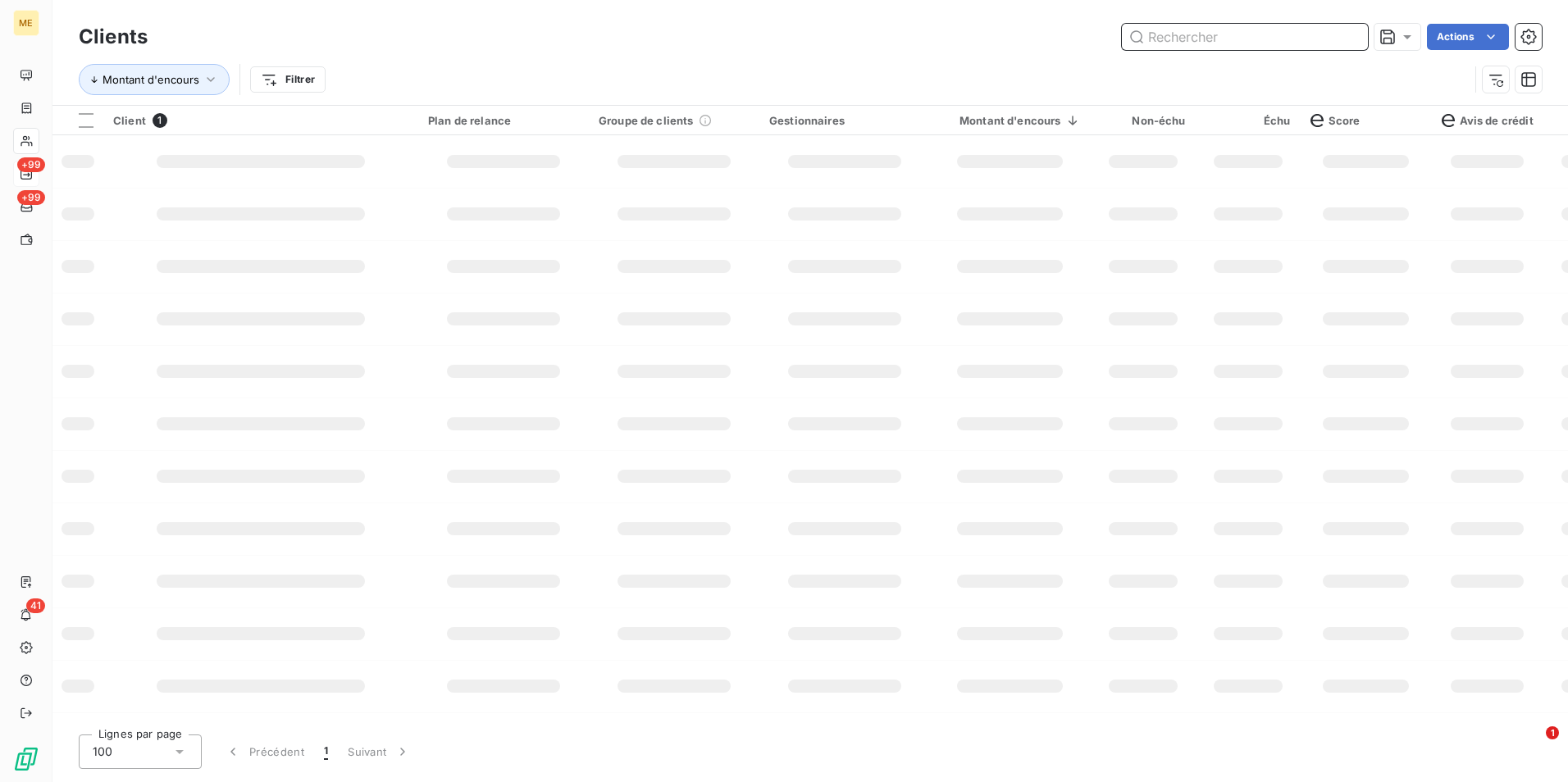
click at [1352, 34] on input "text" at bounding box center [1245, 37] width 246 height 27
paste input "METFRA000027335_22338928942798"
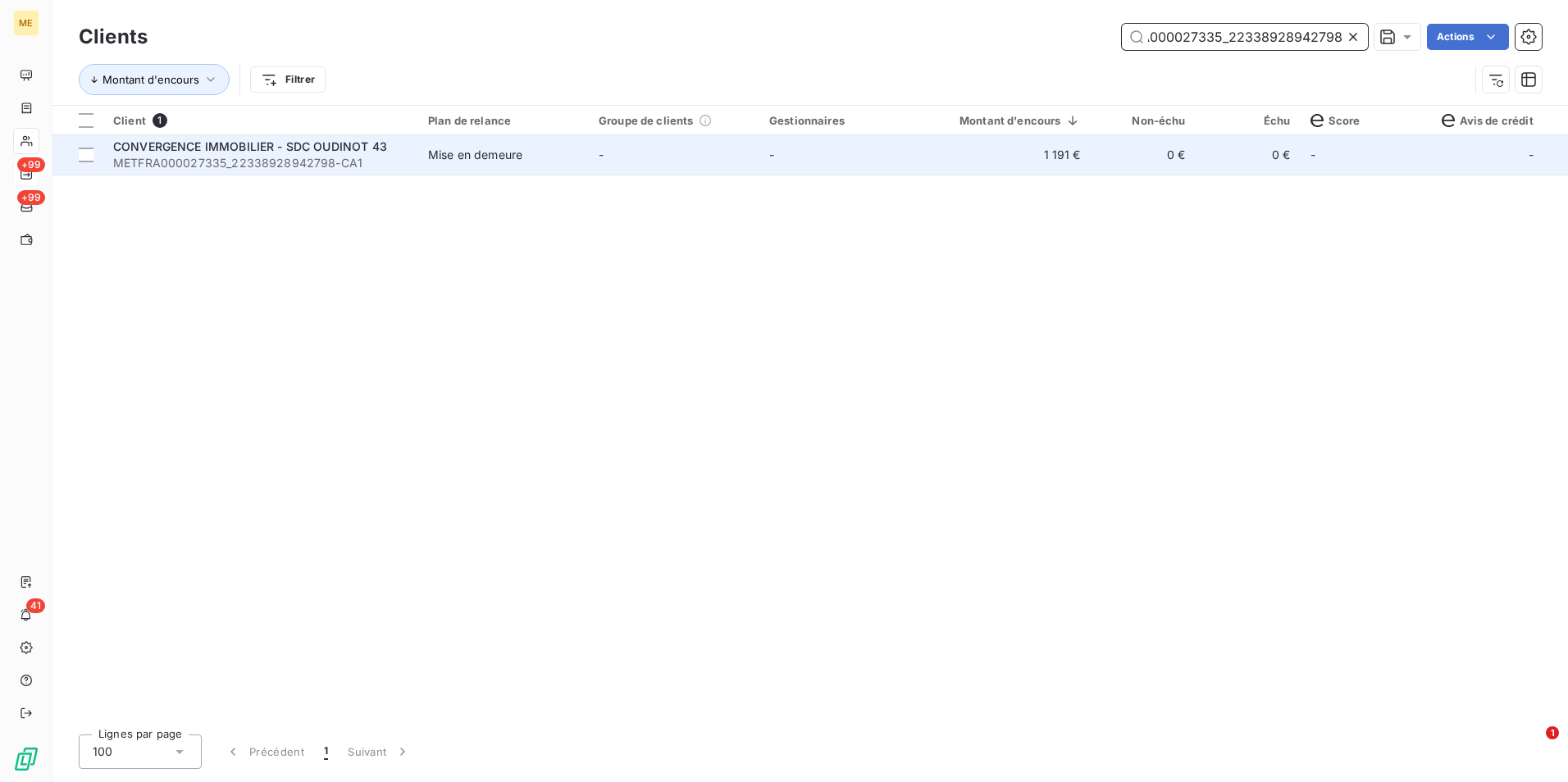
type input "METFRA000027335_22338928942798"
click at [975, 158] on td "1 191 €" at bounding box center [1010, 155] width 161 height 40
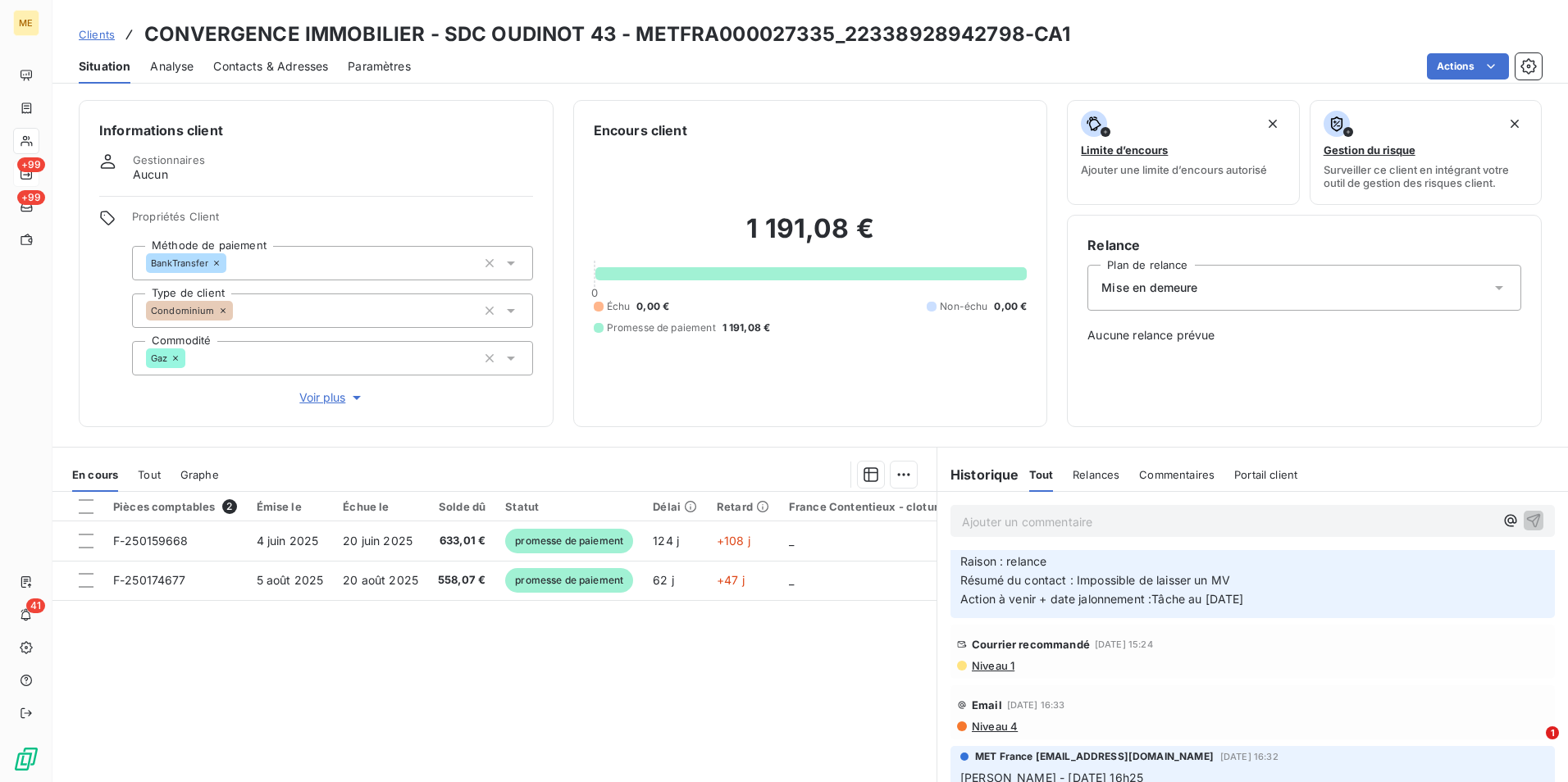
scroll to position [901, 0]
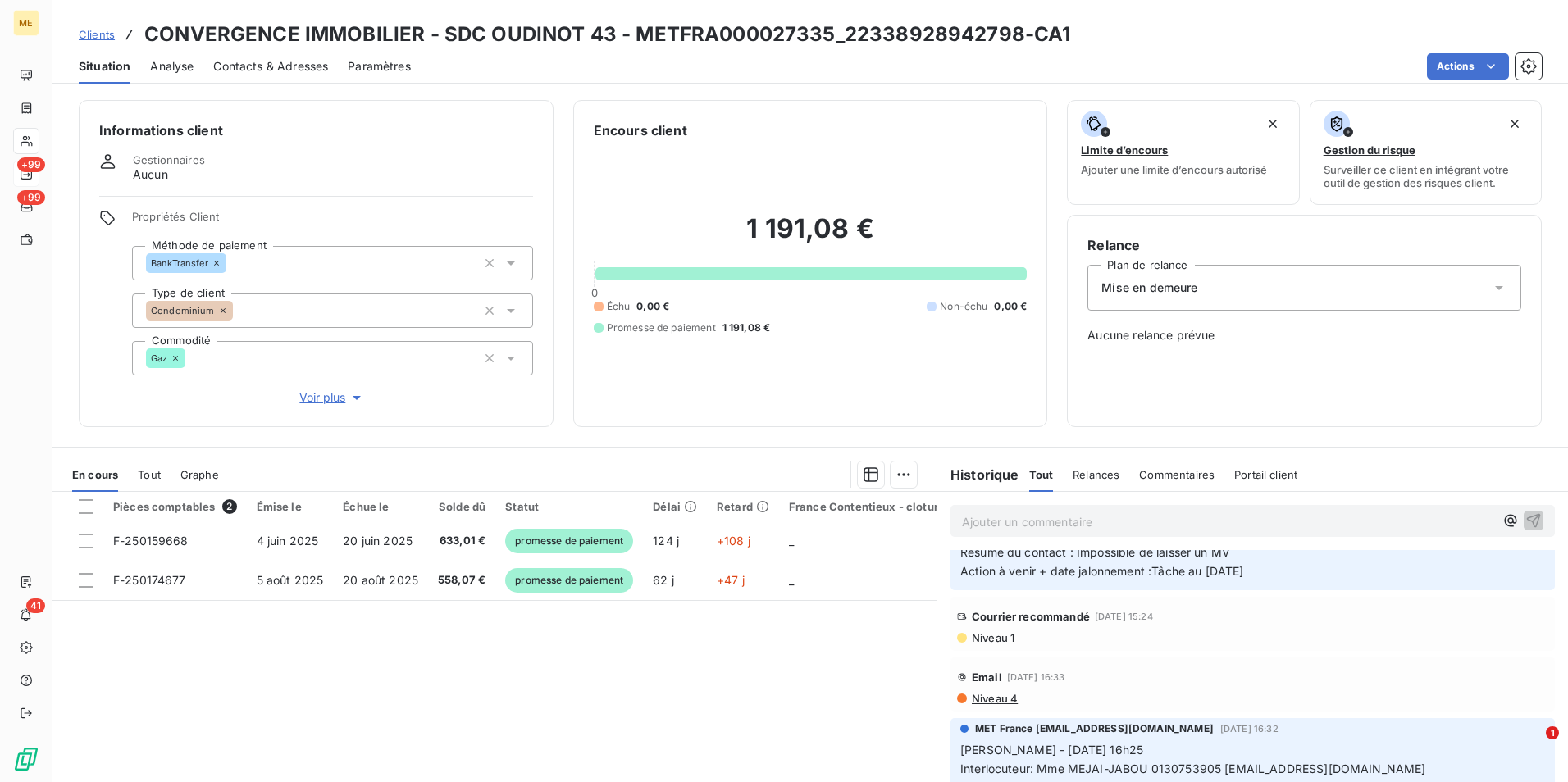
click at [971, 632] on span "Niveau 1" at bounding box center [993, 638] width 45 height 13
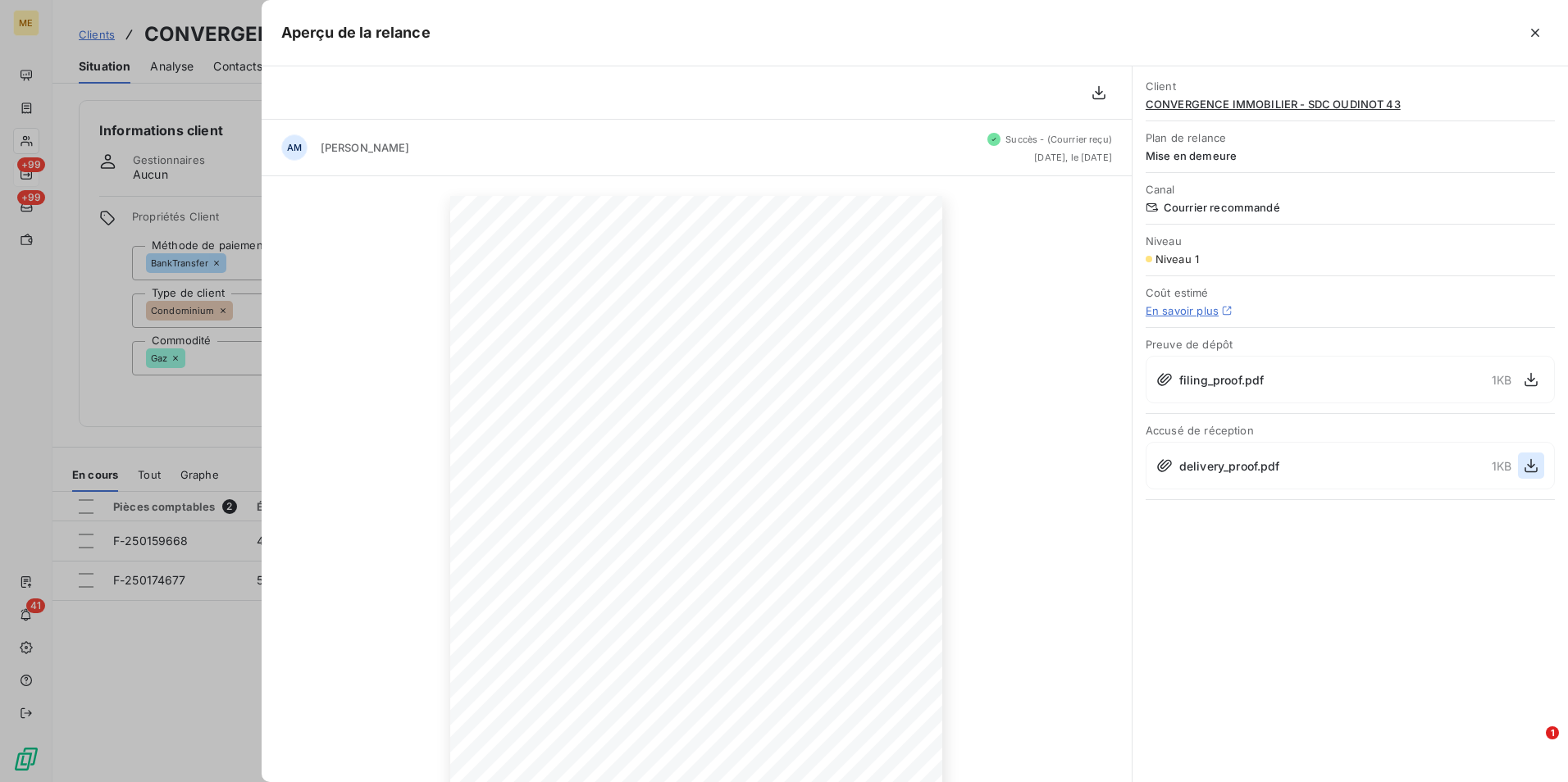
click at [1540, 463] on button "button" at bounding box center [1531, 466] width 27 height 27
click at [174, 86] on div at bounding box center [784, 391] width 1568 height 782
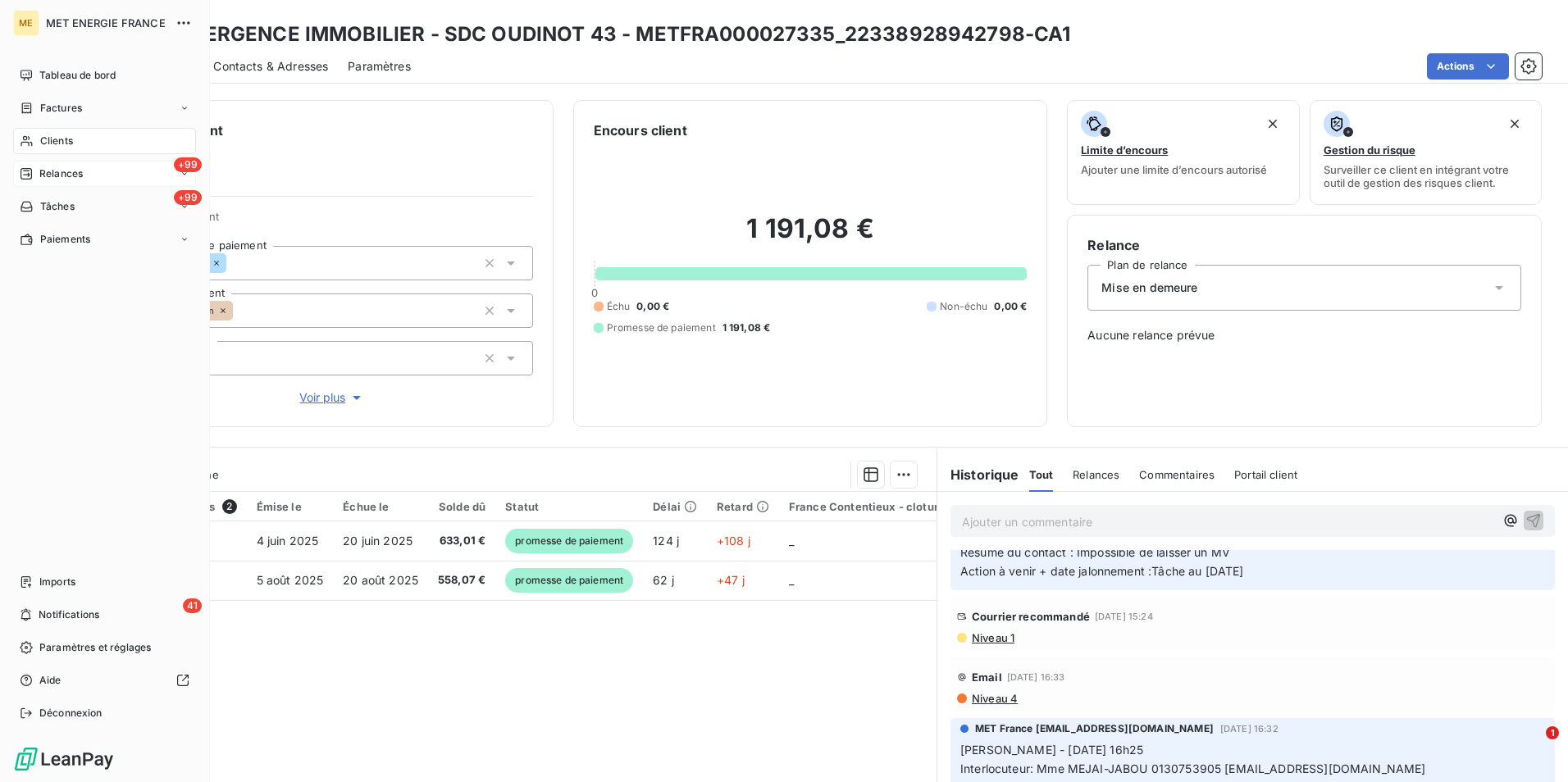
click at [51, 137] on span "Clients" at bounding box center [57, 140] width 33 height 15
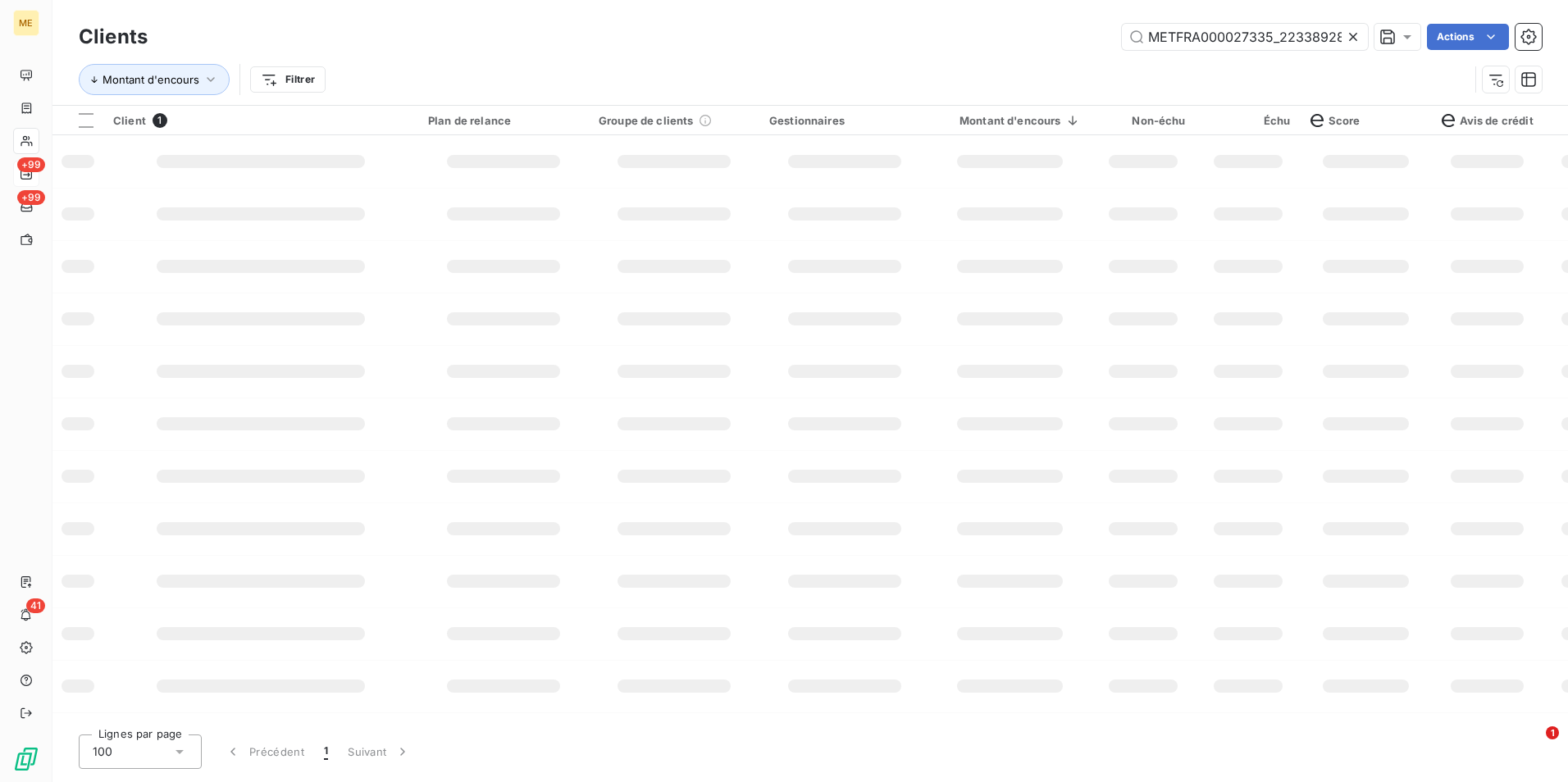
scroll to position [0, 51]
click at [1359, 35] on icon at bounding box center [1352, 36] width 16 height 16
click at [1355, 35] on input "text" at bounding box center [1245, 37] width 246 height 27
paste input "METFRA000001498_17209696080955"
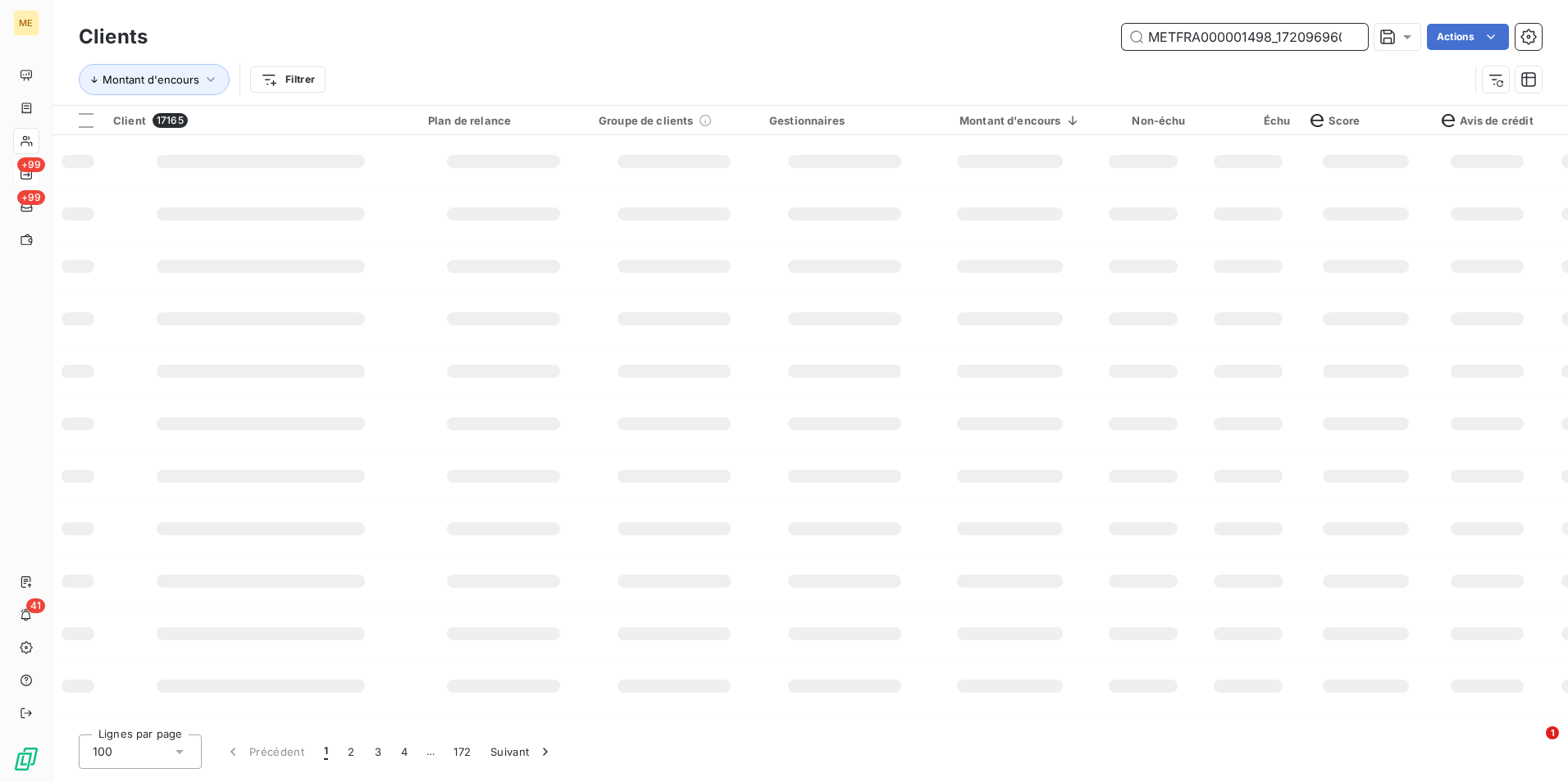
scroll to position [0, 45]
type input "METFRA000001498_17209696080955"
click at [1057, 165] on div at bounding box center [1009, 161] width 106 height 13
click at [1059, 178] on td at bounding box center [1010, 161] width 161 height 52
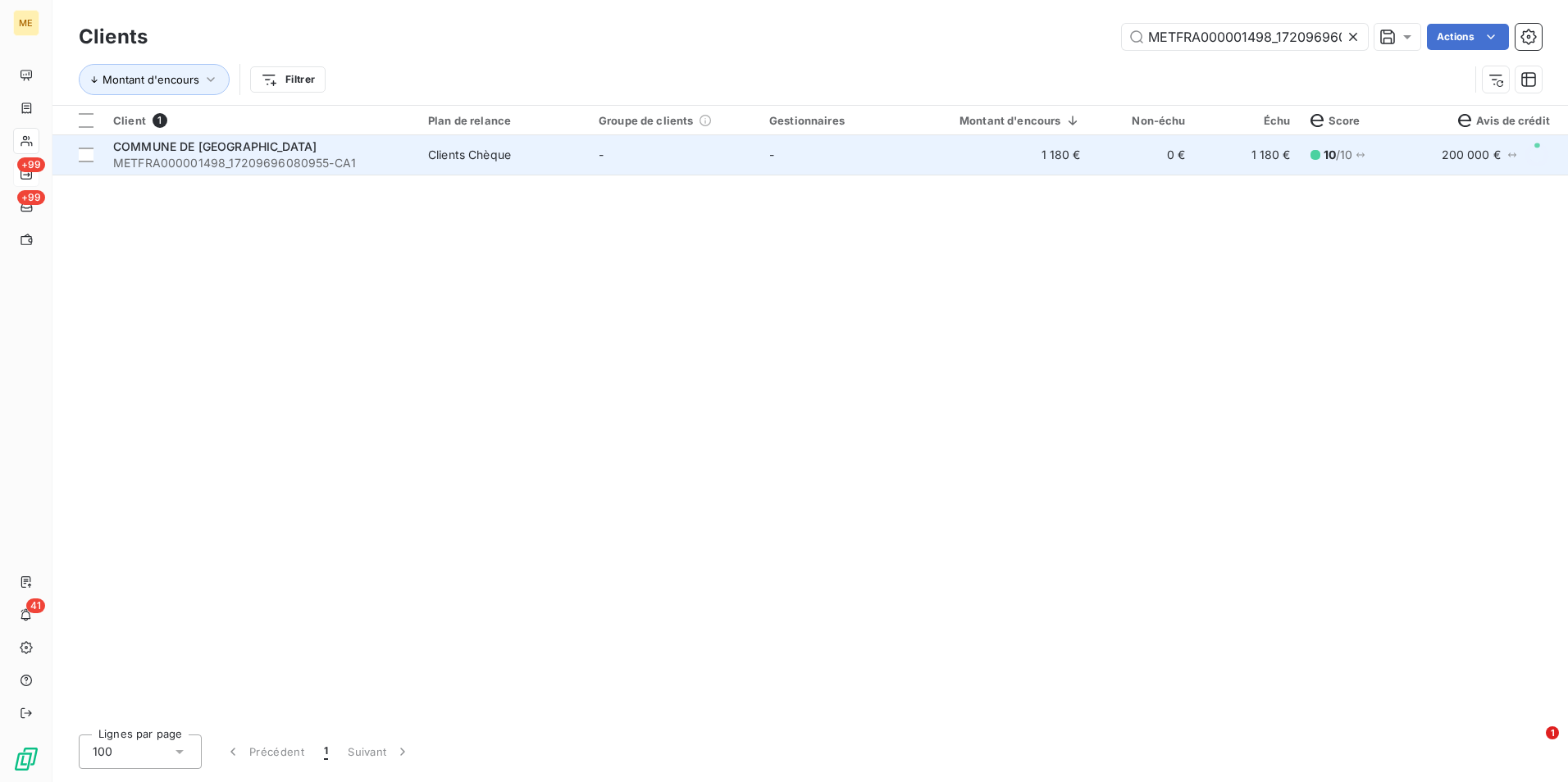
click at [629, 172] on td "-" at bounding box center [674, 155] width 170 height 40
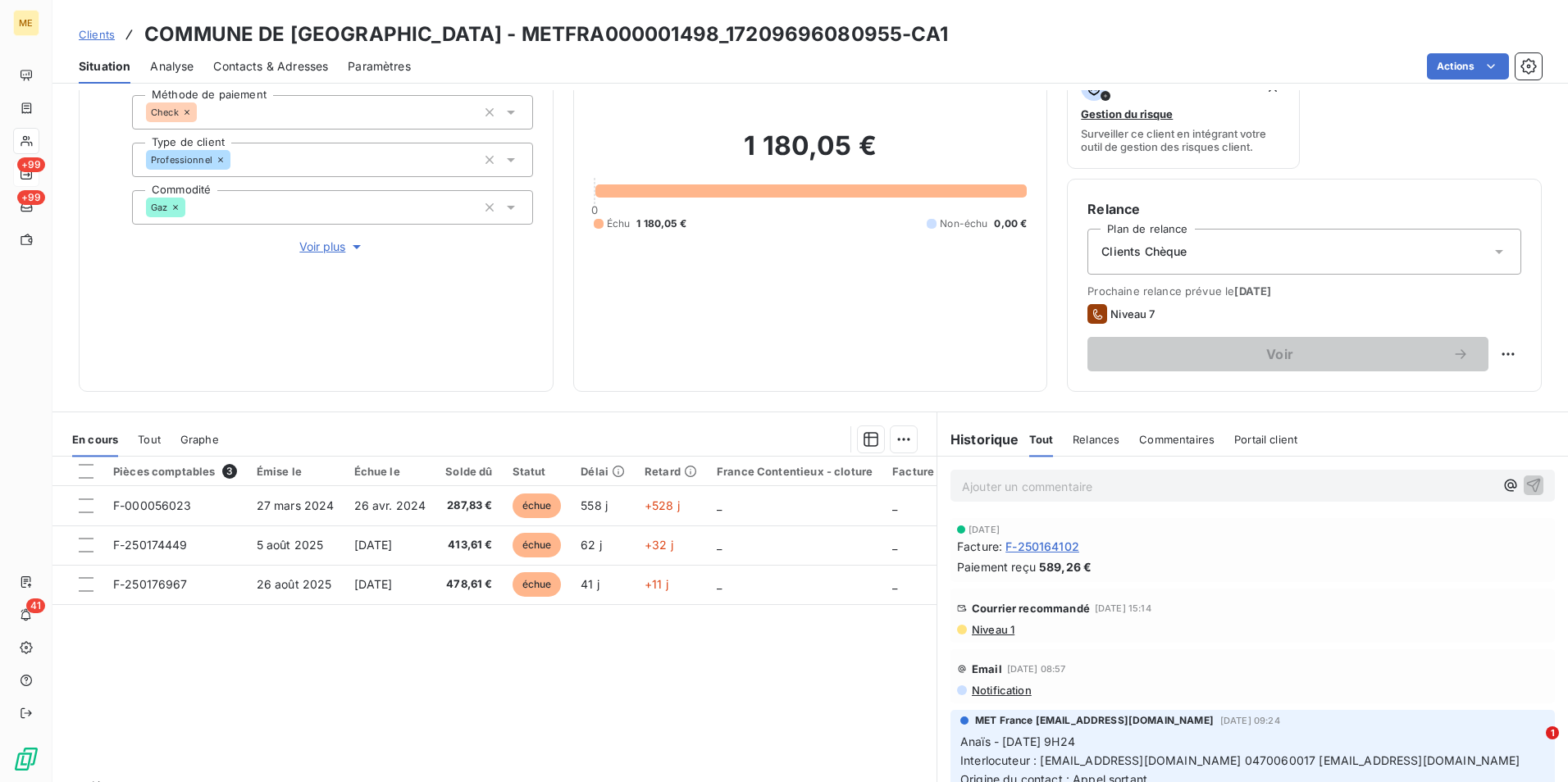
scroll to position [164, 0]
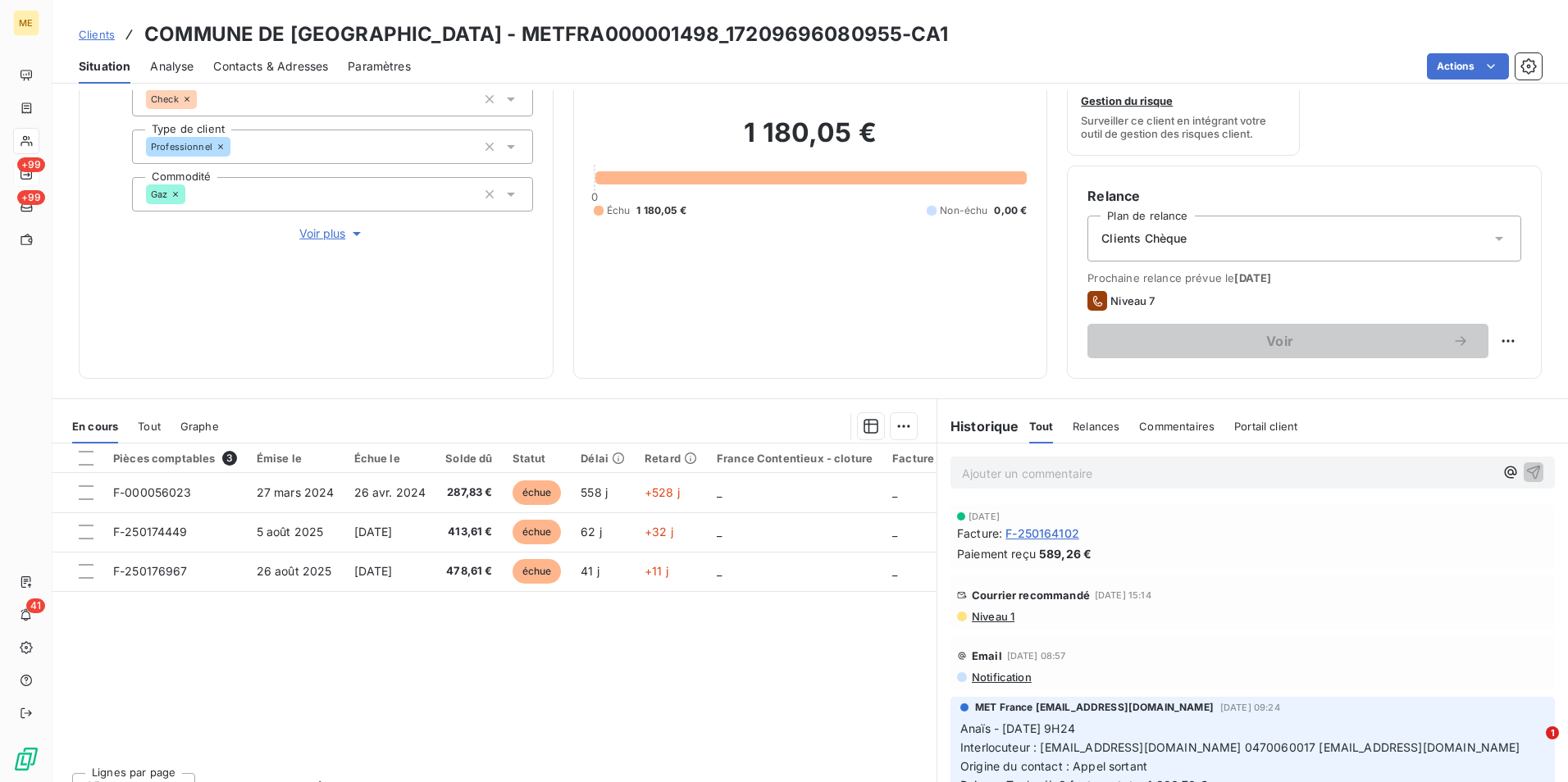
click at [987, 612] on span "Niveau 1" at bounding box center [993, 616] width 45 height 13
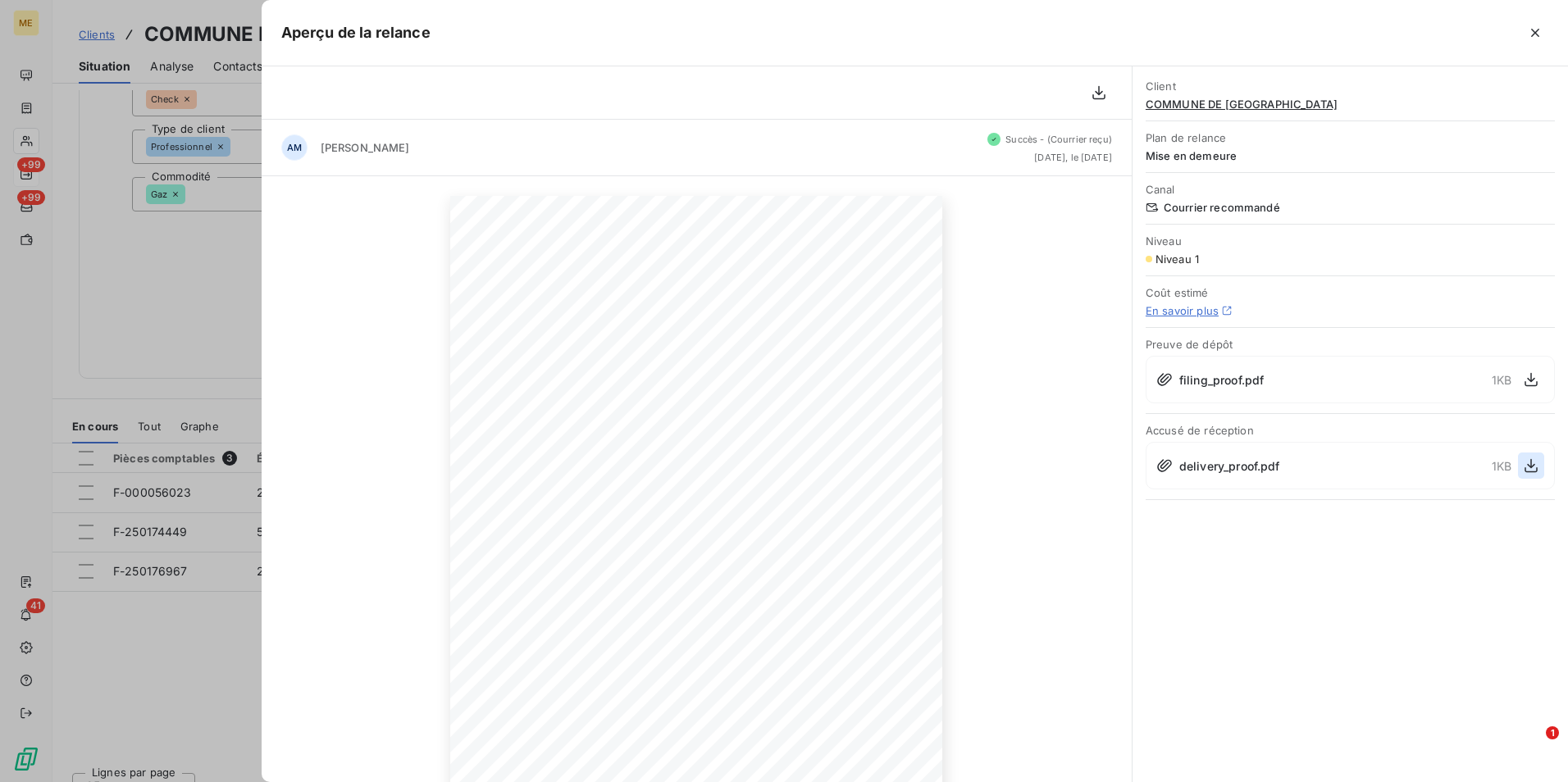
click at [1529, 466] on icon "button" at bounding box center [1530, 466] width 13 height 14
drag, startPoint x: 159, startPoint y: 255, endPoint x: 89, endPoint y: 191, distance: 94.8
click at [159, 255] on div at bounding box center [784, 391] width 1568 height 782
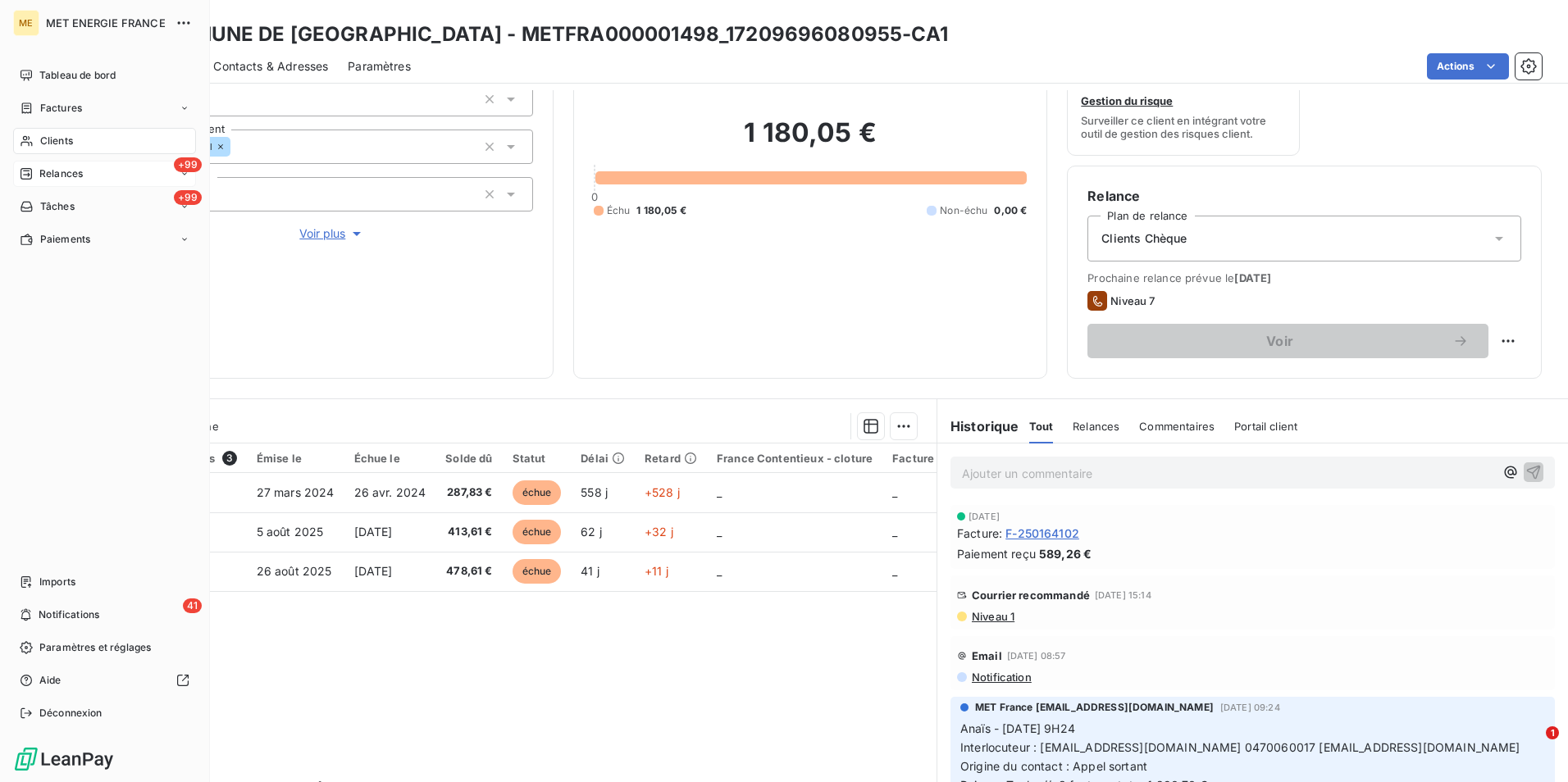
drag, startPoint x: 58, startPoint y: 137, endPoint x: 390, endPoint y: 110, distance: 333.1
click at [58, 137] on span "Clients" at bounding box center [57, 140] width 33 height 15
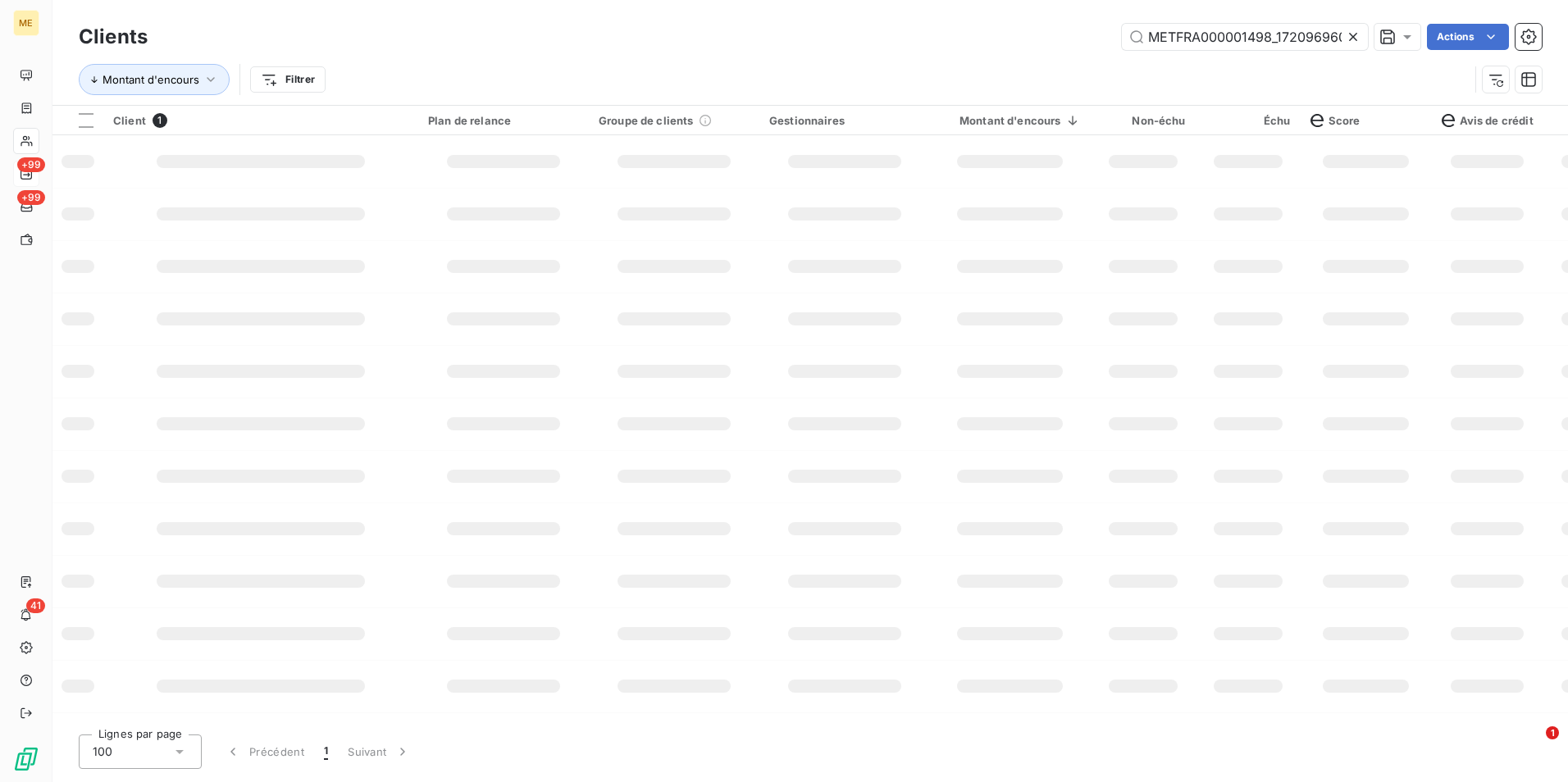
scroll to position [0, 46]
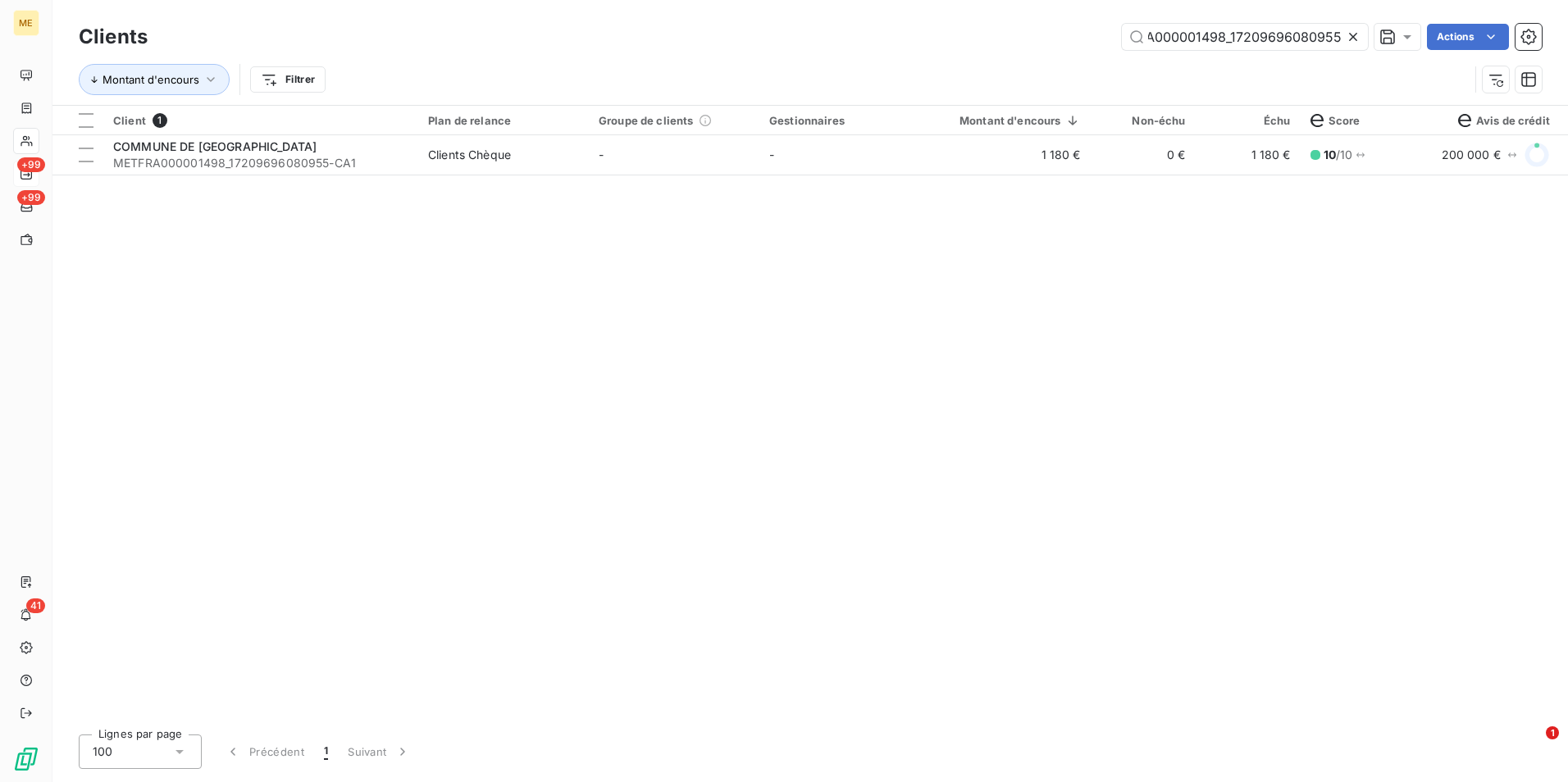
click at [1353, 42] on icon at bounding box center [1352, 36] width 16 height 16
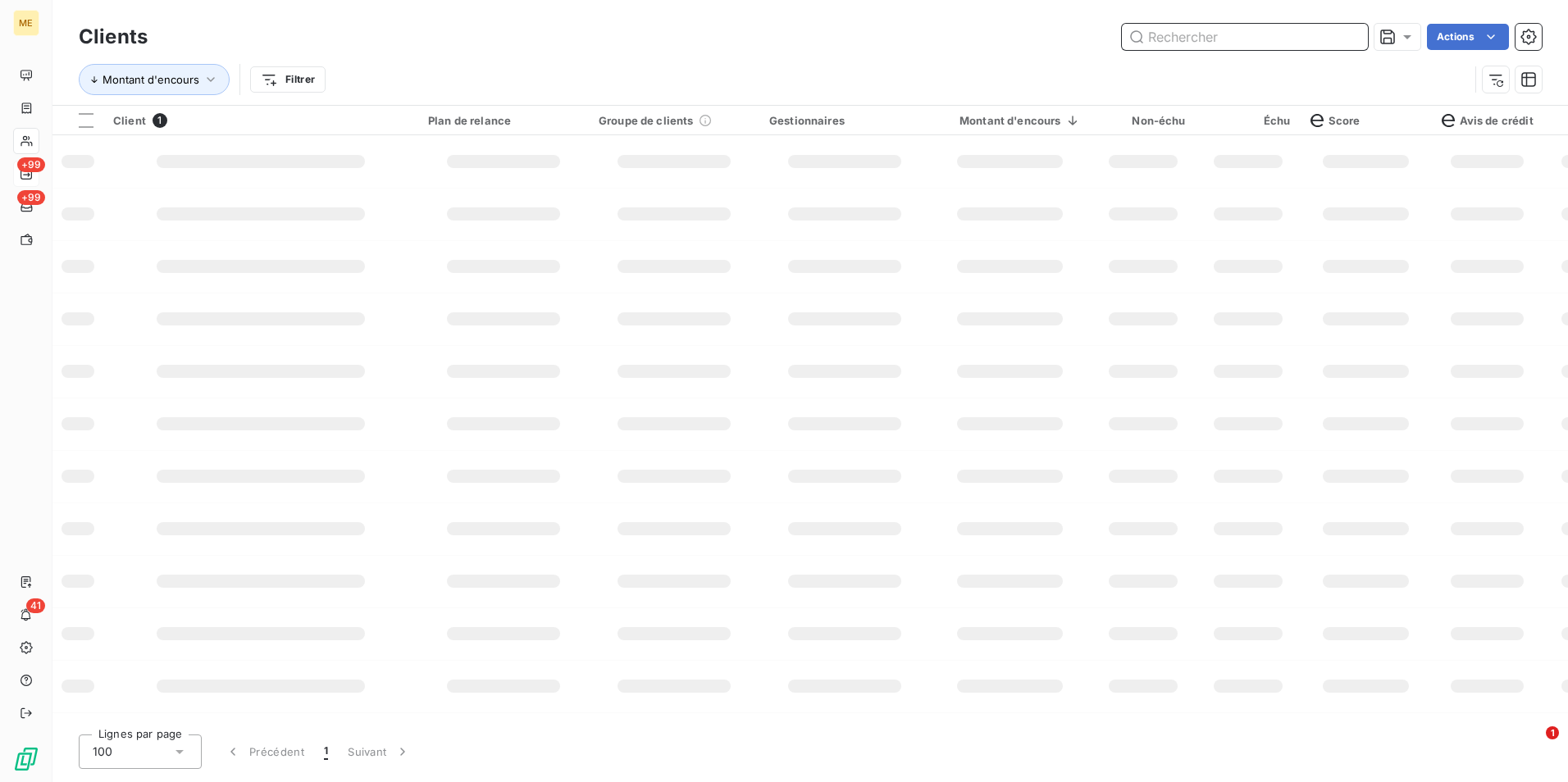
click at [1351, 38] on input "text" at bounding box center [1245, 37] width 246 height 27
paste input "METFRA000016209_21130969573334"
type input "METFRA000016209_21130969573334"
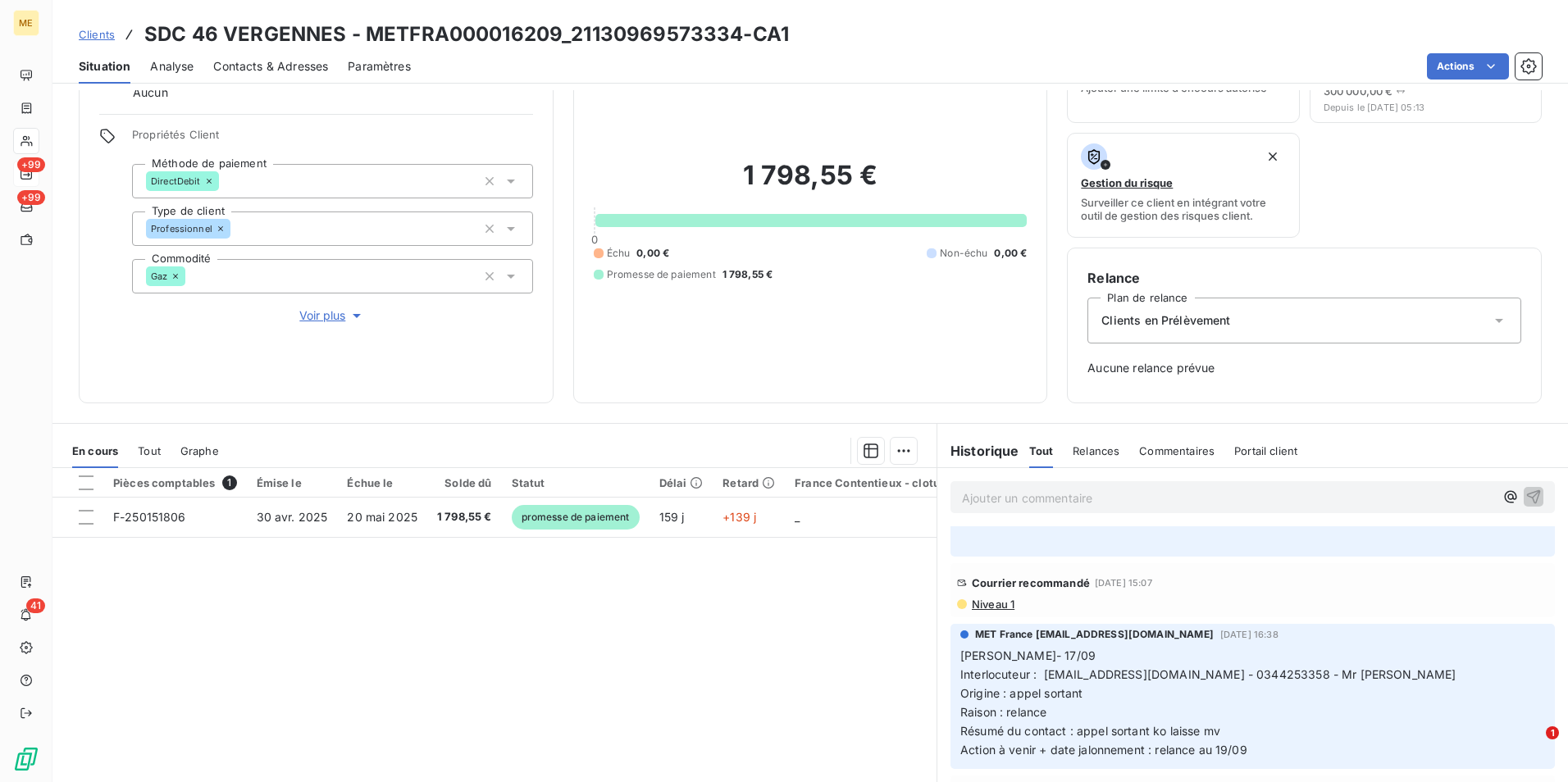
scroll to position [656, 0]
click at [989, 576] on span "Courrier recommandé" at bounding box center [1030, 582] width 118 height 13
click at [978, 596] on span "Niveau 1" at bounding box center [993, 602] width 45 height 13
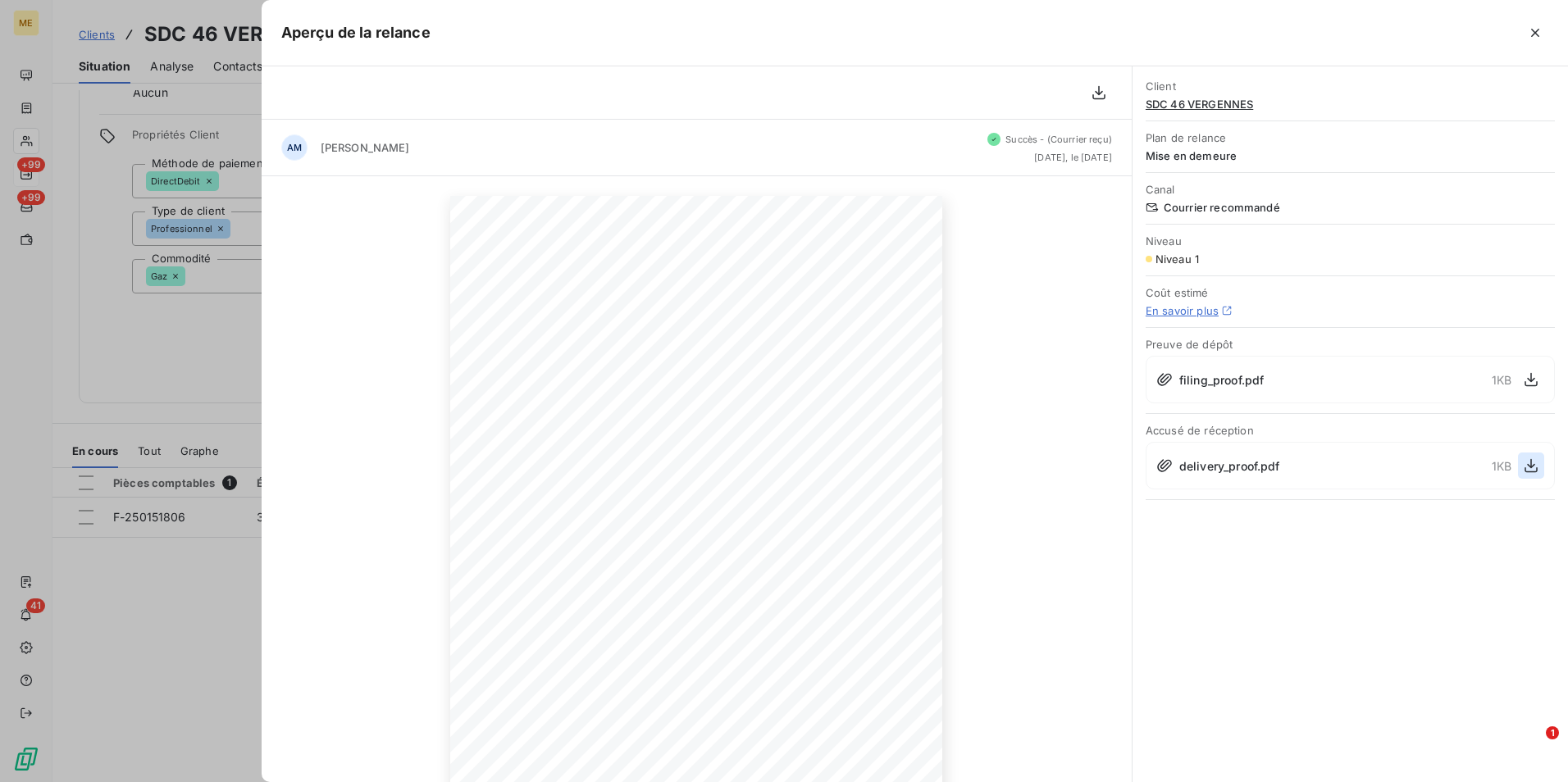
click at [1524, 462] on icon "button" at bounding box center [1531, 465] width 16 height 16
click at [225, 215] on div at bounding box center [784, 391] width 1568 height 782
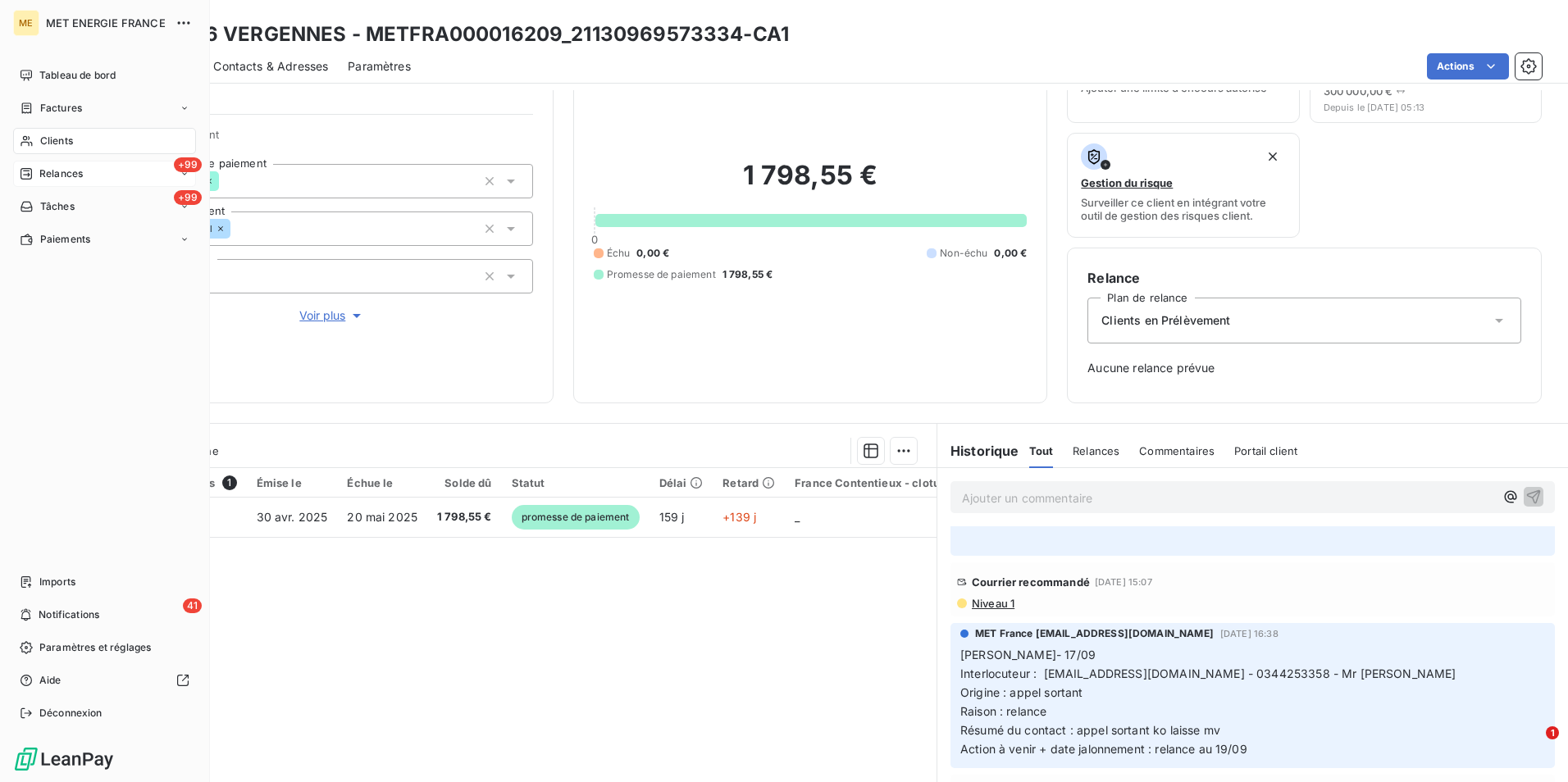
click at [72, 133] on div "Clients" at bounding box center [104, 141] width 183 height 27
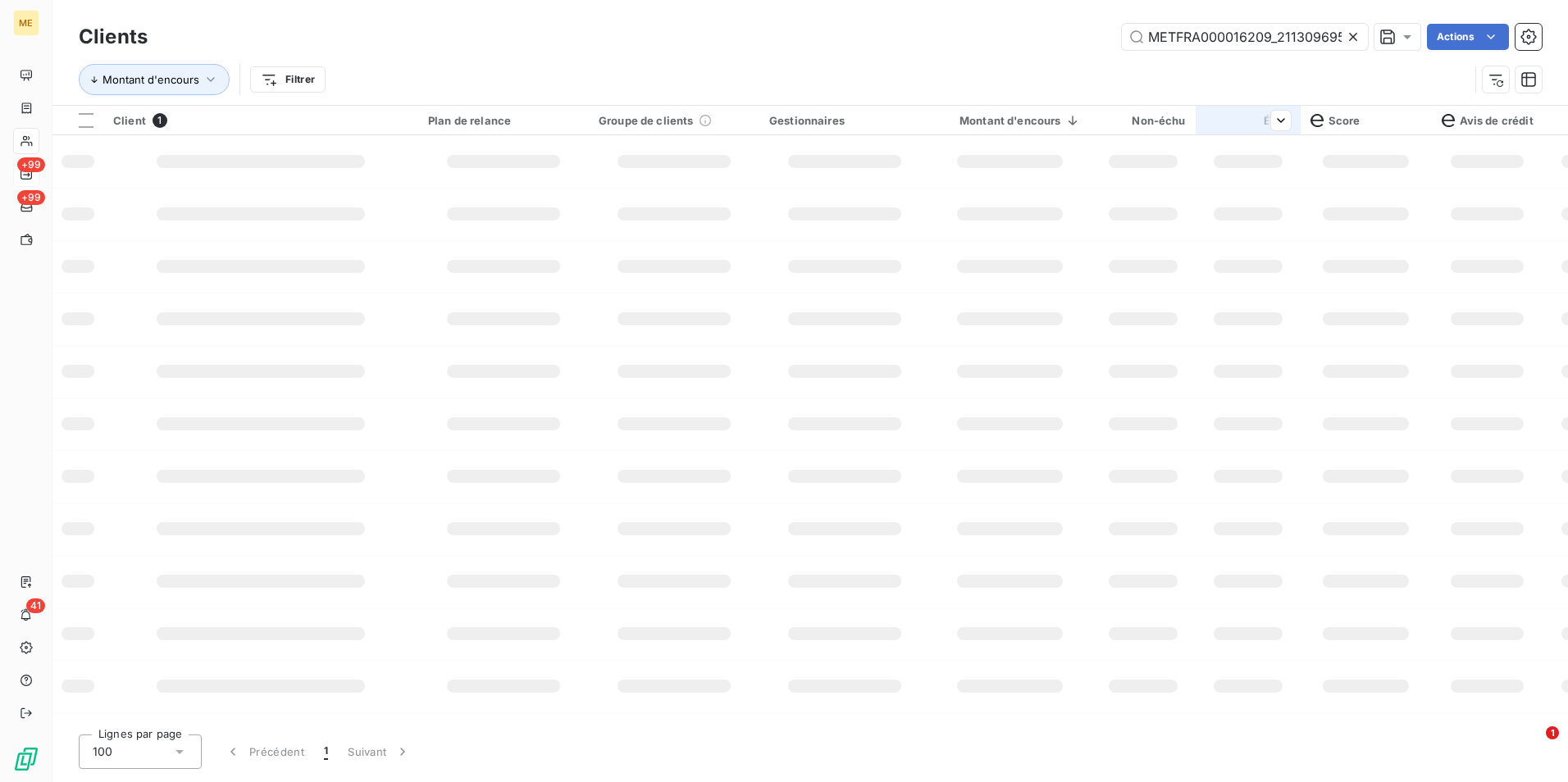
scroll to position [0, 44]
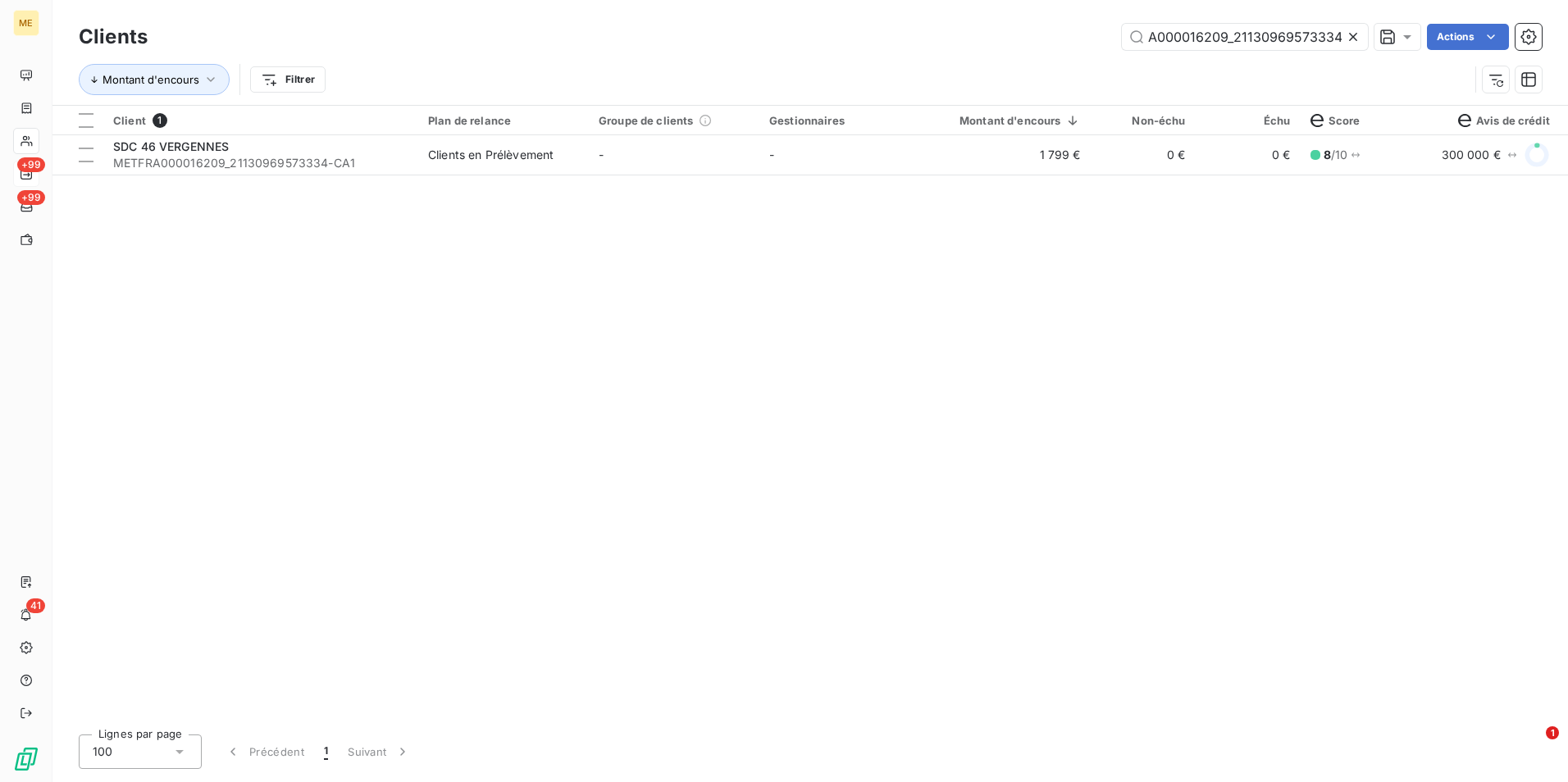
click at [1357, 46] on div at bounding box center [1356, 37] width 23 height 27
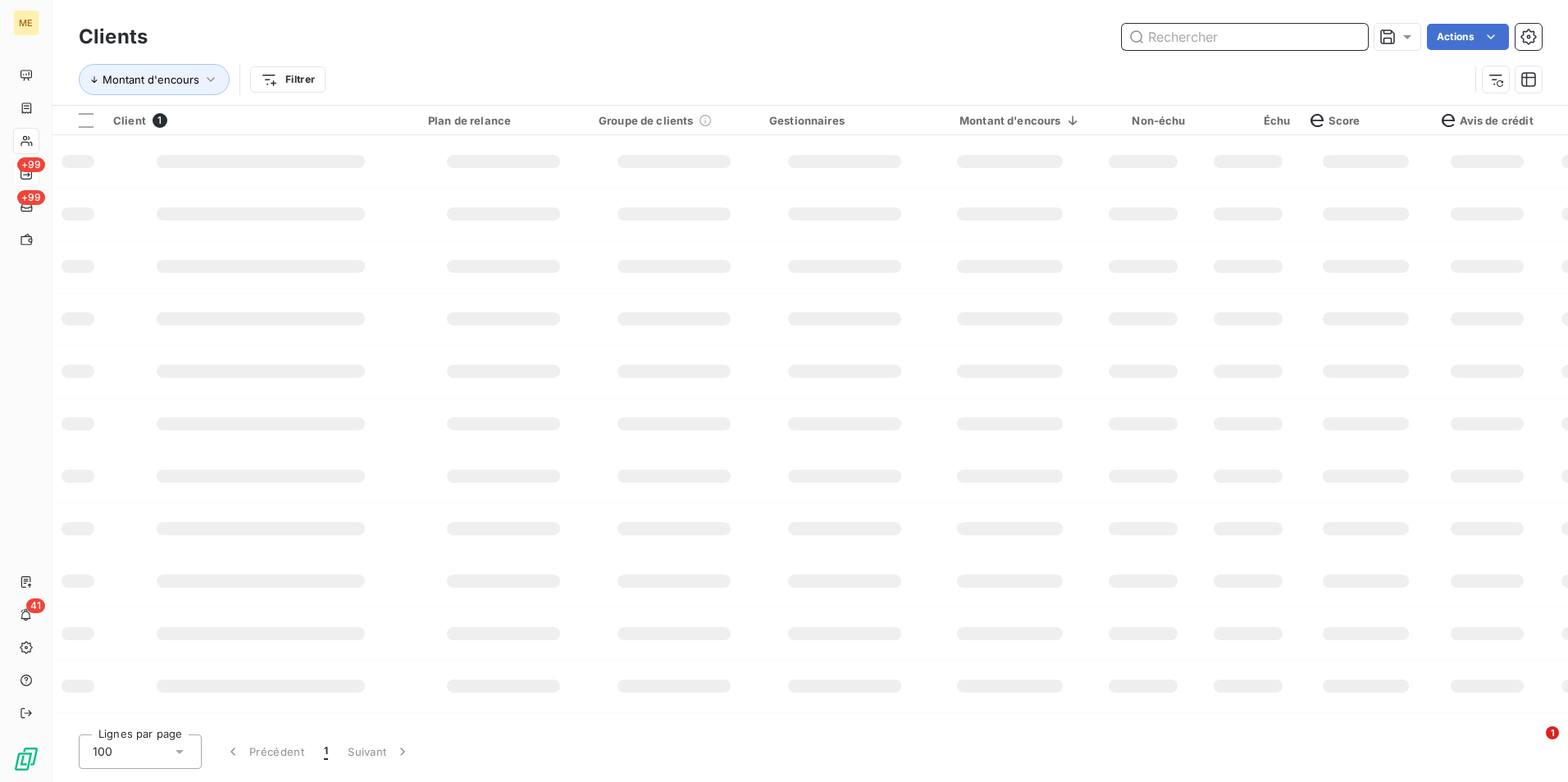
click at [1347, 40] on input "text" at bounding box center [1245, 37] width 246 height 27
paste input "METFRA000004139_23571201135990"
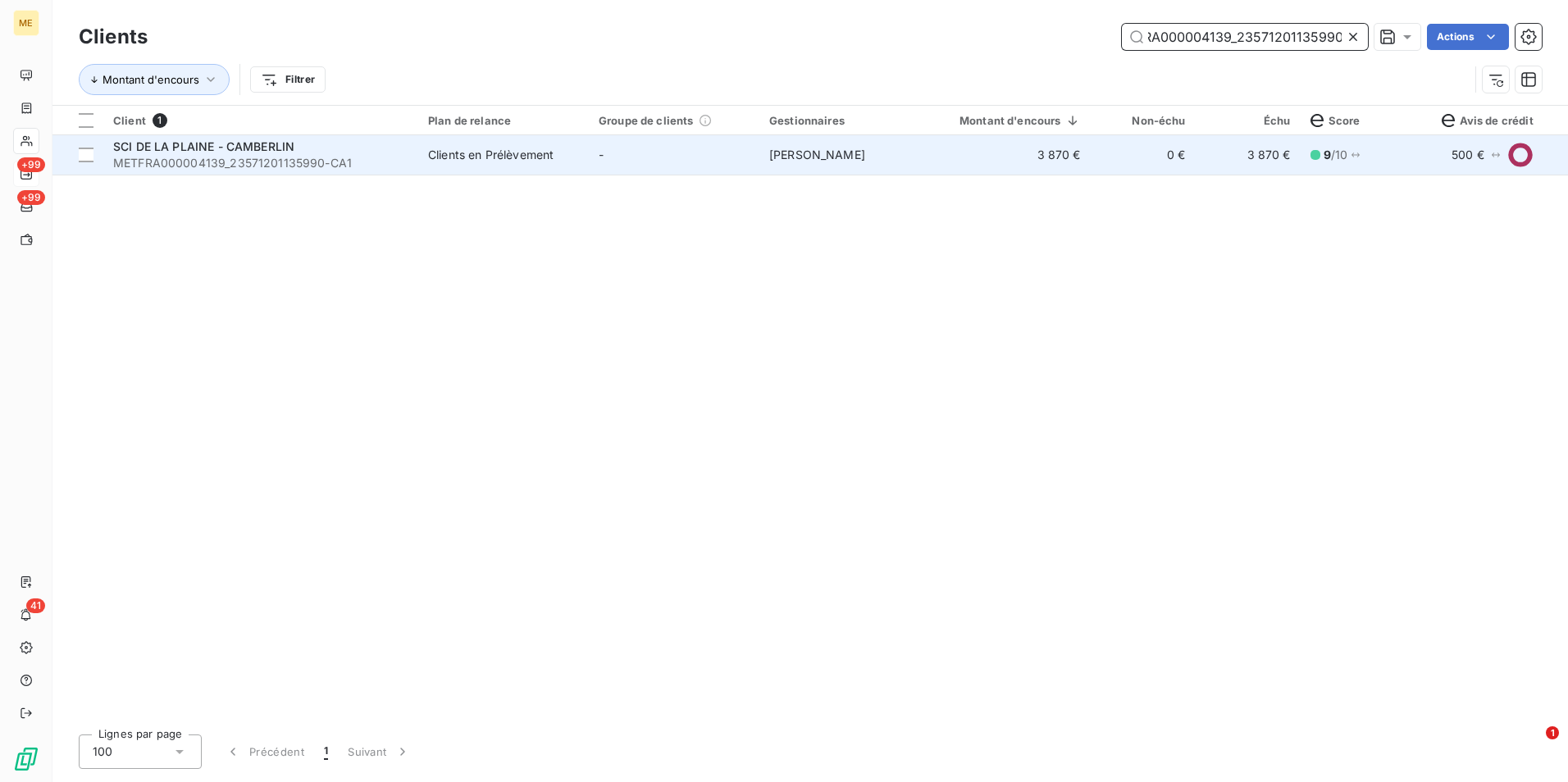
type input "METFRA000004139_23571201135990"
click at [542, 169] on td "Clients en Prélèvement" at bounding box center [504, 155] width 170 height 40
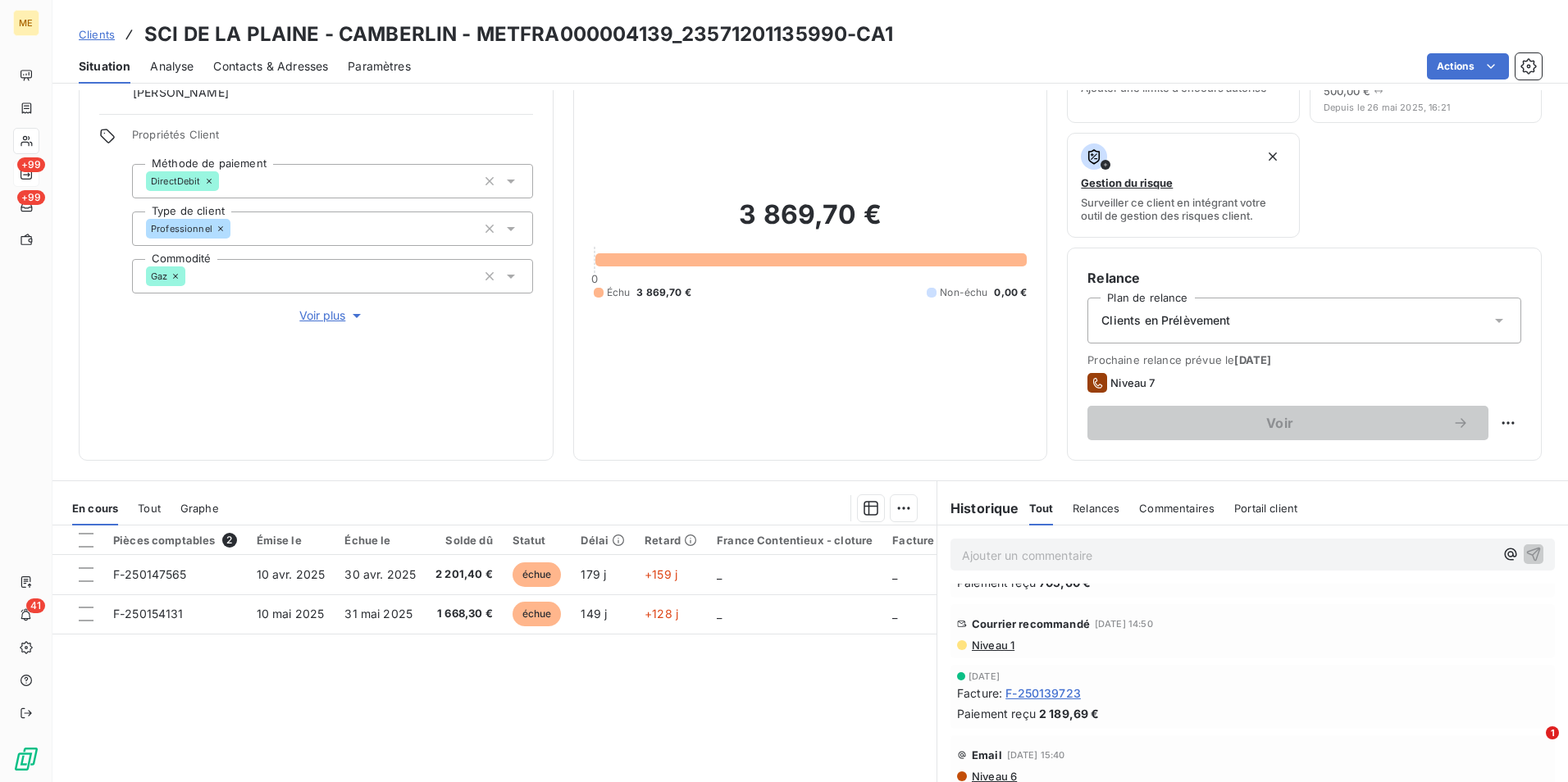
scroll to position [82, 0]
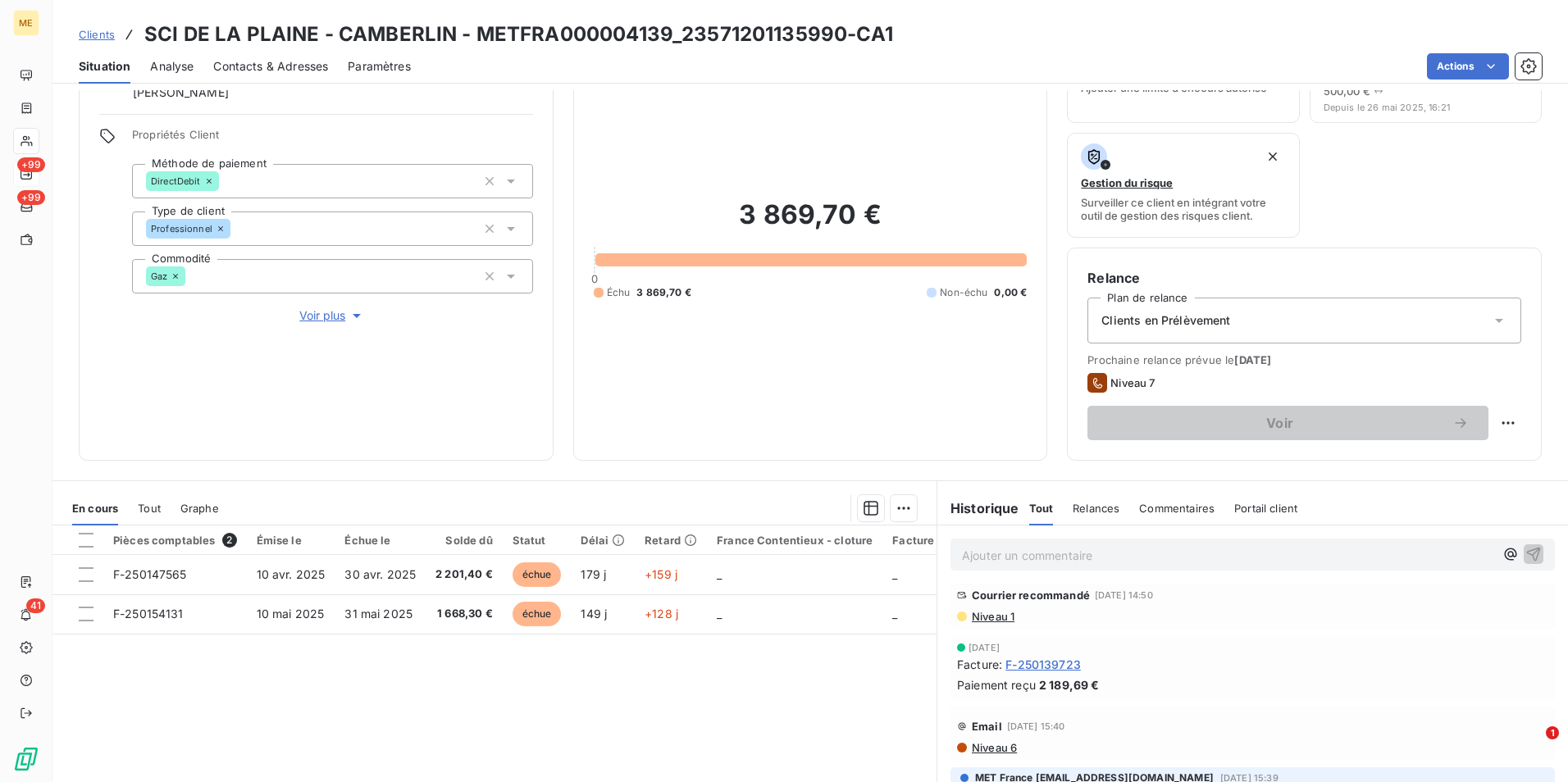
click at [994, 617] on span "Niveau 1" at bounding box center [993, 616] width 45 height 13
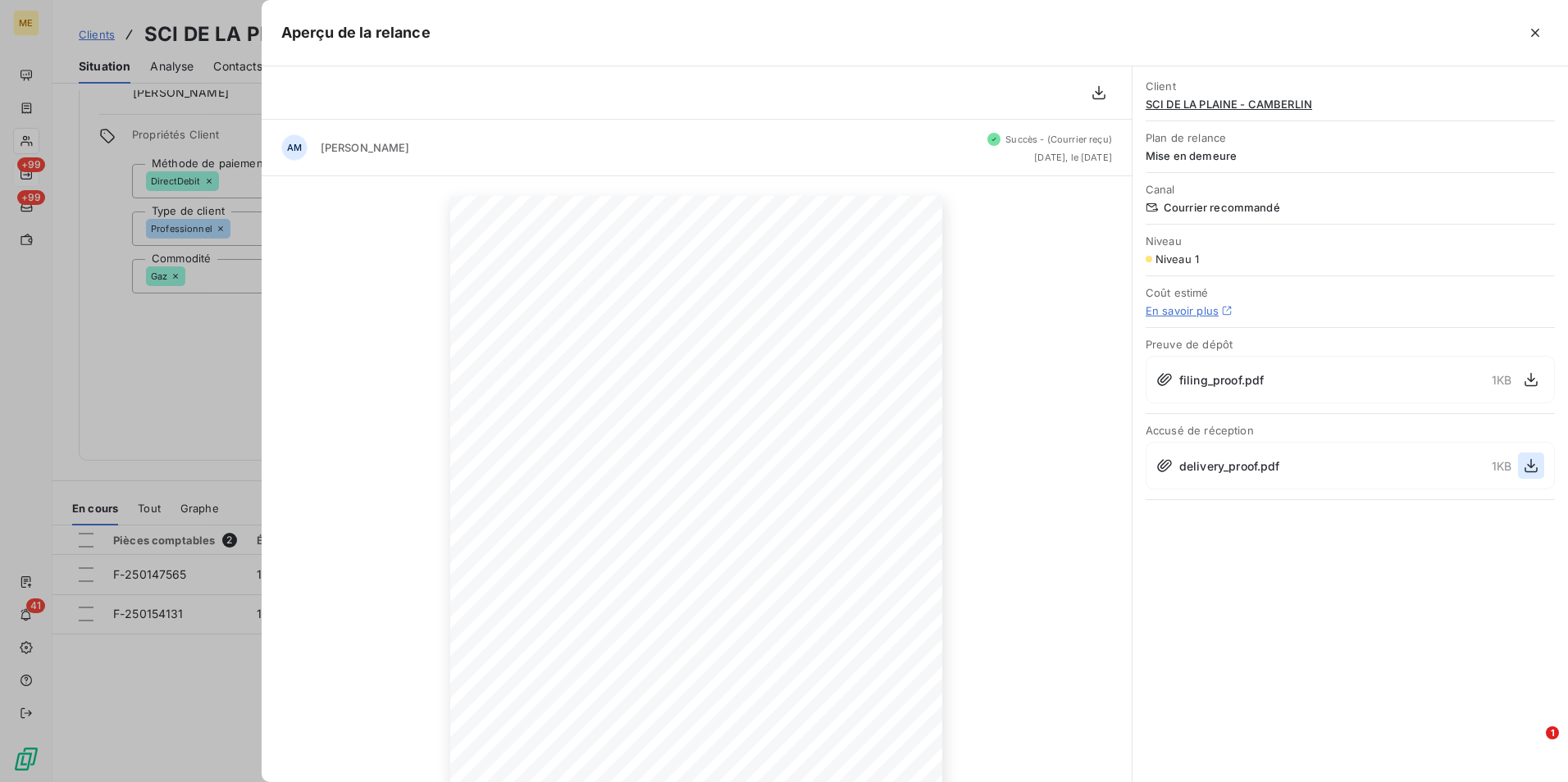
click at [1528, 458] on icon "button" at bounding box center [1531, 465] width 16 height 16
drag, startPoint x: 180, startPoint y: 387, endPoint x: 123, endPoint y: 340, distance: 73.9
click at [179, 386] on div at bounding box center [784, 391] width 1568 height 782
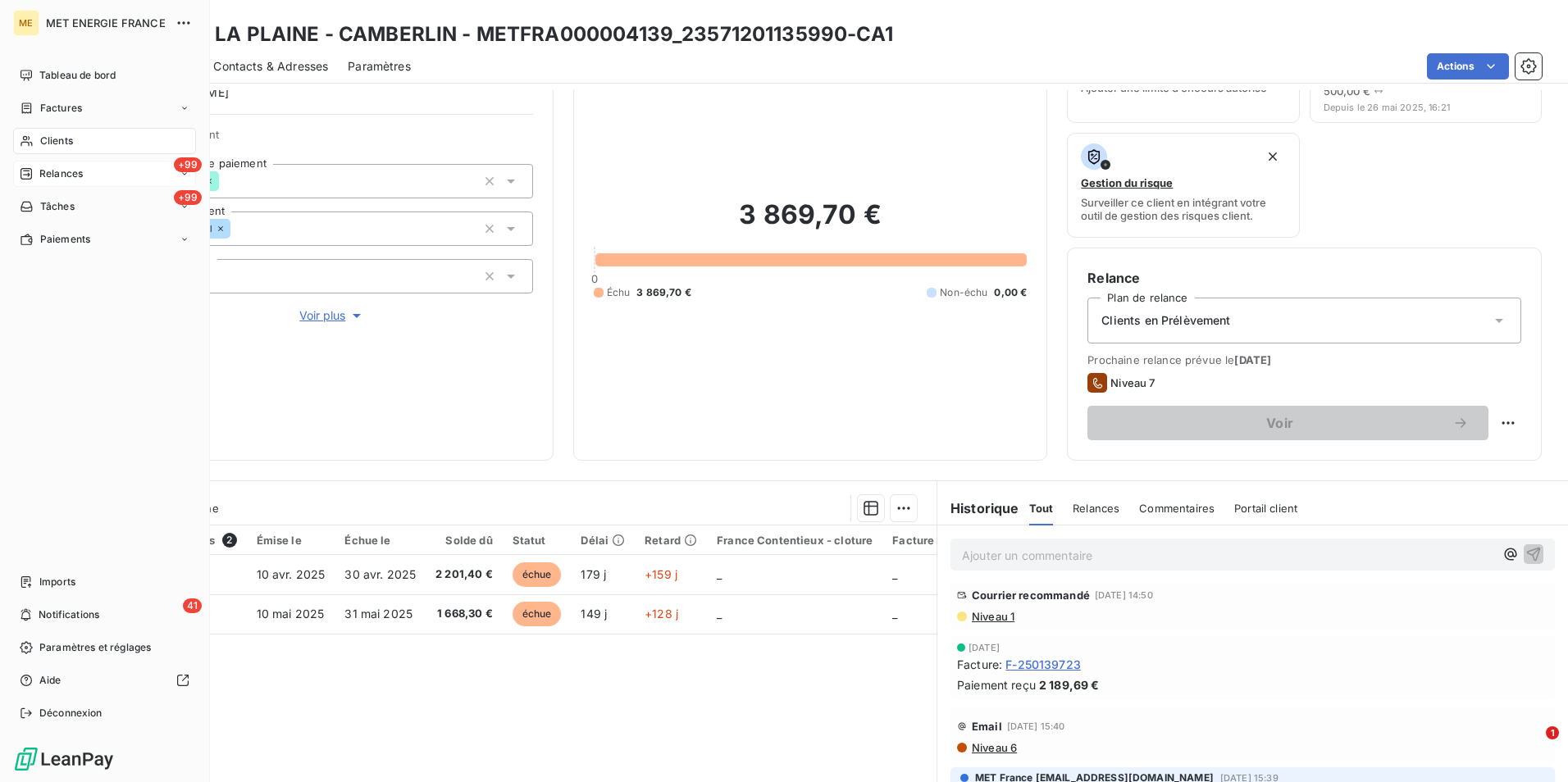
click at [59, 144] on span "Clients" at bounding box center [57, 140] width 33 height 15
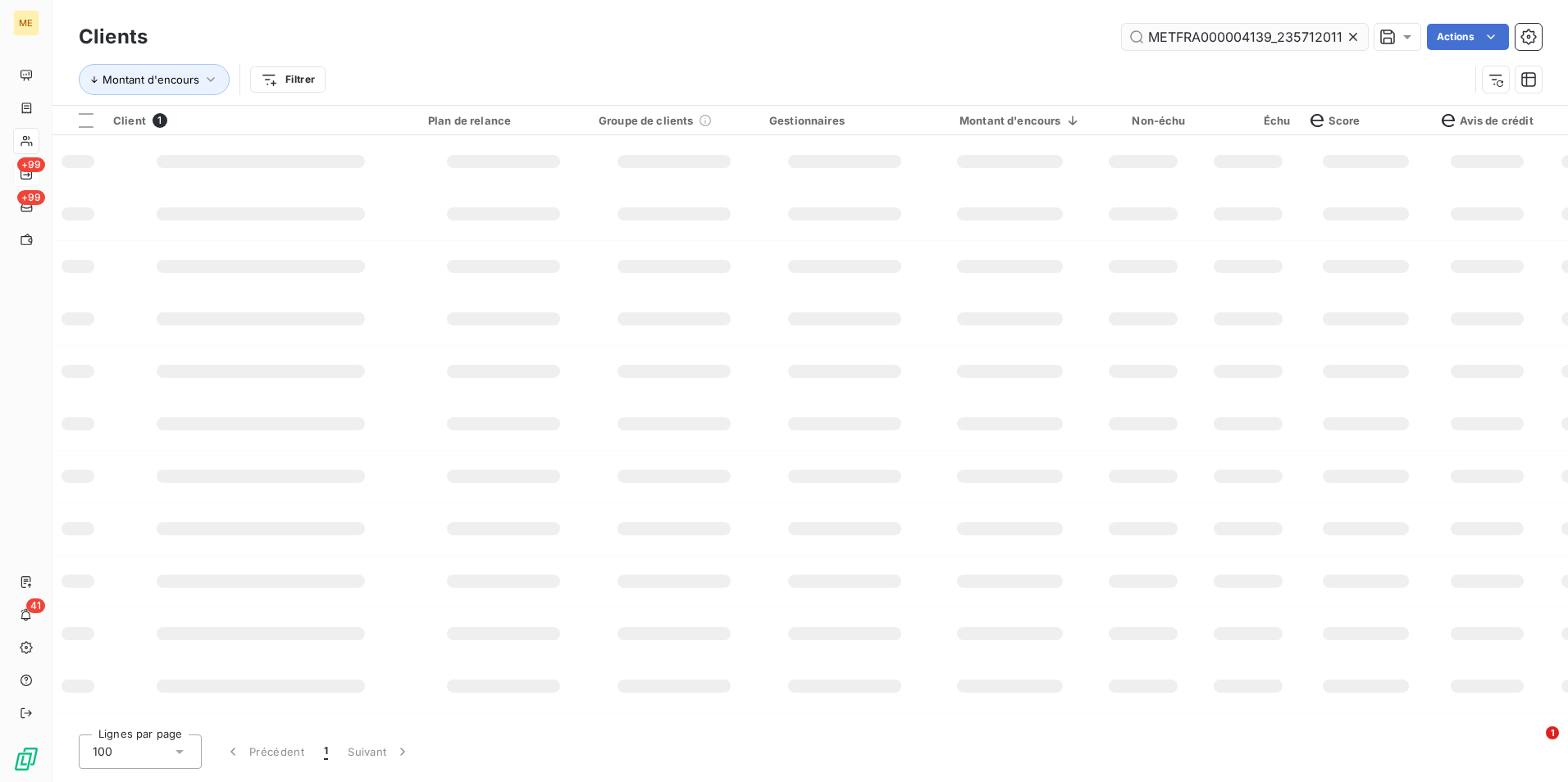
scroll to position [0, 40]
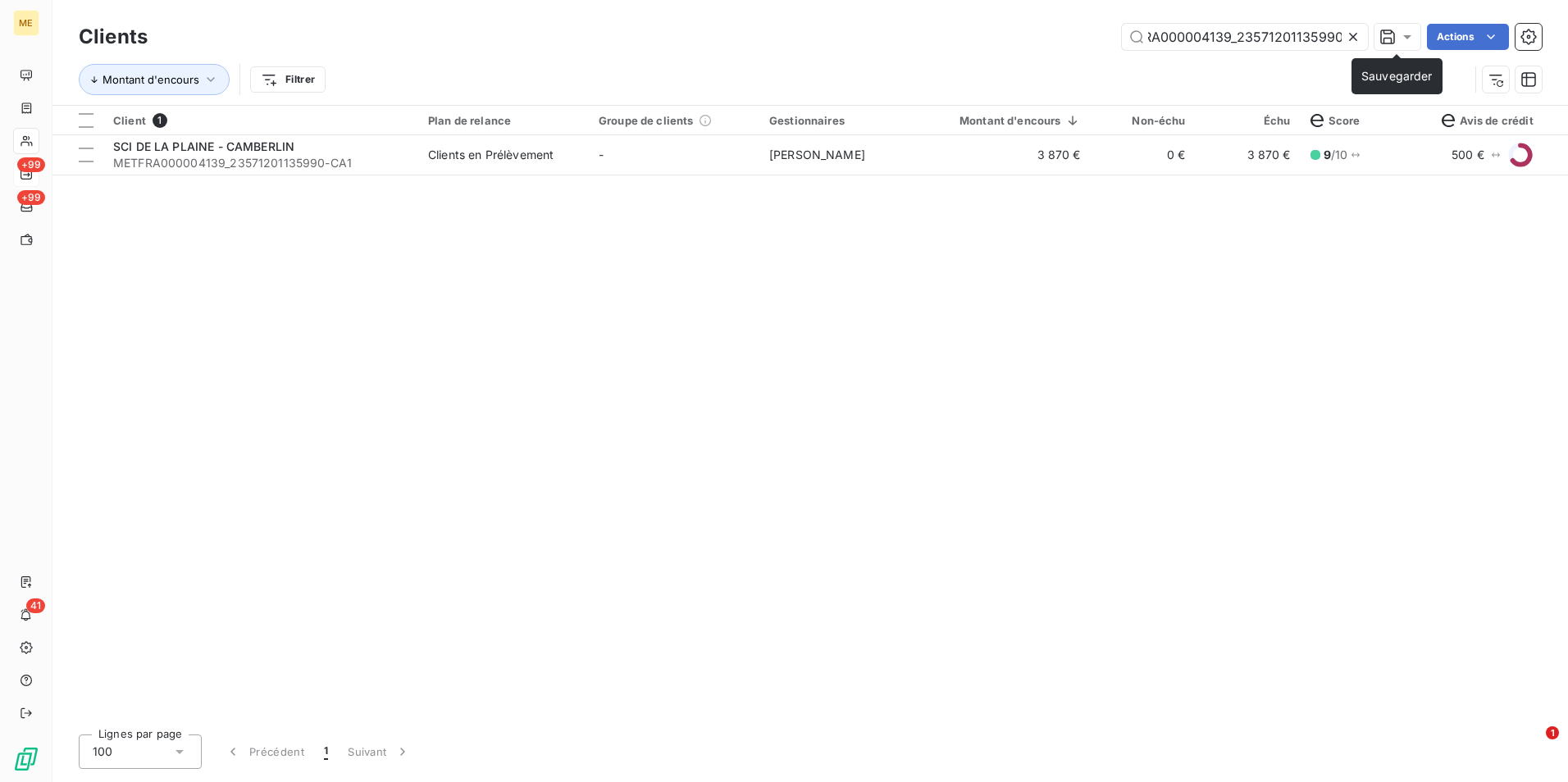
click at [1368, 31] on div "METFRA000004139_23571201135990 Actions" at bounding box center [854, 37] width 1375 height 27
click at [1354, 32] on icon at bounding box center [1352, 36] width 16 height 16
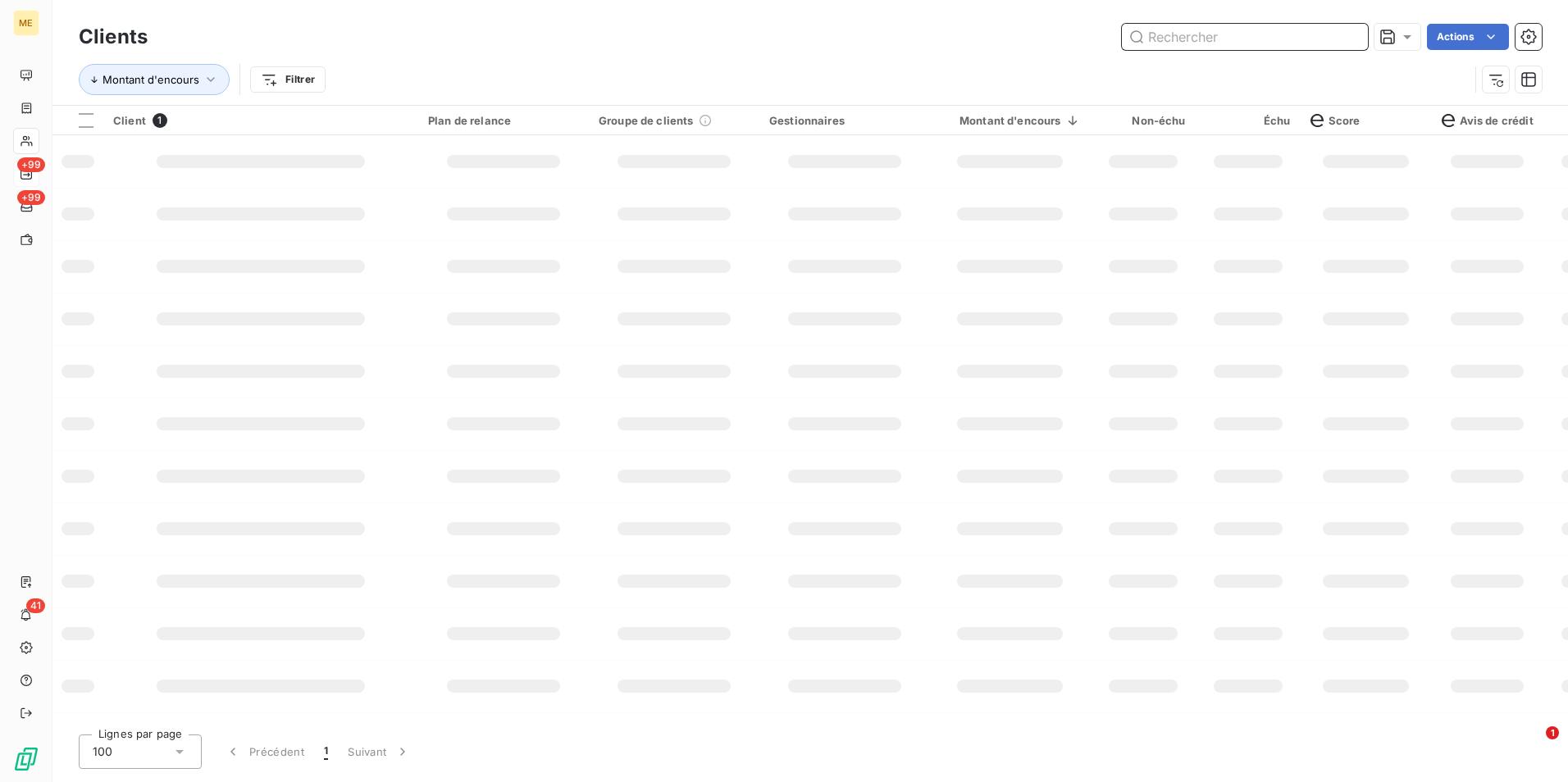
click at [1351, 33] on input "text" at bounding box center [1245, 37] width 246 height 27
paste input "METFRA000013599_30002151572149"
type input "METFRA000013599_30002151572149"
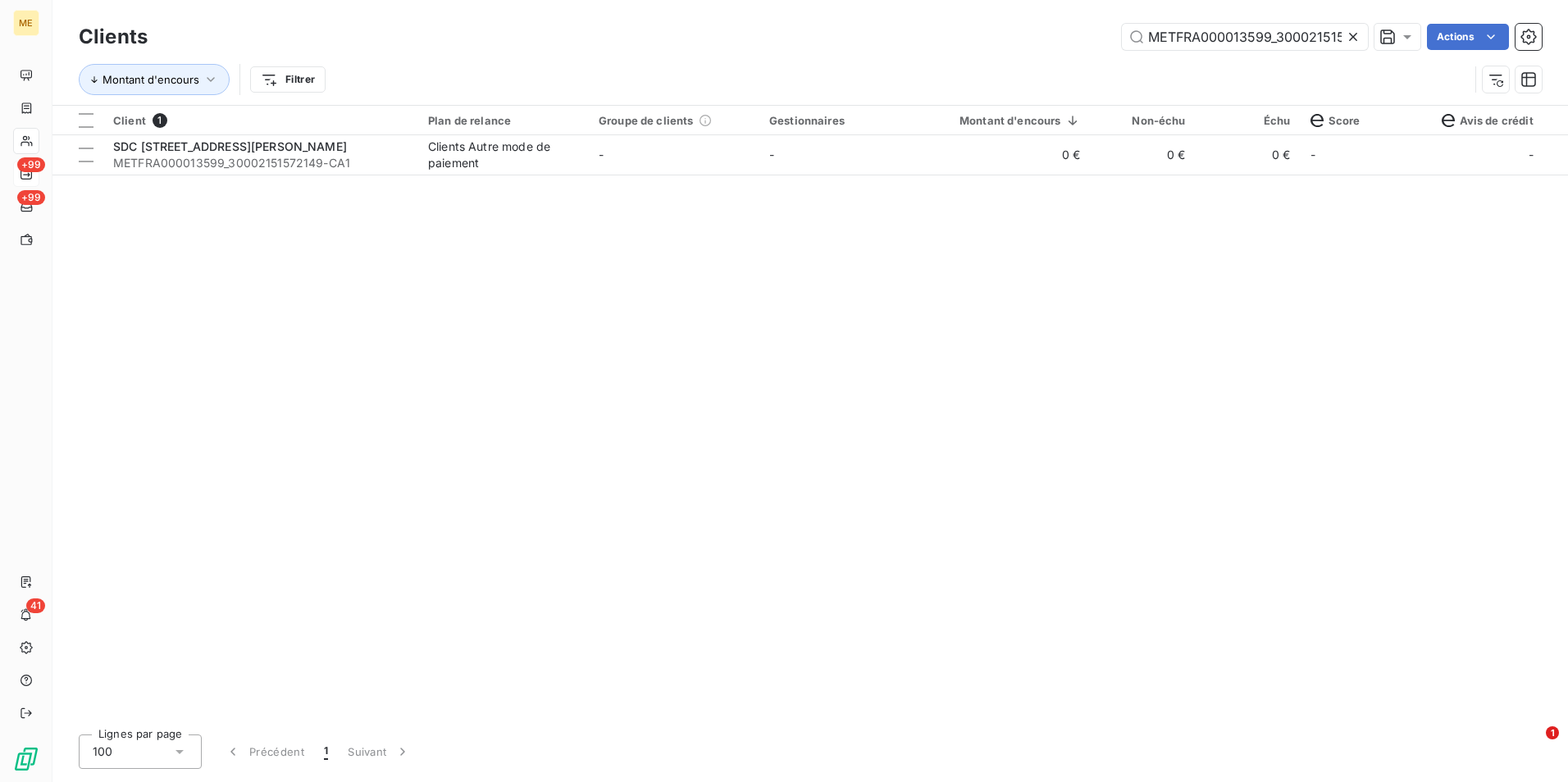
click at [861, 163] on td "-" at bounding box center [844, 155] width 170 height 40
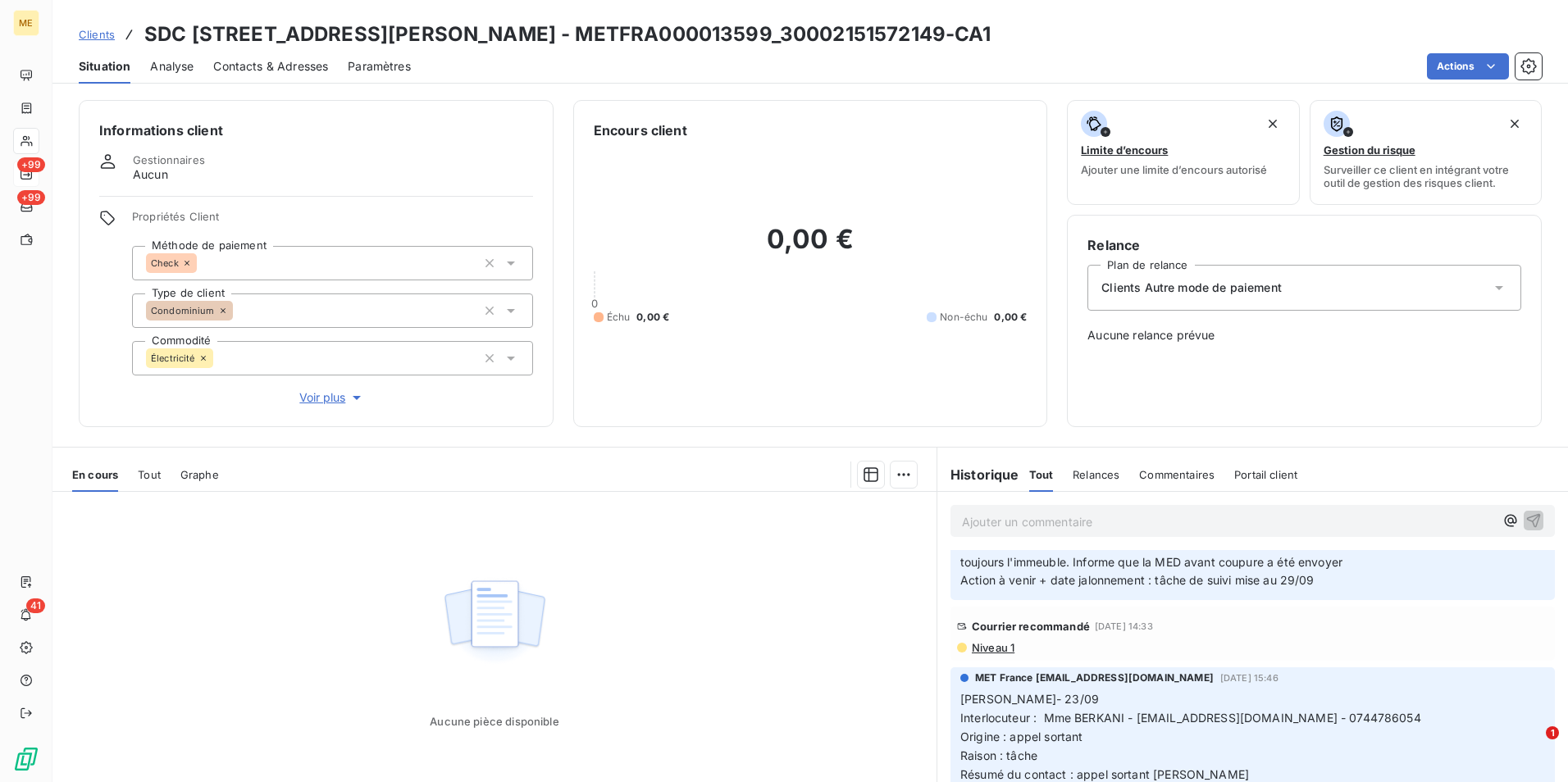
scroll to position [492, 0]
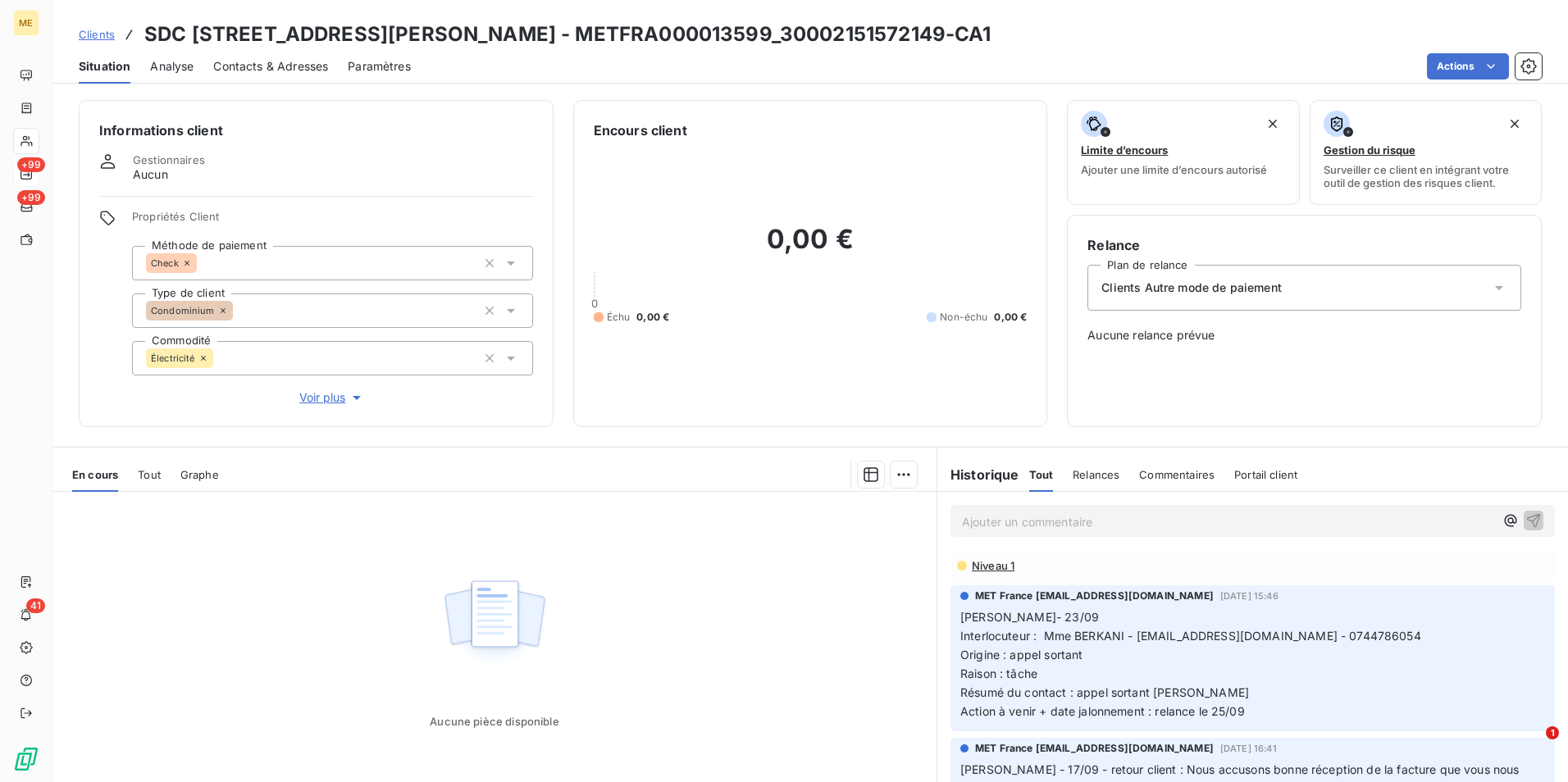
click at [995, 568] on span "Niveau 1" at bounding box center [993, 565] width 45 height 13
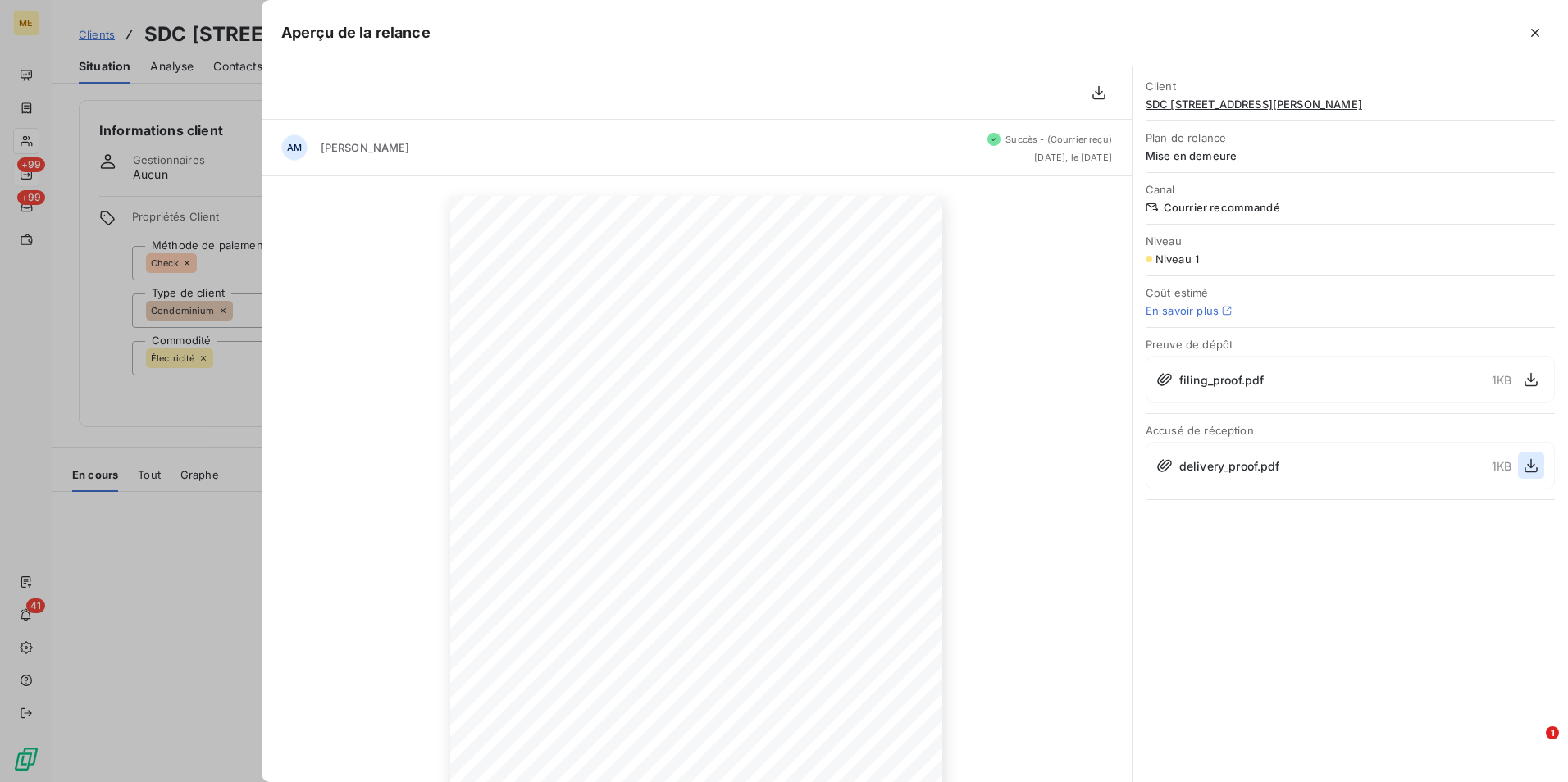
click at [1536, 465] on icon "button" at bounding box center [1531, 465] width 16 height 16
click at [163, 421] on div at bounding box center [784, 391] width 1568 height 782
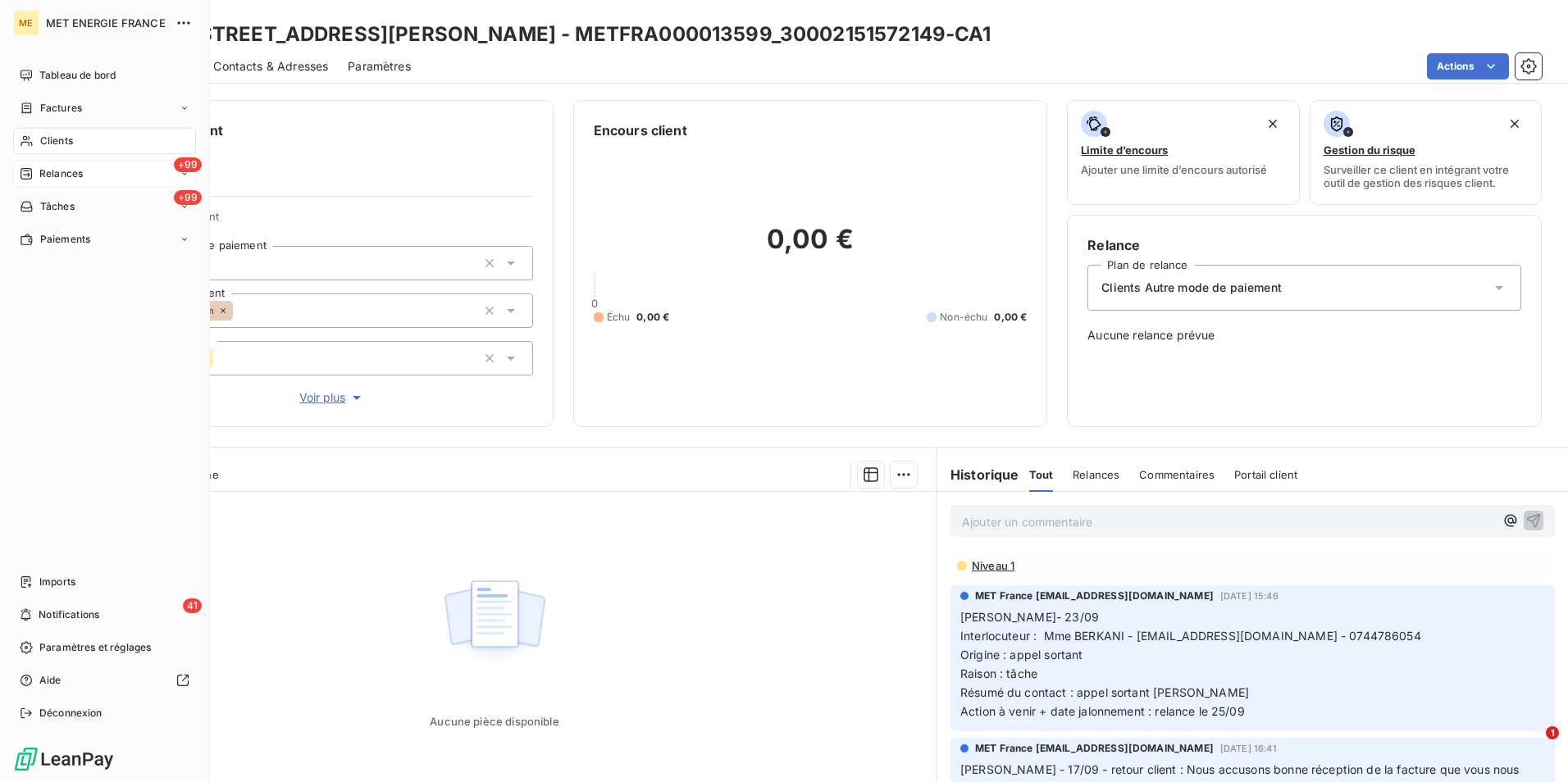
click at [55, 138] on span "Clients" at bounding box center [57, 140] width 33 height 15
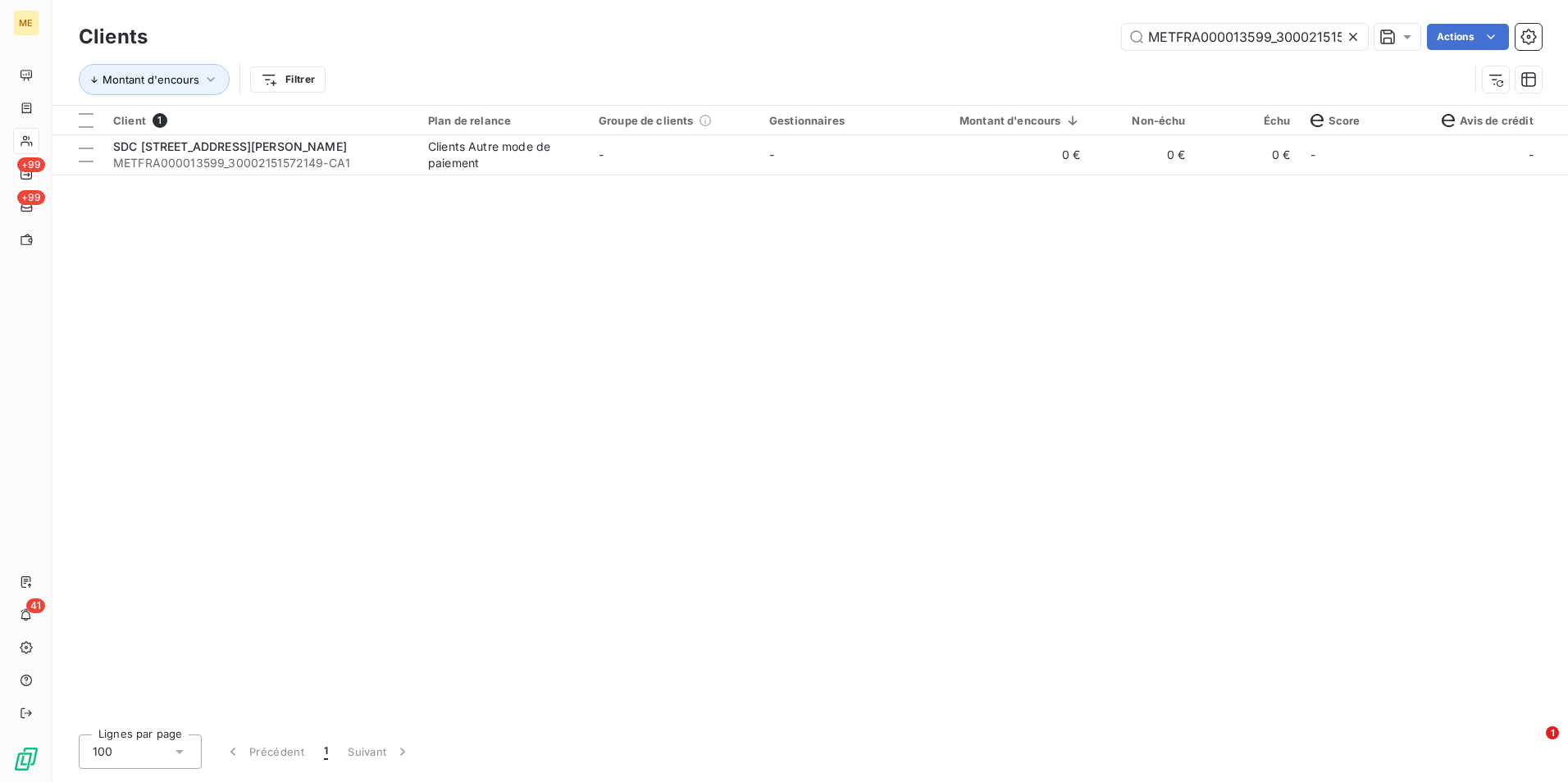
click at [1351, 38] on icon at bounding box center [1353, 37] width 9 height 9
click at [1351, 38] on input "text" at bounding box center [1245, 37] width 246 height 27
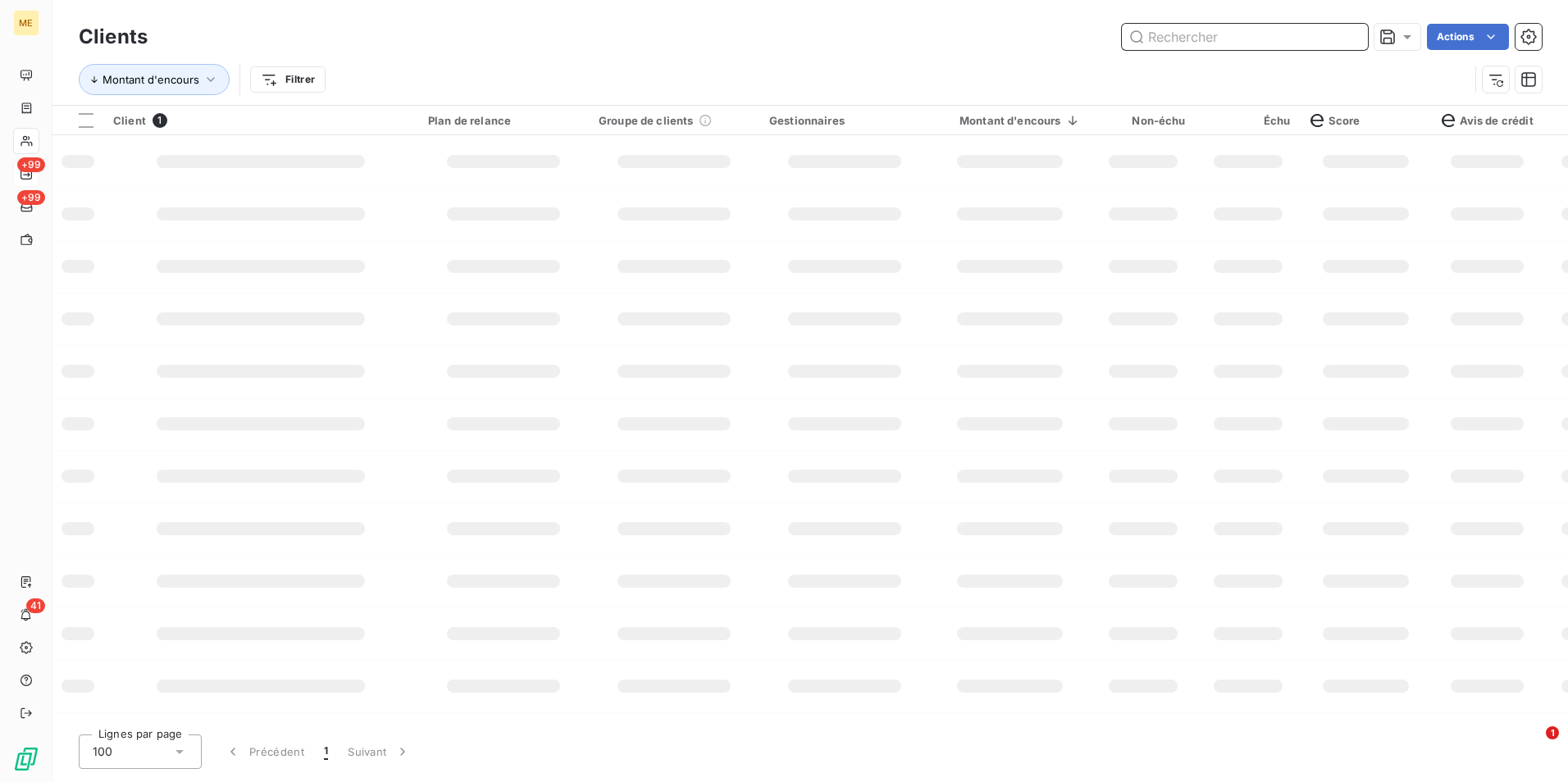
paste input "METFRA000001172_06442547023294"
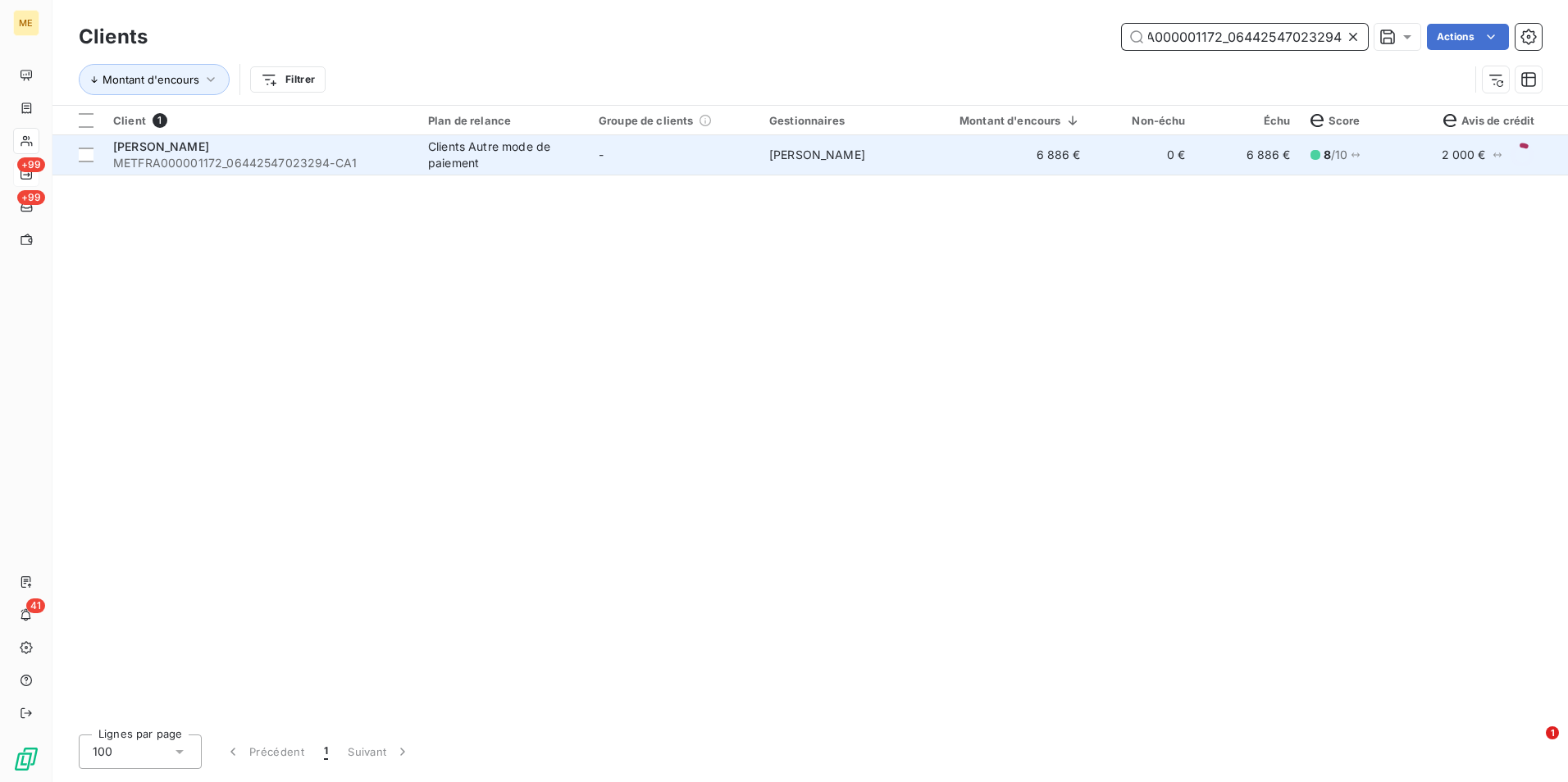
type input "METFRA000001172_06442547023294"
click at [964, 169] on td "6 886 €" at bounding box center [1010, 155] width 161 height 40
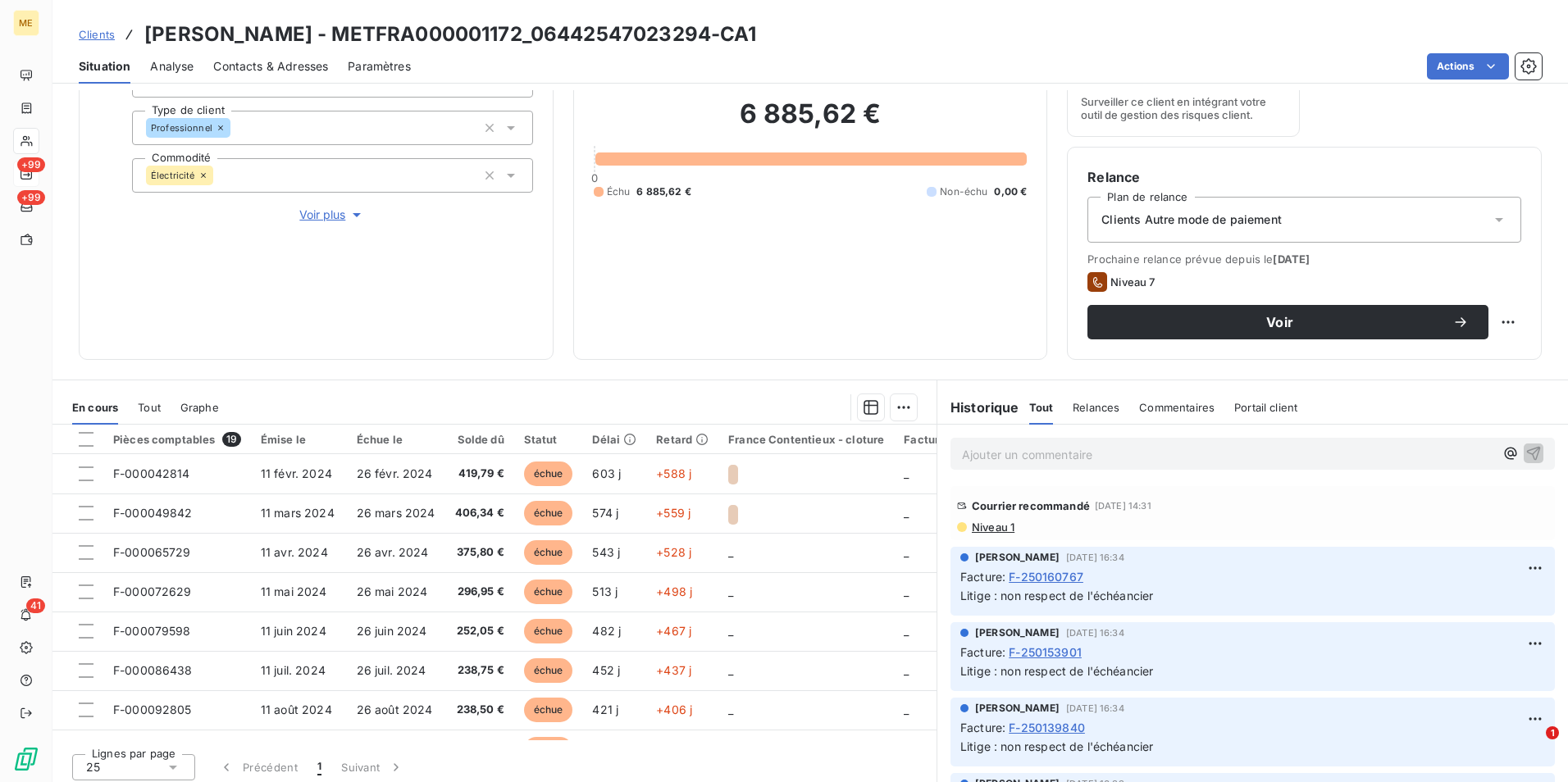
scroll to position [190, 0]
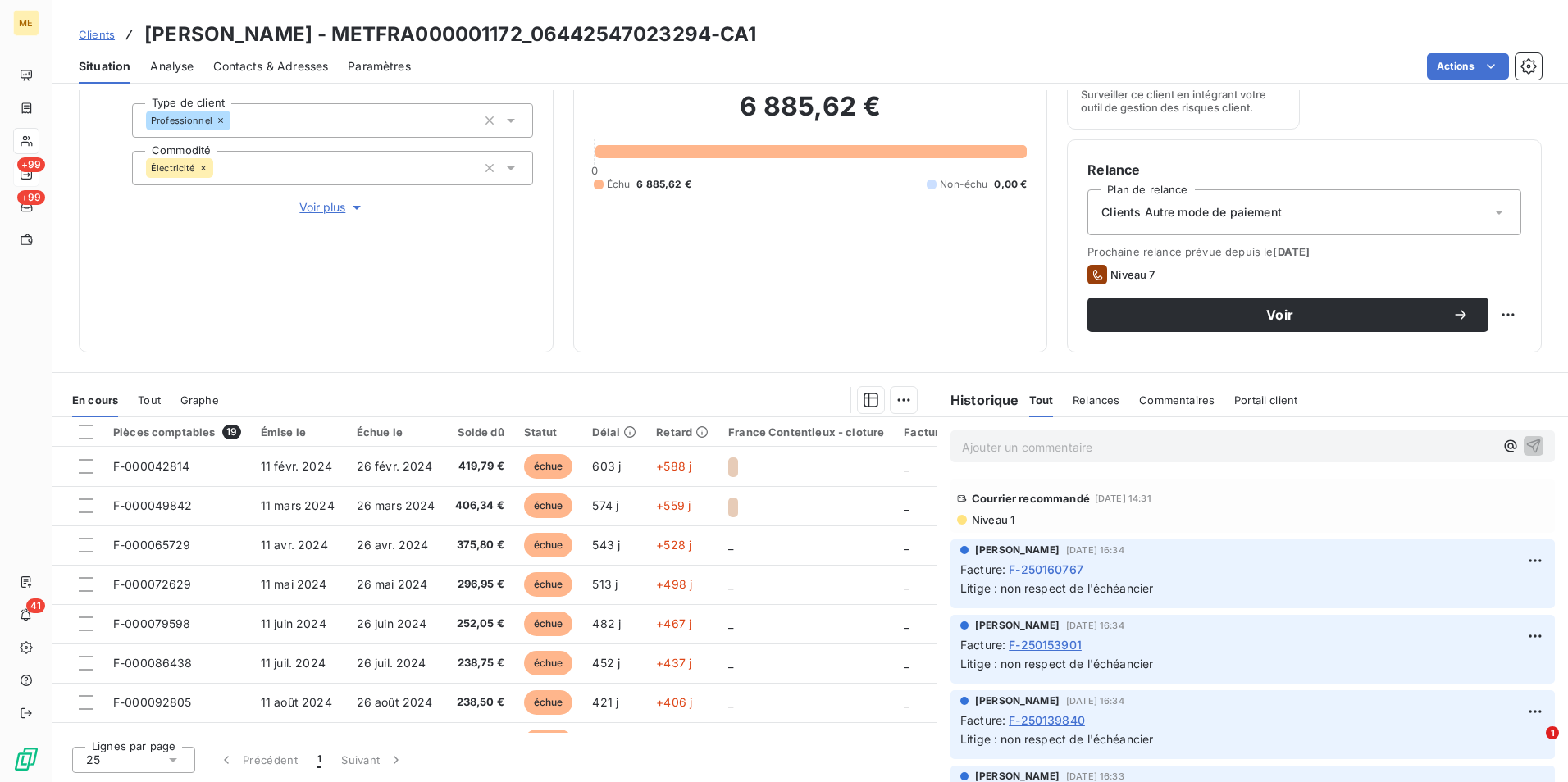
click at [983, 517] on span "Niveau 1" at bounding box center [993, 519] width 45 height 13
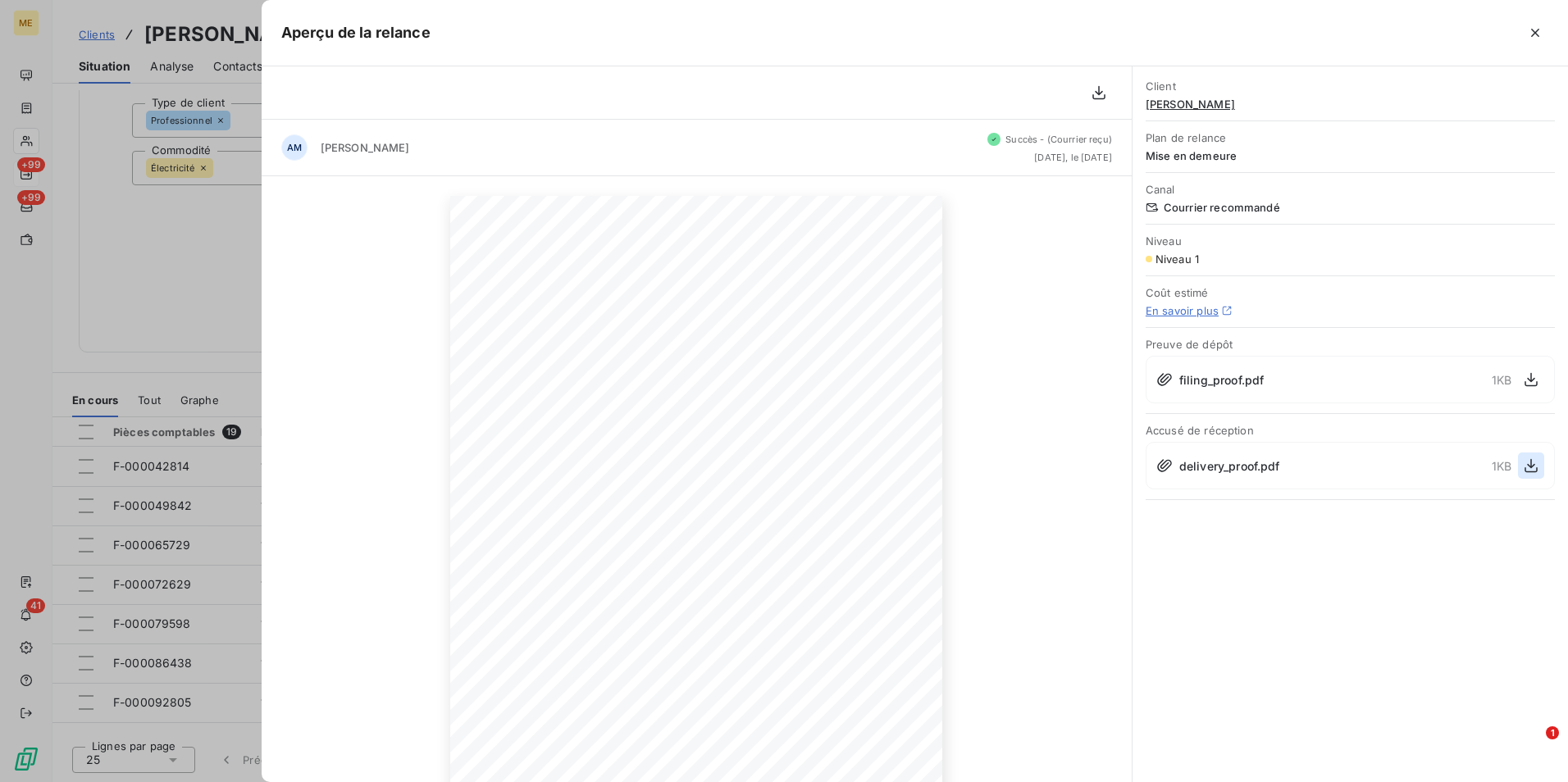
click at [1525, 463] on icon "button" at bounding box center [1531, 465] width 16 height 16
click at [254, 329] on div at bounding box center [784, 391] width 1568 height 782
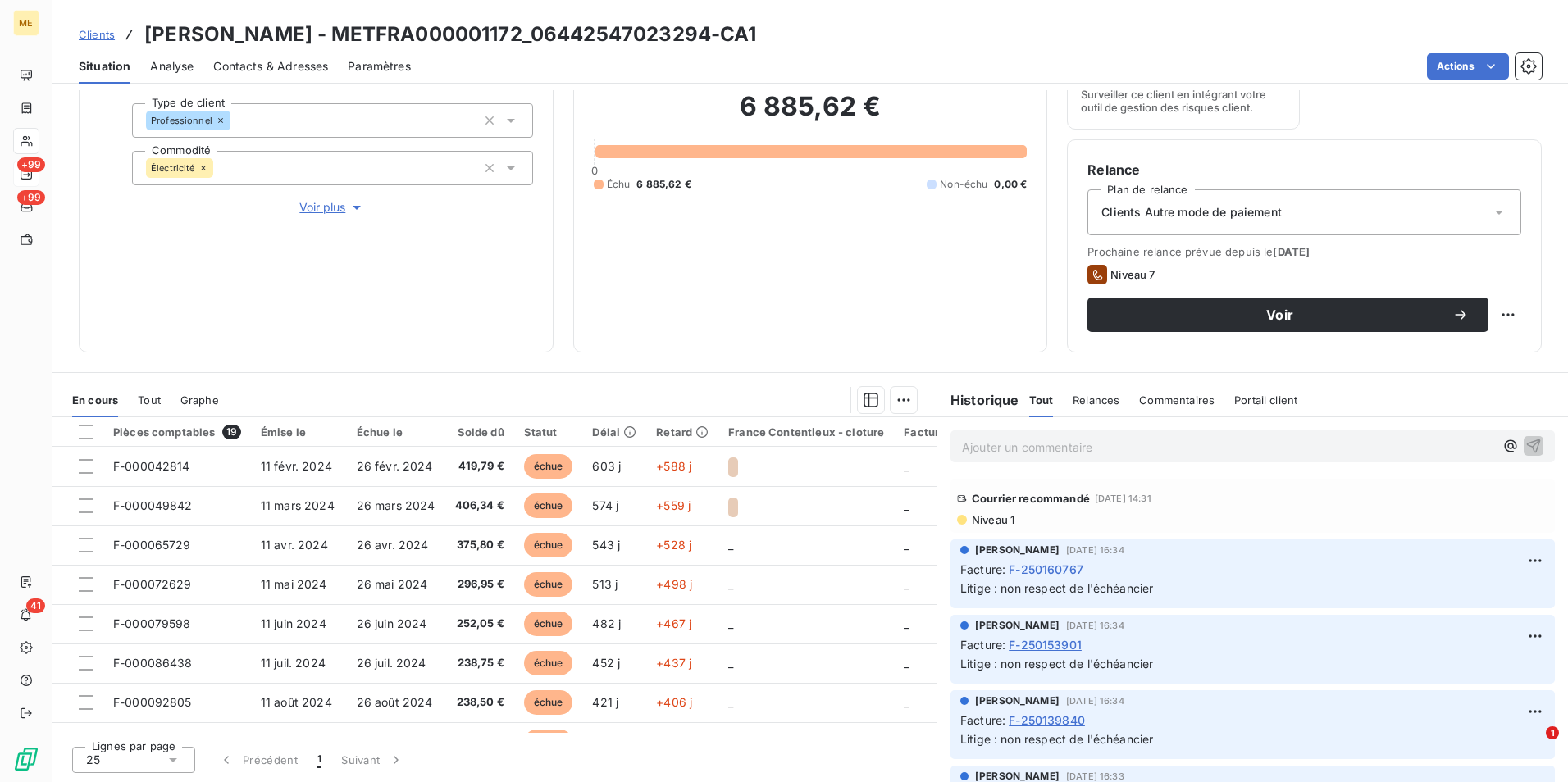
click at [996, 515] on span "Niveau 1" at bounding box center [993, 519] width 45 height 13
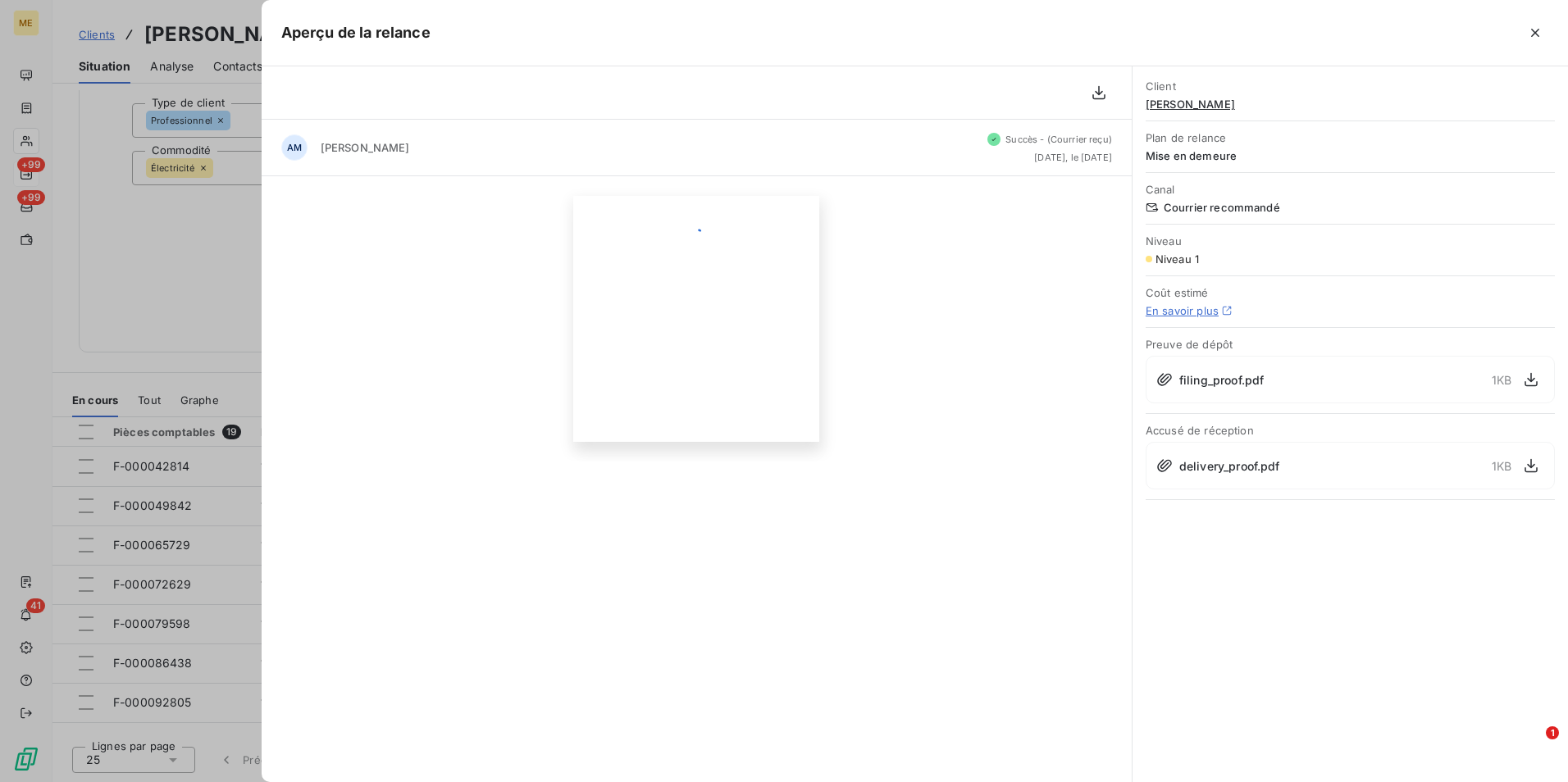
click at [237, 269] on div at bounding box center [784, 391] width 1568 height 782
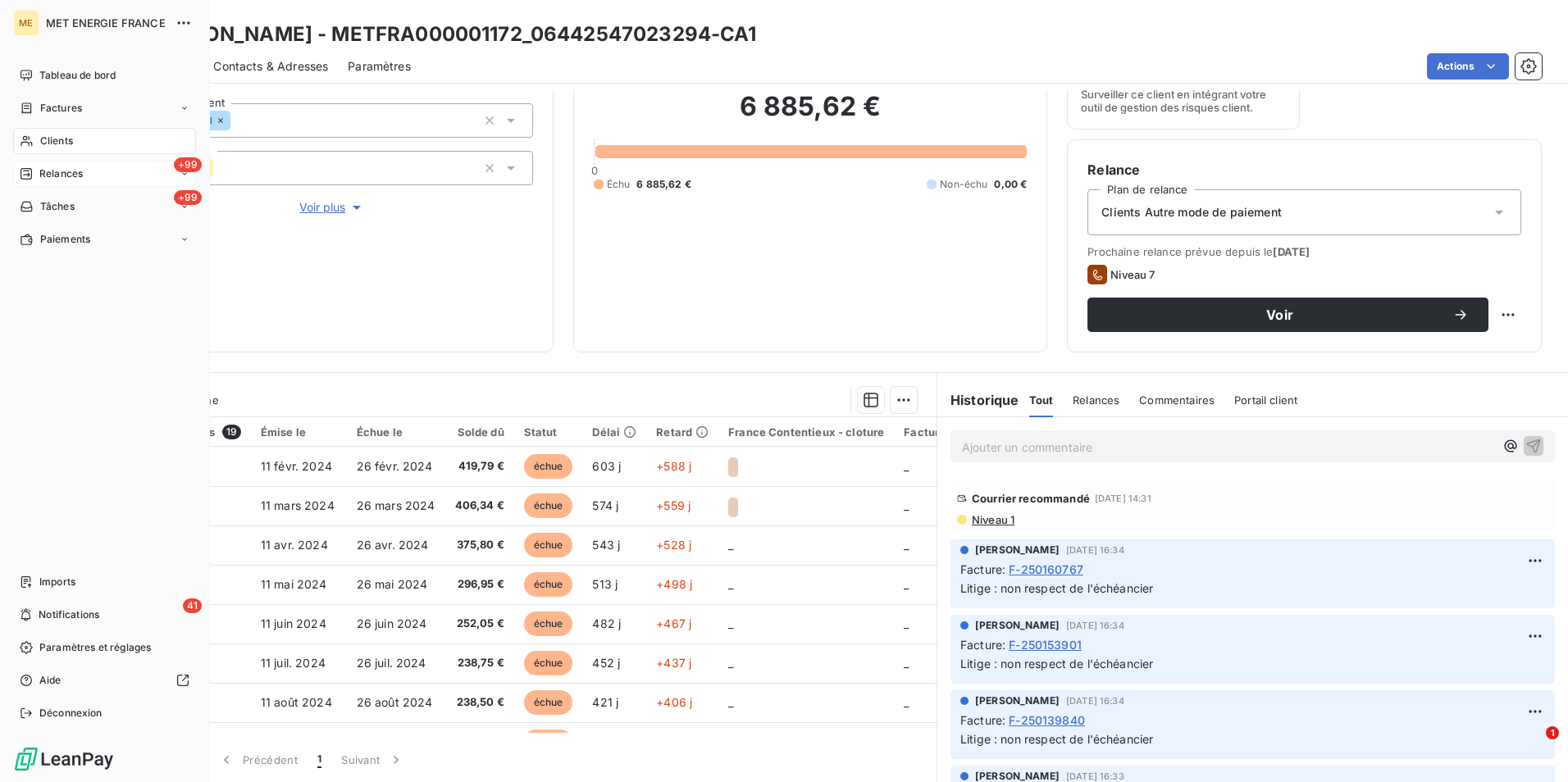
click at [58, 138] on span "Clients" at bounding box center [57, 140] width 33 height 15
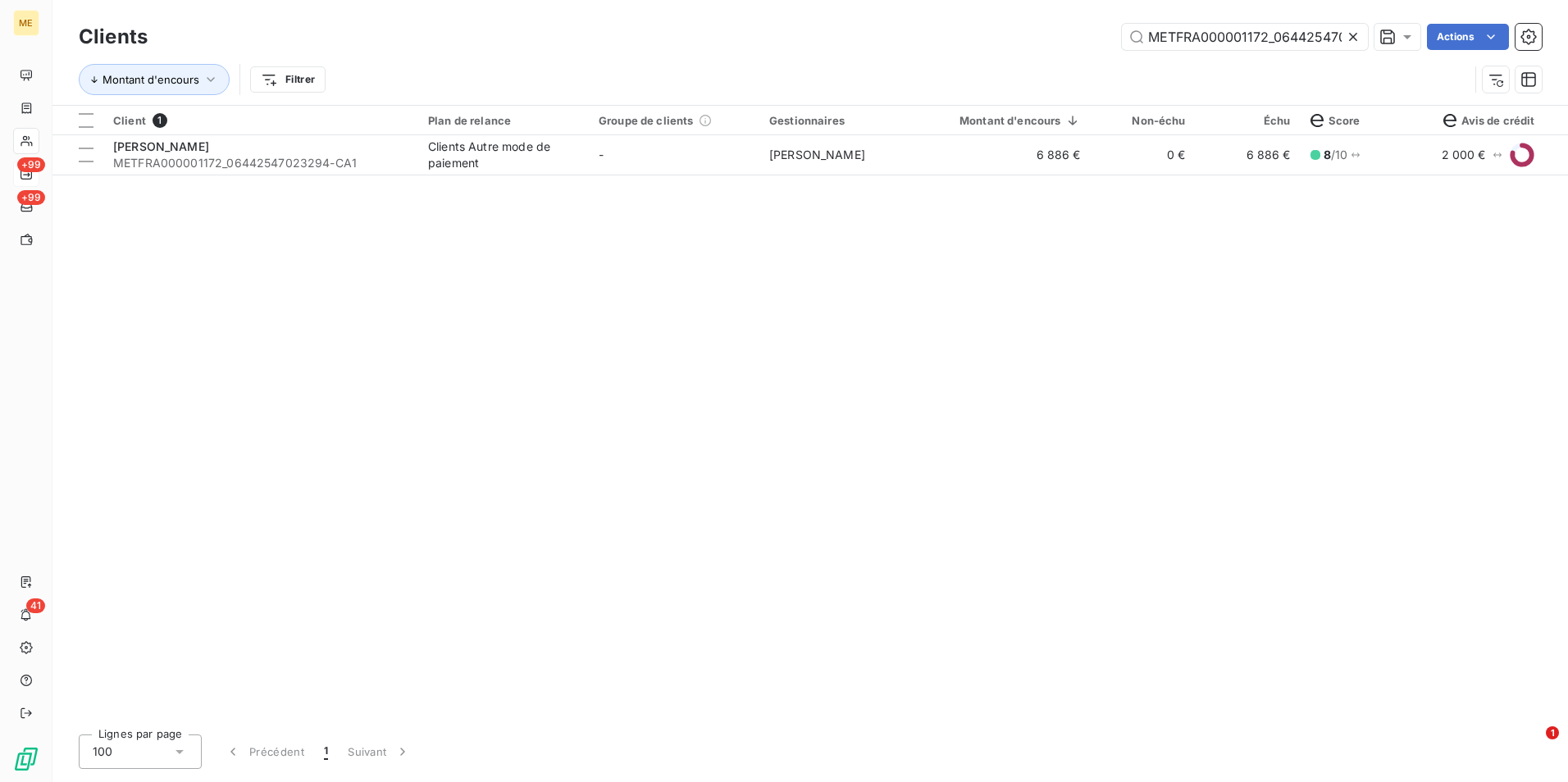
click at [1360, 35] on icon at bounding box center [1352, 36] width 16 height 16
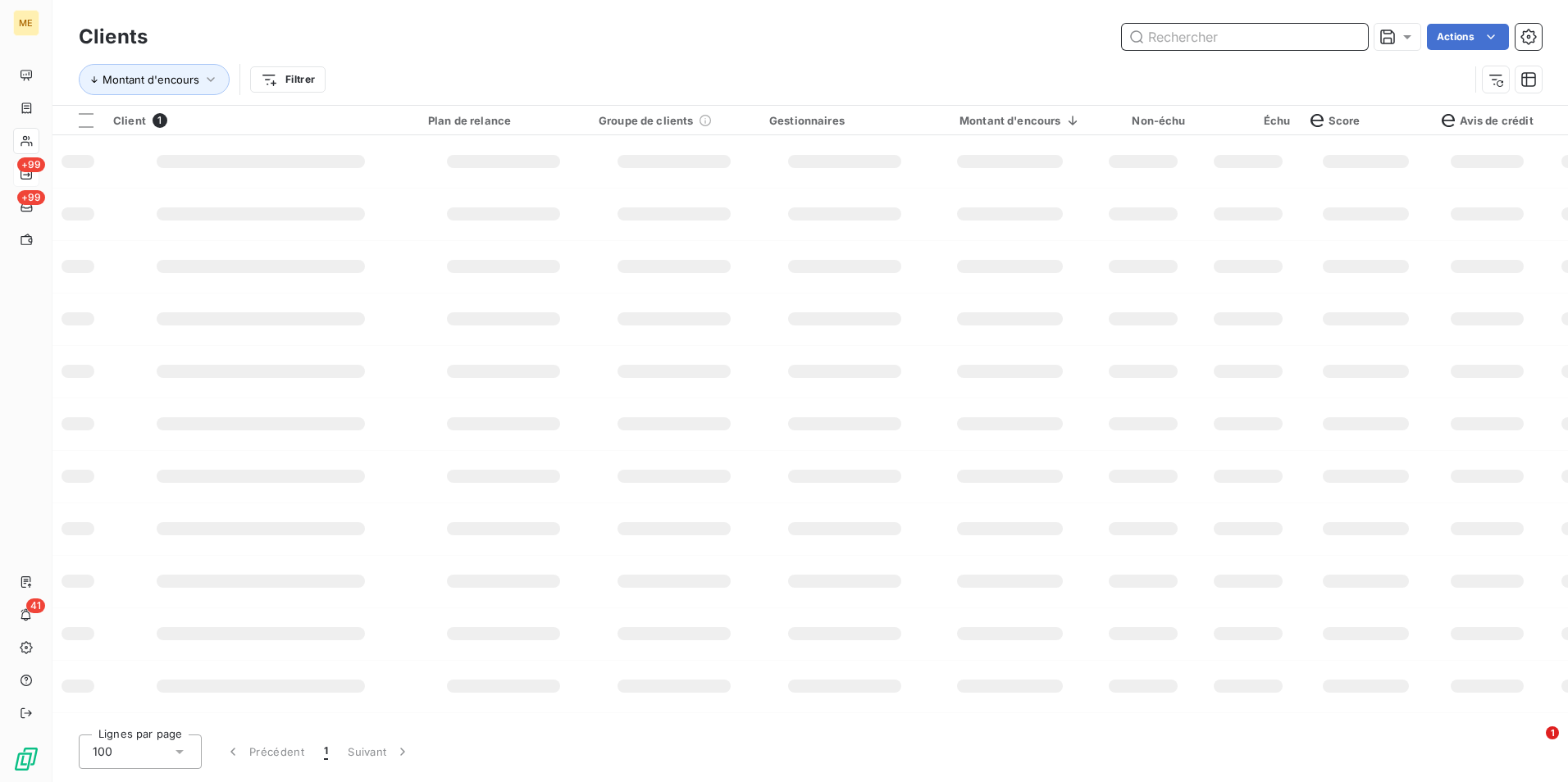
click at [1352, 35] on input "text" at bounding box center [1245, 37] width 246 height 27
paste input "METFRA000014391_25925615012353"
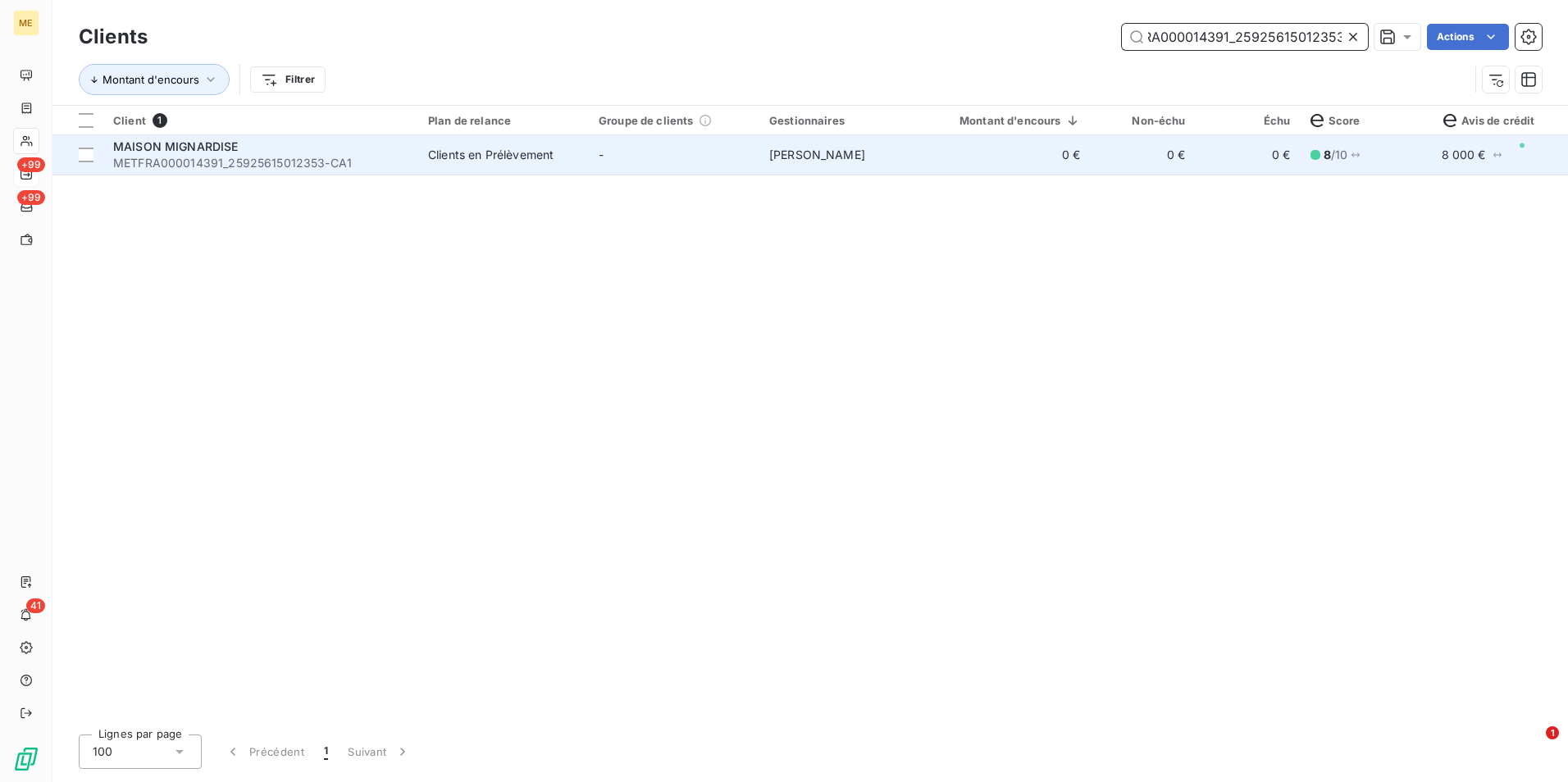
type input "METFRA000014391_25925615012353"
click at [1024, 166] on td "0 €" at bounding box center [1010, 155] width 161 height 40
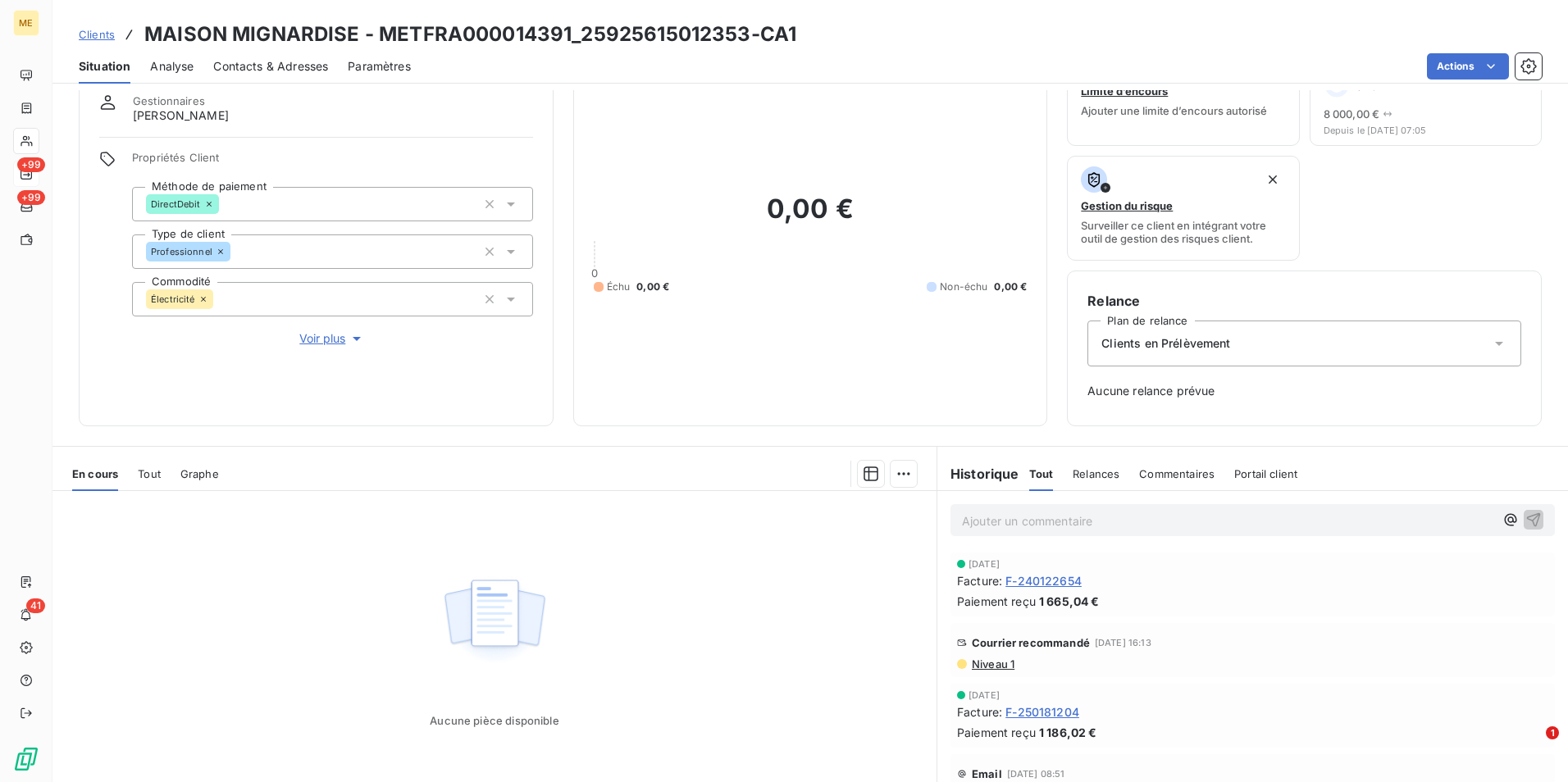
scroll to position [133, 0]
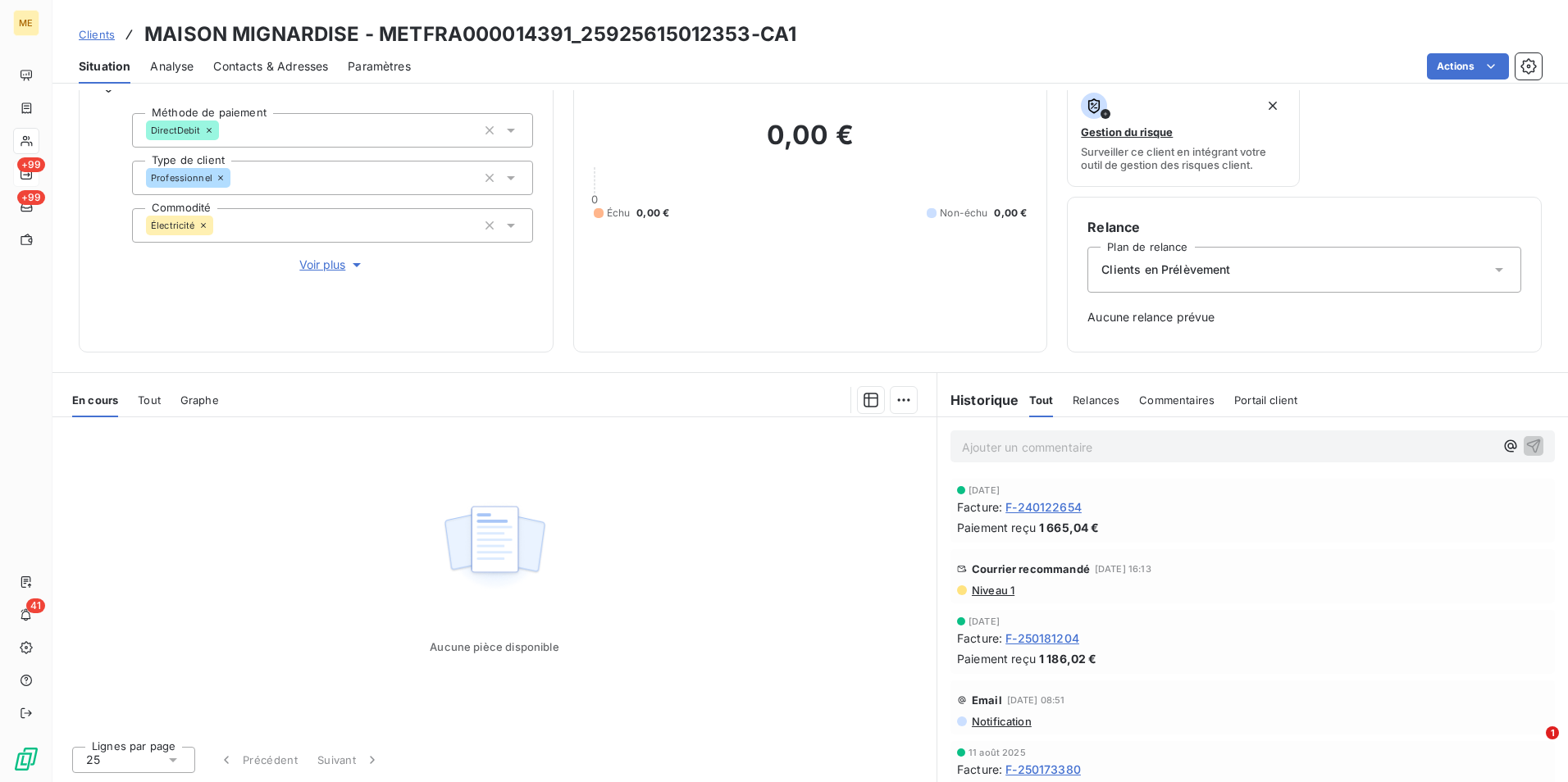
click at [986, 585] on span "Niveau 1" at bounding box center [993, 590] width 45 height 13
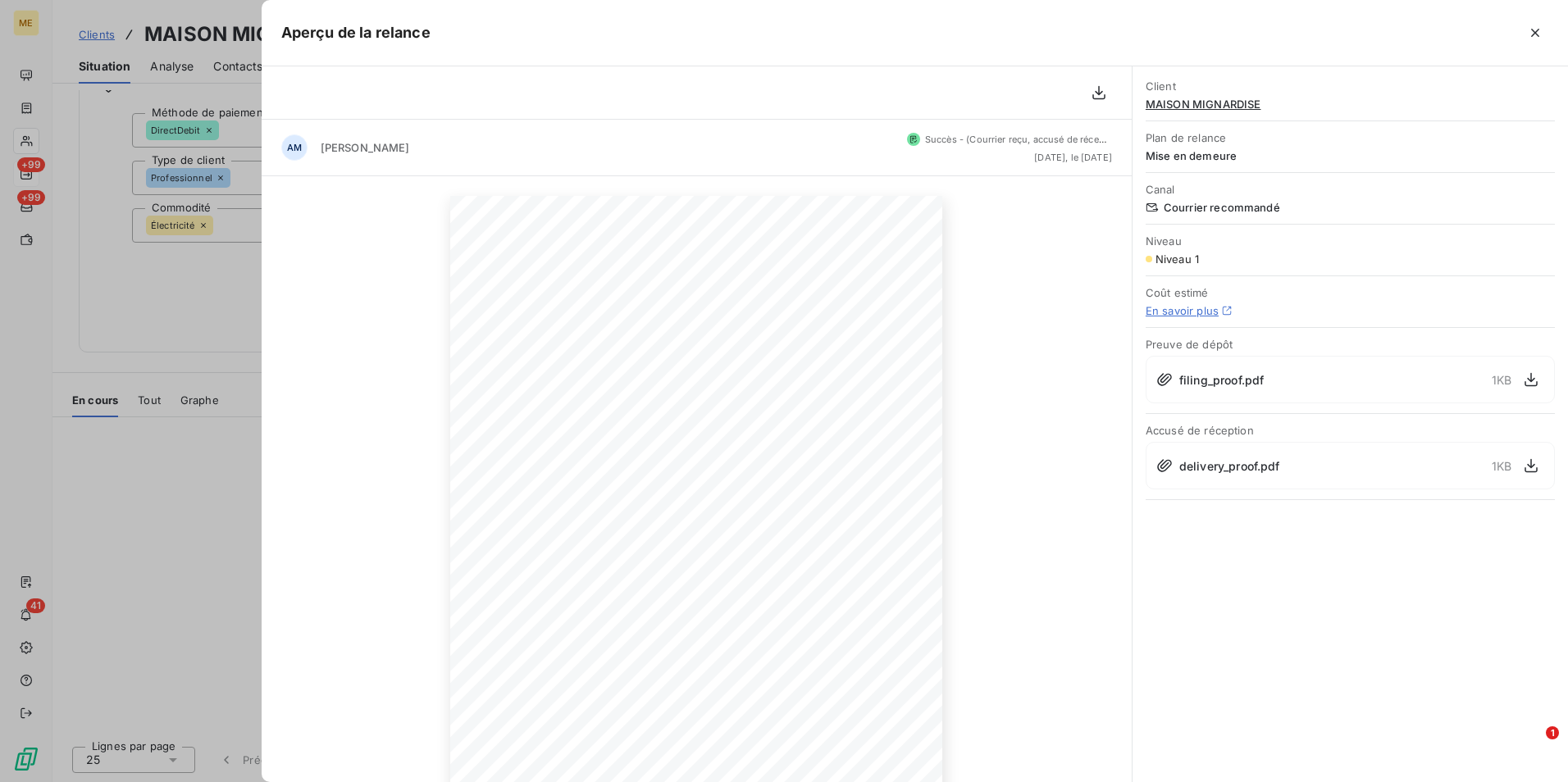
click at [1522, 467] on button "button" at bounding box center [1531, 466] width 27 height 27
